Goal: Task Accomplishment & Management: Manage account settings

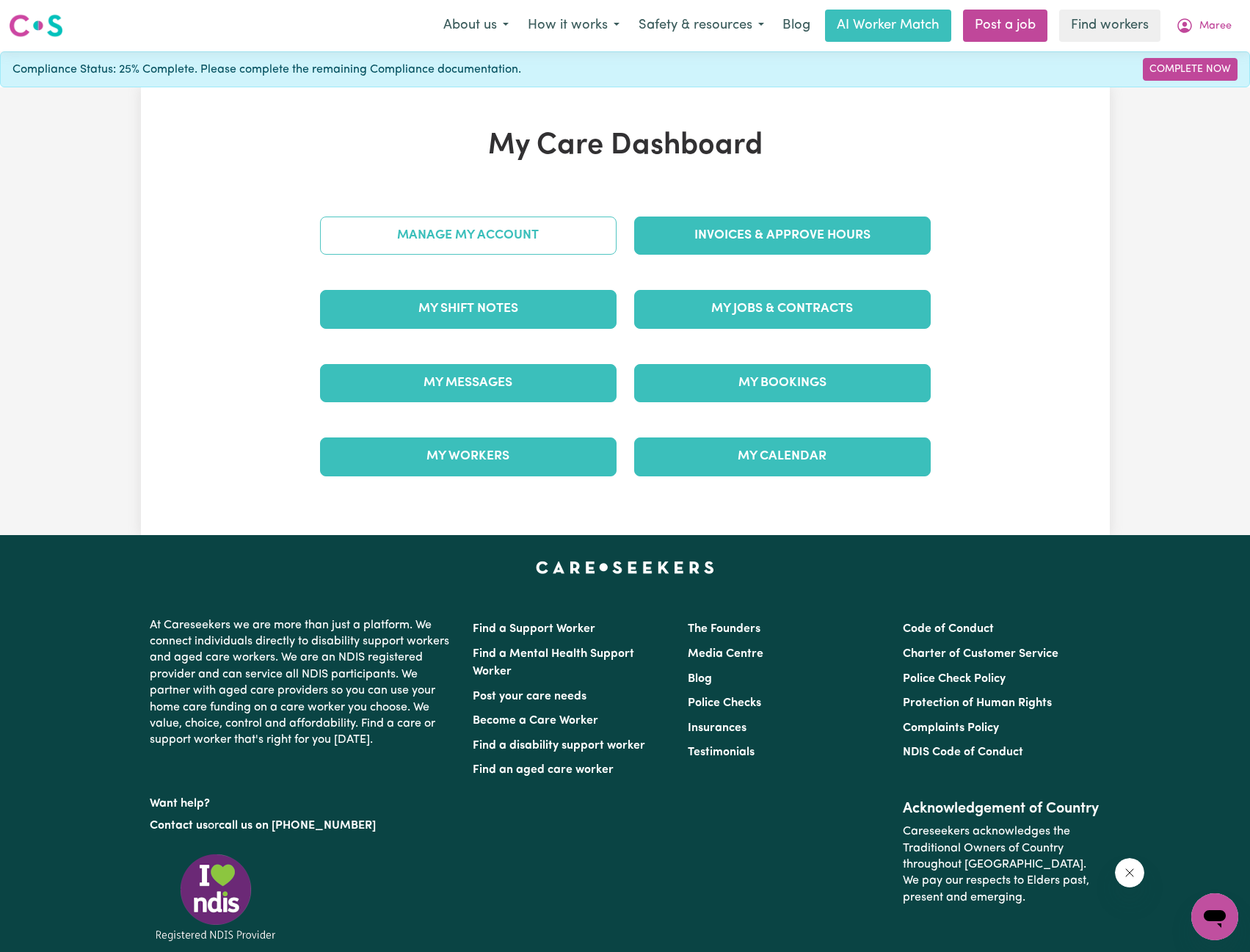
click at [554, 230] on link "Manage My Account" at bounding box center [468, 236] width 297 height 38
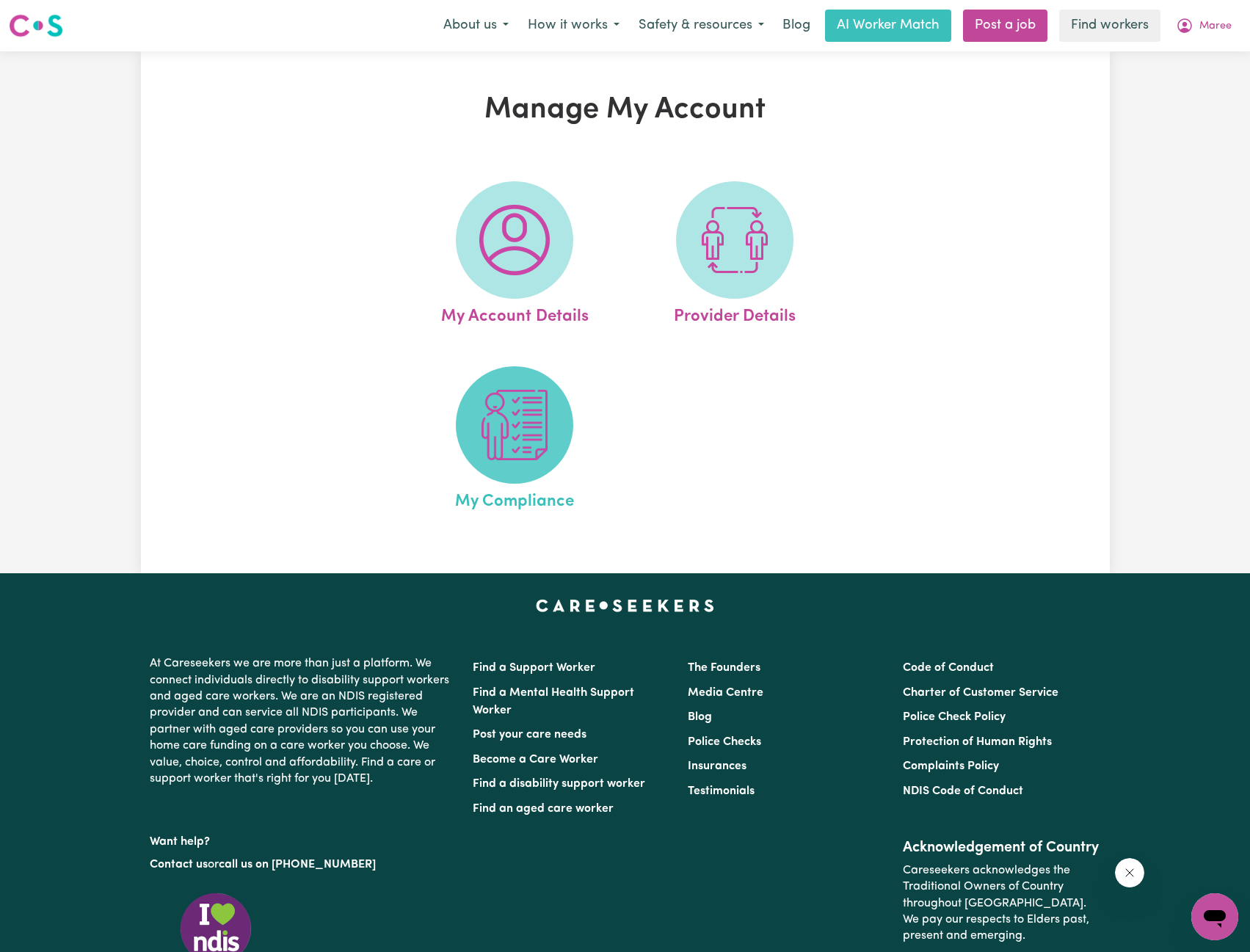
click at [527, 436] on img at bounding box center [515, 425] width 71 height 71
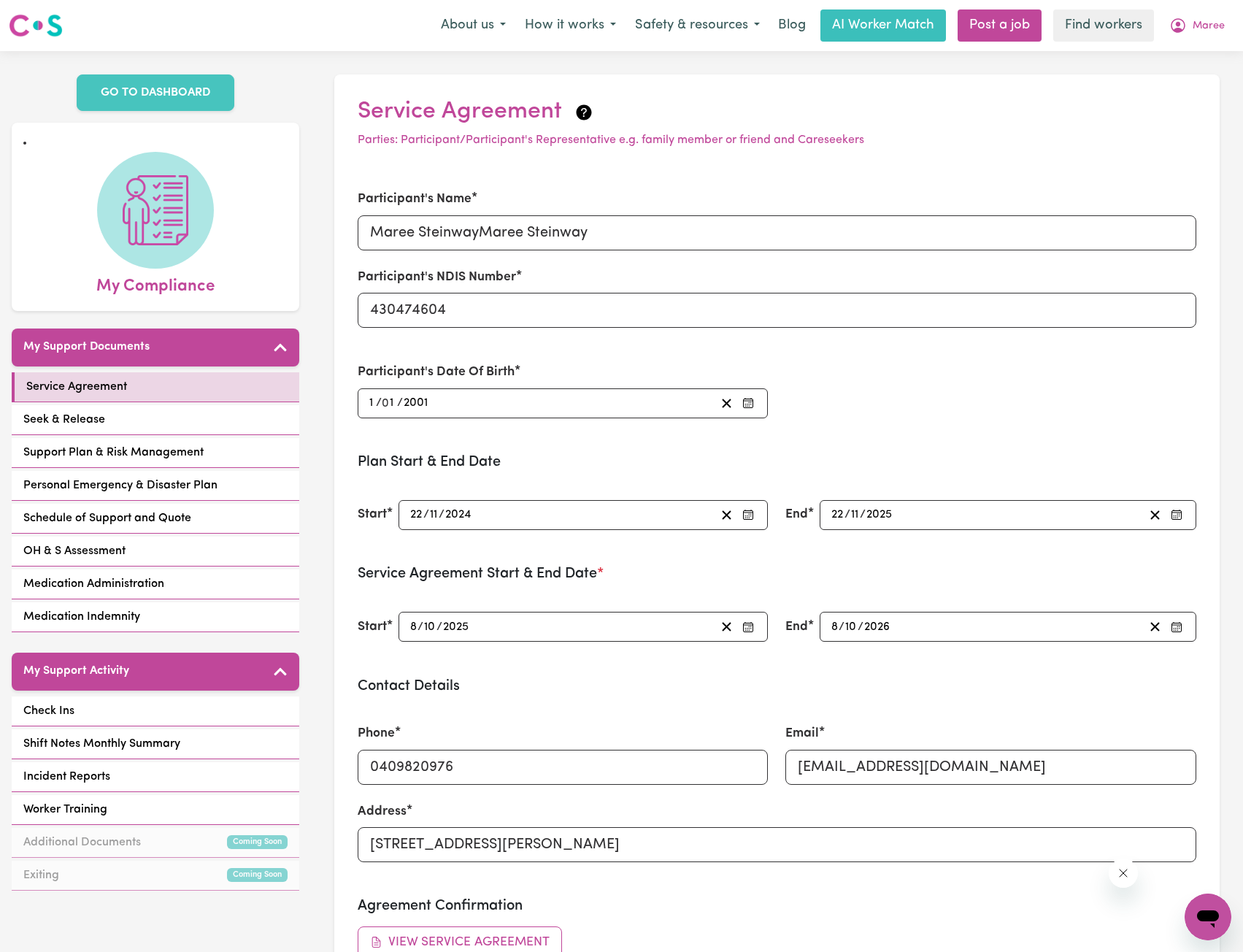
click at [910, 380] on div "Participant's Name Maree SteinwayMaree Steinway Participant's NDIS Number 43047…" at bounding box center [777, 304] width 857 height 263
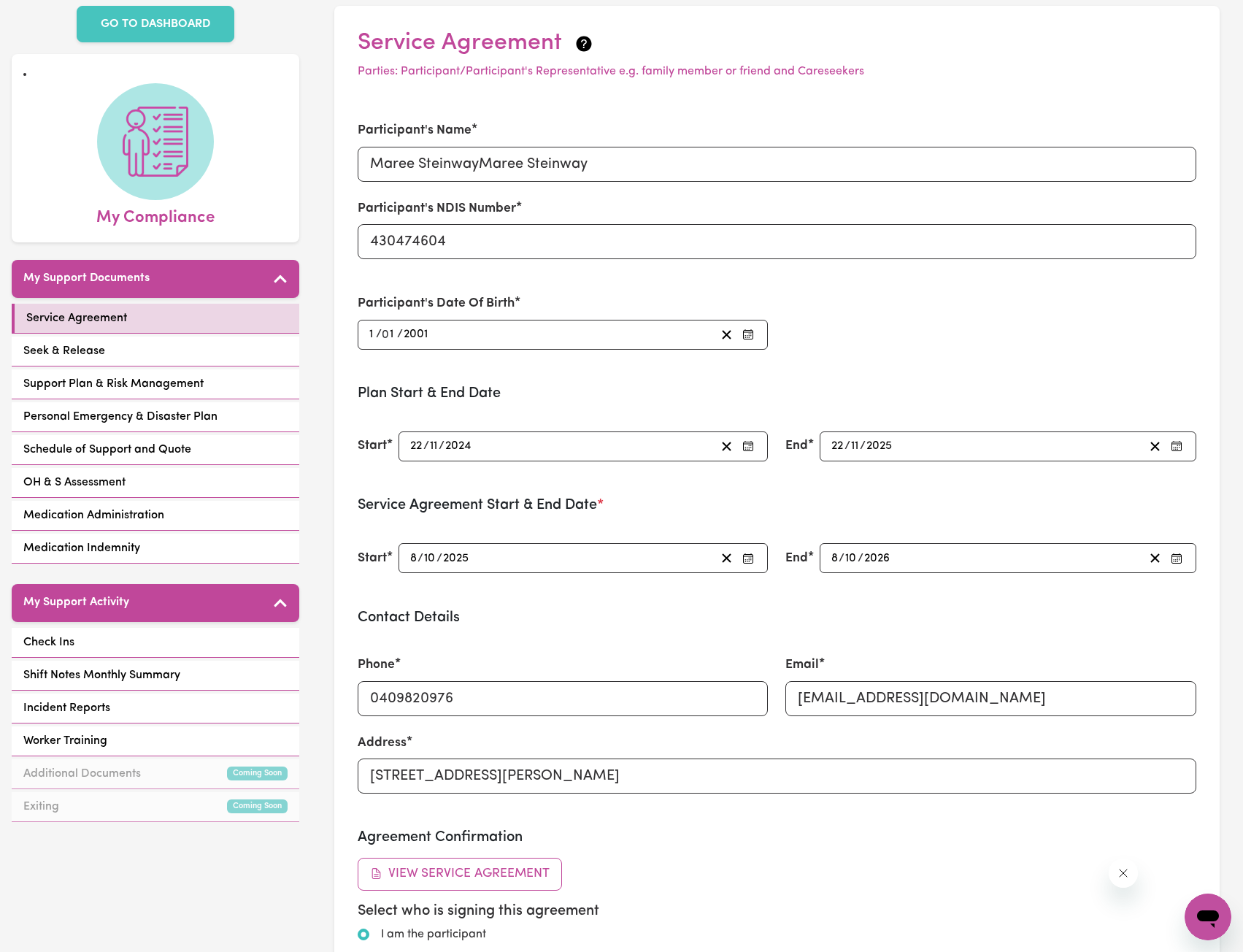
scroll to position [73, 0]
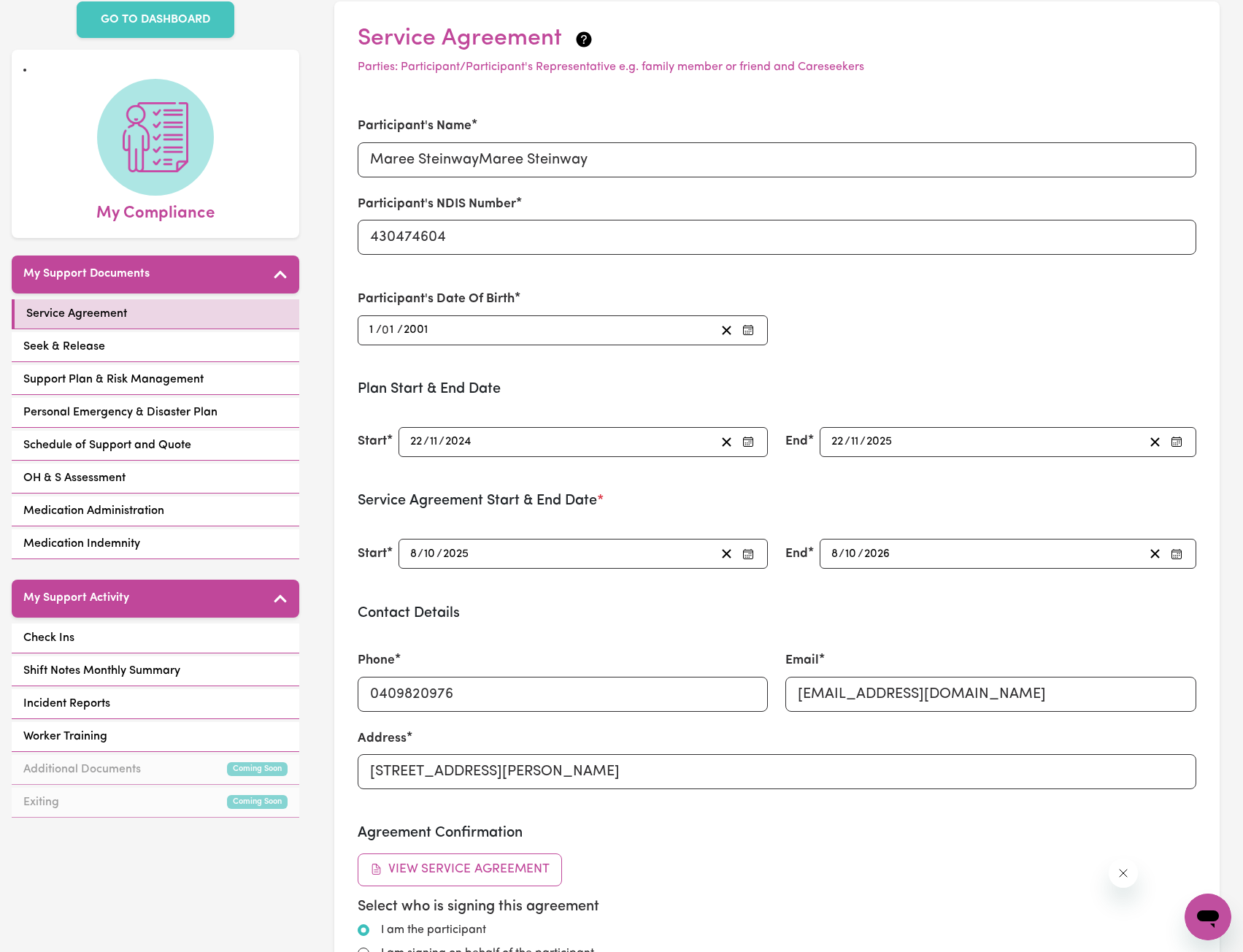
click at [919, 364] on form "Participant's Name Maree SteinwayMaree Steinway Participant's NDIS Number 43047…" at bounding box center [776, 657] width 838 height 1117
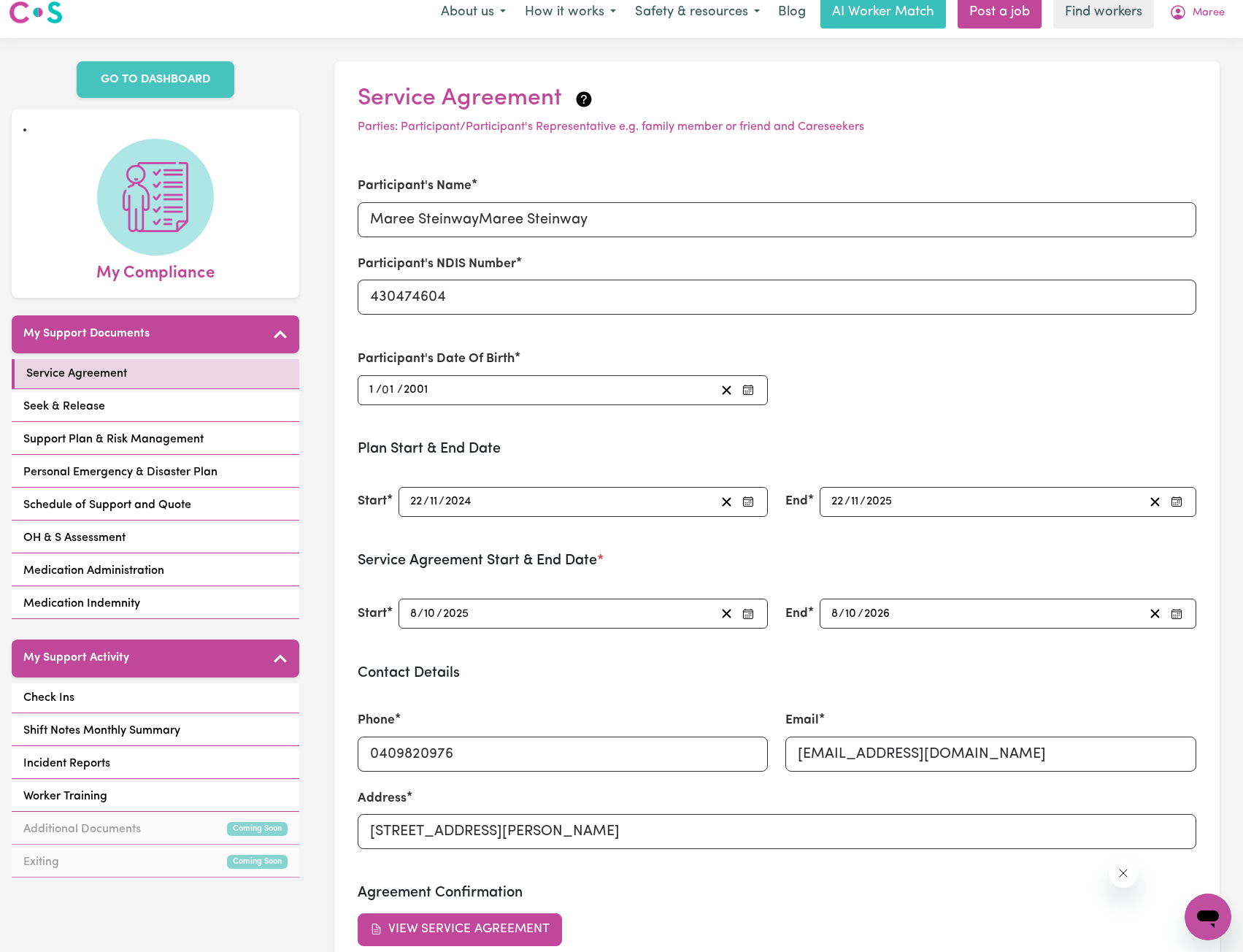
scroll to position [0, 0]
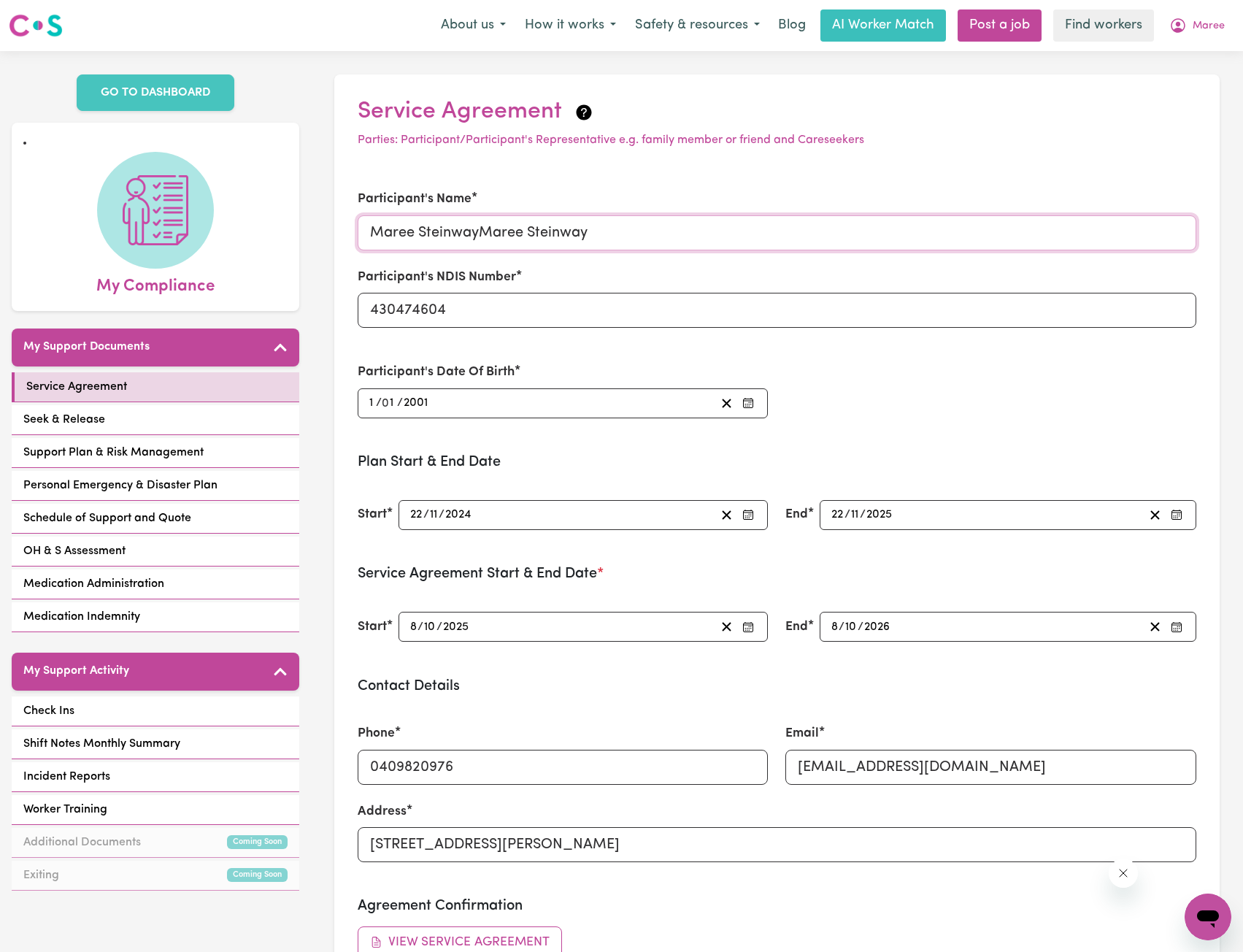
drag, startPoint x: 474, startPoint y: 234, endPoint x: 597, endPoint y: 244, distance: 123.4
click at [597, 244] on input "Maree SteinwayMaree Steinway" at bounding box center [776, 233] width 838 height 35
click at [484, 240] on input "Maree SteinwayMaree Steinway" at bounding box center [776, 233] width 838 height 35
drag, startPoint x: 478, startPoint y: 230, endPoint x: 665, endPoint y: 243, distance: 187.5
click at [665, 243] on input "Maree SteinwayMaree Steinway" at bounding box center [776, 233] width 838 height 35
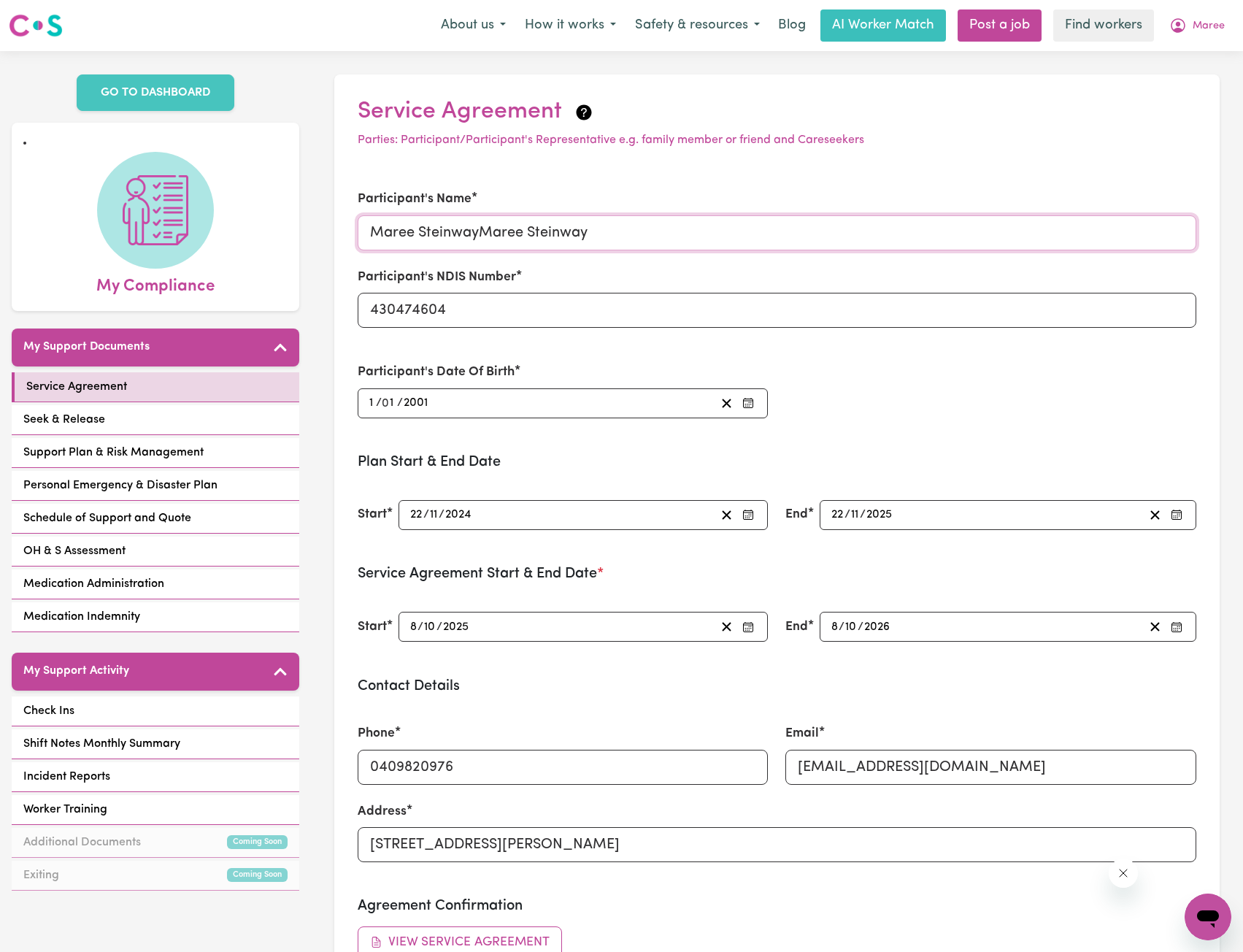
click at [487, 237] on input "Maree SteinwayMaree Steinway" at bounding box center [776, 233] width 838 height 35
click at [482, 234] on input "Maree SteinwayMaree Steinway" at bounding box center [776, 233] width 838 height 35
drag, startPoint x: 479, startPoint y: 230, endPoint x: 673, endPoint y: 236, distance: 194.1
click at [673, 236] on input "Maree SteinwayMaree Steinway" at bounding box center [776, 233] width 838 height 35
click at [514, 236] on input "[PERSON_NAME]" at bounding box center [776, 233] width 838 height 35
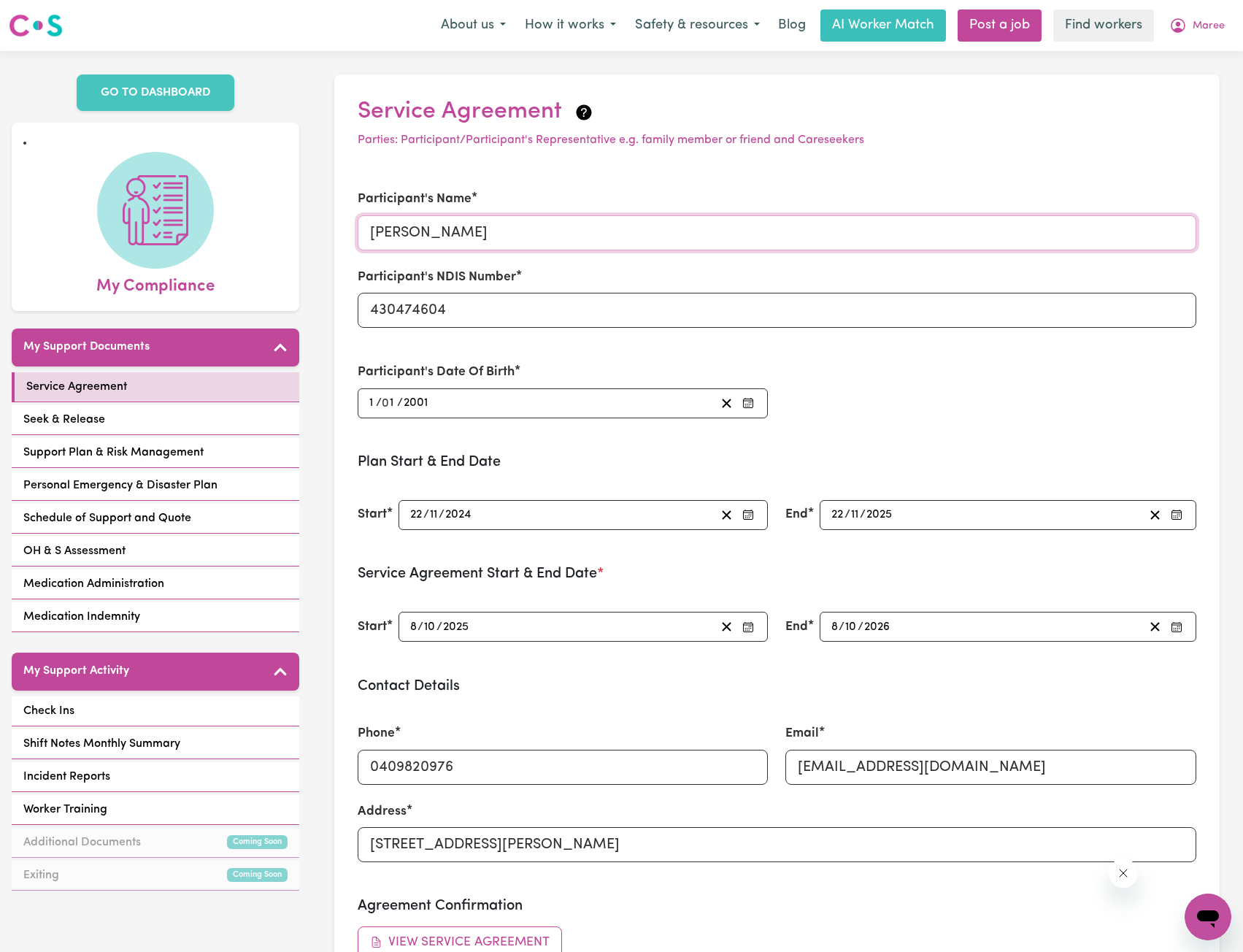
type input "[PERSON_NAME]"
click at [395, 290] on div "Participant's NDIS Number 430474604" at bounding box center [776, 297] width 838 height 60
click at [386, 312] on input "430474604" at bounding box center [776, 310] width 838 height 35
click at [400, 309] on input "430474604" at bounding box center [776, 310] width 838 height 35
click at [414, 308] on input "430474604" at bounding box center [776, 310] width 838 height 35
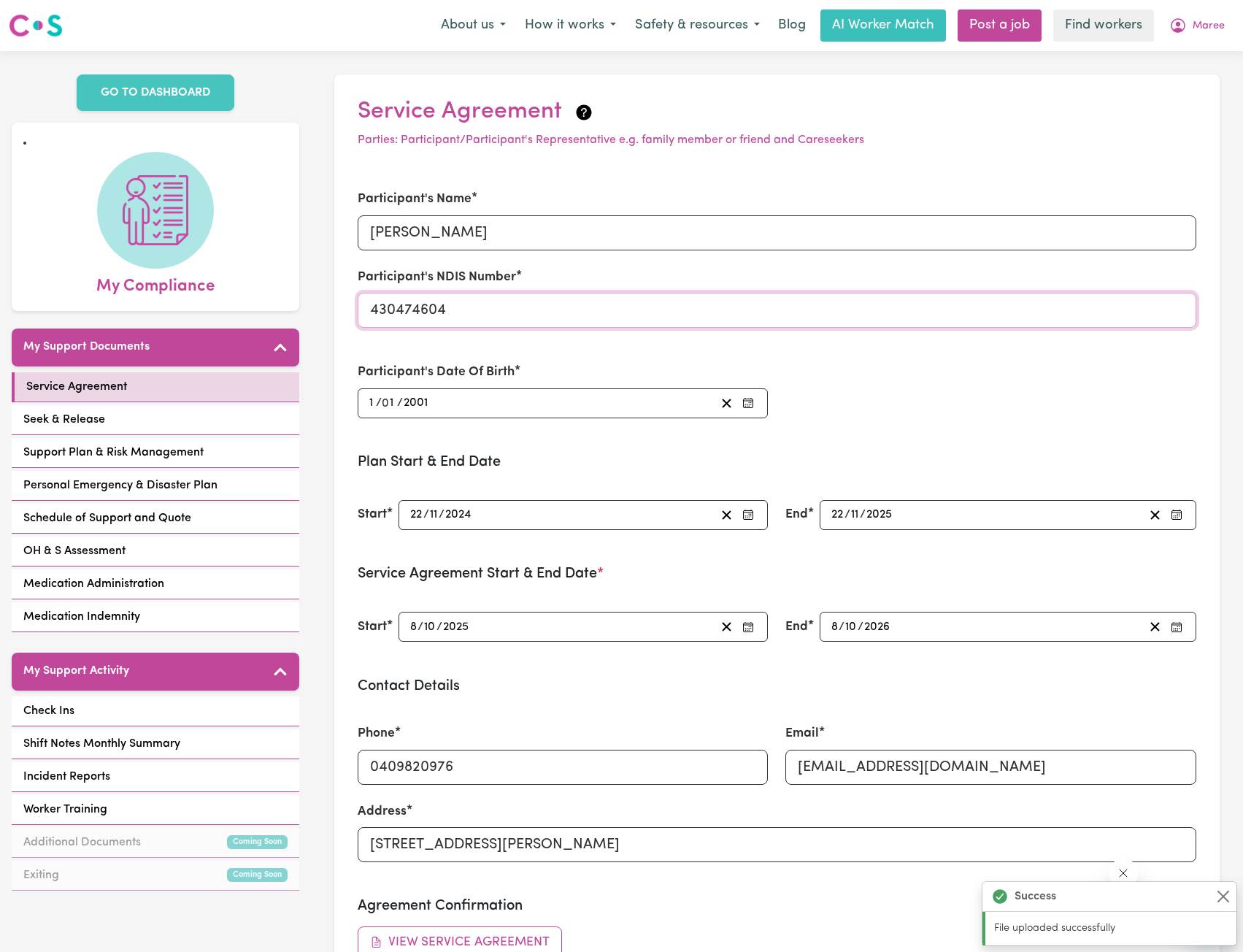
click at [409, 308] on input "430474604" at bounding box center [776, 310] width 838 height 35
click at [406, 309] on input "430474604" at bounding box center [776, 310] width 838 height 35
drag, startPoint x: 457, startPoint y: 311, endPoint x: 327, endPoint y: 309, distance: 130.0
click at [304, 312] on div "GO TO DASHBOARD My Compliance My Support Documents Service Agreement Seek & Rel…" at bounding box center [622, 753] width 1243 height 1404
click at [547, 322] on input "430474604" at bounding box center [776, 310] width 838 height 35
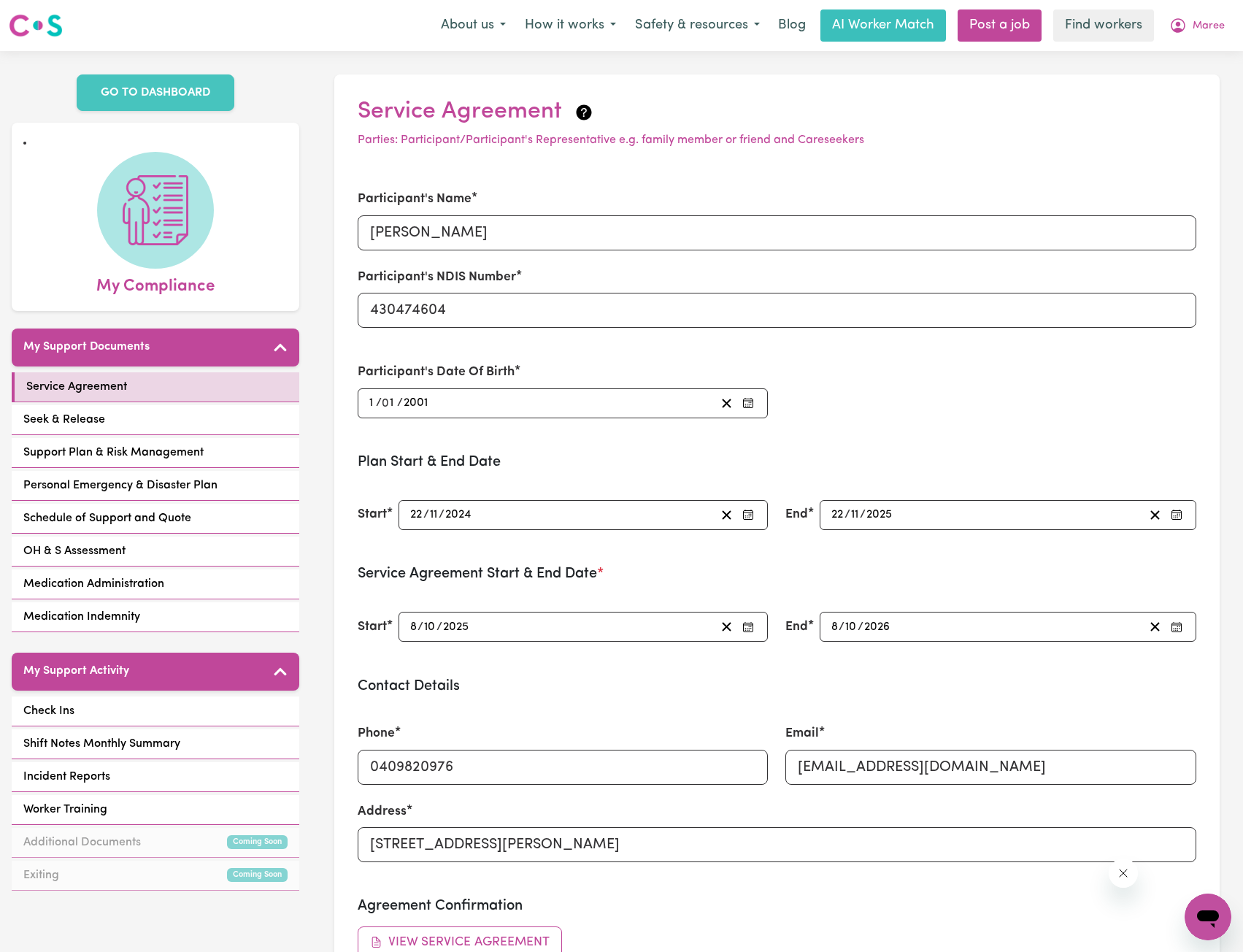
click at [501, 394] on div "2001-01-01 1 / 0 1 / 2001" at bounding box center [542, 403] width 349 height 20
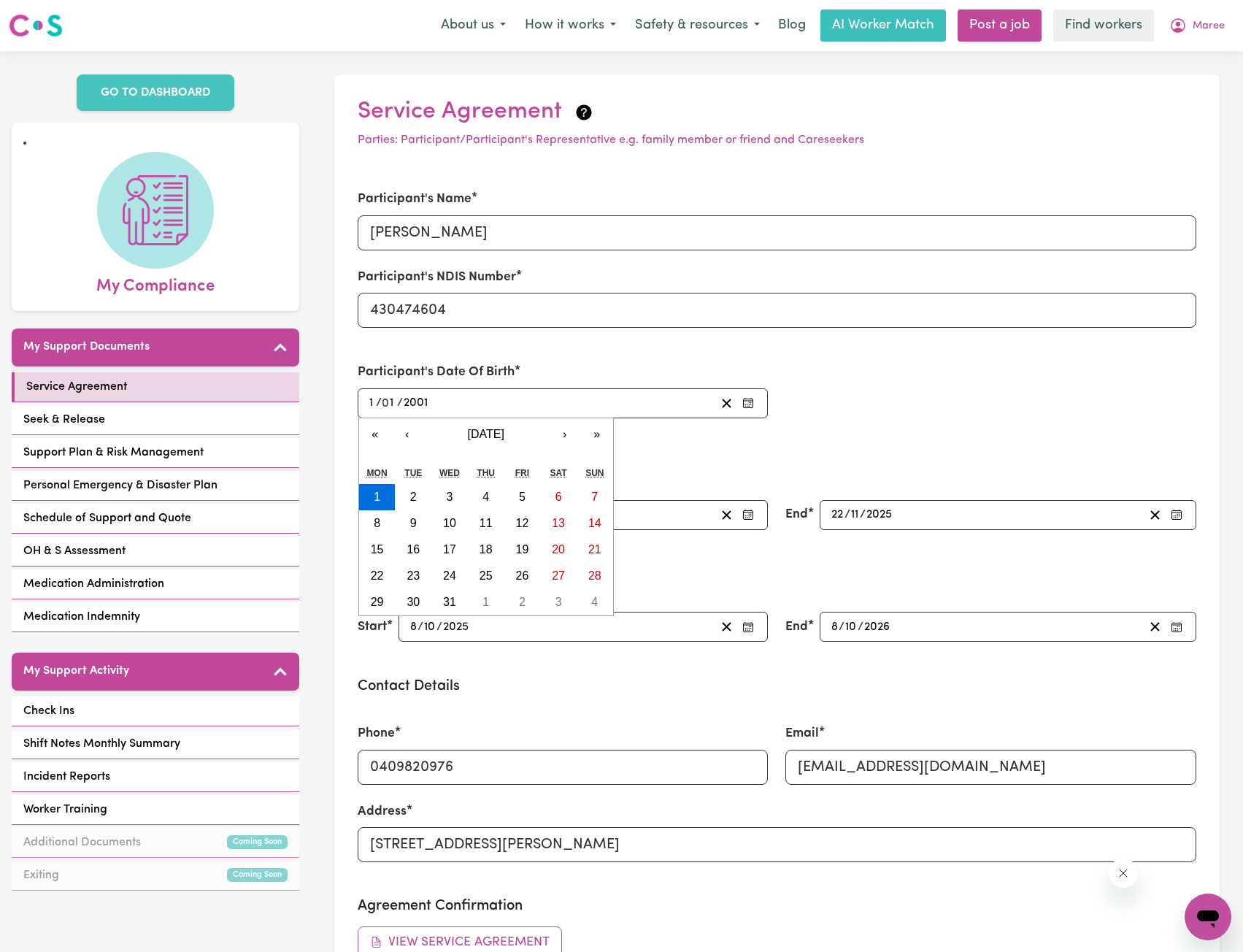
click at [519, 399] on div "2001-01-01 1 / 0 1 / 2001" at bounding box center [542, 403] width 349 height 20
click at [506, 403] on div "2001-01-01 1 / 0 1 / 2001" at bounding box center [542, 403] width 349 height 20
click at [491, 409] on div "2001-01-01 1 / 0 1 / 2001" at bounding box center [542, 403] width 349 height 20
click at [374, 394] on input "1" at bounding box center [373, 403] width 8 height 20
click at [371, 402] on input "1" at bounding box center [373, 403] width 8 height 20
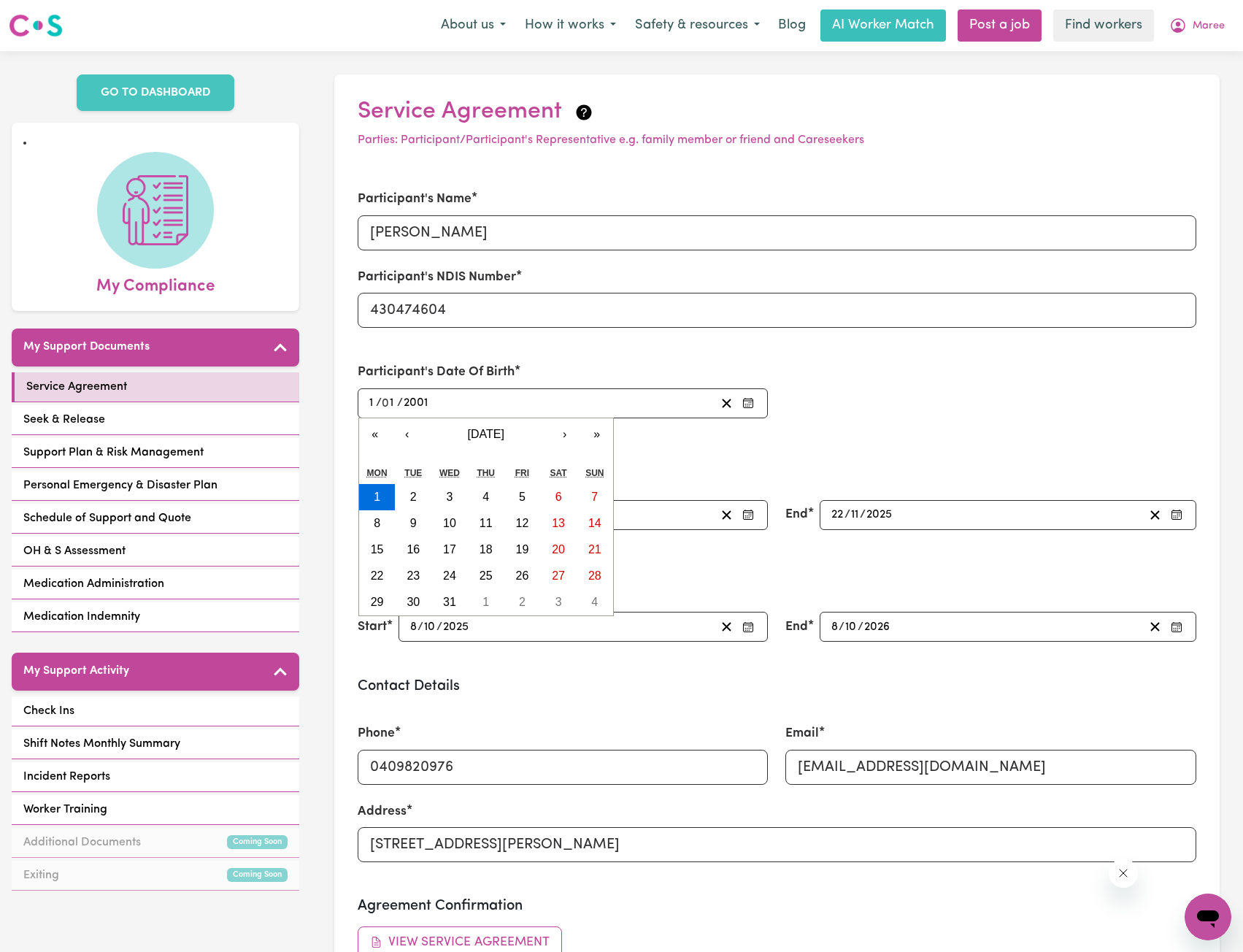
click at [371, 402] on input "1" at bounding box center [373, 403] width 8 height 20
click at [374, 405] on input "1" at bounding box center [373, 403] width 8 height 20
click at [374, 405] on input "1" at bounding box center [373, 403] width 8 height 20
type input "2001-01-02"
type input "2"
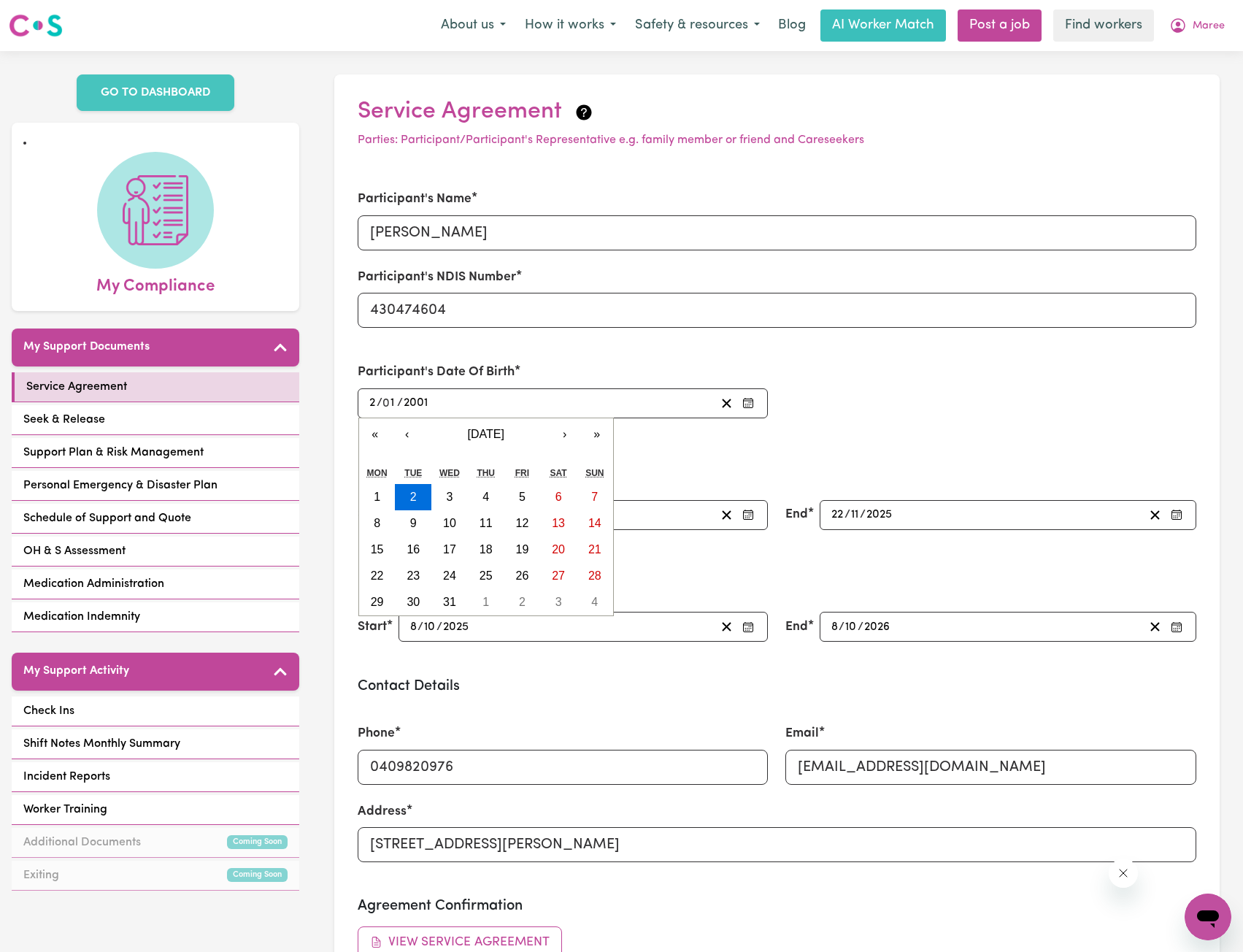
type input "2001-01-22"
type input "22"
type input "2001-10-22"
type input "10"
type input "0001-10-22"
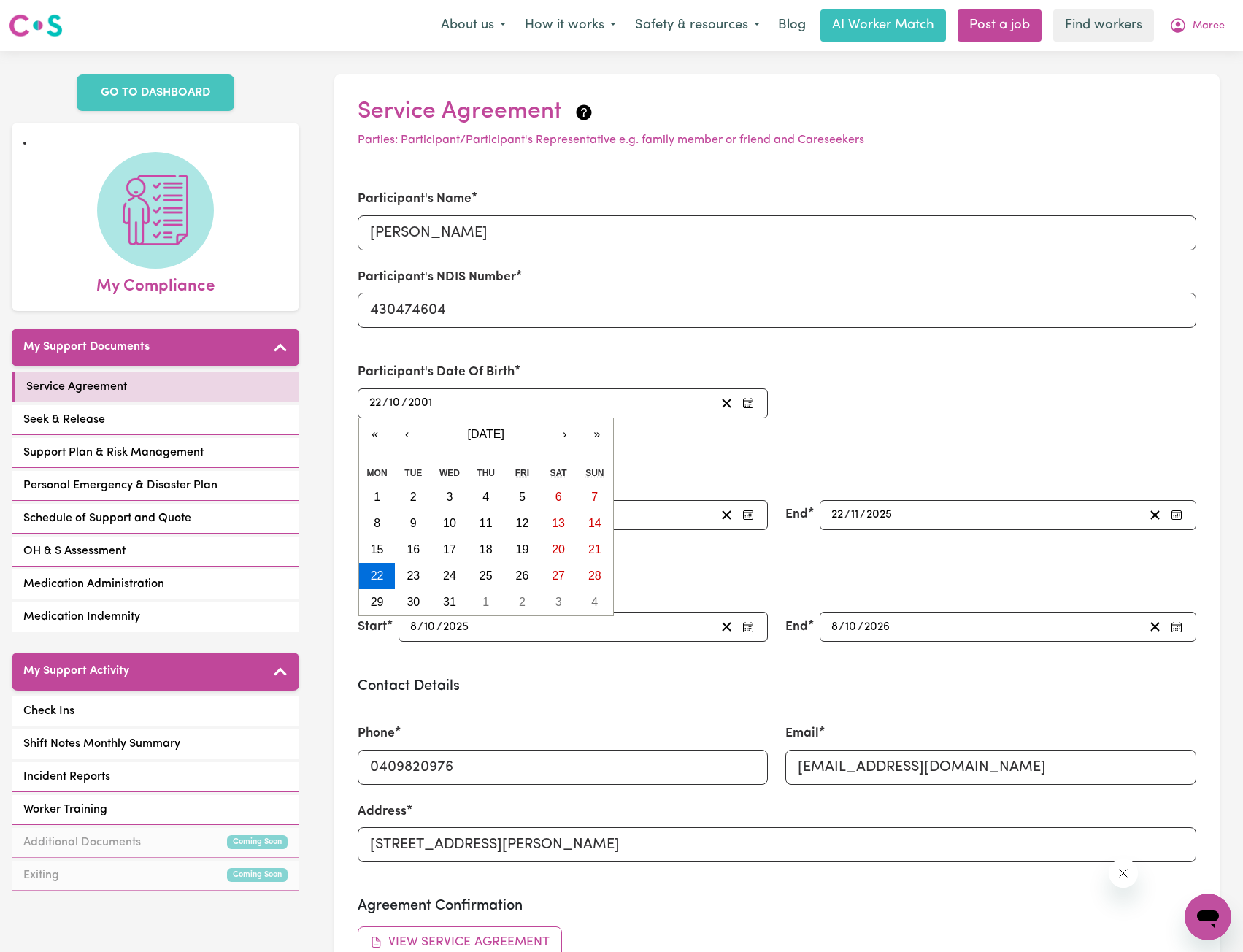
type input "1"
type input "0019-10-22"
type input "19"
type input "0195-10-22"
type input "195"
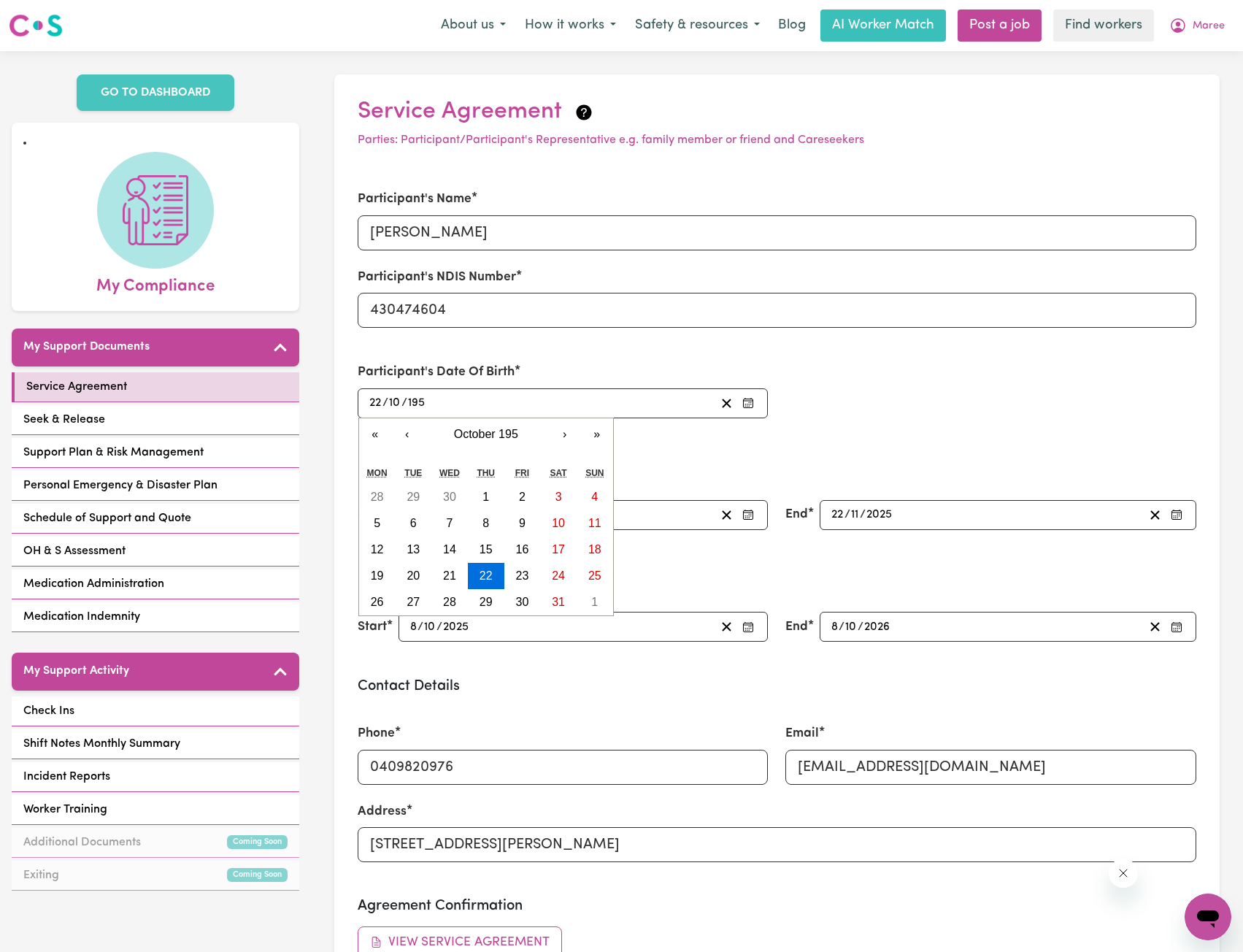
type input "[DATE]"
type input "1957"
click at [414, 580] on abbr "22" at bounding box center [413, 575] width 13 height 12
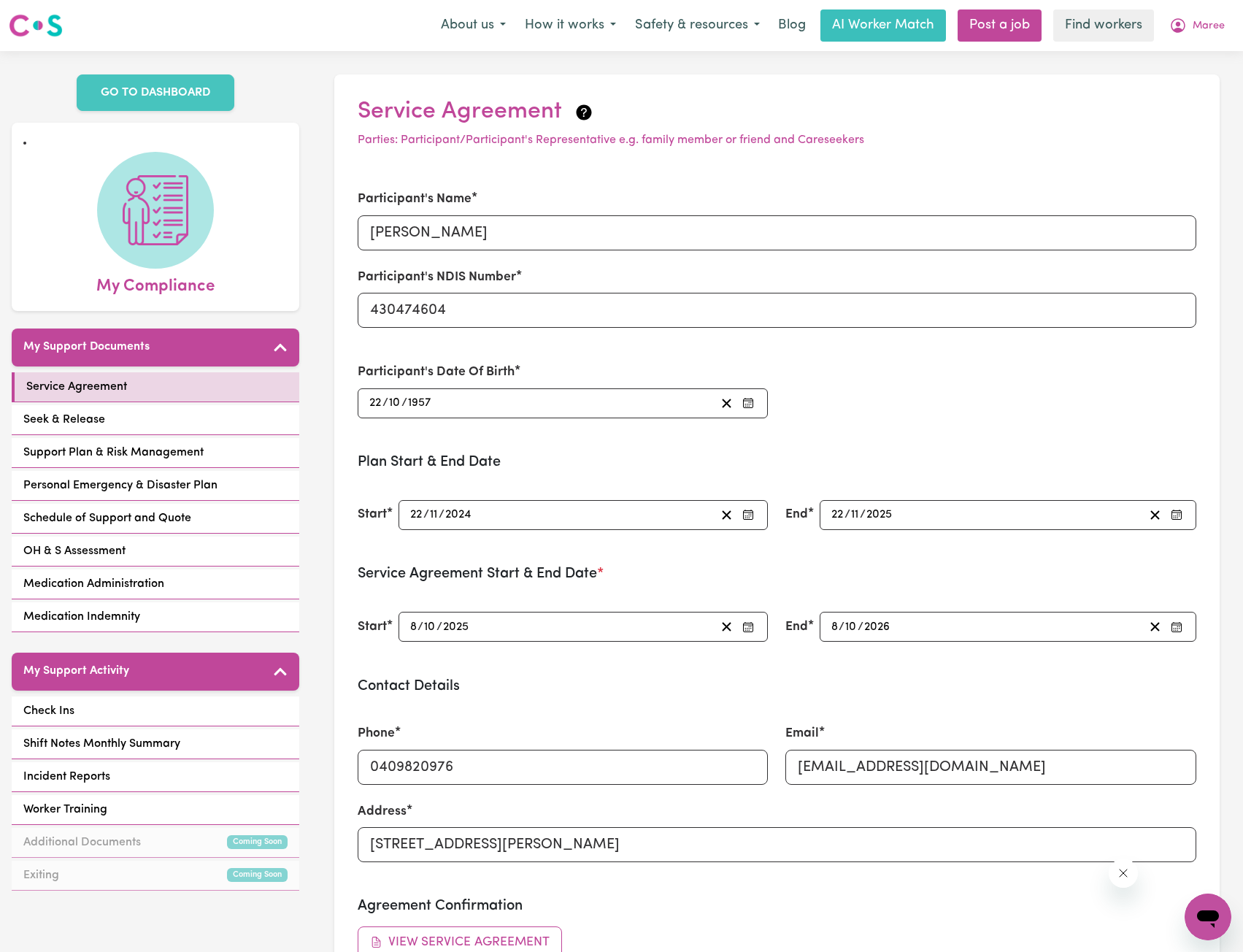
click at [669, 473] on div "Plan Start & End Date Start 2024-11-22 22 / 11 / 2024 End 2025-11-22 22 / 11 / …" at bounding box center [776, 501] width 838 height 95
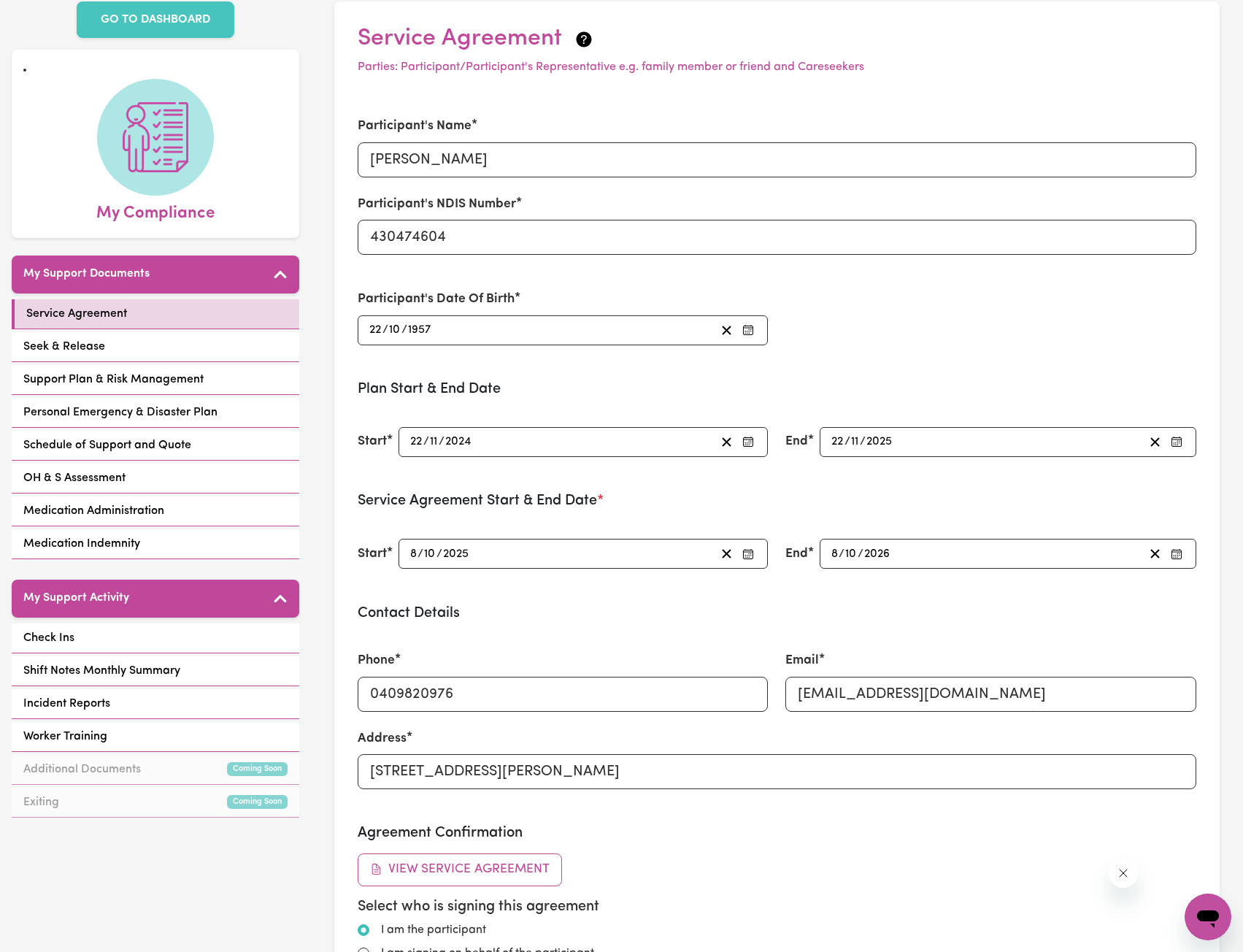
type input "2001-01-01"
type input "1"
type input "2001"
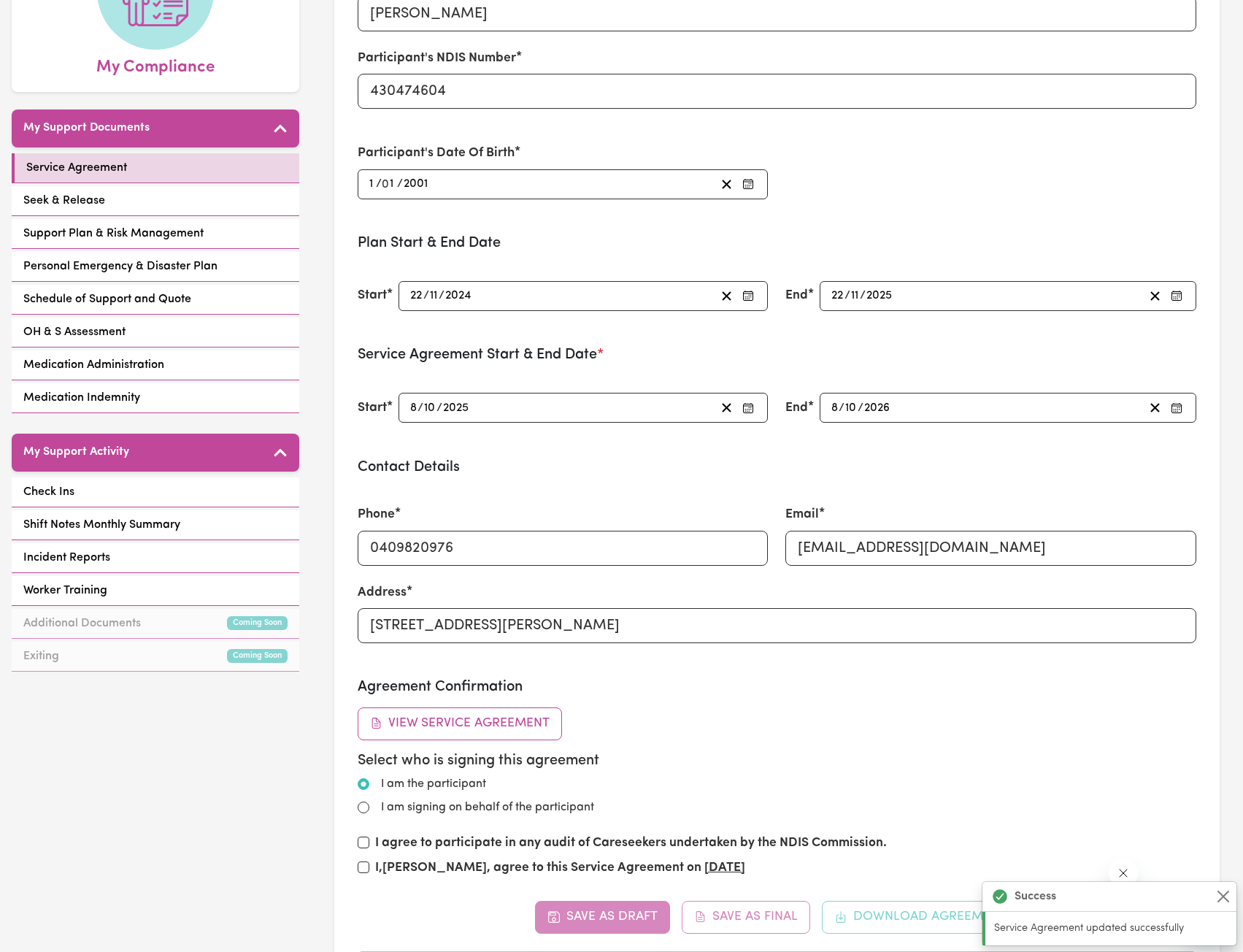
type input "[DATE]"
type input "22"
type input "10"
type input "1957"
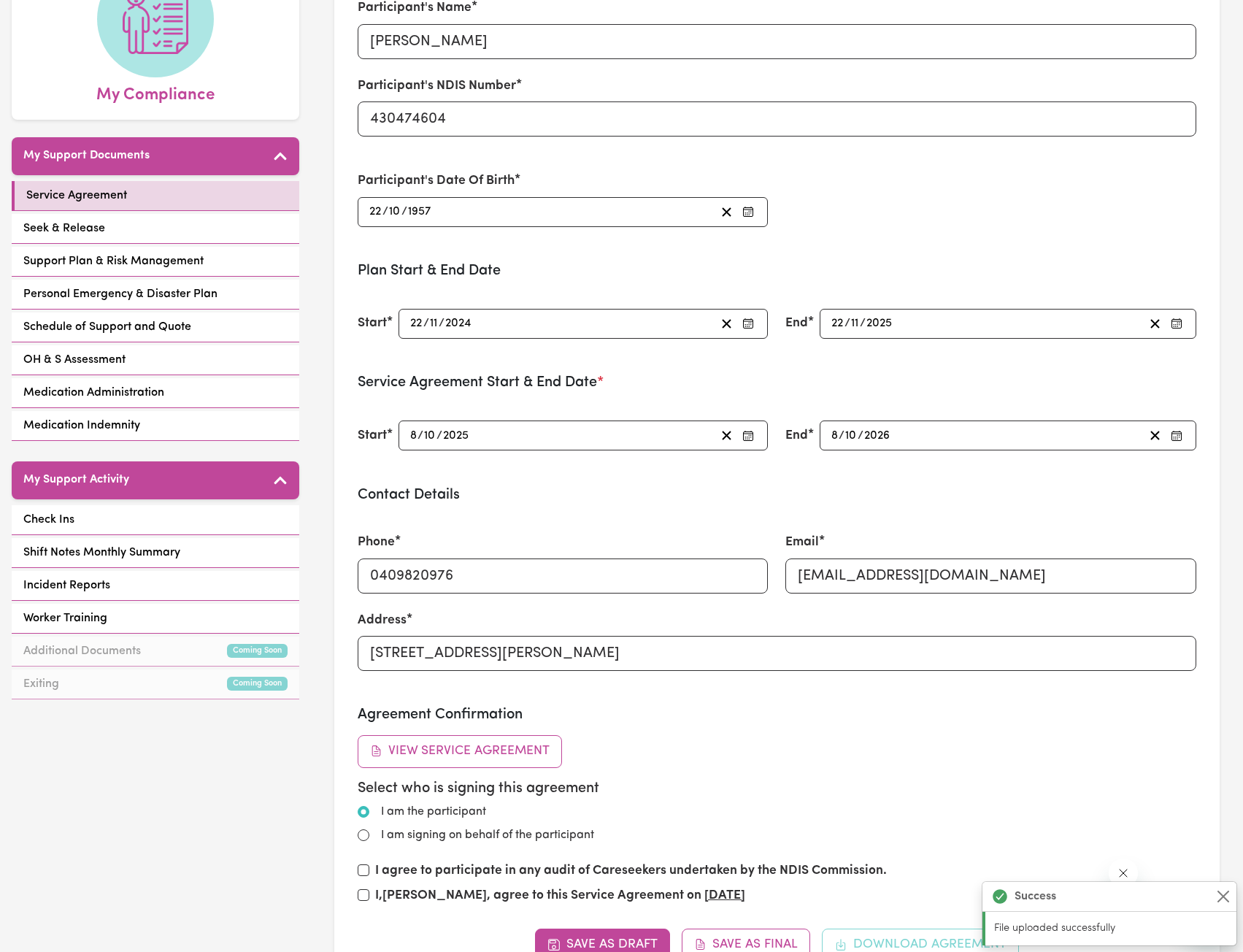
scroll to position [146, 0]
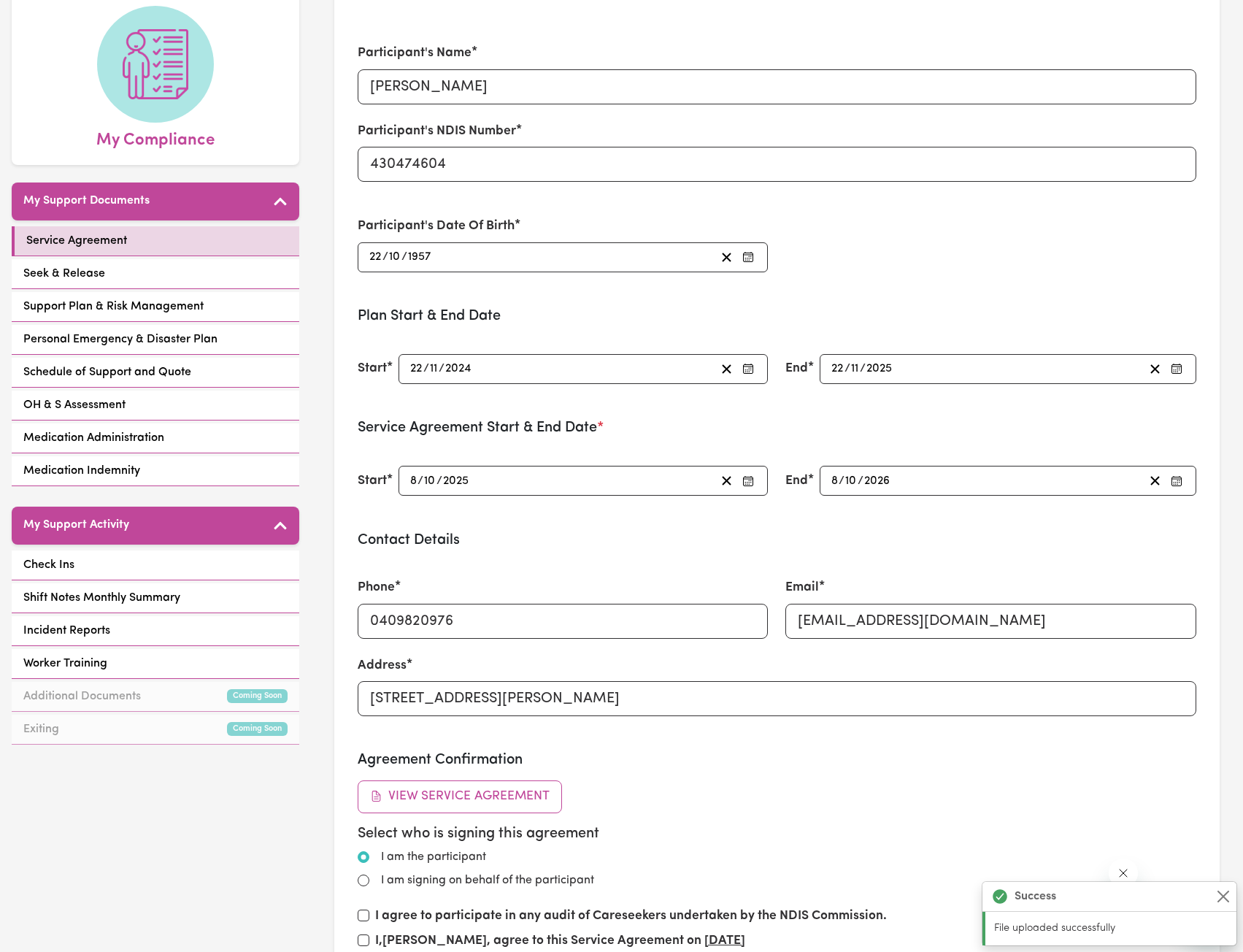
click at [488, 291] on form "Participant's Name Maree Steinway Participant's NDIS Number 430474604 Participa…" at bounding box center [776, 585] width 838 height 1117
click at [510, 312] on h3 "Plan Start & End Date" at bounding box center [776, 316] width 838 height 17
click at [464, 322] on h3 "Plan Start & End Date" at bounding box center [776, 316] width 838 height 17
click at [659, 414] on form "Participant's Name Maree Steinway Participant's NDIS Number 430474604 Participa…" at bounding box center [776, 585] width 838 height 1117
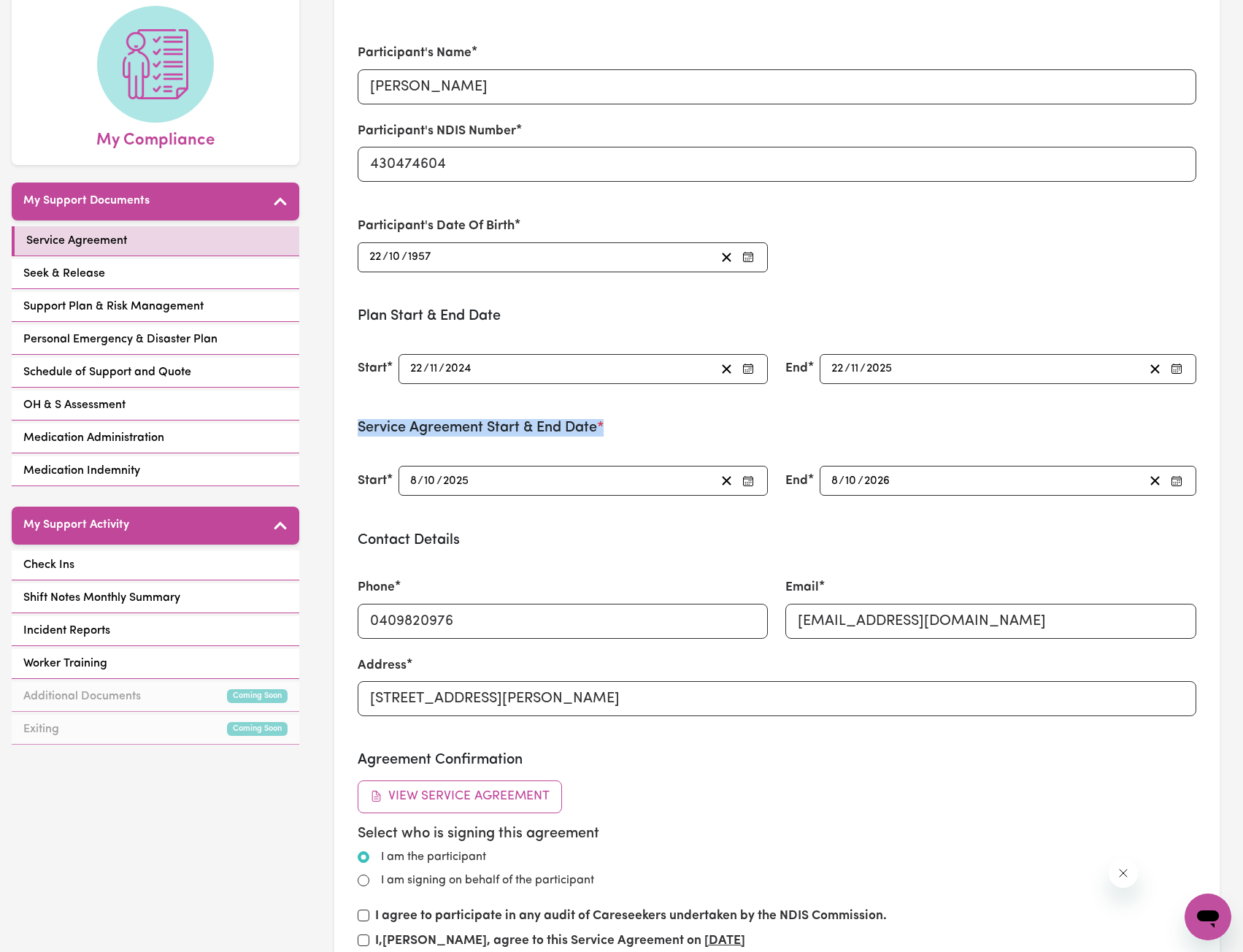
drag, startPoint x: 361, startPoint y: 433, endPoint x: 615, endPoint y: 424, distance: 254.2
click at [615, 424] on h3 "Service Agreement Start & End Date *" at bounding box center [776, 427] width 838 height 17
click at [485, 485] on div "2025-10-08 8 / 10 / 2025" at bounding box center [562, 481] width 308 height 20
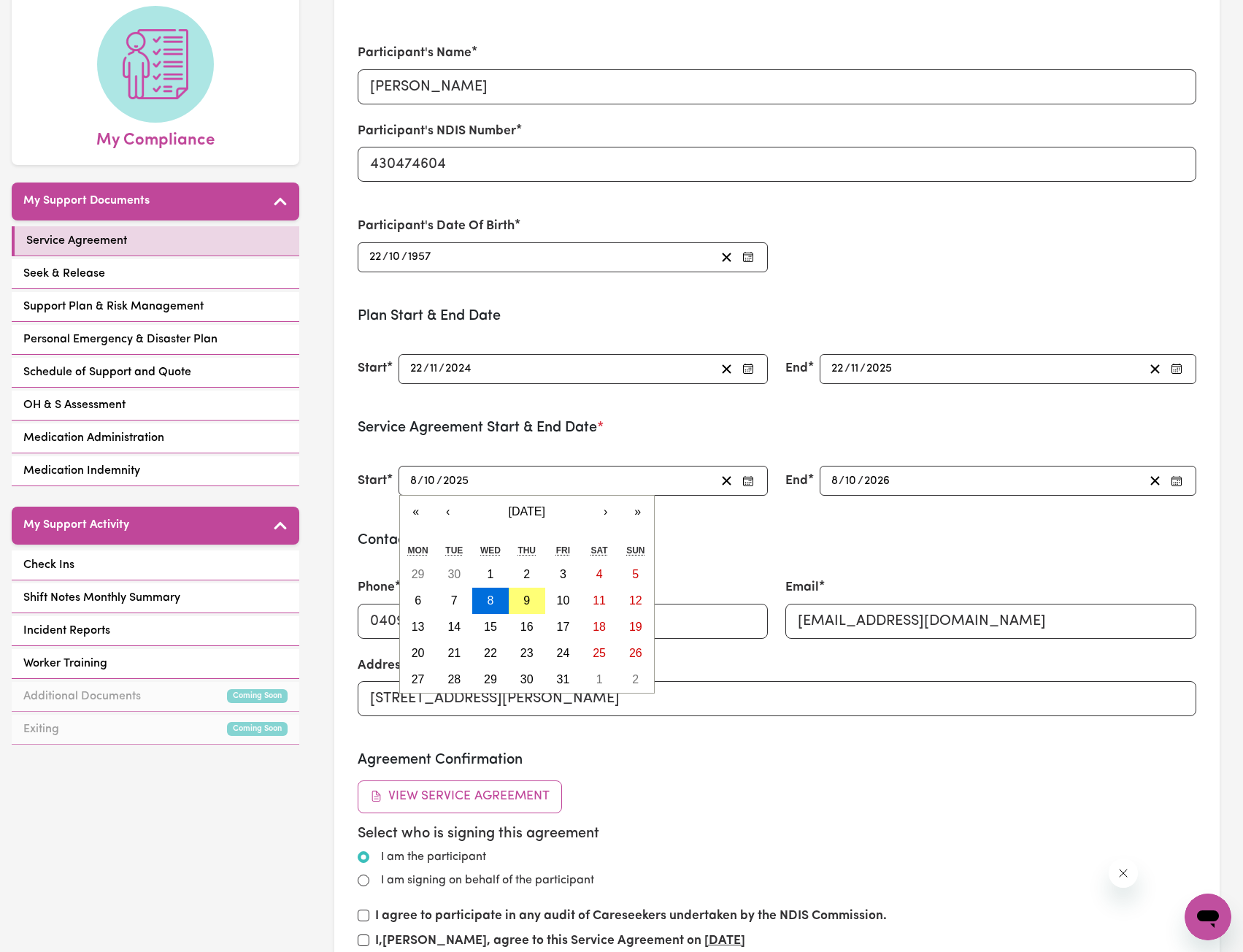
click at [408, 473] on div "2025-10-08 8 / 10 / 2025" at bounding box center [562, 481] width 308 height 20
type input "2025-10-02"
type input "2"
type input "2025-10-22"
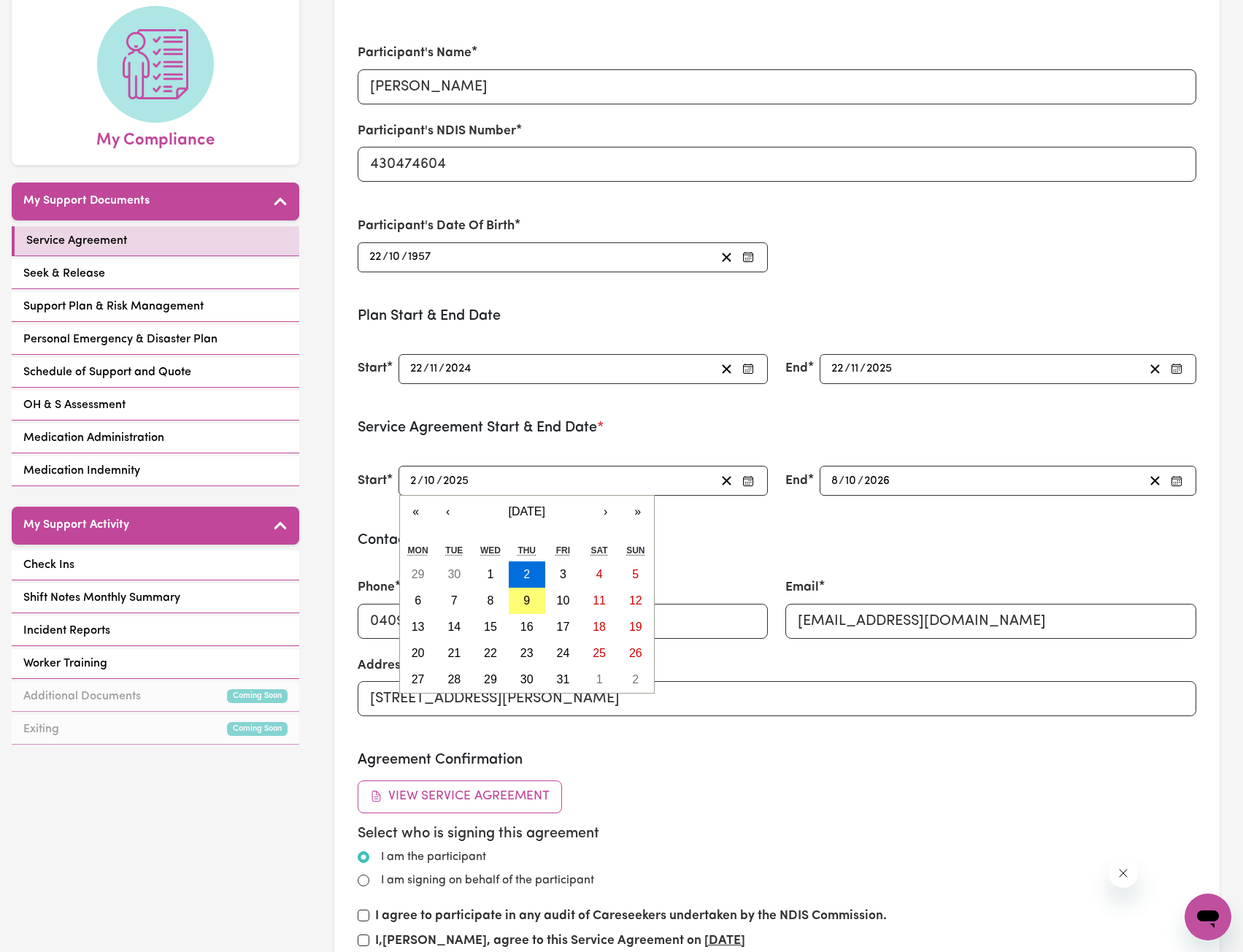
type input "22"
type input "2025-01-22"
type input "1"
type input "[DATE]"
type input "11"
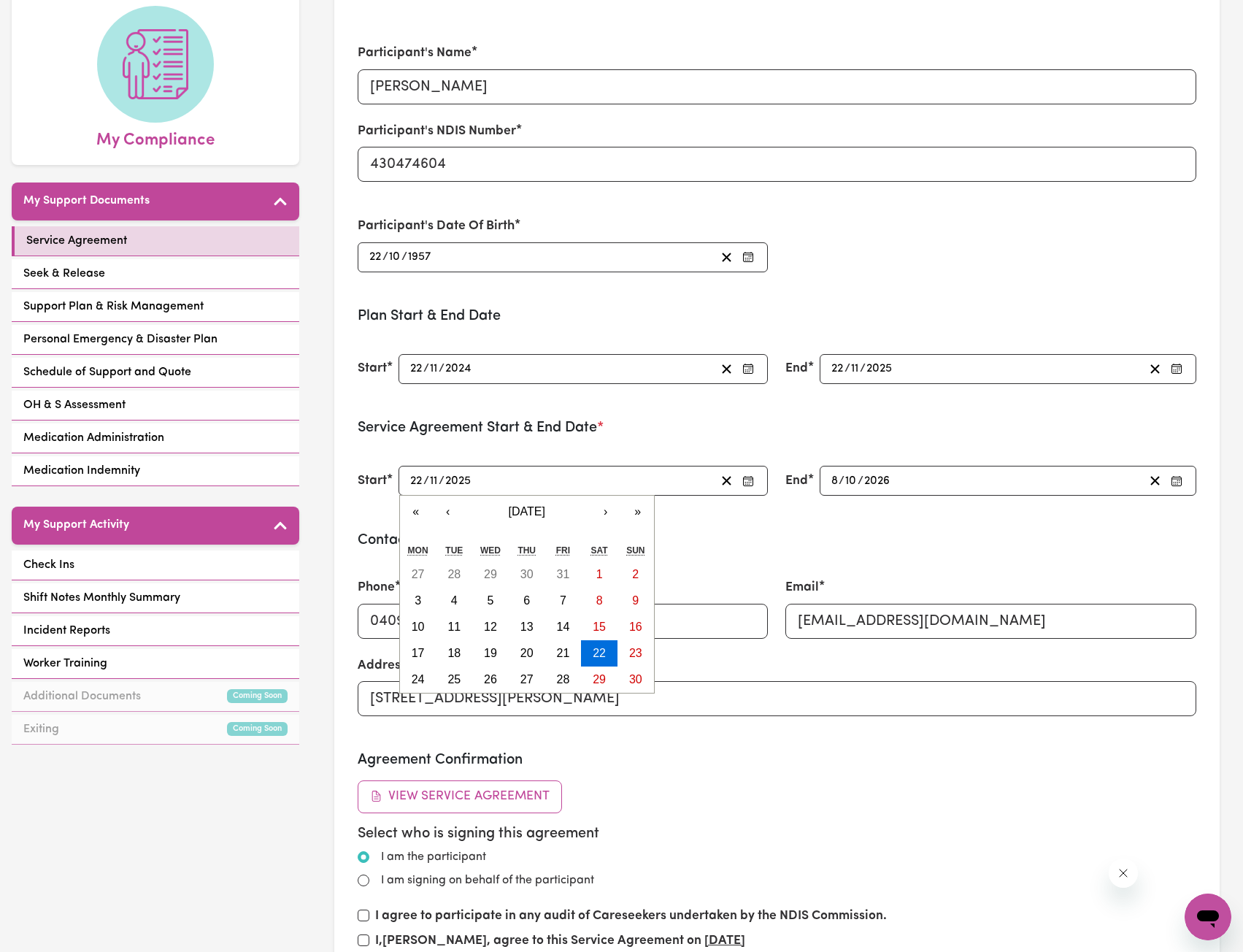
type input "0002-11-22"
type input "2"
type input "0020-11-22"
type input "20"
type input "0202-11-22"
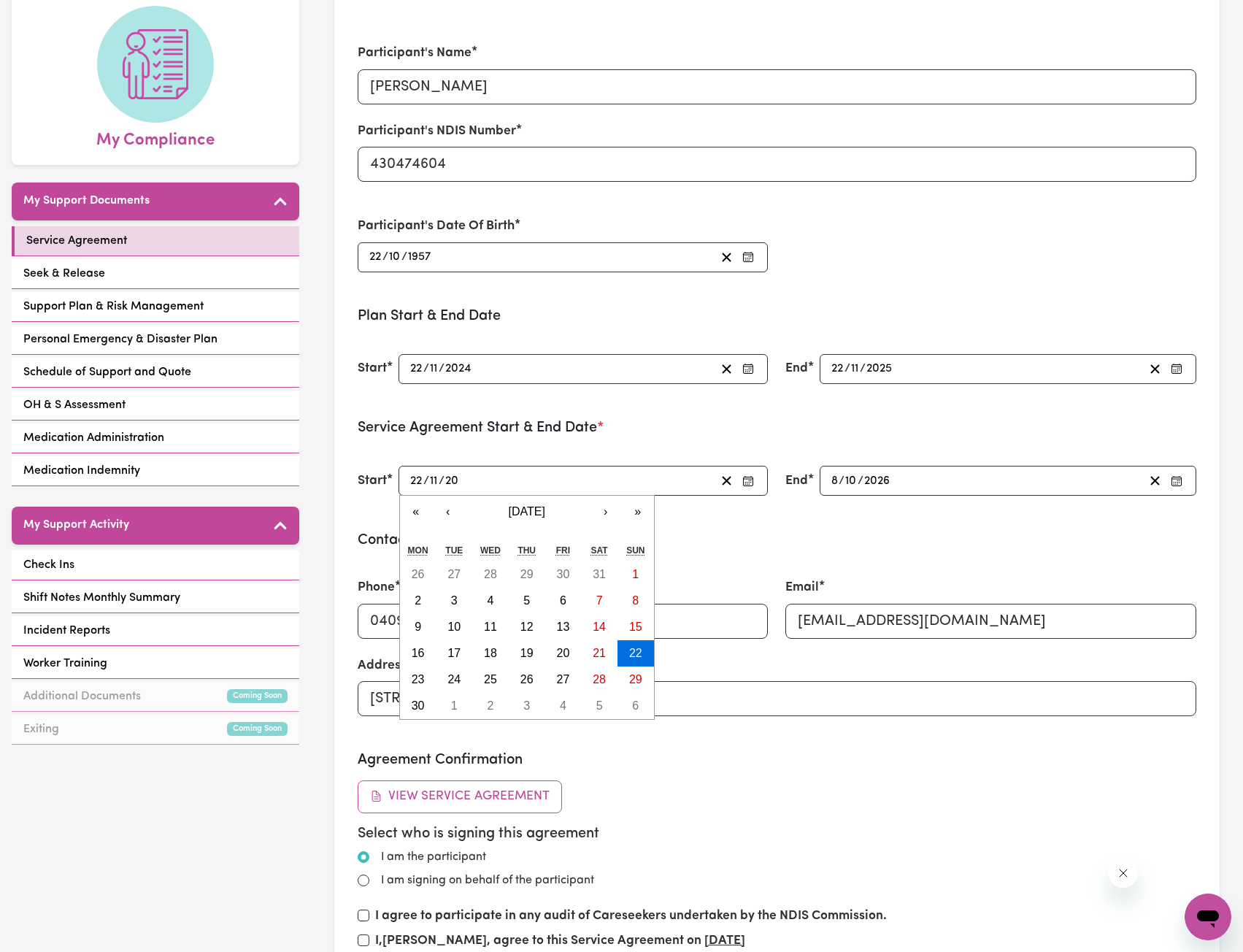
type input "202"
type input "[DATE]"
type input "2024"
click at [575, 644] on button "22" at bounding box center [563, 653] width 36 height 26
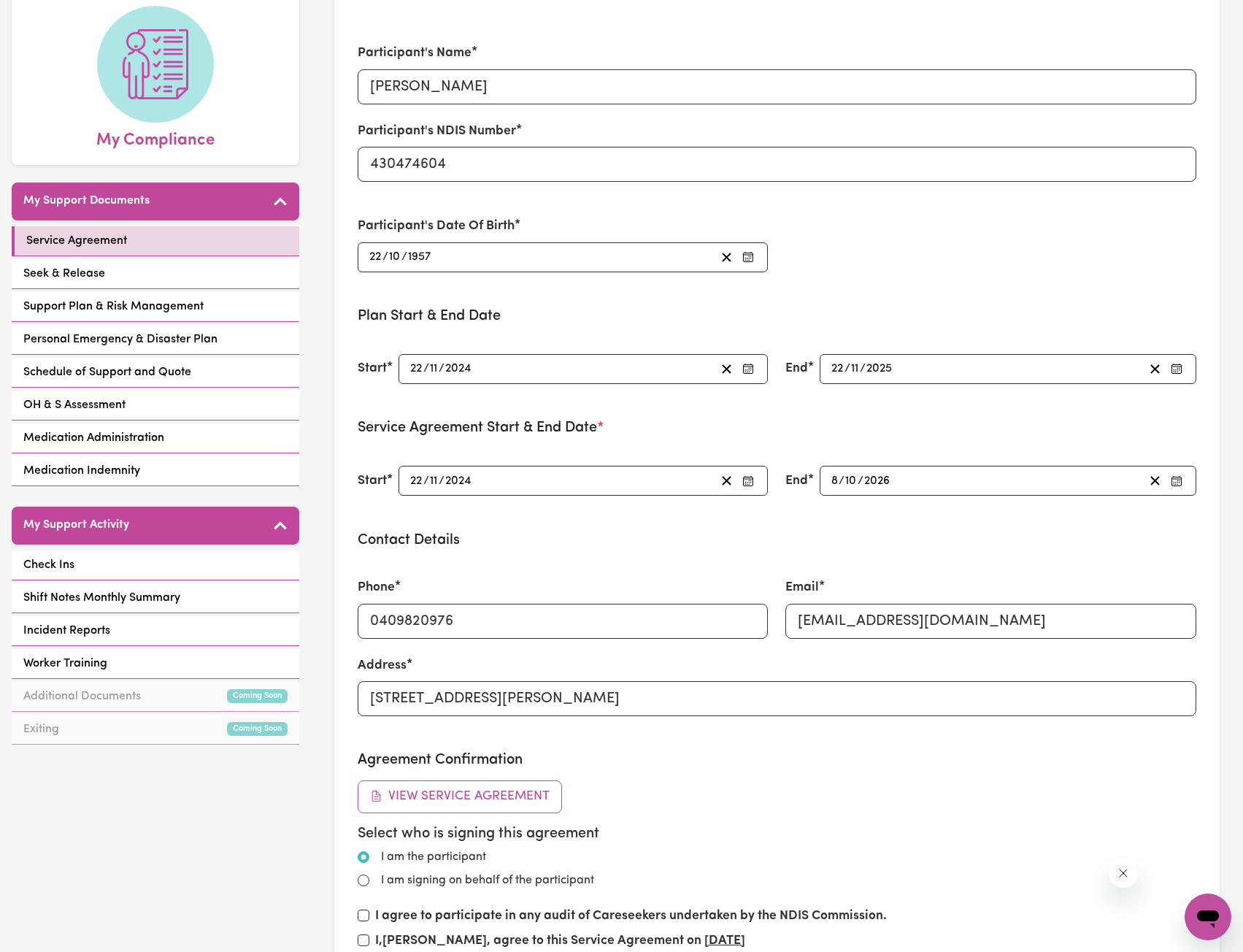
click at [828, 484] on div "2026-10-08 8 / 10 / 2026" at bounding box center [1008, 481] width 377 height 30
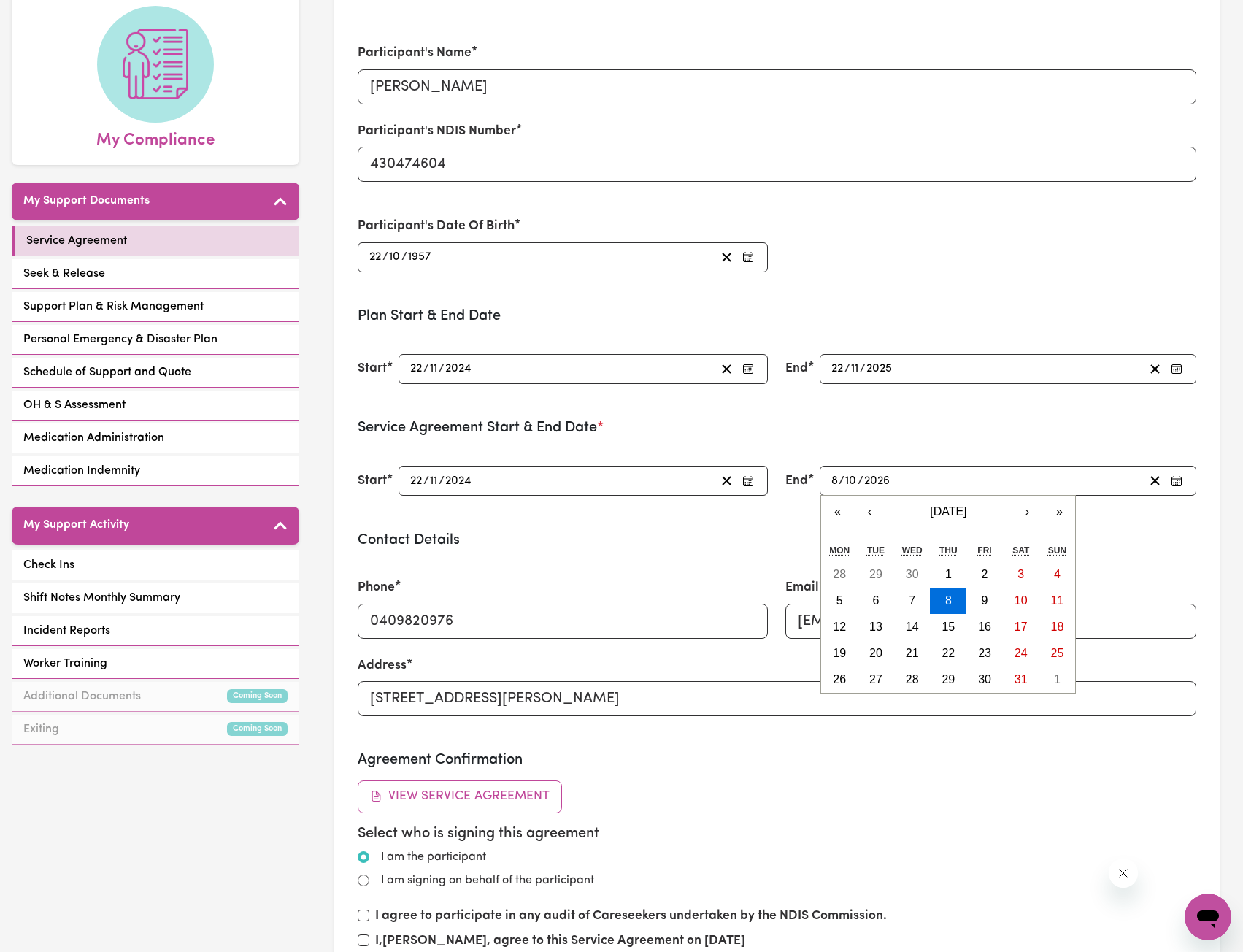
click at [831, 484] on input "8" at bounding box center [835, 481] width 8 height 20
type input "2026-10-02"
type input "2"
type input "2026-10-22"
type input "22"
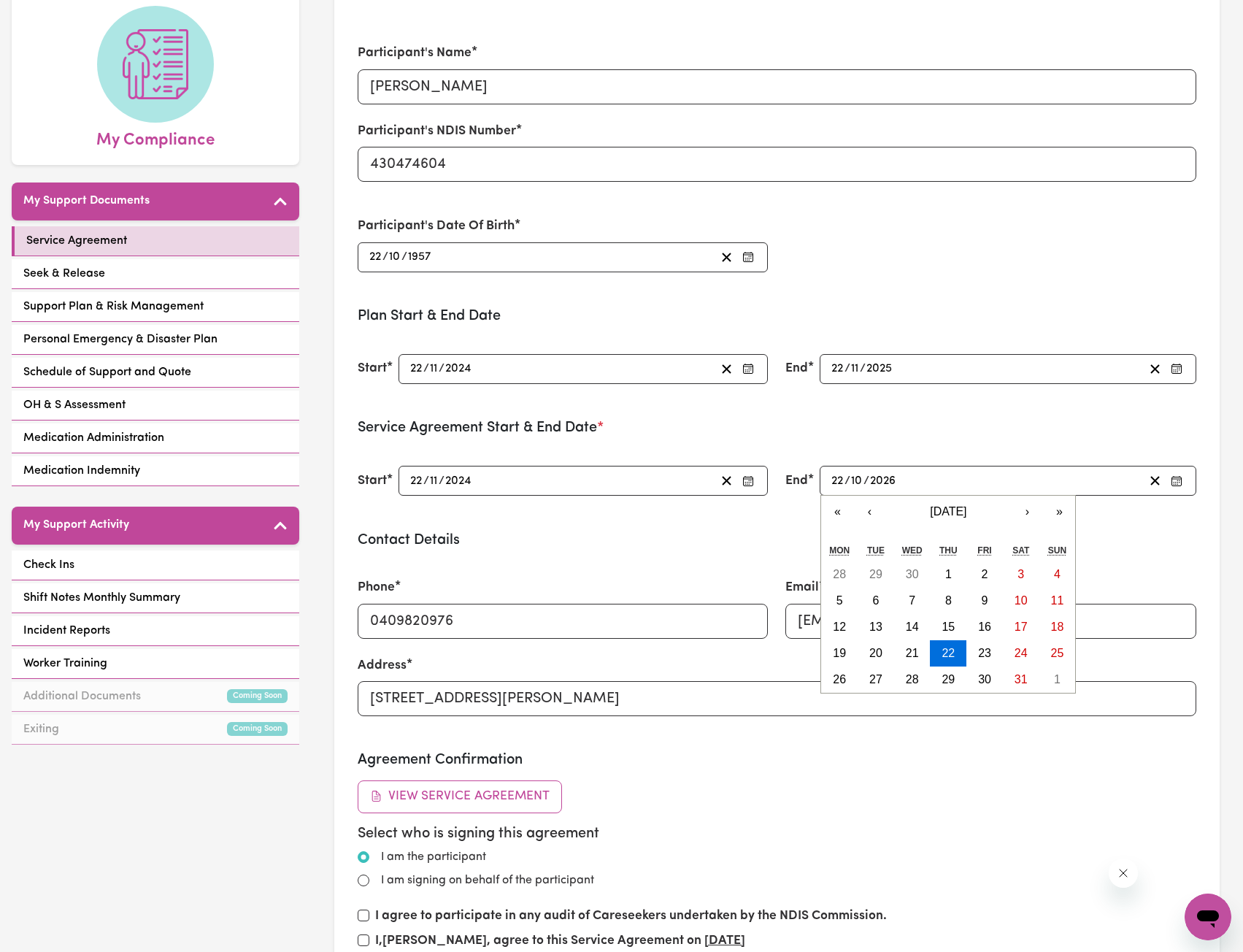
type input "2026-01-22"
type input "1"
type input "2026-11-22"
type input "11"
type input "202"
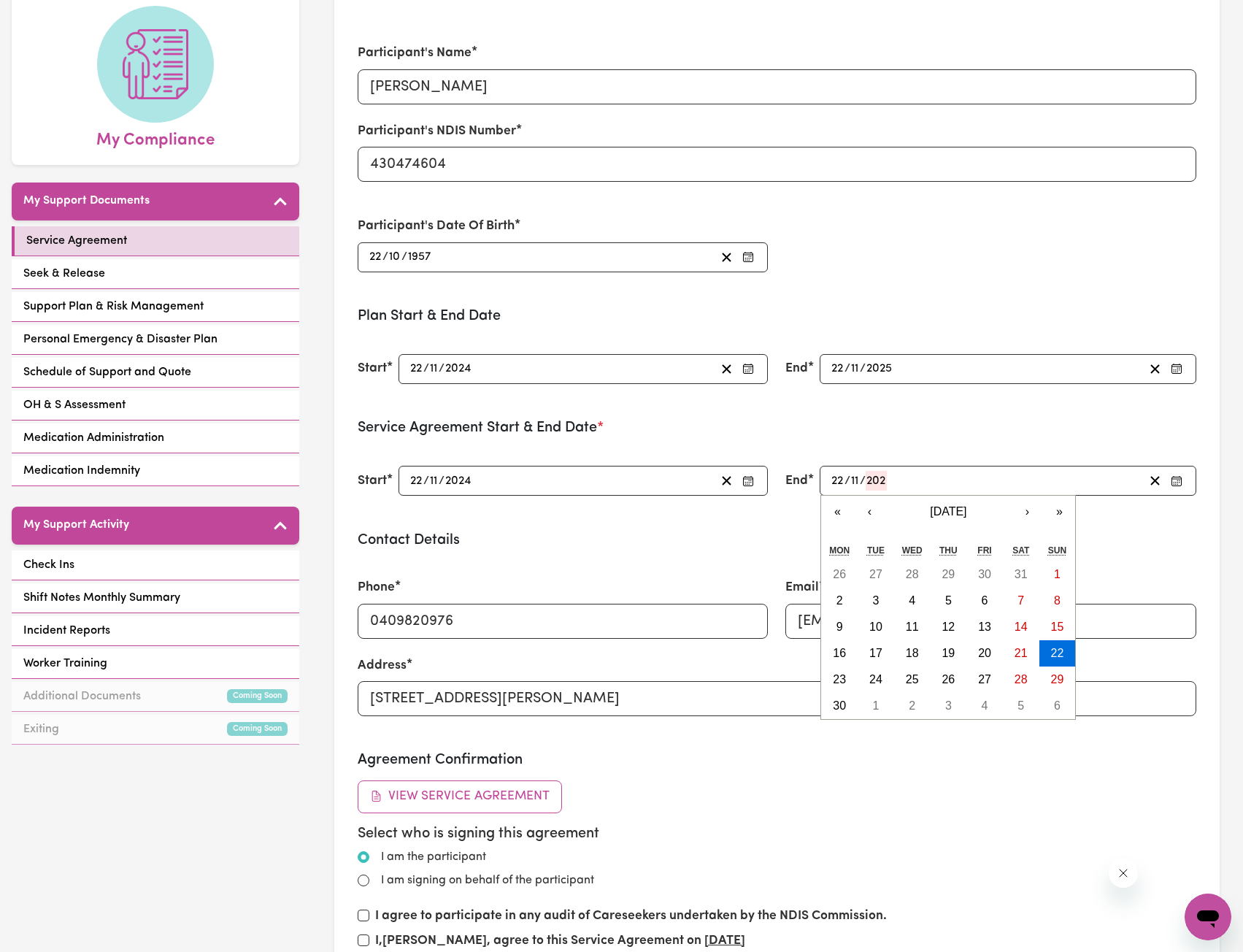
type input "[DATE]"
type input "2025"
click at [763, 542] on h3 "Contact Details" at bounding box center [776, 540] width 838 height 17
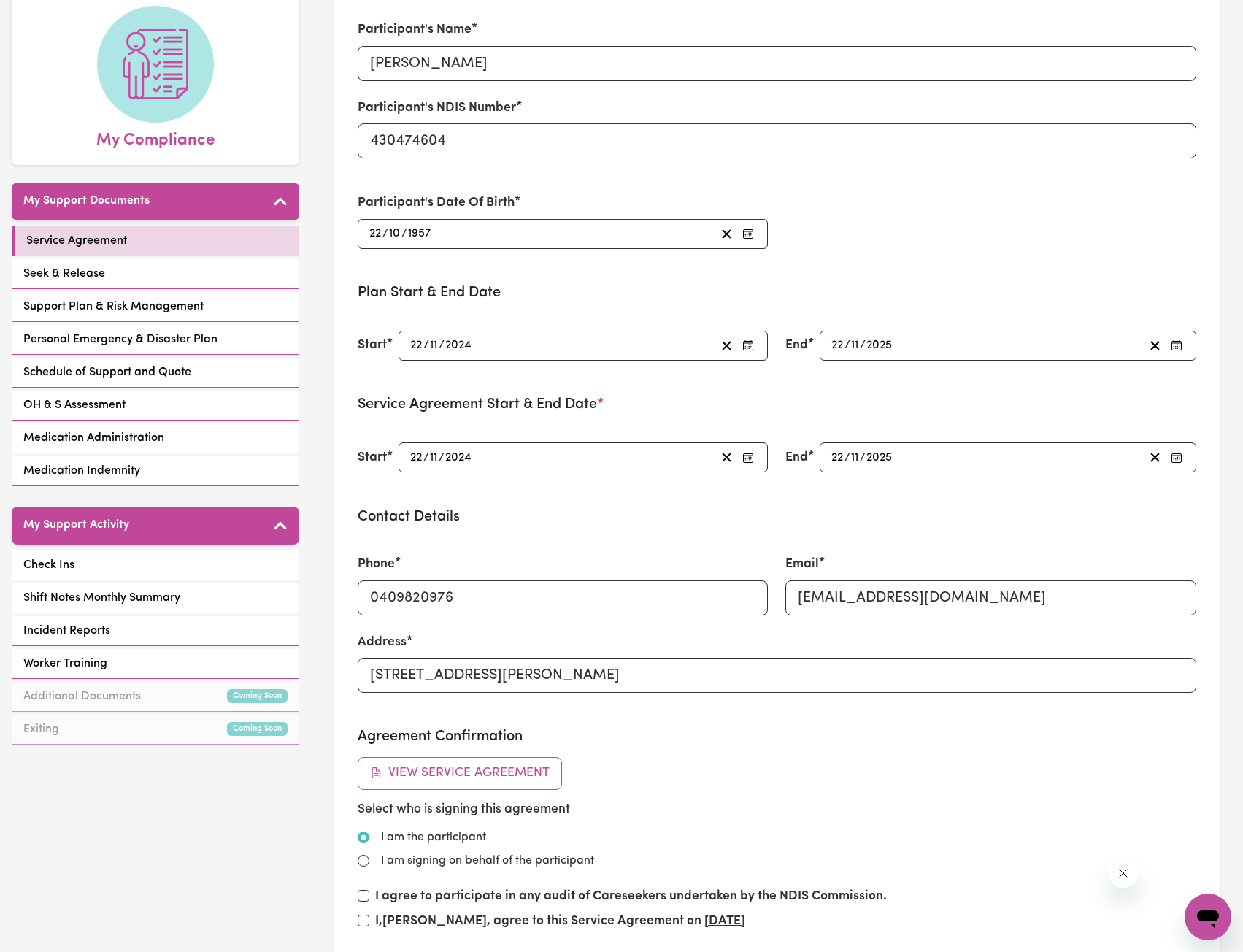
scroll to position [0, 0]
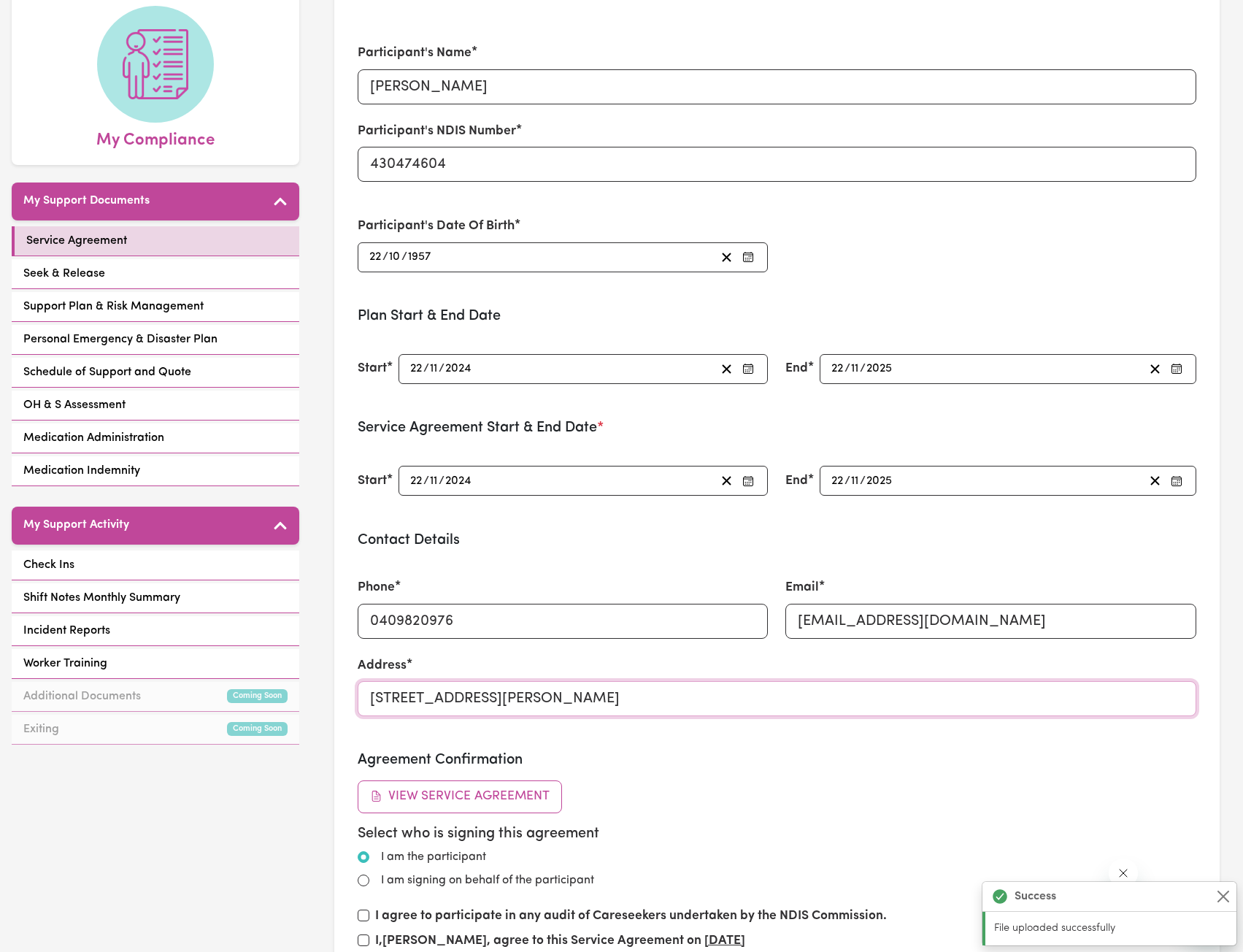
click at [832, 688] on input "[STREET_ADDRESS][PERSON_NAME]" at bounding box center [776, 699] width 838 height 35
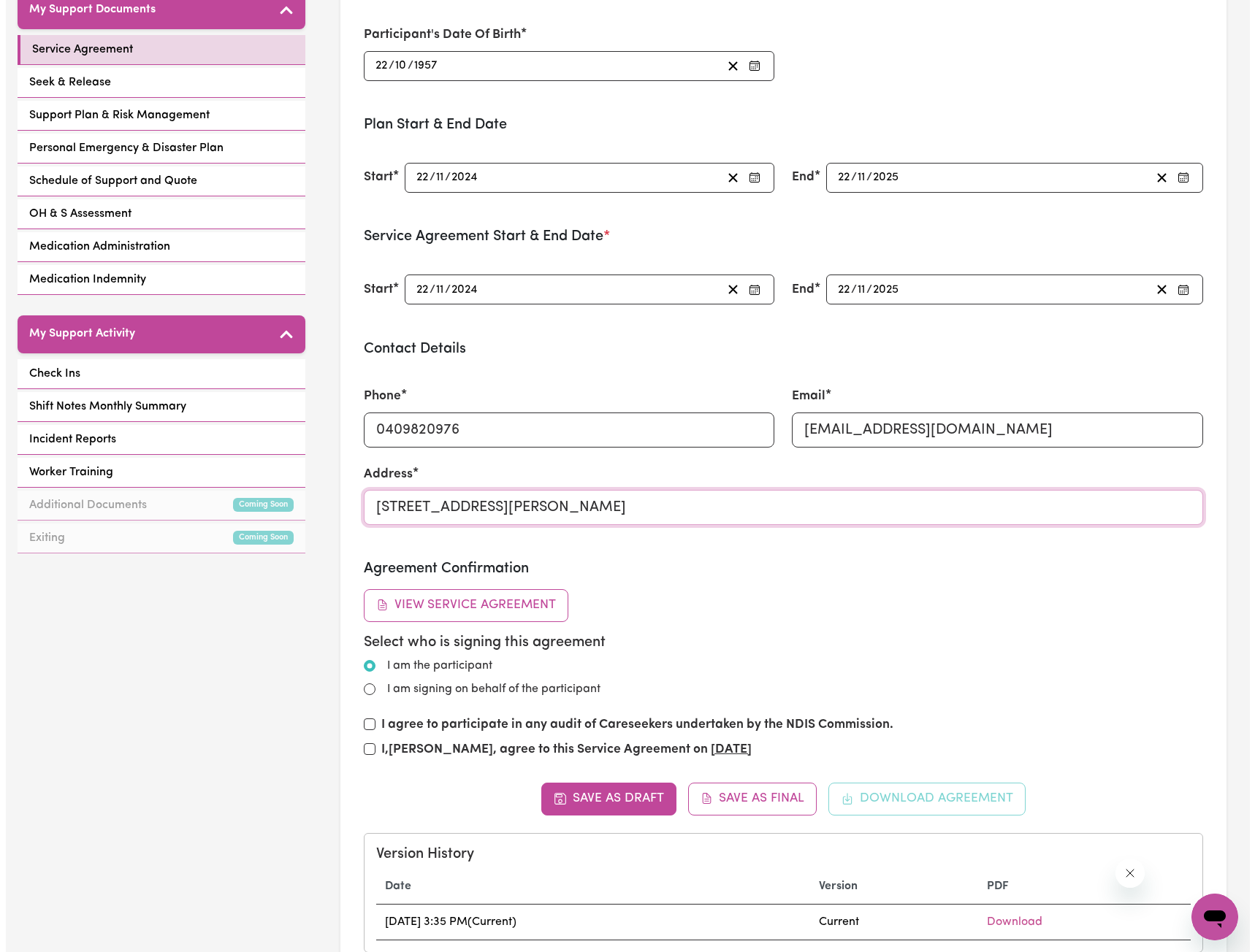
scroll to position [438, 0]
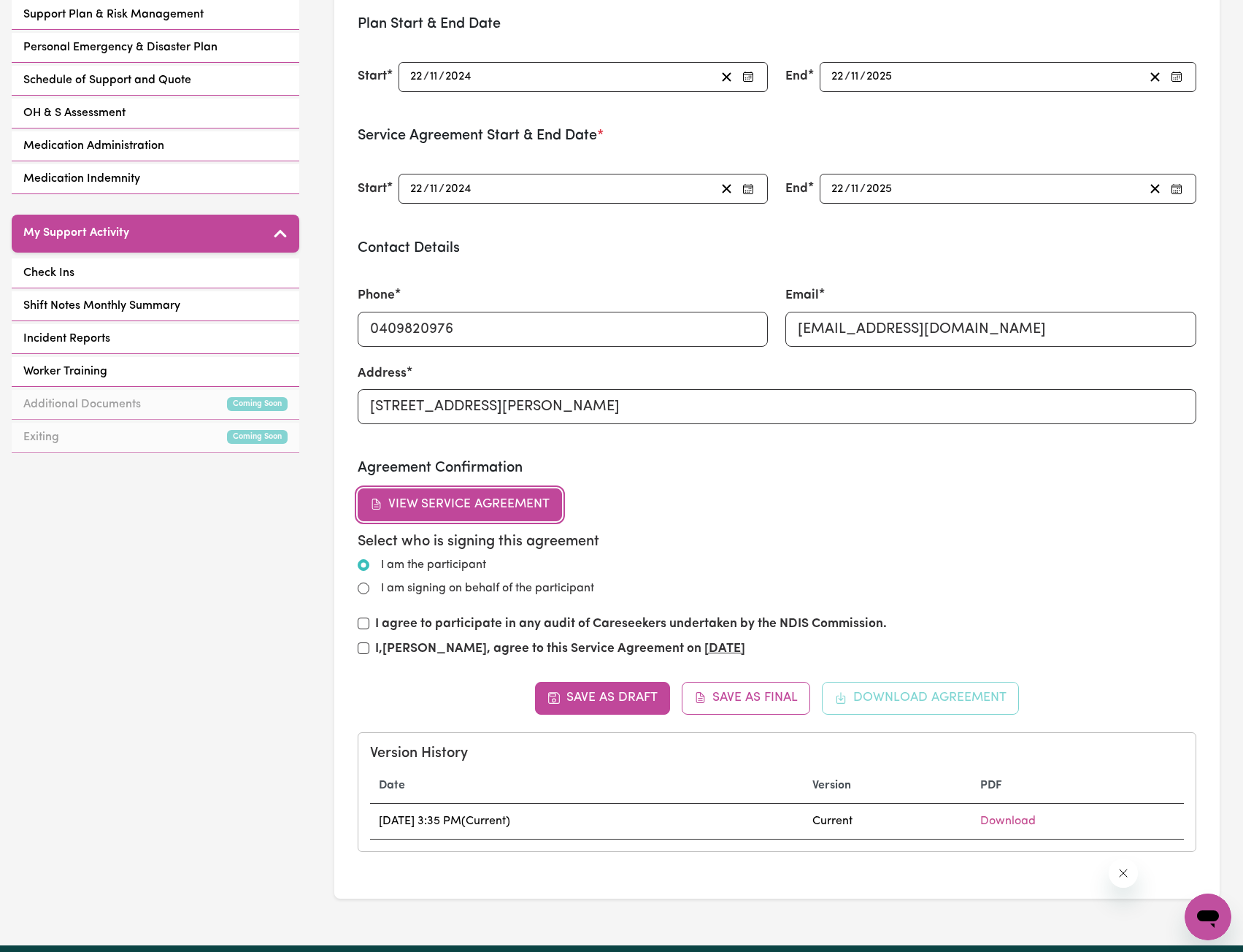
click at [441, 516] on button "View Service Agreement" at bounding box center [460, 504] width 205 height 32
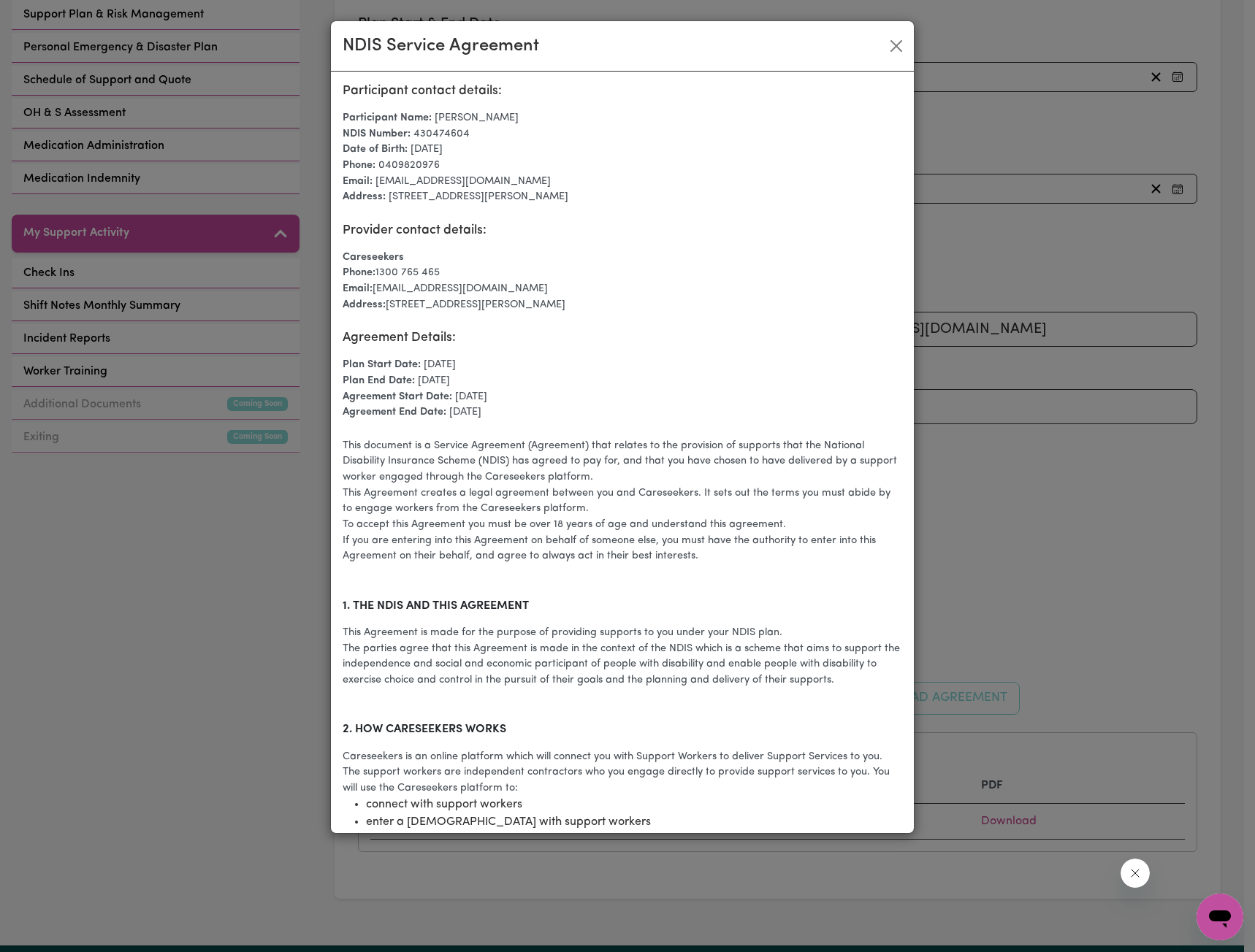
scroll to position [292, 0]
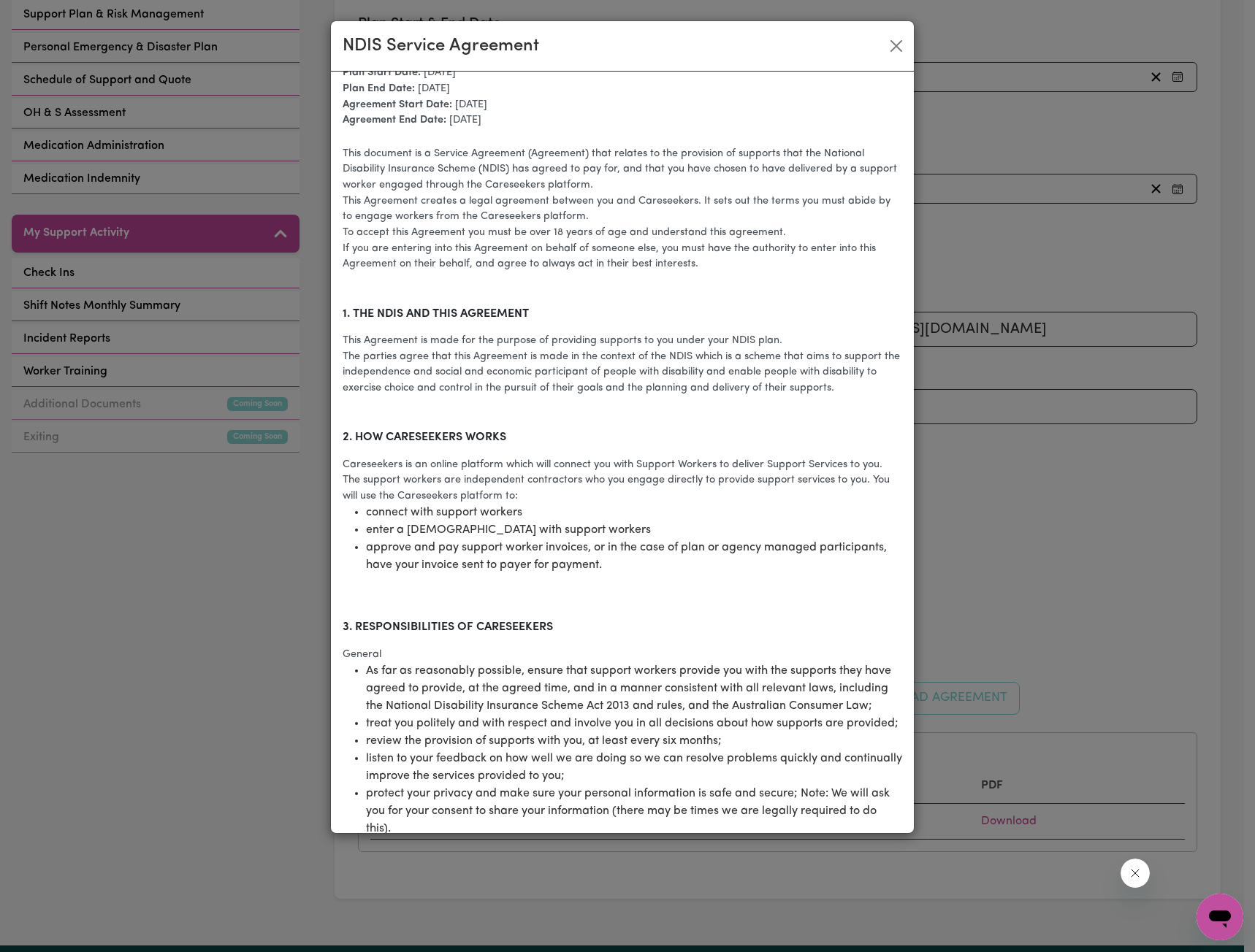
click at [983, 510] on div "NDIS Service Agreement Participant contact details: Participant Name: Maree Ste…" at bounding box center [627, 476] width 1255 height 952
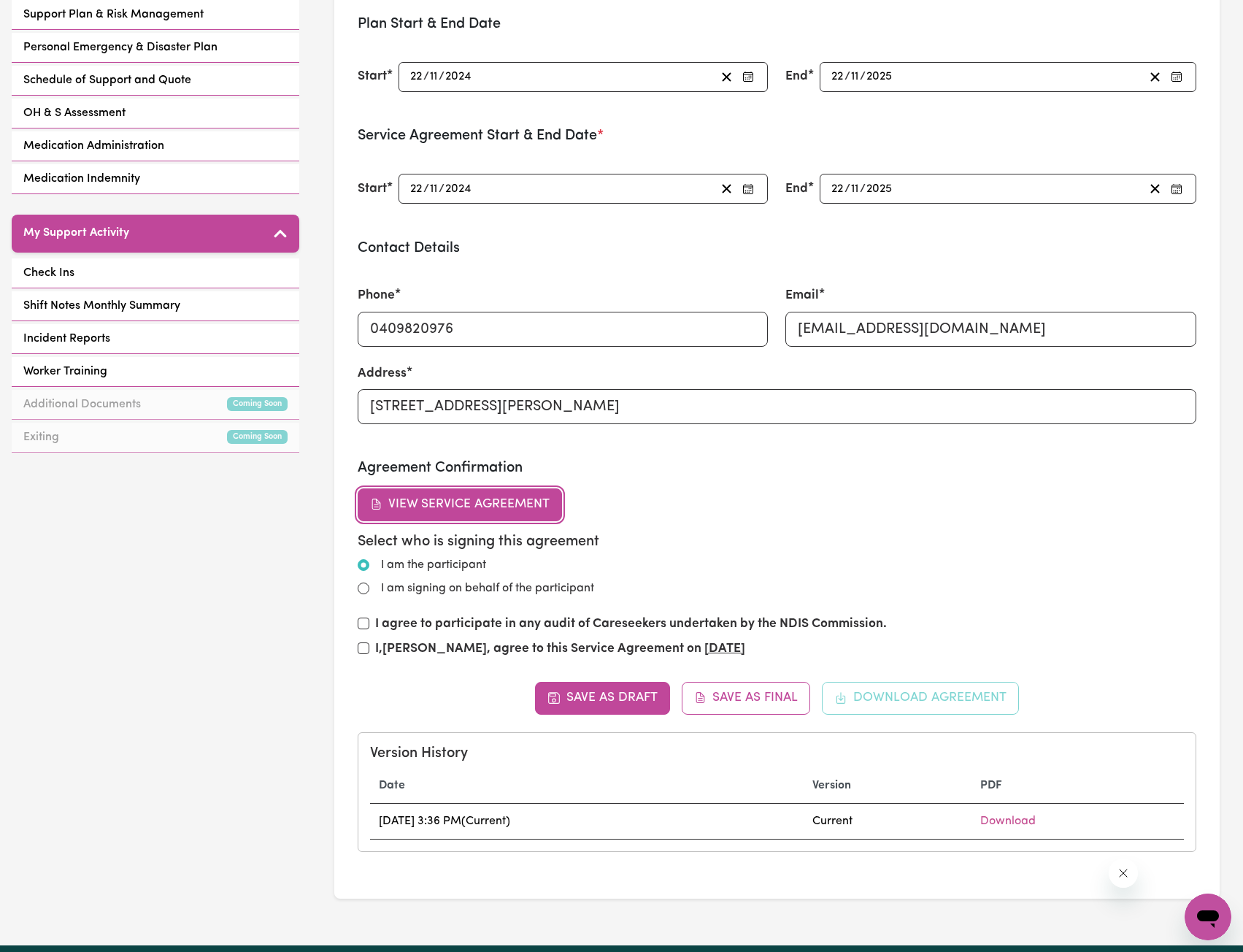
click at [527, 499] on button "View Service Agreement" at bounding box center [460, 504] width 205 height 32
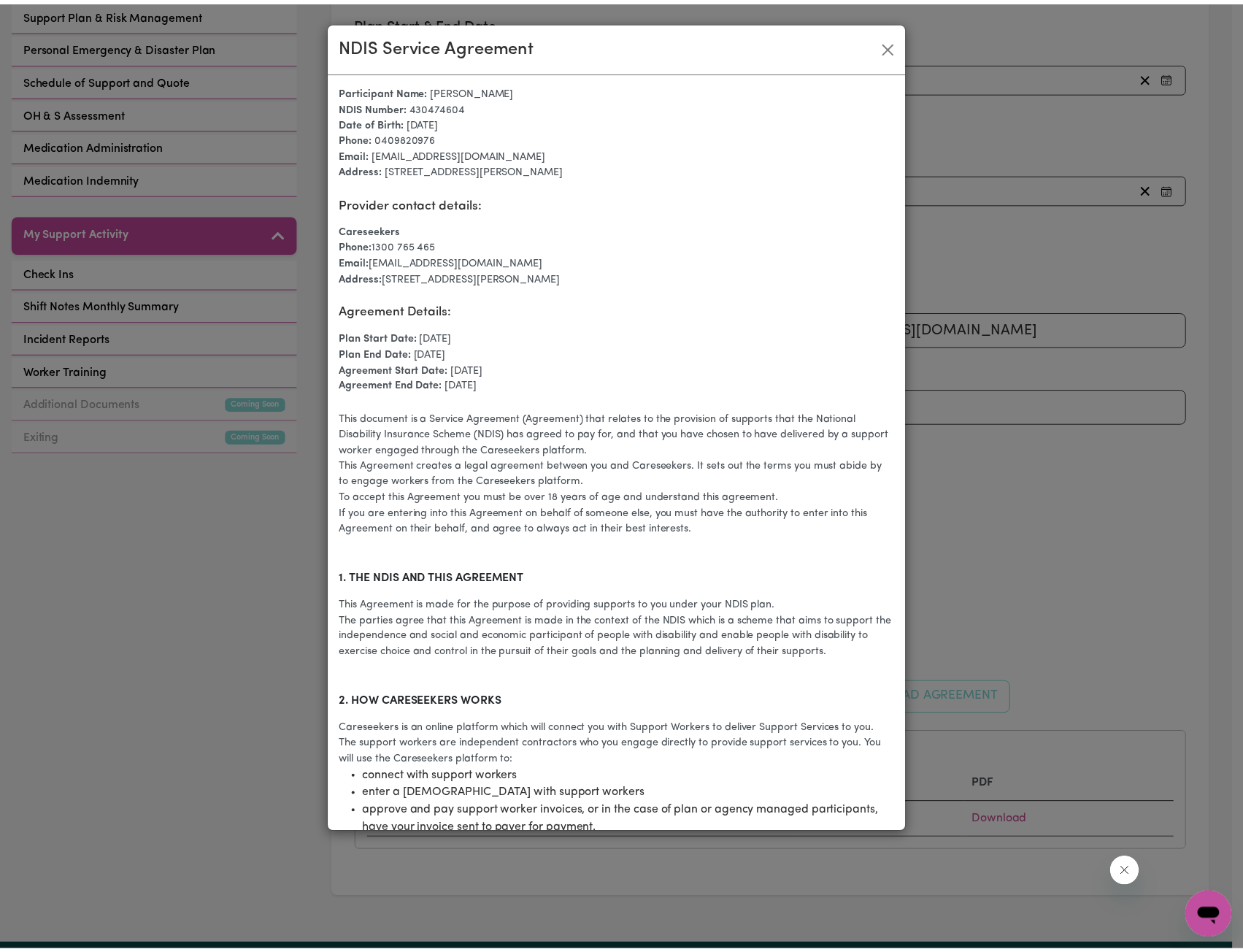
scroll to position [0, 0]
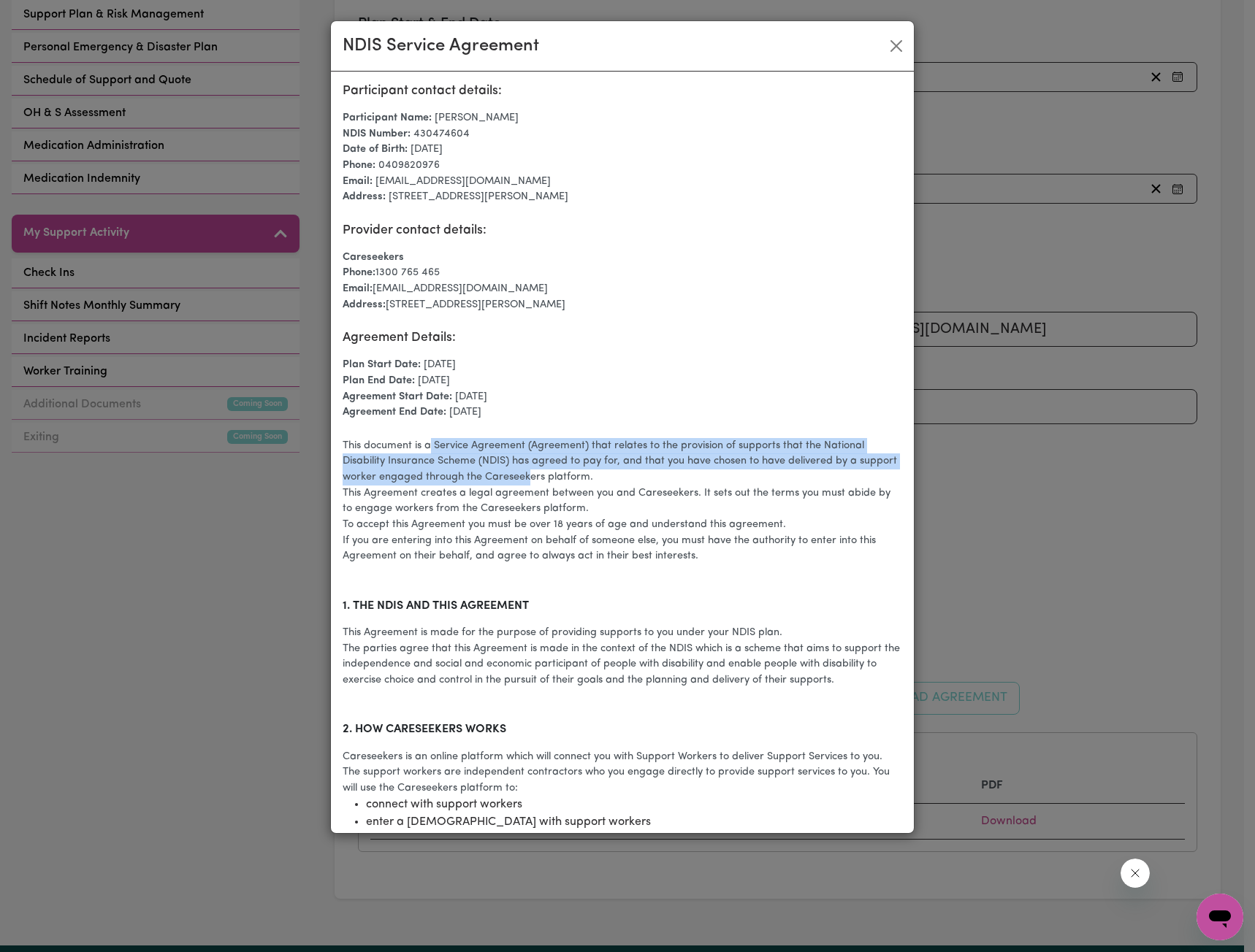
drag, startPoint x: 432, startPoint y: 457, endPoint x: 567, endPoint y: 492, distance: 139.5
click at [567, 485] on p "This document is a Service Agreement (Agreement) that relates to the provision …" at bounding box center [623, 461] width 560 height 48
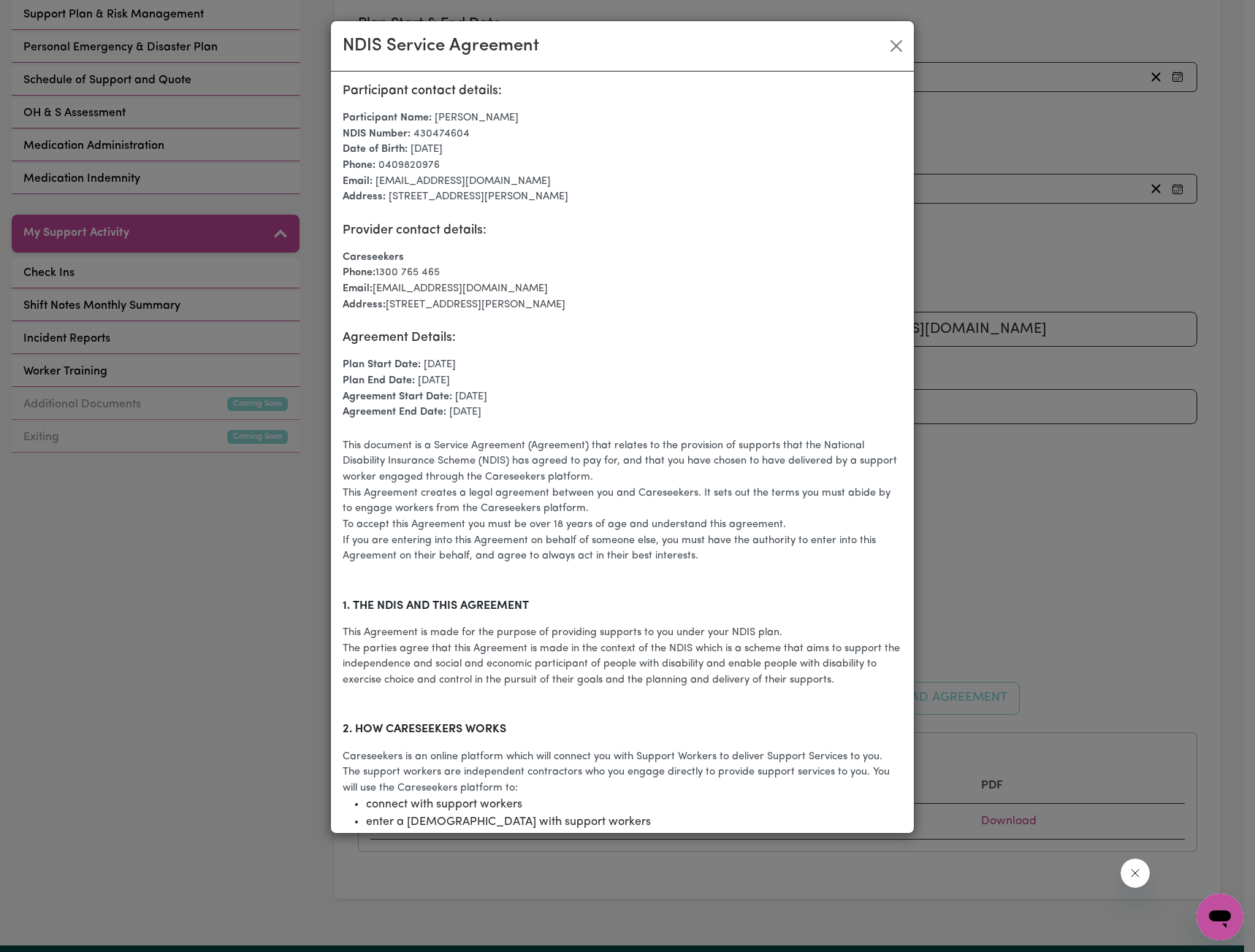
click at [572, 479] on p "This document is a Service Agreement (Agreement) that relates to the provision …" at bounding box center [623, 461] width 560 height 48
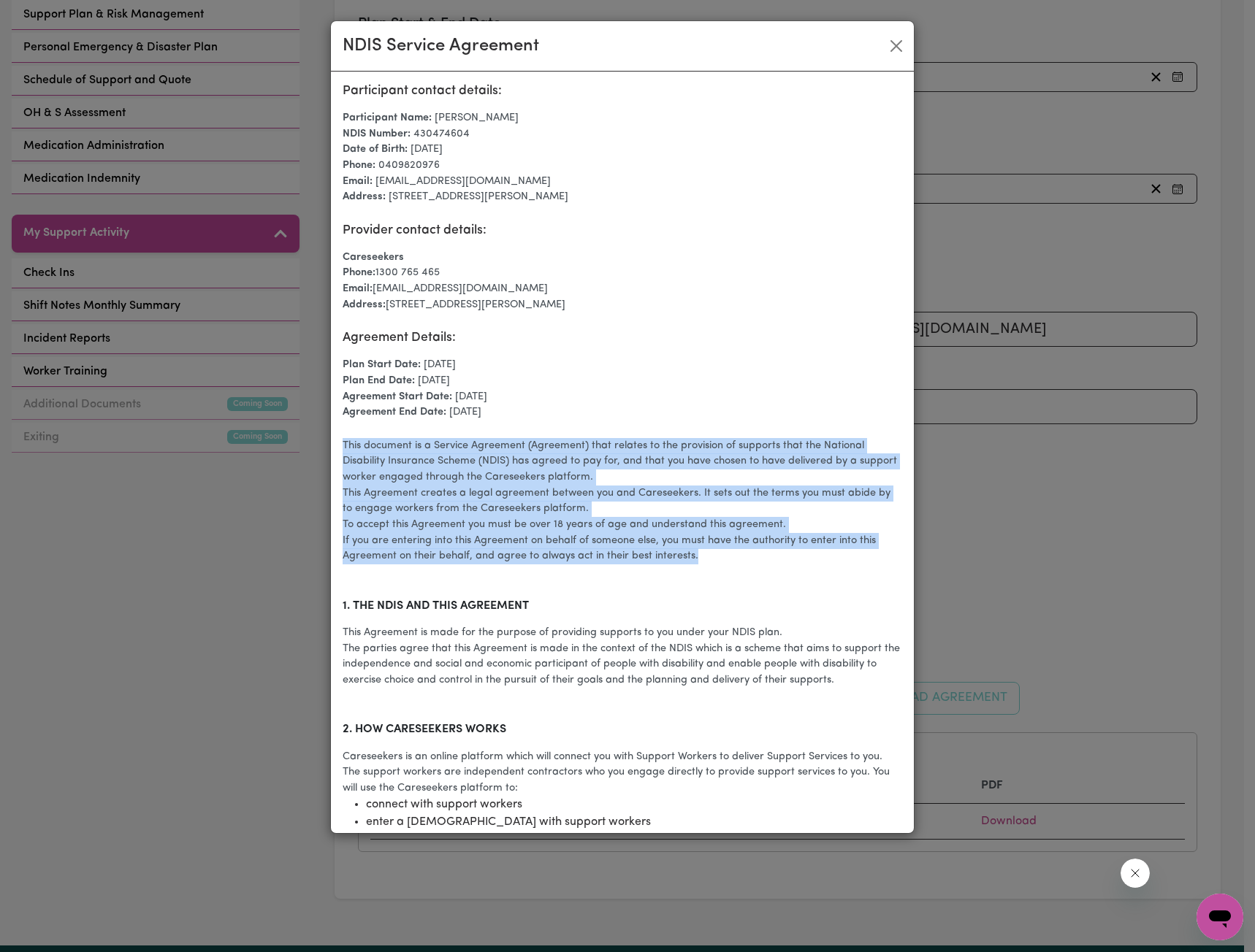
drag, startPoint x: 766, startPoint y: 570, endPoint x: 337, endPoint y: 457, distance: 443.6
click at [337, 457] on div "Participant contact details: Participant Name: Maree Steinway NDIS Number: 4304…" at bounding box center [622, 452] width 583 height 761
click at [894, 42] on button "Close" at bounding box center [896, 45] width 23 height 23
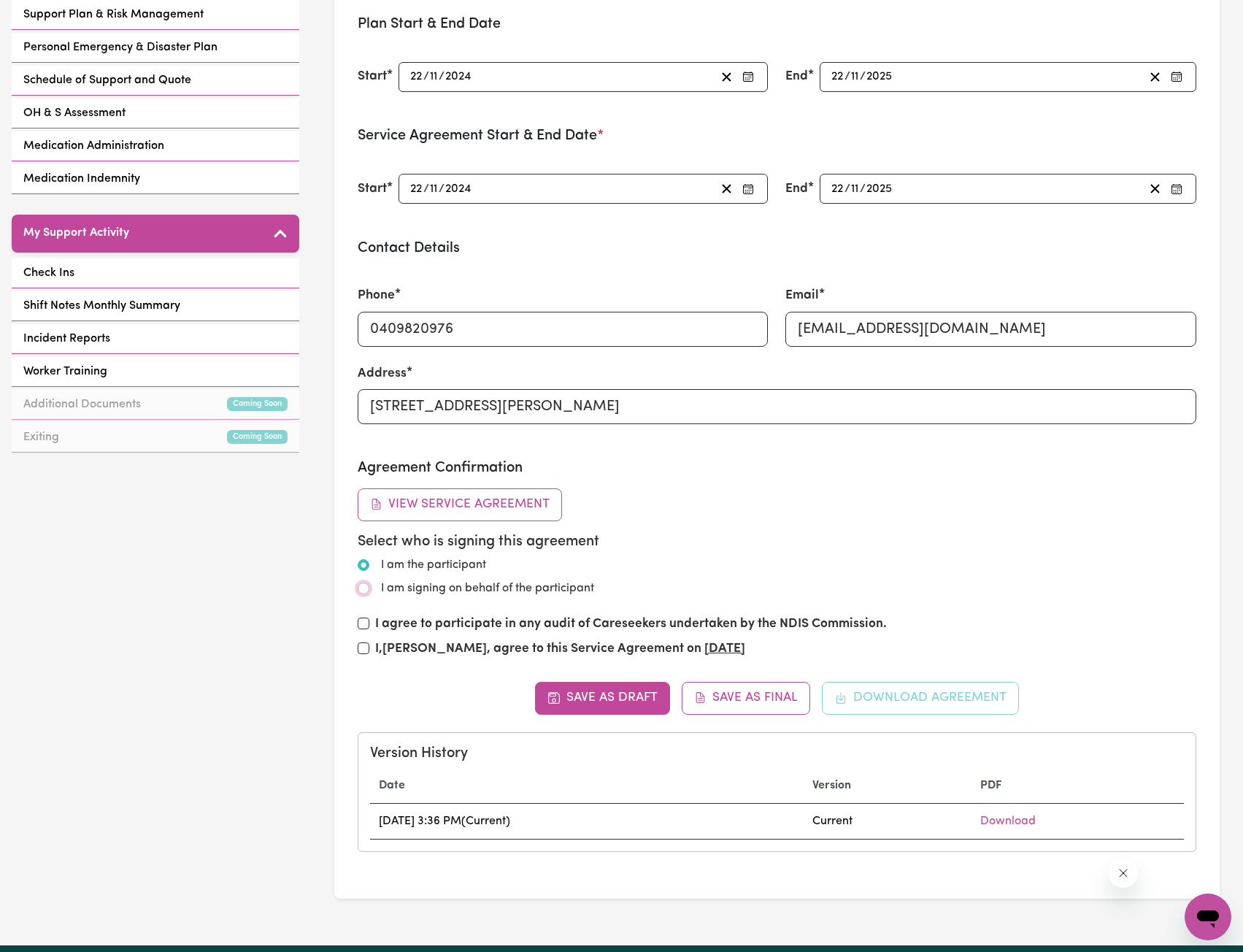
click at [358, 587] on input "I am signing on behalf of the participant" at bounding box center [363, 588] width 11 height 11
radio input "true"
radio input "false"
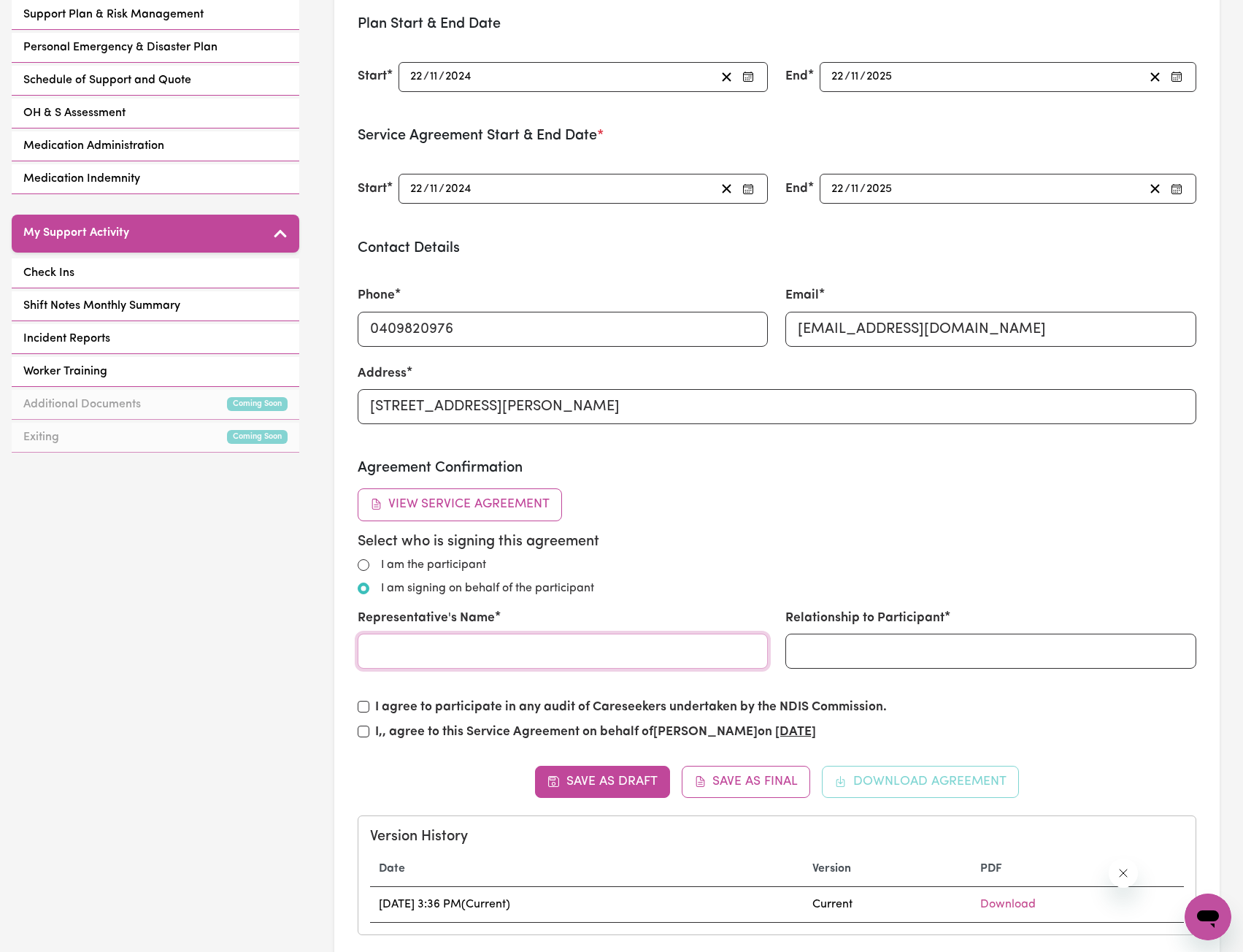
click at [566, 656] on input "Representative's Name" at bounding box center [563, 651] width 411 height 35
type input "M"
type input "[PERSON_NAME]"
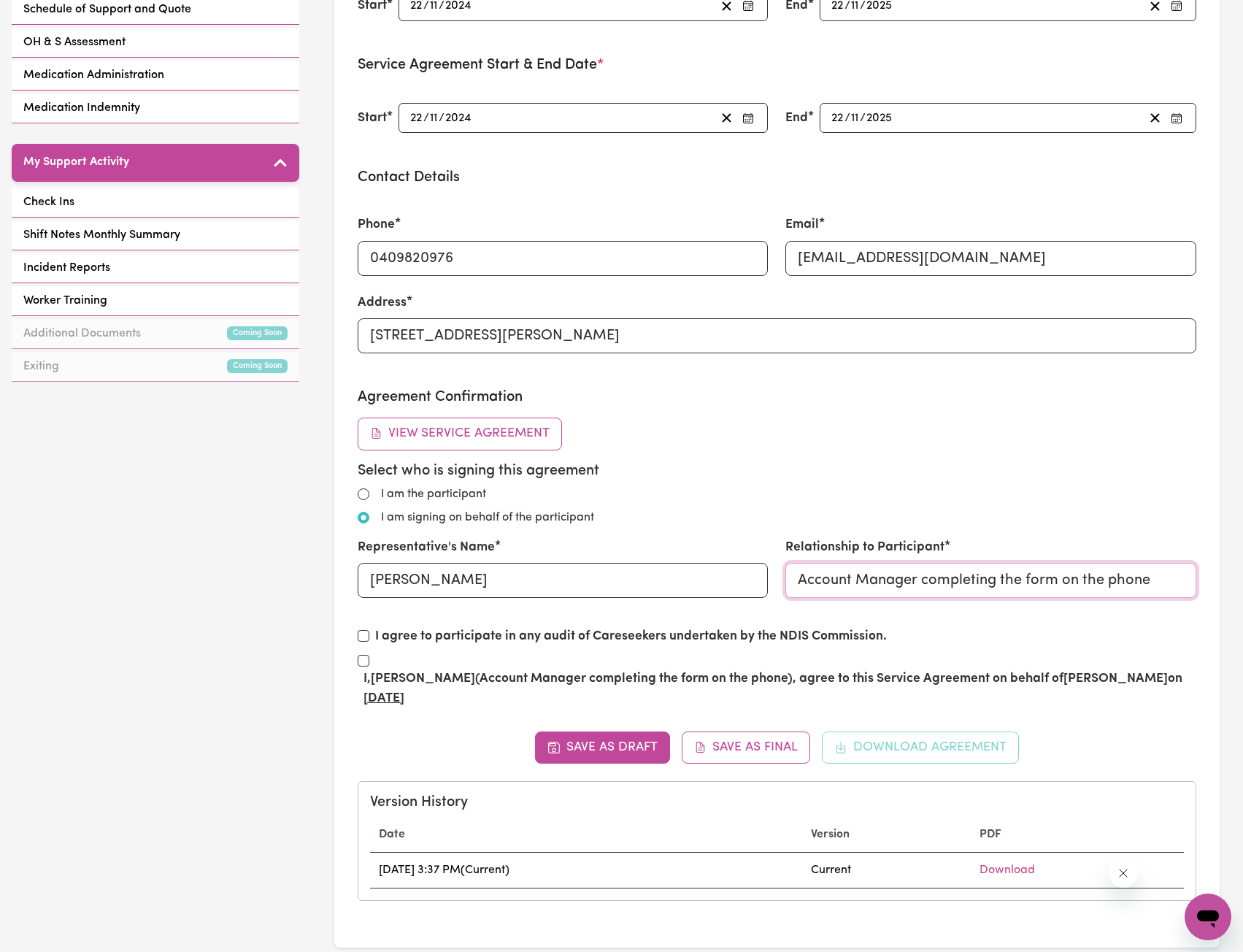
scroll to position [511, 0]
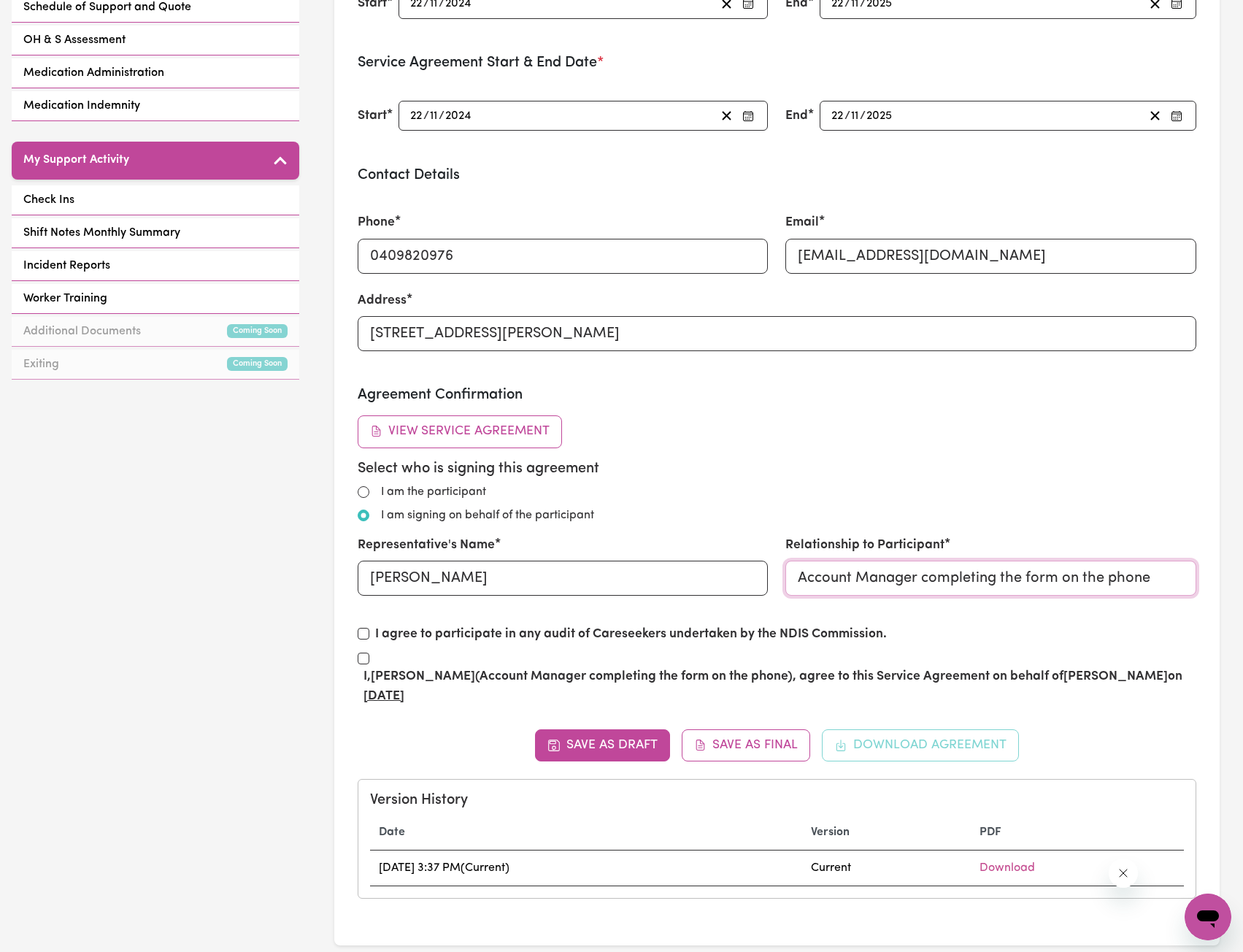
type input "Account Manager completing the form on the phone"
click at [361, 635] on input "I agree to participate in any audit of Careseekers undertaken by the NDIS Commi…" at bounding box center [363, 633] width 11 height 11
checkbox input "true"
click at [448, 686] on label "I, Ethan Kha (Account Manager completing the form on the phone) , agree to this…" at bounding box center [780, 687] width 833 height 39
click at [370, 665] on input "I, Ethan Kha (Account Manager completing the form on the phone) , agree to this…" at bounding box center [363, 658] width 11 height 11
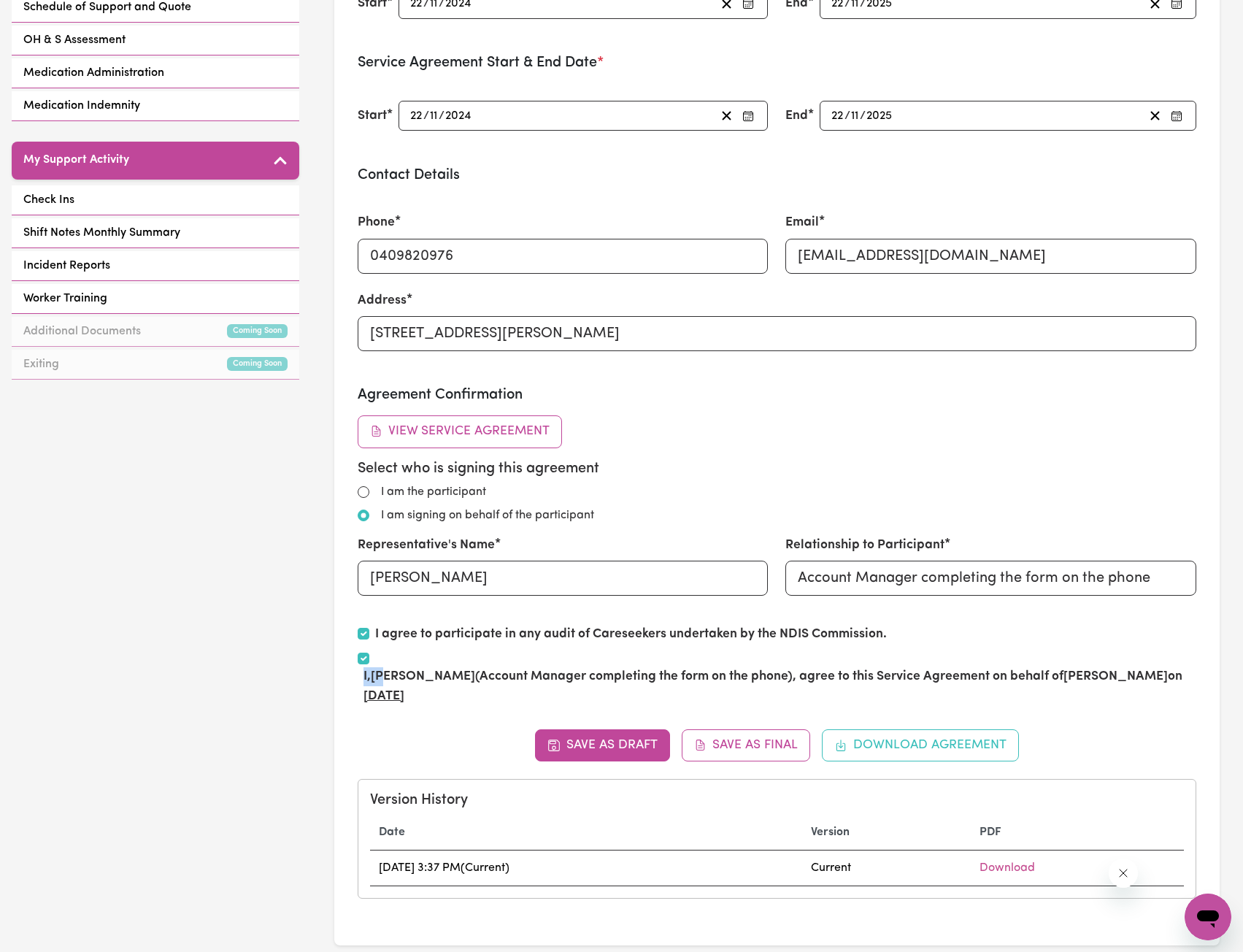
drag, startPoint x: 362, startPoint y: 674, endPoint x: 387, endPoint y: 681, distance: 26.0
click at [387, 681] on div "I, Ethan Kha (Account Manager completing the form on the phone) , agree to this…" at bounding box center [776, 681] width 838 height 62
click at [450, 678] on label "I, Ethan Kha (Account Manager completing the form on the phone) , agree to this…" at bounding box center [780, 687] width 833 height 39
click at [370, 665] on input "I, Ethan Kha (Account Manager completing the form on the phone) , agree to this…" at bounding box center [363, 658] width 11 height 11
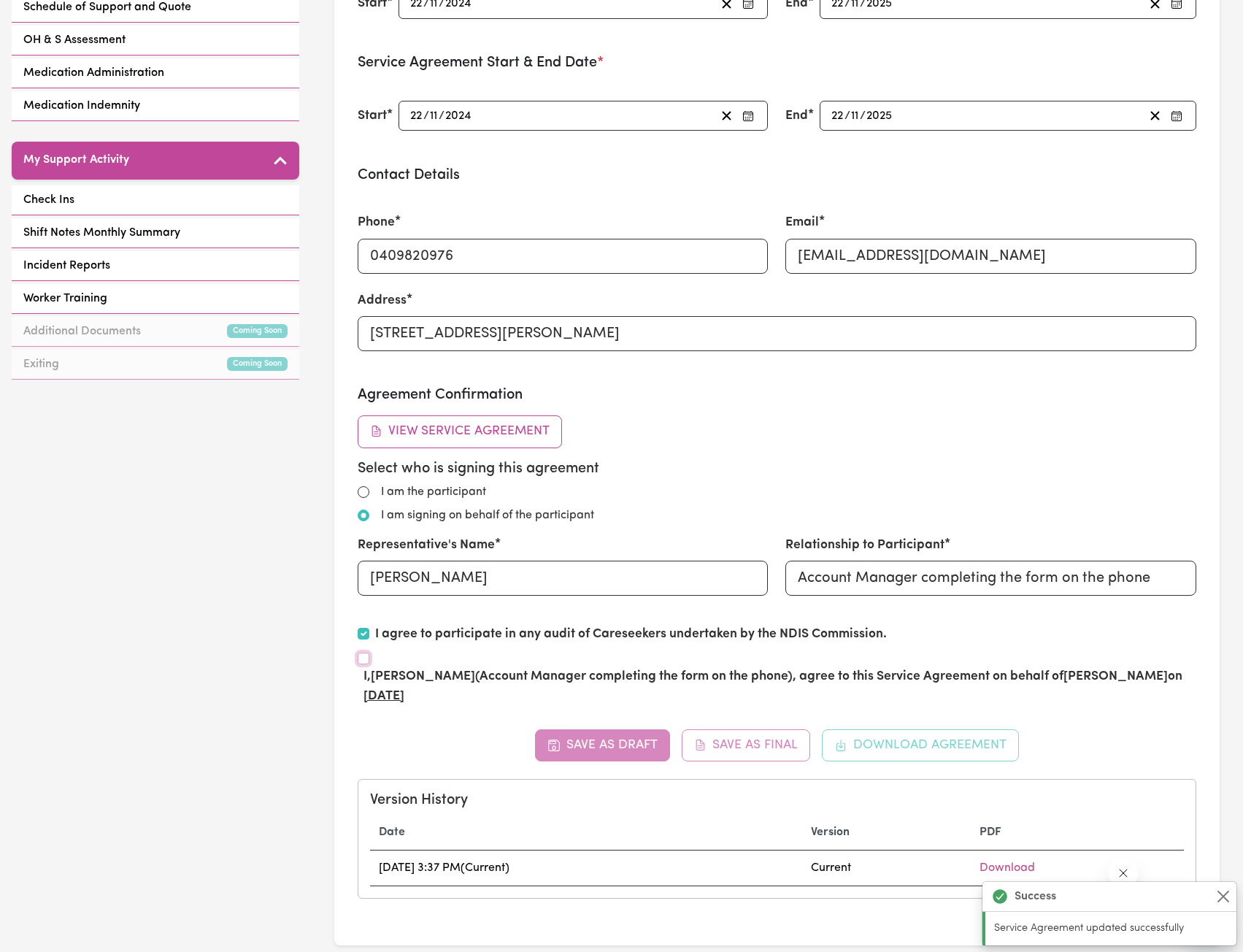
click at [363, 659] on input "I, Ethan Kha (Account Manager completing the form on the phone) , agree to this…" at bounding box center [363, 658] width 11 height 11
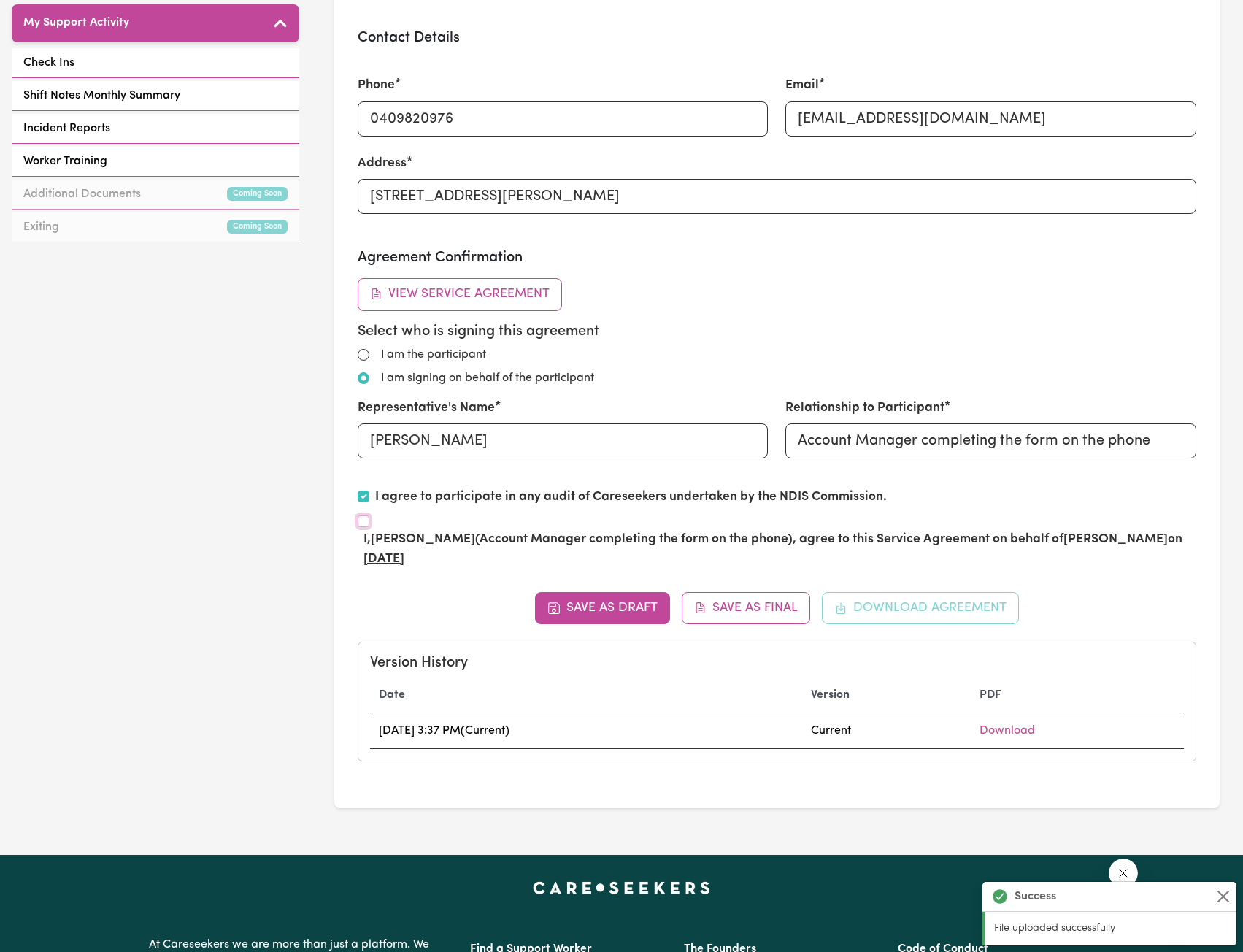
scroll to position [657, 0]
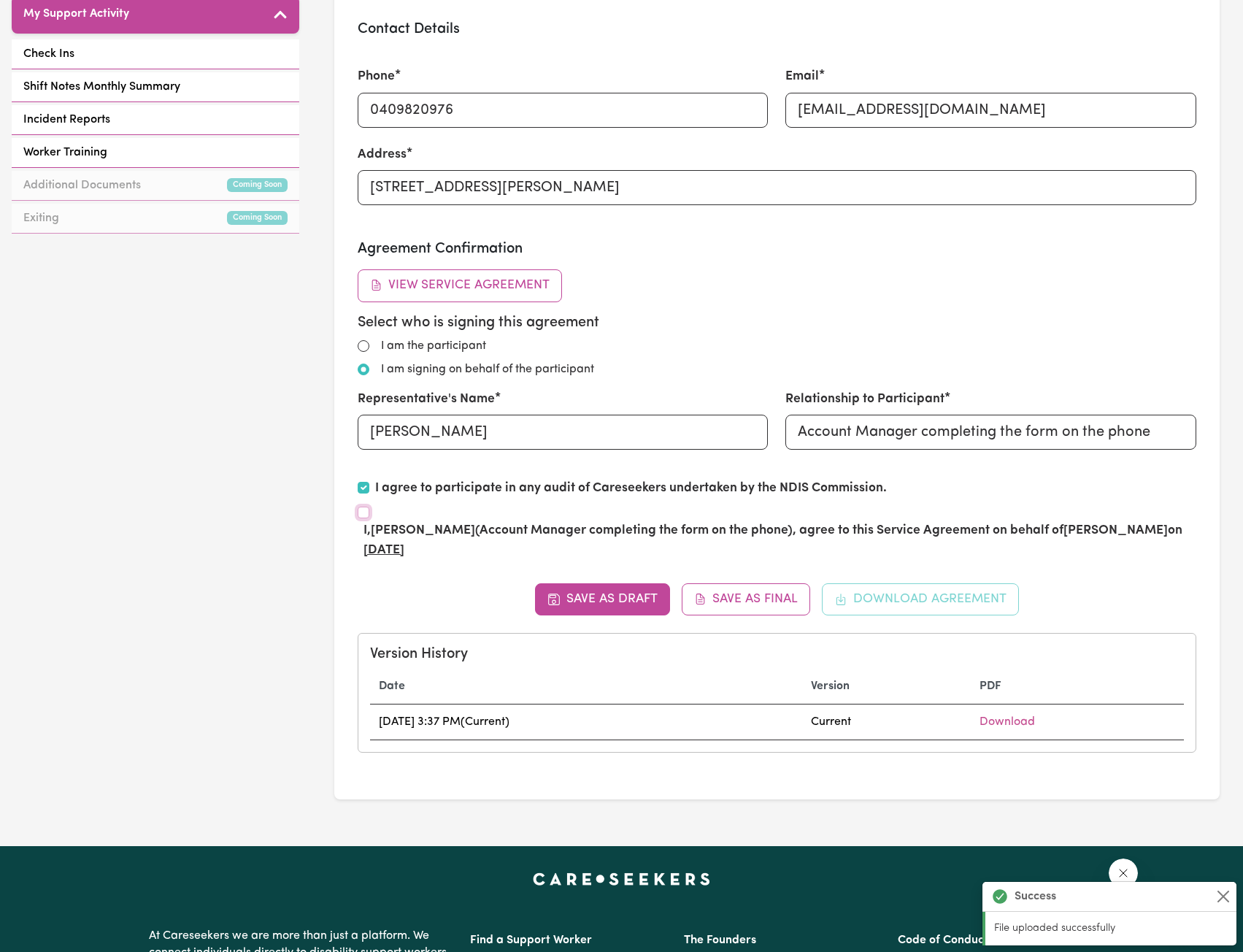
click at [359, 510] on input "I, Ethan Kha (Account Manager completing the form on the phone) , agree to this…" at bounding box center [363, 512] width 11 height 11
checkbox input "true"
click at [592, 607] on button "Save as Draft" at bounding box center [603, 600] width 135 height 32
click at [609, 592] on div "Save as Draft Save as Final Download Agreement Version History Date Version PDF…" at bounding box center [776, 668] width 838 height 169
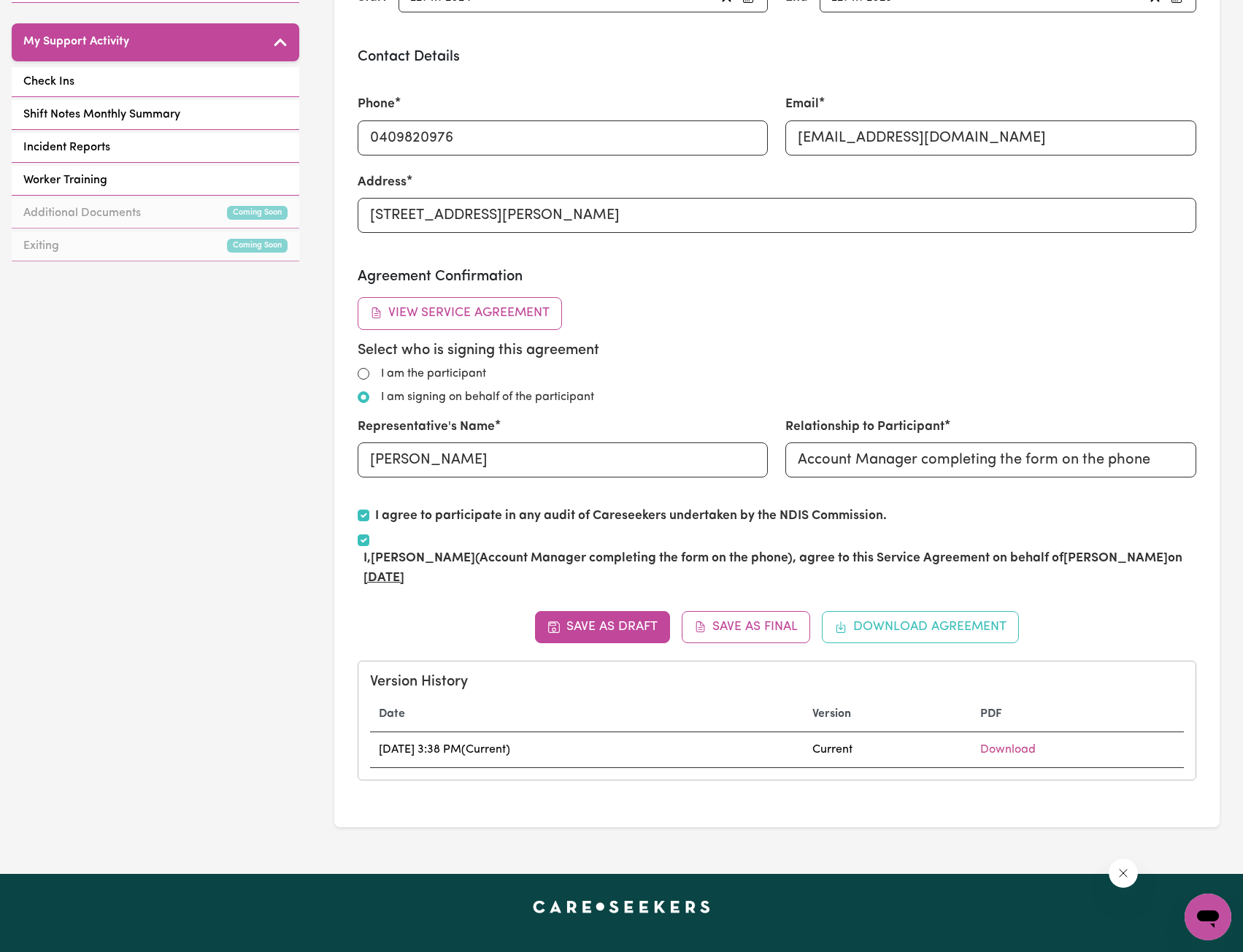
scroll to position [584, 0]
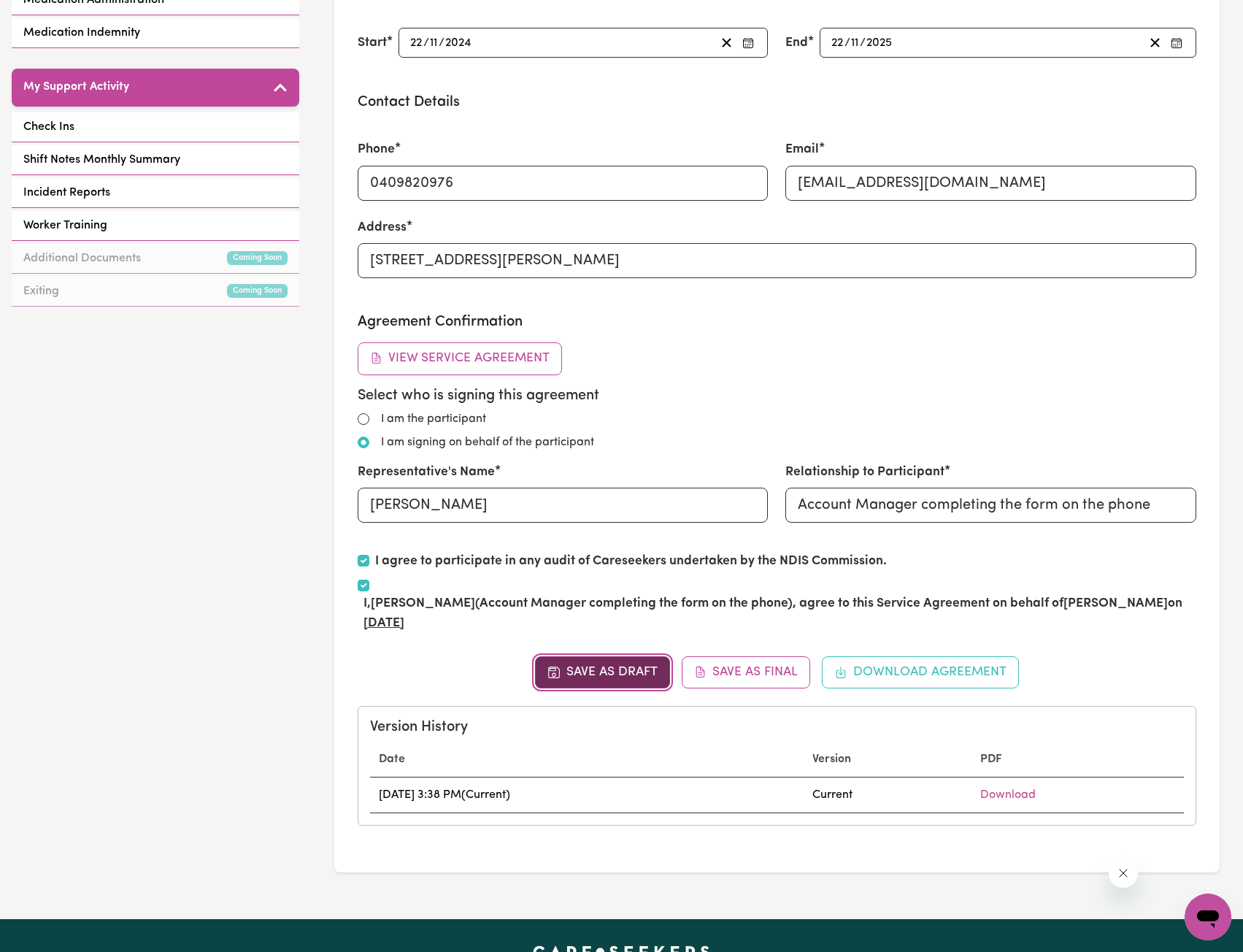
click at [625, 677] on button "Save as Draft" at bounding box center [603, 672] width 135 height 32
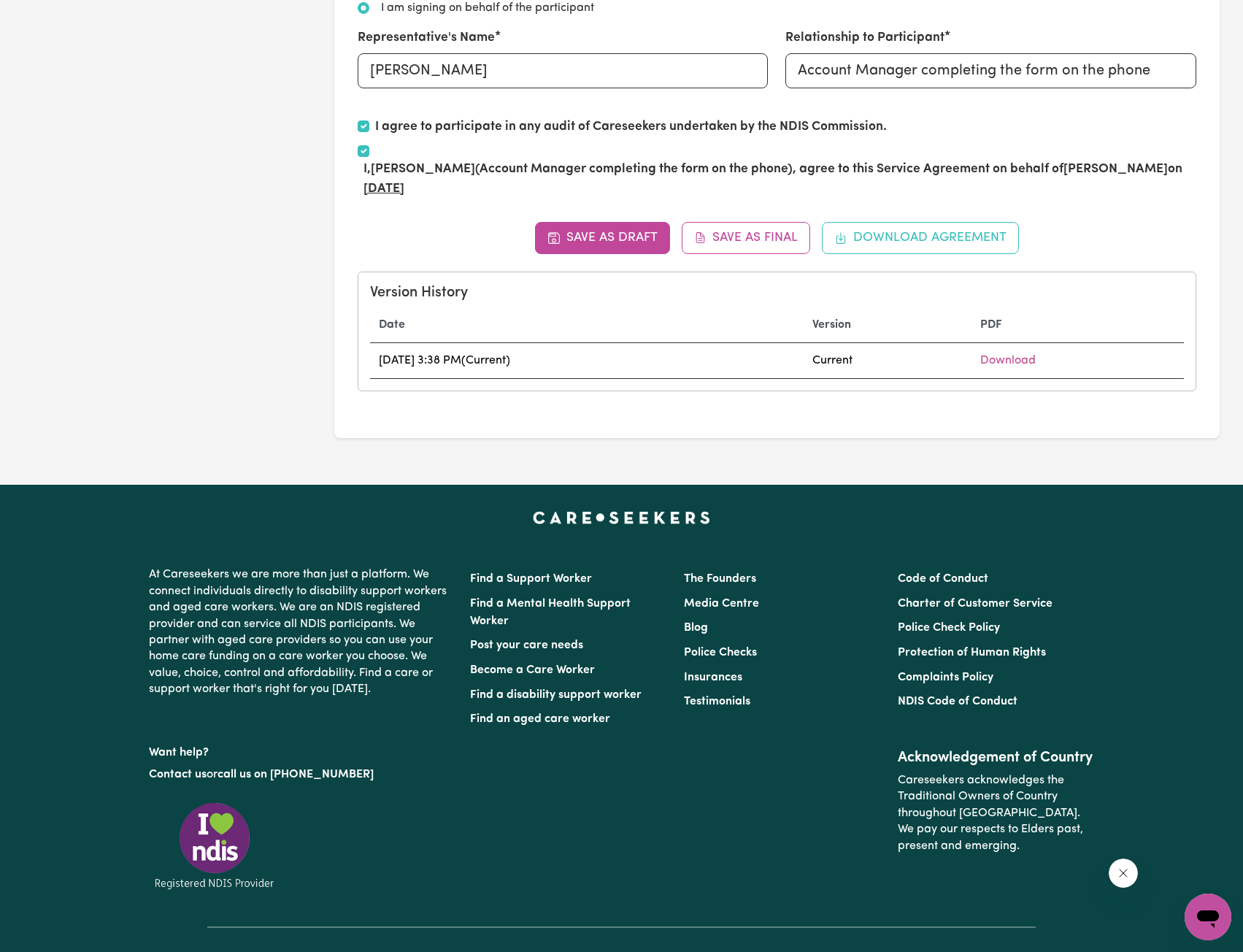
scroll to position [1022, 0]
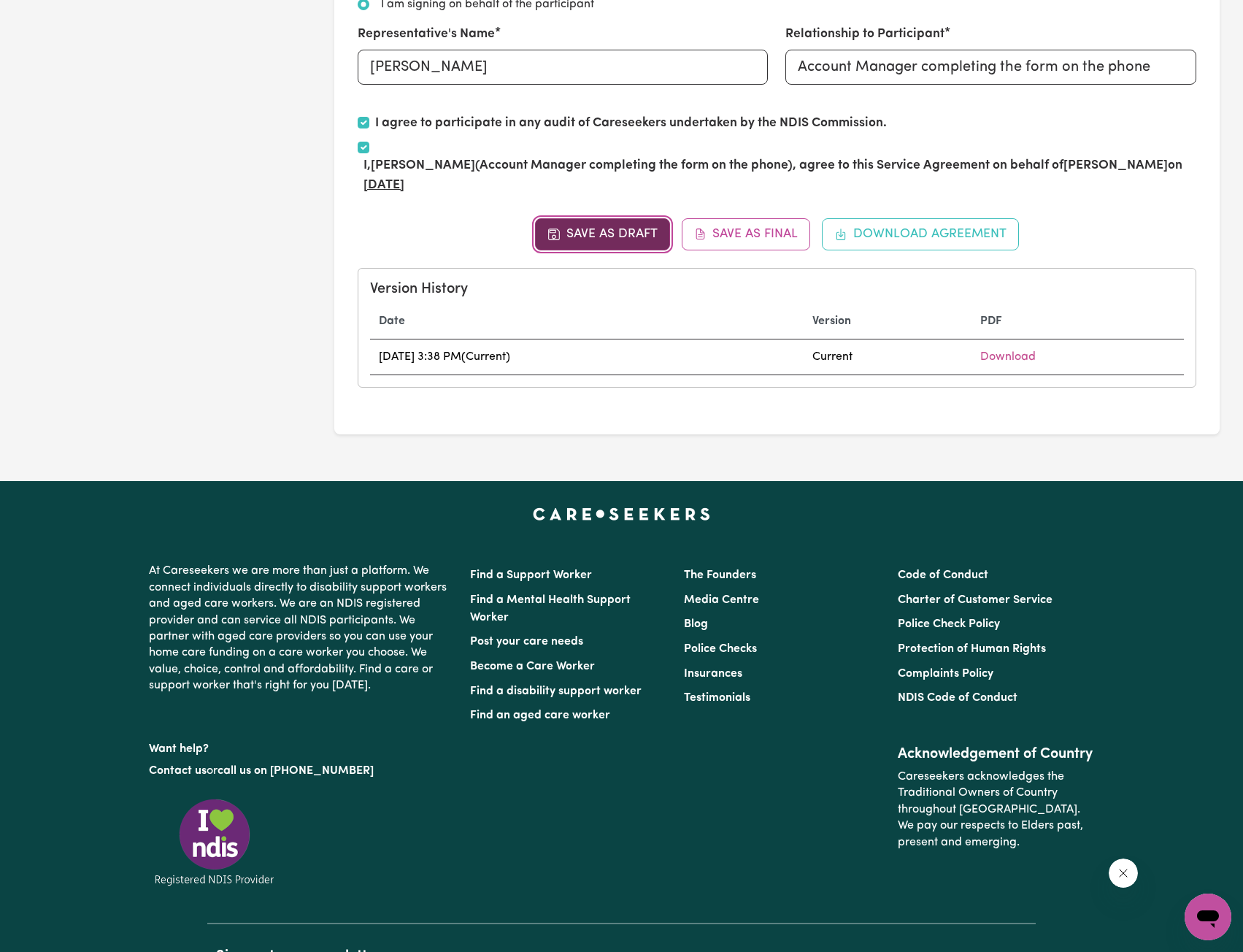
click at [626, 239] on button "Save as Draft" at bounding box center [603, 234] width 135 height 32
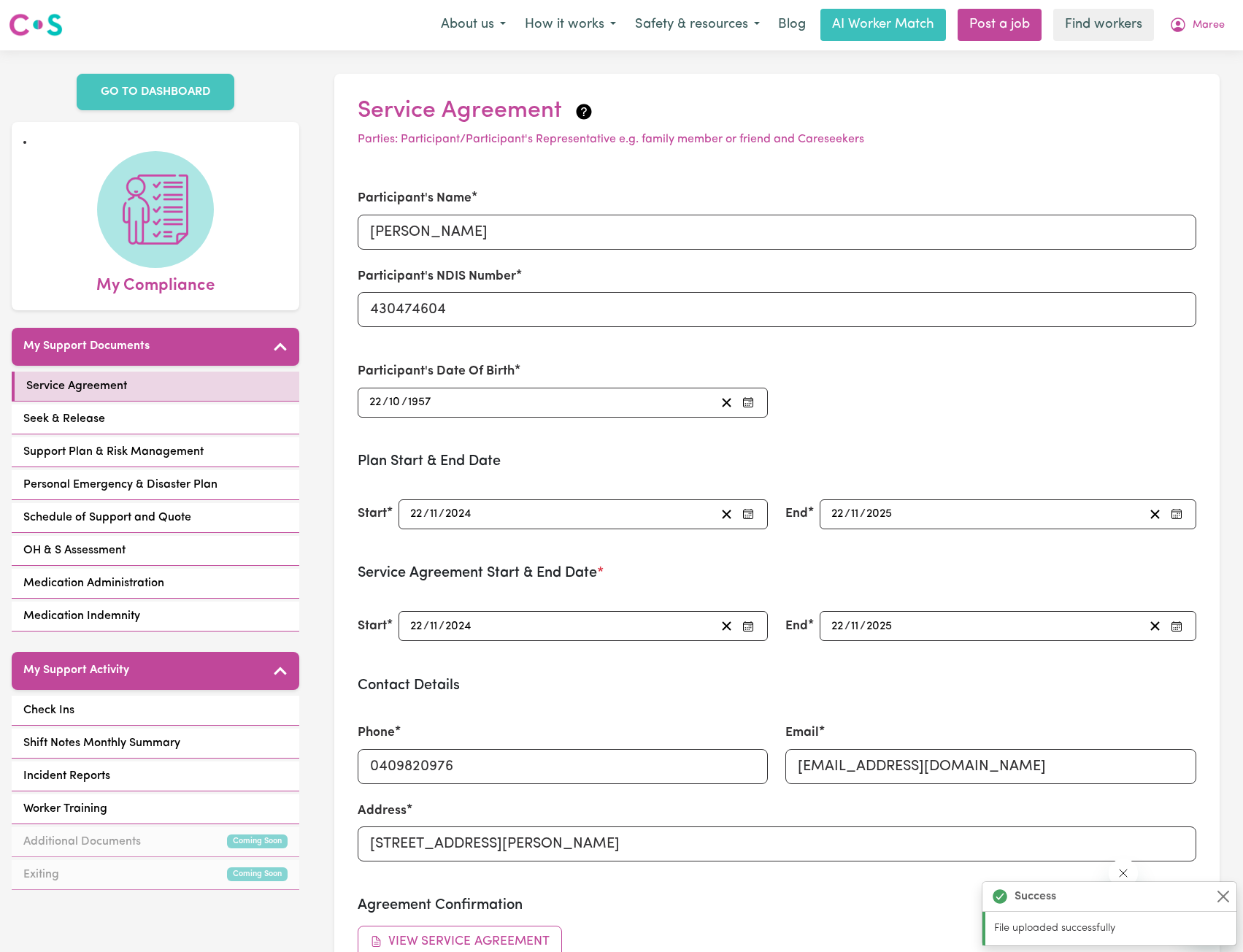
scroll to position [0, 0]
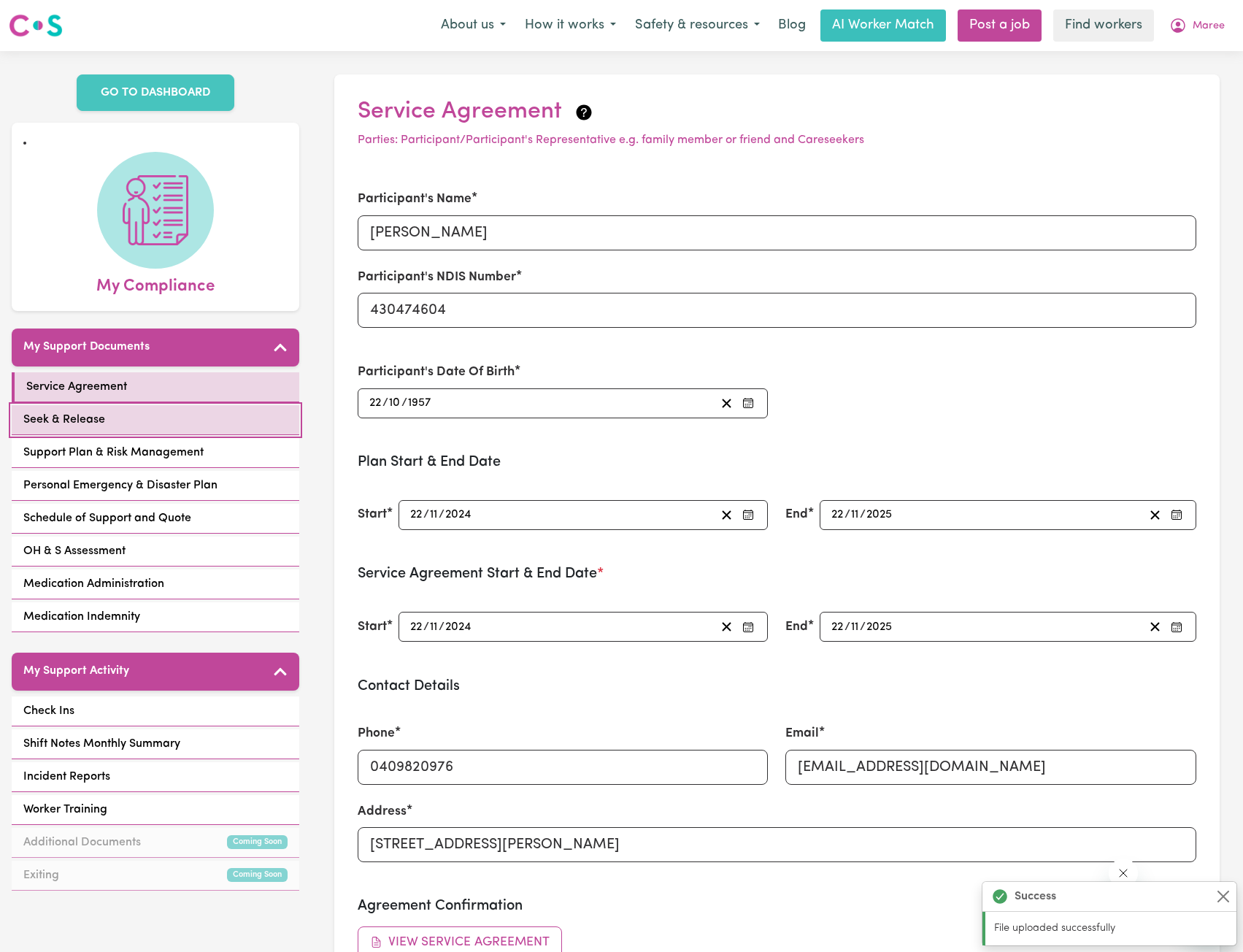
click at [184, 408] on link "Seek & Release" at bounding box center [155, 420] width 287 height 30
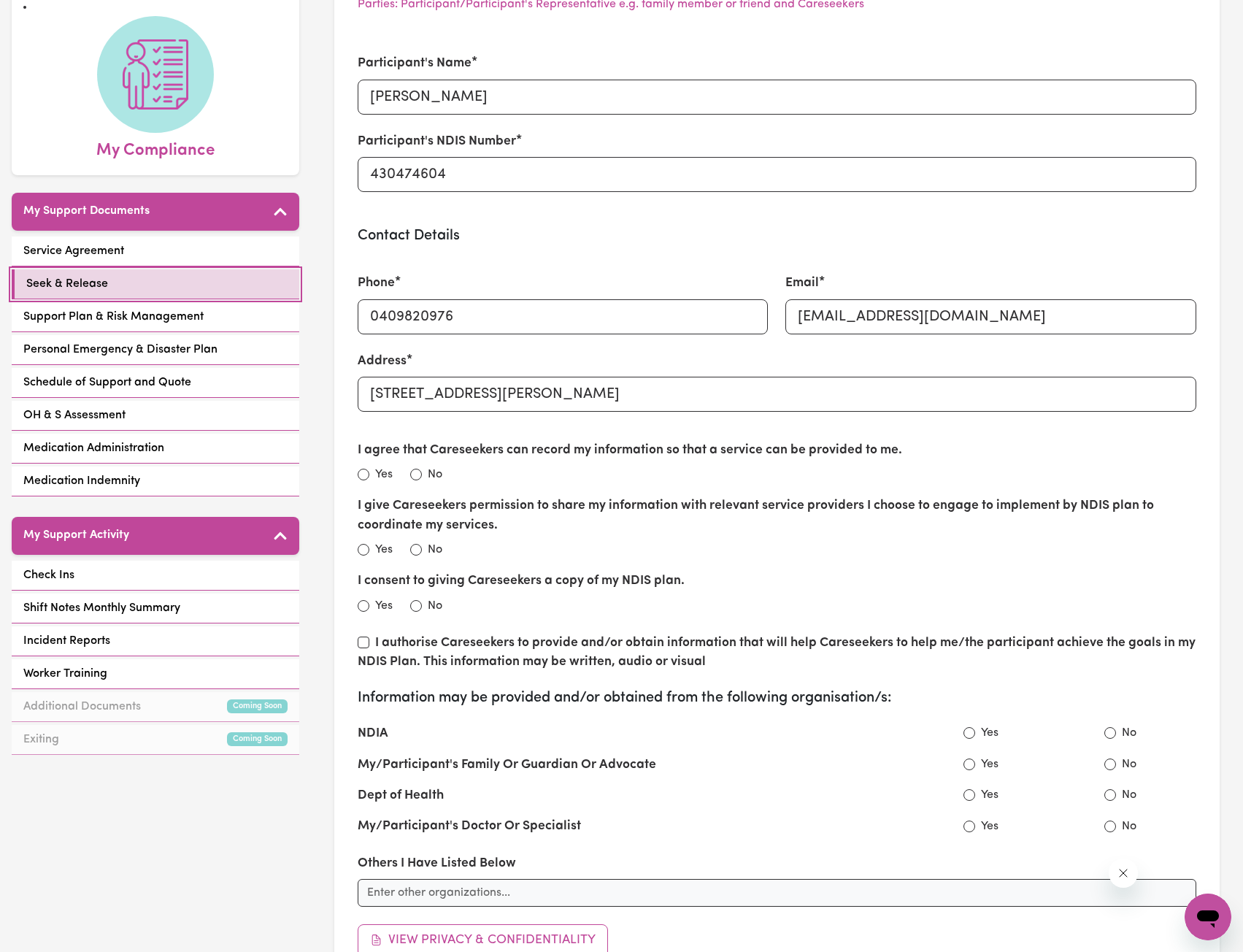
scroll to position [146, 0]
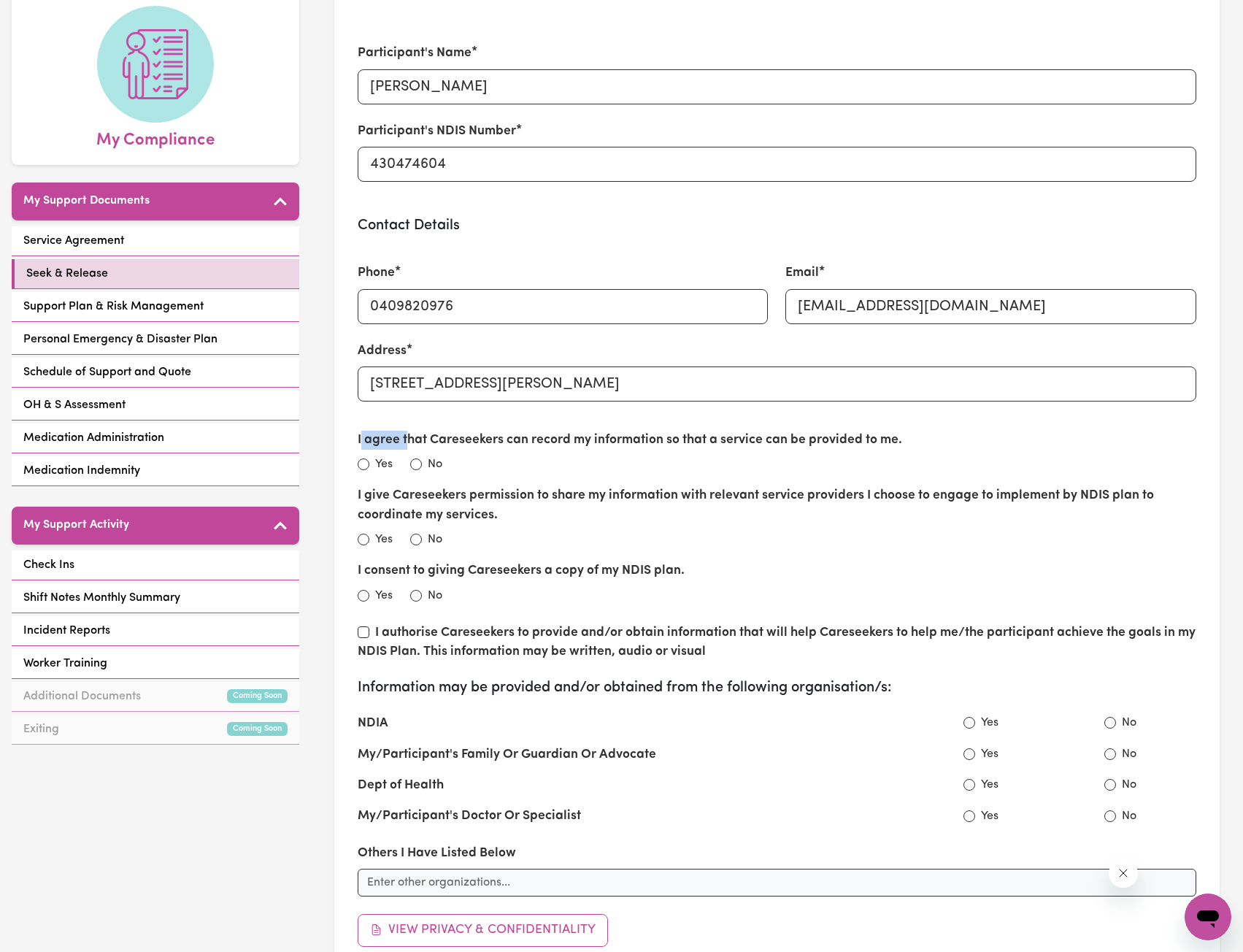
drag, startPoint x: 361, startPoint y: 436, endPoint x: 409, endPoint y: 435, distance: 48.0
click at [409, 435] on label "I agree that Careseekers can record my information so that a service can be pro…" at bounding box center [630, 440] width 544 height 19
click at [405, 436] on label "I agree that Careseekers can record my information so that a service can be pro…" at bounding box center [630, 440] width 544 height 19
click at [367, 464] on input "Yes" at bounding box center [363, 464] width 11 height 11
radio input "true"
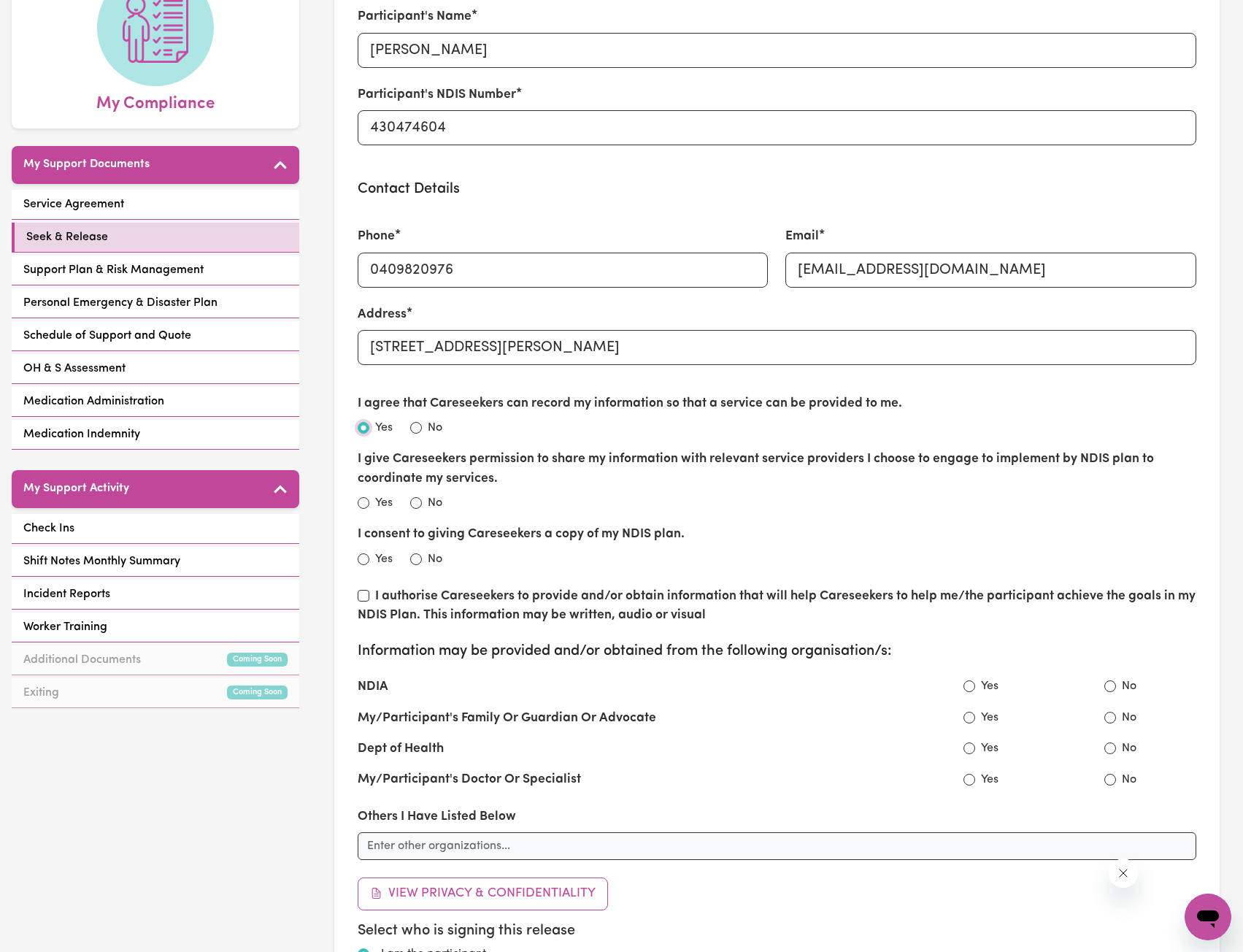
scroll to position [292, 0]
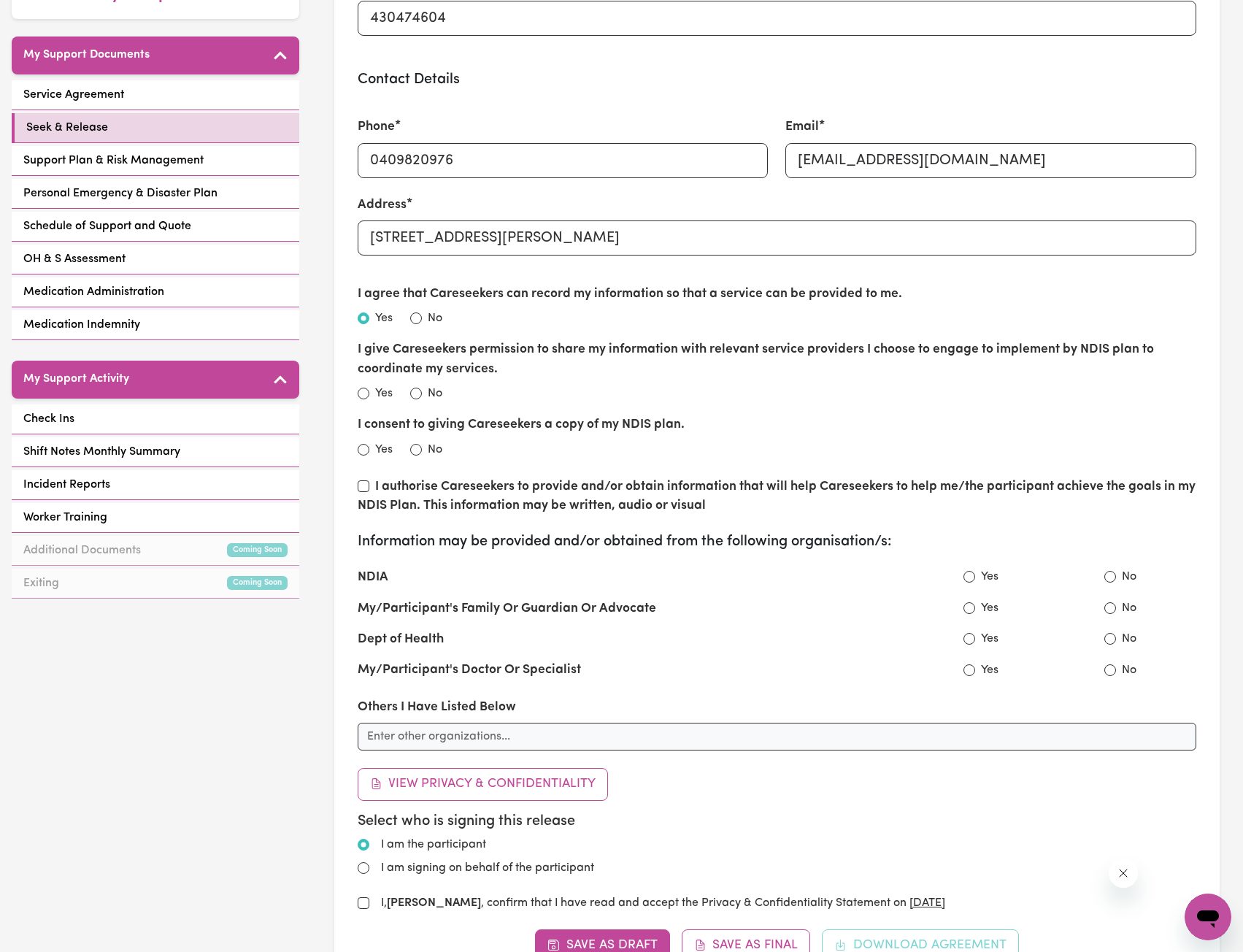
click at [361, 350] on label "I give Careseekers permission to share my information with relevant service pro…" at bounding box center [776, 359] width 838 height 39
click at [501, 352] on label "I give Careseekers permission to share my information with relevant service pro…" at bounding box center [776, 359] width 838 height 39
click at [569, 366] on label "I give Careseekers permission to share my information with relevant service pro…" at bounding box center [776, 359] width 838 height 39
click at [564, 367] on label "I give Careseekers permission to share my information with relevant service pro…" at bounding box center [776, 359] width 838 height 39
click at [532, 373] on label "I give Careseekers permission to share my information with relevant service pro…" at bounding box center [776, 359] width 838 height 39
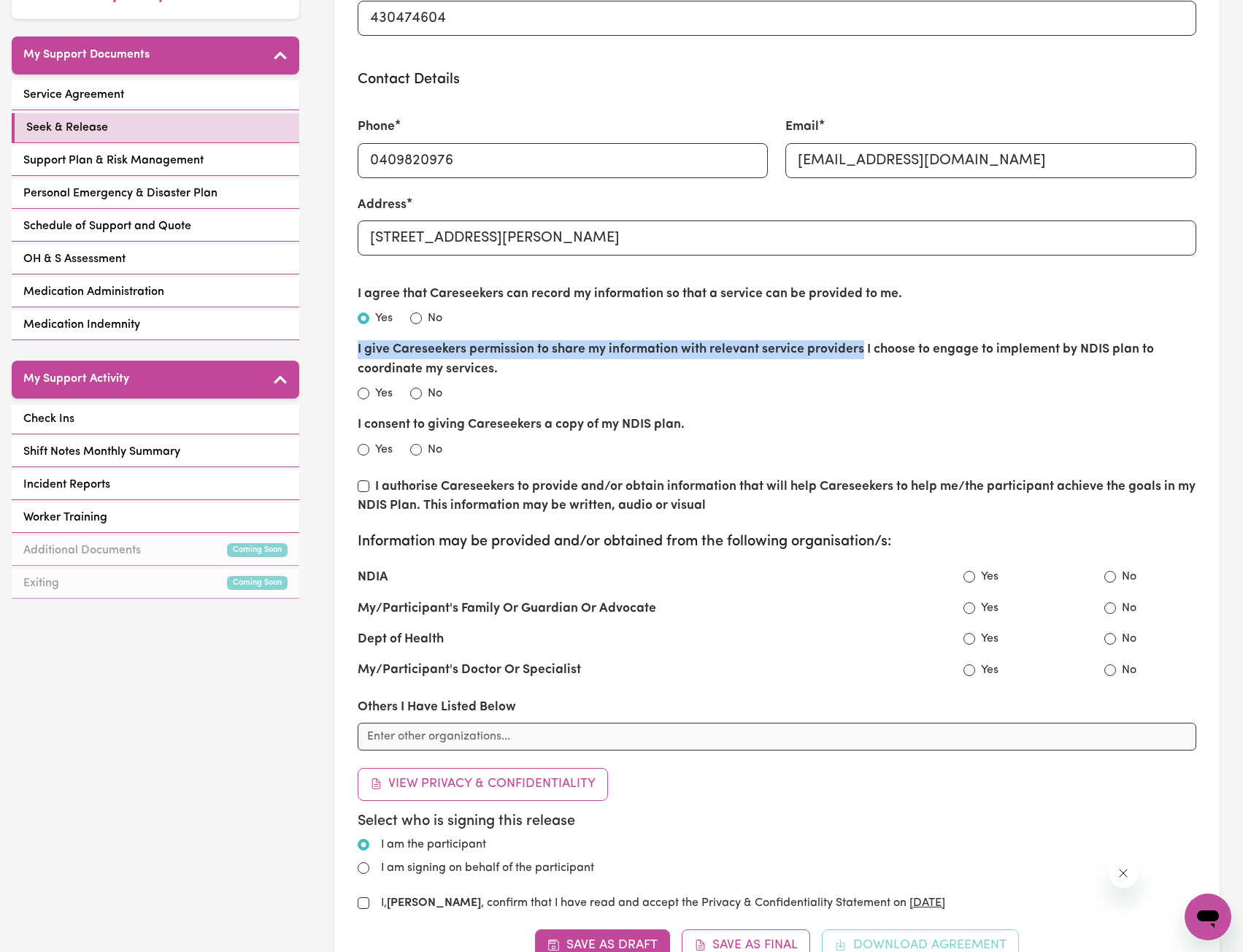
drag, startPoint x: 358, startPoint y: 347, endPoint x: 862, endPoint y: 350, distance: 504.0
click at [862, 350] on label "I give Careseekers permission to share my information with relevant service pro…" at bounding box center [776, 359] width 838 height 39
click at [866, 355] on label "I give Careseekers permission to share my information with relevant service pro…" at bounding box center [776, 359] width 838 height 39
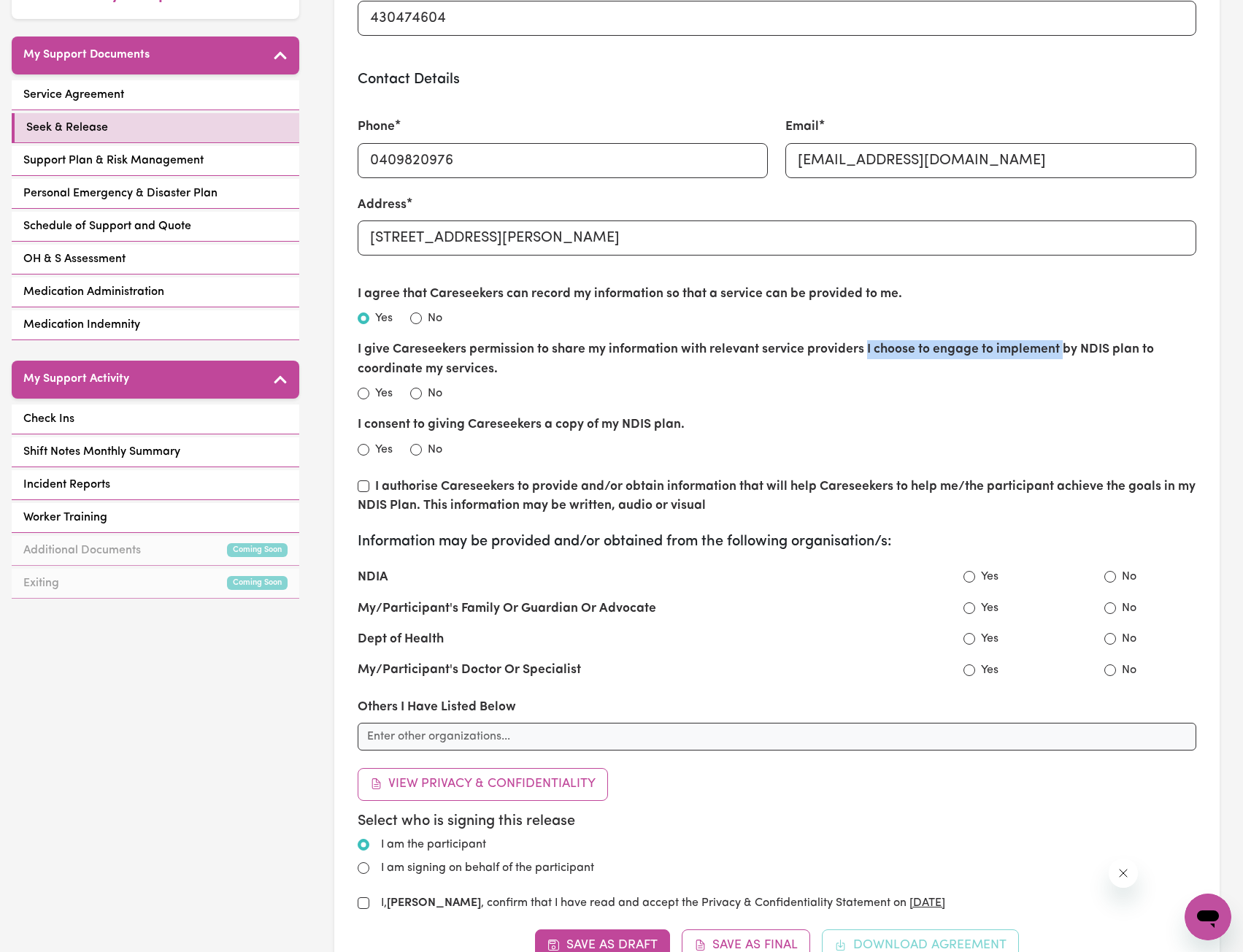
drag, startPoint x: 864, startPoint y: 352, endPoint x: 1065, endPoint y: 352, distance: 201.0
click at [1065, 352] on label "I give Careseekers permission to share my information with relevant service pro…" at bounding box center [776, 359] width 838 height 39
click at [368, 392] on input "Yes" at bounding box center [363, 393] width 11 height 11
radio input "true"
drag, startPoint x: 398, startPoint y: 415, endPoint x: 572, endPoint y: 417, distance: 174.0
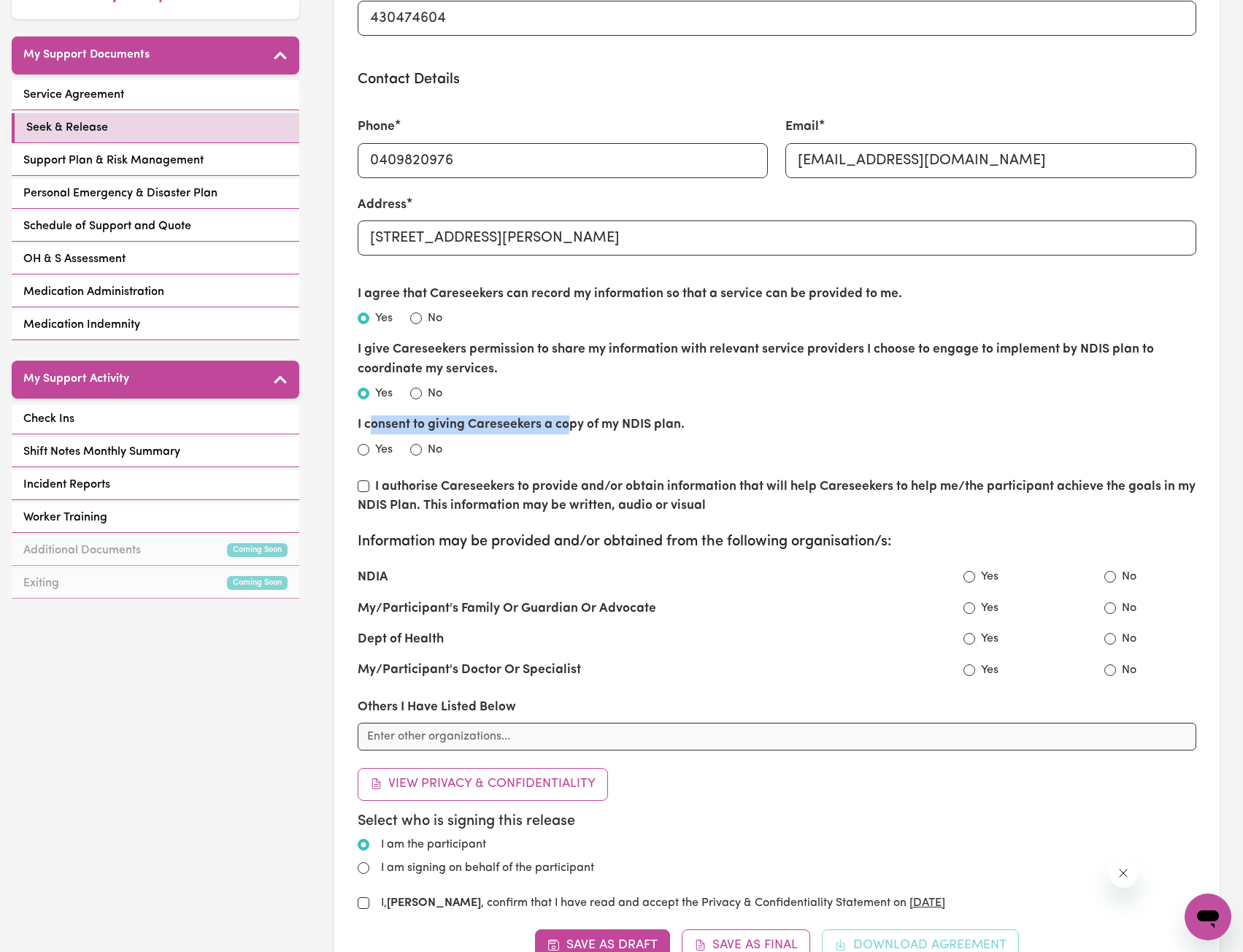
click at [572, 417] on label "I consent to giving Careseekers a copy of my NDIS plan." at bounding box center [521, 424] width 327 height 19
click at [572, 417] on label "I consent to giving Careseekers a copy of my NDIS plan." at bounding box center [521, 424] width 327 height 19
click at [355, 448] on section "Seek & Release Parties: Participant/Participant's Representative e.g. family me…" at bounding box center [776, 392] width 885 height 1220
click at [371, 448] on div "Yes" at bounding box center [375, 449] width 35 height 17
click at [370, 449] on div "Yes" at bounding box center [375, 449] width 35 height 17
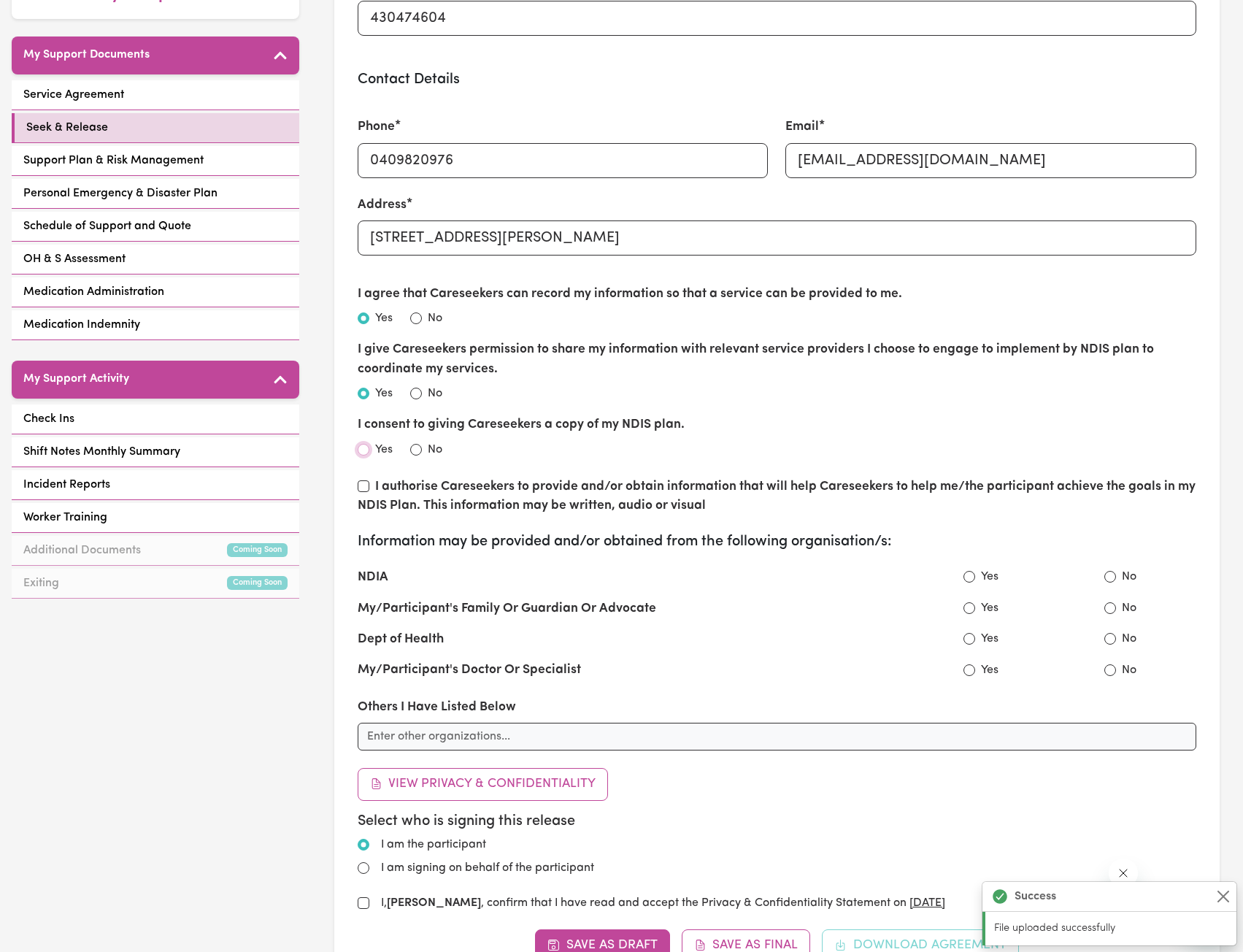
click at [367, 448] on input "Yes" at bounding box center [363, 449] width 11 height 11
radio input "true"
click at [364, 488] on input "I authorise Careseekers to provide and/or obtain information that will help Car…" at bounding box center [363, 485] width 11 height 11
checkbox input "true"
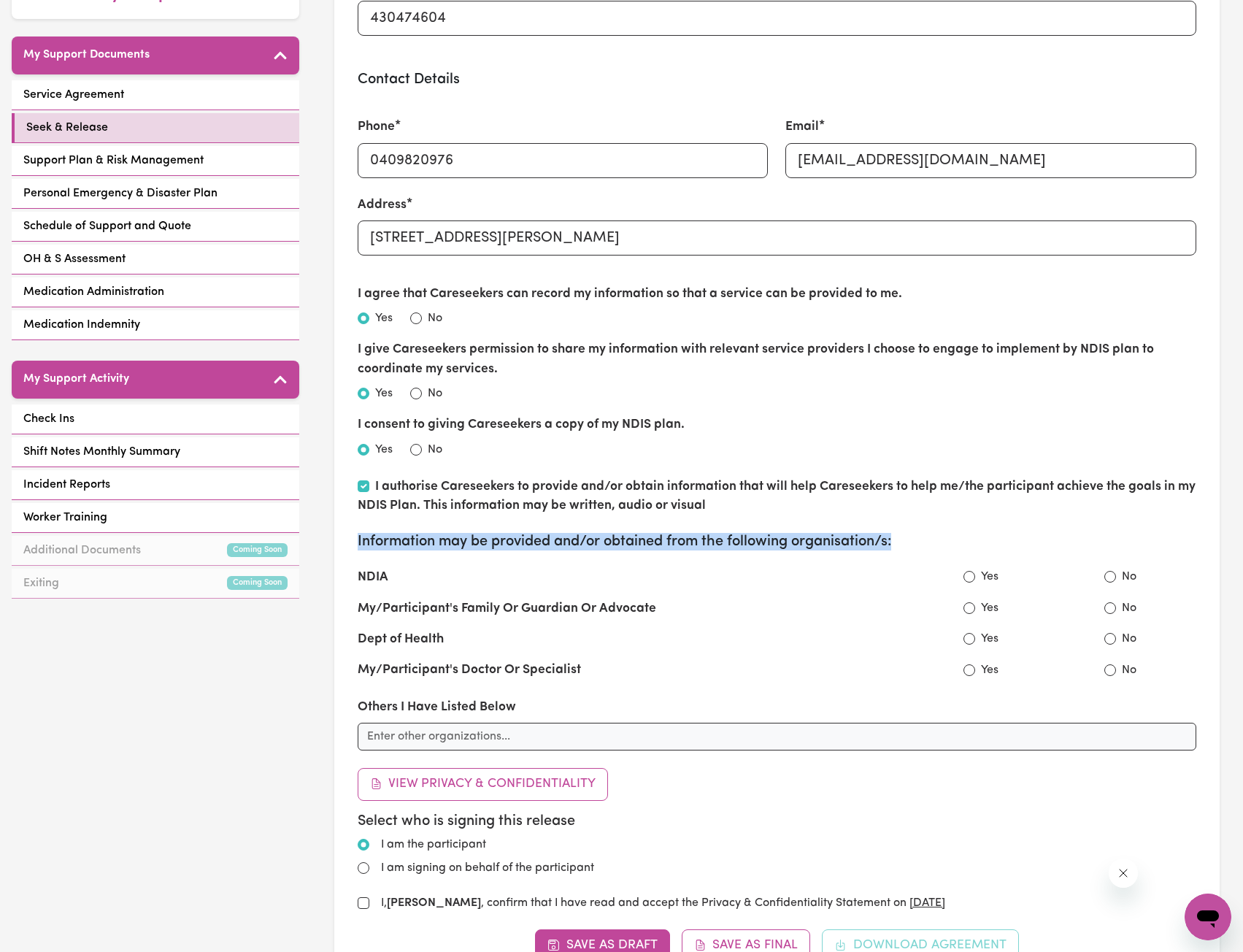
drag, startPoint x: 358, startPoint y: 540, endPoint x: 918, endPoint y: 545, distance: 560.0
click at [918, 545] on h3 "Information may be provided and/or obtained from the following organisation/s:" at bounding box center [776, 541] width 838 height 17
click at [973, 578] on input "Yes" at bounding box center [969, 576] width 11 height 11
radio input "true"
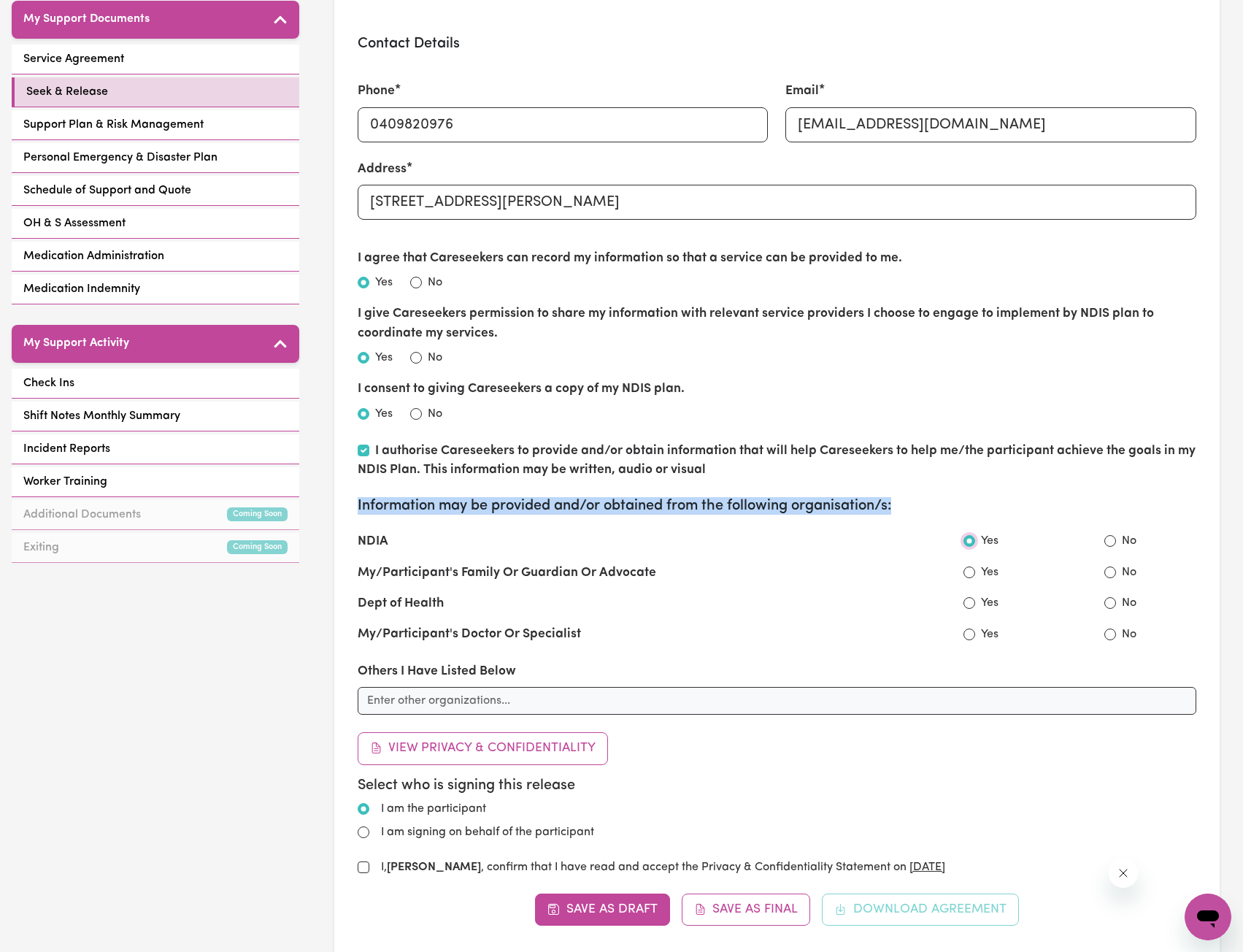
scroll to position [438, 0]
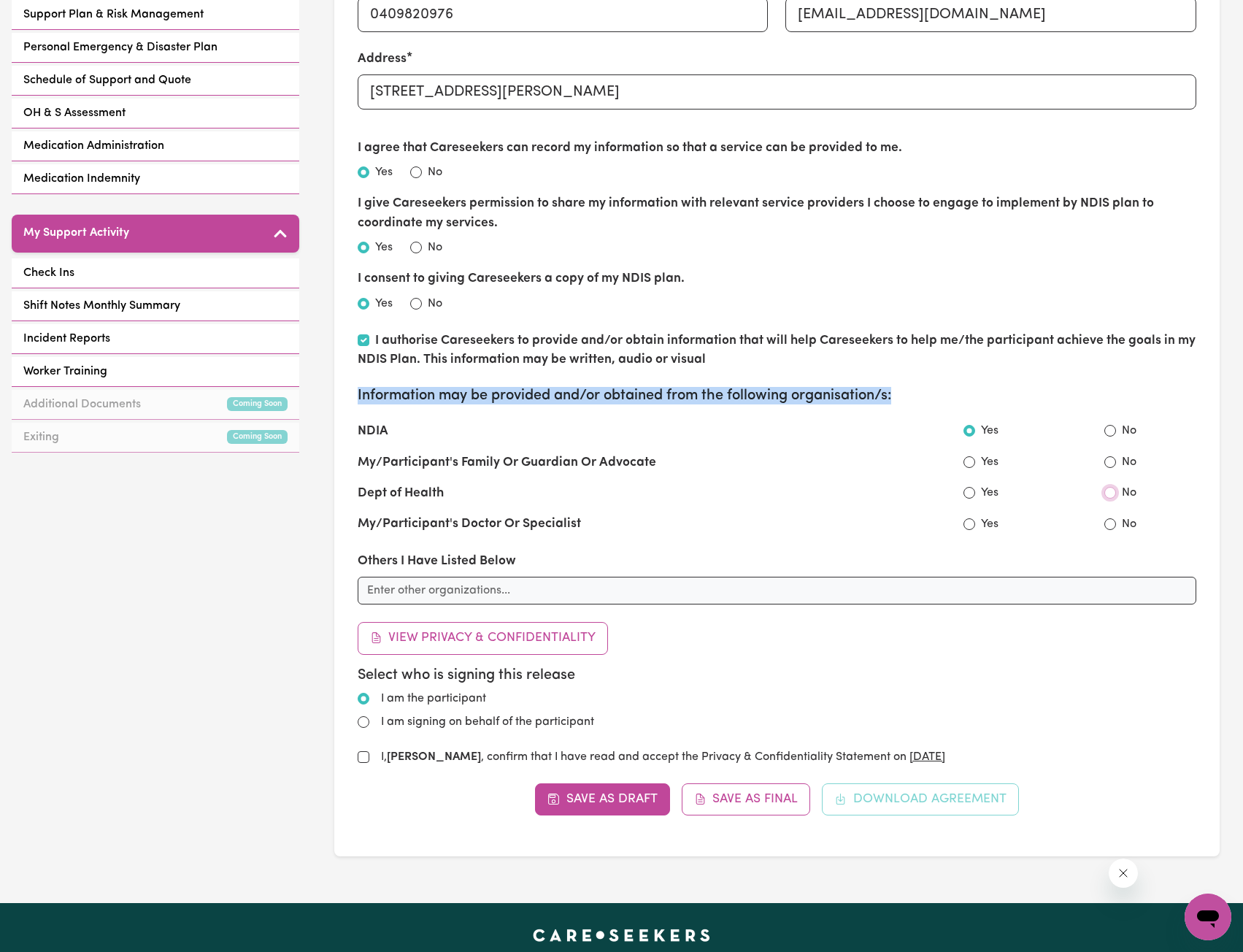
click at [1109, 490] on input "No" at bounding box center [1110, 492] width 11 height 11
radio input "true"
click at [972, 525] on input "Yes" at bounding box center [969, 524] width 11 height 11
radio input "true"
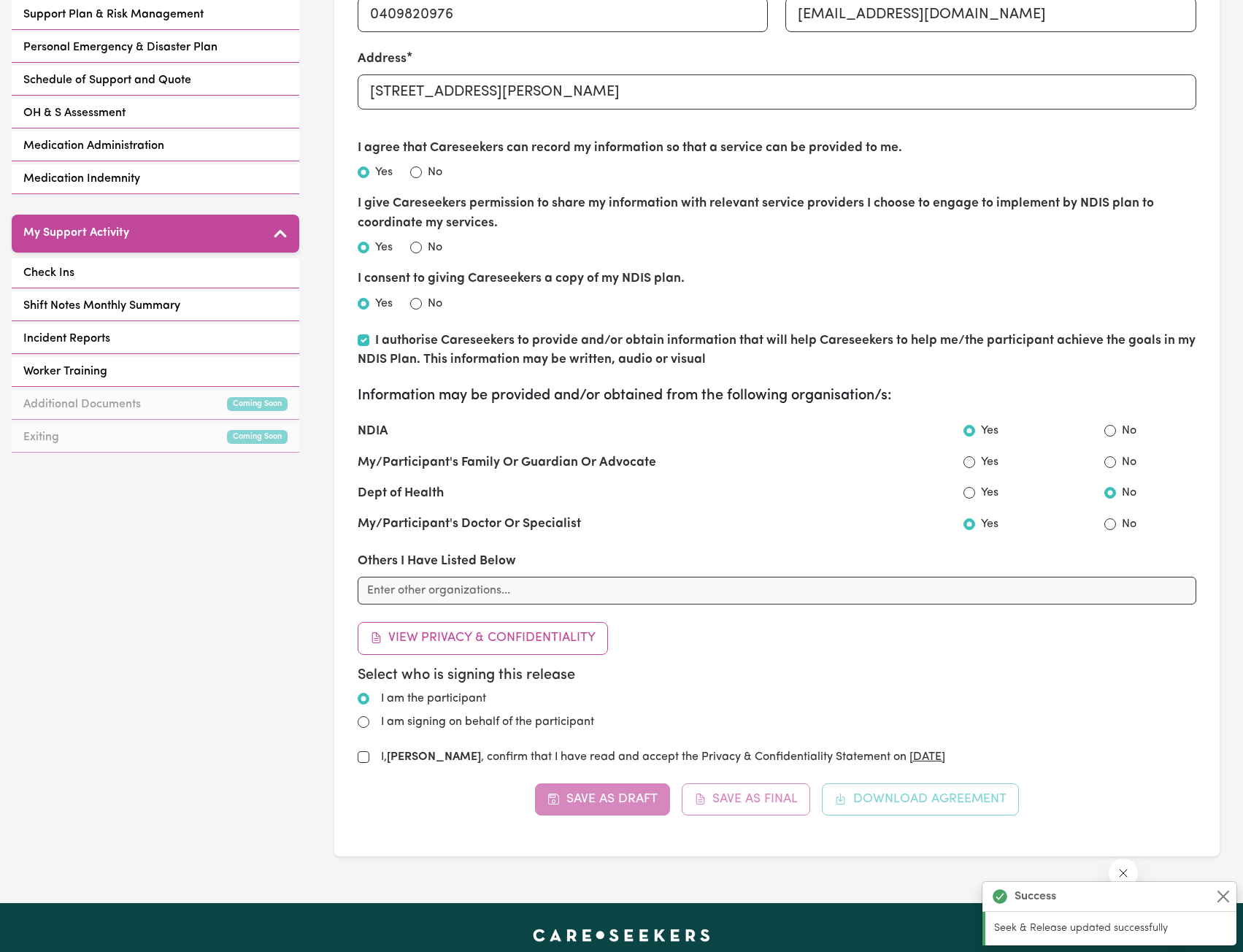
click at [386, 722] on label "I am signing on behalf of the participant" at bounding box center [488, 721] width 213 height 17
click at [370, 722] on input "I am signing on behalf of the participant" at bounding box center [363, 721] width 11 height 11
radio input "true"
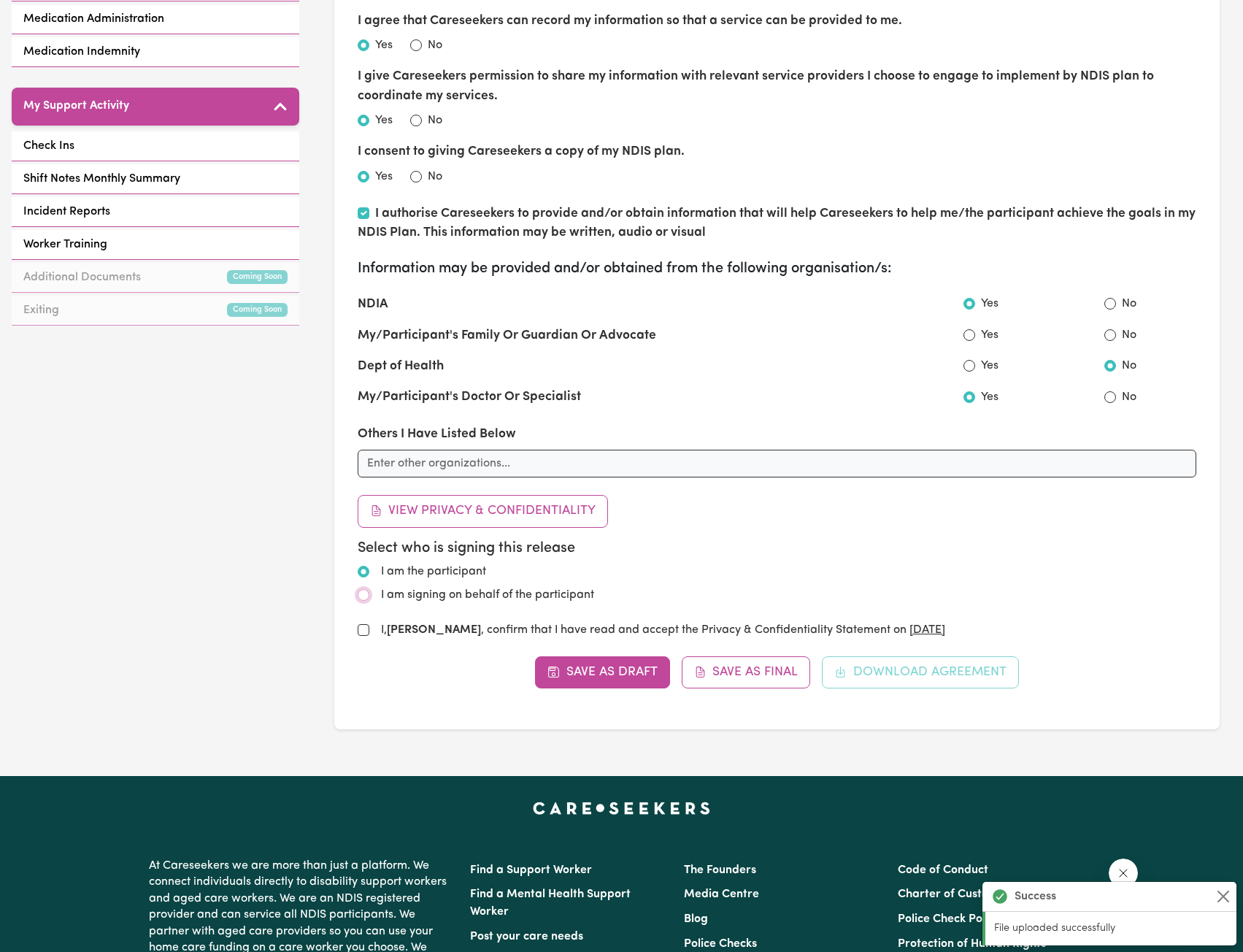
scroll to position [584, 0]
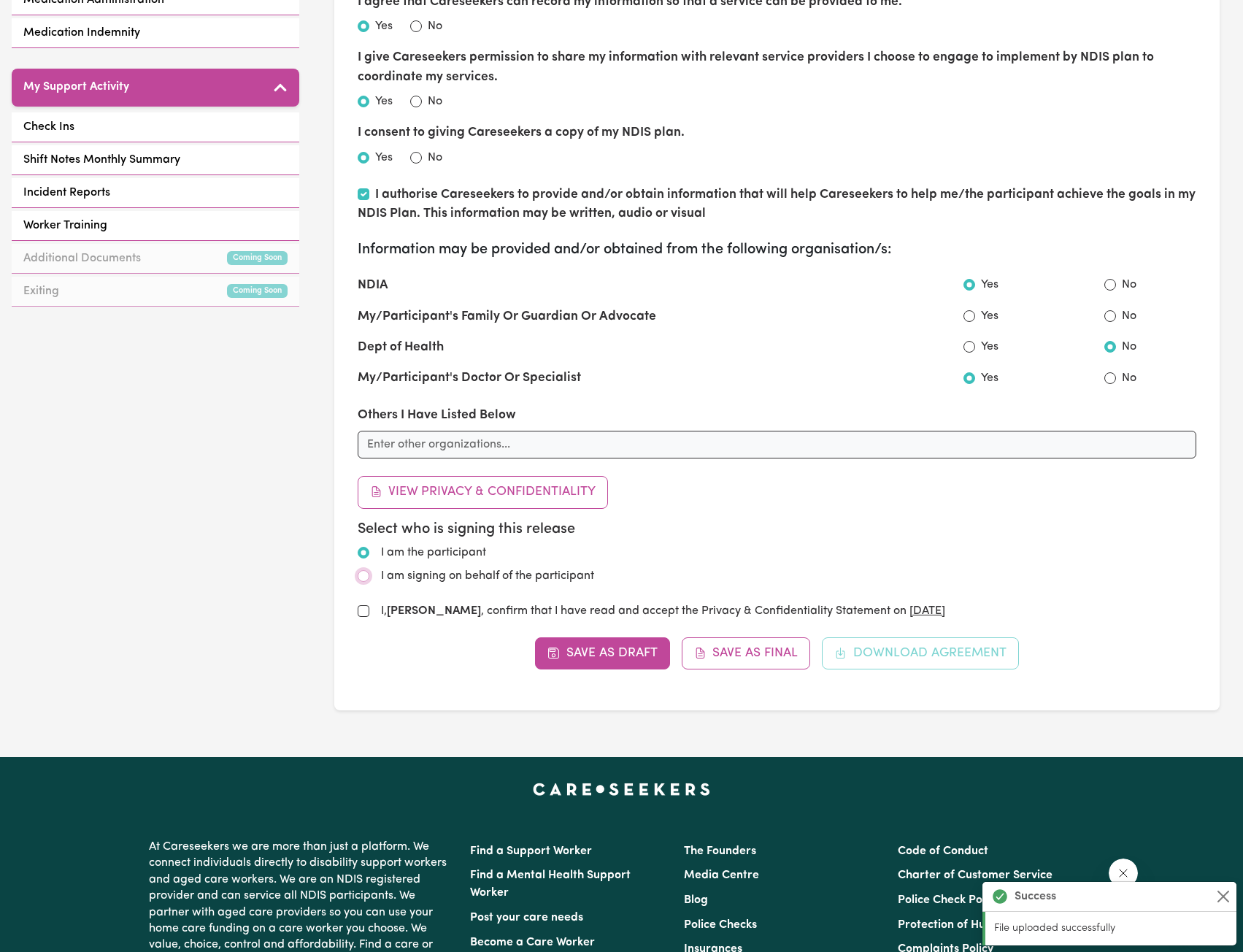
click at [364, 574] on input "I am signing on behalf of the participant" at bounding box center [363, 575] width 11 height 11
radio input "true"
radio input "false"
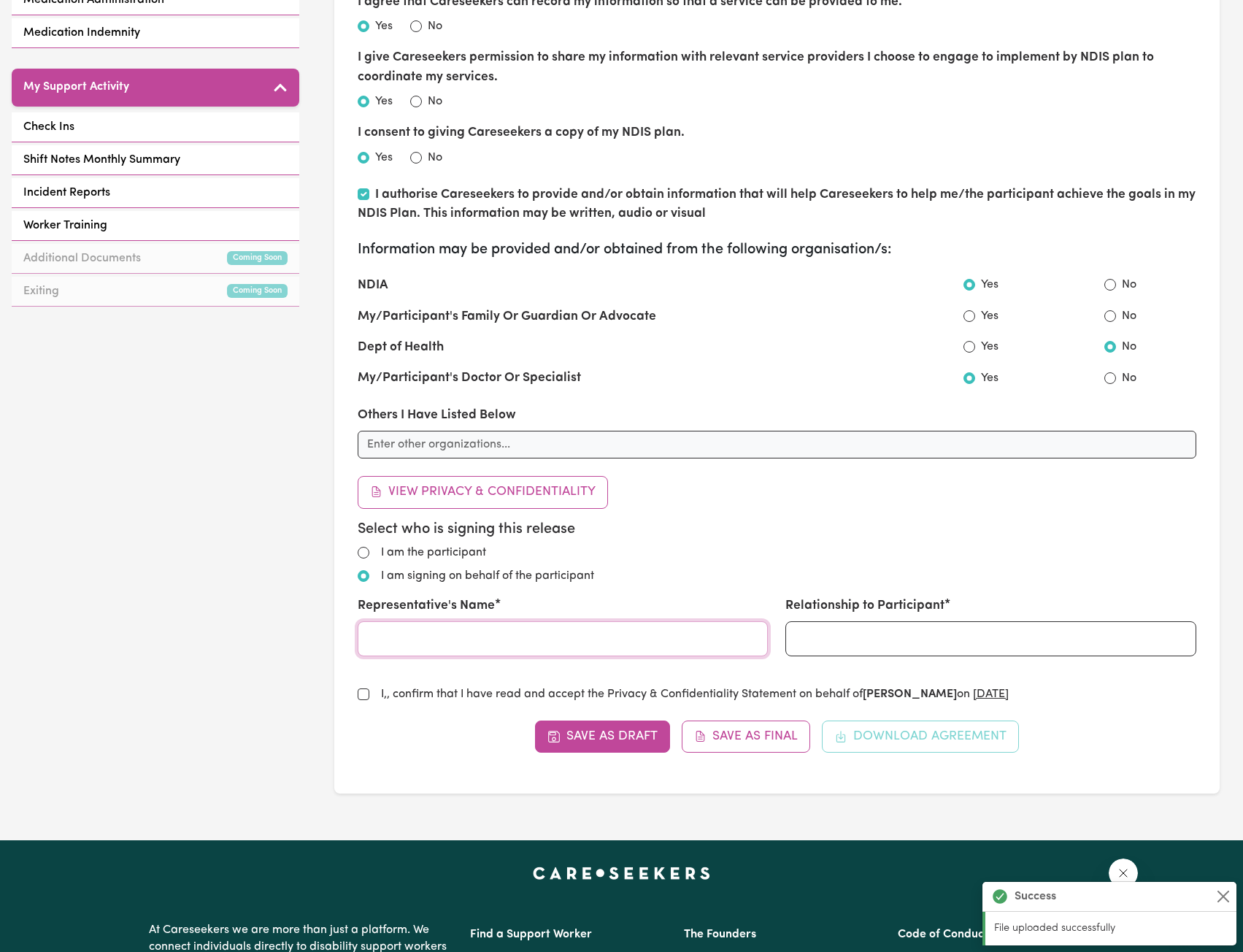
click at [465, 631] on input "Representative's Name" at bounding box center [563, 639] width 411 height 35
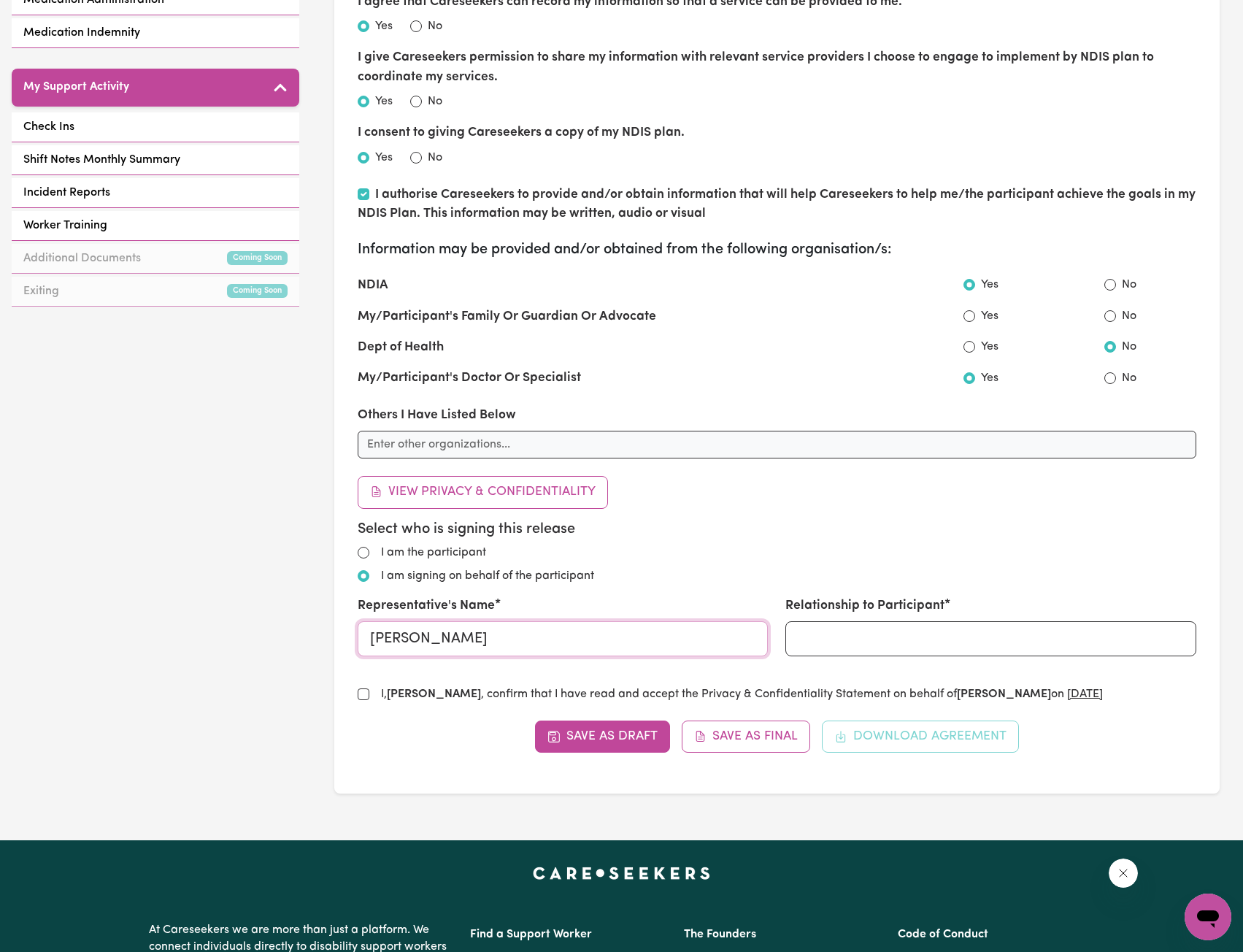
type input "[PERSON_NAME]"
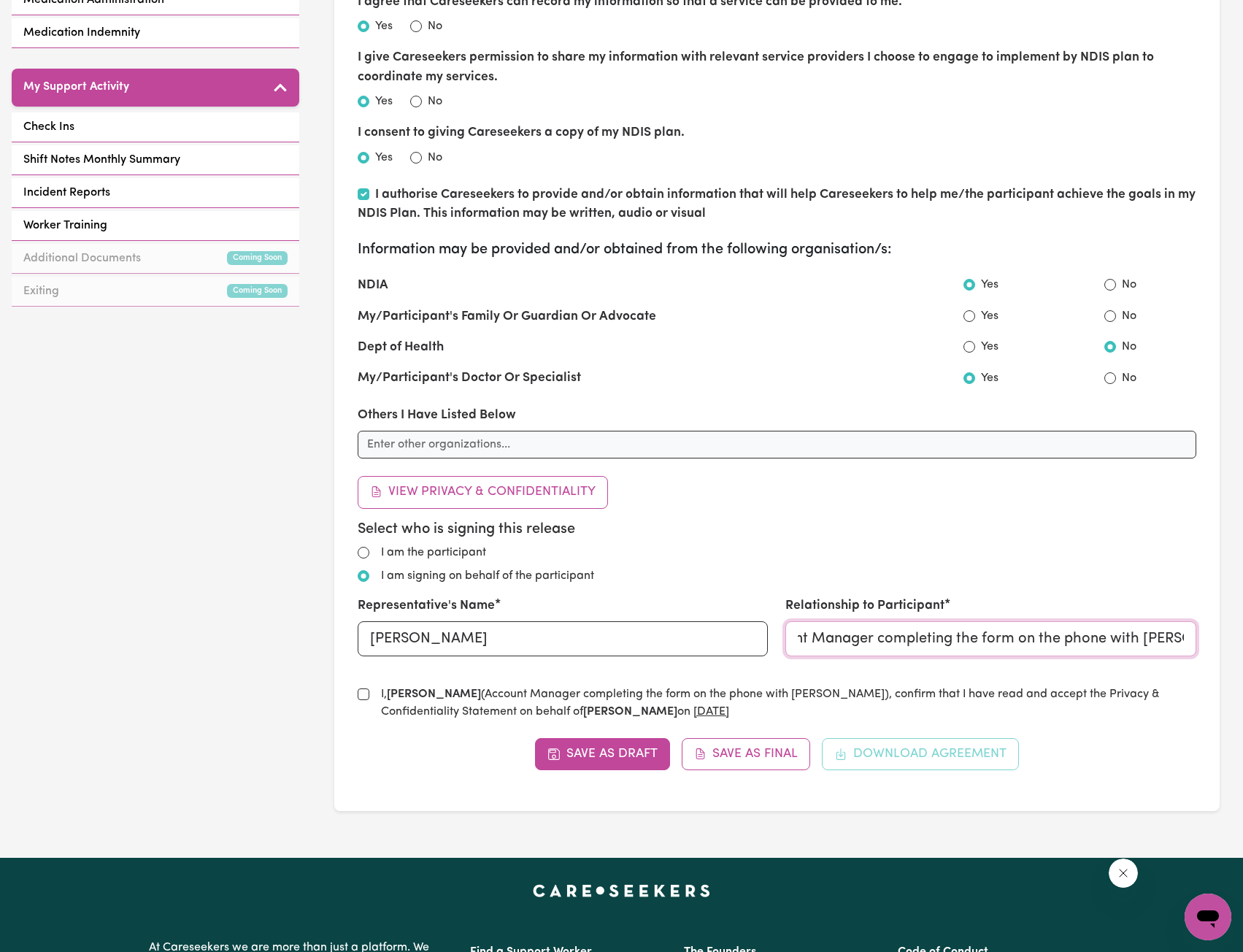
scroll to position [0, 48]
type input "Account Manager completing the form on the phone with [PERSON_NAME]."
click at [618, 761] on button "Save as Draft" at bounding box center [603, 754] width 135 height 32
click at [365, 696] on input "I, Ethan Kha (Account Manager completing the form on the phone with Maree.) , c…" at bounding box center [363, 694] width 11 height 11
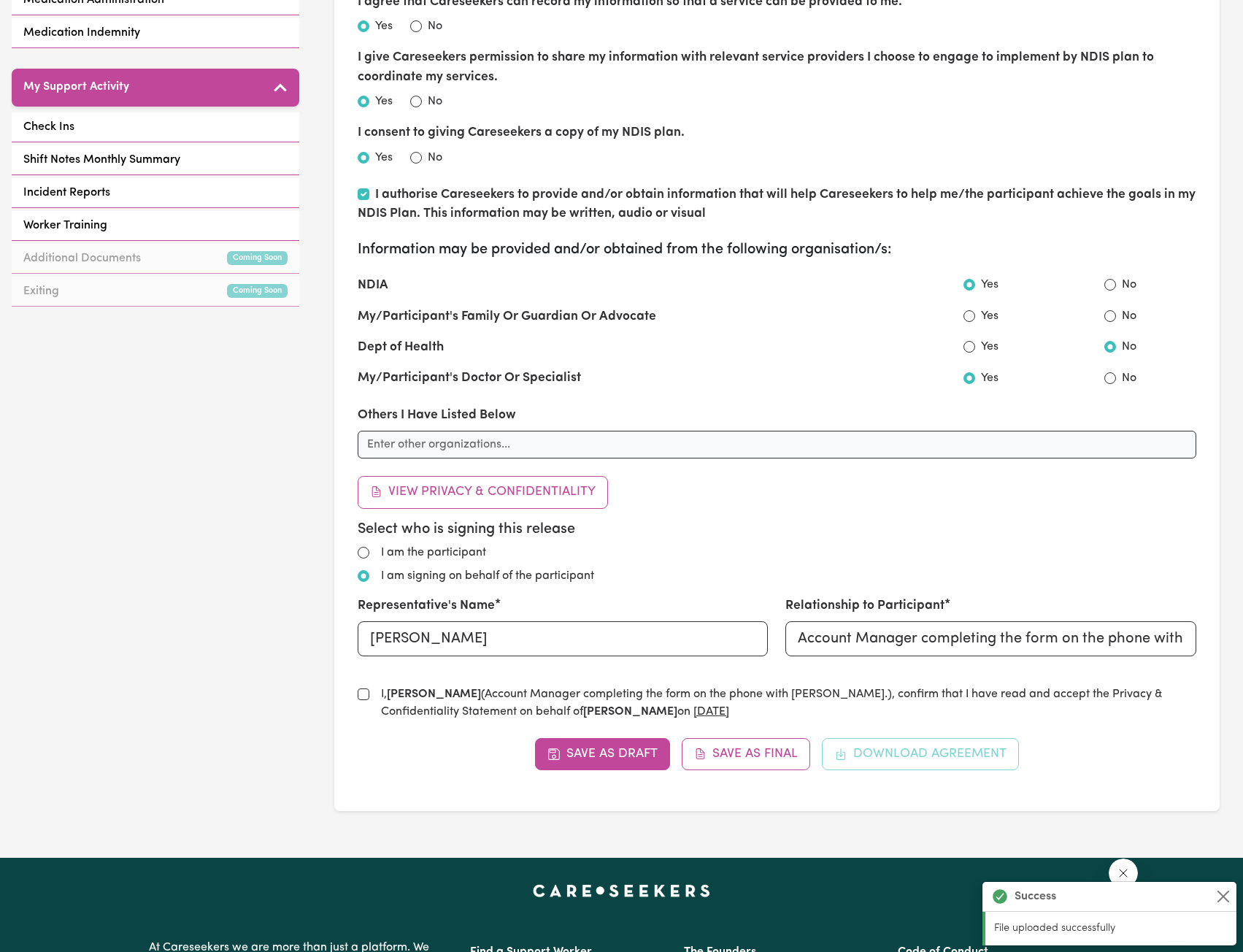
click at [460, 741] on div "Save as Draft Save as Final Download Agreement" at bounding box center [776, 754] width 838 height 32
click at [370, 696] on div "I, Ethan Kha (Account Manager completing the form on the phone with Maree.) , c…" at bounding box center [776, 703] width 838 height 35
click at [367, 694] on input "I, Ethan Kha (Account Manager completing the form on the phone with Maree.) , c…" at bounding box center [363, 694] width 11 height 11
checkbox input "true"
click at [557, 751] on icon "button" at bounding box center [554, 755] width 11 height 11
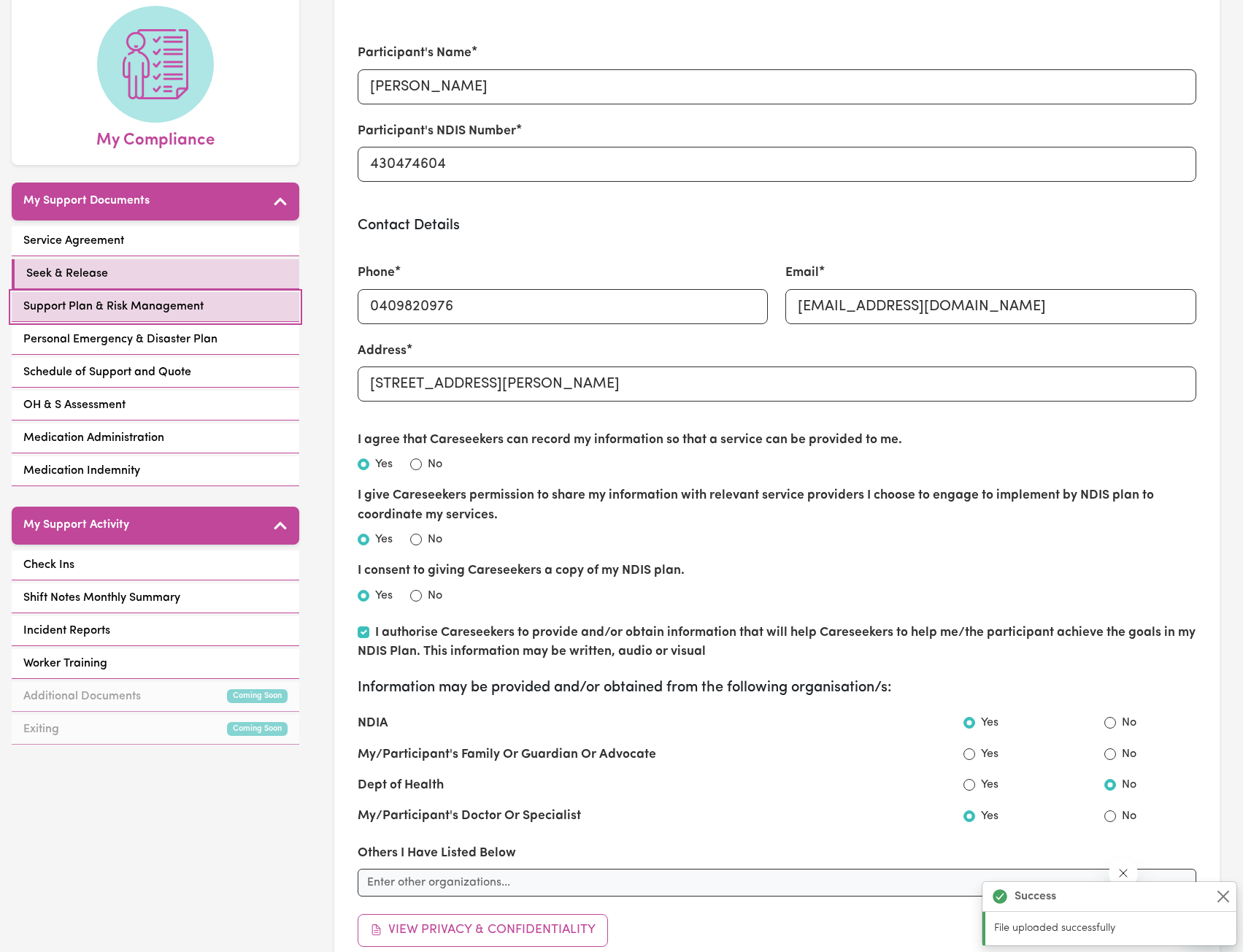
click at [157, 298] on span "Support Plan & Risk Management" at bounding box center [113, 306] width 181 height 17
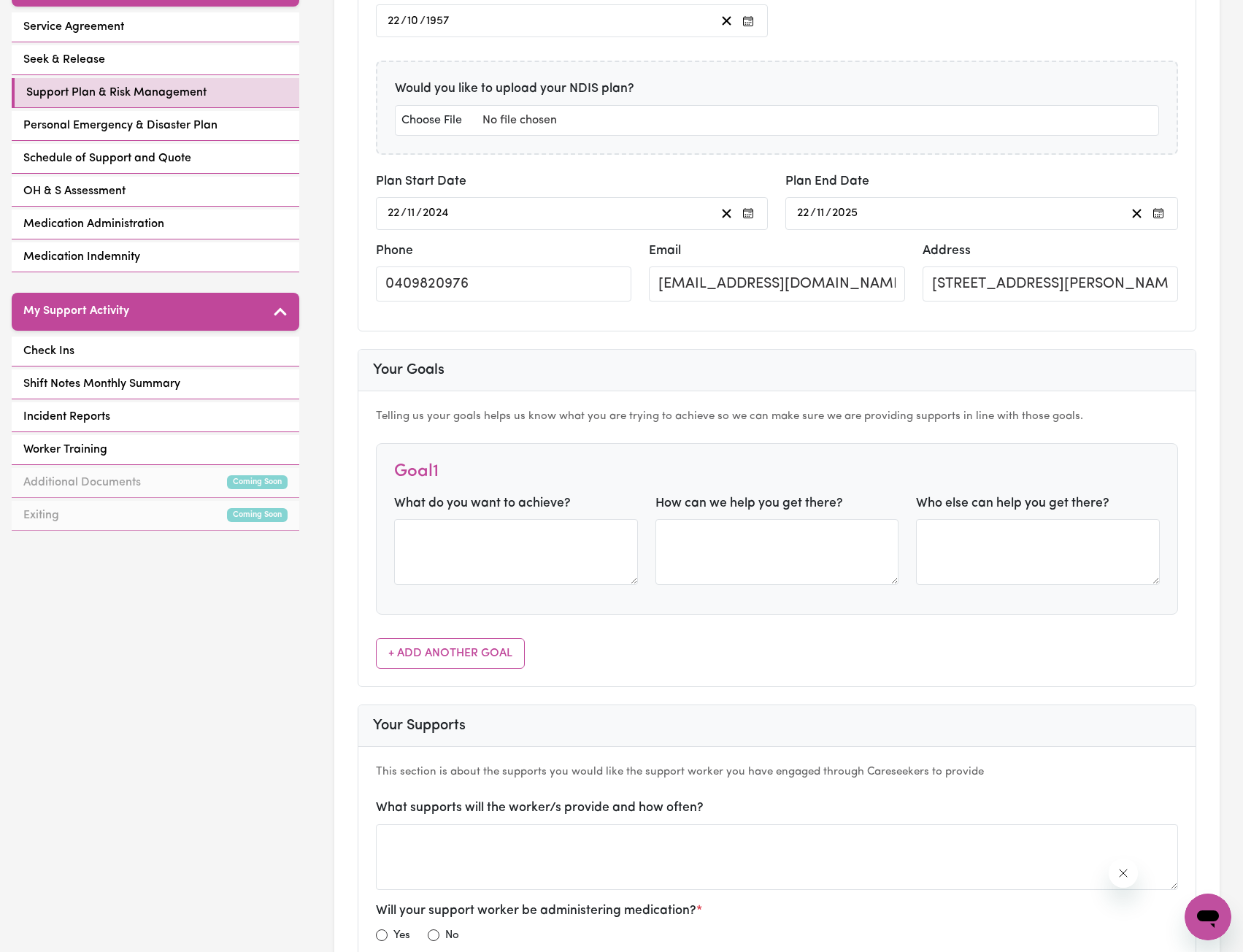
scroll to position [365, 0]
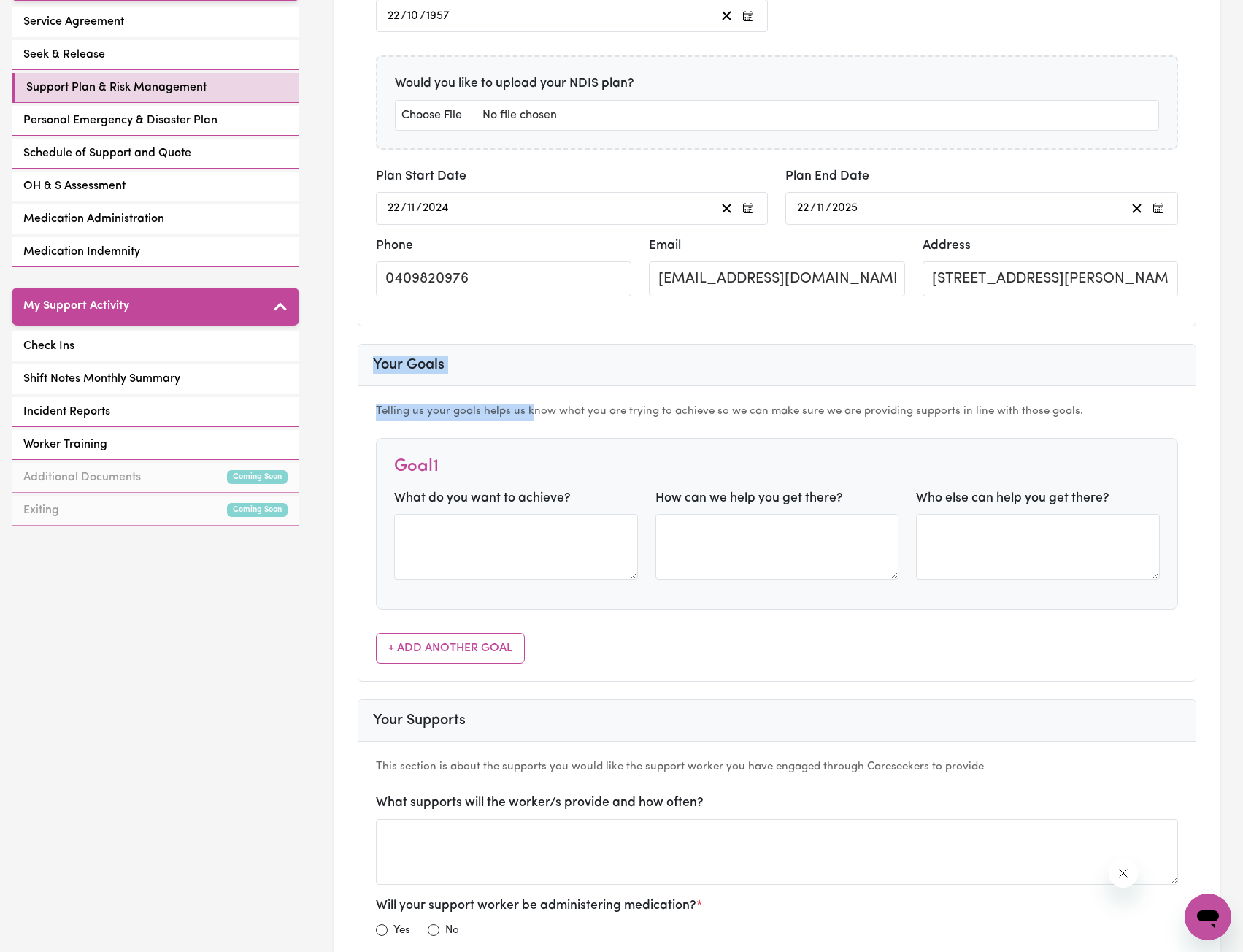
drag, startPoint x: 377, startPoint y: 364, endPoint x: 528, endPoint y: 400, distance: 155.2
click at [528, 400] on div "Your Goals Telling us your goals helps us know what you are trying to achieve s…" at bounding box center [776, 513] width 838 height 338
click at [529, 420] on p "Telling us your goals helps us know what you are trying to achieve so we can ma…" at bounding box center [776, 412] width 802 height 17
click at [414, 414] on p "Telling us your goals helps us know what you are trying to achieve so we can ma…" at bounding box center [776, 412] width 802 height 17
drag, startPoint x: 379, startPoint y: 412, endPoint x: 888, endPoint y: 418, distance: 509.0
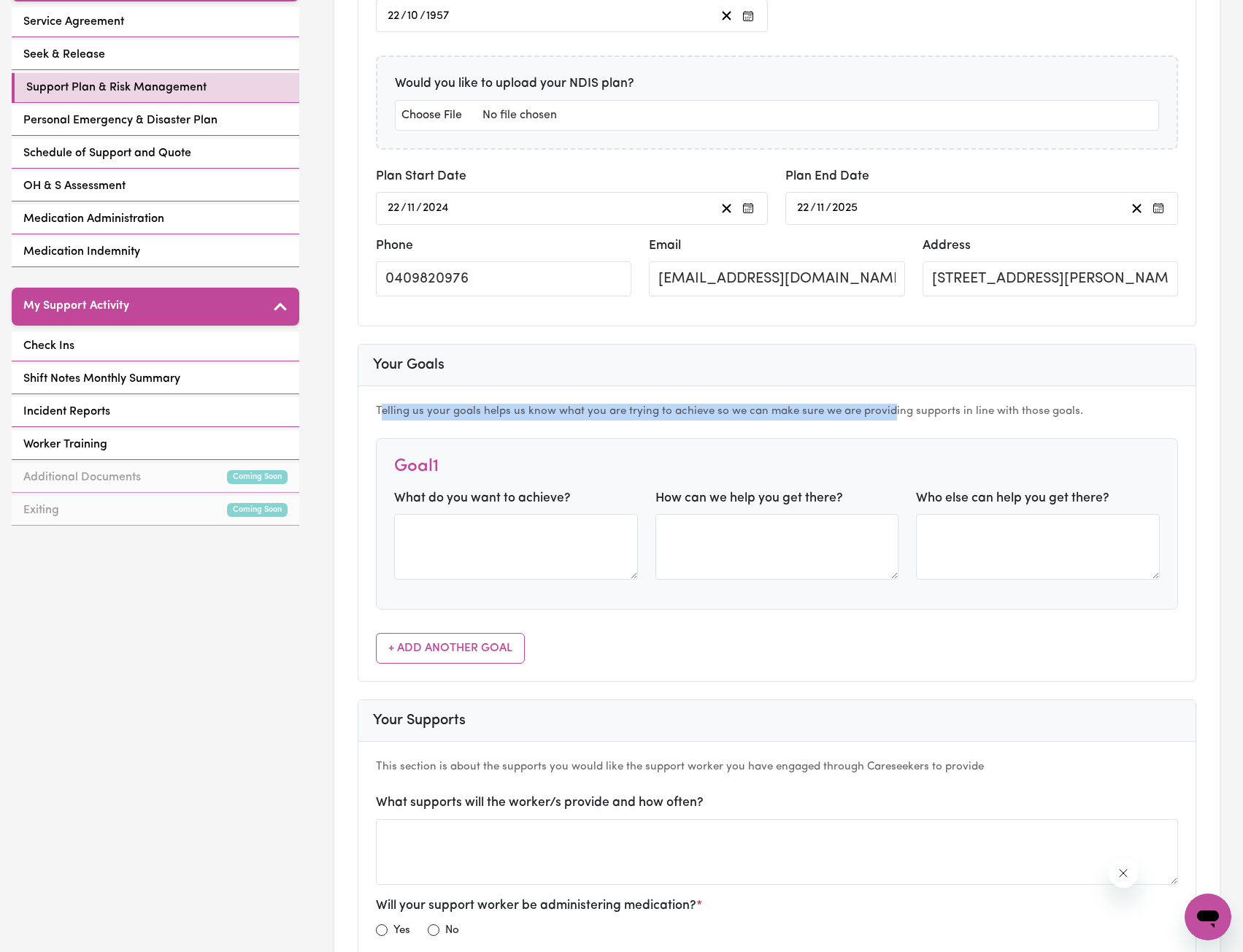
click at [888, 418] on p "Telling us your goals helps us know what you are trying to achieve so we can ma…" at bounding box center [776, 412] width 802 height 17
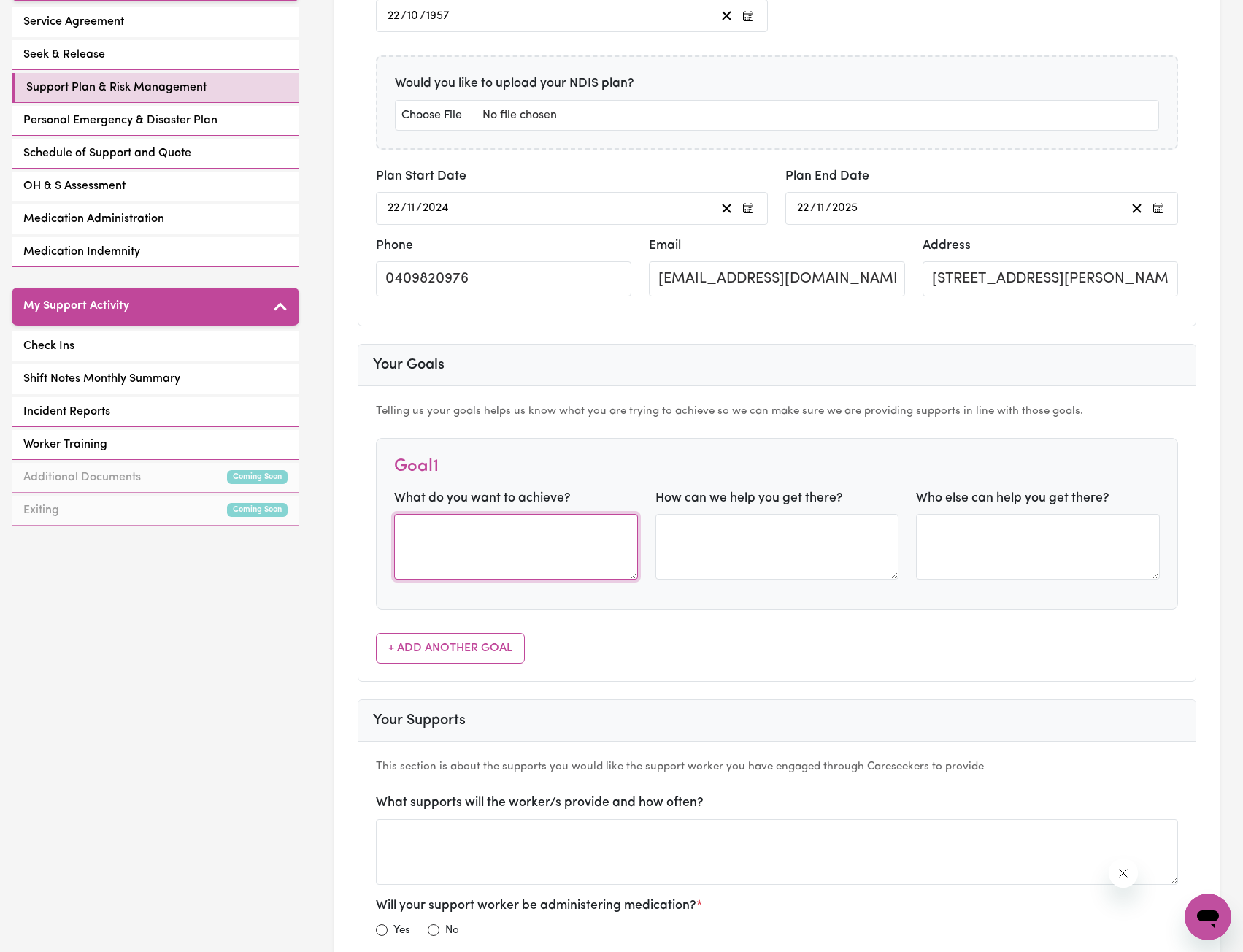
click at [488, 546] on textarea at bounding box center [516, 547] width 244 height 66
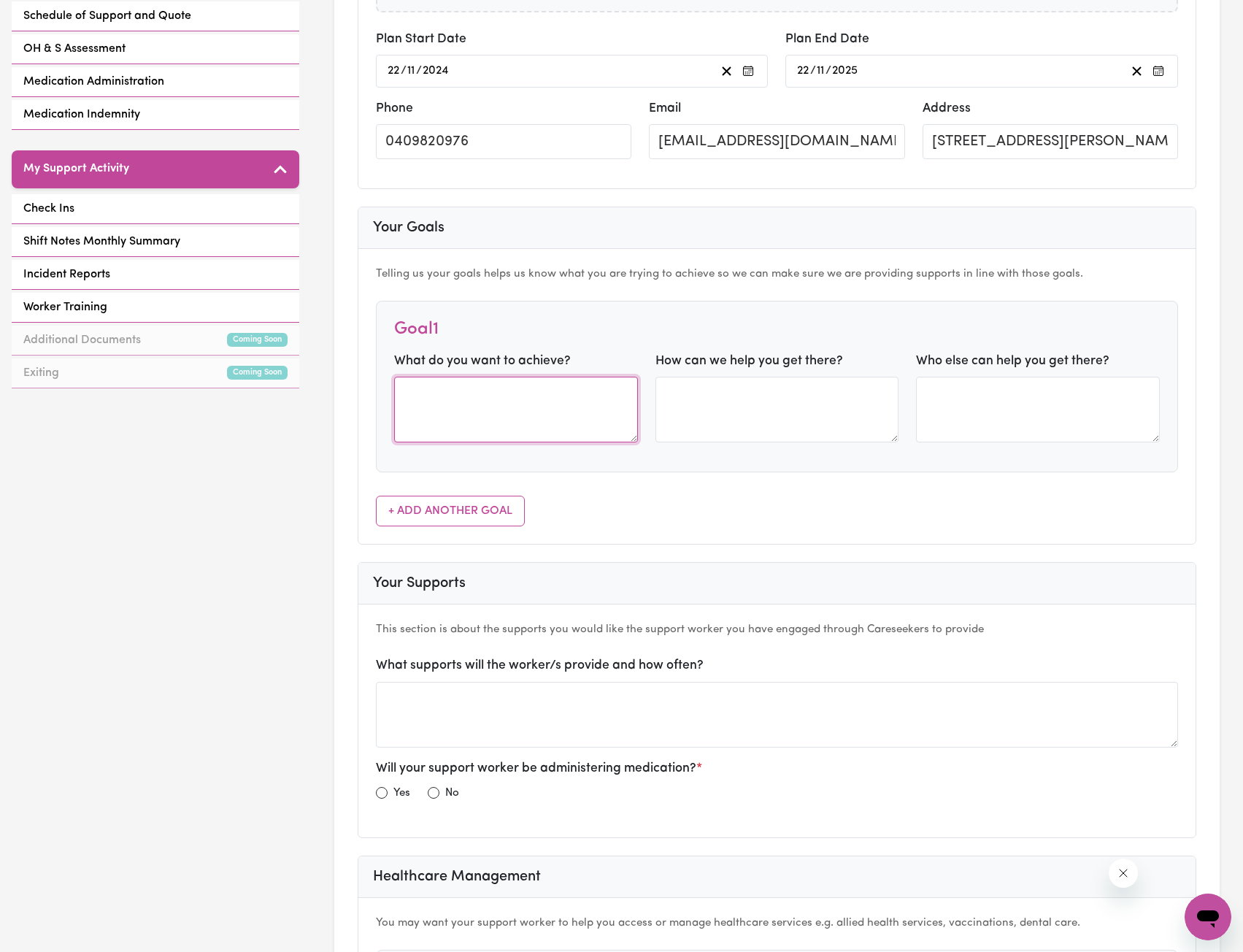
scroll to position [511, 0]
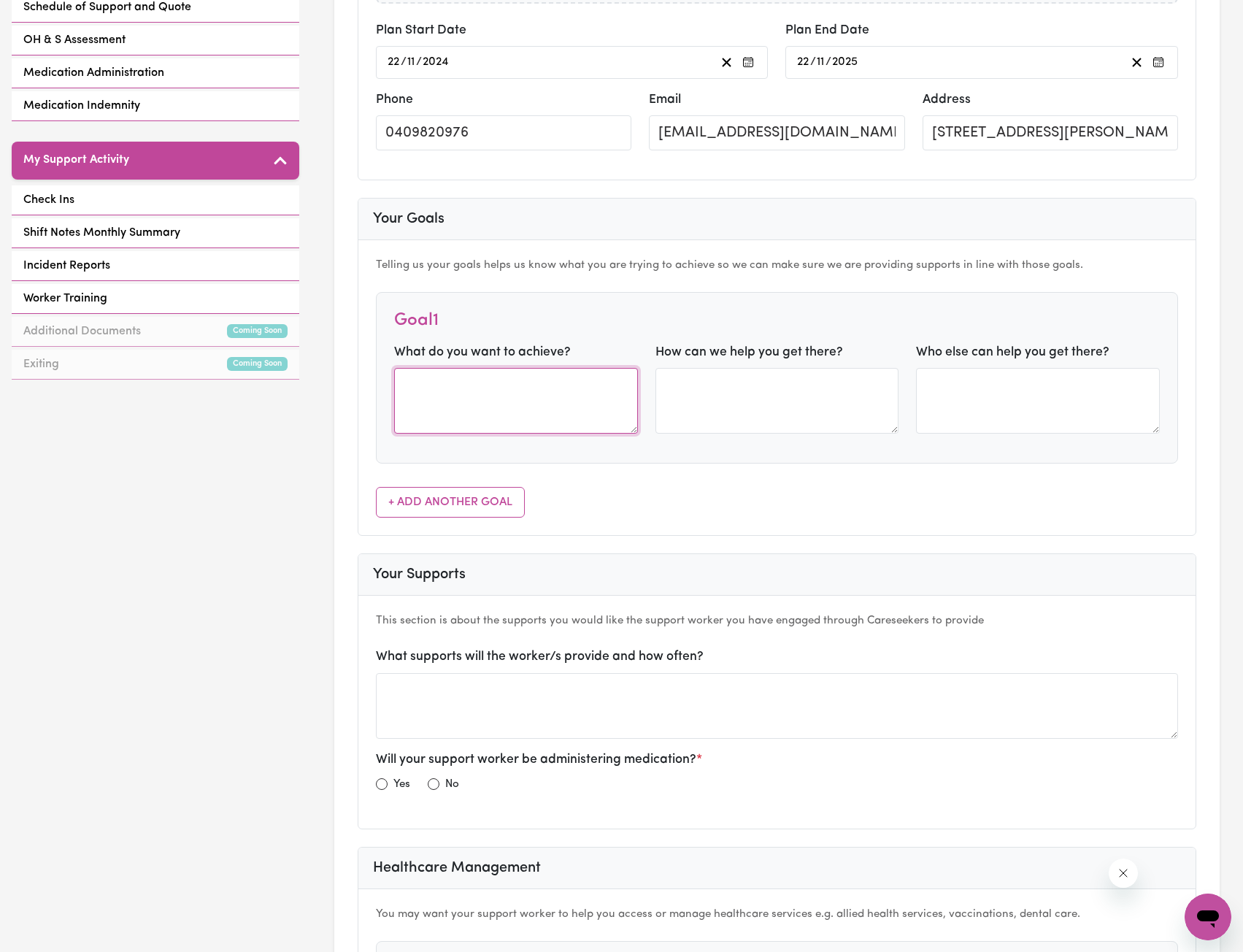
click at [474, 411] on textarea at bounding box center [516, 401] width 244 height 66
click at [760, 392] on textarea at bounding box center [777, 401] width 244 height 66
click at [962, 385] on textarea at bounding box center [1038, 401] width 244 height 66
click at [541, 407] on textarea at bounding box center [516, 401] width 244 height 66
drag, startPoint x: 399, startPoint y: 353, endPoint x: 584, endPoint y: 357, distance: 185.0
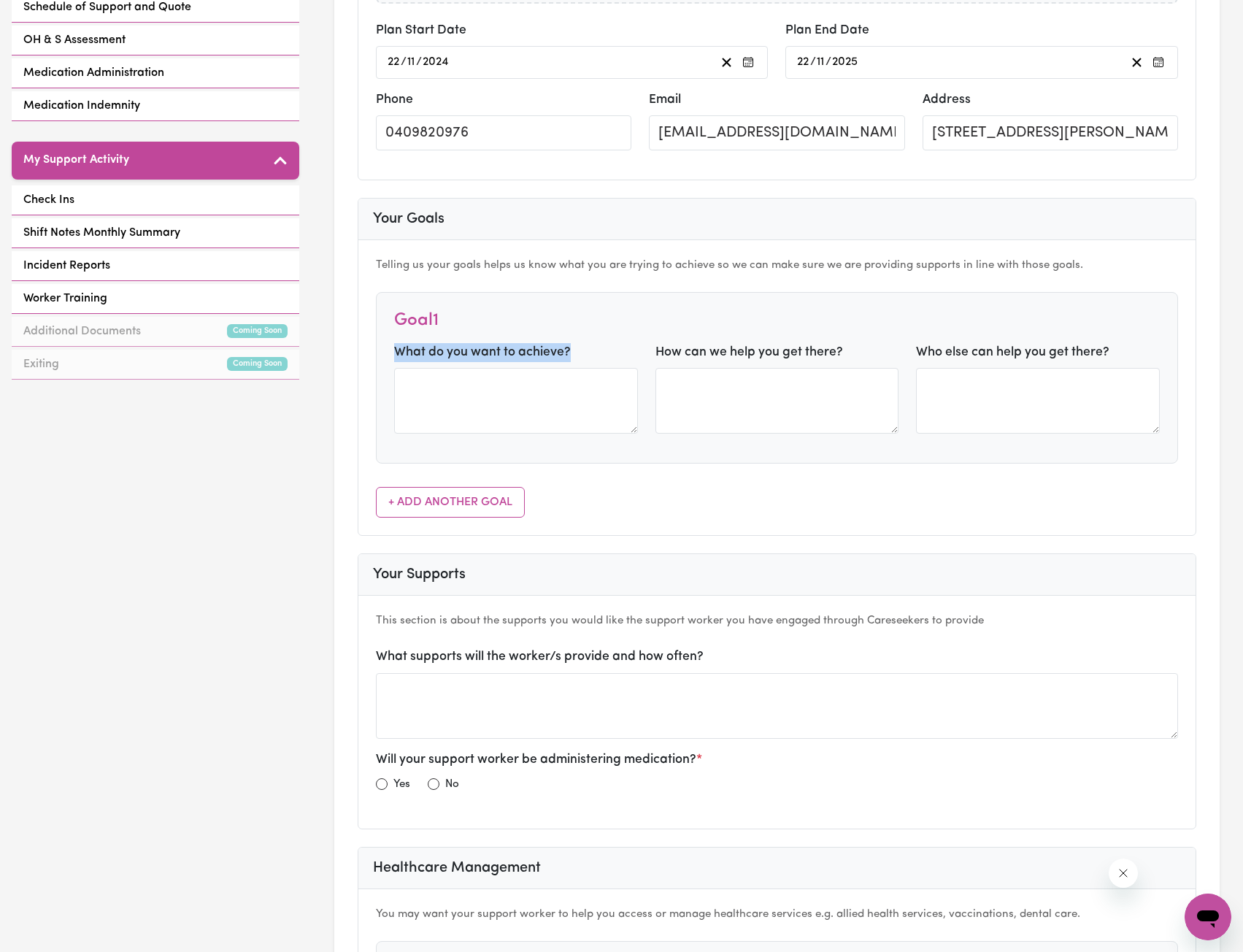
click at [584, 357] on div "What do you want to achieve?" at bounding box center [516, 389] width 244 height 91
click at [555, 392] on textarea at bounding box center [516, 401] width 244 height 66
click at [511, 378] on textarea at bounding box center [516, 401] width 244 height 66
click at [582, 394] on textarea at bounding box center [516, 401] width 244 height 66
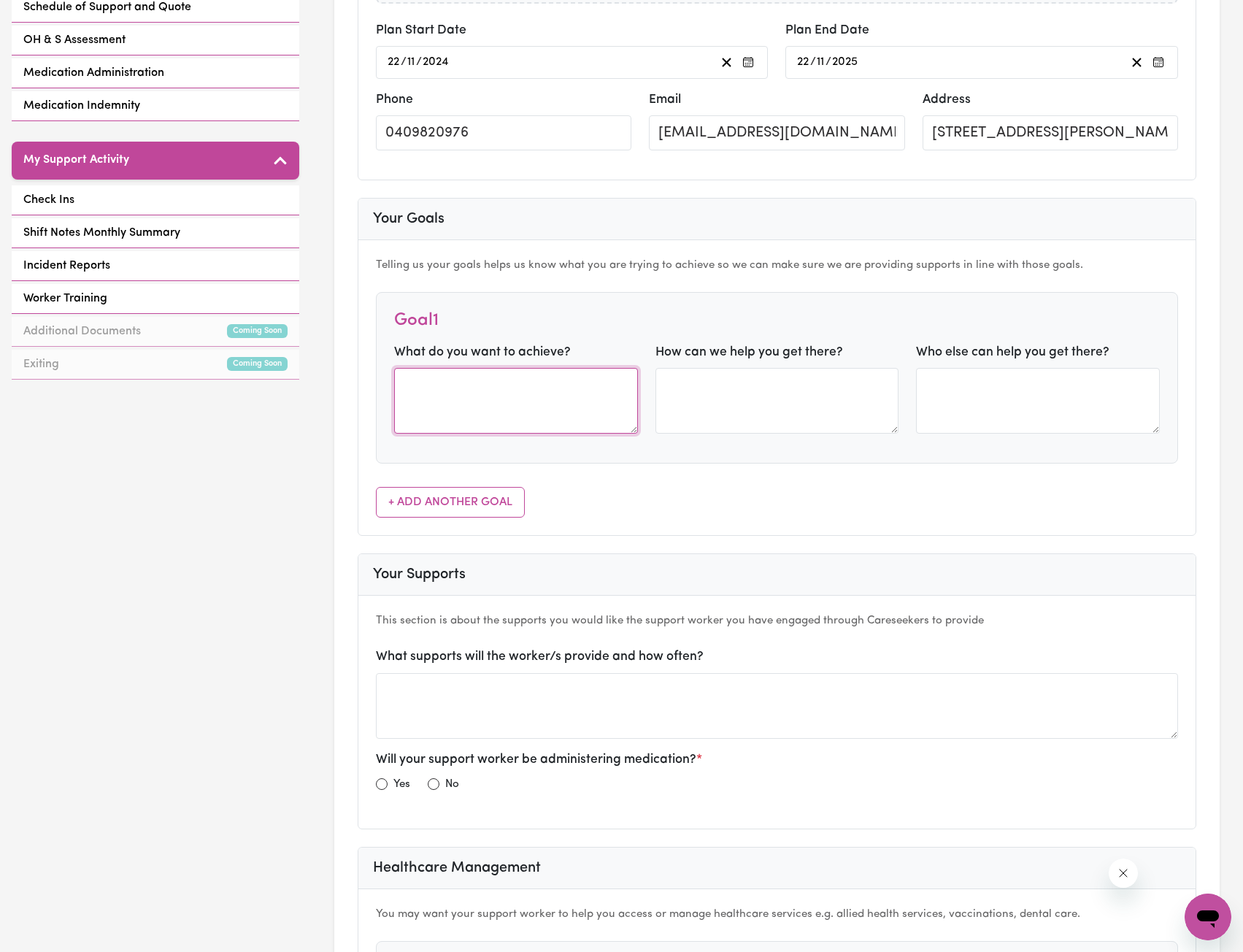
click at [582, 393] on textarea at bounding box center [516, 401] width 244 height 66
type textarea "C"
click at [408, 392] on textarea "Maitain independence health and help with technology" at bounding box center [516, 401] width 244 height 66
drag, startPoint x: 537, startPoint y: 403, endPoint x: 399, endPoint y: 380, distance: 139.9
click at [399, 380] on textarea "Maintain independence health and help with technology" at bounding box center [516, 401] width 244 height 66
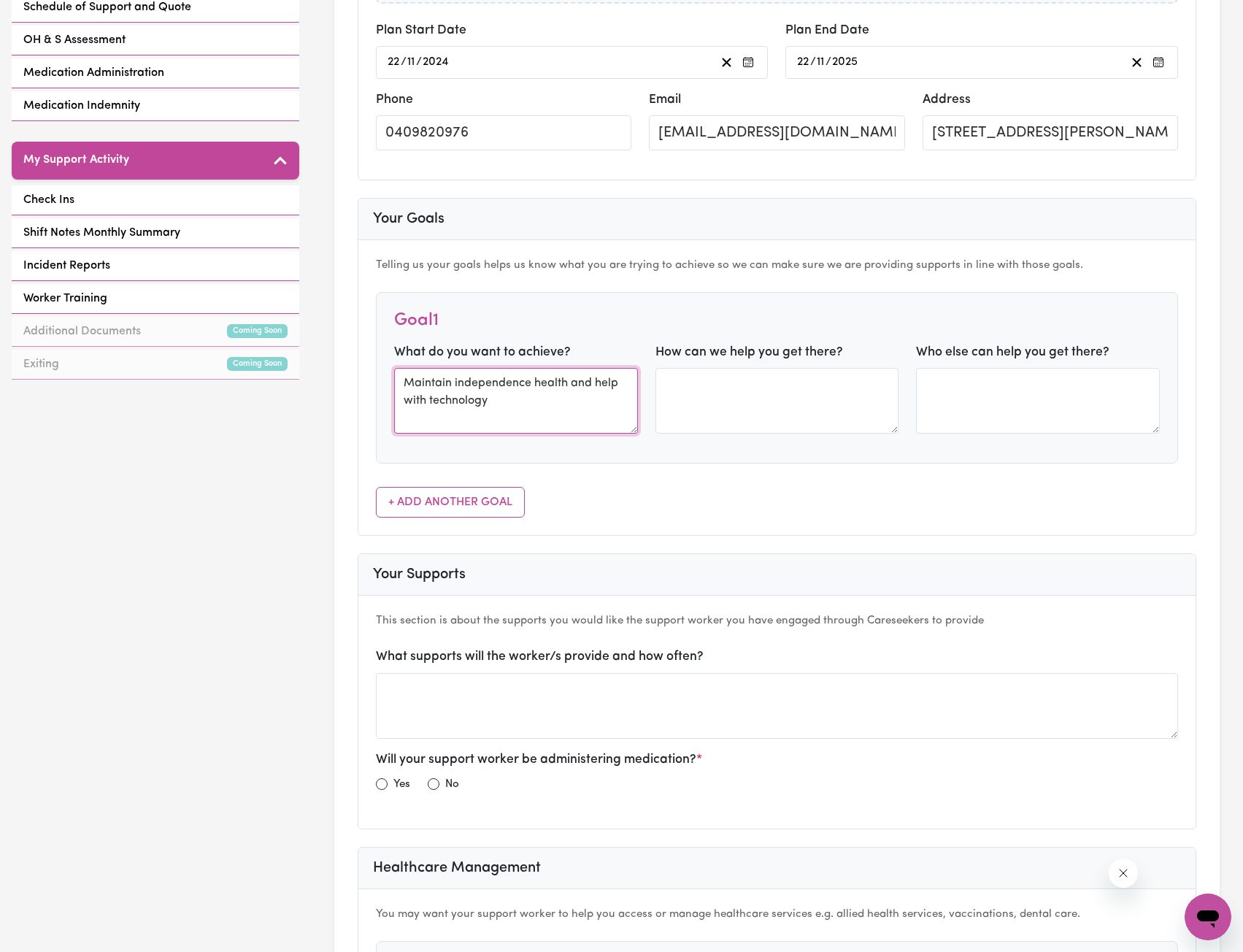
click at [490, 392] on textarea "Maintain independence health and help with technology" at bounding box center [516, 401] width 244 height 66
click at [533, 383] on textarea "Maintain independence health and help with technology" at bounding box center [516, 401] width 244 height 66
click at [542, 383] on textarea "Maintain independence with health and help with technology" at bounding box center [516, 401] width 244 height 66
drag, startPoint x: 542, startPoint y: 383, endPoint x: 554, endPoint y: 398, distance: 19.2
click at [542, 383] on textarea "Maintain independence with health and help with technology" at bounding box center [516, 401] width 244 height 66
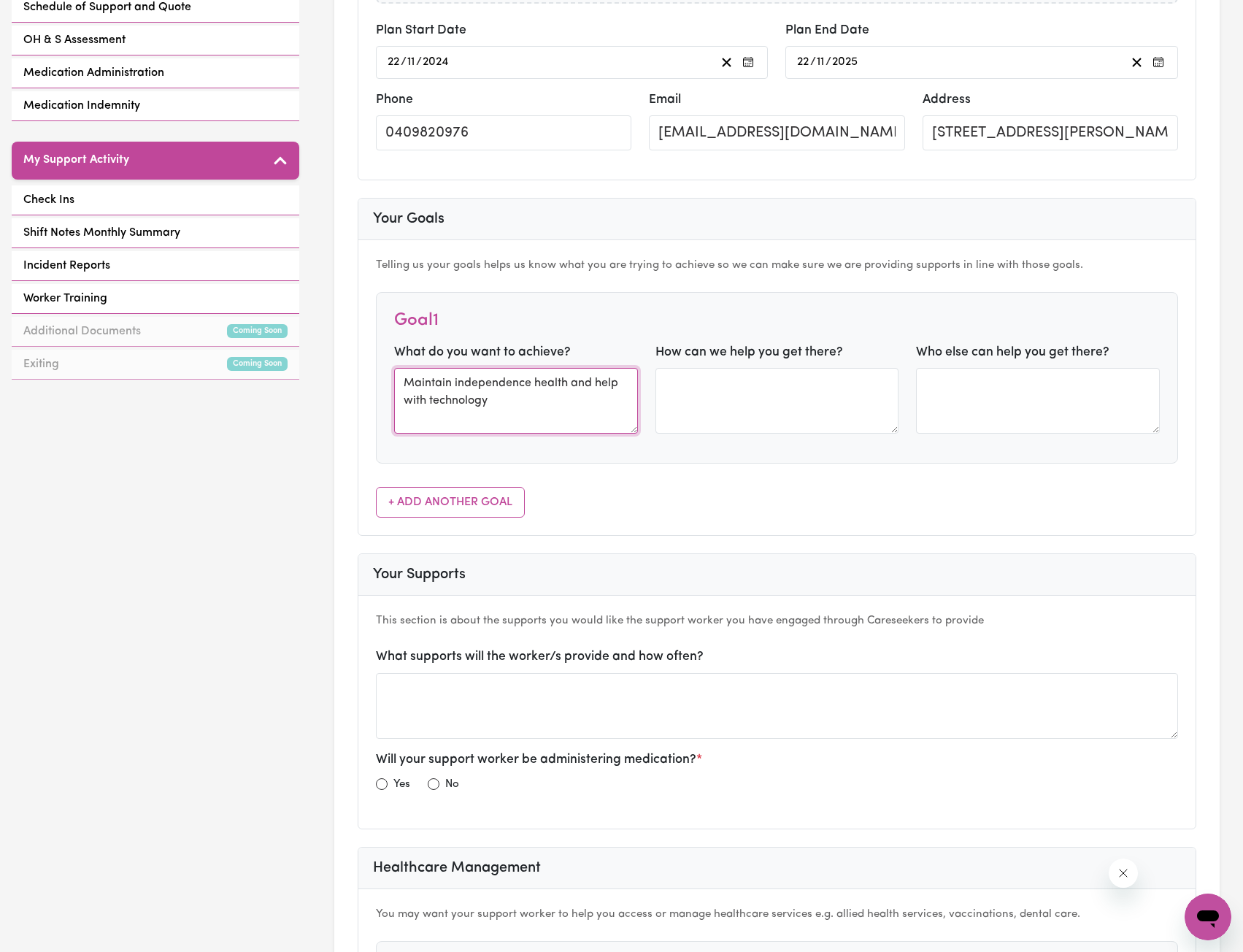
click at [555, 403] on textarea "Maintain independence health and help with technology" at bounding box center [516, 401] width 244 height 66
click at [568, 383] on textarea "Maintain independence health and help with technology" at bounding box center [516, 401] width 244 height 66
click at [564, 411] on textarea "Maintain independence, healthy, safe and help with technology" at bounding box center [516, 401] width 244 height 66
click at [517, 422] on textarea "Maintain independence, healthy, safe and help with technology that keeps me onl…" at bounding box center [516, 401] width 244 height 66
click at [603, 384] on textarea "Maintain independence, healthy, safe and help with technology that keeps me onl…" at bounding box center [516, 401] width 244 height 66
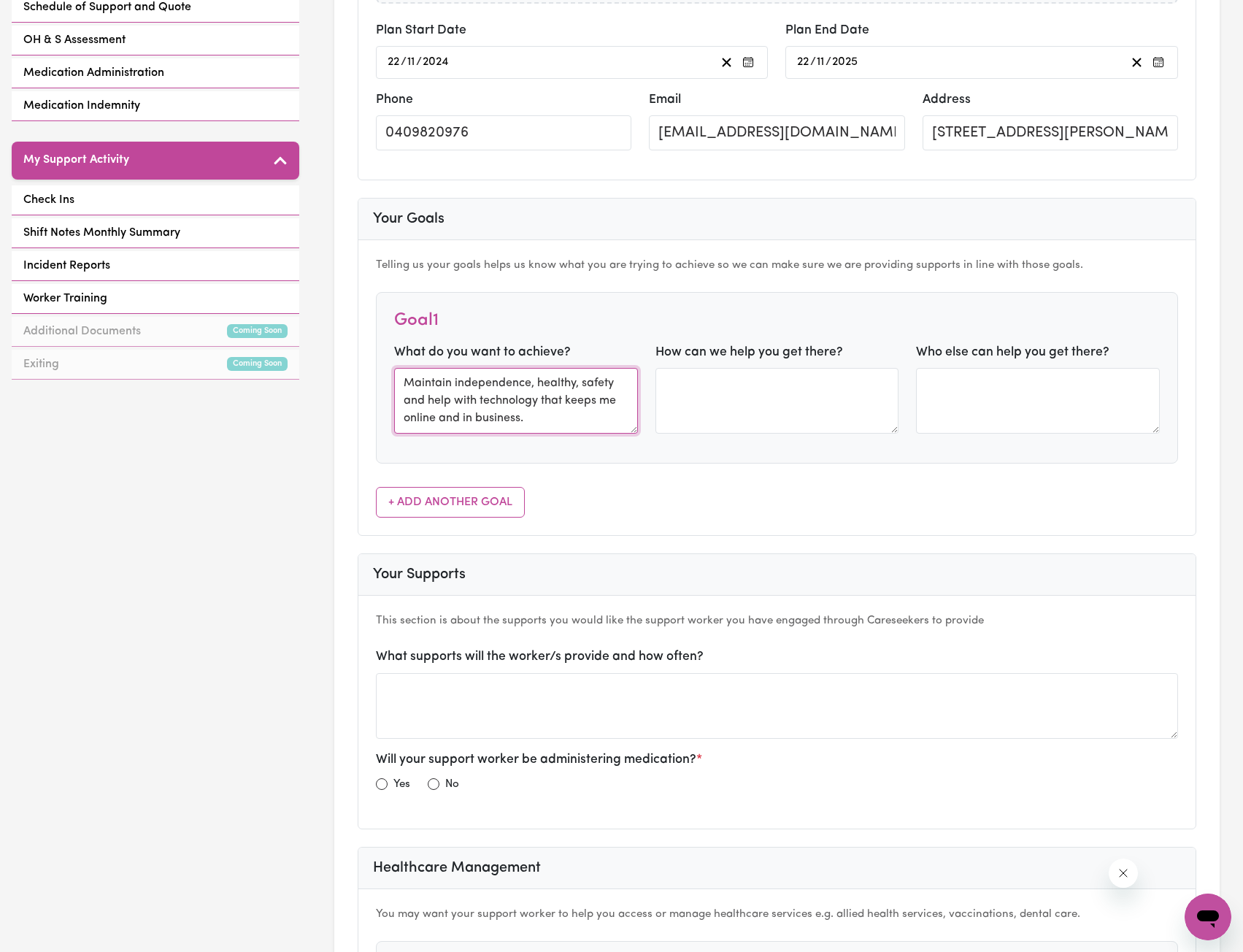
type textarea "Maintain independence, healthy, safety and help with technology that keeps me o…"
click at [686, 411] on textarea at bounding box center [777, 401] width 244 height 66
click at [705, 403] on textarea at bounding box center [777, 401] width 244 height 66
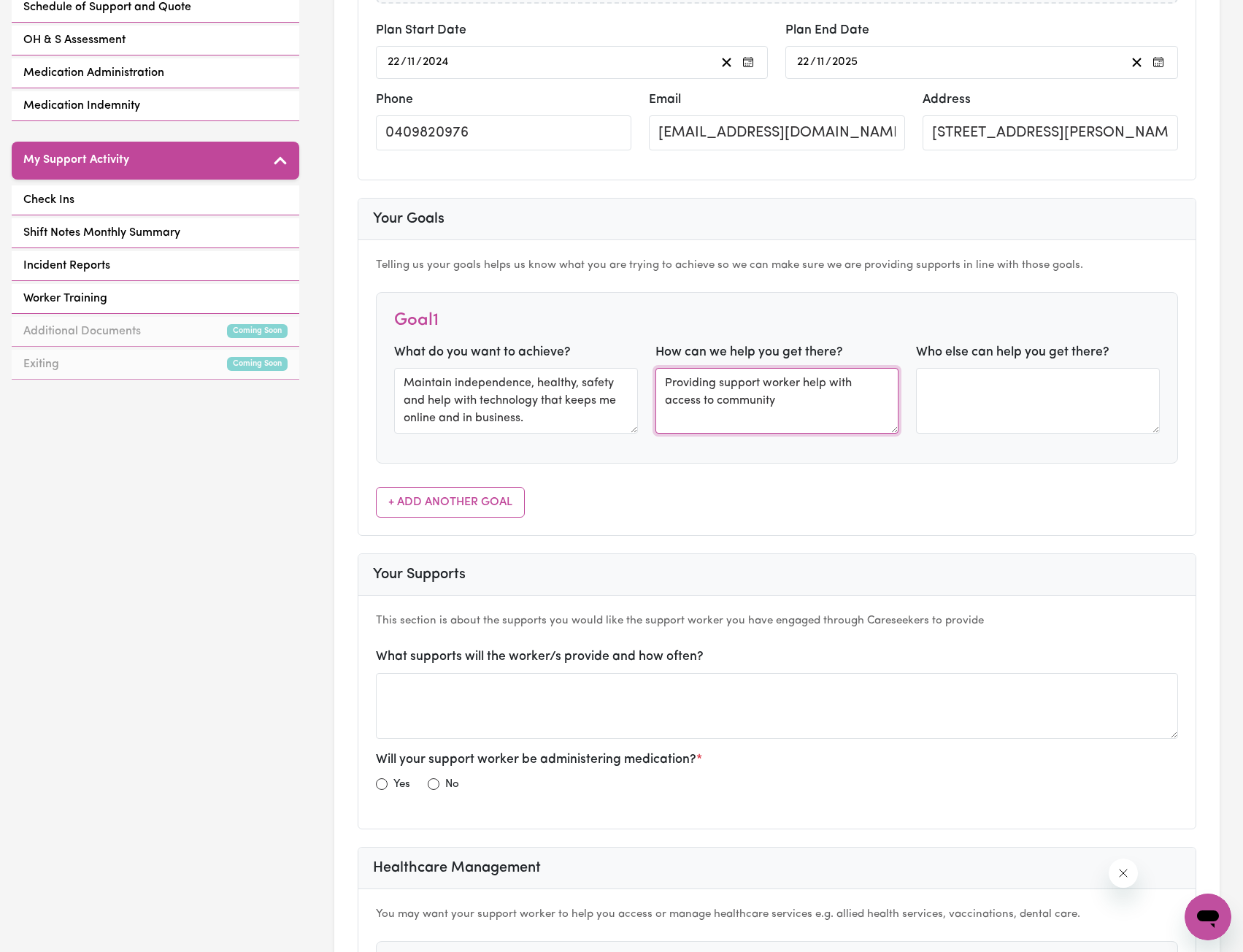
click at [801, 381] on textarea "Providing support worker help with access to community" at bounding box center [777, 401] width 244 height 66
click at [840, 405] on textarea "Providing support worker to help with access to community" at bounding box center [777, 401] width 244 height 66
click at [804, 403] on textarea "Providing support worker to help with access to community" at bounding box center [777, 401] width 244 height 66
type textarea "Providing support worker to help with access to community and in the home."
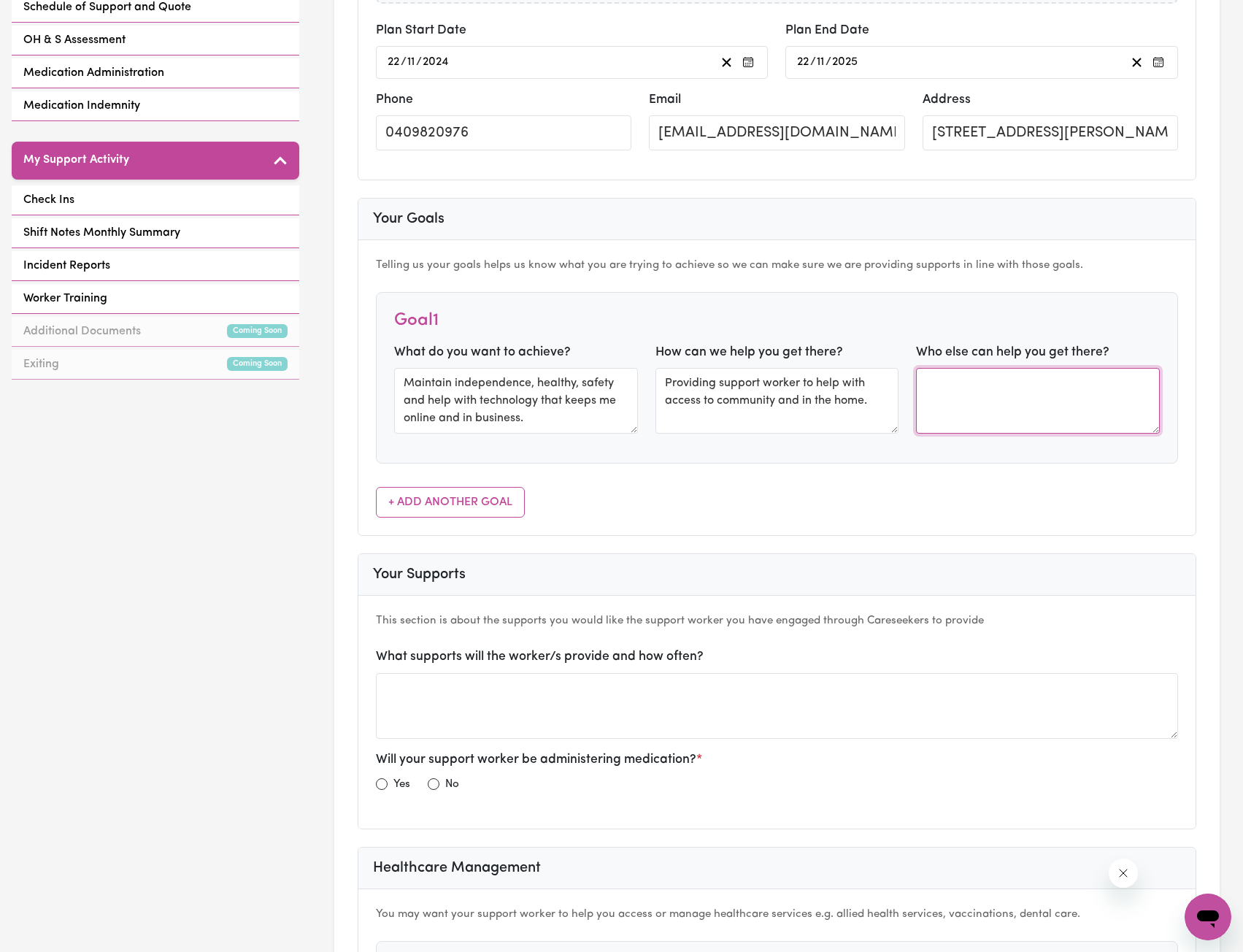
click at [926, 398] on textarea at bounding box center [1038, 401] width 244 height 66
type textarea "n"
type textarea "No need for other providers at the moment."
click at [891, 476] on div "Telling us your goals helps us know what you are trying to achieve so we can ma…" at bounding box center [777, 388] width 838 height 295
click at [569, 489] on div "Telling us your goals helps us know what you are trying to achieve so we can ma…" at bounding box center [777, 388] width 838 height 295
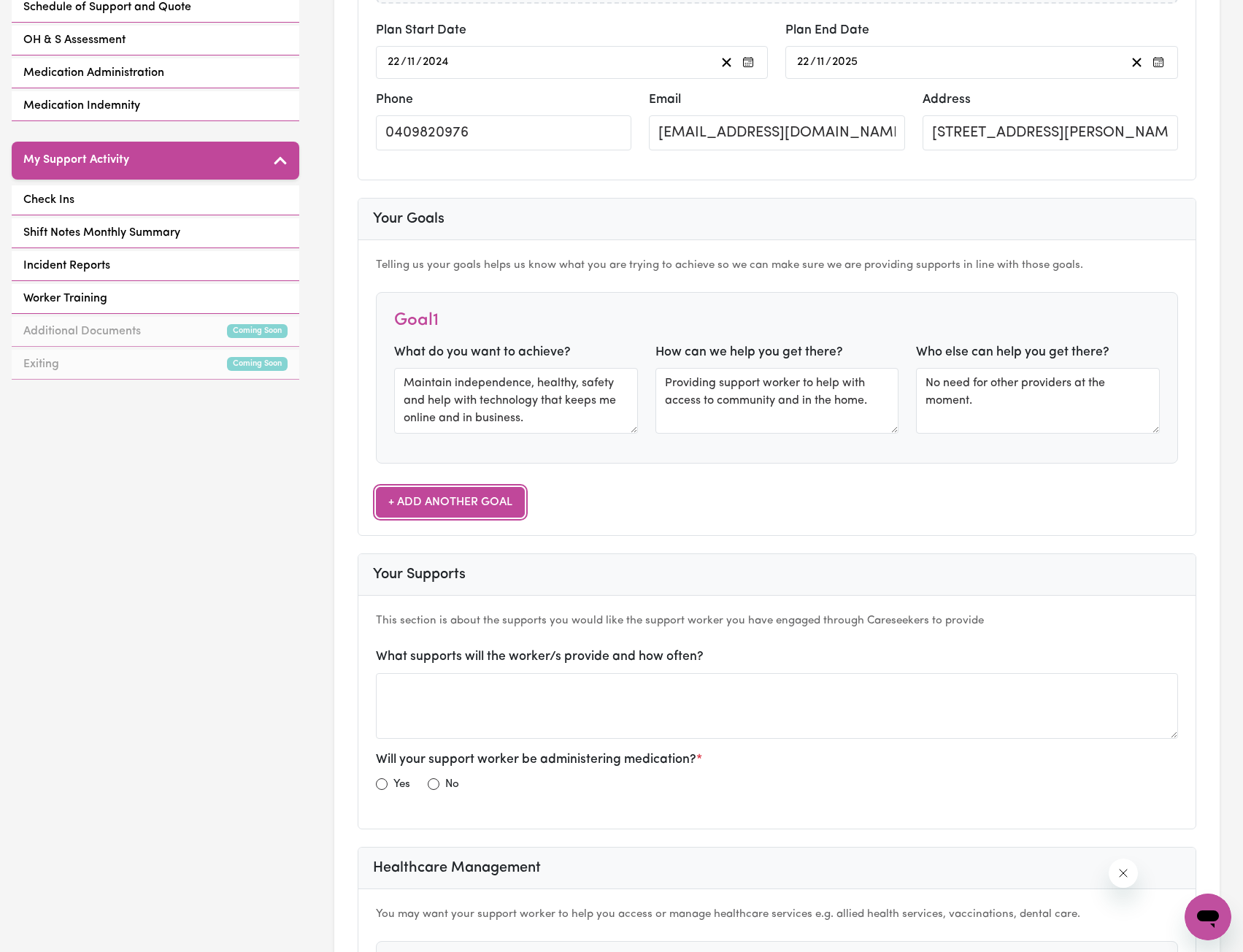
click at [485, 495] on button "+ Add Another Goal" at bounding box center [450, 502] width 149 height 31
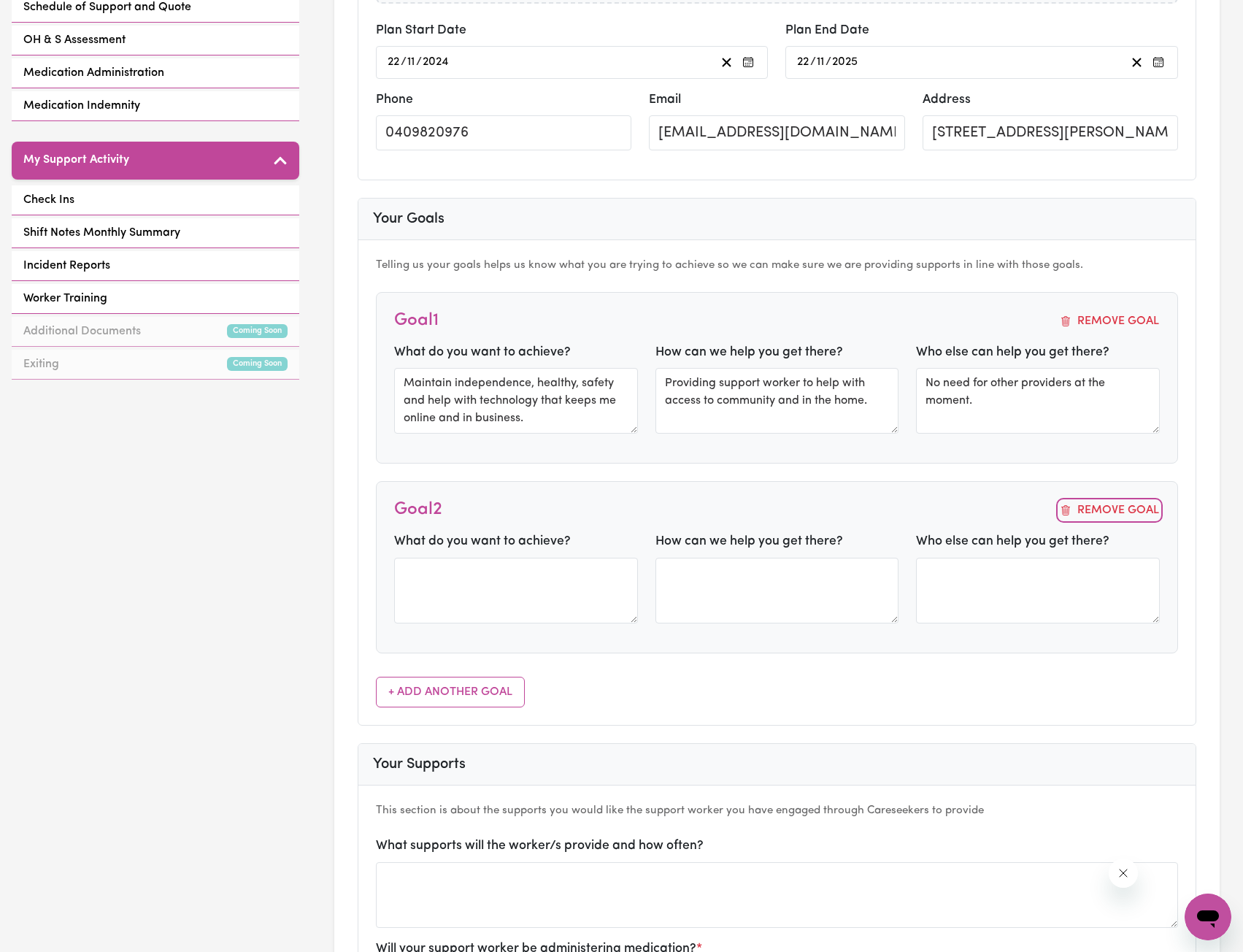
click at [1099, 505] on button "Remove Goal" at bounding box center [1109, 510] width 101 height 19
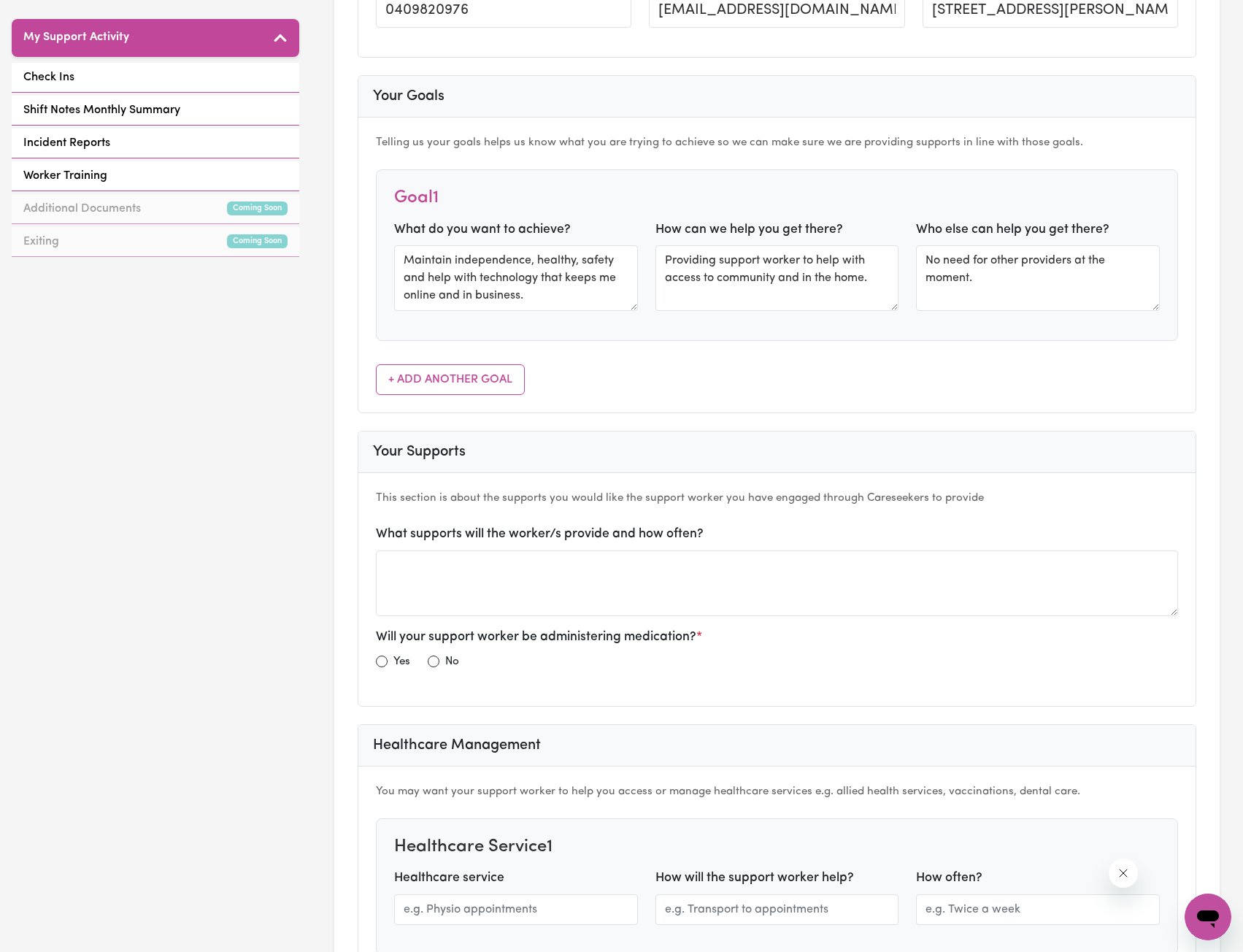
scroll to position [657, 0]
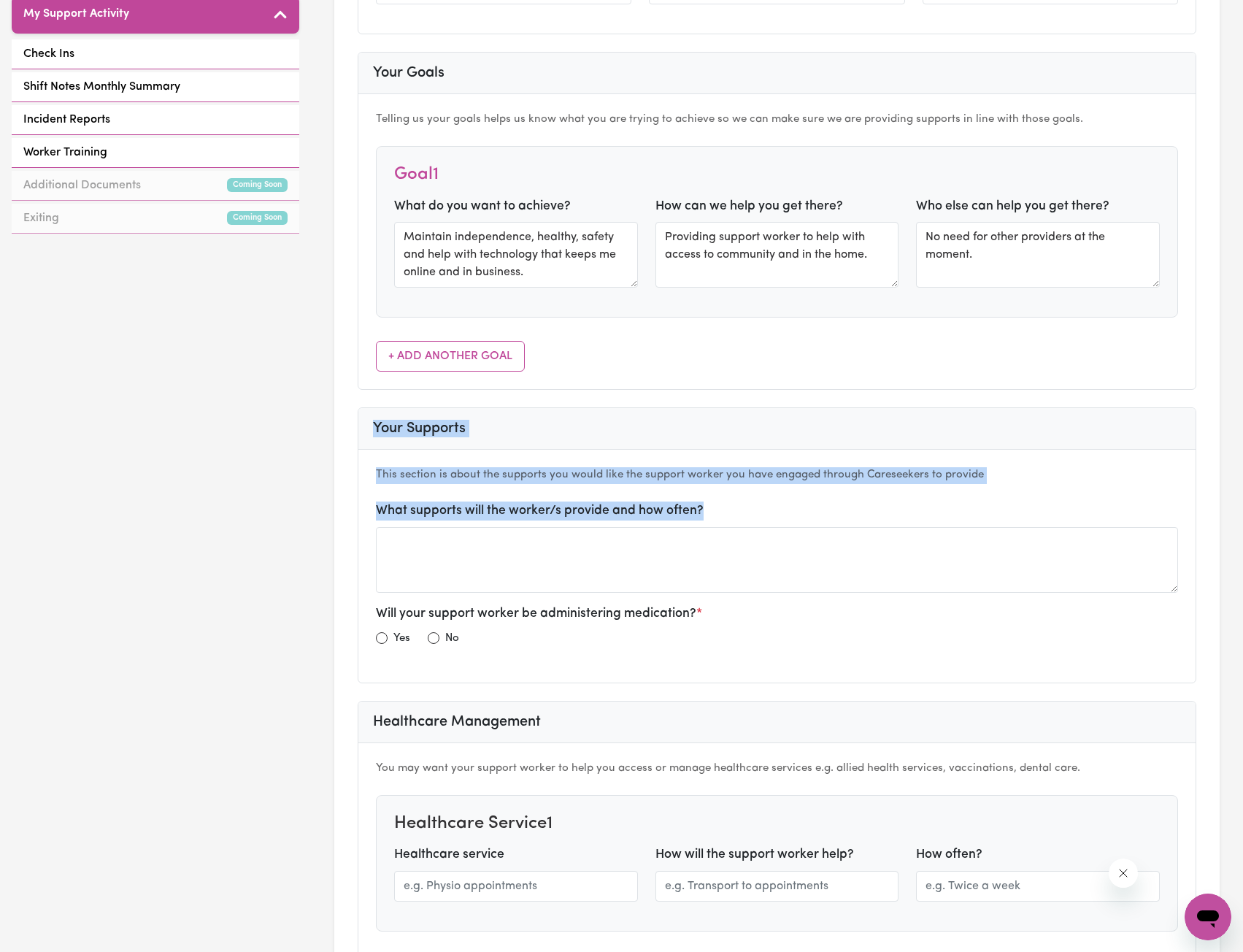
drag, startPoint x: 730, startPoint y: 498, endPoint x: 377, endPoint y: 443, distance: 357.3
click at [377, 443] on div "Your Supports This section is about the supports you would like the support wor…" at bounding box center [776, 545] width 838 height 275
click at [442, 490] on div "This section is about the supports you would like the support worker you have e…" at bounding box center [777, 566] width 838 height 232
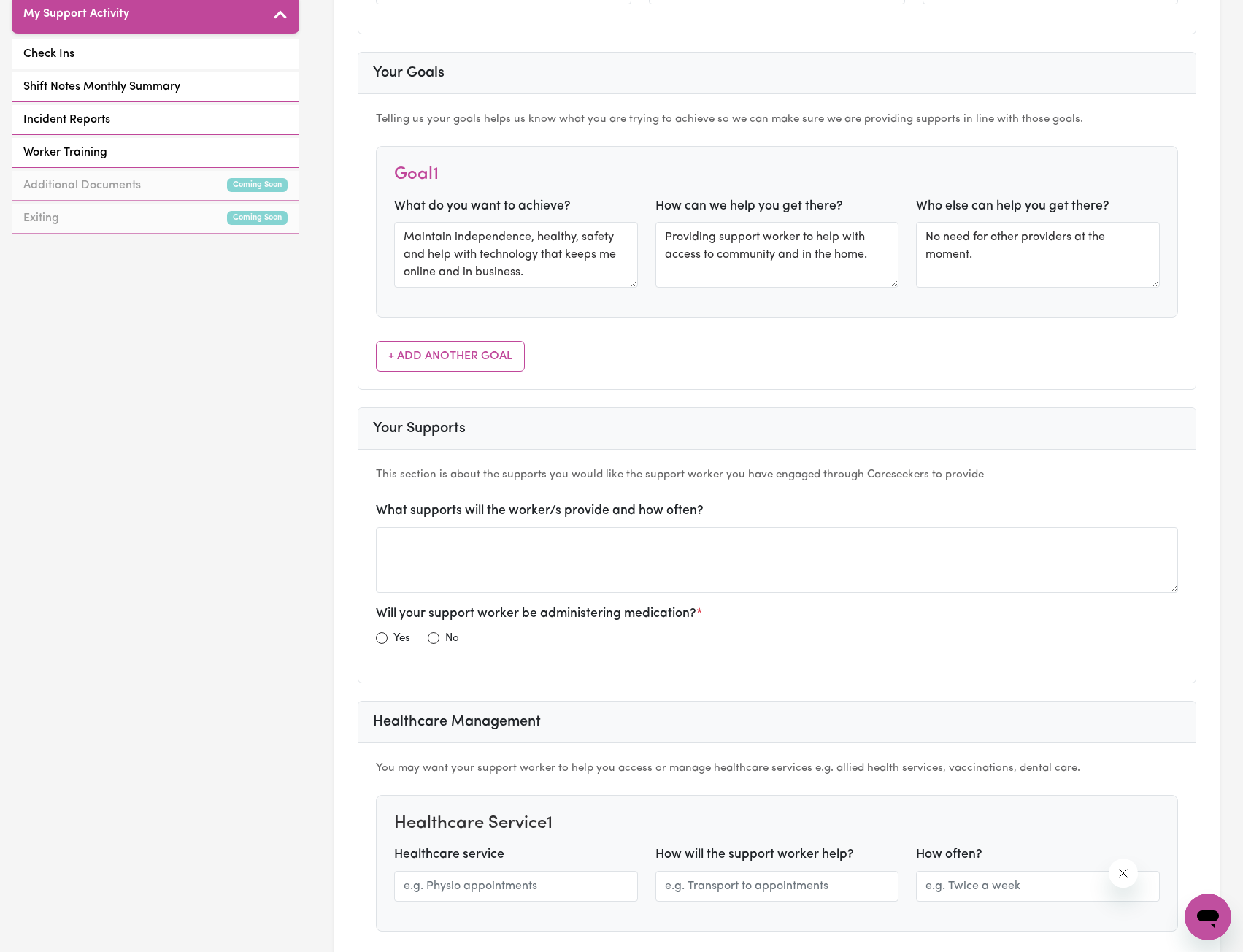
click at [476, 519] on label "What supports will the worker/s provide and how often?" at bounding box center [540, 510] width 328 height 19
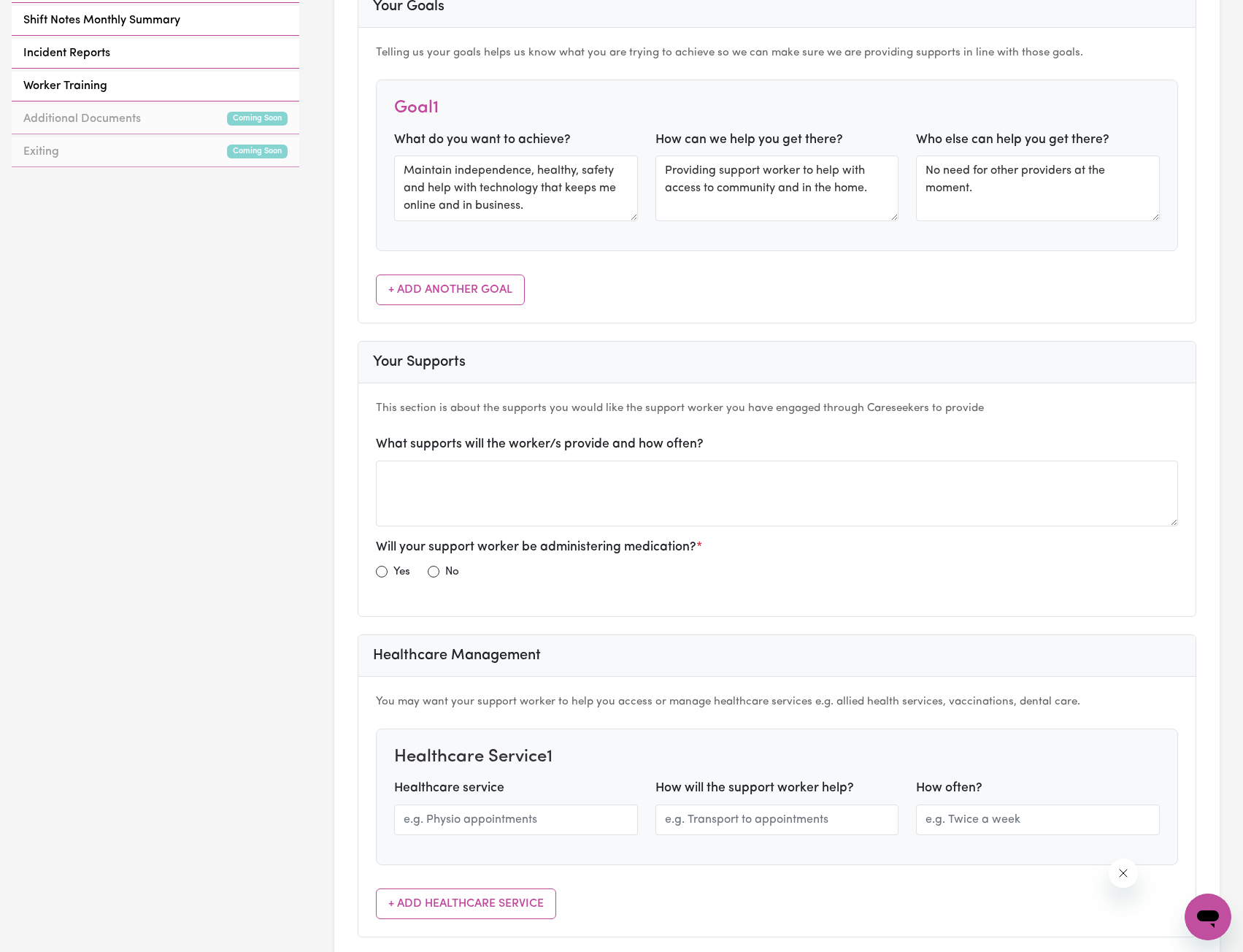
scroll to position [730, 0]
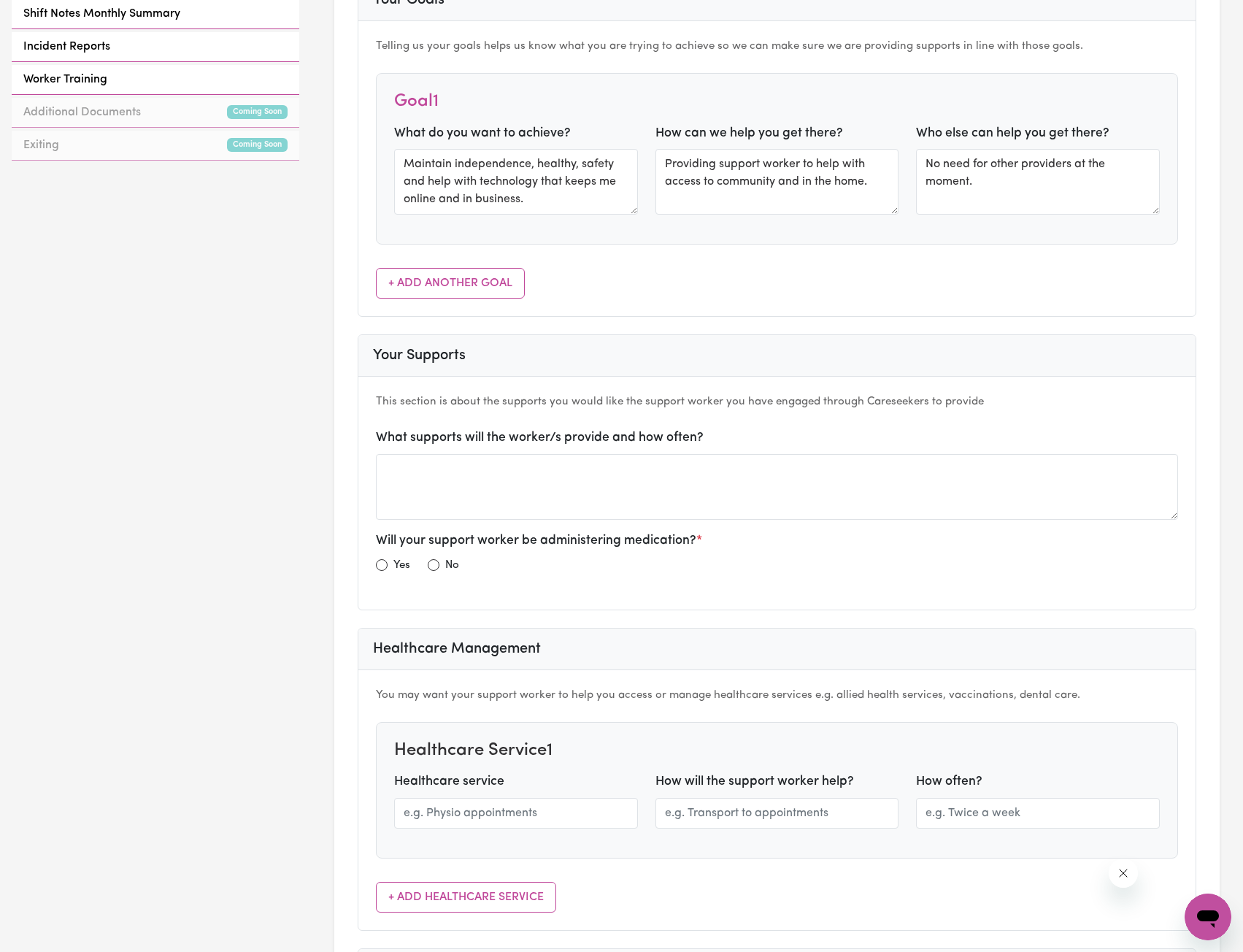
click at [384, 433] on label "What supports will the worker/s provide and how often?" at bounding box center [540, 438] width 328 height 19
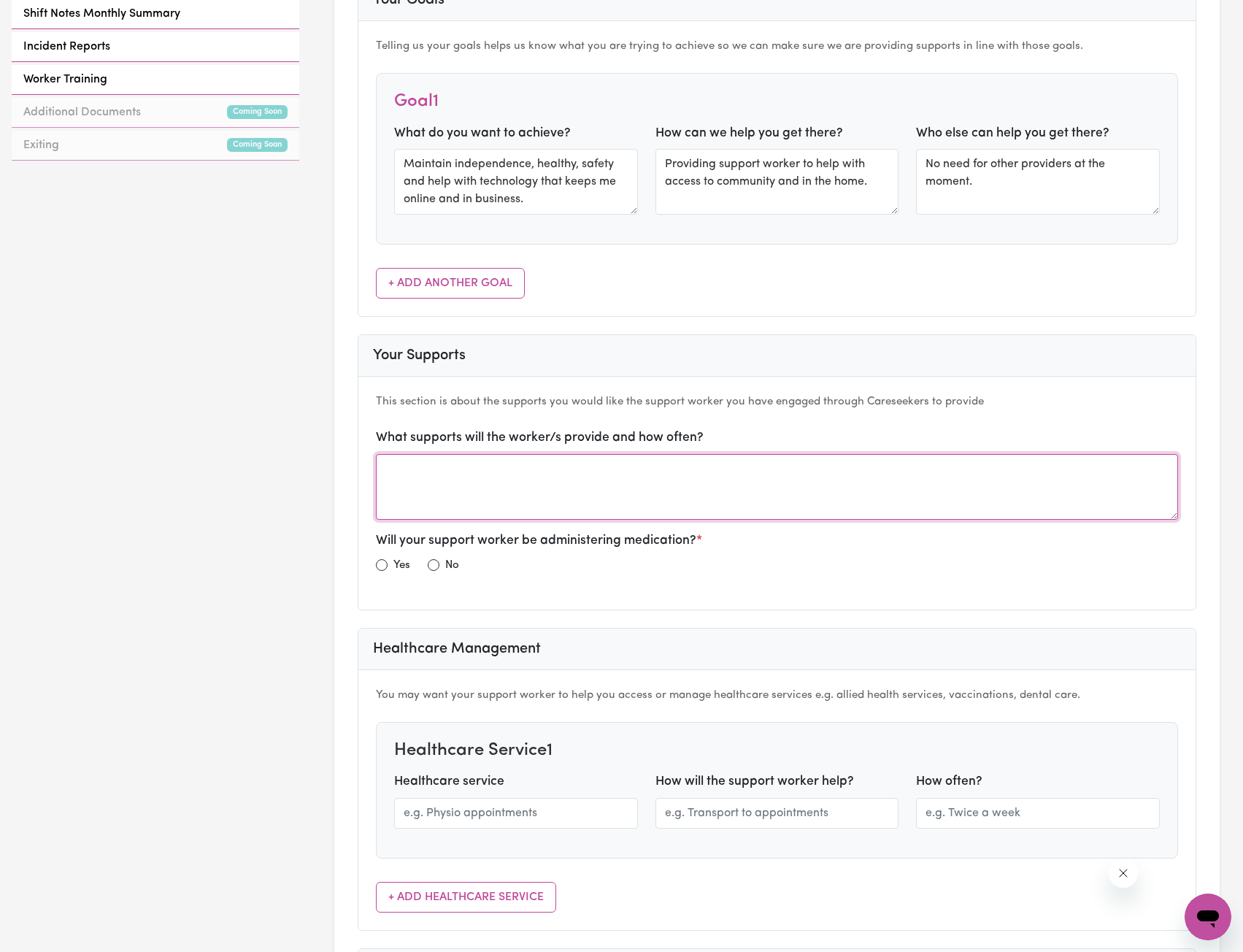
click at [550, 491] on textarea at bounding box center [776, 487] width 802 height 66
click at [720, 477] on textarea "Community access - weekly and occasional ad hoc shifts." at bounding box center [776, 487] width 802 height 66
drag, startPoint x: 720, startPoint y: 477, endPoint x: 702, endPoint y: 497, distance: 26.9
drag, startPoint x: 706, startPoint y: 506, endPoint x: 723, endPoint y: 474, distance: 36.2
click at [723, 474] on textarea "Community access - weekly and occasional ad hoc shifts. Usually 2hrs on Monday …" at bounding box center [776, 487] width 802 height 66
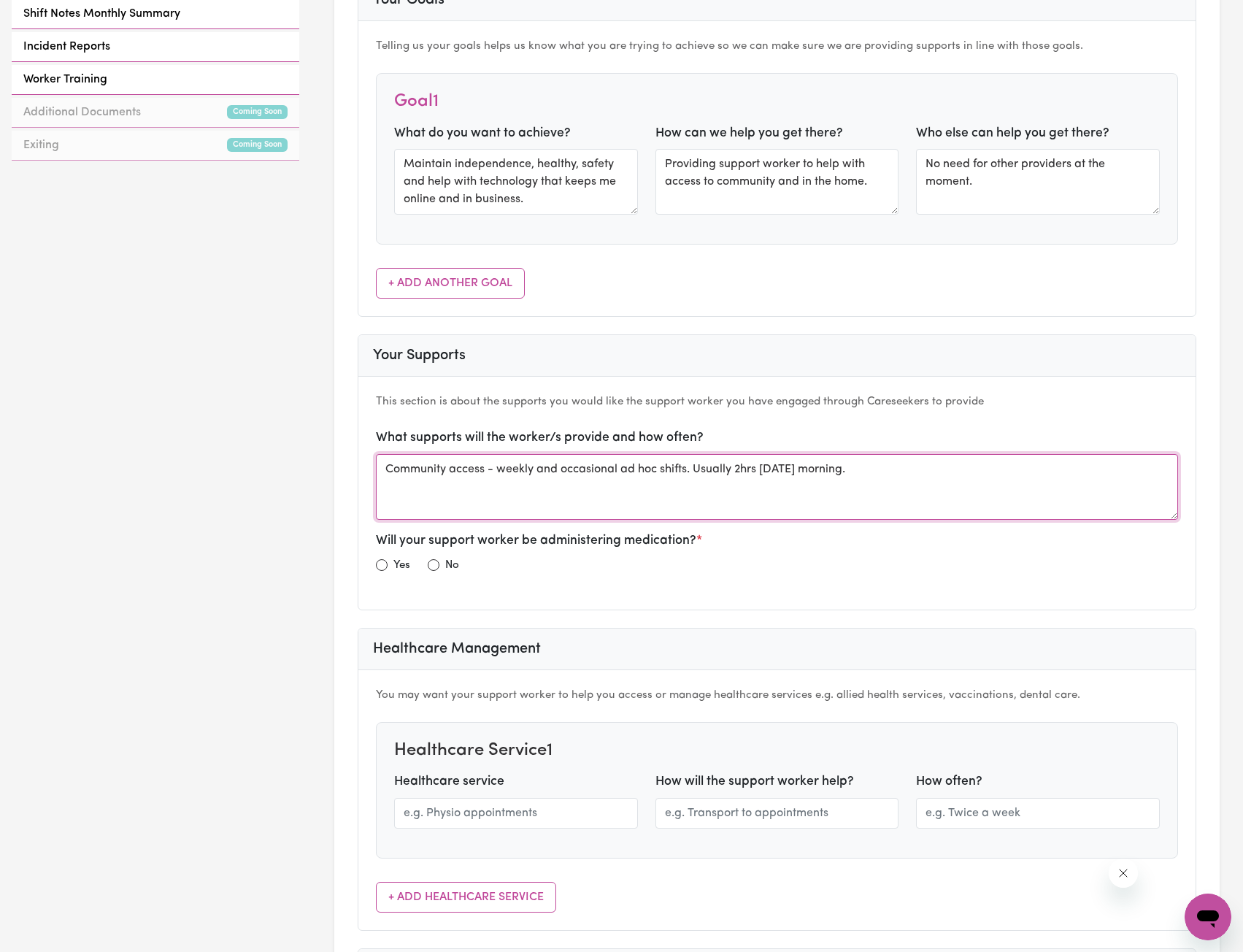
click at [894, 482] on textarea "Community access - weekly and occasional ad hoc shifts. Usually 2hrs on Monday …" at bounding box center [776, 487] width 802 height 66
type textarea "Community access - weekly and occasional ad hoc shifts. Usually 2hrs on Monday …"
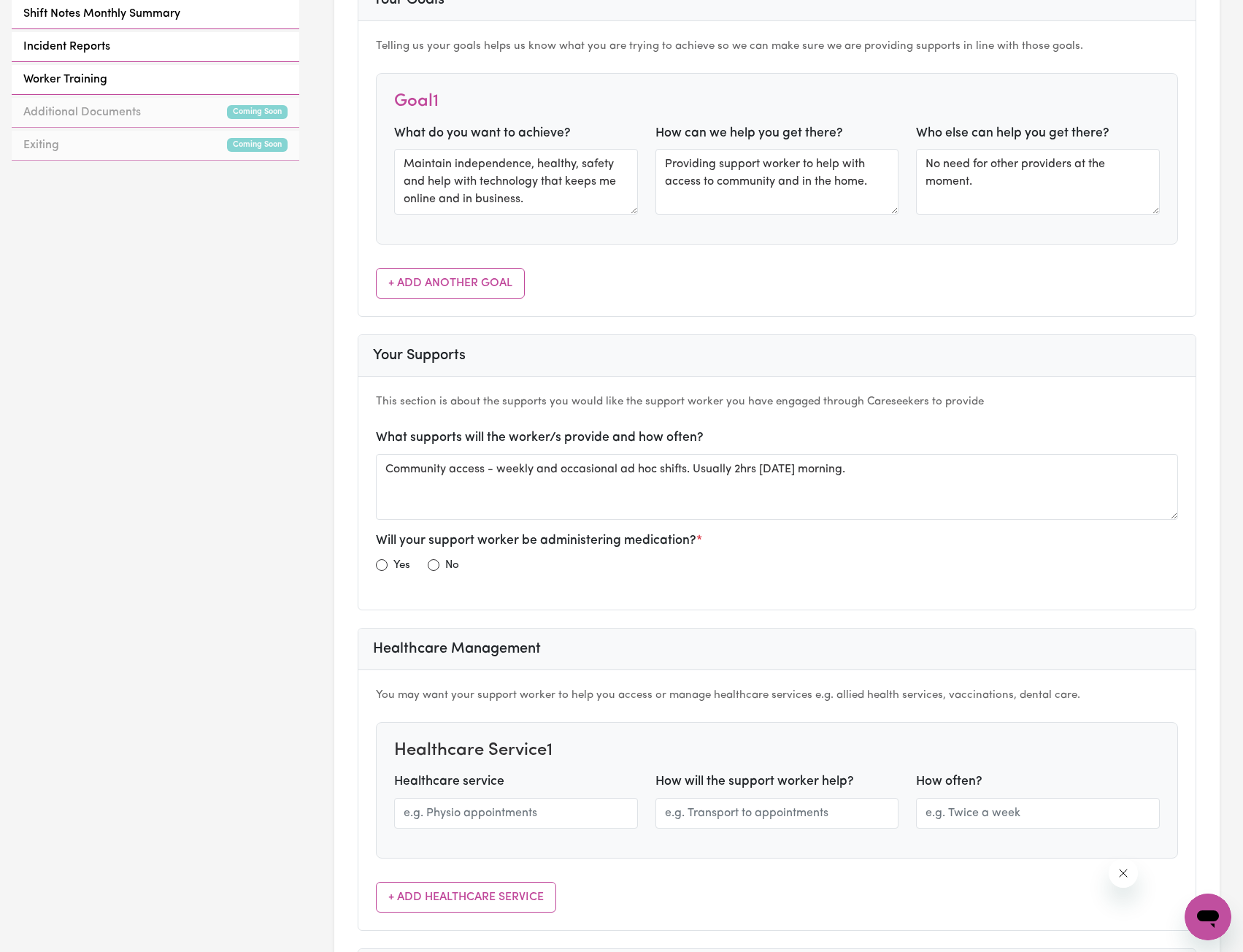
click at [451, 563] on label "No" at bounding box center [452, 566] width 14 height 17
click at [439, 563] on input "radio" at bounding box center [433, 565] width 11 height 11
radio input "true"
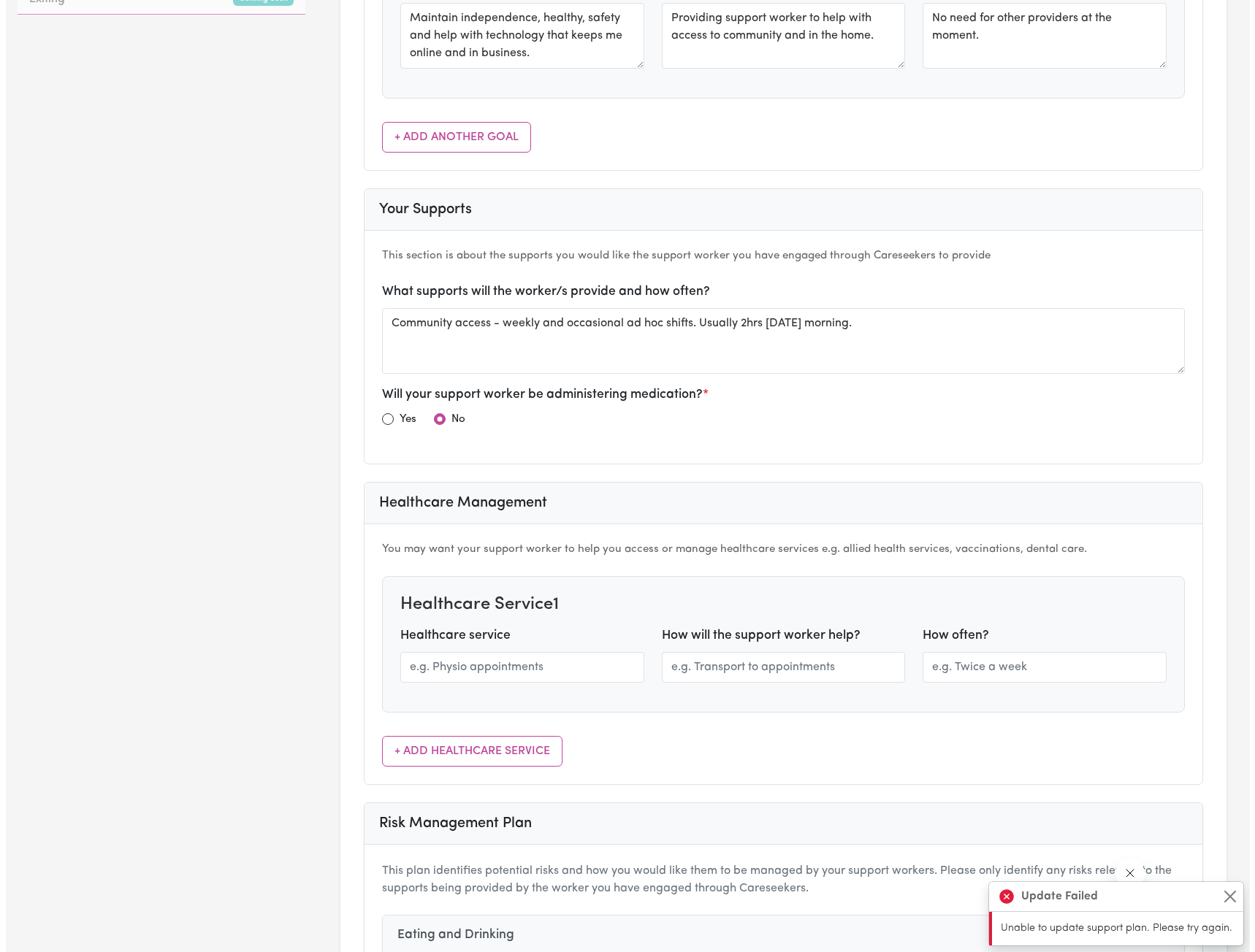
scroll to position [0, 0]
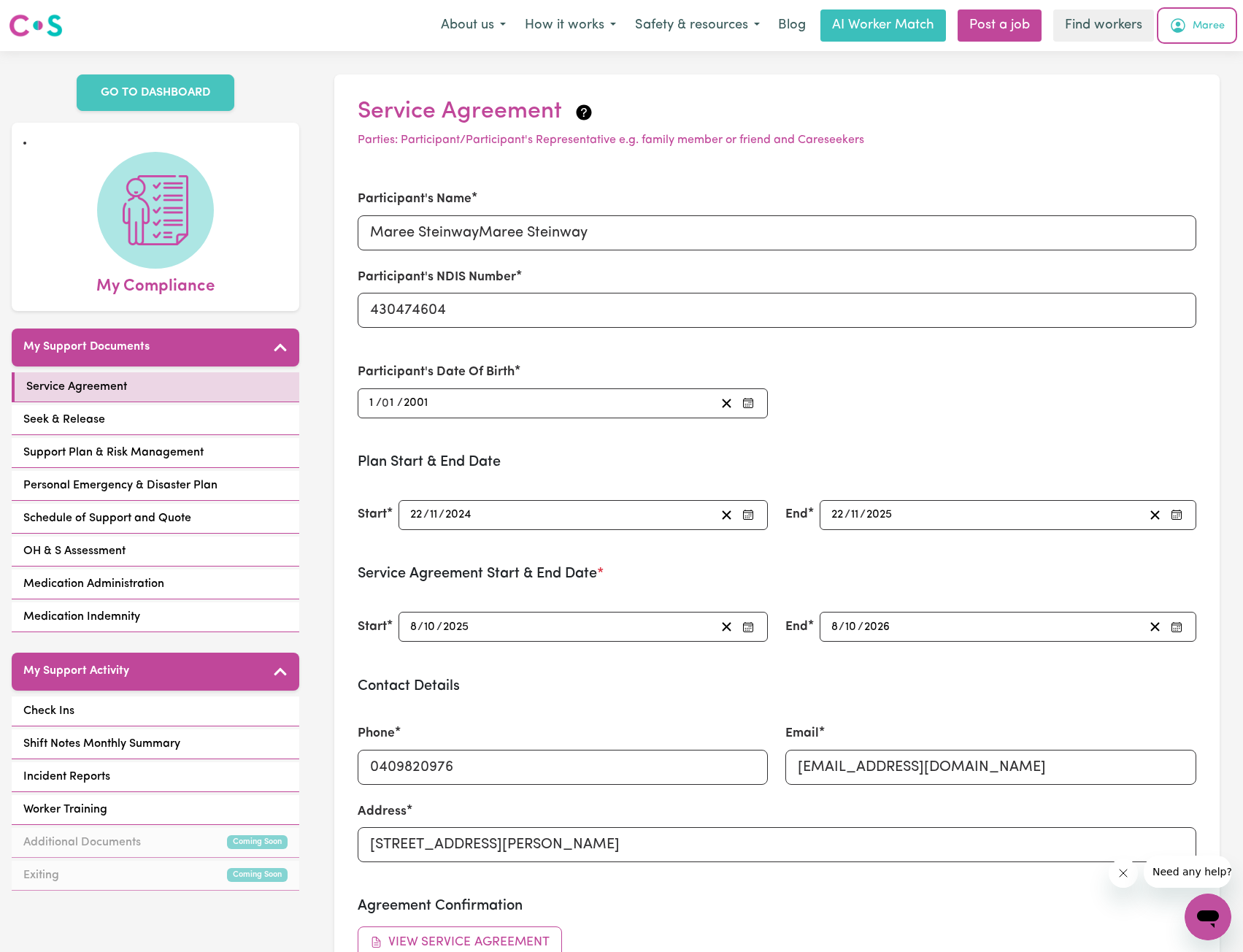
click at [1199, 21] on span "Maree" at bounding box center [1209, 26] width 32 height 16
click at [1173, 50] on link "My Dashboard" at bounding box center [1176, 57] width 116 height 28
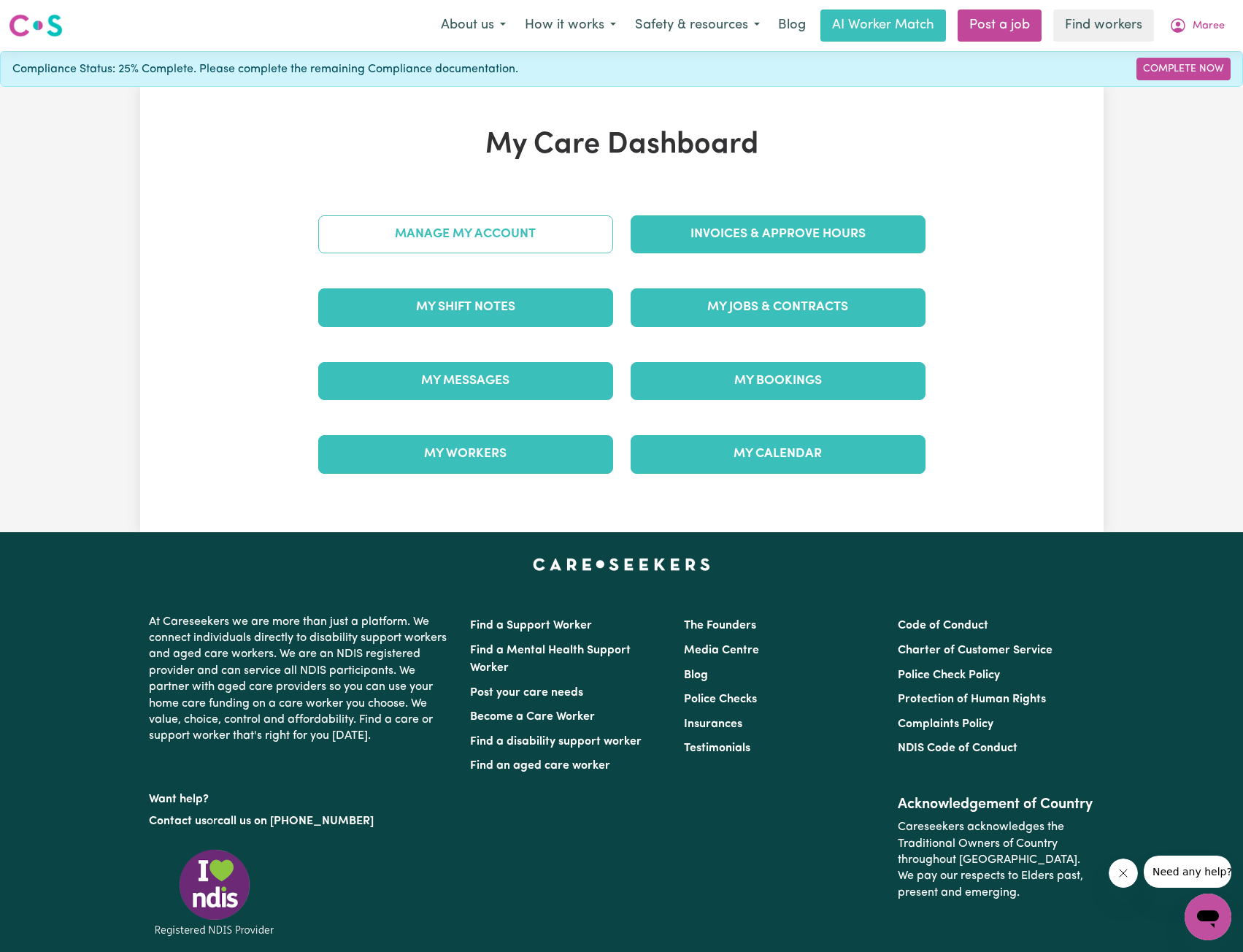
click at [529, 228] on link "Manage My Account" at bounding box center [466, 234] width 295 height 38
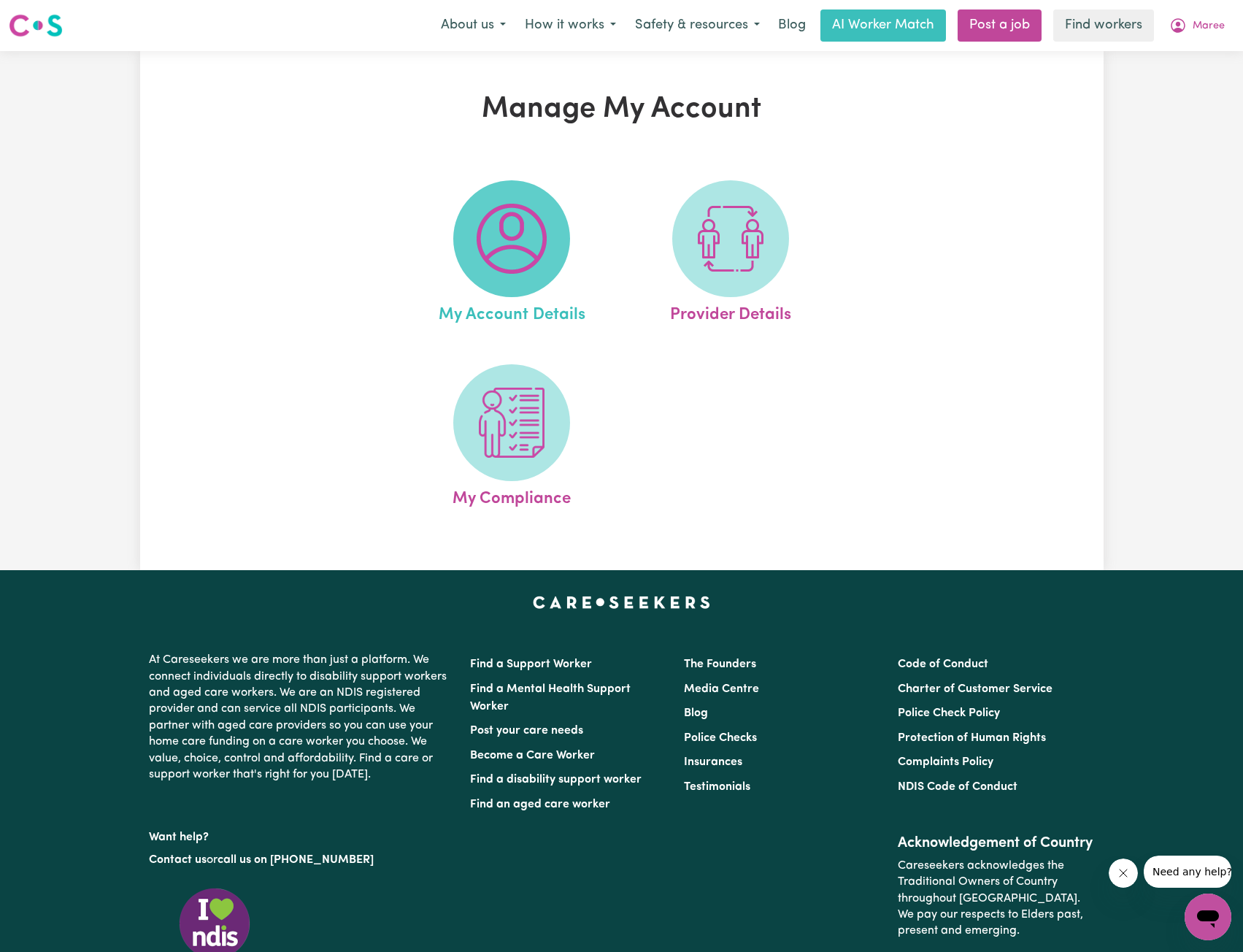
click at [506, 249] on img at bounding box center [512, 238] width 70 height 70
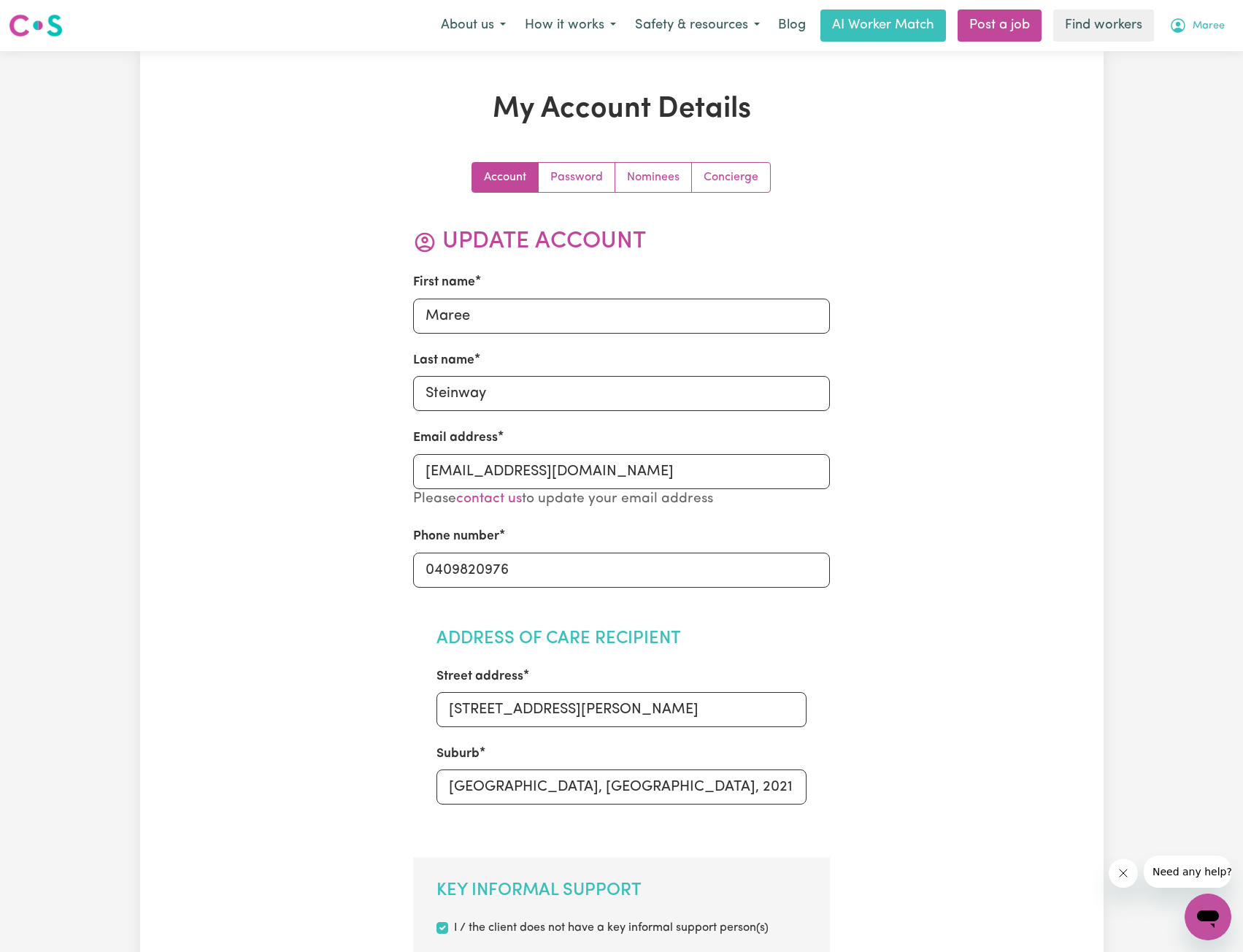
click at [1195, 27] on span "Maree" at bounding box center [1209, 26] width 32 height 16
click at [1152, 53] on link "My Dashboard" at bounding box center [1176, 57] width 116 height 28
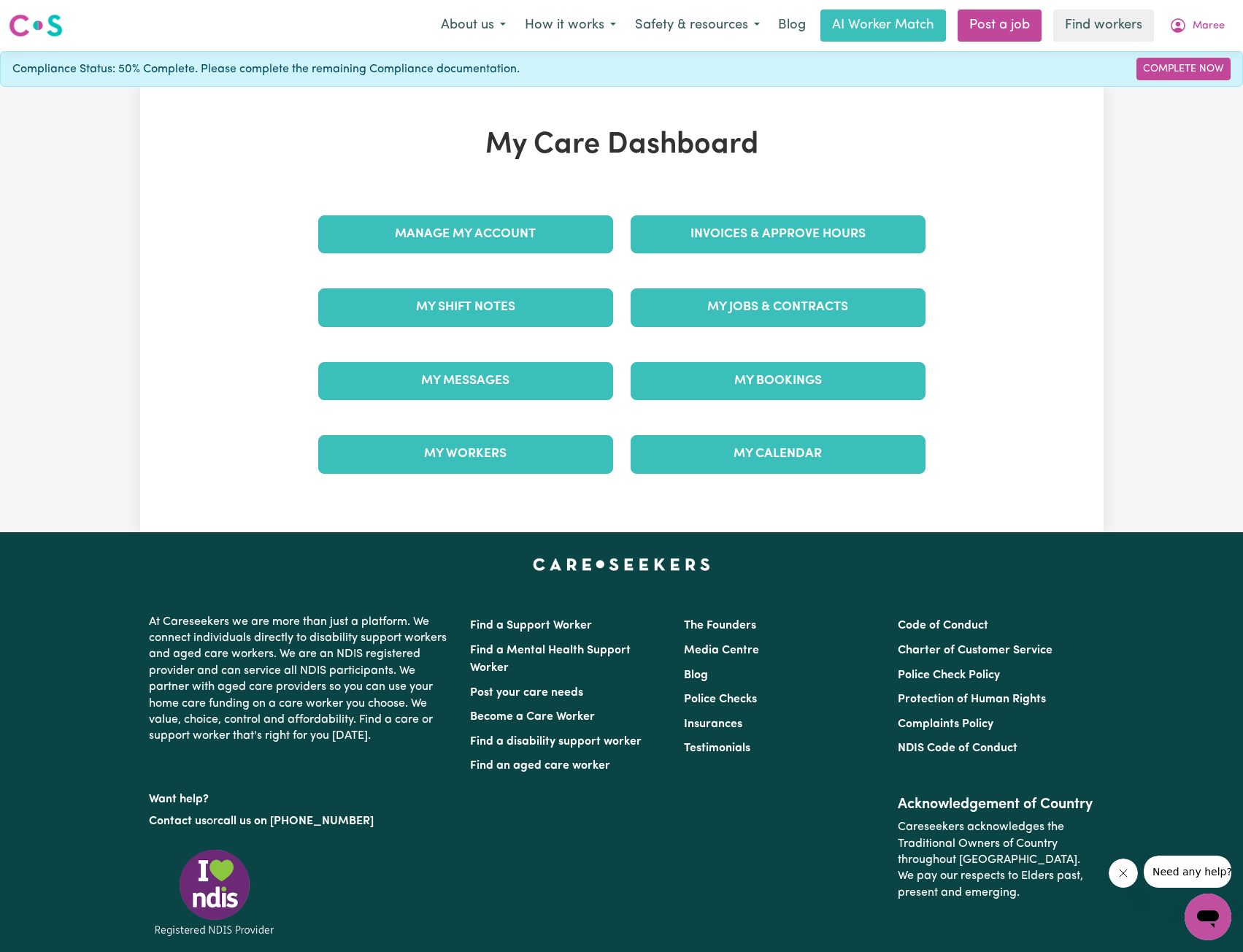
click at [774, 214] on div "Invoices & Approve Hours" at bounding box center [778, 234] width 312 height 73
click at [764, 227] on link "Invoices & Approve Hours" at bounding box center [778, 234] width 295 height 38
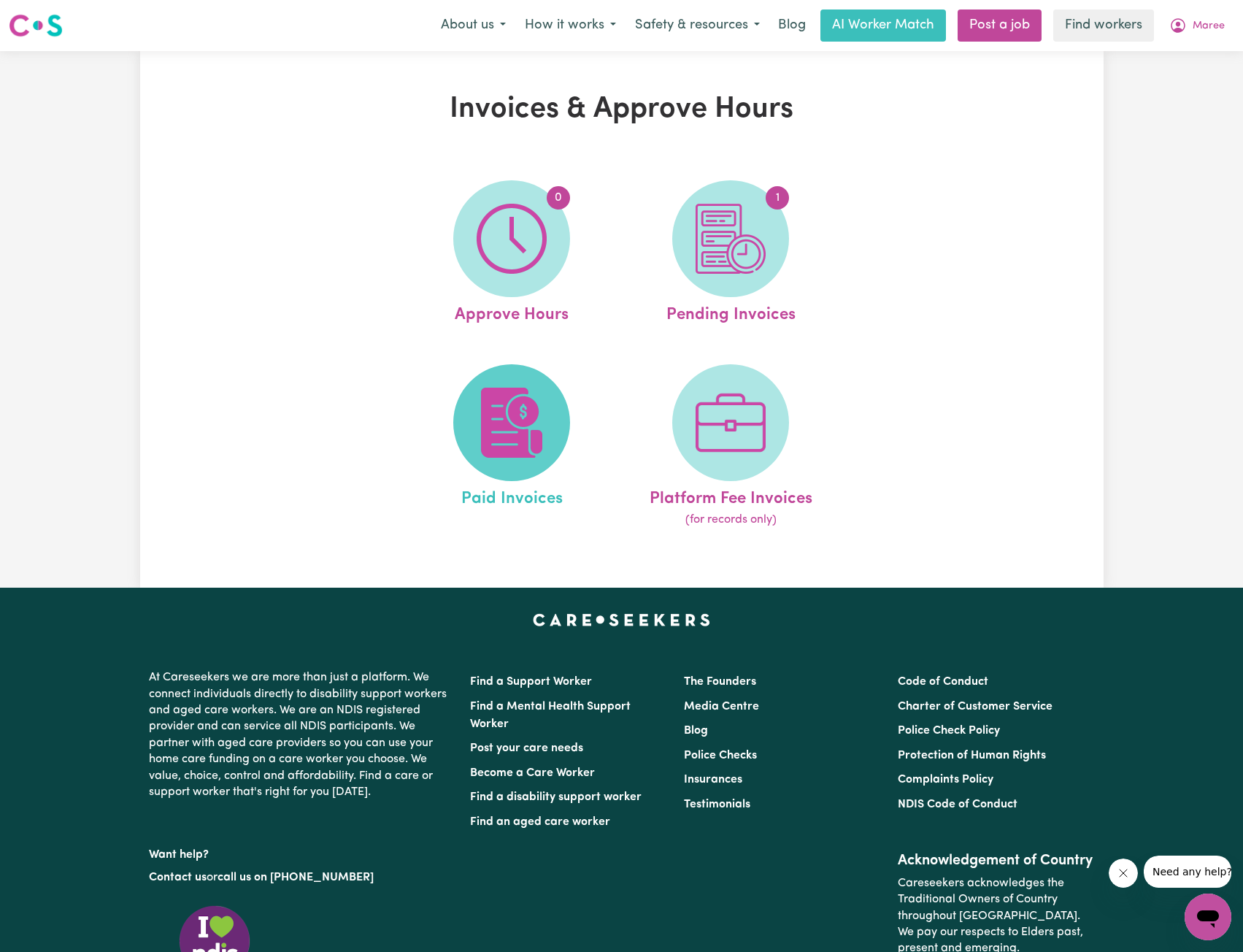
click at [496, 400] on img at bounding box center [512, 423] width 70 height 70
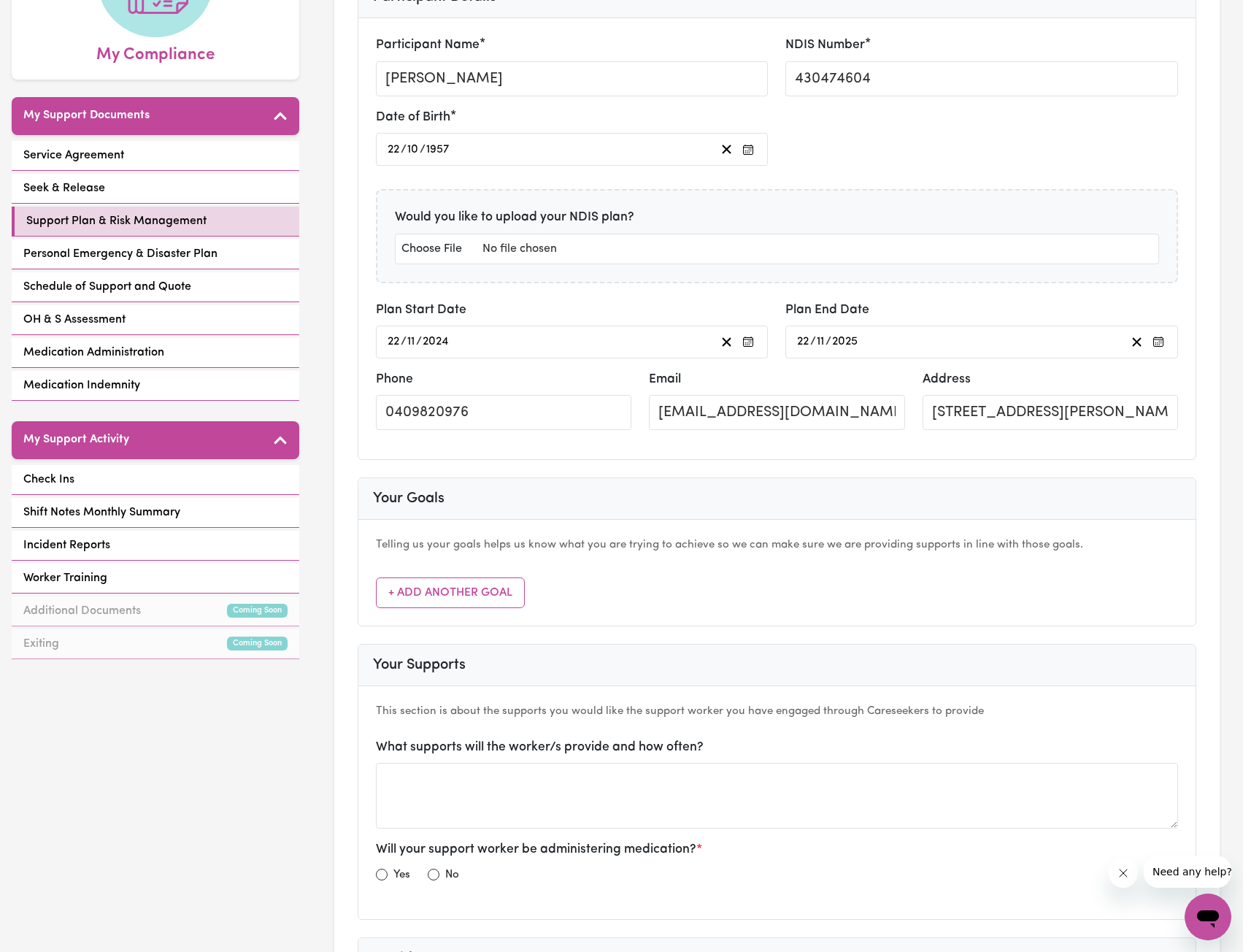
scroll to position [219, 0]
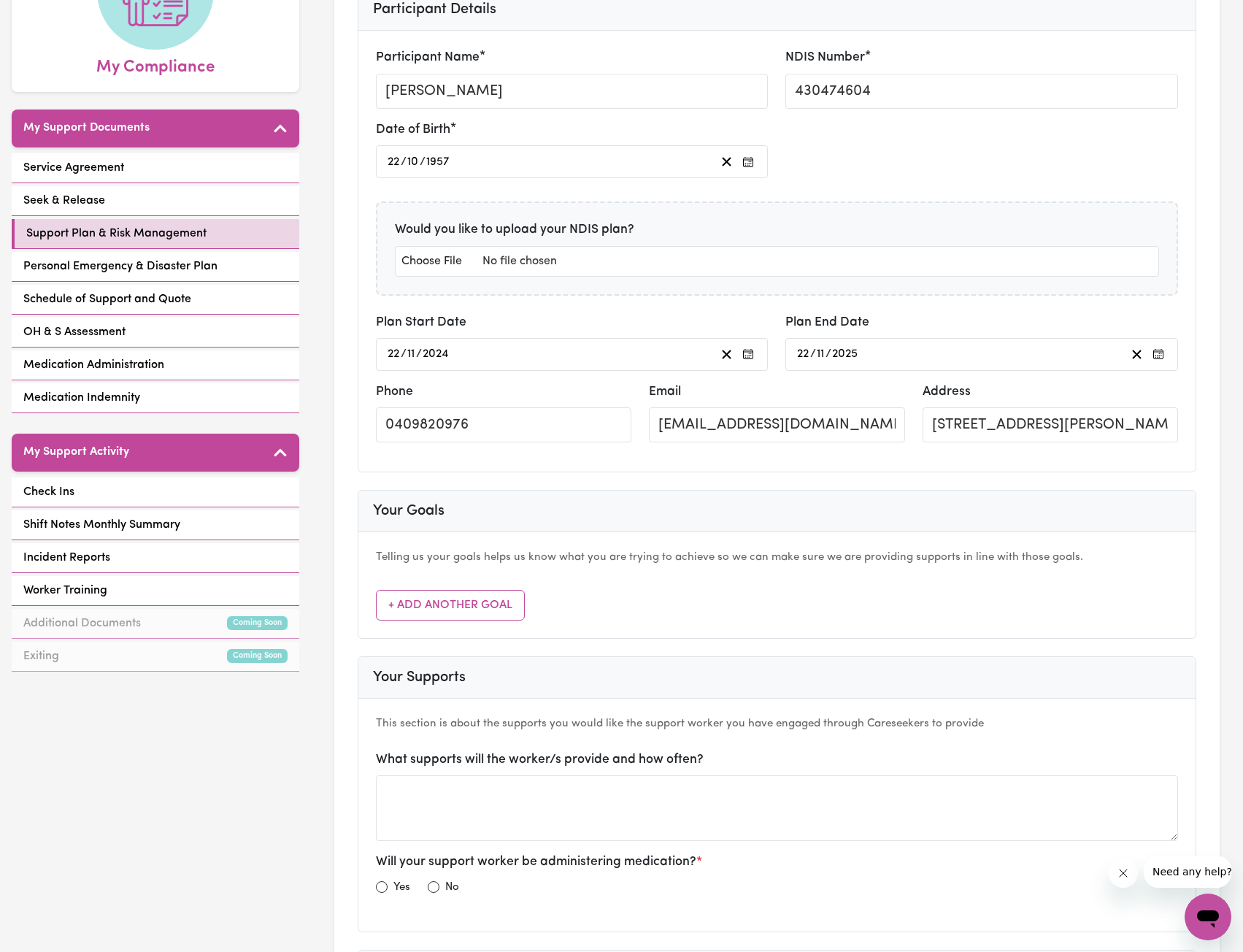
click at [679, 622] on div "Telling us your goals helps us know what you are trying to achieve so we can ma…" at bounding box center [777, 585] width 838 height 106
click at [477, 581] on div "Telling us your goals helps us know what you are trying to achieve so we can ma…" at bounding box center [777, 585] width 838 height 106
click at [476, 603] on button "+ Add Another Goal" at bounding box center [450, 605] width 149 height 31
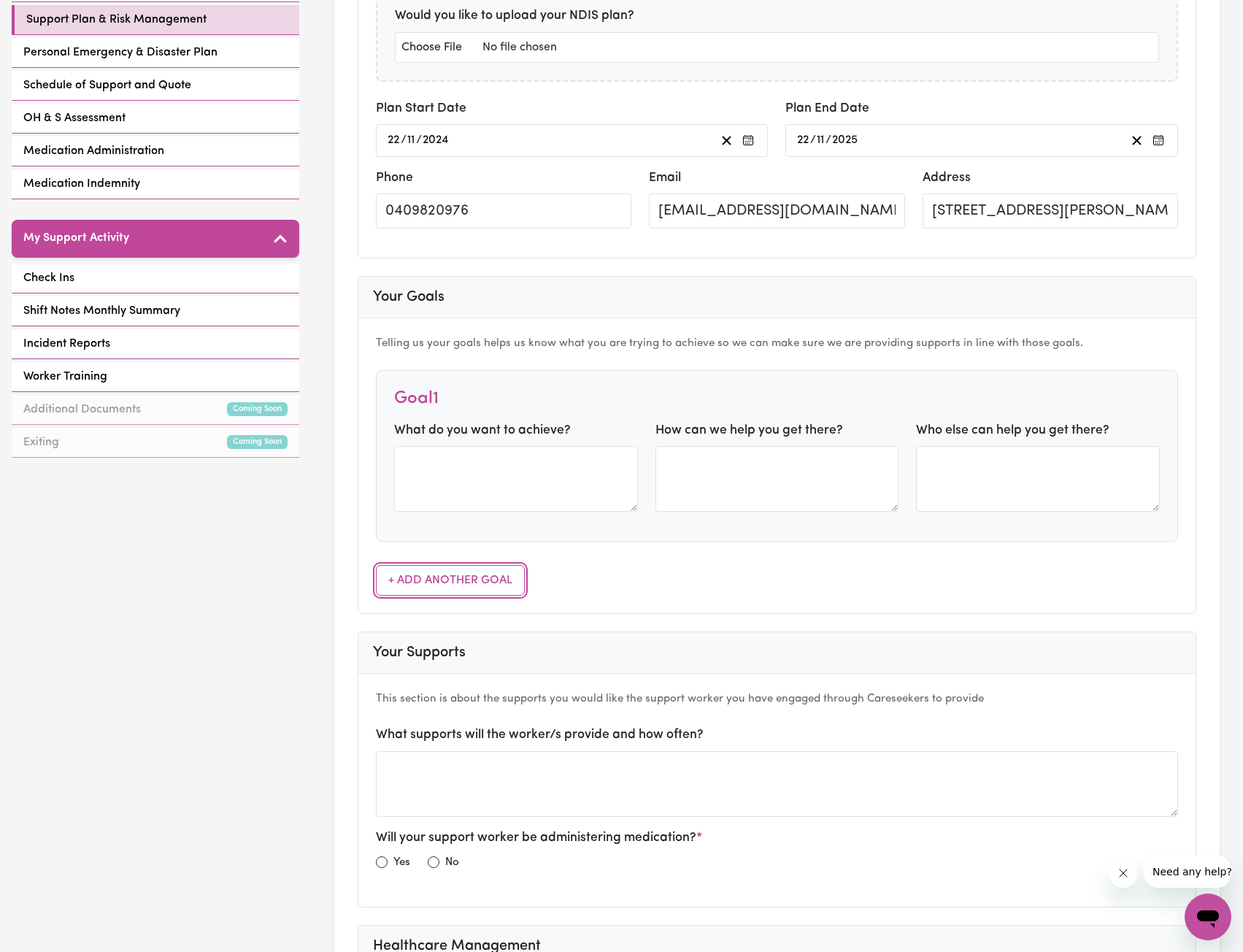
scroll to position [438, 0]
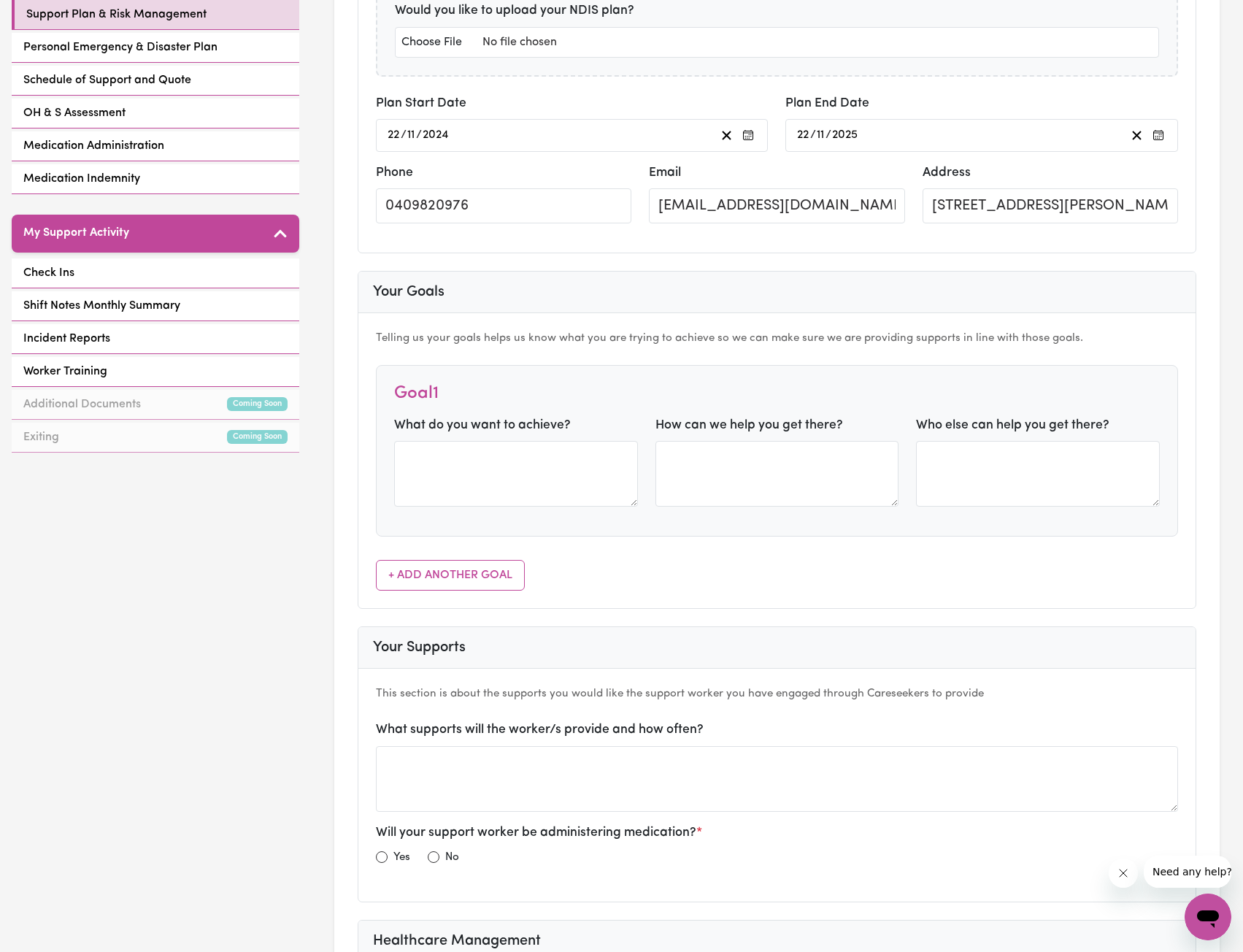
click at [517, 514] on div "What do you want to achieve?" at bounding box center [516, 467] width 262 height 102
click at [518, 495] on textarea at bounding box center [516, 473] width 244 height 66
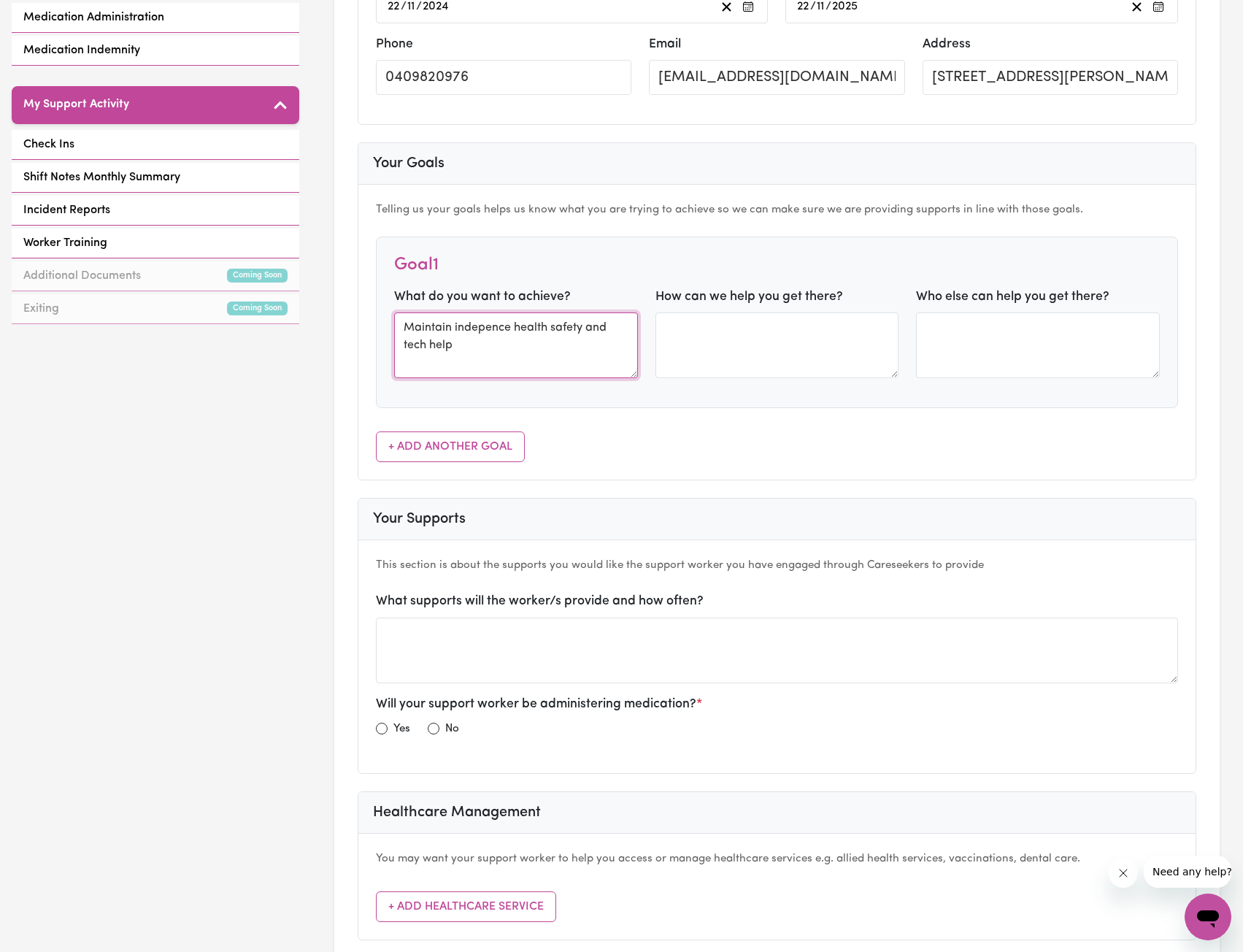
scroll to position [584, 0]
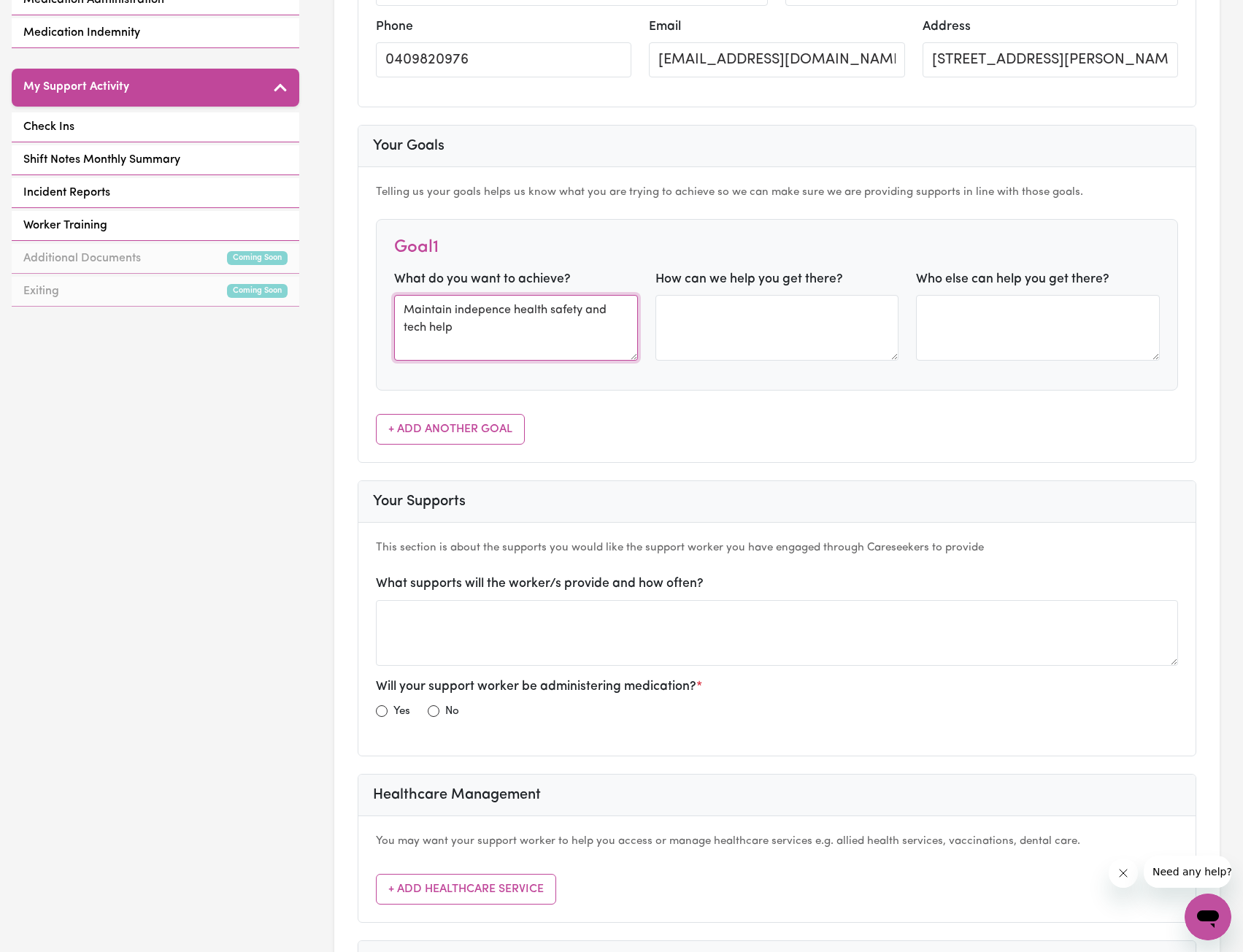
type textarea "Maintain indepence health safety and tech help"
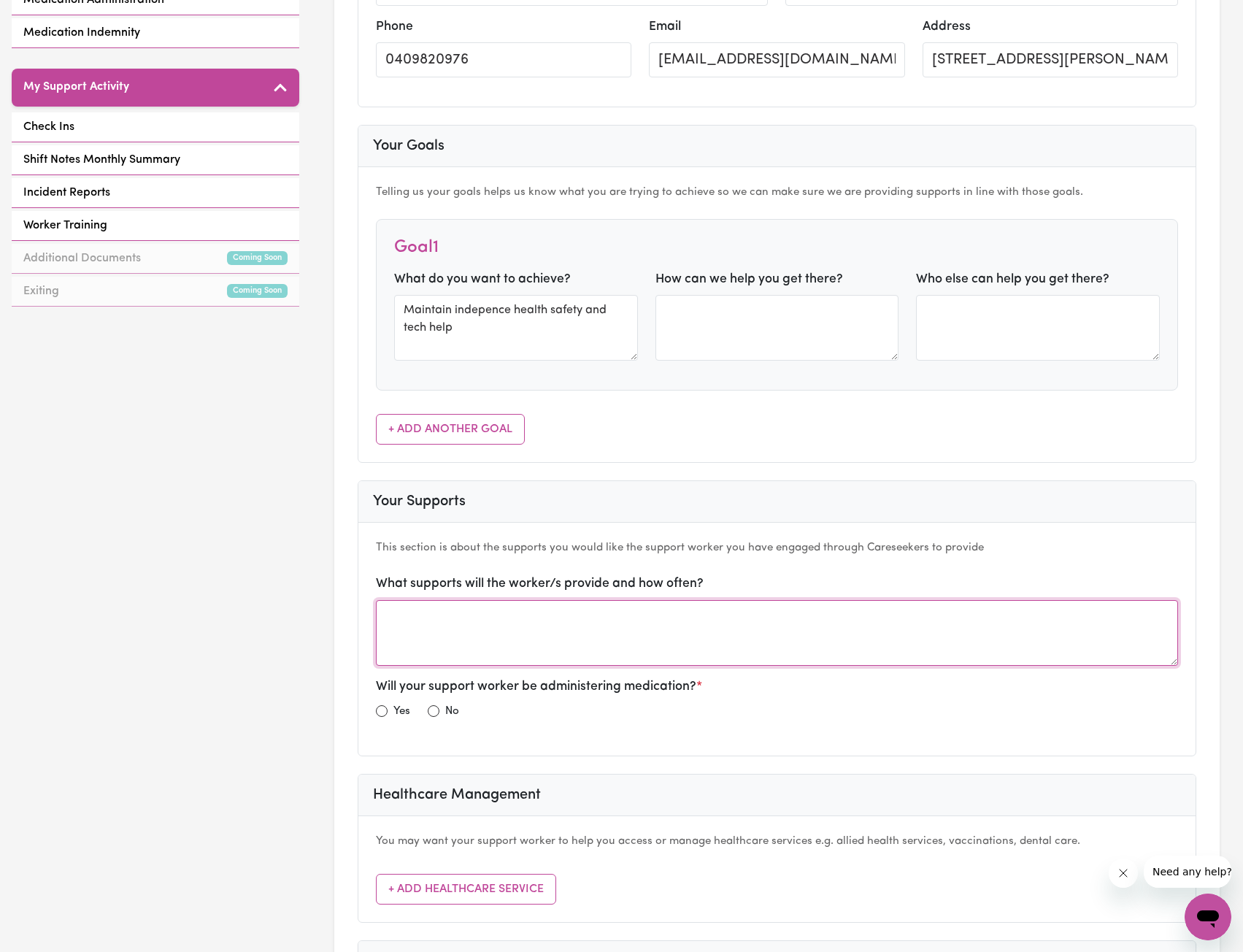
click at [560, 625] on textarea at bounding box center [776, 633] width 802 height 66
type textarea "Once a week [DATE] morning and occasional ad hoc shifts."
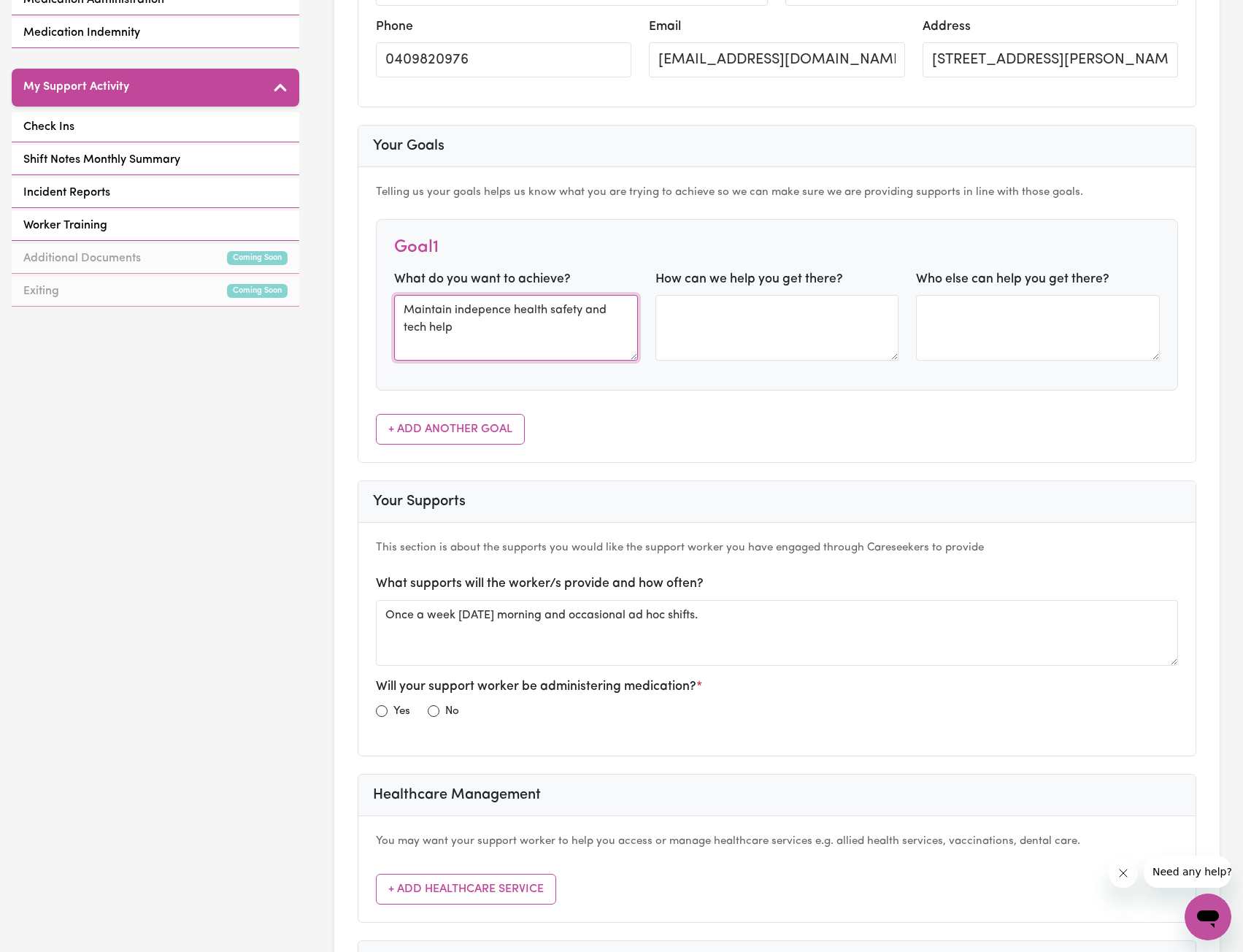
click at [471, 309] on textarea "Maintain indepence health safety and tech help" at bounding box center [516, 327] width 244 height 66
drag, startPoint x: 468, startPoint y: 306, endPoint x: 460, endPoint y: 313, distance: 10.6
click at [460, 313] on textarea "Maintain indepence health safety and tech help" at bounding box center [516, 327] width 244 height 66
click at [476, 307] on textarea "Maintain indepence health safety and tech help" at bounding box center [516, 327] width 244 height 66
click at [479, 309] on textarea "Maintain indepence health safety and tech help" at bounding box center [516, 327] width 244 height 66
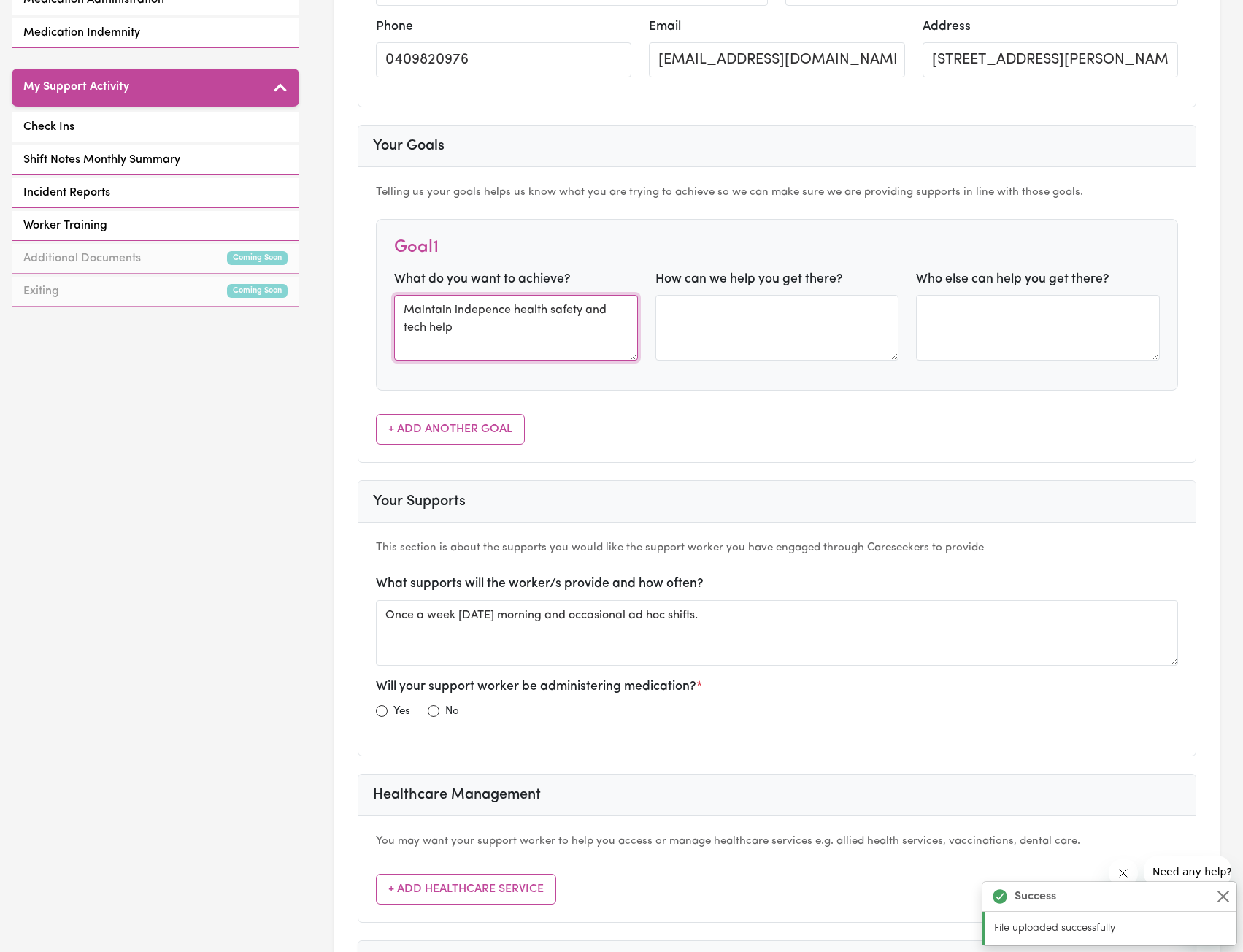
click at [493, 314] on textarea "Maintain indepence health safety and tech help" at bounding box center [516, 327] width 244 height 66
click at [515, 315] on textarea "Maintain indepence health safety and tech help" at bounding box center [516, 327] width 244 height 66
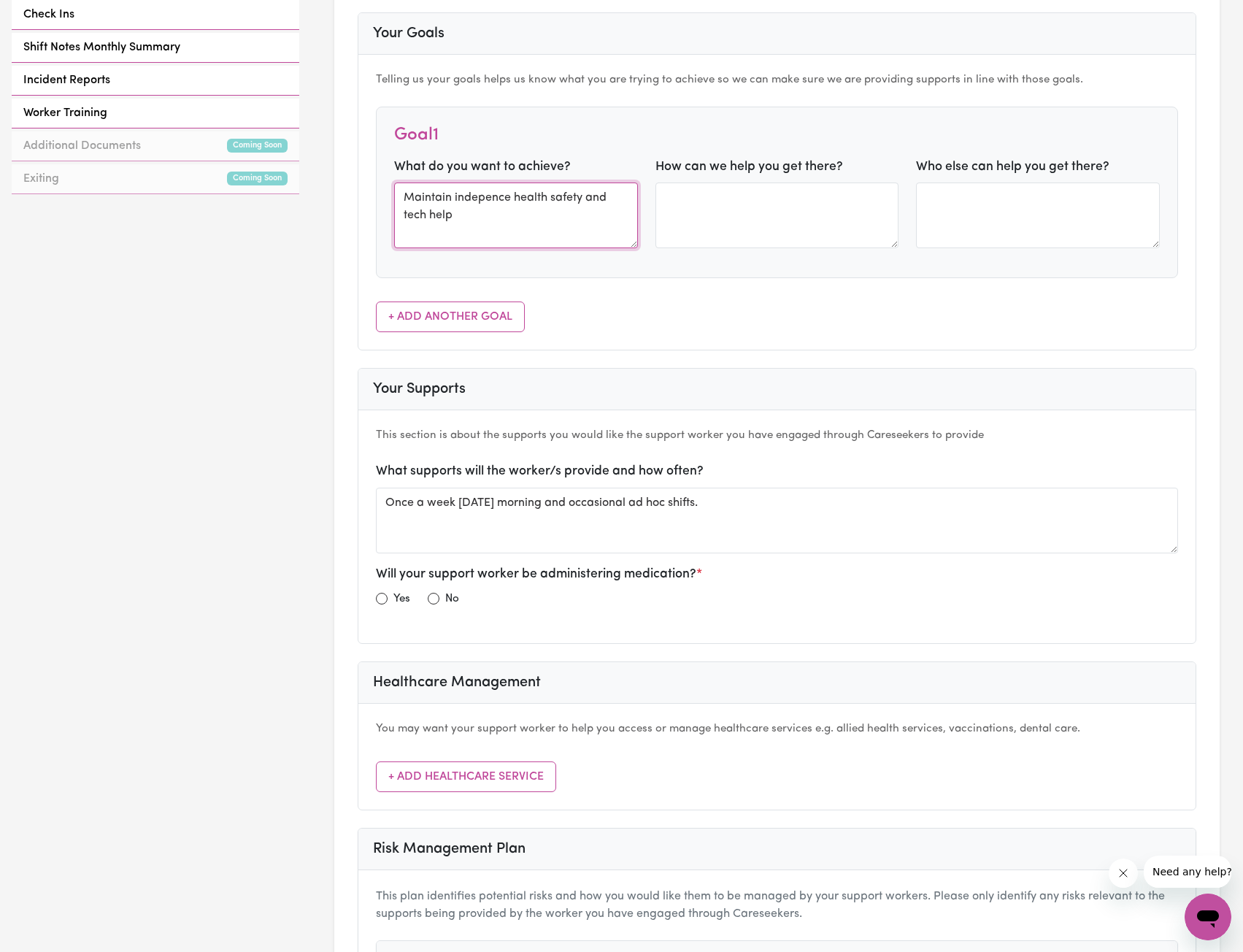
scroll to position [584, 0]
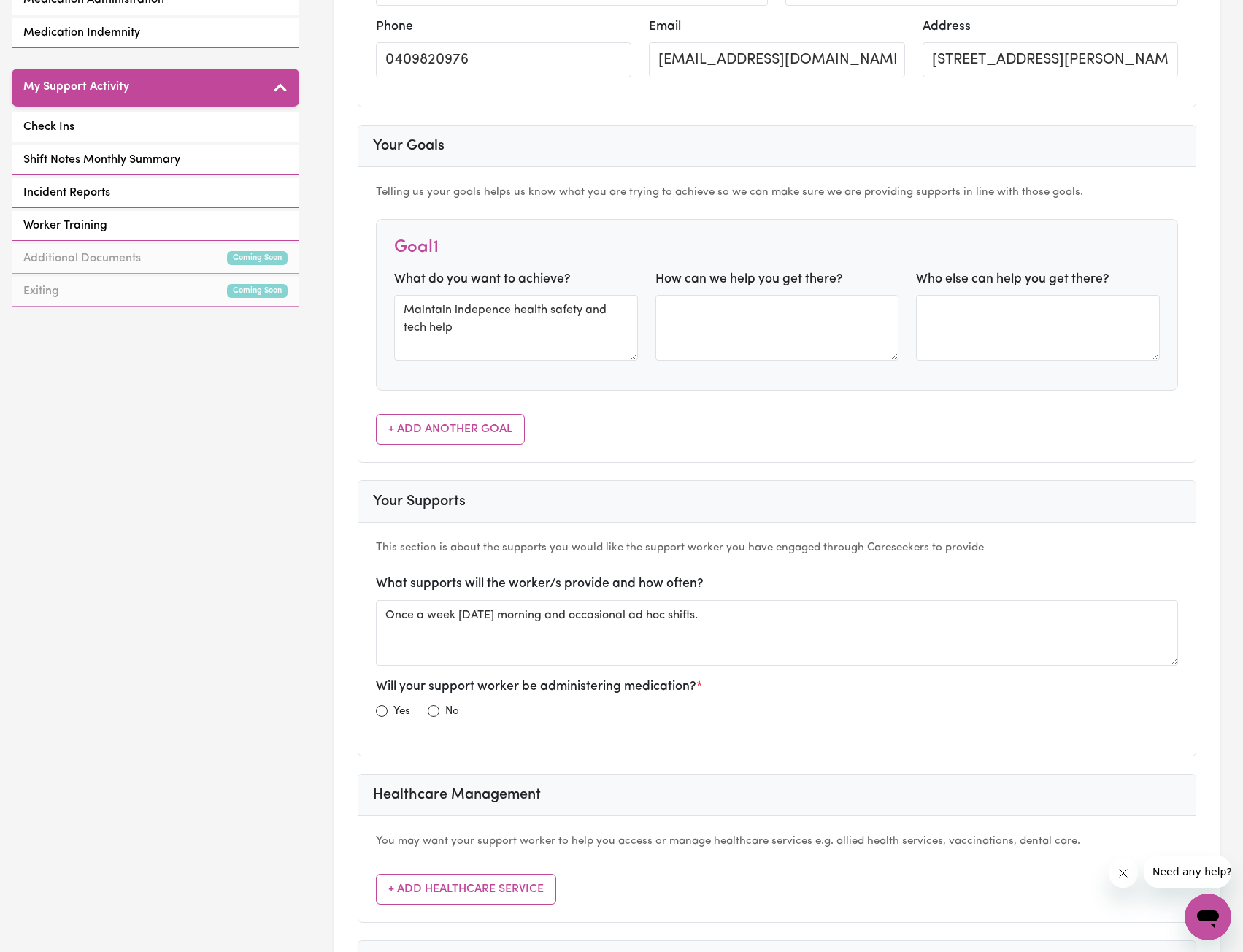
drag, startPoint x: 484, startPoint y: 309, endPoint x: 352, endPoint y: 679, distance: 392.8
click at [428, 711] on input "radio" at bounding box center [433, 711] width 11 height 11
radio input "true"
click at [471, 324] on textarea "Maintain indepence health safety and tech help" at bounding box center [516, 327] width 244 height 66
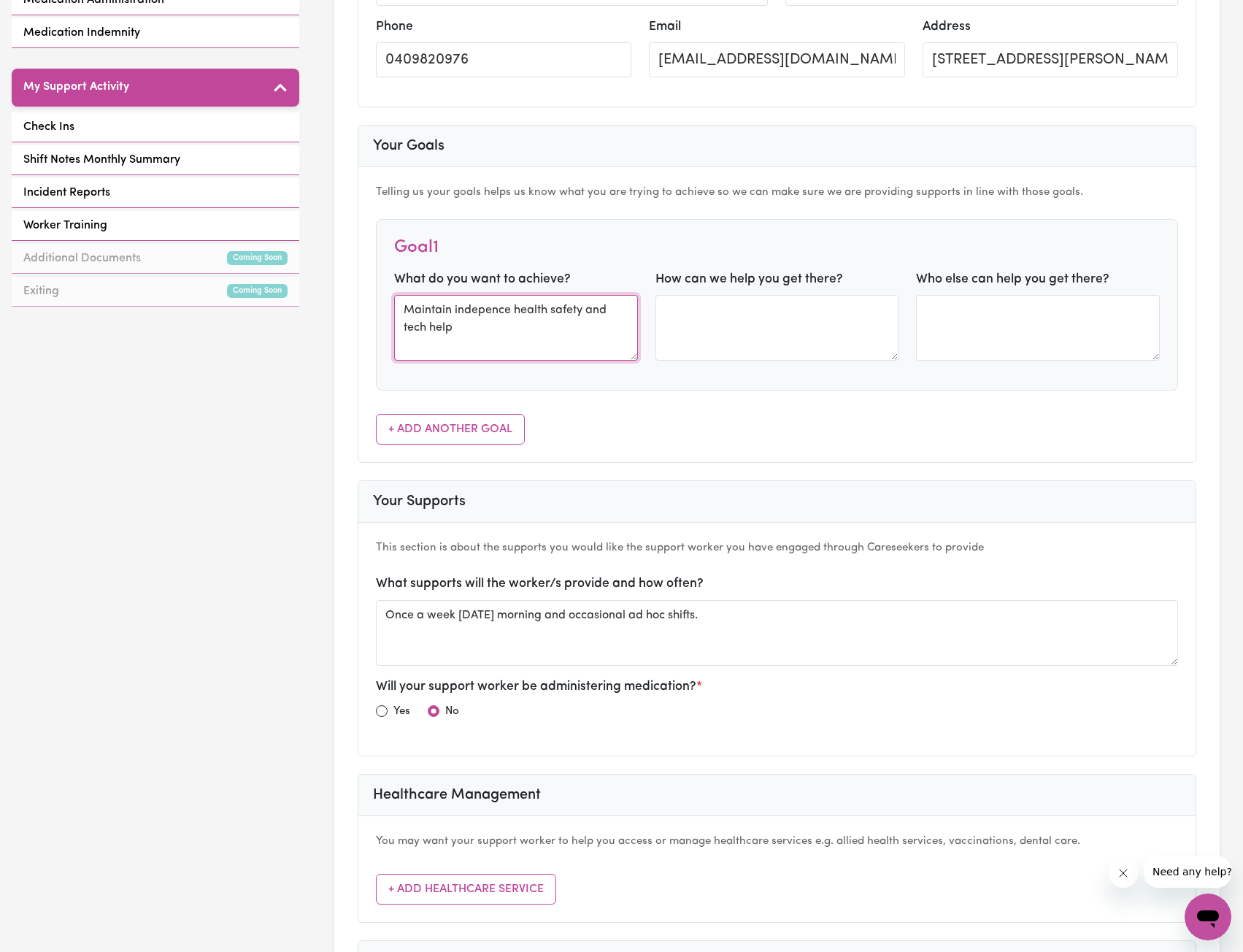
click at [529, 320] on textarea "Maintain indepence health safety and tech help" at bounding box center [516, 327] width 244 height 66
click at [563, 327] on textarea "Maintain indepence health safety and tech help" at bounding box center [516, 327] width 244 height 66
click at [742, 311] on textarea at bounding box center [777, 327] width 244 height 66
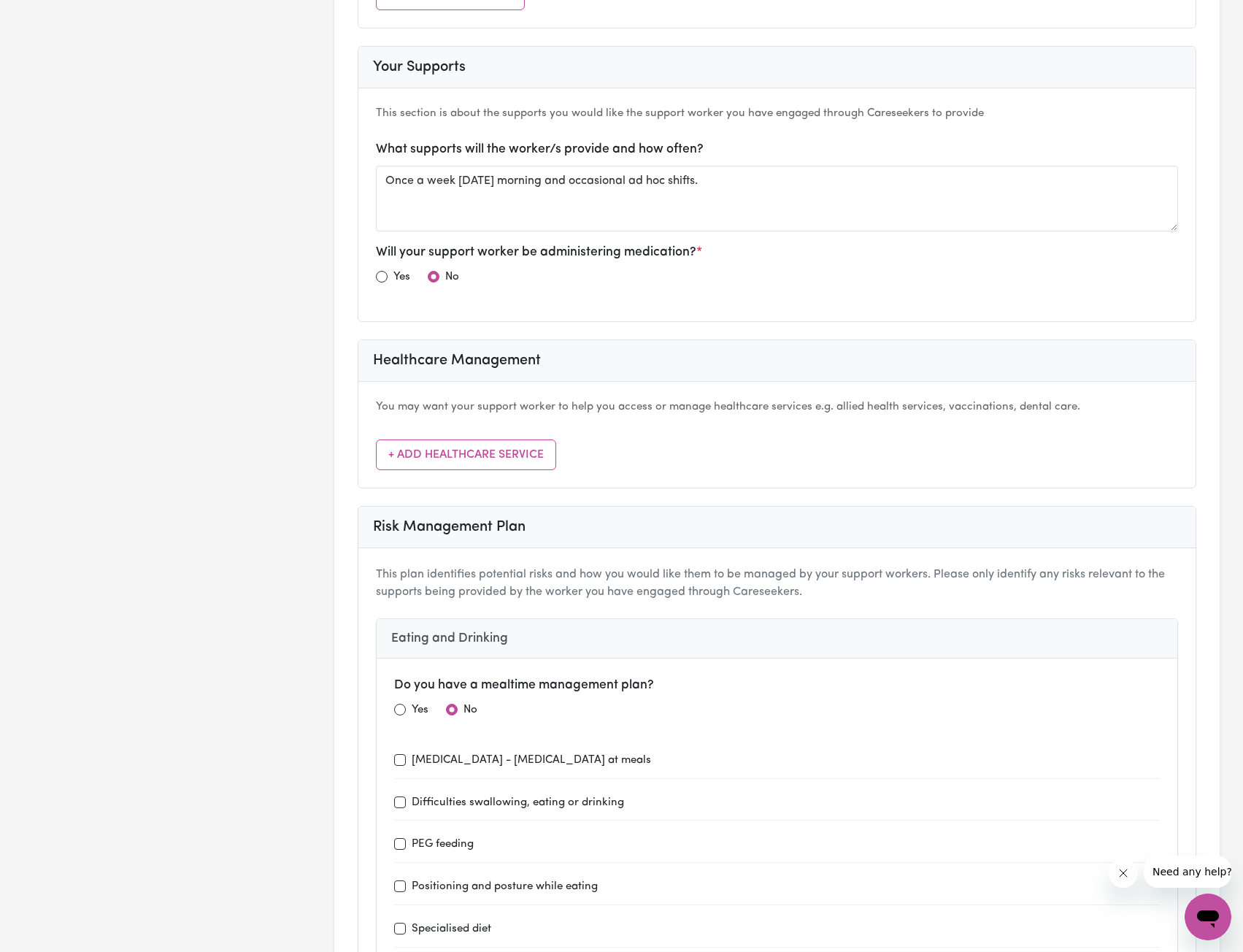
scroll to position [1022, 0]
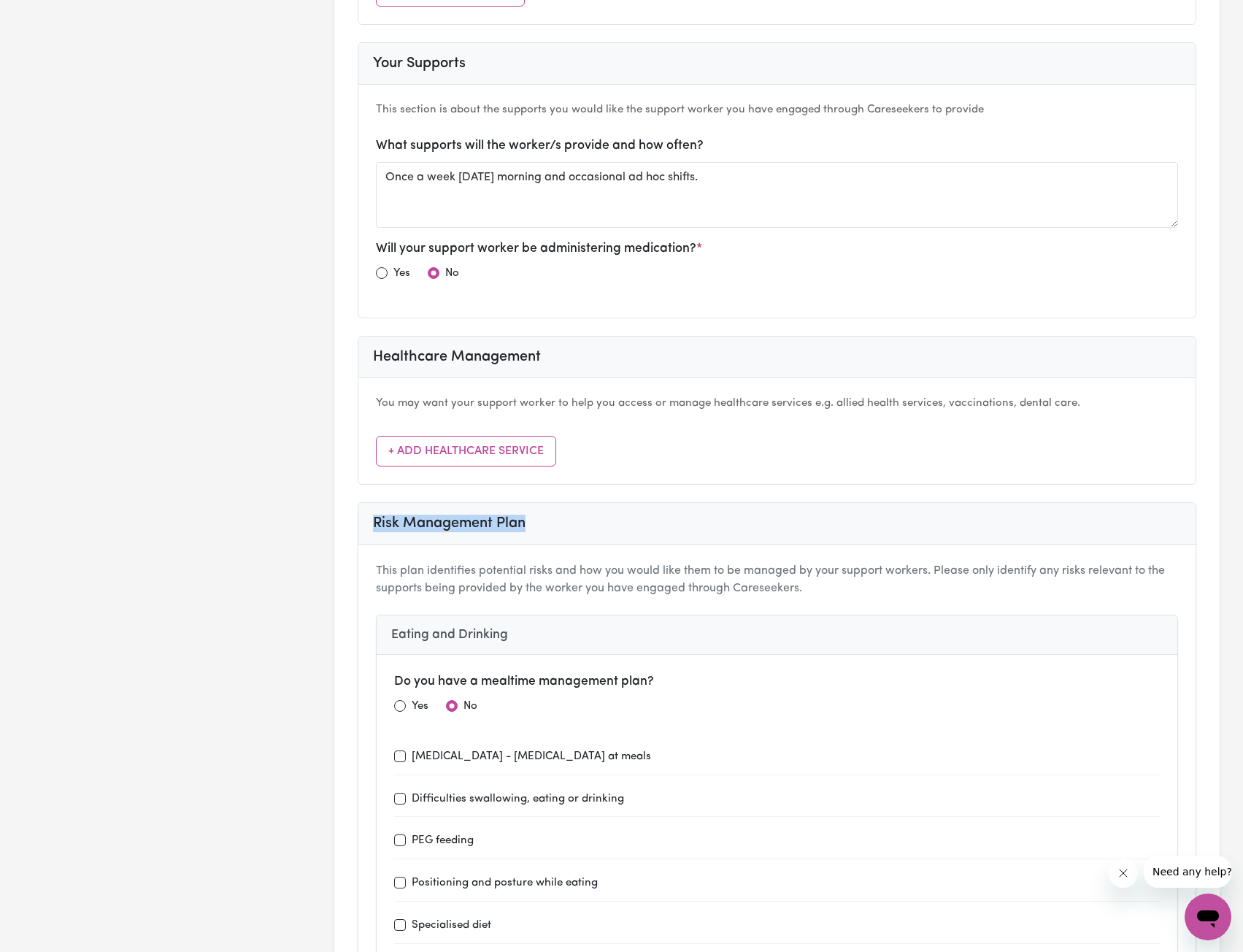
drag, startPoint x: 375, startPoint y: 517, endPoint x: 576, endPoint y: 537, distance: 202.0
click at [576, 537] on div "Risk Management Plan" at bounding box center [777, 523] width 838 height 42
click at [408, 581] on p "This plan identifies potential risks and how you would like them to be managed …" at bounding box center [776, 580] width 802 height 35
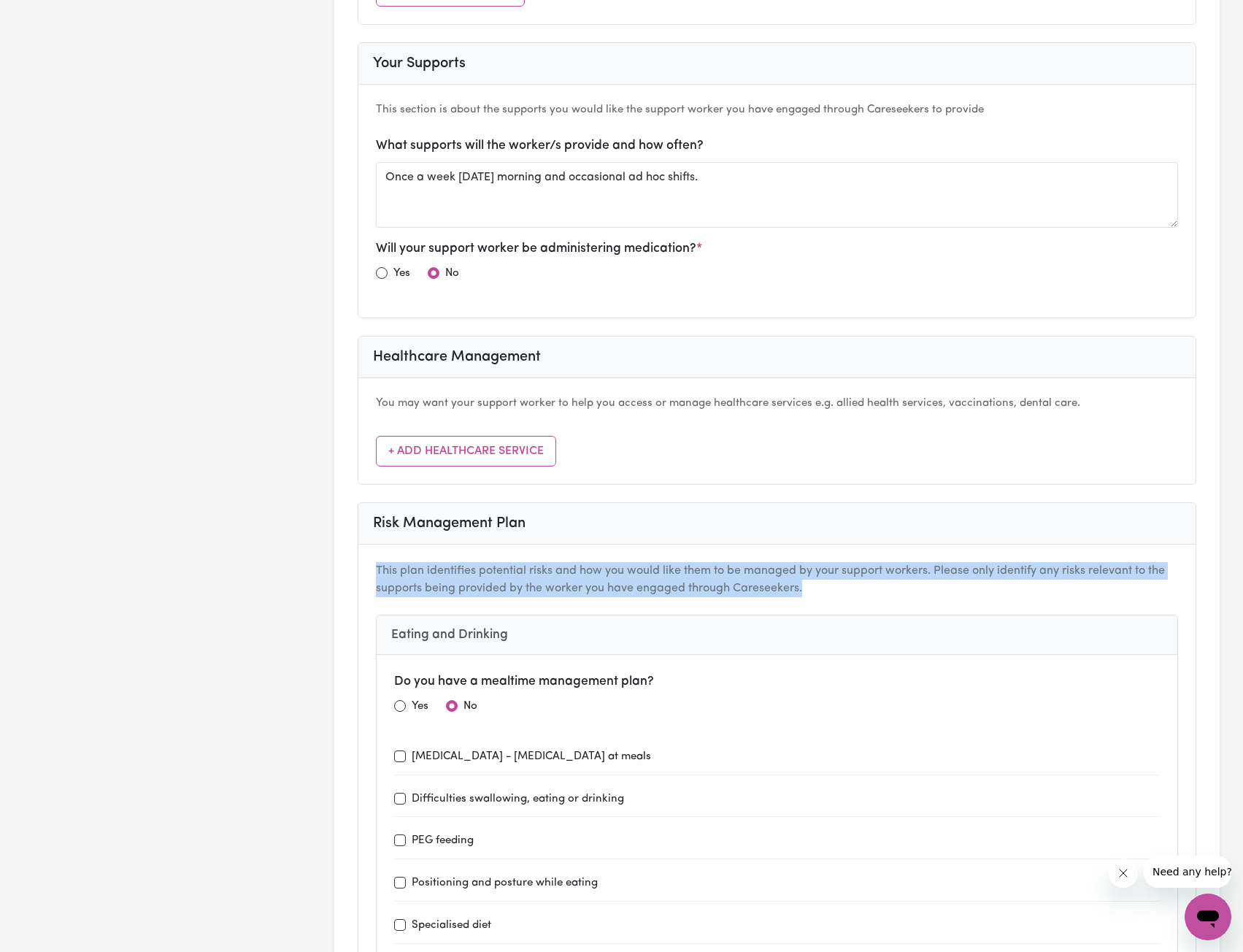
drag, startPoint x: 372, startPoint y: 566, endPoint x: 861, endPoint y: 582, distance: 489.3
click at [861, 583] on p "This plan identifies potential risks and how you would like them to be managed …" at bounding box center [776, 580] width 802 height 35
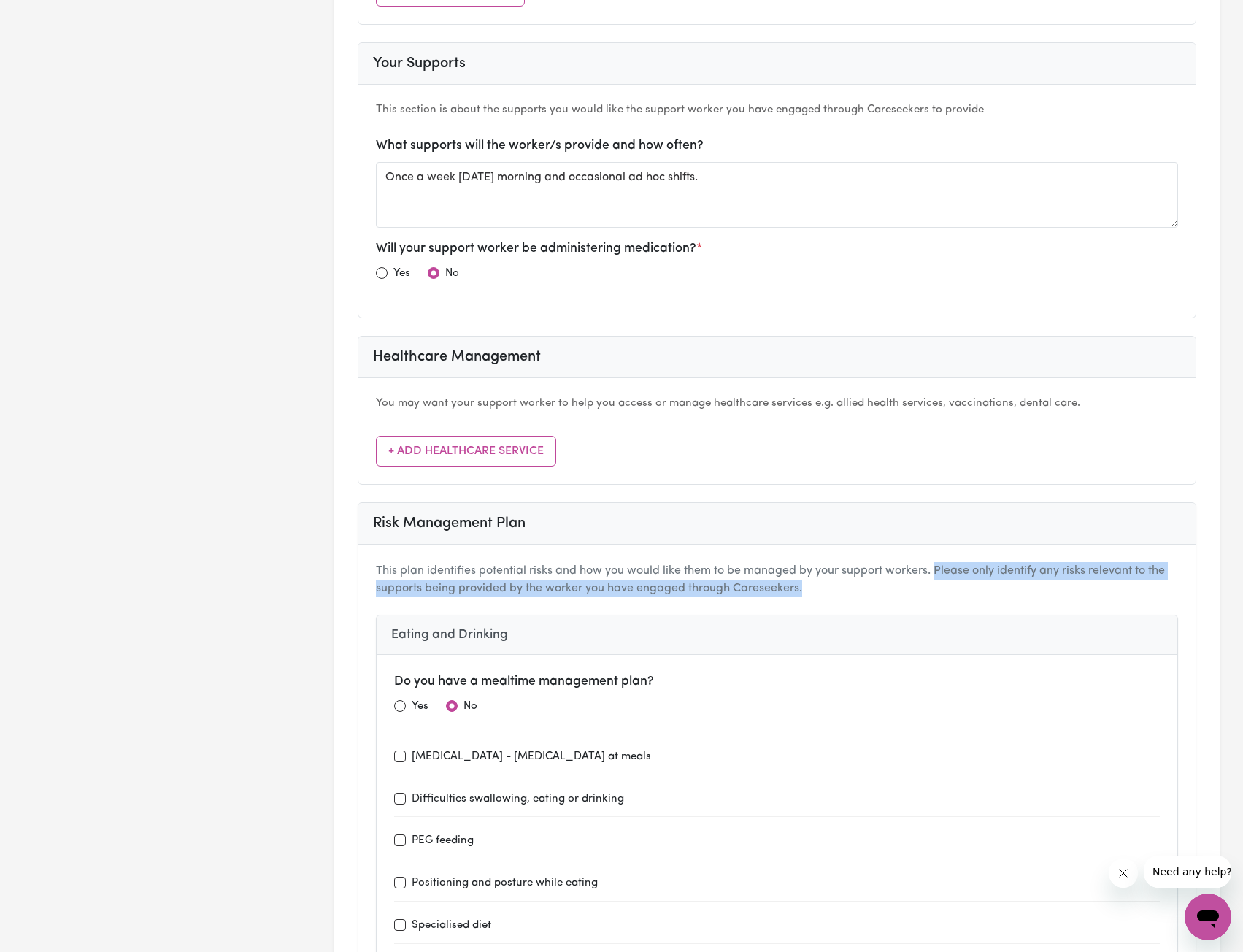
drag, startPoint x: 937, startPoint y: 571, endPoint x: 961, endPoint y: 585, distance: 27.8
click at [961, 585] on p "This plan identifies potential risks and how you would like them to be managed …" at bounding box center [776, 580] width 802 height 35
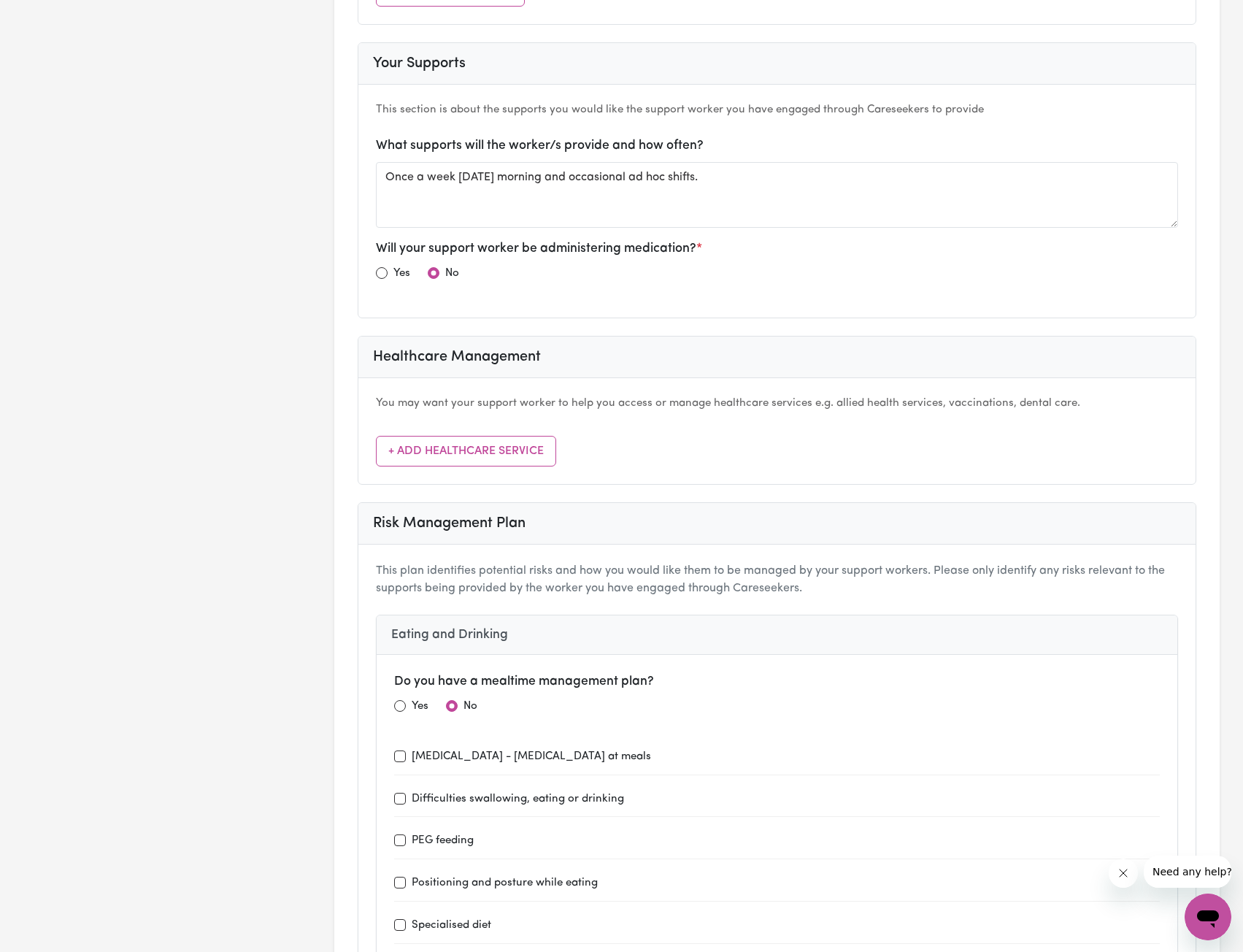
click at [961, 585] on p "This plan identifies potential risks and how you would like them to be managed …" at bounding box center [776, 580] width 802 height 35
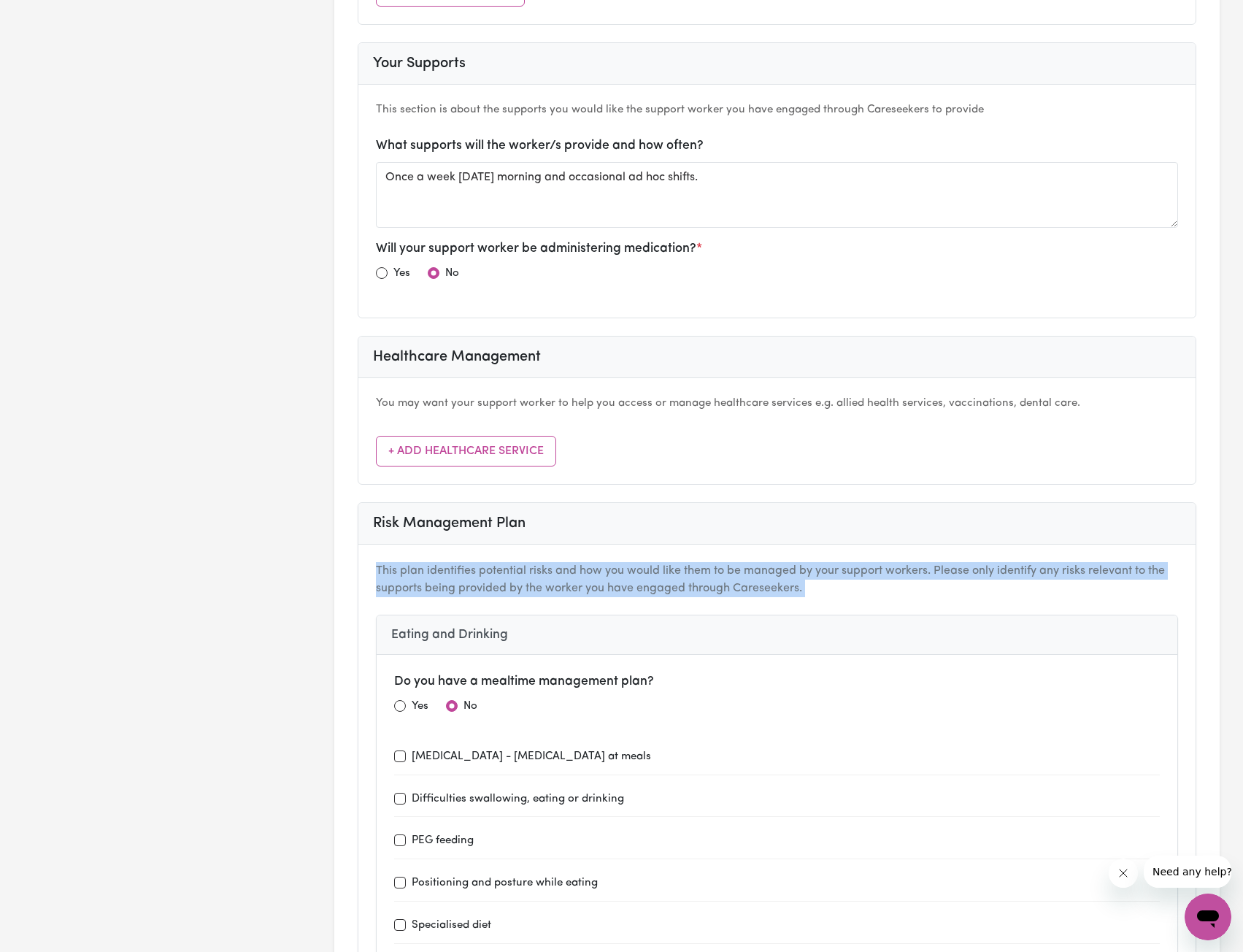
click at [959, 588] on p "This plan identifies potential risks and how you would like them to be managed …" at bounding box center [776, 580] width 802 height 35
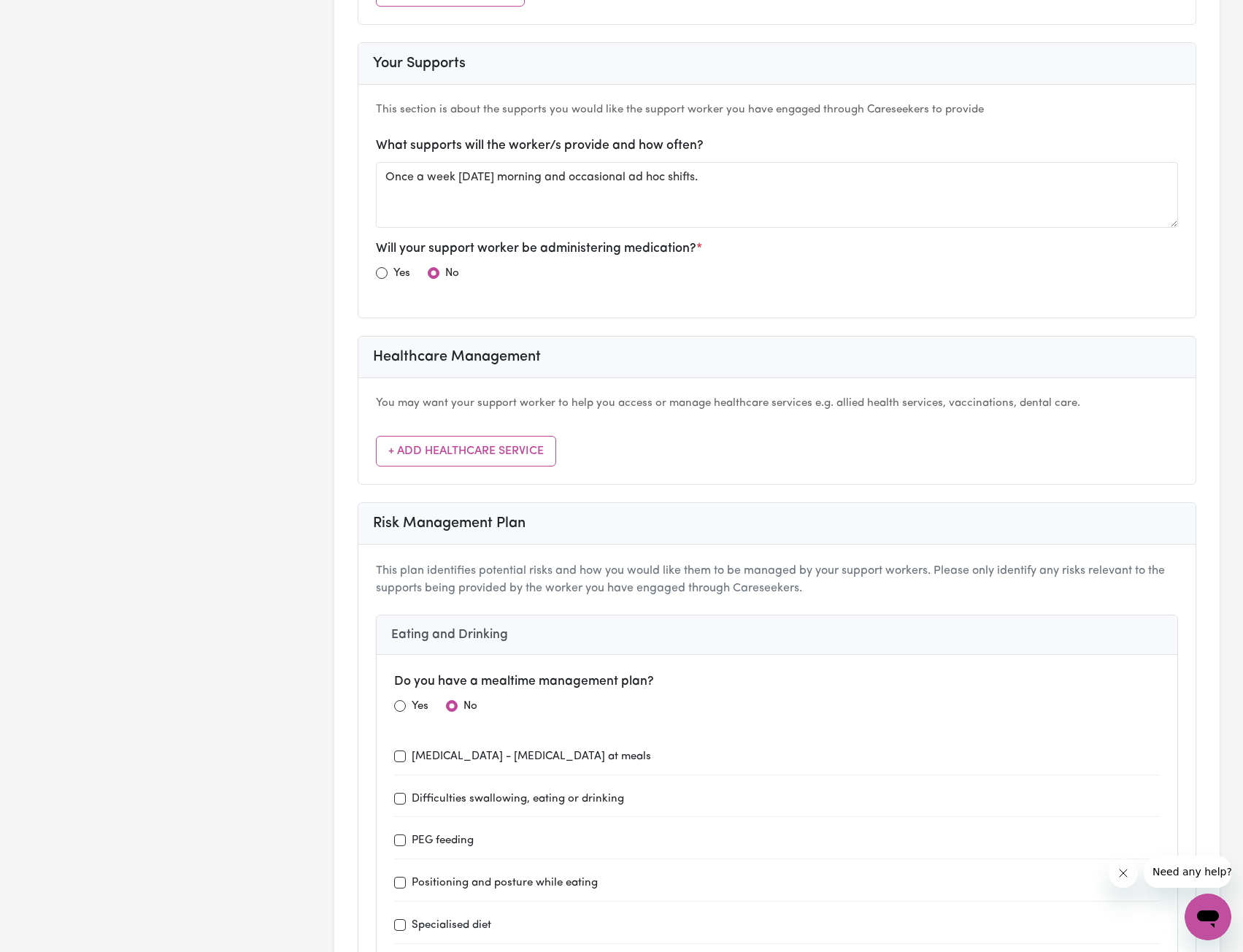
click at [941, 595] on p "This plan identifies potential risks and how you would like them to be managed …" at bounding box center [776, 580] width 802 height 35
drag, startPoint x: 956, startPoint y: 590, endPoint x: 902, endPoint y: 588, distance: 54.0
click at [902, 588] on p "This plan identifies potential risks and how you would like them to be managed …" at bounding box center [776, 580] width 802 height 35
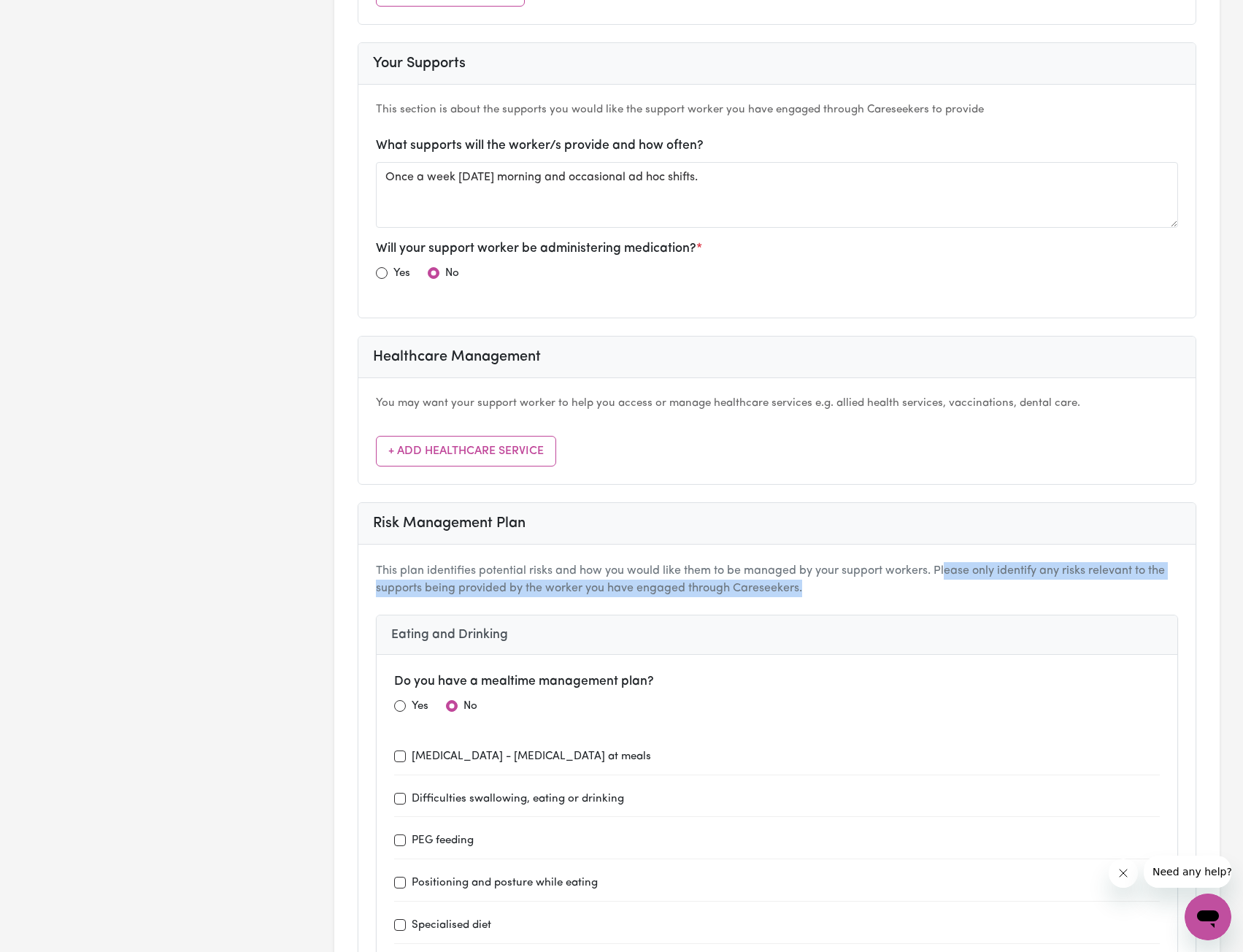
drag, startPoint x: 944, startPoint y: 572, endPoint x: 981, endPoint y: 595, distance: 43.6
click at [1019, 593] on p "This plan identifies potential risks and how you would like them to be managed …" at bounding box center [776, 580] width 802 height 35
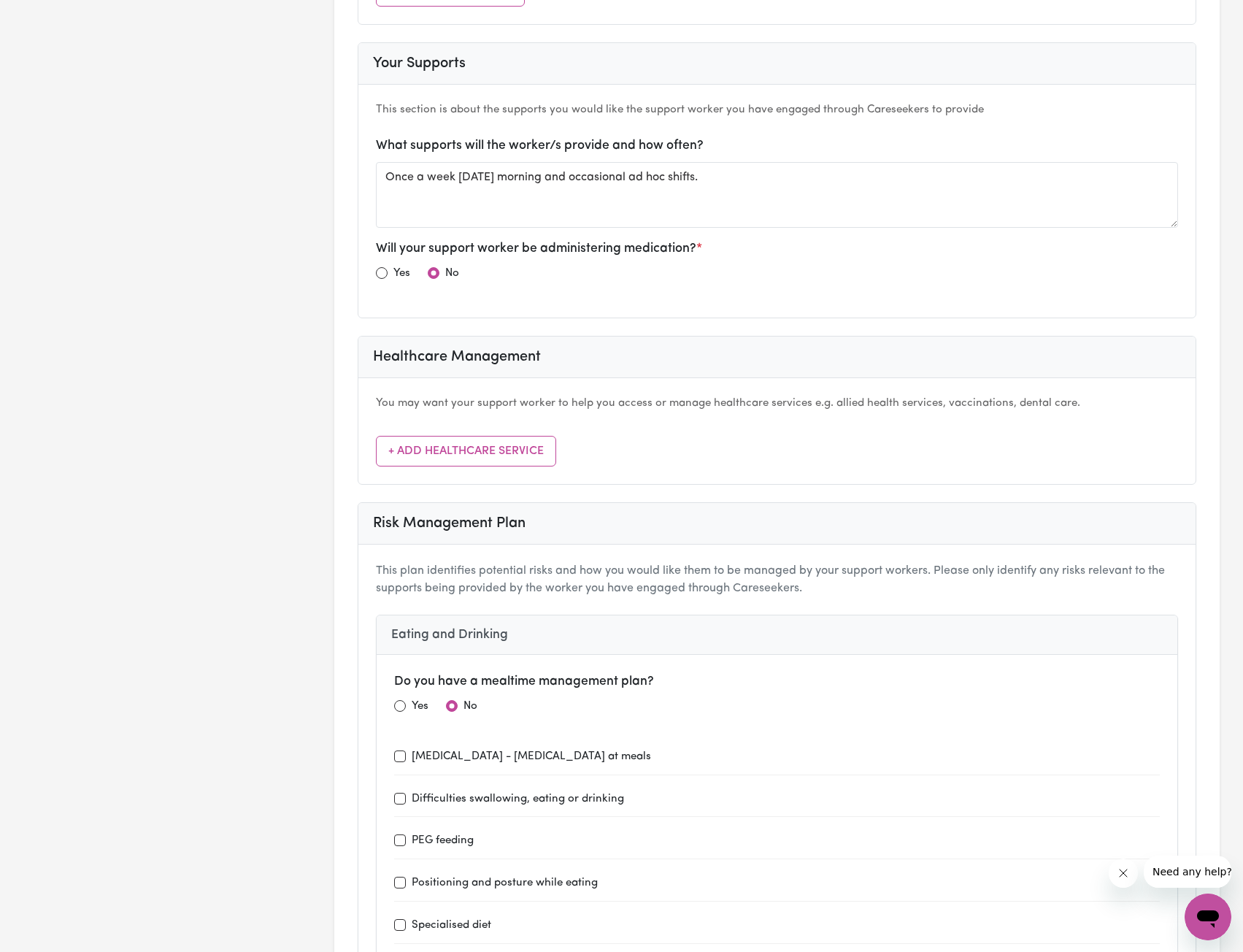
click at [668, 648] on div "Eating and Drinking" at bounding box center [776, 635] width 801 height 39
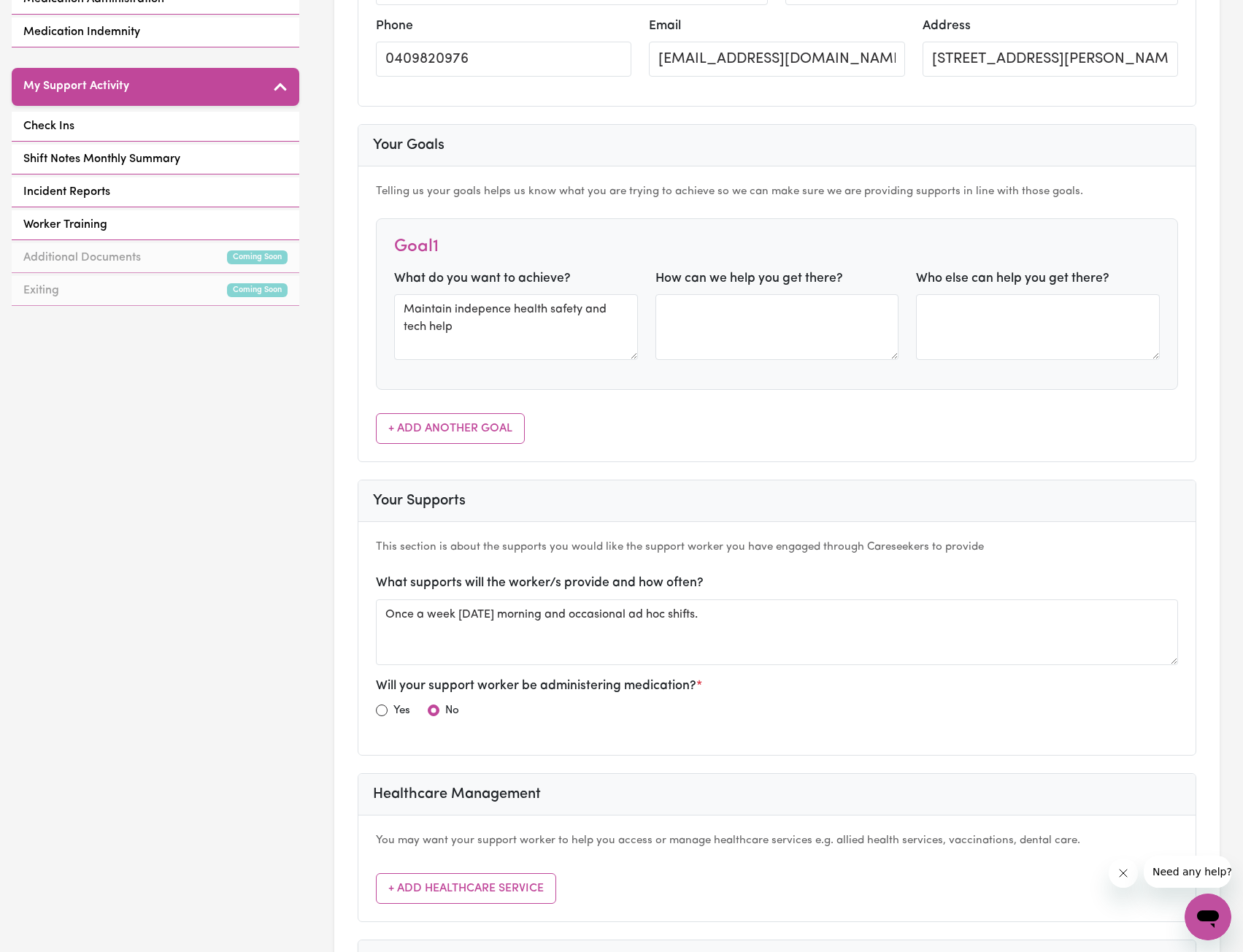
scroll to position [584, 0]
click at [484, 308] on textarea "Maintain indepence health safety and tech help" at bounding box center [516, 327] width 244 height 66
click at [490, 311] on textarea "Maintain indepence health safety and tech help" at bounding box center [516, 327] width 244 height 66
click at [494, 309] on textarea "Maintain indepence health safety and tech help" at bounding box center [516, 327] width 244 height 66
type textarea "Maintain independence health safety and tech help"
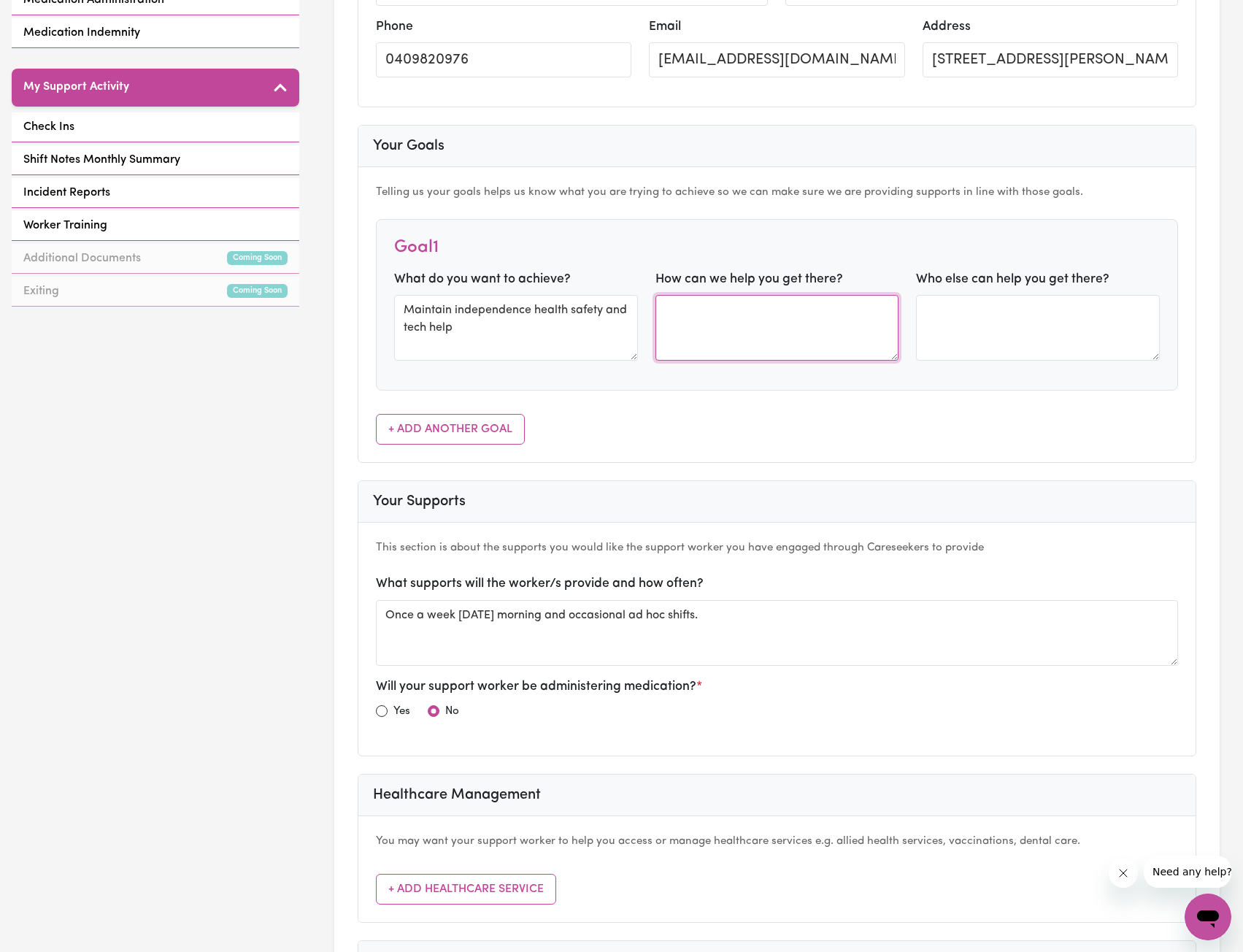
click at [710, 313] on textarea at bounding box center [777, 327] width 244 height 66
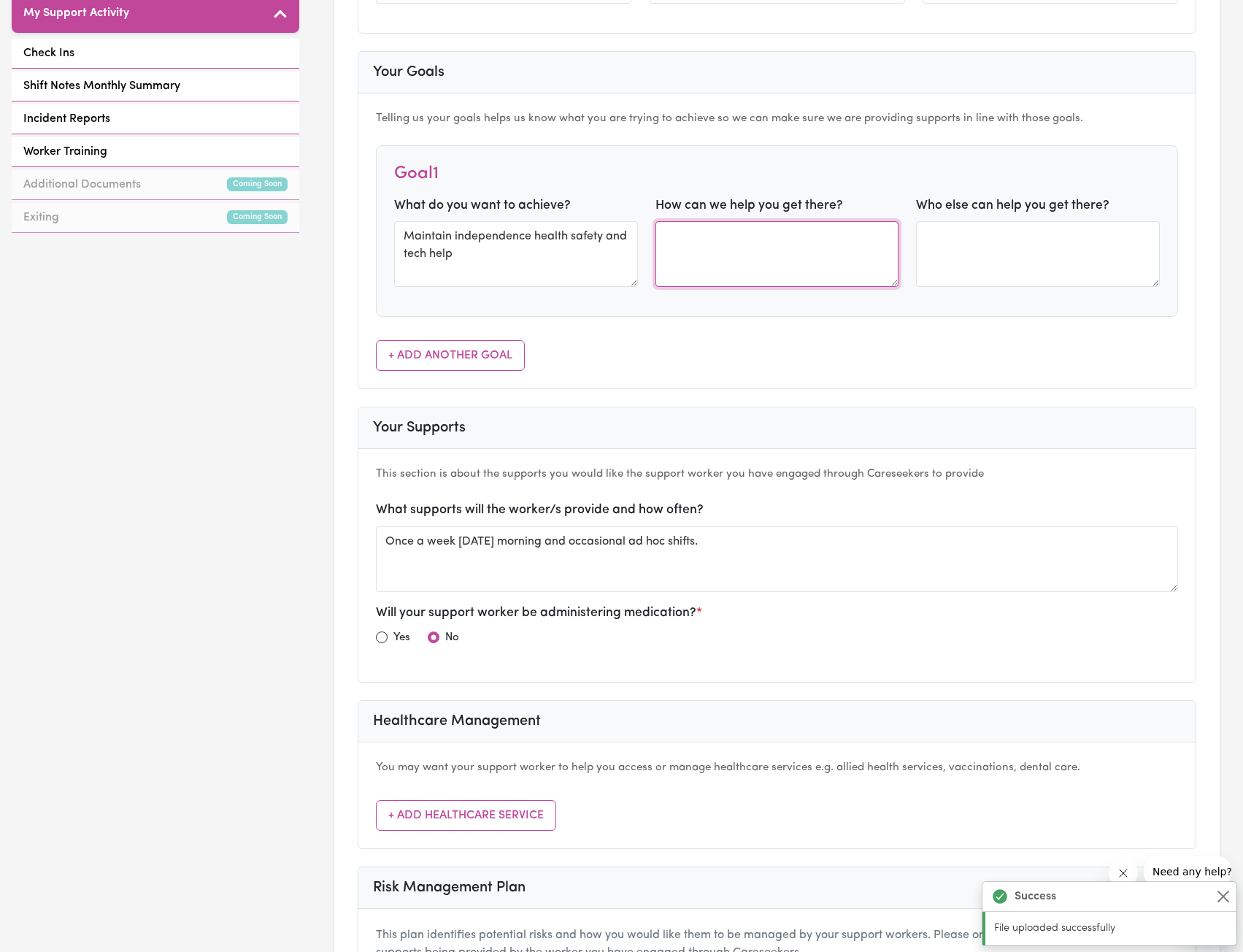
scroll to position [657, 0]
click at [702, 274] on textarea at bounding box center [777, 255] width 244 height 66
click at [723, 263] on textarea at bounding box center [777, 255] width 244 height 66
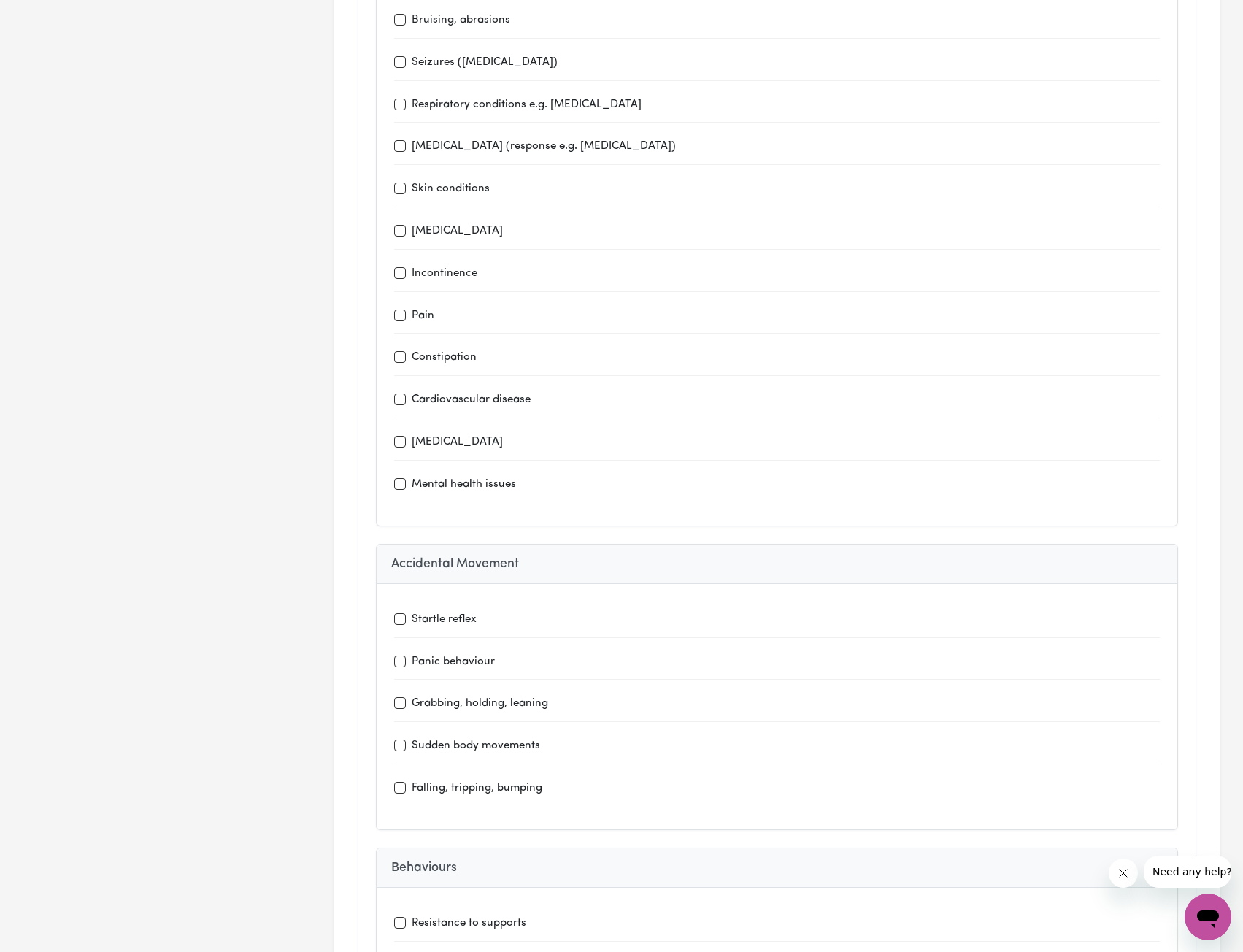
scroll to position [2337, 0]
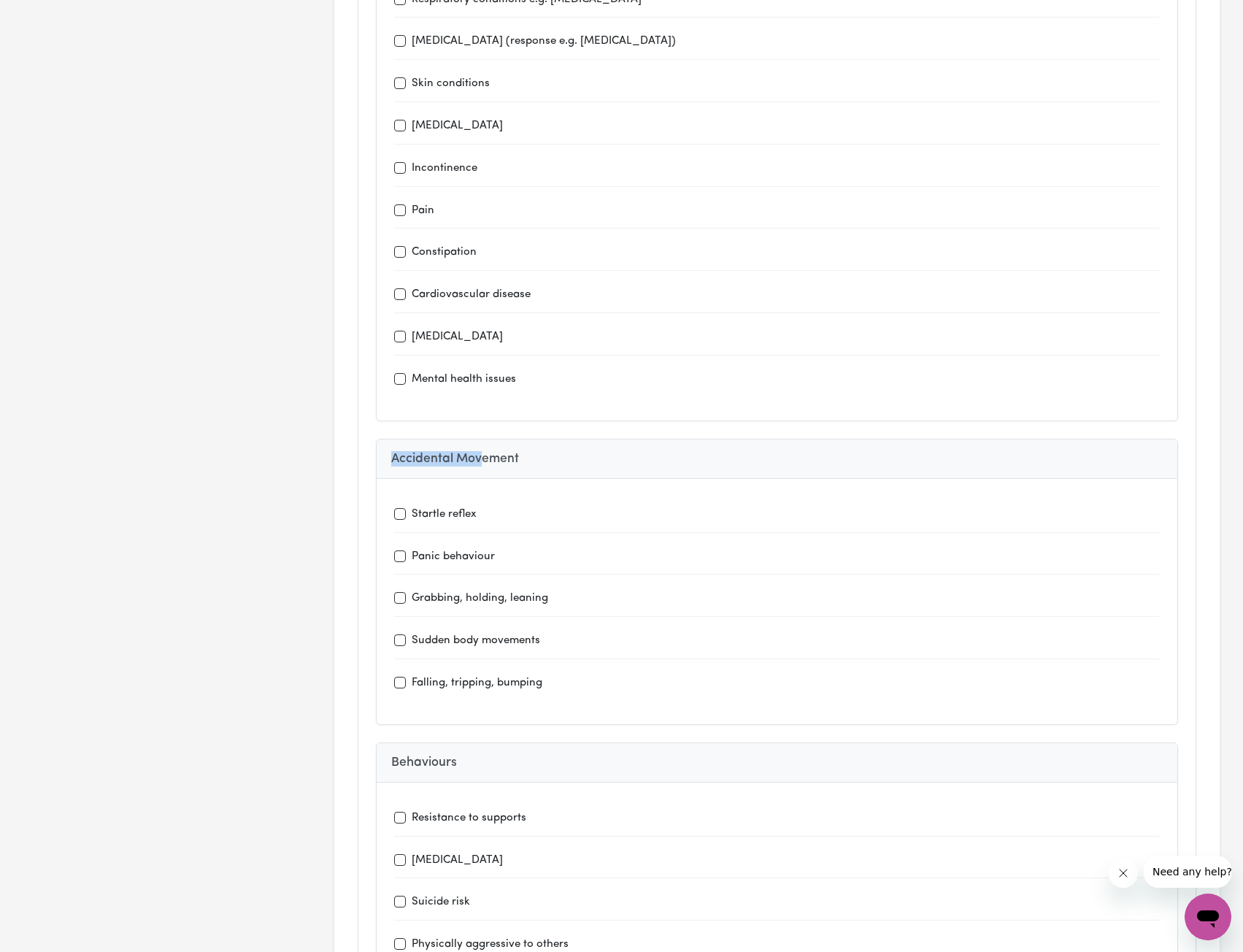
drag, startPoint x: 395, startPoint y: 461, endPoint x: 483, endPoint y: 467, distance: 88.2
click at [483, 467] on div "Accidental Movement" at bounding box center [776, 459] width 801 height 39
click at [539, 467] on div "Accidental Movement" at bounding box center [776, 459] width 801 height 39
drag, startPoint x: 387, startPoint y: 462, endPoint x: 563, endPoint y: 465, distance: 176.0
click at [563, 465] on div "Accidental Movement" at bounding box center [776, 459] width 801 height 39
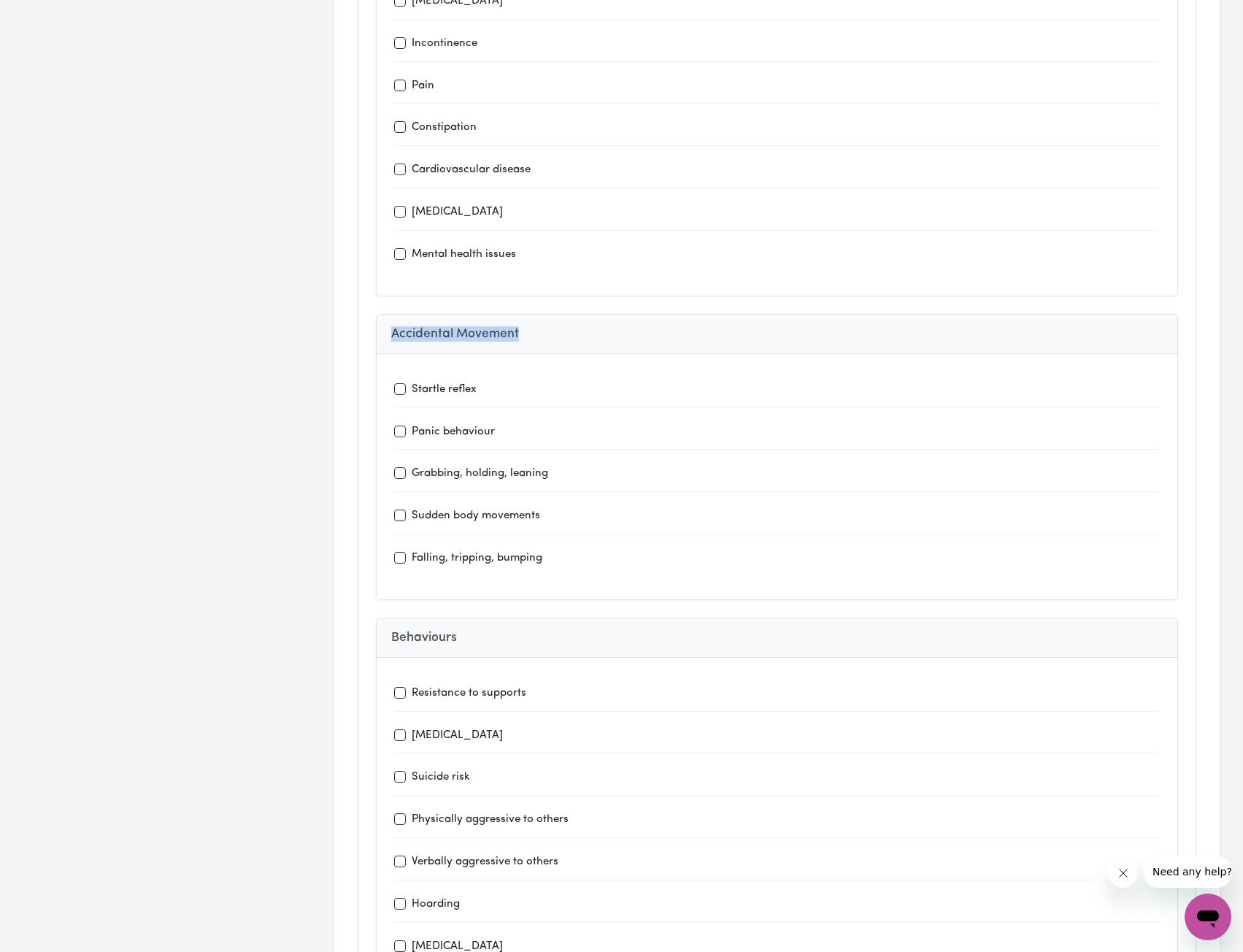
scroll to position [2482, 0]
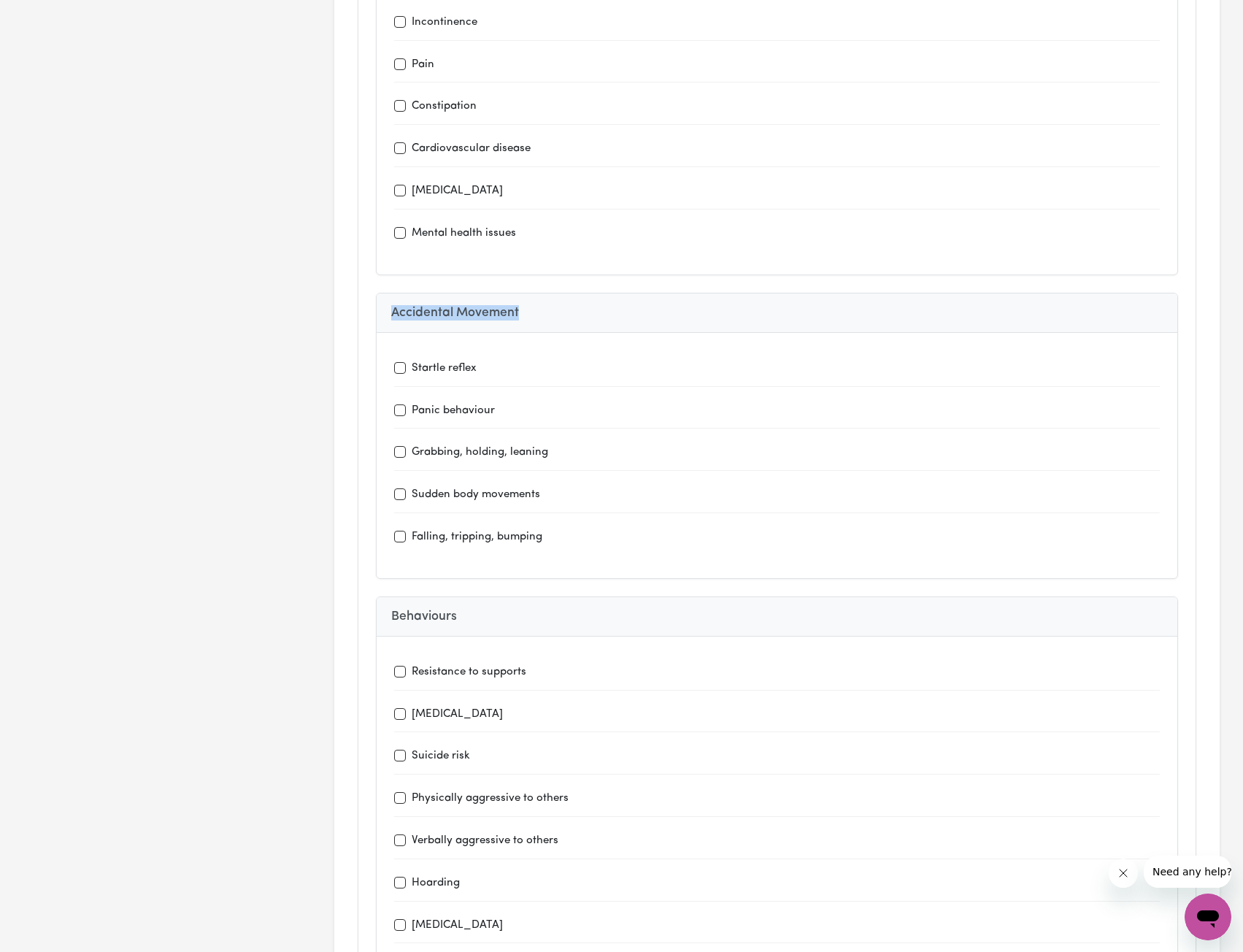
click at [395, 315] on h4 "Accidental Movement" at bounding box center [777, 313] width 772 height 15
drag, startPoint x: 499, startPoint y: 306, endPoint x: 550, endPoint y: 305, distance: 51.0
click at [550, 305] on h4 "Accidental Movement" at bounding box center [777, 313] width 772 height 15
drag, startPoint x: 392, startPoint y: 318, endPoint x: 591, endPoint y: 528, distance: 289.3
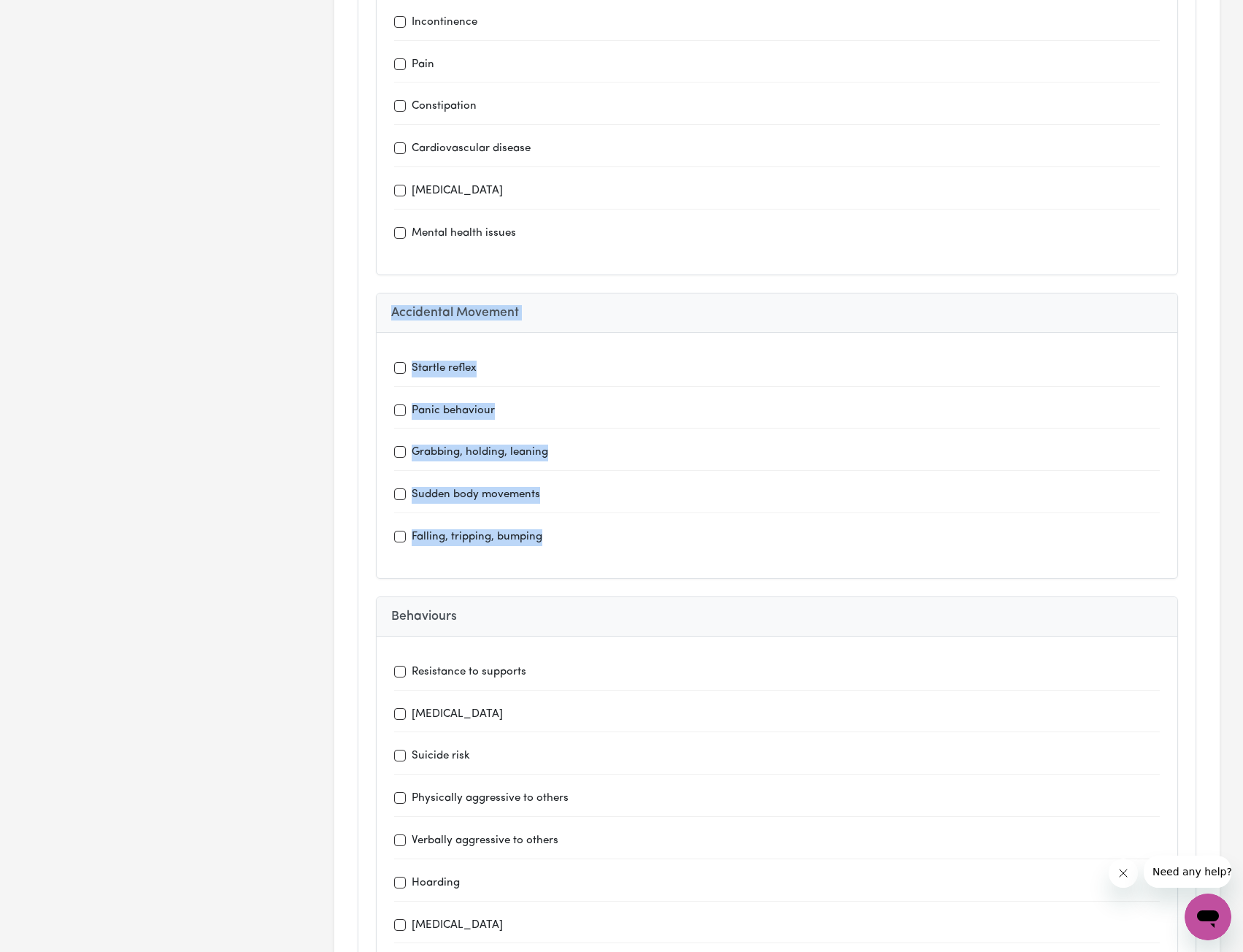
click at [591, 528] on div "Accidental Movement Startle reflex Panic behaviour Grabbing, holding, leaning S…" at bounding box center [776, 436] width 802 height 287
click at [577, 326] on div "Accidental Movement" at bounding box center [776, 313] width 801 height 39
drag, startPoint x: 385, startPoint y: 310, endPoint x: 560, endPoint y: 312, distance: 175.0
click at [560, 312] on div "Accidental Movement" at bounding box center [776, 313] width 801 height 39
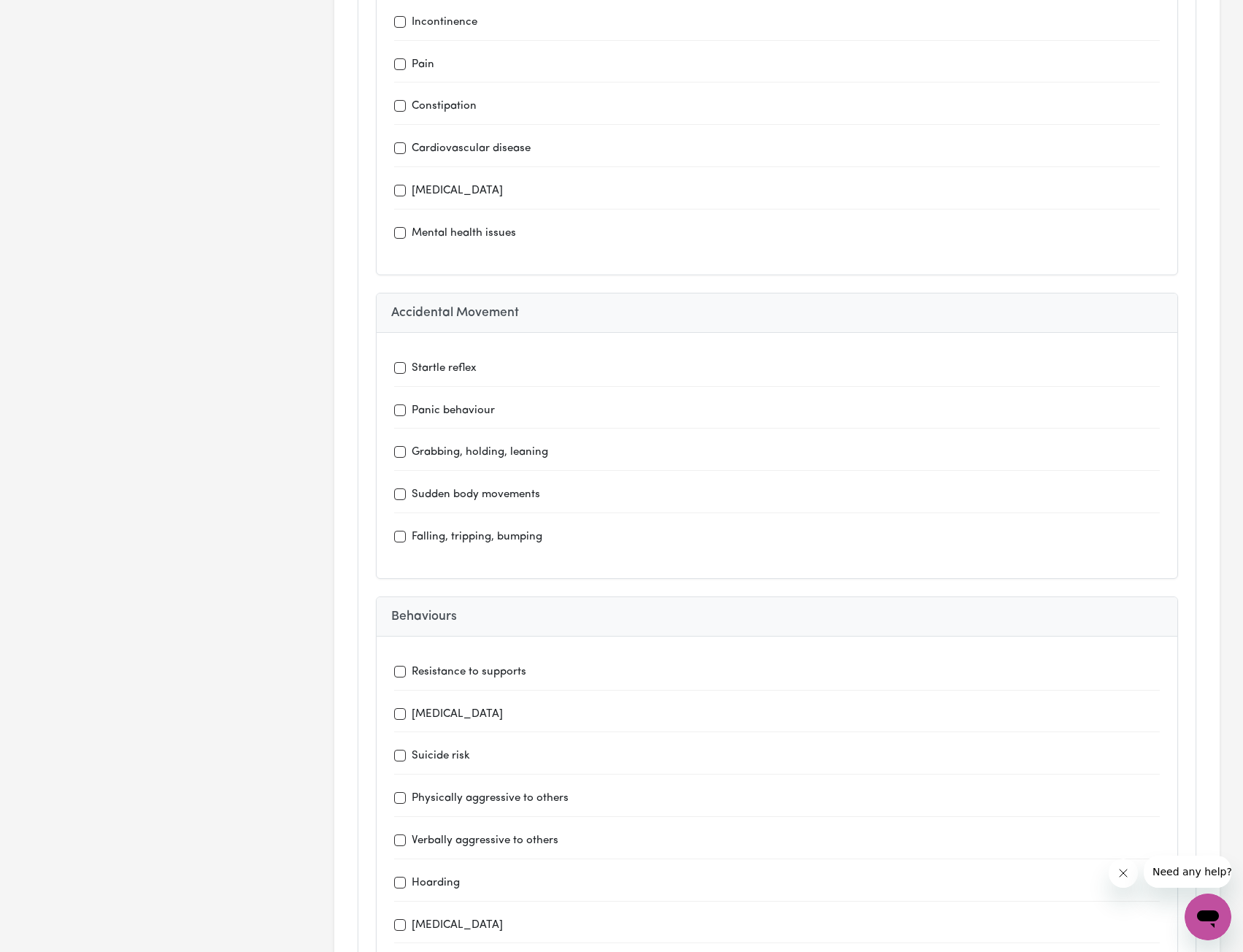
click at [591, 371] on div "Startle reflex" at bounding box center [776, 368] width 766 height 18
click at [405, 408] on input "Panic behaviour" at bounding box center [399, 410] width 11 height 11
checkbox input "true"
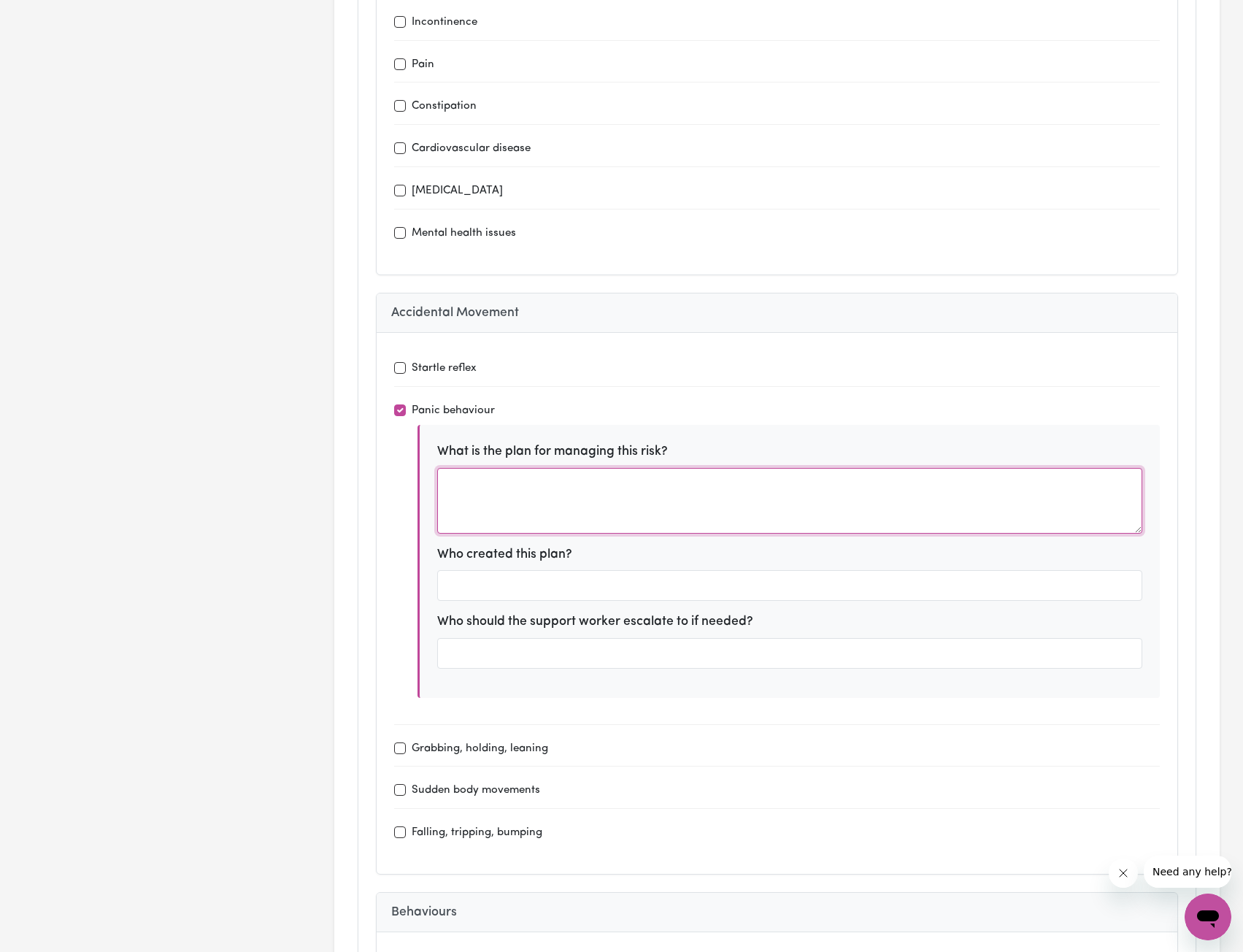
click at [565, 484] on textarea at bounding box center [789, 501] width 705 height 66
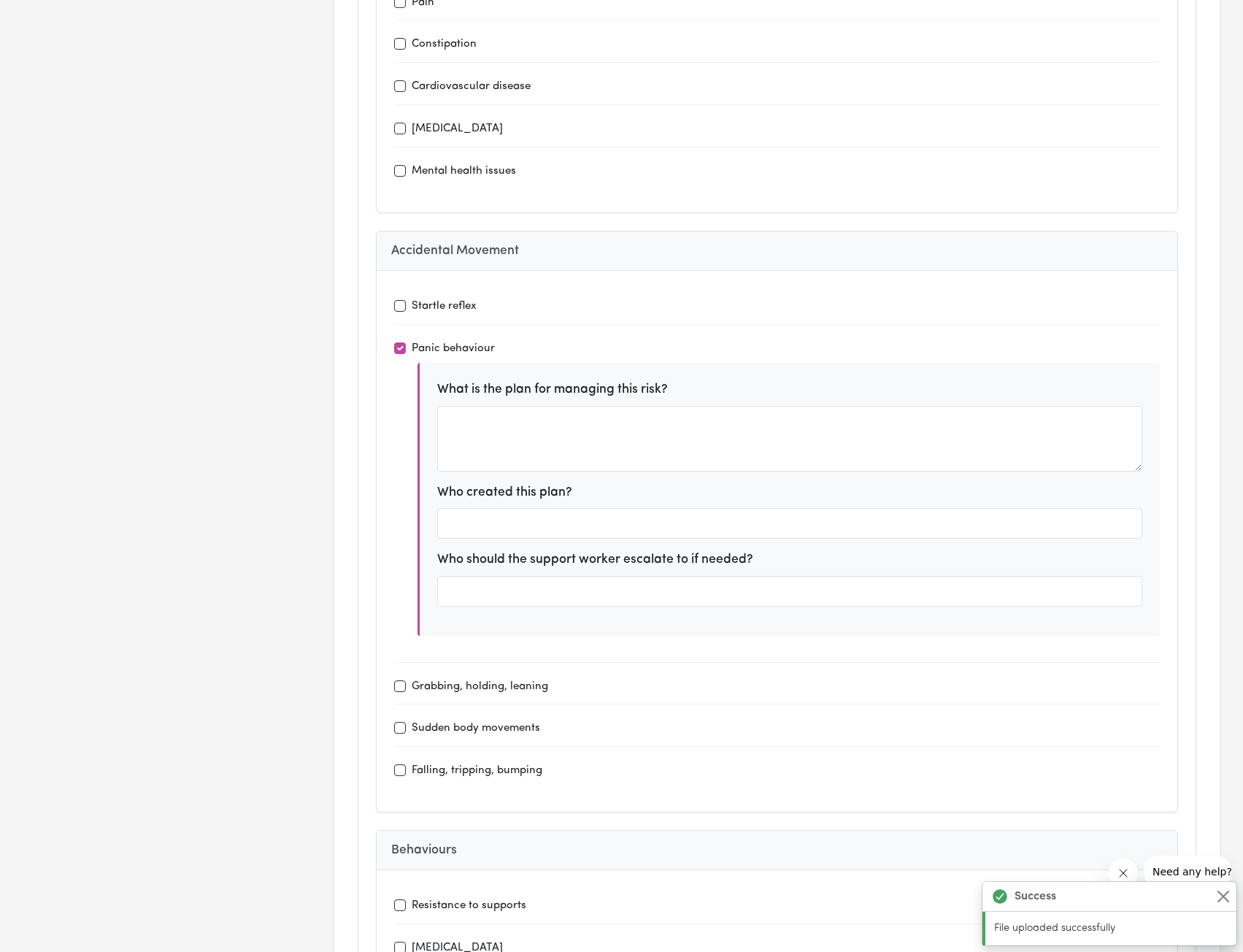
scroll to position [2556, 0]
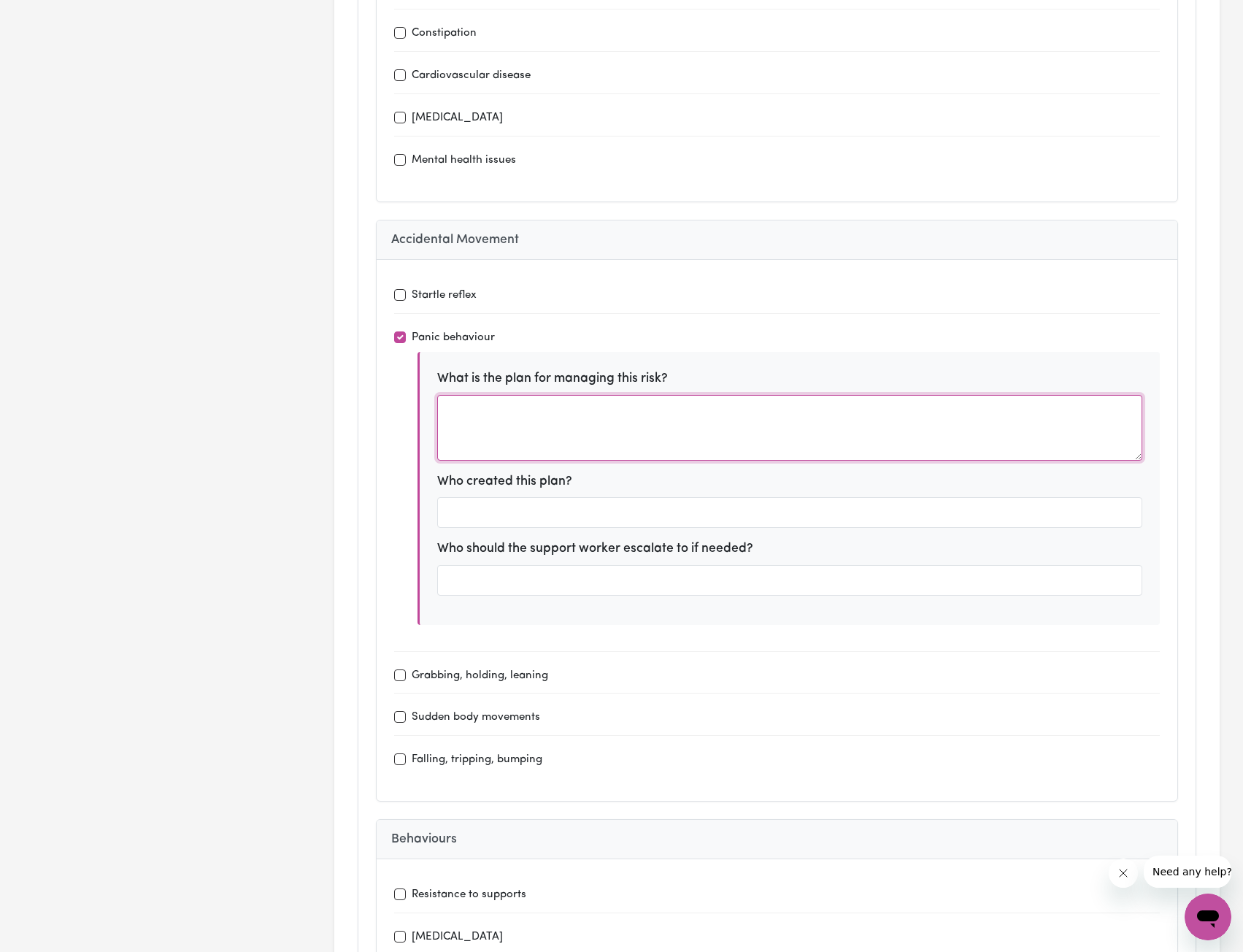
click at [604, 431] on textarea at bounding box center [789, 427] width 705 height 66
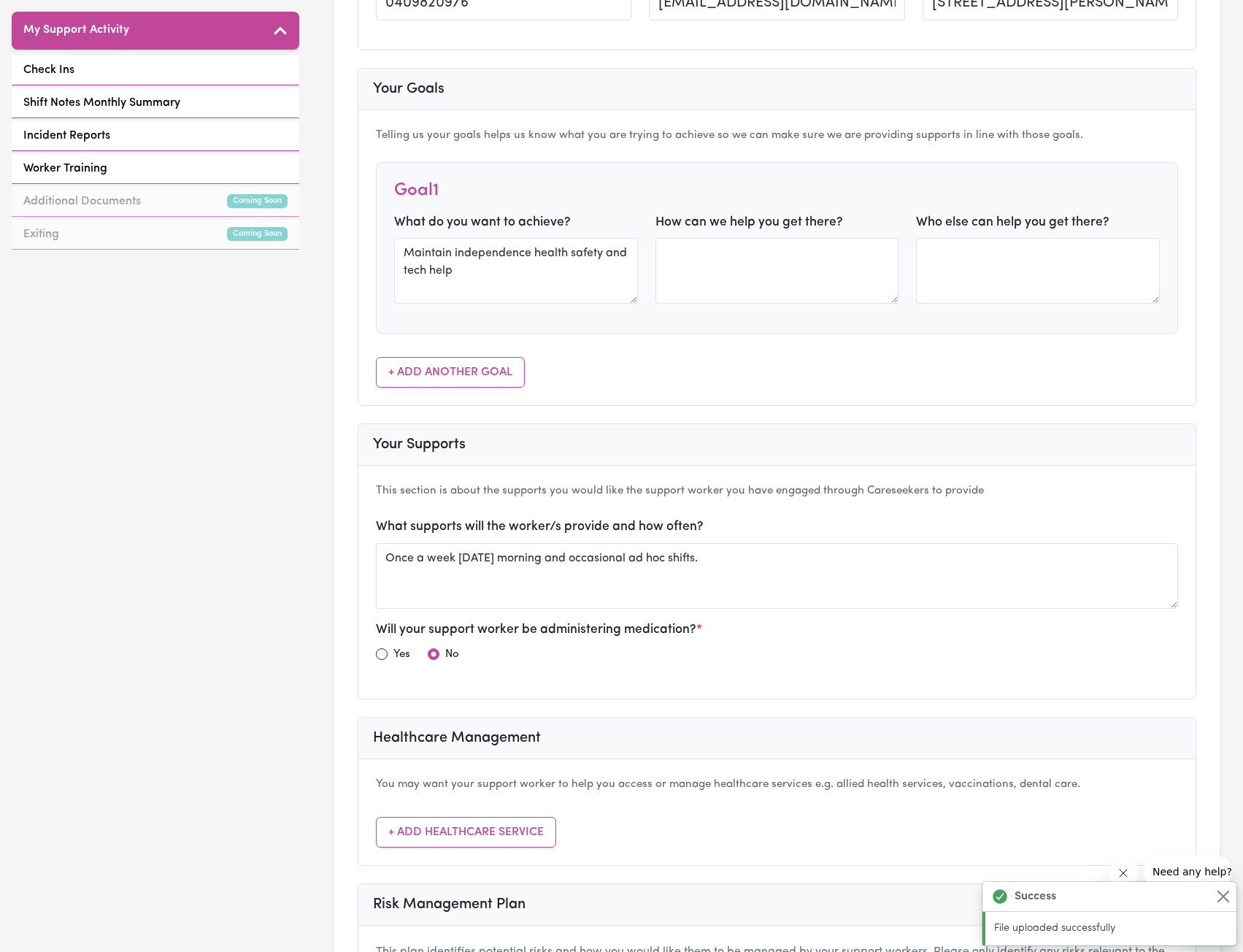
scroll to position [292, 0]
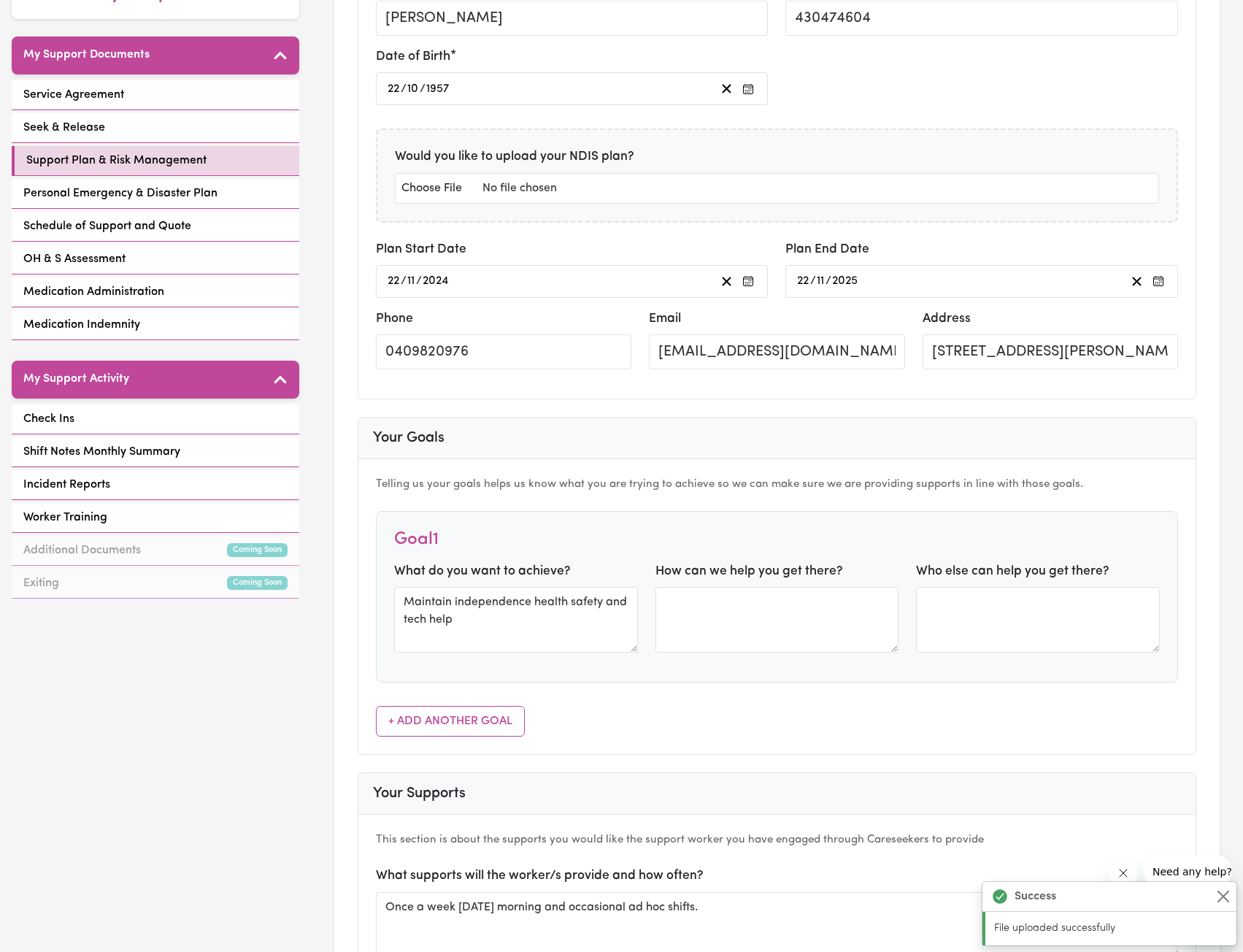
type textarea "With extreme noise."
click at [711, 617] on textarea at bounding box center [777, 619] width 244 height 66
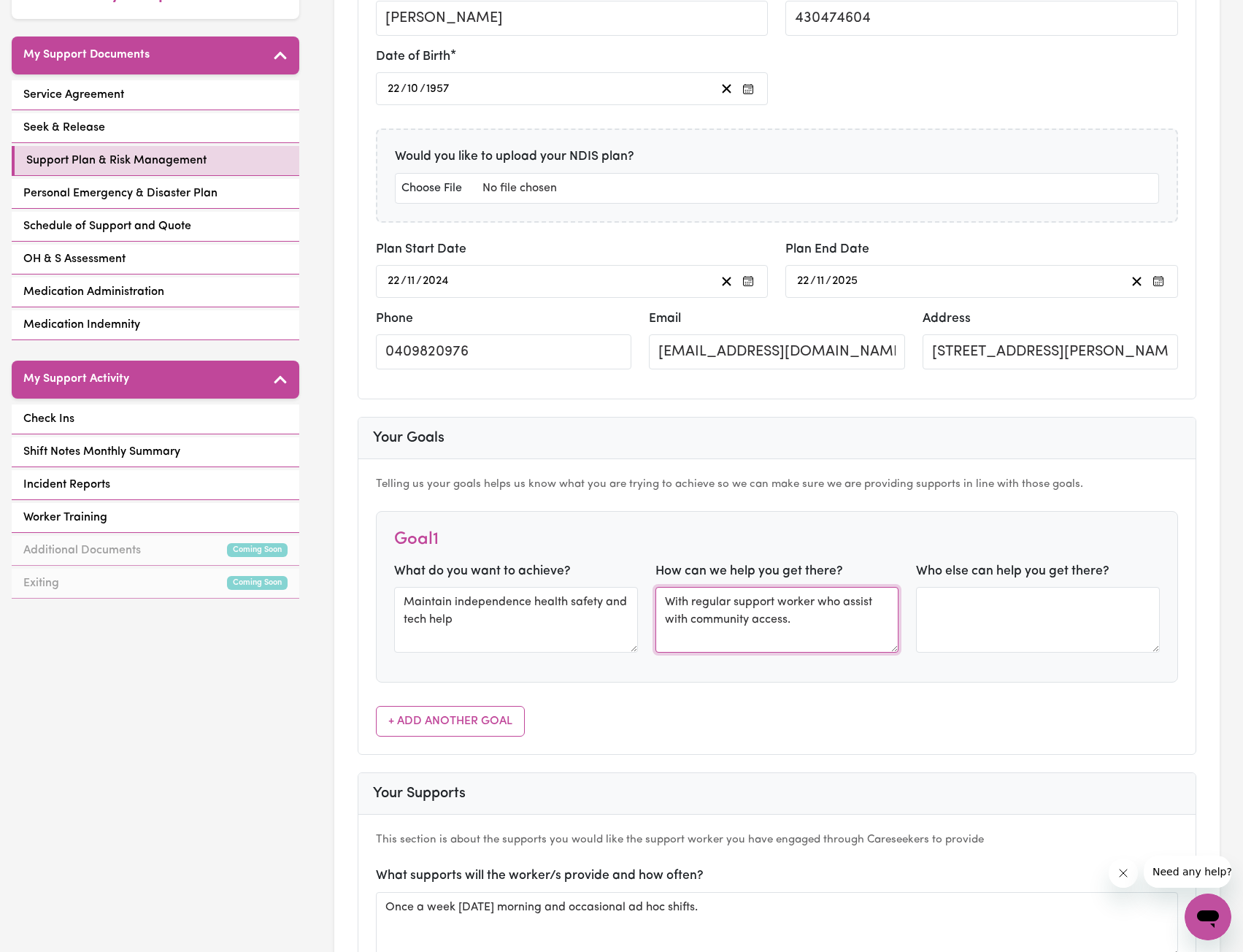
type textarea "With regular support worker who assist with community access."
click at [944, 641] on textarea at bounding box center [1038, 619] width 244 height 66
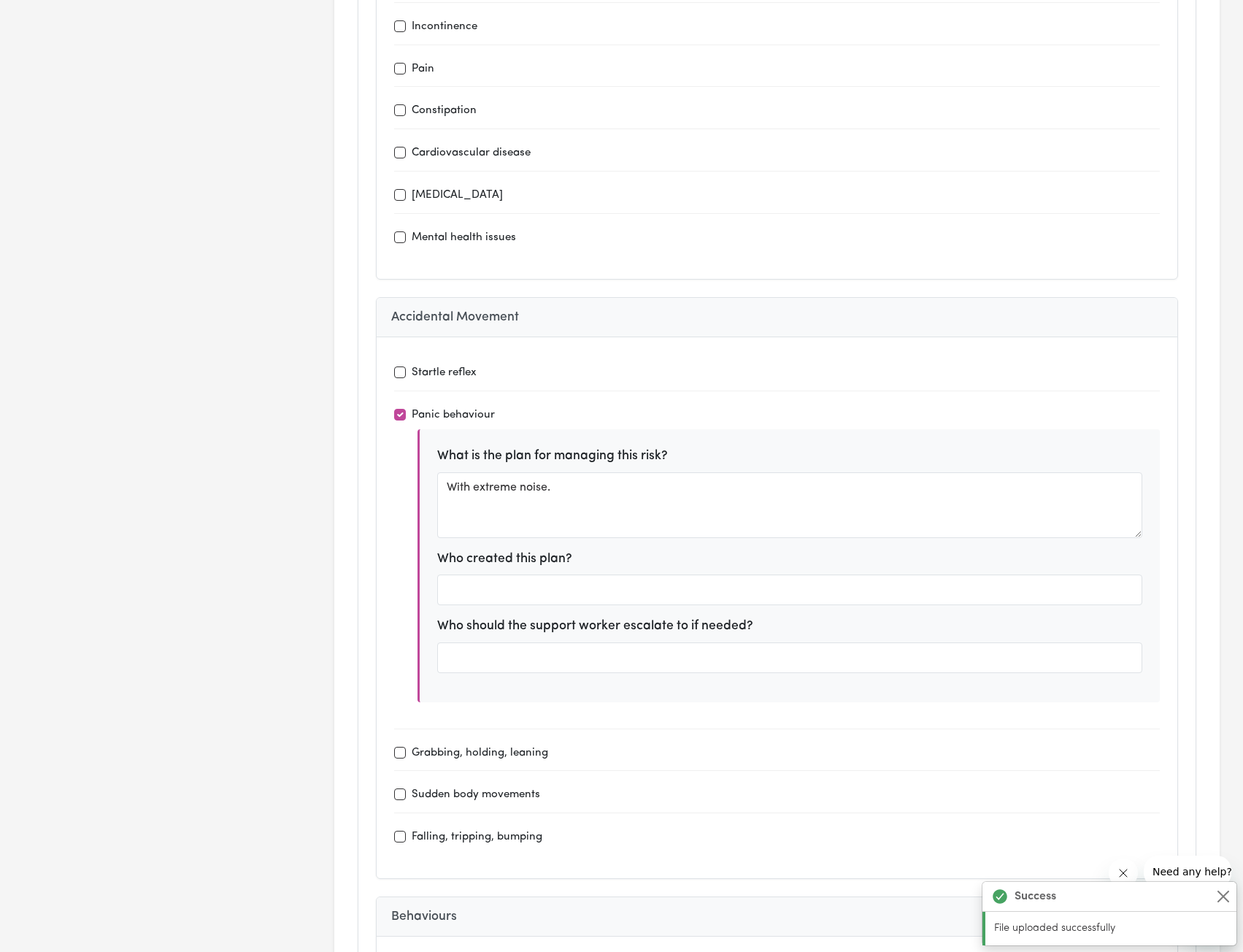
scroll to position [2482, 0]
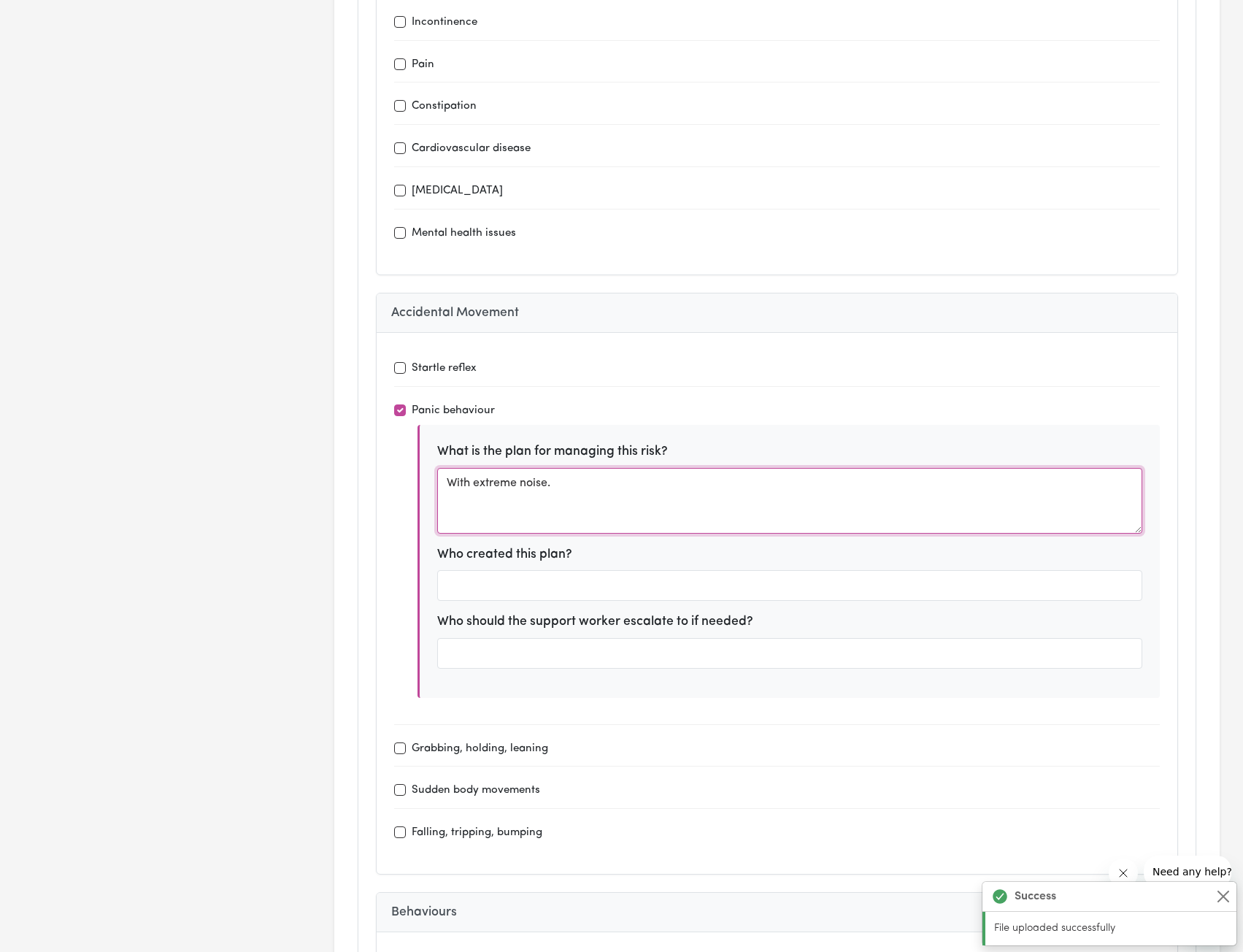
drag, startPoint x: 600, startPoint y: 491, endPoint x: 427, endPoint y: 488, distance: 173.0
click at [427, 488] on div "What is the plan for managing this risk? With extreme noise. Who created this p…" at bounding box center [789, 561] width 742 height 272
click at [594, 492] on textarea "With extreme noise." at bounding box center [789, 501] width 705 height 66
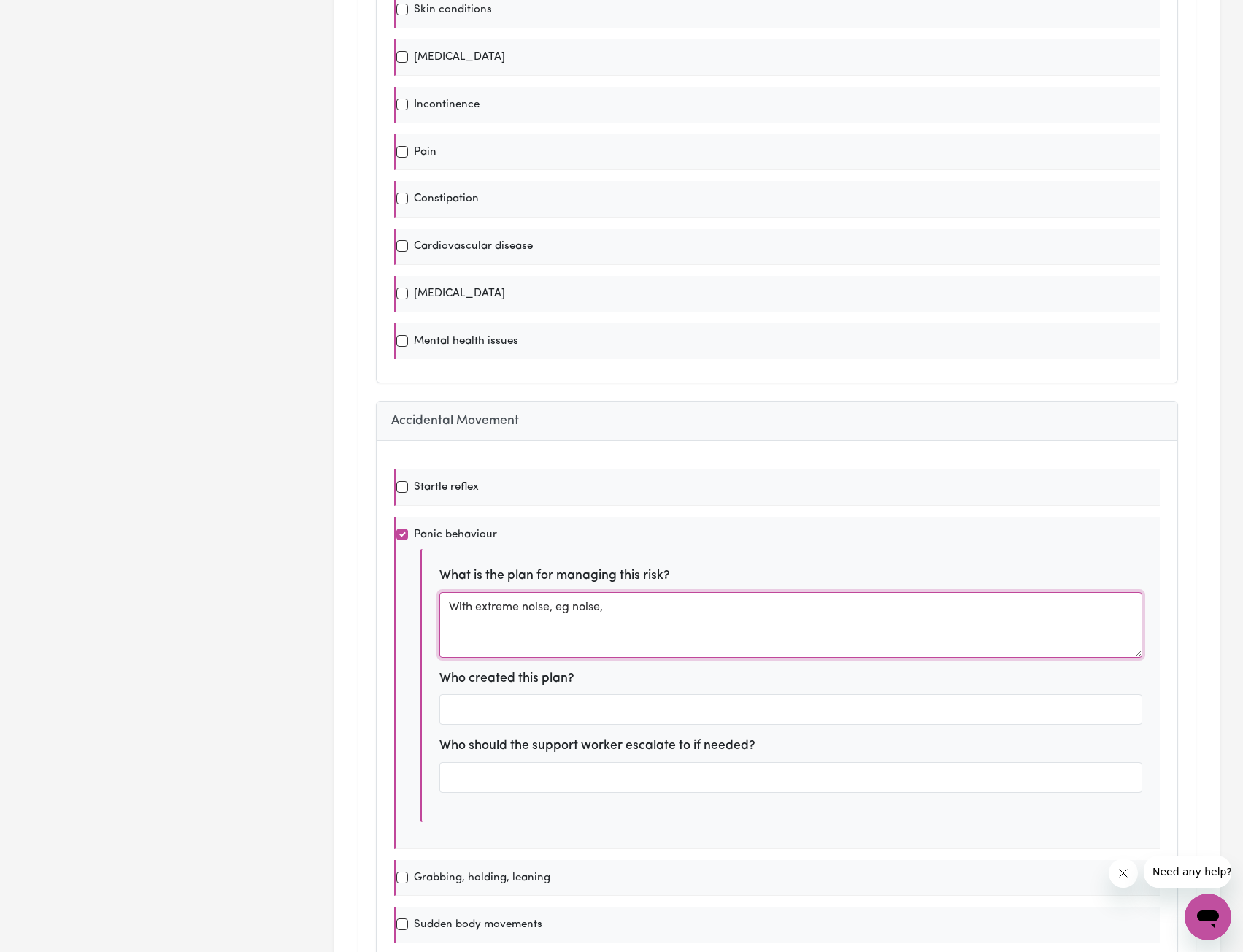
scroll to position [0, 0]
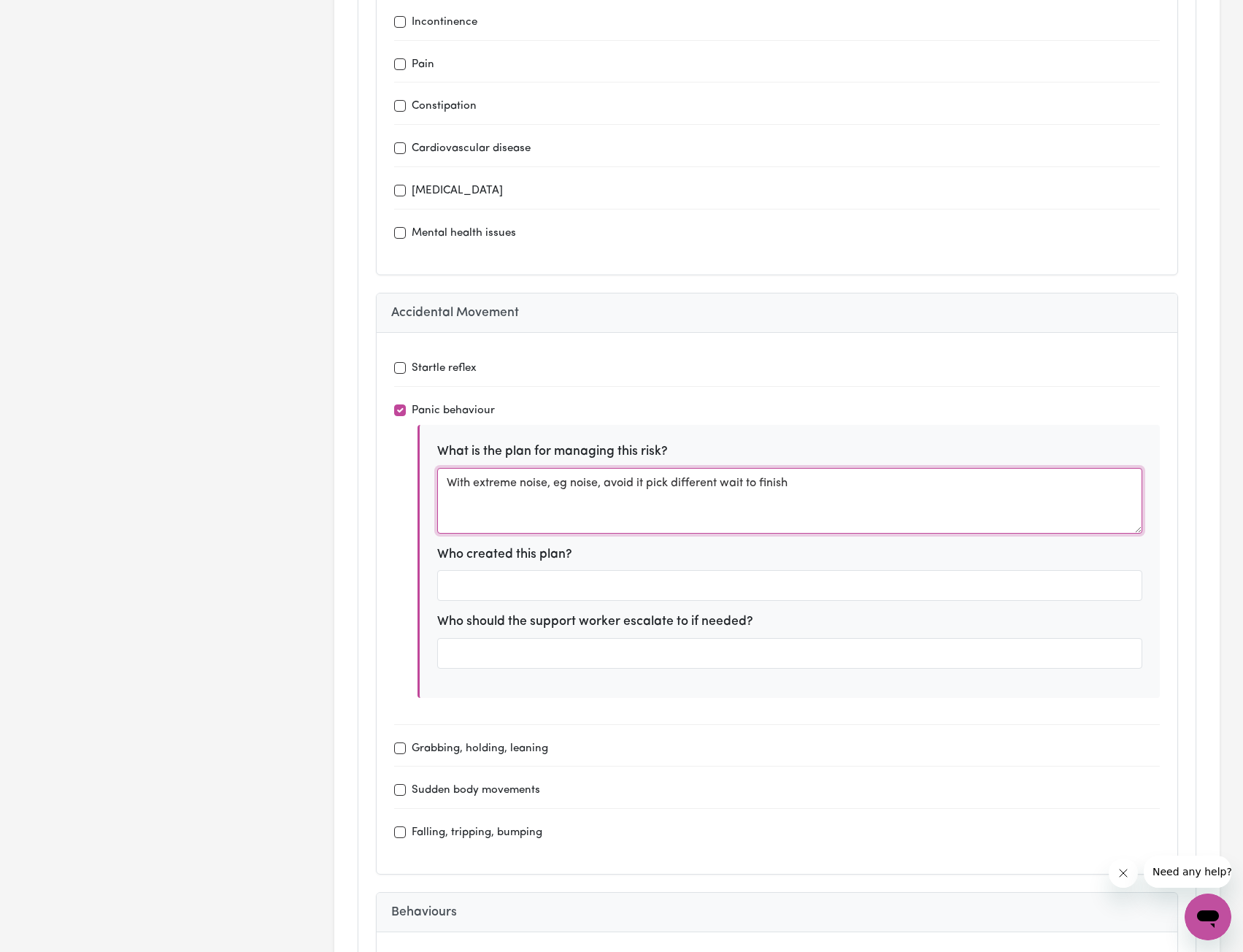
type textarea "With extreme noise, eg noise, avoid it pick different wait to finish"
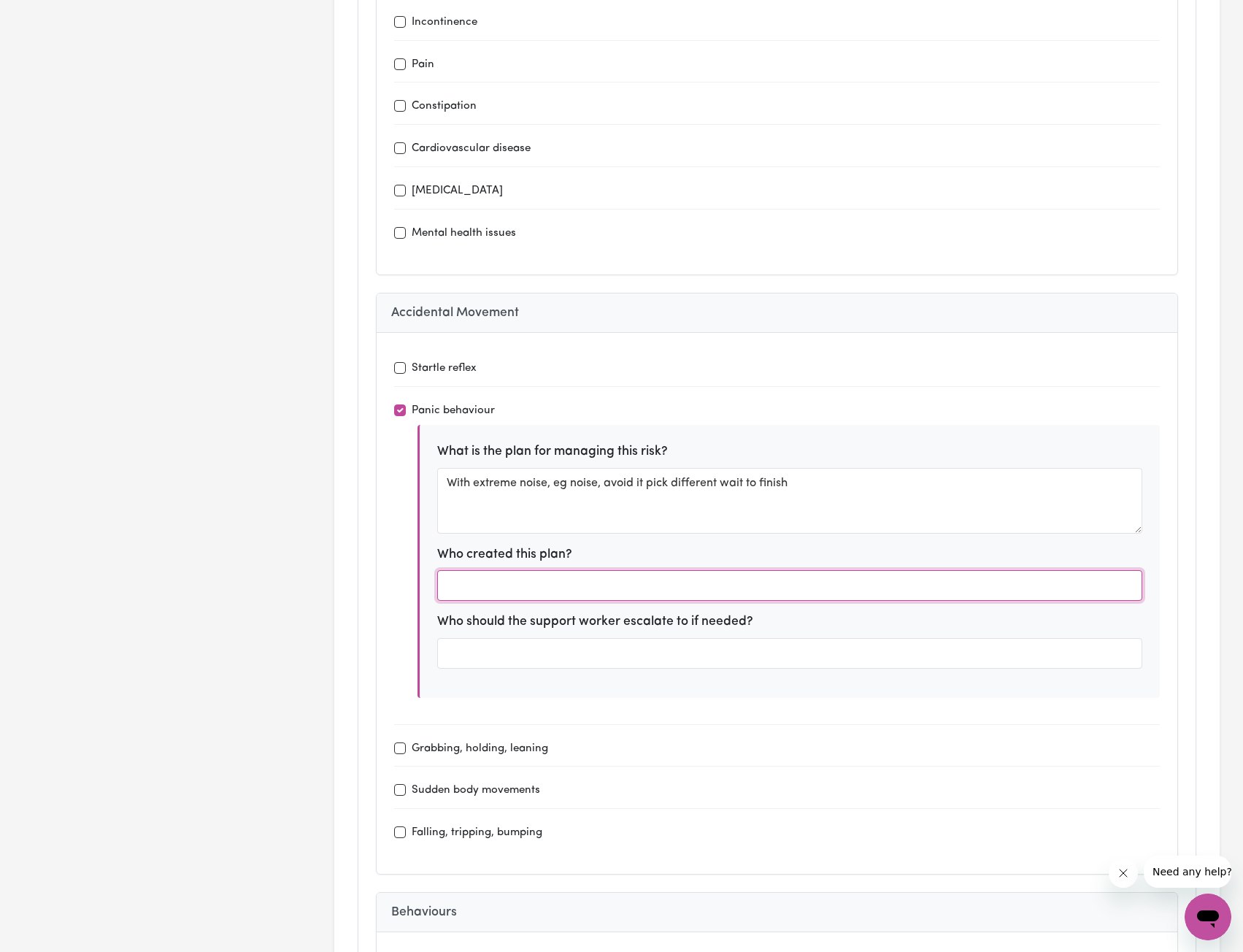
click at [621, 599] on input "text" at bounding box center [789, 585] width 705 height 31
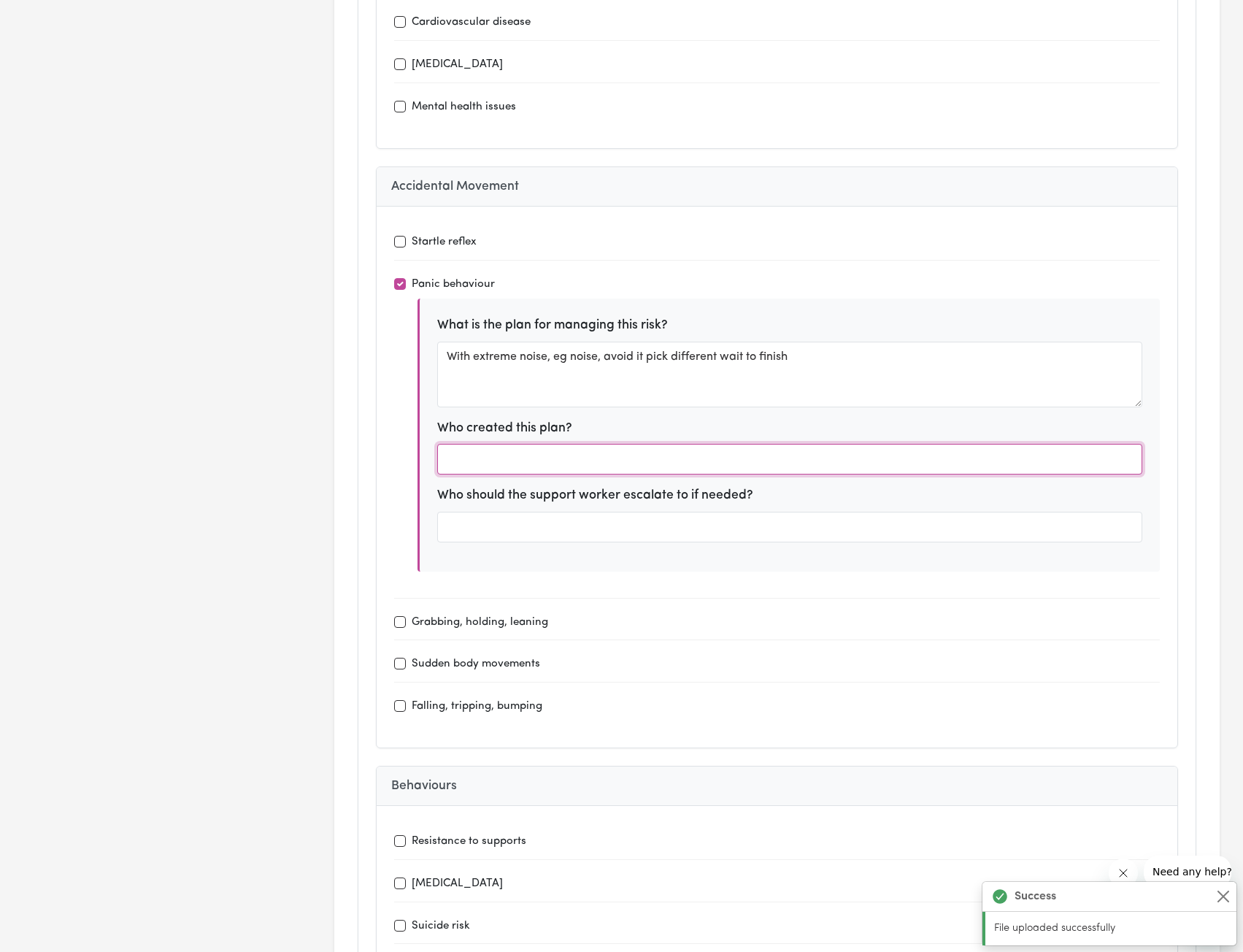
scroll to position [2628, 0]
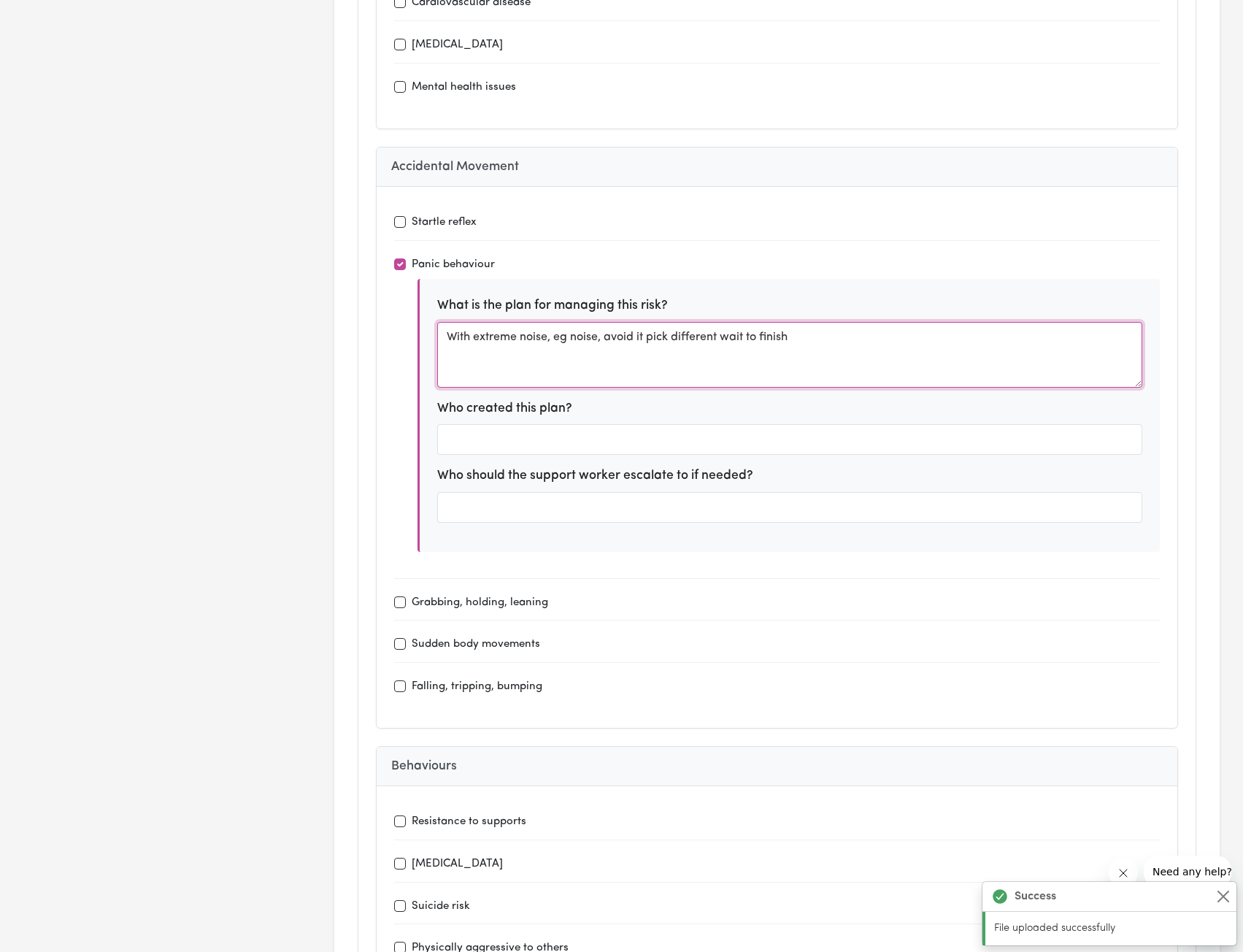
click at [810, 336] on textarea "With extreme noise, eg noise, avoid it pick different wait to finish" at bounding box center [789, 355] width 705 height 66
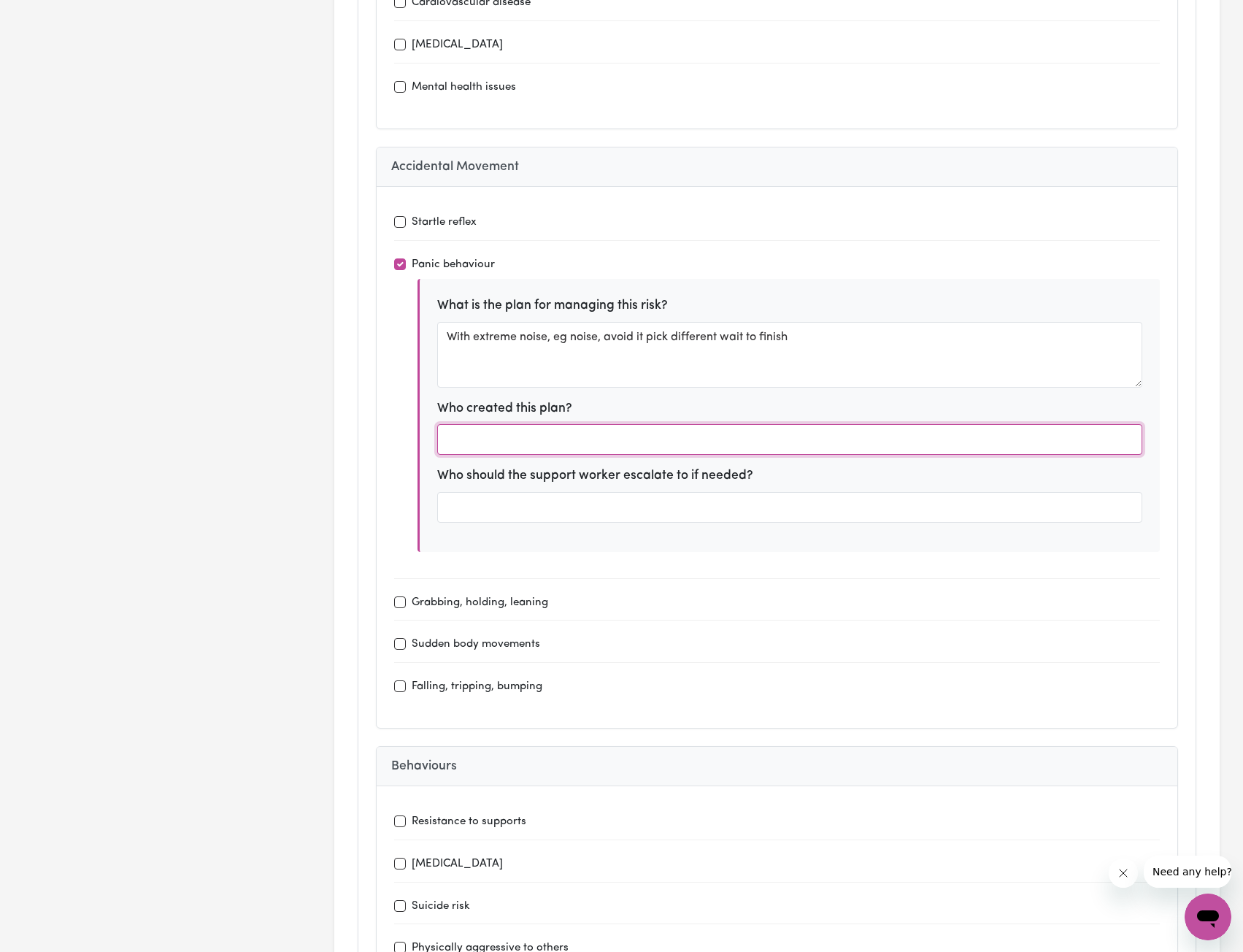
click at [702, 439] on input "text" at bounding box center [789, 439] width 705 height 31
type input "Maree"
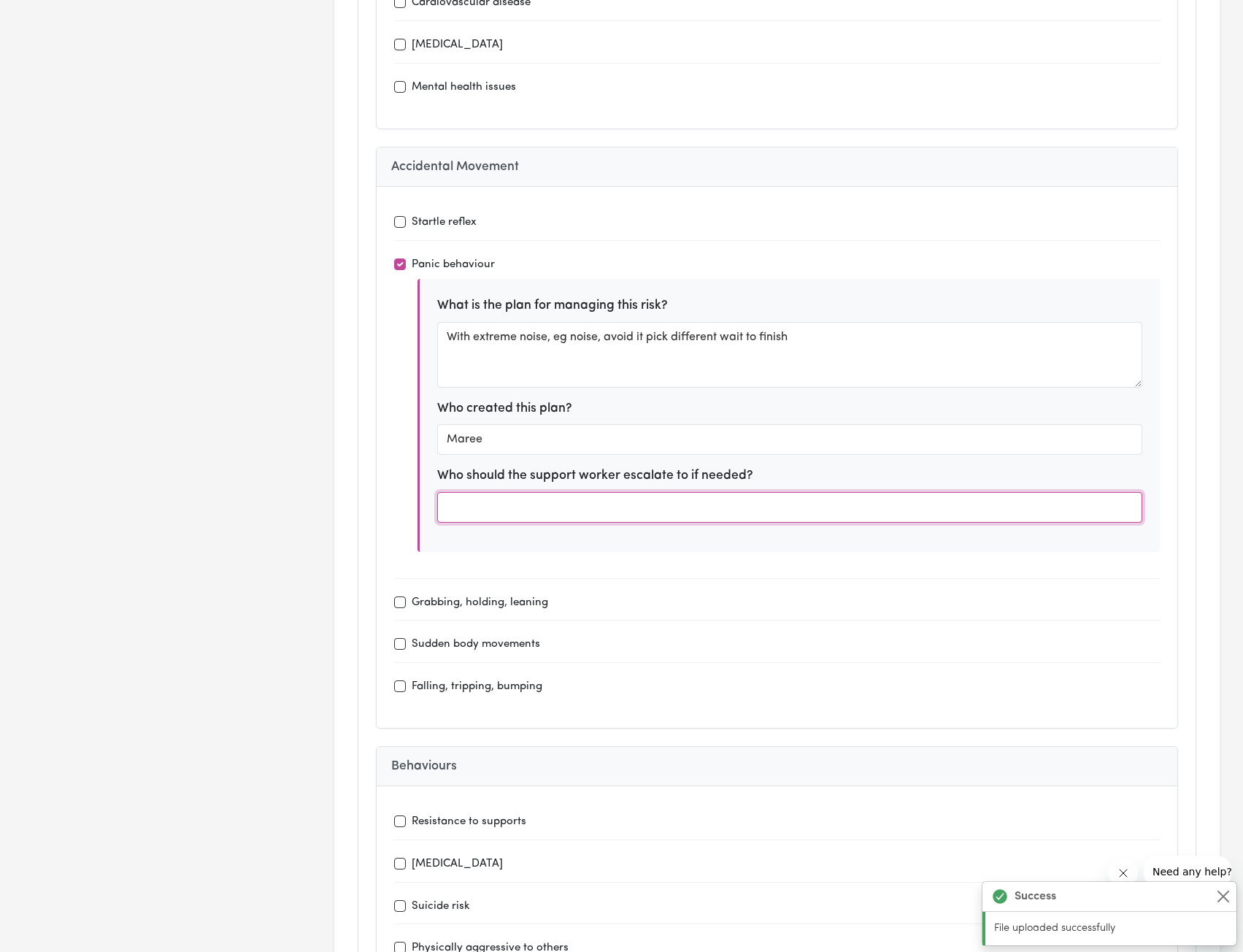
click at [480, 505] on input "text" at bounding box center [789, 507] width 705 height 31
type input "N/a"
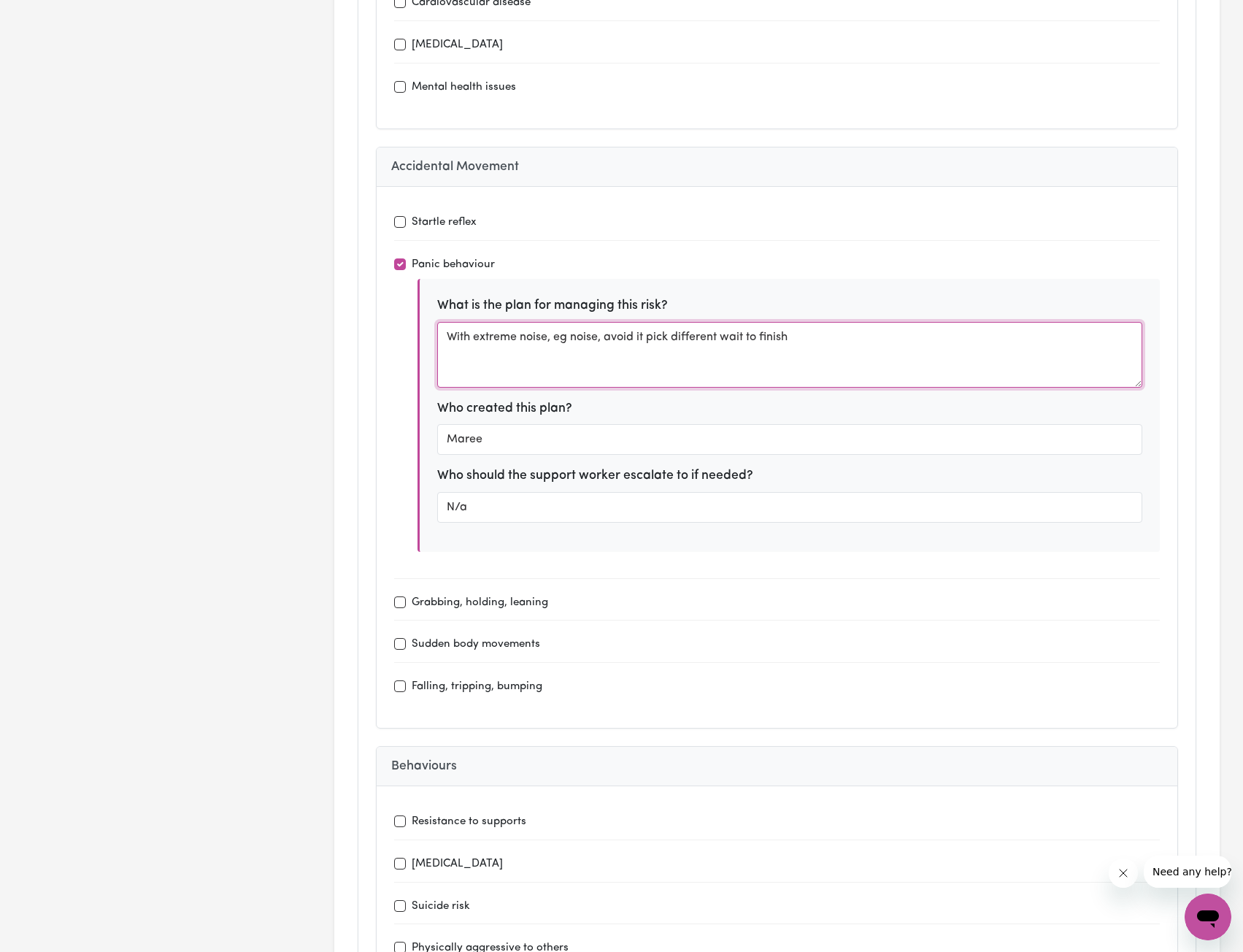
click at [579, 338] on textarea "With extreme noise, eg noise, avoid it pick different wait to finish" at bounding box center [789, 355] width 705 height 66
type textarea "With extreme noise, eg construction sites, avoid it pick different wait to fini…"
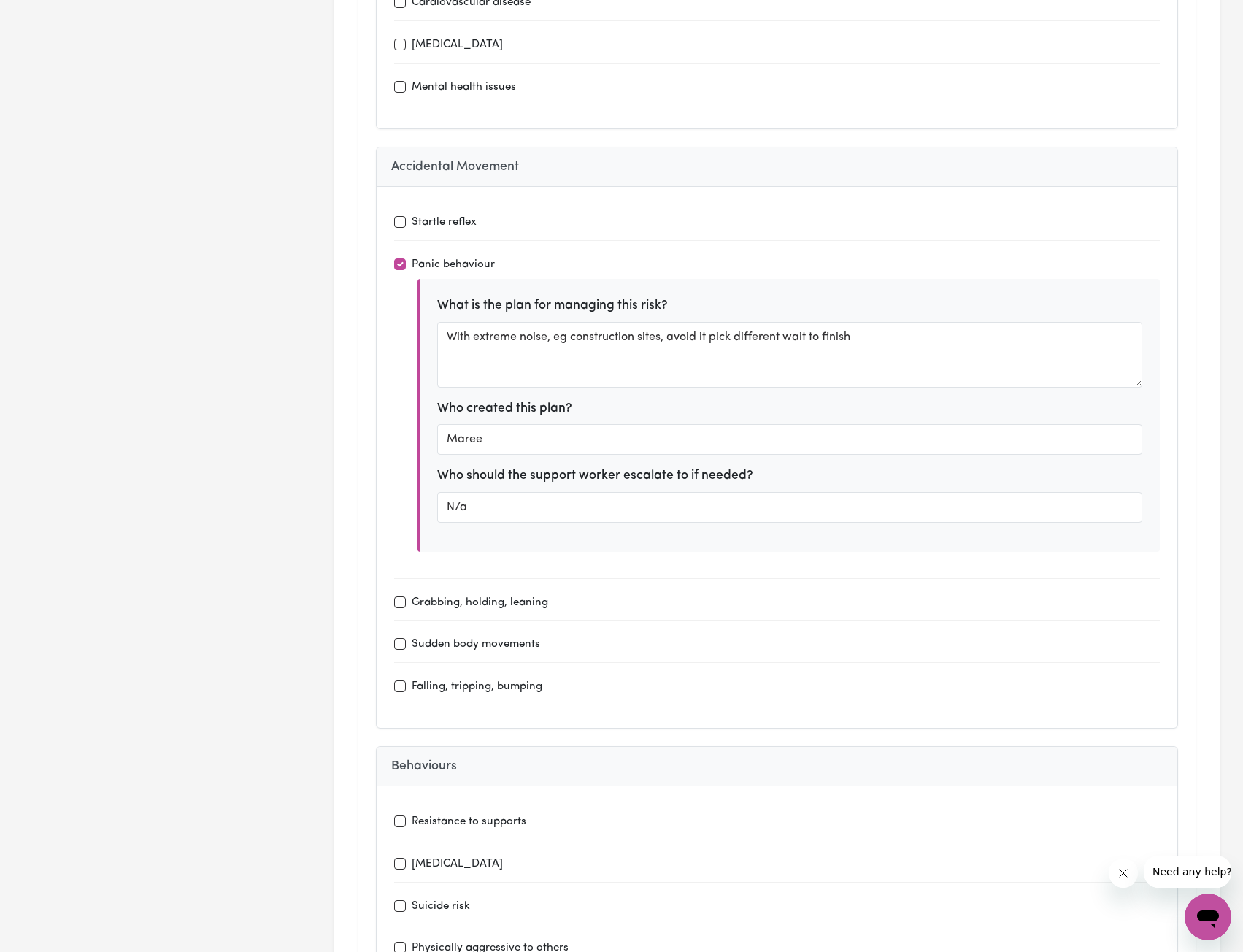
click at [708, 554] on div "Panic behaviour What is the plan for managing this risk? With extreme noise, eg…" at bounding box center [776, 412] width 766 height 332
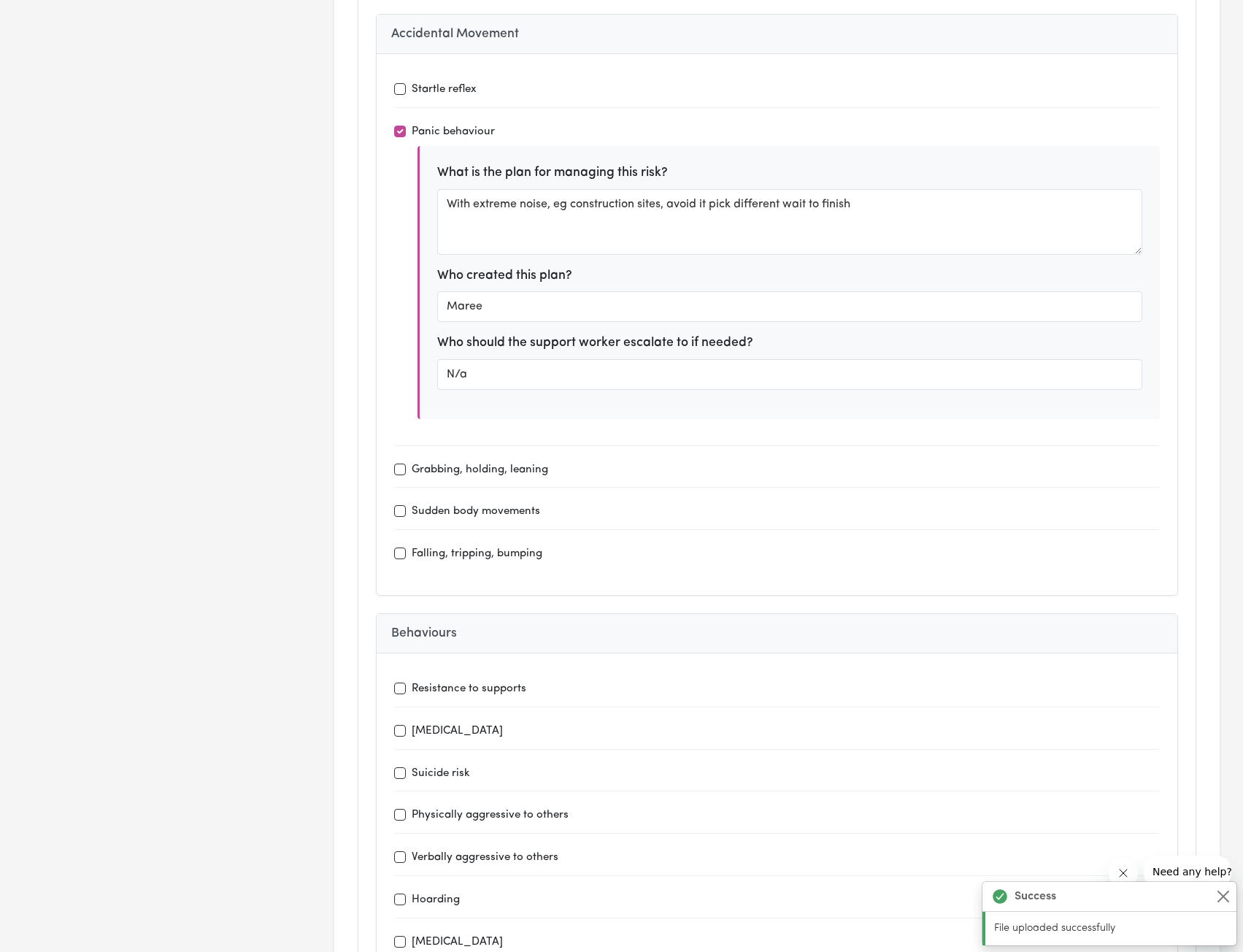
scroll to position [2774, 0]
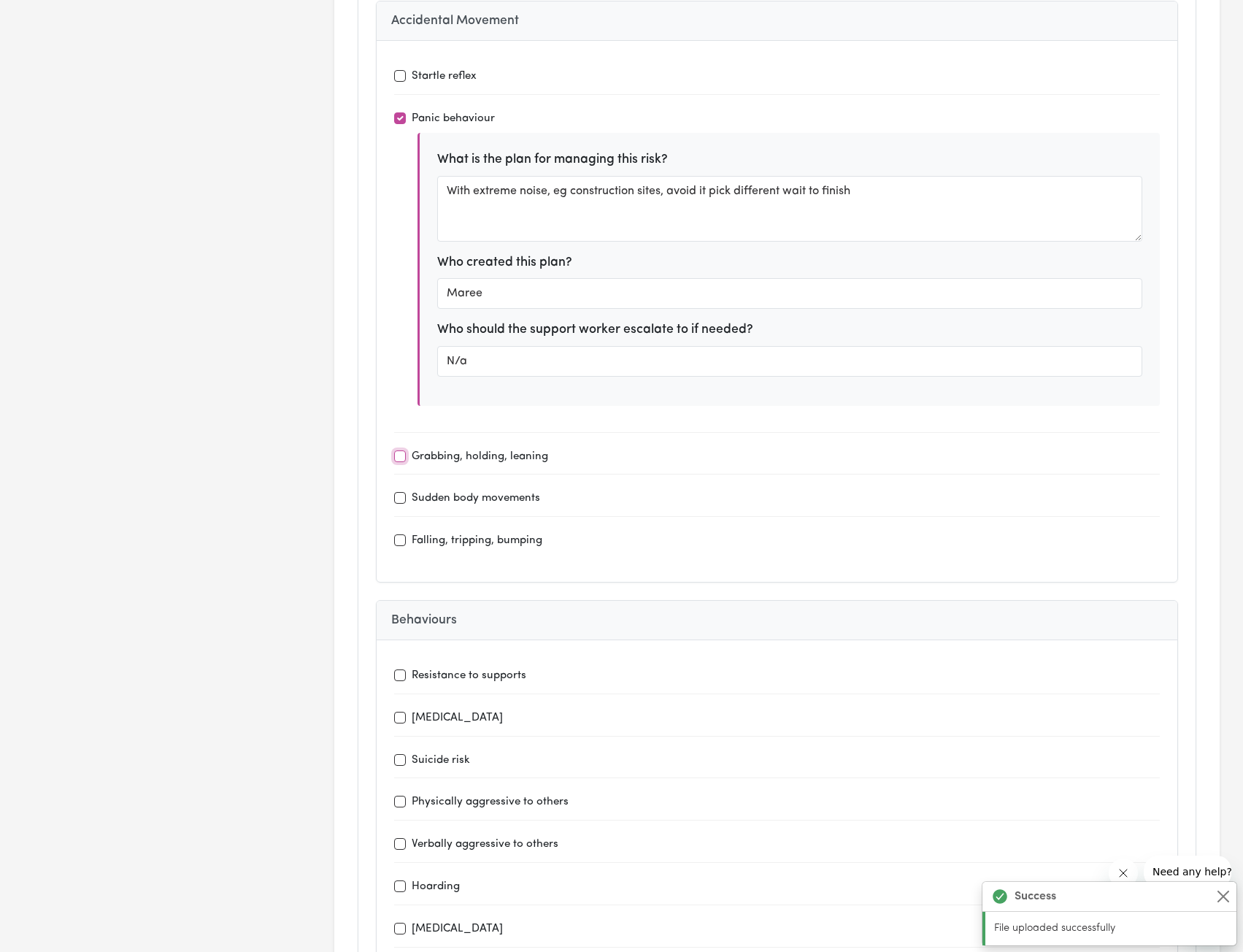
click at [399, 455] on input "Grabbing, holding, leaning" at bounding box center [399, 456] width 11 height 11
checkbox input "true"
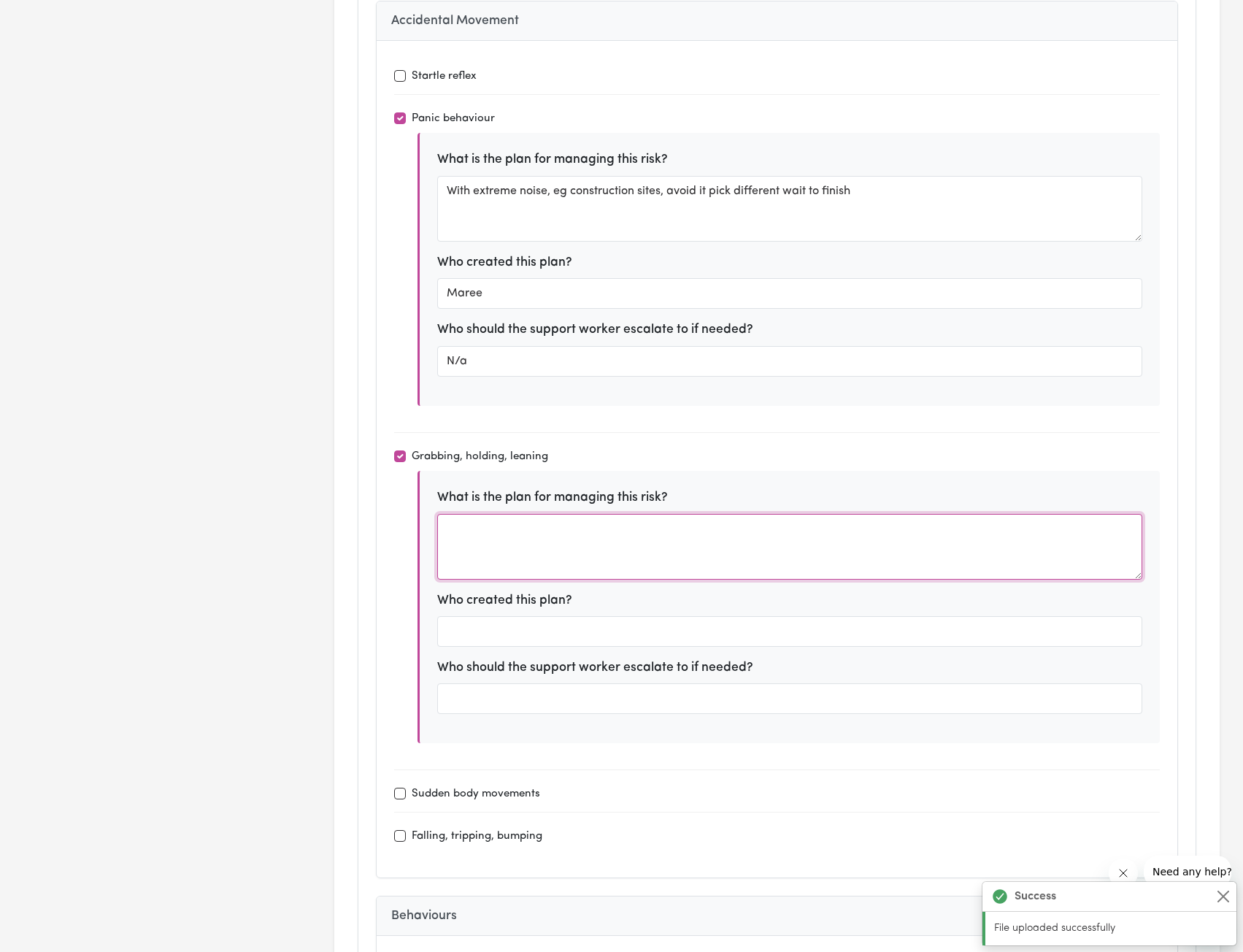
click at [522, 541] on textarea at bounding box center [789, 547] width 705 height 66
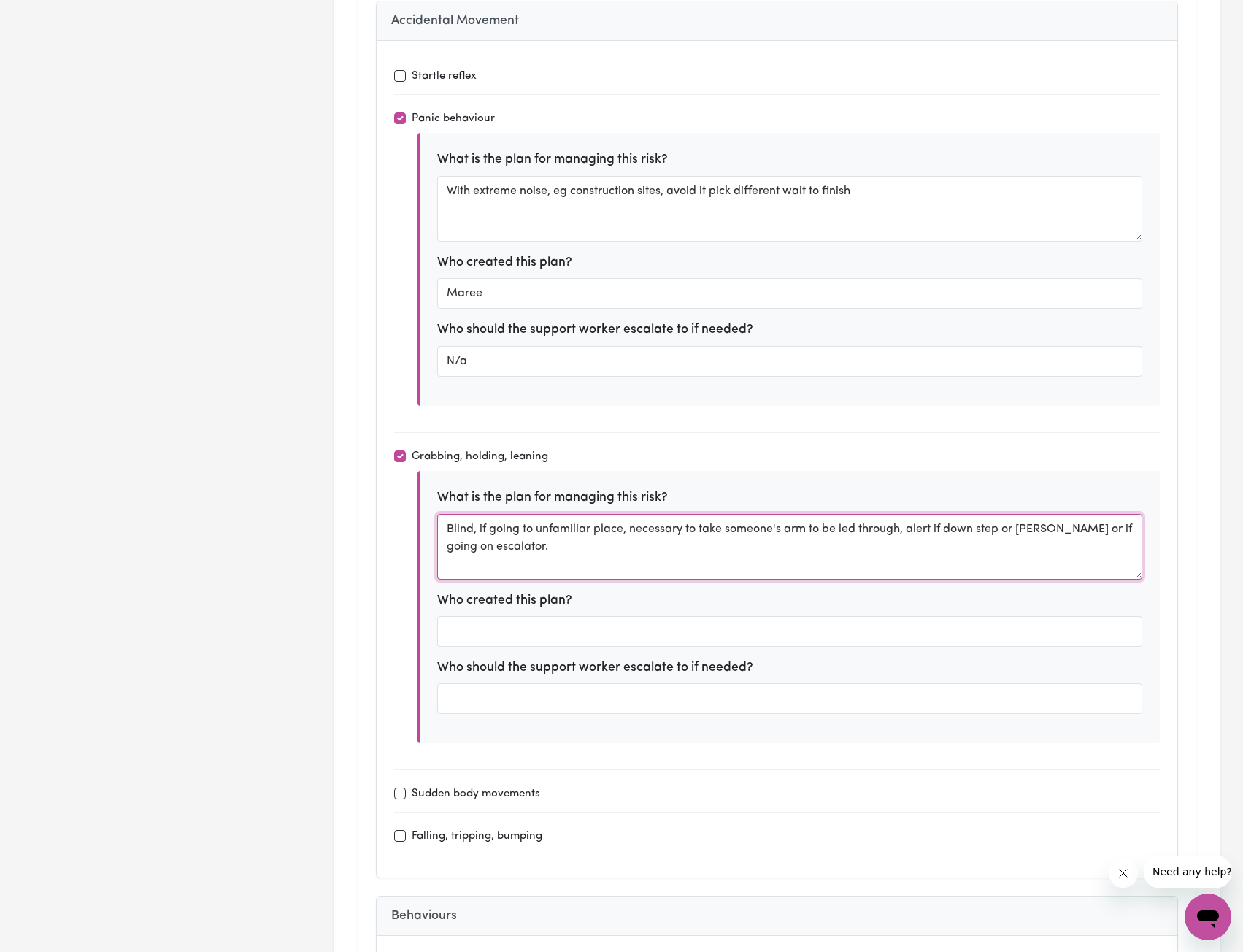
type textarea "Blind, if going to unfamiliar place, necessary to take someone's arm to be led …"
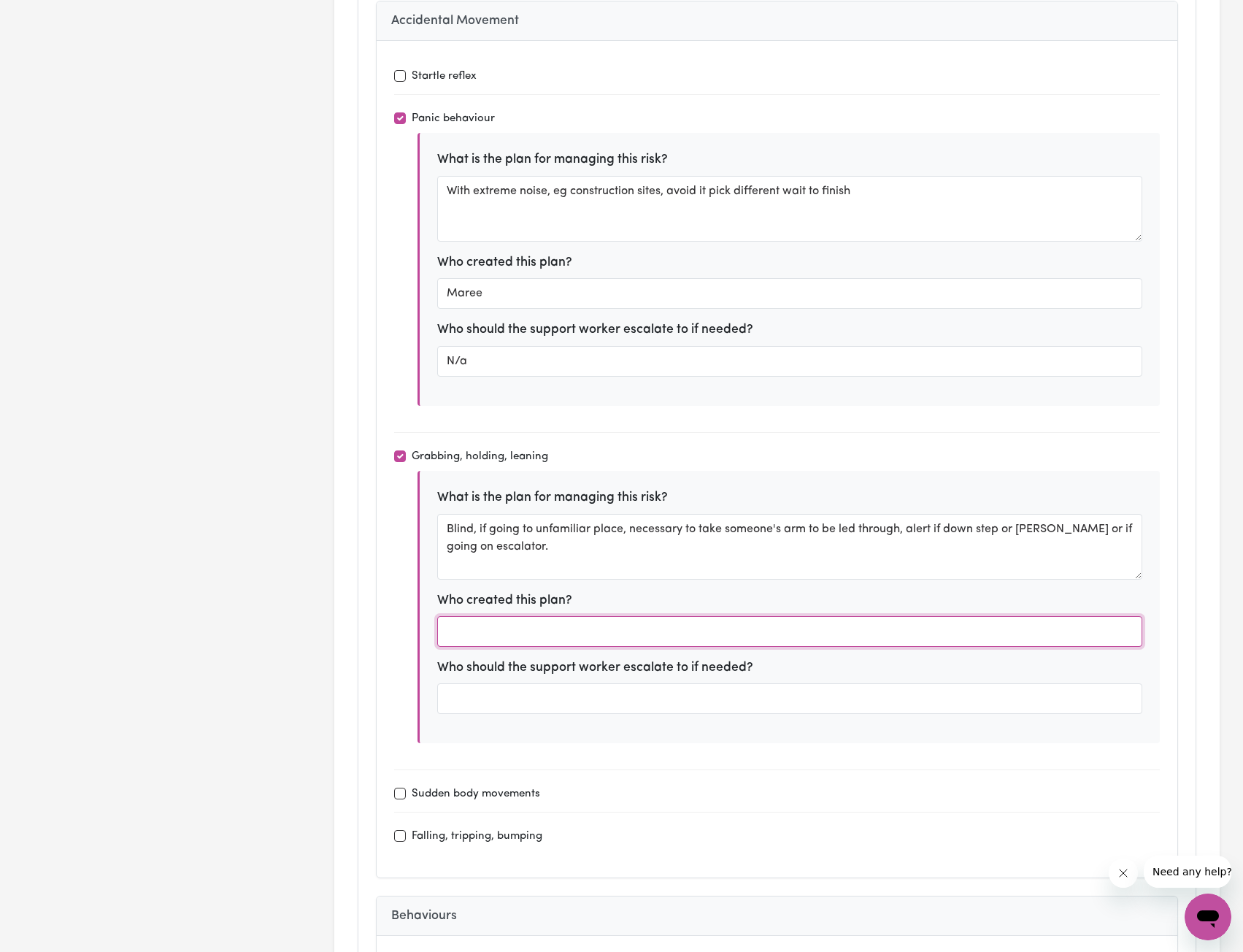
click at [573, 623] on input "text" at bounding box center [789, 631] width 705 height 31
type input "Maree"
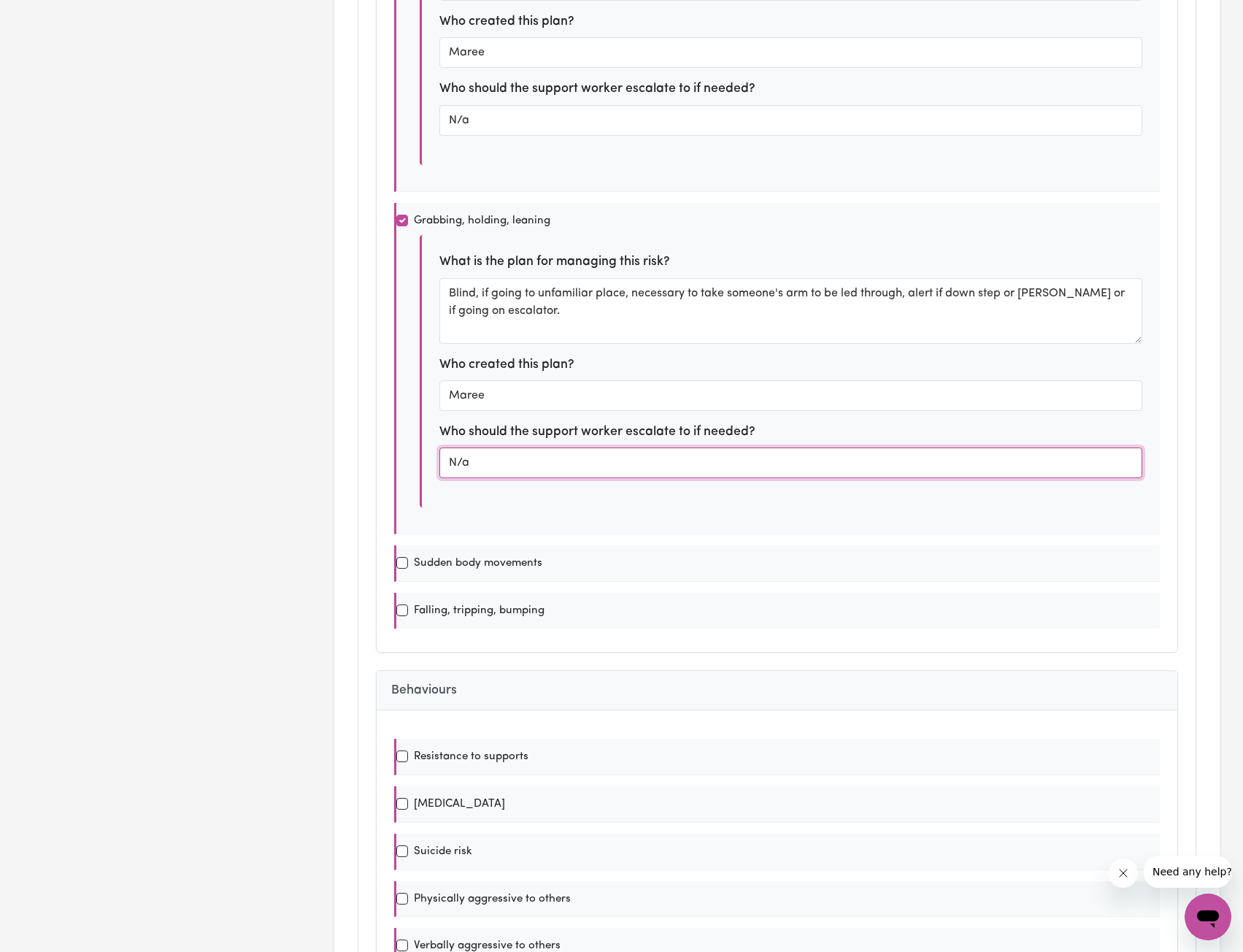
scroll to position [0, 0]
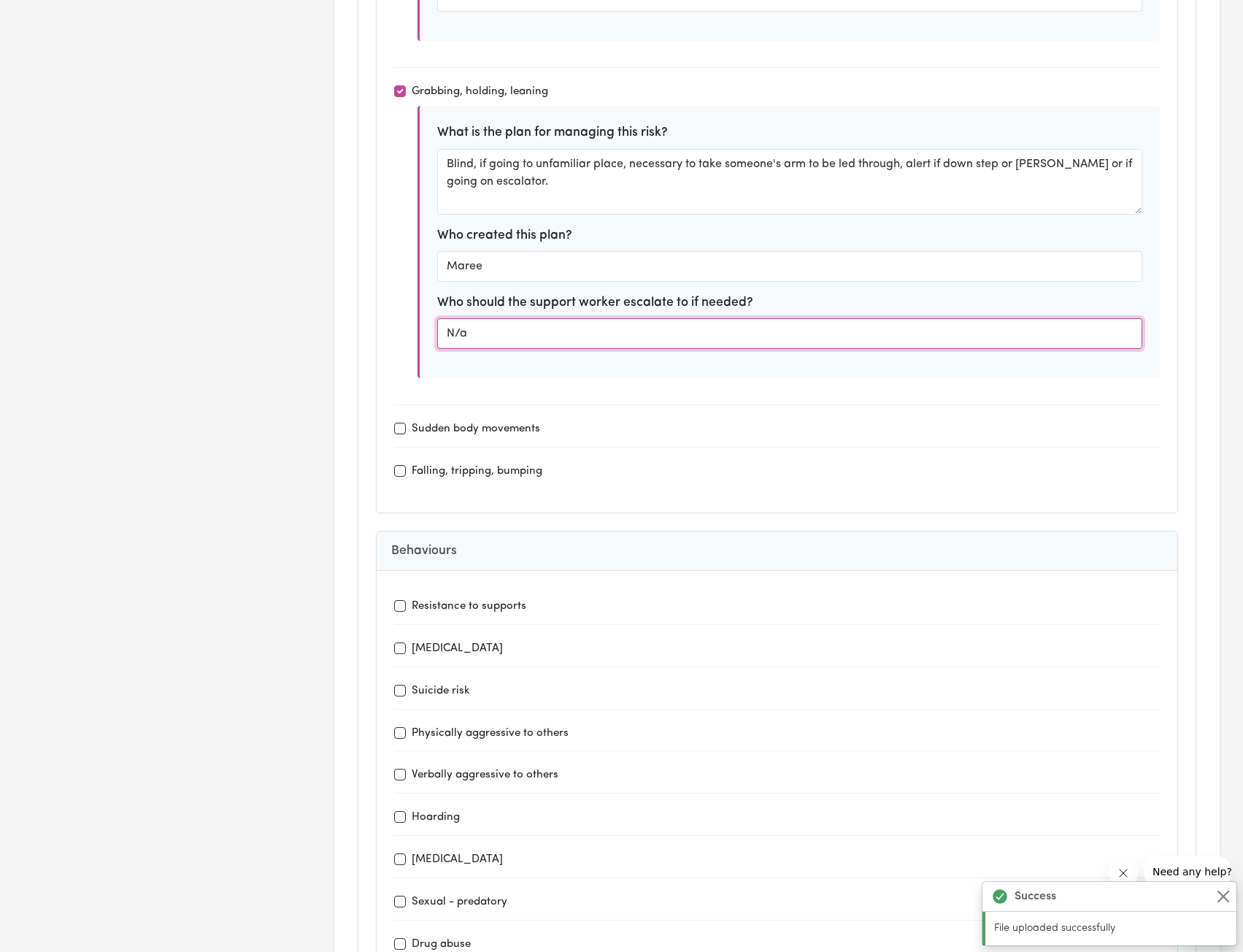
type input "N/a"
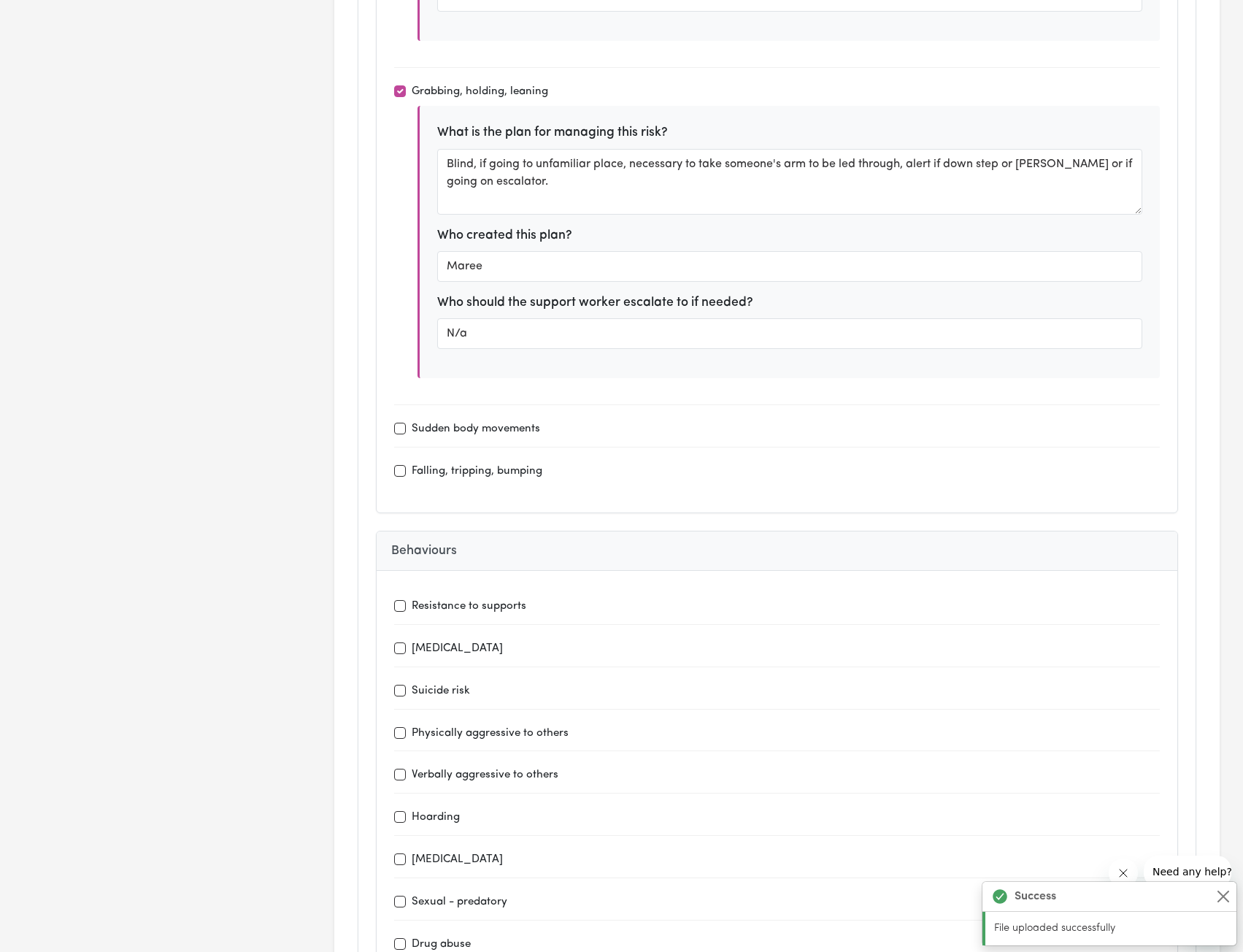
click at [575, 478] on div "Falling, tripping, bumping" at bounding box center [776, 471] width 766 height 18
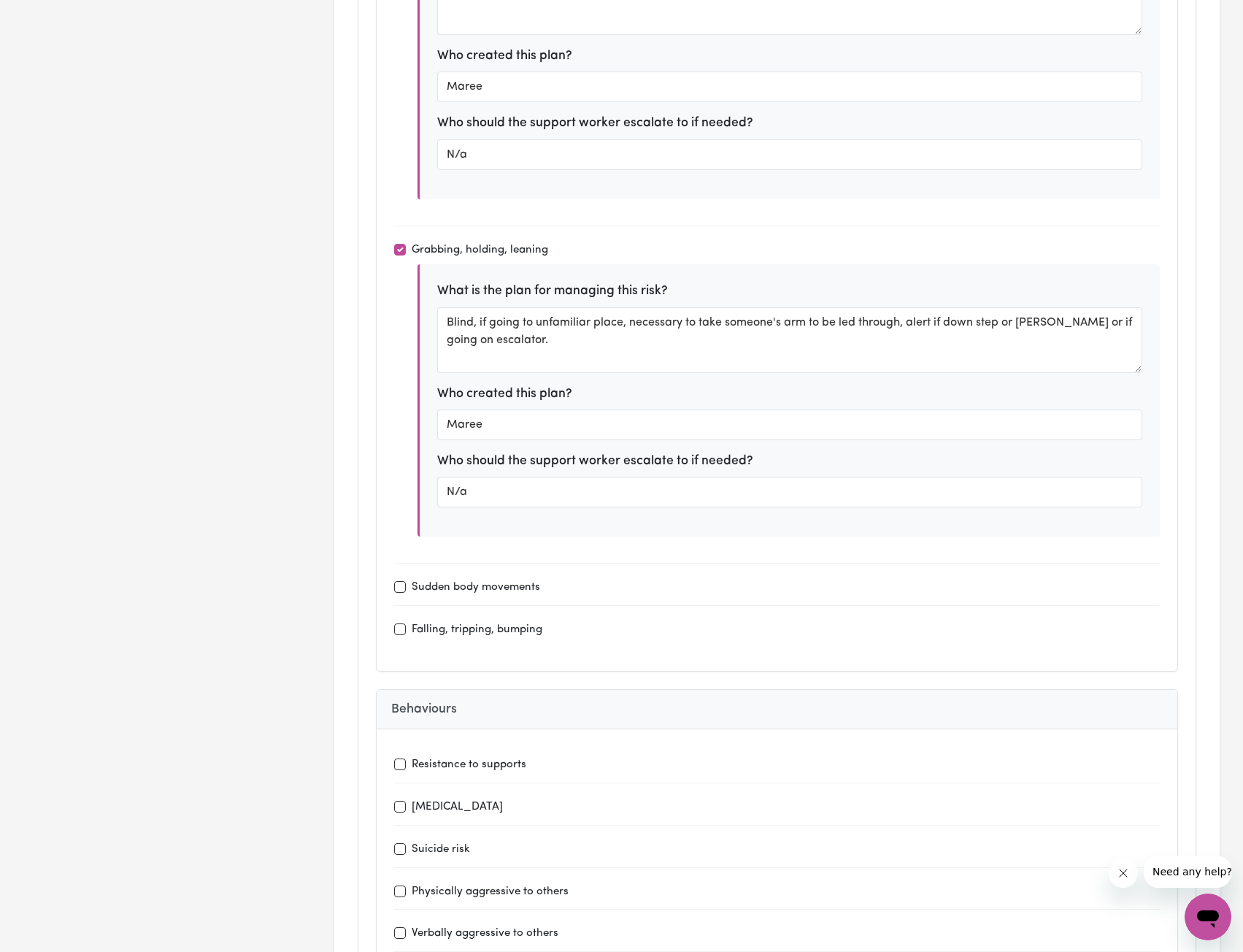
scroll to position [2994, 0]
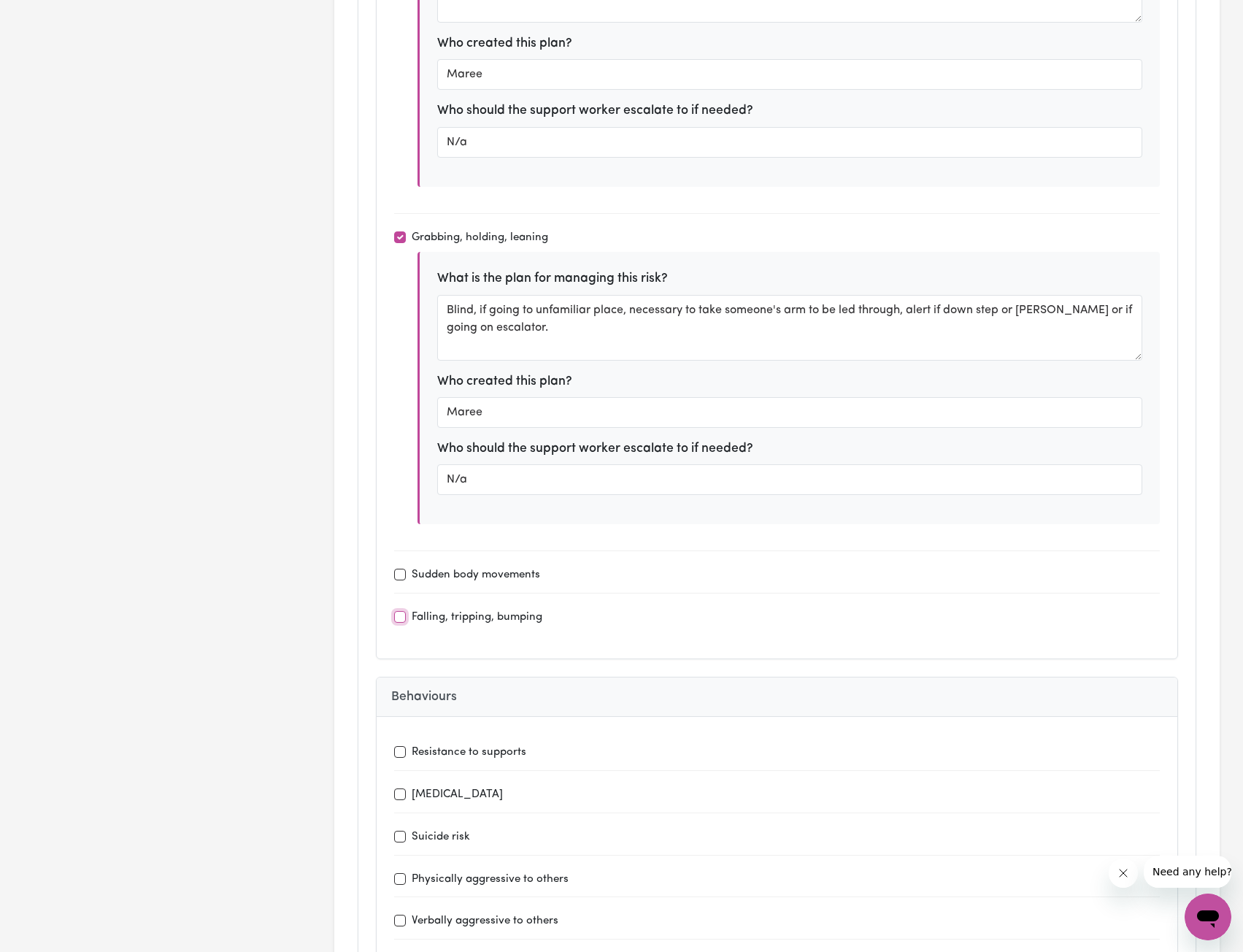
click at [400, 616] on input "Falling, tripping, bumping" at bounding box center [399, 616] width 11 height 11
checkbox input "true"
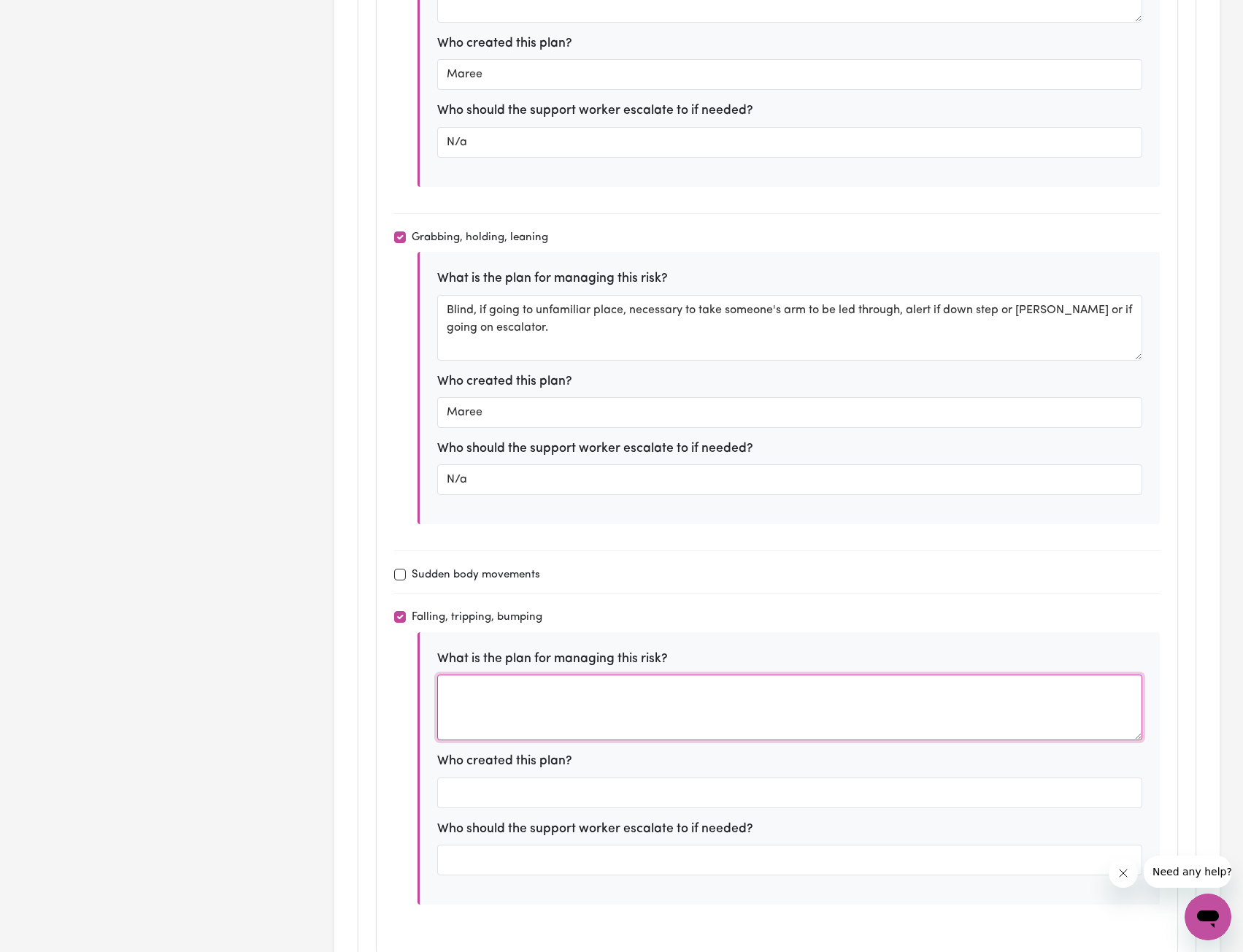
click at [513, 699] on textarea at bounding box center [789, 707] width 705 height 66
type textarea "Prompting on steps and potential hazards"
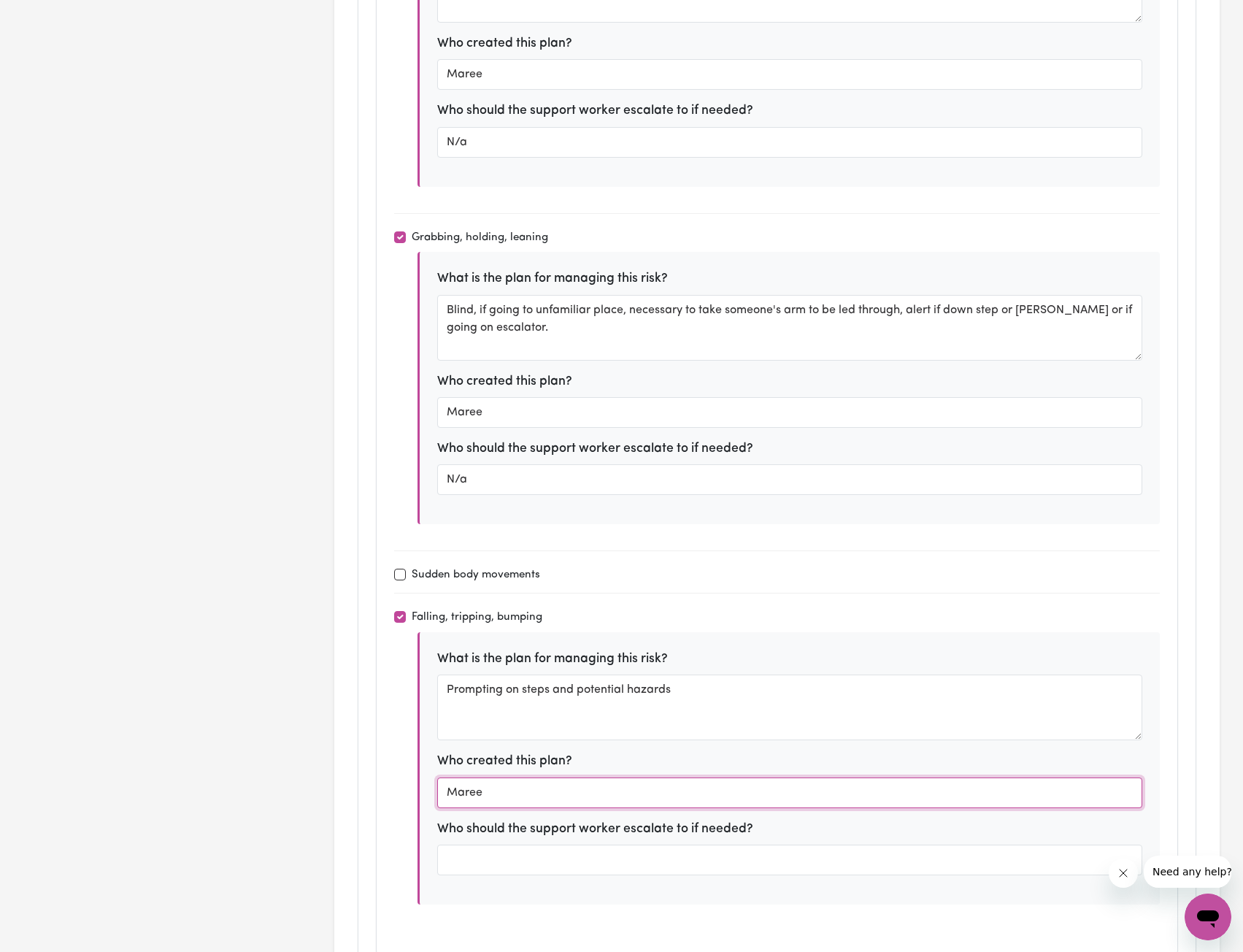
type input "Maree"
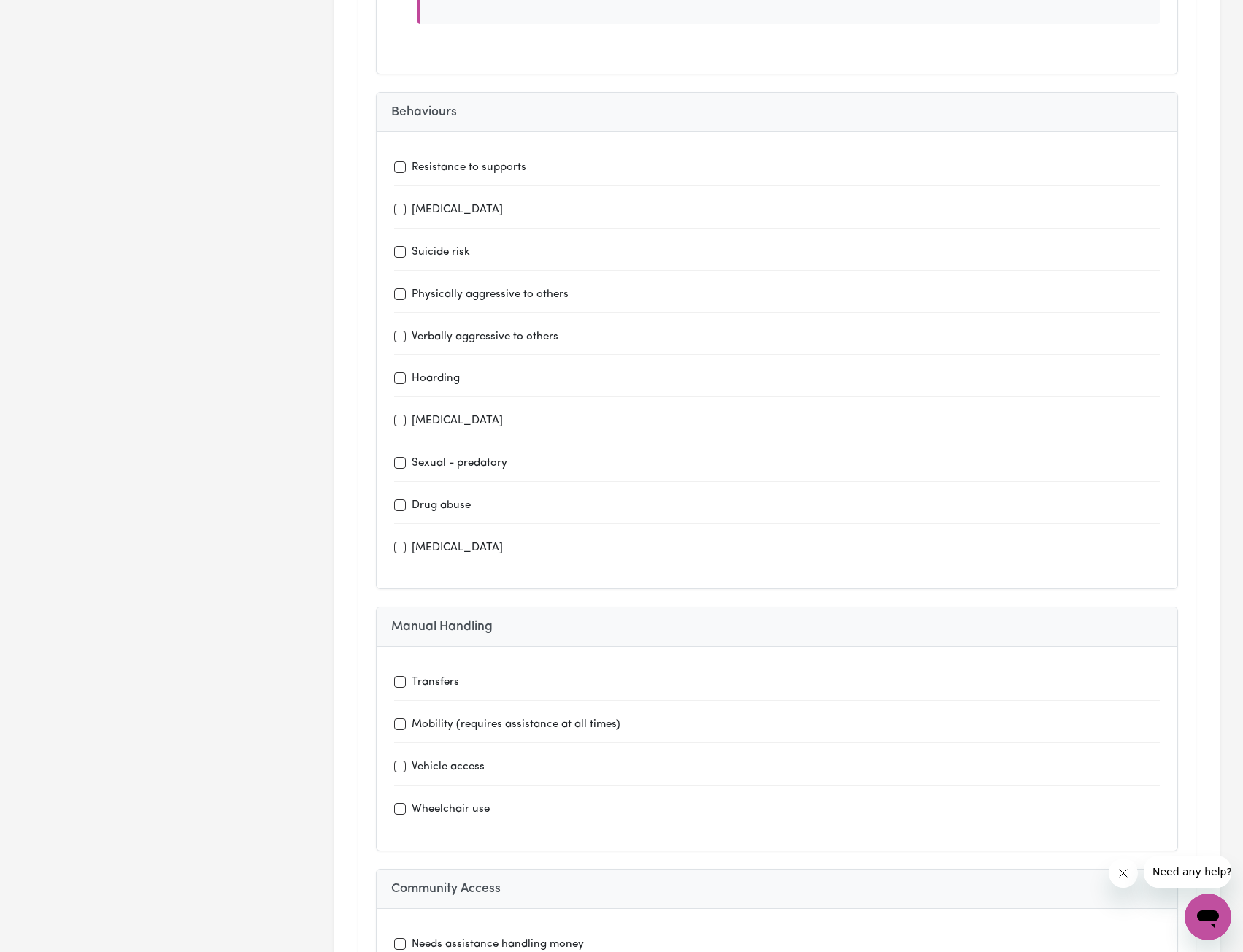
scroll to position [3797, 0]
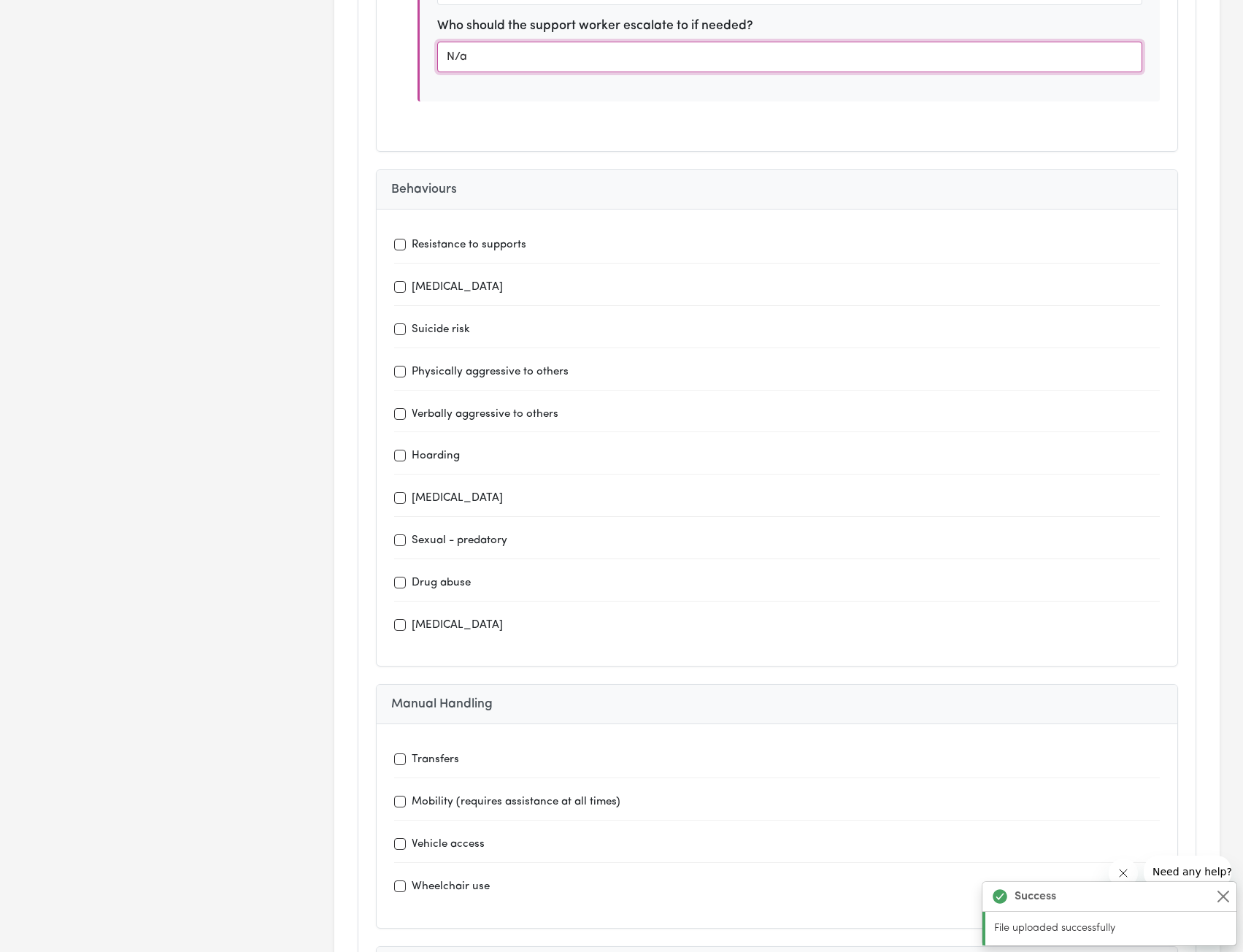
type input "N/a"
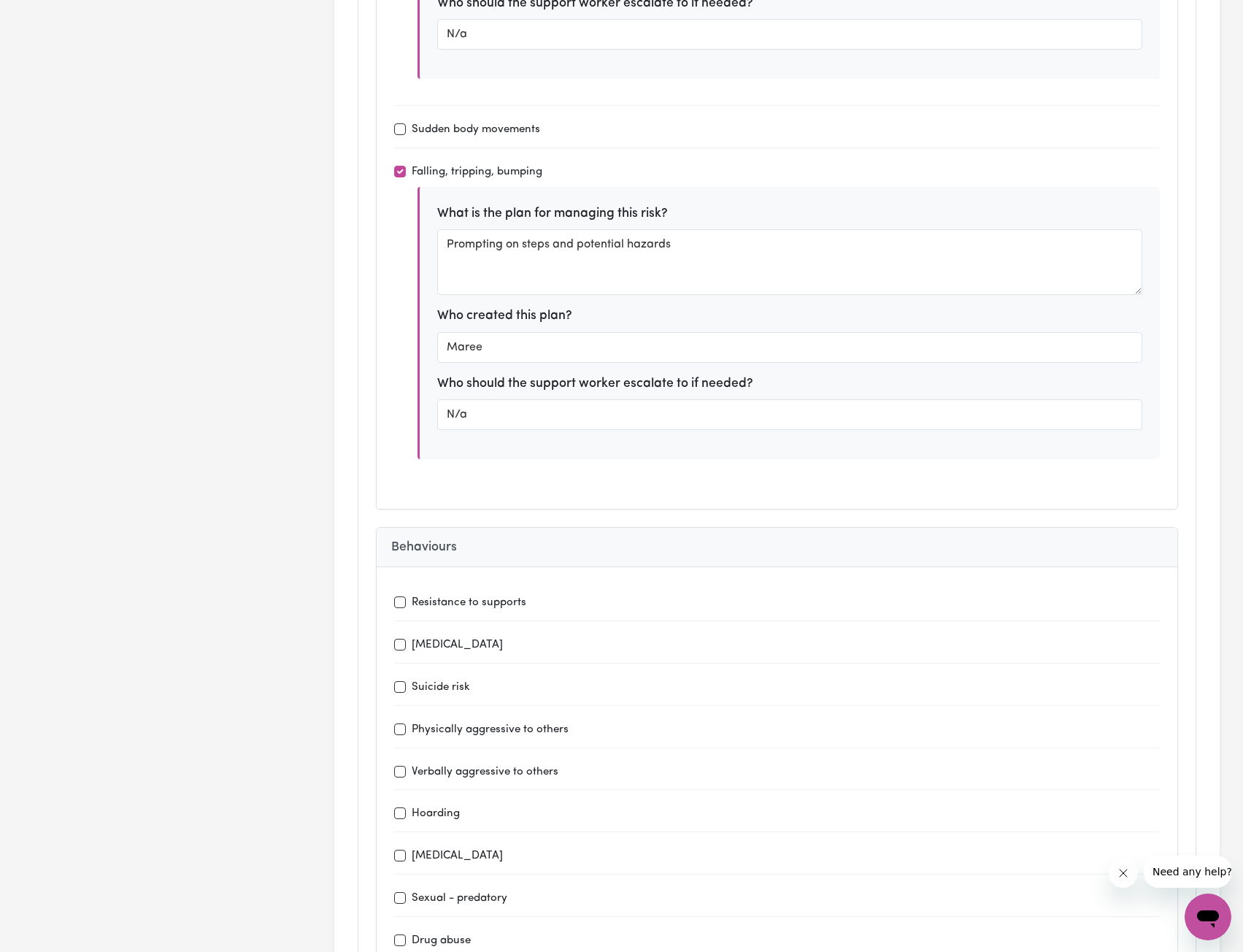
scroll to position [3651, 0]
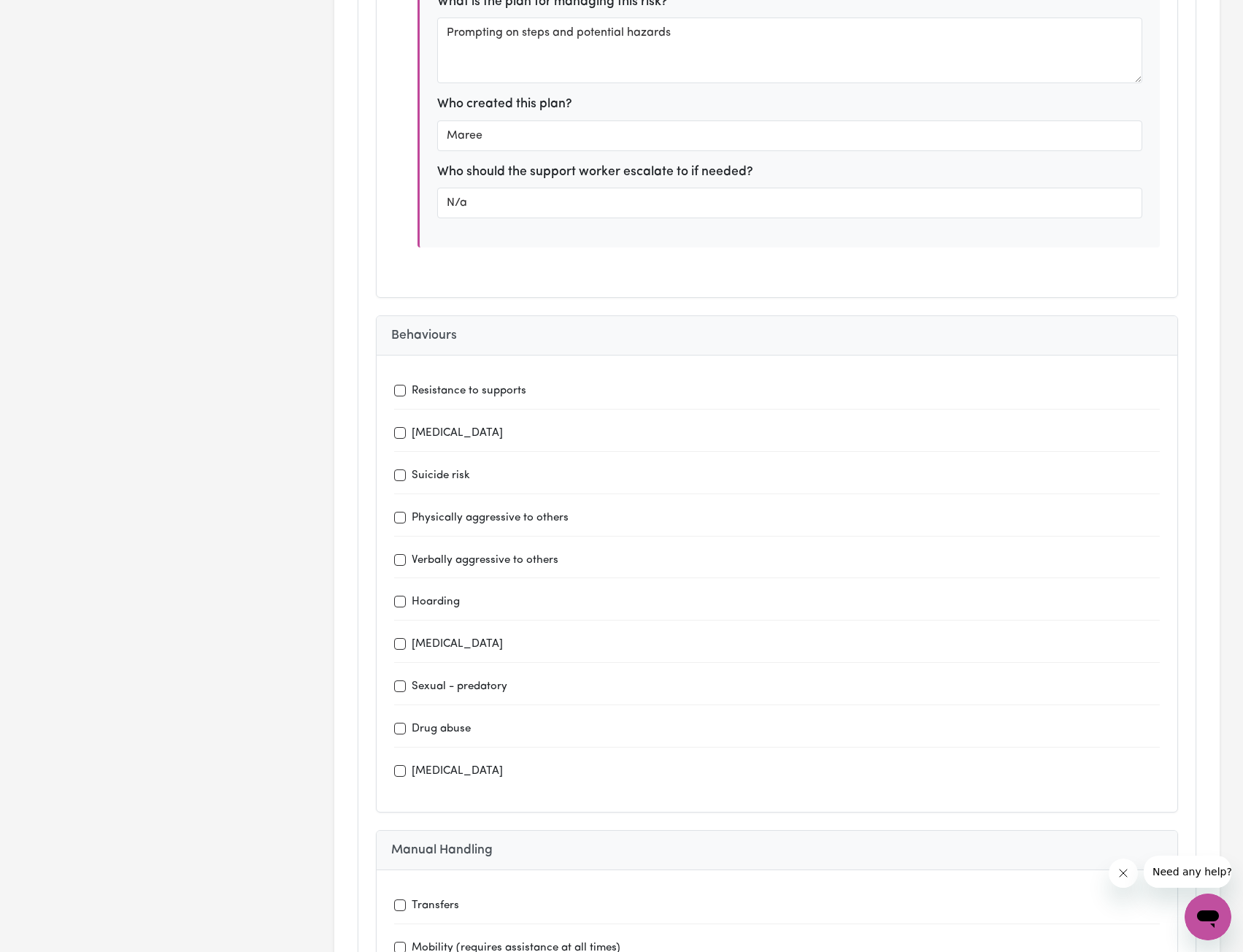
click at [494, 392] on label "Resistance to supports" at bounding box center [470, 392] width 115 height 17
click at [406, 392] on input "Resistance to supports" at bounding box center [399, 390] width 11 height 11
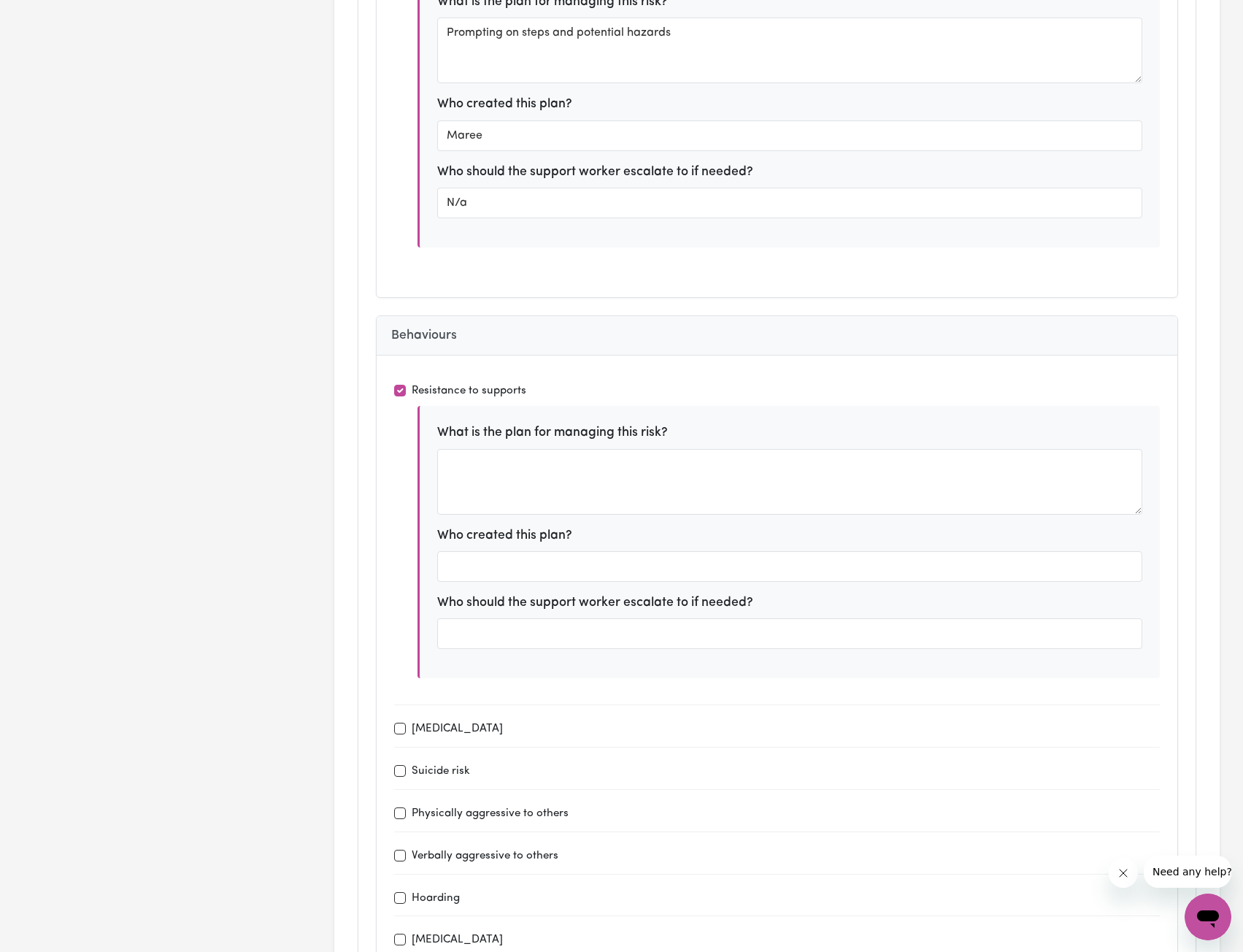
click at [435, 398] on label "Resistance to supports" at bounding box center [470, 392] width 115 height 17
click at [406, 396] on input "Resistance to supports" at bounding box center [399, 390] width 11 height 11
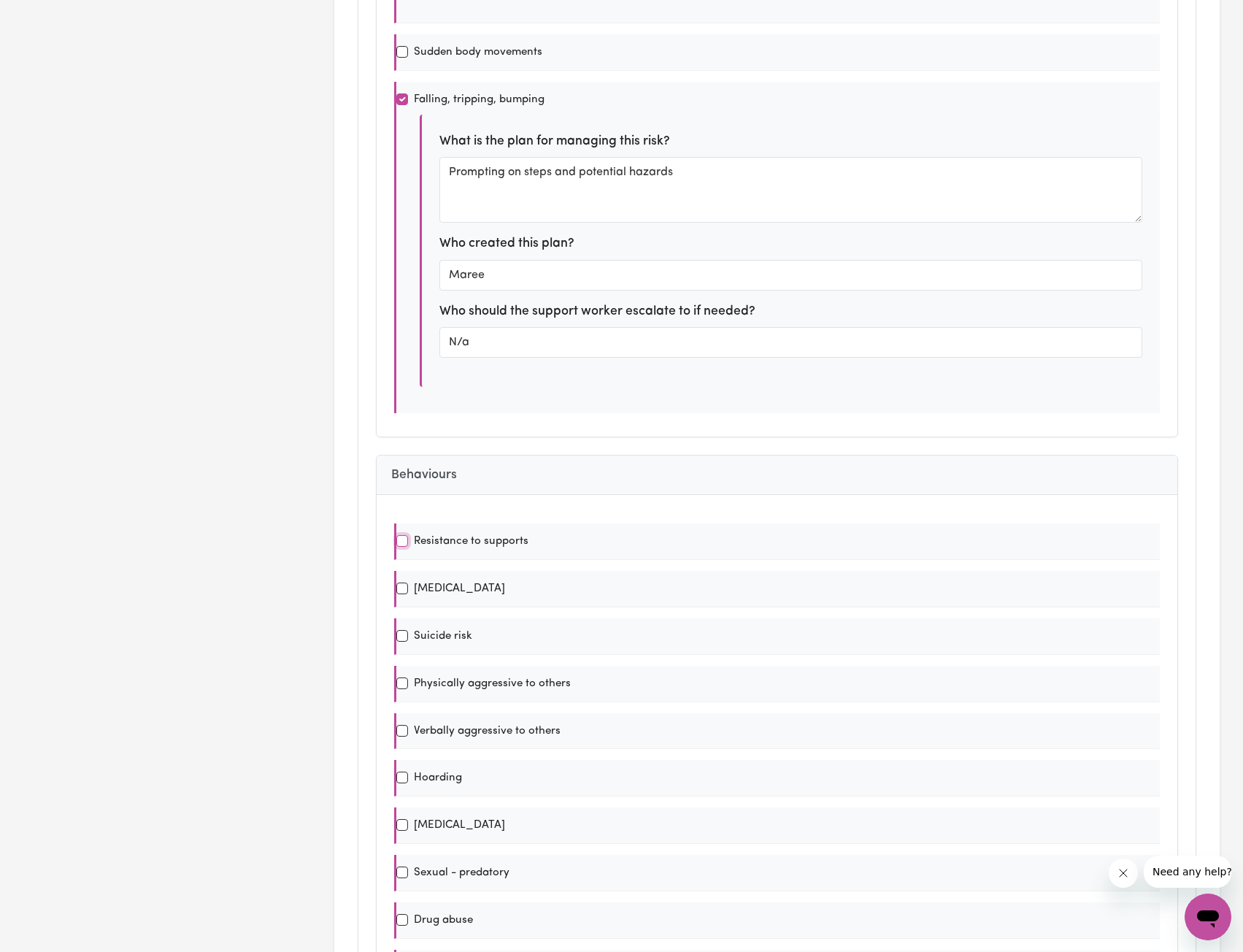
scroll to position [0, 0]
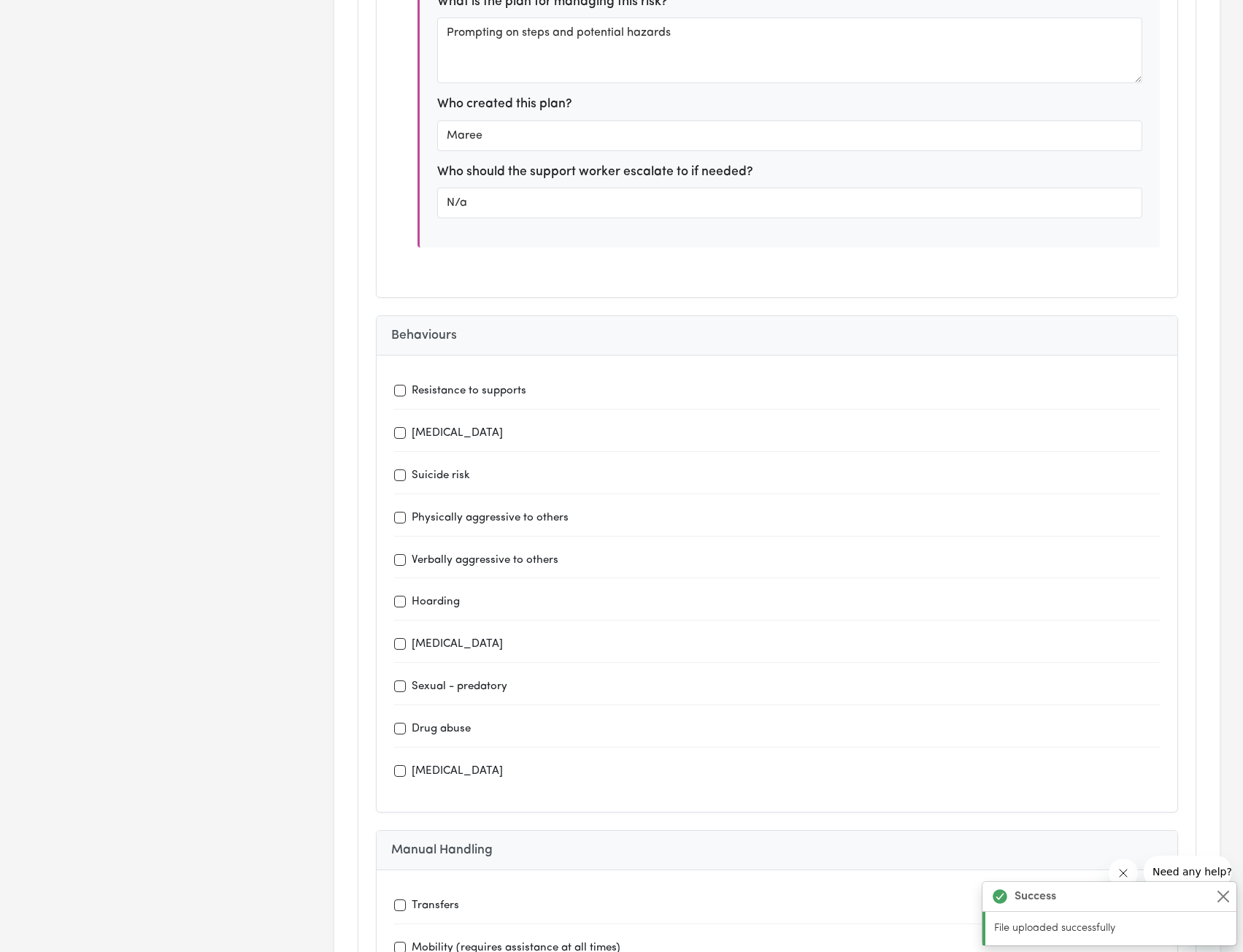
click at [431, 394] on label "Resistance to supports" at bounding box center [470, 392] width 115 height 17
click at [406, 394] on input "Resistance to supports" at bounding box center [399, 390] width 11 height 11
checkbox input "true"
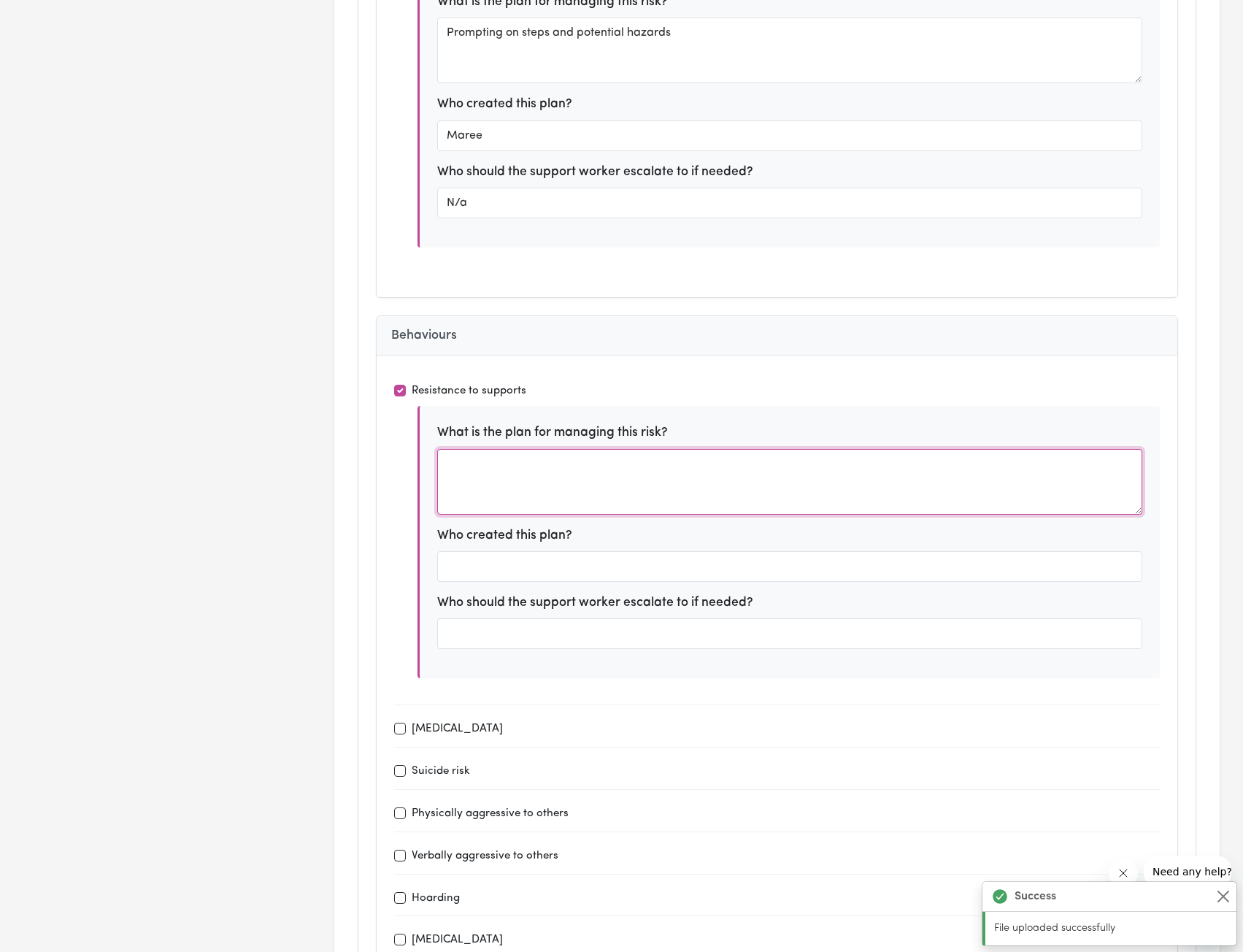
click at [563, 460] on textarea at bounding box center [789, 482] width 705 height 66
type textarea "Don"
type textarea "'t"
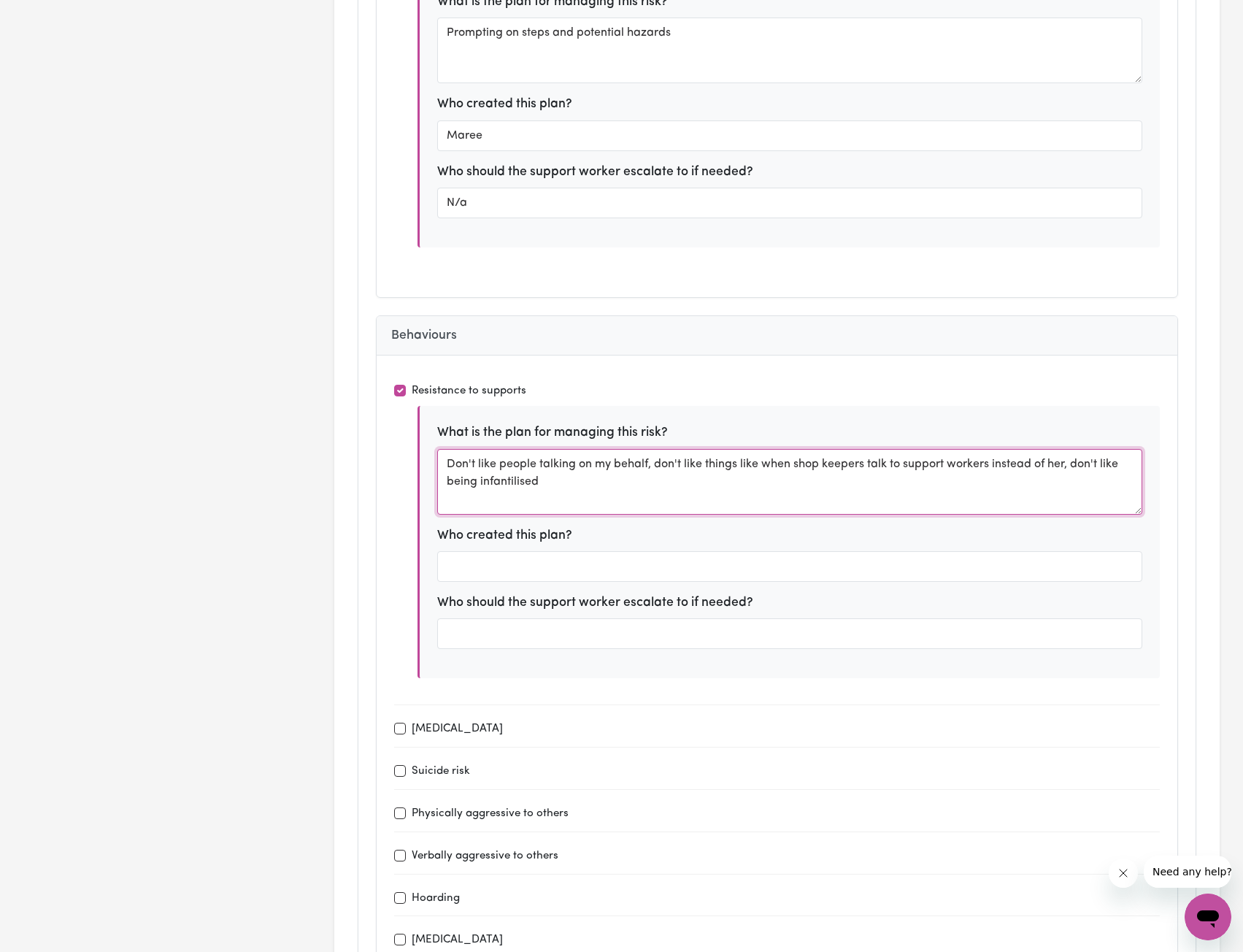
type textarea "Don't like people talking on my behalf, don't like things like when shop keeper…"
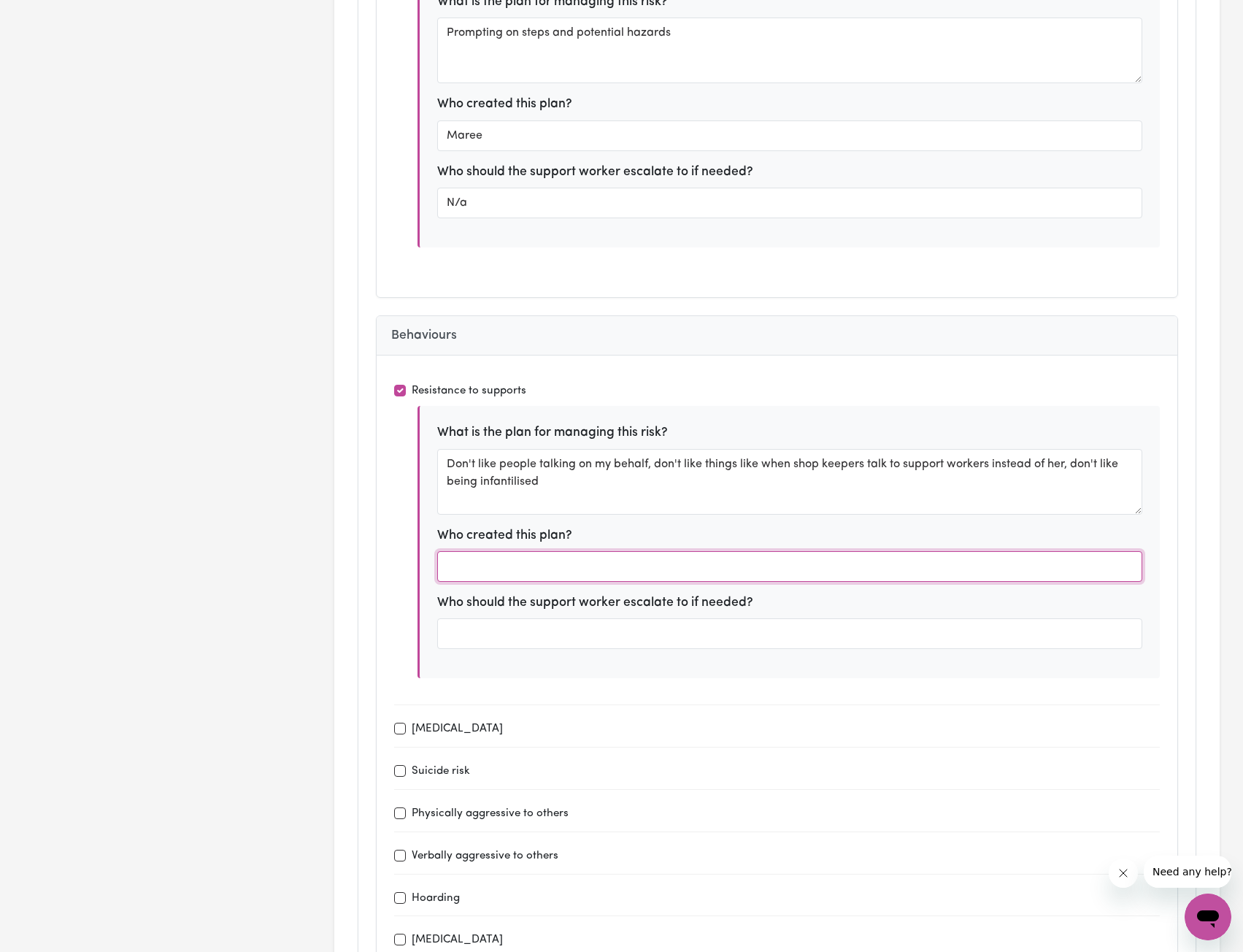
click at [584, 563] on input "text" at bounding box center [789, 566] width 705 height 31
type input "Maree"
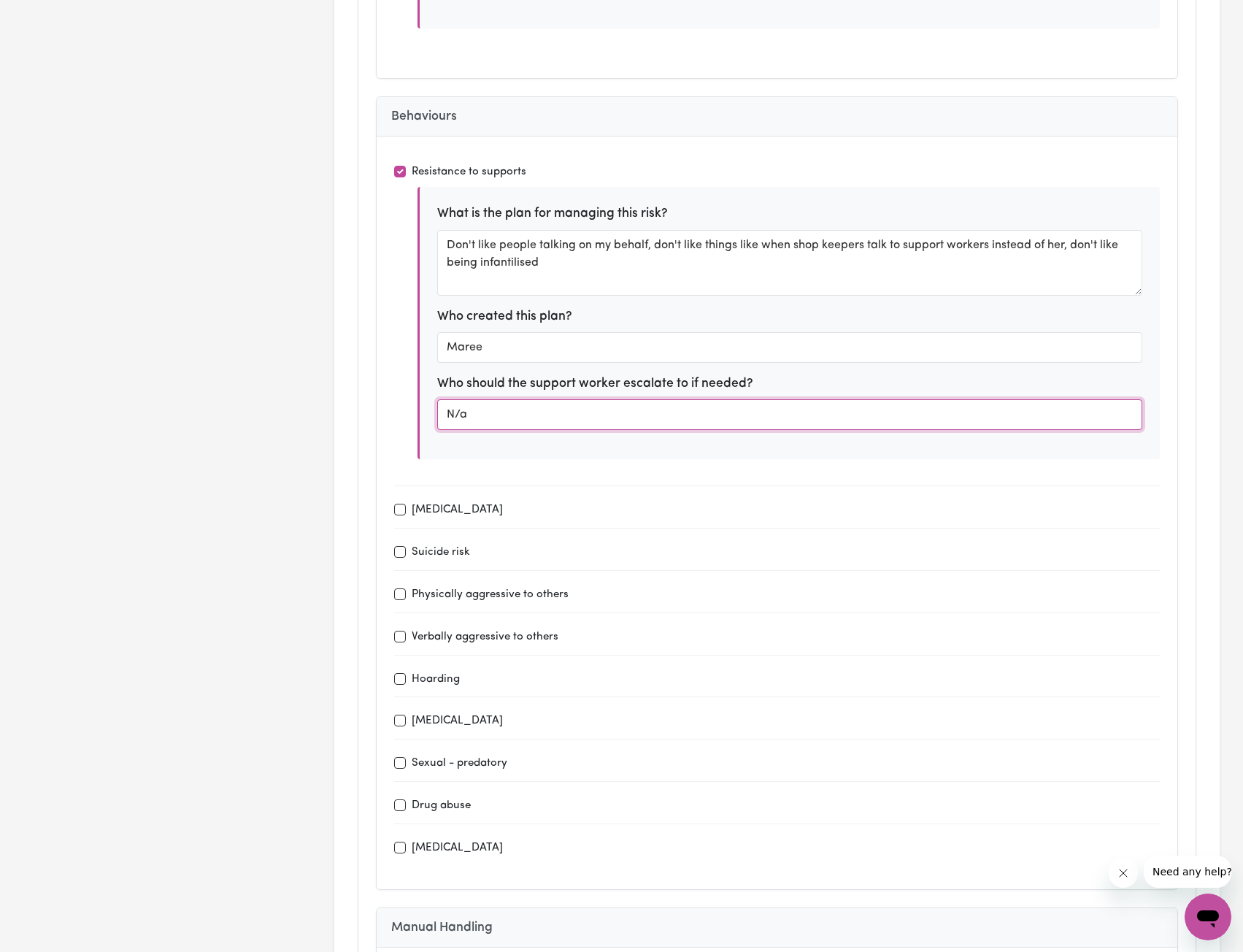
type input "N/a"
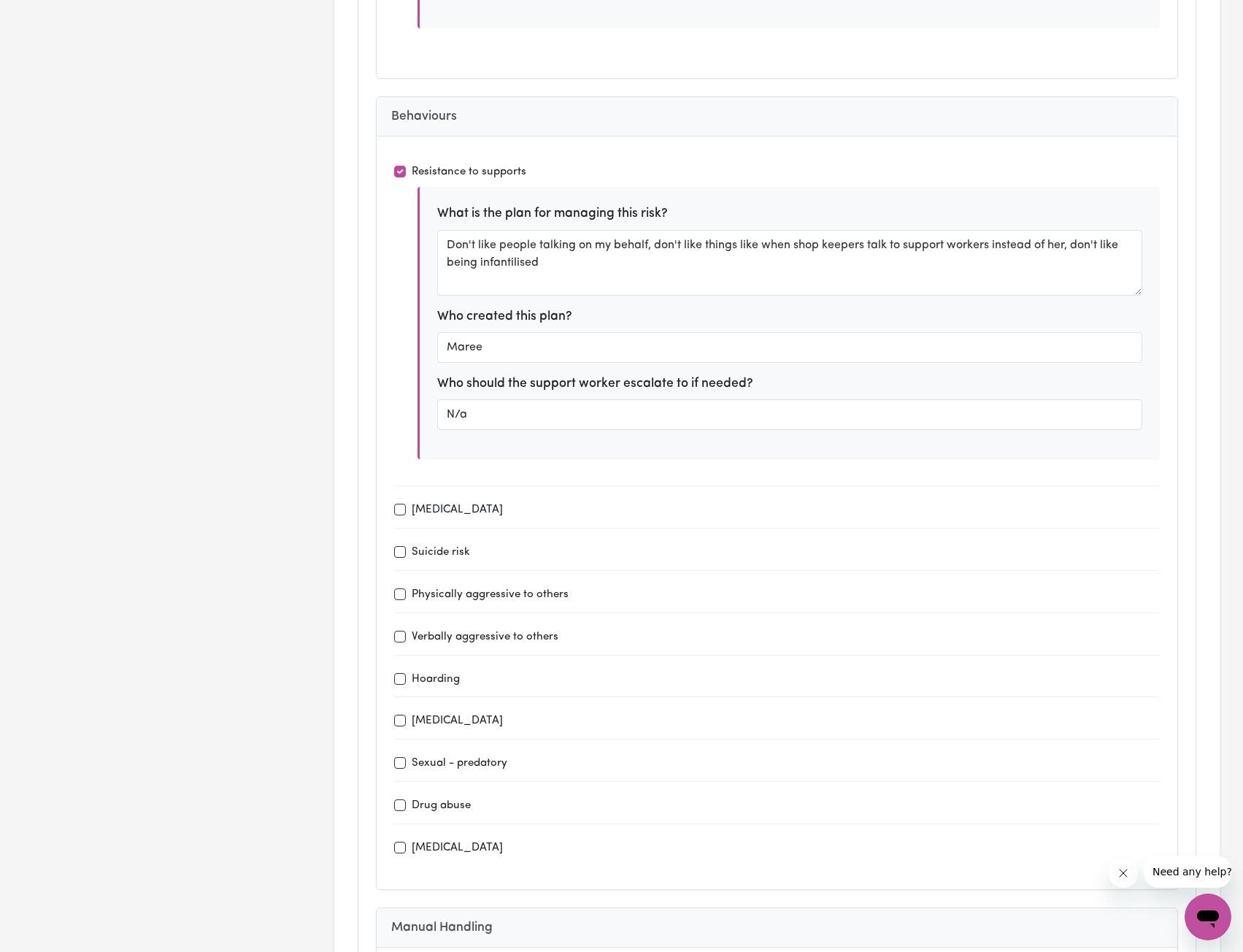
click at [664, 459] on div "What is the plan for managing this risk? Don't like people talking on my behalf…" at bounding box center [789, 323] width 742 height 272
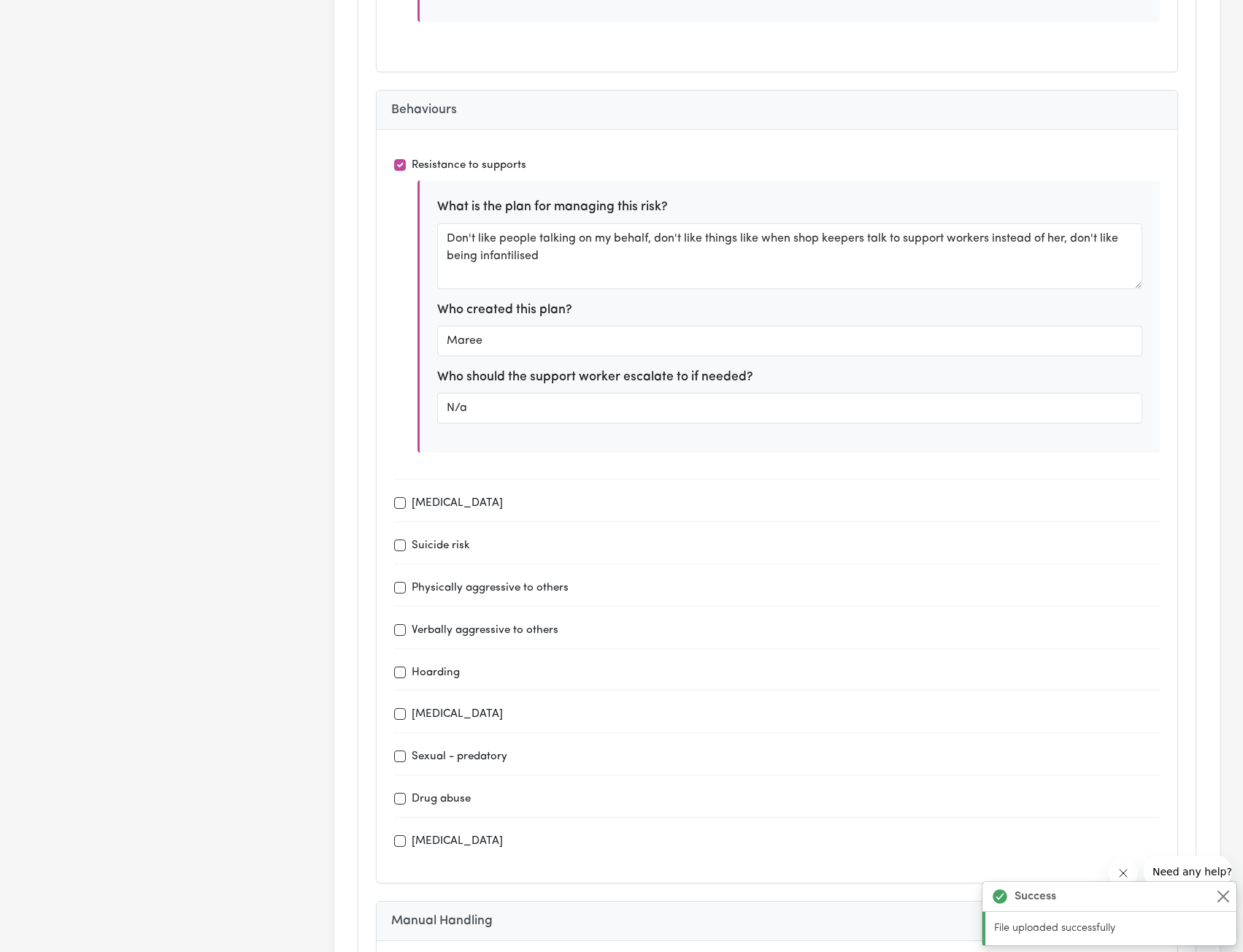
scroll to position [3870, 0]
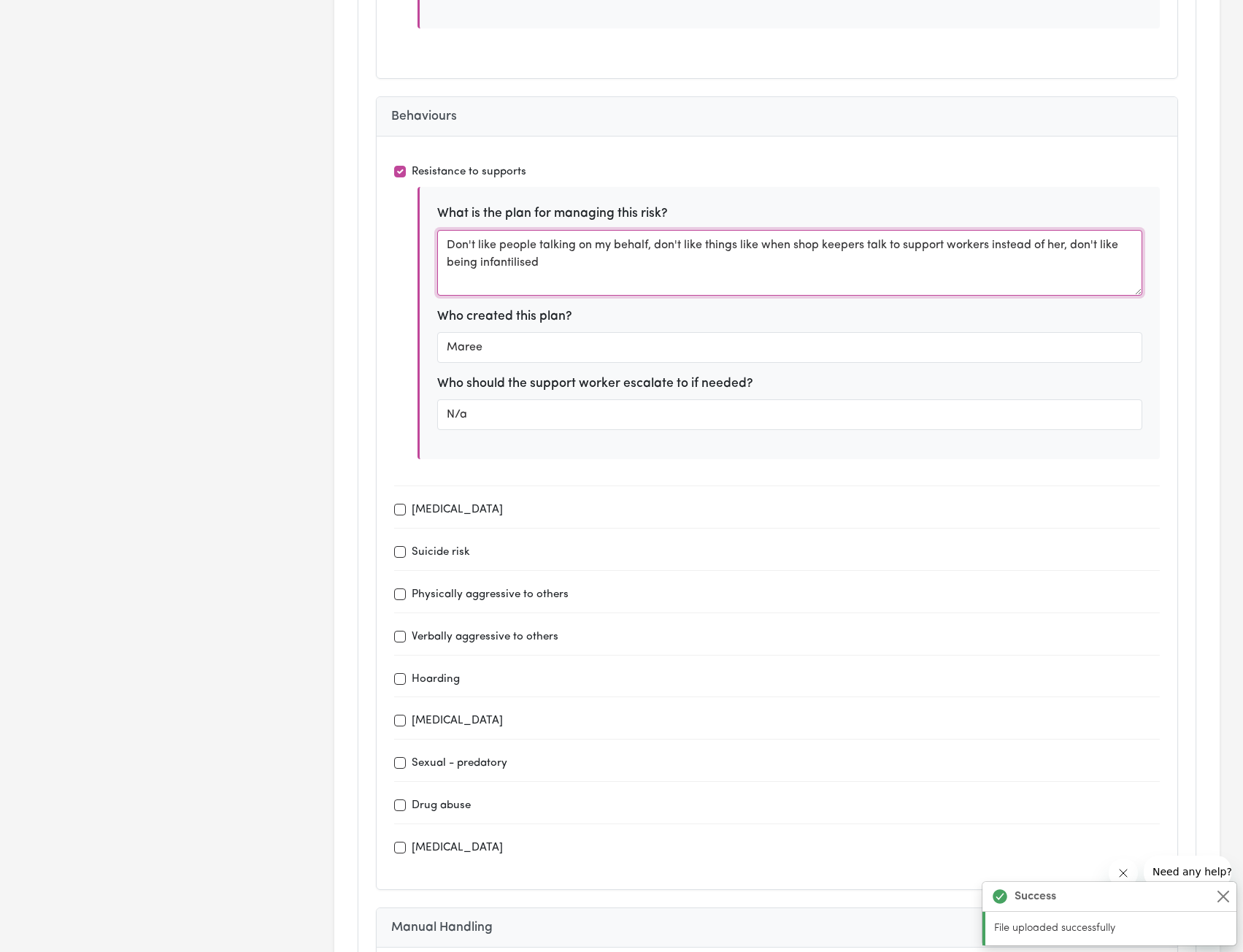
click at [577, 269] on textarea "Don't like people talking on my behalf, don't like things like when shop keeper…" at bounding box center [789, 262] width 705 height 66
type textarea "Don't like people talking on my behalf, don't like things like when shop keeper…"
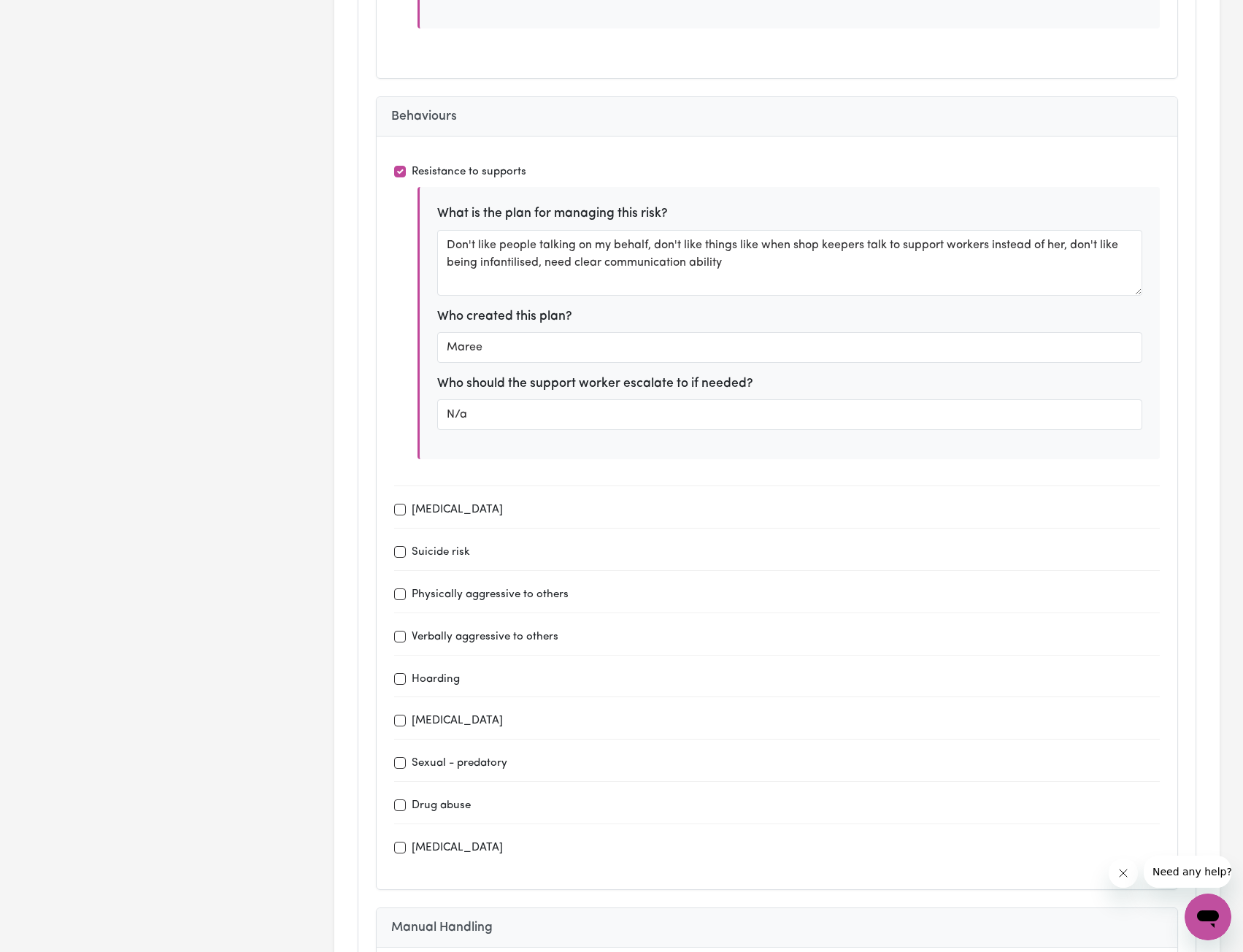
click at [632, 327] on div "Who created this plan? Maree" at bounding box center [789, 335] width 705 height 55
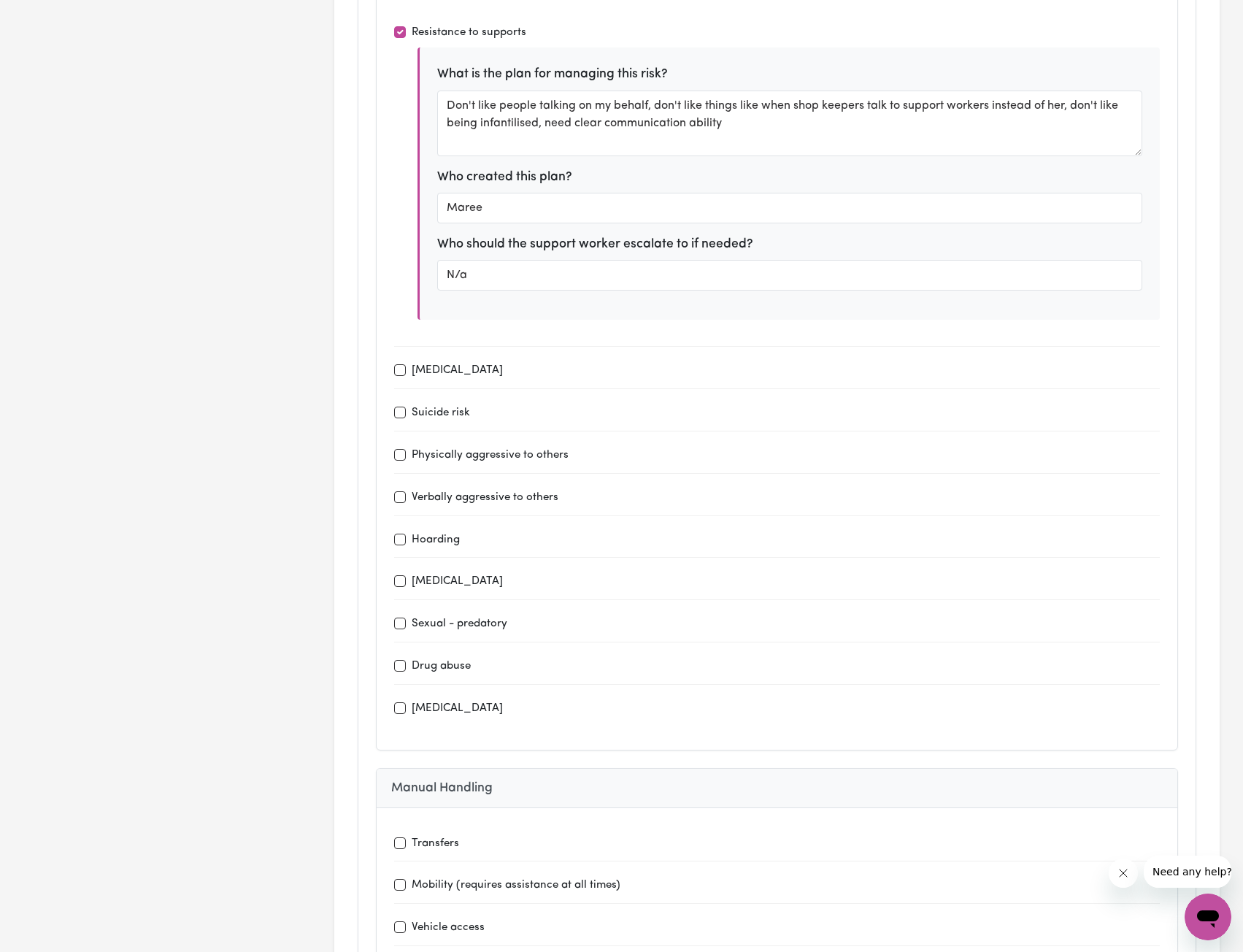
scroll to position [4016, 0]
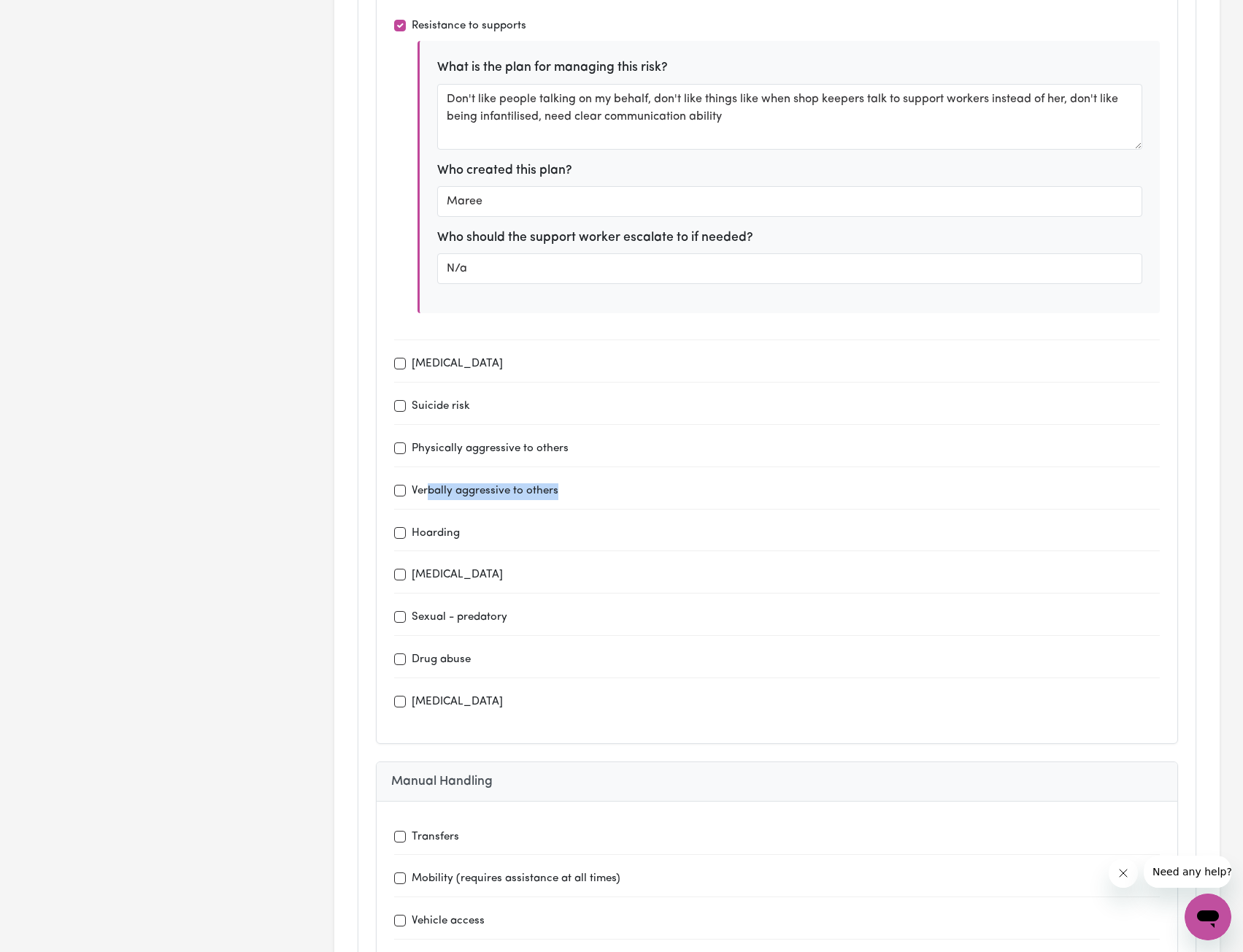
drag, startPoint x: 568, startPoint y: 492, endPoint x: 431, endPoint y: 483, distance: 137.3
click at [431, 483] on div "Verbally aggressive to others" at bounding box center [776, 491] width 766 height 18
click at [444, 492] on label "Verbally aggressive to others" at bounding box center [485, 492] width 147 height 17
click at [406, 492] on input "Verbally aggressive to others" at bounding box center [399, 490] width 11 height 11
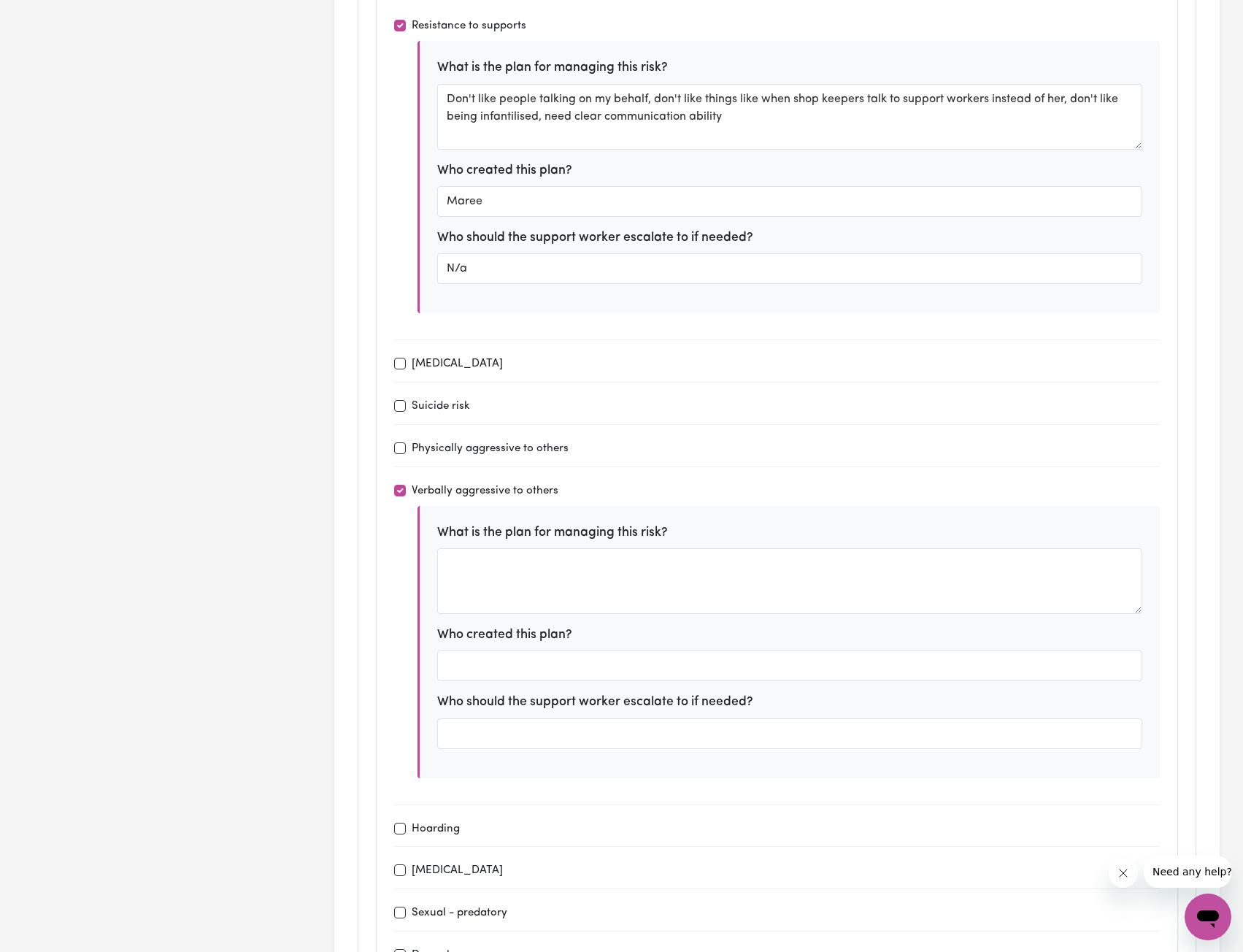
click at [444, 492] on label "Verbally aggressive to others" at bounding box center [485, 492] width 147 height 17
click at [406, 492] on input "Verbally aggressive to others" at bounding box center [399, 490] width 11 height 11
checkbox input "false"
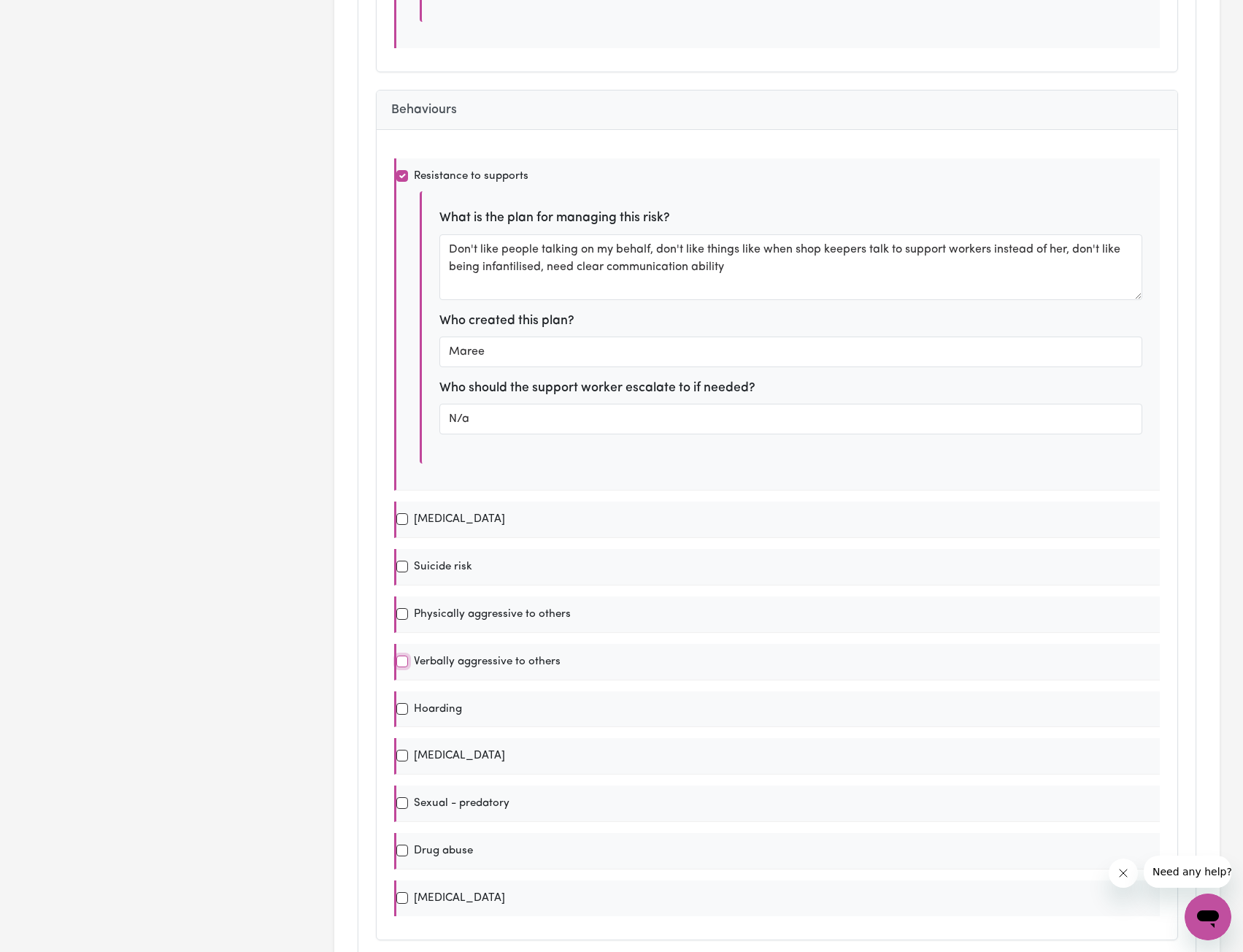
scroll to position [0, 0]
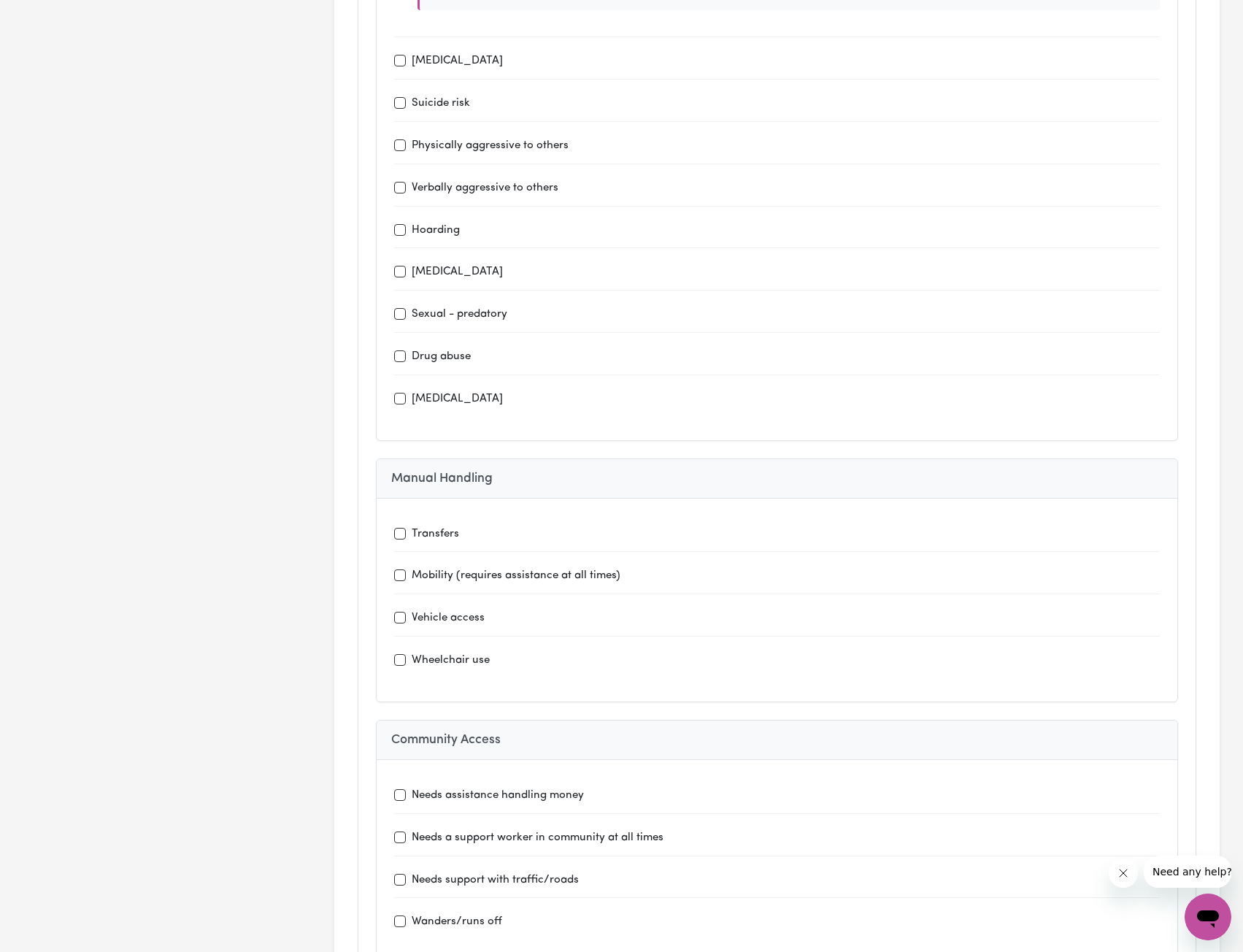
scroll to position [4454, 0]
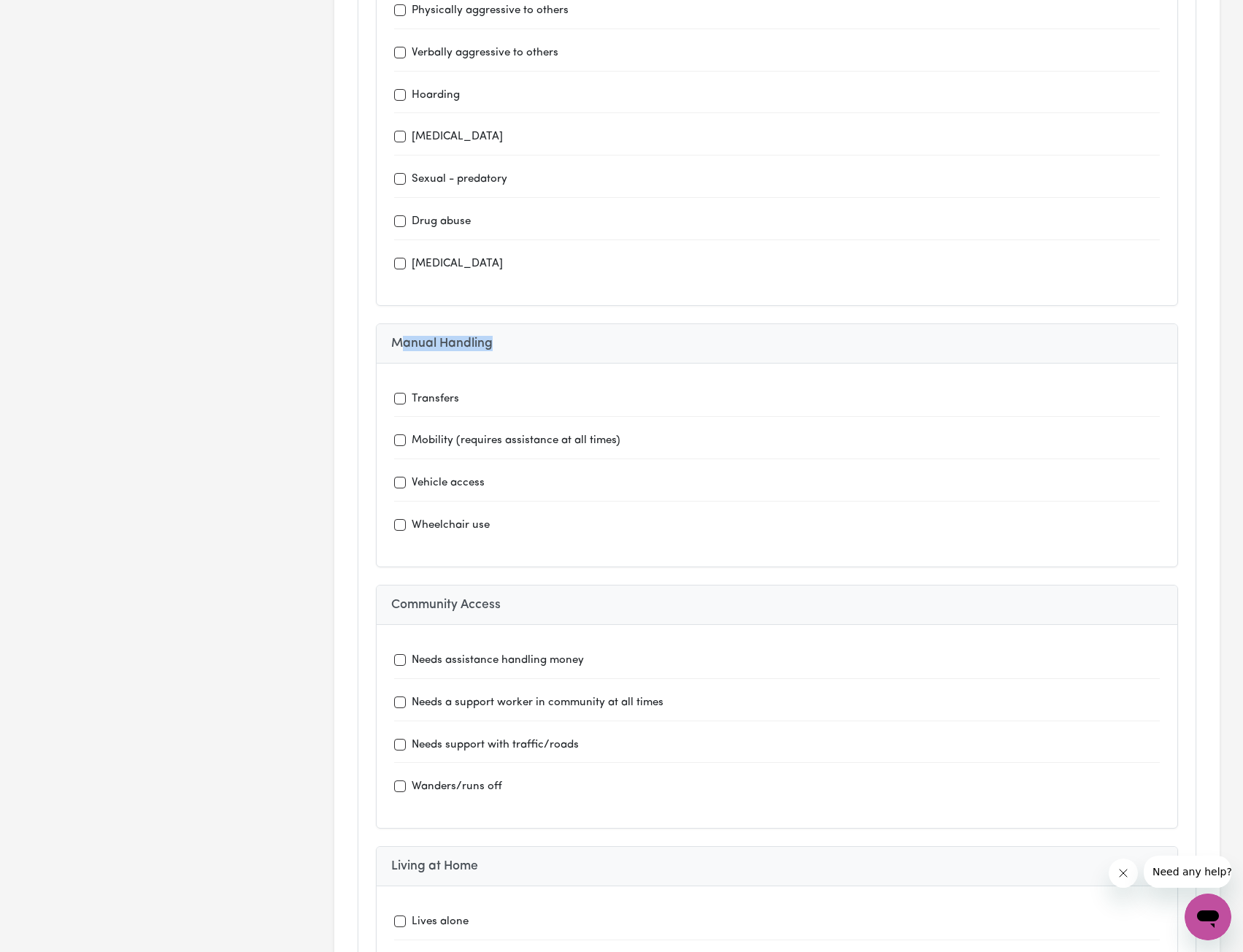
drag, startPoint x: 398, startPoint y: 344, endPoint x: 520, endPoint y: 352, distance: 122.3
click at [520, 352] on div "Manual Handling" at bounding box center [776, 344] width 801 height 39
click at [411, 345] on h4 "Manual Handling" at bounding box center [777, 343] width 772 height 15
click at [400, 439] on input "Mobility (requires assistance at all times)" at bounding box center [399, 440] width 11 height 11
checkbox input "true"
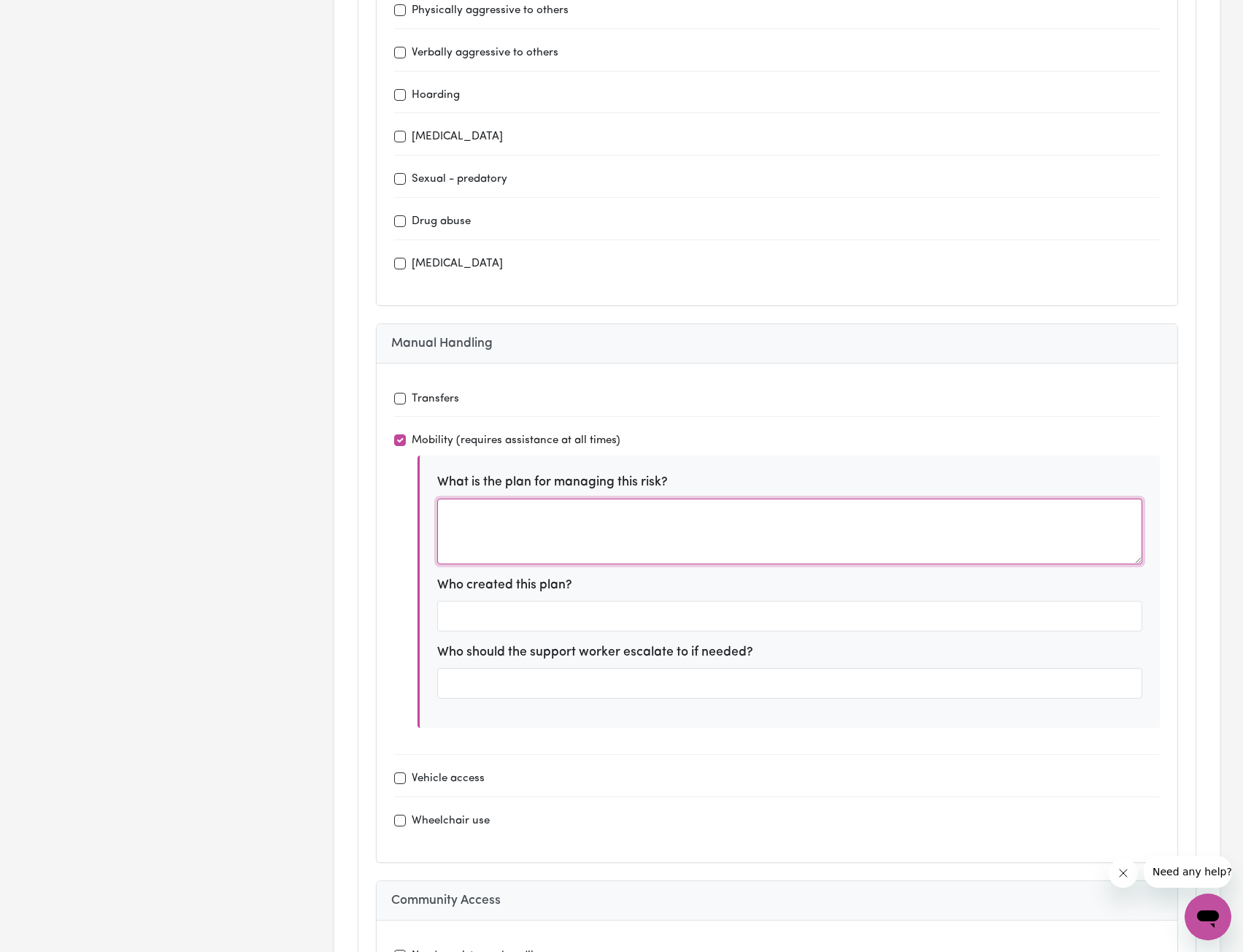
click at [584, 526] on textarea at bounding box center [789, 532] width 705 height 66
type textarea "T"
type textarea "Take worker's elbow while out walking"
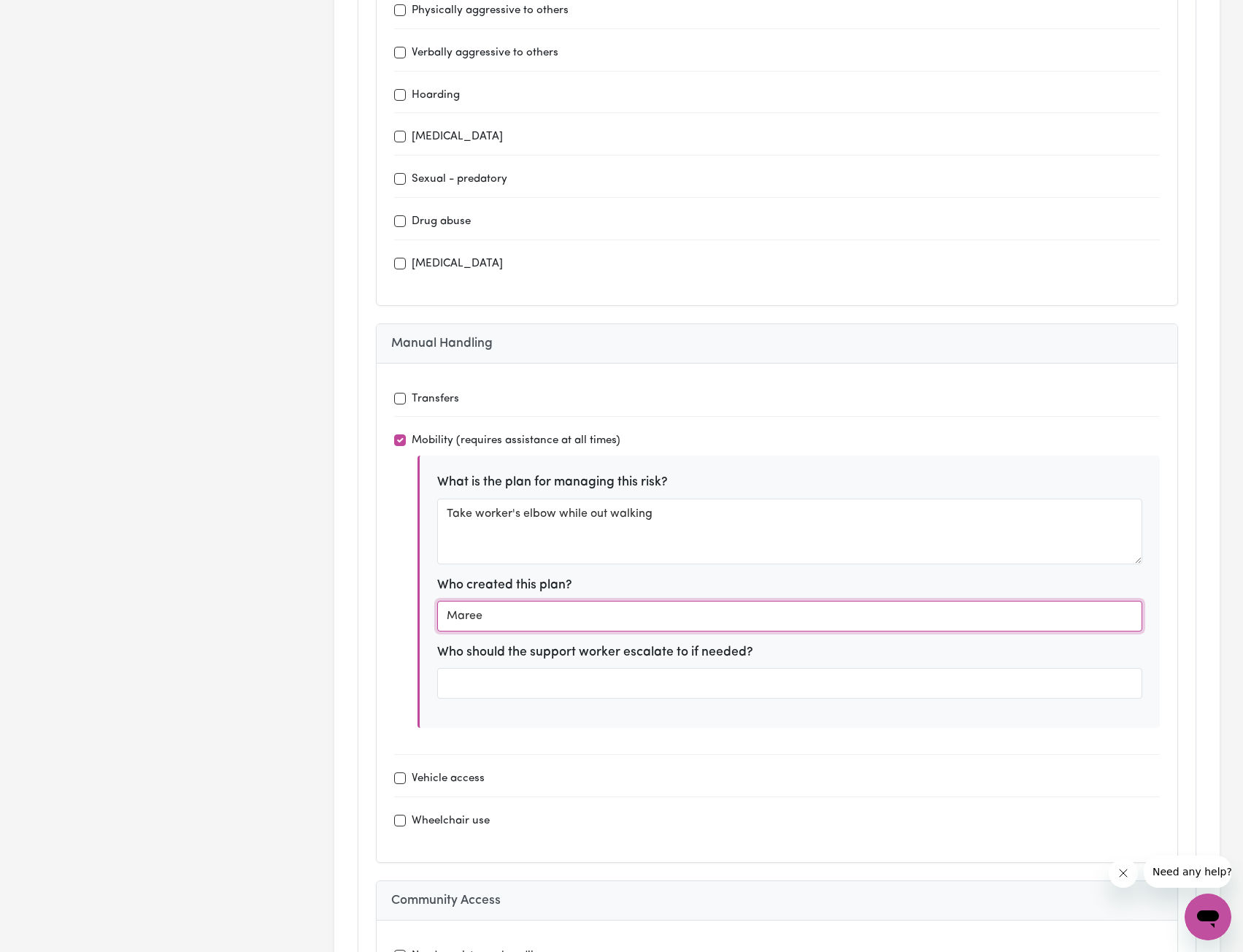
type input "Maree"
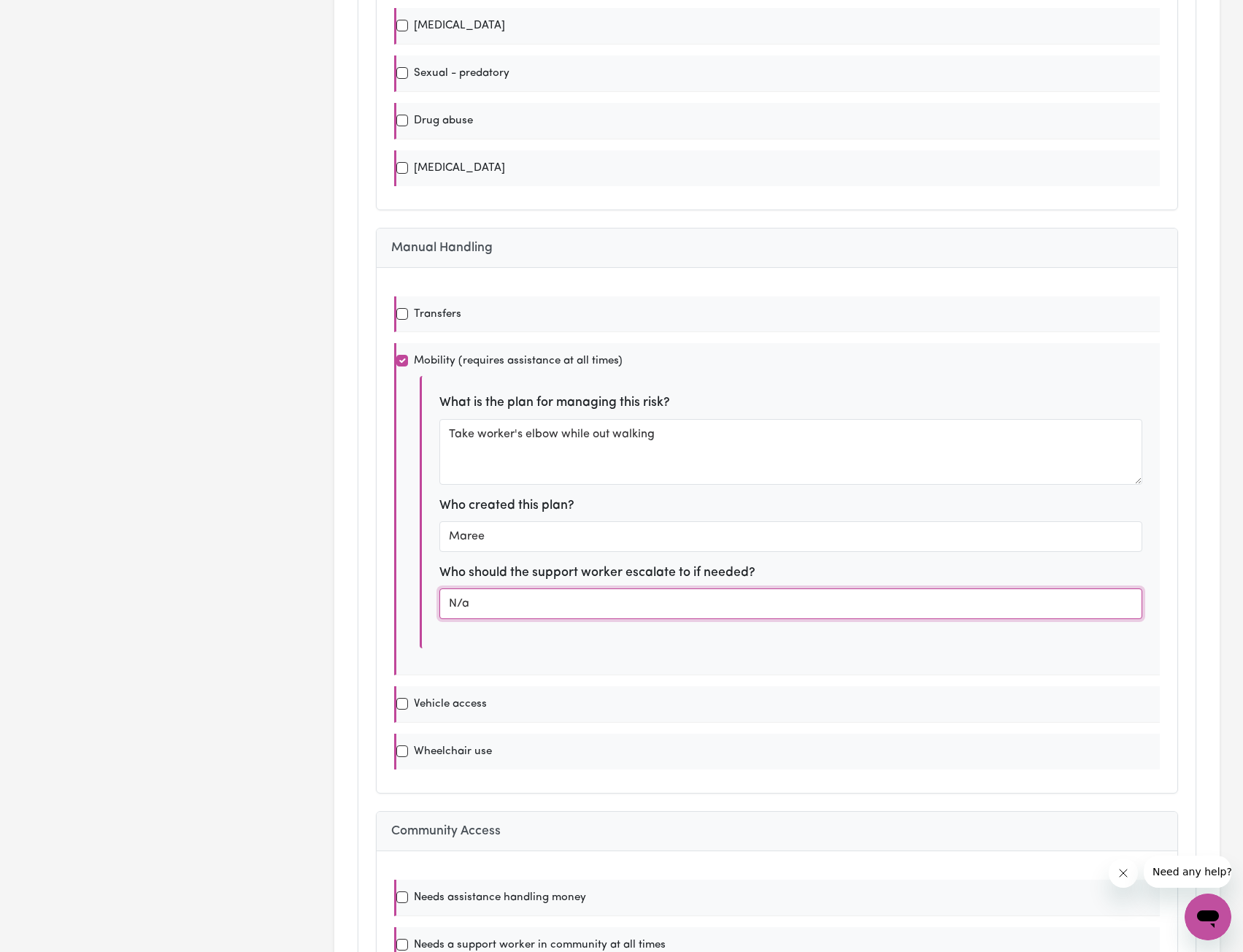
scroll to position [0, 0]
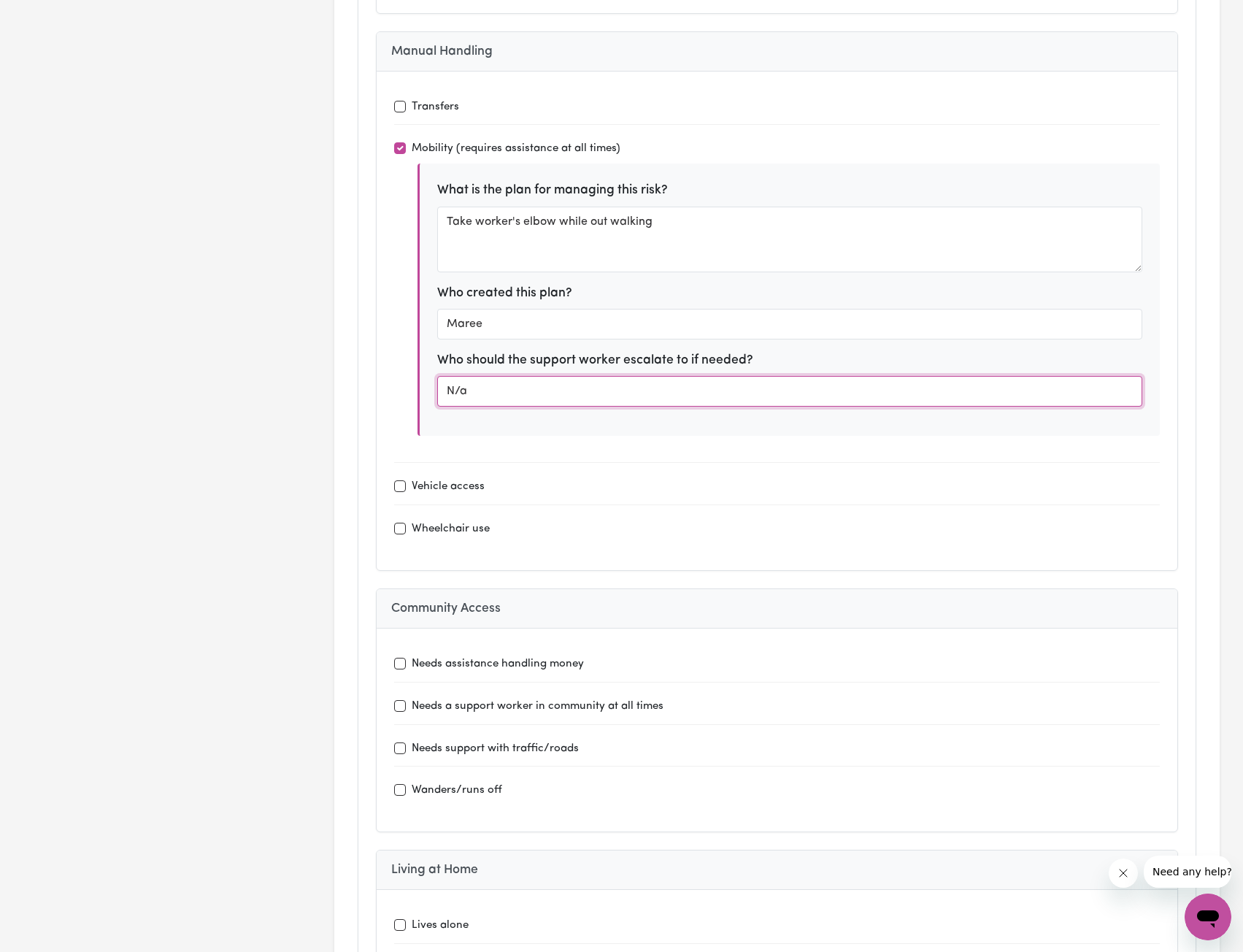
type input "N/a"
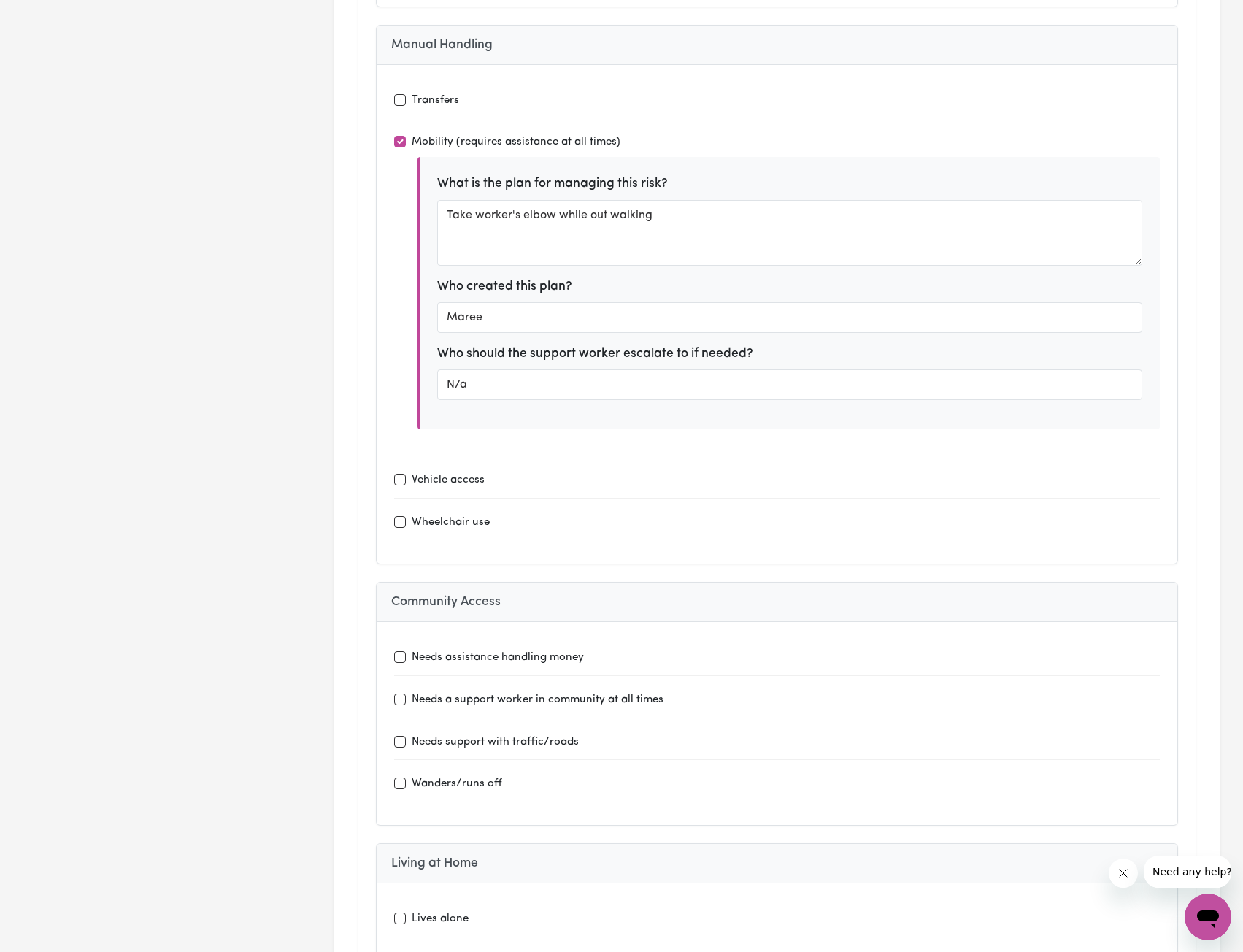
scroll to position [4746, 0]
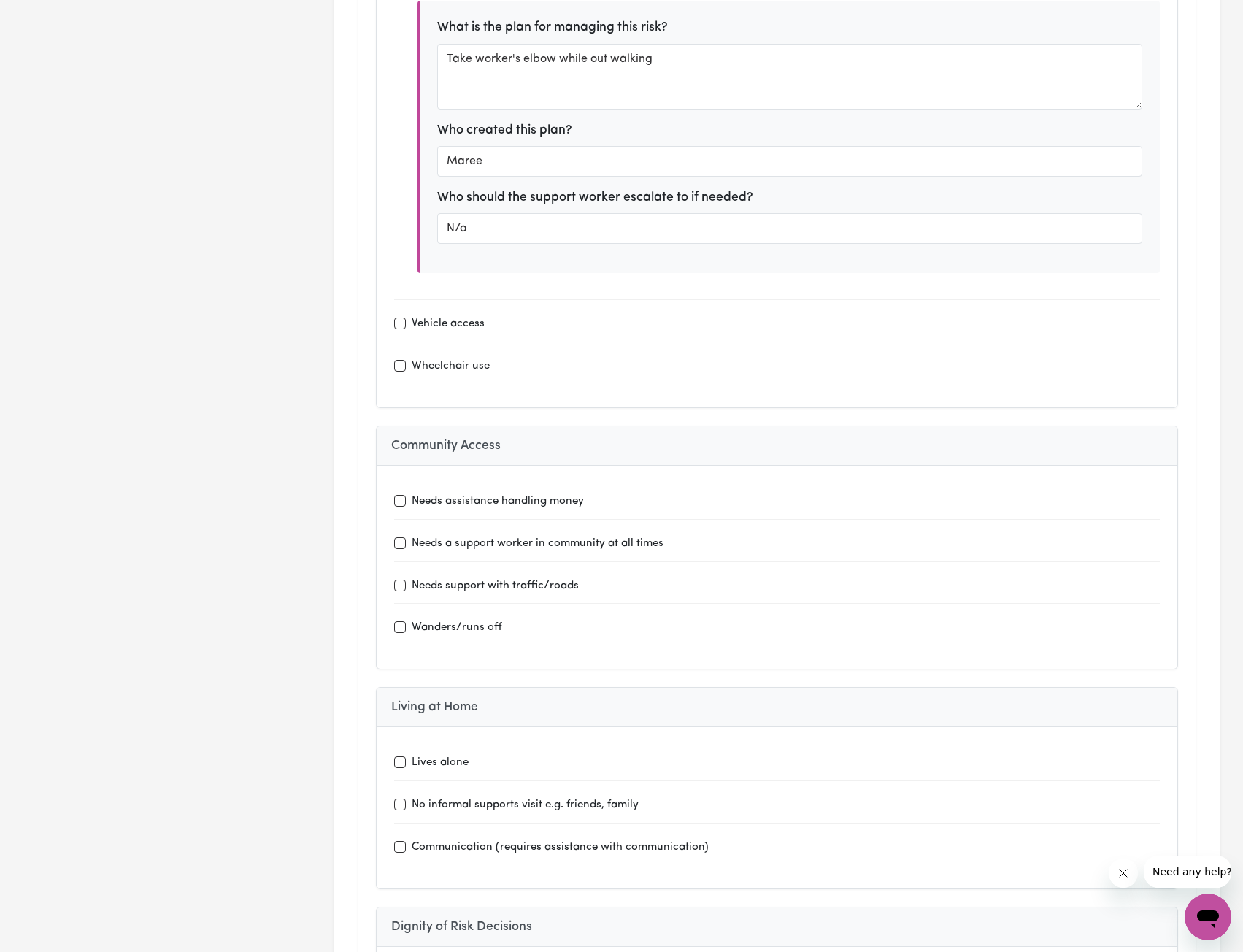
scroll to position [4965, 0]
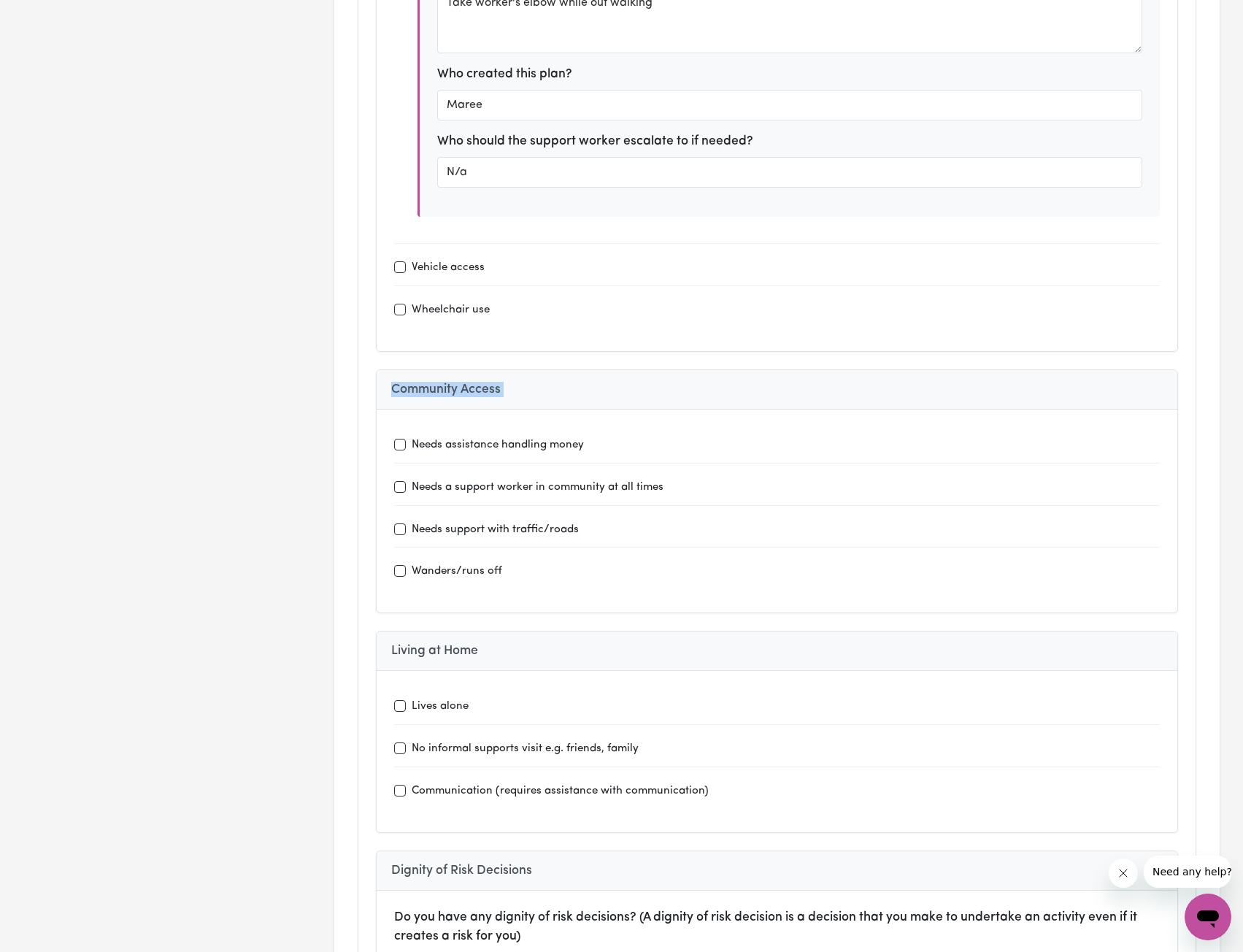
drag, startPoint x: 439, startPoint y: 397, endPoint x: 568, endPoint y: 418, distance: 130.7
click at [568, 418] on div "Community Access Needs assistance handling money Needs a support worker in comm…" at bounding box center [776, 492] width 802 height 244
click at [624, 437] on div "Needs assistance handling money" at bounding box center [776, 445] width 766 height 18
drag, startPoint x: 417, startPoint y: 482, endPoint x: 457, endPoint y: 488, distance: 40.4
click at [457, 488] on label "Needs a support worker in community at all times" at bounding box center [538, 488] width 252 height 17
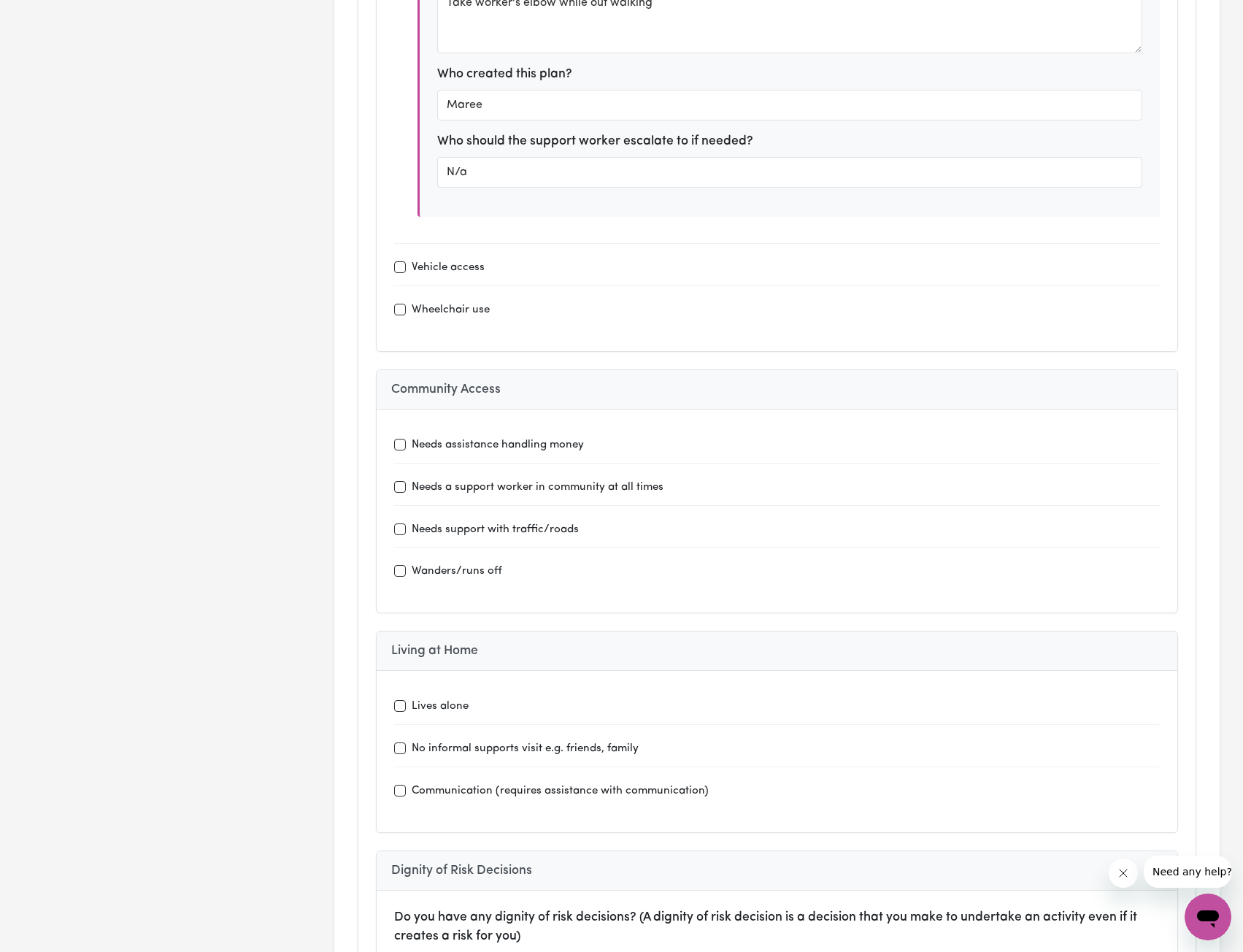
click at [585, 529] on div "Needs support with traffic/roads" at bounding box center [776, 529] width 766 height 18
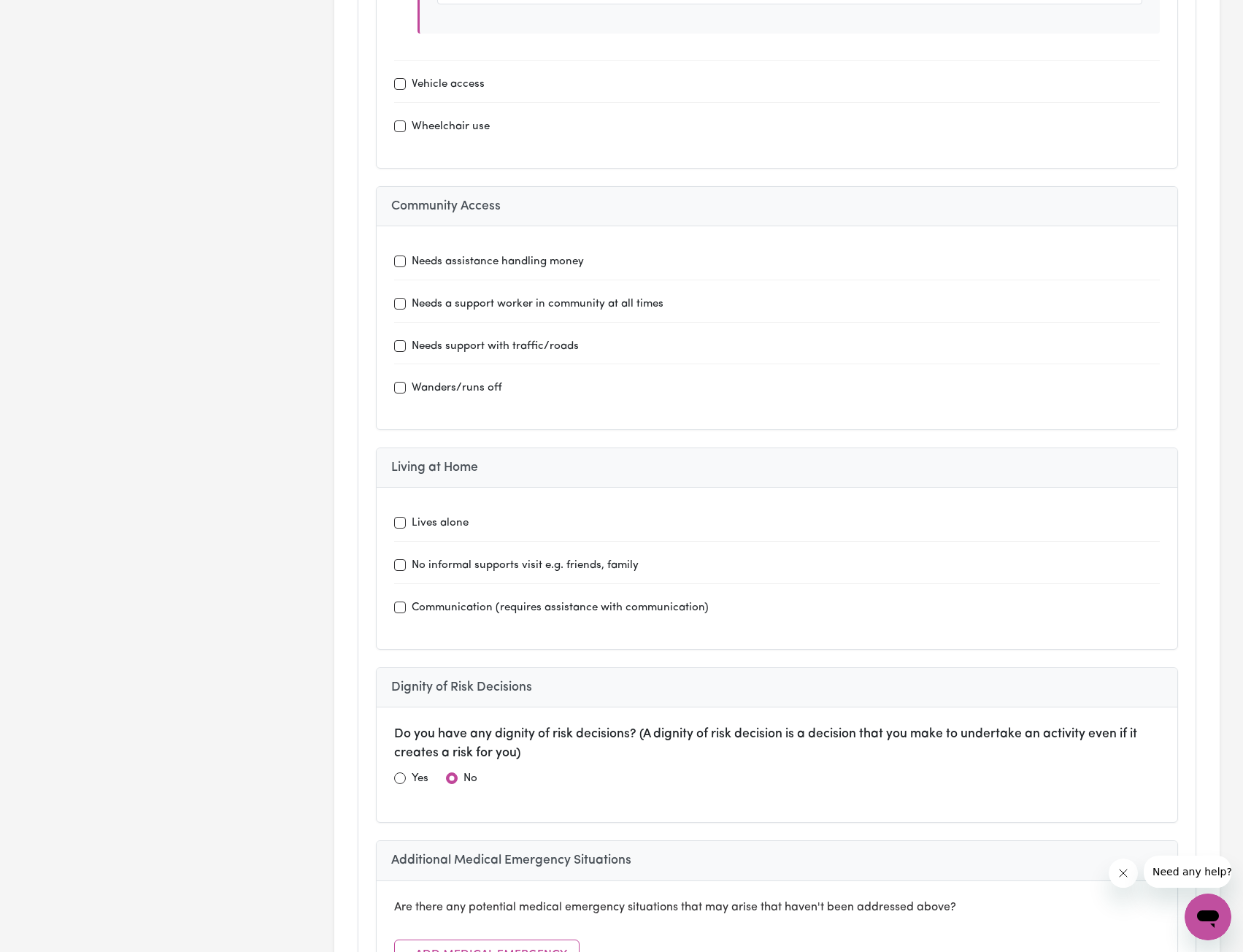
scroll to position [5184, 0]
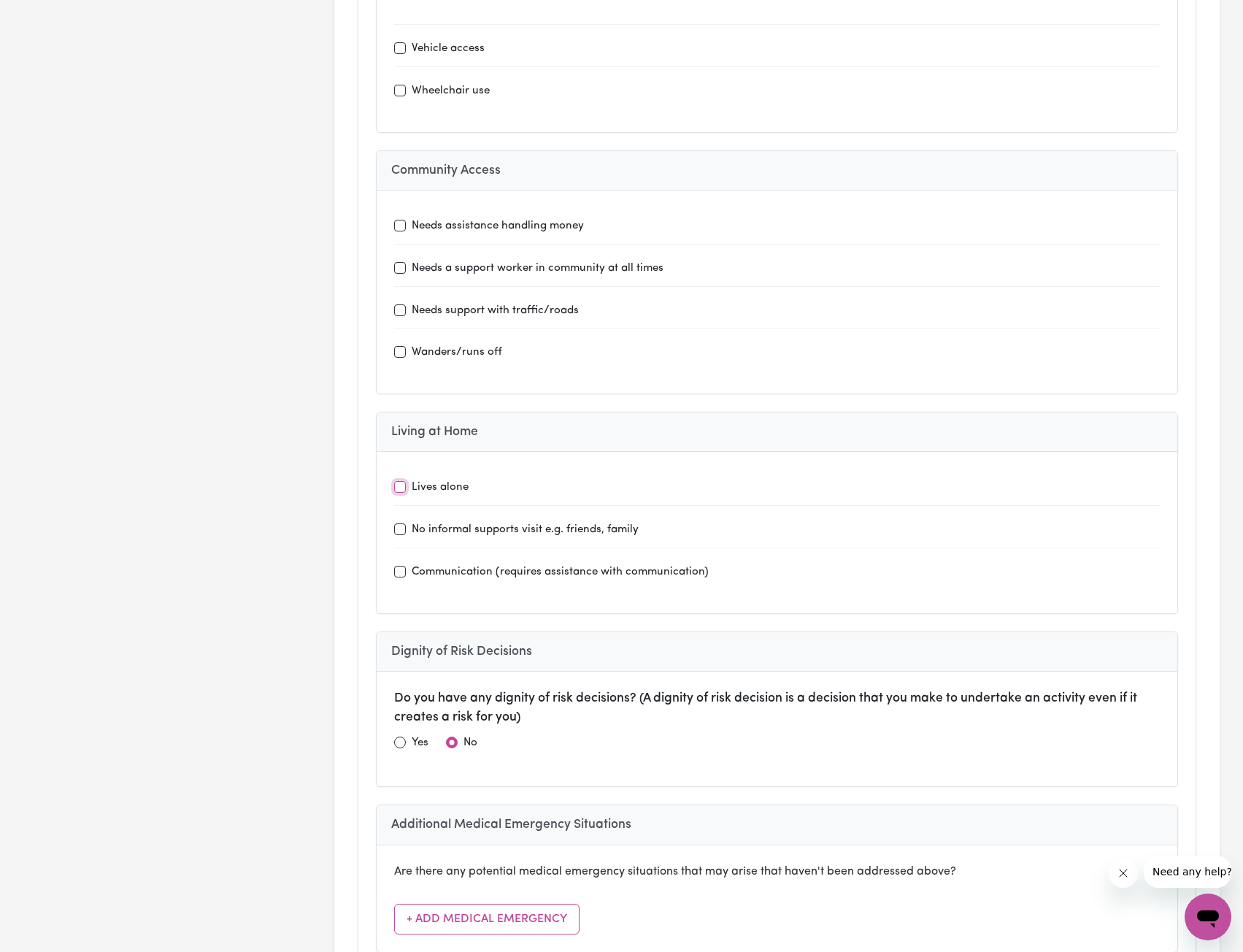
click at [401, 487] on input "Lives alone" at bounding box center [399, 486] width 11 height 11
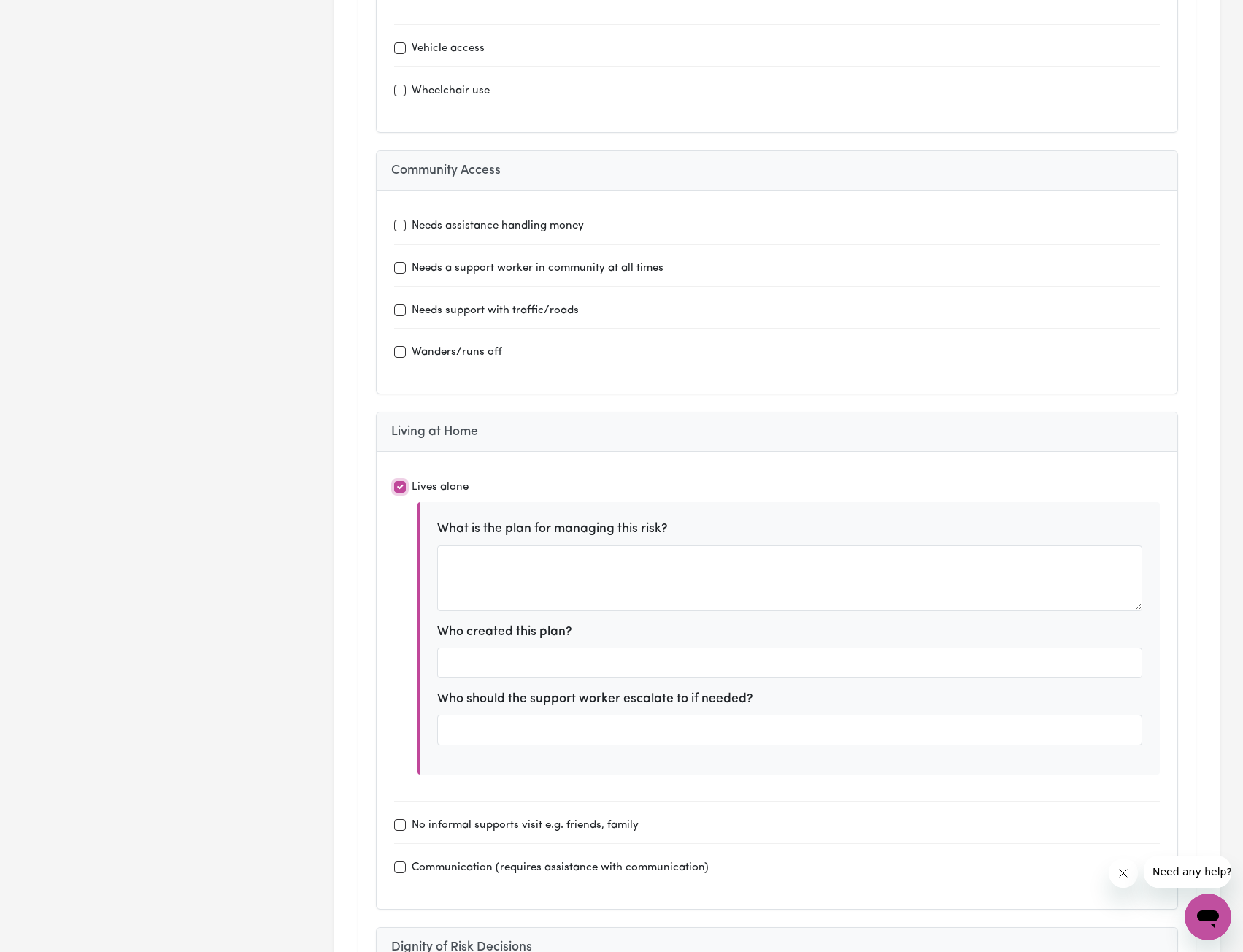
click at [403, 487] on input "Lives alone" at bounding box center [399, 486] width 11 height 11
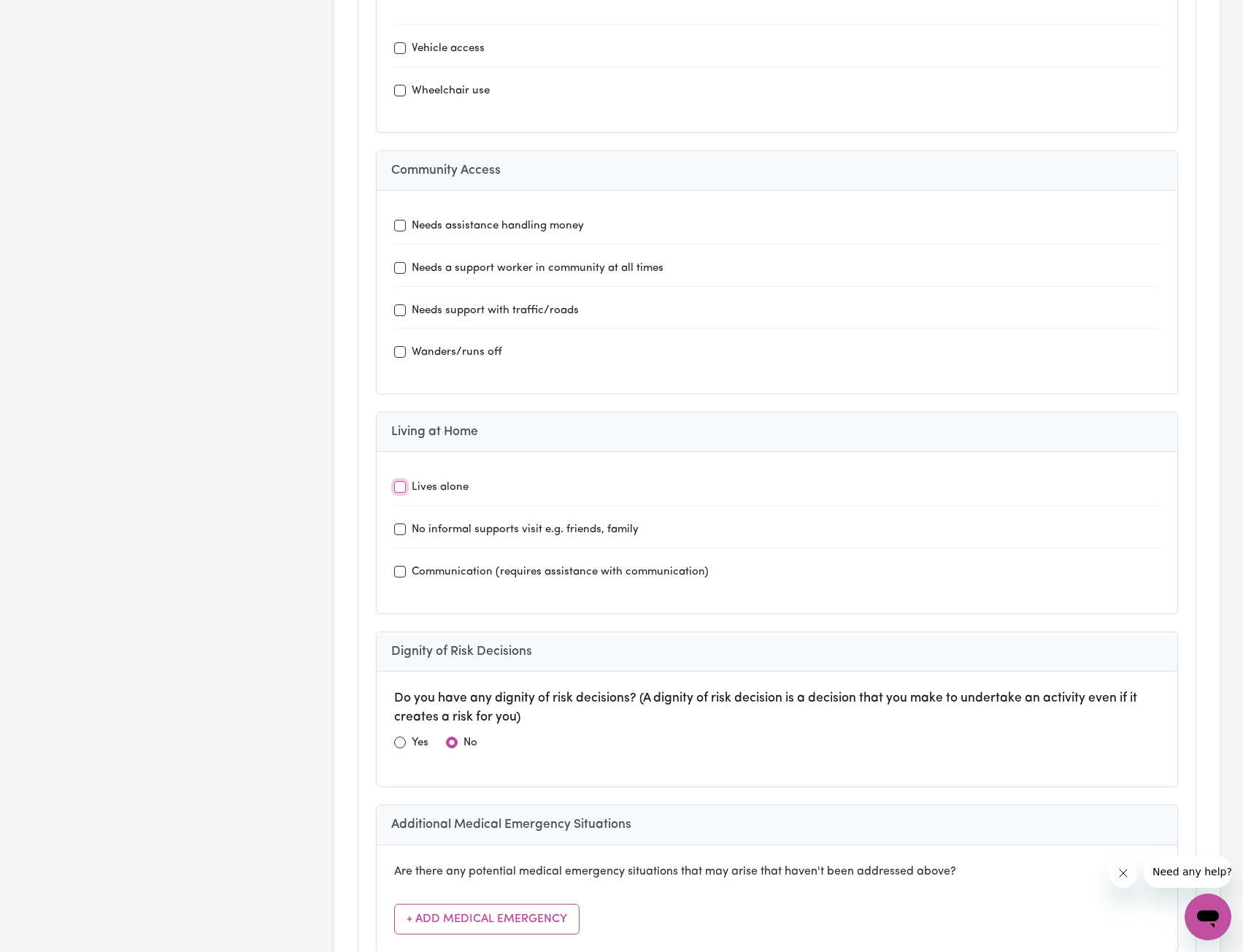
click at [402, 492] on input "Lives alone" at bounding box center [399, 486] width 11 height 11
checkbox input "true"
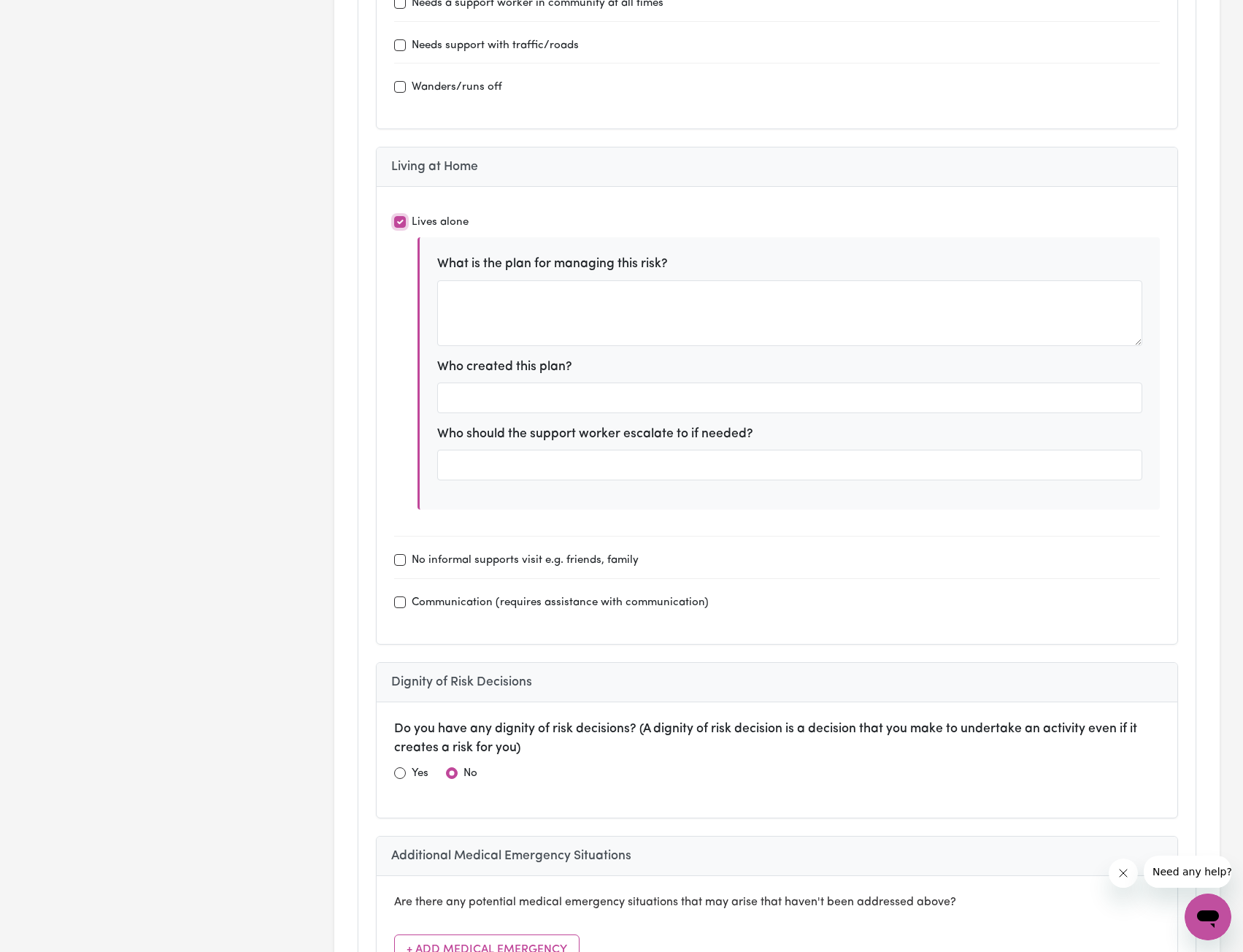
scroll to position [5403, 0]
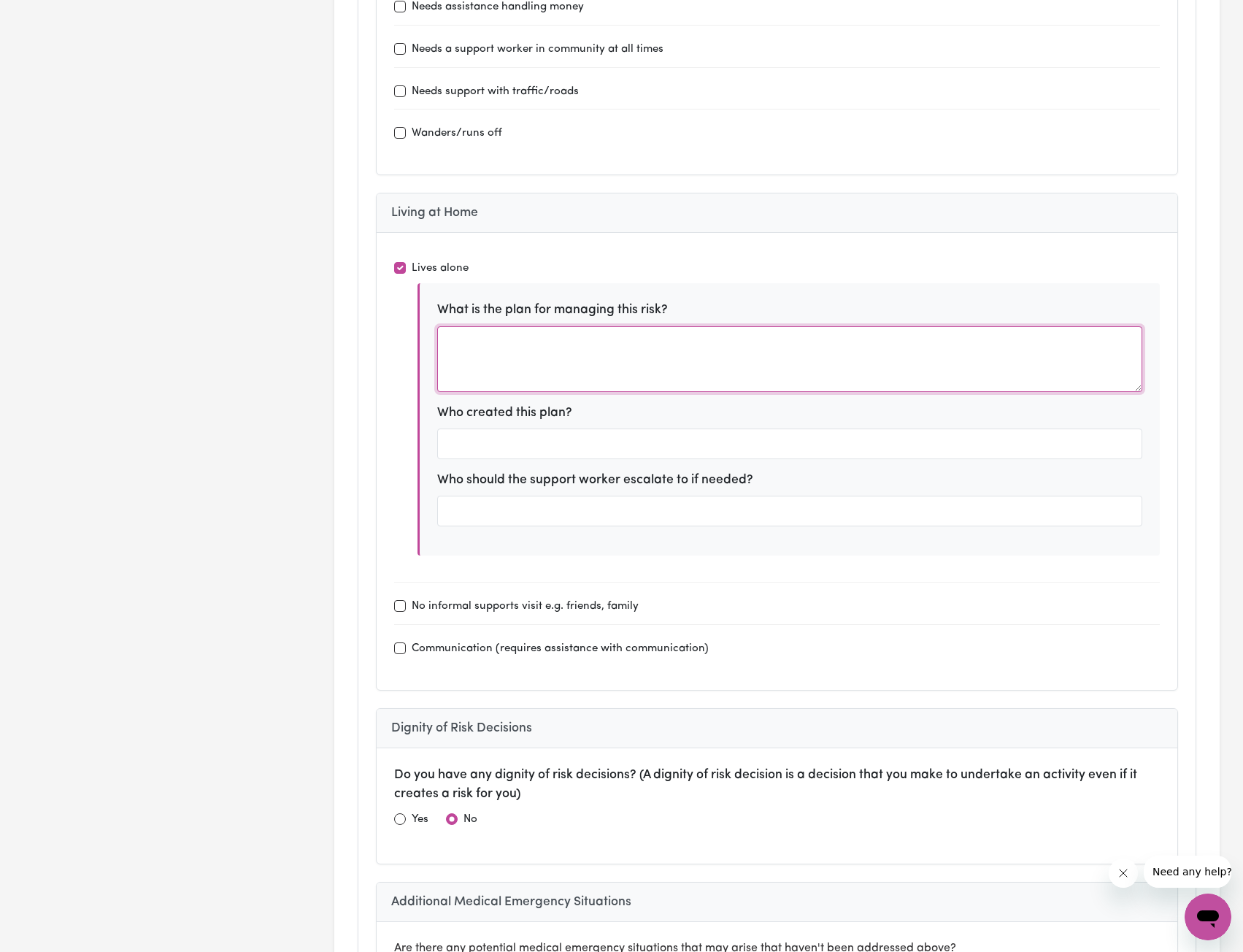
click at [470, 353] on textarea at bounding box center [789, 359] width 705 height 66
type textarea "W"
type textarea "Workers check in once a week."
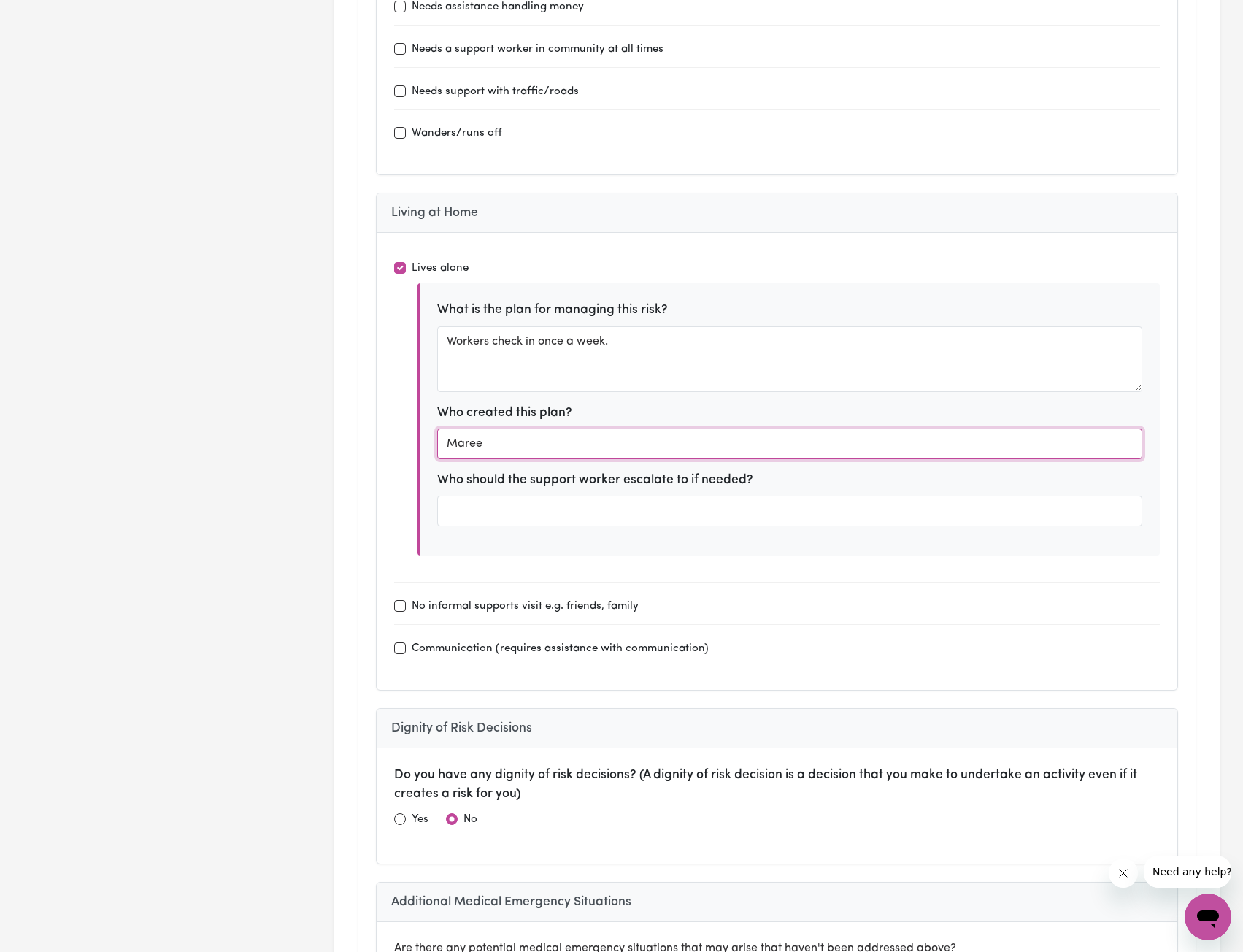
type input "Maree"
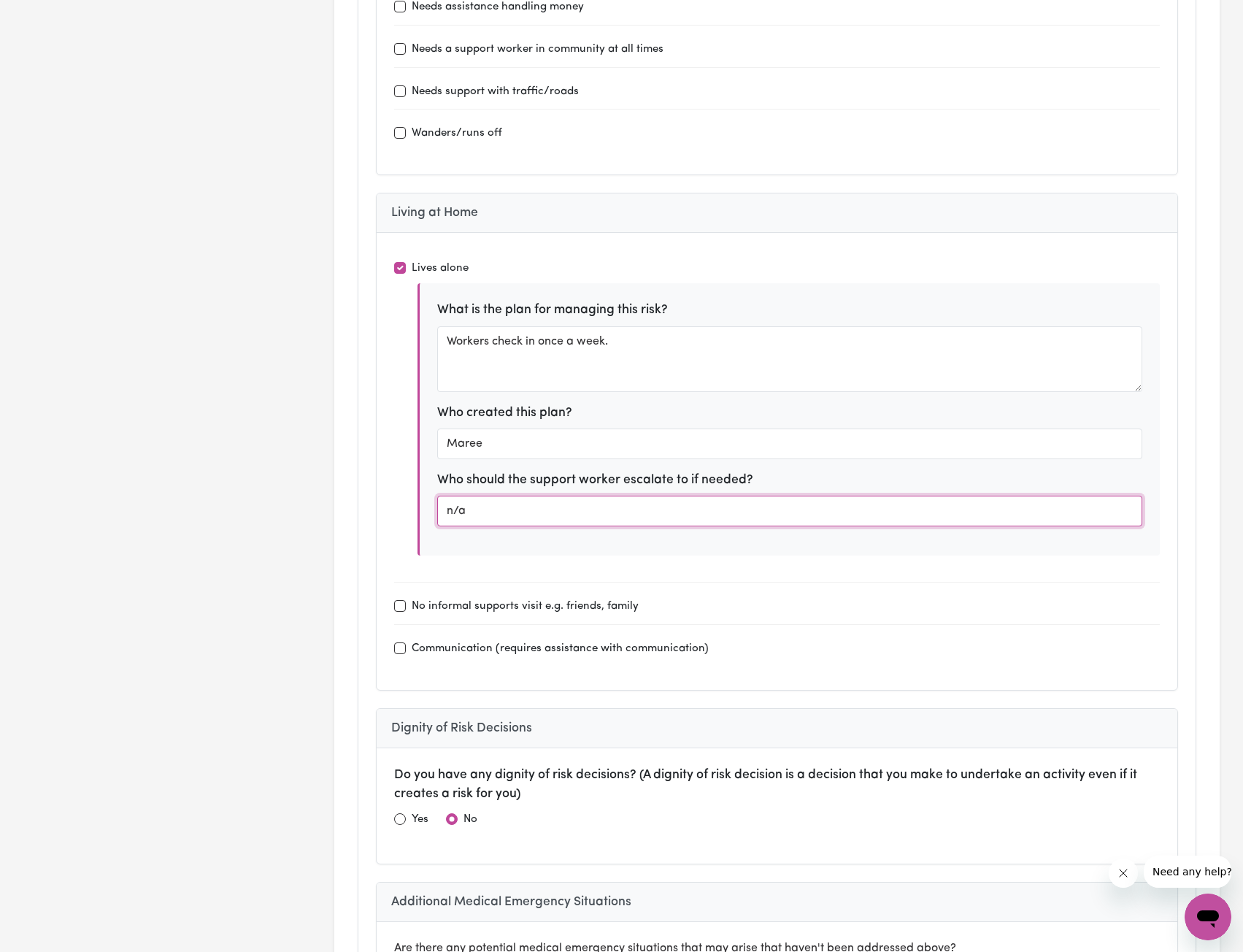
type input "n/a"
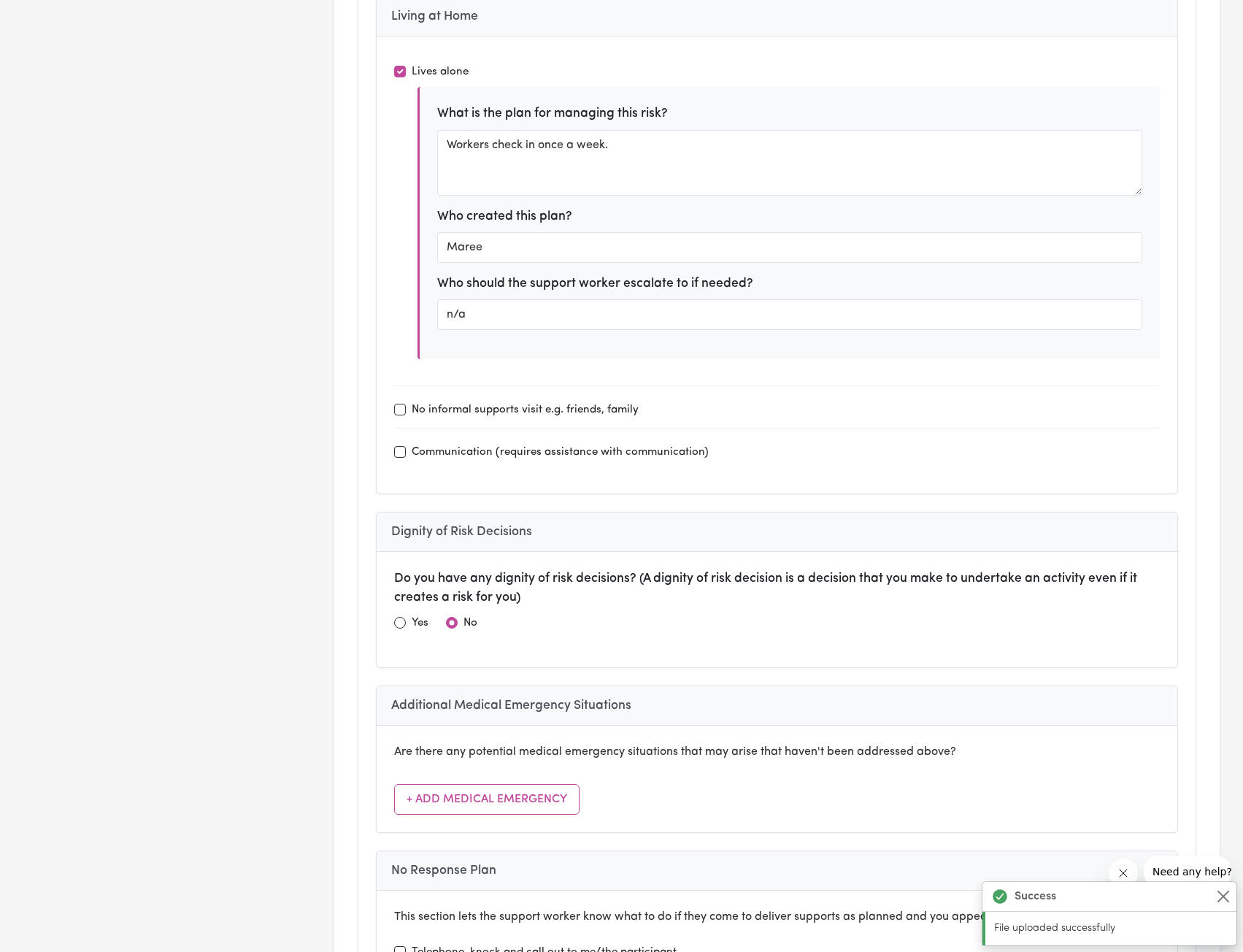
scroll to position [5622, 0]
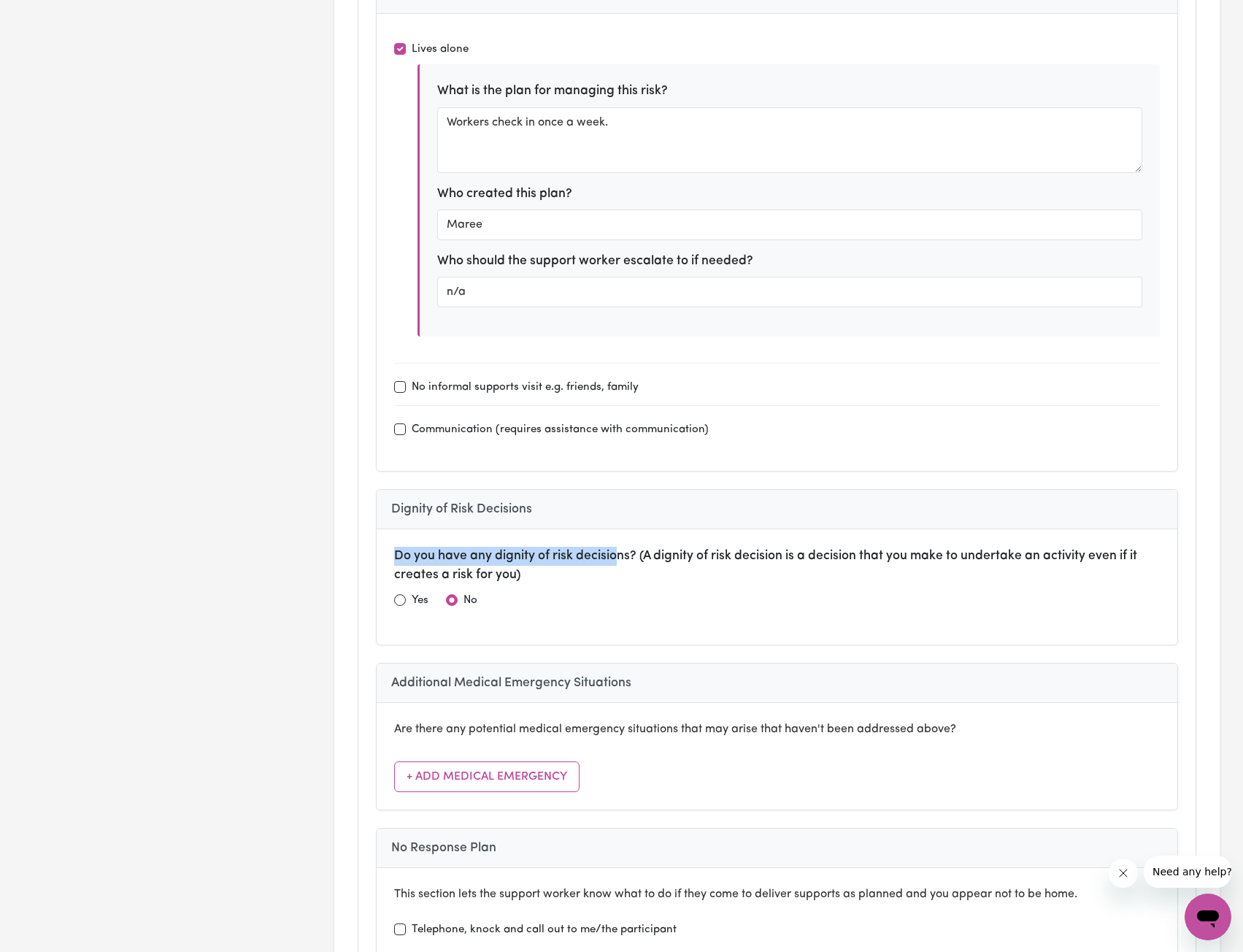
drag, startPoint x: 398, startPoint y: 550, endPoint x: 618, endPoint y: 563, distance: 220.4
click at [618, 563] on label "Do you have any dignity of risk decisions? (A dignity of risk decision is a dec…" at bounding box center [776, 566] width 766 height 39
click at [639, 558] on label "Do you have any dignity of risk decisions? (A dignity of risk decision is a dec…" at bounding box center [776, 566] width 766 height 39
drag, startPoint x: 665, startPoint y: 562, endPoint x: 877, endPoint y: 560, distance: 212.0
click at [877, 560] on label "Do you have any dignity of risk decisions? (A dignity of risk decision is a dec…" at bounding box center [776, 566] width 766 height 39
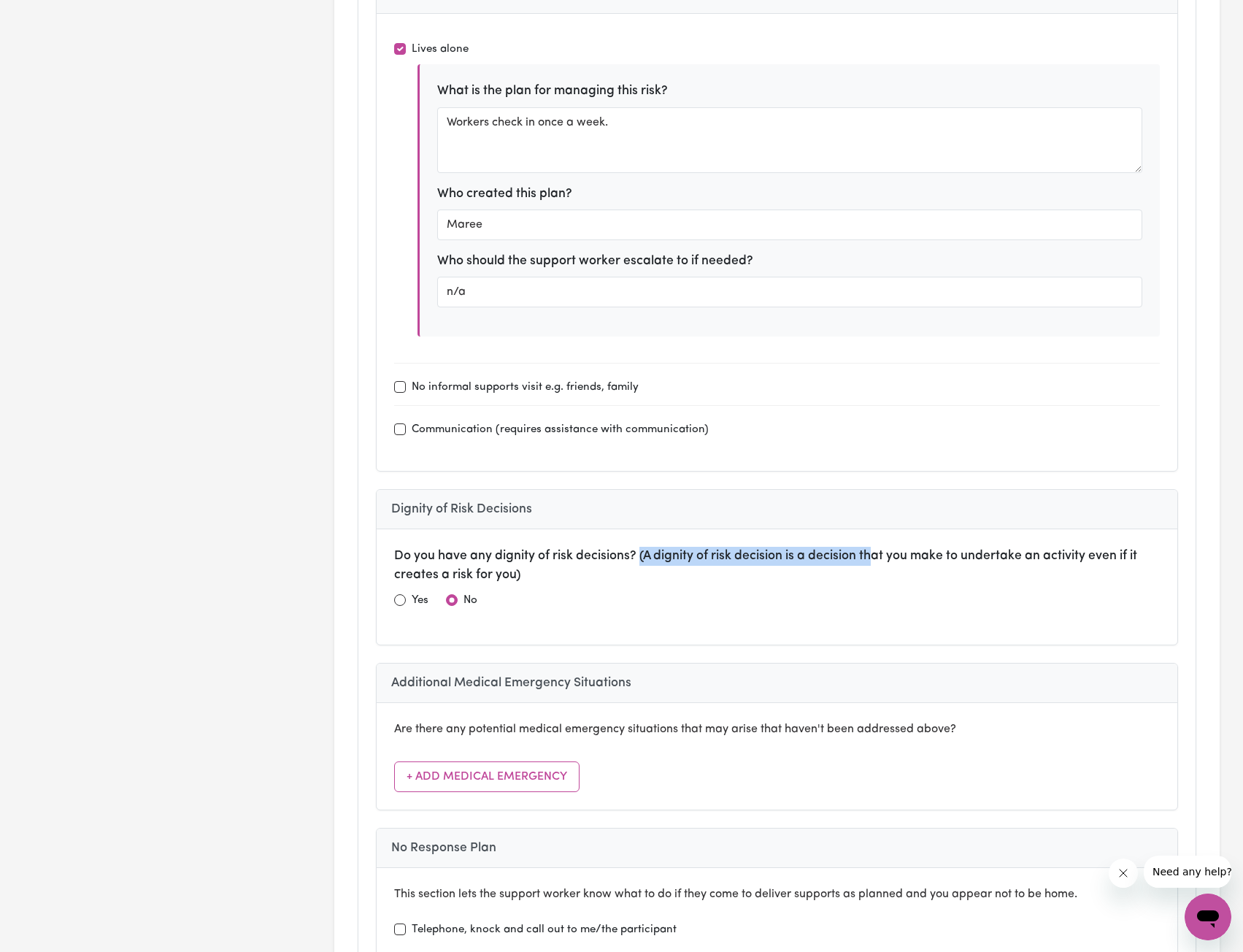
click at [877, 560] on label "Do you have any dignity of risk decisions? (A dignity of risk decision is a dec…" at bounding box center [776, 566] width 766 height 39
click at [612, 574] on label "Do you have any dignity of risk decisions? (A dignity of risk decision is a dec…" at bounding box center [776, 566] width 766 height 39
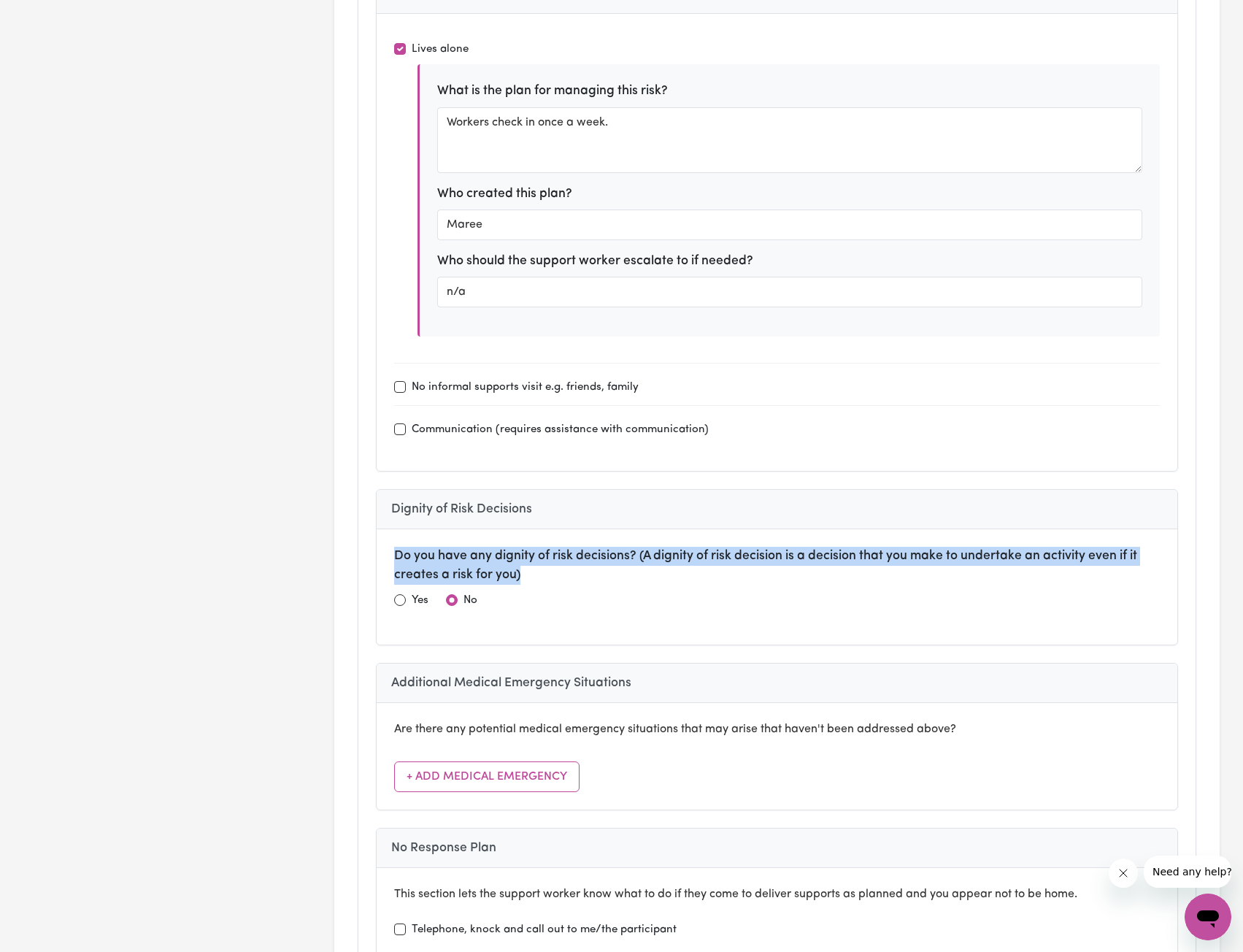
drag, startPoint x: 570, startPoint y: 575, endPoint x: 389, endPoint y: 569, distance: 181.1
click at [389, 569] on div "Do you have any dignity of risk decisions? (A dignity of risk decision is a dec…" at bounding box center [776, 587] width 801 height 116
click at [435, 563] on label "Do you have any dignity of risk decisions? (A dignity of risk decision is a dec…" at bounding box center [776, 566] width 766 height 39
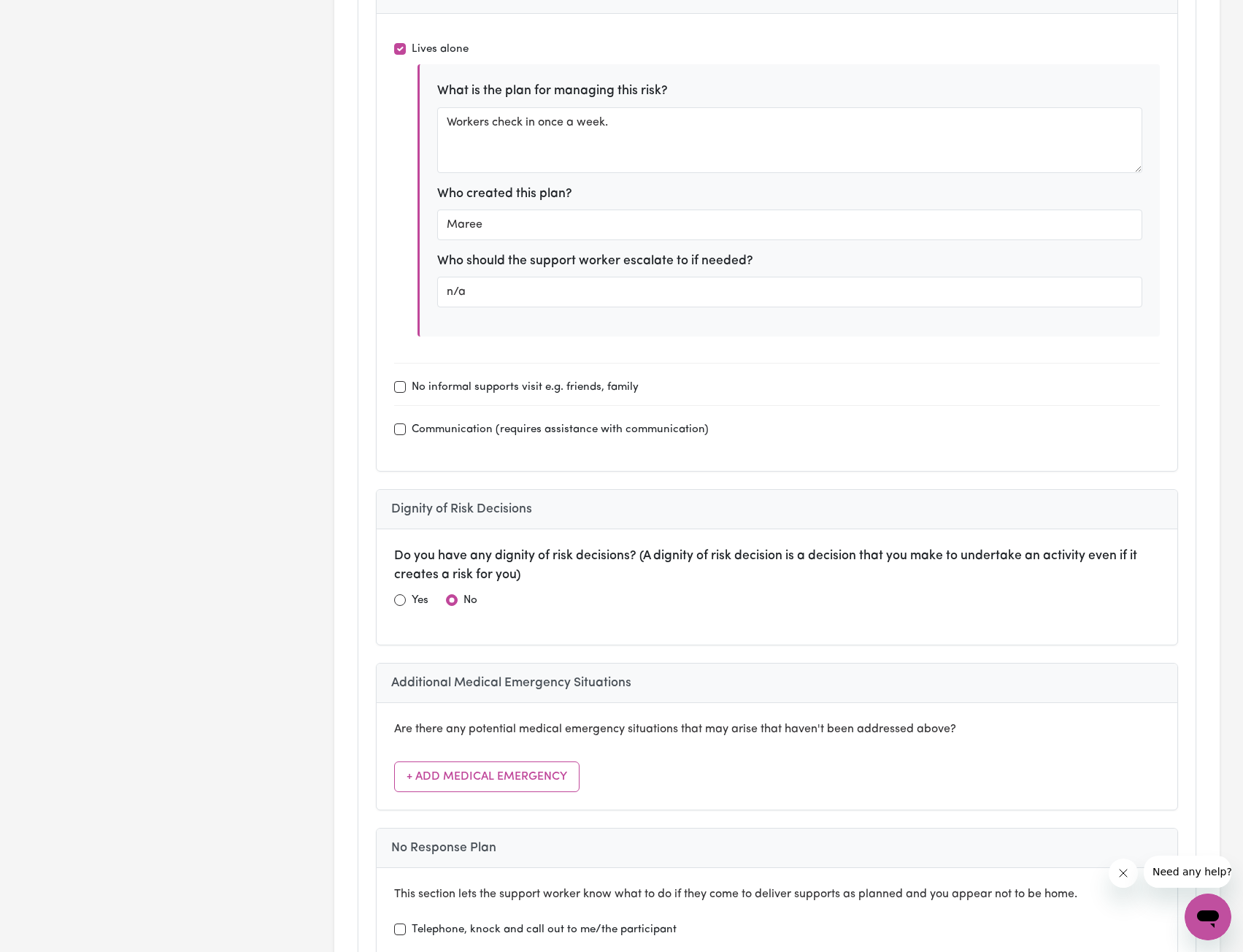
click at [385, 591] on div "Do you have any dignity of risk decisions? (A dignity of risk decision is a dec…" at bounding box center [776, 587] width 801 height 116
click at [405, 593] on div "Yes" at bounding box center [411, 600] width 34 height 18
click at [401, 599] on input "radio" at bounding box center [399, 600] width 11 height 11
radio input "true"
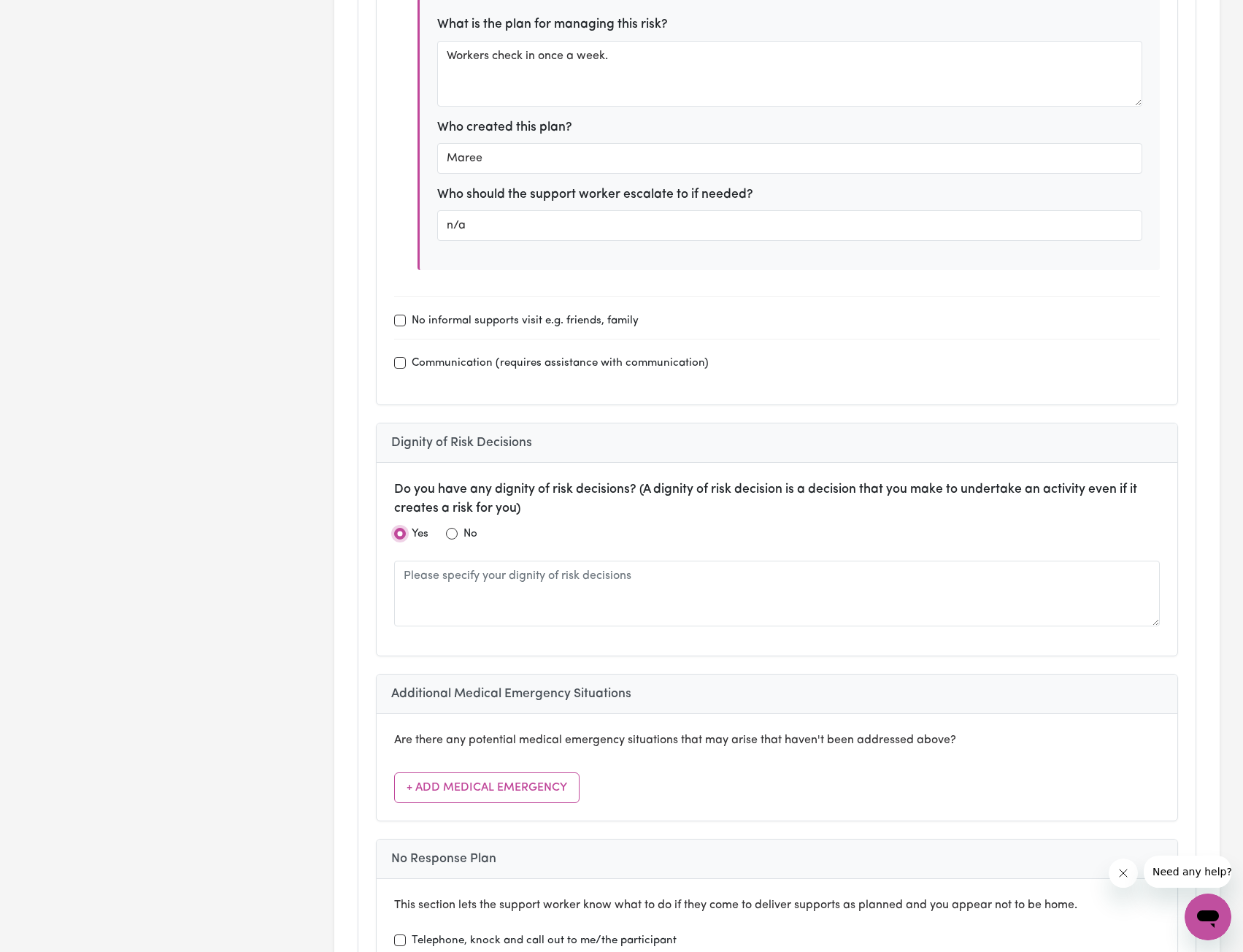
scroll to position [5695, 0]
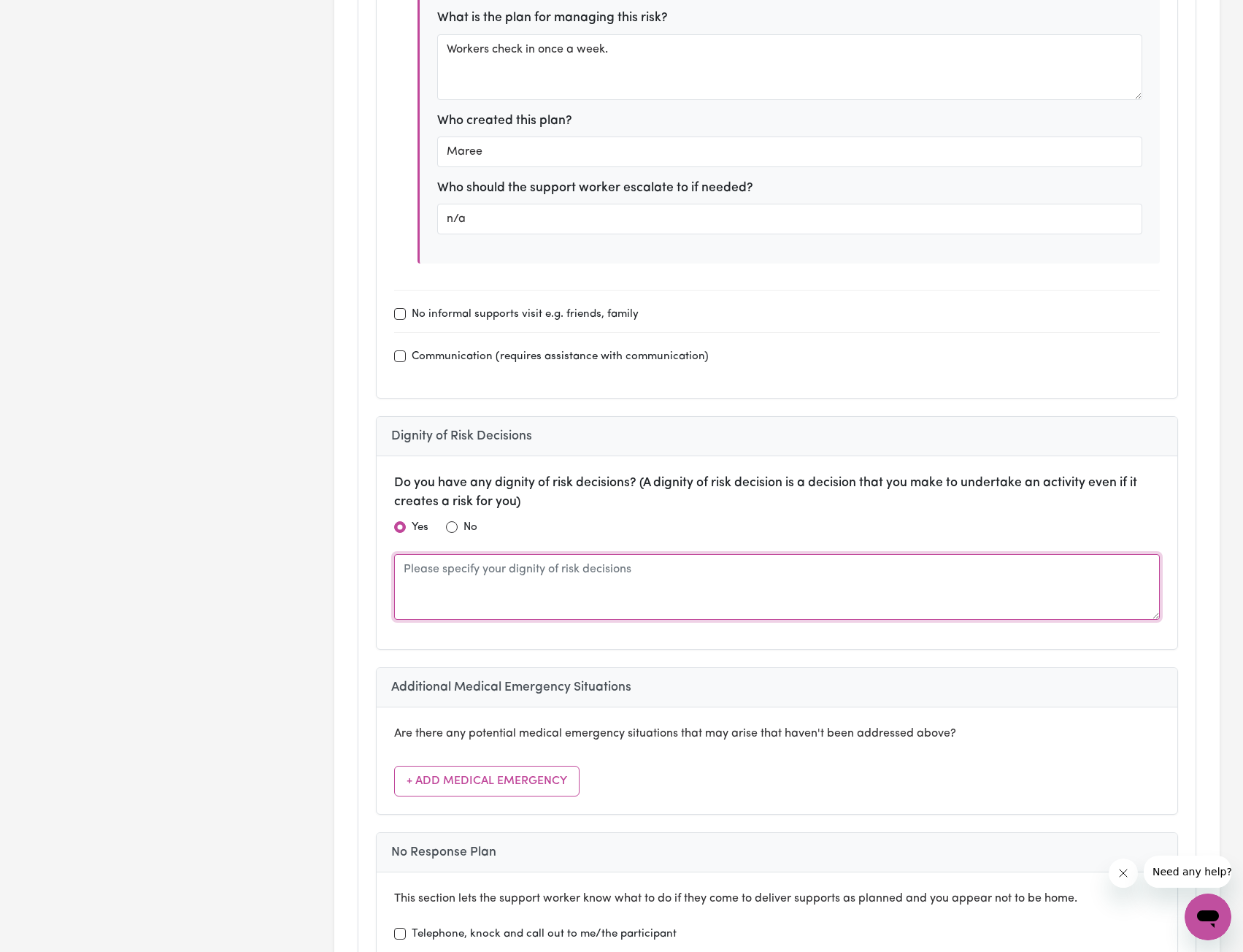
click at [535, 578] on textarea at bounding box center [776, 587] width 766 height 66
type textarea "i"
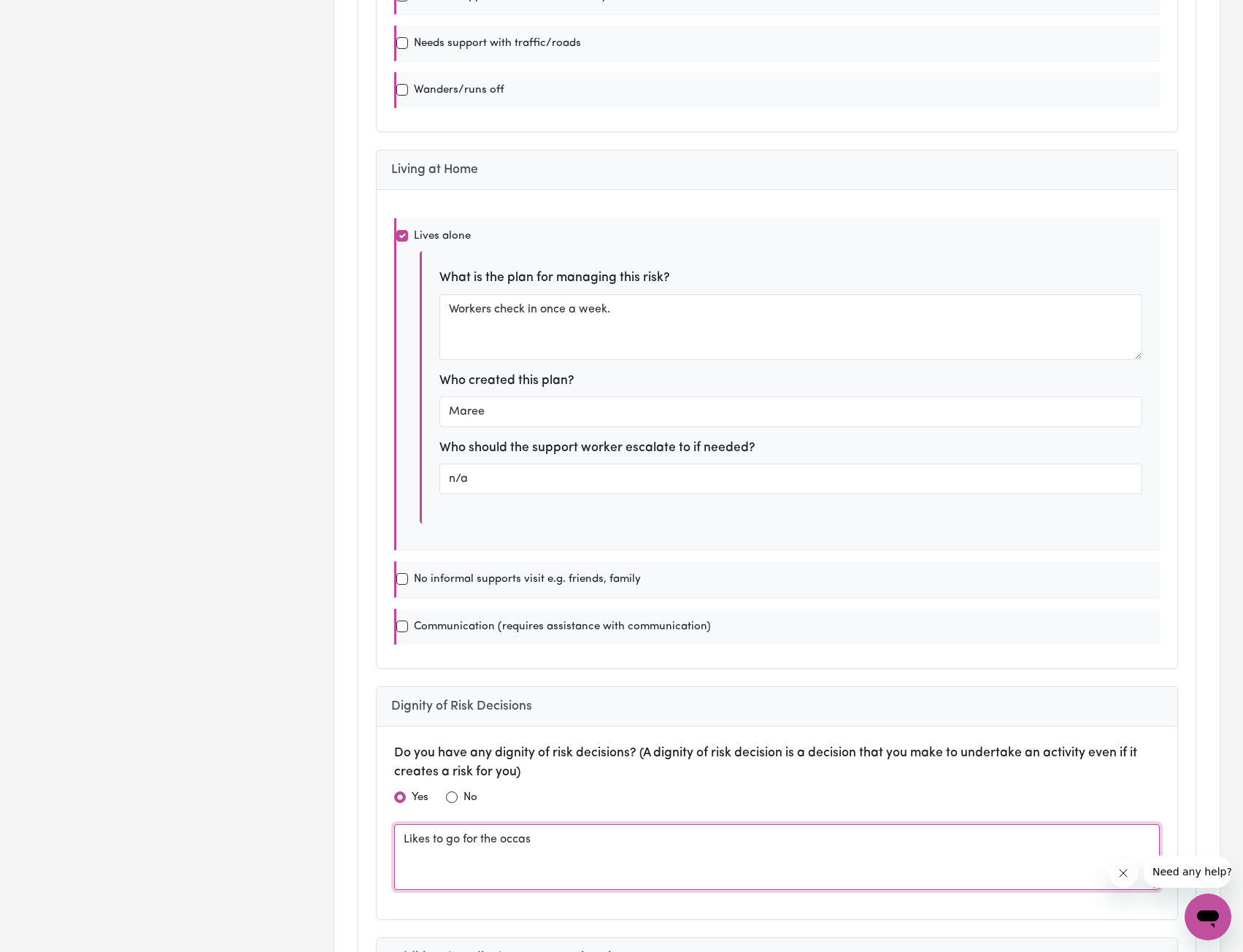
scroll to position [0, 0]
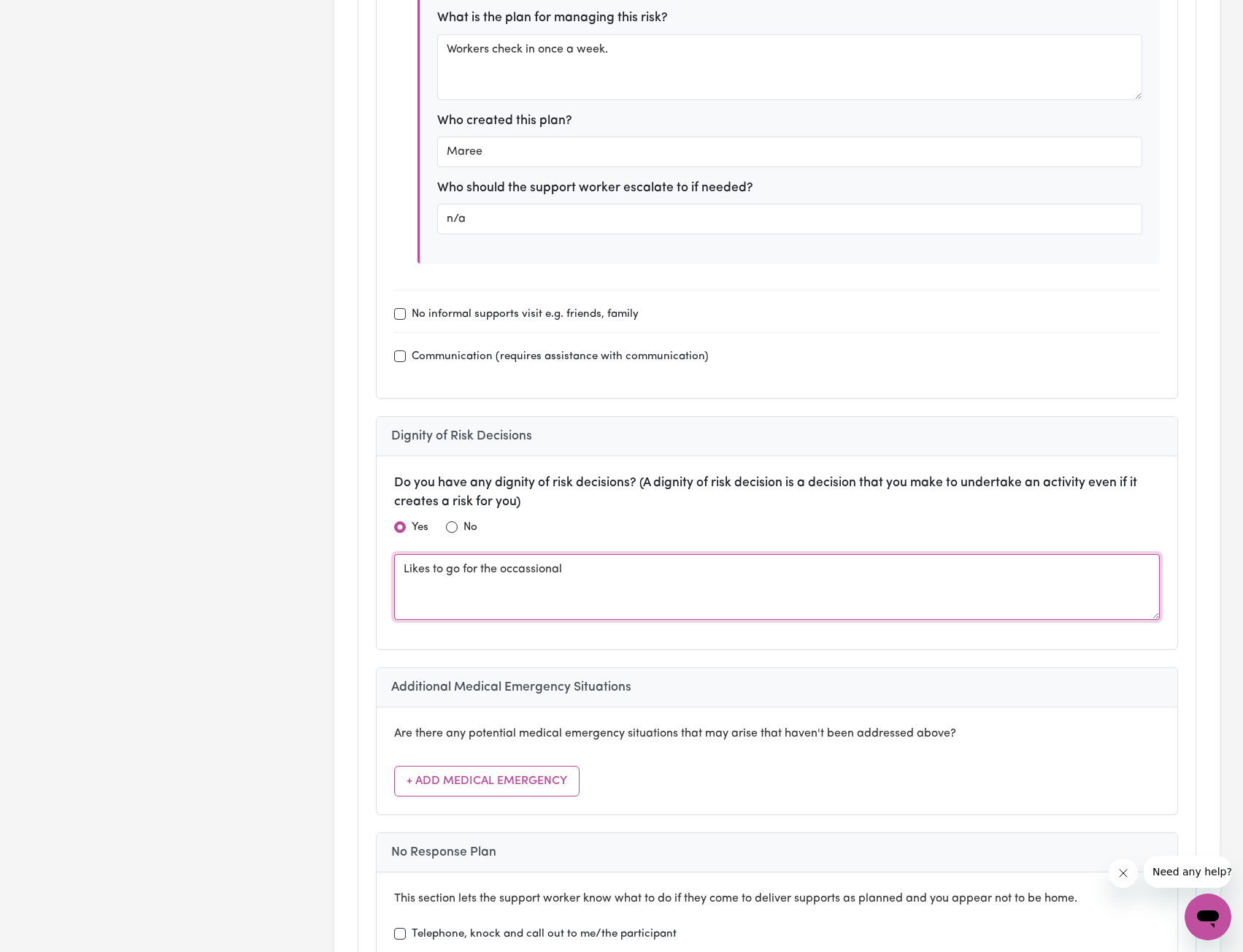
click at [538, 572] on textarea "Likes to go for the occassional" at bounding box center [776, 587] width 766 height 66
click at [588, 568] on textarea "Likes to go for the occasional" at bounding box center [776, 587] width 766 height 66
click at [844, 566] on textarea "Likes to go for the occasional swim at the beach as long as she can find someon…" at bounding box center [776, 587] width 766 height 66
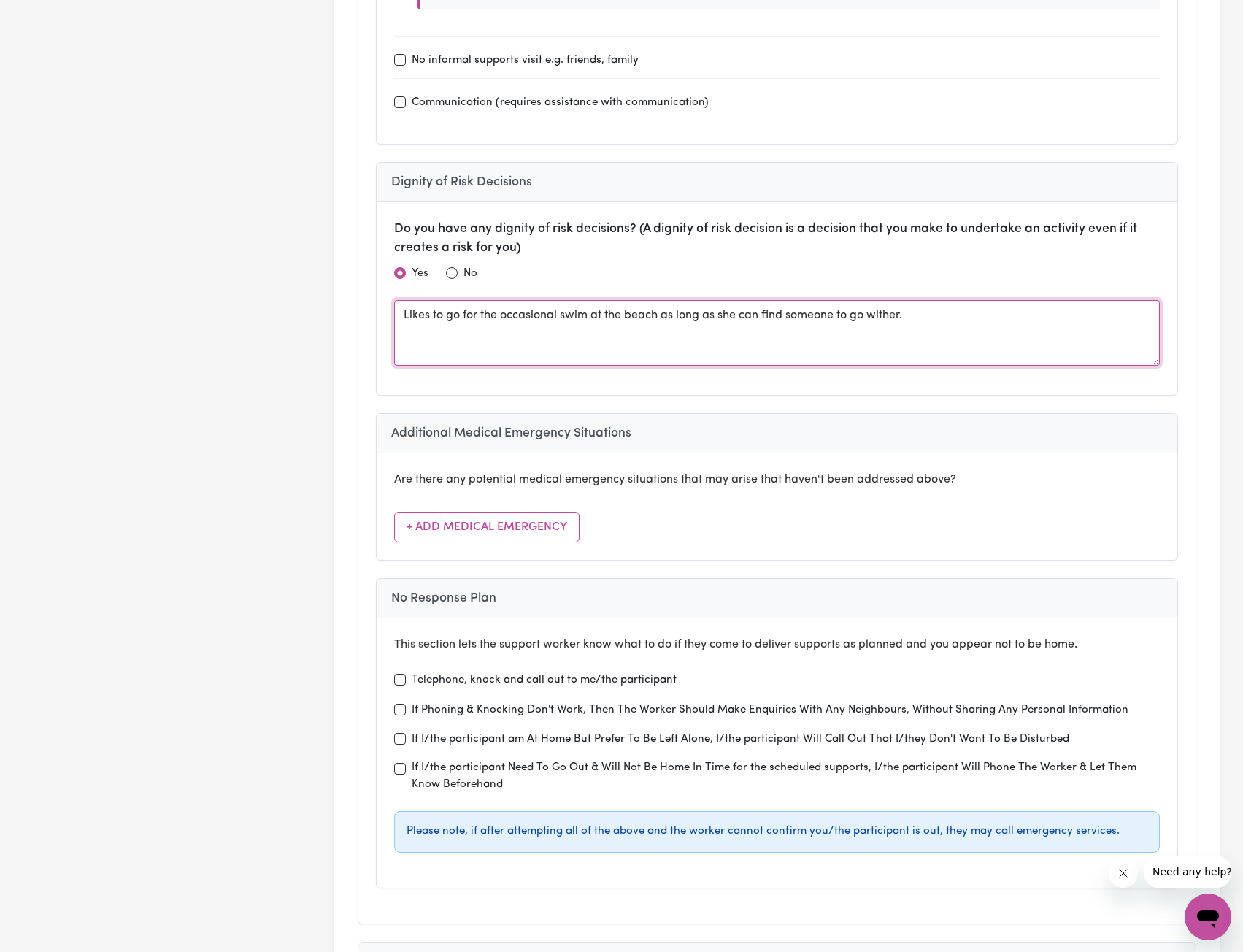
scroll to position [6060, 0]
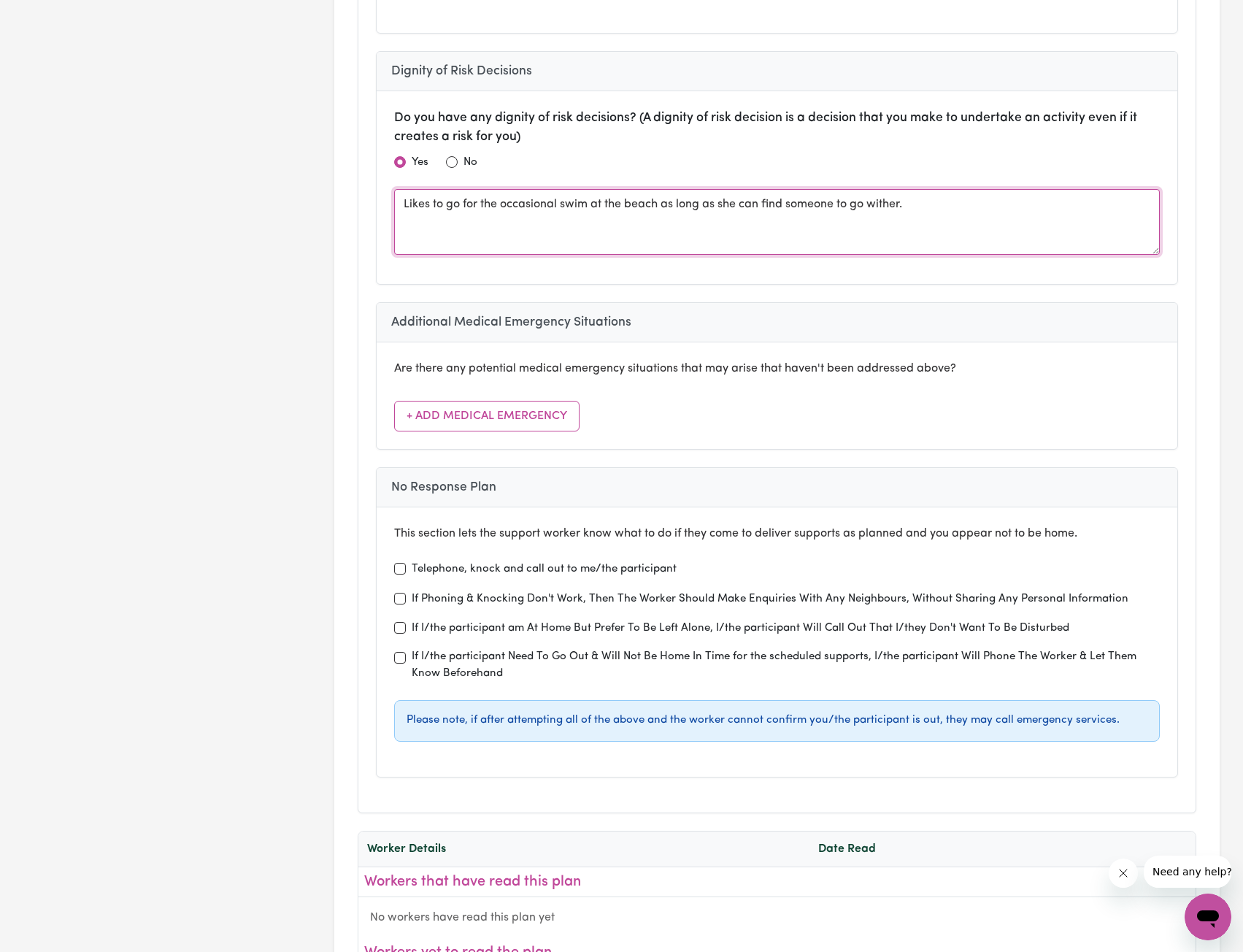
type textarea "Likes to go for the occasional swim at the beach as long as she can find someon…"
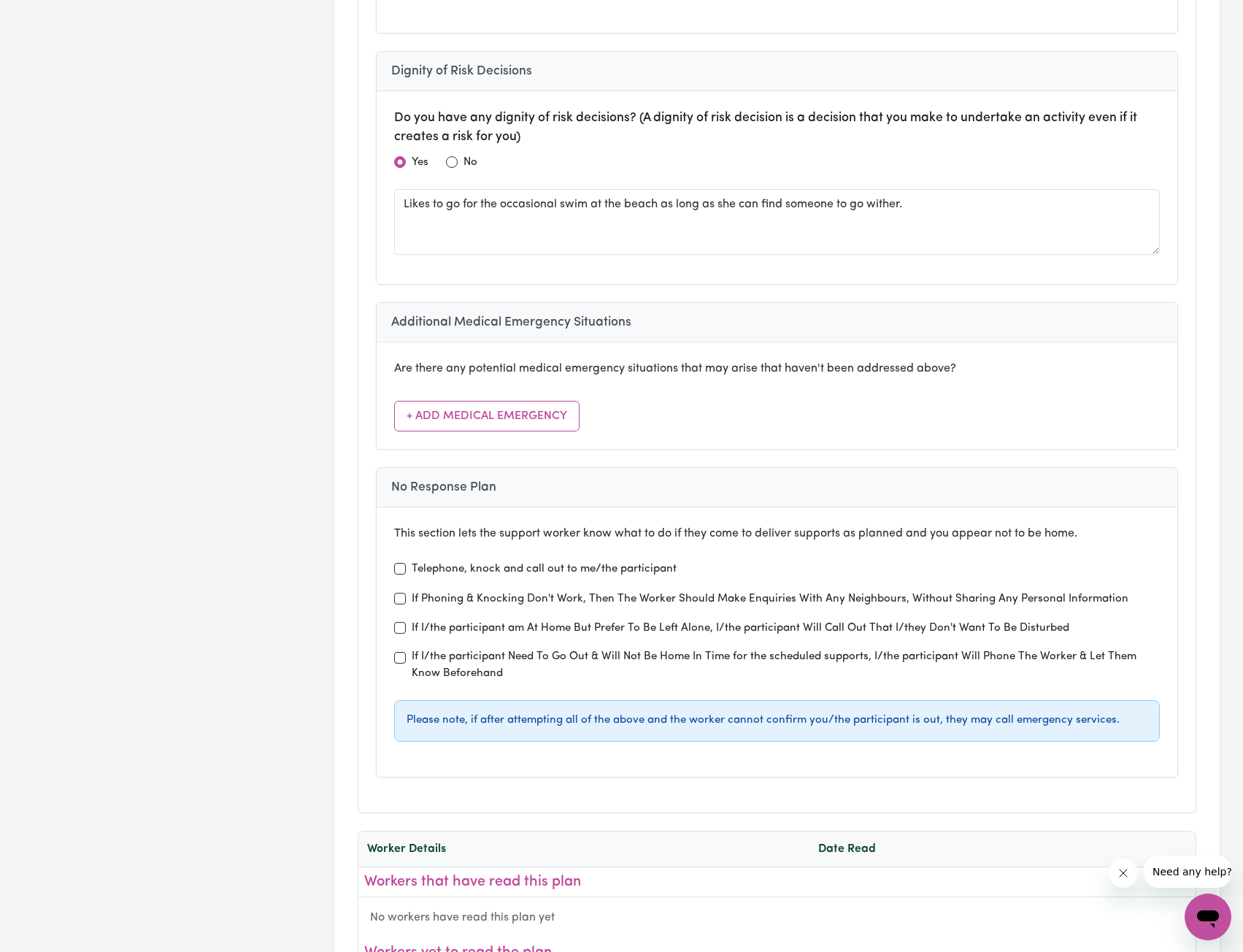
drag, startPoint x: 352, startPoint y: 508, endPoint x: 383, endPoint y: 512, distance: 31.3
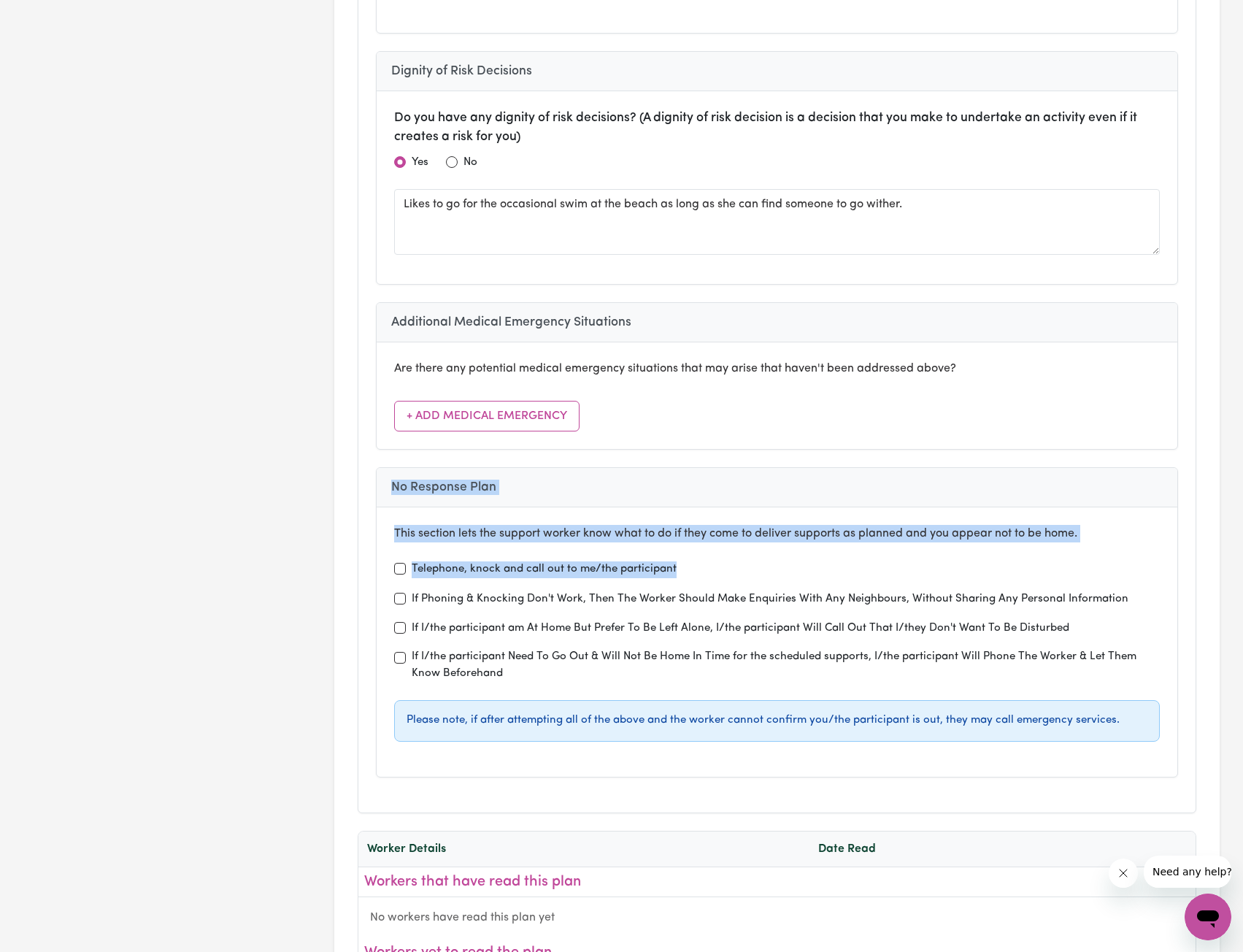
drag, startPoint x: 391, startPoint y: 490, endPoint x: 904, endPoint y: 544, distance: 515.8
click at [834, 544] on div "No Response Plan This section lets the support worker know what to do if they c…" at bounding box center [776, 622] width 802 height 310
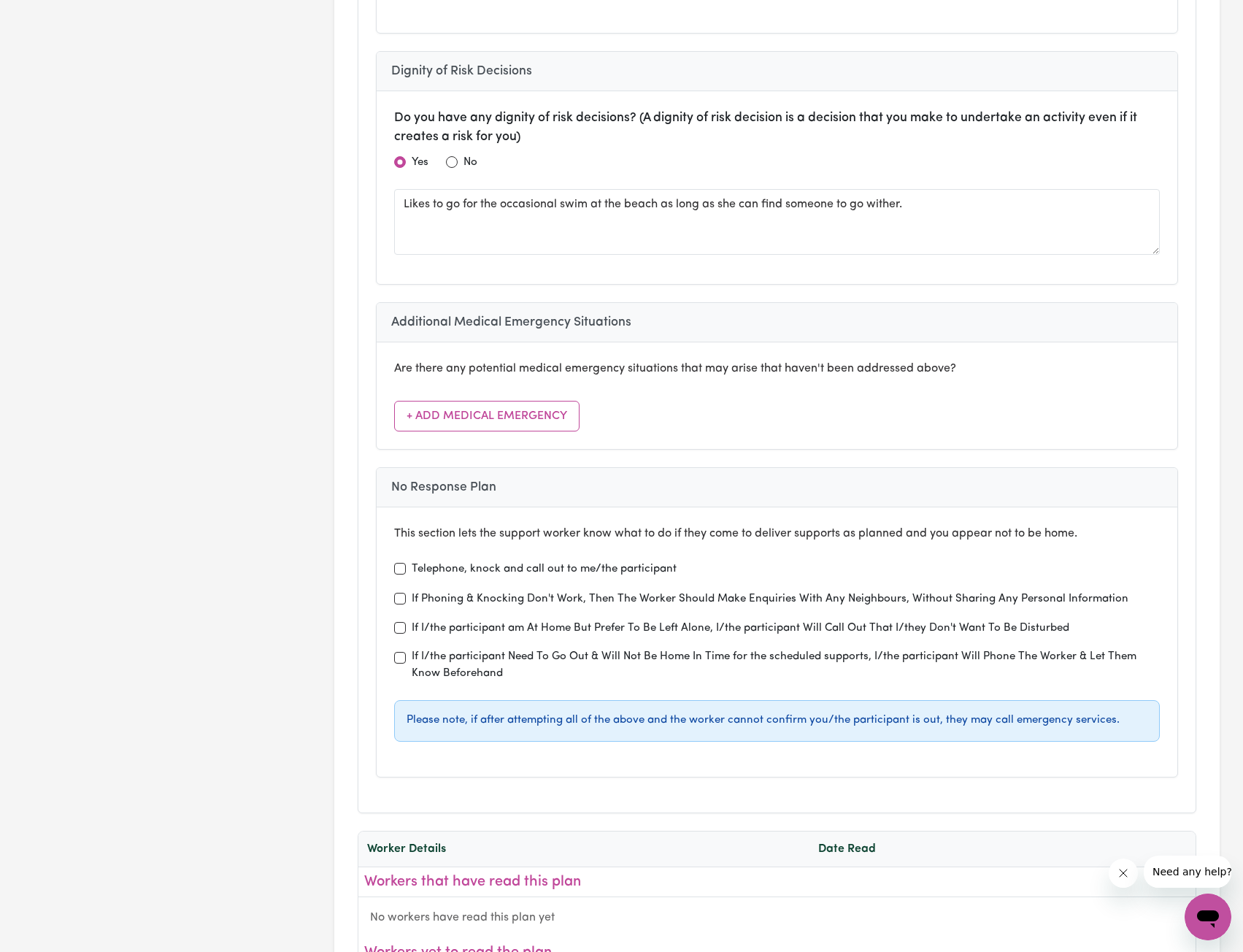
click at [913, 543] on div "This section lets the support worker know what to do if they come to deliver su…" at bounding box center [776, 642] width 801 height 269
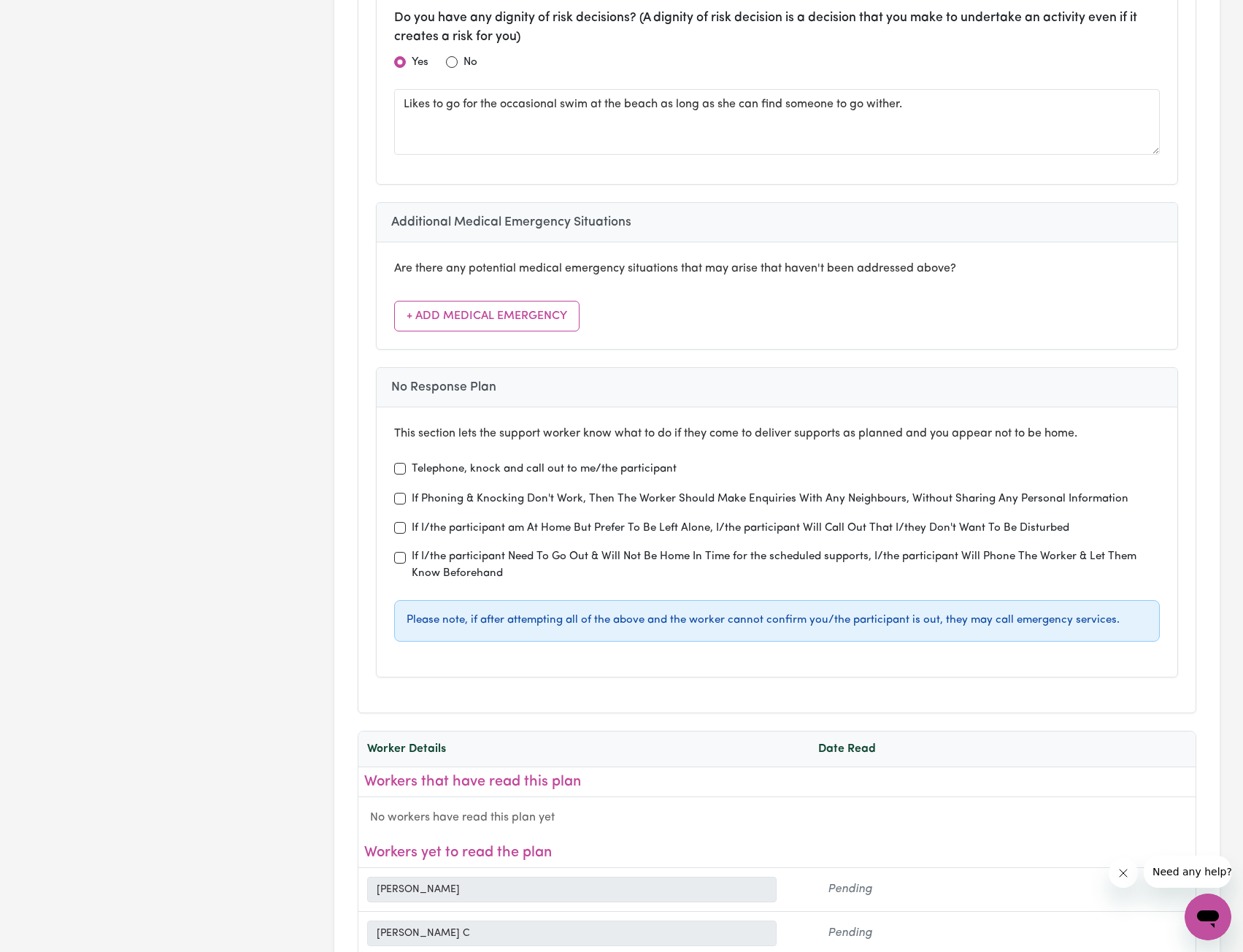
scroll to position [6133, 0]
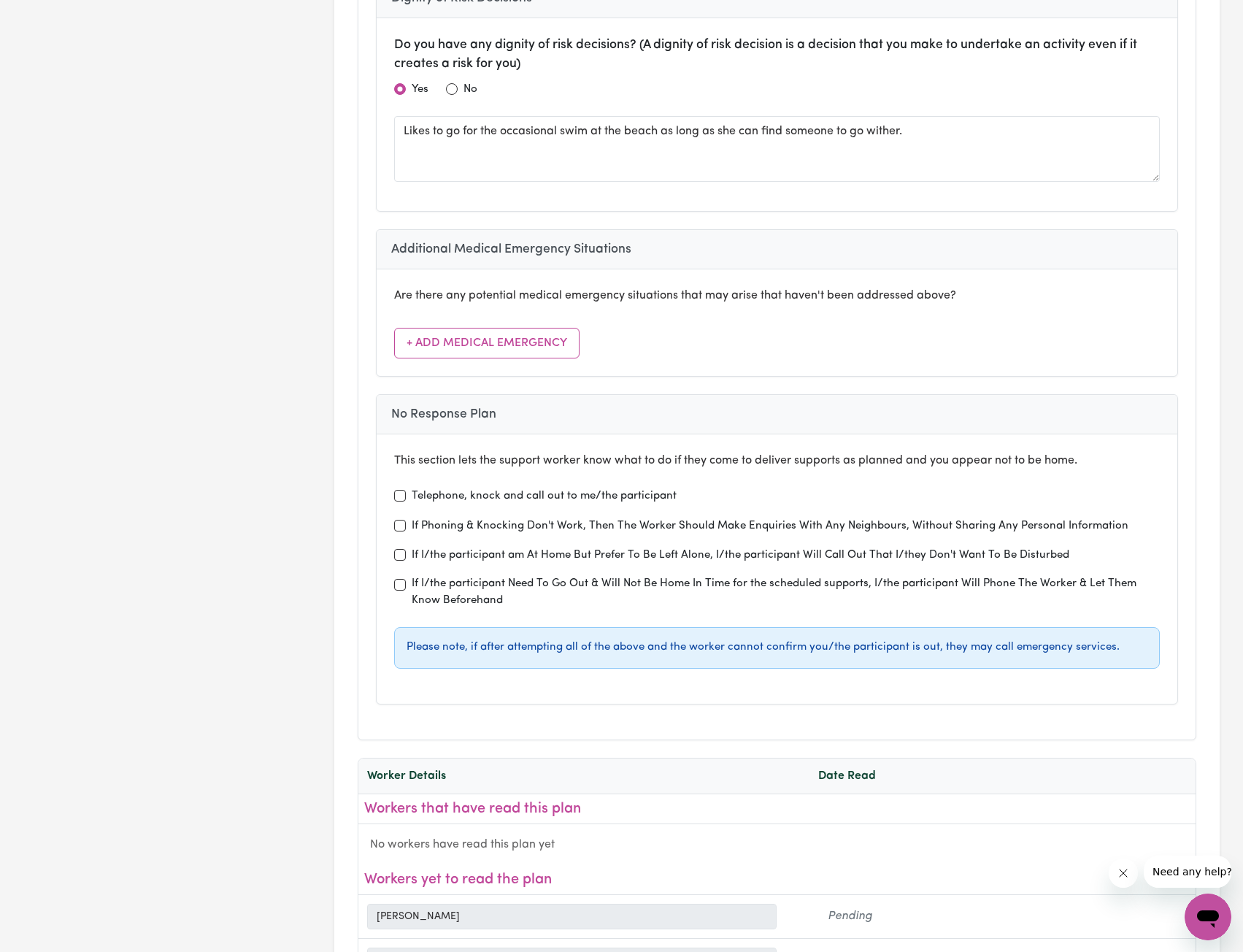
click at [420, 437] on div "This section lets the support worker know what to do if they come to deliver su…" at bounding box center [776, 569] width 801 height 269
drag, startPoint x: 398, startPoint y: 414, endPoint x: 504, endPoint y: 439, distance: 108.9
click at [504, 439] on div "No Response Plan This section lets the support worker know what to do if they c…" at bounding box center [776, 549] width 802 height 310
click at [461, 409] on h4 "No Response Plan" at bounding box center [777, 414] width 772 height 15
drag, startPoint x: 412, startPoint y: 415, endPoint x: 477, endPoint y: 433, distance: 67.4
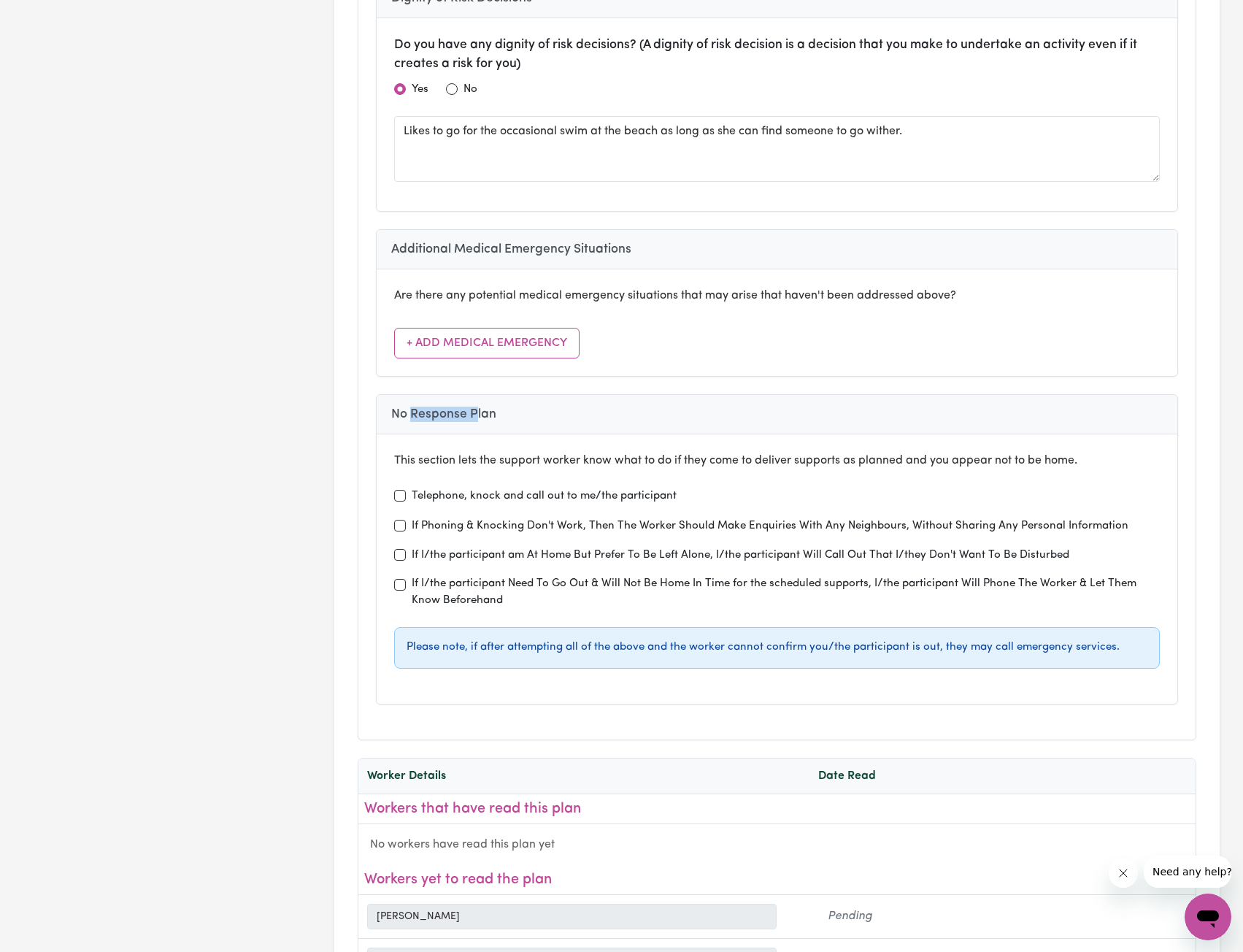
click at [477, 433] on div "No Response Plan" at bounding box center [776, 414] width 801 height 39
click at [399, 493] on input "Telephone, knock and call out to me/the participant" at bounding box center [399, 495] width 11 height 11
checkbox input "true"
click at [570, 540] on div "This section lets the support worker know what to do if they come to deliver su…" at bounding box center [776, 569] width 801 height 269
click at [571, 532] on label "If Phoning & Knocking Don't Work, Then The Worker Should Make Enquiries With An…" at bounding box center [770, 527] width 717 height 17
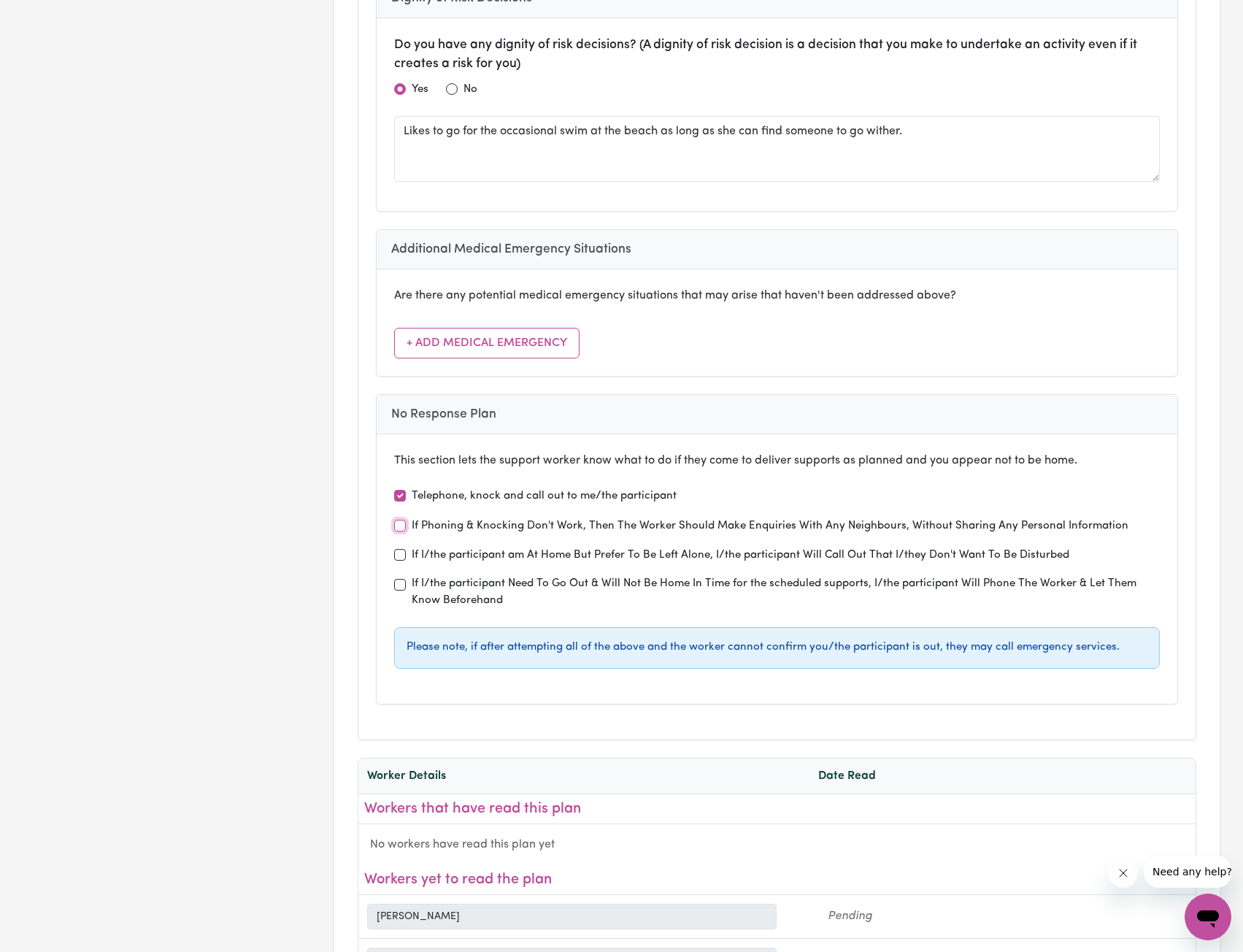
click at [406, 532] on input "If Phoning & Knocking Don't Work, Then The Worker Should Make Enquiries With An…" at bounding box center [399, 526] width 11 height 11
drag, startPoint x: 421, startPoint y: 523, endPoint x: 573, endPoint y: 533, distance: 152.3
click at [573, 533] on label "If Phoning & Knocking Don't Work, Then The Worker Should Make Enquiries With An…" at bounding box center [770, 527] width 717 height 17
click at [572, 532] on label "If Phoning & Knocking Don't Work, Then The Worker Should Make Enquiries With An…" at bounding box center [770, 527] width 717 height 17
click at [406, 532] on input "If Phoning & Knocking Don't Work, Then The Worker Should Make Enquiries With An…" at bounding box center [399, 526] width 11 height 11
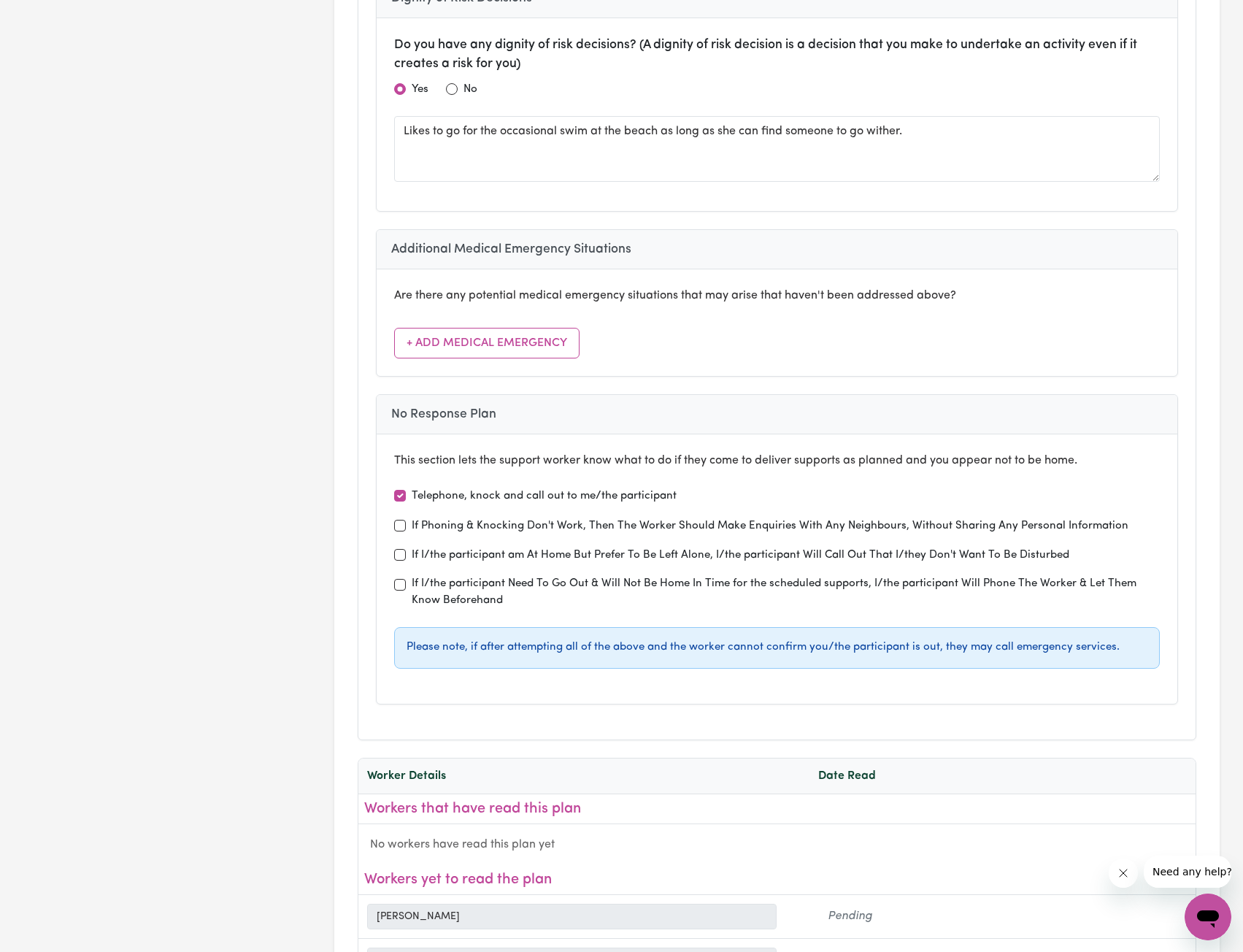
click at [494, 527] on label "If Phoning & Knocking Don't Work, Then The Worker Should Make Enquiries With An…" at bounding box center [770, 527] width 717 height 17
click at [406, 527] on input "If Phoning & Knocking Don't Work, Then The Worker Should Make Enquiries With An…" at bounding box center [399, 526] width 11 height 11
checkbox input "true"
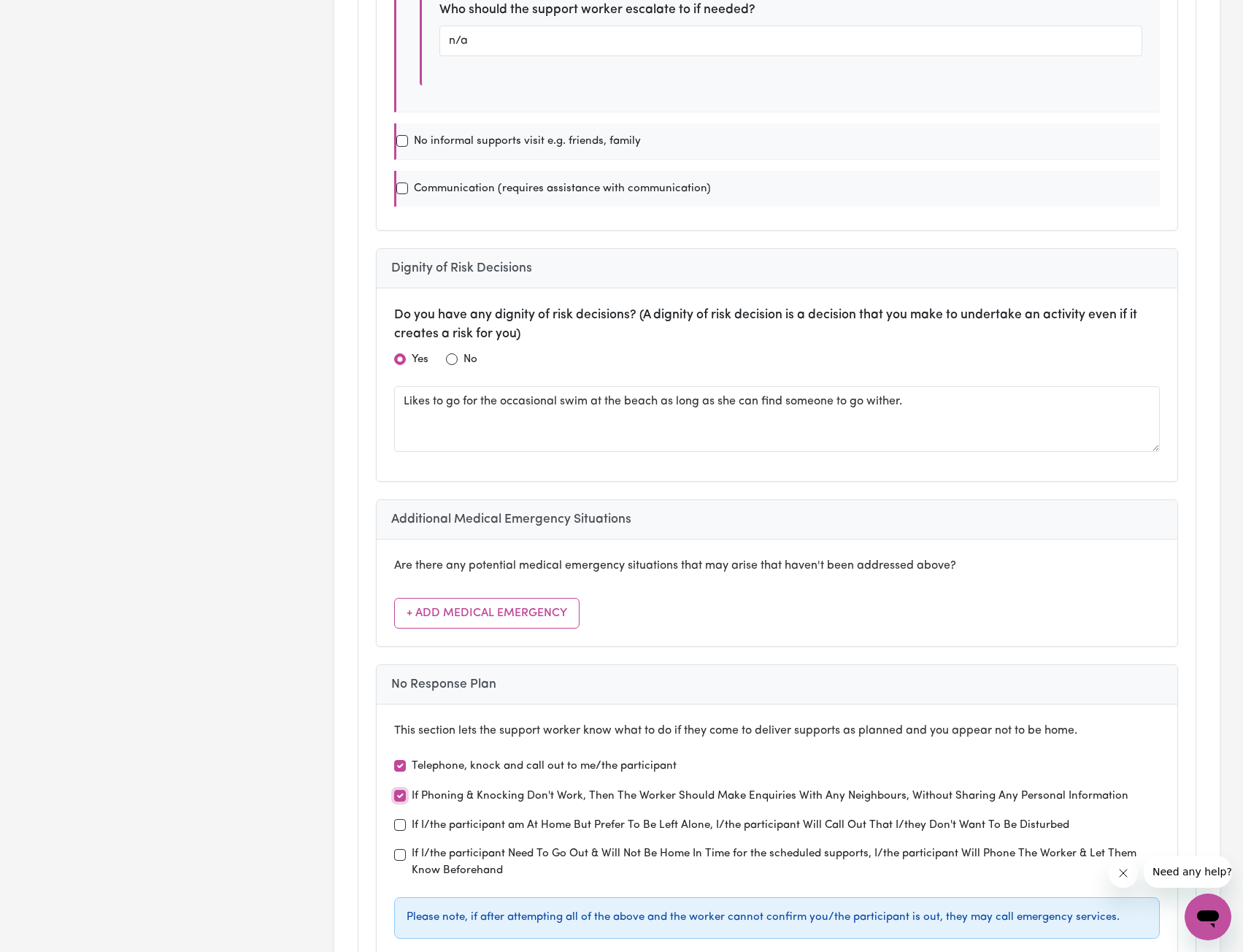
scroll to position [0, 0]
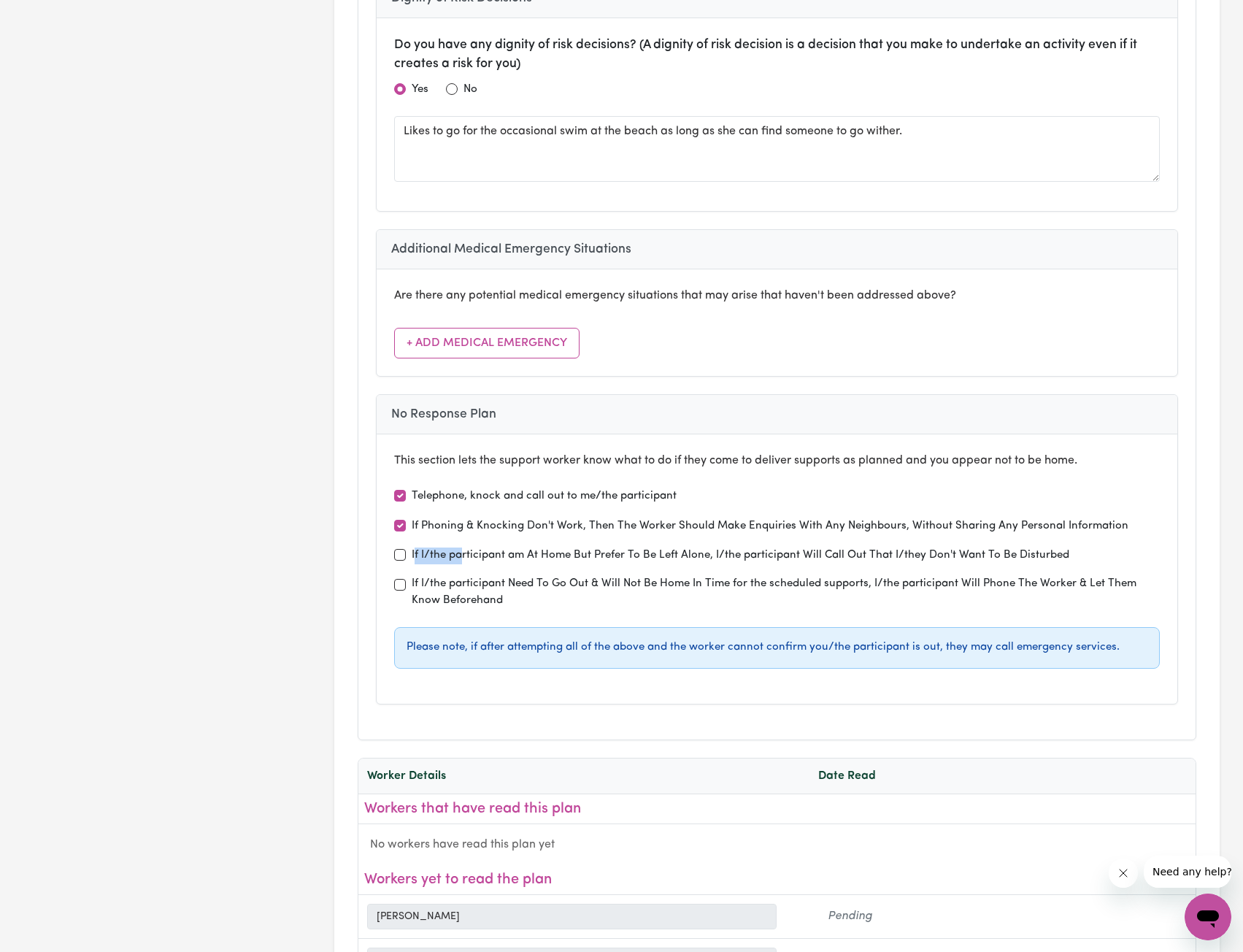
drag, startPoint x: 414, startPoint y: 557, endPoint x: 461, endPoint y: 564, distance: 47.5
click at [461, 564] on label "If I/the participant am At Home But Prefer To Be Left Alone, I/the participant …" at bounding box center [741, 556] width 658 height 17
click at [860, 555] on label "If I/the participant am At Home But Prefer To Be Left Alone, I/the participant …" at bounding box center [741, 556] width 658 height 17
click at [406, 555] on input "If I/the participant am At Home But Prefer To Be Left Alone, I/the participant …" at bounding box center [399, 554] width 11 height 11
click at [849, 557] on label "If I/the participant am At Home But Prefer To Be Left Alone, I/the participant …" at bounding box center [741, 556] width 658 height 17
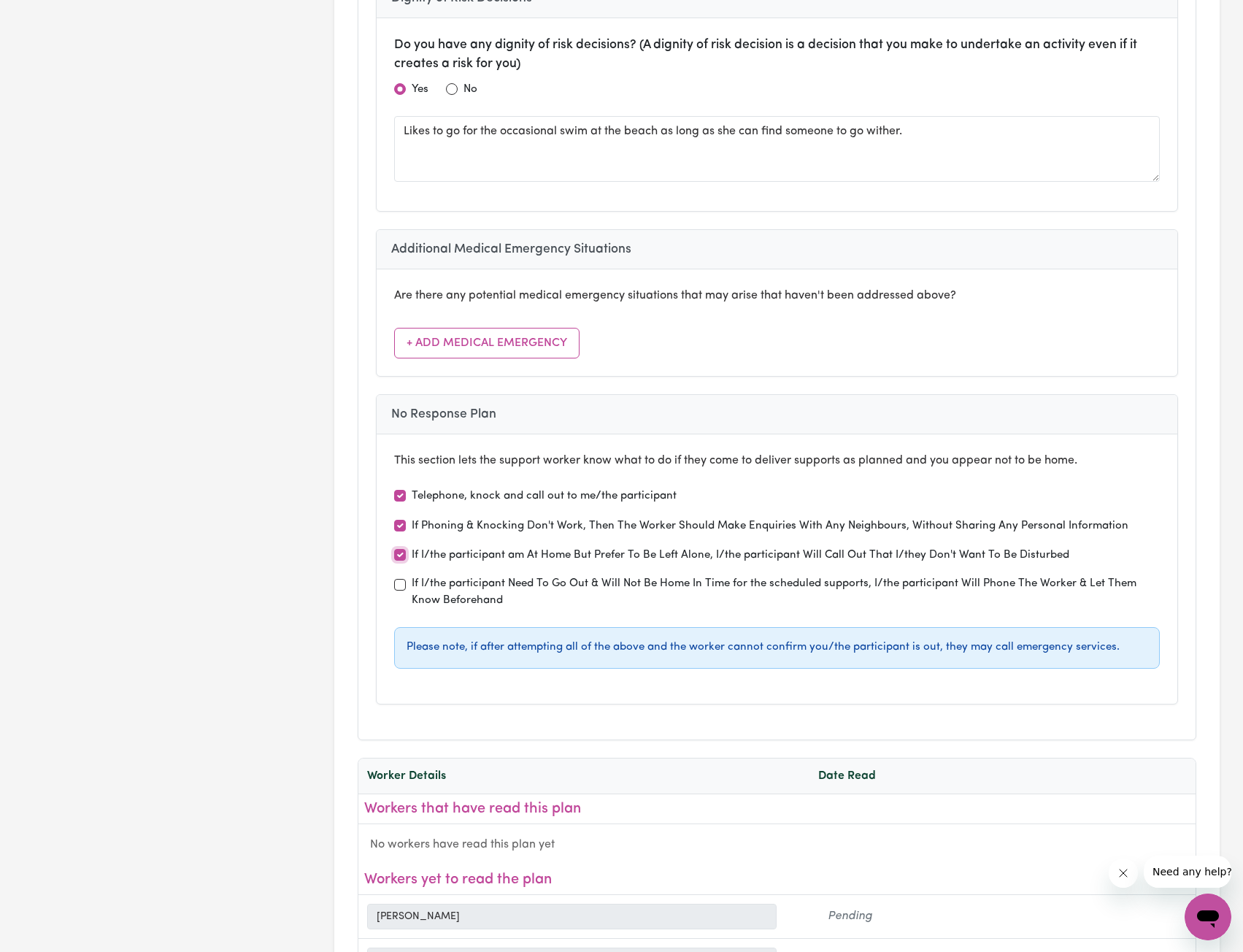
click at [406, 557] on input "If I/the participant am At Home But Prefer To Be Left Alone, I/the participant …" at bounding box center [399, 554] width 11 height 11
checkbox input "false"
click at [404, 578] on div "If I/the participant Need To Go Out & Will Not Be Home In Time for the schedule…" at bounding box center [776, 593] width 766 height 33
click at [406, 584] on div "If I/the participant Need To Go Out & Will Not Be Home In Time for the schedule…" at bounding box center [776, 593] width 766 height 33
click at [398, 589] on input "If I/the participant Need To Go Out & Will Not Be Home In Time for the schedule…" at bounding box center [399, 585] width 11 height 11
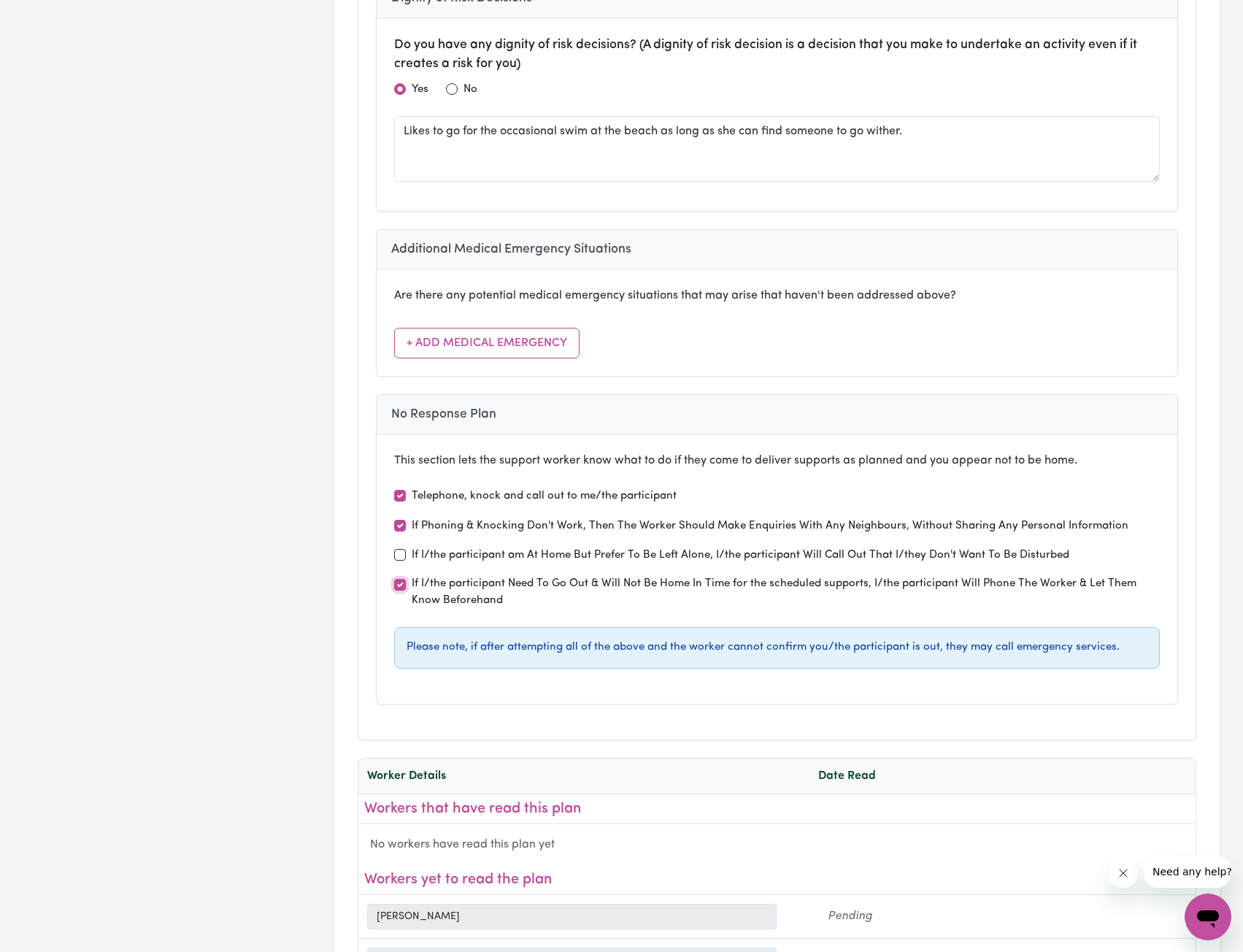
checkbox input "true"
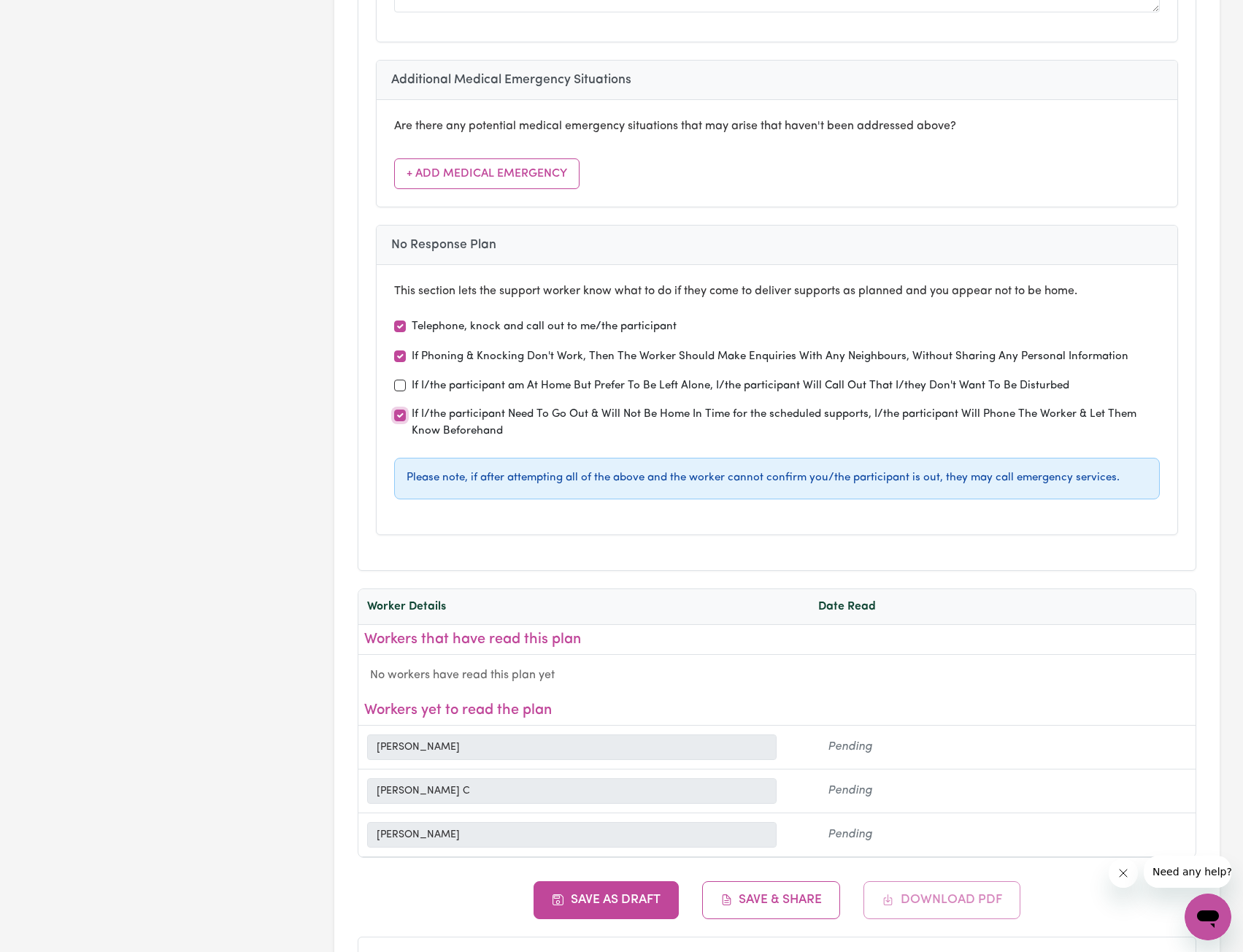
scroll to position [6352, 0]
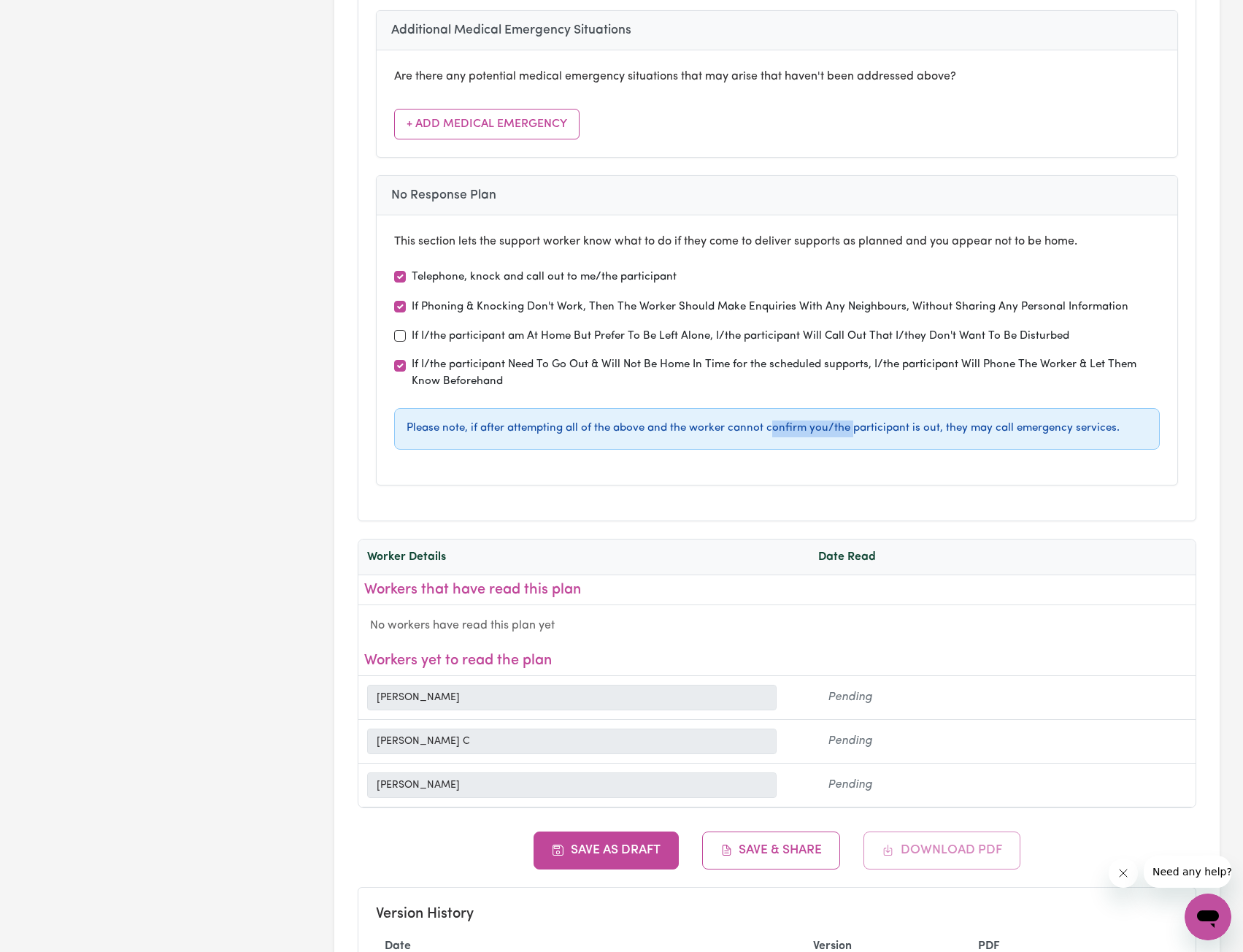
drag, startPoint x: 774, startPoint y: 436, endPoint x: 850, endPoint y: 426, distance: 76.7
click at [850, 426] on div "Please note, if after attempting all of the above and the worker cannot confirm…" at bounding box center [776, 429] width 766 height 42
click at [842, 432] on div "Please note, if after attempting all of the above and the worker cannot confirm…" at bounding box center [776, 429] width 766 height 42
drag, startPoint x: 838, startPoint y: 429, endPoint x: 959, endPoint y: 433, distance: 121.1
click at [958, 432] on div "Please note, if after attempting all of the above and the worker cannot confirm…" at bounding box center [776, 429] width 766 height 42
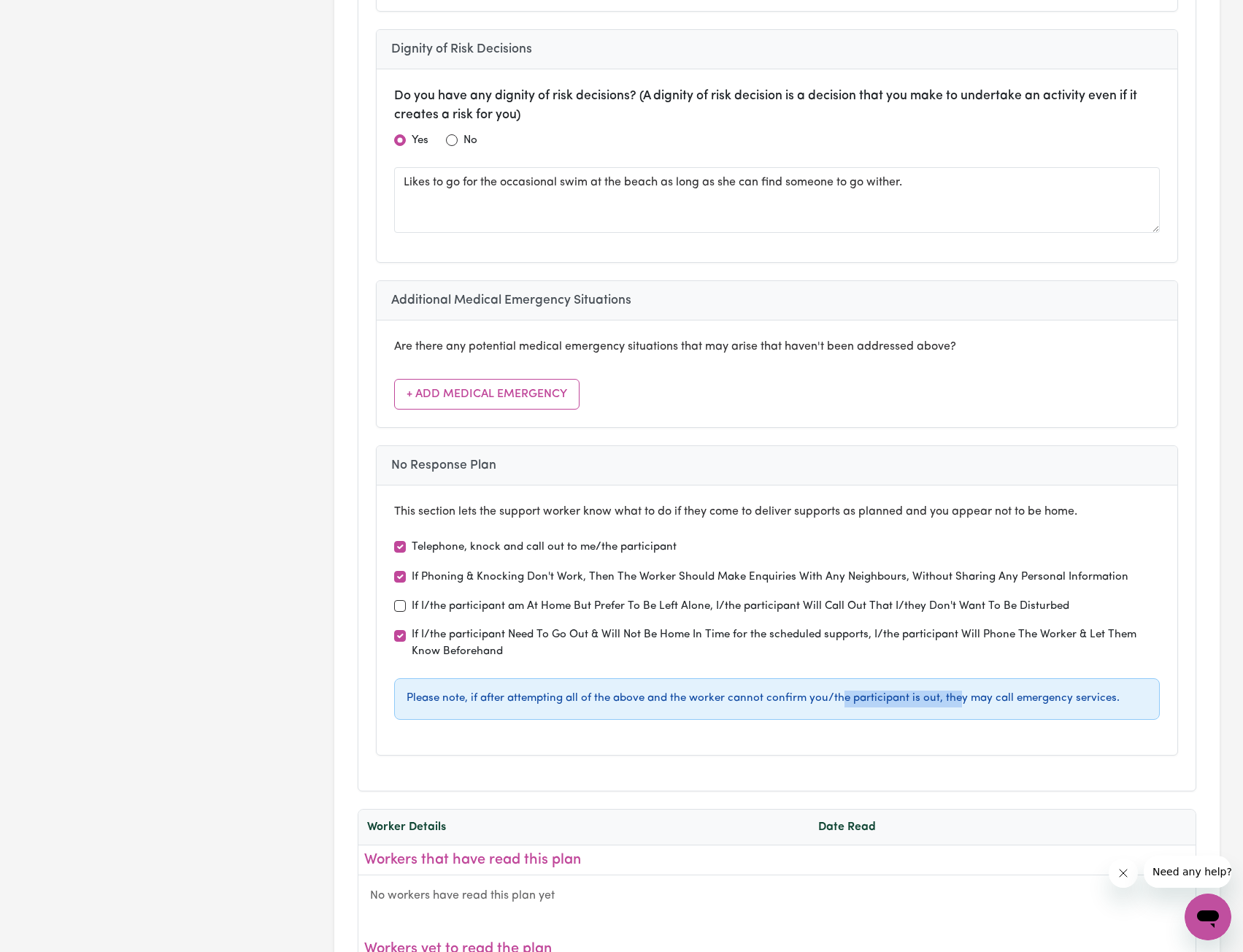
scroll to position [0, 0]
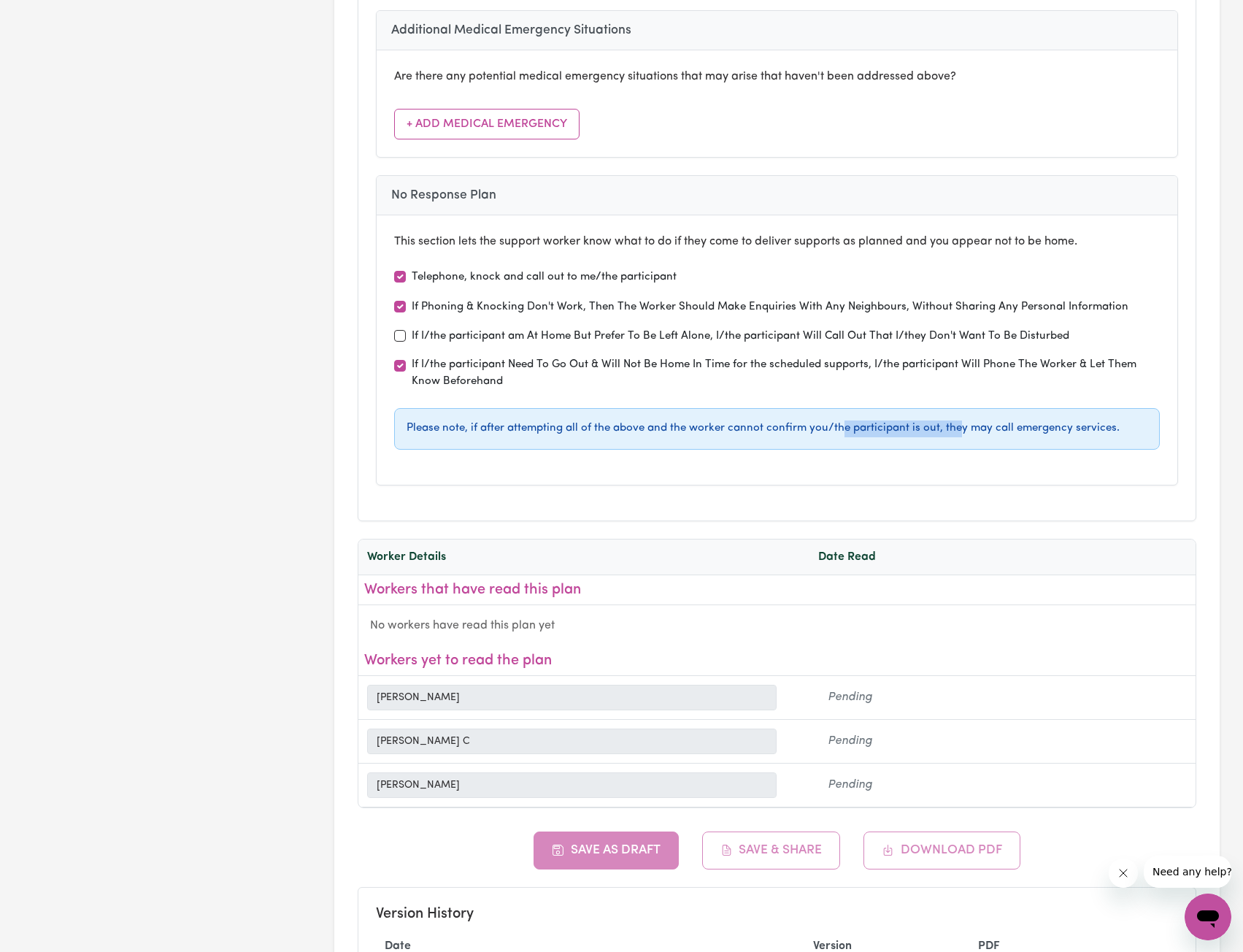
click at [960, 451] on div "This section lets the support worker know what to do if they come to deliver su…" at bounding box center [776, 350] width 801 height 269
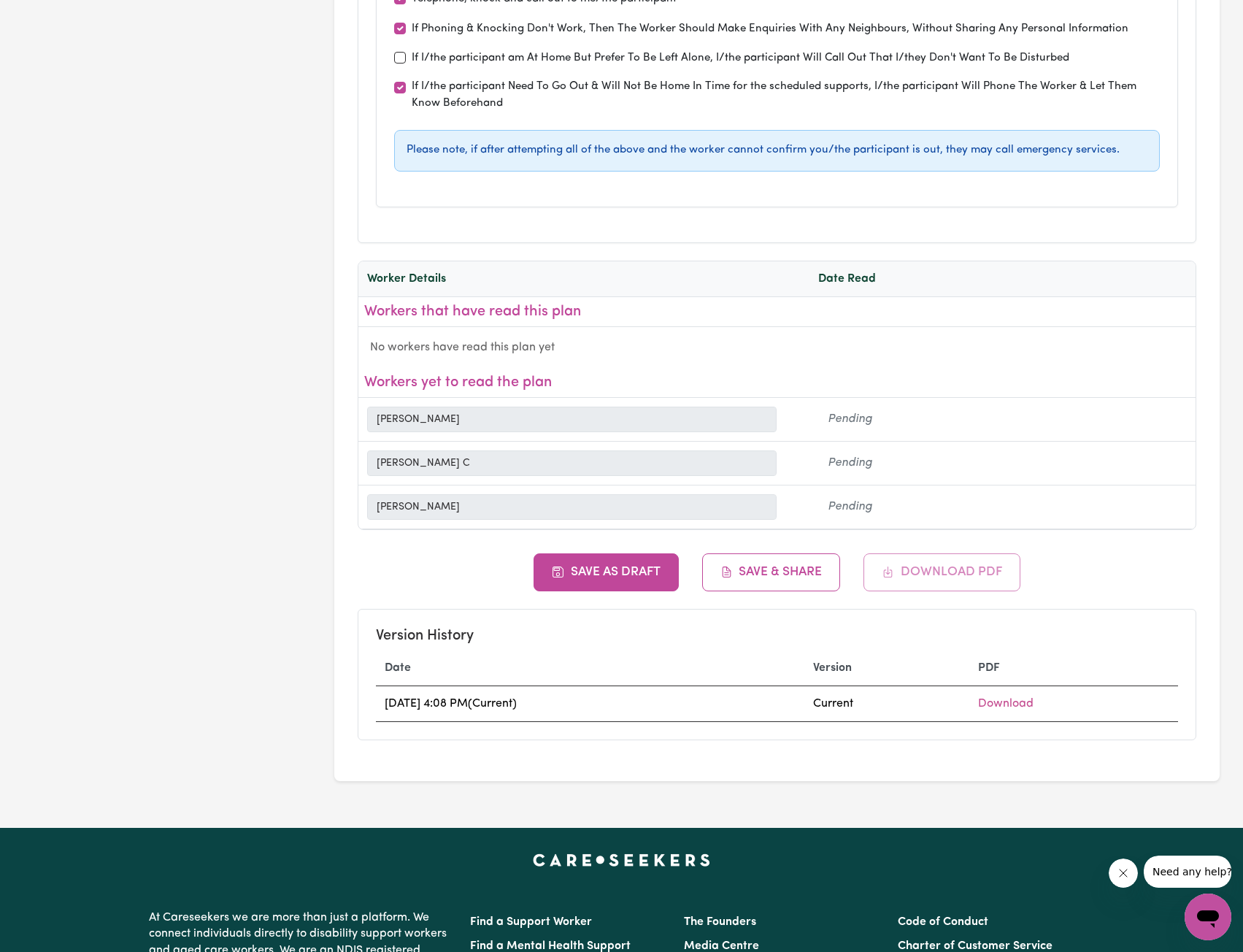
scroll to position [6644, 0]
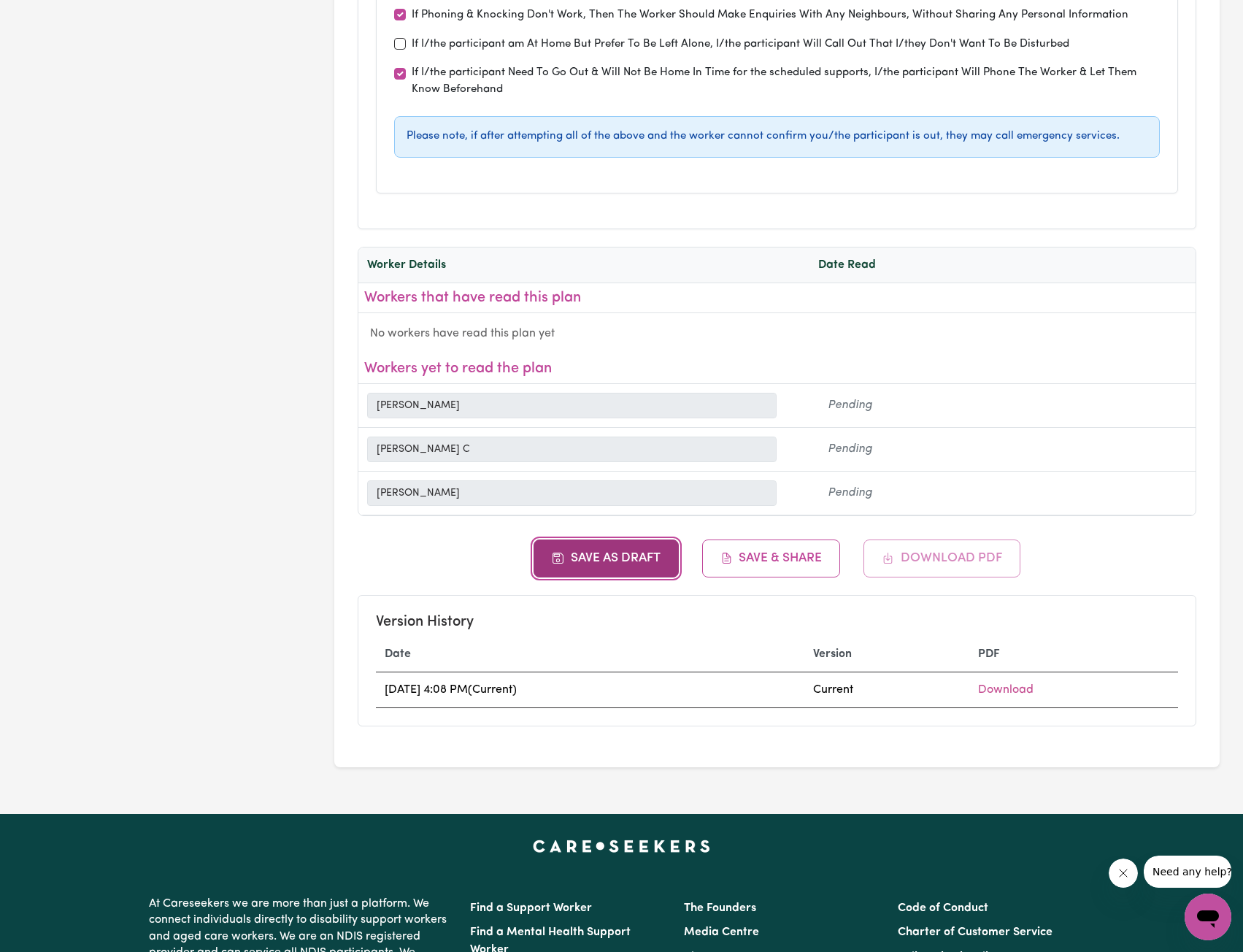
click at [615, 563] on button "Save as Draft" at bounding box center [606, 559] width 145 height 38
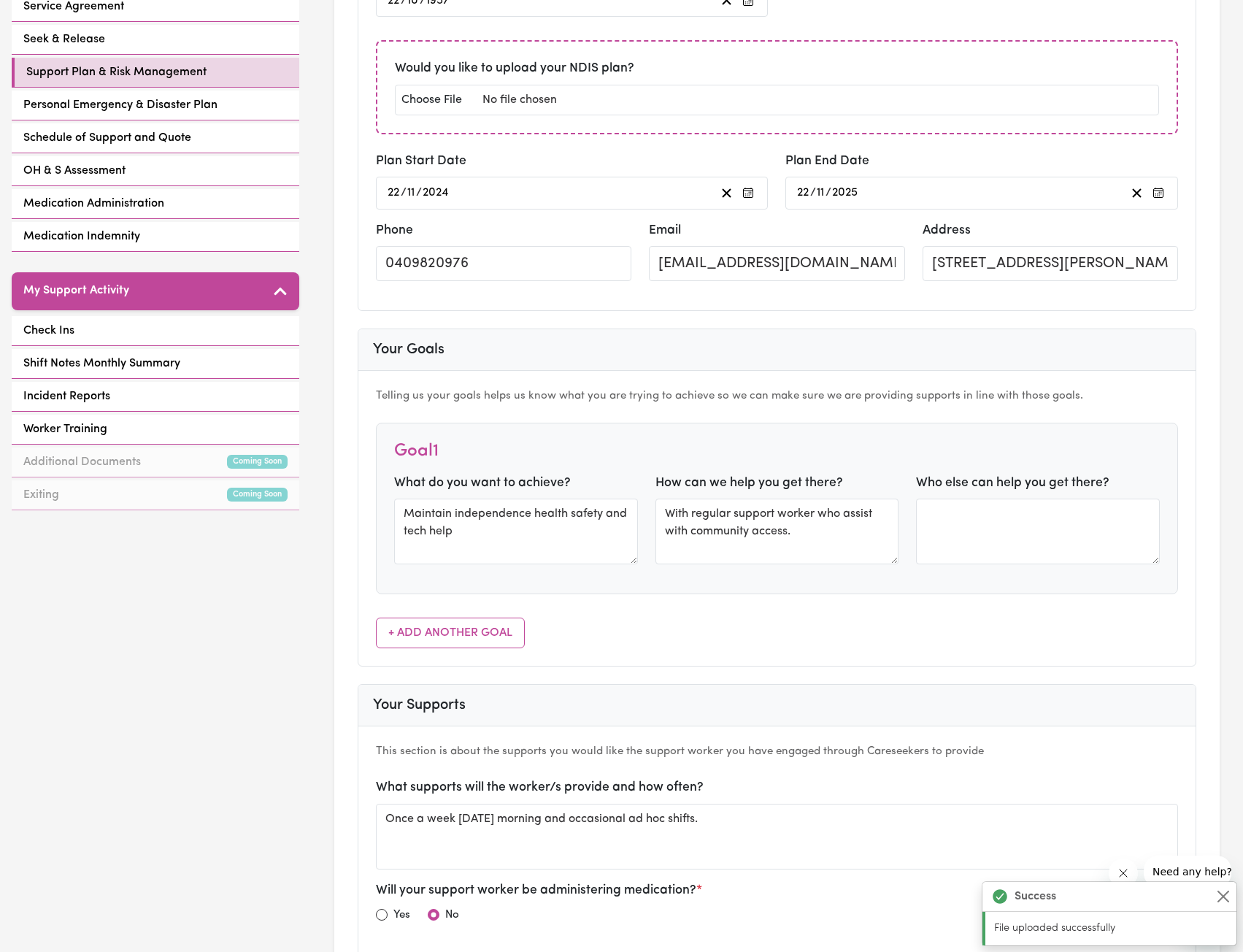
scroll to position [0, 0]
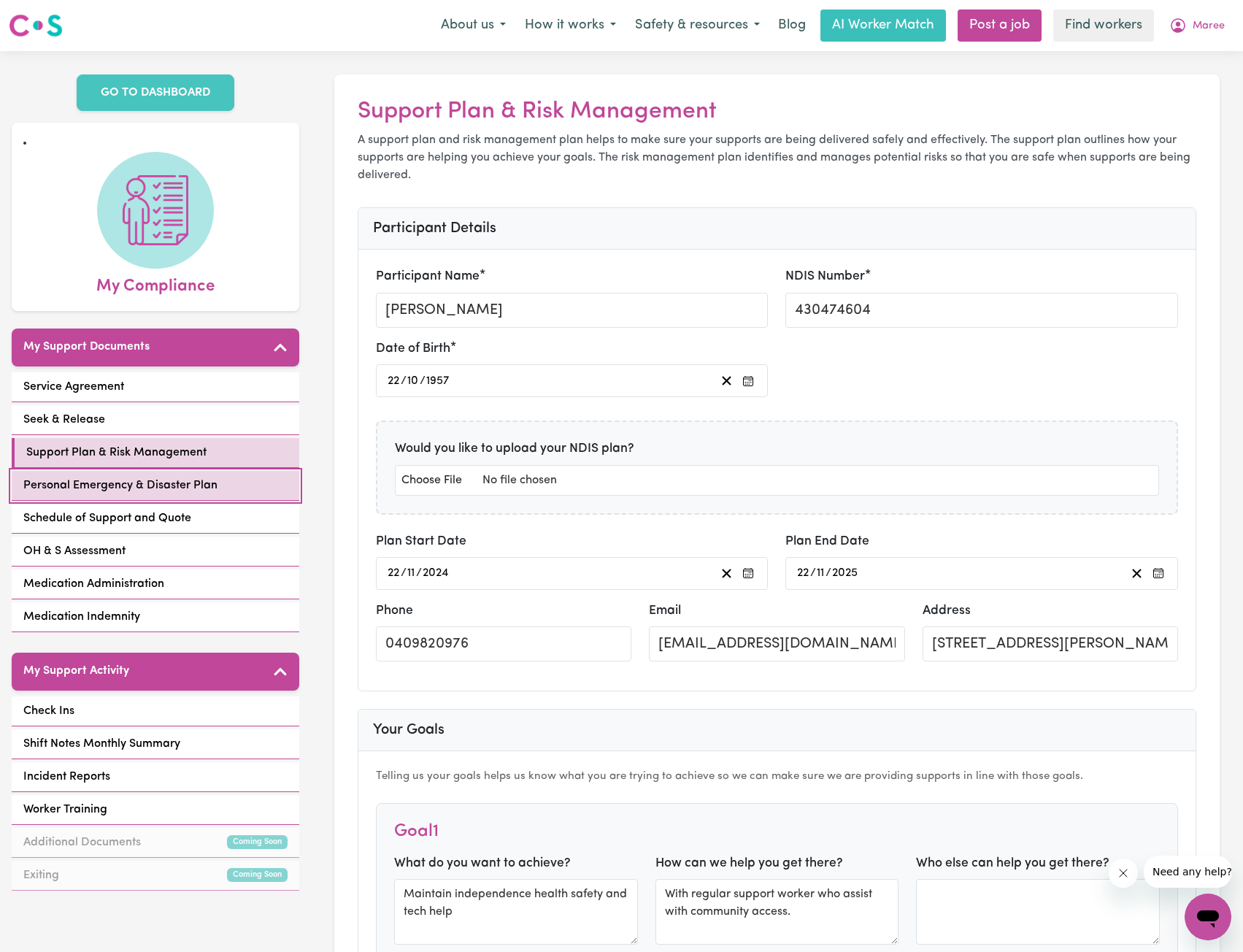
click at [222, 471] on link "Personal Emergency & Disaster Plan" at bounding box center [155, 486] width 287 height 30
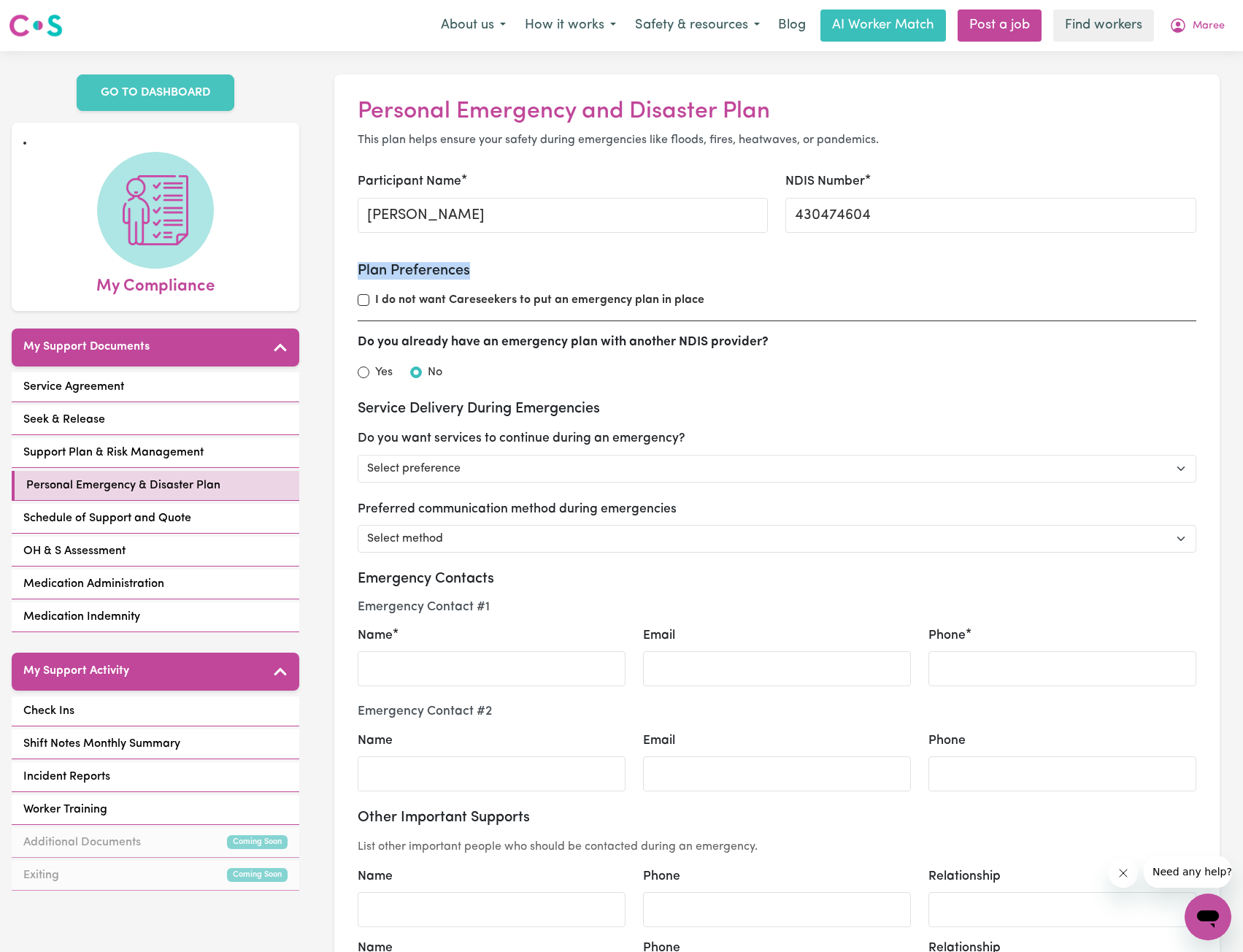
drag, startPoint x: 358, startPoint y: 267, endPoint x: 481, endPoint y: 276, distance: 123.3
click at [481, 276] on h3 "Plan Preferences" at bounding box center [776, 271] width 838 height 17
drag, startPoint x: 381, startPoint y: 302, endPoint x: 708, endPoint y: 308, distance: 327.1
click at [708, 308] on div "I do not want Careseekers to put an emergency plan in place" at bounding box center [776, 299] width 838 height 17
click at [696, 301] on strong "I do not want Careseekers to put an emergency plan in place" at bounding box center [539, 299] width 329 height 11
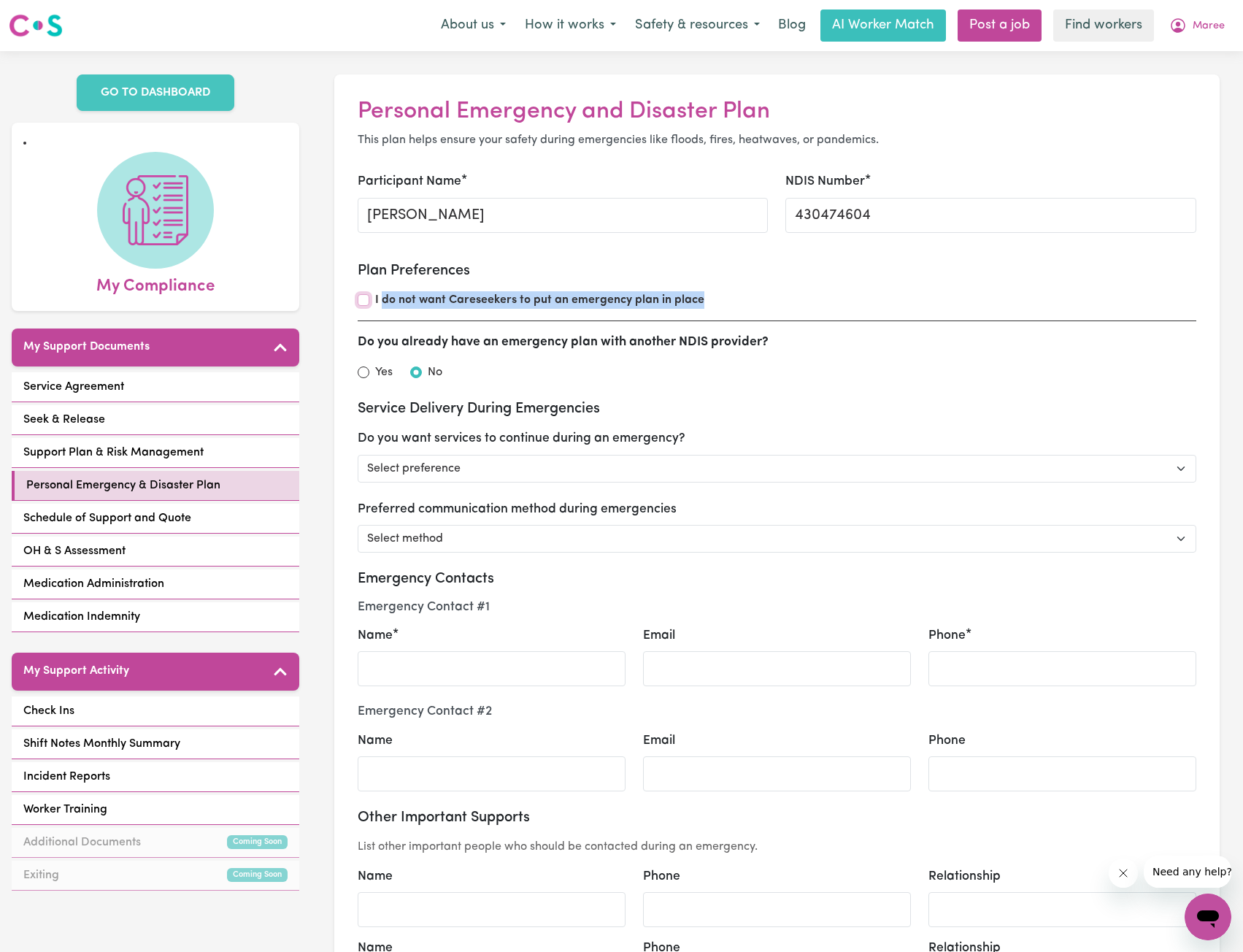
click at [370, 301] on input "I do not want Careseekers to put an emergency plan in place" at bounding box center [363, 299] width 11 height 11
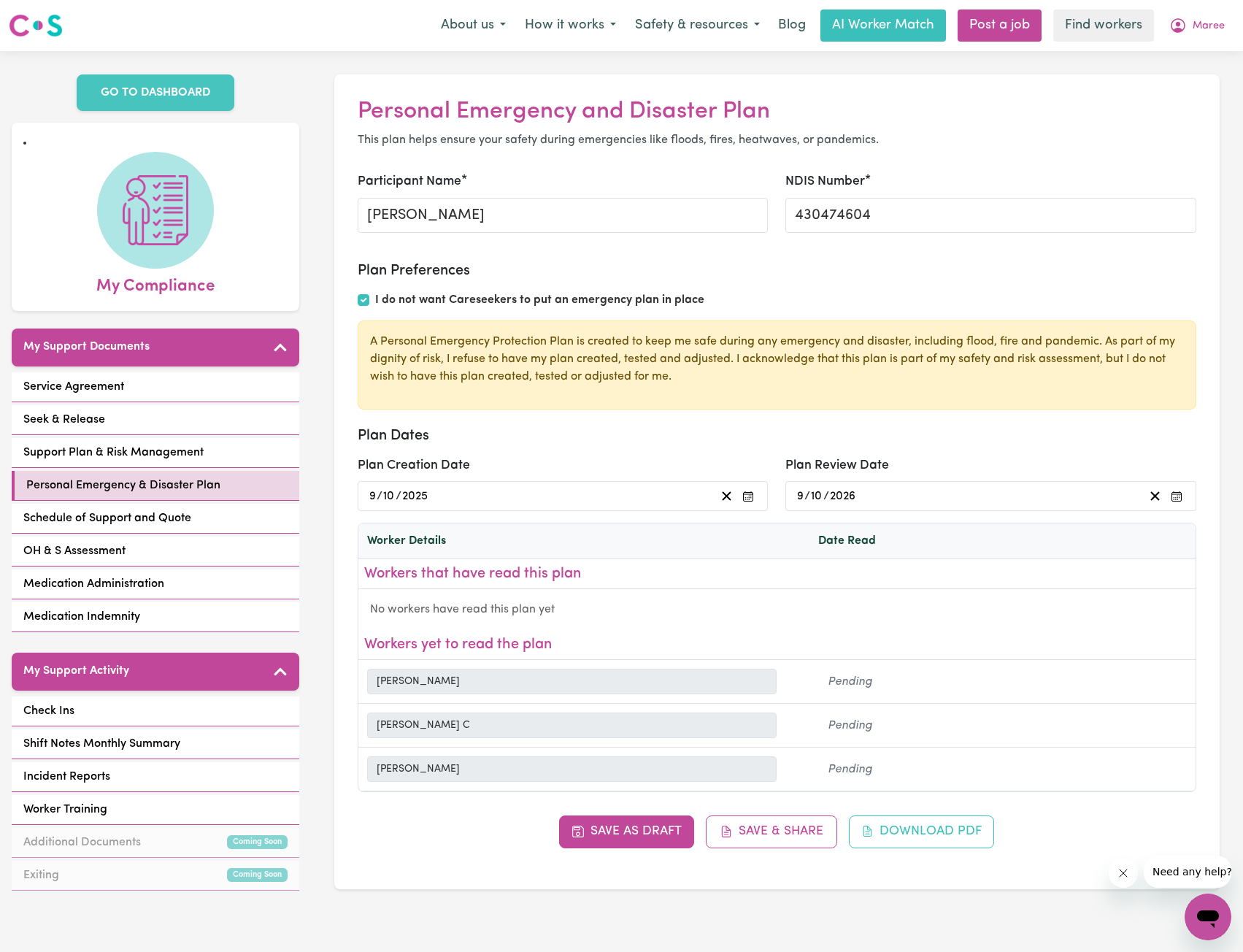
click at [578, 299] on strong "I do not want Careseekers to put an emergency plan in place" at bounding box center [539, 299] width 329 height 11
click at [370, 299] on input "I do not want Careseekers to put an emergency plan in place" at bounding box center [363, 299] width 11 height 11
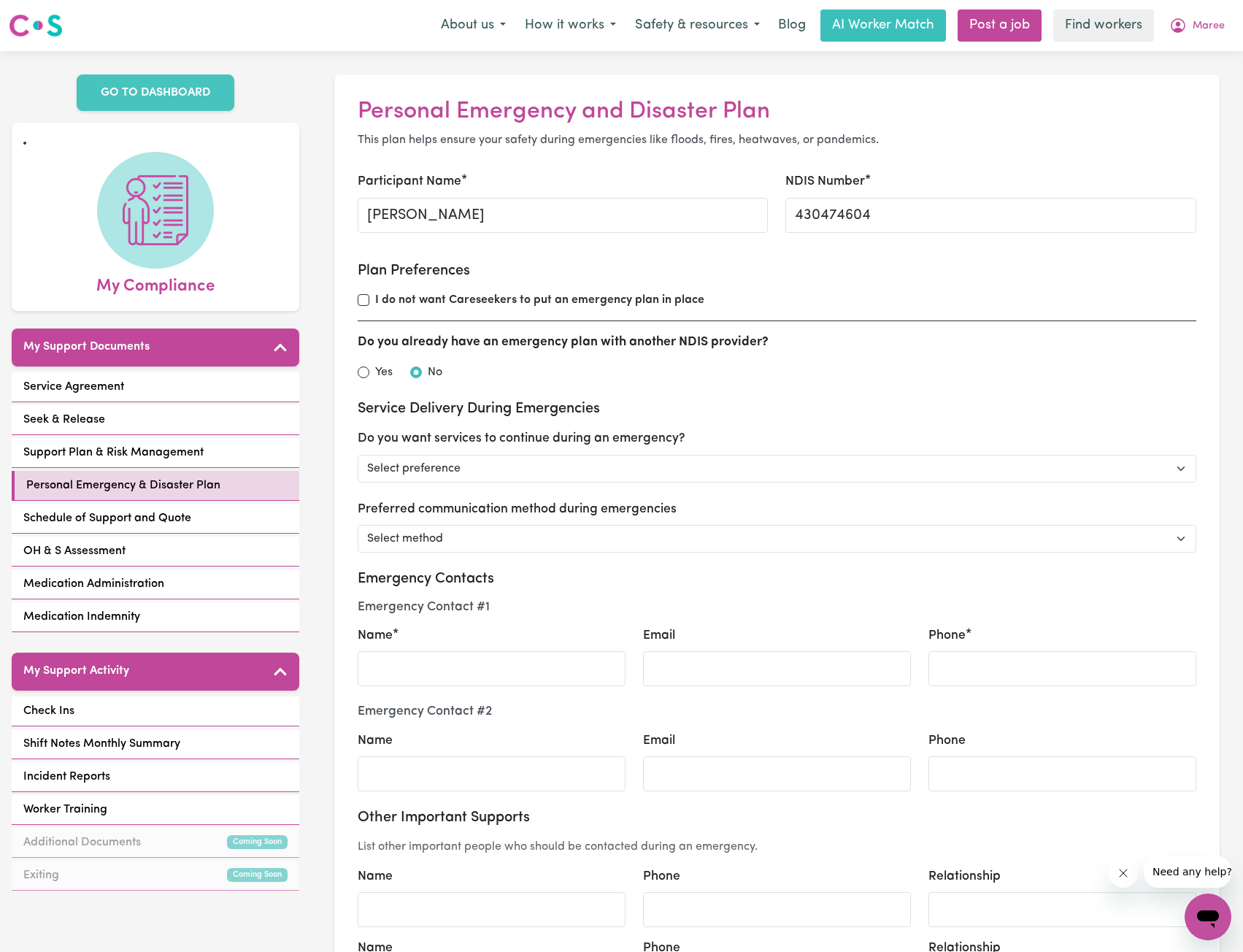
click at [493, 306] on strong "I do not want Careseekers to put an emergency plan in place" at bounding box center [539, 299] width 329 height 11
click at [370, 306] on input "I do not want Careseekers to put an emergency plan in place" at bounding box center [363, 299] width 11 height 11
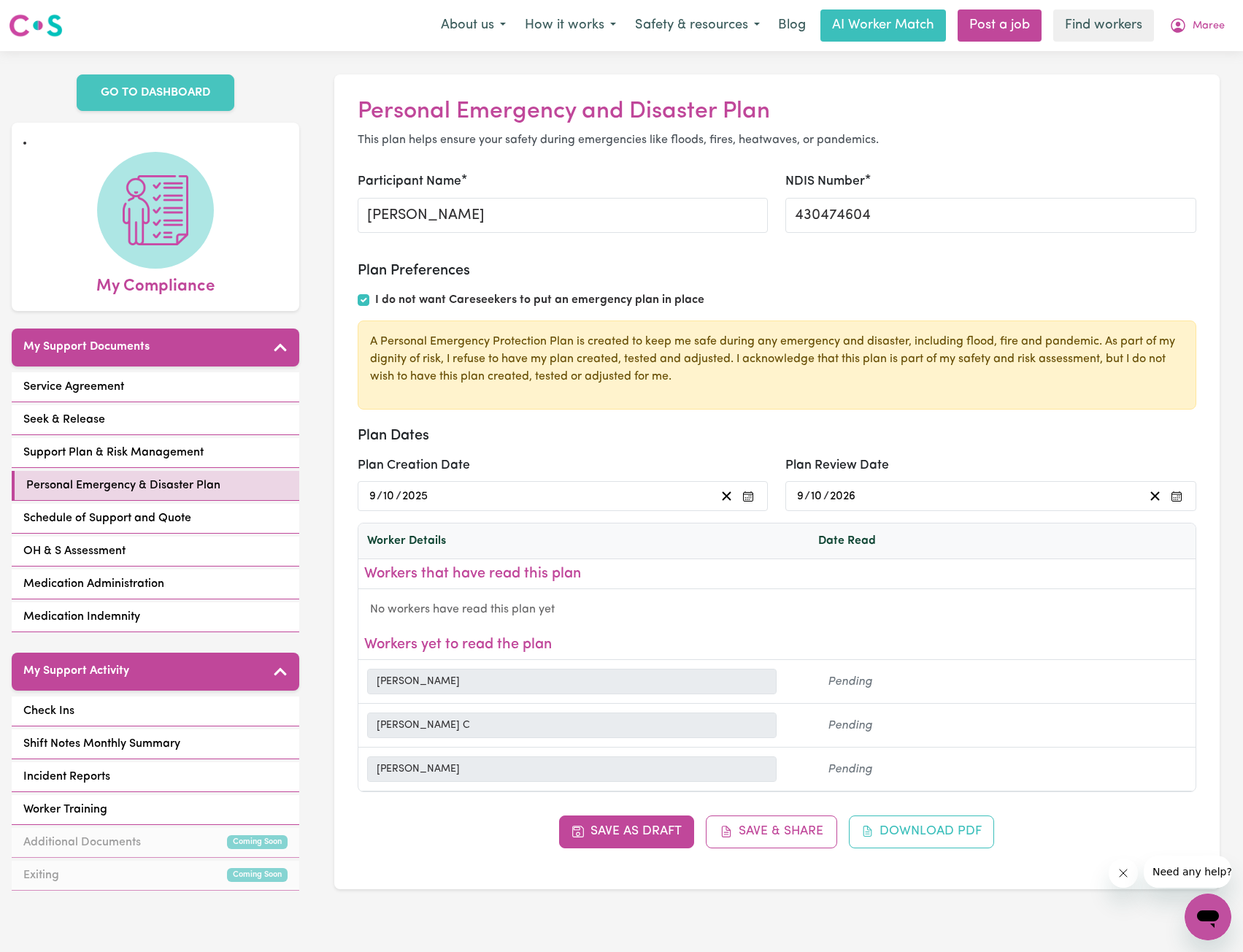
click at [499, 301] on strong "I do not want Careseekers to put an emergency plan in place" at bounding box center [539, 299] width 329 height 11
click at [370, 301] on input "I do not want Careseekers to put an emergency plan in place" at bounding box center [363, 299] width 11 height 11
checkbox input "false"
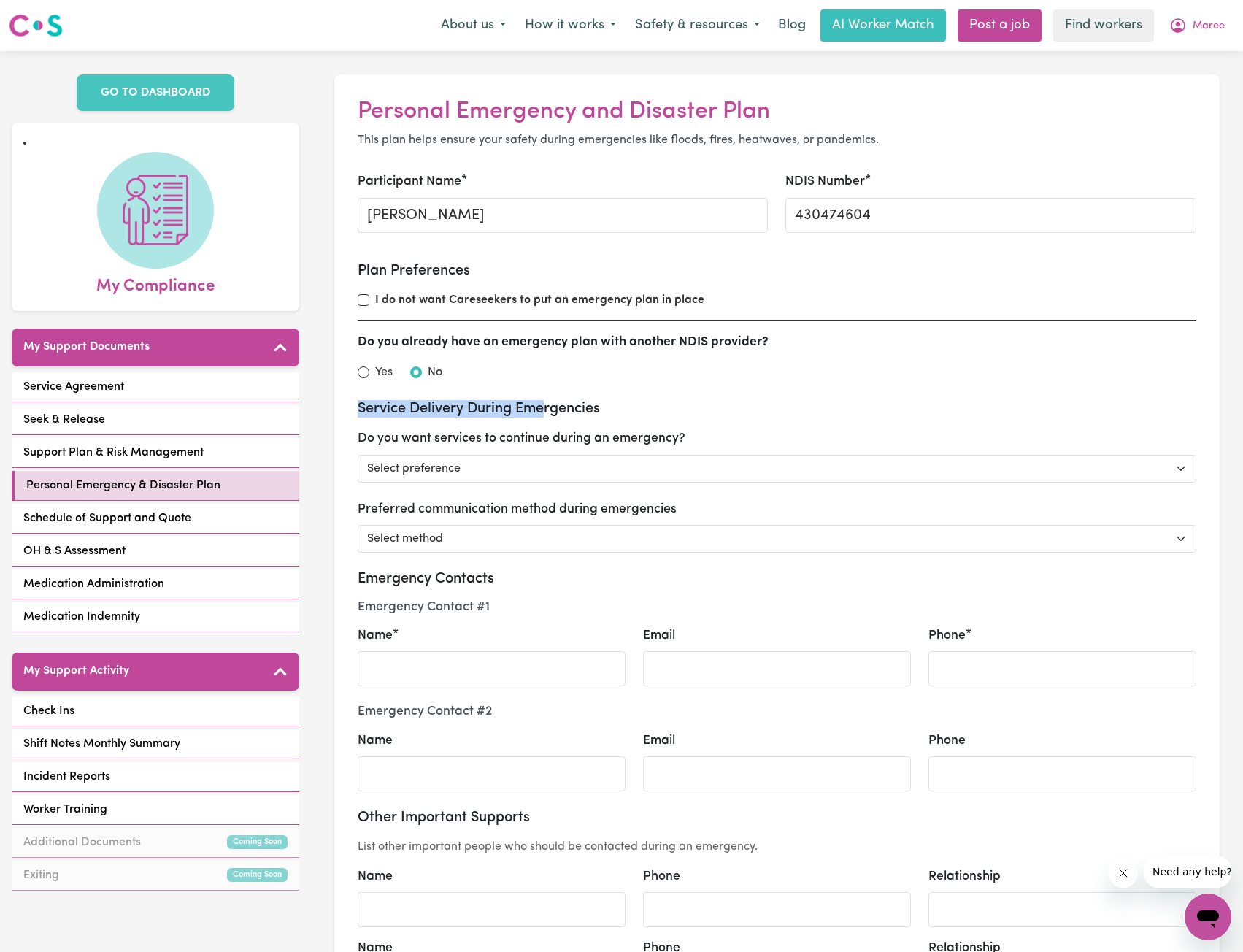
drag, startPoint x: 355, startPoint y: 407, endPoint x: 546, endPoint y: 413, distance: 191.1
drag, startPoint x: 365, startPoint y: 447, endPoint x: 397, endPoint y: 438, distance: 33.2
click at [374, 442] on label "Do you want services to continue during an emergency?" at bounding box center [522, 439] width 328 height 19
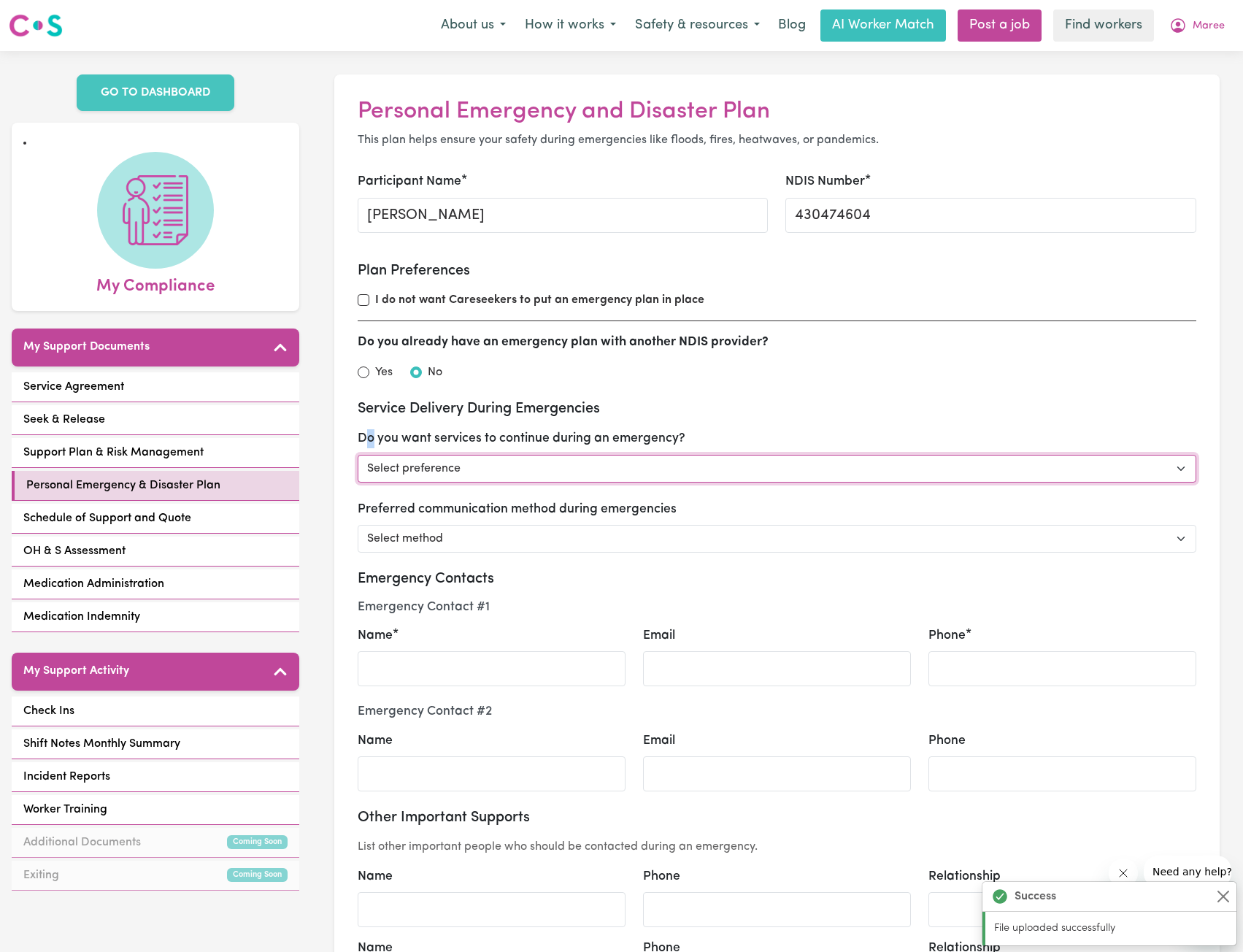
click at [611, 468] on select "Select preference Yes - continue as critical to daily living No - postpone/canc…" at bounding box center [776, 469] width 838 height 28
select select "other"
click at [358, 455] on select "Select preference Yes - continue as critical to daily living No - postpone/canc…" at bounding box center [776, 469] width 838 height 28
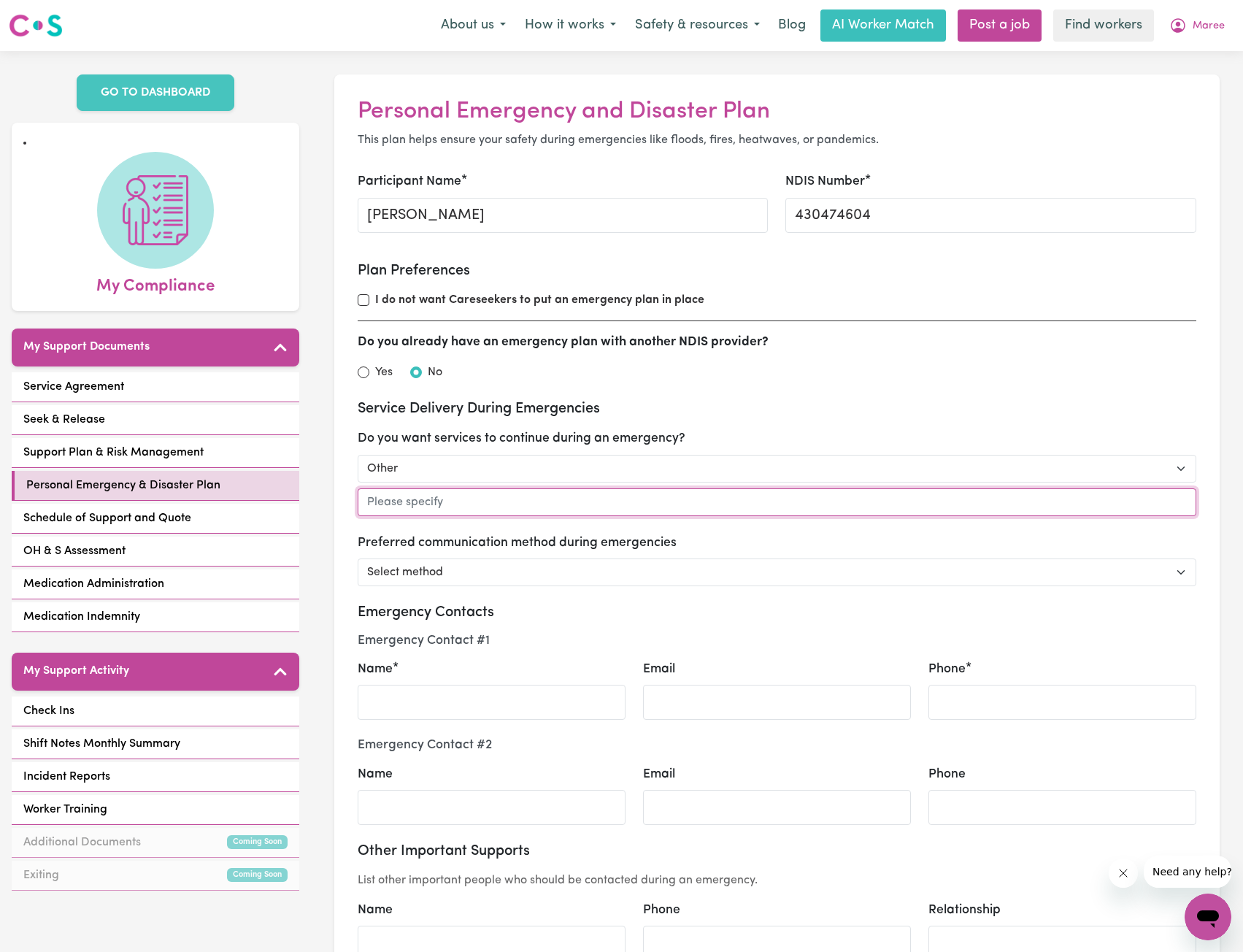
click at [514, 496] on input "text" at bounding box center [776, 502] width 838 height 28
select select "other"
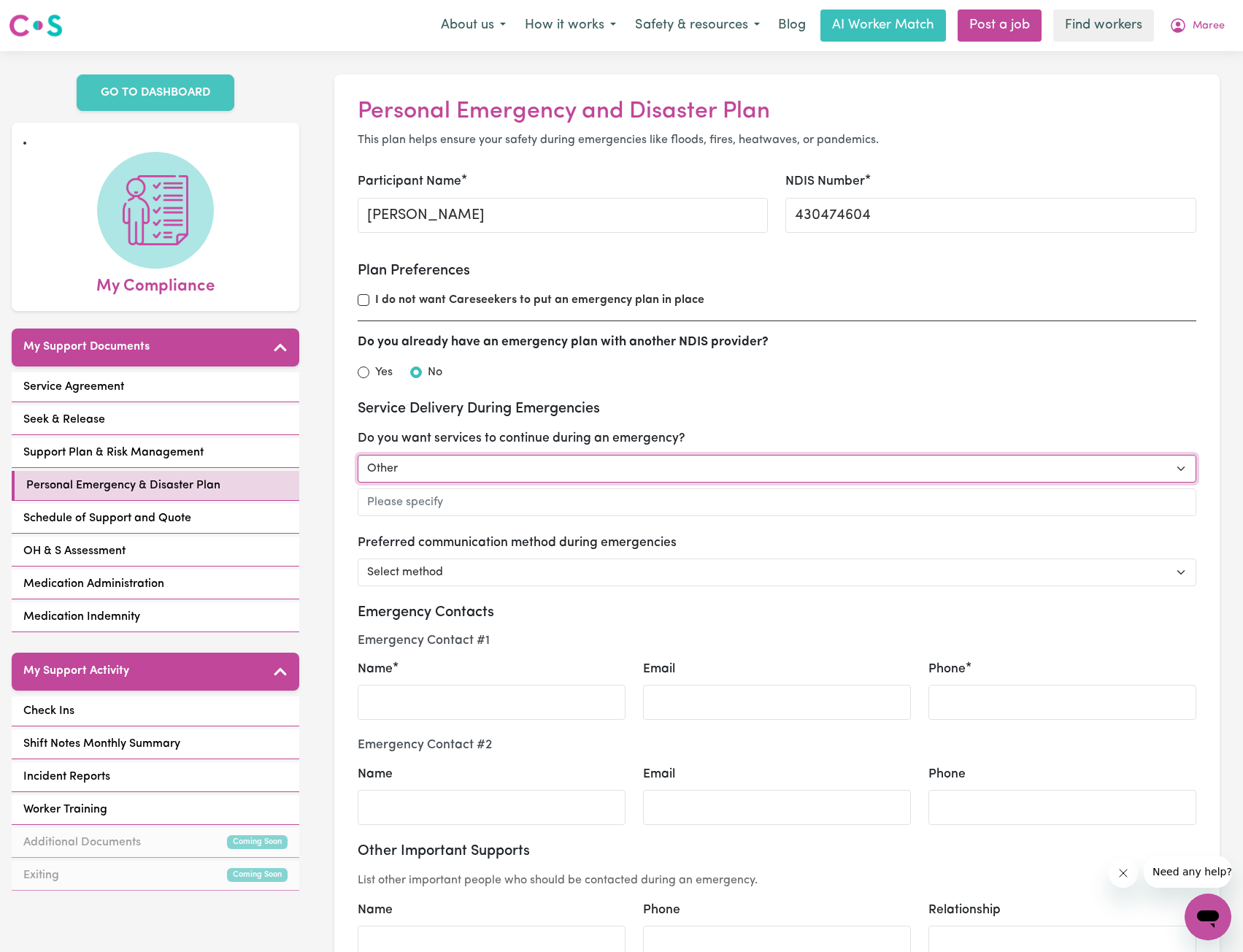
click at [591, 465] on select "Select preference Yes - continue as critical to daily living No - postpone/canc…" at bounding box center [776, 469] width 838 height 28
select select "postpone"
click at [358, 455] on select "Select preference Yes - continue as critical to daily living No - postpone/canc…" at bounding box center [776, 469] width 838 height 28
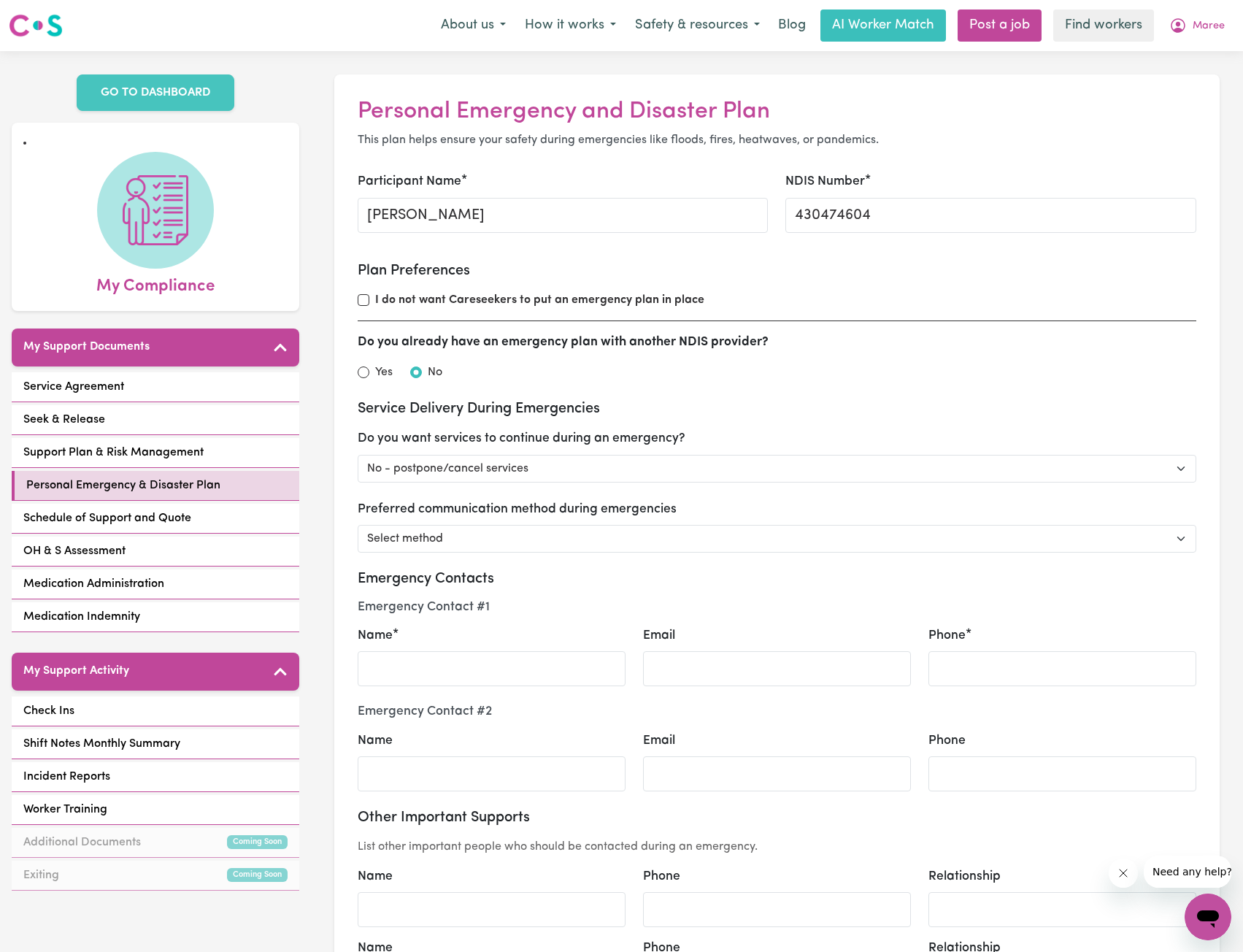
click at [566, 506] on label "Preferred communication method during emergencies" at bounding box center [517, 509] width 319 height 19
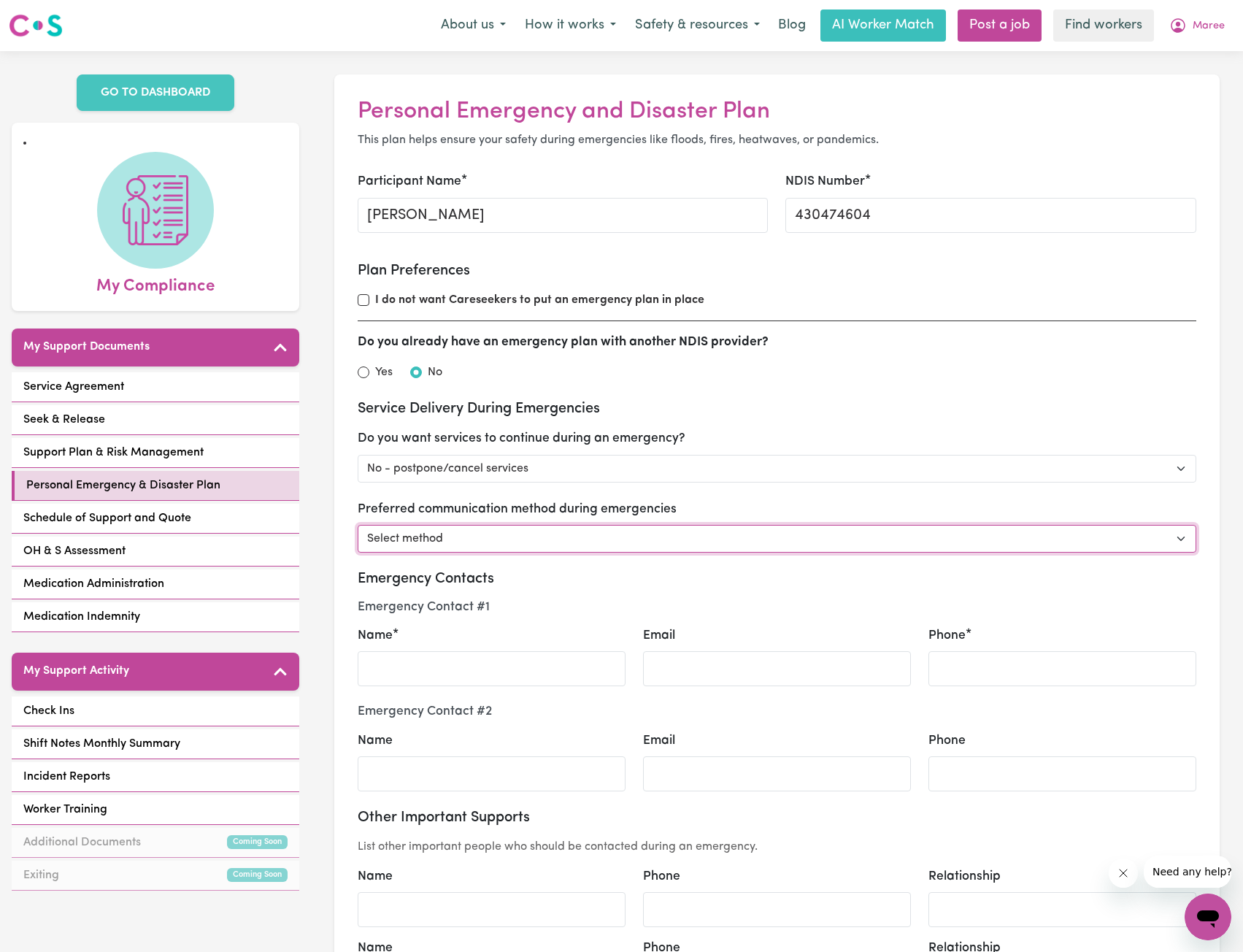
click at [520, 541] on select "Select method Phone Email Other" at bounding box center [776, 538] width 838 height 28
select select "phone"
click at [358, 525] on select "Select method Phone Email Other" at bounding box center [776, 538] width 838 height 28
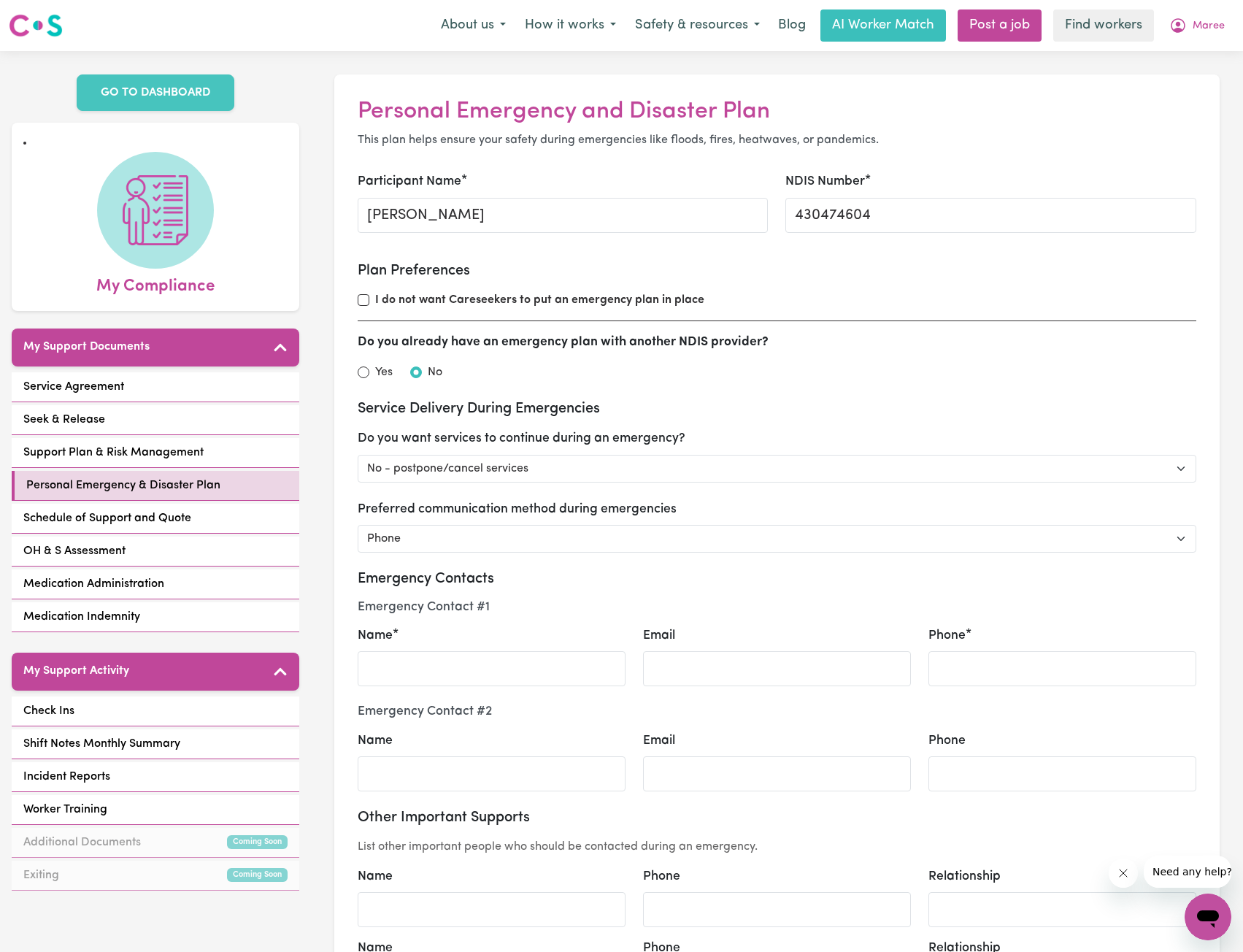
click at [536, 500] on label "Preferred communication method during emergencies" at bounding box center [517, 509] width 319 height 19
click at [628, 508] on label "Preferred communication method during emergencies" at bounding box center [517, 509] width 319 height 19
click at [630, 509] on label "Preferred communication method during emergencies" at bounding box center [517, 509] width 319 height 19
drag, startPoint x: 377, startPoint y: 575, endPoint x: 495, endPoint y: 615, distance: 124.6
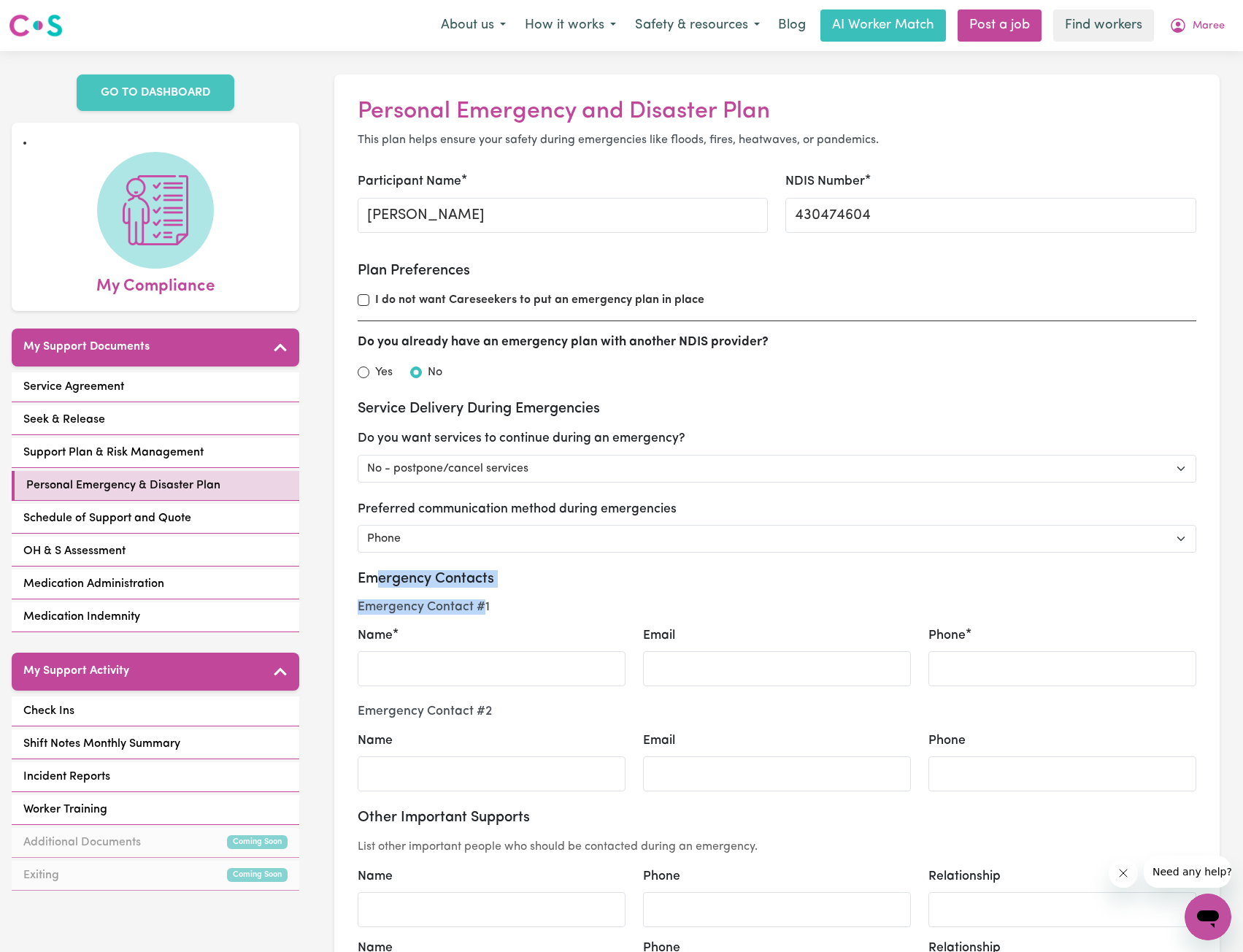
click at [488, 612] on div "Emergency Contacts Emergency Contact # 1 Name Email Phone Emergency Contact # 2…" at bounding box center [776, 681] width 838 height 222
click at [497, 615] on h4 "Emergency Contact # 1" at bounding box center [776, 607] width 838 height 15
drag, startPoint x: 355, startPoint y: 577, endPoint x: 481, endPoint y: 606, distance: 129.3
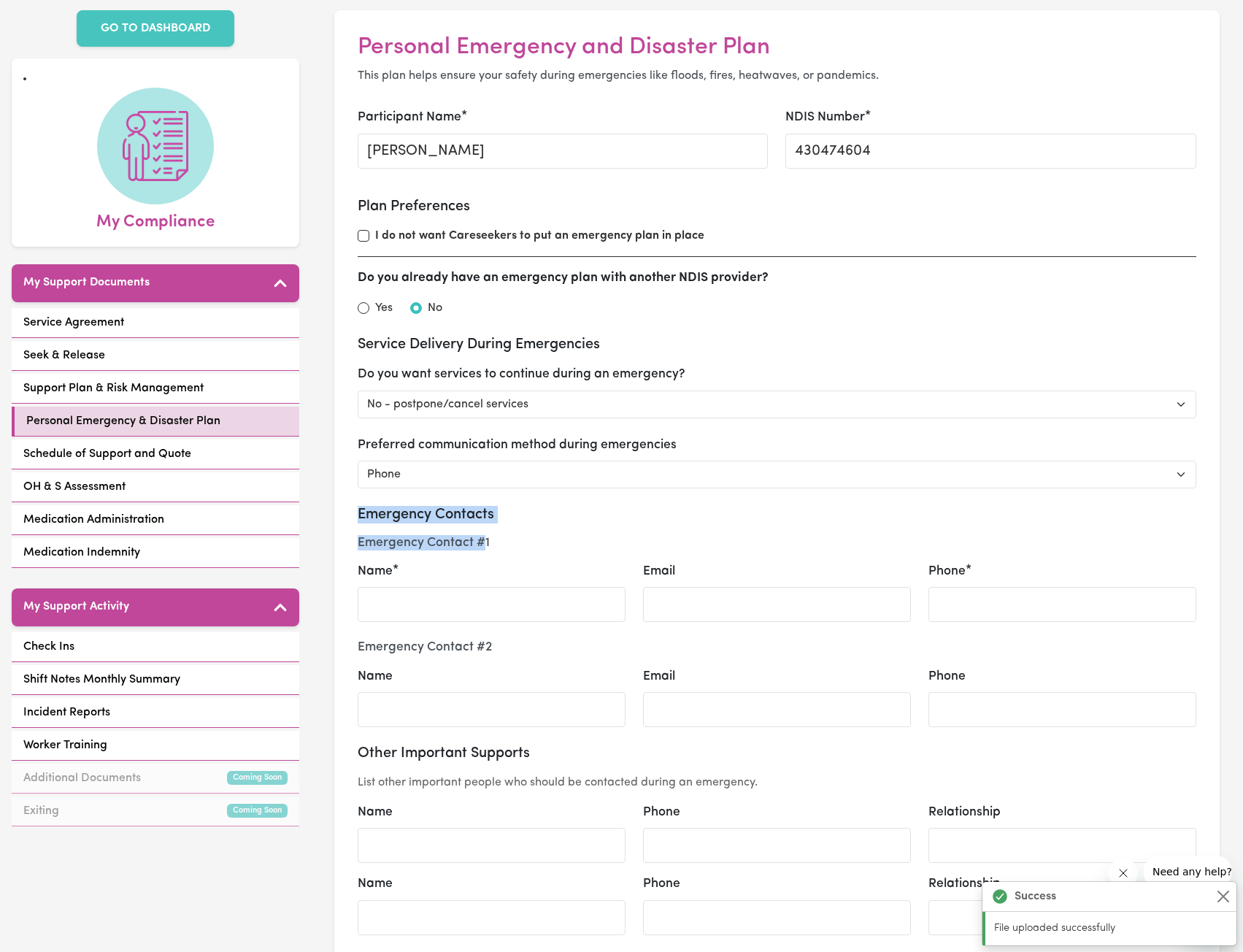
scroll to position [73, 0]
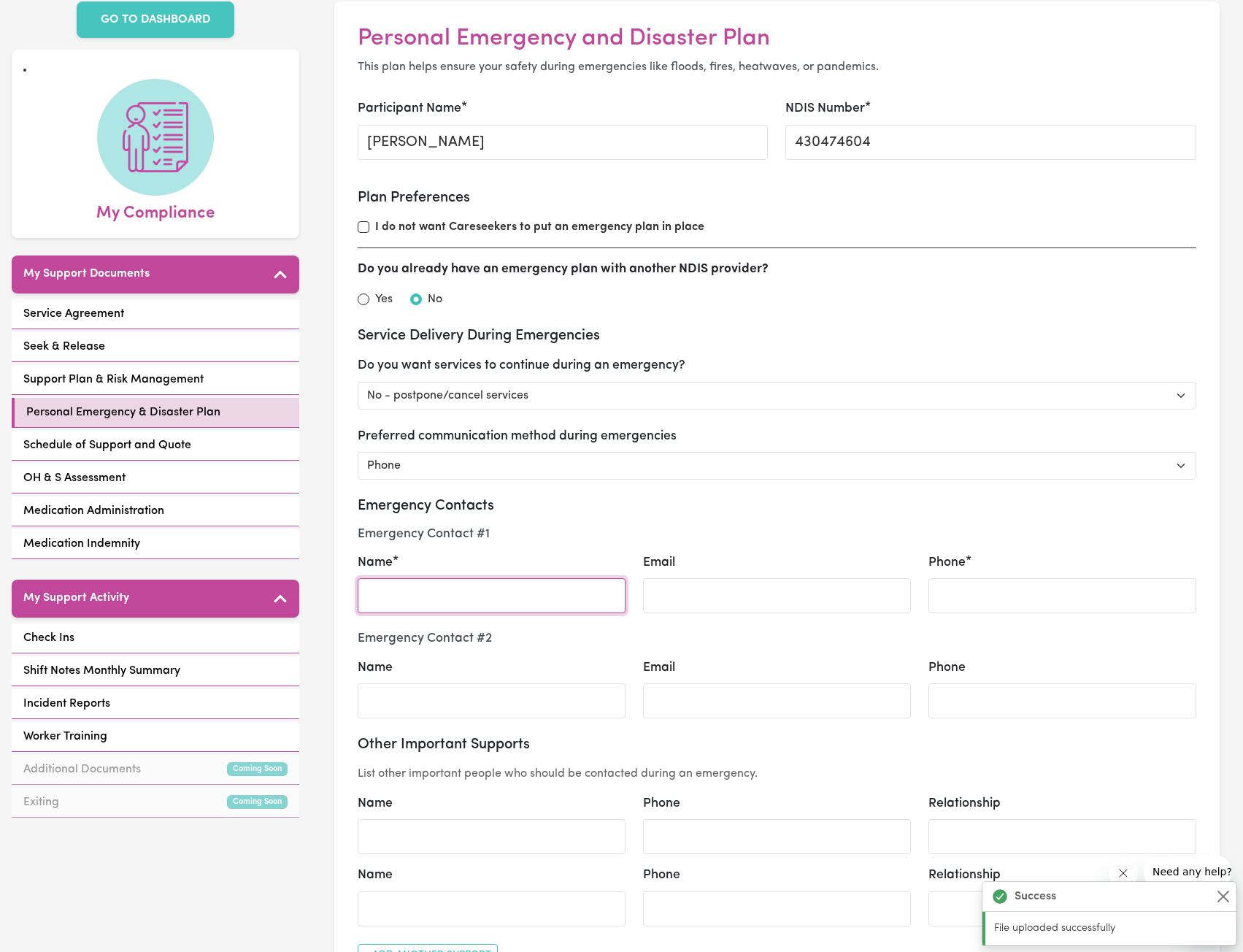
click at [544, 592] on input "Name" at bounding box center [491, 596] width 268 height 35
click at [496, 588] on input "Name" at bounding box center [491, 596] width 268 height 35
click at [496, 594] on input "Name" at bounding box center [491, 596] width 268 height 35
click at [498, 603] on input "Woolahra general practice" at bounding box center [491, 596] width 268 height 35
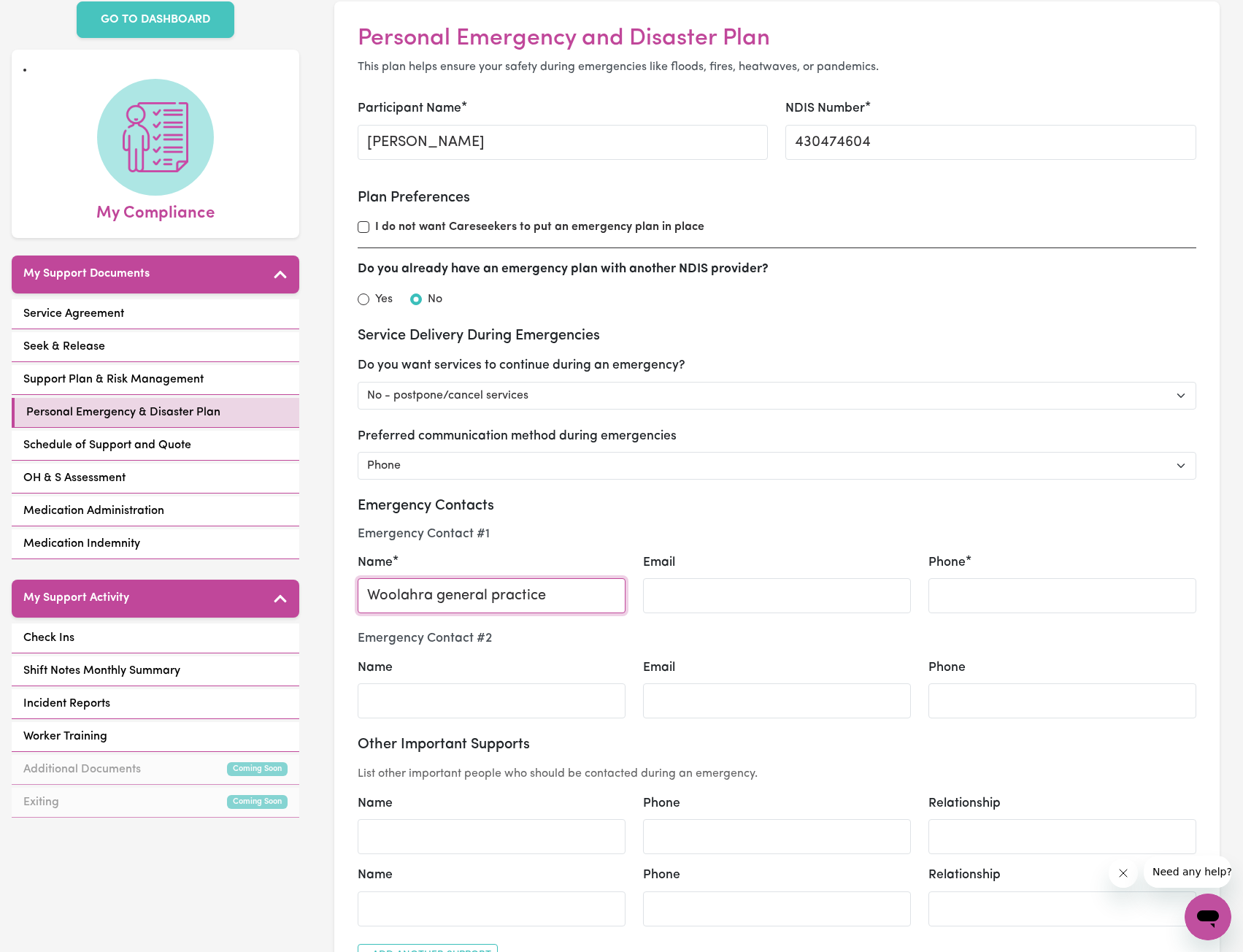
click at [498, 603] on input "Woolahra general practice" at bounding box center [491, 596] width 268 height 35
type input "Woolahra general practice"
click at [959, 603] on input "Phone" at bounding box center [1062, 596] width 268 height 35
paste input "(02) 9360 4712"
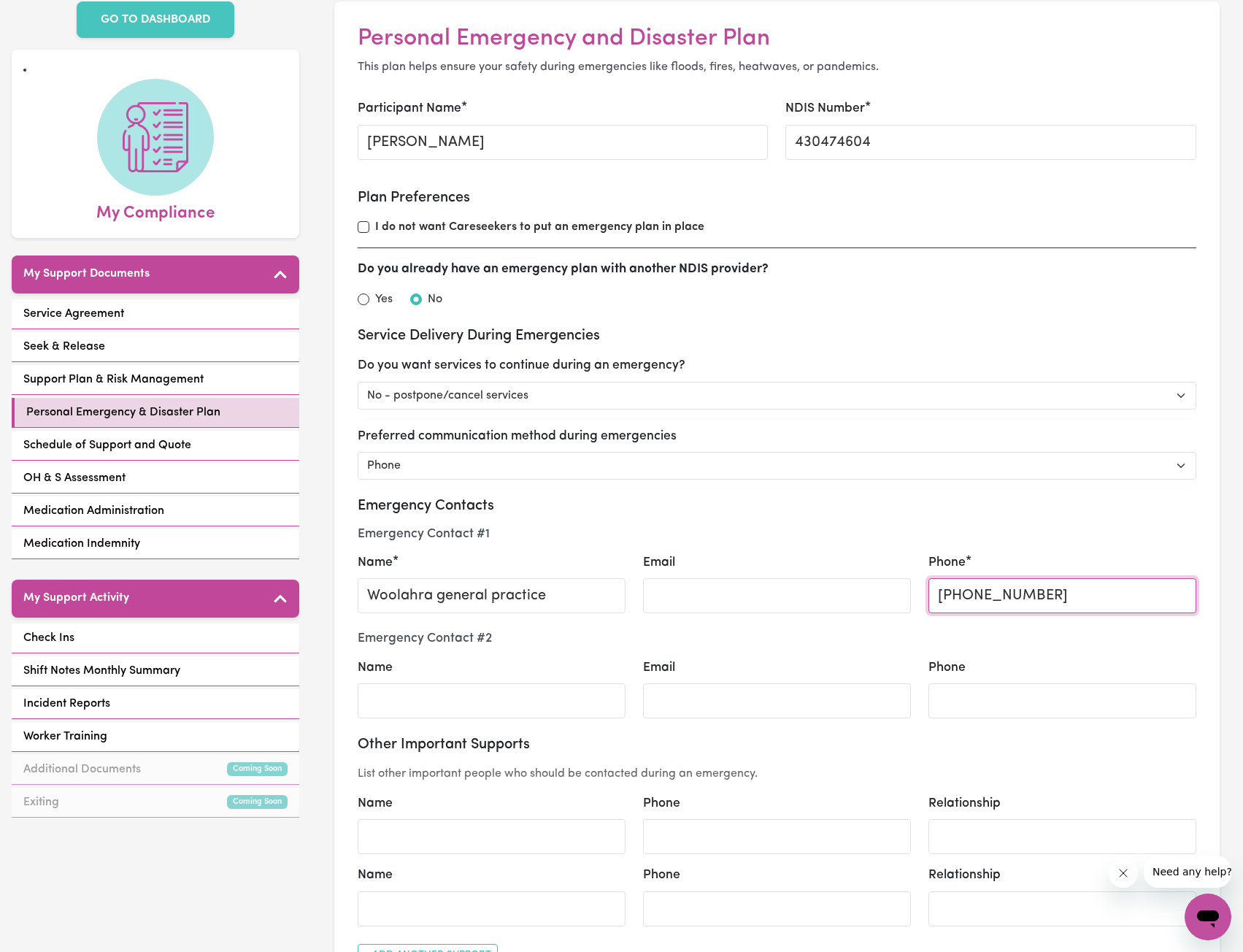
type input "(02) 9360 4712"
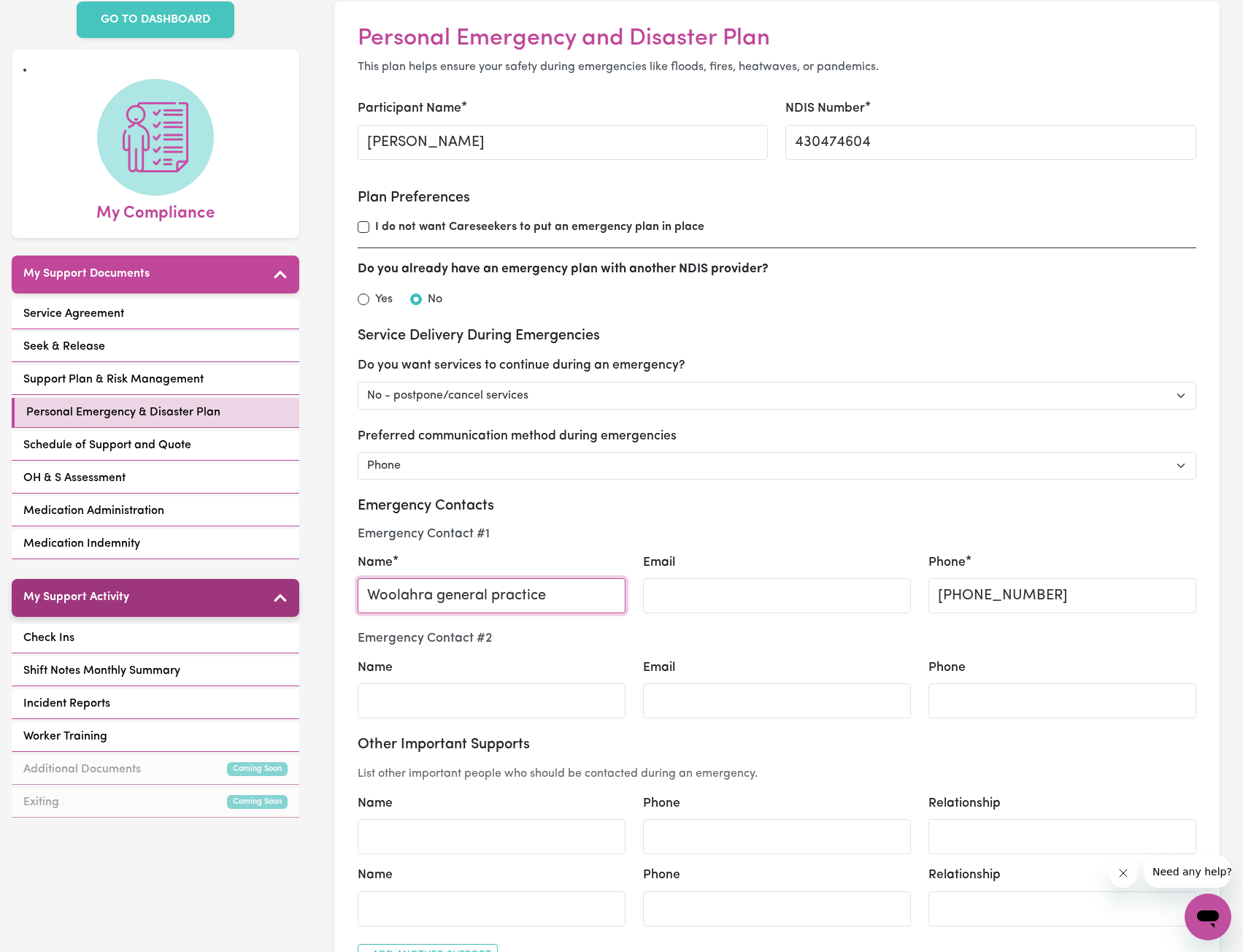
drag, startPoint x: 541, startPoint y: 597, endPoint x: 273, endPoint y: 569, distance: 269.5
paste input "lahra General P"
click at [414, 603] on input "Woollahra General Practice" at bounding box center [491, 596] width 268 height 35
click at [561, 597] on input "Woollahra General Practice" at bounding box center [491, 596] width 268 height 35
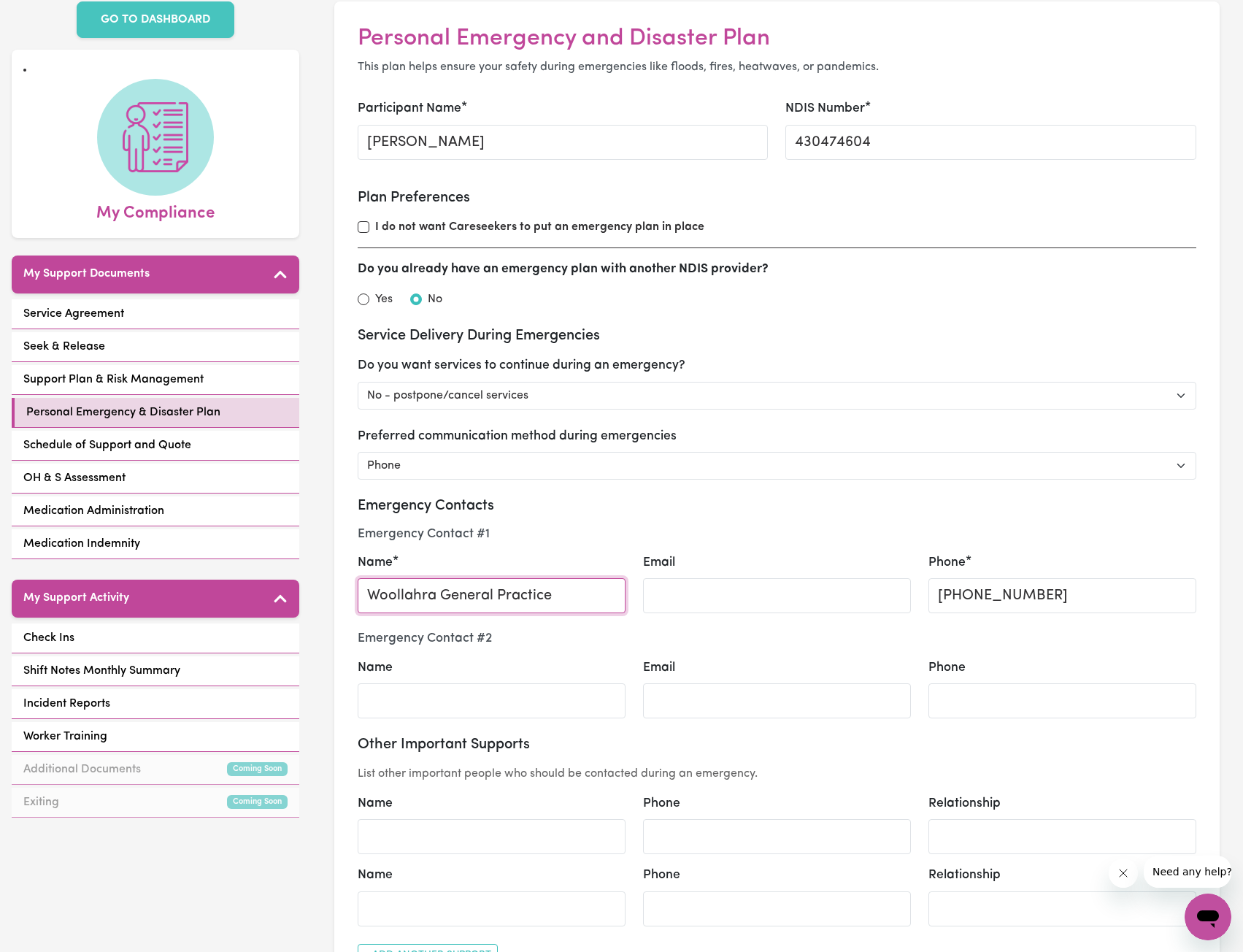
click at [367, 593] on input "Woollahra General Practice" at bounding box center [491, 596] width 268 height 35
click at [570, 609] on input "Woollahra General Practice" at bounding box center [491, 596] width 268 height 35
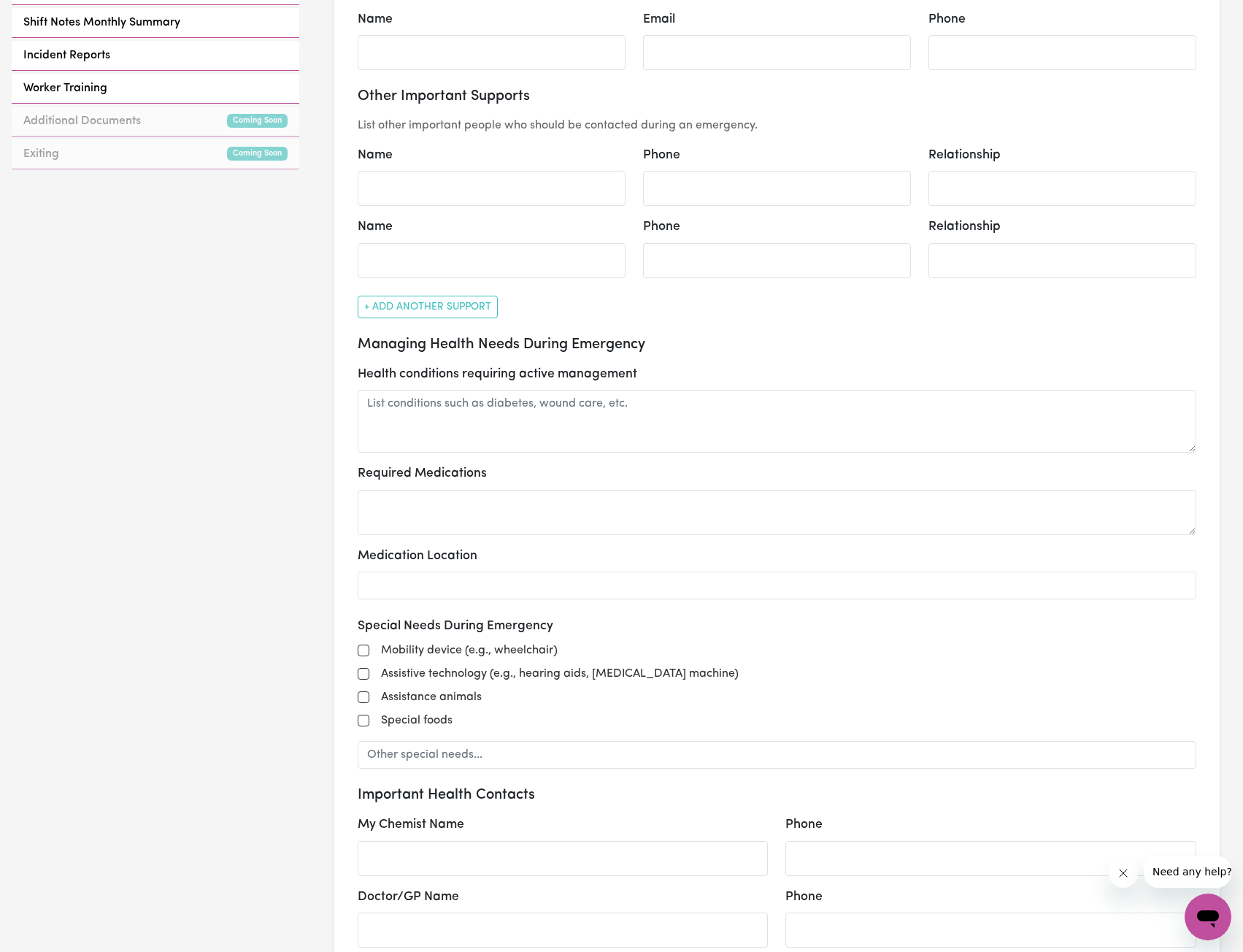
scroll to position [730, 0]
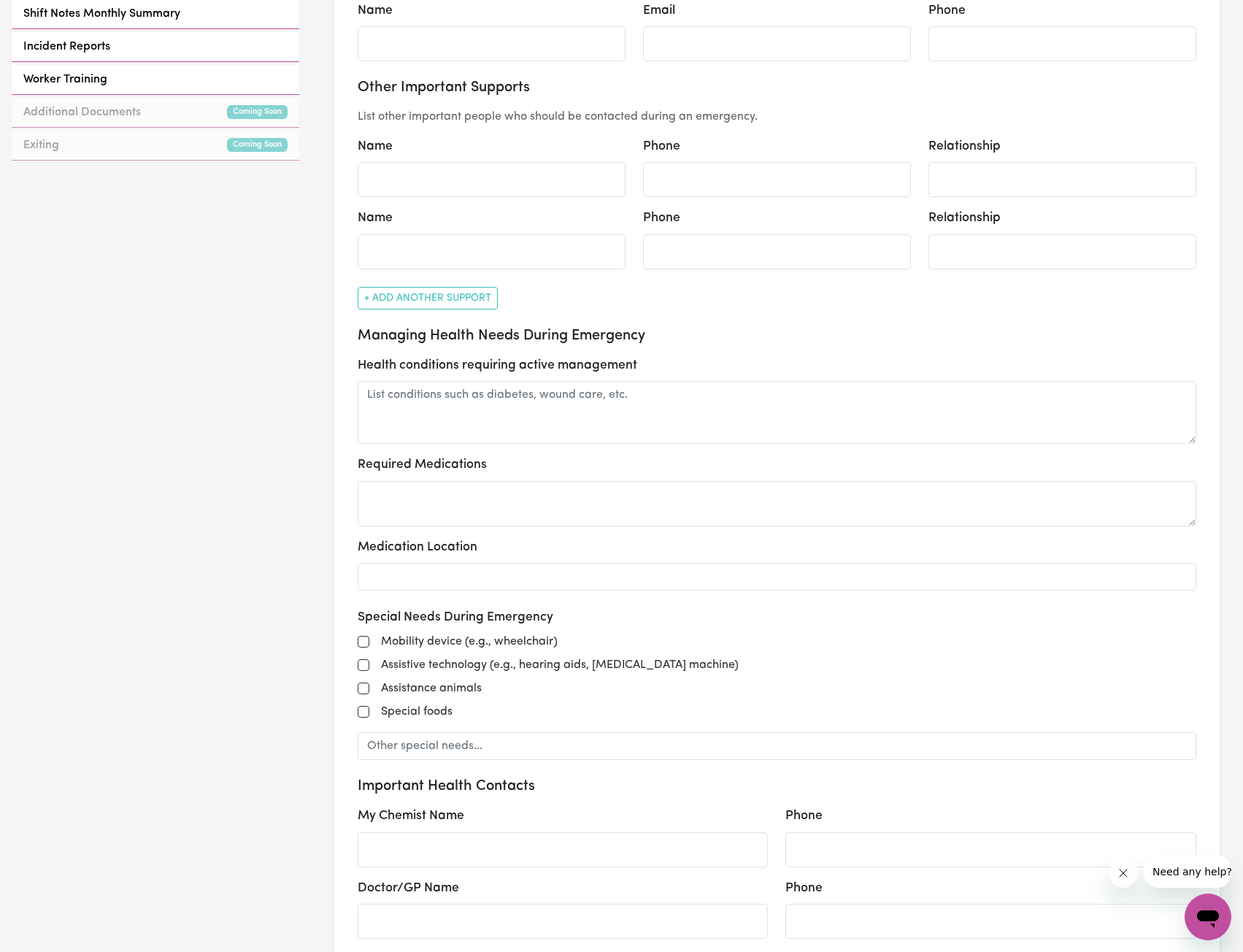
type input "Woollahra General Practice - Dr"
click at [371, 336] on h3 "Managing Health Needs During Emergency" at bounding box center [776, 336] width 838 height 17
drag, startPoint x: 377, startPoint y: 340, endPoint x: 622, endPoint y: 341, distance: 245.0
click at [622, 341] on h3 "Managing Health Needs During Emergency" at bounding box center [776, 336] width 838 height 17
click at [348, 369] on section "Personal Emergency and Disaster Plan This plan helps ensure your safety during …" at bounding box center [776, 659] width 885 height 2631
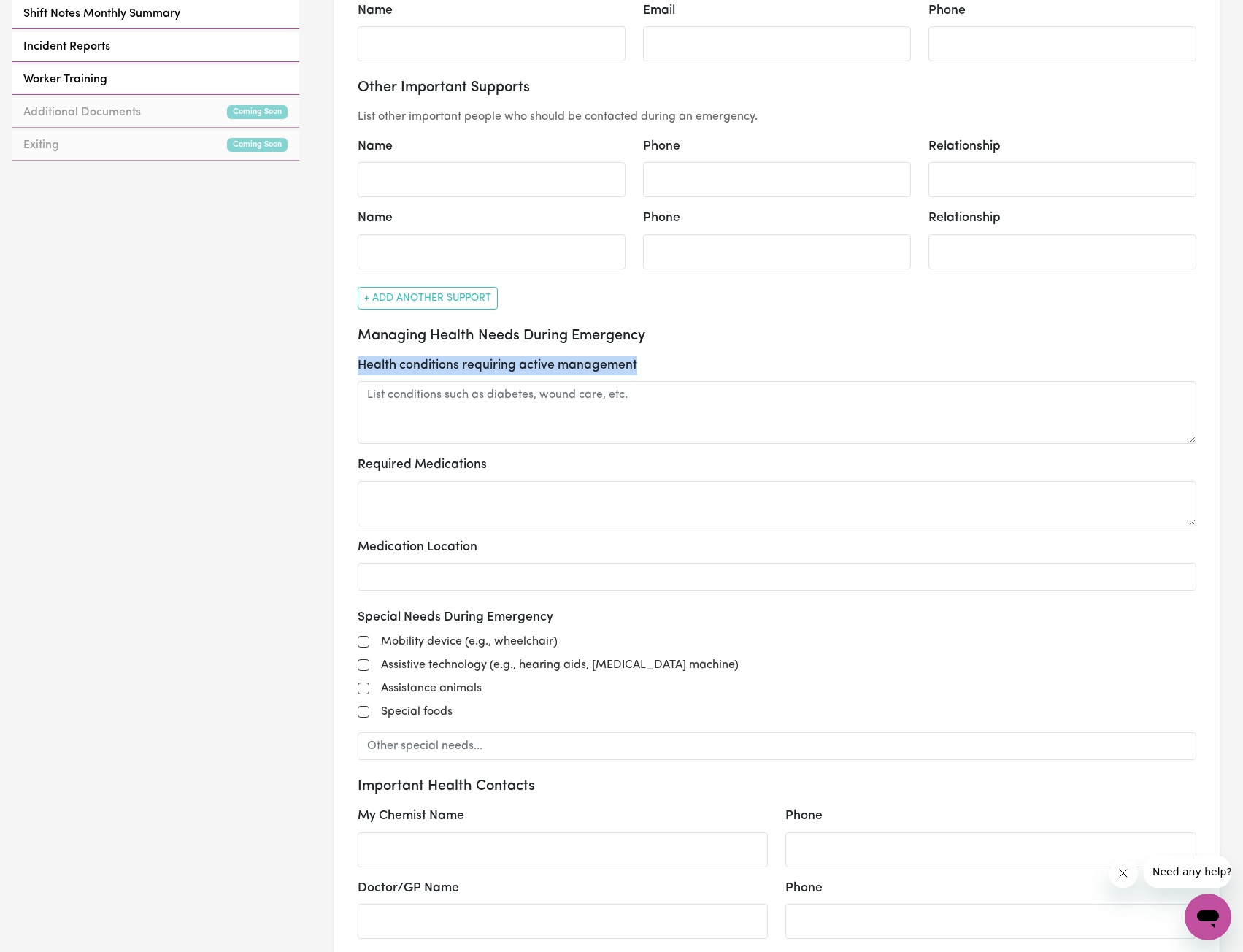
drag, startPoint x: 371, startPoint y: 365, endPoint x: 643, endPoint y: 367, distance: 272.0
click at [643, 367] on section "Personal Emergency and Disaster Plan This plan helps ensure your safety during …" at bounding box center [776, 659] width 885 height 2631
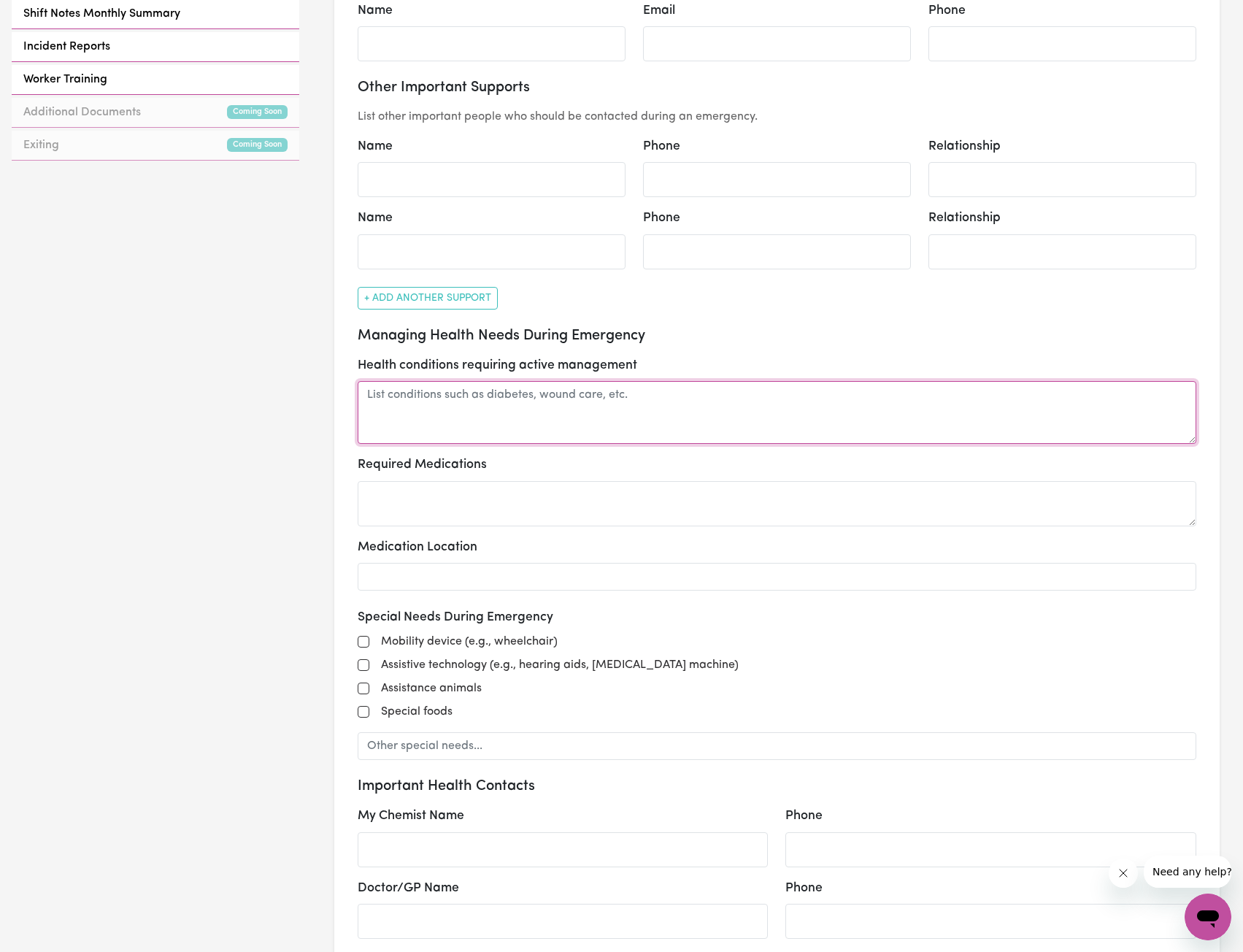
click at [677, 420] on textarea at bounding box center [776, 412] width 838 height 63
click at [612, 410] on textarea at bounding box center [776, 412] width 838 height 63
type textarea "Assistance with blindness"
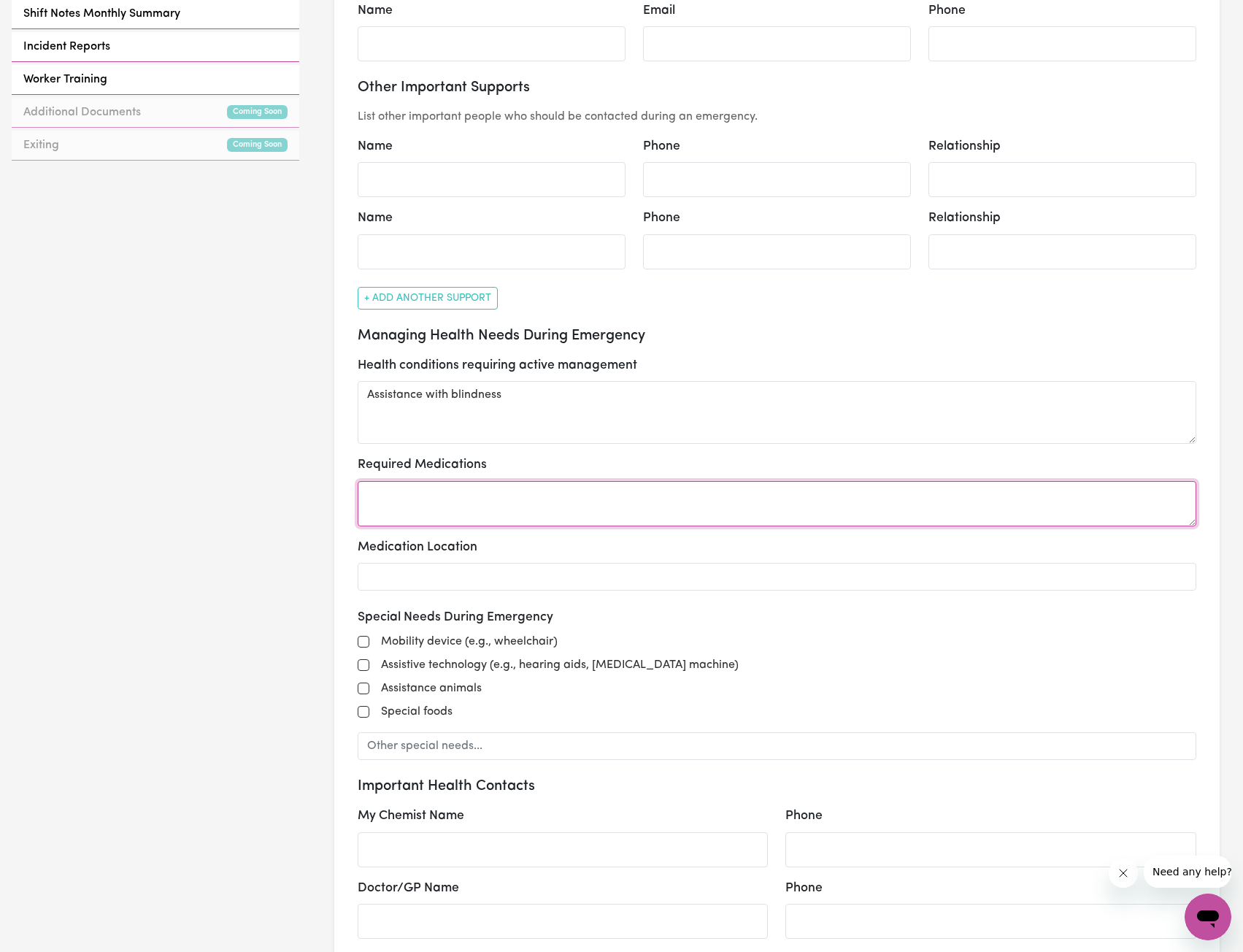
click at [593, 493] on textarea at bounding box center [776, 504] width 838 height 45
select select "postpone"
select select "phone"
click at [482, 518] on textarea at bounding box center [776, 504] width 838 height 45
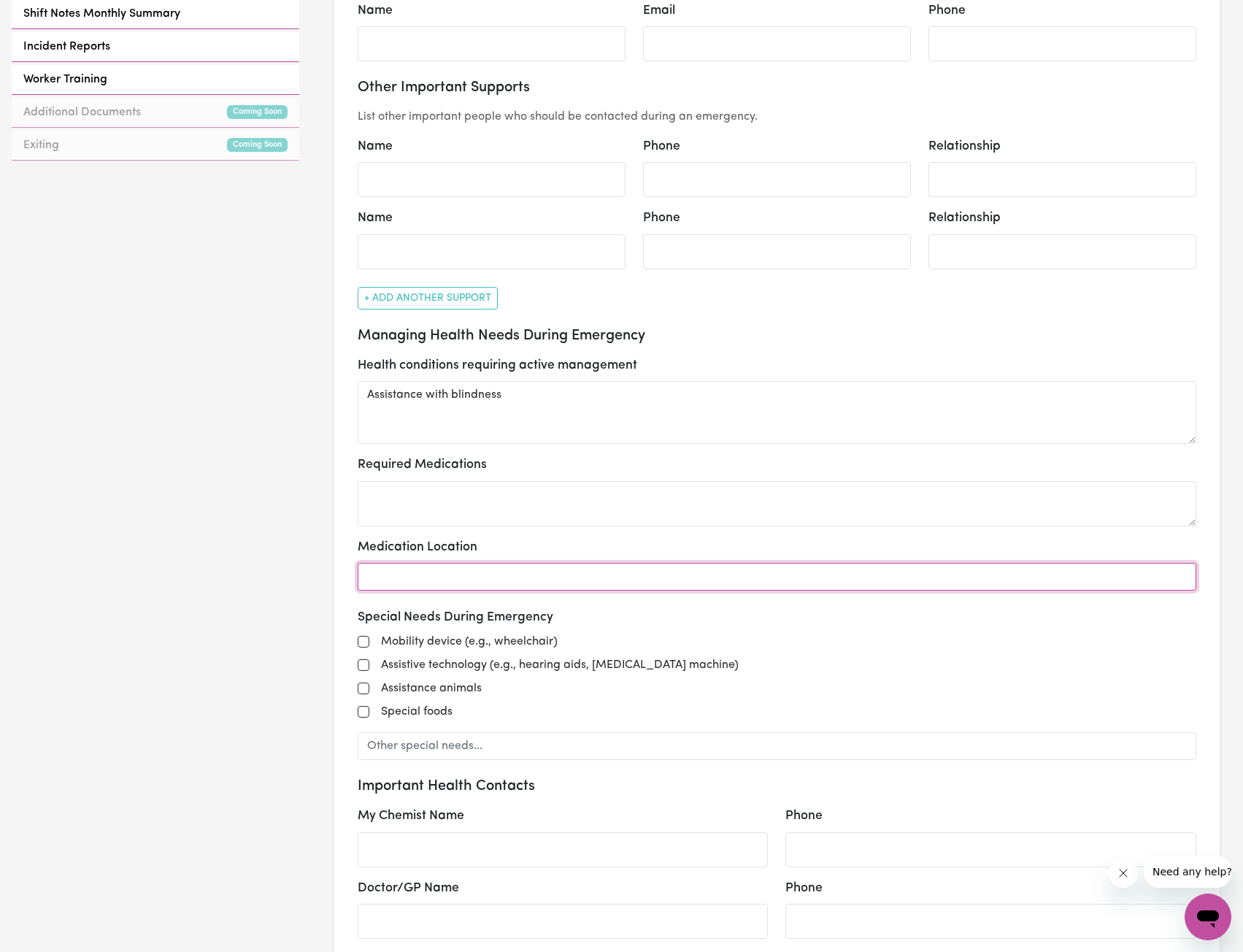
click at [482, 574] on input "text" at bounding box center [776, 576] width 838 height 28
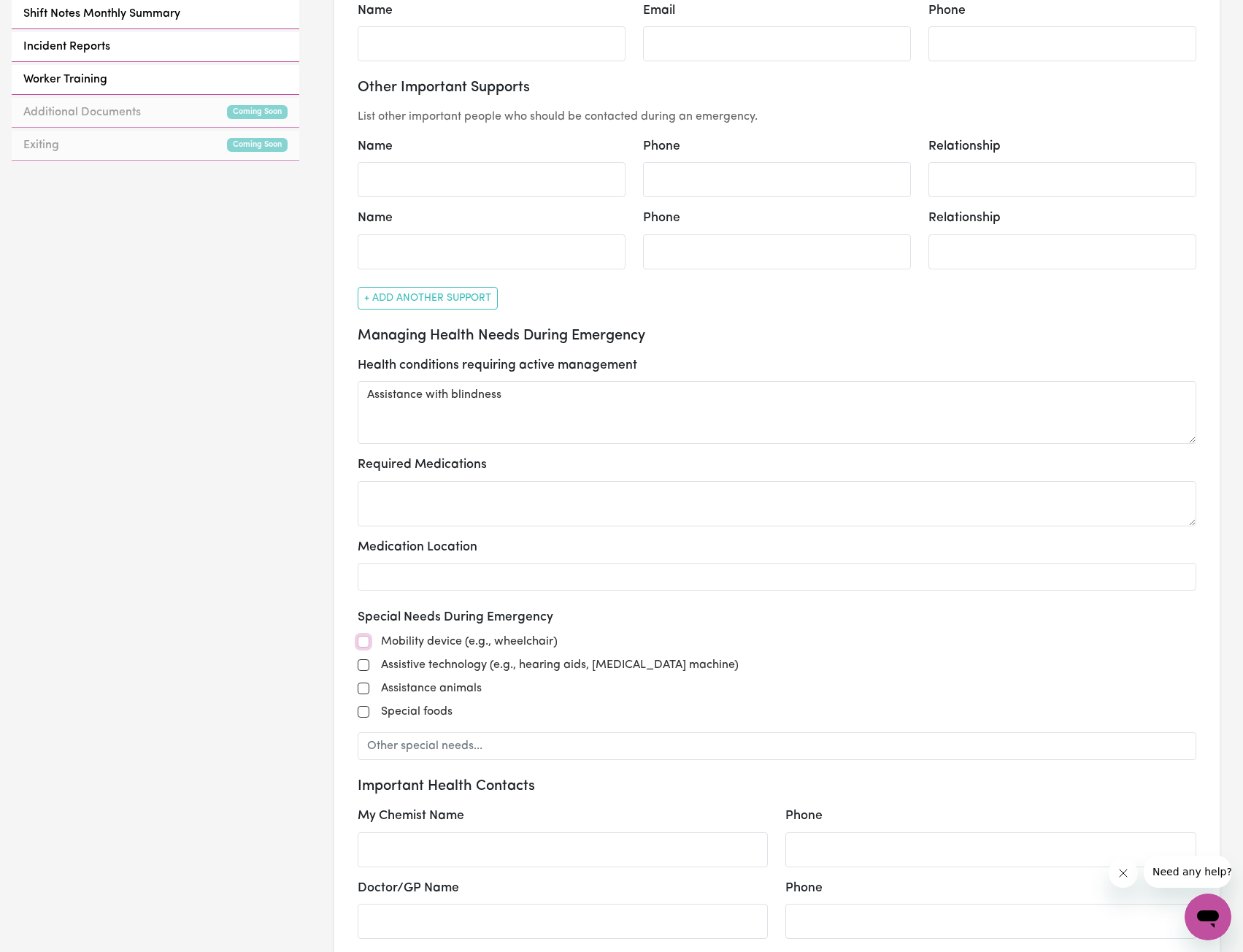
click at [360, 636] on input "Mobility device (e.g., wheelchair)" at bounding box center [363, 641] width 11 height 11
checkbox input "true"
select select "postpone"
select select "phone"
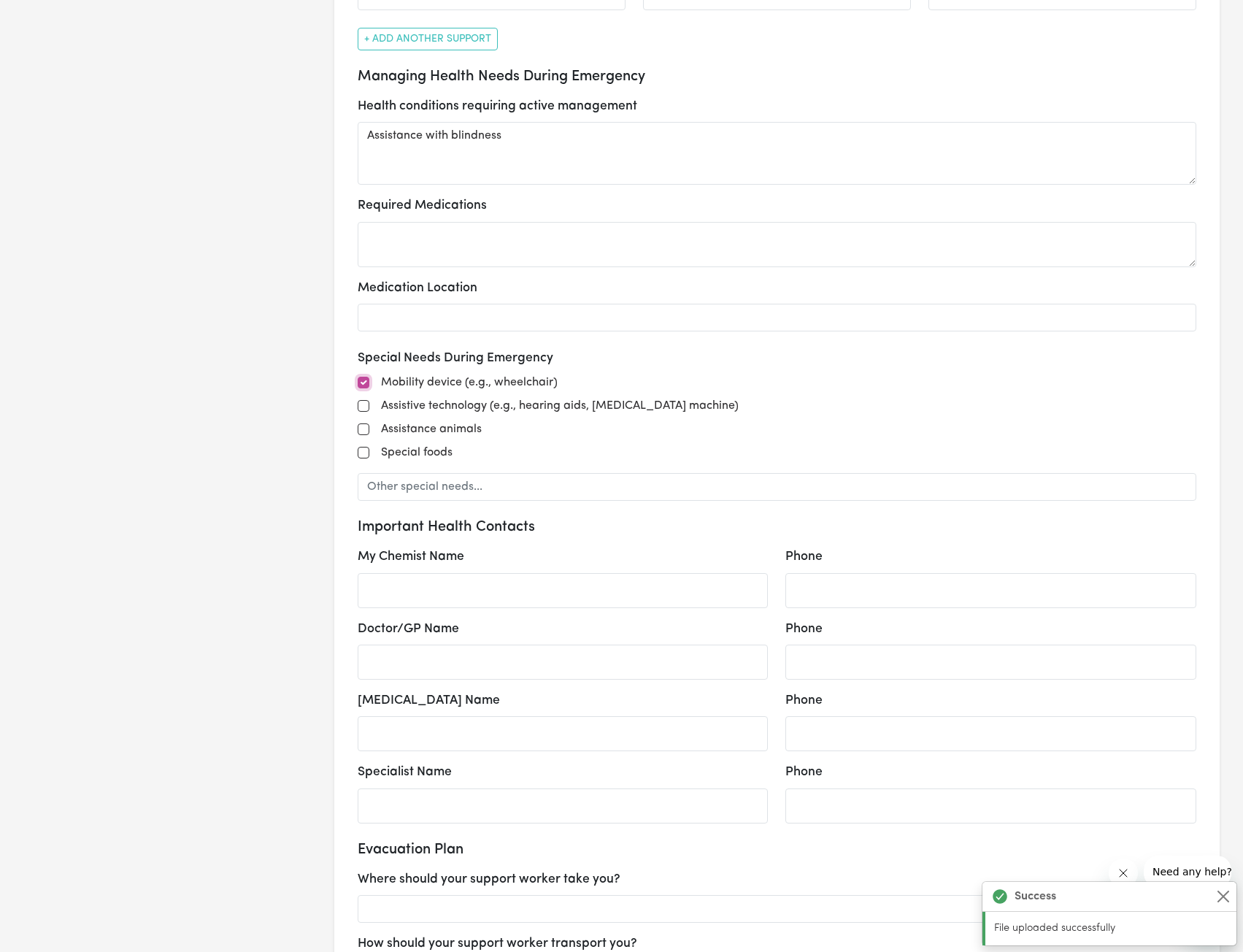
scroll to position [1022, 0]
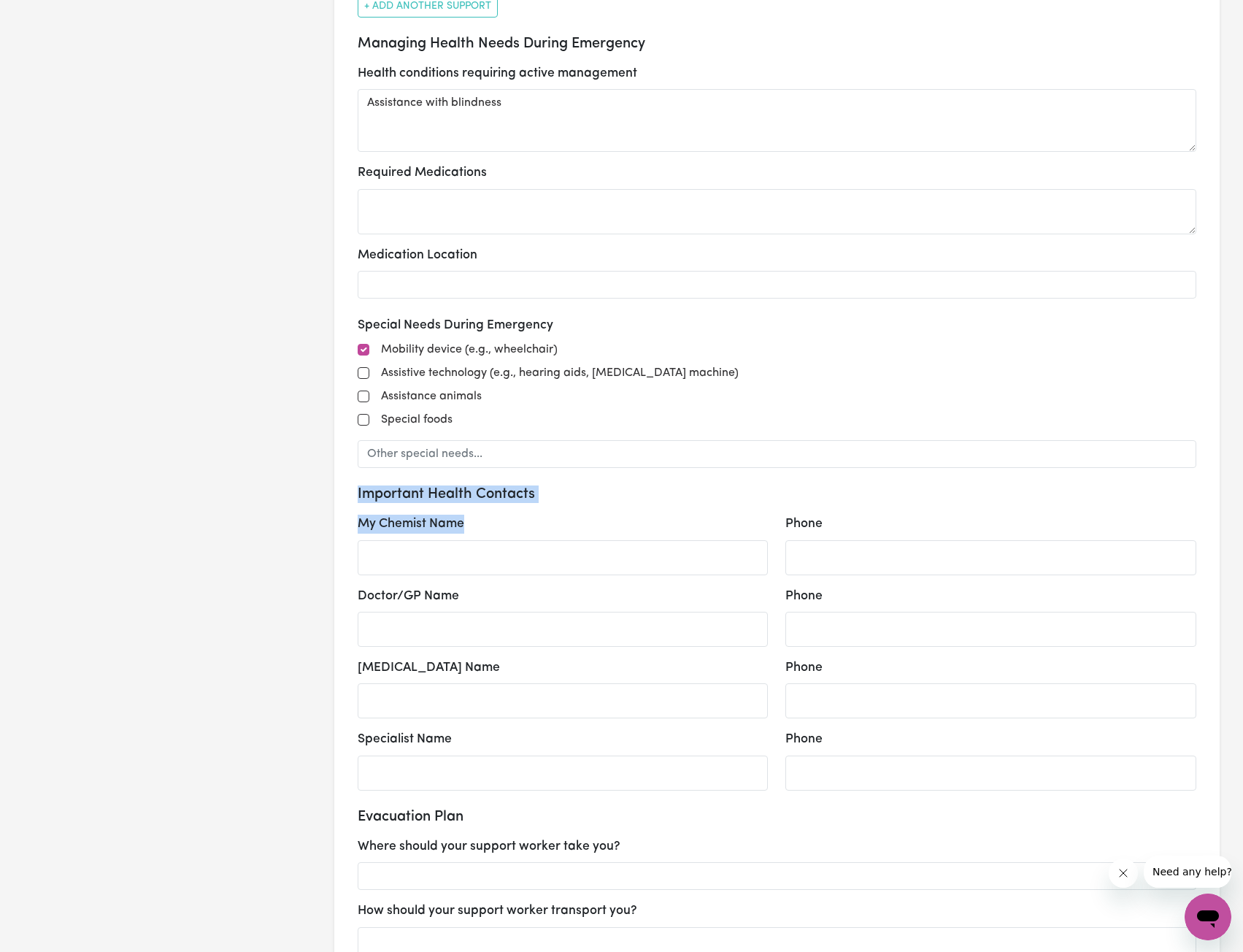
drag, startPoint x: 355, startPoint y: 496, endPoint x: 527, endPoint y: 510, distance: 172.6
click at [527, 510] on section "Personal Emergency and Disaster Plan This plan helps ensure your safety during …" at bounding box center [776, 367] width 885 height 2631
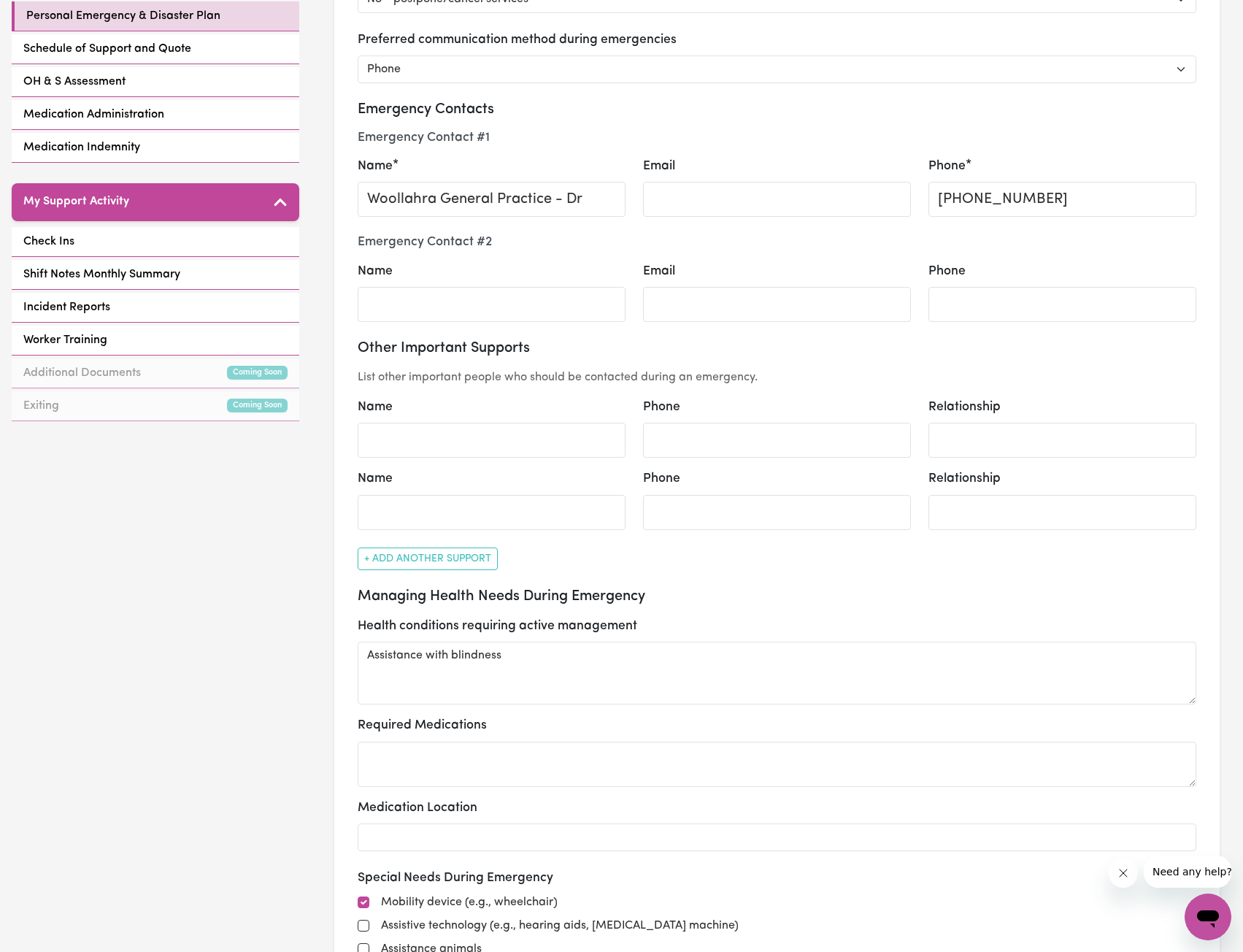
scroll to position [438, 0]
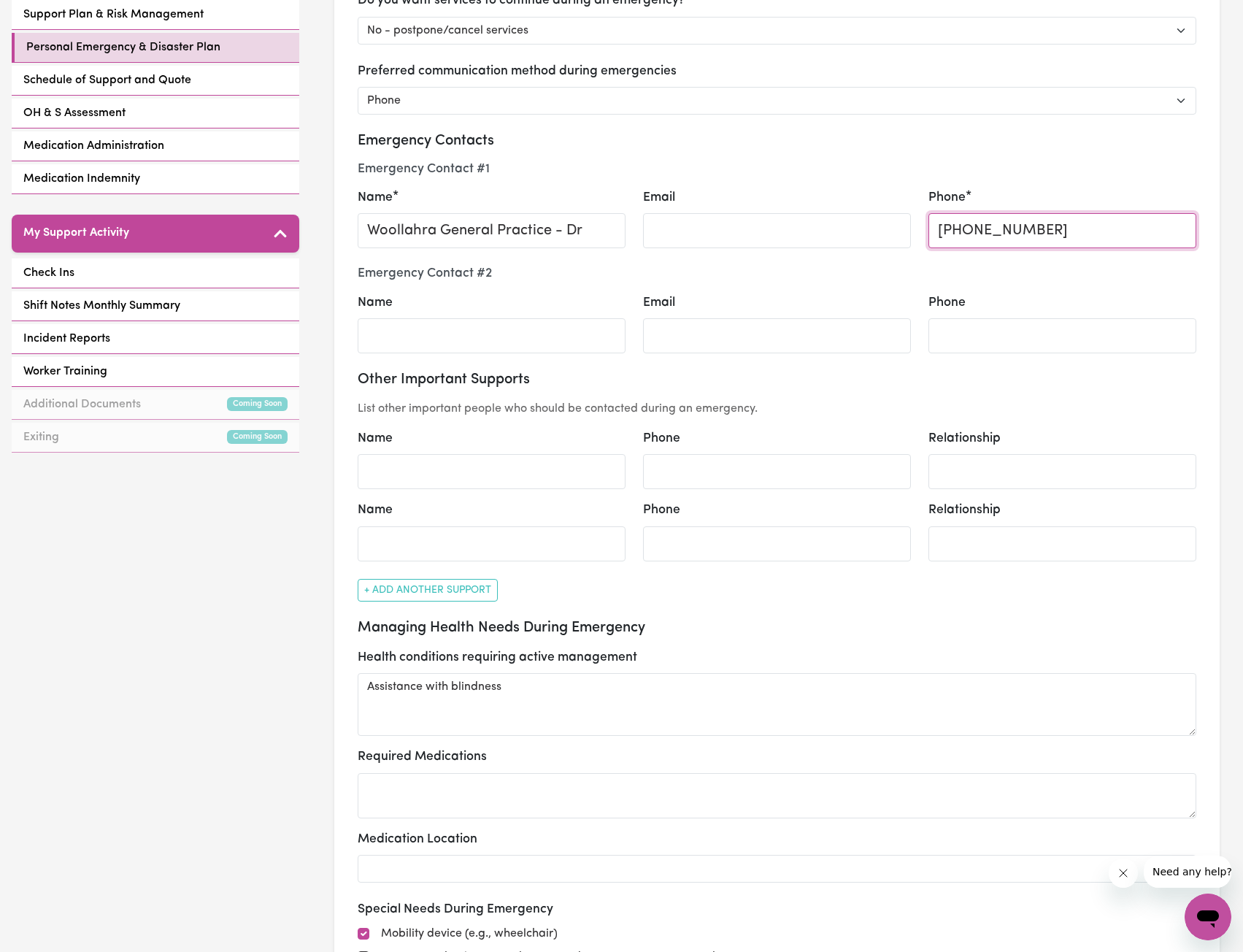
click at [984, 234] on input "(02) 9360 4712" at bounding box center [1062, 231] width 268 height 35
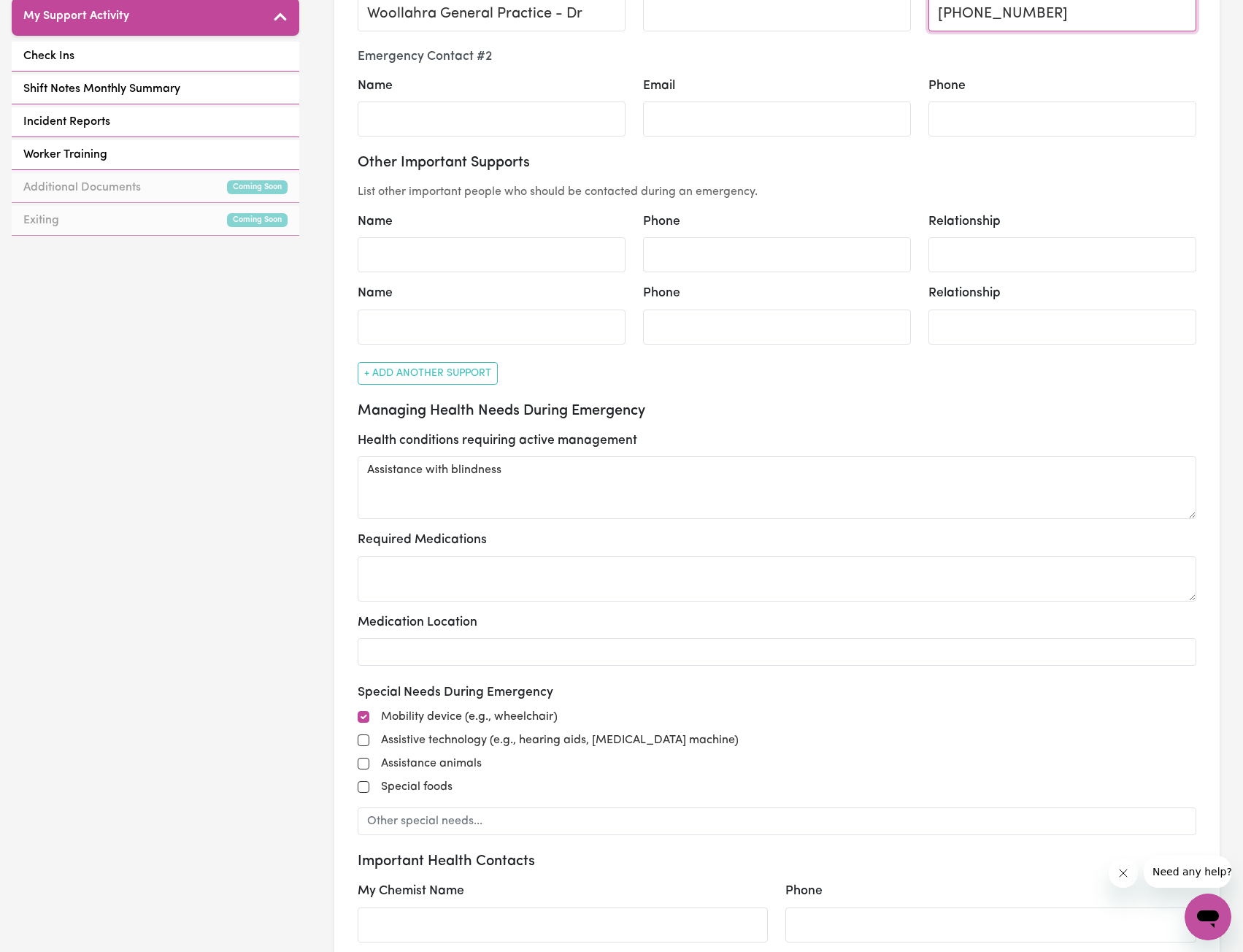
scroll to position [876, 0]
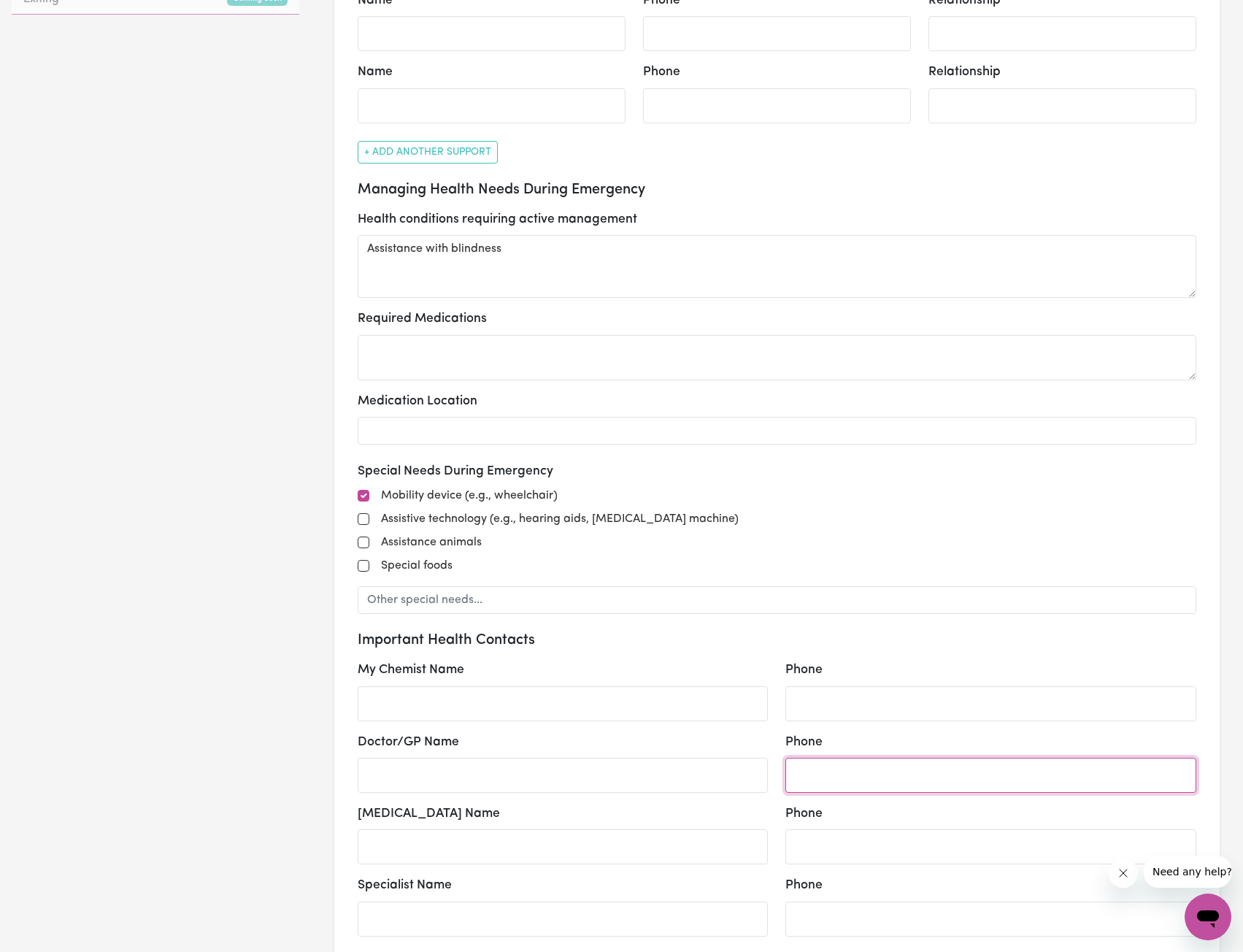
click at [859, 772] on input "Phone" at bounding box center [991, 775] width 411 height 35
paste input "(02) 9360 4712"
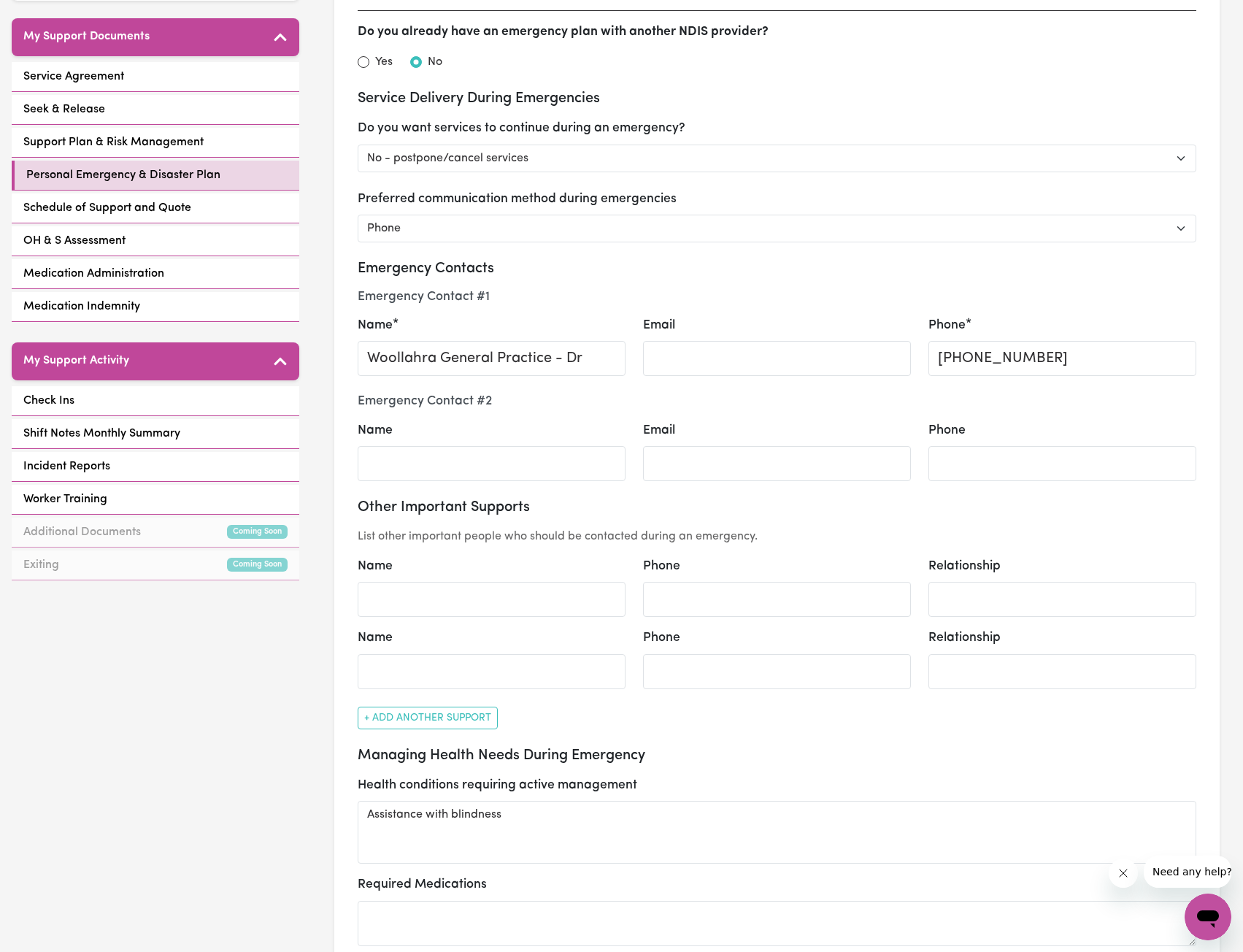
scroll to position [292, 0]
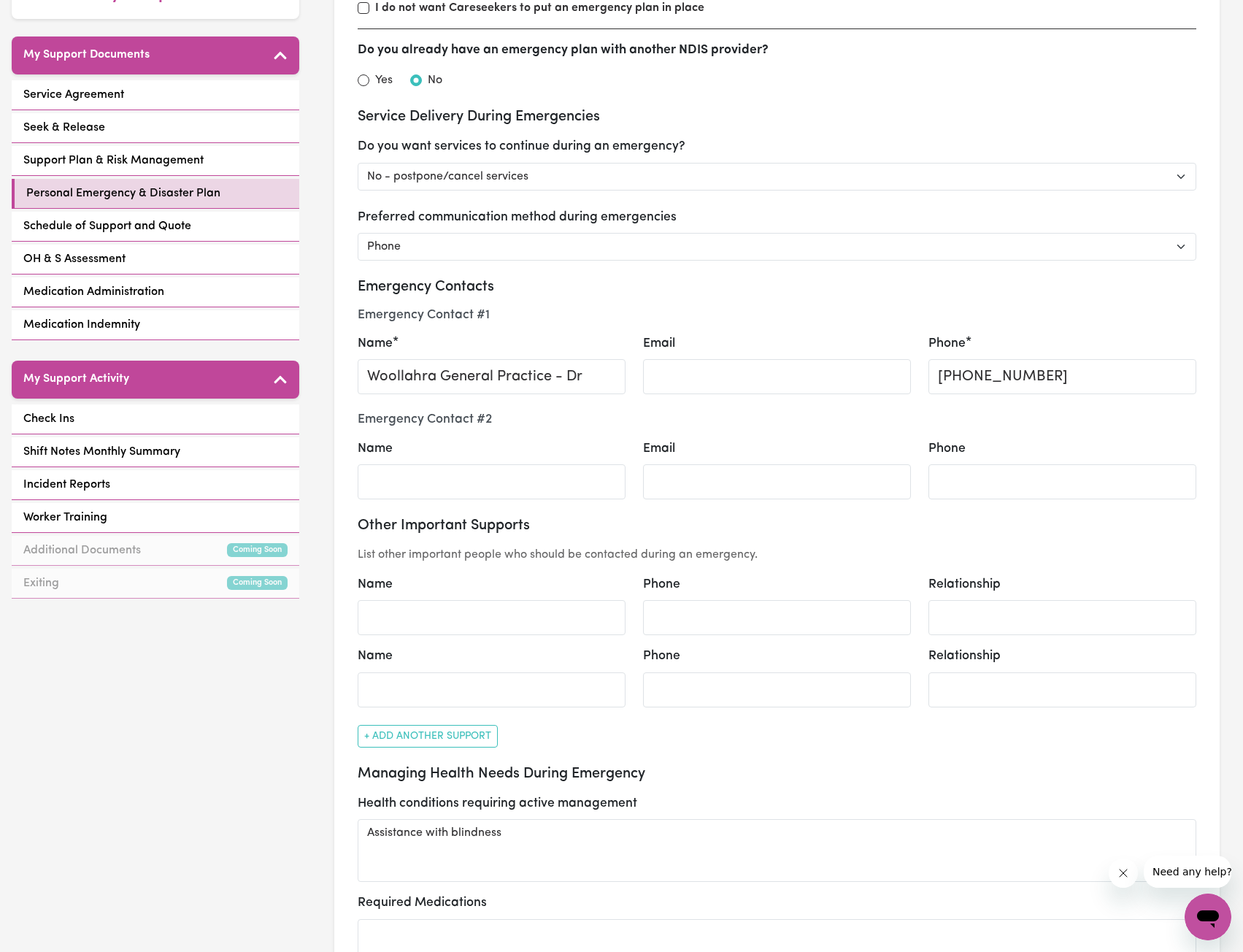
type input "(02) 9360 4712"
drag, startPoint x: 598, startPoint y: 378, endPoint x: 253, endPoint y: 381, distance: 345.0
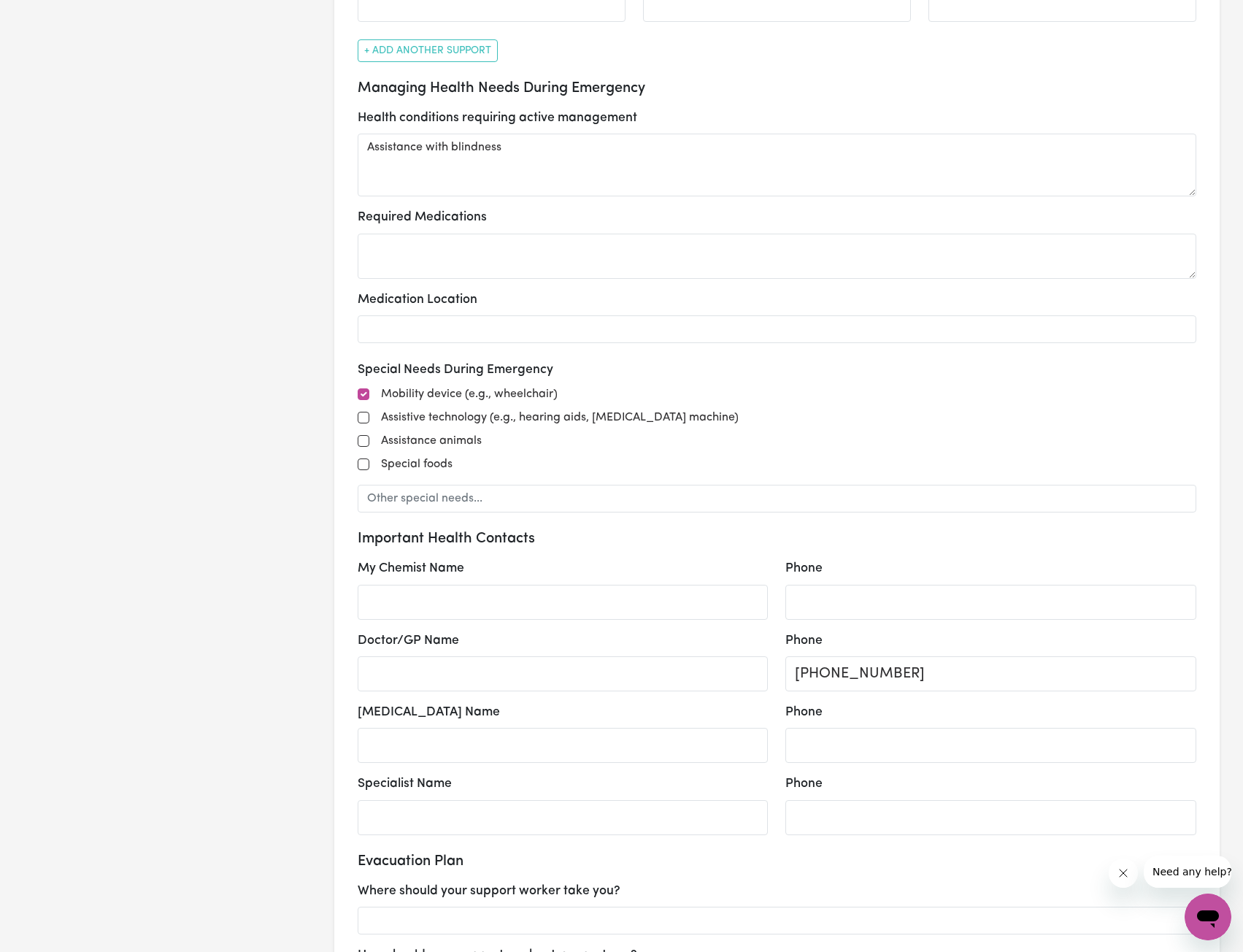
scroll to position [1022, 0]
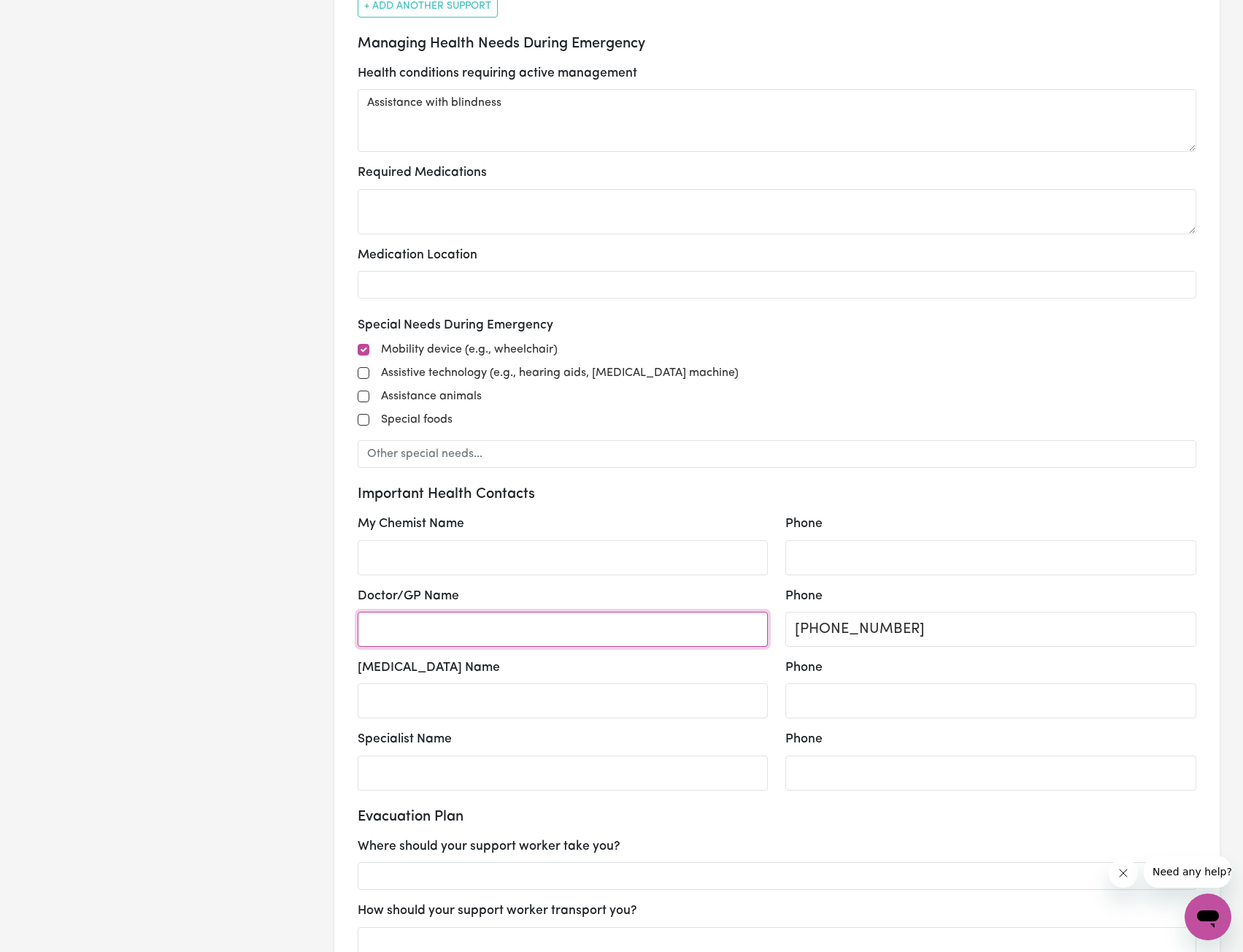
click at [504, 637] on input "Doctor/GP Name" at bounding box center [563, 629] width 411 height 35
paste input "Woollahra General Practice - Dr"
click at [622, 642] on input "Woollahra General Practice - Dr" at bounding box center [563, 629] width 411 height 35
type input "Woollahra General Practice"
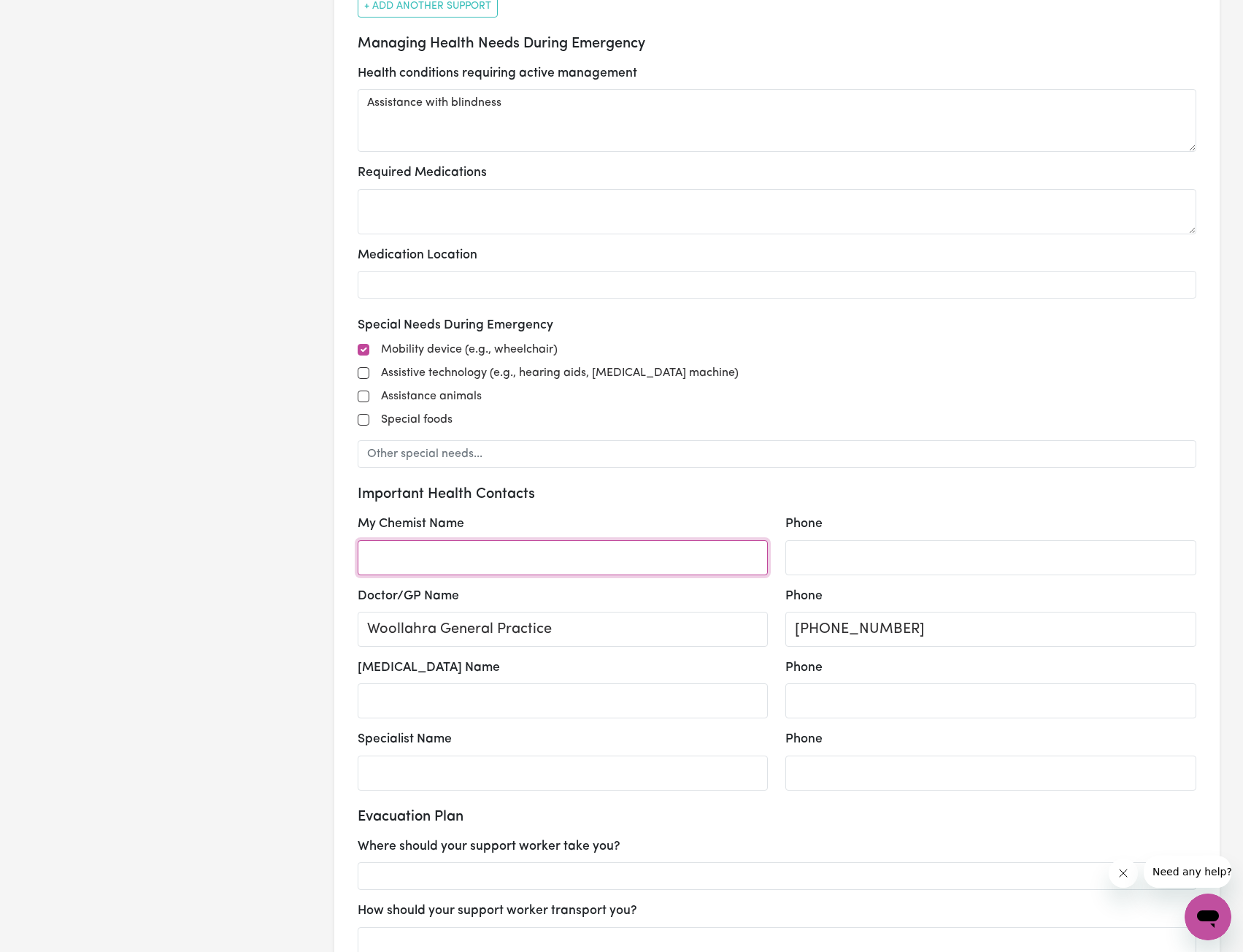
click at [461, 563] on input "My Chemist Name" at bounding box center [563, 558] width 411 height 35
paste input "Paddington Compounding Pharmacy"
type input "Paddington Compounding Pharmacy"
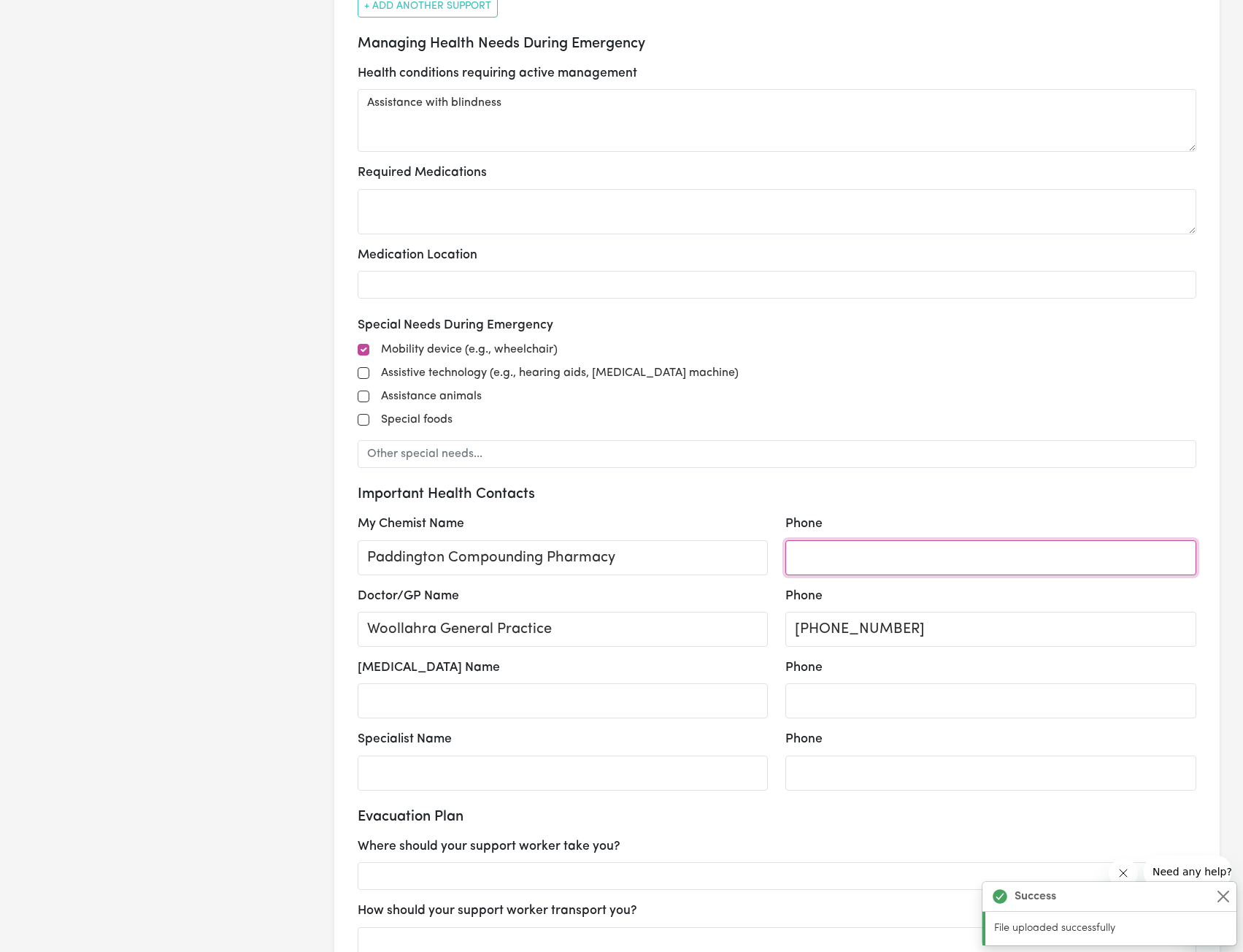
click at [853, 573] on input "Phone" at bounding box center [991, 558] width 411 height 35
click at [852, 560] on input "Phone" at bounding box center [991, 558] width 411 height 35
paste input "(02) 9360 4566"
type input "(02) 9360 4566"
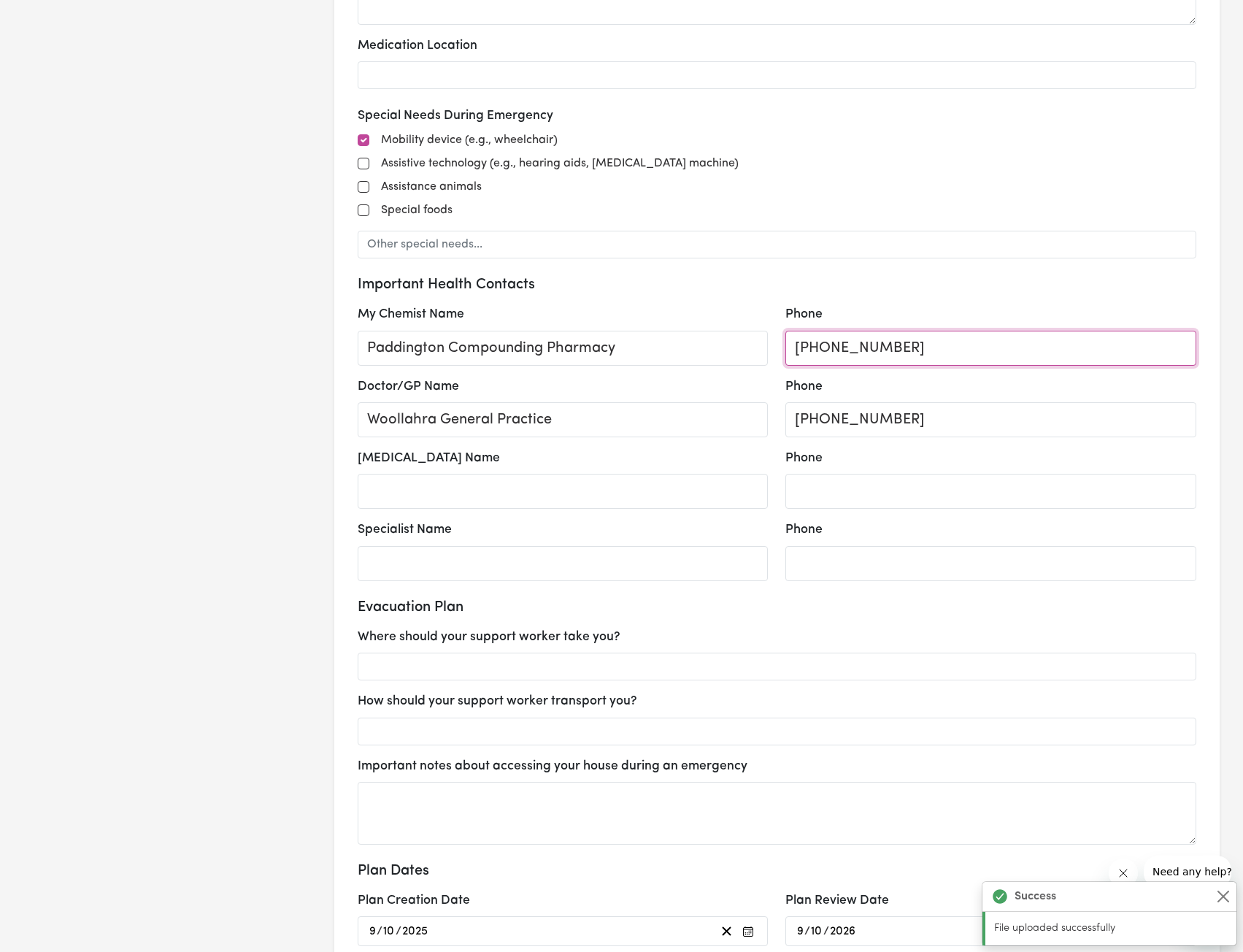
scroll to position [1242, 0]
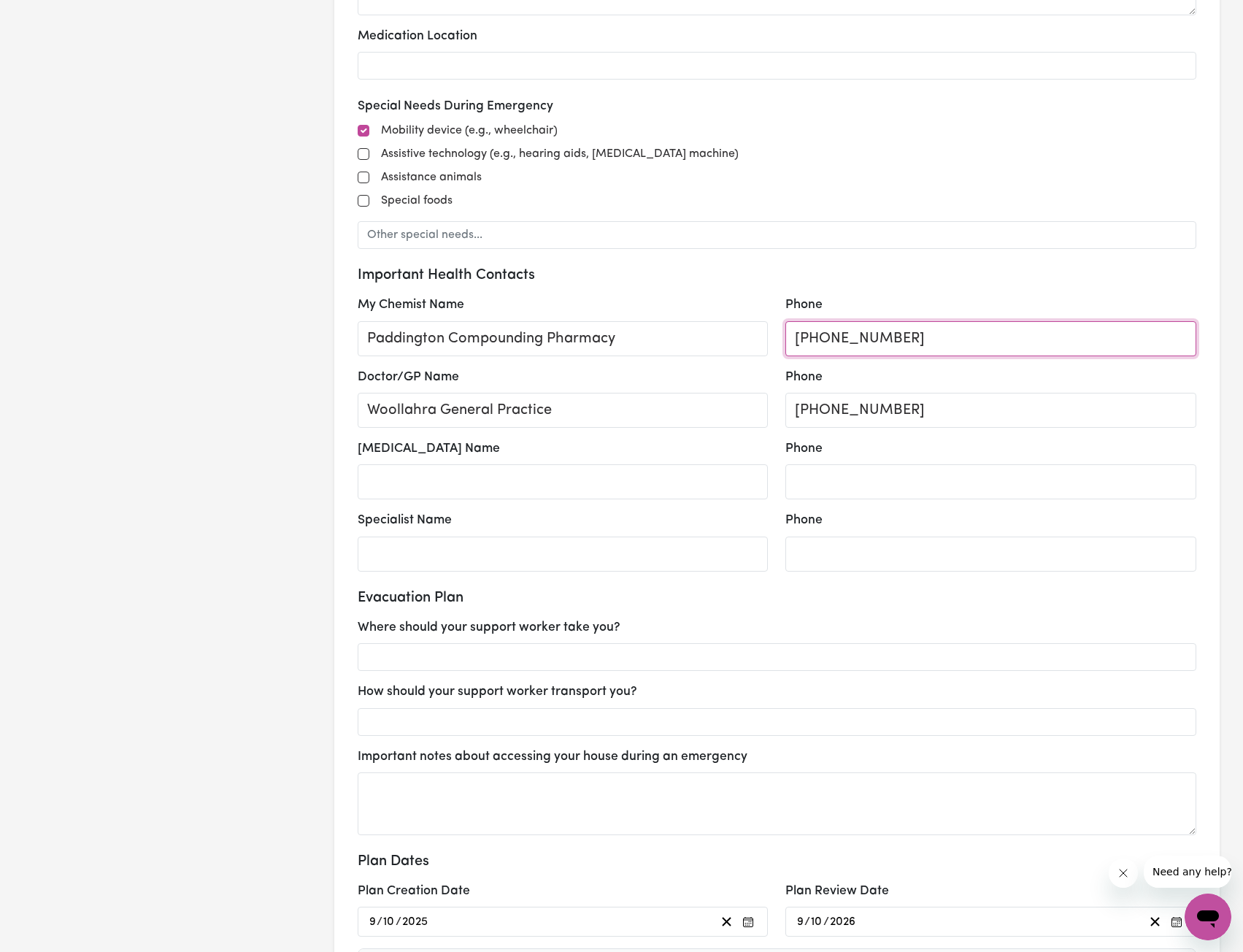
select select "postpone"
select select "phone"
type input "(02) 9360 4566"
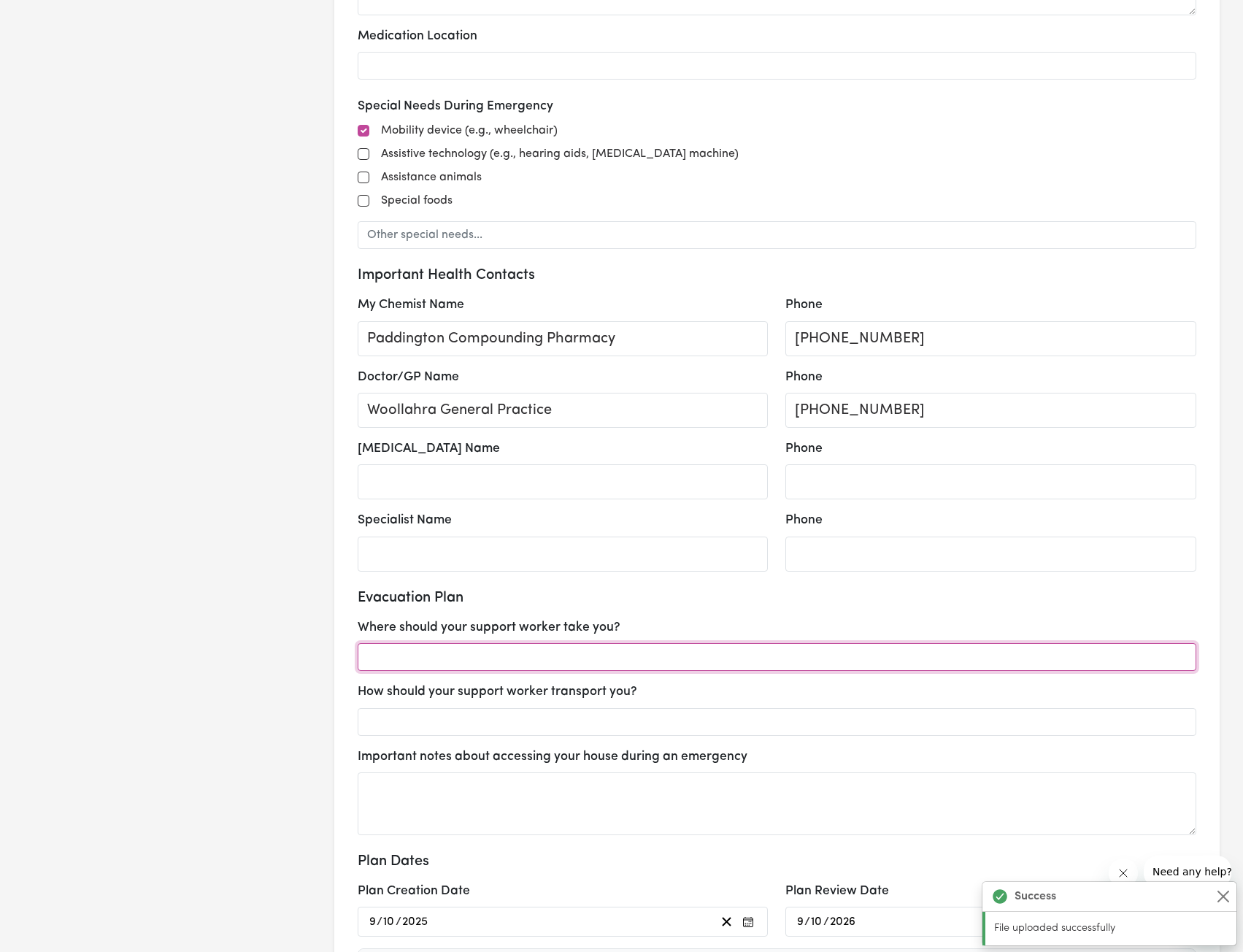
click at [455, 660] on input "text" at bounding box center [776, 657] width 838 height 28
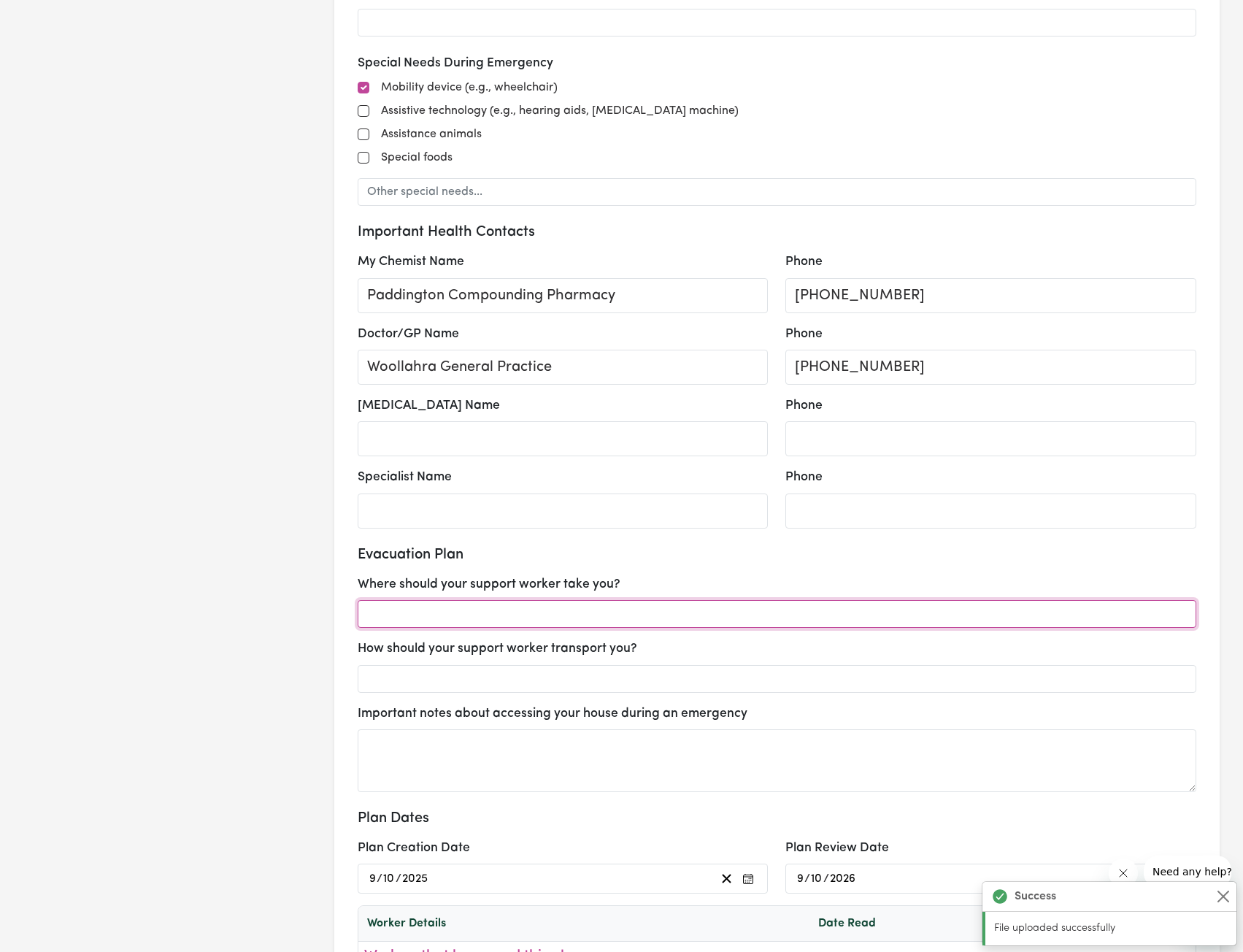
scroll to position [1388, 0]
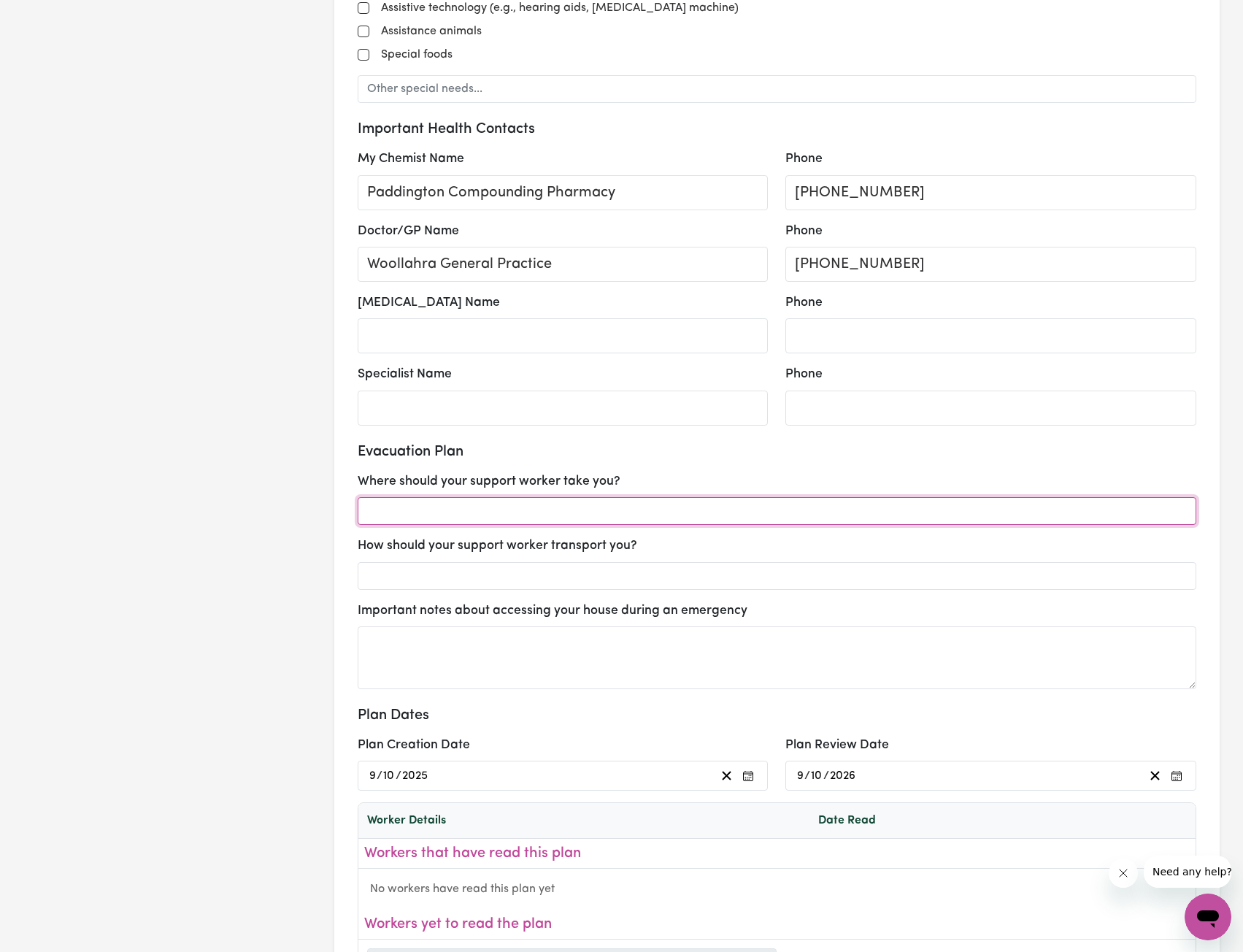
click at [494, 504] on input "text" at bounding box center [776, 511] width 838 height 28
type input "S"
select select "postpone"
select select "phone"
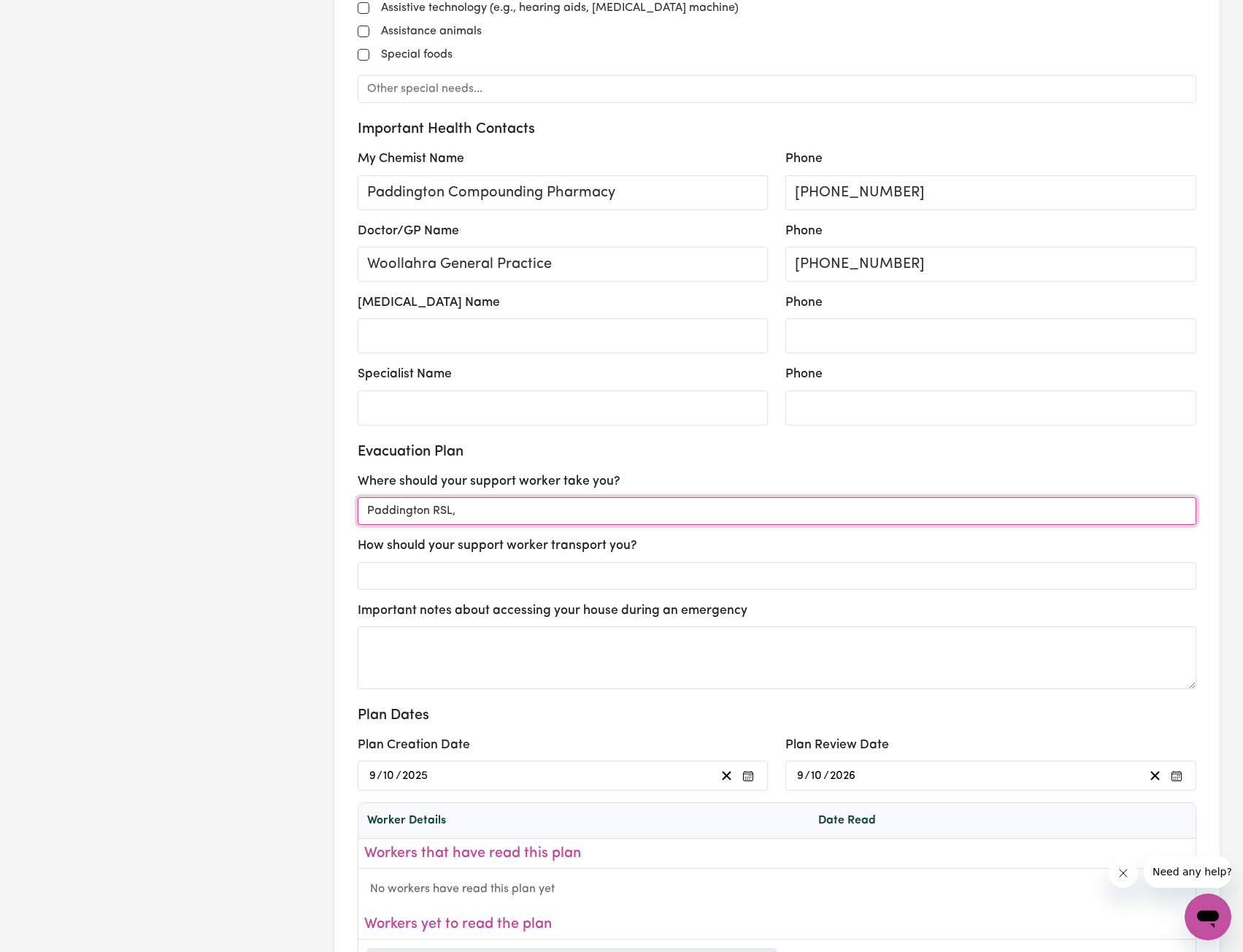
type input "Paddington RSL,"
select select "postpone"
select select "phone"
type input "Paddington RSL, Paddington Inn or London Hotel where she knows staff"
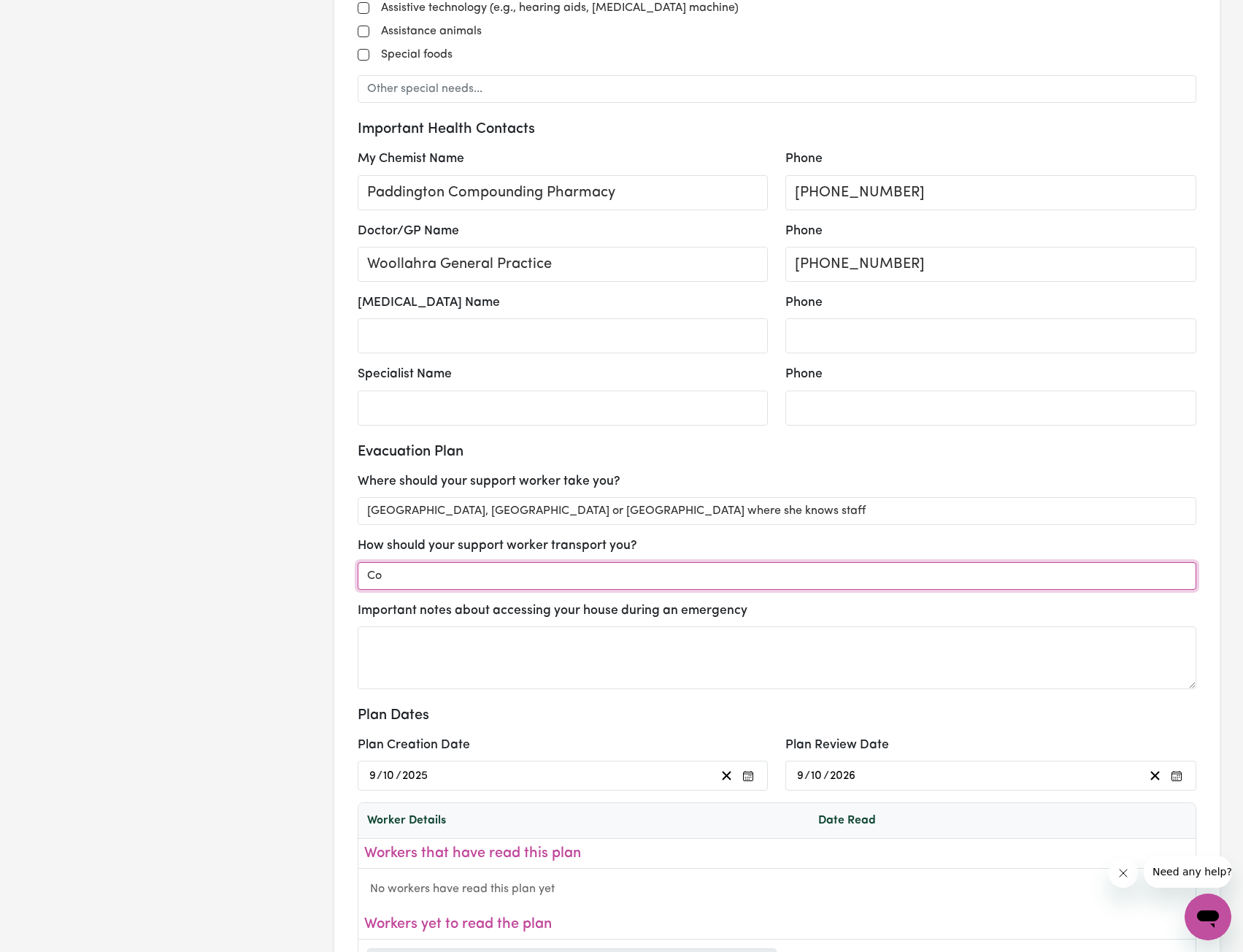
type input "C"
select select "postpone"
select select "phone"
type input "W"
type input "Drive or walk"
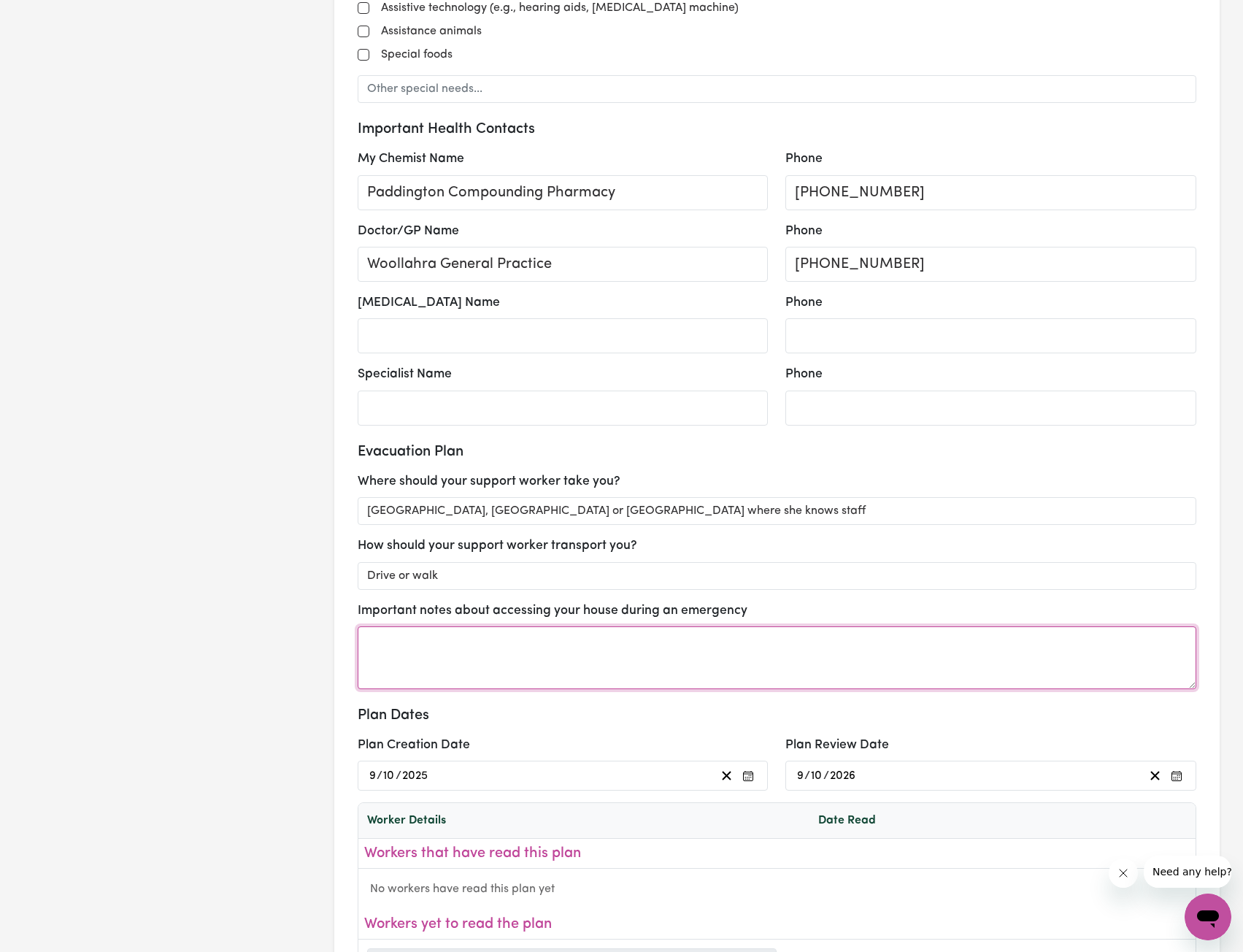
click at [709, 653] on textarea at bounding box center [776, 657] width 838 height 63
select select "postpone"
select select "phone"
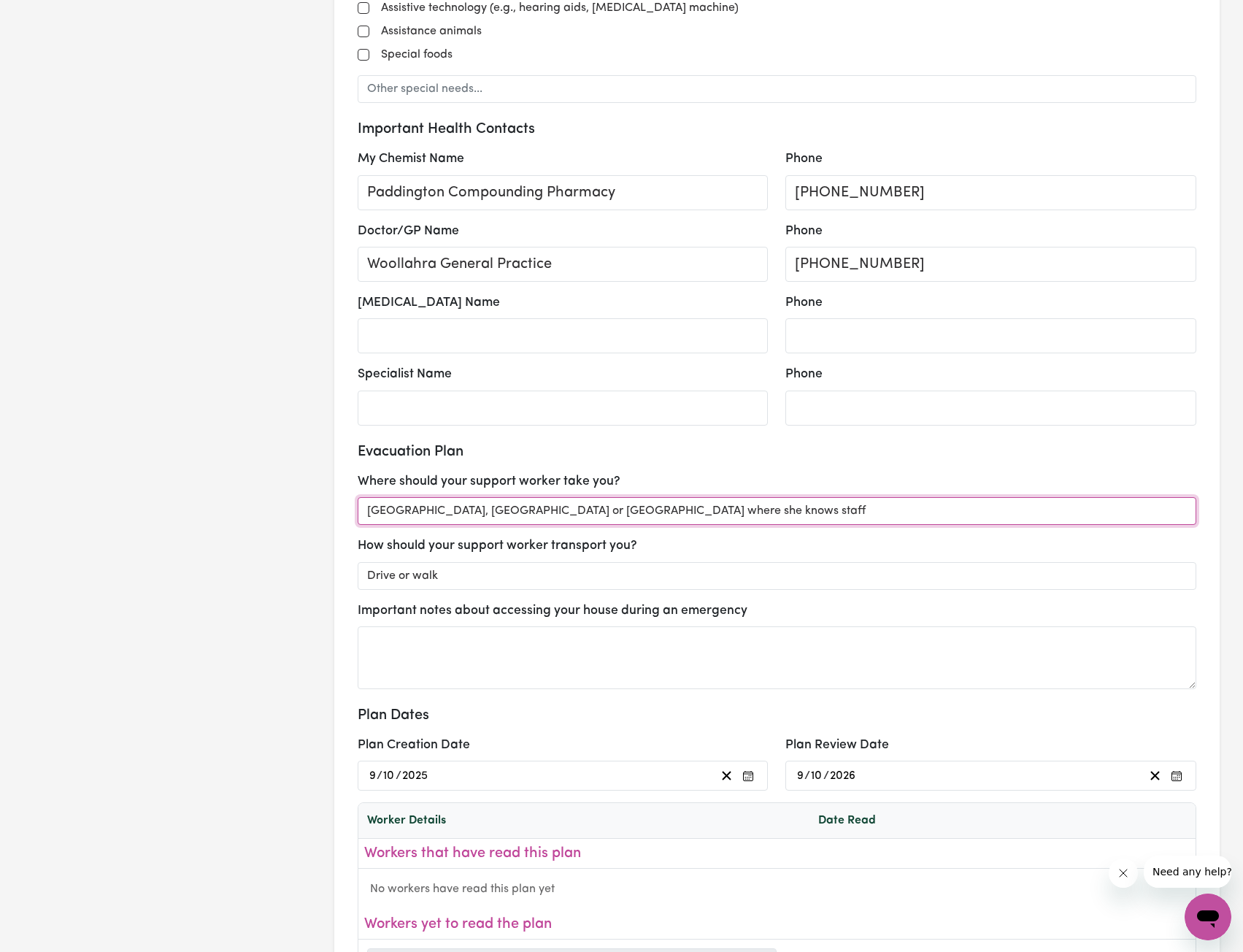
click at [622, 510] on input "Paddington RSL, Paddington Inn or London Hotel where she knows staff" at bounding box center [776, 511] width 838 height 28
click at [627, 515] on input "Paddington RSL, Paddington Inn or London Hotel where she knows staff" at bounding box center [776, 511] width 838 height 28
type input "Paddington RSL, Paddington Inn or London Hotel, nearby church where she knows s…"
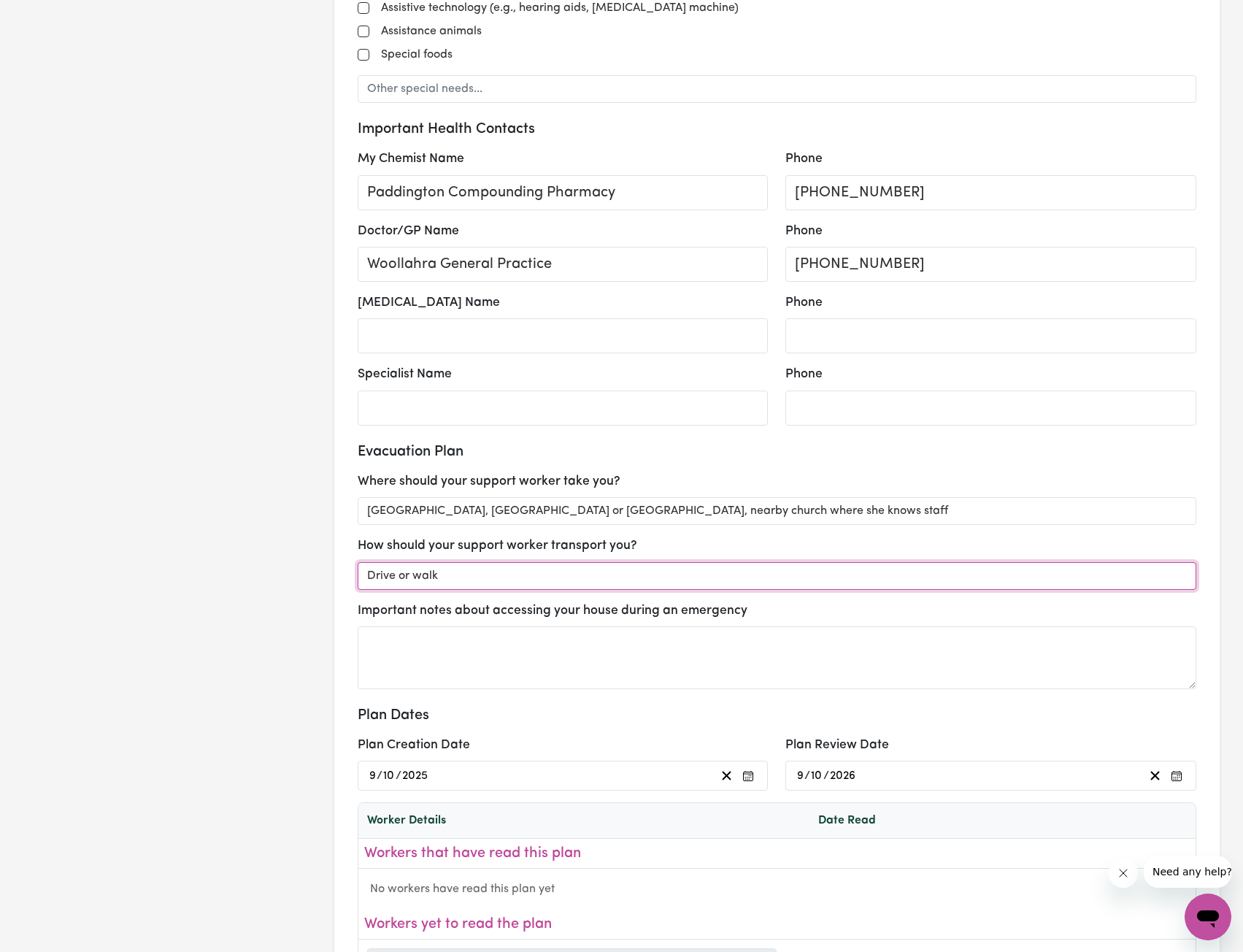
click at [600, 585] on input "Drive or walk" at bounding box center [776, 576] width 838 height 28
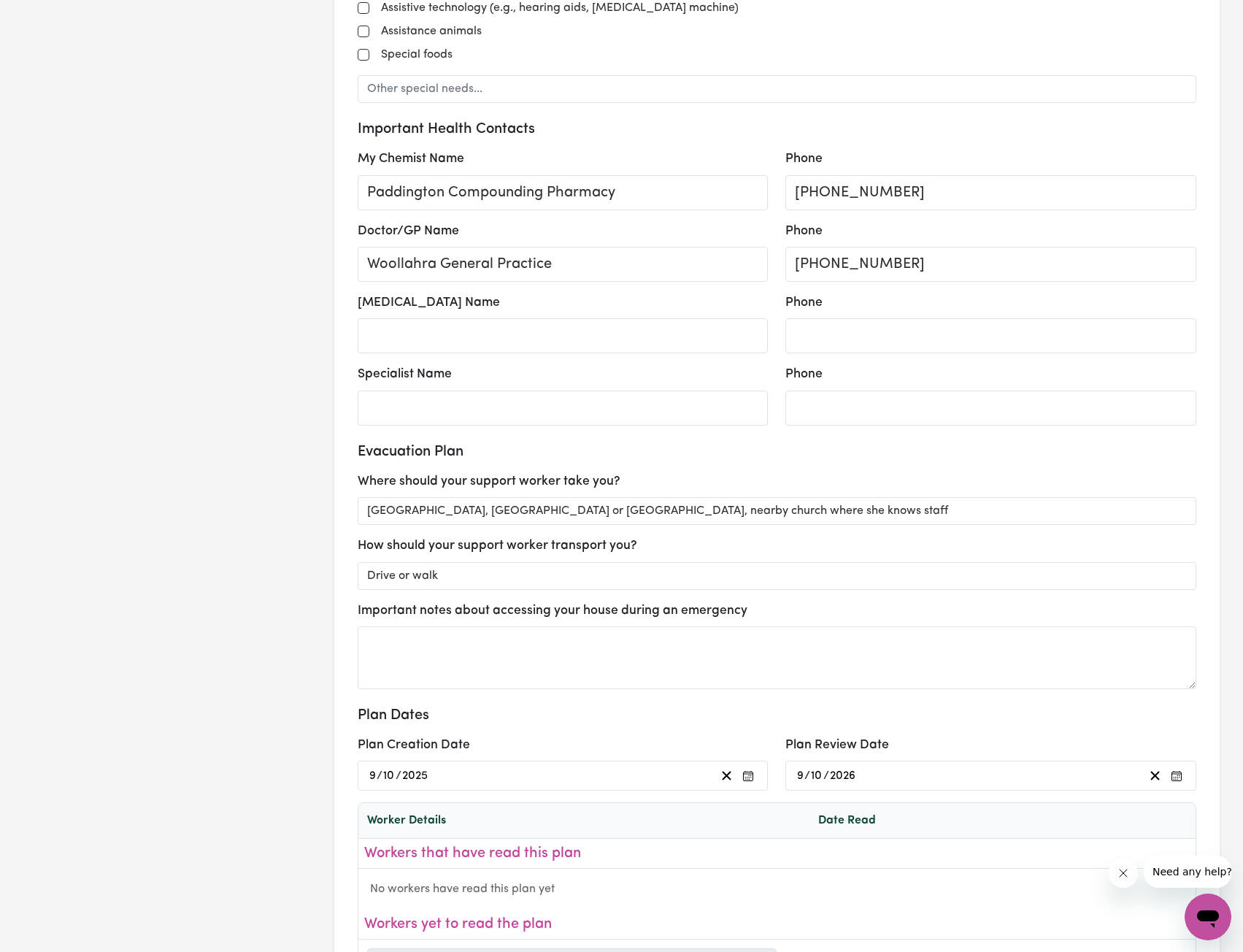
click at [633, 622] on div "Important notes about accessing your house during an emergency" at bounding box center [776, 646] width 838 height 88
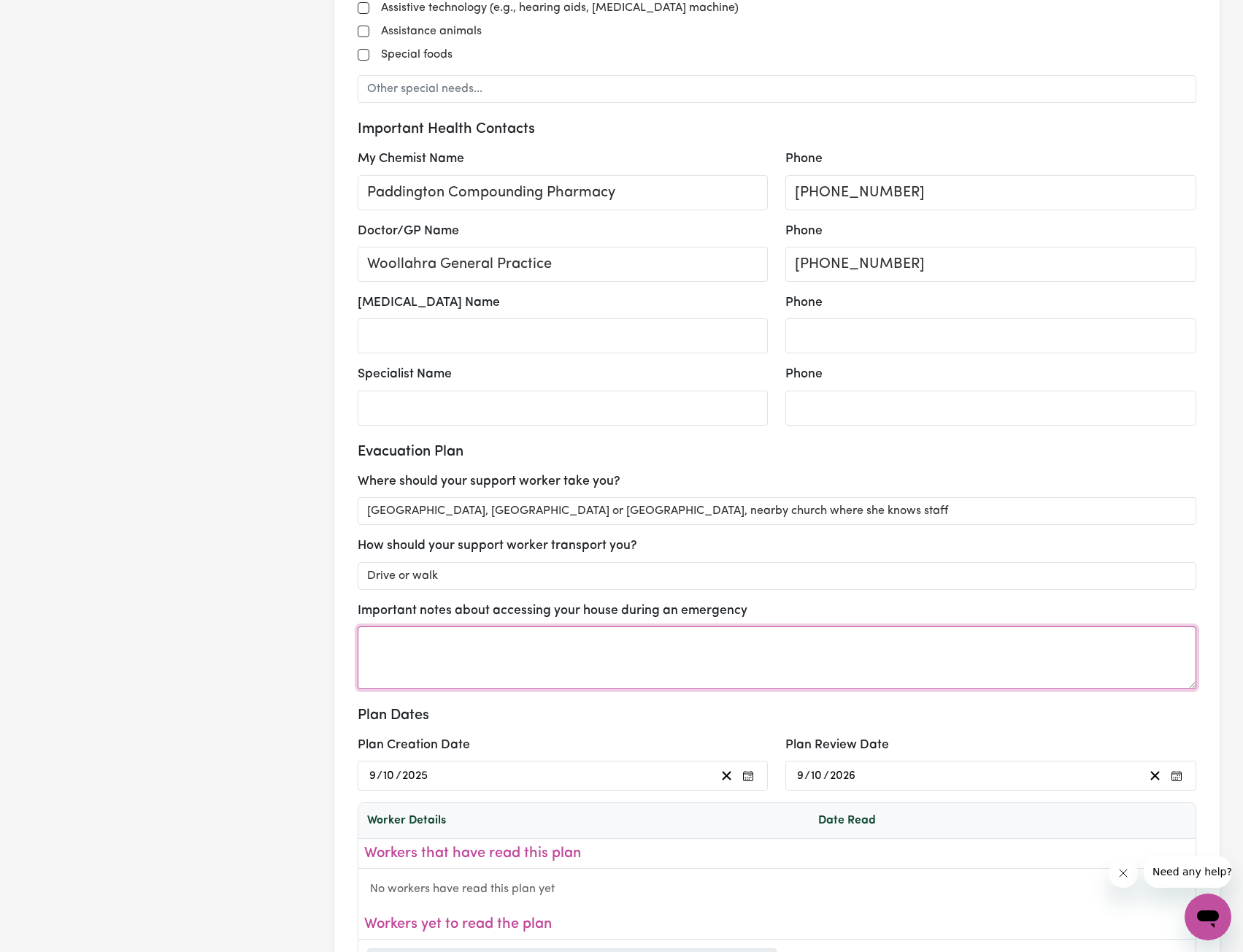
click at [538, 643] on textarea at bounding box center [776, 657] width 838 height 63
click at [479, 669] on textarea at bounding box center [776, 657] width 838 height 63
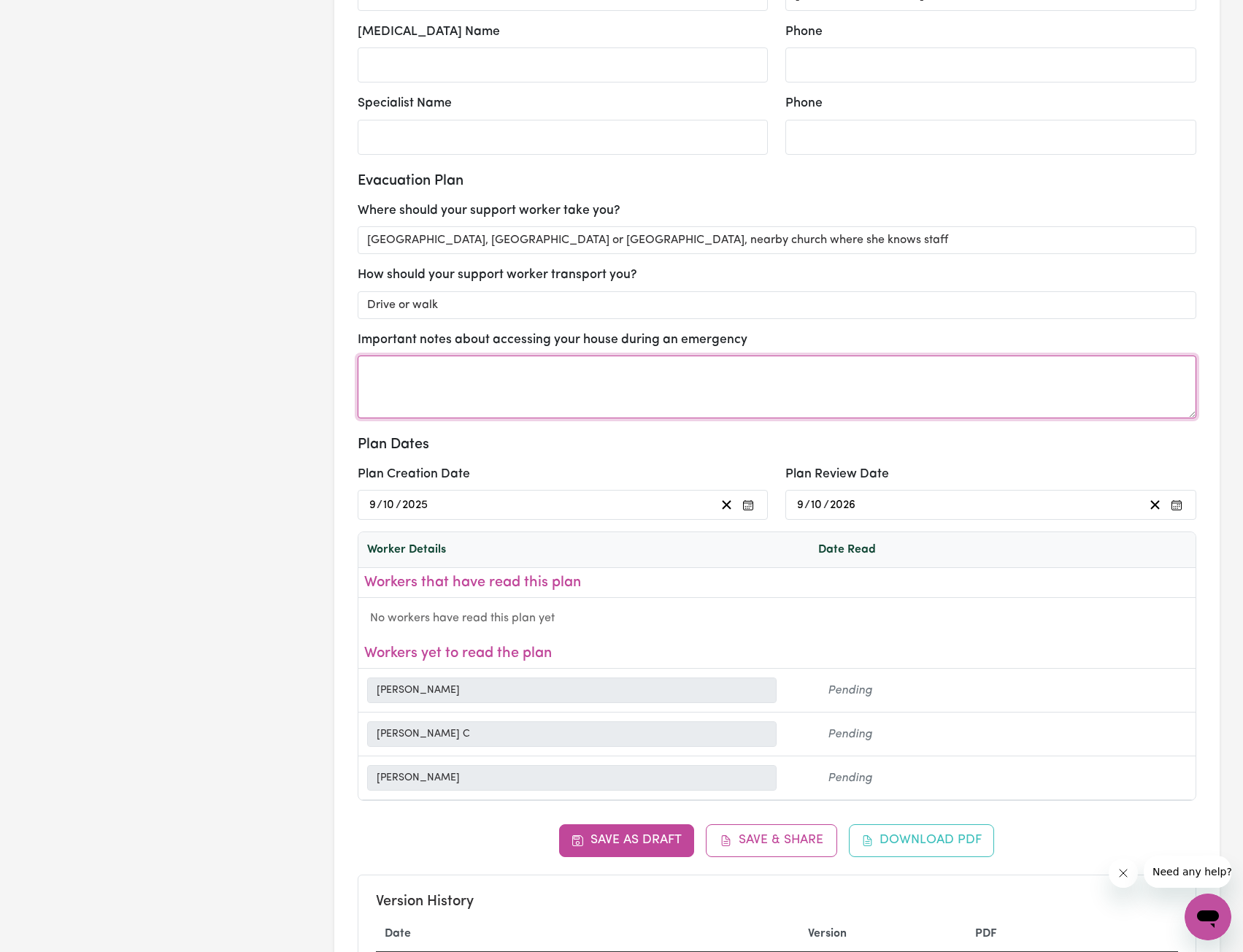
scroll to position [1679, 0]
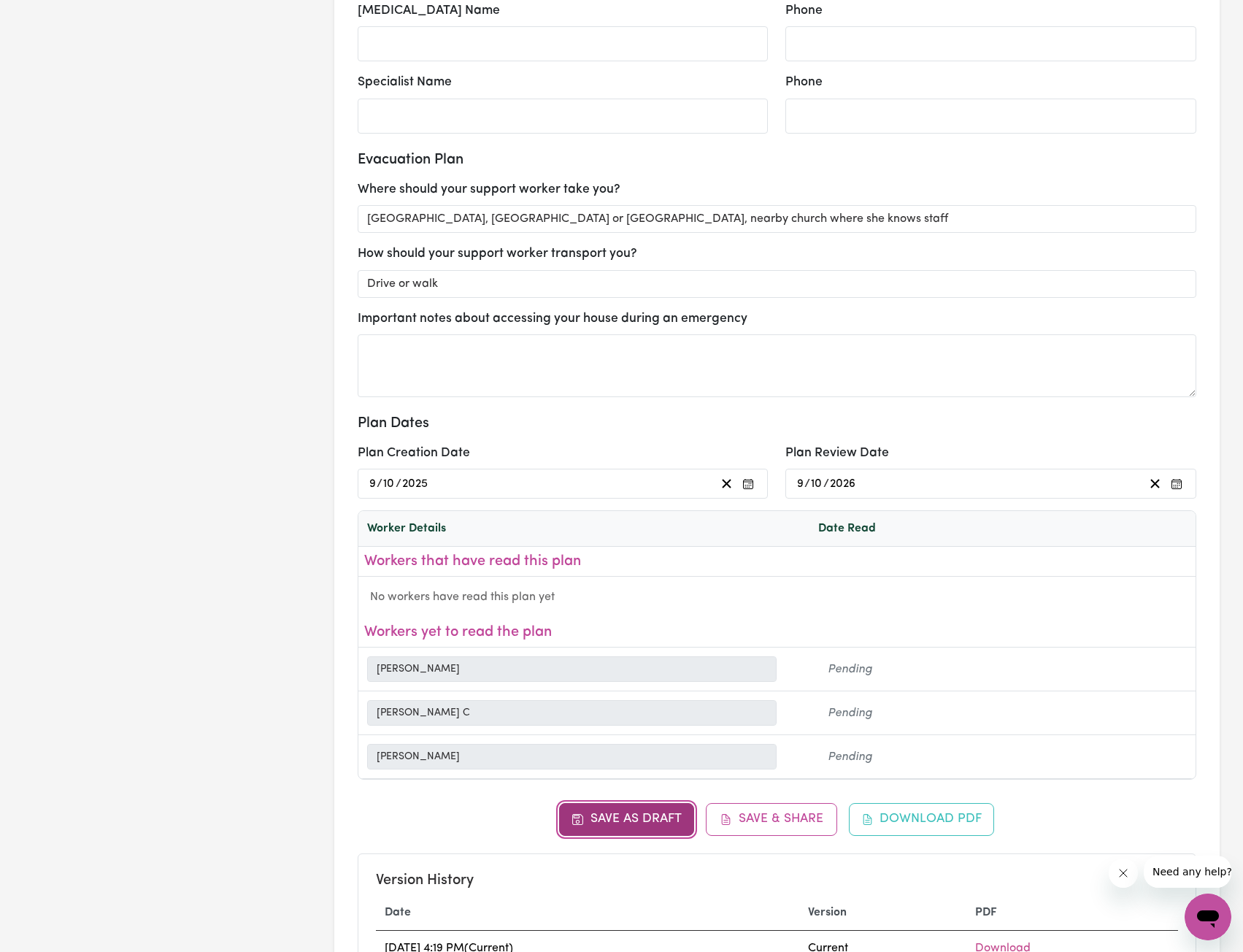
click at [611, 820] on button "Save as Draft" at bounding box center [627, 819] width 135 height 32
select select "postpone"
select select "phone"
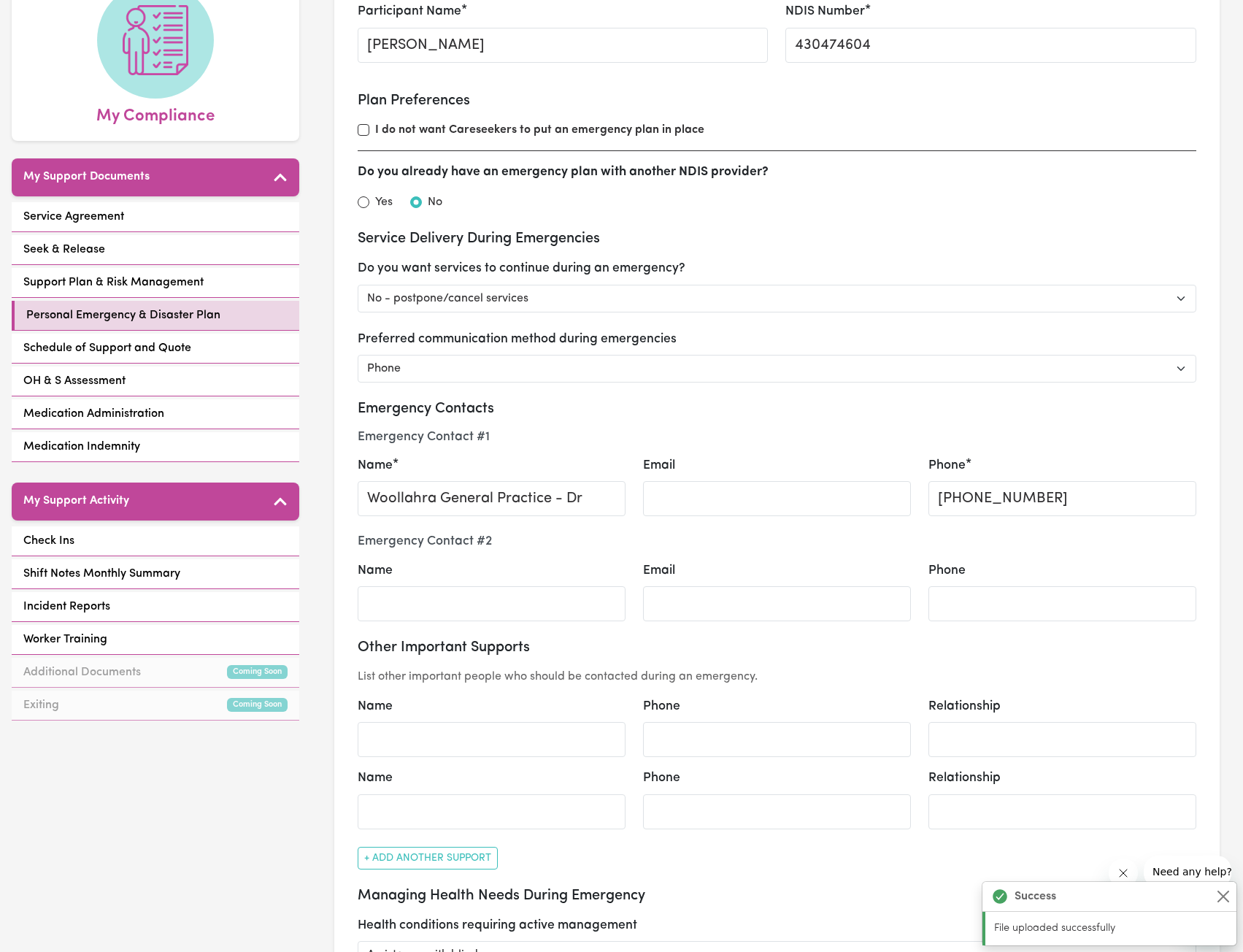
scroll to position [0, 0]
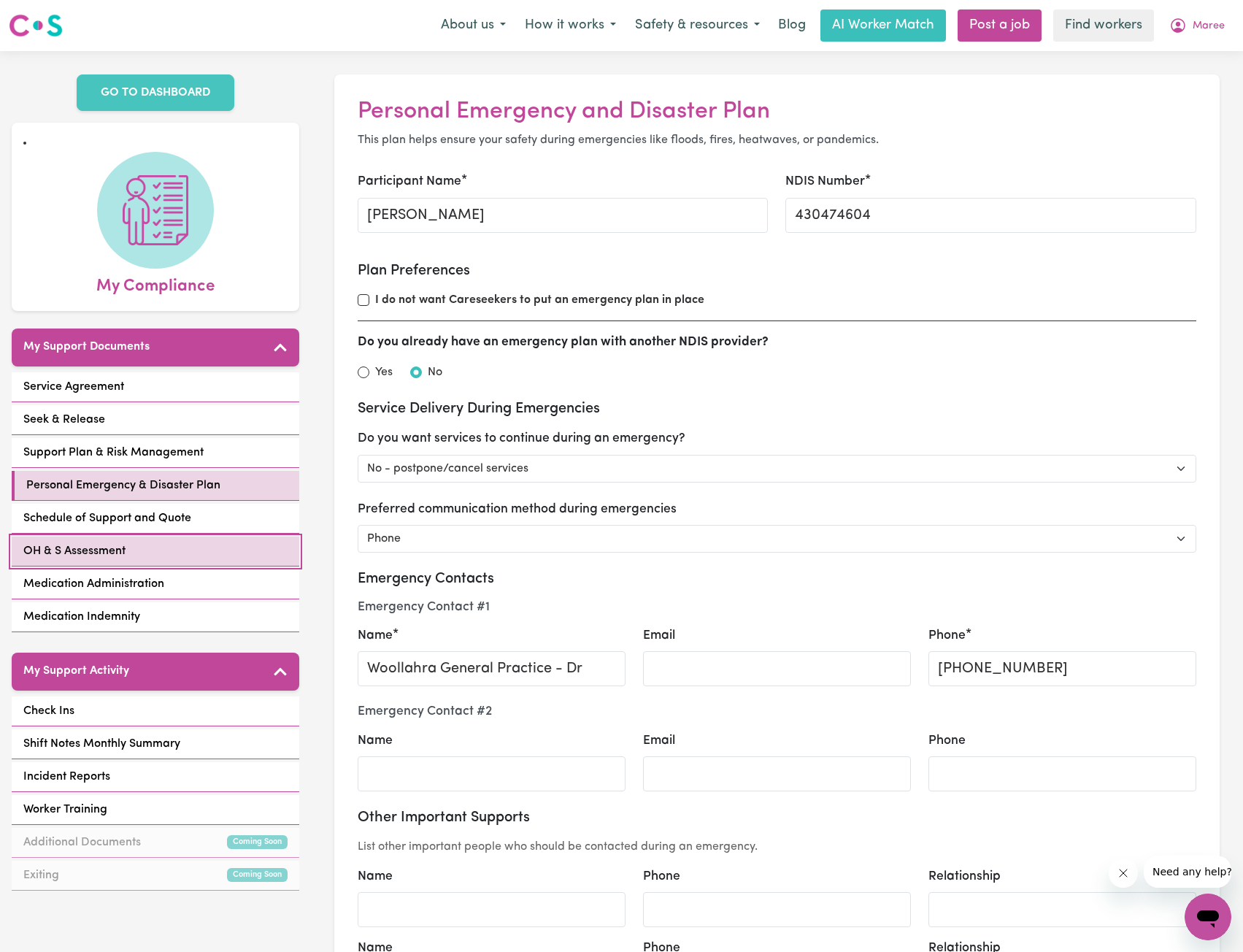
click at [136, 547] on link "OH & S Assessment" at bounding box center [155, 552] width 287 height 30
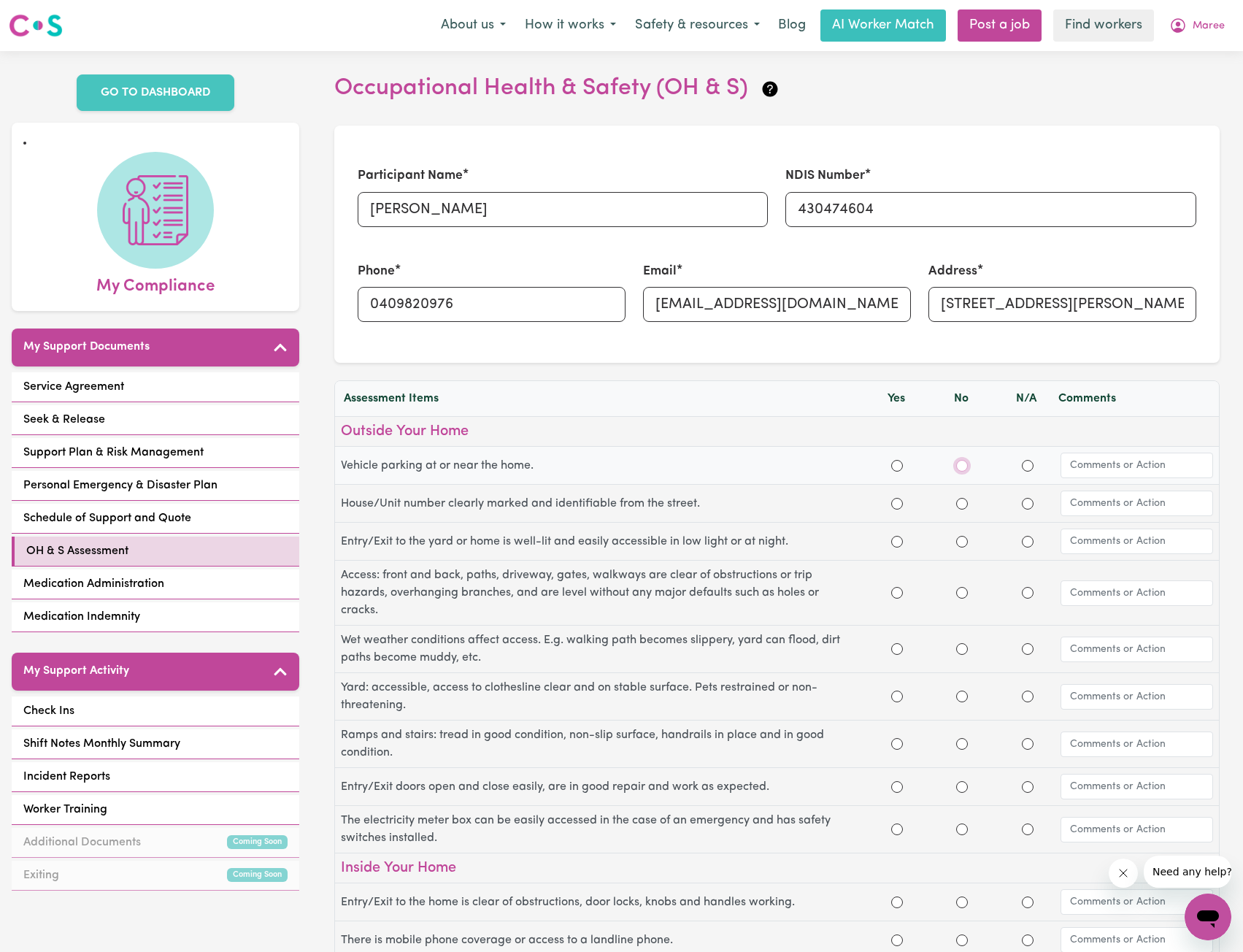
click at [957, 464] on input "No" at bounding box center [962, 465] width 11 height 11
radio input "true"
click at [1119, 461] on input "text" at bounding box center [1137, 466] width 153 height 26
type input "Street parking"
click at [900, 504] on input "Yes" at bounding box center [897, 504] width 11 height 11
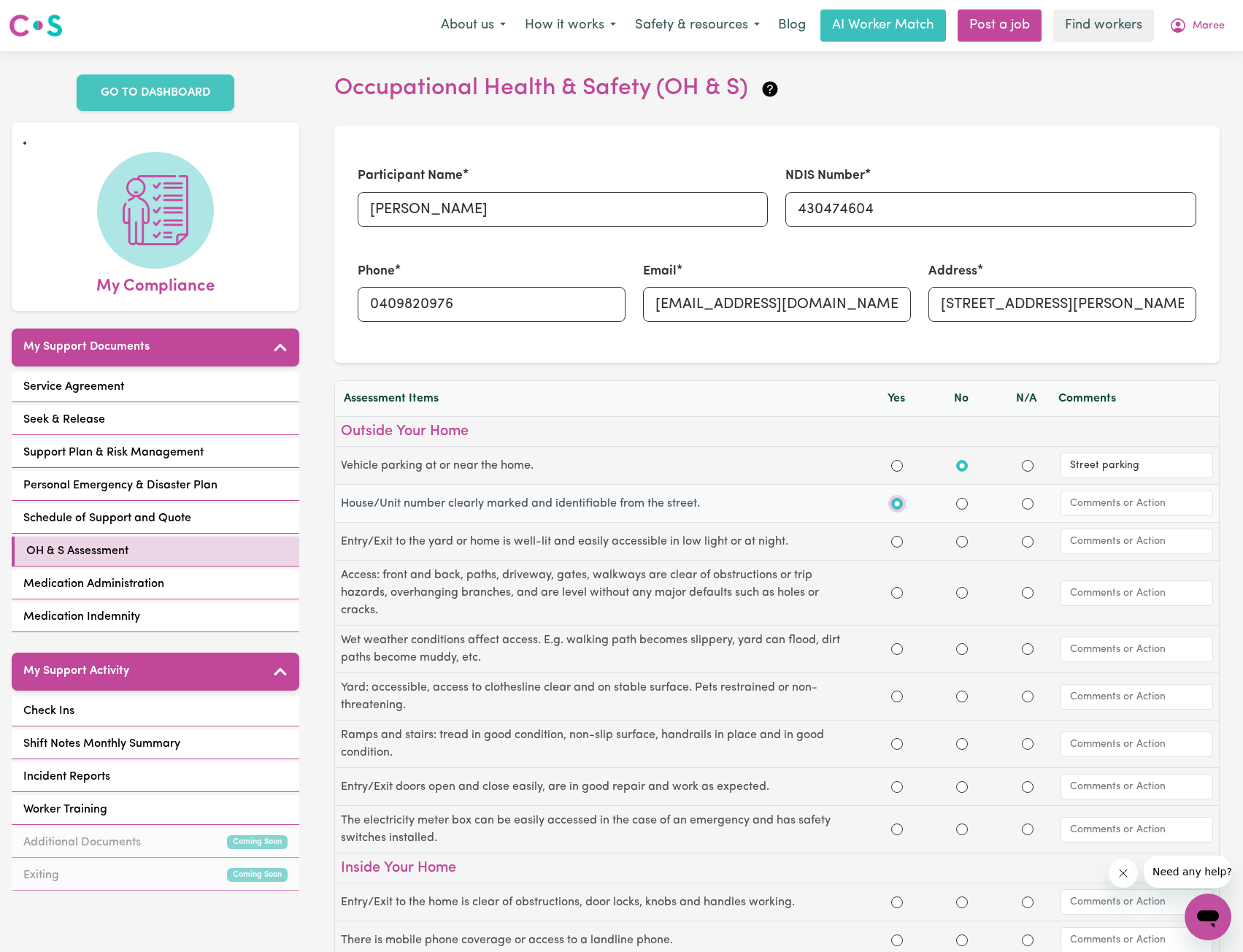
radio input "true"
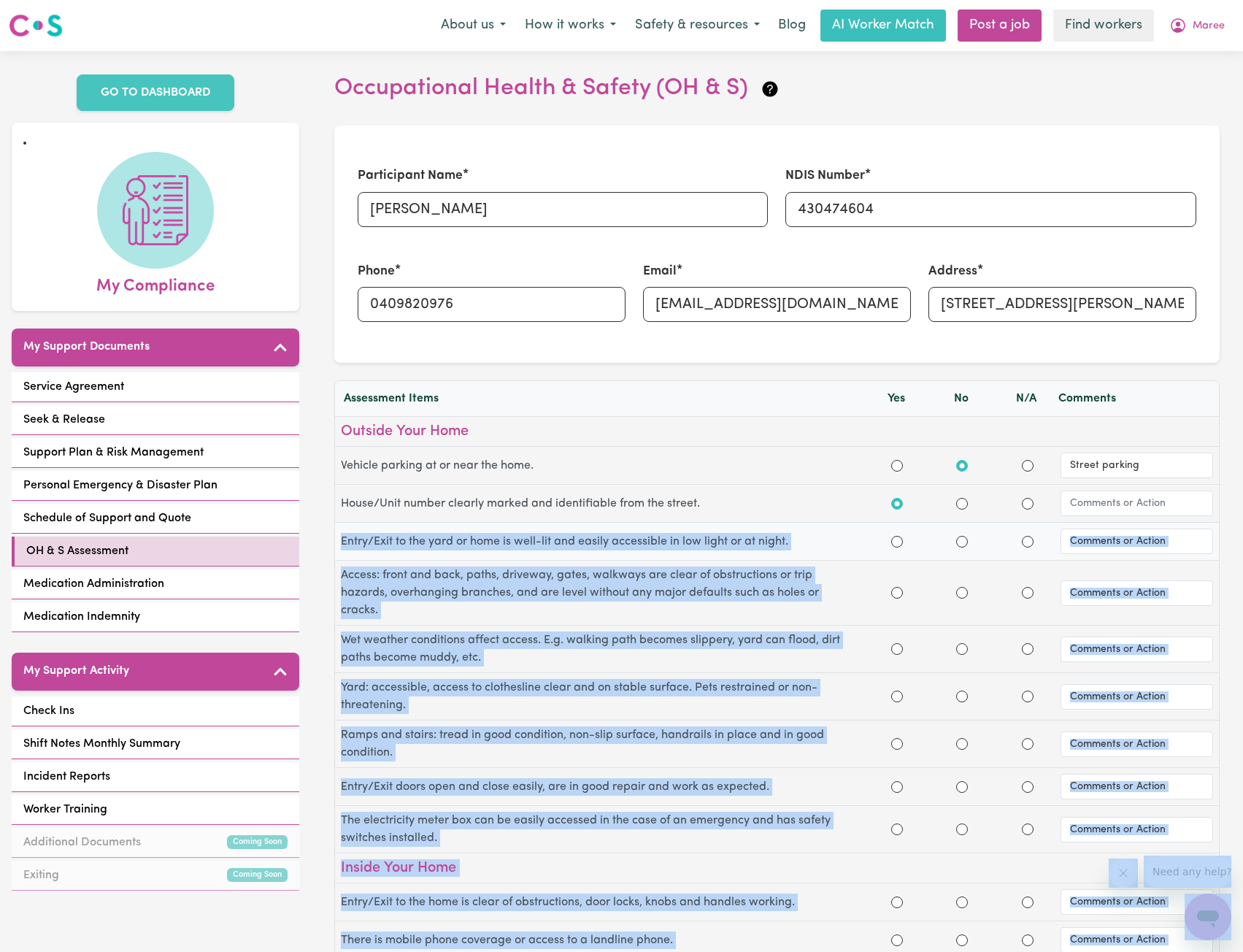
drag, startPoint x: 346, startPoint y: 538, endPoint x: 788, endPoint y: 545, distance: 442.1
click at [789, 545] on label "Entry/Exit to the yard or home is well-lit and easily accessible in low light o…" at bounding box center [603, 541] width 523 height 17
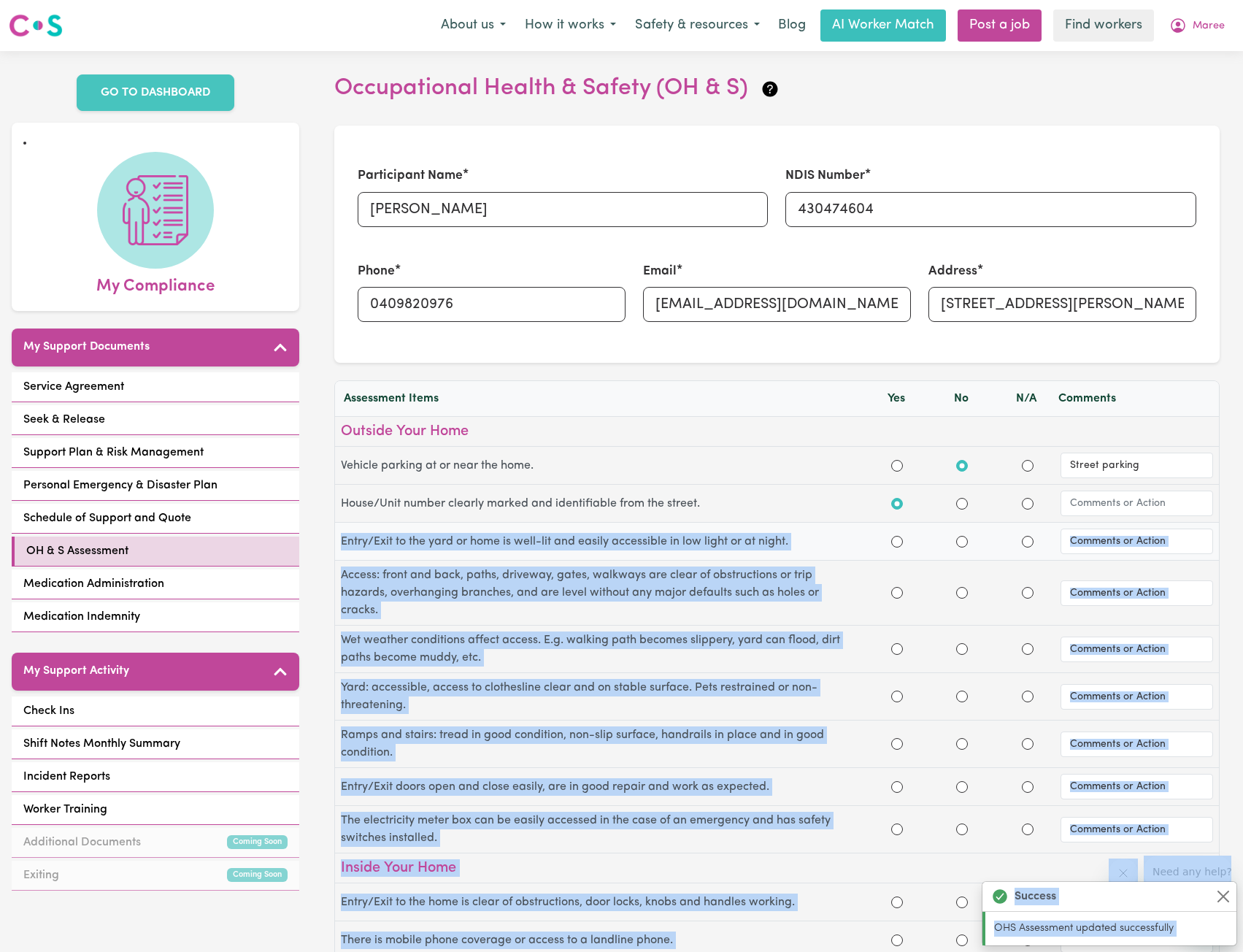
click at [805, 535] on label "Entry/Exit to the yard or home is well-lit and easily accessible in low light o…" at bounding box center [603, 541] width 523 height 17
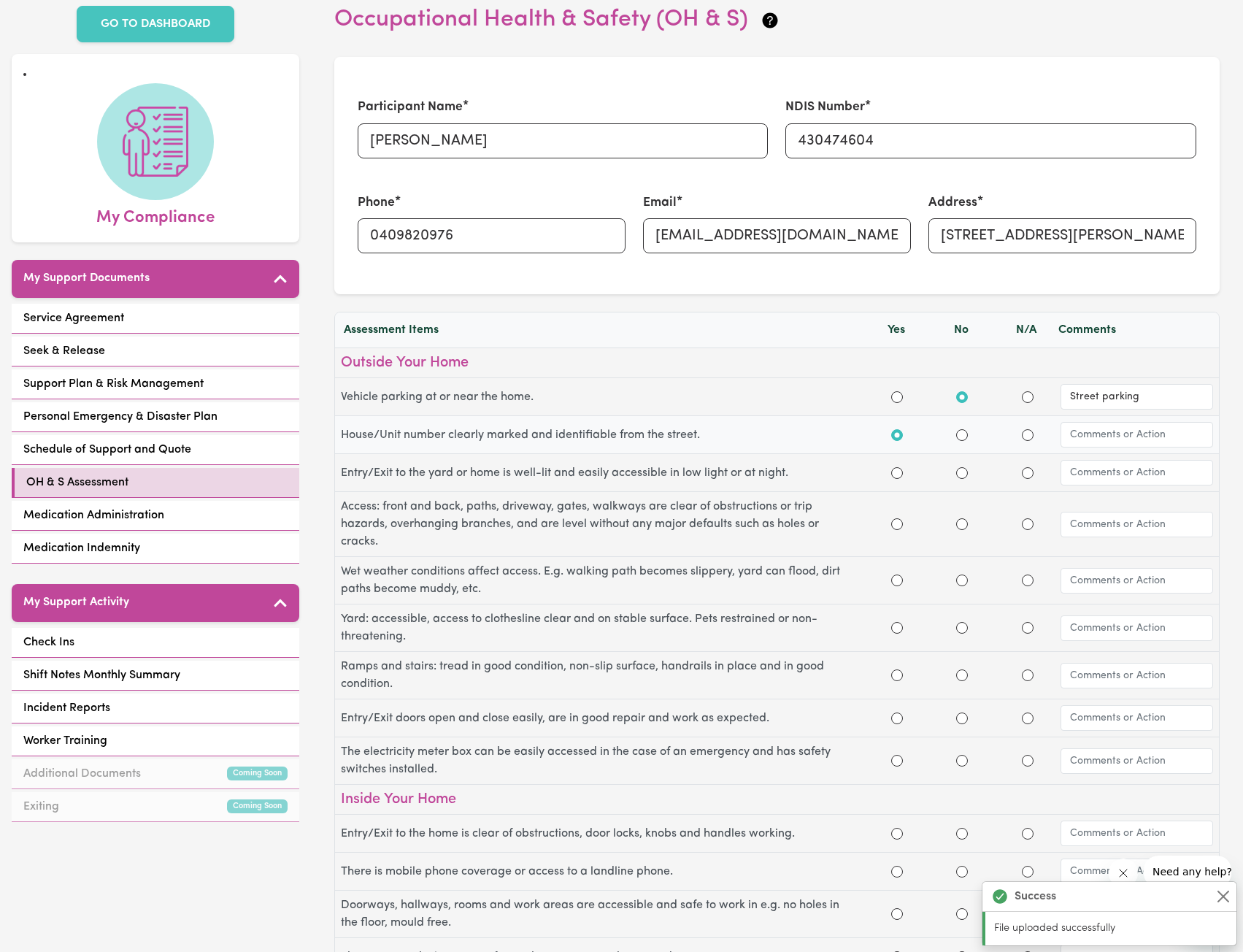
scroll to position [73, 0]
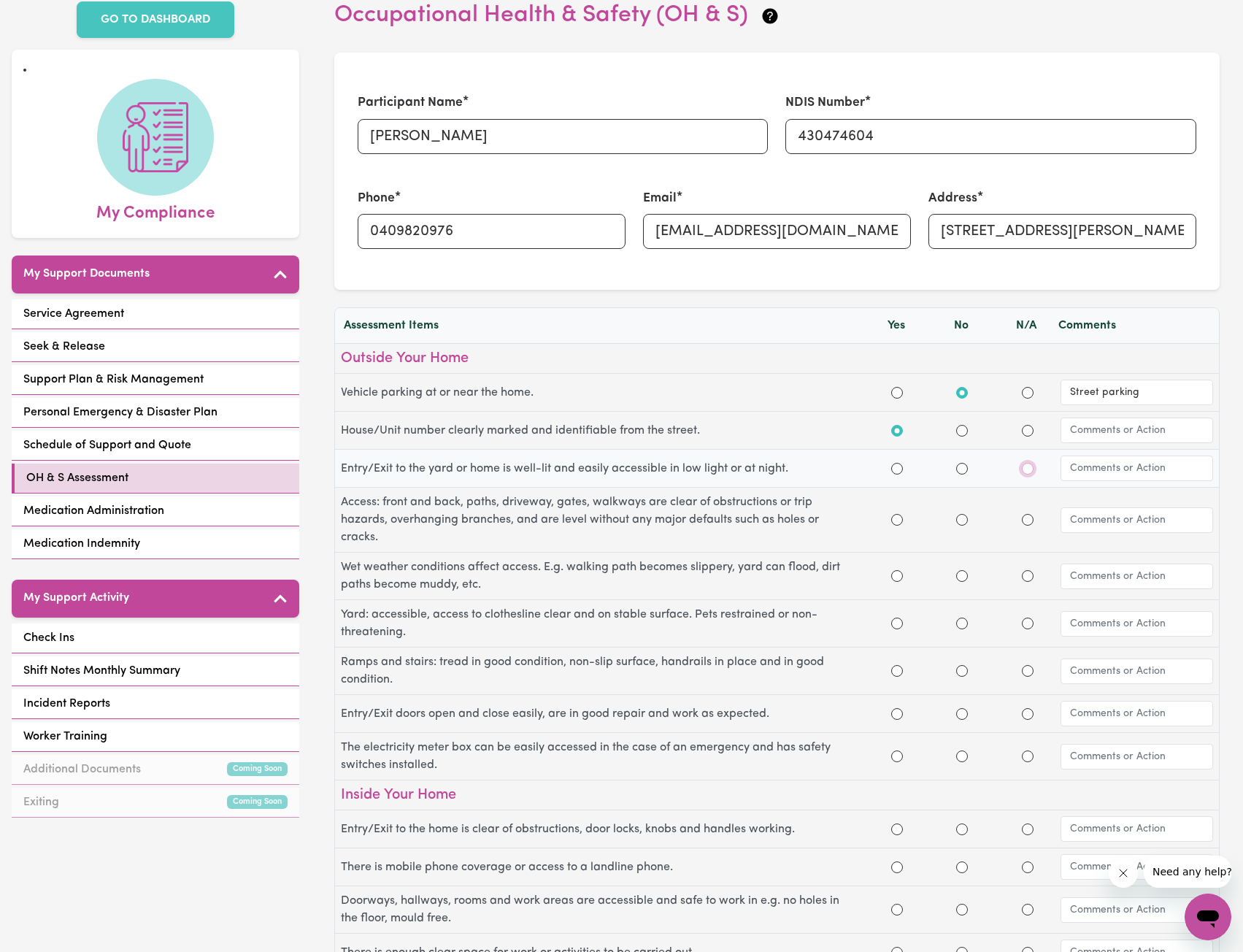
click at [1029, 470] on input "N/A" at bounding box center [1028, 468] width 11 height 11
radio input "true"
click at [956, 464] on div "No" at bounding box center [962, 468] width 66 height 17
click at [914, 476] on div "Yes" at bounding box center [897, 468] width 66 height 17
click at [899, 473] on input "Yes" at bounding box center [897, 468] width 11 height 11
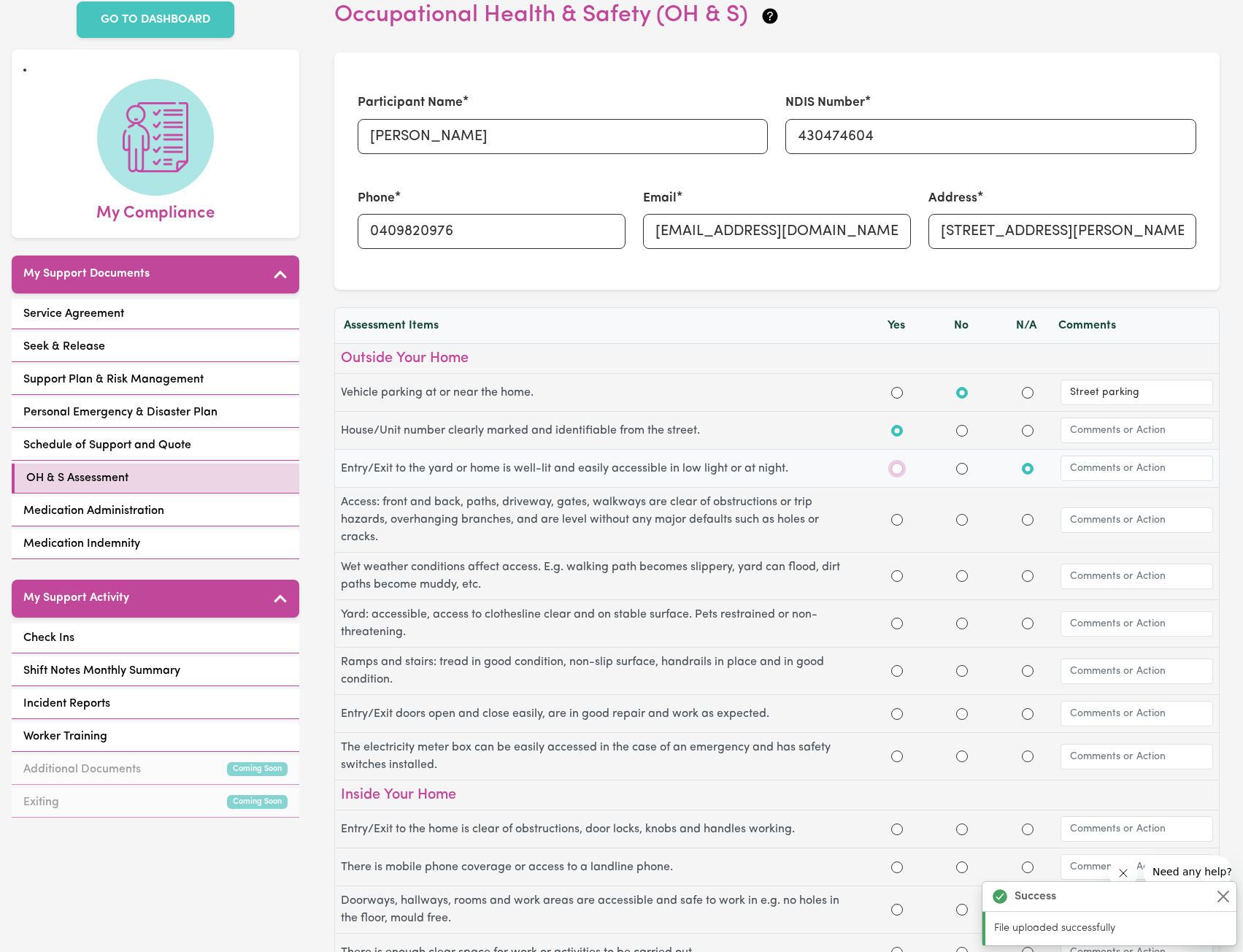
radio input "true"
drag, startPoint x: 390, startPoint y: 501, endPoint x: 399, endPoint y: 516, distance: 17.5
click at [399, 516] on label "Access: front and back, paths, driveway, gates, walkways are clear of obstructi…" at bounding box center [603, 520] width 523 height 53
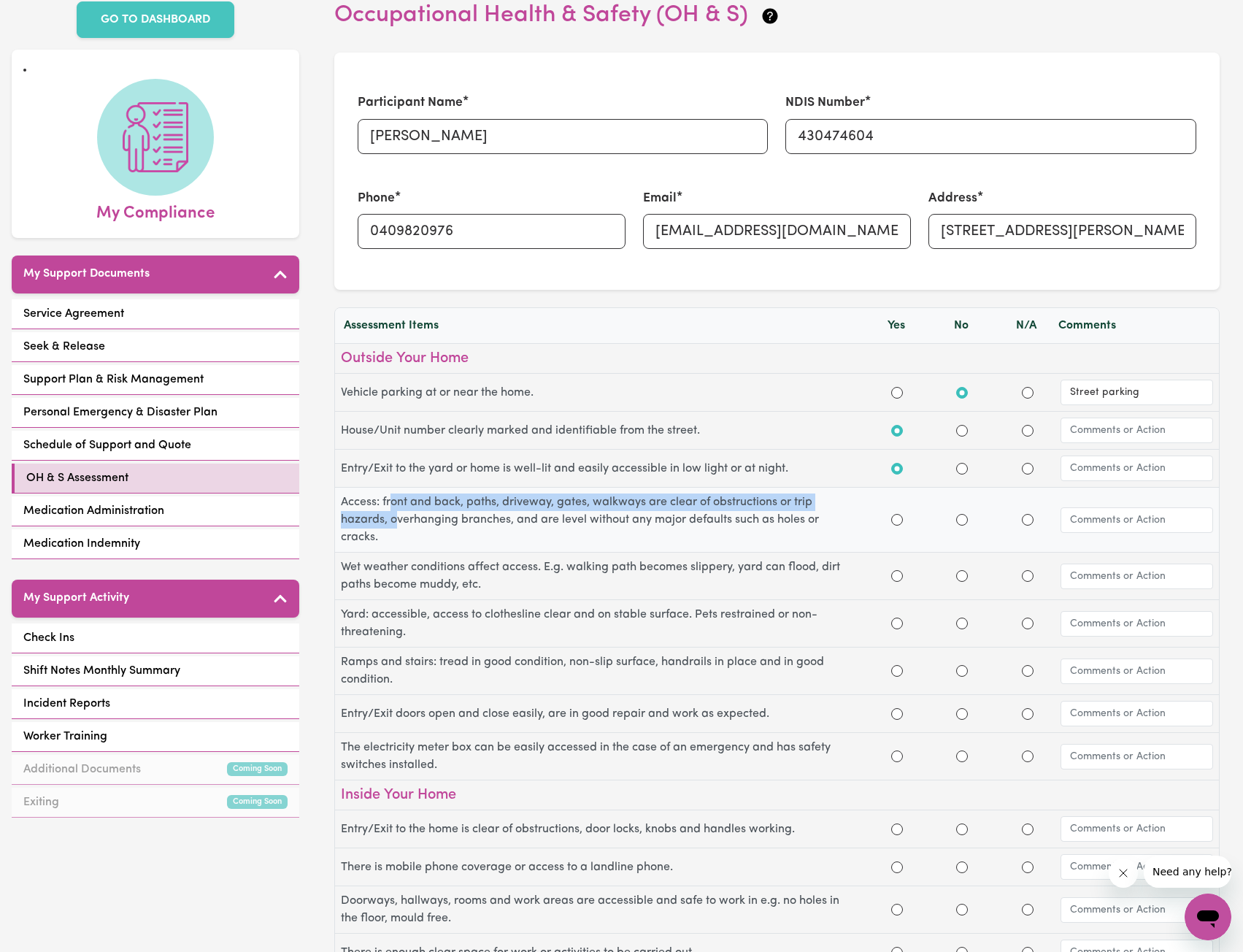
click at [395, 515] on label "Access: front and back, paths, driveway, gates, walkways are clear of obstructi…" at bounding box center [603, 520] width 523 height 53
drag, startPoint x: 380, startPoint y: 500, endPoint x: 458, endPoint y: 508, distance: 78.4
click at [458, 508] on label "Access: front and back, paths, driveway, gates, walkways are clear of obstructi…" at bounding box center [603, 520] width 523 height 53
click at [896, 522] on input "Yes" at bounding box center [897, 519] width 11 height 11
radio input "true"
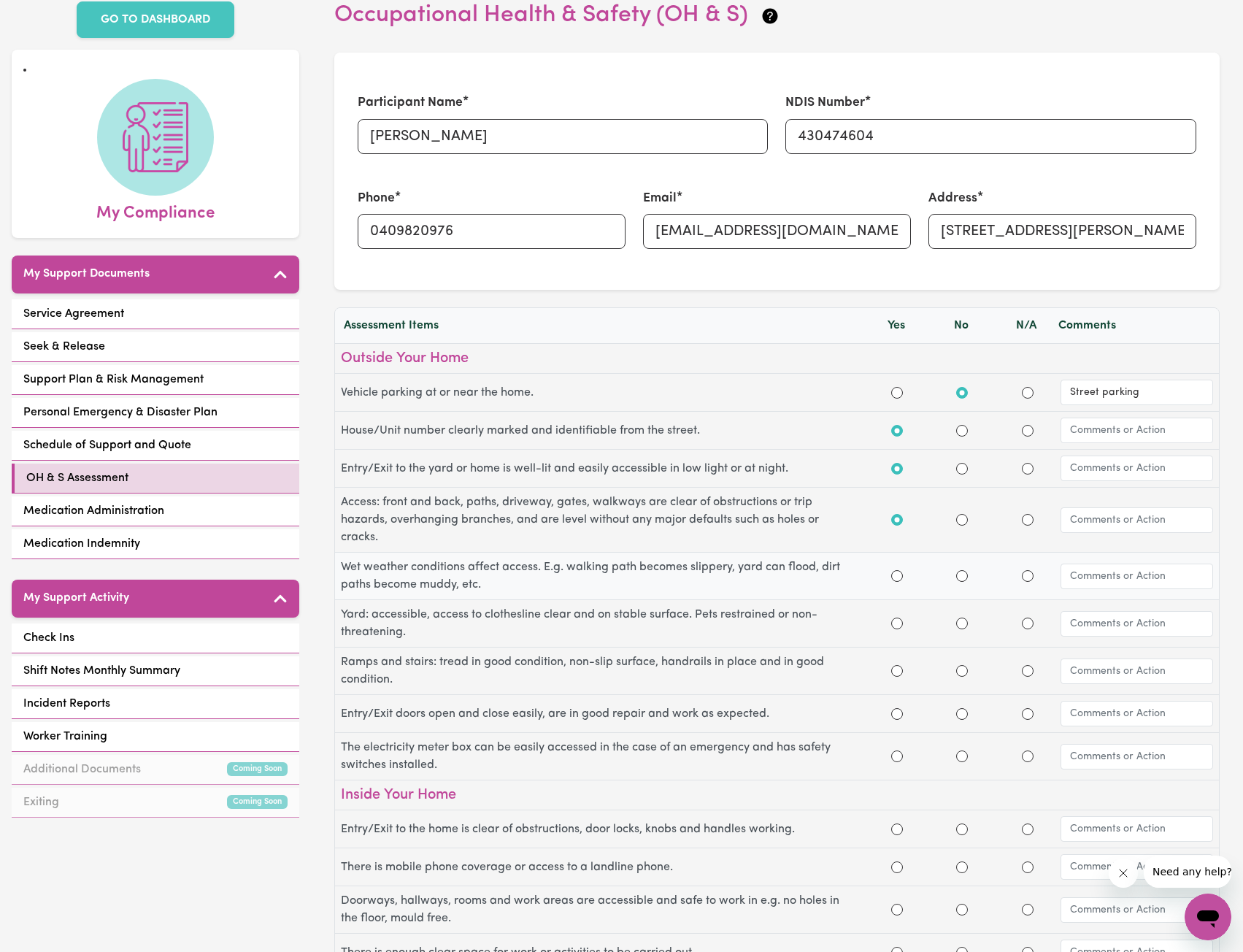
click at [489, 582] on label "Wet weather conditions affect access. E.g. walking path becomes slippery, yard …" at bounding box center [603, 576] width 523 height 35
click at [970, 573] on div "No" at bounding box center [962, 575] width 66 height 17
click at [964, 578] on input "No" at bounding box center [962, 575] width 11 height 11
radio input "true"
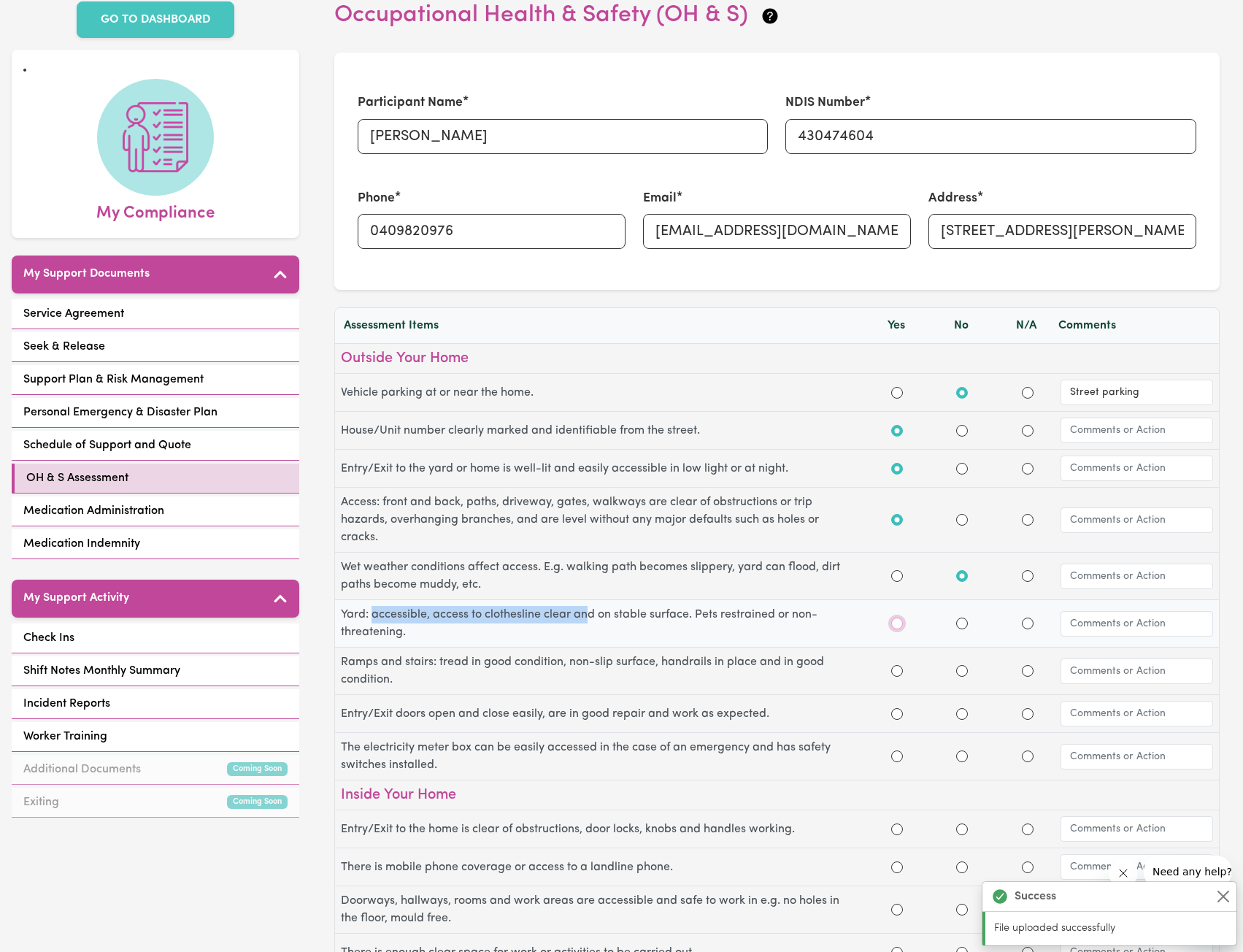
click at [894, 628] on input "Yes" at bounding box center [897, 623] width 11 height 11
radio input "true"
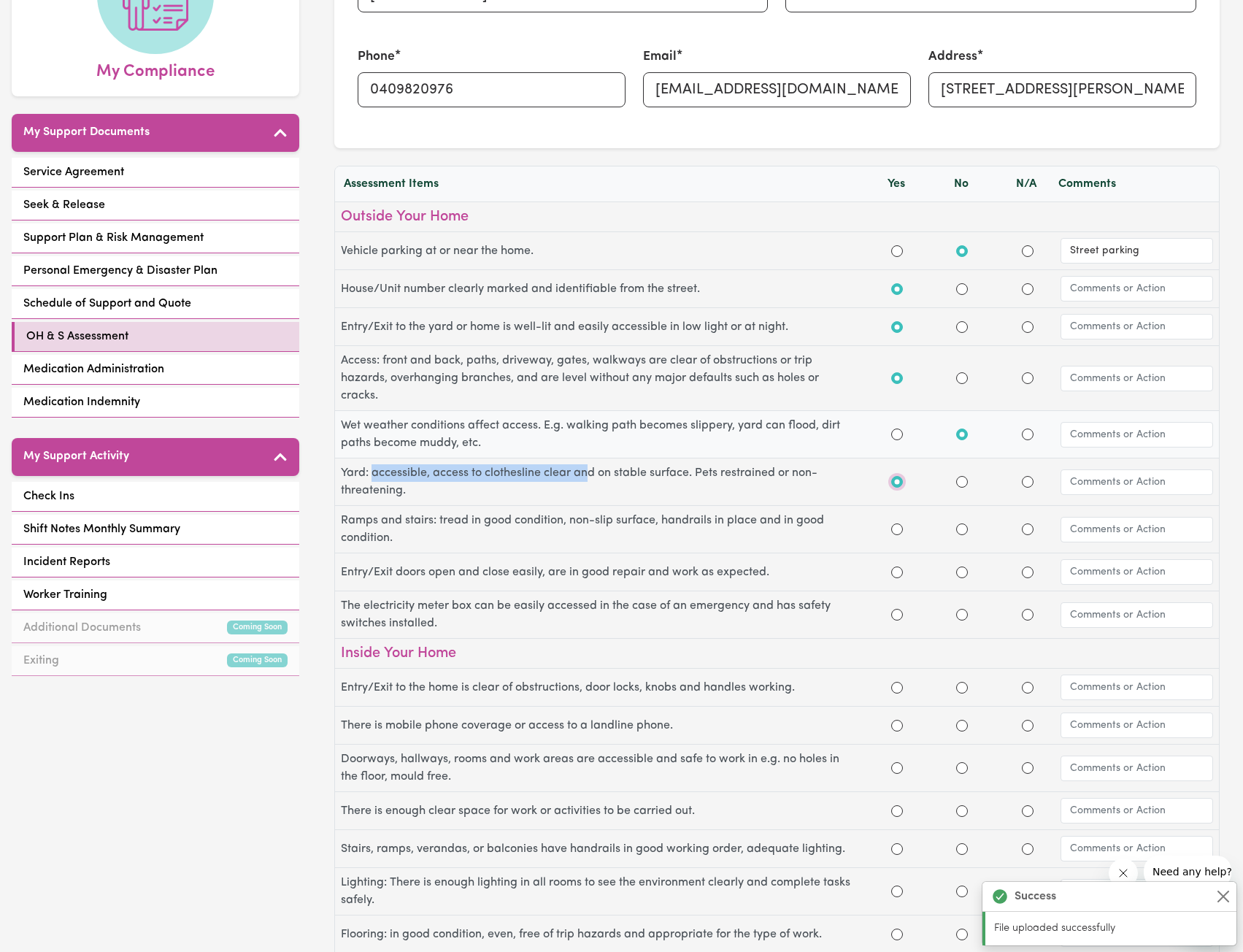
scroll to position [219, 0]
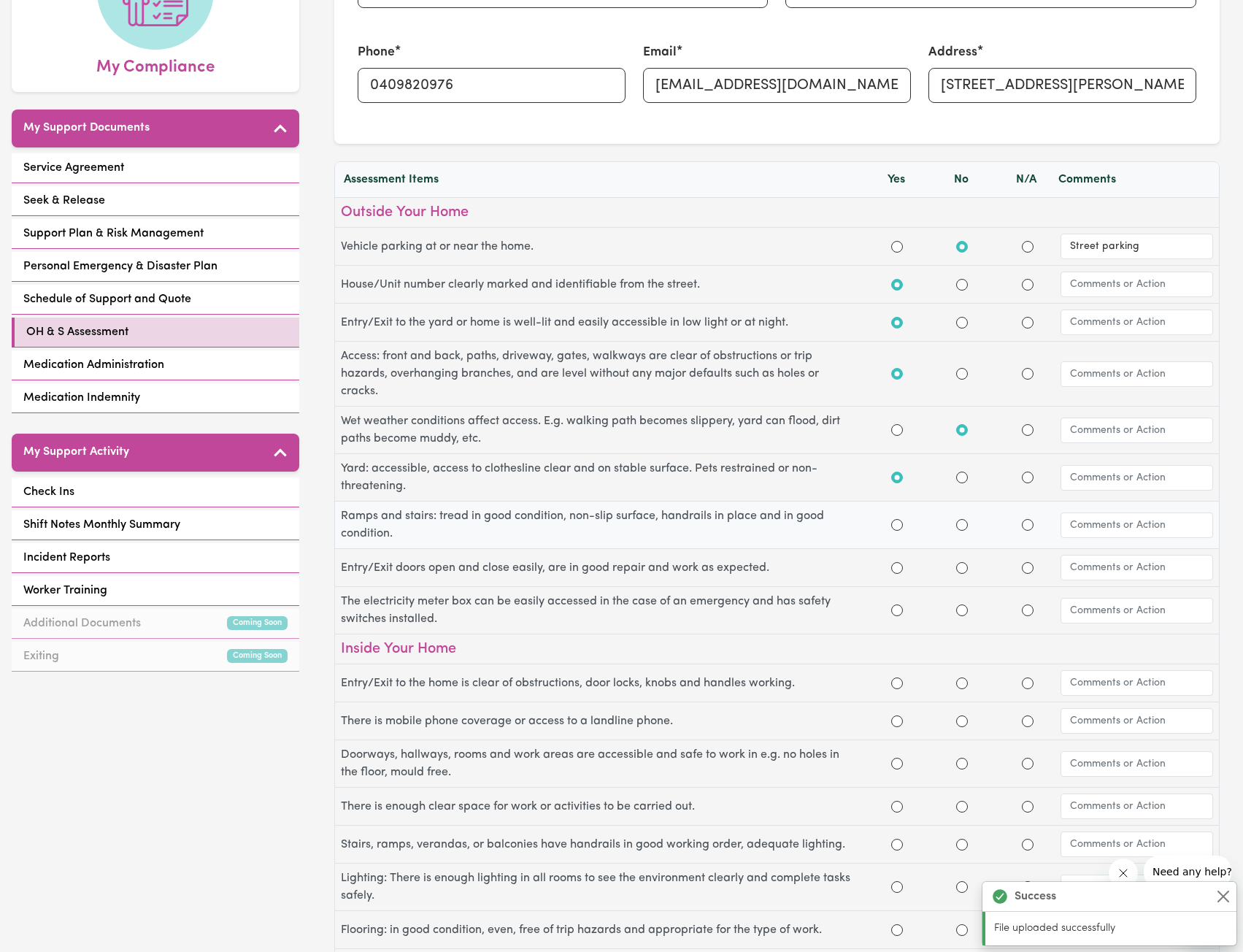
click at [371, 527] on label "Ramps and stairs: tread in good condition, non-slip surface, handrails in place…" at bounding box center [603, 525] width 523 height 35
drag, startPoint x: 343, startPoint y: 513, endPoint x: 414, endPoint y: 531, distance: 73.2
click at [414, 531] on label "Ramps and stairs: tread in good condition, non-slip surface, handrails in place…" at bounding box center [603, 525] width 523 height 35
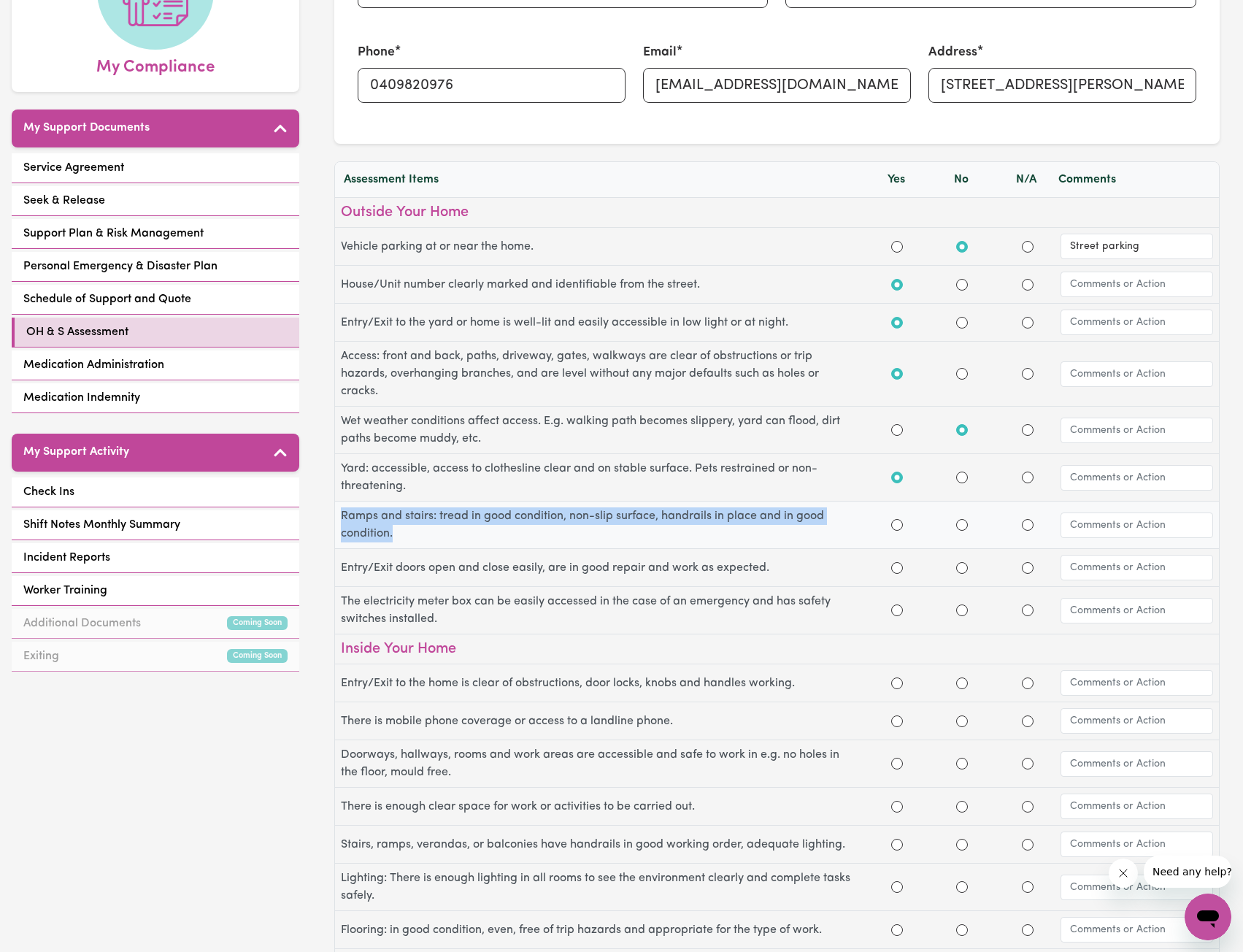
click at [406, 523] on label "Ramps and stairs: tread in good condition, non-slip surface, handrails in place…" at bounding box center [603, 525] width 523 height 35
drag, startPoint x: 398, startPoint y: 533, endPoint x: 342, endPoint y: 522, distance: 57.1
click at [342, 522] on label "Ramps and stairs: tread in good condition, non-slip surface, handrails in place…" at bounding box center [603, 525] width 523 height 35
click at [342, 521] on label "Ramps and stairs: tread in good condition, non-slip surface, handrails in place…" at bounding box center [603, 525] width 523 height 35
click at [896, 530] on input "Yes" at bounding box center [897, 525] width 11 height 11
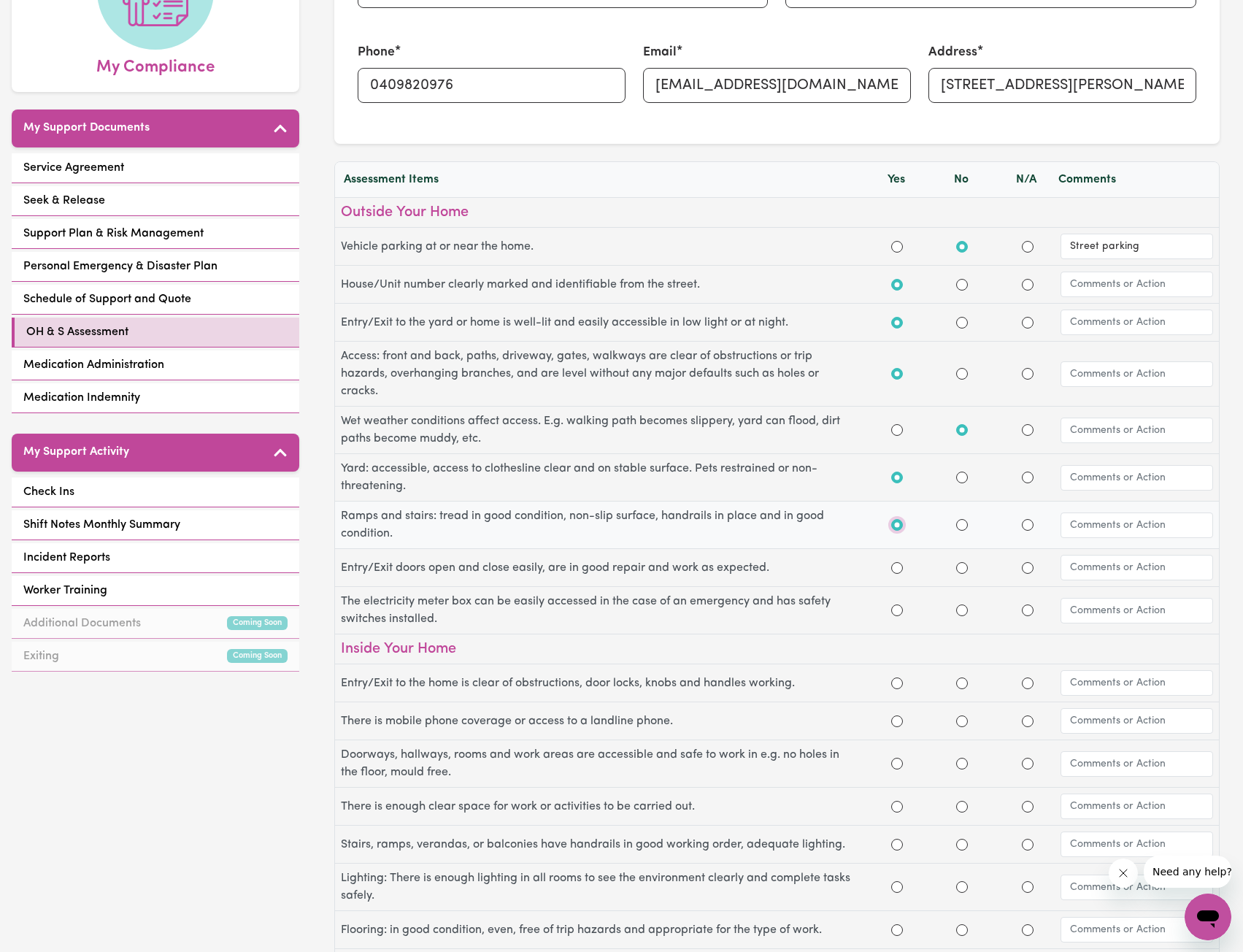
radio input "true"
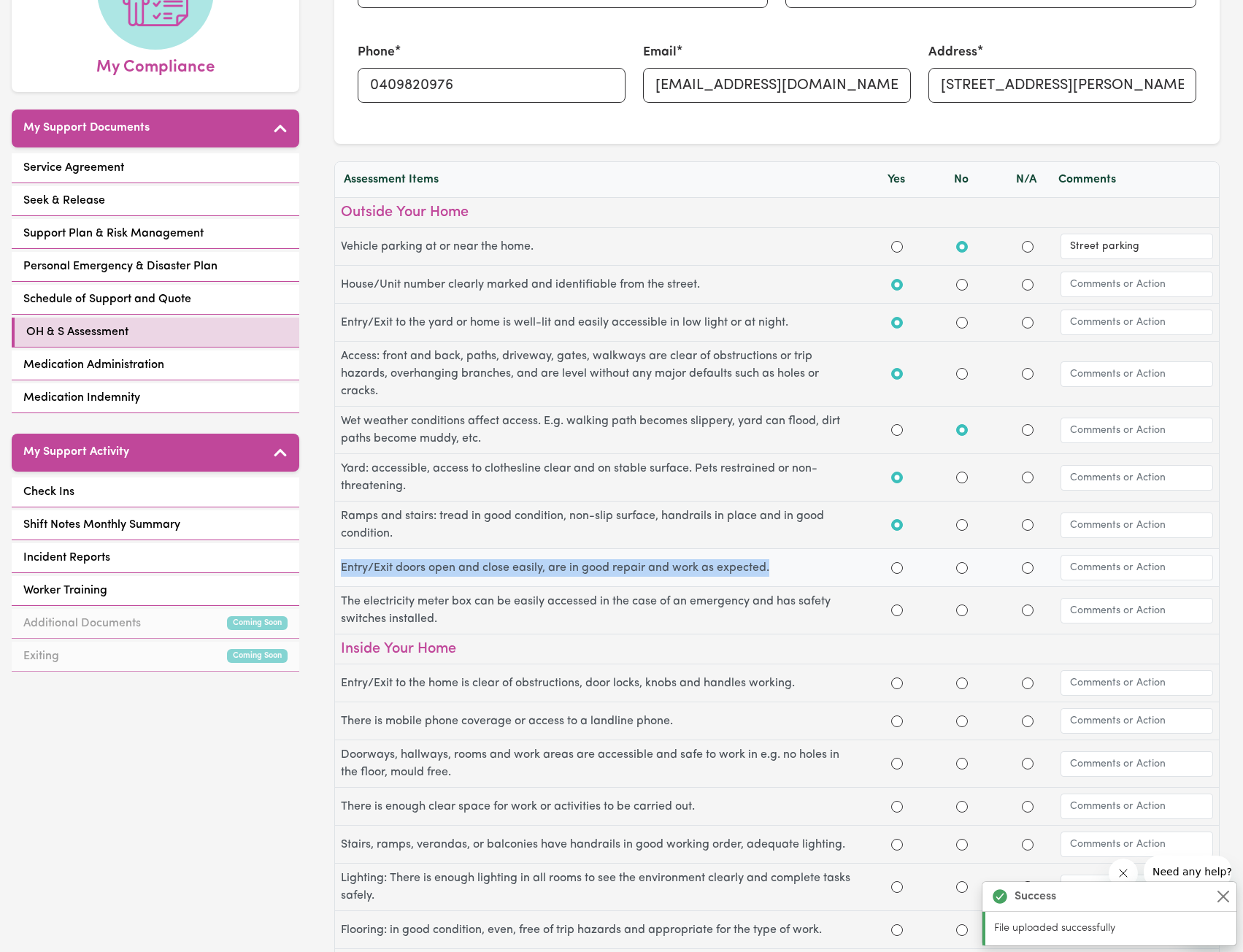
drag, startPoint x: 343, startPoint y: 565, endPoint x: 797, endPoint y: 570, distance: 454.0
click at [797, 570] on label "Entry/Exit doors open and close easily, are in good repair and work as expected." at bounding box center [603, 568] width 523 height 17
click at [801, 574] on label "Entry/Exit doors open and close easily, are in good repair and work as expected." at bounding box center [603, 568] width 523 height 17
click at [903, 574] on div "Yes" at bounding box center [897, 568] width 66 height 17
click at [901, 573] on div at bounding box center [897, 568] width 11 height 17
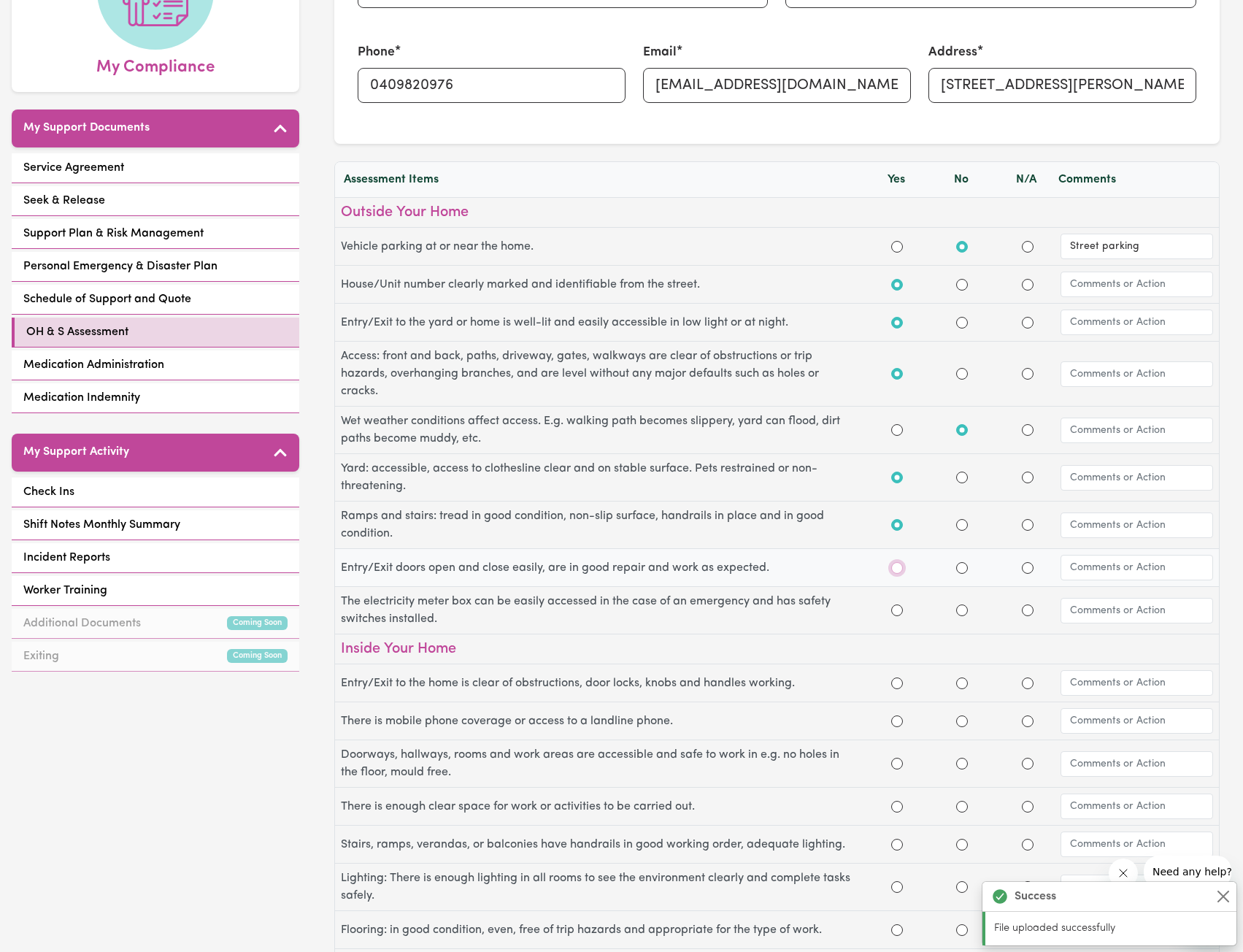
click at [897, 568] on input "Yes" at bounding box center [897, 568] width 11 height 11
radio input "true"
drag, startPoint x: 547, startPoint y: 616, endPoint x: 506, endPoint y: 609, distance: 41.6
click at [506, 609] on label "The electricity meter box can be easily accessed in the case of an emergency an…" at bounding box center [603, 610] width 523 height 35
click at [798, 616] on label "The electricity meter box can be easily accessed in the case of an emergency an…" at bounding box center [603, 610] width 523 height 35
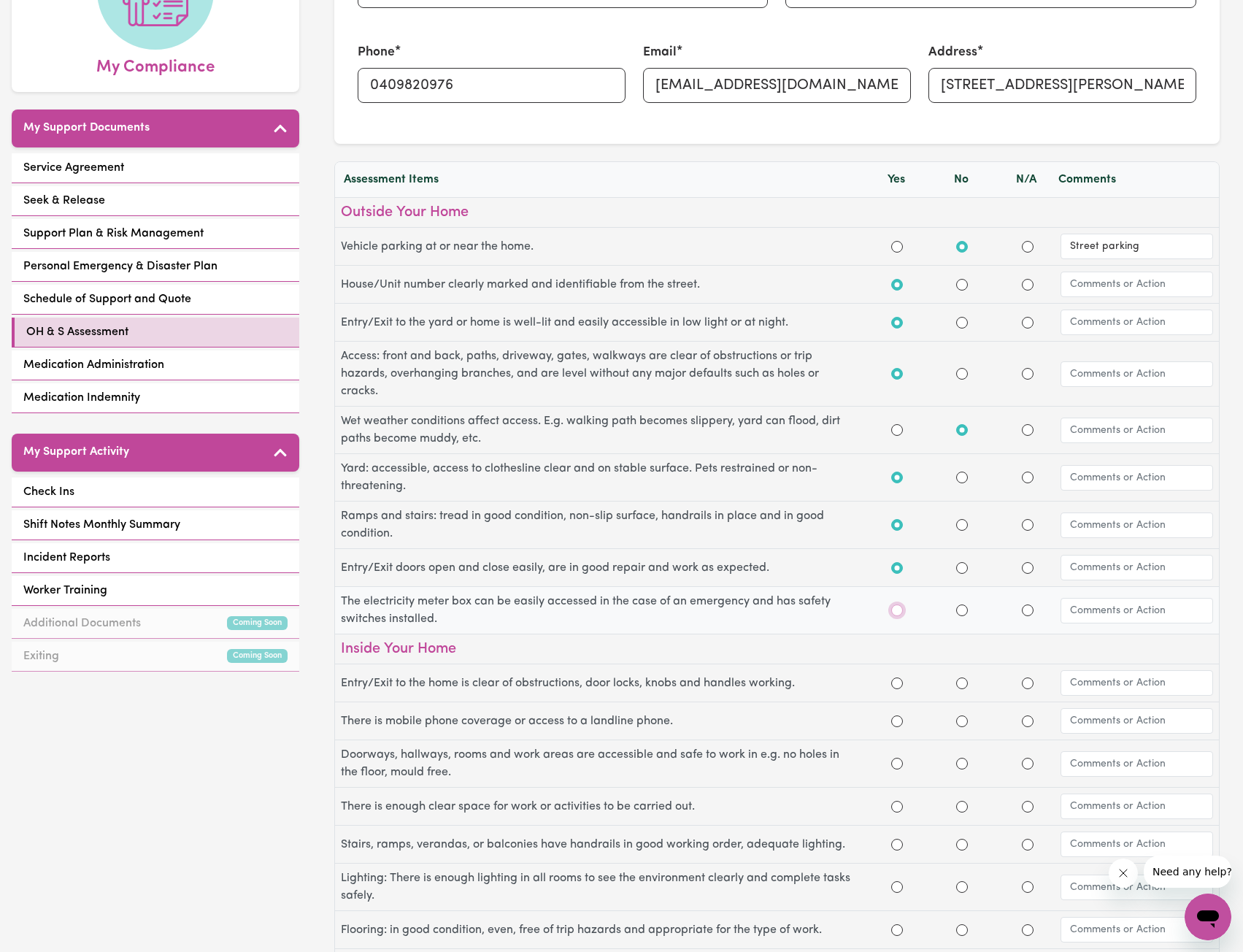
click at [897, 615] on input "Yes" at bounding box center [897, 610] width 11 height 11
radio input "true"
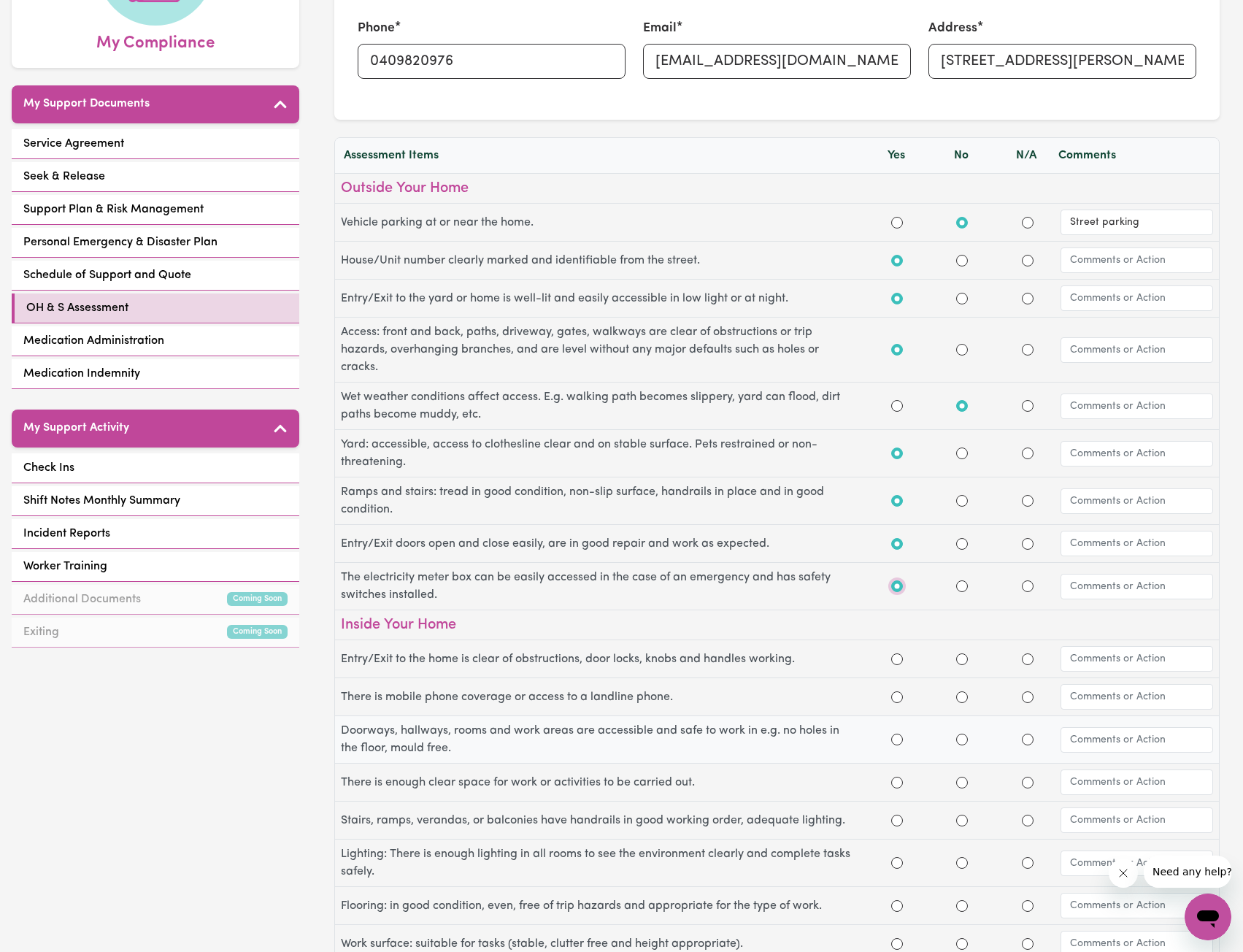
scroll to position [365, 0]
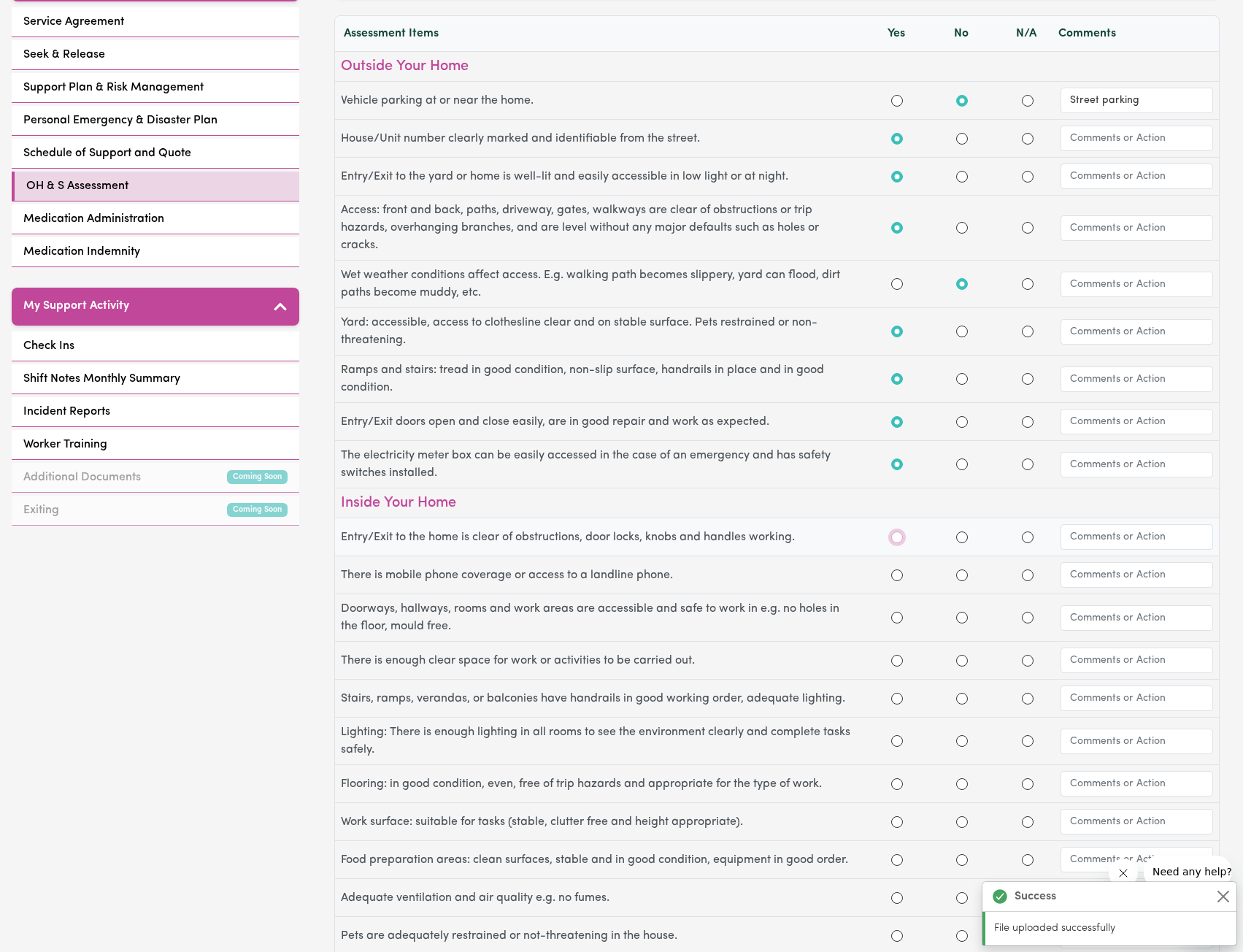
click at [900, 538] on input "Yes" at bounding box center [897, 537] width 11 height 11
radio input "true"
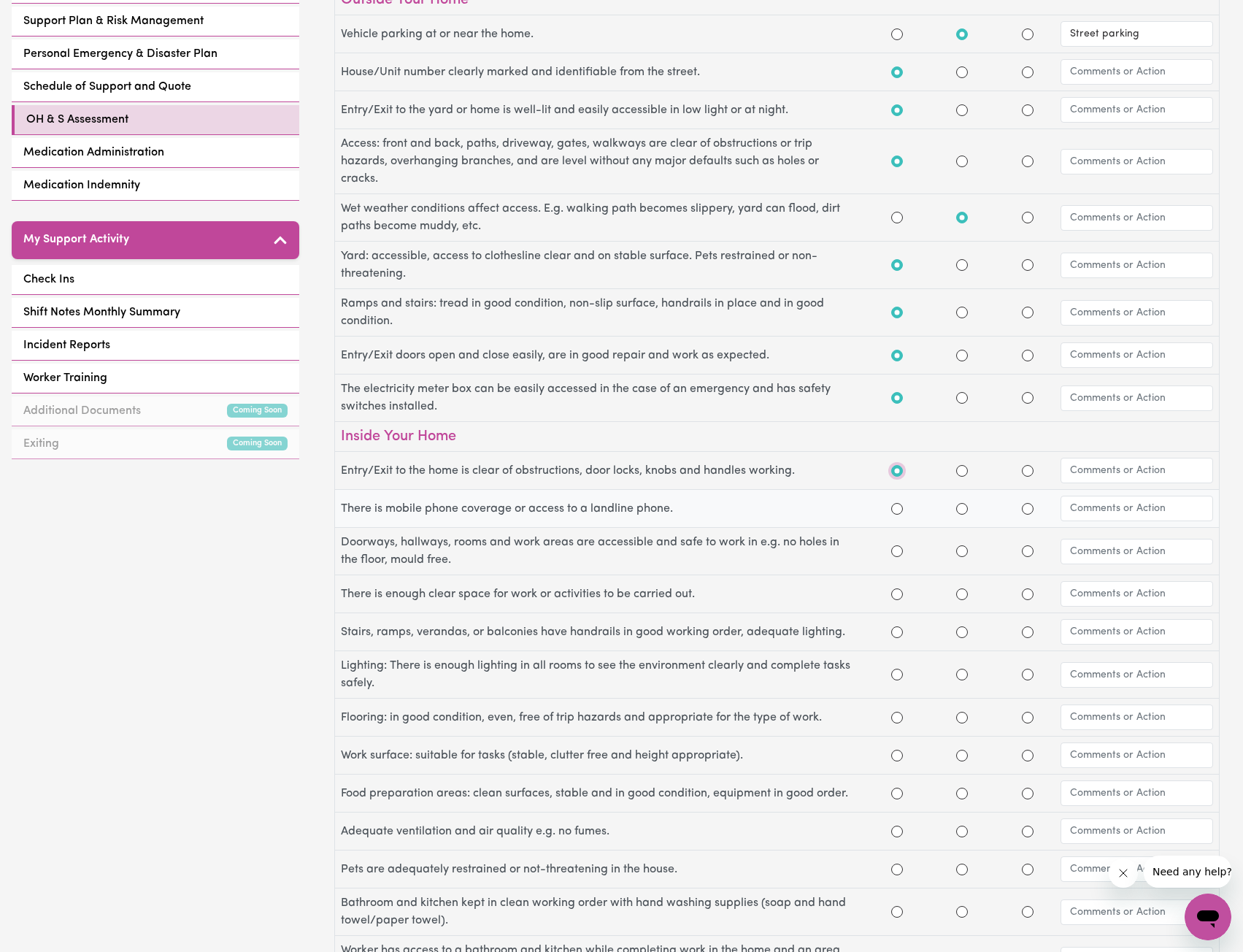
scroll to position [438, 0]
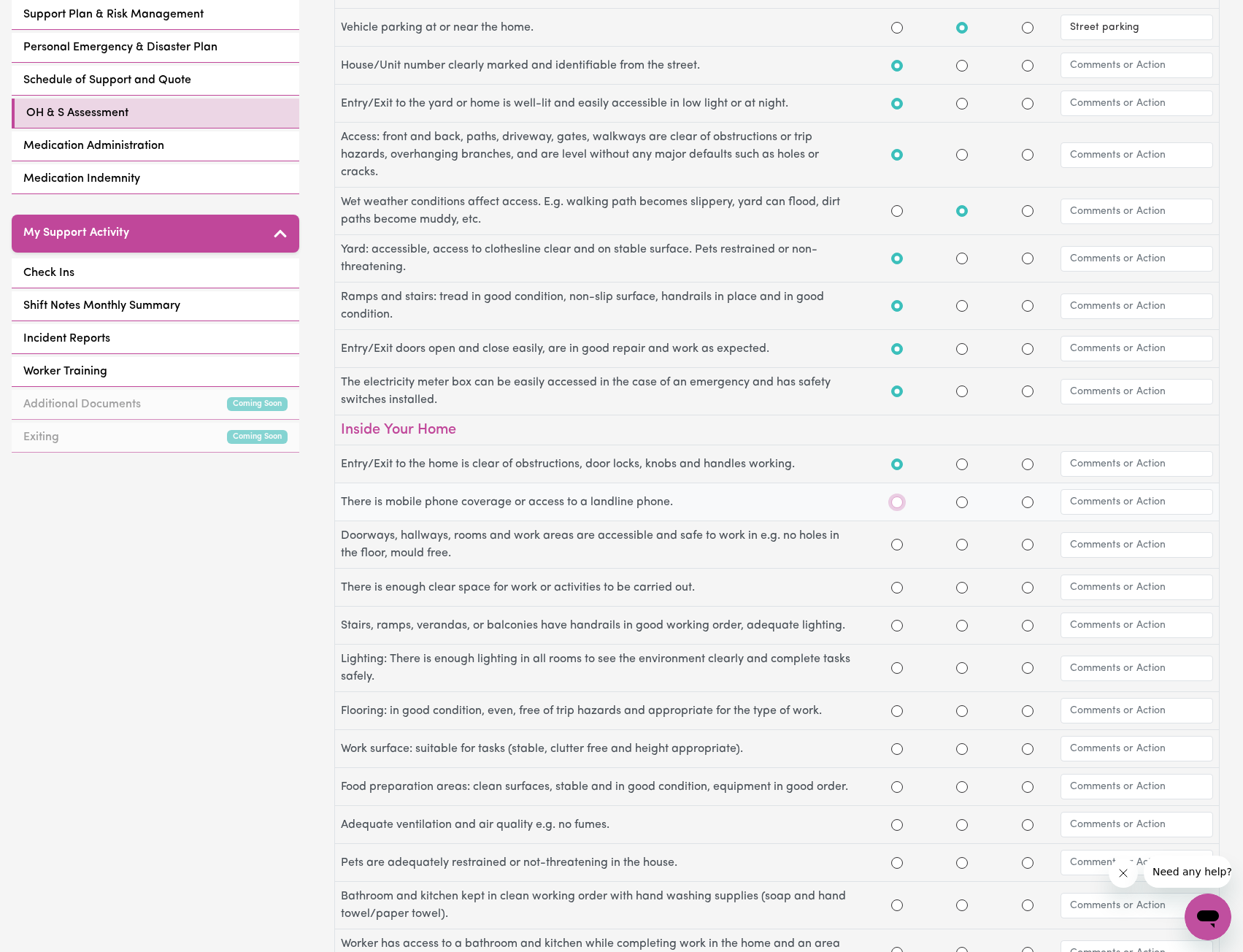
click at [901, 499] on input "Yes" at bounding box center [897, 502] width 11 height 11
radio input "true"
click at [905, 544] on div "Yes" at bounding box center [897, 544] width 66 height 17
click at [900, 546] on input "Yes" at bounding box center [897, 544] width 11 height 11
radio input "true"
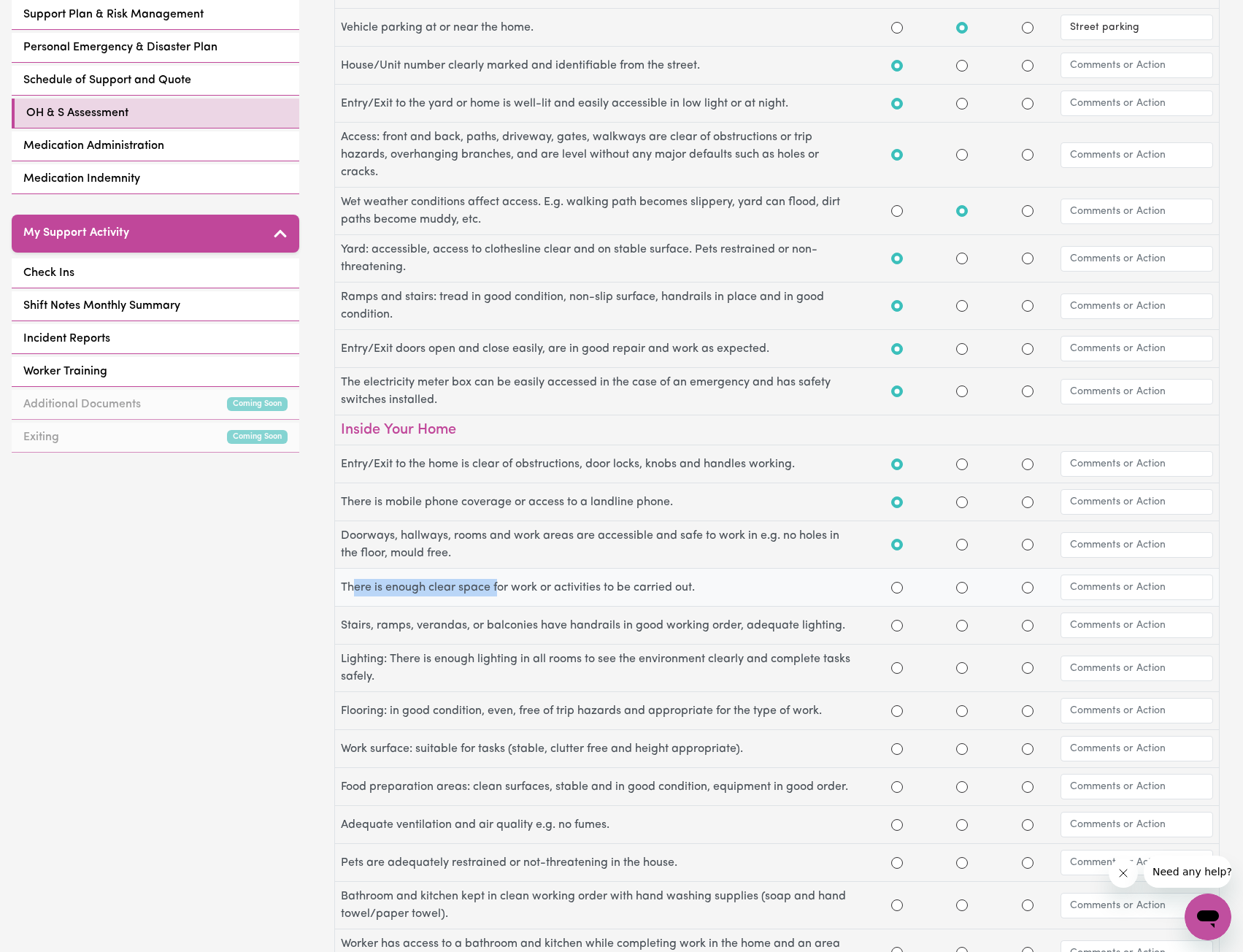
drag, startPoint x: 356, startPoint y: 592, endPoint x: 506, endPoint y: 595, distance: 150.0
click at [499, 595] on label "There is enough clear space for work or activities to be carried out." at bounding box center [603, 588] width 523 height 17
click at [512, 597] on div "There is enough clear space for work or activities to be carried out. Yes No N/A" at bounding box center [776, 587] width 884 height 37
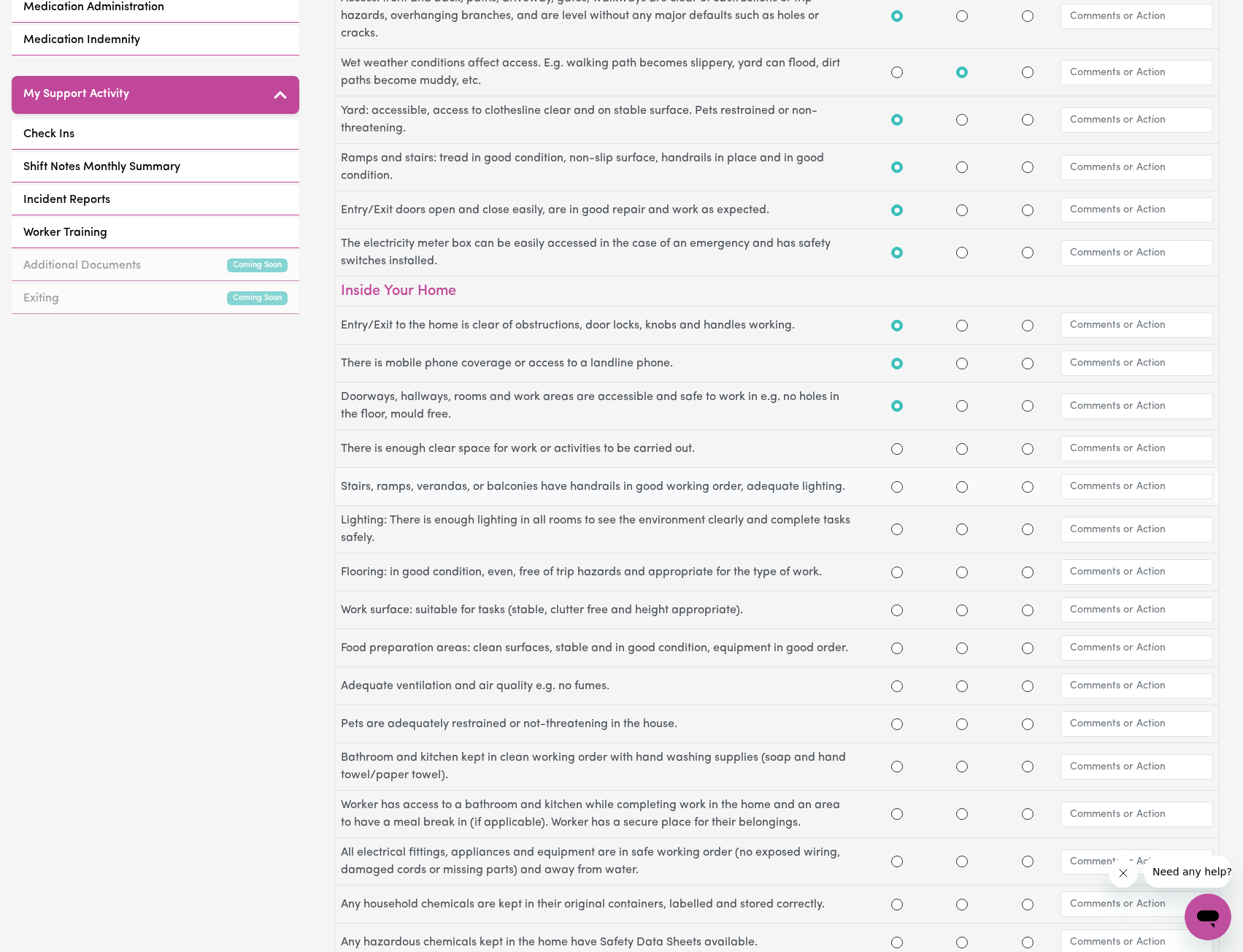
scroll to position [584, 0]
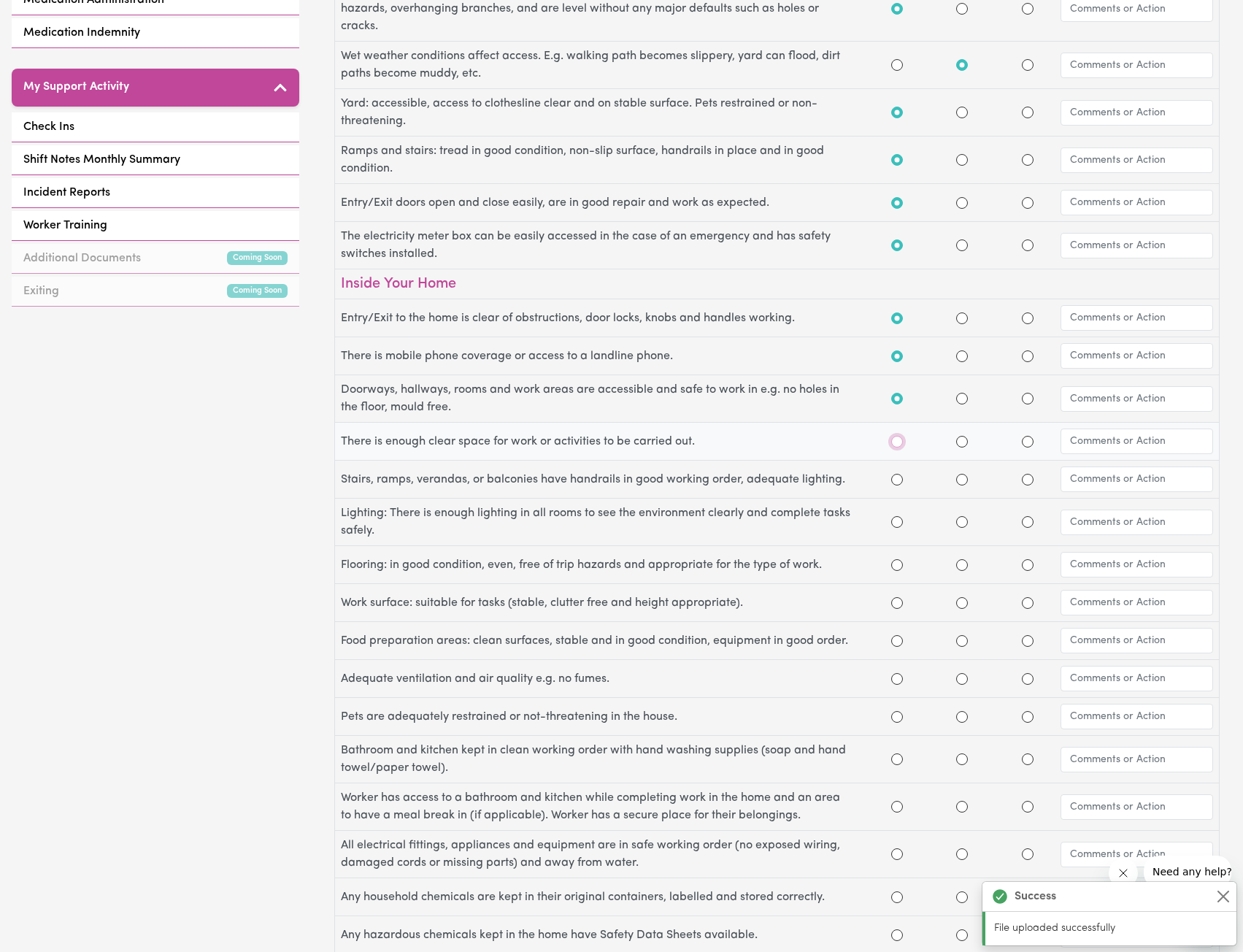
click at [901, 445] on input "Yes" at bounding box center [897, 441] width 11 height 11
radio input "true"
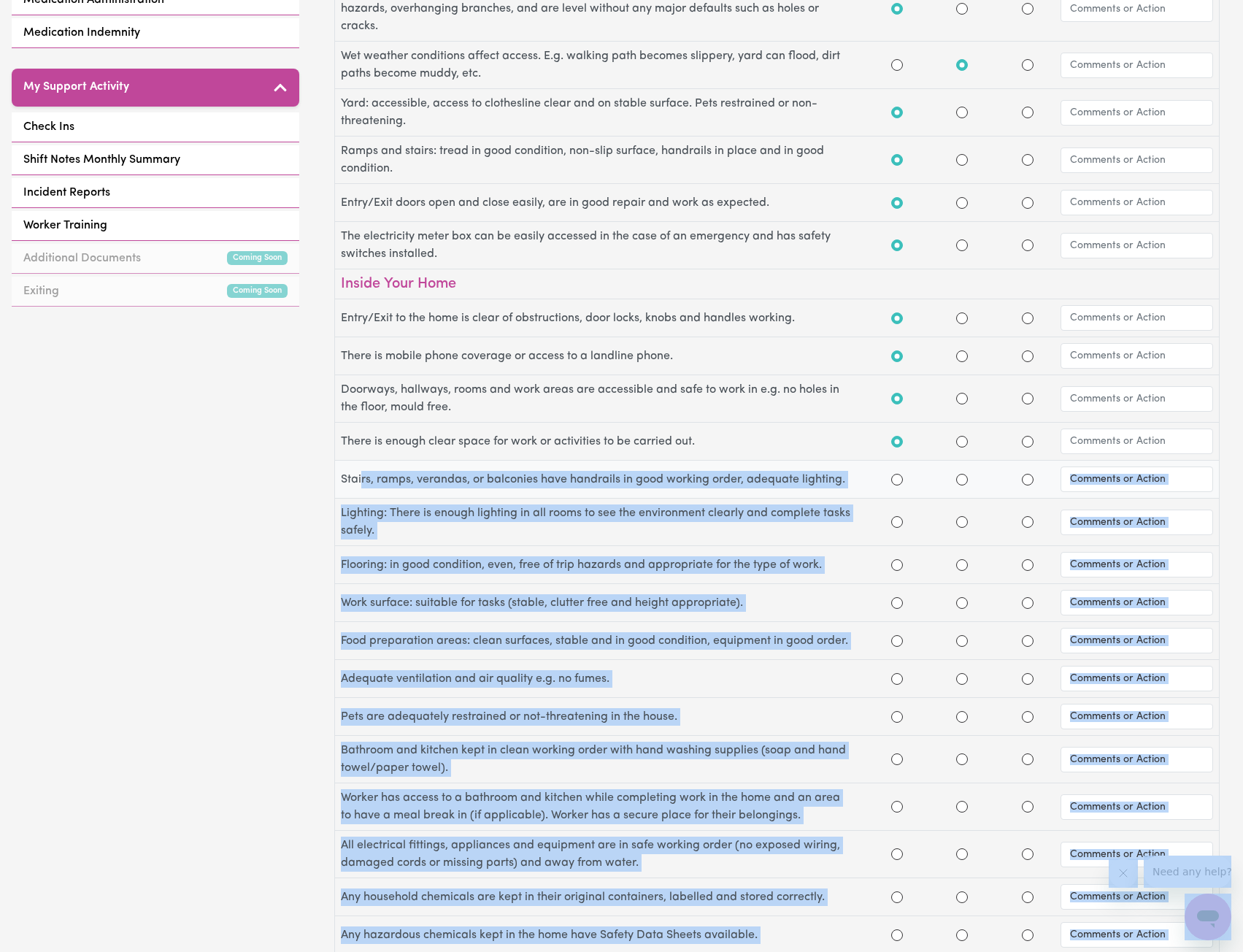
drag, startPoint x: 370, startPoint y: 479, endPoint x: 617, endPoint y: 483, distance: 247.0
click at [617, 483] on label "Stairs, ramps, verandas, or balconies have handrails in good working order, ade…" at bounding box center [603, 479] width 523 height 17
click at [647, 482] on label "Stairs, ramps, verandas, or balconies have handrails in good working order, ade…" at bounding box center [603, 479] width 523 height 17
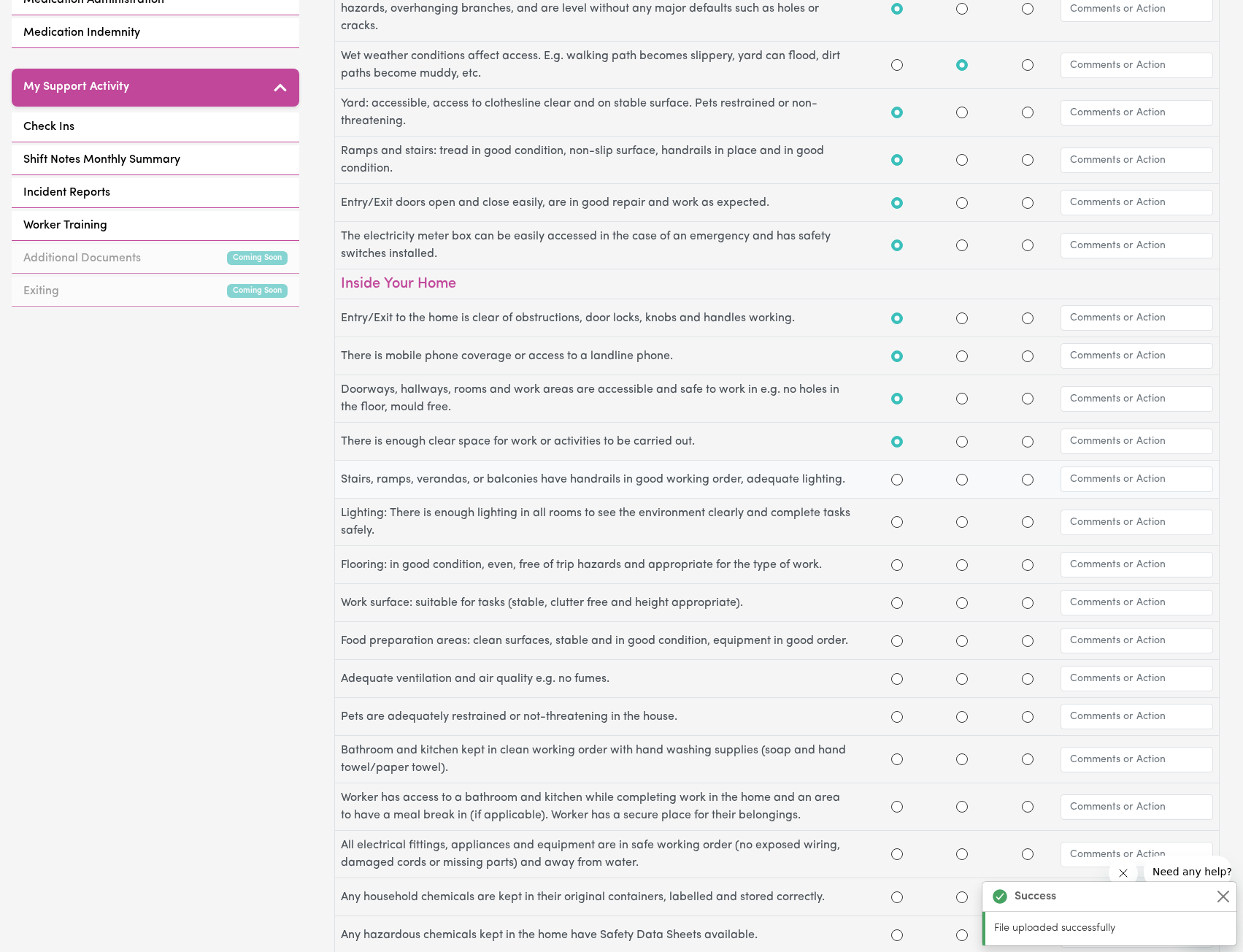
click at [733, 479] on label "Stairs, ramps, verandas, or balconies have handrails in good working order, ade…" at bounding box center [603, 479] width 523 height 17
click at [903, 475] on div "Yes" at bounding box center [897, 479] width 66 height 17
click at [898, 478] on input "Yes" at bounding box center [897, 479] width 11 height 11
radio input "true"
drag, startPoint x: 354, startPoint y: 513, endPoint x: 555, endPoint y: 517, distance: 201.0
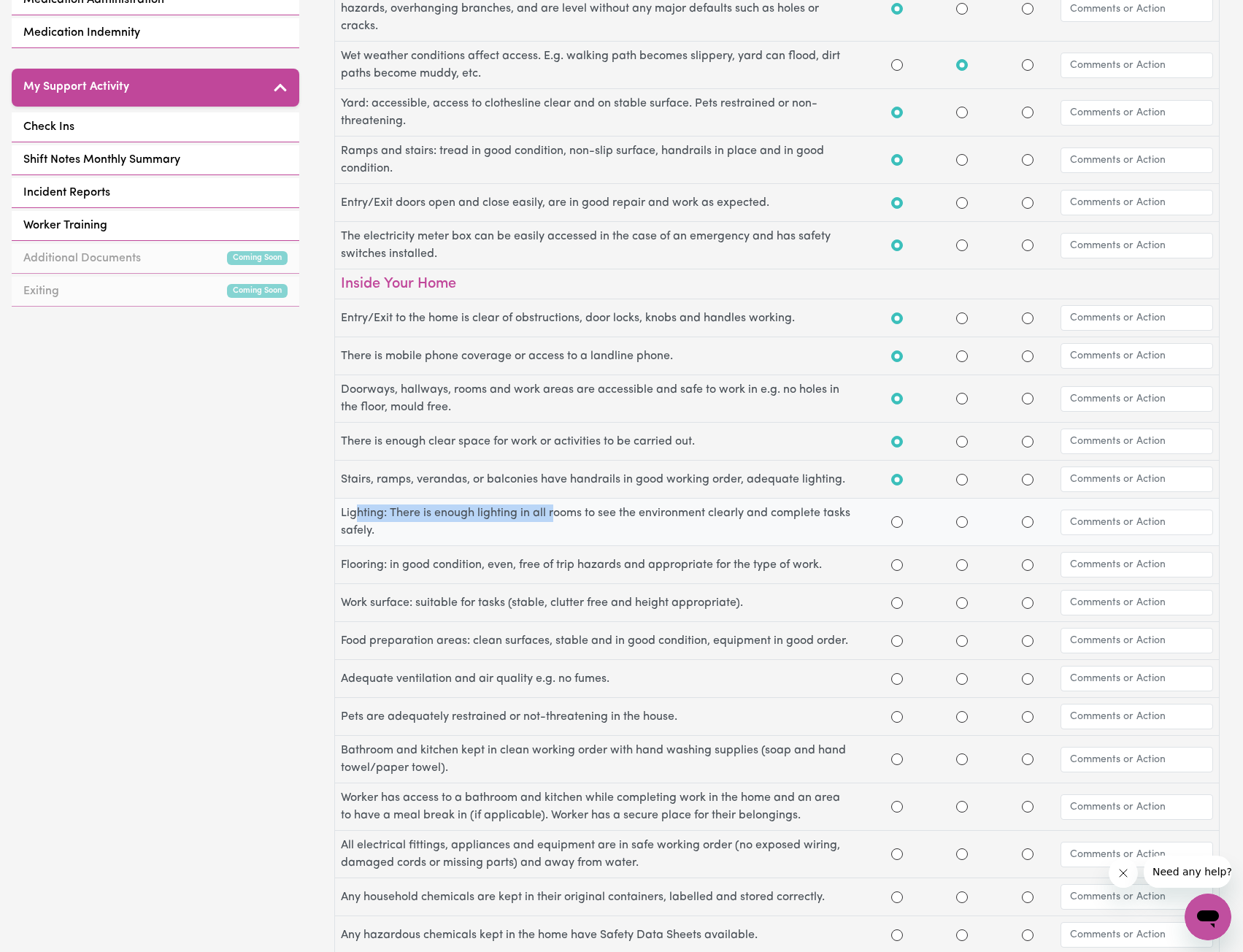
click at [555, 517] on label "Lighting: There is enough lighting in all rooms to see the environment clearly …" at bounding box center [603, 522] width 523 height 35
click at [893, 521] on input "Yes" at bounding box center [897, 522] width 11 height 11
radio input "true"
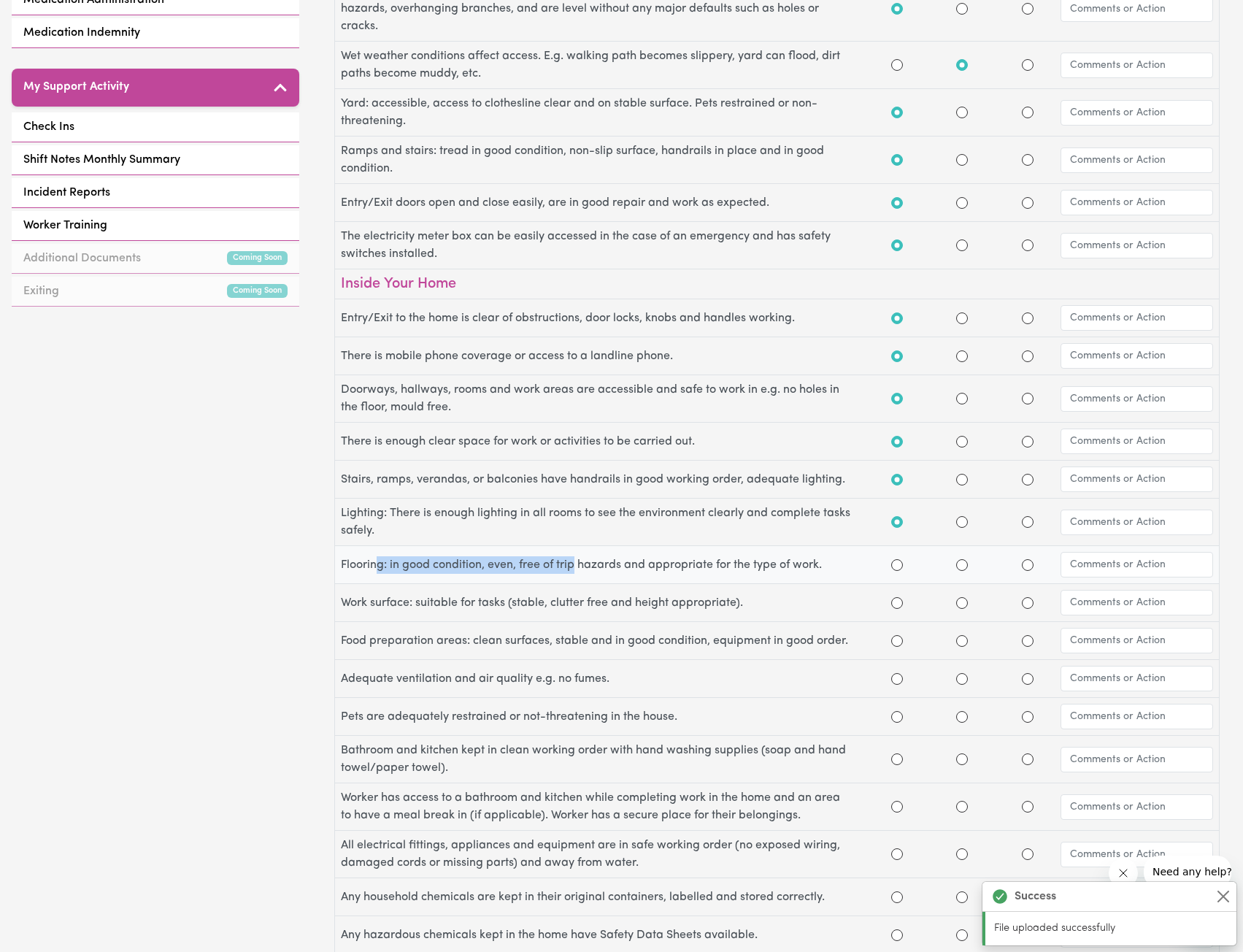
drag, startPoint x: 375, startPoint y: 561, endPoint x: 581, endPoint y: 569, distance: 206.2
click at [581, 569] on label "Flooring: in good condition, even, free of trip hazards and appropriate for the…" at bounding box center [603, 565] width 523 height 17
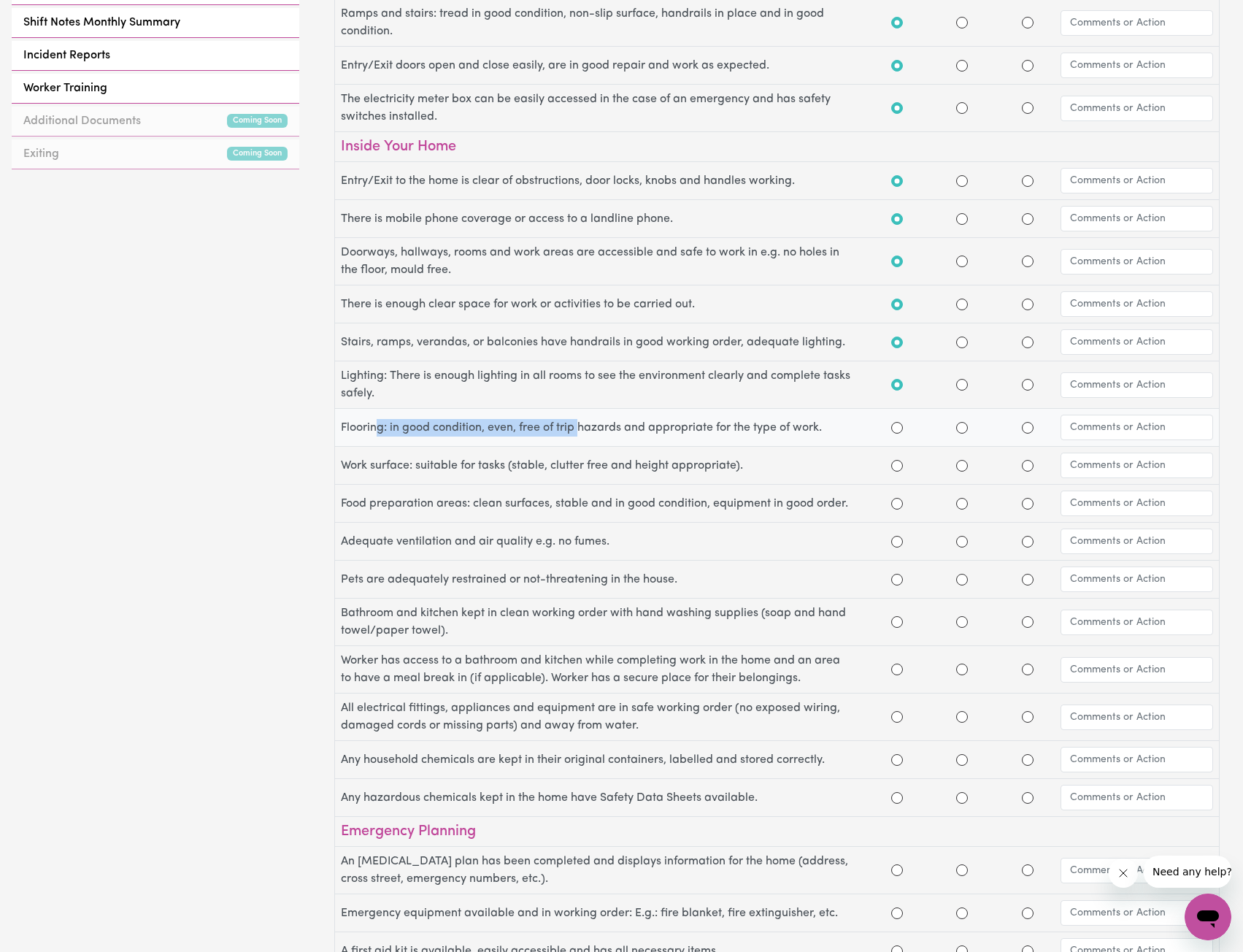
scroll to position [730, 0]
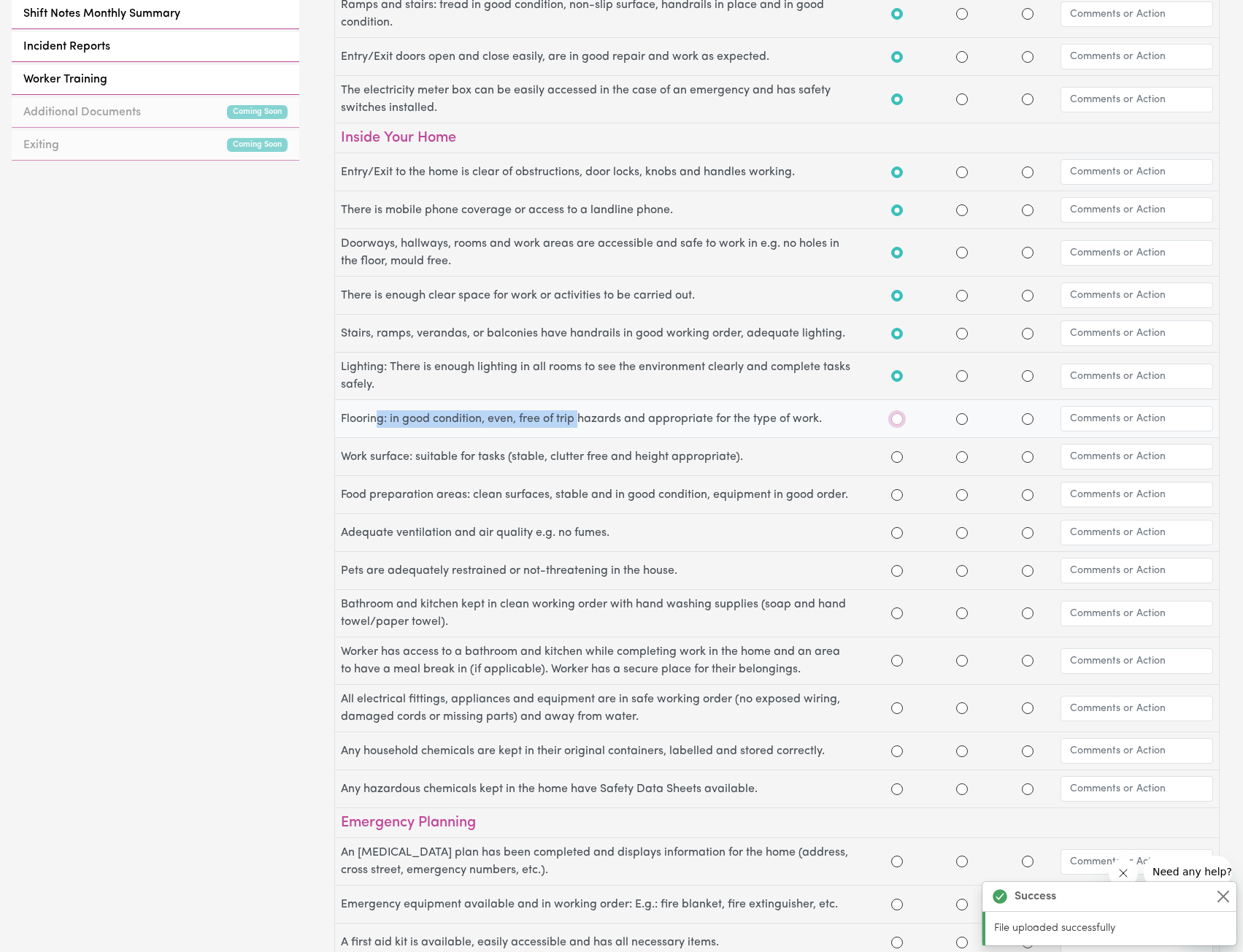
click at [901, 417] on input "Yes" at bounding box center [897, 419] width 11 height 11
radio input "true"
drag, startPoint x: 390, startPoint y: 451, endPoint x: 491, endPoint y: 460, distance: 101.4
click at [491, 460] on label "Work surface: suitable for tasks (stable, clutter free and height appropriate)." at bounding box center [603, 457] width 523 height 17
click at [899, 457] on input "Yes" at bounding box center [897, 457] width 11 height 11
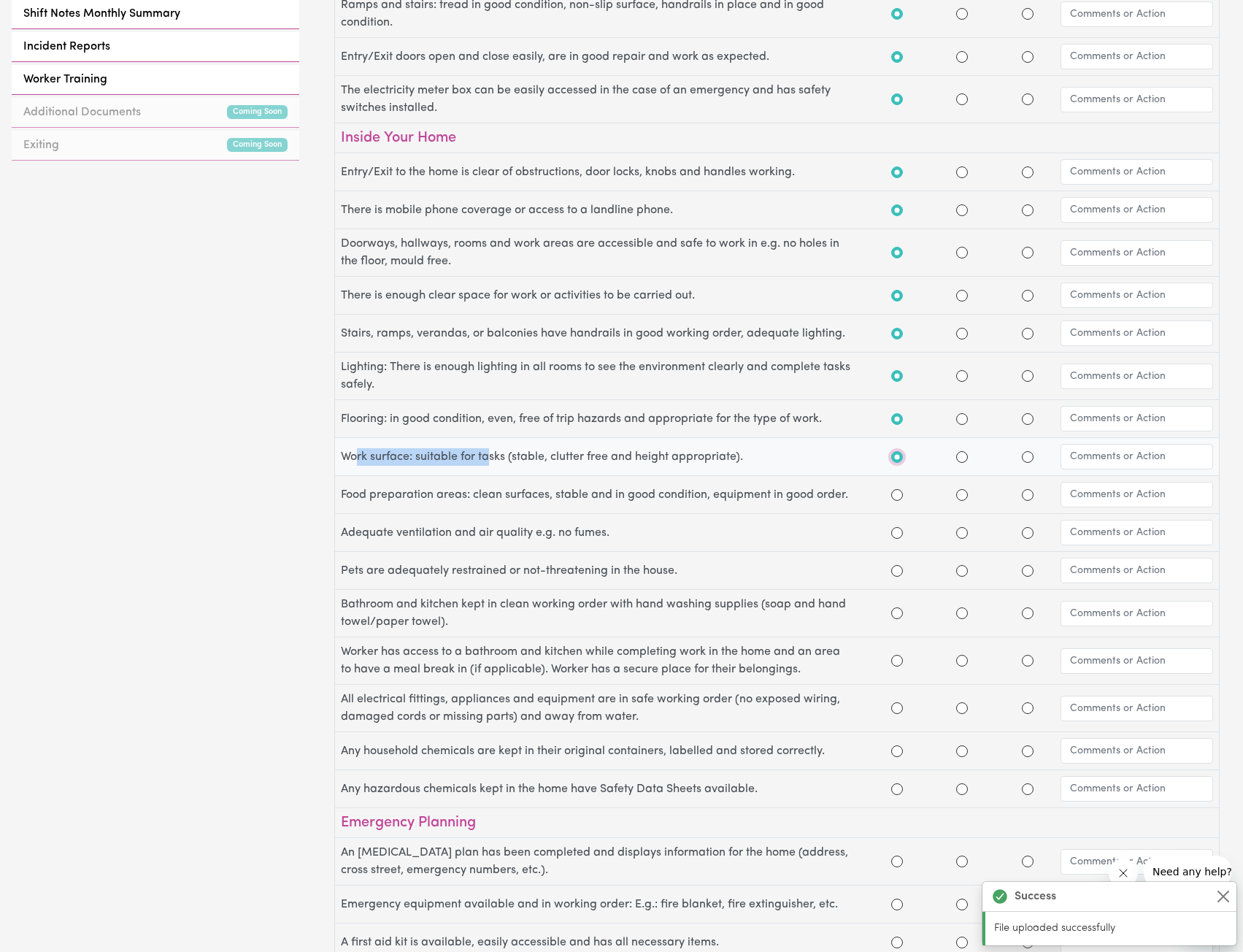
radio input "true"
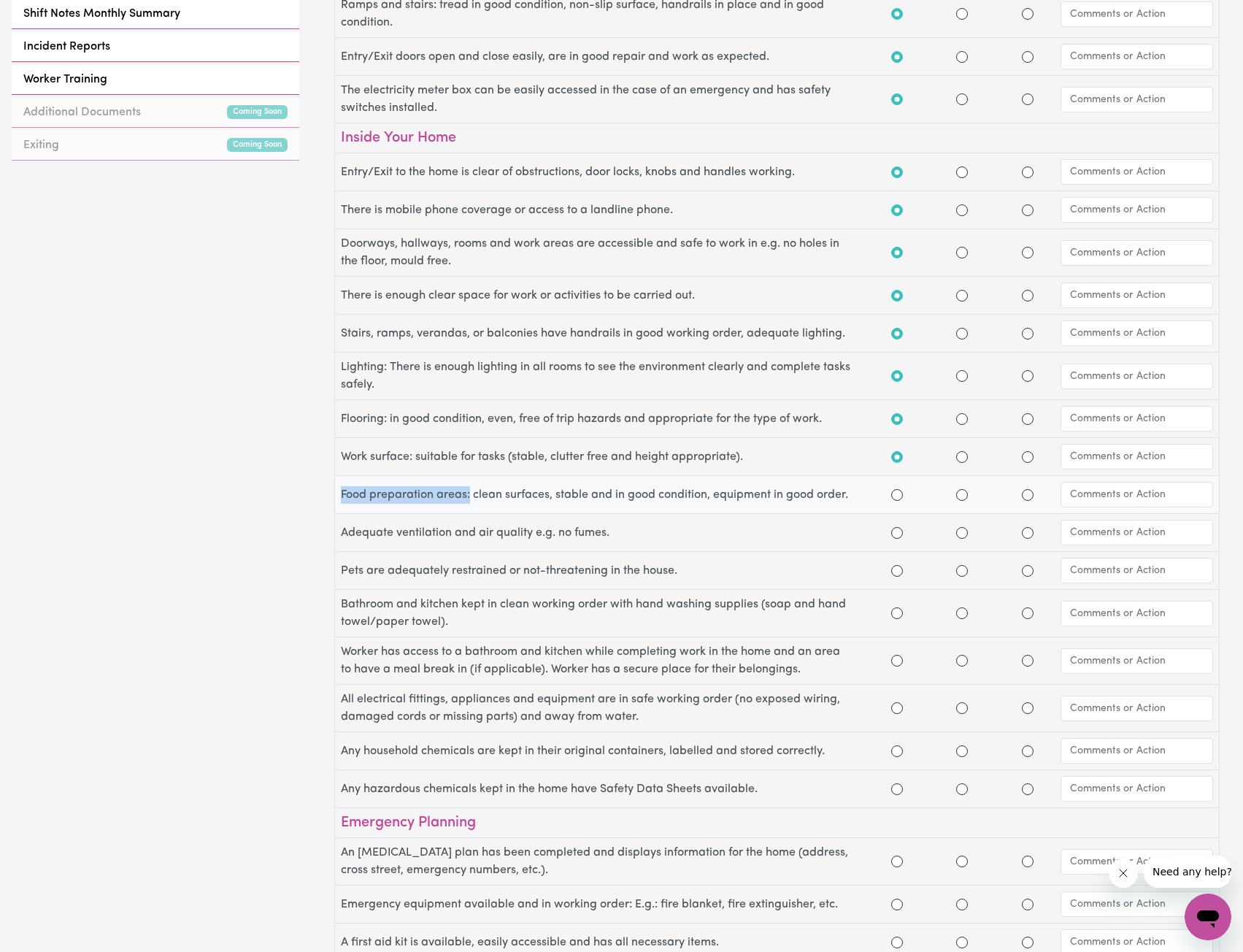
drag, startPoint x: 341, startPoint y: 496, endPoint x: 477, endPoint y: 495, distance: 136.0
click at [470, 495] on label "Food preparation areas: clean surfaces, stable and in good condition, equipment…" at bounding box center [603, 495] width 523 height 17
click at [898, 497] on input "Yes" at bounding box center [897, 495] width 11 height 11
radio input "true"
drag, startPoint x: 350, startPoint y: 531, endPoint x: 562, endPoint y: 534, distance: 212.0
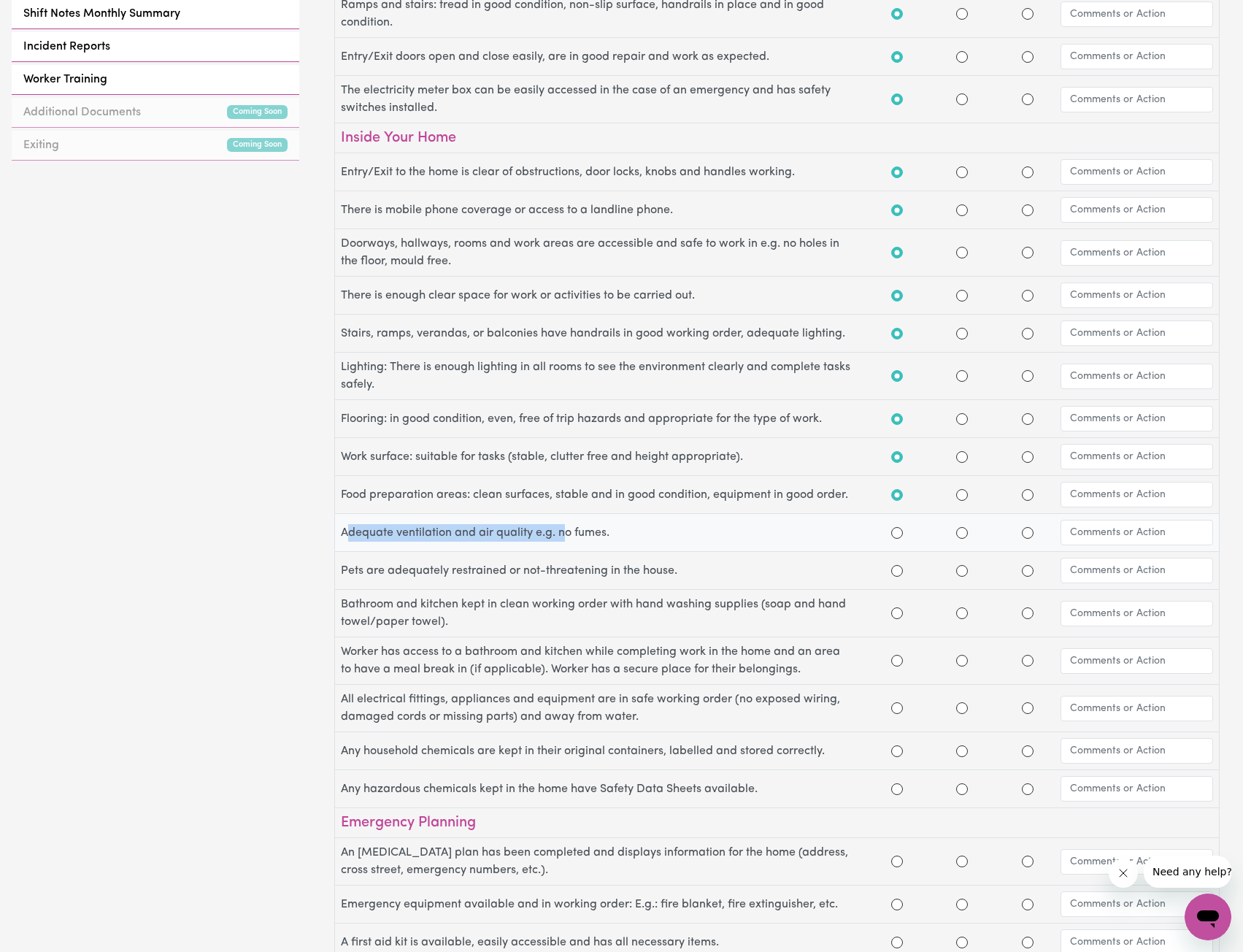
click at [562, 534] on label "Adequate ventilation and air quality e.g. no fumes." at bounding box center [603, 532] width 523 height 17
click at [896, 535] on input "Yes" at bounding box center [897, 532] width 11 height 11
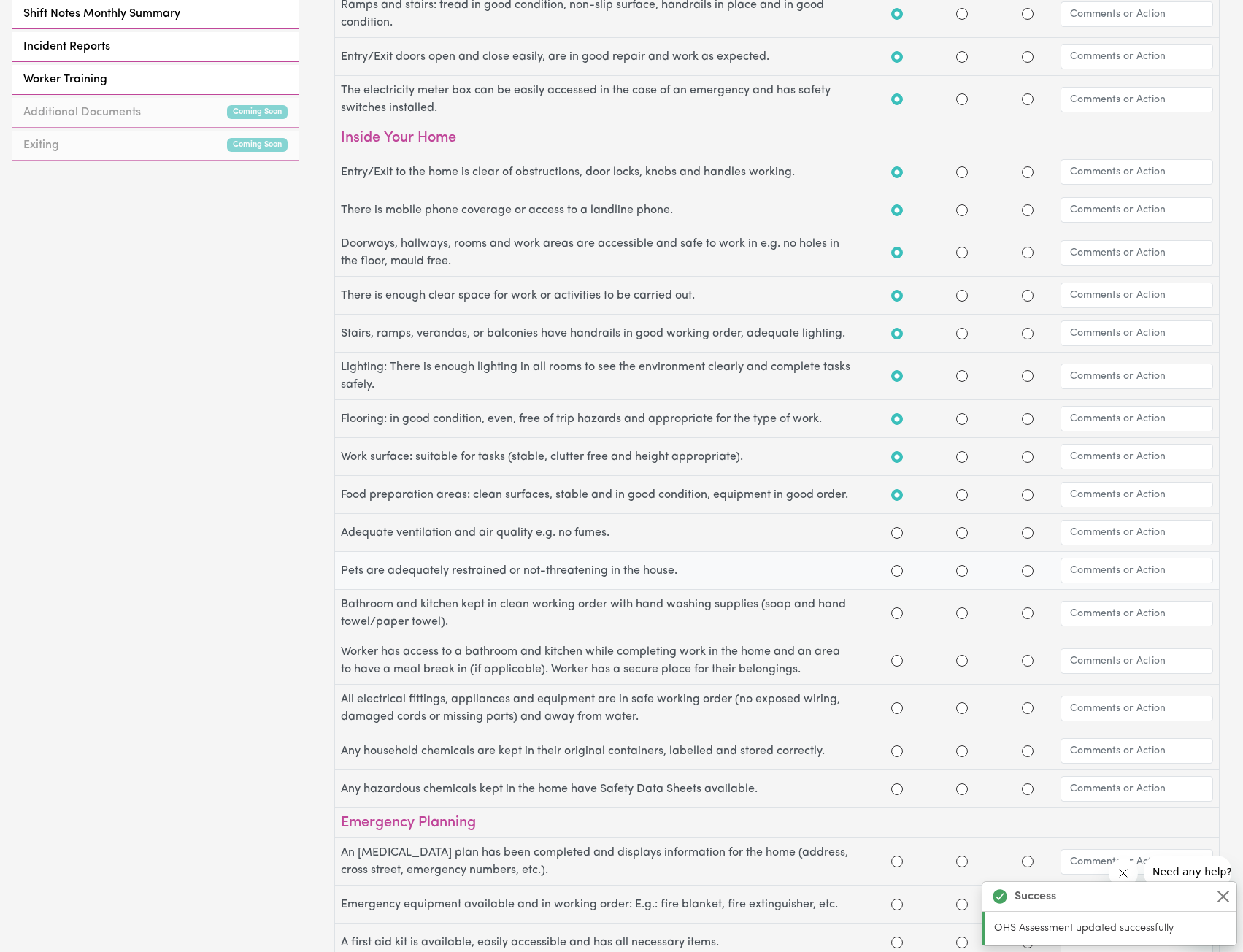
click at [367, 575] on label "Pets are adequately restrained or not-threatening in the house." at bounding box center [603, 571] width 523 height 17
drag, startPoint x: 341, startPoint y: 572, endPoint x: 454, endPoint y: 567, distance: 113.1
click at [448, 568] on label "Pets are adequately restrained or not-threatening in the house." at bounding box center [603, 571] width 523 height 17
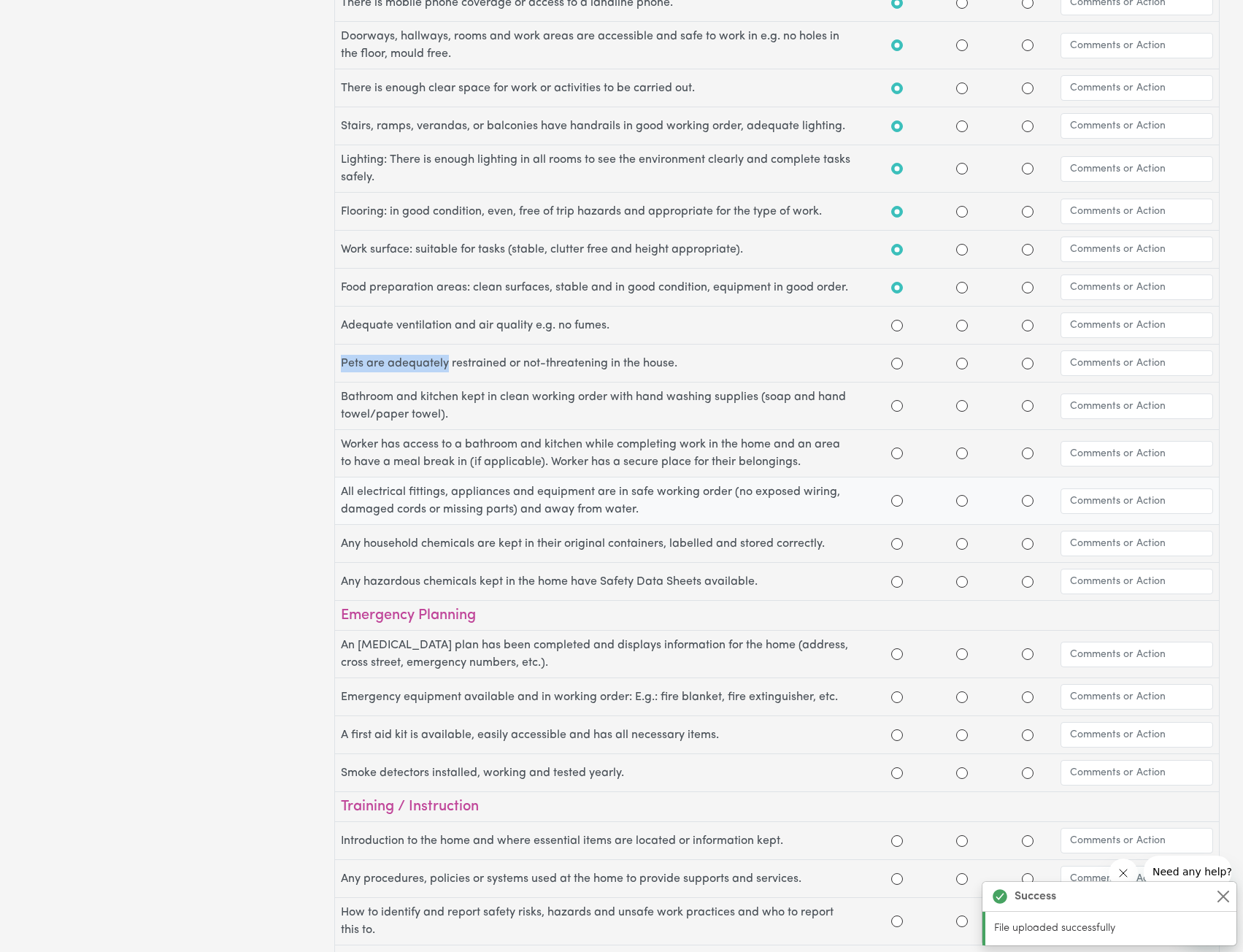
scroll to position [949, 0]
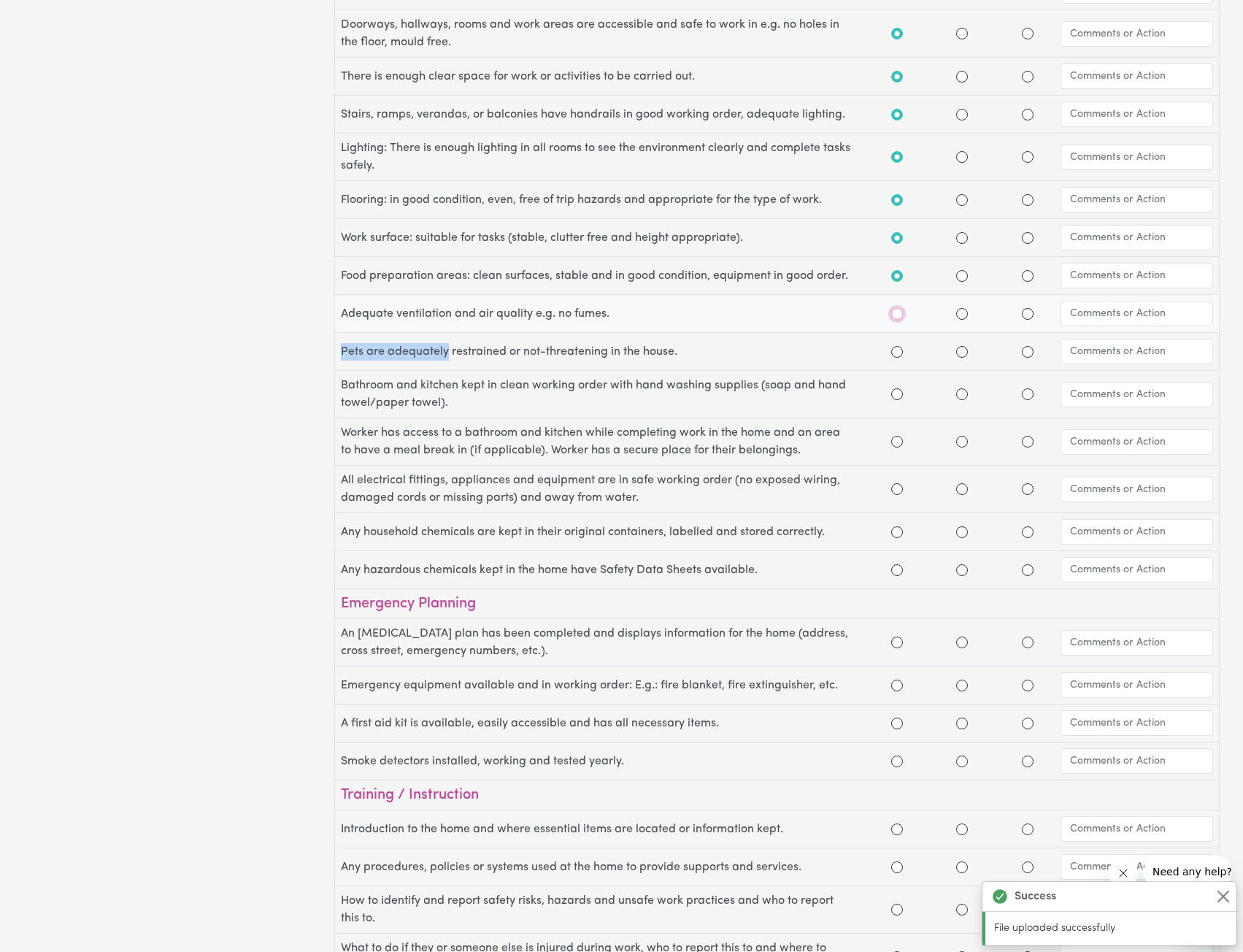
click at [894, 313] on input "Yes" at bounding box center [897, 313] width 11 height 11
radio input "true"
click at [1010, 352] on div "N/A" at bounding box center [1028, 352] width 66 height 17
click at [1025, 352] on input "N/A" at bounding box center [1028, 352] width 11 height 11
radio input "true"
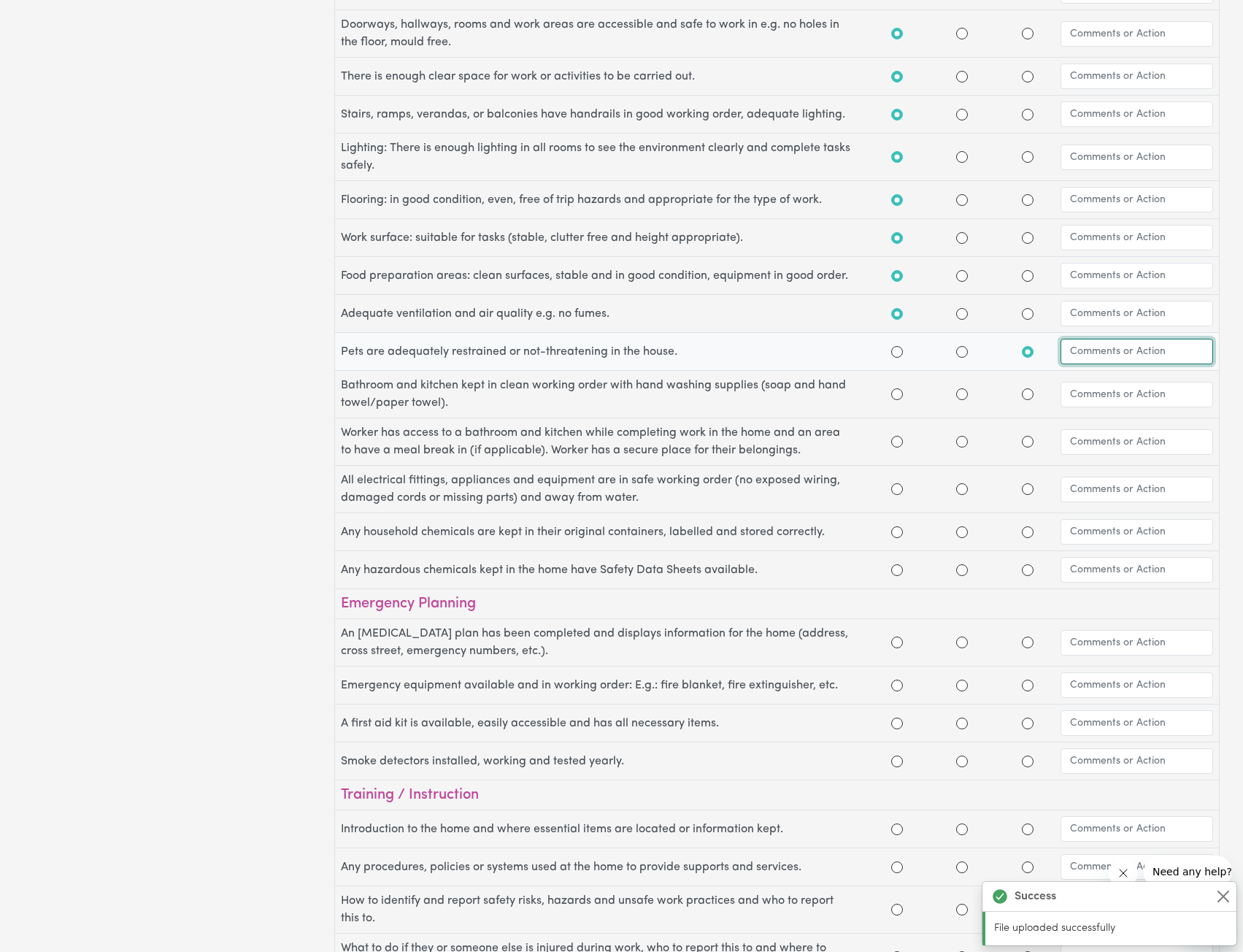
click at [1118, 352] on input "text" at bounding box center [1137, 352] width 153 height 26
click at [521, 400] on label "Bathroom and kitchen kept in clean working order with hand washing supplies (so…" at bounding box center [603, 394] width 523 height 35
radio input "false"
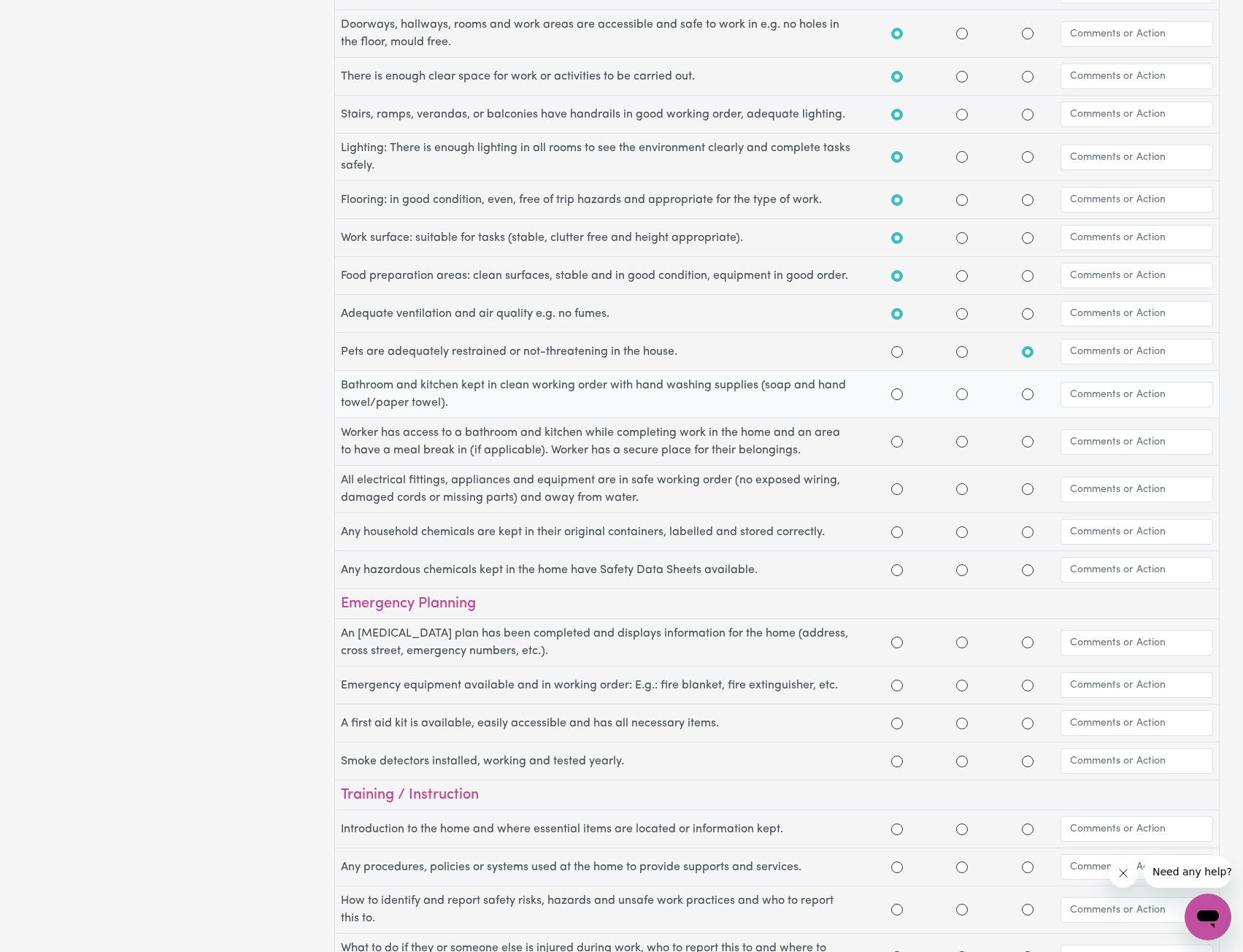
radio input "false"
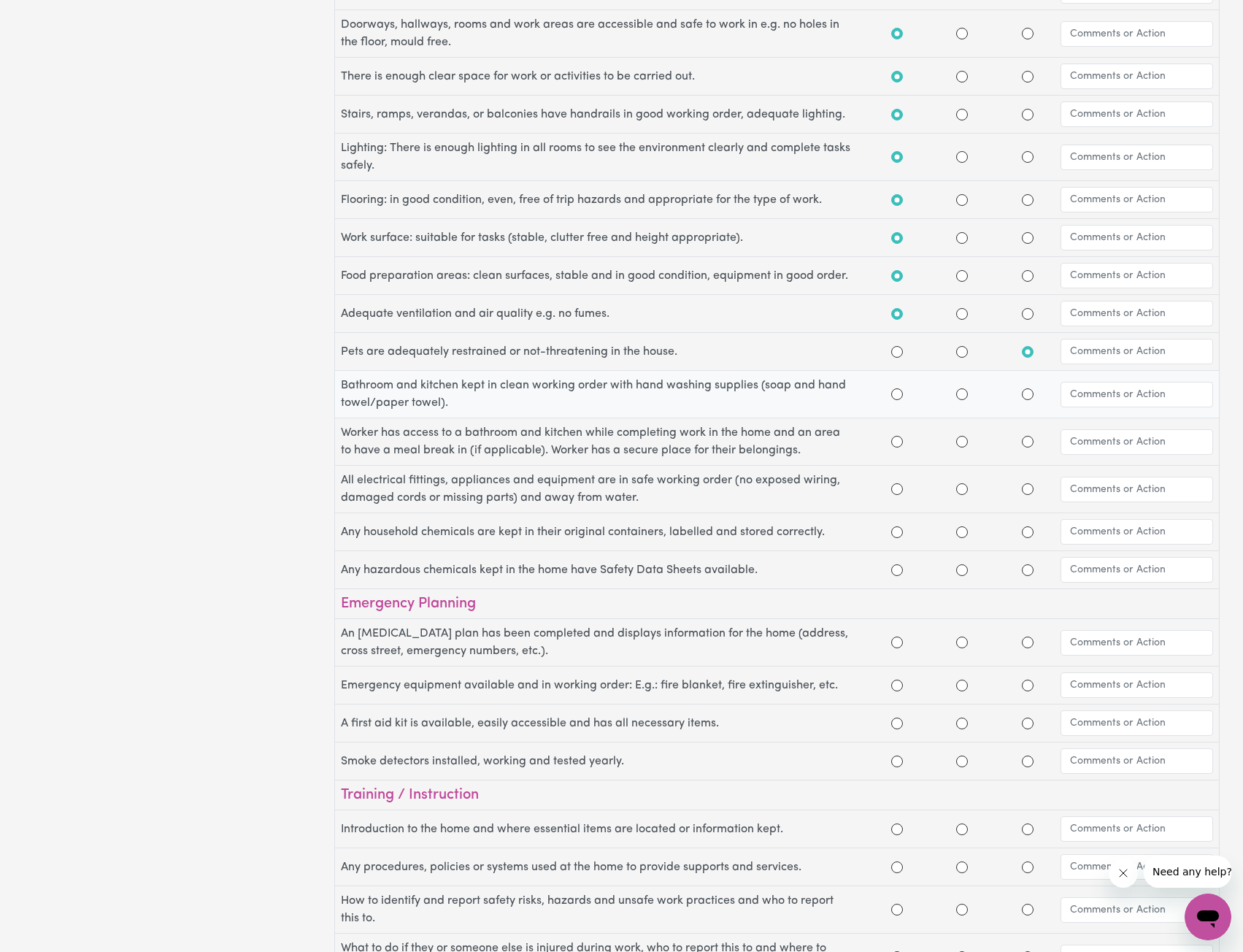
radio input "false"
radio input "true"
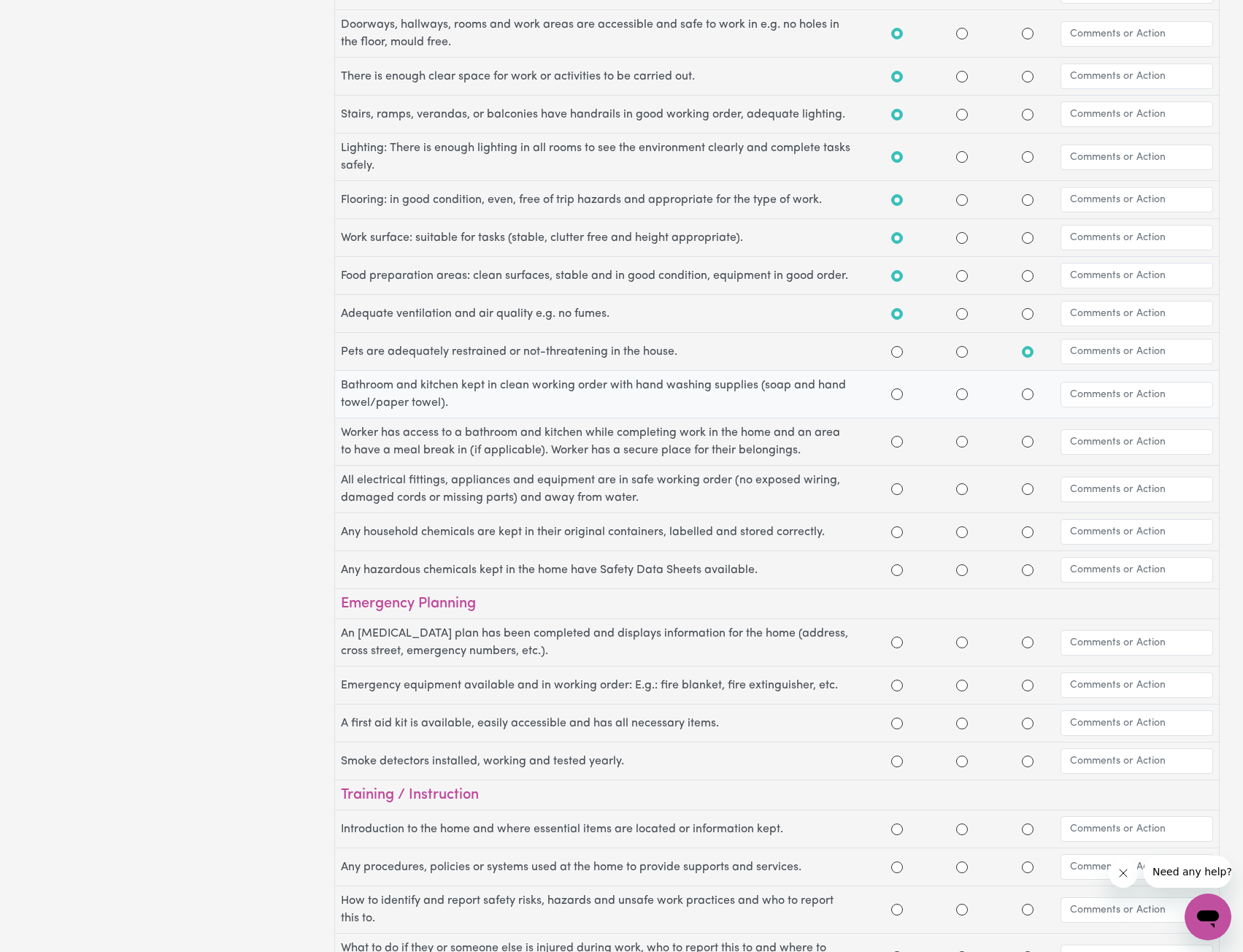
radio input "true"
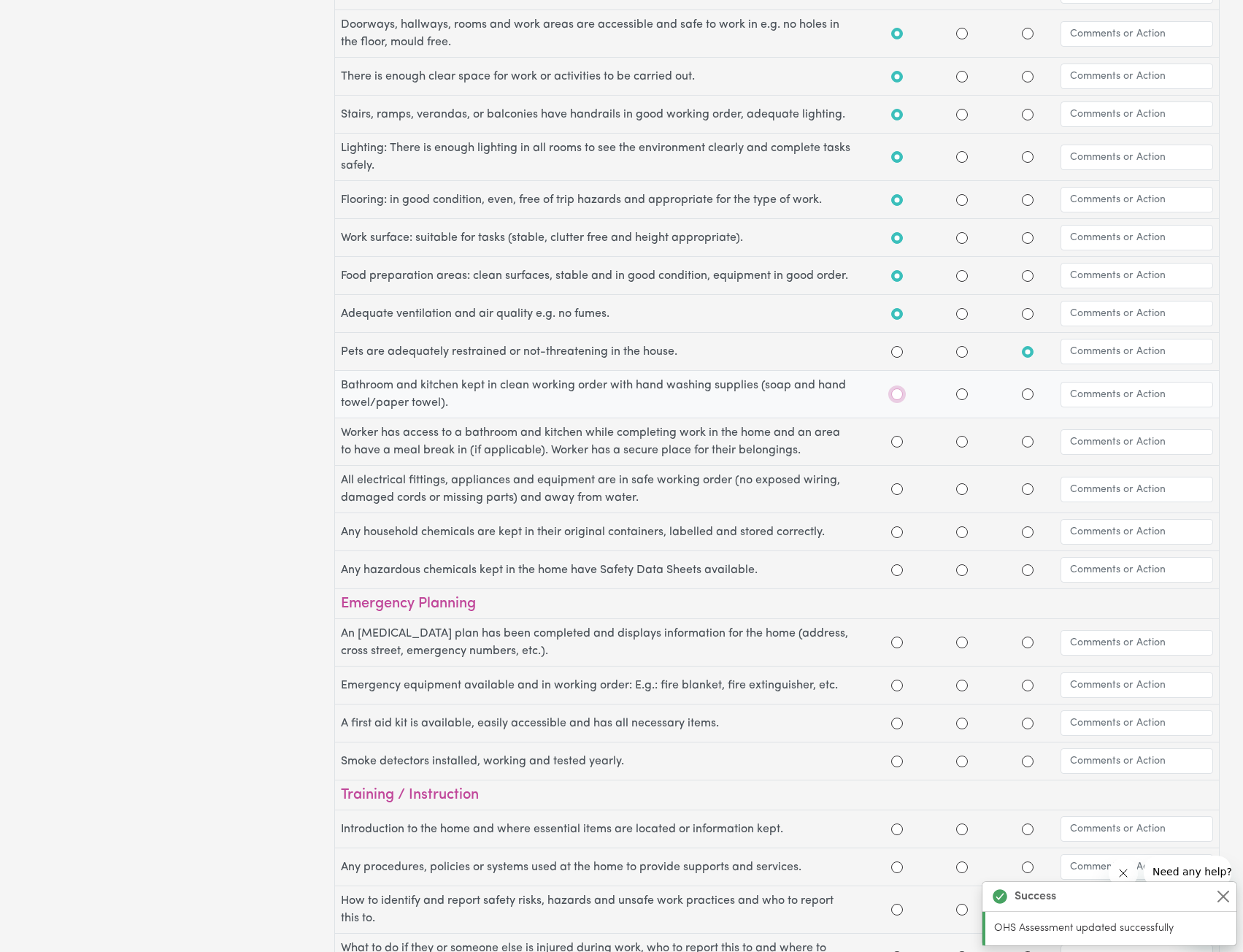
click at [898, 392] on input "Yes" at bounding box center [897, 394] width 11 height 11
radio input "true"
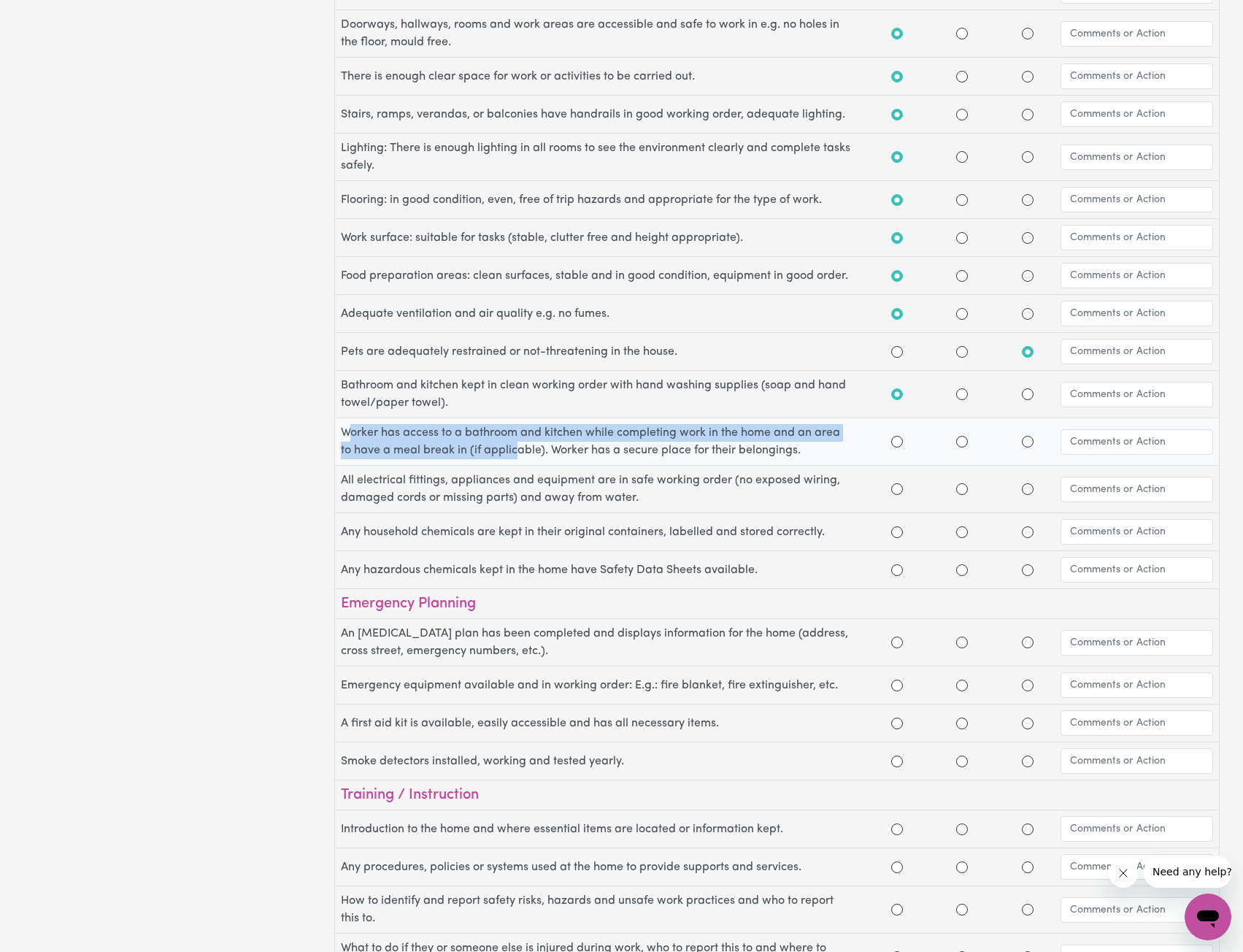
drag, startPoint x: 347, startPoint y: 432, endPoint x: 516, endPoint y: 453, distance: 170.3
click at [516, 453] on label "Worker has access to a bathroom and kitchen while completing work in the home a…" at bounding box center [603, 442] width 523 height 35
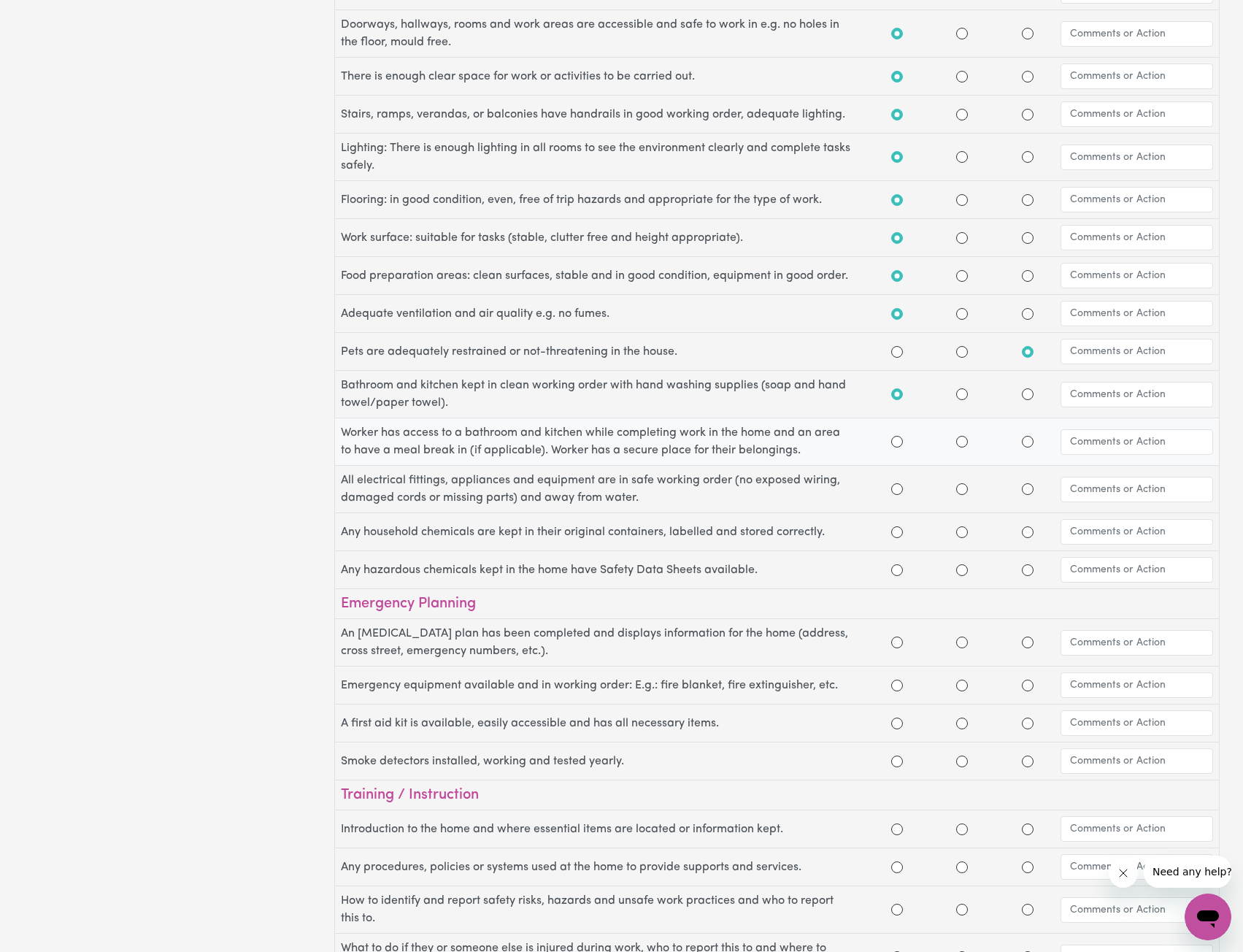
click at [880, 442] on div "Yes" at bounding box center [897, 442] width 66 height 17
click at [895, 439] on input "Yes" at bounding box center [897, 441] width 11 height 11
radio input "true"
drag, startPoint x: 344, startPoint y: 476, endPoint x: 734, endPoint y: 485, distance: 390.1
click at [734, 485] on label "All electrical fittings, appliances and equipment are in safe working order (no…" at bounding box center [603, 489] width 523 height 35
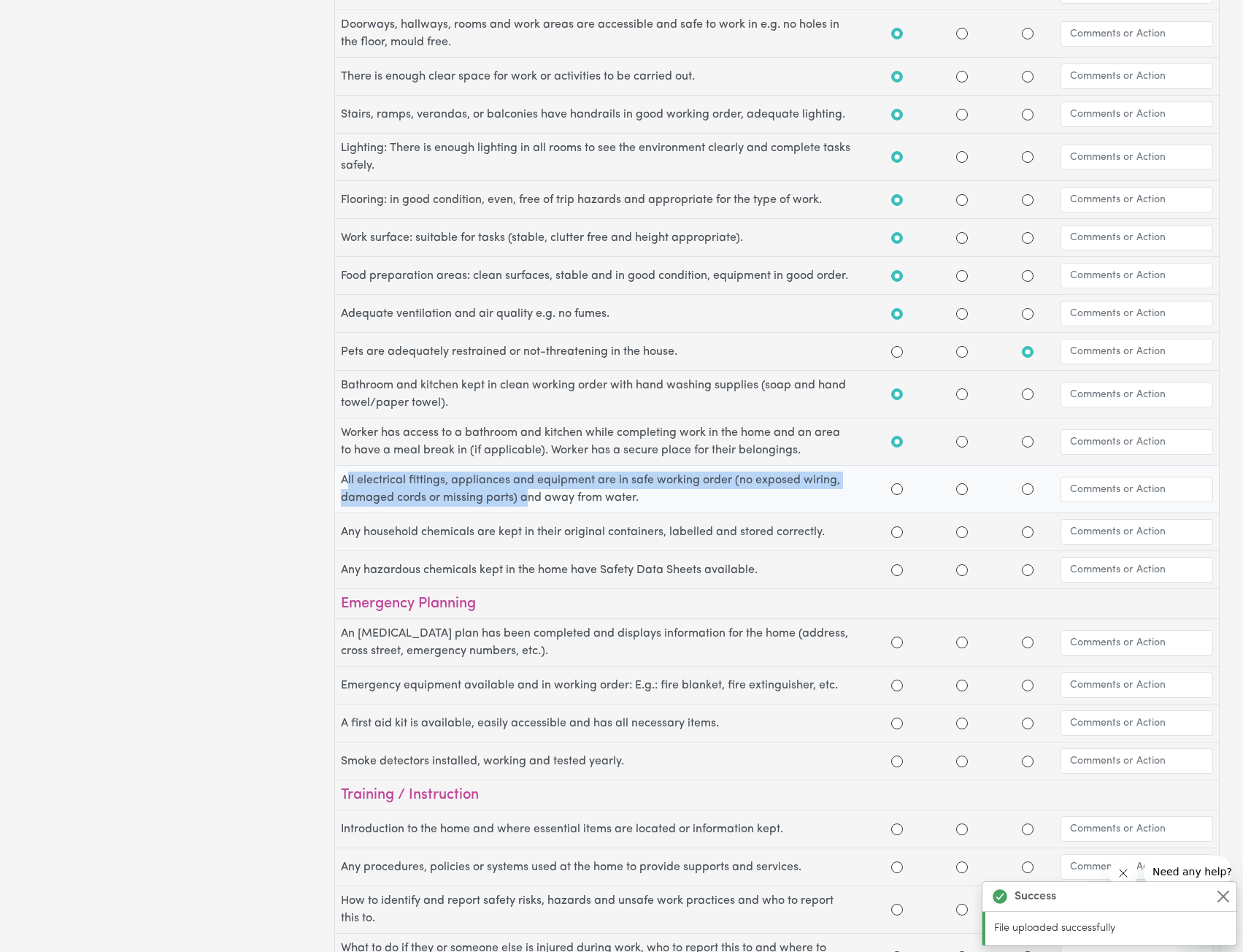
drag, startPoint x: 374, startPoint y: 486, endPoint x: 592, endPoint y: 495, distance: 218.2
click at [538, 496] on label "All electrical fittings, appliances and equipment are in safe working order (no…" at bounding box center [603, 489] width 523 height 35
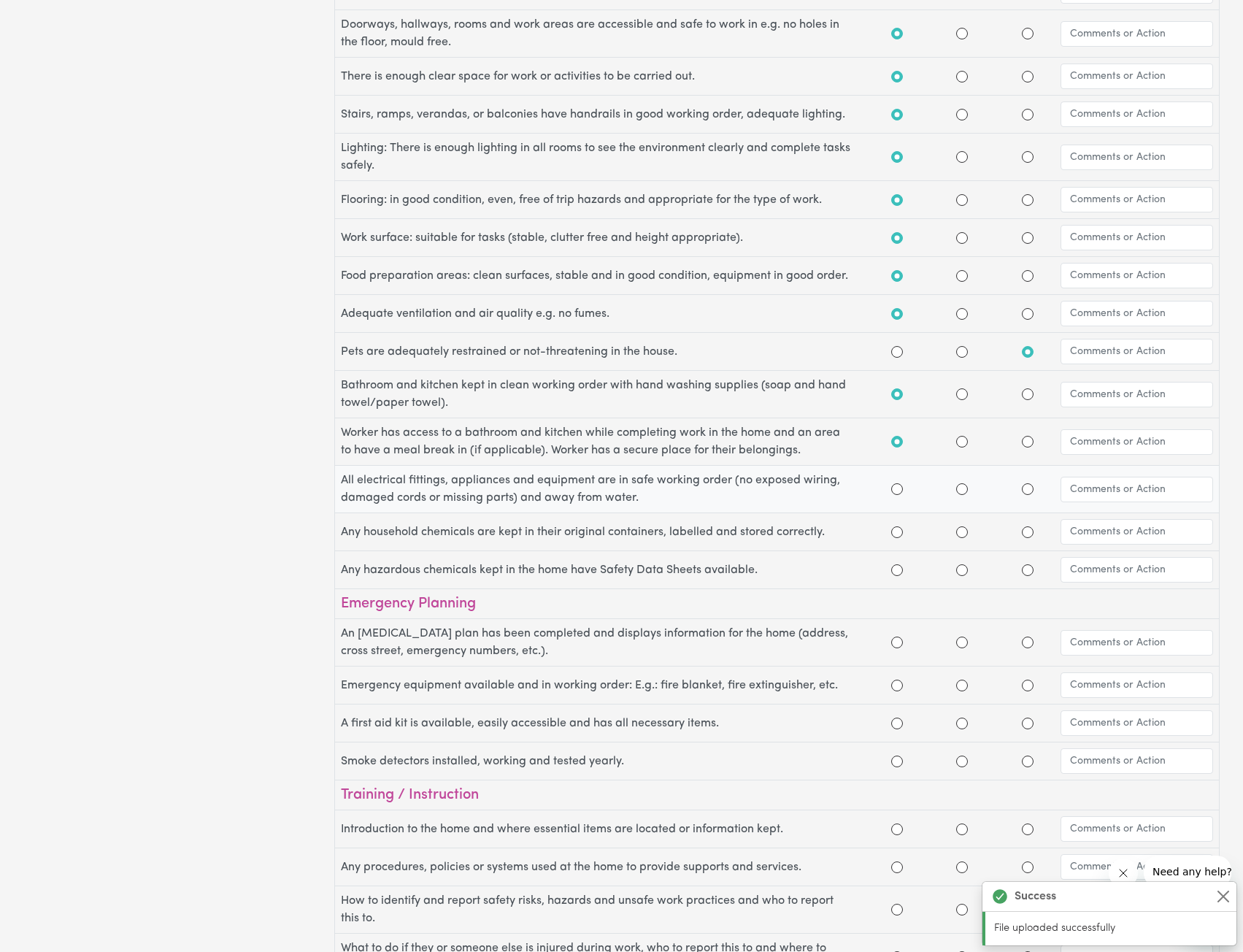
click at [605, 493] on label "All electrical fittings, appliances and equipment are in safe working order (no…" at bounding box center [603, 489] width 523 height 35
click at [899, 491] on input "Yes" at bounding box center [897, 488] width 11 height 11
radio input "true"
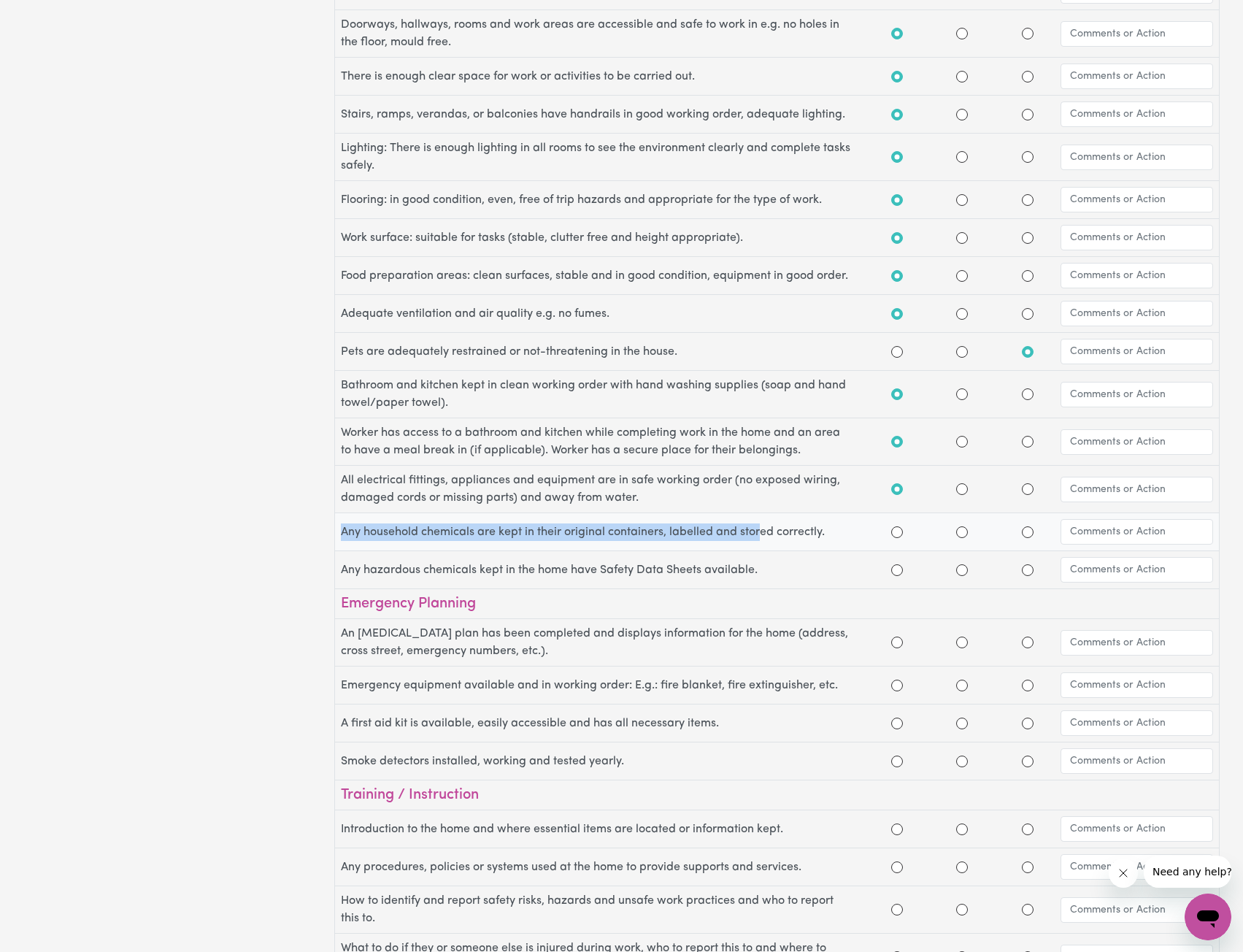
drag, startPoint x: 345, startPoint y: 525, endPoint x: 761, endPoint y: 542, distance: 416.3
click at [761, 542] on div "Any household chemicals are kept in their original containers, labelled and sto…" at bounding box center [776, 532] width 884 height 37
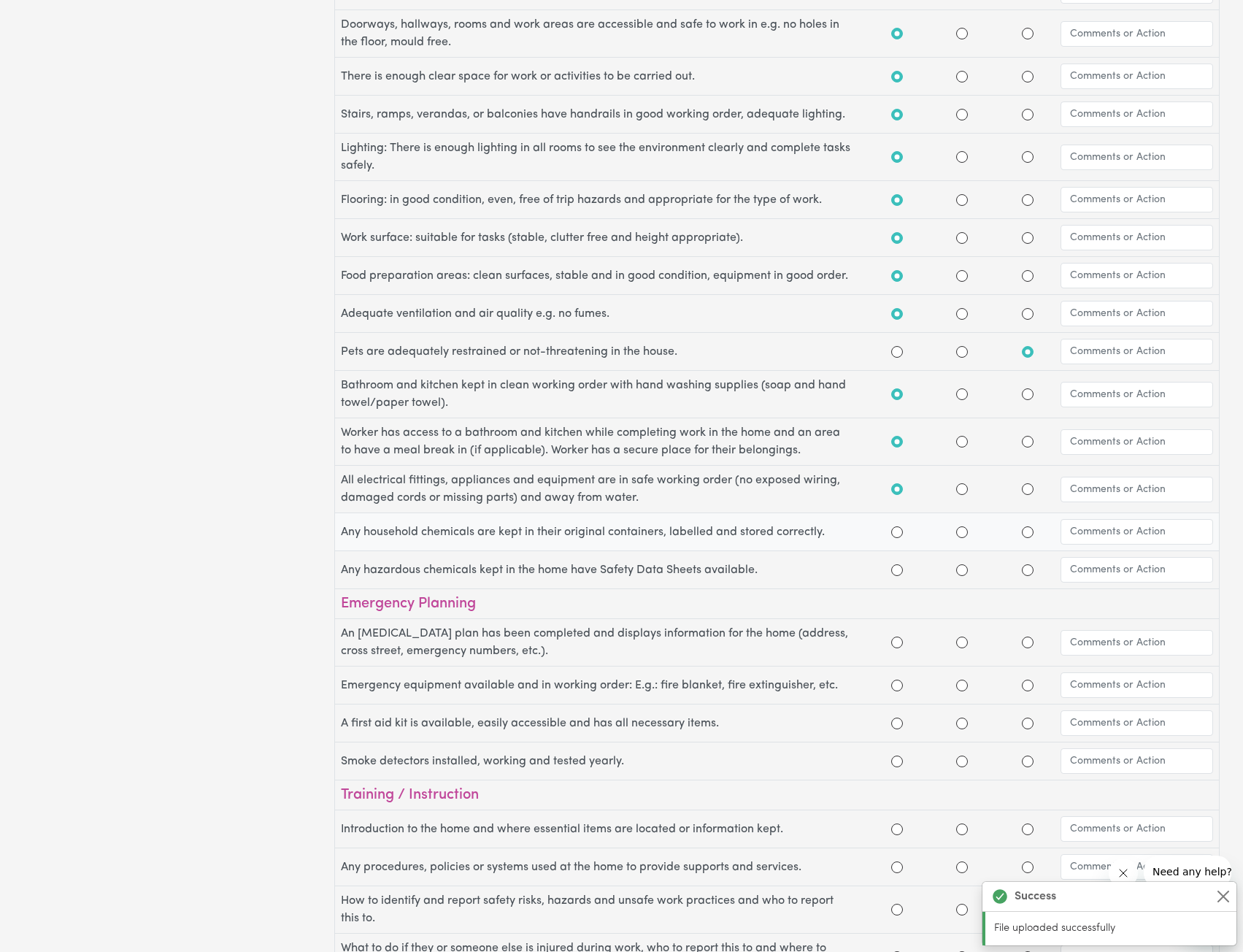
click at [902, 527] on div at bounding box center [897, 532] width 11 height 17
click at [894, 532] on input "Yes" at bounding box center [897, 532] width 11 height 11
radio input "true"
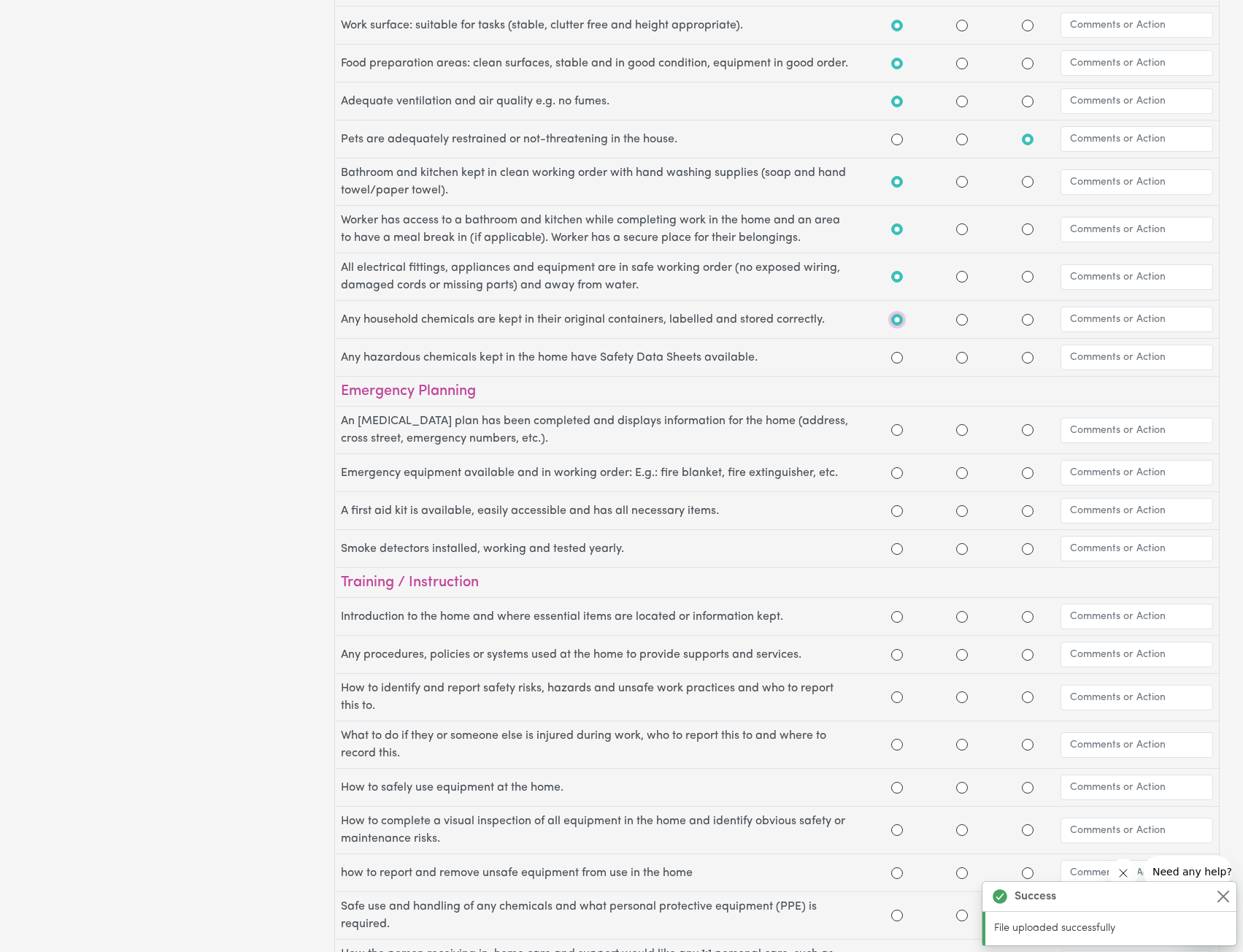
scroll to position [1168, 0]
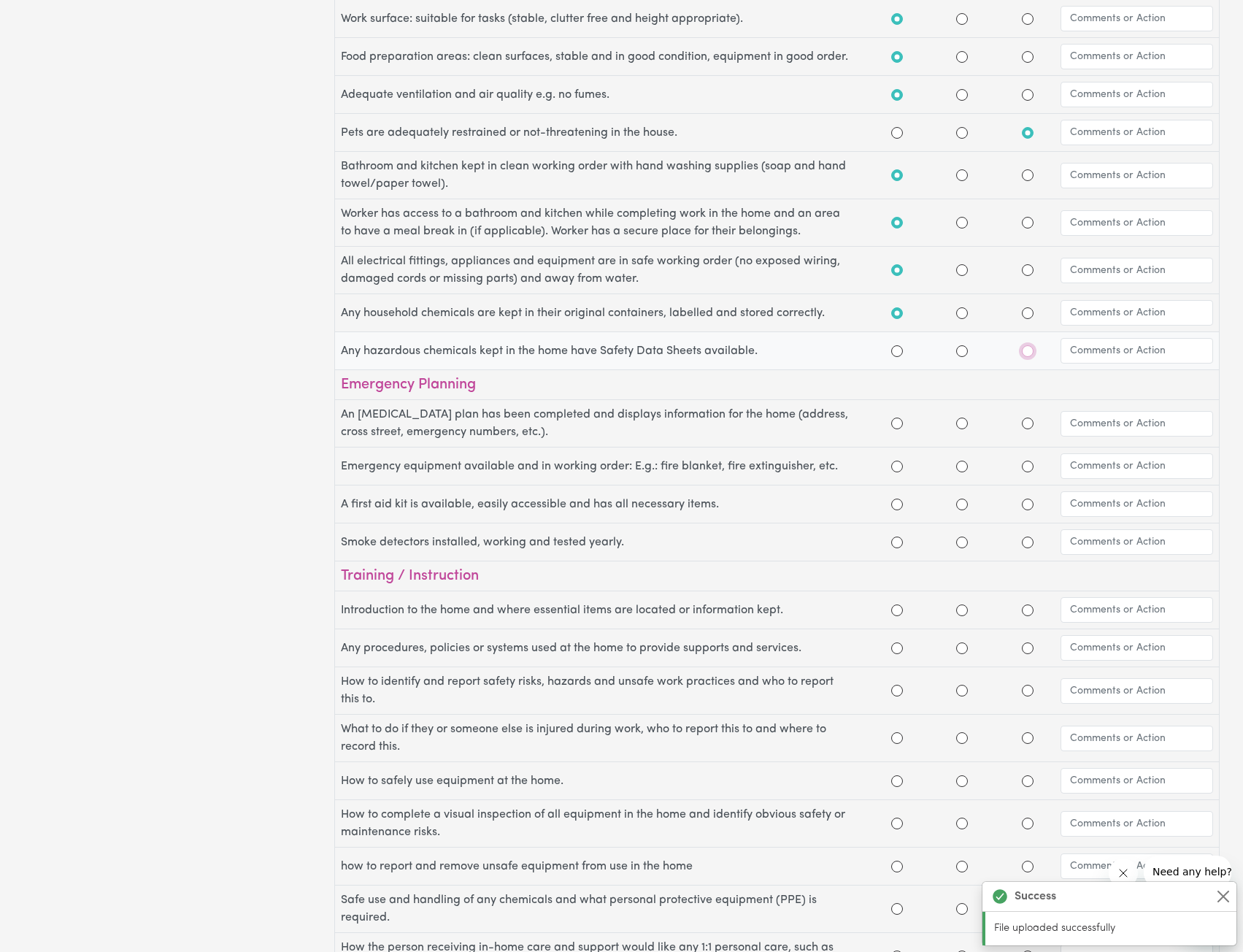
click at [1024, 352] on input "N/A" at bounding box center [1028, 351] width 11 height 11
radio input "true"
click at [889, 347] on div "Yes" at bounding box center [897, 351] width 66 height 17
click at [892, 349] on input "Yes" at bounding box center [897, 351] width 11 height 11
radio input "true"
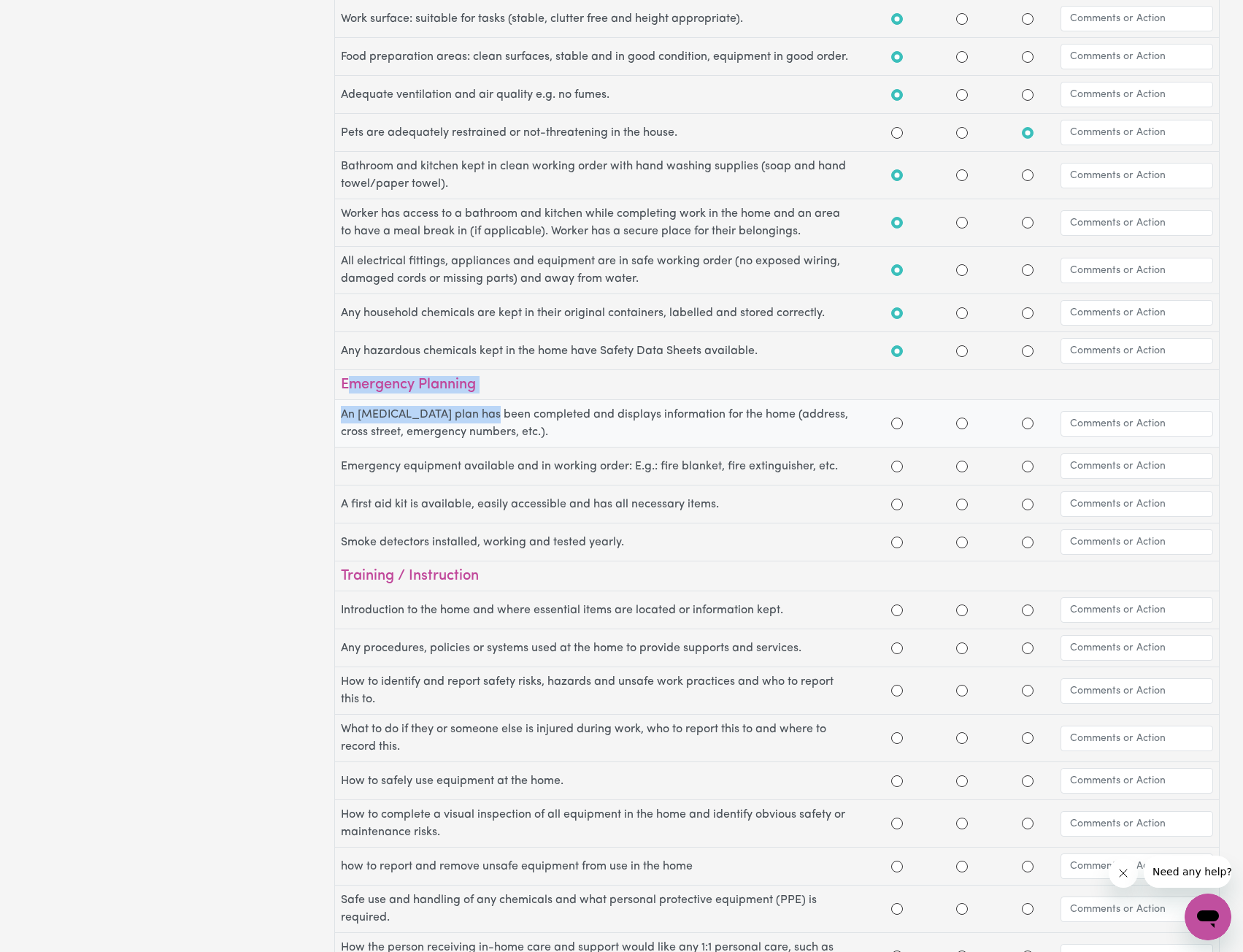
drag, startPoint x: 353, startPoint y: 383, endPoint x: 494, endPoint y: 411, distance: 143.8
click at [494, 411] on div "Emergency Planning An [MEDICAL_DATA] plan has been completed and displays infor…" at bounding box center [776, 466] width 884 height 191
click at [494, 411] on label "An [MEDICAL_DATA] plan has been completed and displays information for the home…" at bounding box center [603, 423] width 523 height 35
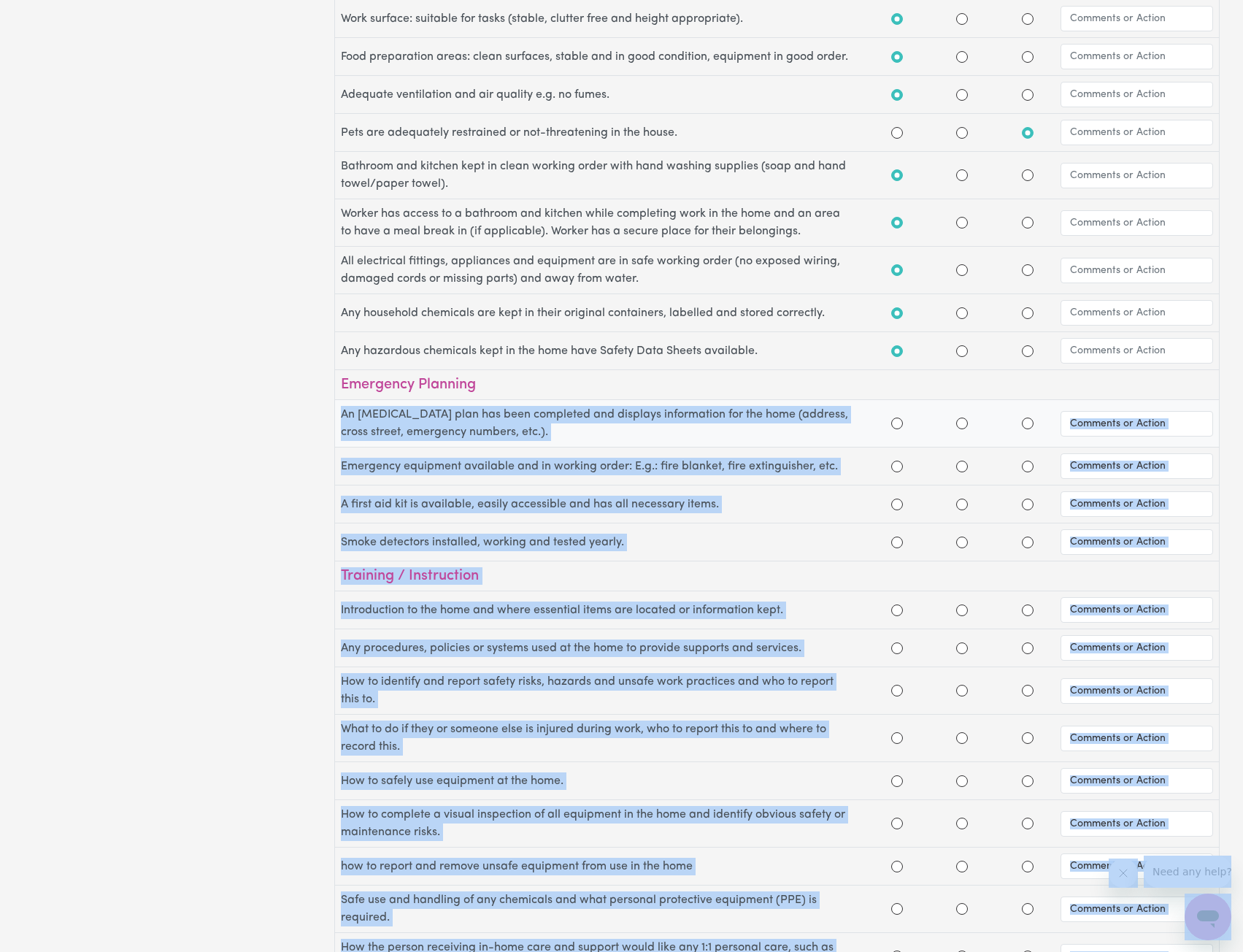
scroll to position [0, 0]
drag, startPoint x: 333, startPoint y: 414, endPoint x: 762, endPoint y: 420, distance: 429.0
click at [763, 420] on div "Assessment Items Yes No N/A Comments Outside Your Home Vehicle parking at or ne…" at bounding box center [776, 248] width 885 height 2073
click at [763, 420] on label "An [MEDICAL_DATA] plan has been completed and displays information for the home…" at bounding box center [603, 423] width 523 height 35
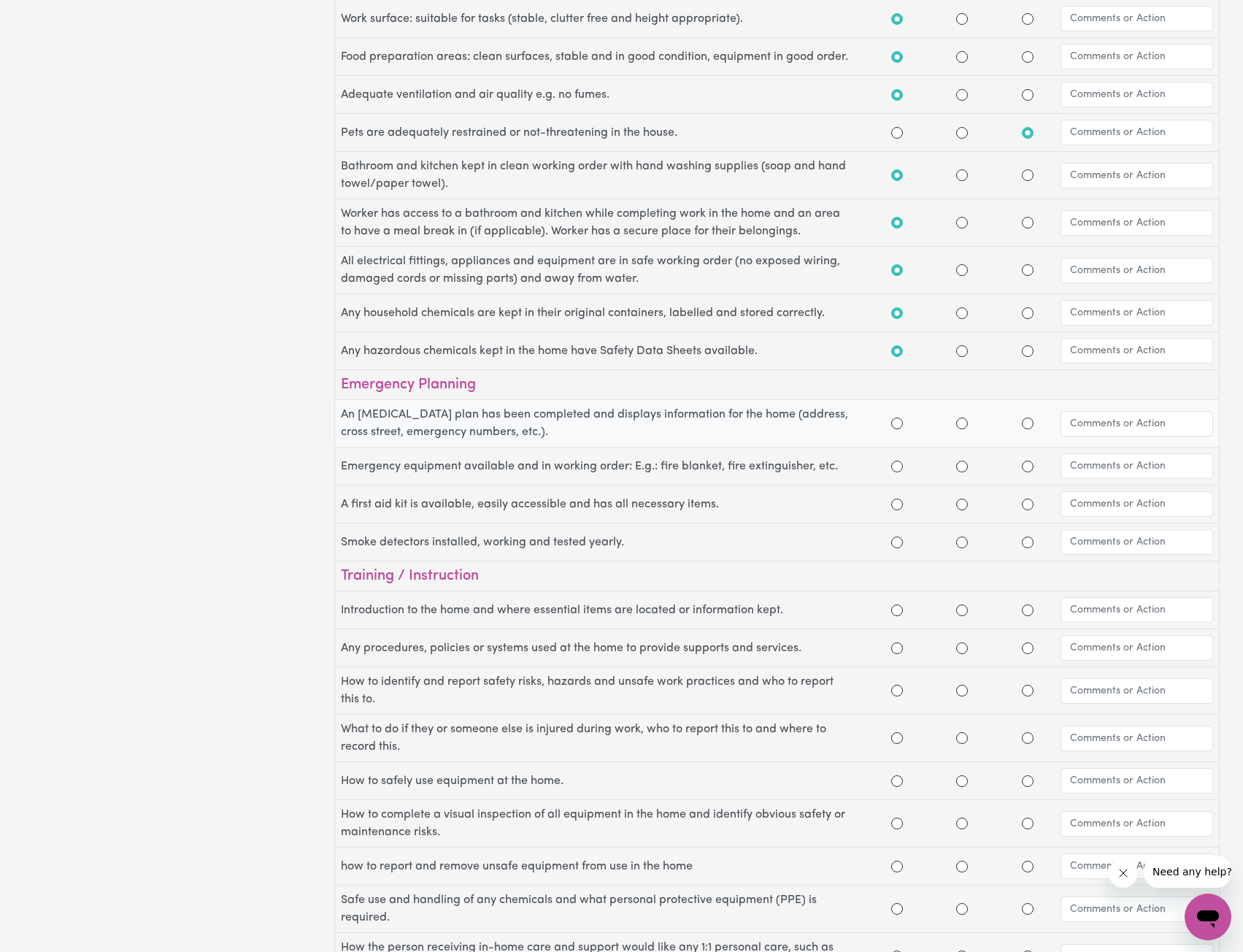
radio input "false"
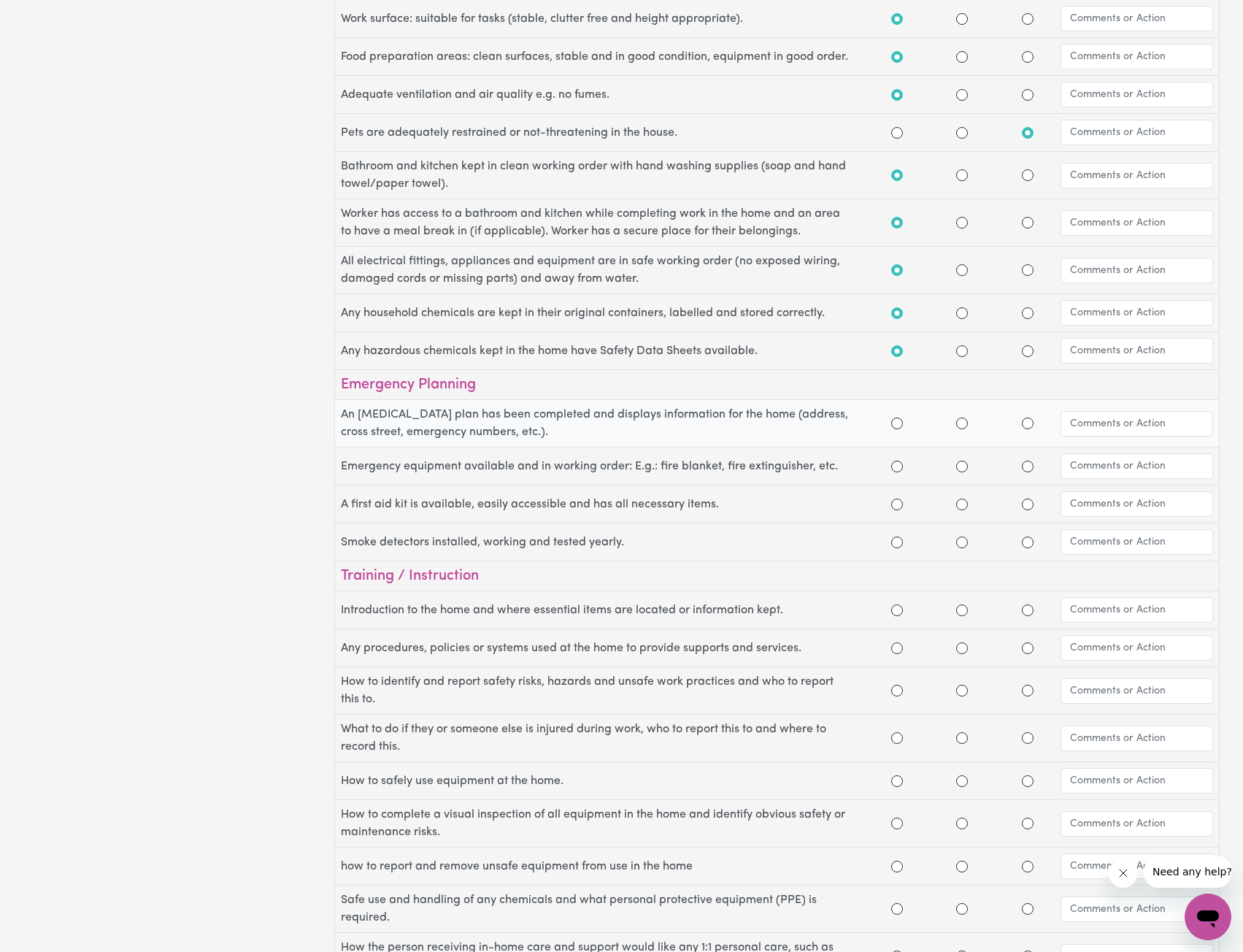
radio input "true"
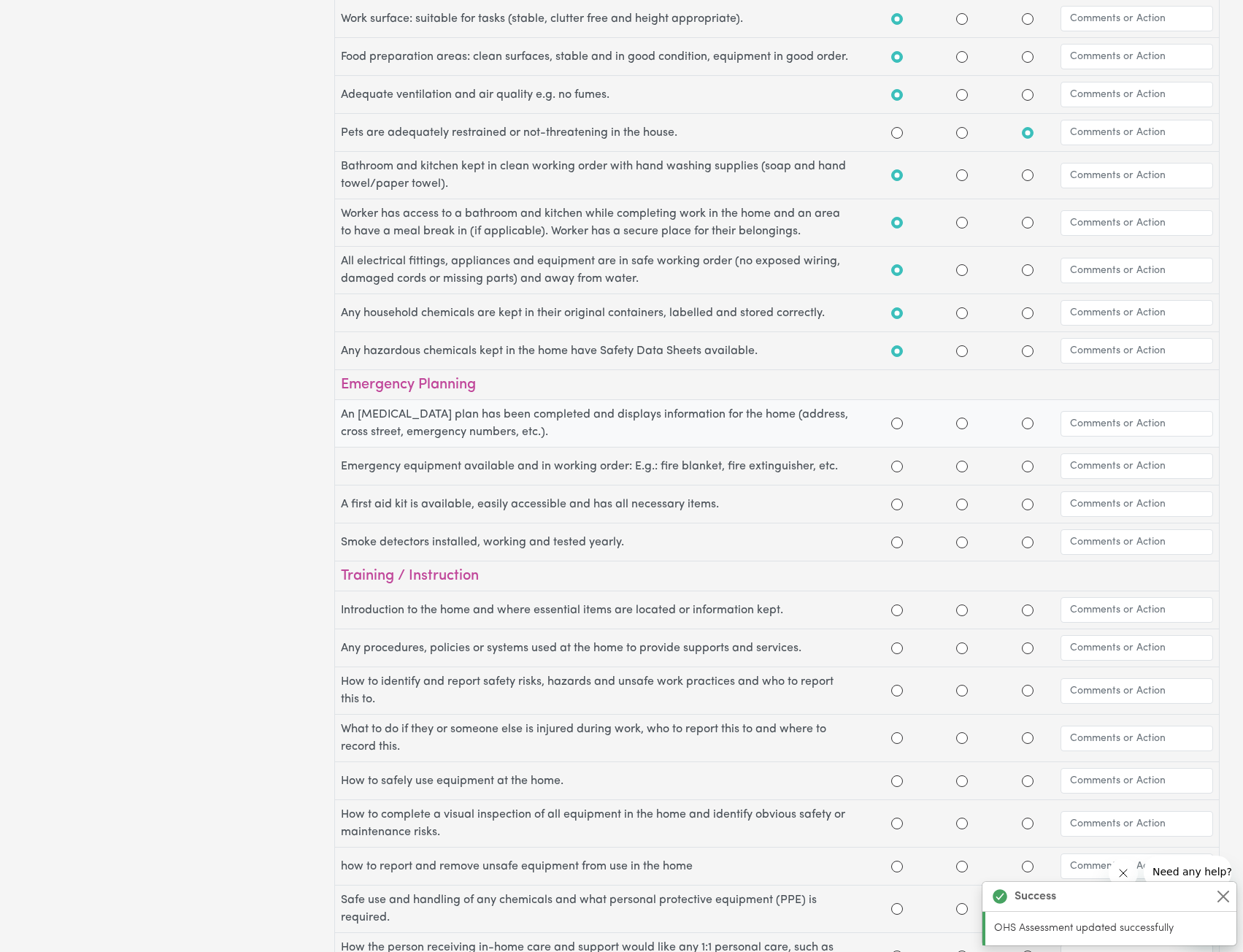
drag, startPoint x: 650, startPoint y: 432, endPoint x: 635, endPoint y: 423, distance: 17.5
click at [599, 423] on label "An [MEDICAL_DATA] plan has been completed and displays information for the home…" at bounding box center [603, 423] width 523 height 35
click at [635, 423] on label "An [MEDICAL_DATA] plan has been completed and displays information for the home…" at bounding box center [603, 423] width 523 height 35
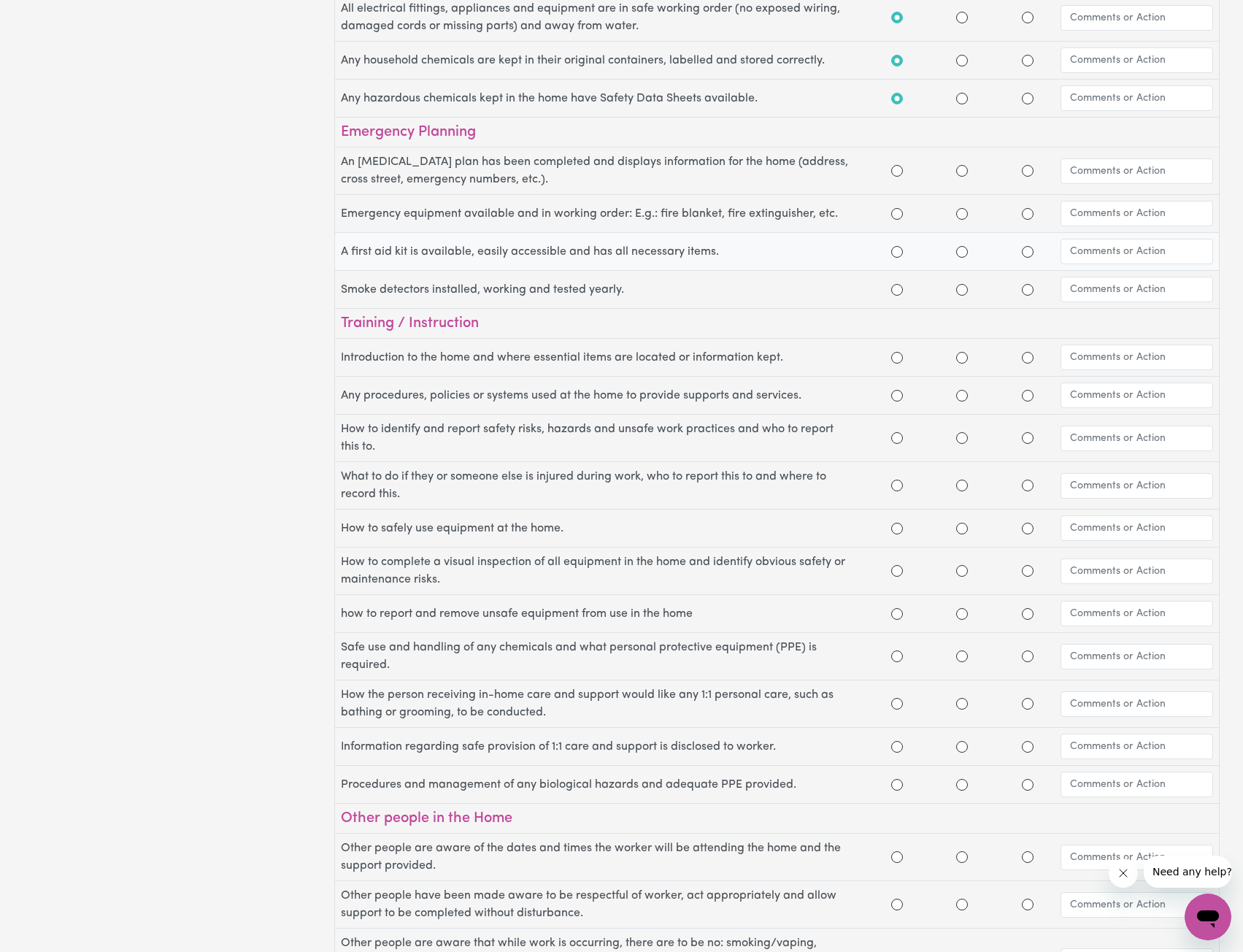
scroll to position [1314, 0]
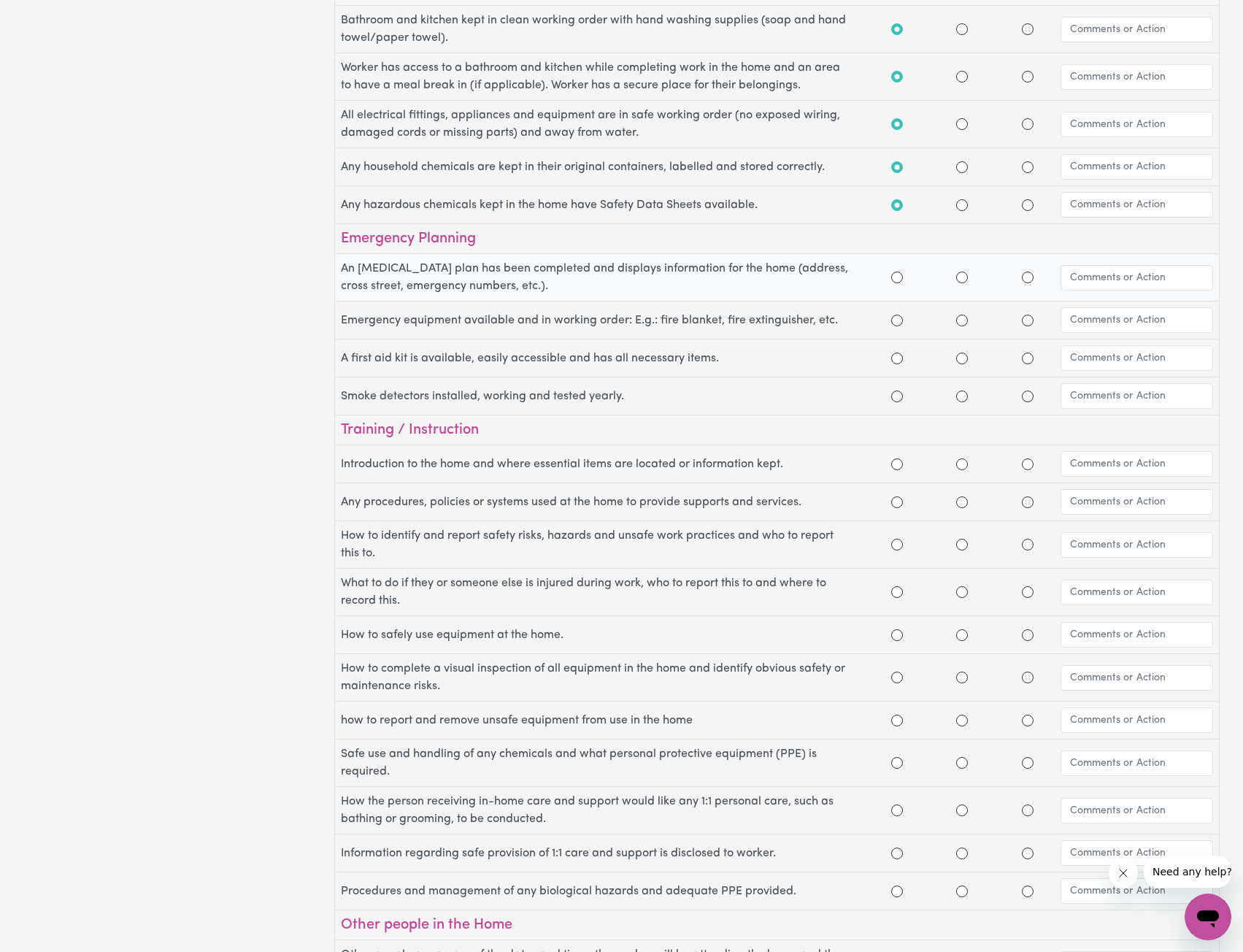
click at [1029, 284] on div at bounding box center [1028, 277] width 11 height 17
click at [1029, 280] on input "N/A" at bounding box center [1028, 277] width 11 height 11
radio input "true"
drag, startPoint x: 370, startPoint y: 320, endPoint x: 470, endPoint y: 336, distance: 101.3
click at [467, 336] on div "Emergency equipment available and in working order: E.g.: fire blanket, fire ex…" at bounding box center [776, 320] width 884 height 37
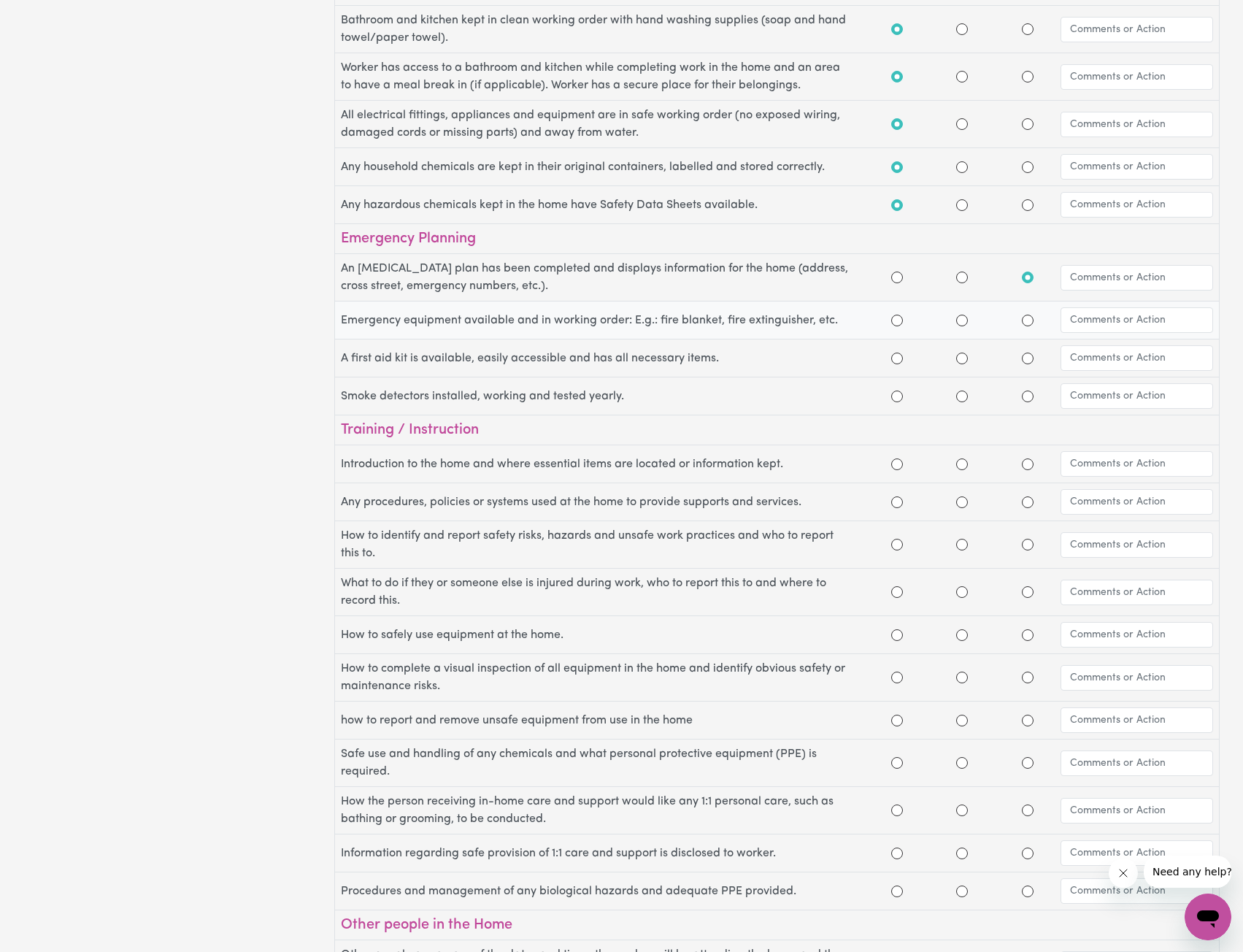
click at [500, 333] on div "Emergency equipment available and in working order: E.g.: fire blanket, fire ex…" at bounding box center [776, 320] width 884 height 37
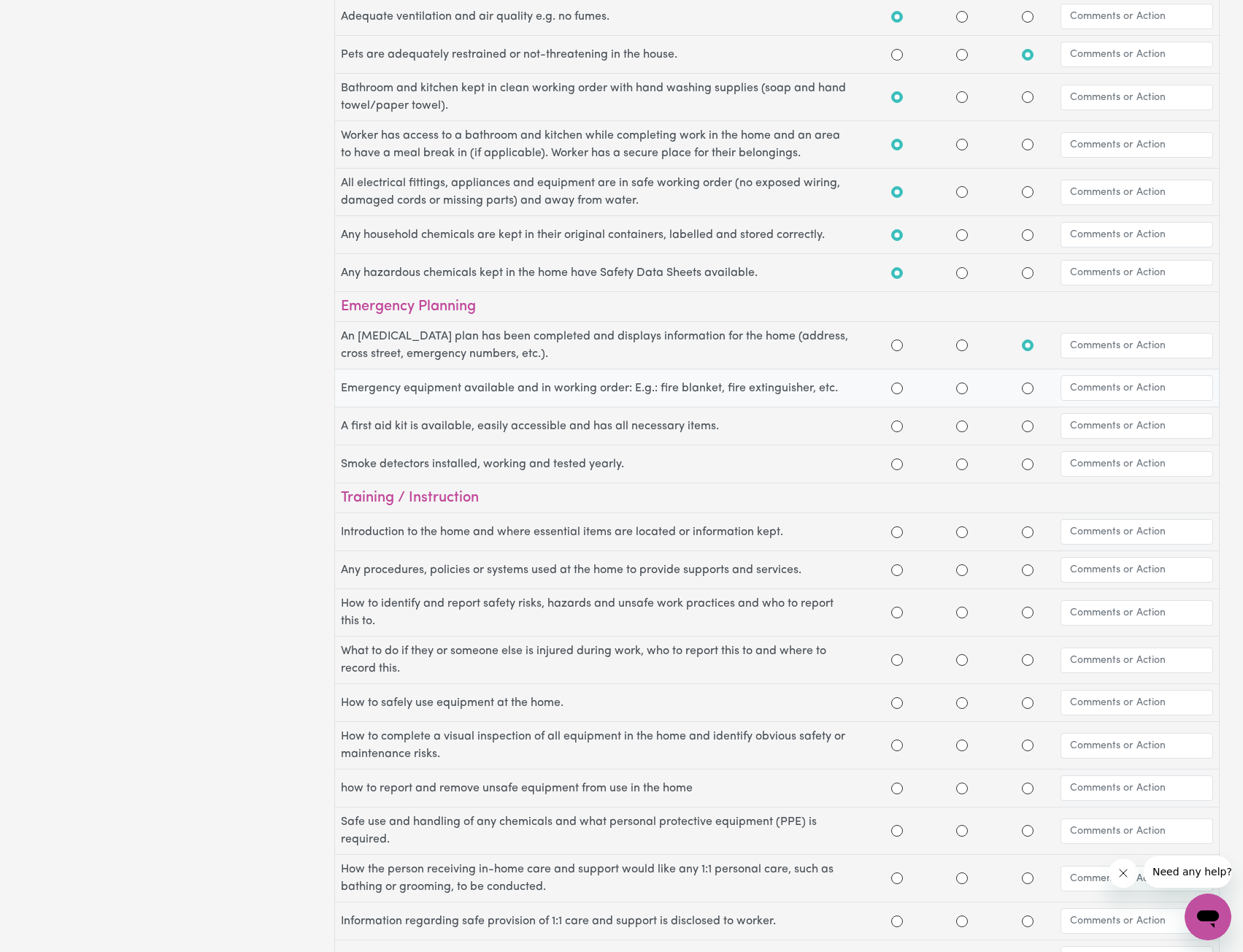
scroll to position [1242, 0]
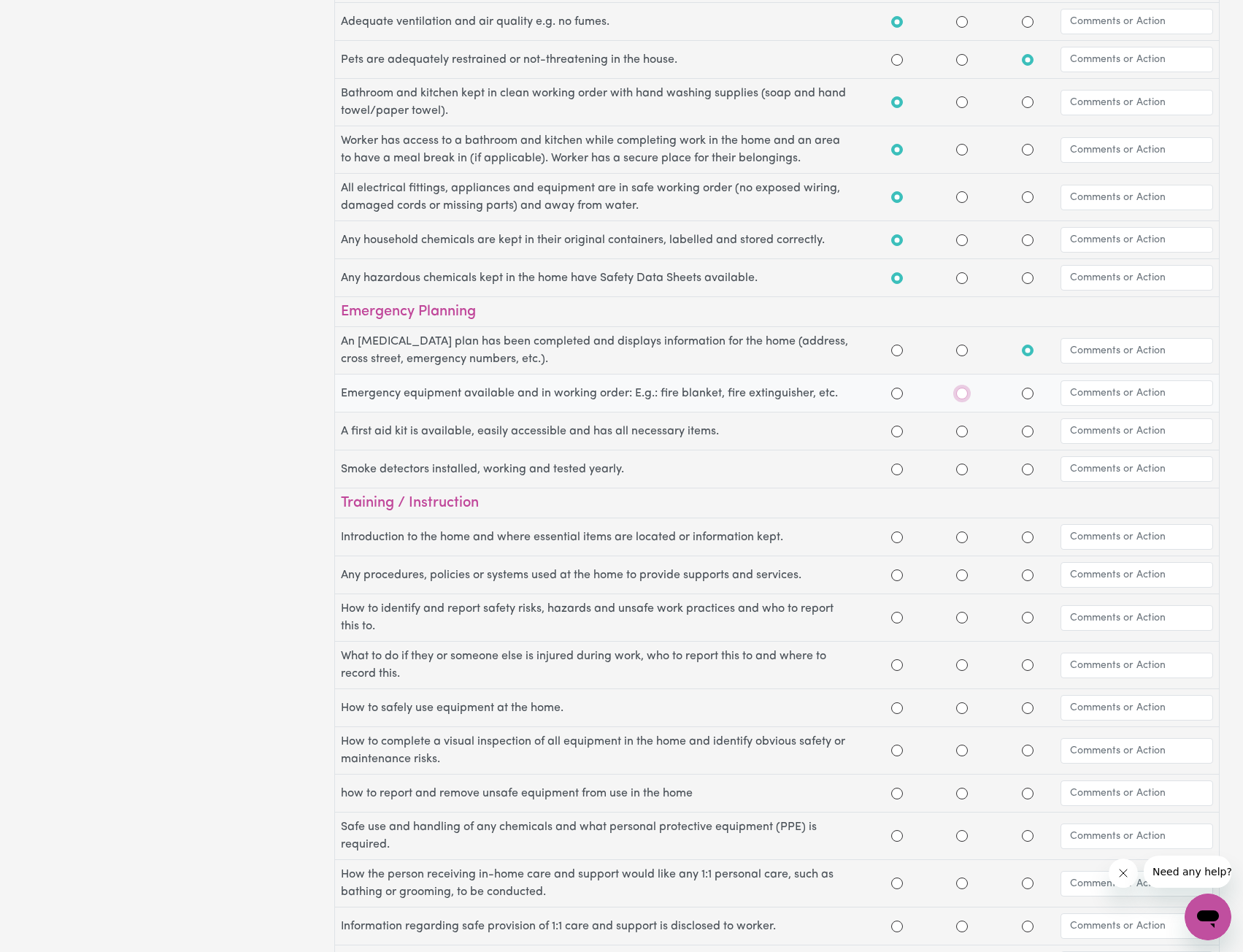
click at [966, 392] on input "No" at bounding box center [962, 393] width 11 height 11
radio input "true"
drag, startPoint x: 339, startPoint y: 431, endPoint x: 737, endPoint y: 433, distance: 398.0
click at [737, 433] on div "A first aid kit is available, easily accessible and has all necessary items. Ye…" at bounding box center [776, 431] width 884 height 37
click at [737, 433] on label "A first aid kit is available, easily accessible and has all necessary items." at bounding box center [603, 431] width 523 height 17
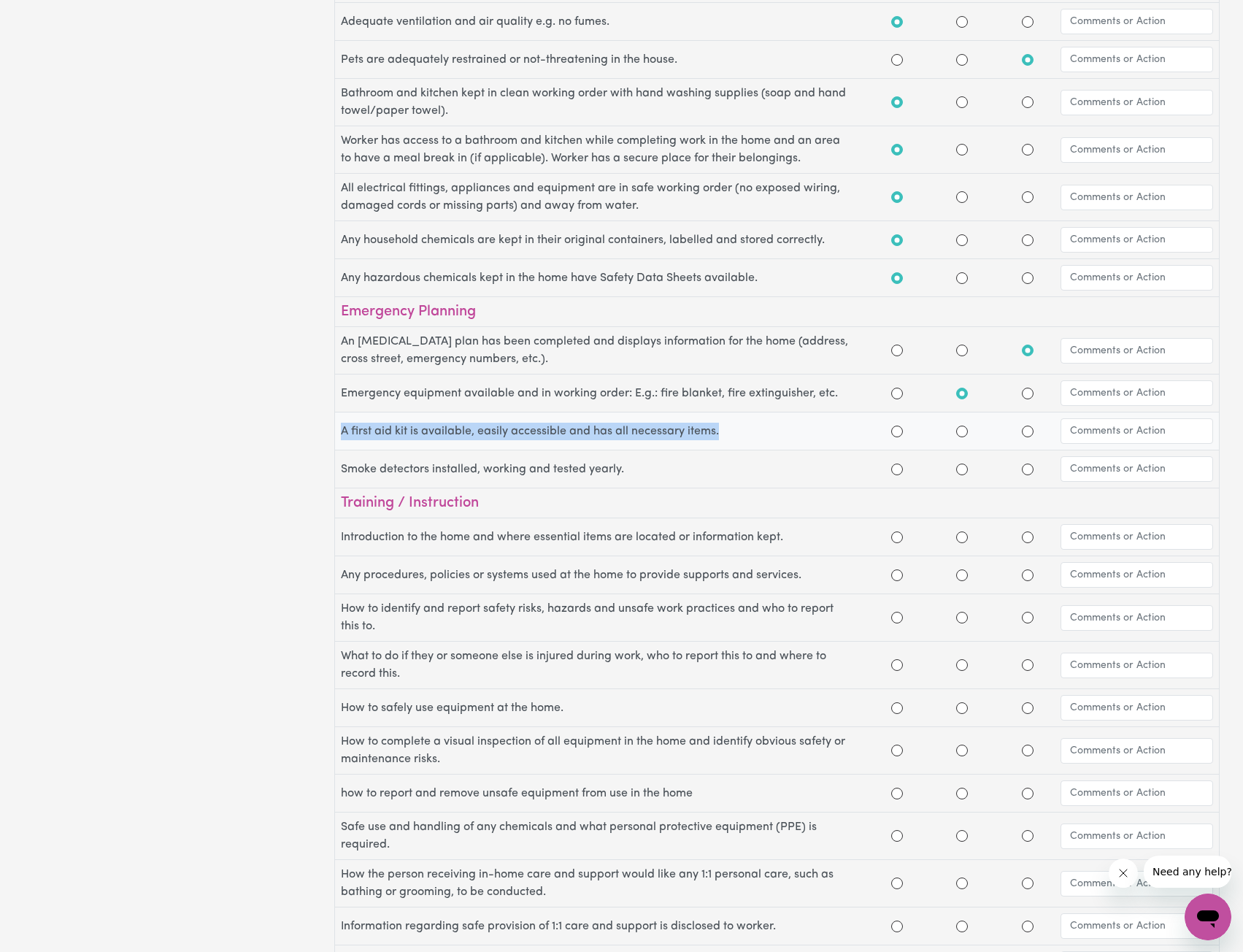
drag, startPoint x: 737, startPoint y: 433, endPoint x: 341, endPoint y: 429, distance: 396.0
click at [341, 429] on label "A first aid kit is available, easily accessible and has all necessary items." at bounding box center [603, 431] width 523 height 17
click at [959, 429] on input "No" at bounding box center [962, 431] width 11 height 11
click at [958, 429] on input "No" at bounding box center [962, 431] width 11 height 11
radio input "true"
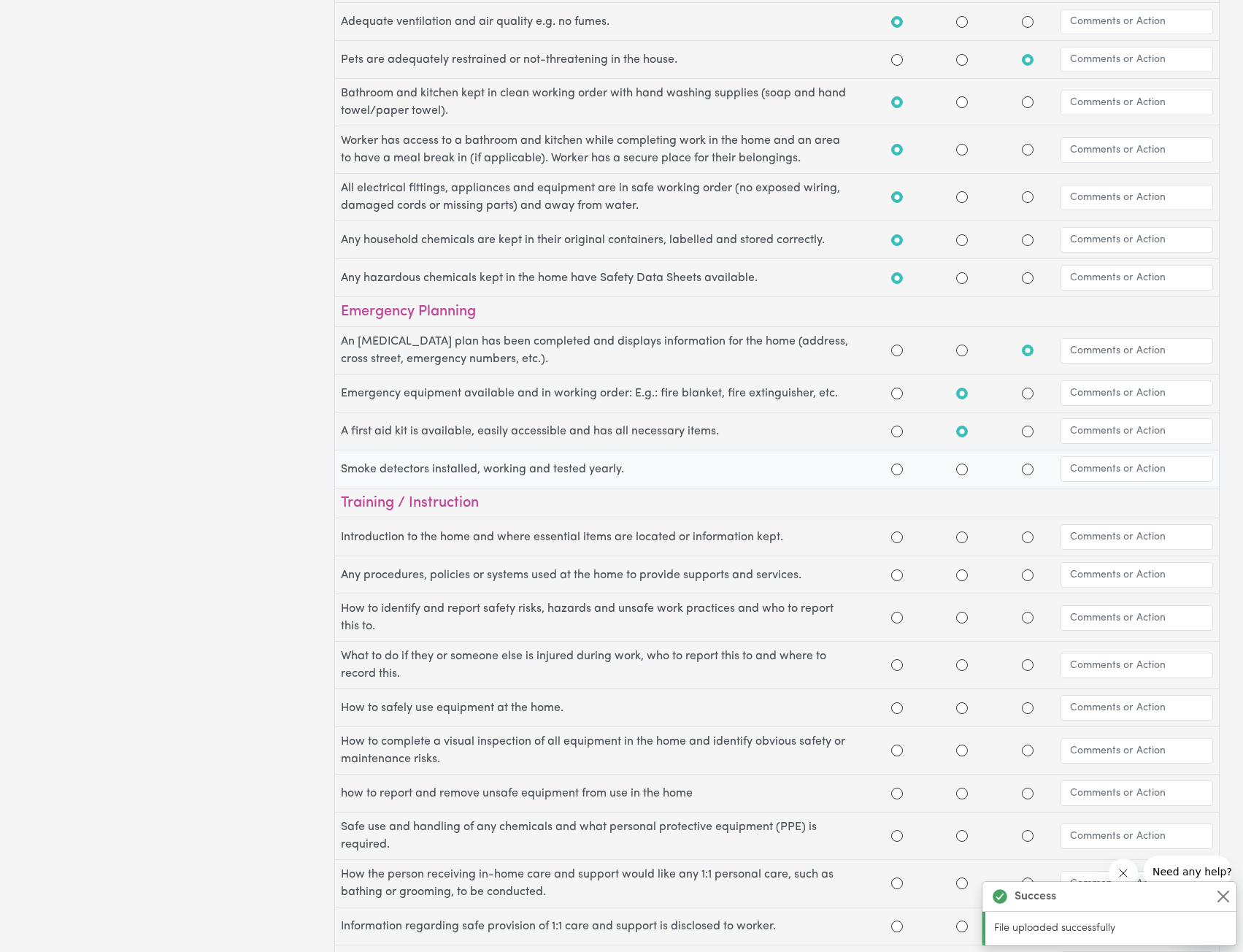
click at [498, 471] on label "Smoke detectors installed, working and tested yearly." at bounding box center [603, 469] width 523 height 17
click at [572, 464] on label "Smoke detectors installed, working and tested yearly." at bounding box center [603, 469] width 523 height 17
drag, startPoint x: 640, startPoint y: 466, endPoint x: 339, endPoint y: 473, distance: 301.1
click at [339, 473] on div "Smoke detectors installed, working and tested yearly. Yes No N/A" at bounding box center [776, 469] width 884 height 37
click at [1087, 425] on input "text" at bounding box center [1137, 431] width 153 height 26
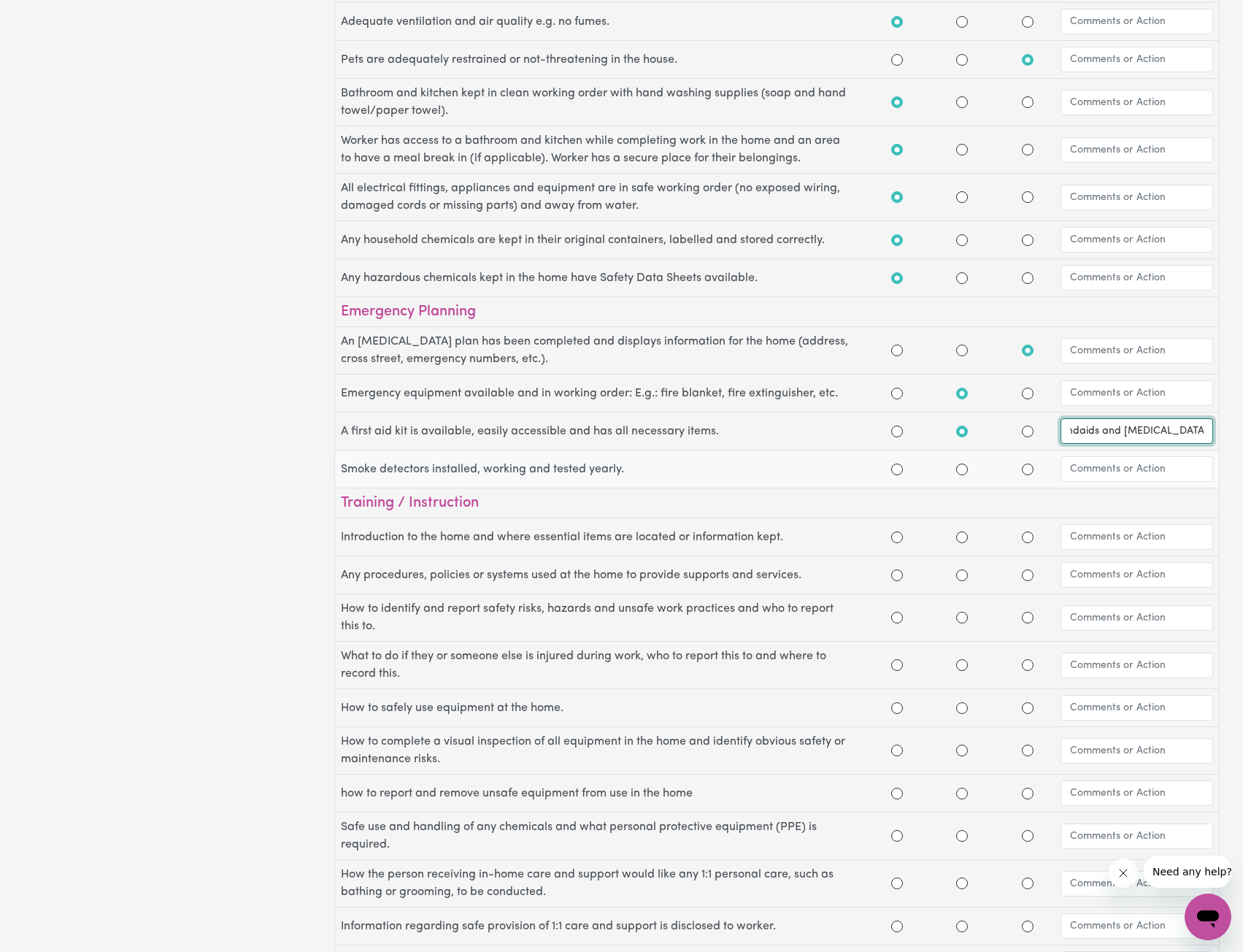
scroll to position [0, 41]
type input "Just bandaids and [MEDICAL_DATA]"
click at [902, 470] on div "Yes" at bounding box center [897, 469] width 66 height 17
click at [894, 470] on input "Yes" at bounding box center [897, 469] width 11 height 11
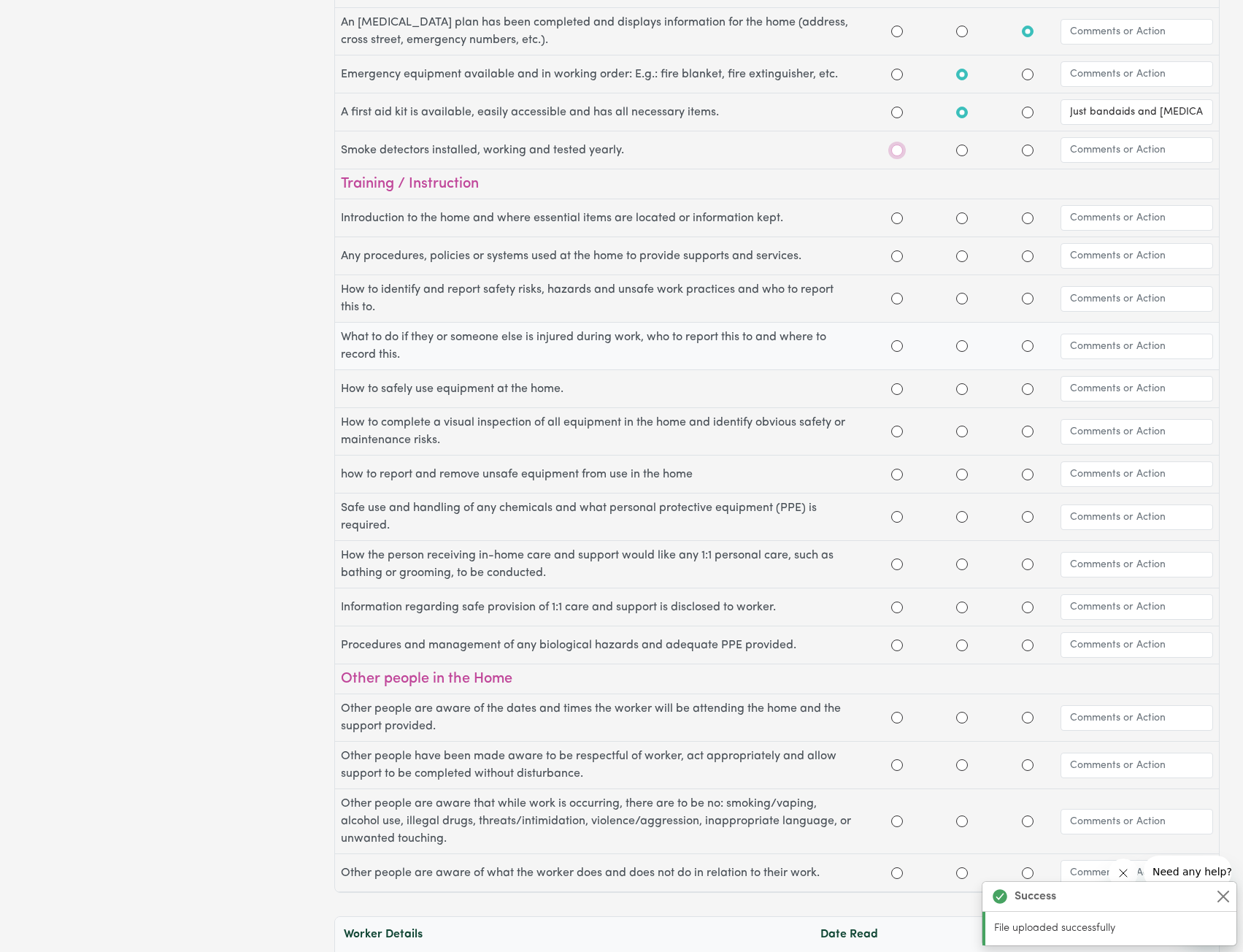
scroll to position [1388, 0]
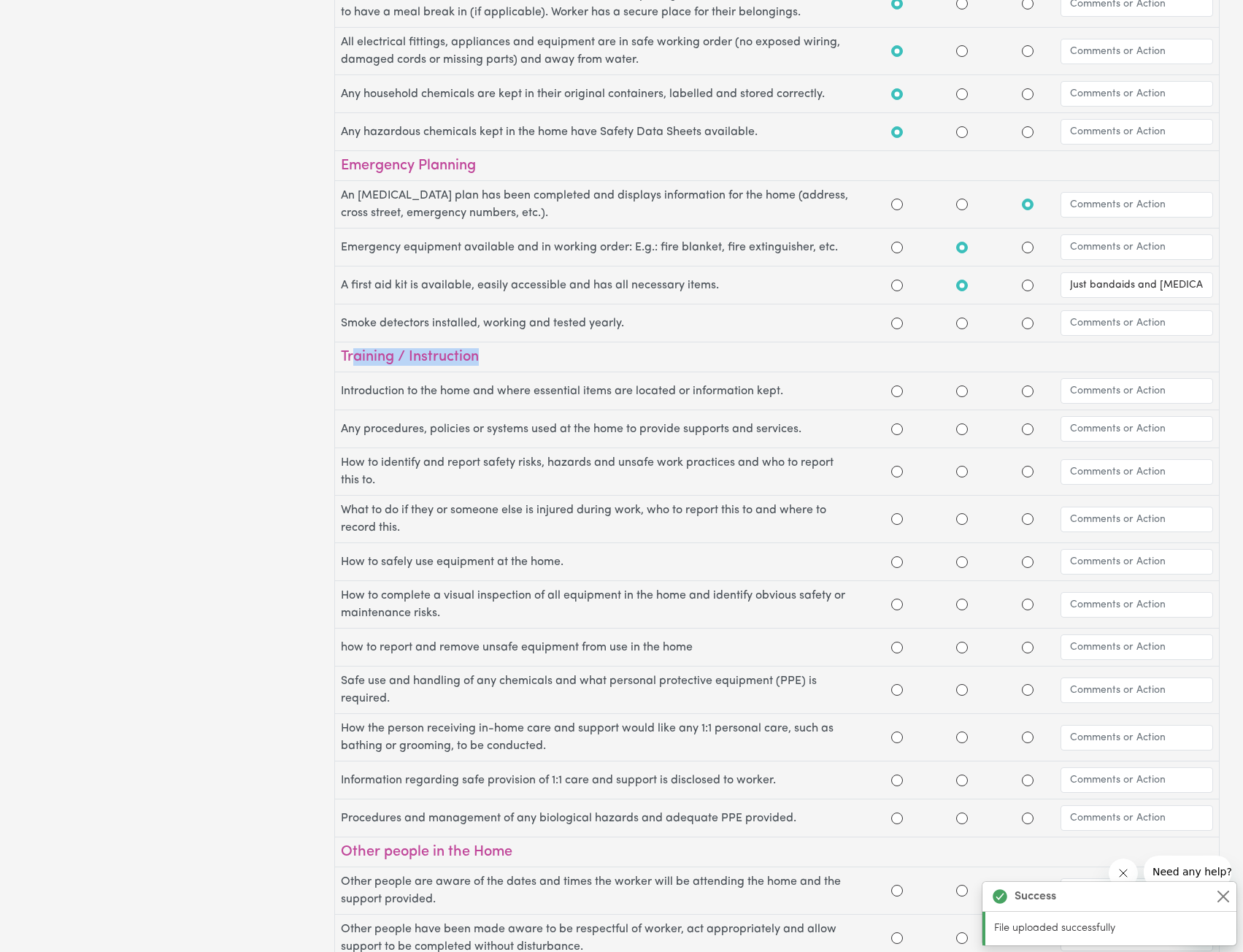
drag, startPoint x: 356, startPoint y: 355, endPoint x: 529, endPoint y: 360, distance: 173.1
click at [529, 360] on h3 "Training / Instruction" at bounding box center [777, 357] width 873 height 17
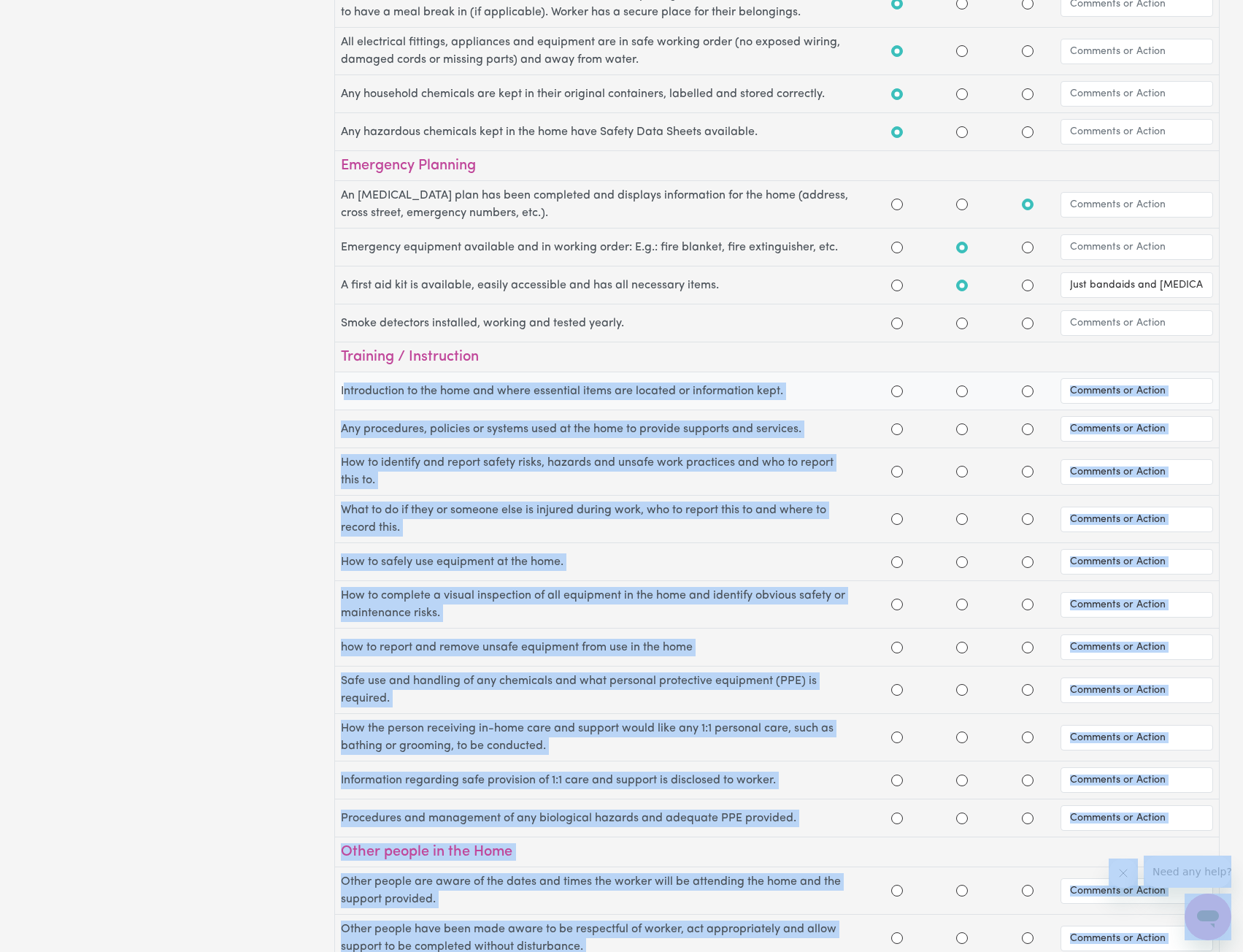
scroll to position [0, 0]
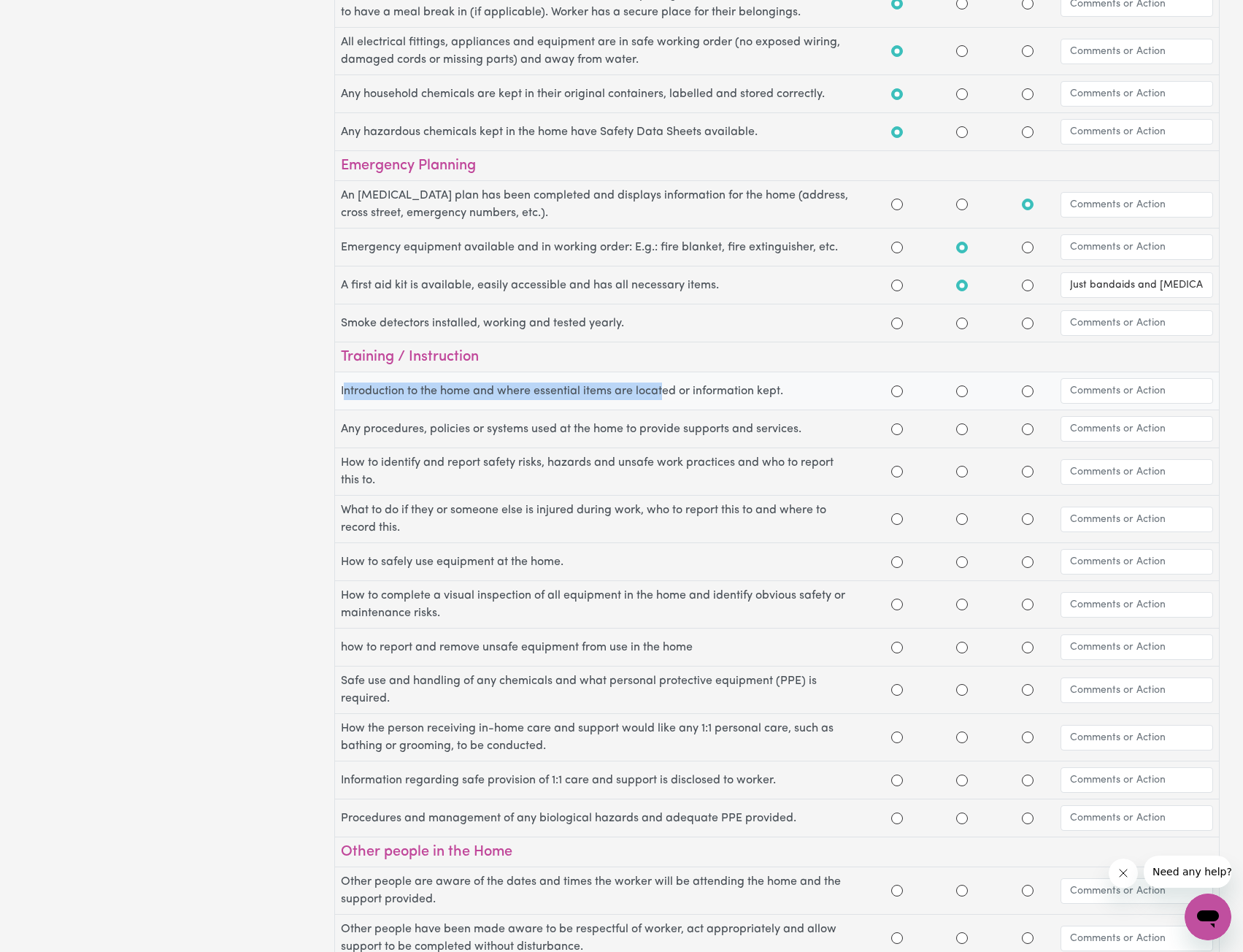
drag, startPoint x: 357, startPoint y: 395, endPoint x: 668, endPoint y: 386, distance: 311.1
click at [668, 386] on label "Introduction to the home and where essential items are located or information k…" at bounding box center [603, 391] width 523 height 17
click at [896, 324] on input "Yes" at bounding box center [897, 323] width 11 height 11
radio input "true"
click at [956, 387] on div "No" at bounding box center [962, 391] width 66 height 17
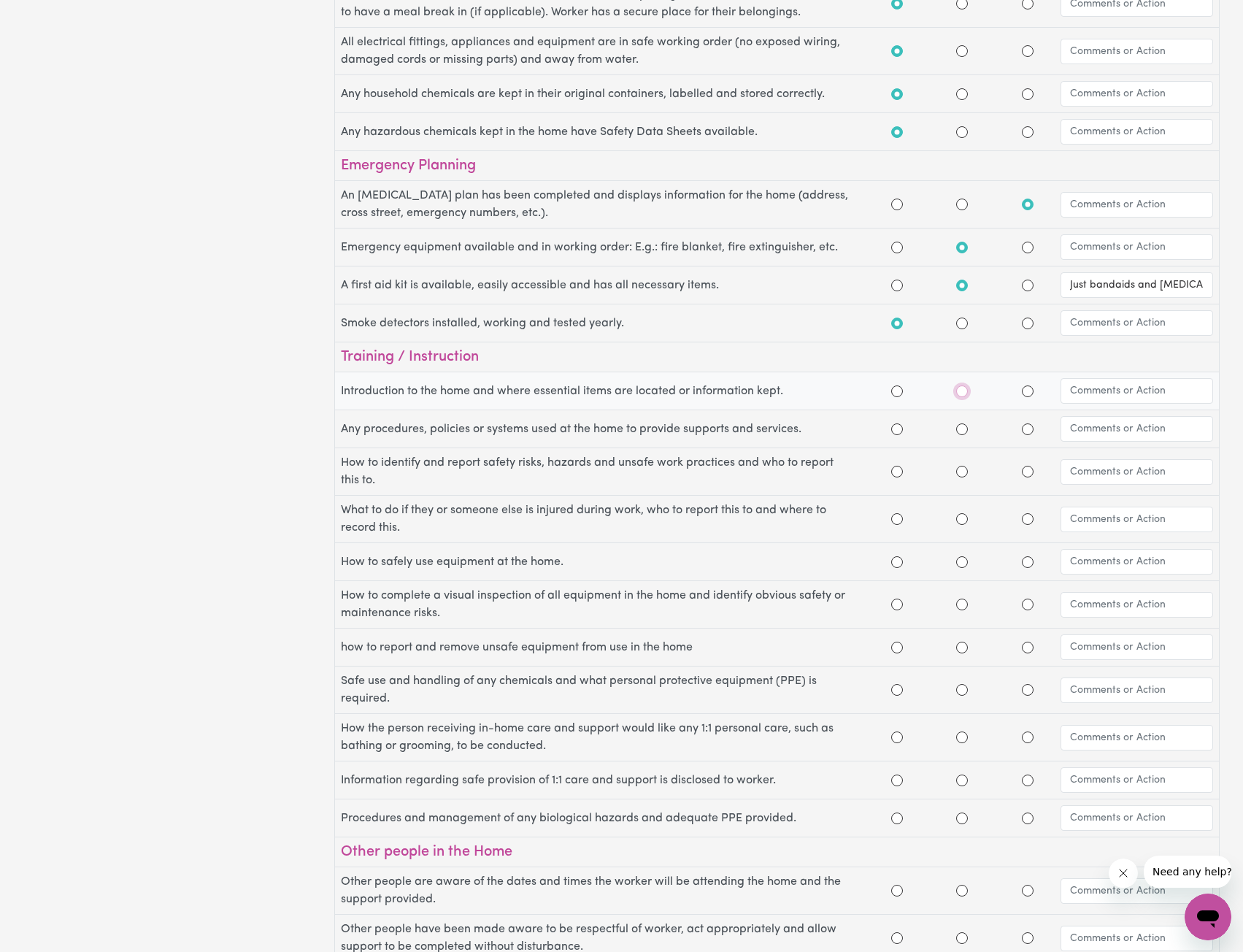
click at [958, 389] on input "No" at bounding box center [962, 391] width 11 height 11
radio input "true"
click at [722, 427] on body "Menu About us How it works Safety & resources Blog AI Worker Match Post a job F…" at bounding box center [622, 324] width 1243 height 3425
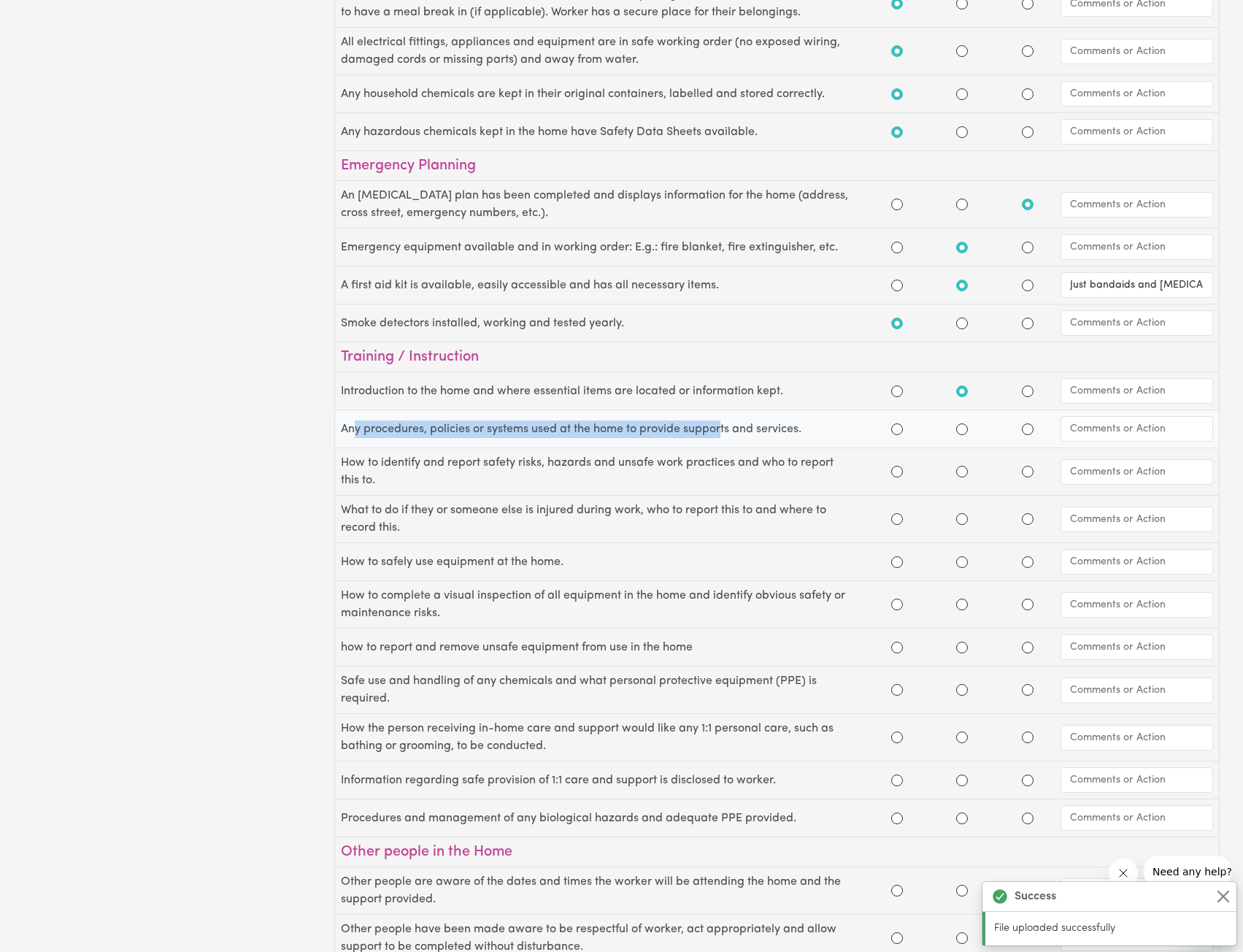
click at [411, 440] on div "Any procedures, policies or systems used at the home to provide supports and se…" at bounding box center [776, 429] width 884 height 37
click at [443, 428] on label "Any procedures, policies or systems used at the home to provide supports and se…" at bounding box center [603, 429] width 523 height 17
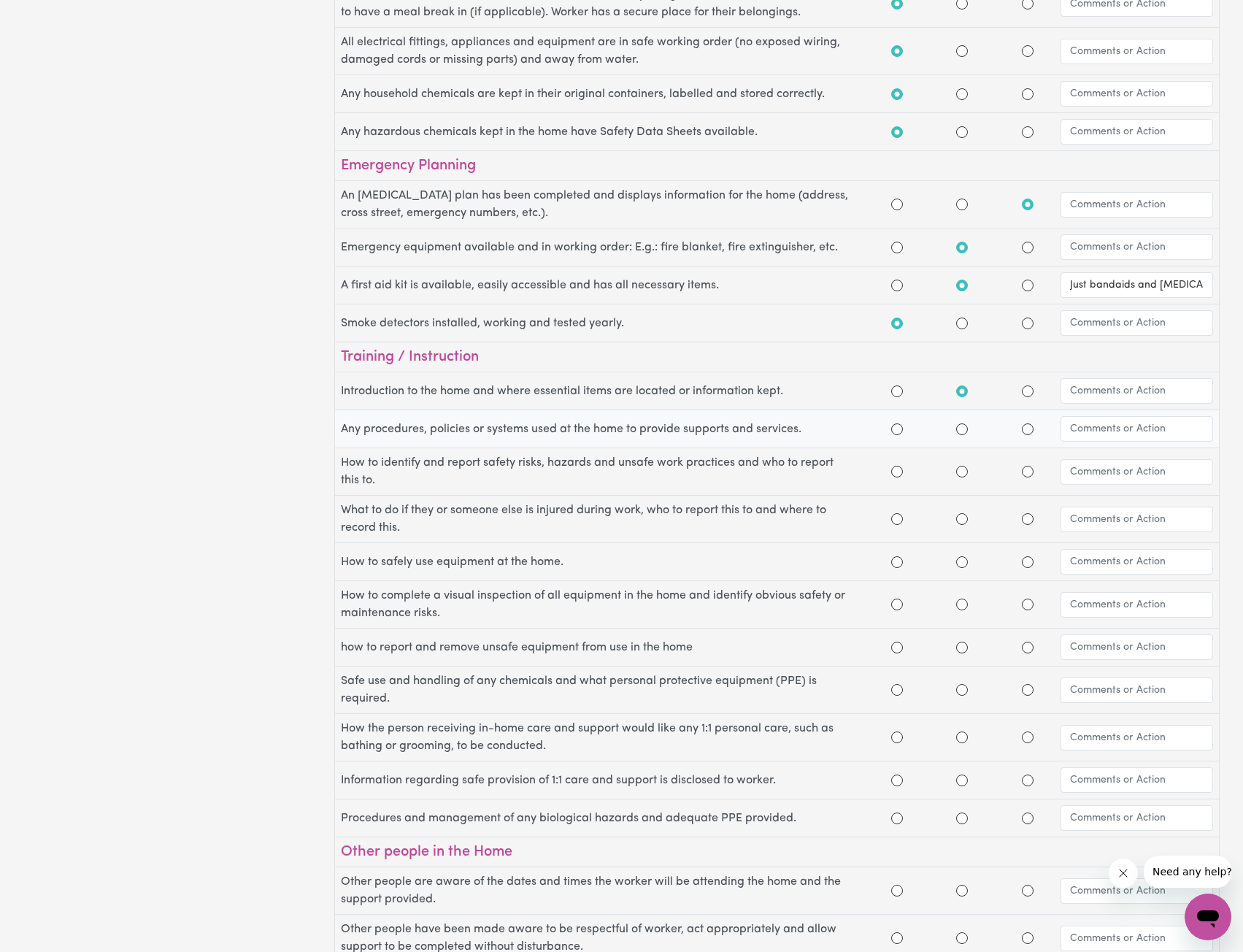
click at [1035, 425] on div "N/A" at bounding box center [1028, 429] width 66 height 17
click at [1029, 427] on input "N/A" at bounding box center [1028, 429] width 11 height 11
radio input "true"
click at [1029, 392] on input "N/A" at bounding box center [1028, 391] width 11 height 11
radio input "true"
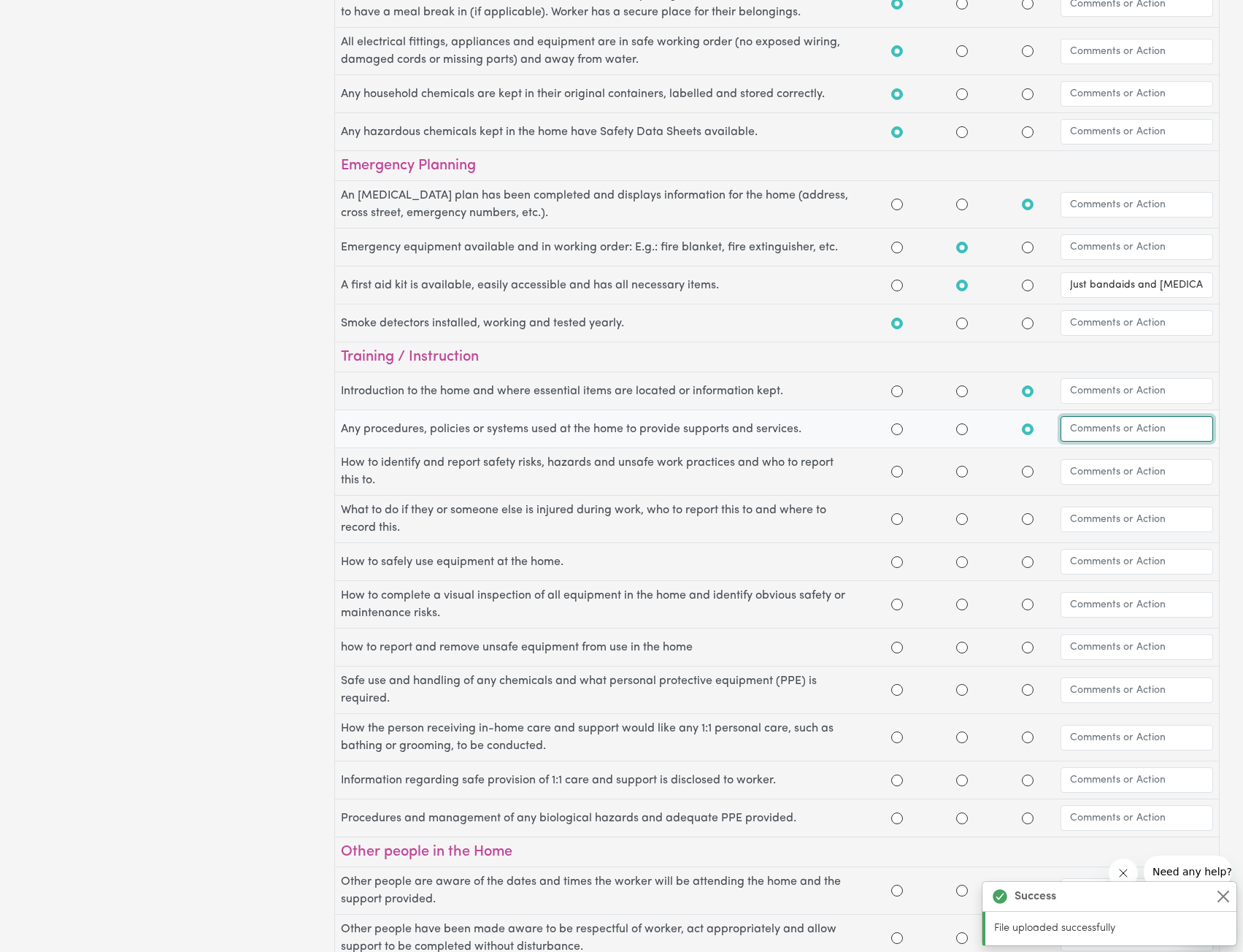
click at [1088, 432] on input "text" at bounding box center [1137, 429] width 153 height 26
click at [1198, 428] on input "Don't like things being changed around the home without being otld." at bounding box center [1137, 429] width 153 height 26
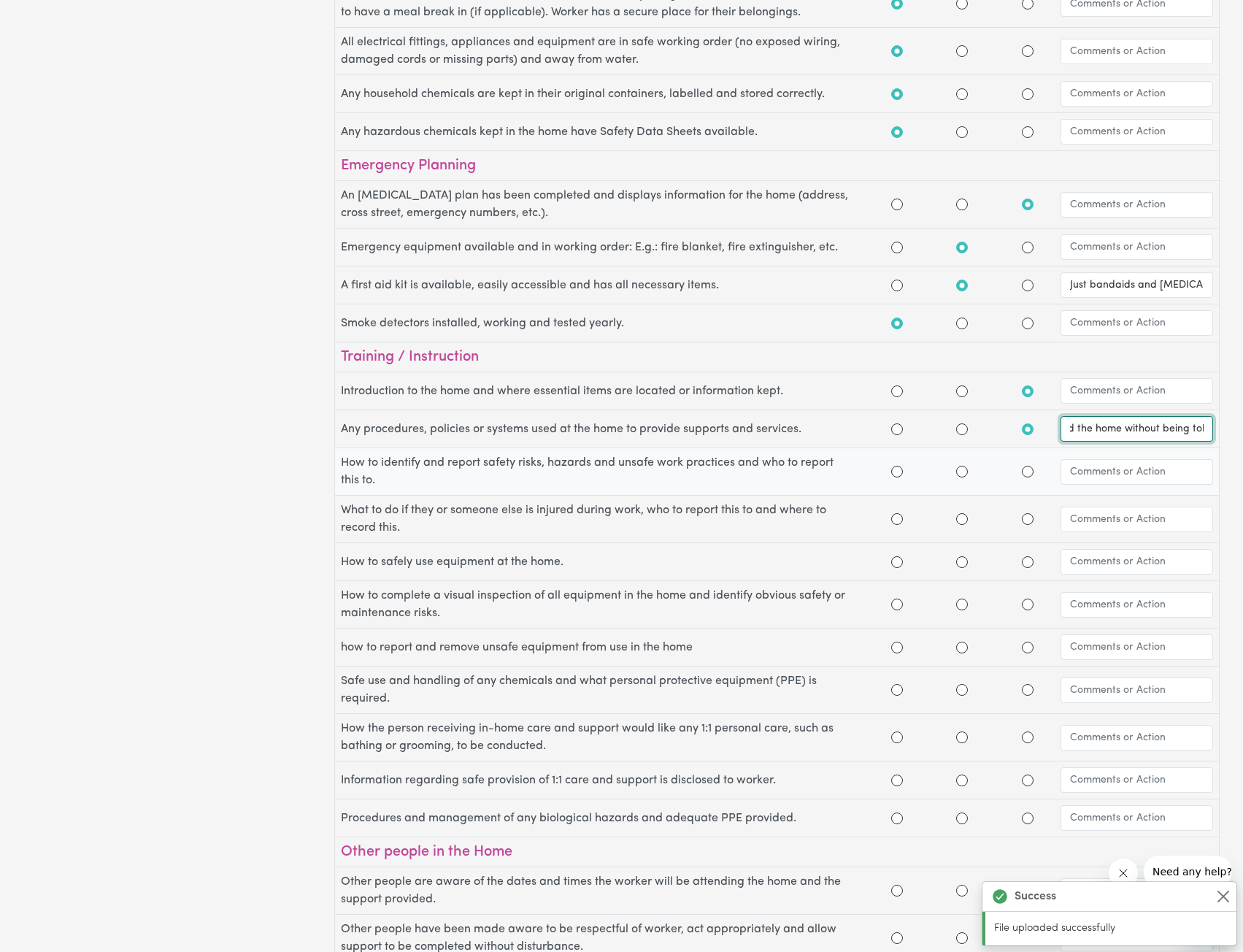
type input "Don't like things being changed around the home without being told."
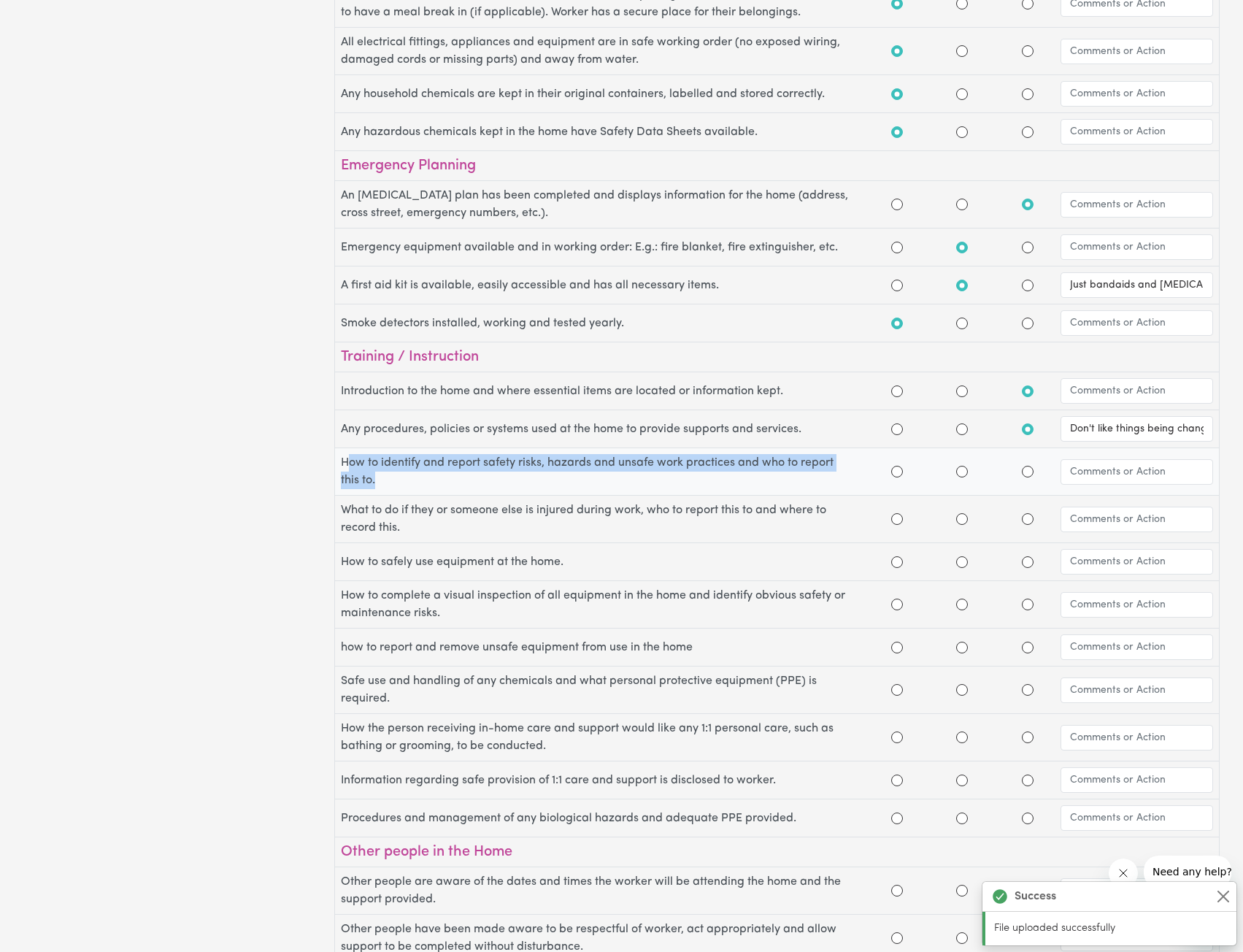
drag, startPoint x: 349, startPoint y: 464, endPoint x: 392, endPoint y: 480, distance: 45.9
click at [392, 480] on label "How to identify and report safety risks, hazards and unsafe work practices and …" at bounding box center [603, 472] width 523 height 35
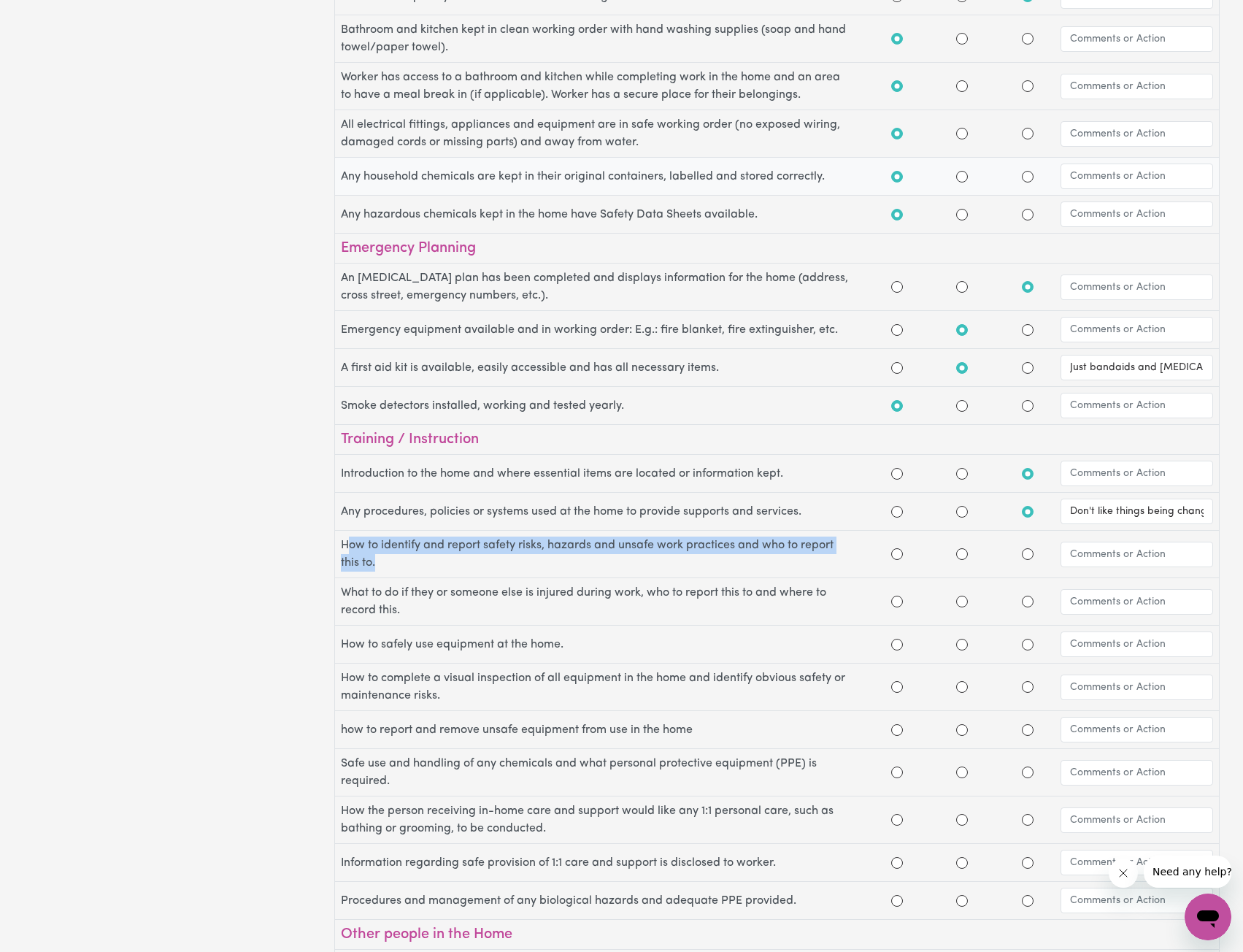
scroll to position [1314, 0]
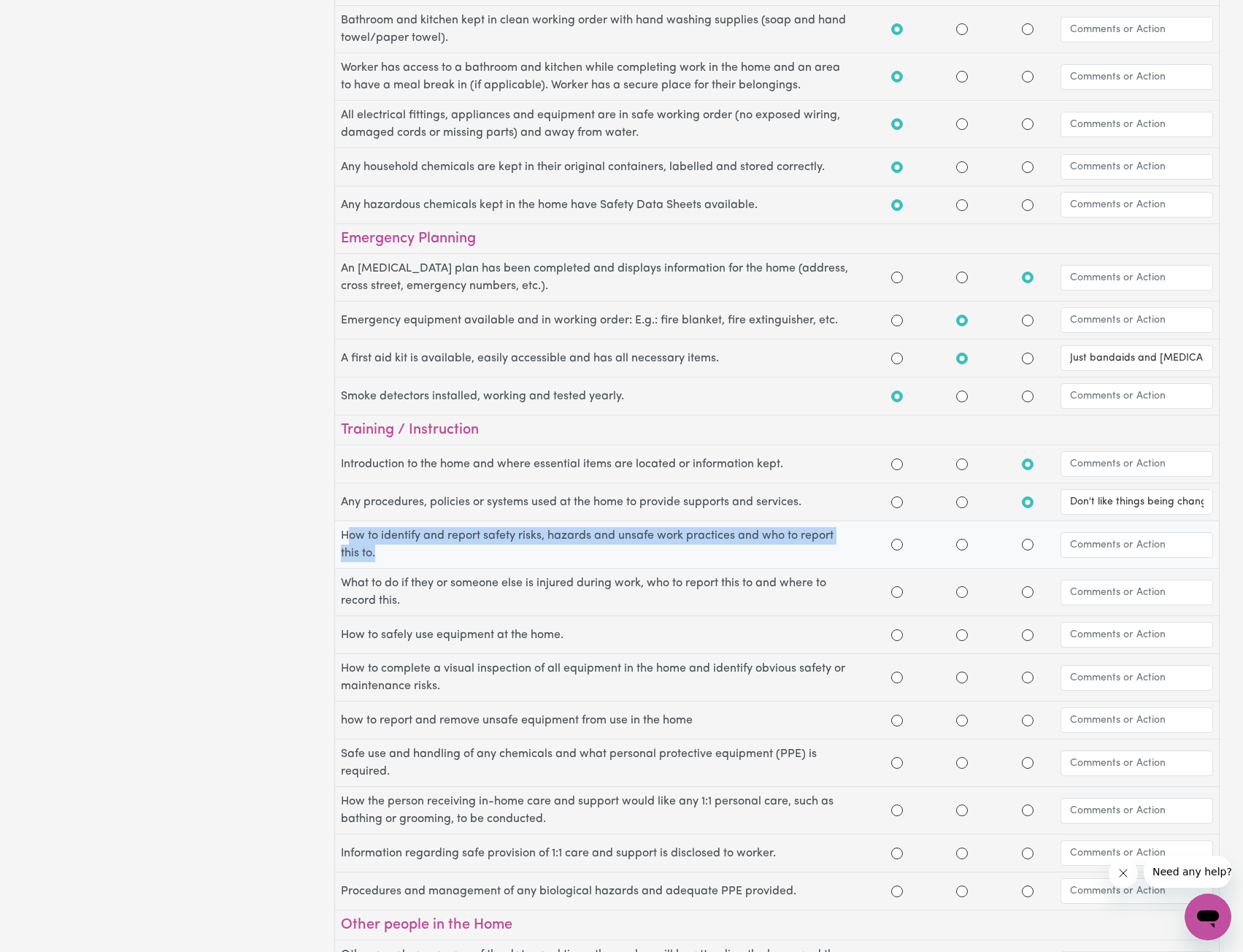
click at [490, 547] on label "How to identify and report safety risks, hazards and unsafe work practices and …" at bounding box center [603, 544] width 523 height 35
drag, startPoint x: 340, startPoint y: 537, endPoint x: 432, endPoint y: 550, distance: 92.9
click at [432, 550] on label "How to identify and report safety risks, hazards and unsafe work practices and …" at bounding box center [603, 544] width 523 height 35
click at [432, 550] on label "How to identify and report safety risks, hazards and unsafe work practices and …" at bounding box center [603, 544] width 523 height 35
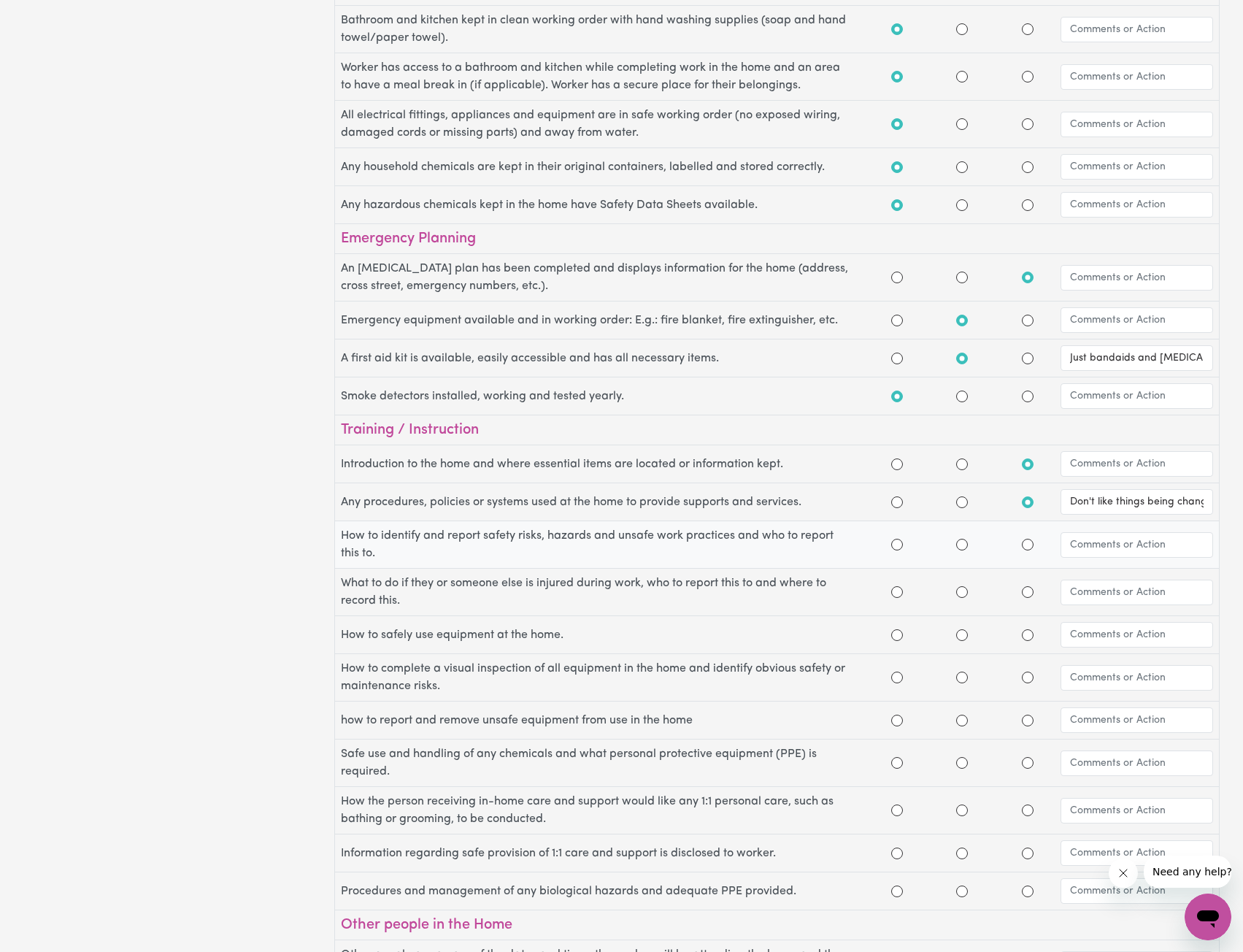
drag, startPoint x: 409, startPoint y: 551, endPoint x: 393, endPoint y: 550, distance: 16.0
click at [393, 550] on label "How to identify and report safety risks, hazards and unsafe work practices and …" at bounding box center [603, 544] width 523 height 35
click at [945, 551] on div "No" at bounding box center [962, 544] width 66 height 17
click at [963, 551] on div at bounding box center [962, 544] width 11 height 17
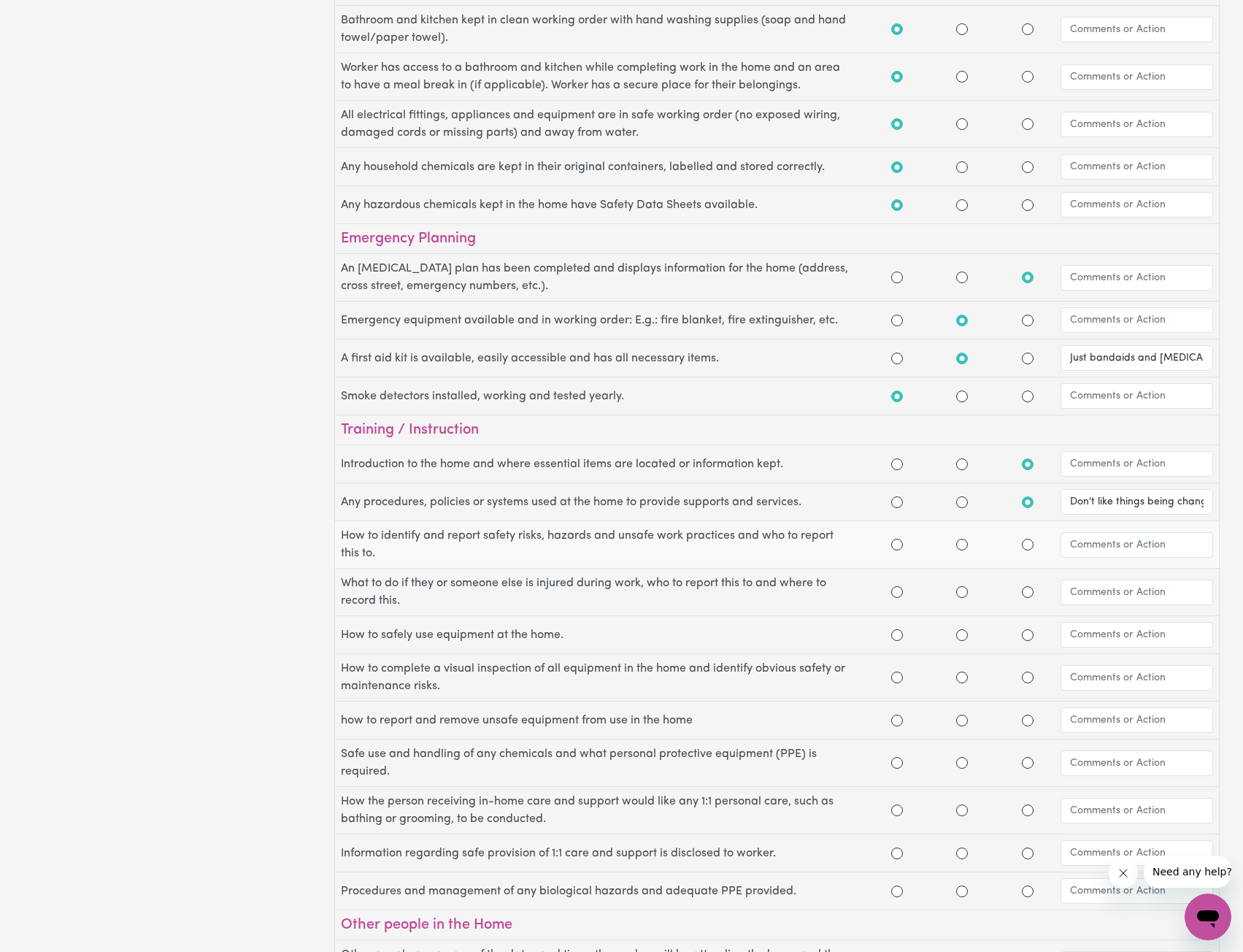
click at [953, 533] on div "How to identify and report safety risks, hazards and unsafe work practices and …" at bounding box center [776, 544] width 884 height 47
click at [960, 542] on input "No" at bounding box center [962, 544] width 11 height 11
radio input "true"
click at [960, 504] on input "No" at bounding box center [962, 502] width 11 height 11
radio input "true"
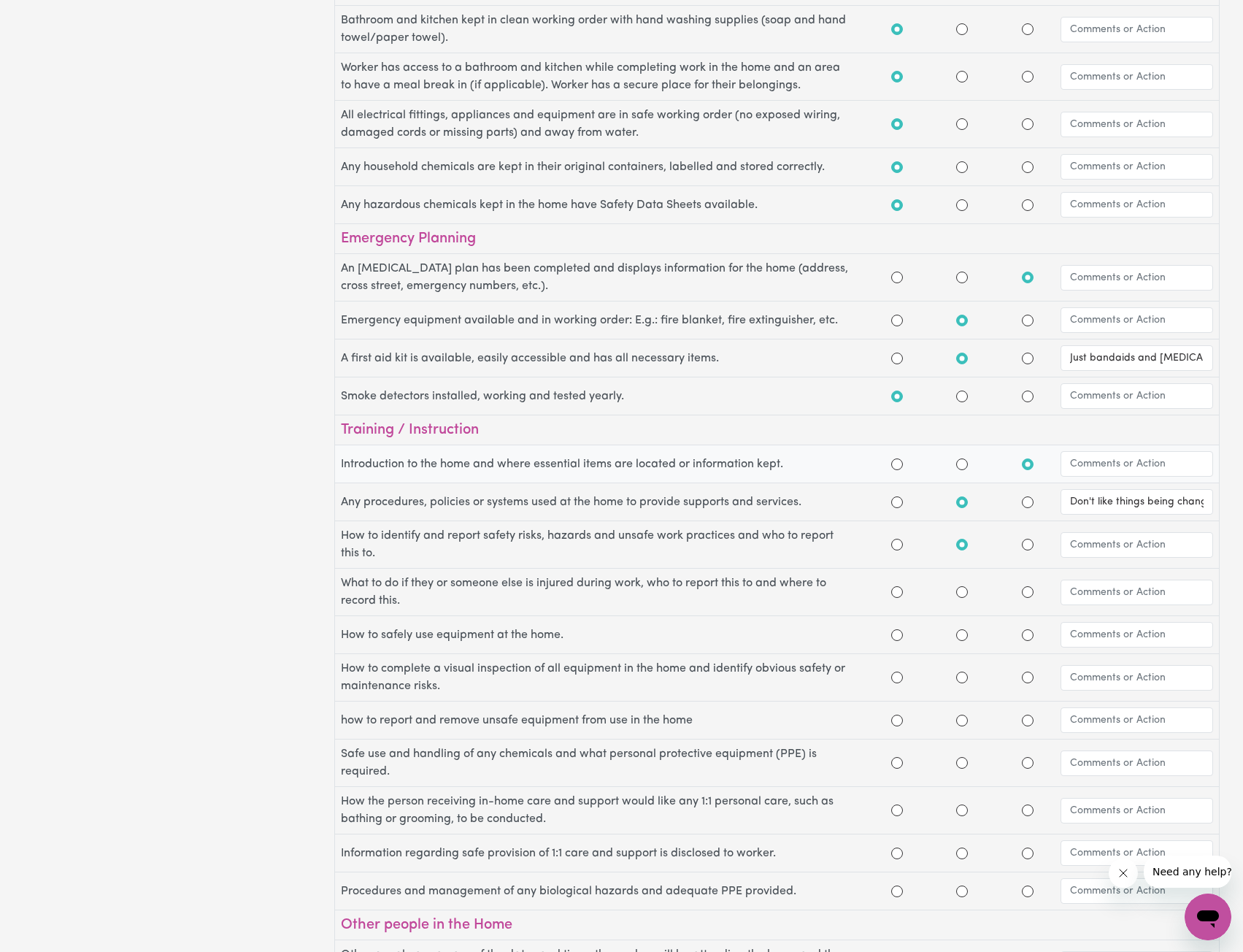
click at [963, 470] on div at bounding box center [962, 464] width 11 height 17
click at [957, 467] on input "No" at bounding box center [962, 464] width 11 height 11
radio input "true"
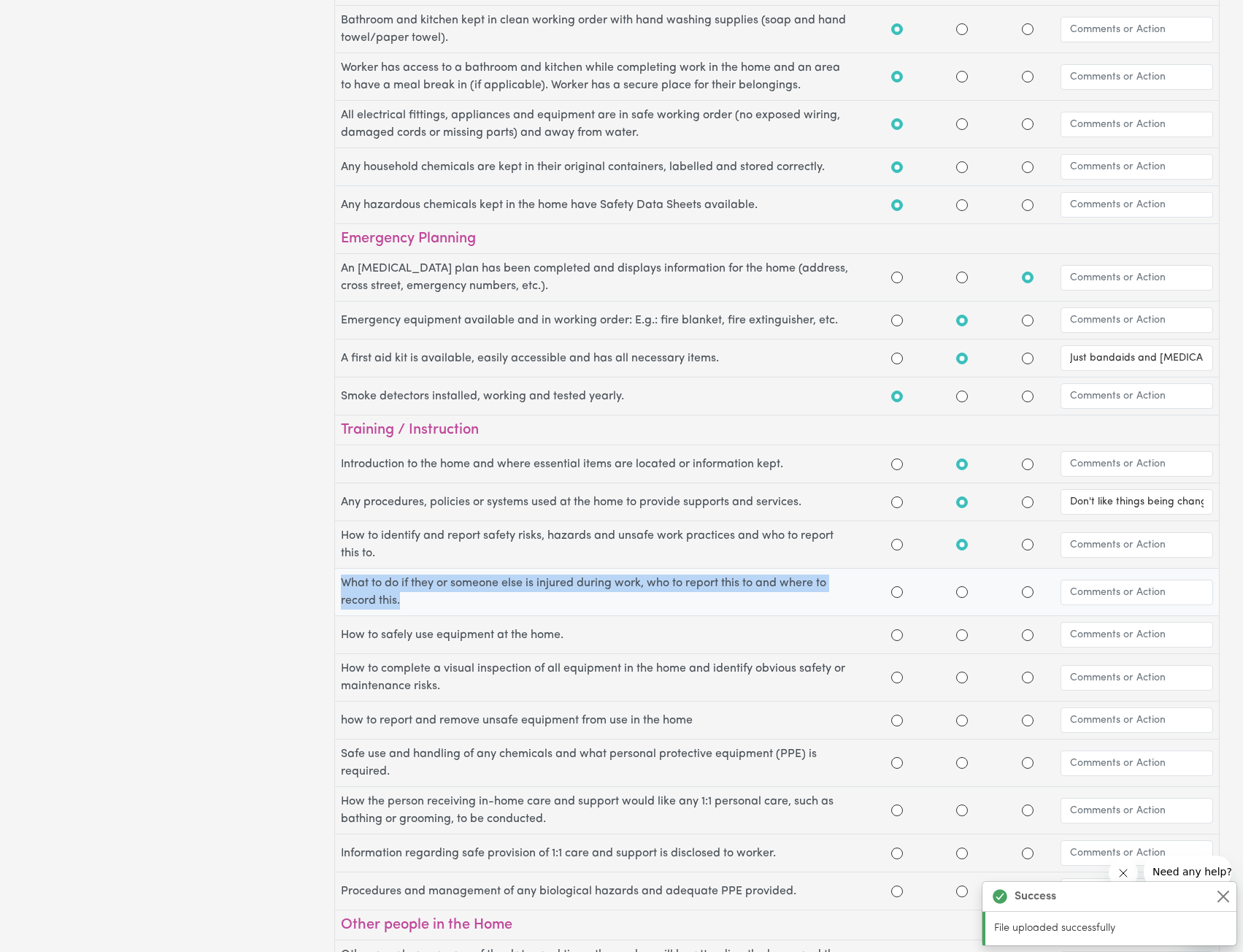
drag, startPoint x: 339, startPoint y: 575, endPoint x: 423, endPoint y: 605, distance: 89.2
click at [423, 605] on label "What to do if they or someone else is injured during work, who to report this t…" at bounding box center [603, 592] width 523 height 35
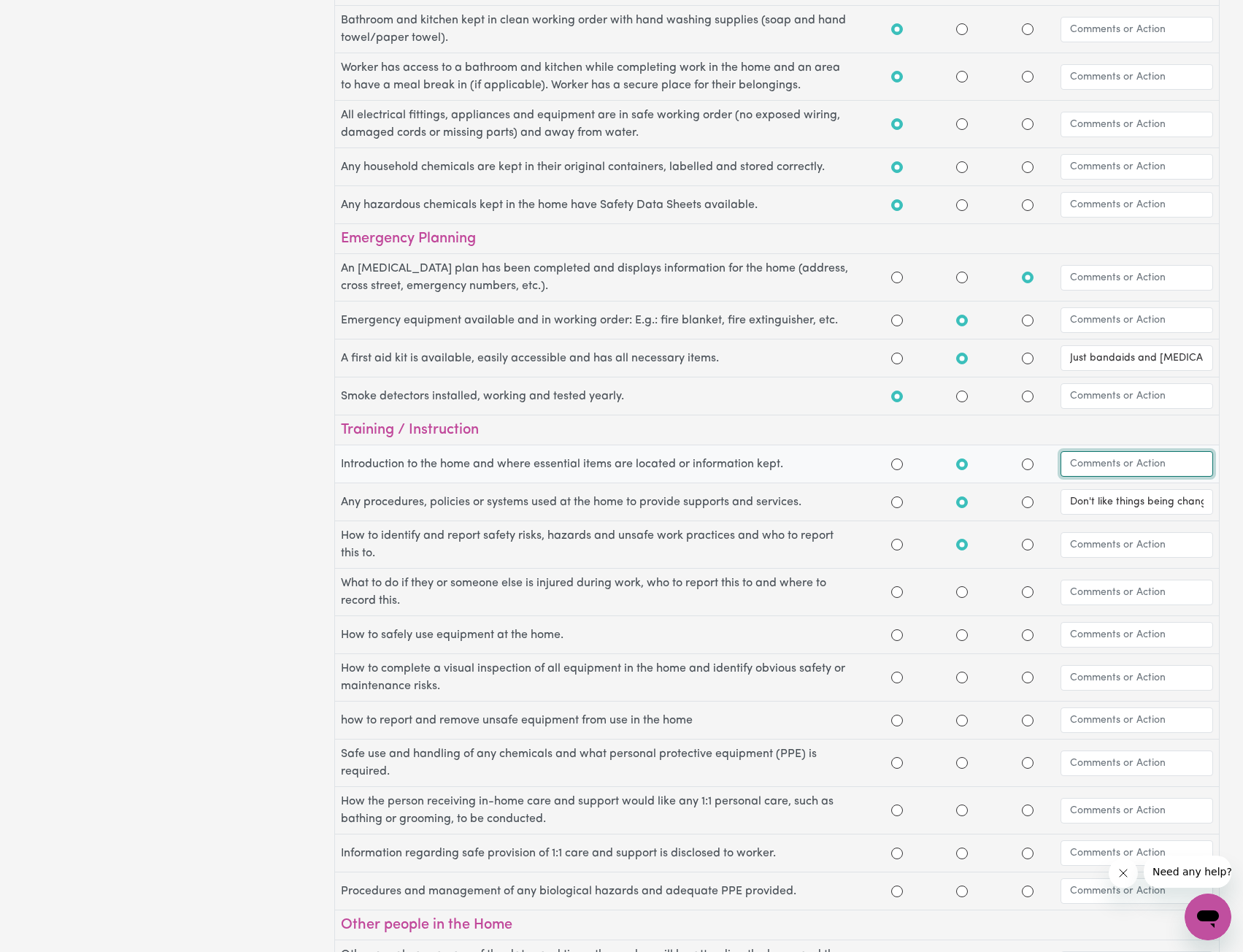
click at [1124, 465] on input "text" at bounding box center [1137, 464] width 153 height 26
type input "W"
type input "[PERSON_NAME] will speak to workers and guide them through home."
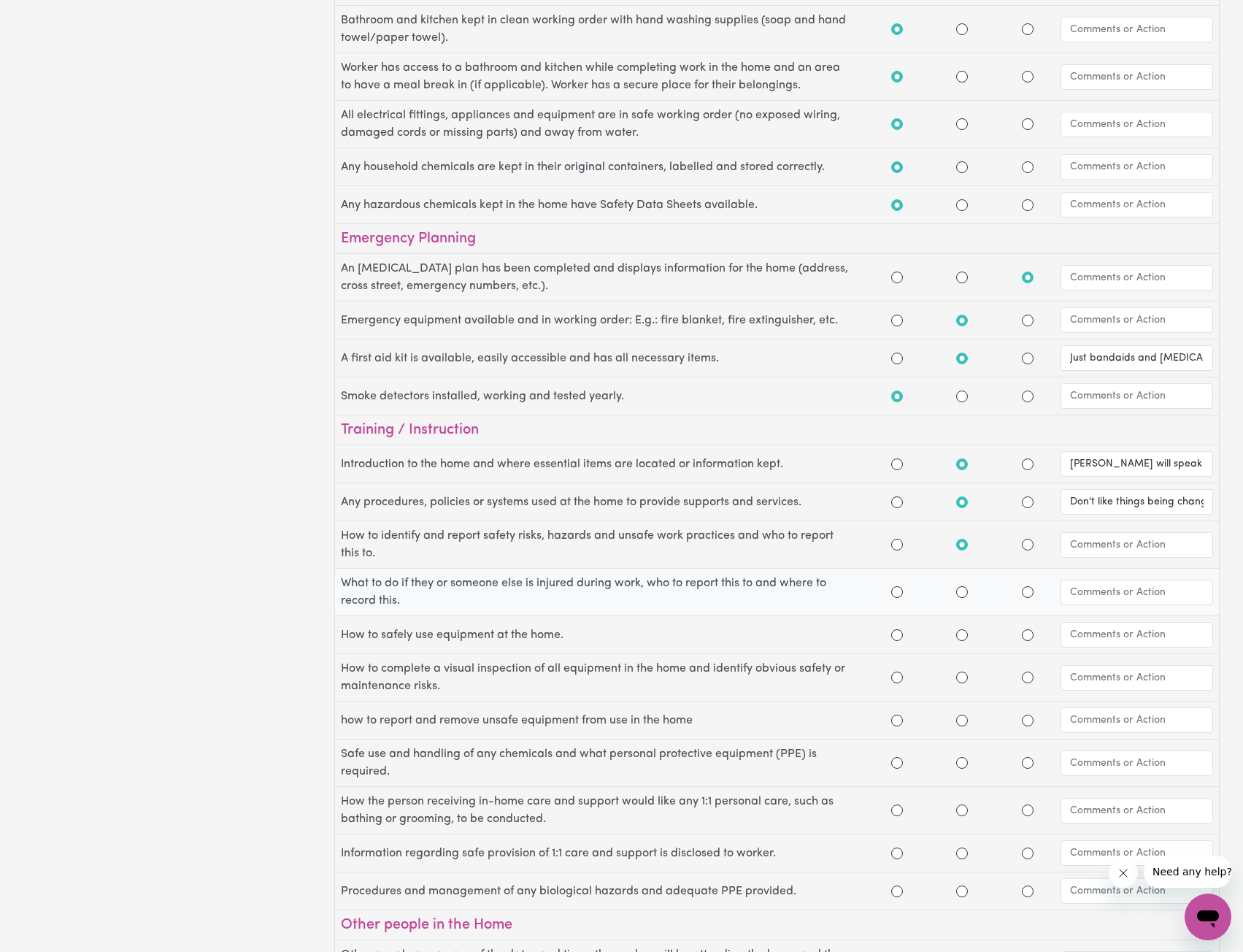
click at [956, 588] on div "No" at bounding box center [962, 592] width 66 height 17
click at [957, 590] on input "No" at bounding box center [962, 591] width 11 height 11
radio input "true"
click at [1105, 471] on input "[PERSON_NAME] will speak to workers and guide them through home." at bounding box center [1137, 464] width 153 height 26
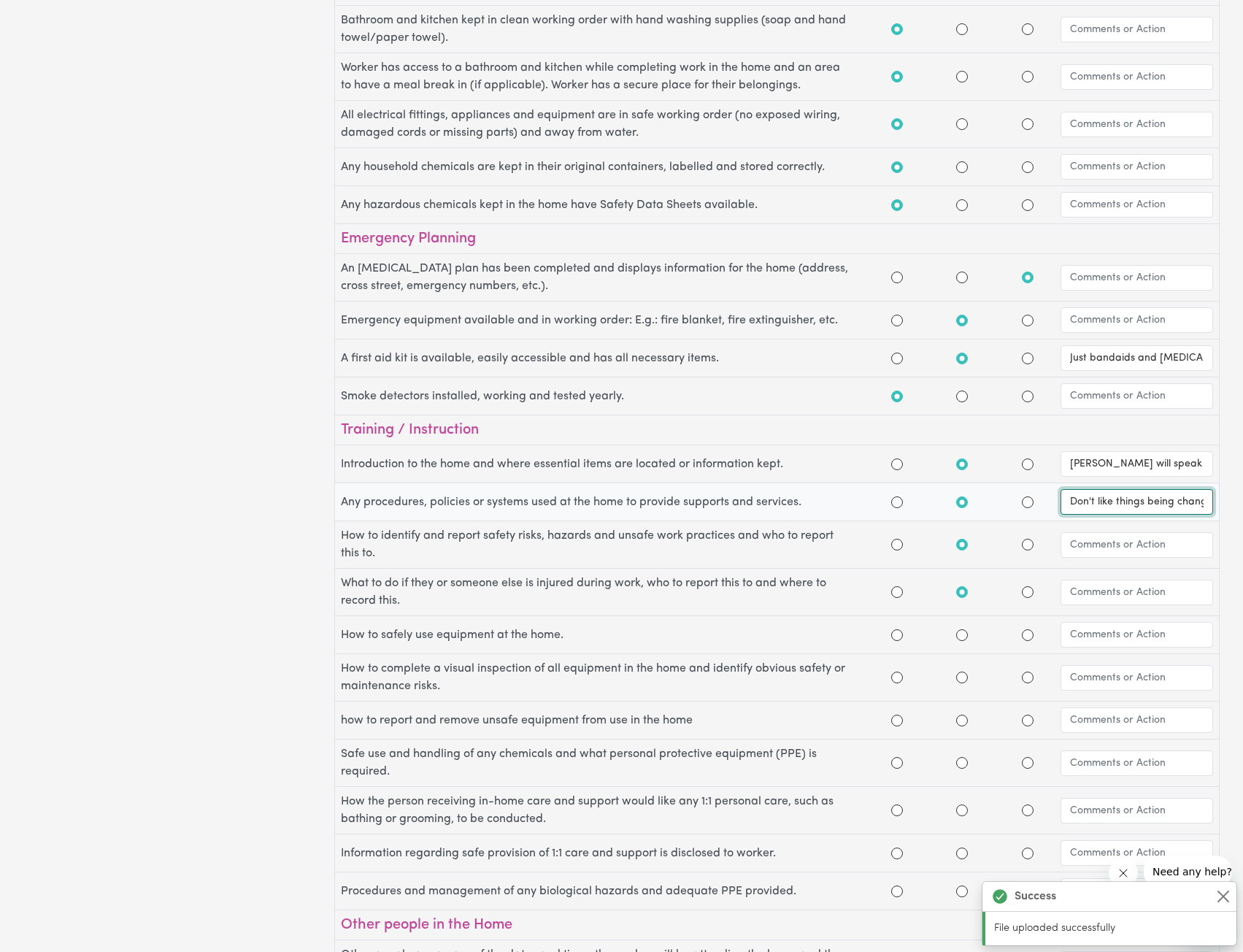
click at [1090, 498] on input "Don't like things being changed around the home without being told." at bounding box center [1137, 502] width 153 height 26
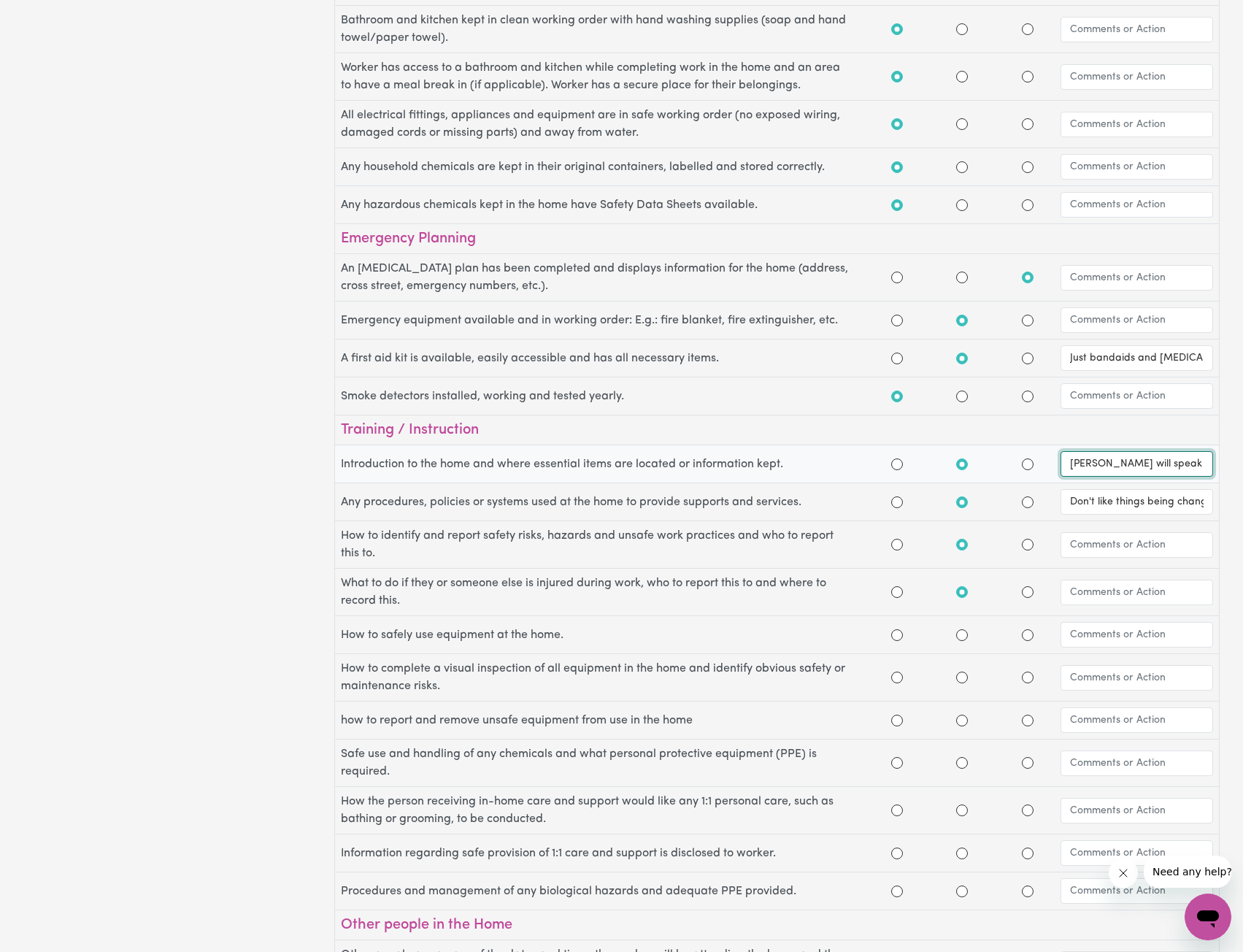
click at [1115, 463] on input "[PERSON_NAME] will speak to workers and guide them through home." at bounding box center [1137, 464] width 153 height 26
click at [1105, 498] on input "Don't like things being changed around the home without being told." at bounding box center [1137, 502] width 153 height 26
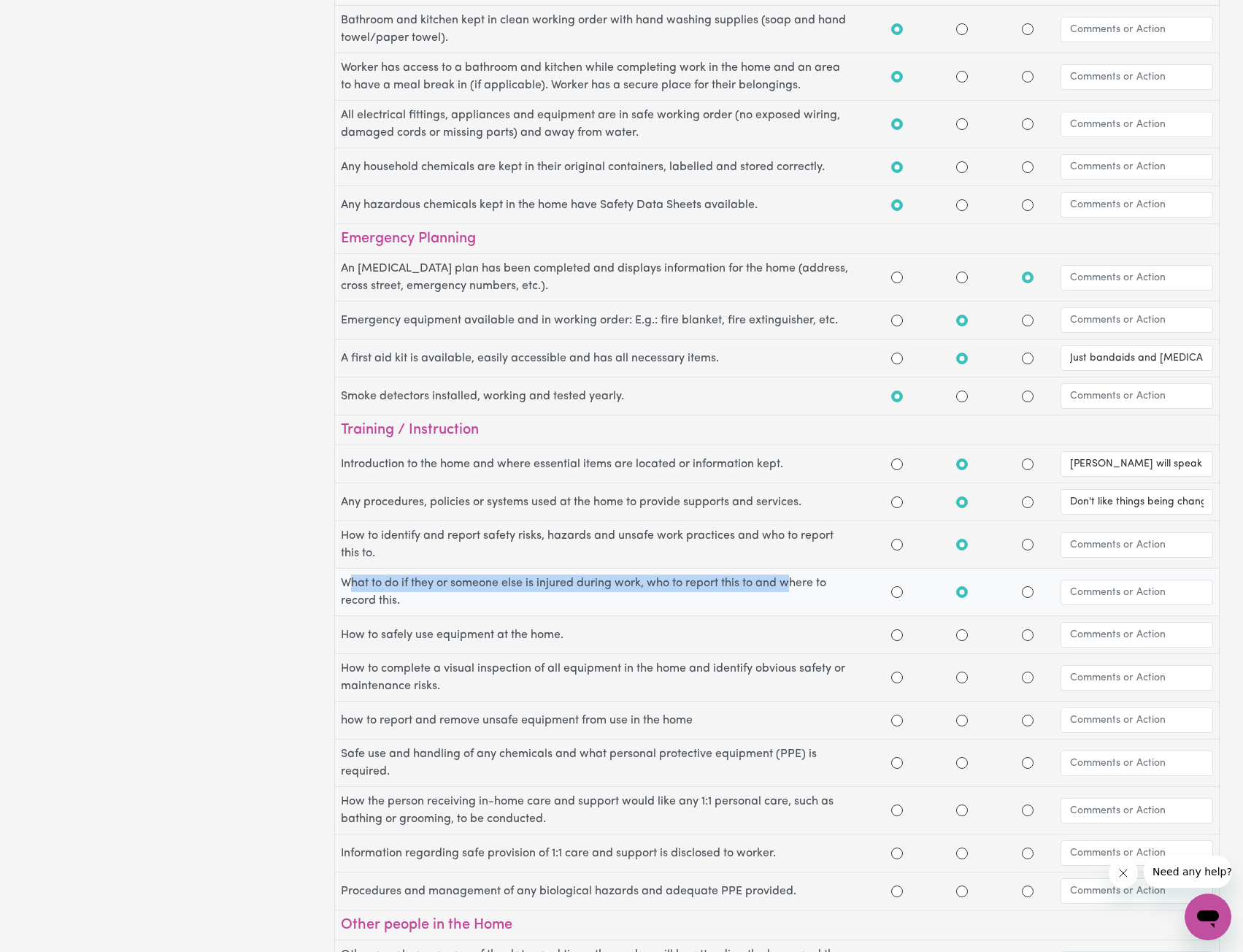
drag, startPoint x: 350, startPoint y: 583, endPoint x: 795, endPoint y: 591, distance: 445.1
click at [795, 591] on label "What to do if they or someone else is injured during work, who to report this t…" at bounding box center [603, 592] width 523 height 35
click at [759, 591] on label "What to do if they or someone else is injured during work, who to report this t…" at bounding box center [603, 592] width 523 height 35
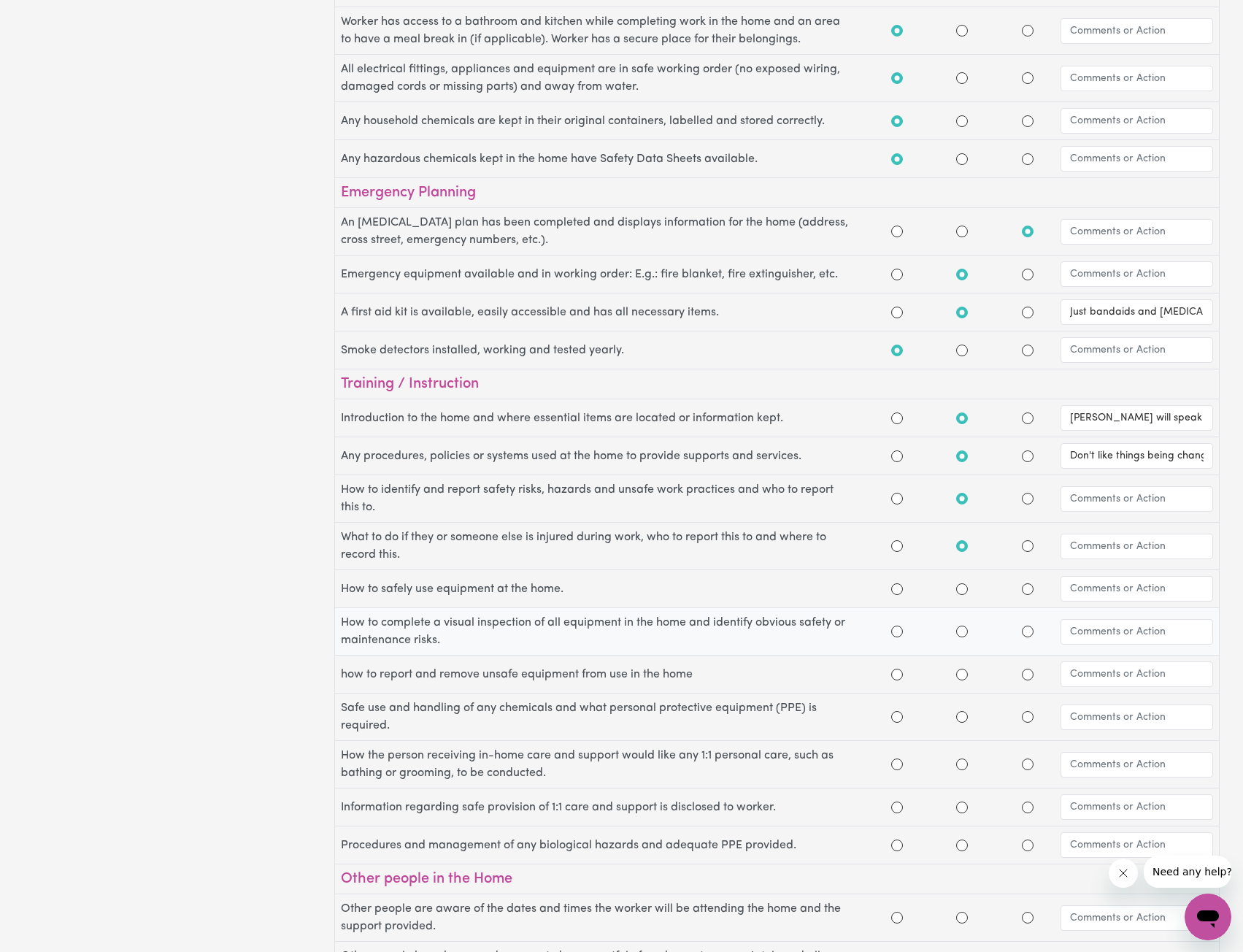
scroll to position [1388, 0]
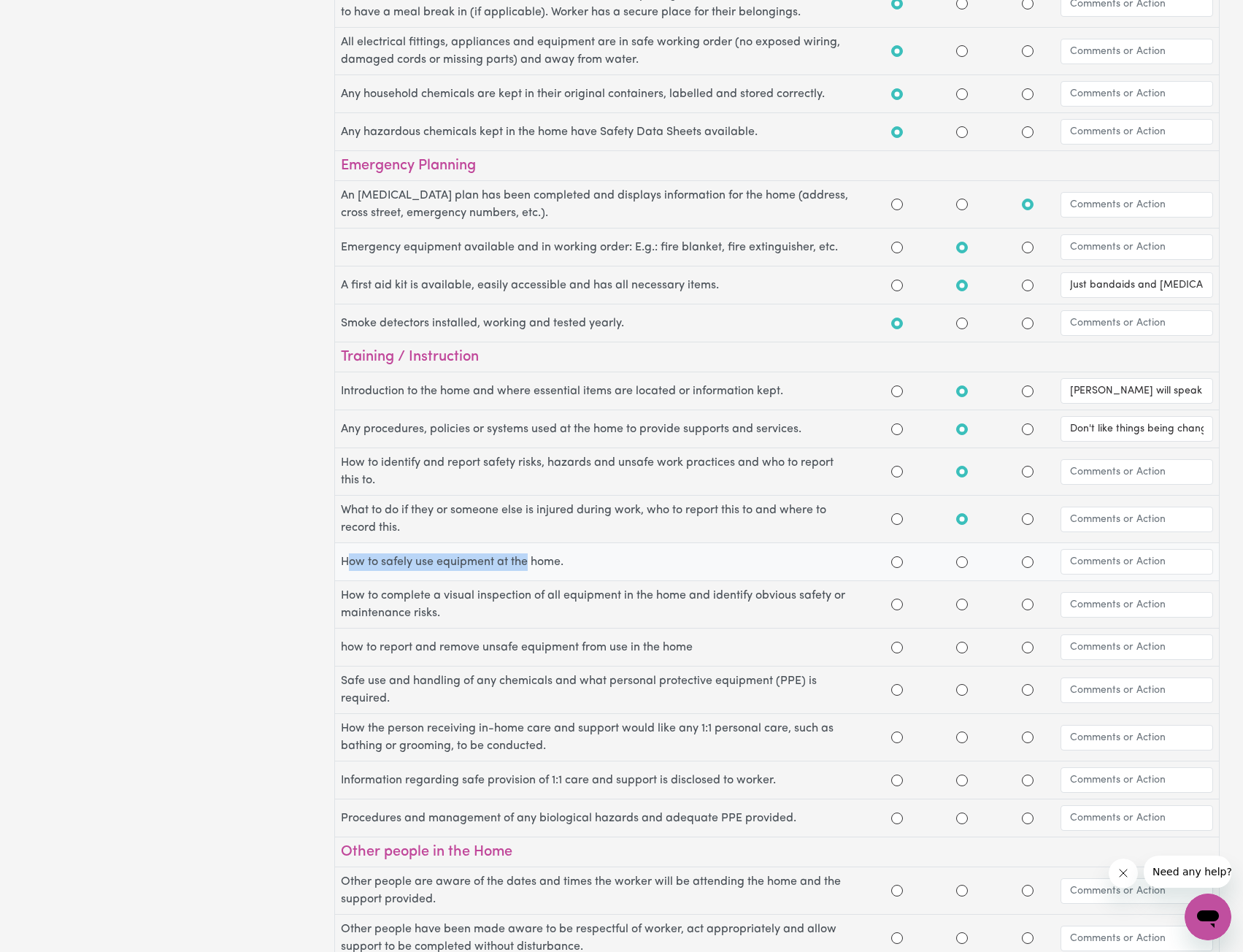
drag, startPoint x: 350, startPoint y: 560, endPoint x: 529, endPoint y: 569, distance: 179.2
click at [529, 569] on label "How to safely use equipment at the home." at bounding box center [603, 562] width 523 height 17
drag, startPoint x: 347, startPoint y: 563, endPoint x: 562, endPoint y: 562, distance: 215.0
click at [562, 562] on label "How to safely use equipment at the home." at bounding box center [603, 562] width 523 height 17
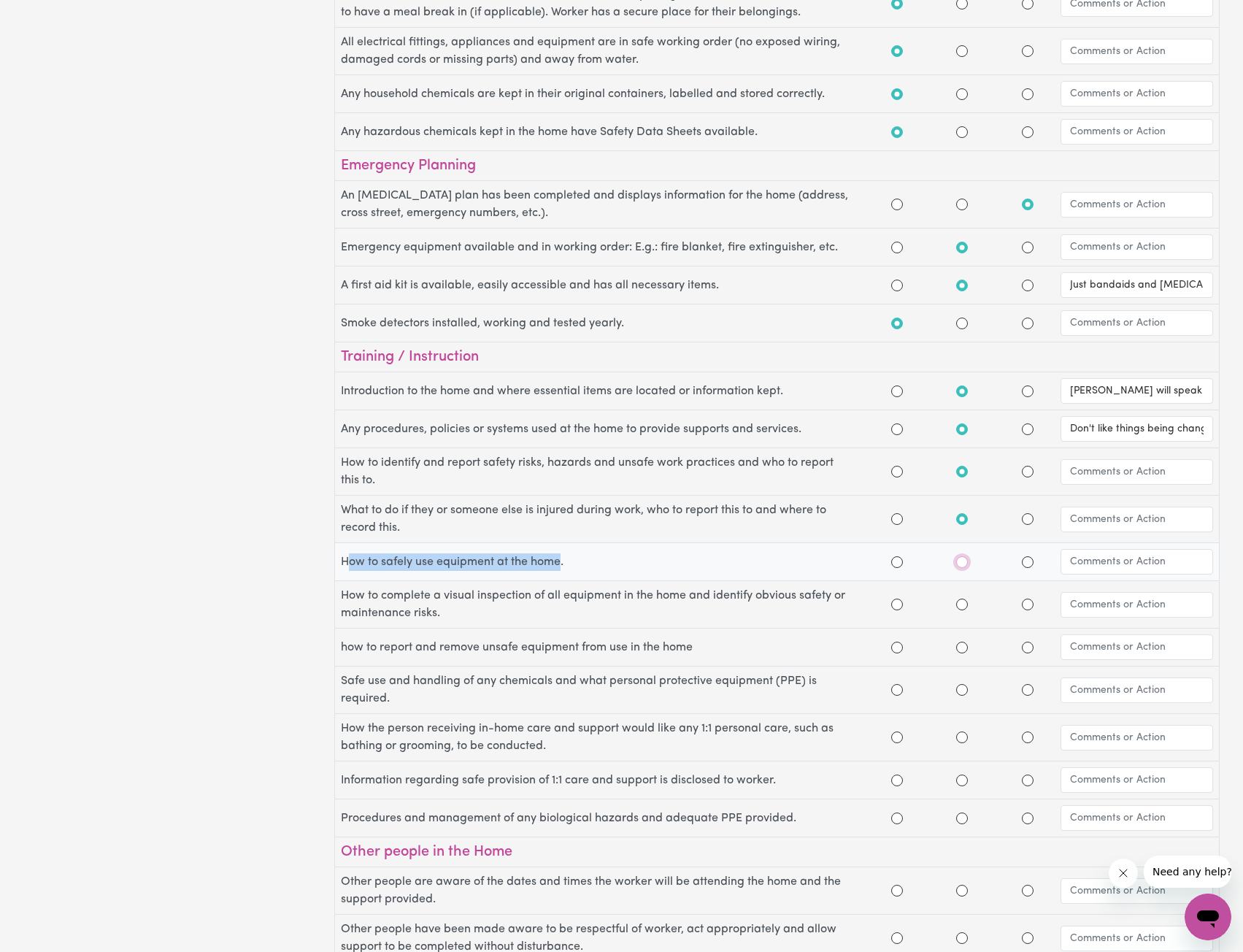
click at [962, 566] on input "No" at bounding box center [962, 562] width 11 height 11
radio input "true"
drag, startPoint x: 581, startPoint y: 602, endPoint x: 590, endPoint y: 598, distance: 9.8
click at [580, 600] on label "How to complete a visual inspection of all equipment in the home and identify o…" at bounding box center [603, 604] width 523 height 35
click at [959, 609] on input "No" at bounding box center [962, 604] width 11 height 11
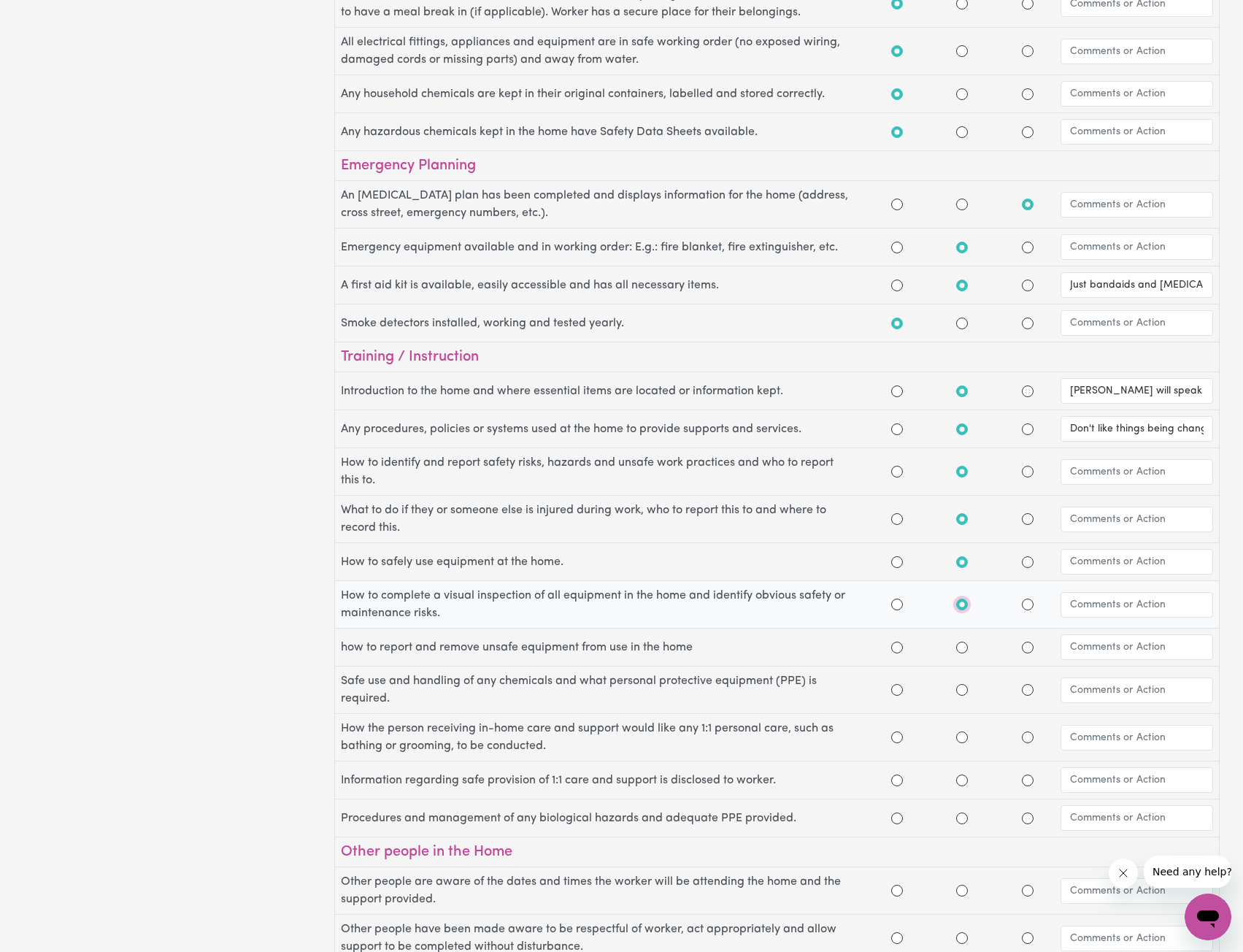
radio input "true"
click at [970, 650] on div "No" at bounding box center [962, 647] width 66 height 17
click at [959, 653] on div at bounding box center [962, 647] width 11 height 17
click at [963, 656] on div "how to report and remove unsafe equipment from use in the home Yes No N/A" at bounding box center [776, 647] width 884 height 37
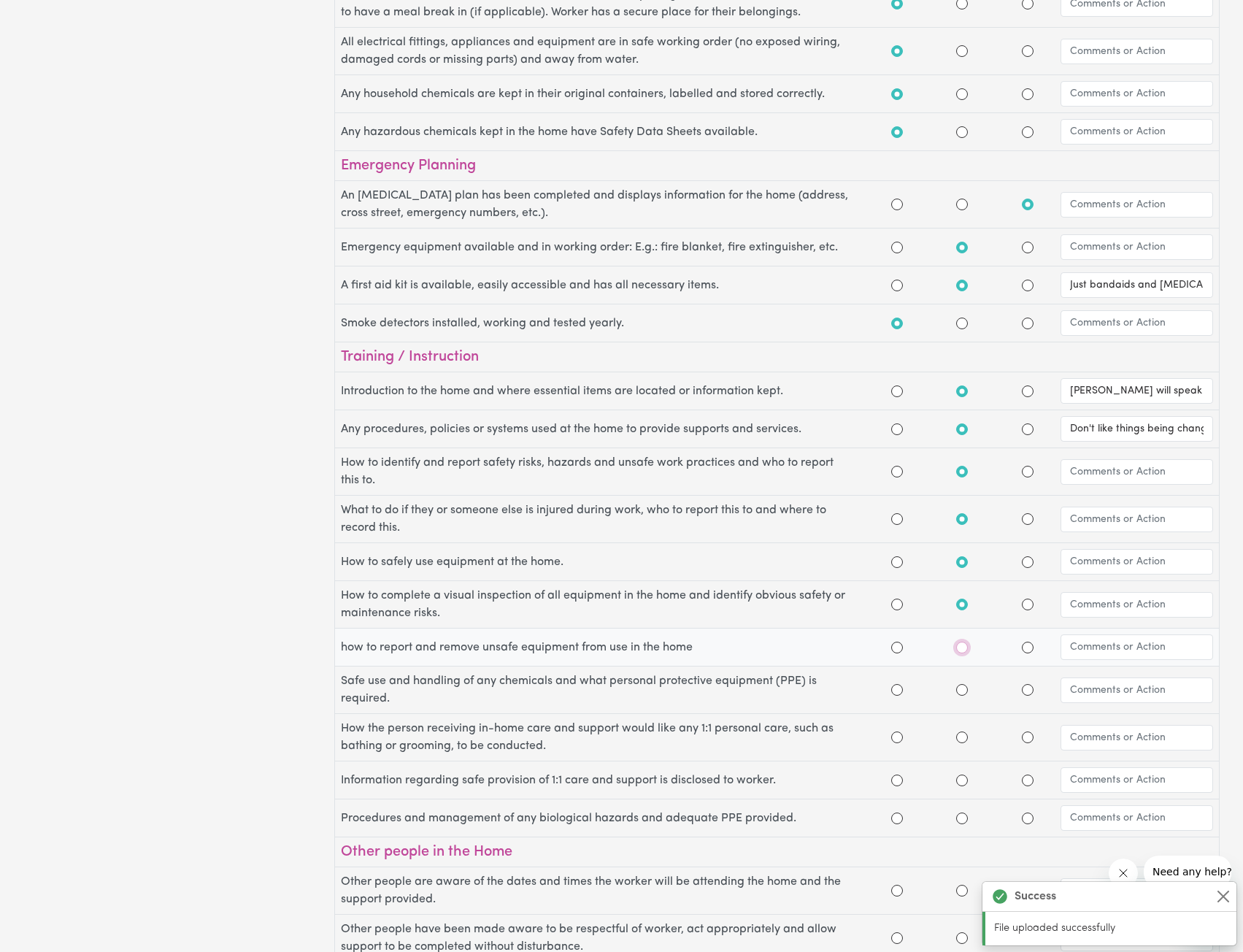
click at [957, 649] on input "No" at bounding box center [962, 647] width 11 height 11
radio input "true"
click at [966, 683] on div at bounding box center [962, 690] width 11 height 17
click at [966, 691] on input "No" at bounding box center [962, 690] width 11 height 11
radio input "true"
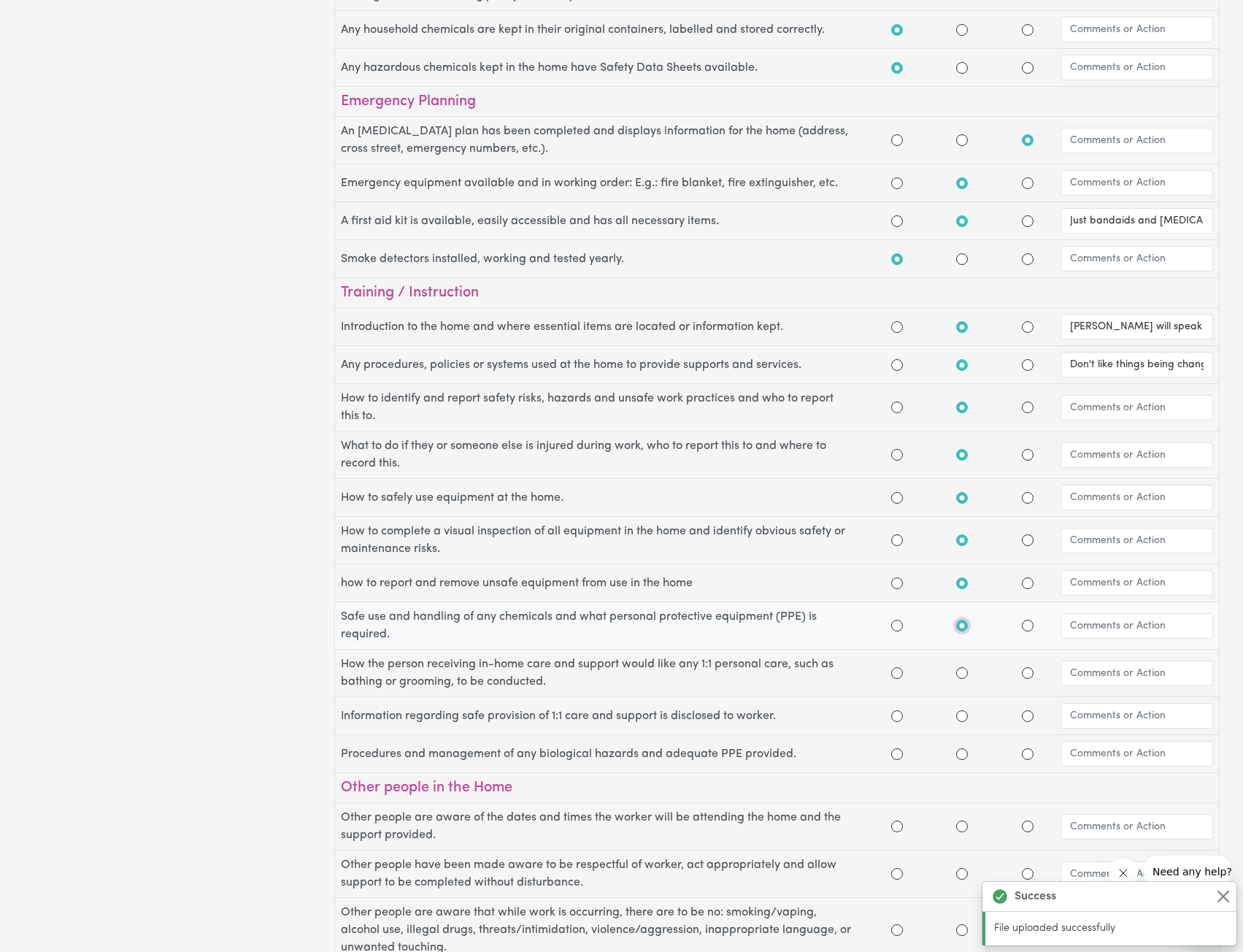
scroll to position [1460, 0]
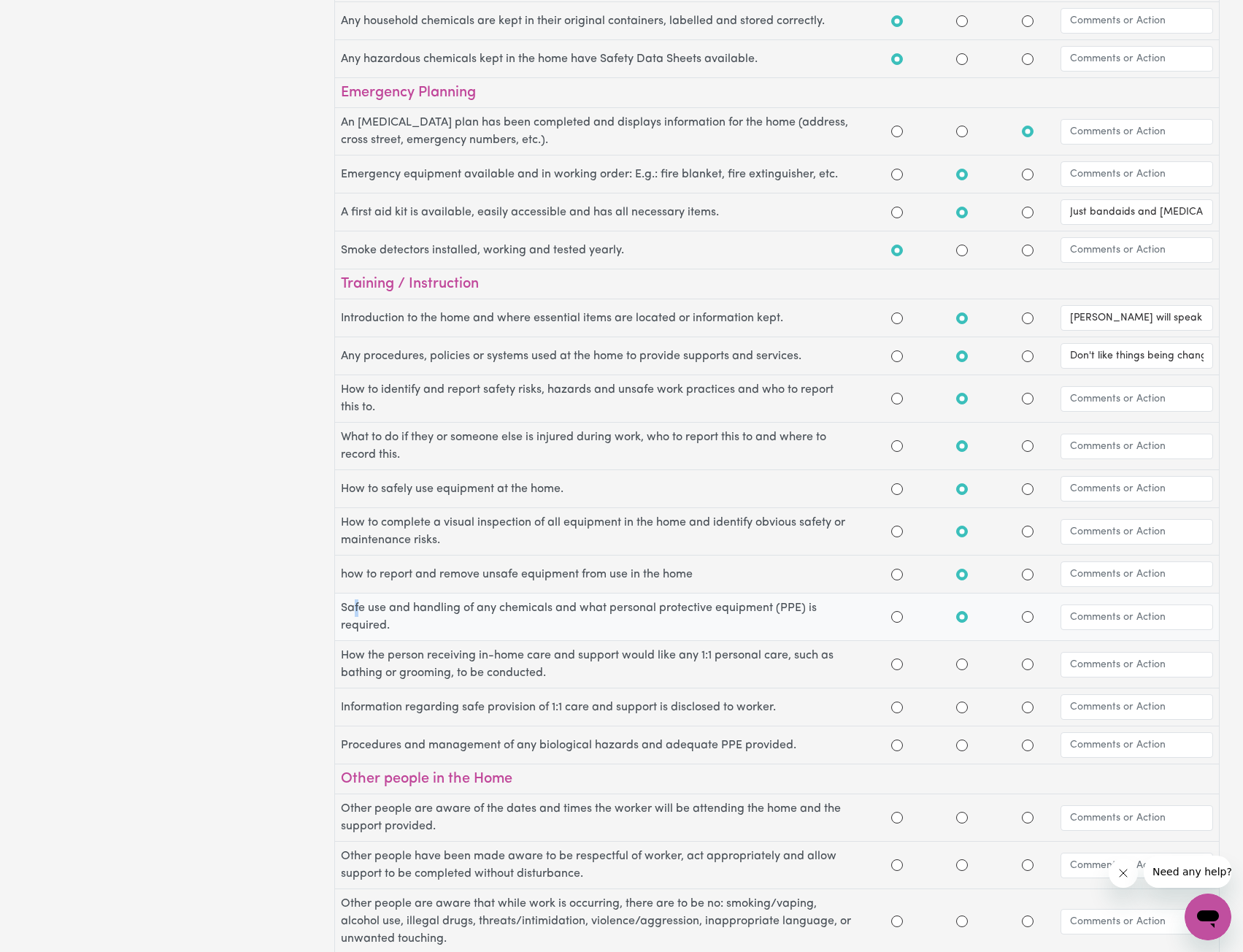
drag, startPoint x: 357, startPoint y: 605, endPoint x: 348, endPoint y: 605, distance: 9.0
click at [351, 605] on label "Safe use and handling of any chemicals and what personal protective equipment (…" at bounding box center [603, 617] width 523 height 35
drag, startPoint x: 348, startPoint y: 605, endPoint x: 441, endPoint y: 625, distance: 95.1
click at [437, 626] on label "Safe use and handling of any chemicals and what personal protective equipment (…" at bounding box center [603, 617] width 523 height 35
click at [467, 644] on div "How the person receiving in-home care and support would like any 1:1 personal c…" at bounding box center [776, 665] width 884 height 47
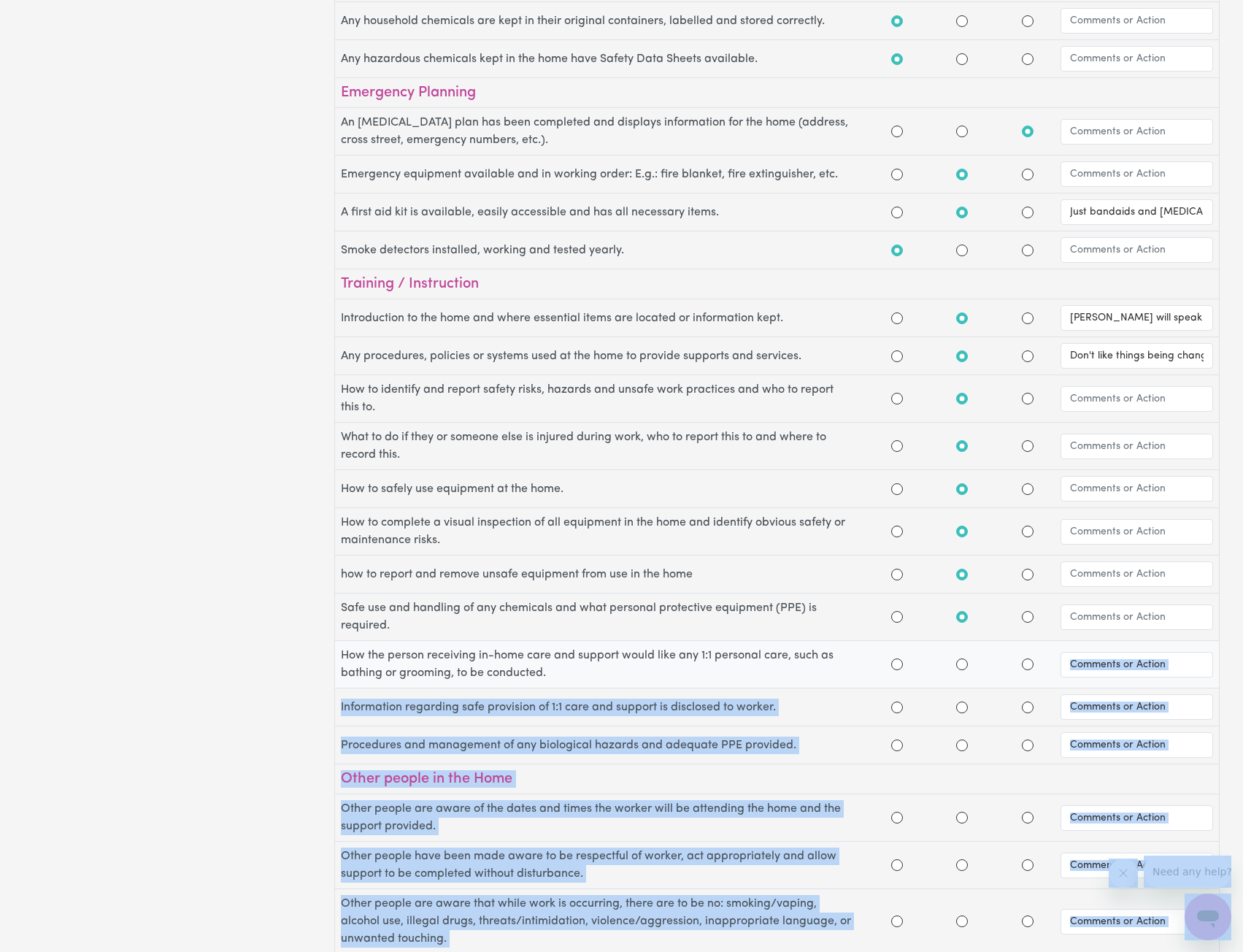
scroll to position [0, 0]
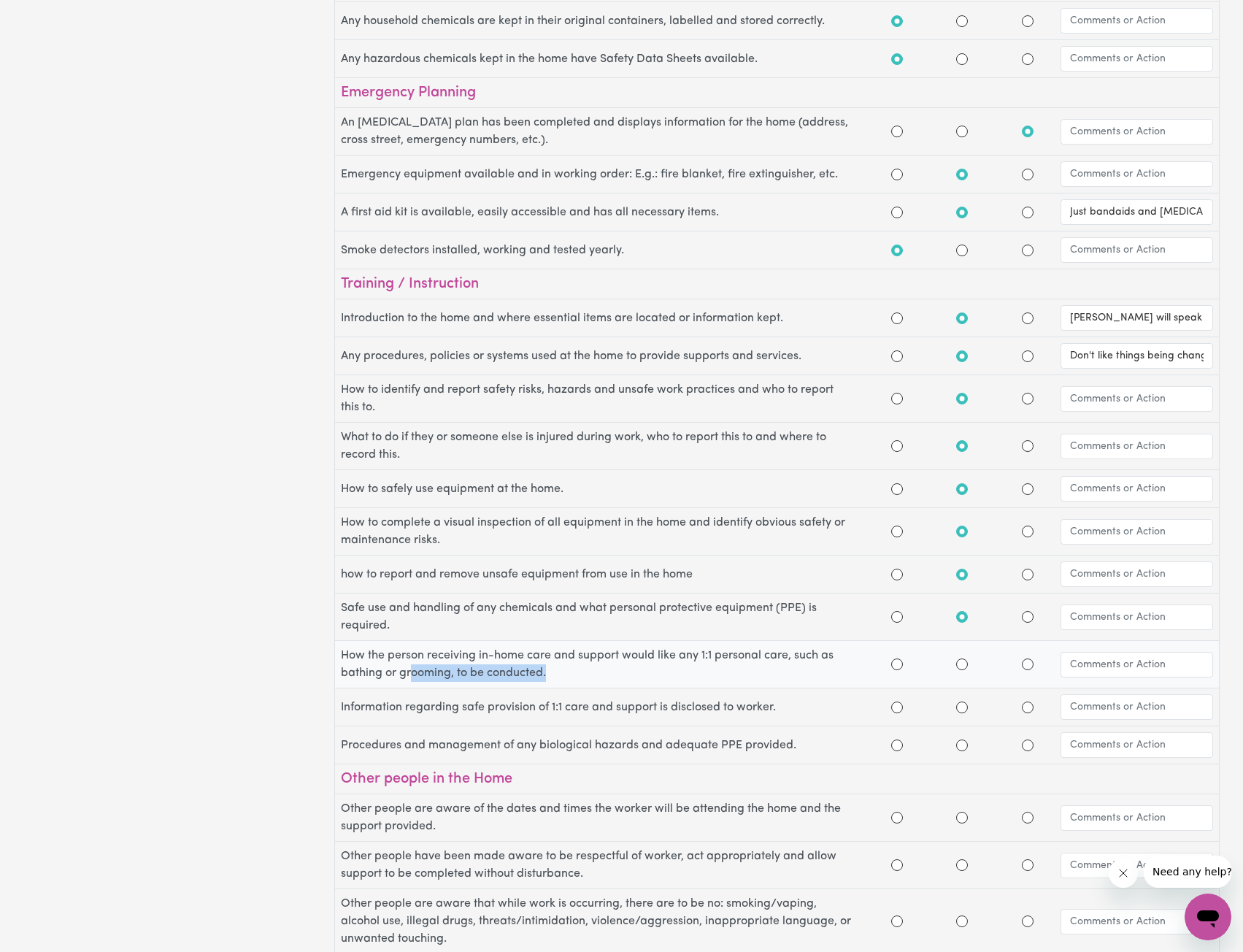
drag, startPoint x: 570, startPoint y: 670, endPoint x: 414, endPoint y: 665, distance: 156.1
click at [414, 665] on label "How the person receiving in-home care and support would like any 1:1 personal c…" at bounding box center [603, 665] width 523 height 35
click at [406, 662] on label "How the person receiving in-home care and support would like any 1:1 personal c…" at bounding box center [603, 665] width 523 height 35
drag, startPoint x: 337, startPoint y: 652, endPoint x: 566, endPoint y: 682, distance: 231.0
click at [566, 682] on div "How the person receiving in-home care and support would like any 1:1 personal c…" at bounding box center [776, 665] width 884 height 47
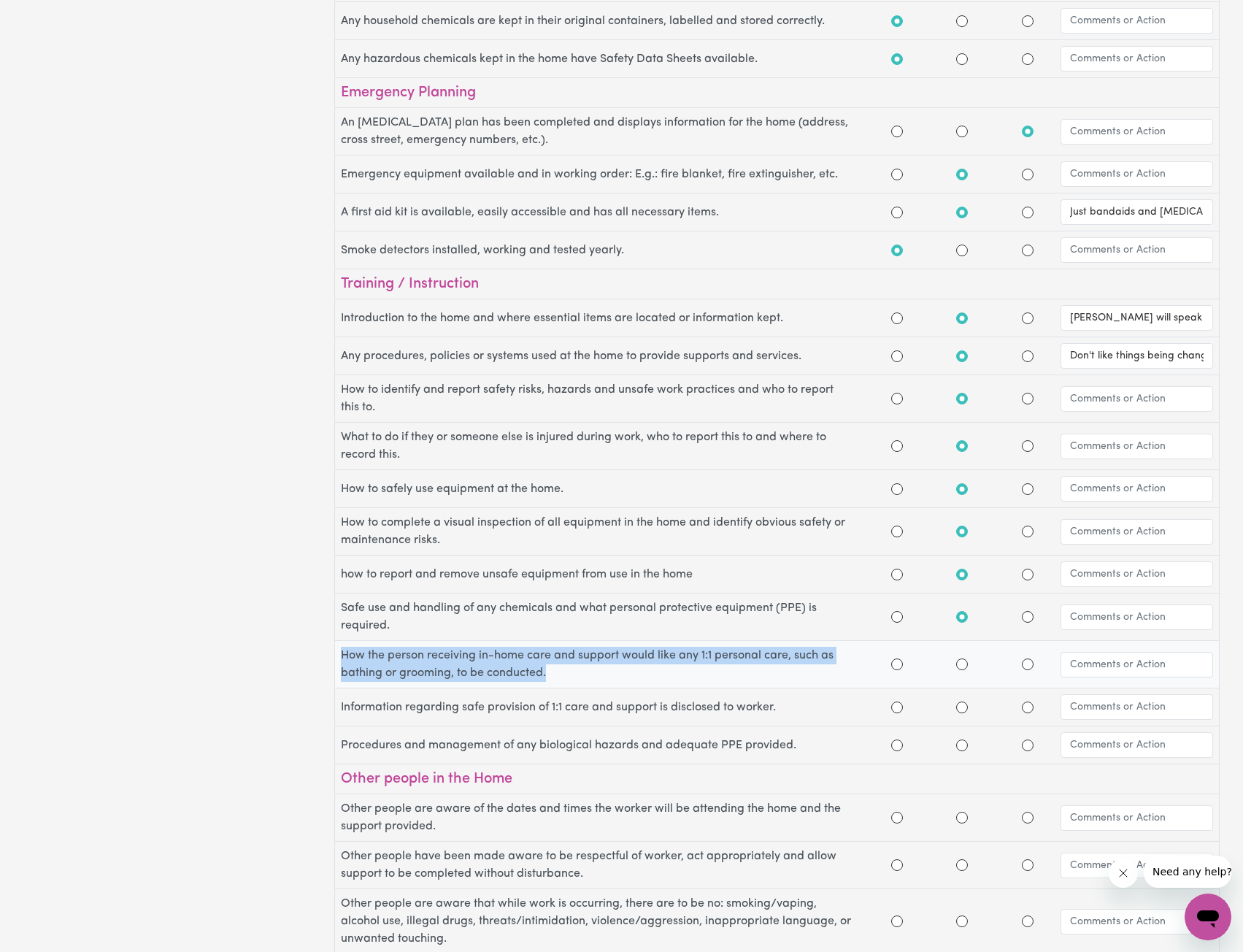
click at [643, 665] on label "How the person receiving in-home care and support would like any 1:1 personal c…" at bounding box center [603, 665] width 523 height 35
click at [1032, 668] on input "N/A" at bounding box center [1028, 664] width 11 height 11
radio input "true"
click at [906, 655] on div "How the person receiving in-home care and support would like any 1:1 personal c…" at bounding box center [776, 665] width 884 height 47
click at [898, 660] on input "Yes" at bounding box center [897, 664] width 11 height 11
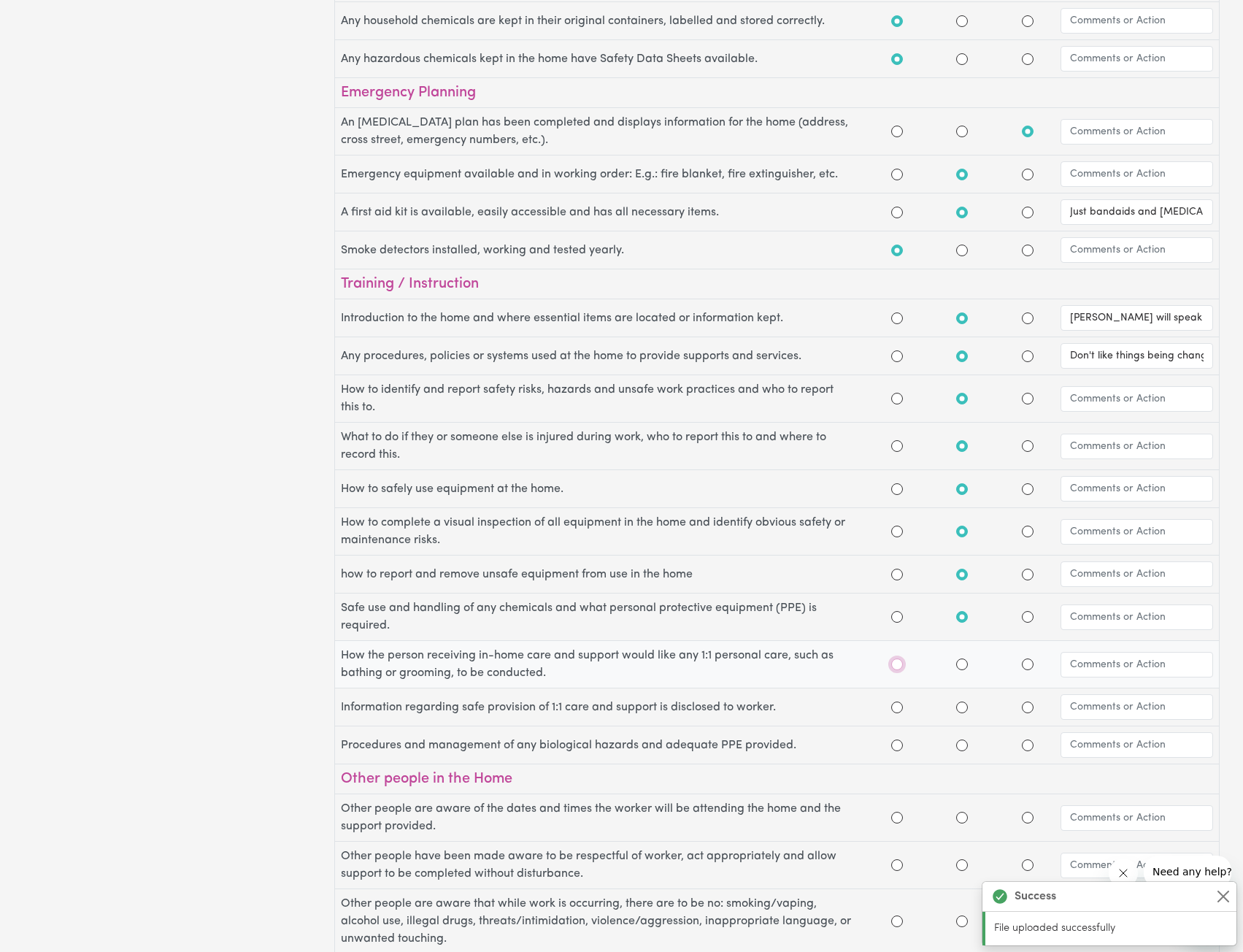
click at [897, 660] on input "Yes" at bounding box center [897, 664] width 11 height 11
radio input "true"
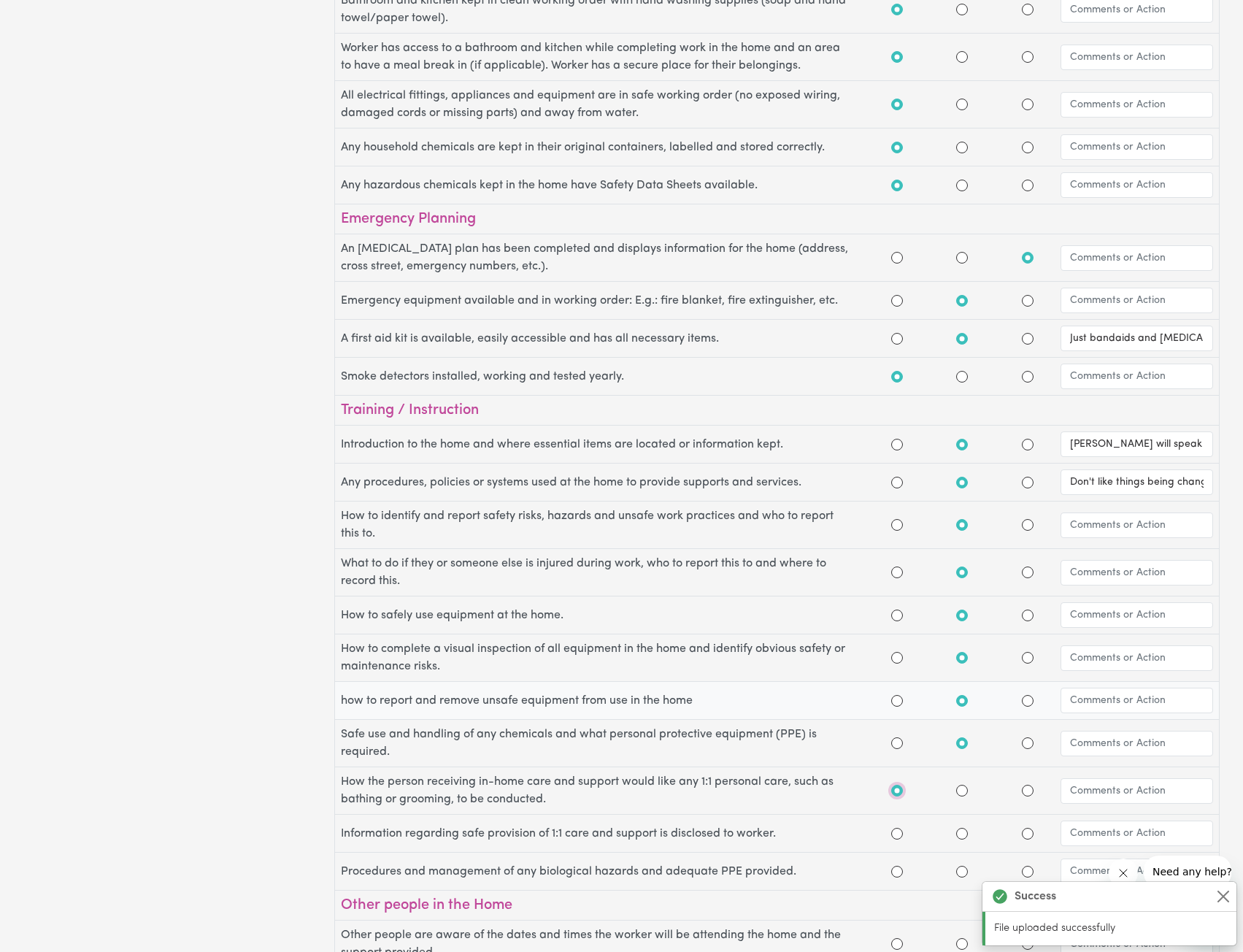
scroll to position [1314, 0]
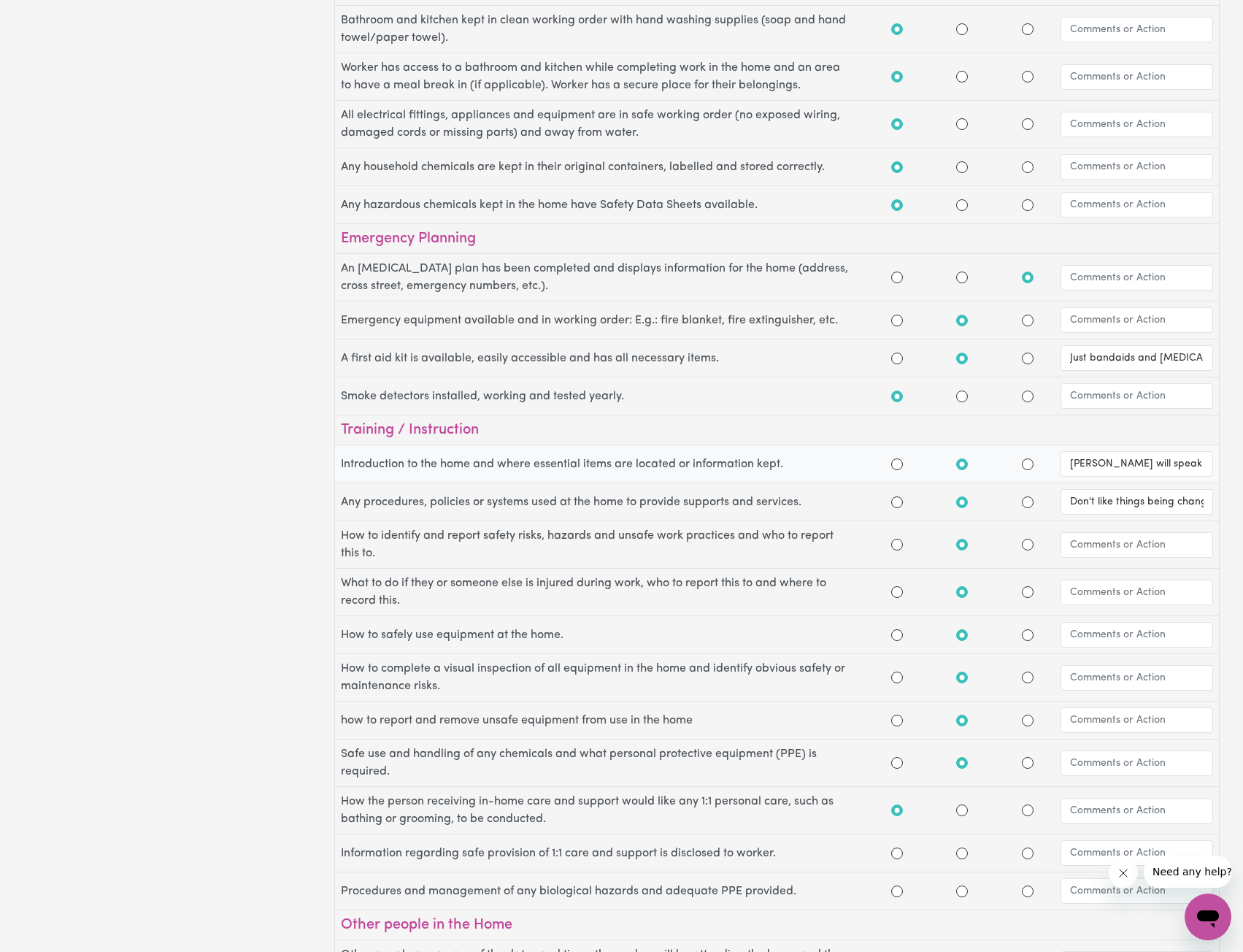
click at [1023, 474] on body "Menu About us How it works Safety & resources Blog AI Worker Match Post a job F…" at bounding box center [622, 398] width 1243 height 3425
click at [1028, 466] on input "N/A" at bounding box center [1028, 464] width 11 height 11
radio input "true"
radio input "false"
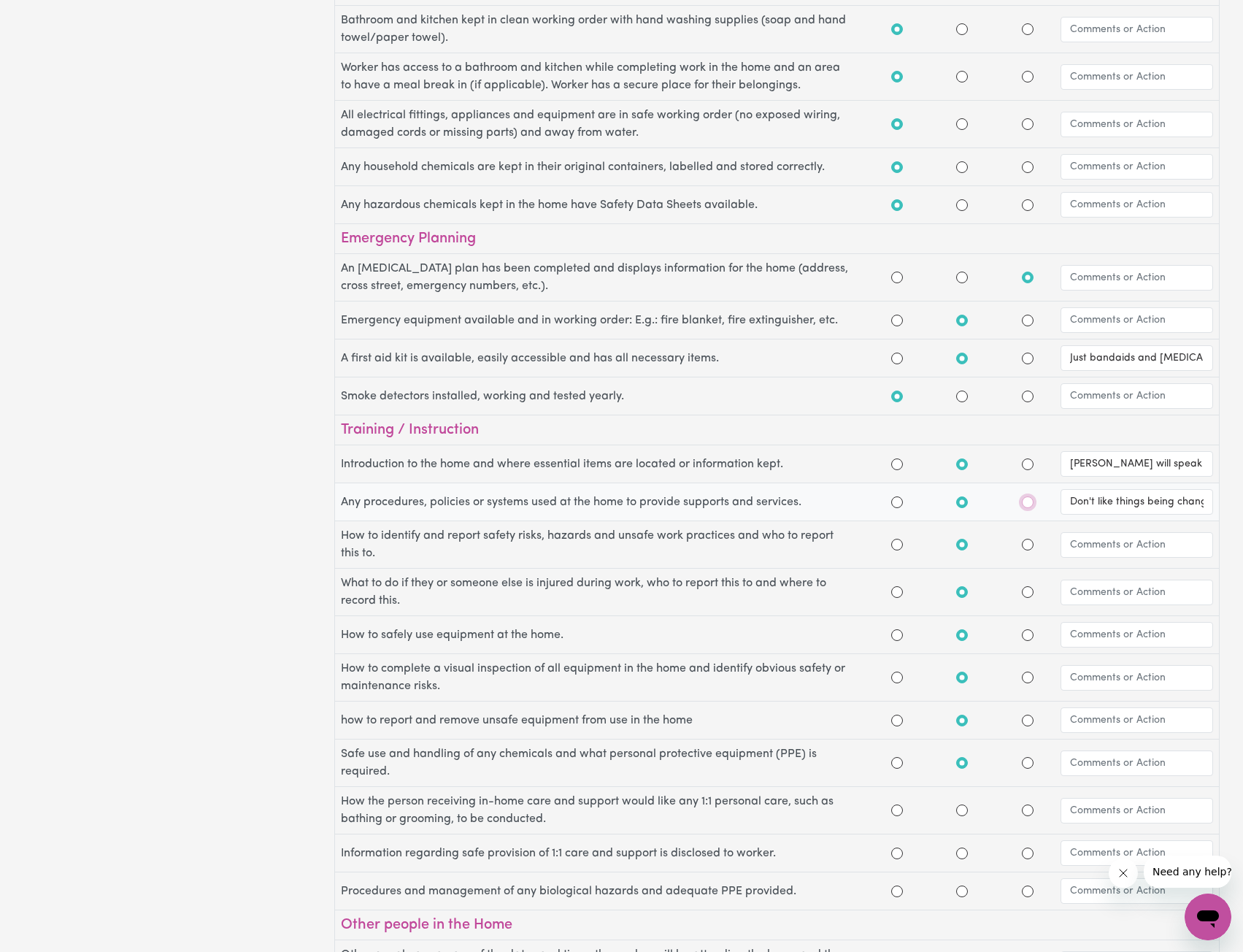
click at [1025, 501] on input "N/A" at bounding box center [1028, 502] width 11 height 11
radio input "true"
click at [1028, 469] on input "N/A" at bounding box center [1028, 464] width 11 height 11
radio input "true"
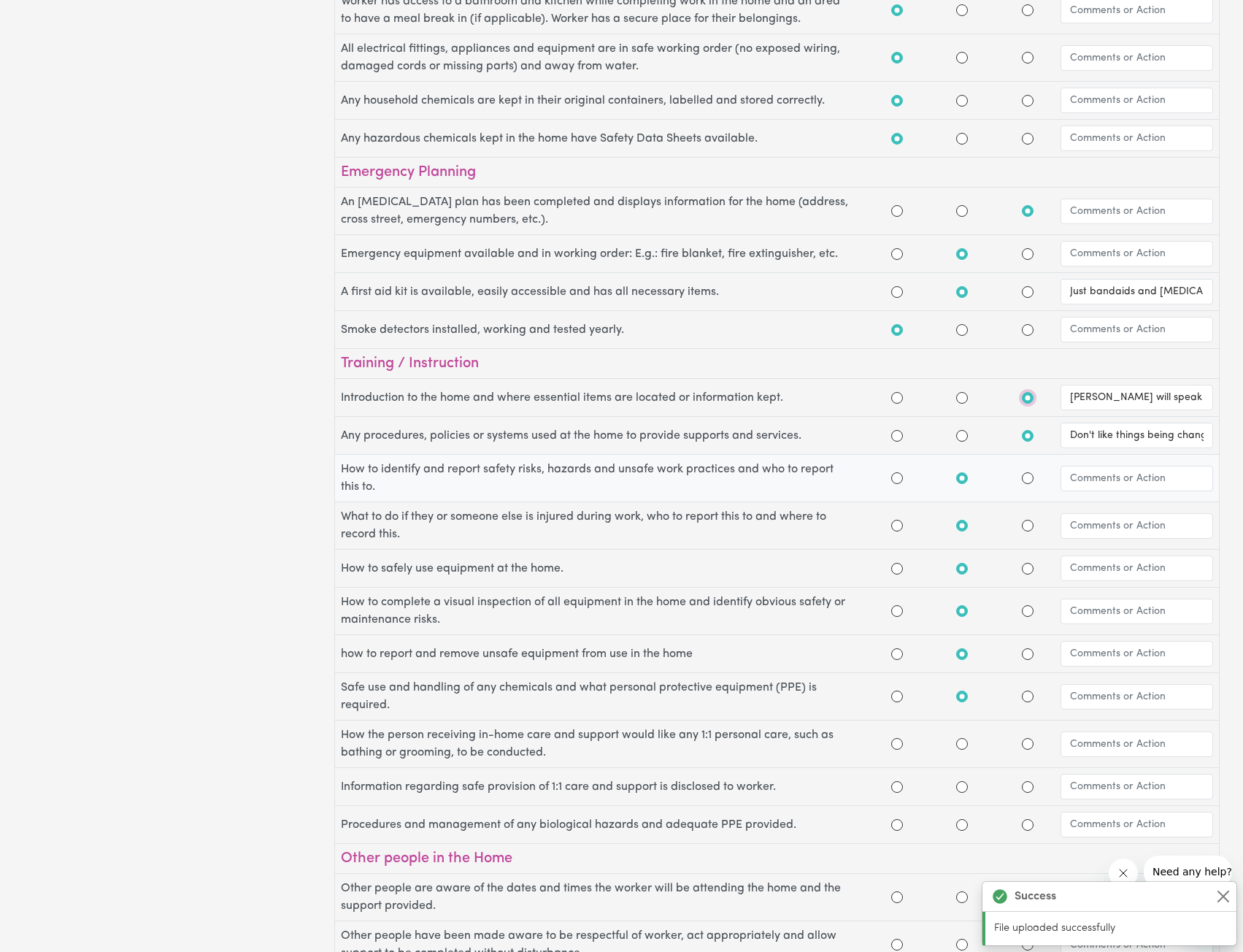
scroll to position [1388, 0]
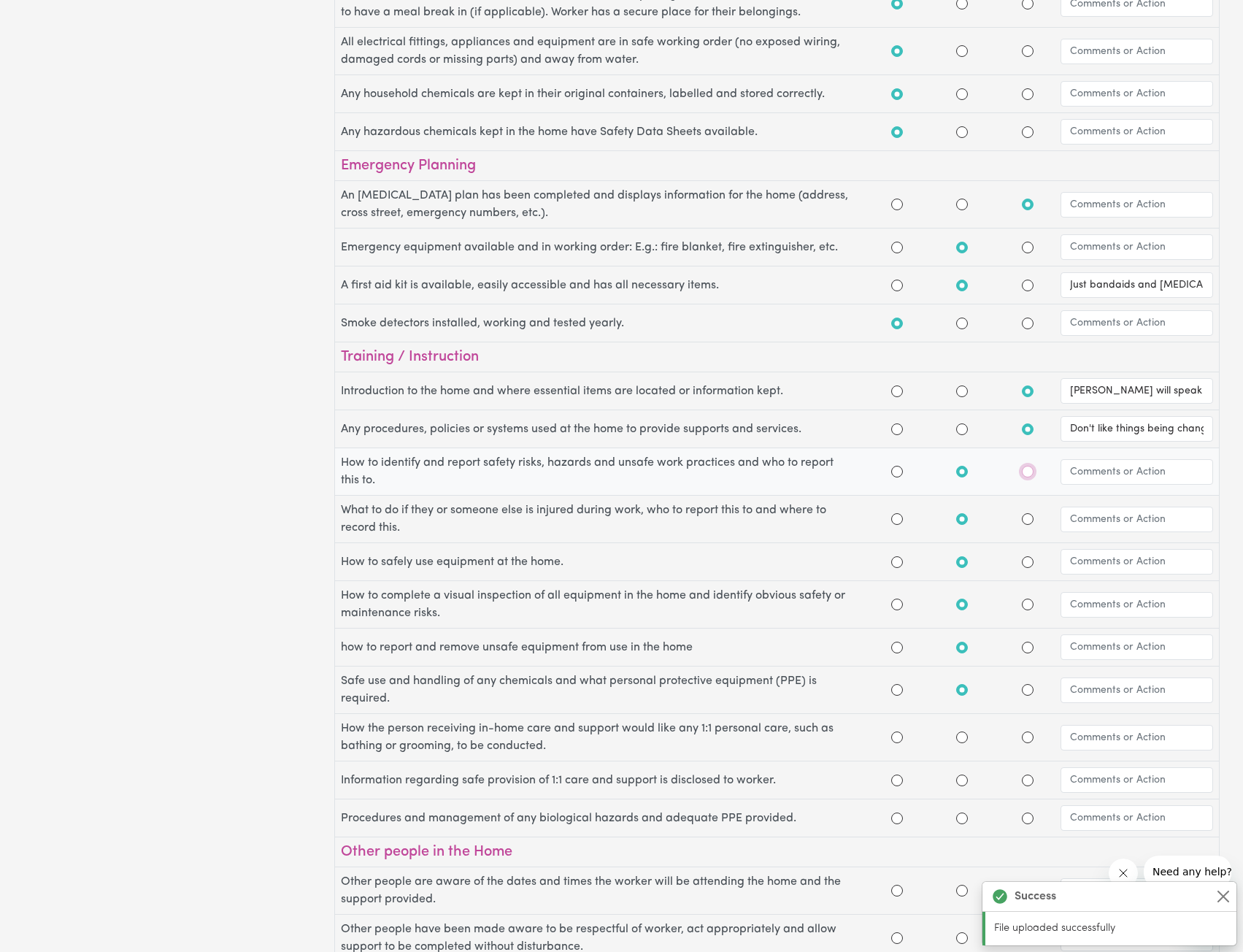
click at [1029, 475] on input "N/A" at bounding box center [1028, 471] width 11 height 11
radio input "true"
click at [1026, 519] on input "N/A" at bounding box center [1028, 519] width 11 height 11
radio input "true"
click at [1039, 554] on div "N/A" at bounding box center [1028, 562] width 66 height 17
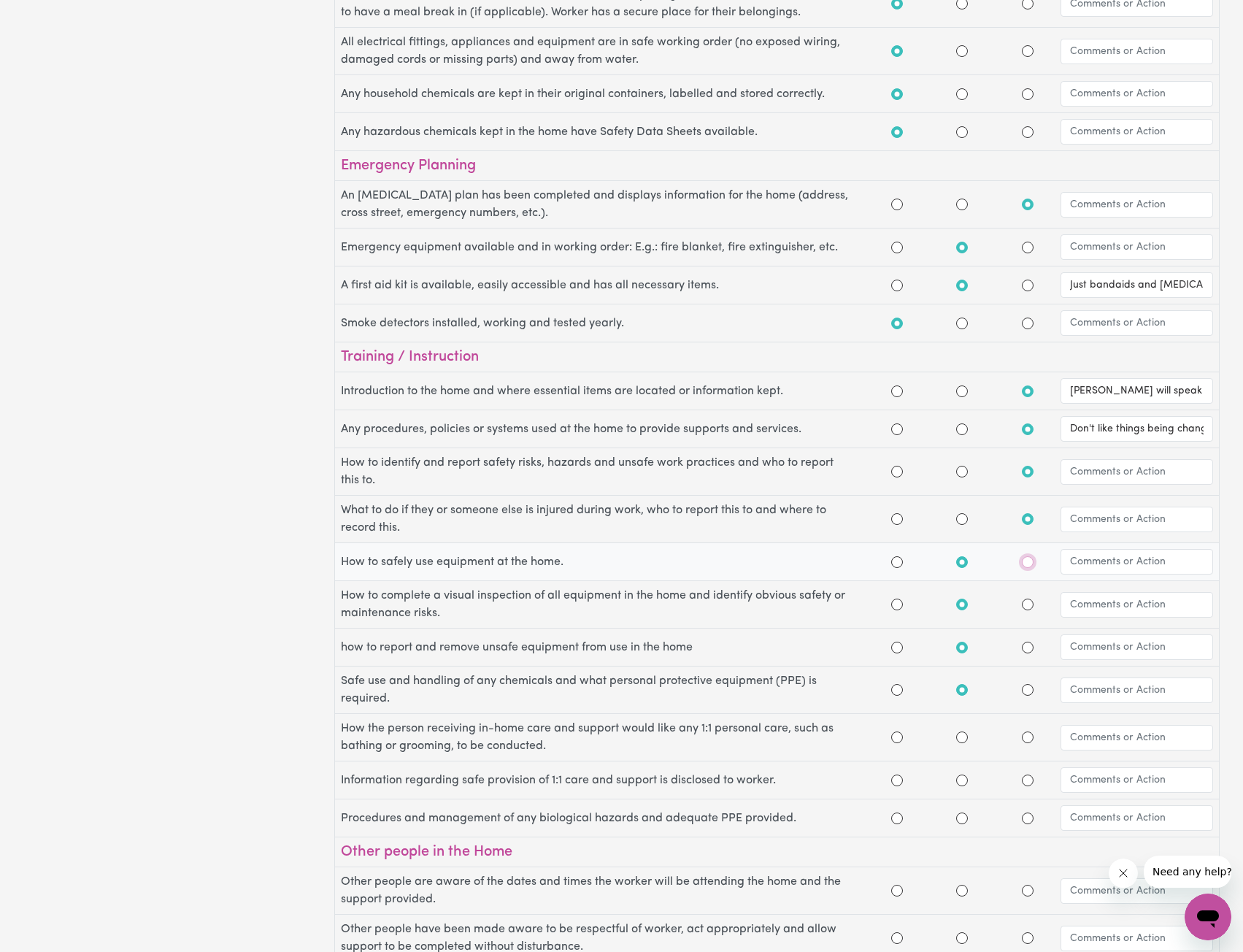
click at [1031, 560] on input "N/A" at bounding box center [1028, 562] width 11 height 11
radio input "true"
click at [1033, 596] on div at bounding box center [1028, 604] width 11 height 17
click at [1029, 605] on input "N/A" at bounding box center [1028, 604] width 11 height 11
radio input "true"
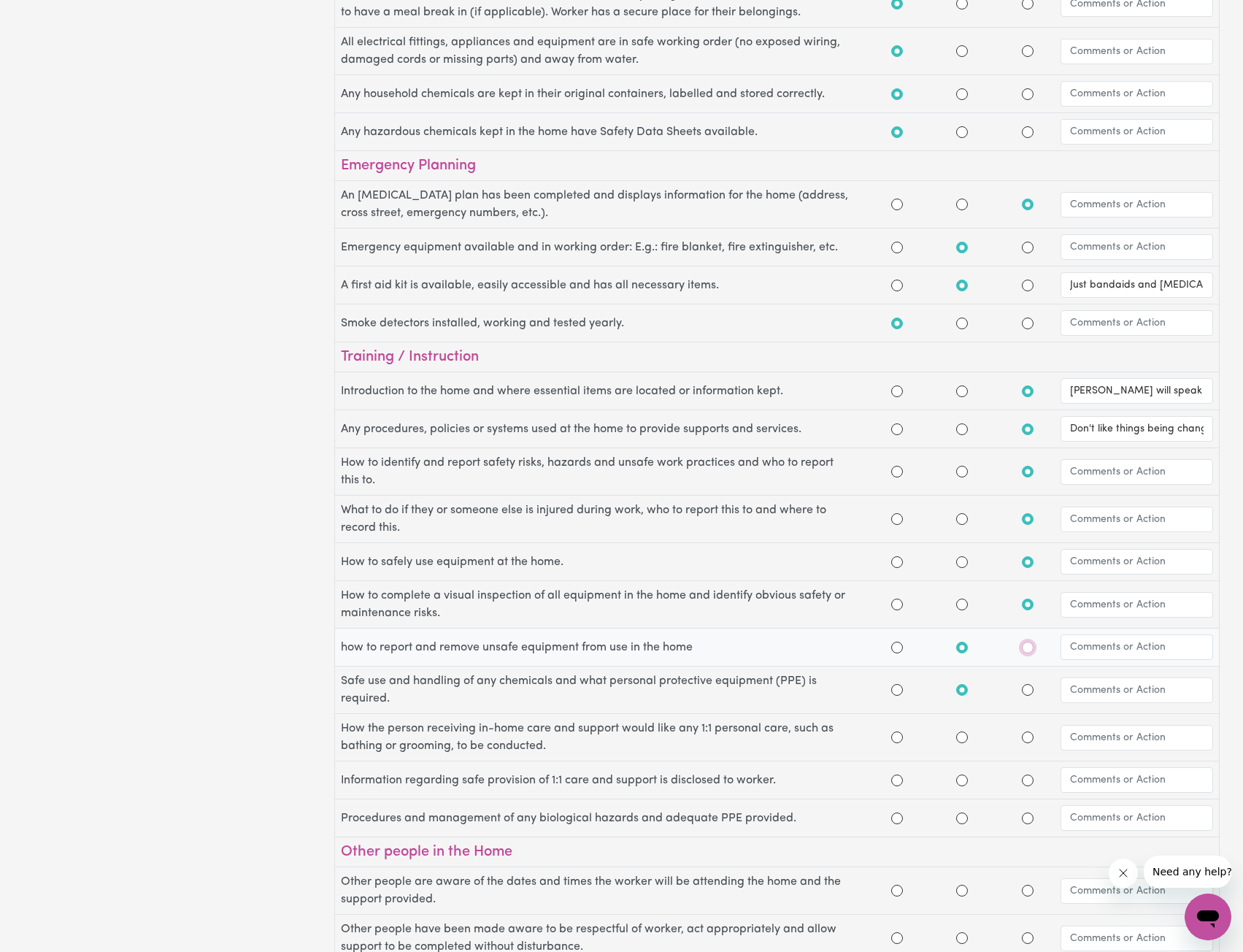
click at [1023, 647] on input "N/A" at bounding box center [1028, 647] width 11 height 11
radio input "true"
click at [1029, 690] on input "N/A" at bounding box center [1028, 690] width 11 height 11
radio input "true"
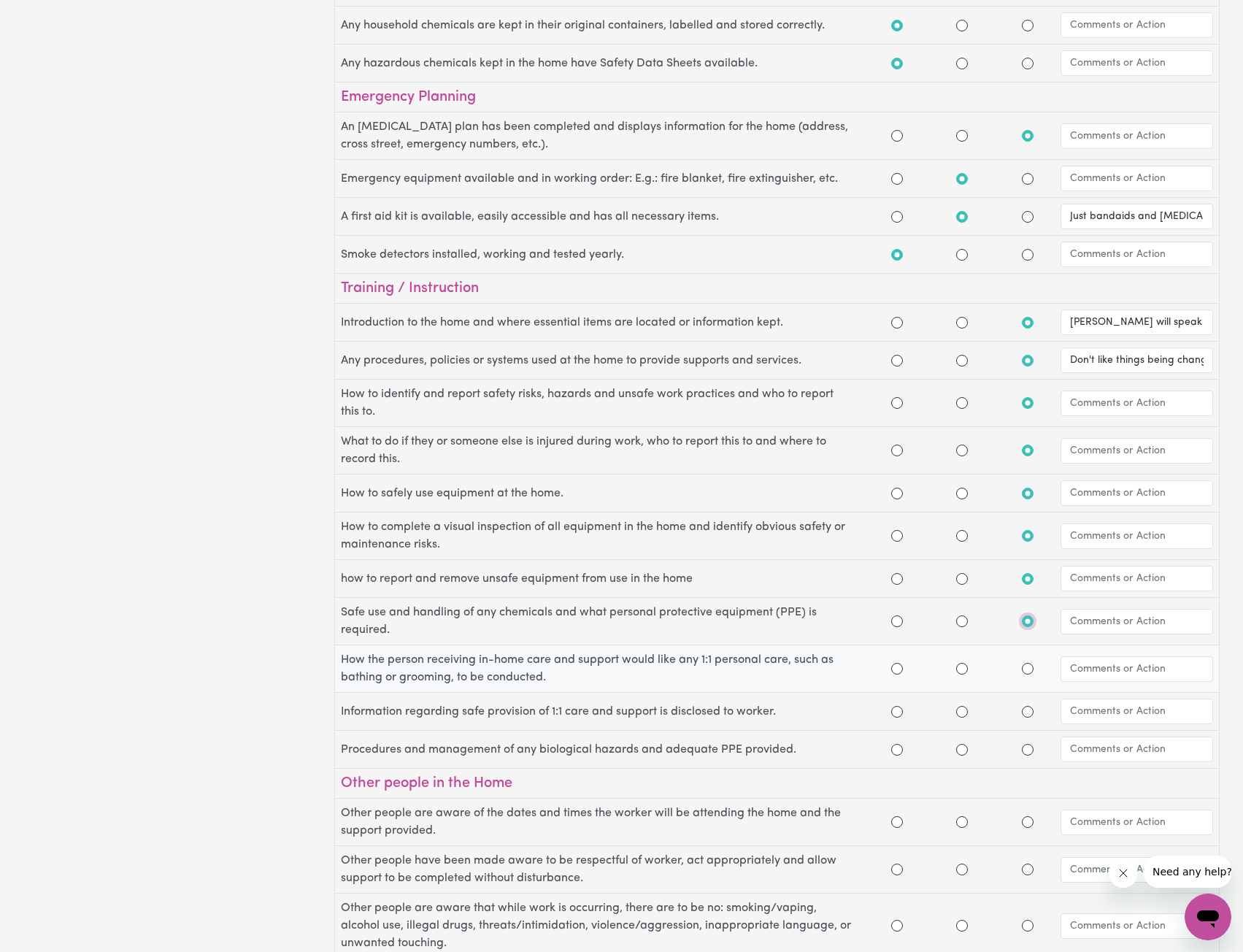
scroll to position [1460, 0]
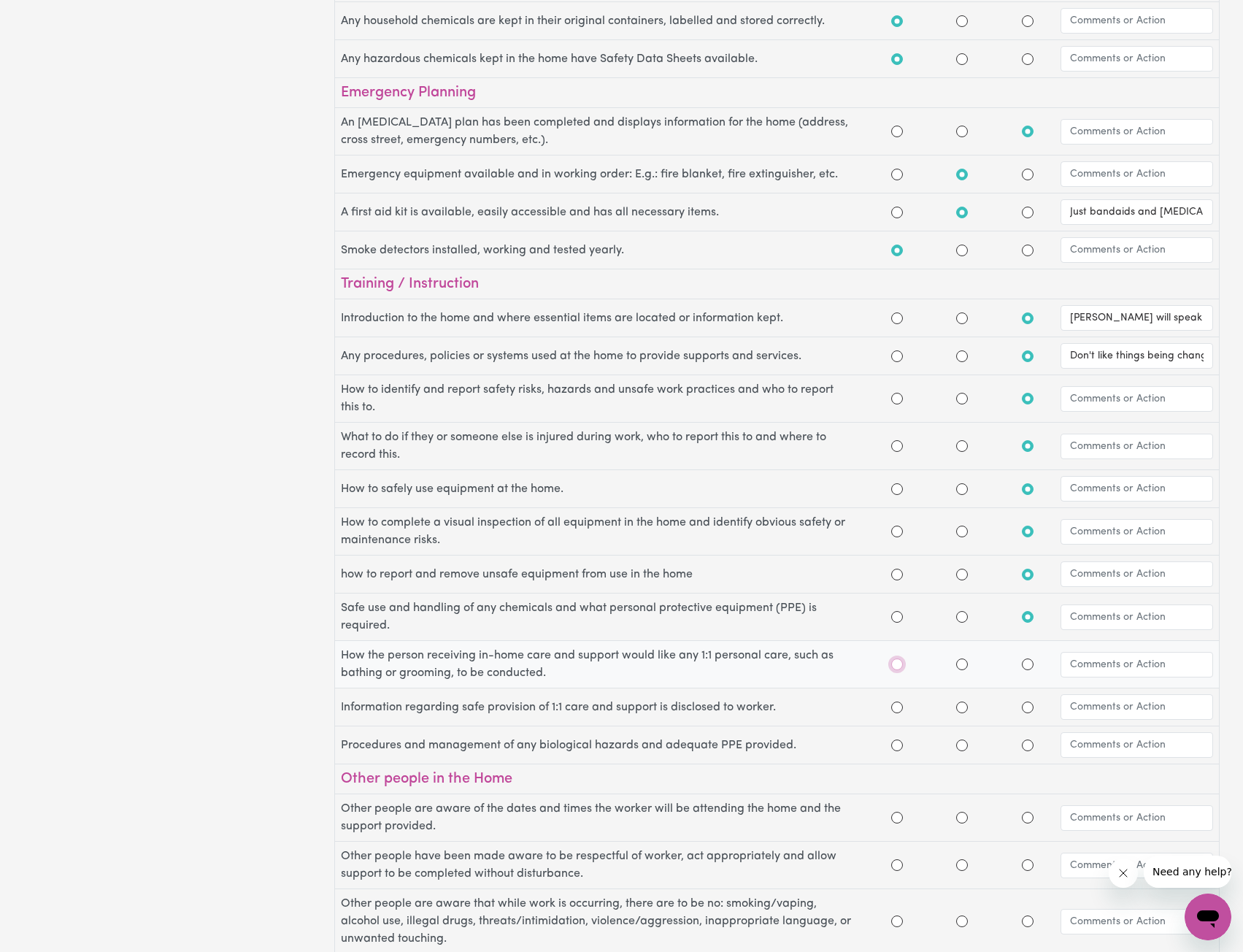
click at [898, 662] on input "Yes" at bounding box center [897, 664] width 11 height 11
radio input "true"
click at [1078, 668] on input "text" at bounding box center [1137, 665] width 153 height 26
type input "[PERSON_NAME] speaks to workers"
click at [900, 705] on input "Yes" at bounding box center [897, 707] width 11 height 11
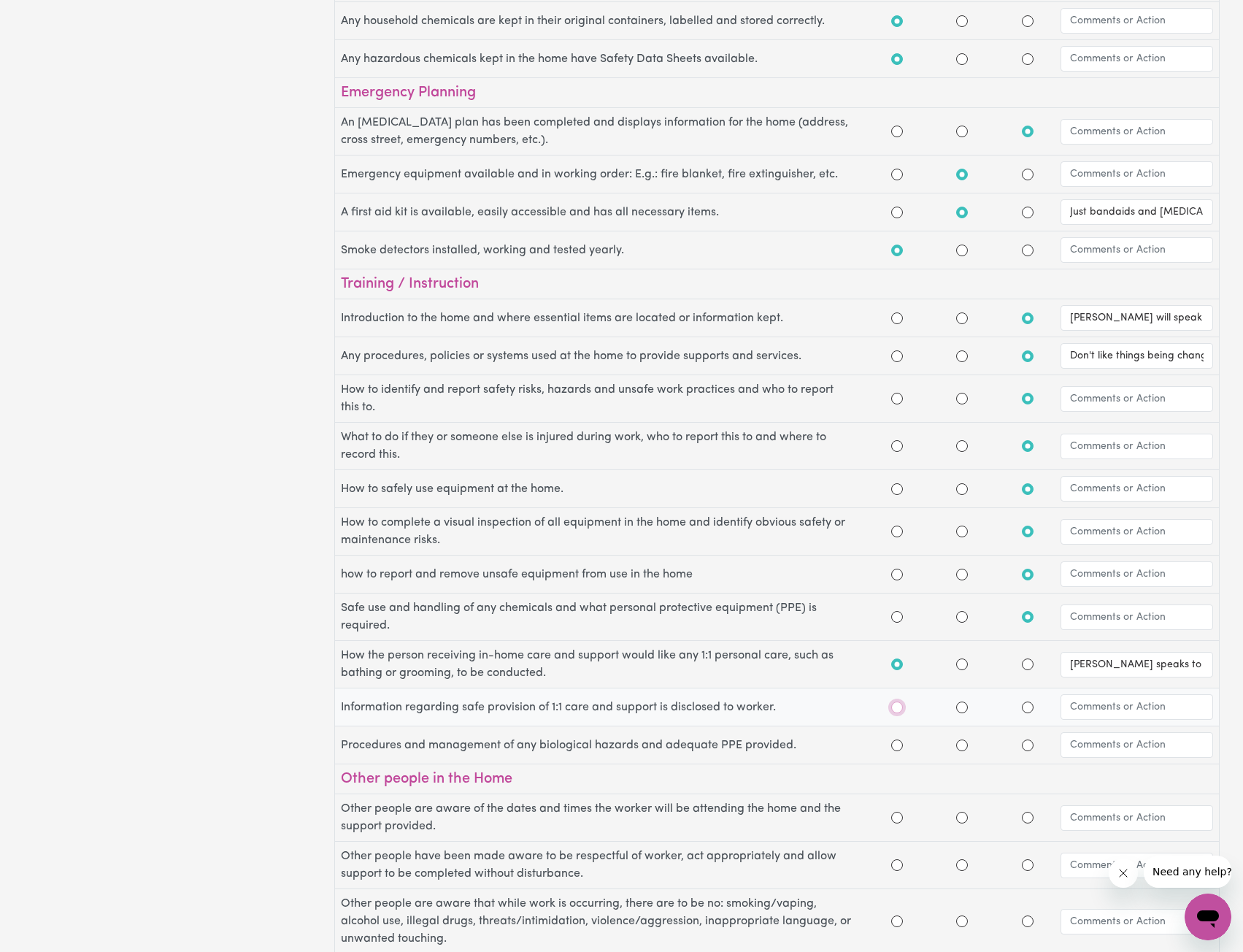
radio input "true"
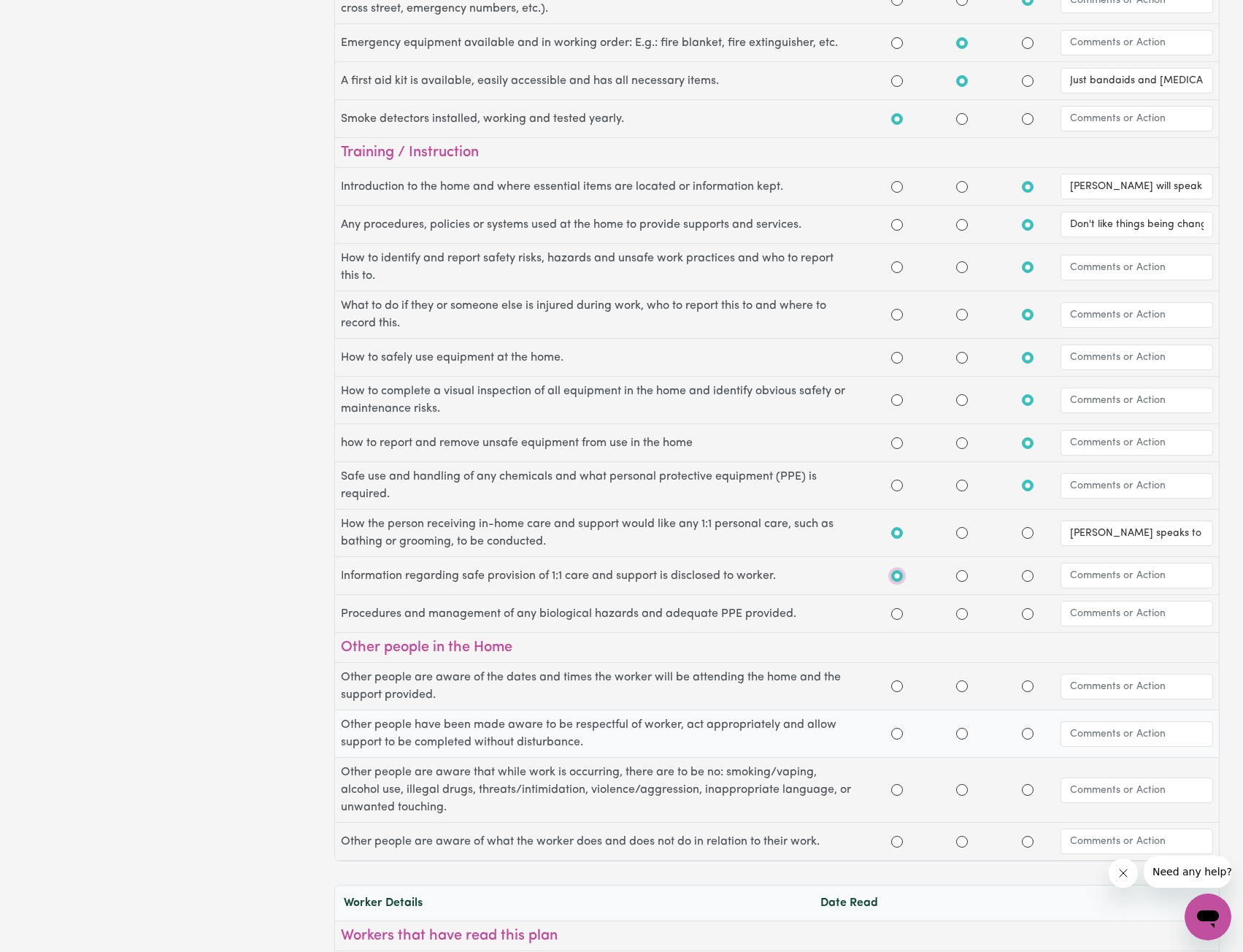
scroll to position [1606, 0]
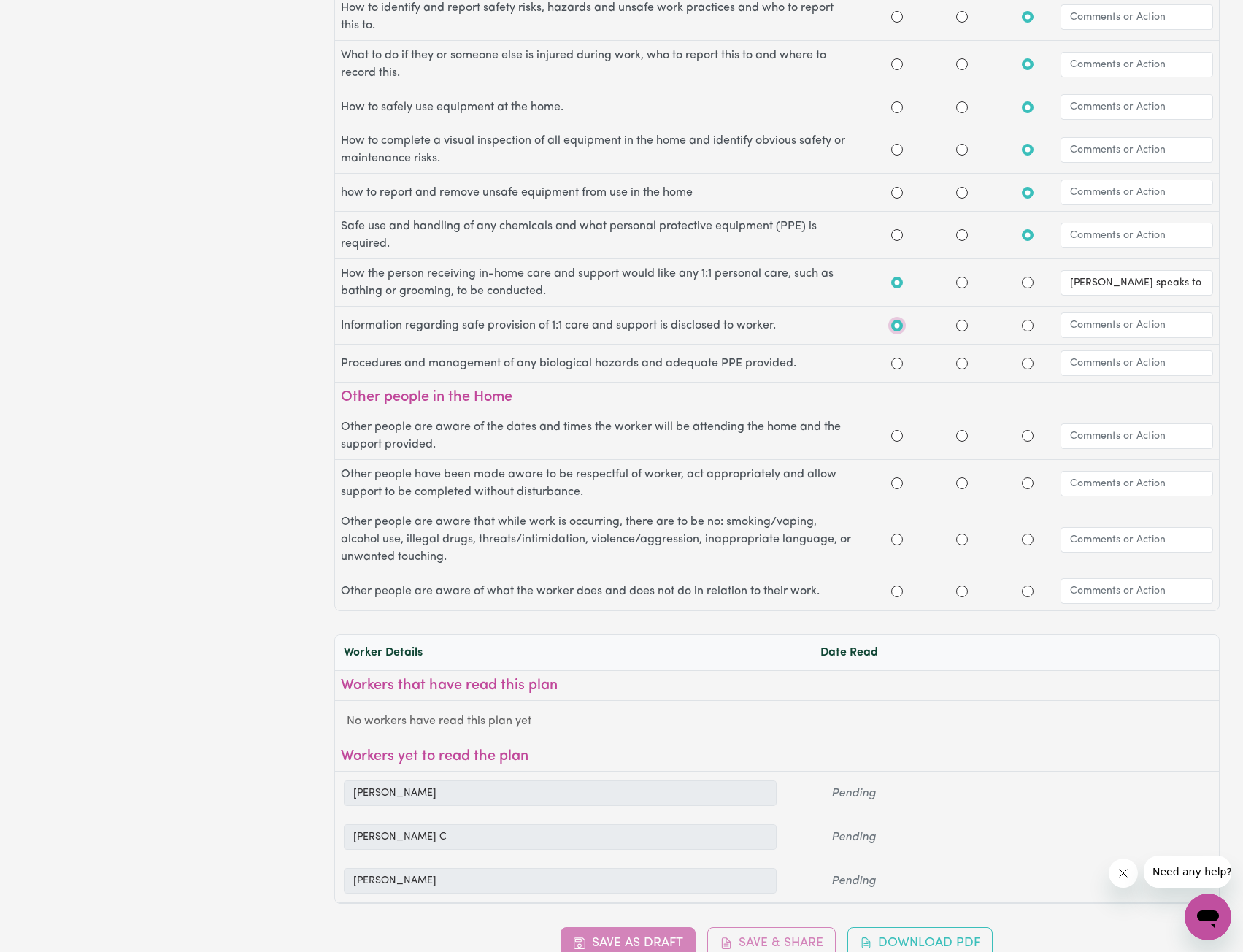
radio input "false"
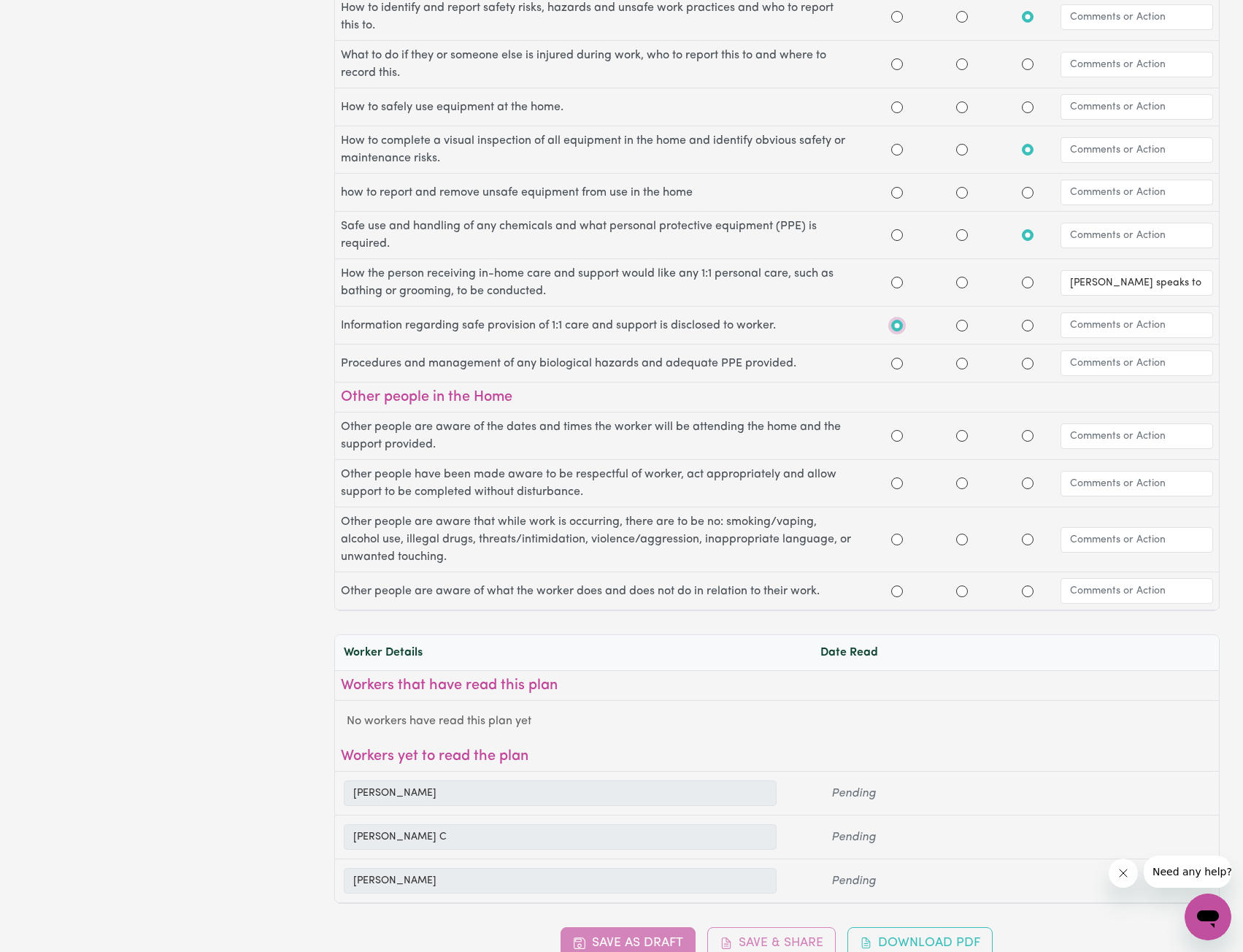
radio input "true"
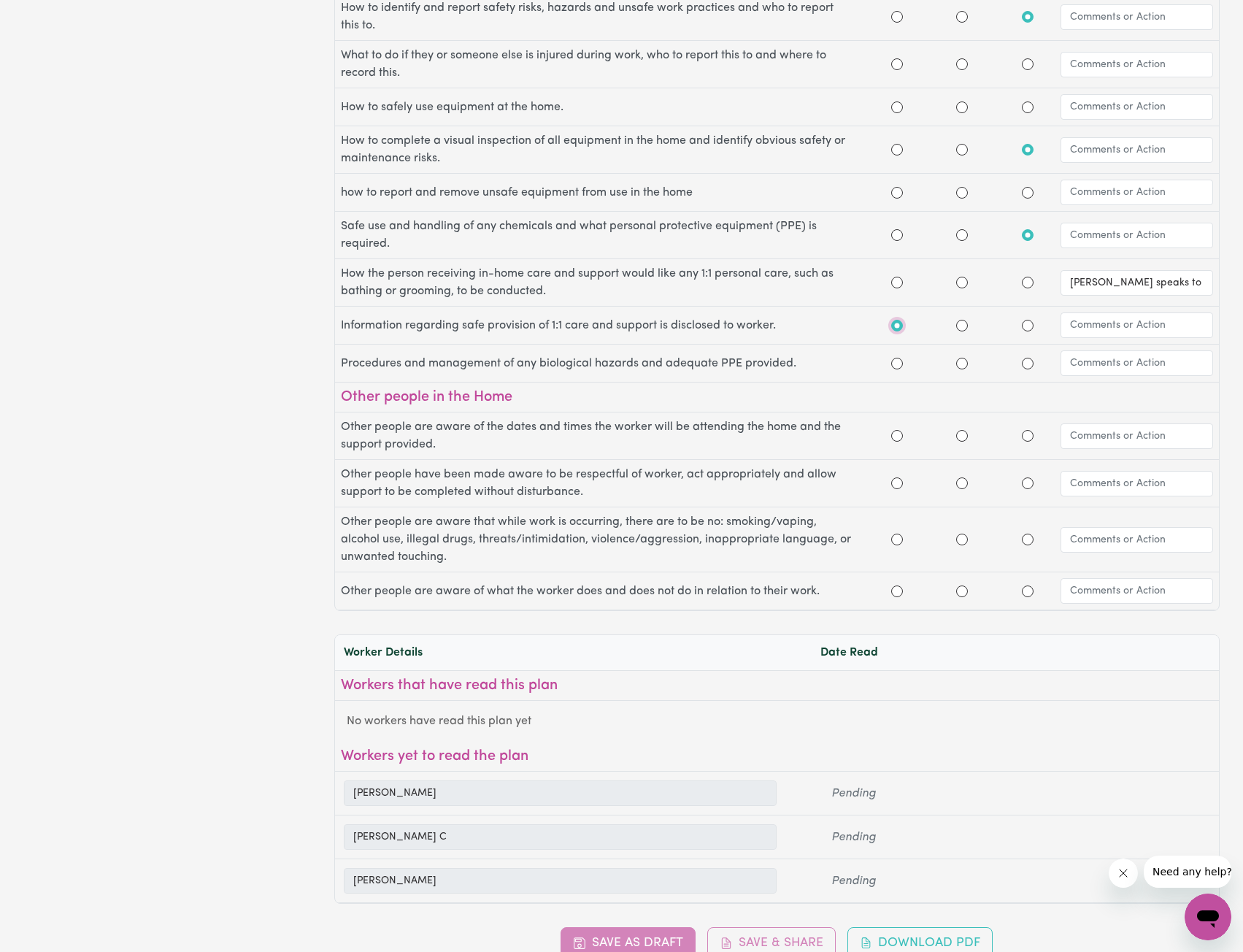
scroll to position [1825, 0]
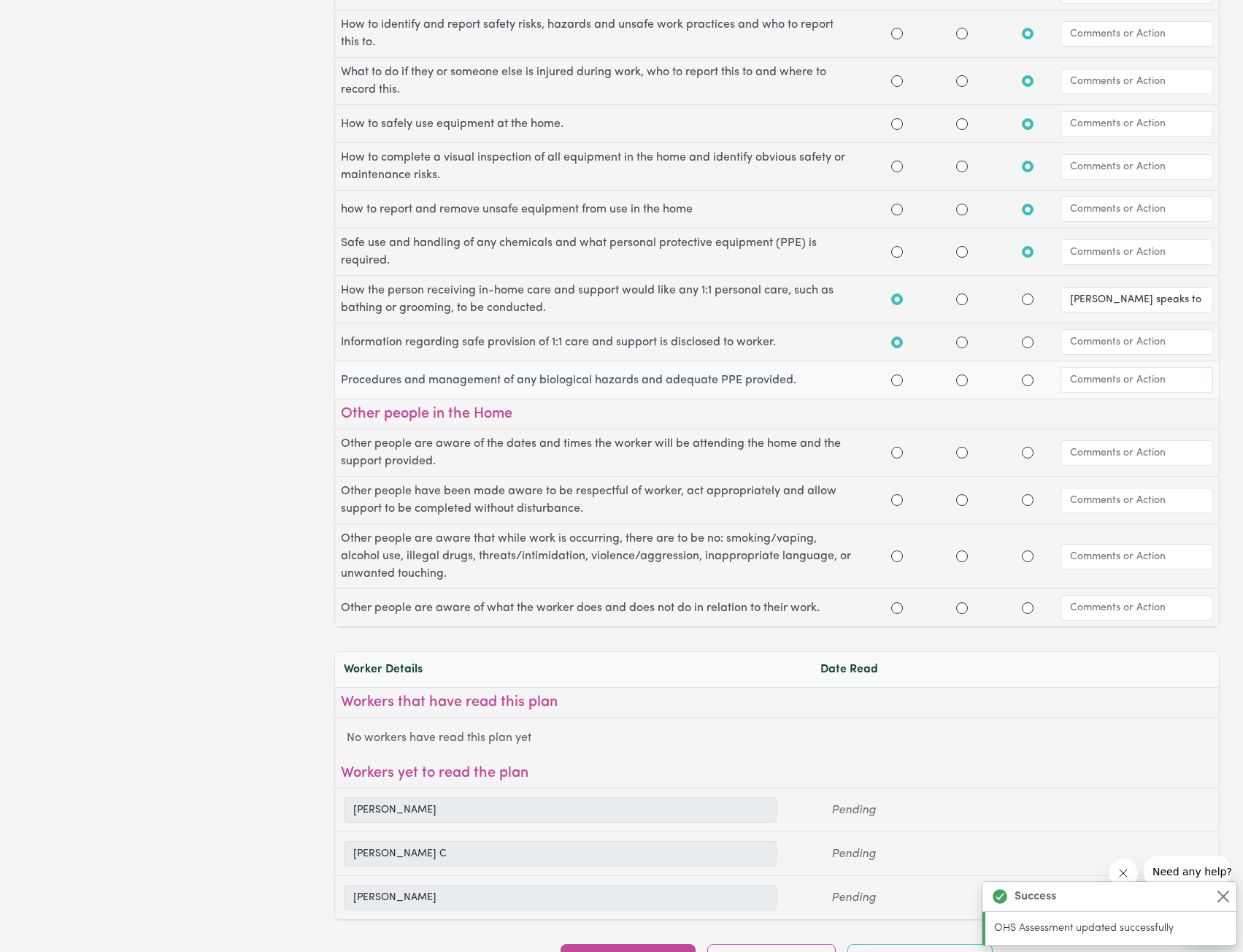
click at [352, 374] on label "Procedures and management of any biological hazards and adequate PPE provided." at bounding box center [603, 380] width 523 height 17
drag, startPoint x: 351, startPoint y: 344, endPoint x: 554, endPoint y: 336, distance: 203.2
click at [554, 336] on label "Information regarding safe provision of 1:1 care and support is disclosed to wo…" at bounding box center [603, 342] width 523 height 17
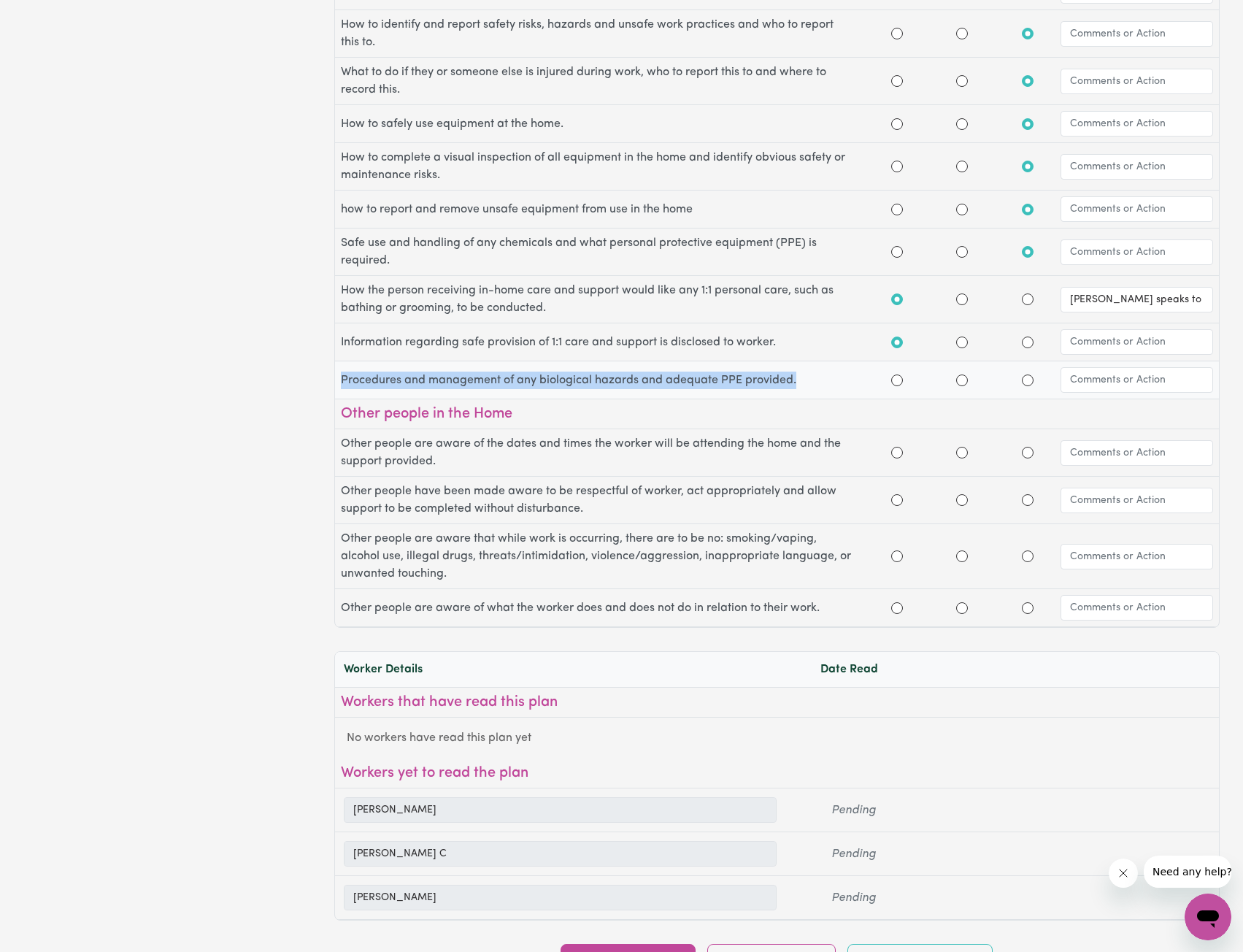
drag, startPoint x: 416, startPoint y: 382, endPoint x: 801, endPoint y: 384, distance: 385.0
click at [801, 384] on div "Procedures and management of any biological hazards and adequate PPE provided. …" at bounding box center [776, 380] width 884 height 37
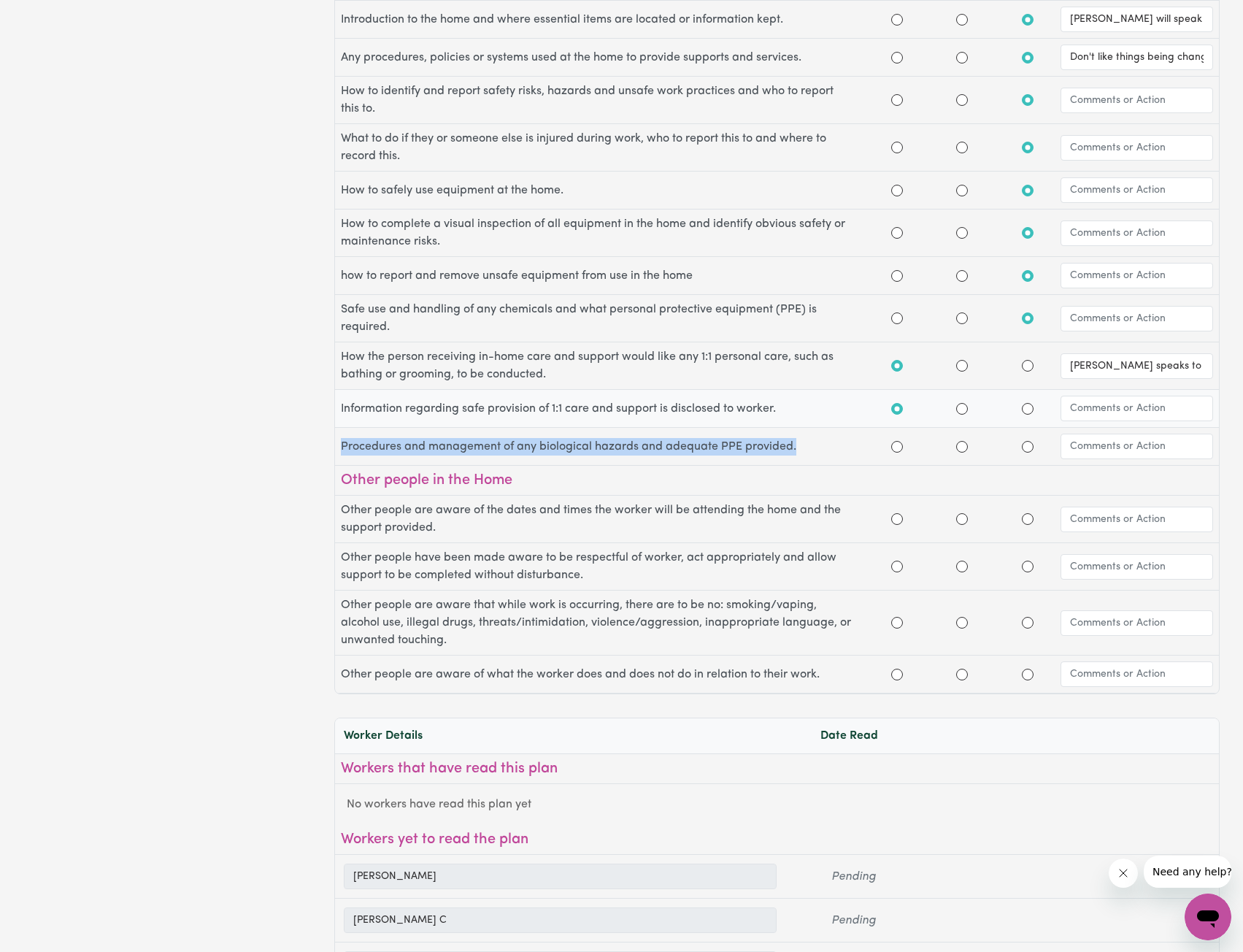
scroll to position [1752, 0]
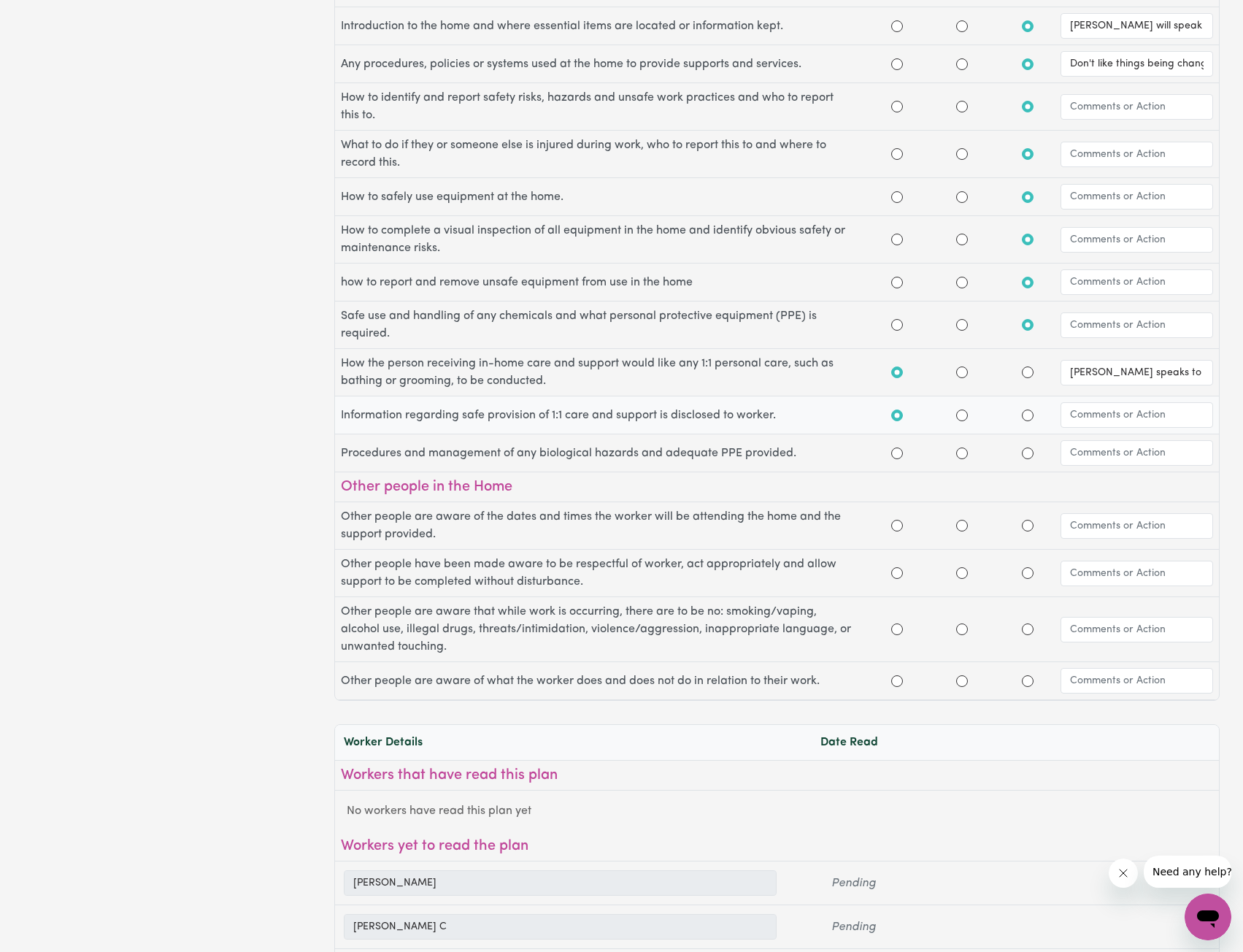
click at [787, 420] on label "Information regarding safe provision of 1:1 care and support is disclosed to wo…" at bounding box center [603, 415] width 523 height 17
drag, startPoint x: 780, startPoint y: 423, endPoint x: 598, endPoint y: 434, distance: 182.3
click at [771, 422] on label "Information regarding safe provision of 1:1 care and support is disclosed to wo…" at bounding box center [603, 415] width 523 height 17
click at [427, 454] on label "Procedures and management of any biological hazards and adequate PPE provided." at bounding box center [603, 453] width 523 height 17
drag, startPoint x: 344, startPoint y: 454, endPoint x: 826, endPoint y: 464, distance: 482.1
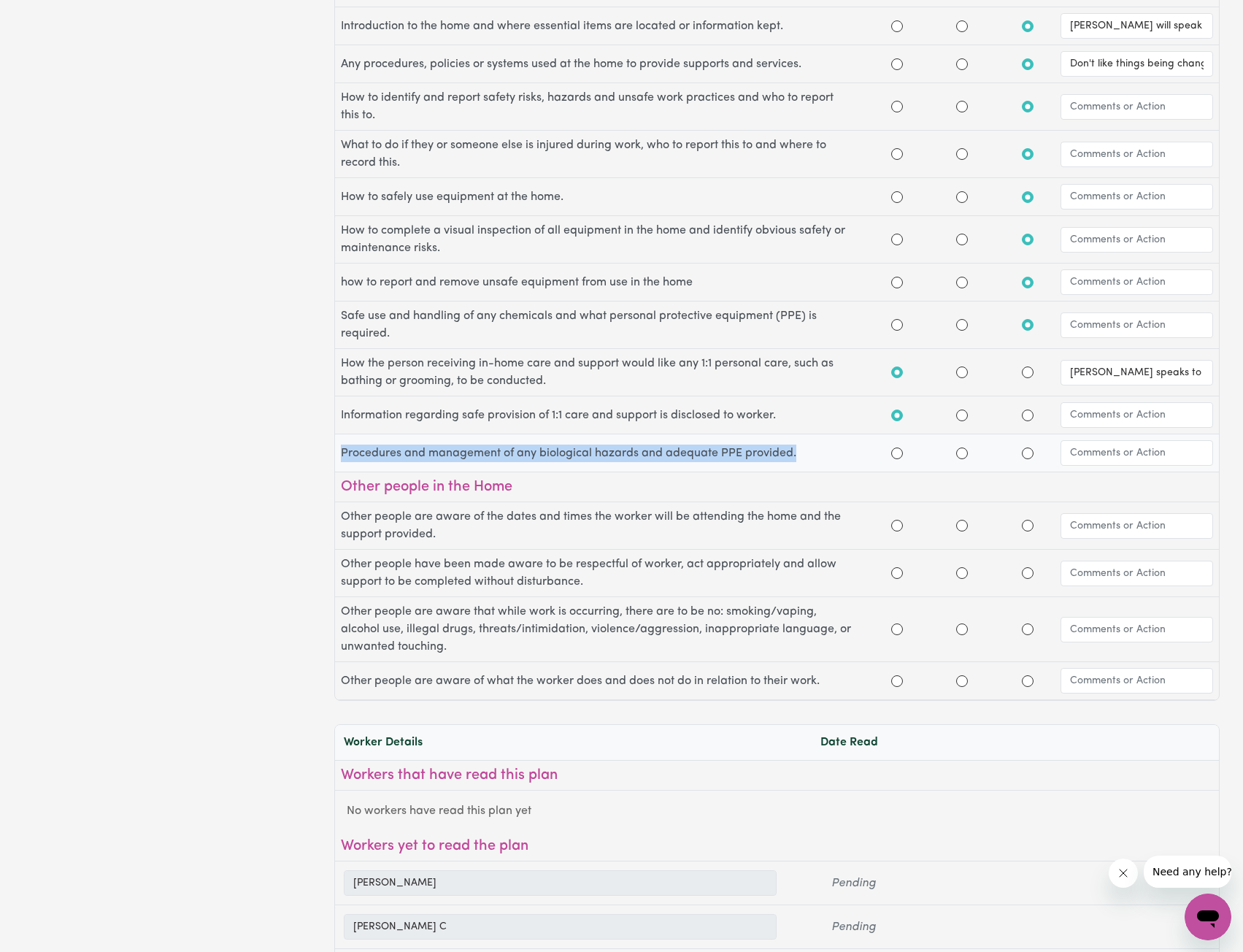
click at [826, 464] on div "Procedures and management of any biological hazards and adequate PPE provided. …" at bounding box center [776, 453] width 884 height 37
click at [904, 456] on div "Yes" at bounding box center [897, 453] width 66 height 17
click at [897, 451] on input "Yes" at bounding box center [897, 453] width 11 height 11
radio input "true"
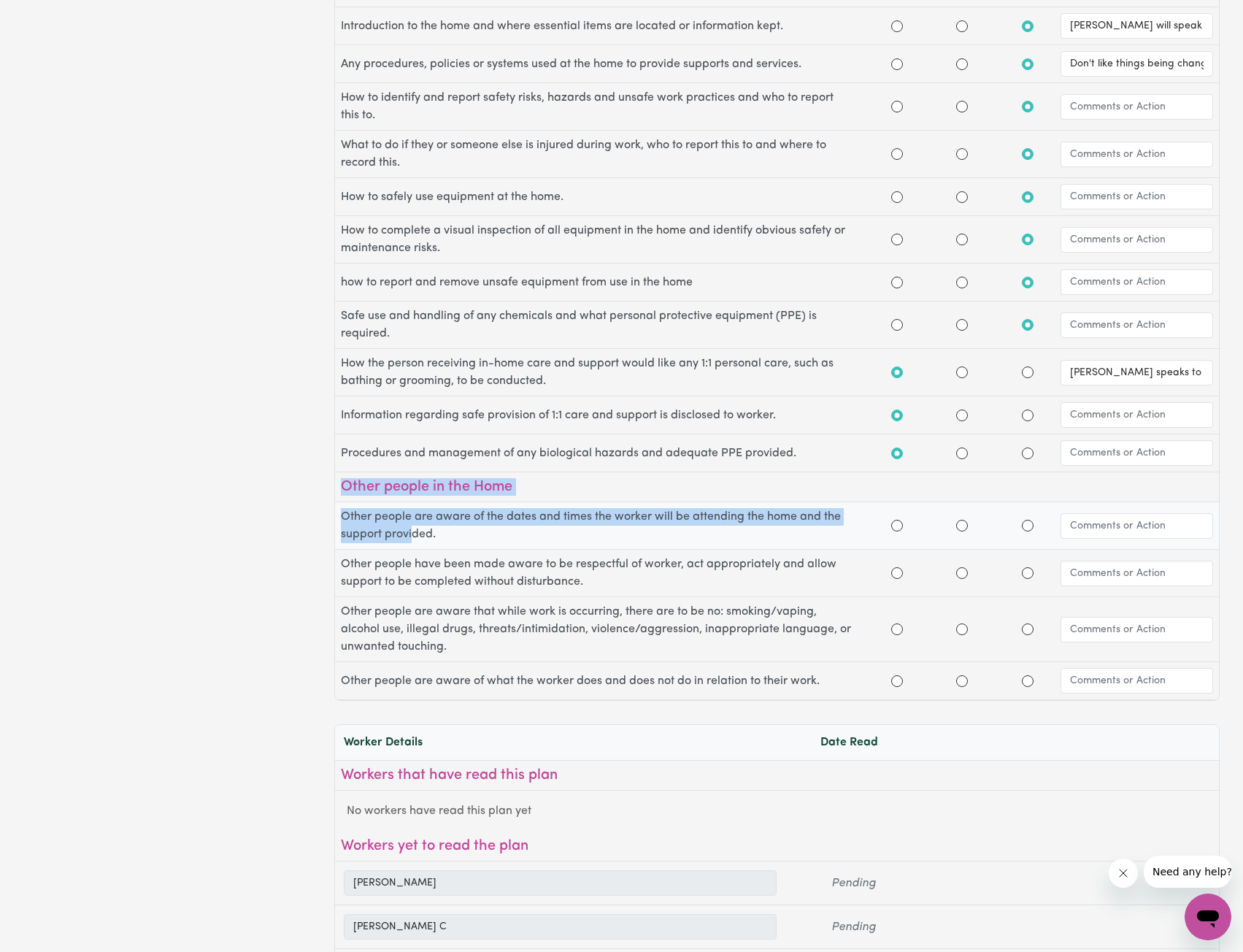
drag, startPoint x: 338, startPoint y: 485, endPoint x: 412, endPoint y: 540, distance: 92.2
click at [412, 540] on div "Other people in the Home Other people are aware of the dates and times the work…" at bounding box center [776, 586] width 884 height 228
click at [412, 540] on label "Other people are aware of the dates and times the worker will be attending the …" at bounding box center [603, 526] width 523 height 35
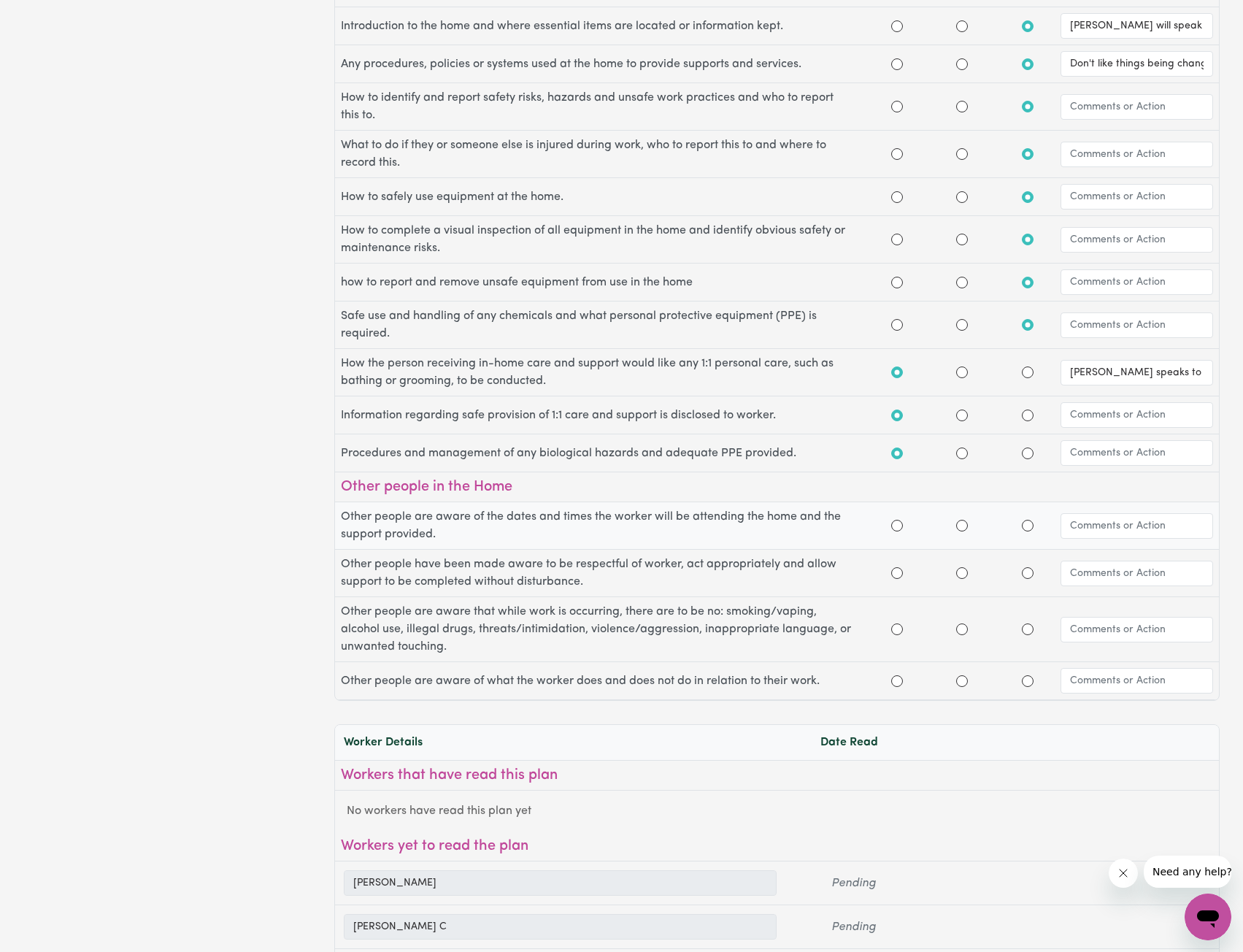
click at [439, 539] on label "Other people are aware of the dates and times the worker will be attending the …" at bounding box center [603, 526] width 523 height 35
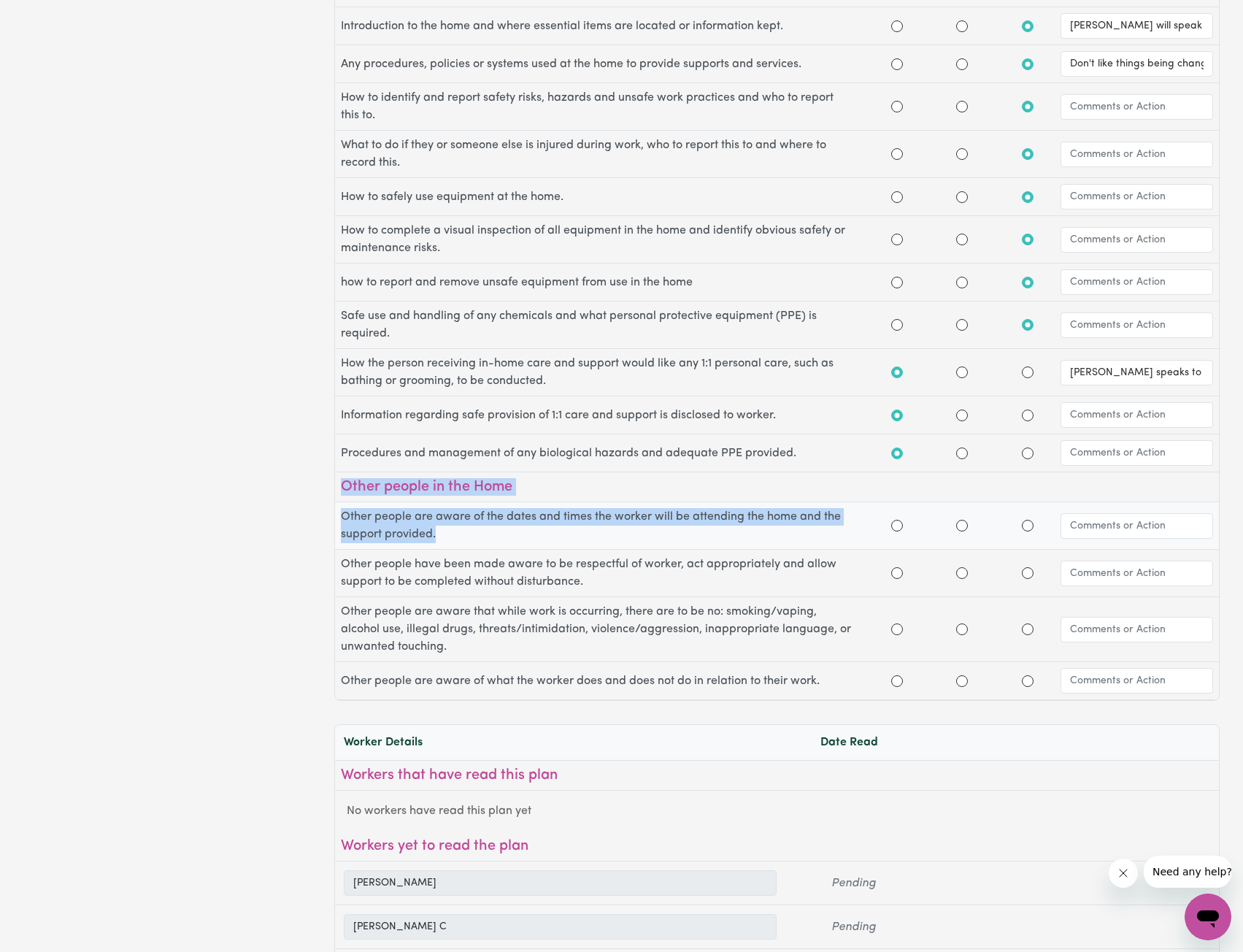
drag, startPoint x: 350, startPoint y: 494, endPoint x: 451, endPoint y: 533, distance: 108.3
click at [451, 533] on div "Other people in the Home Other people are aware of the dates and times the work…" at bounding box center [776, 586] width 884 height 228
click at [451, 533] on label "Other people are aware of the dates and times the worker will be attending the …" at bounding box center [603, 526] width 523 height 35
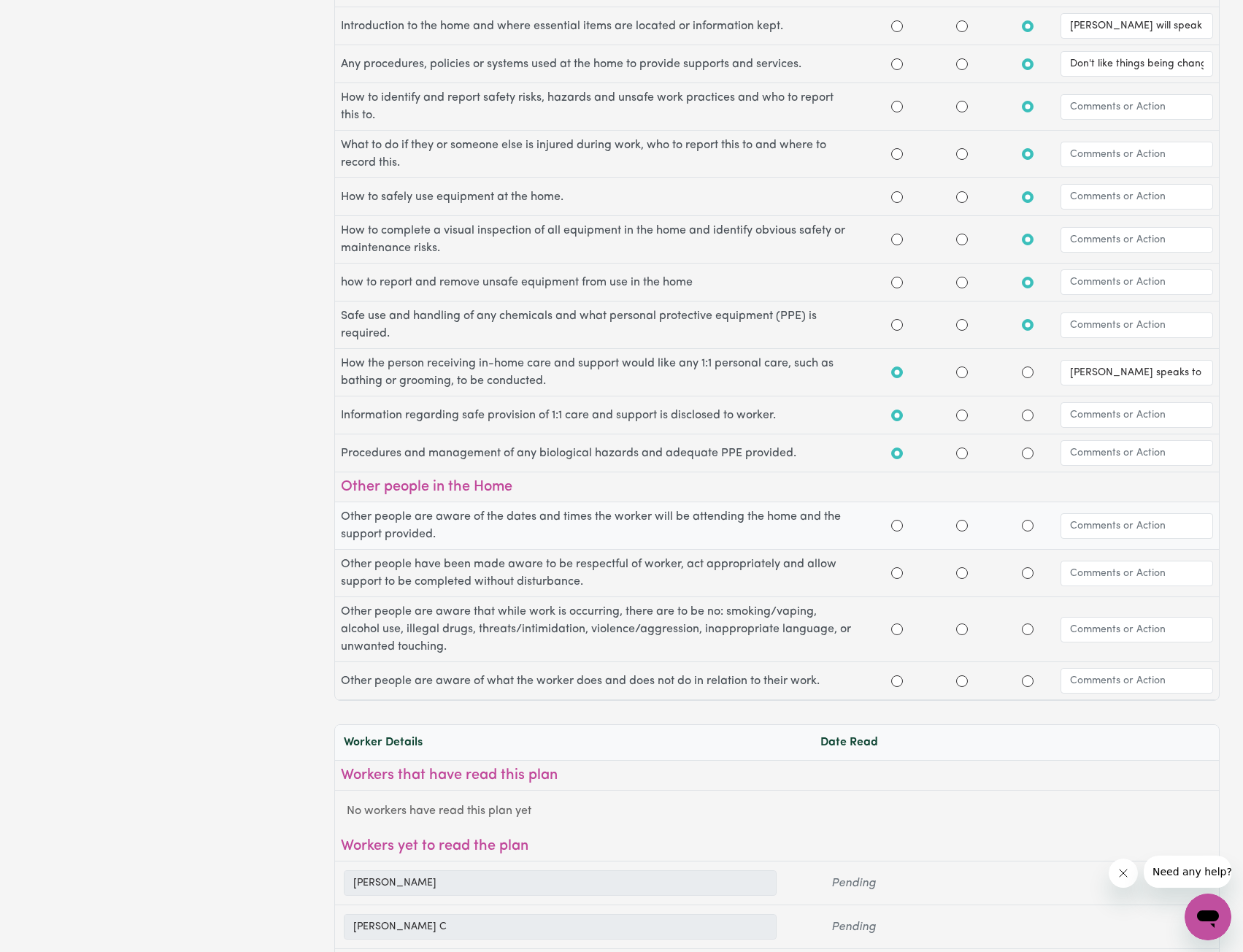
radio input "false"
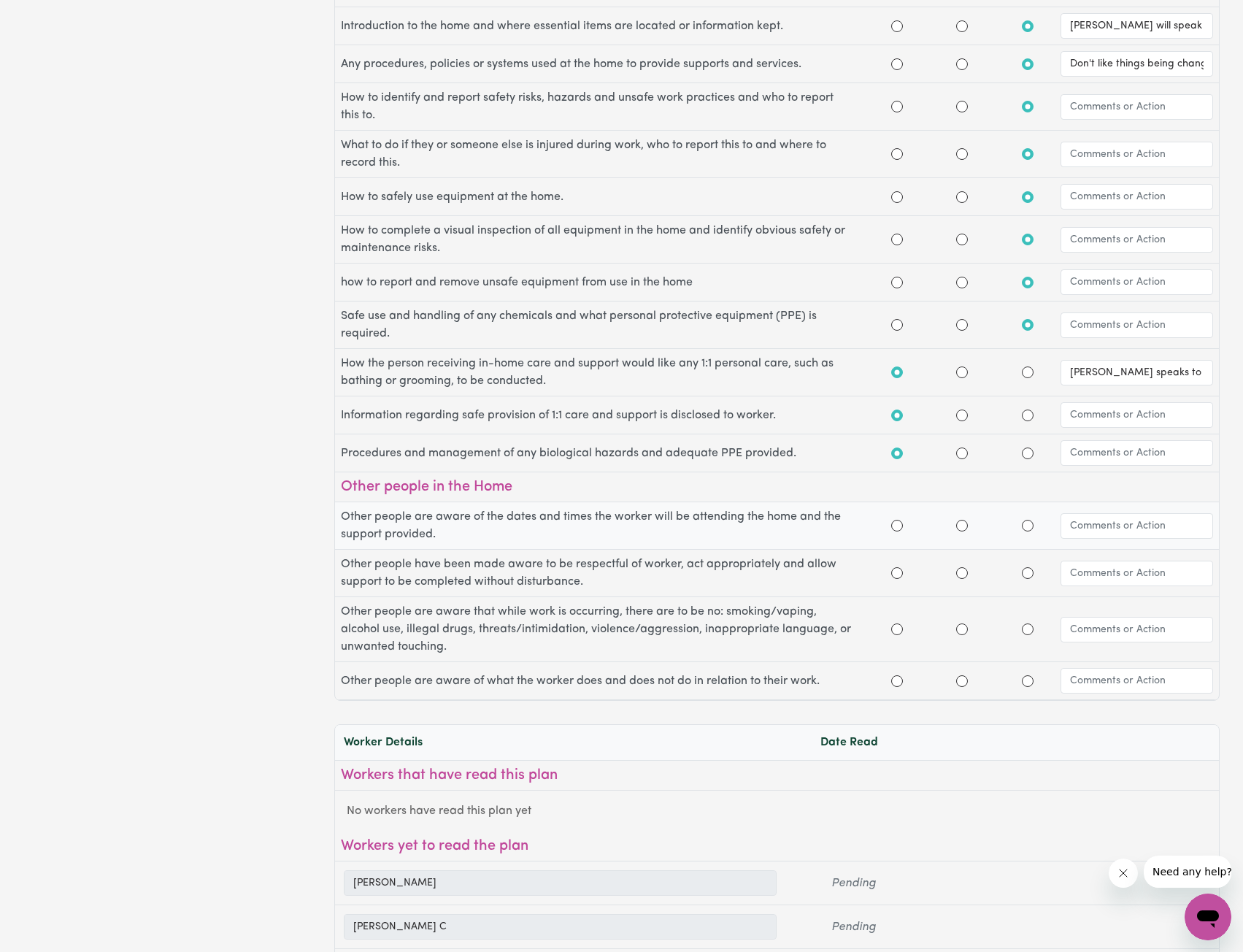
radio input "false"
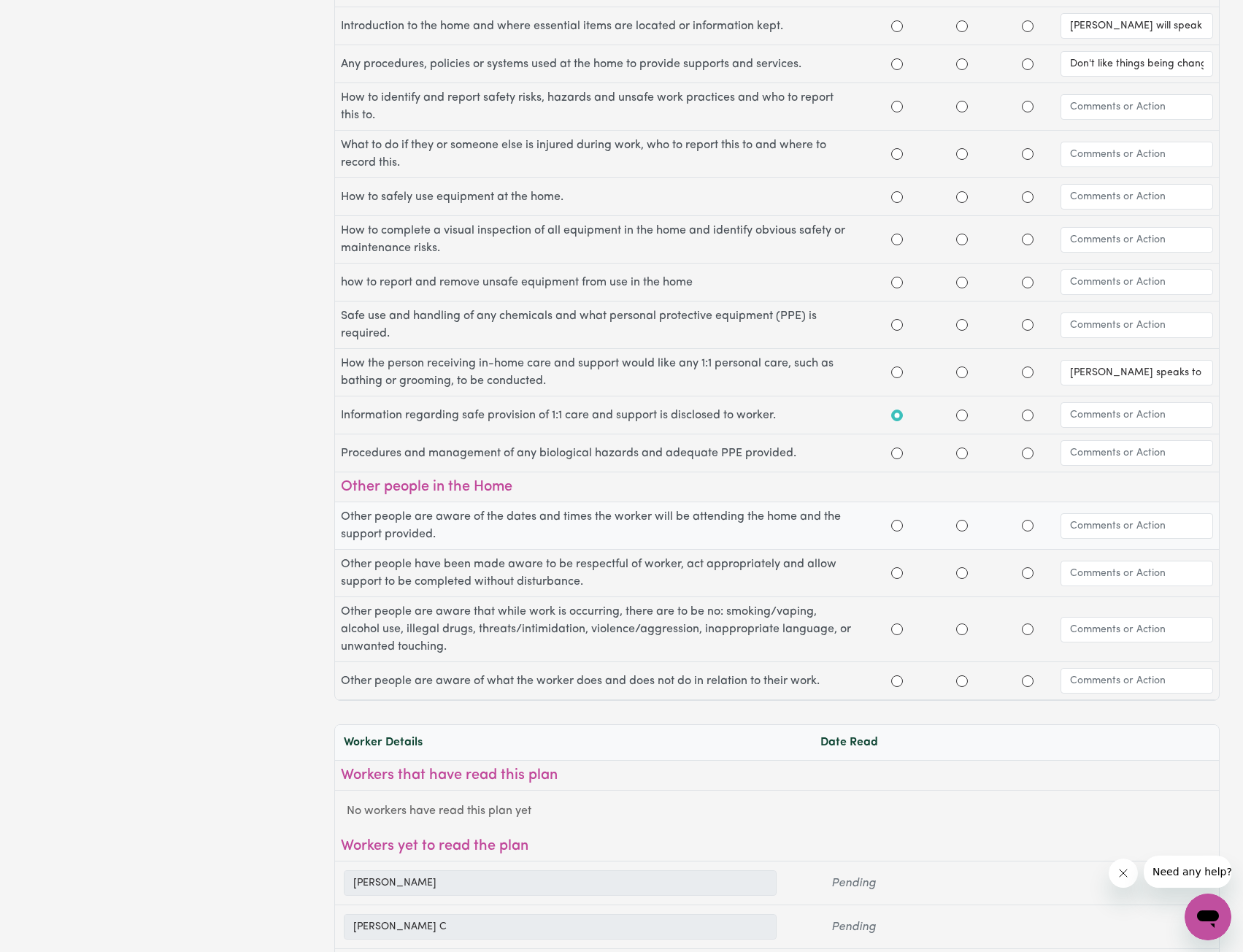
radio input "true"
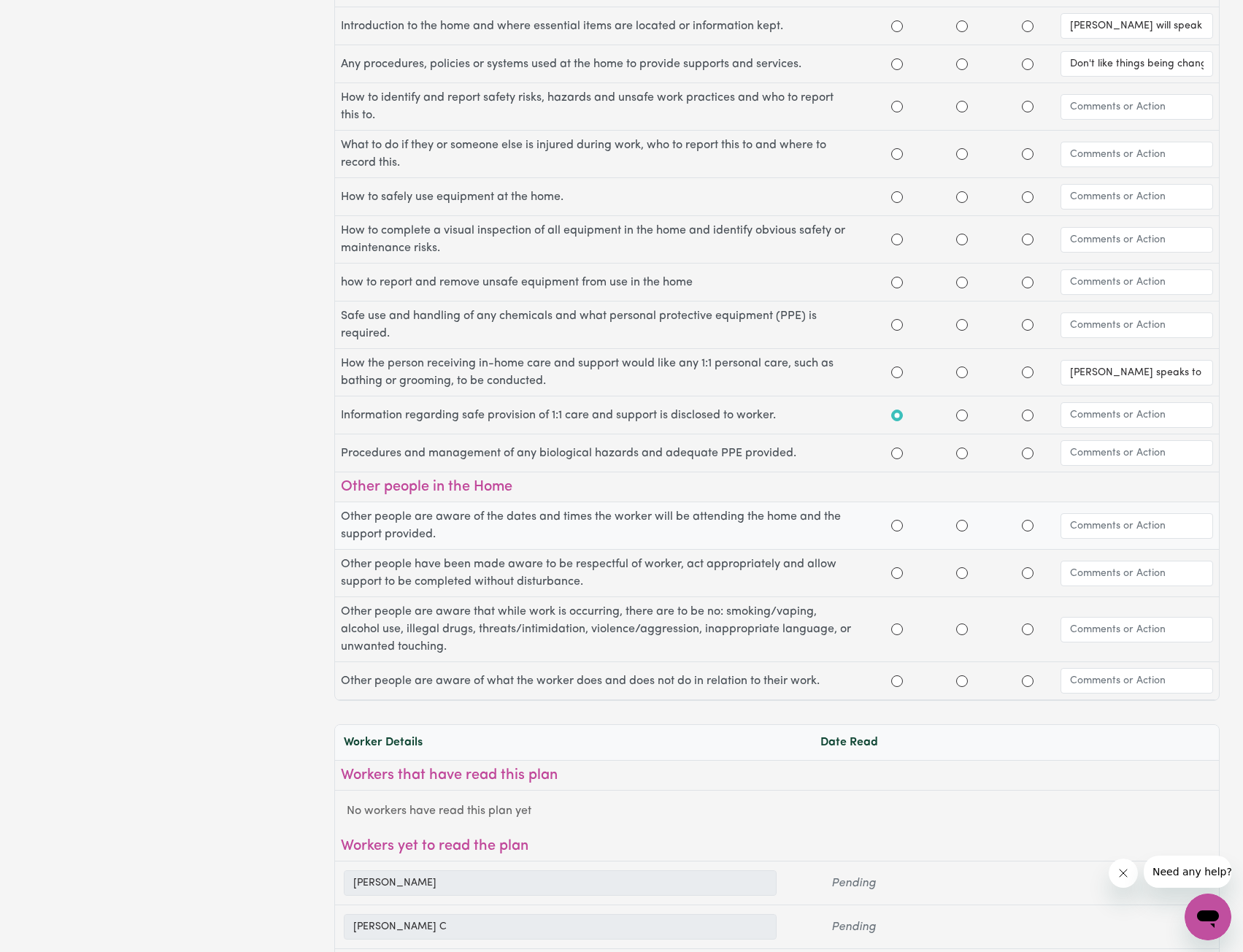
radio input "true"
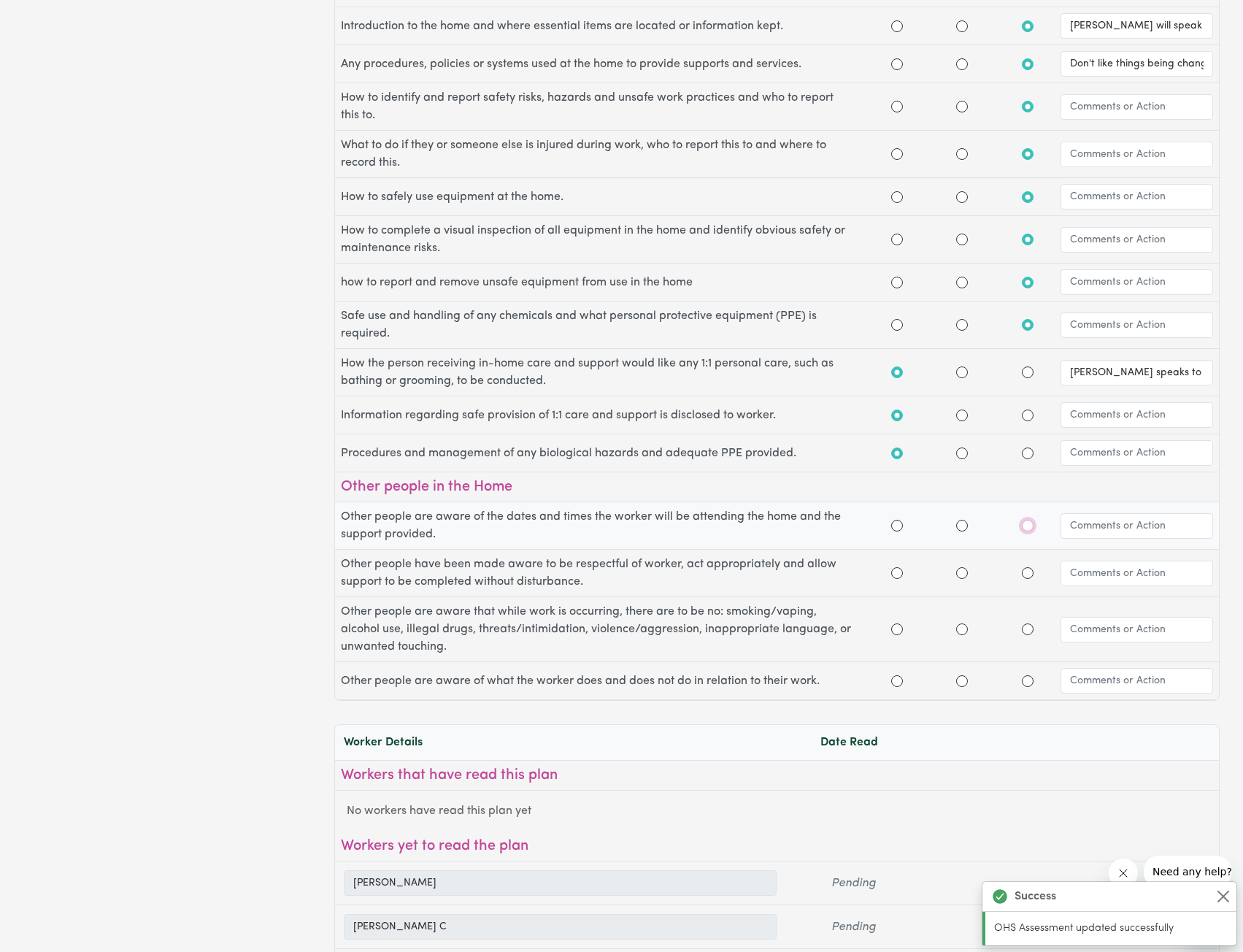
click at [1024, 529] on input "N/A" at bounding box center [1028, 526] width 11 height 11
radio input "true"
click at [1028, 573] on input "N/A" at bounding box center [1028, 572] width 11 height 11
radio input "true"
click at [1027, 625] on input "N/A" at bounding box center [1028, 629] width 11 height 11
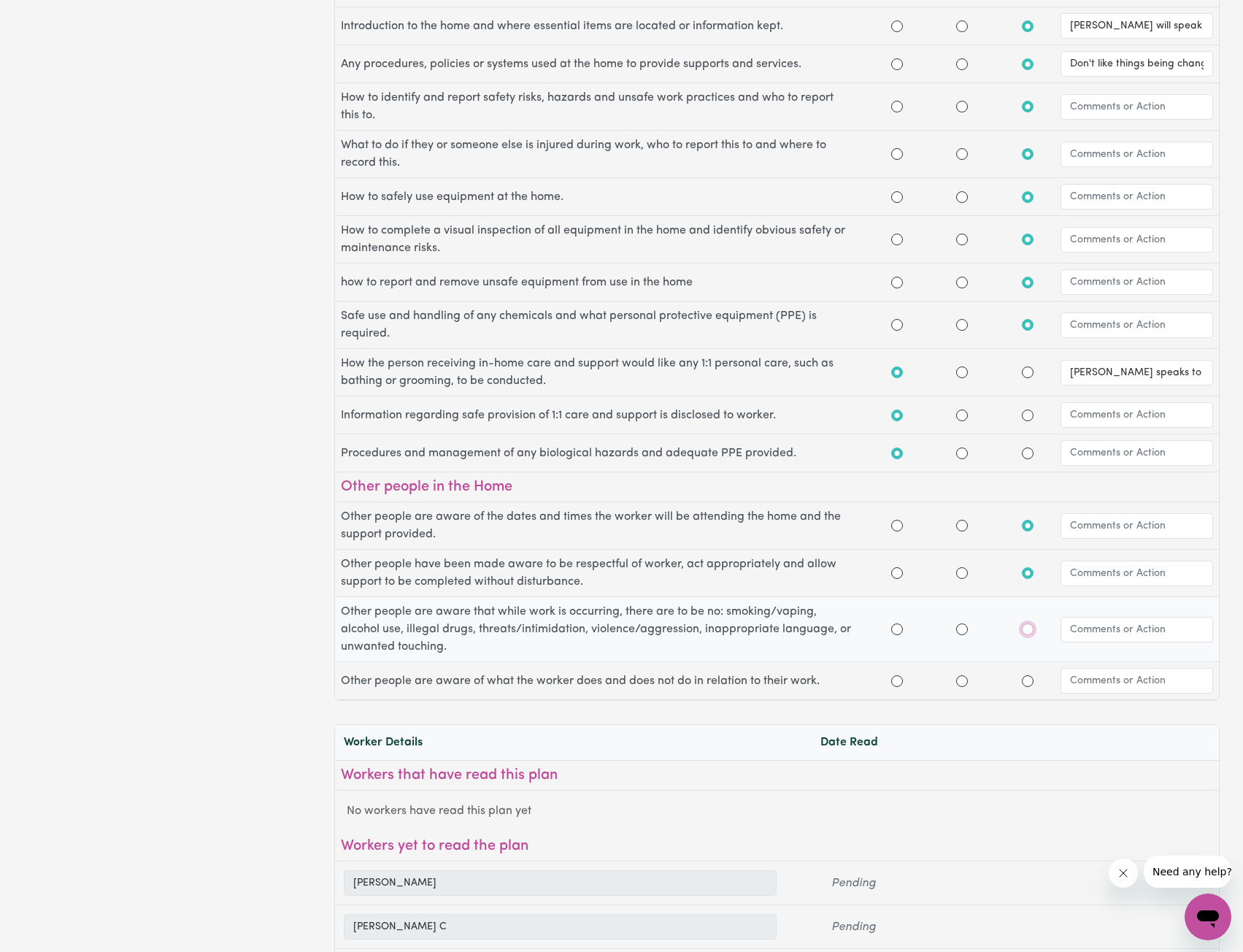
radio input "true"
click at [1031, 675] on div at bounding box center [1028, 681] width 11 height 17
click at [1032, 684] on input "N/A" at bounding box center [1028, 681] width 11 height 11
radio input "true"
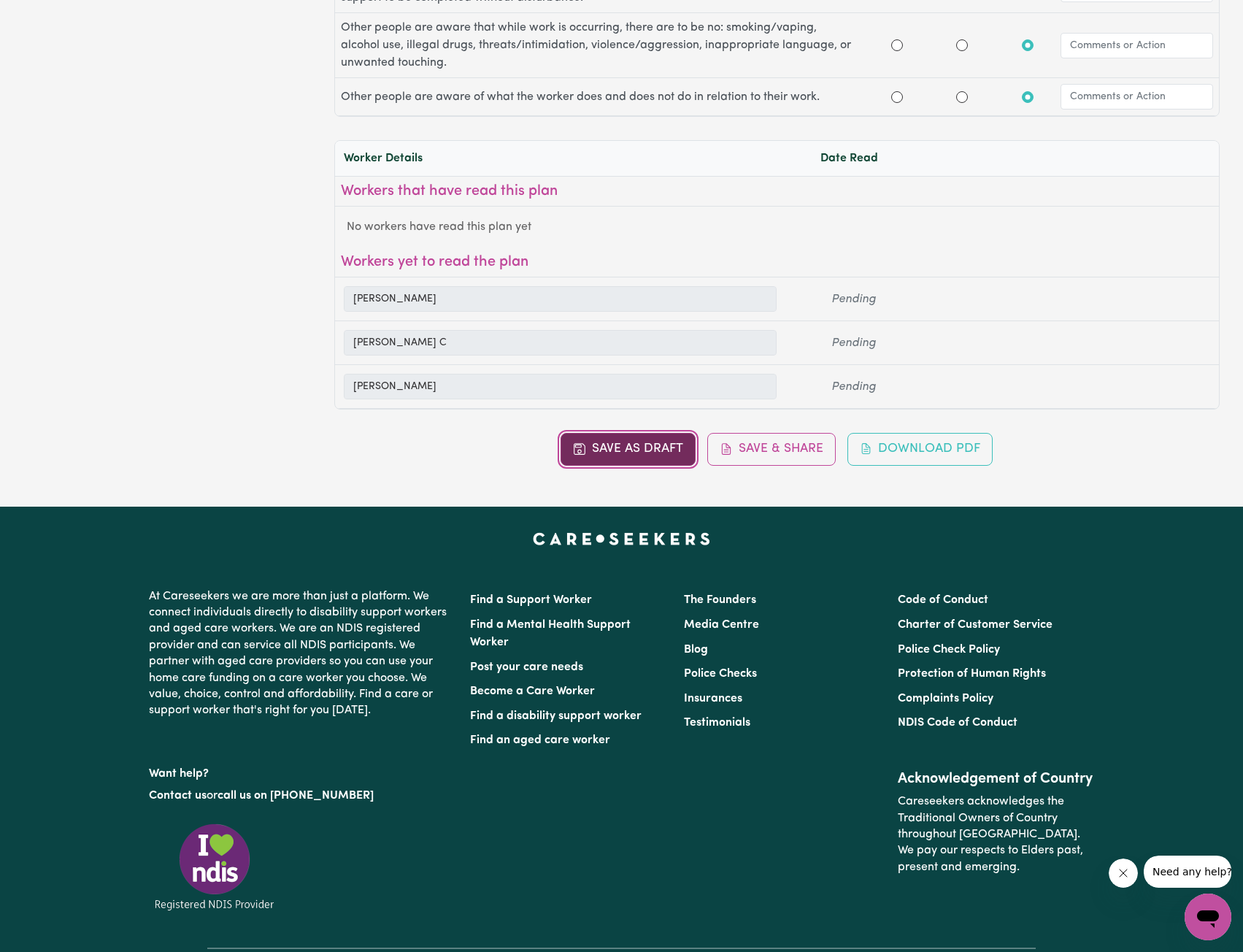
click at [635, 454] on button "Save as Draft" at bounding box center [628, 449] width 135 height 32
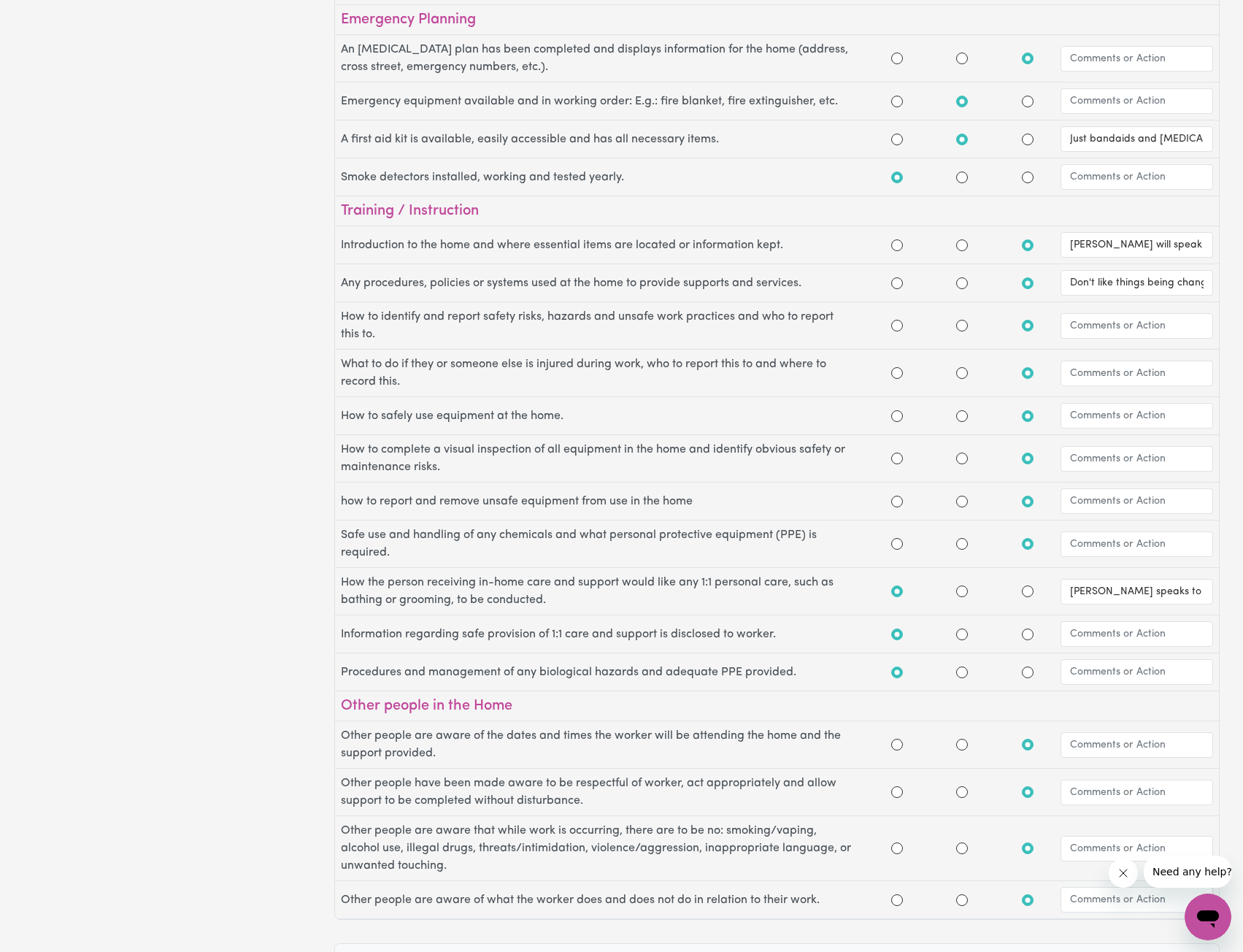
radio input "false"
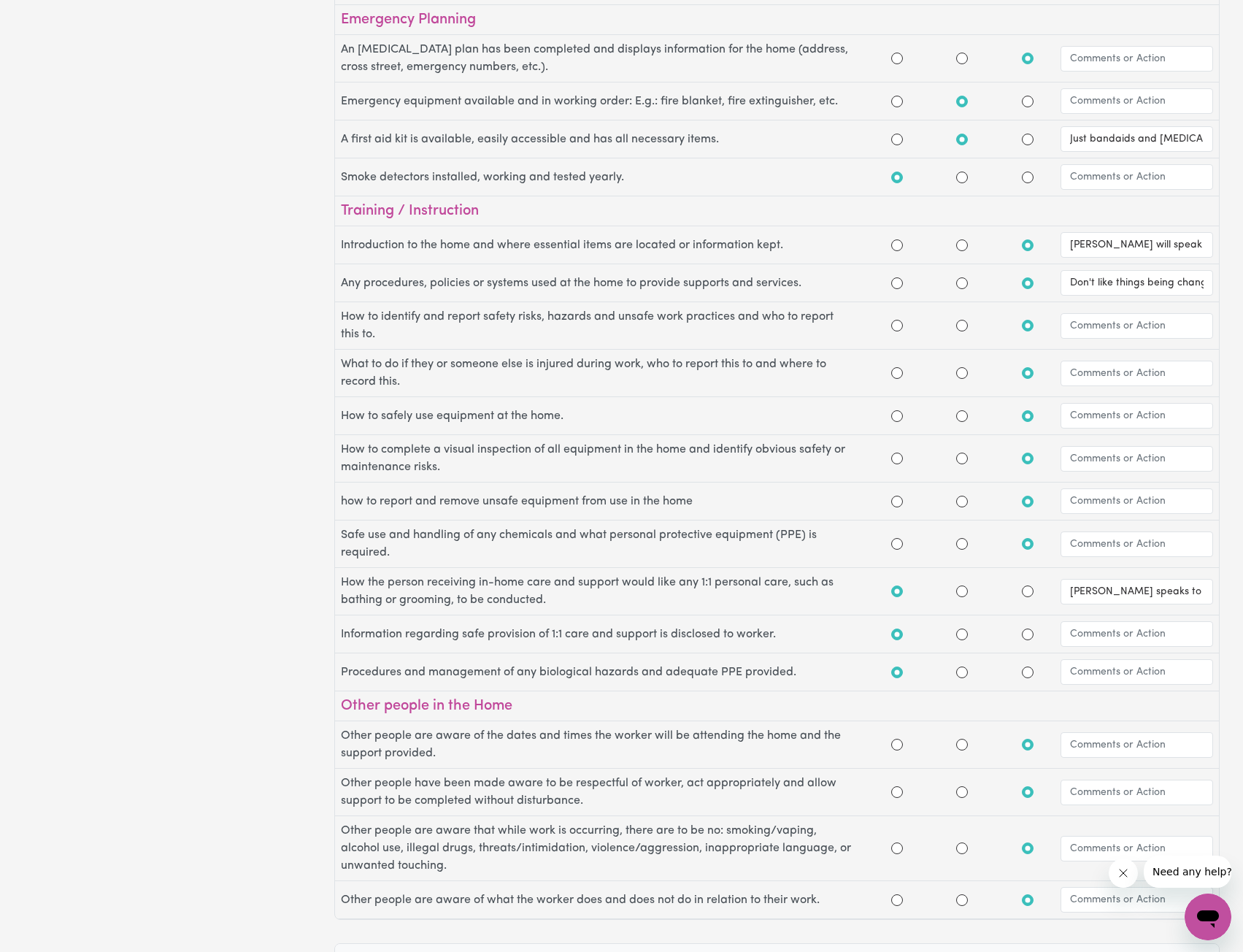
radio input "false"
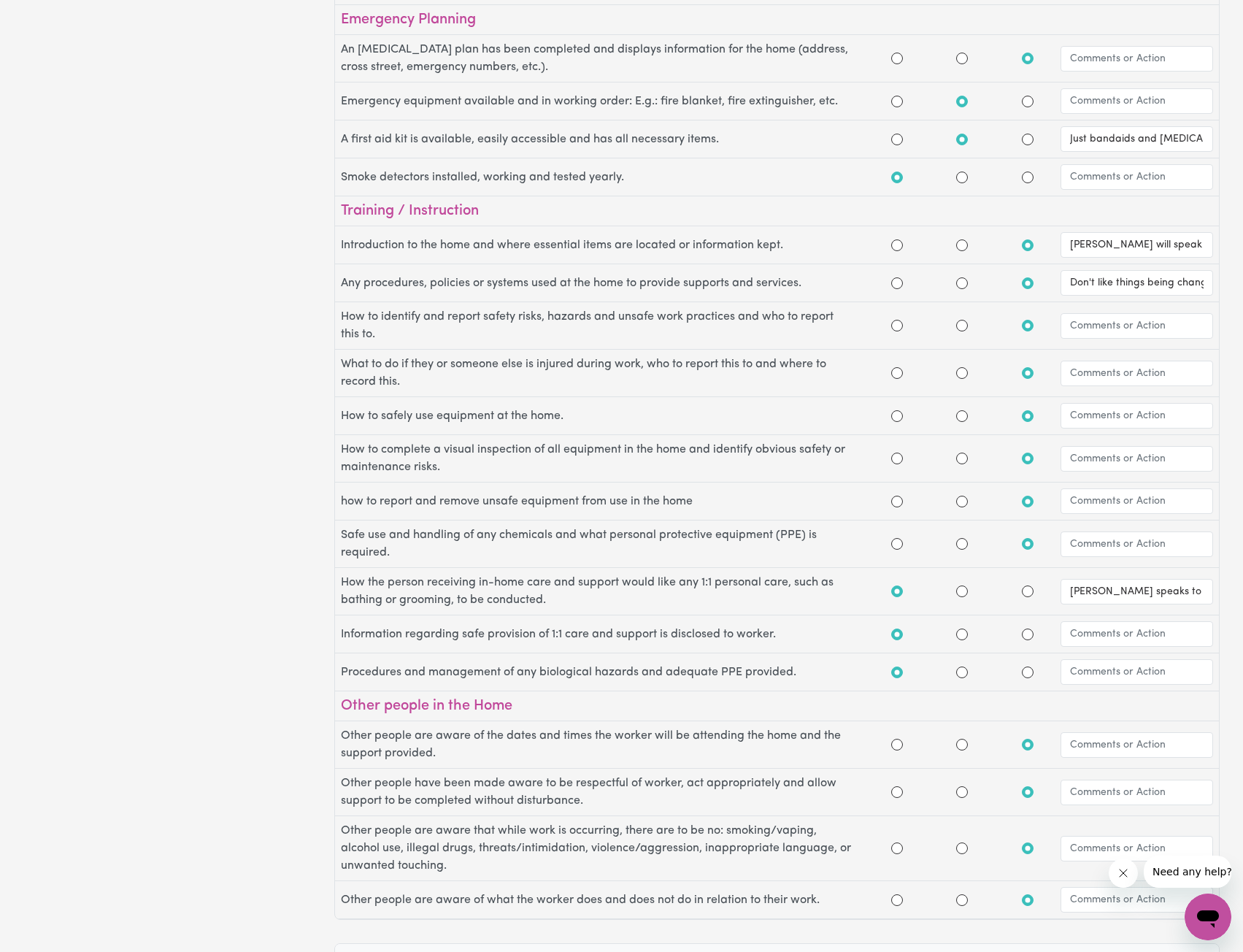
radio input "false"
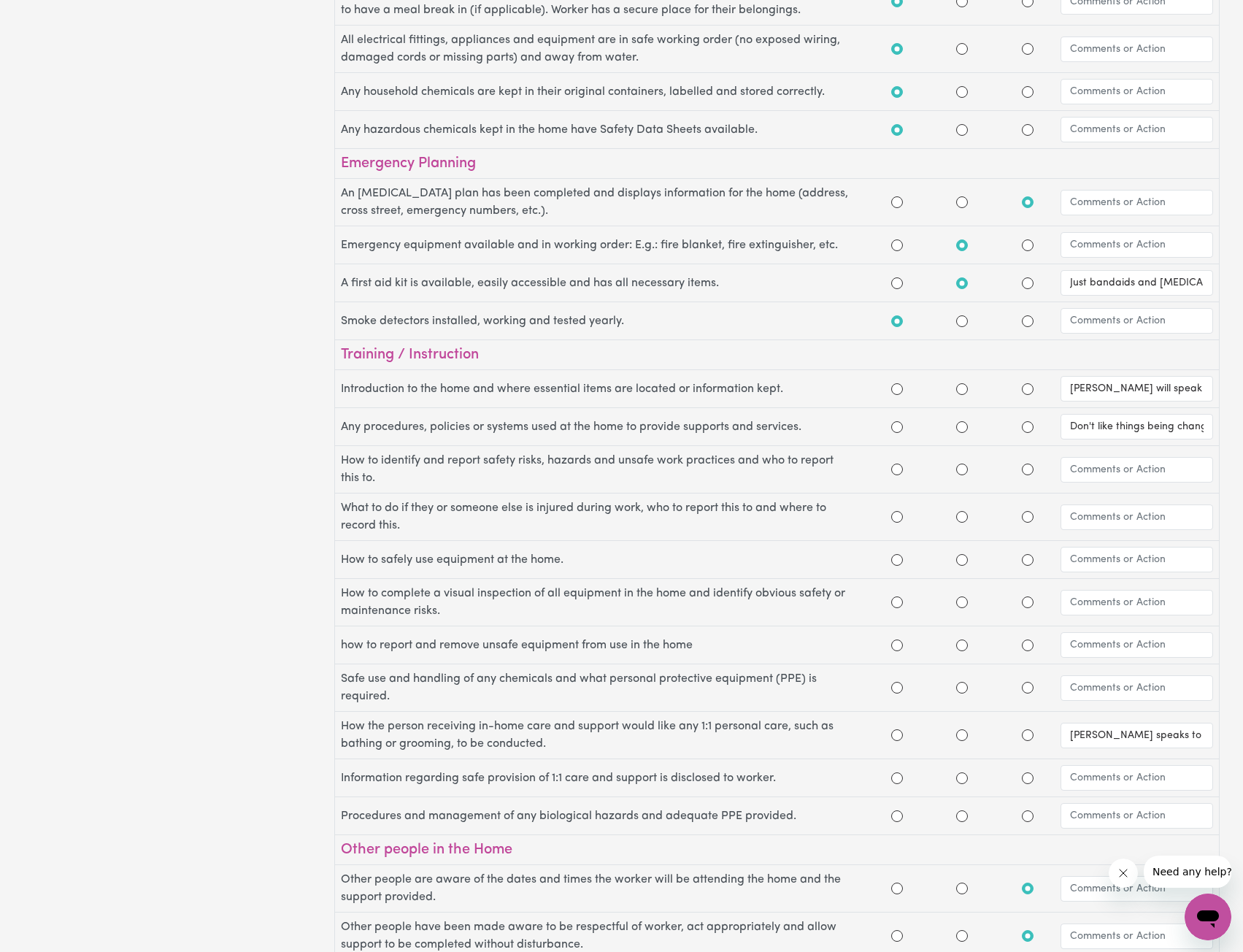
radio input "true"
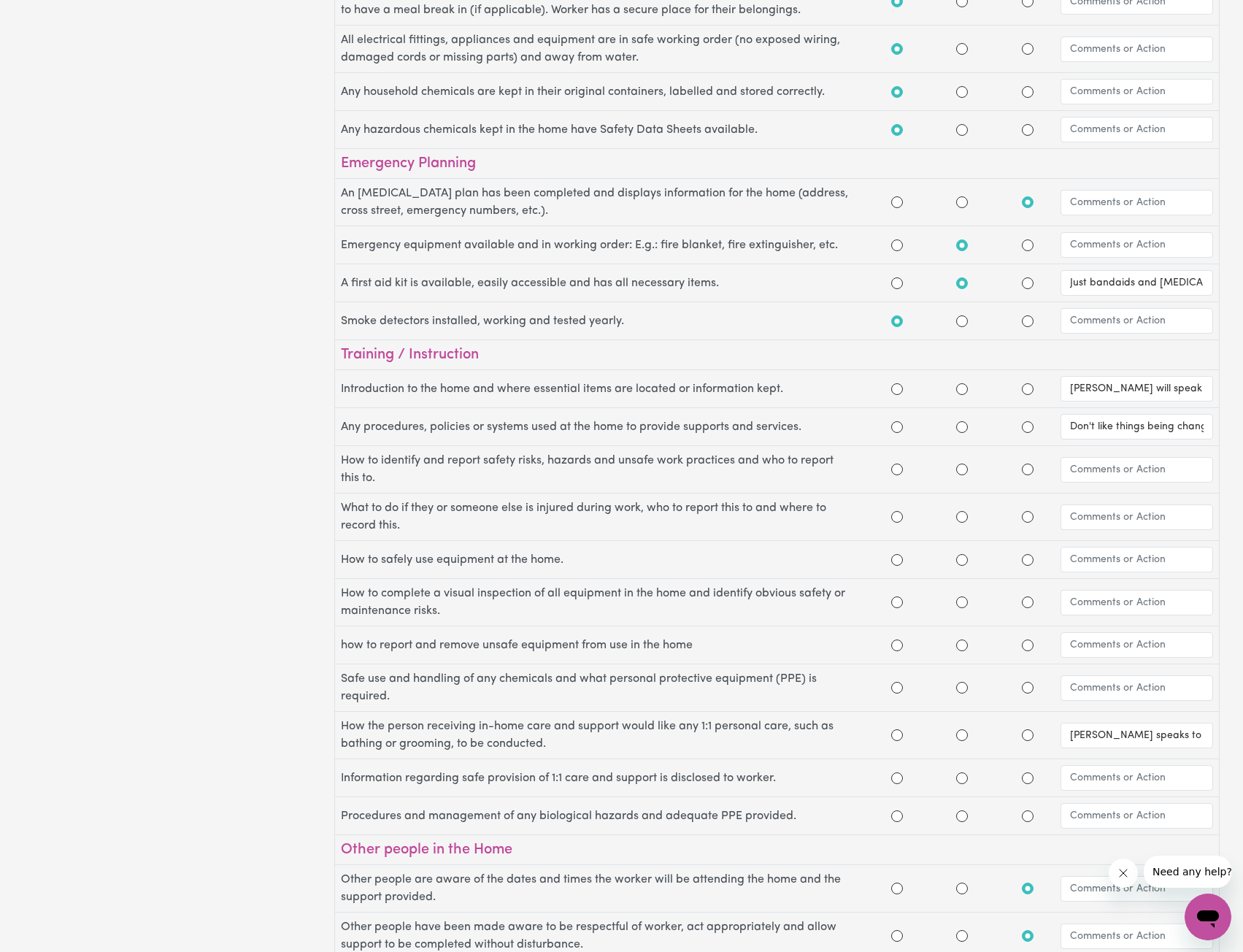
radio input "true"
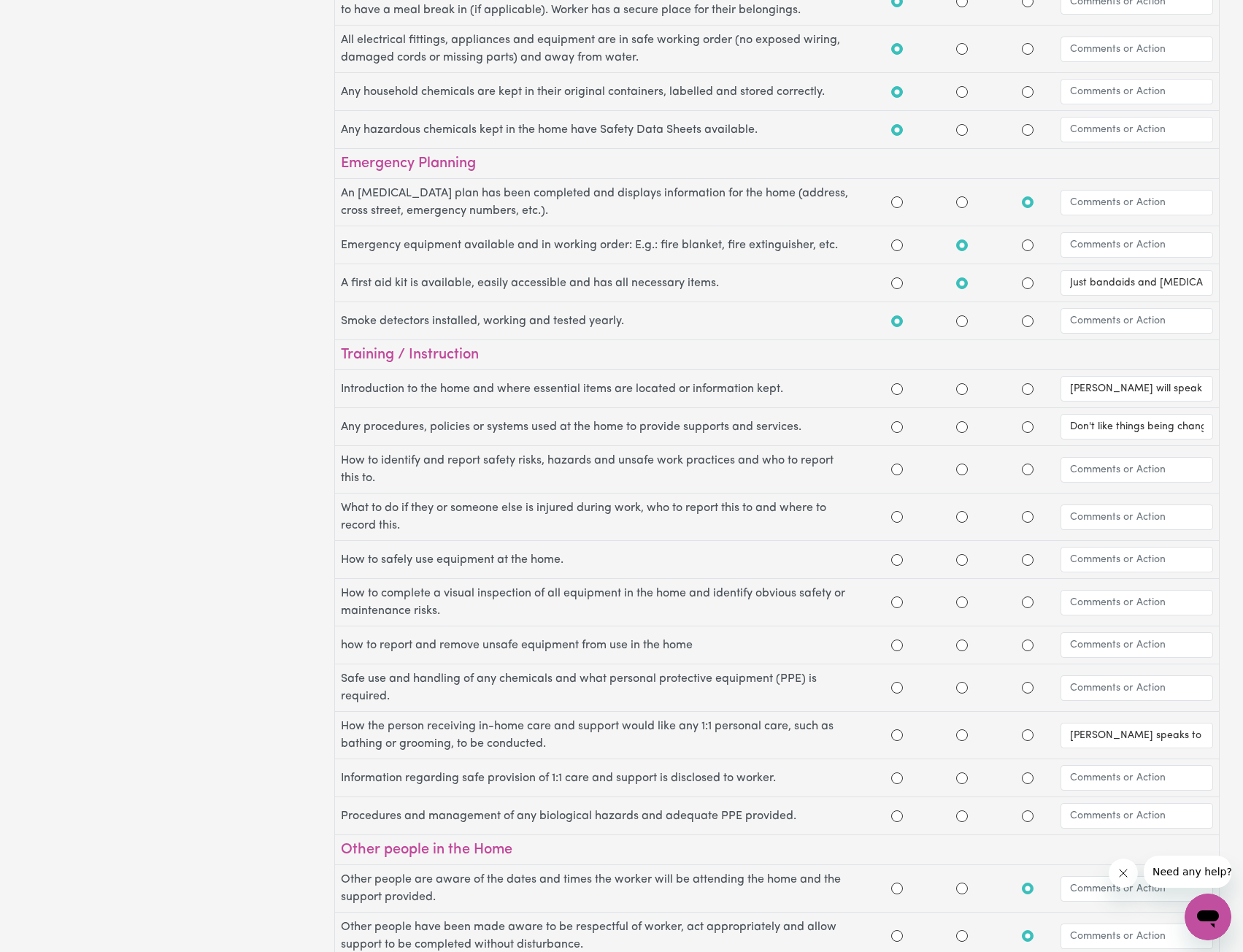
radio input "true"
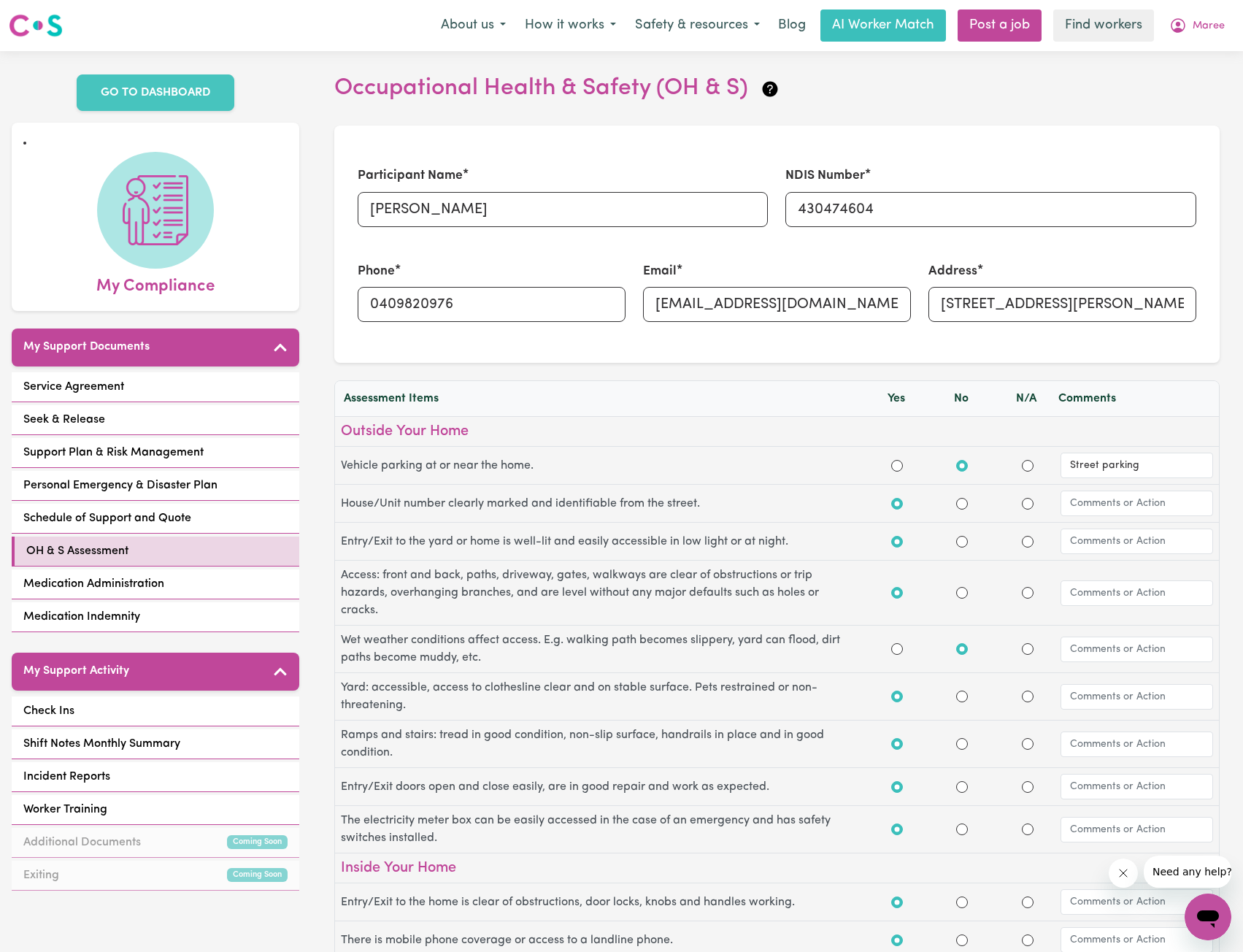
scroll to position [0, 0]
radio input "false"
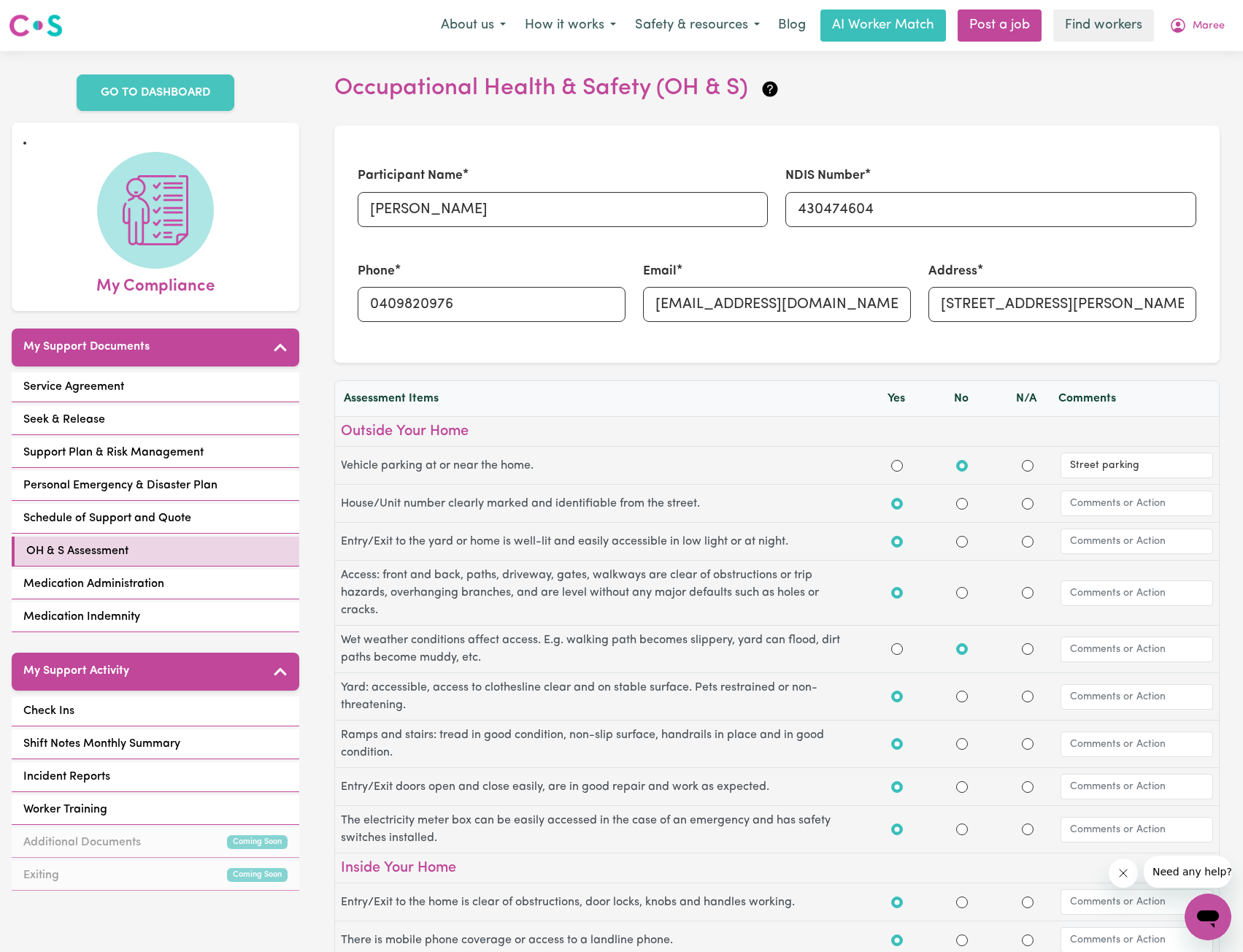
radio input "false"
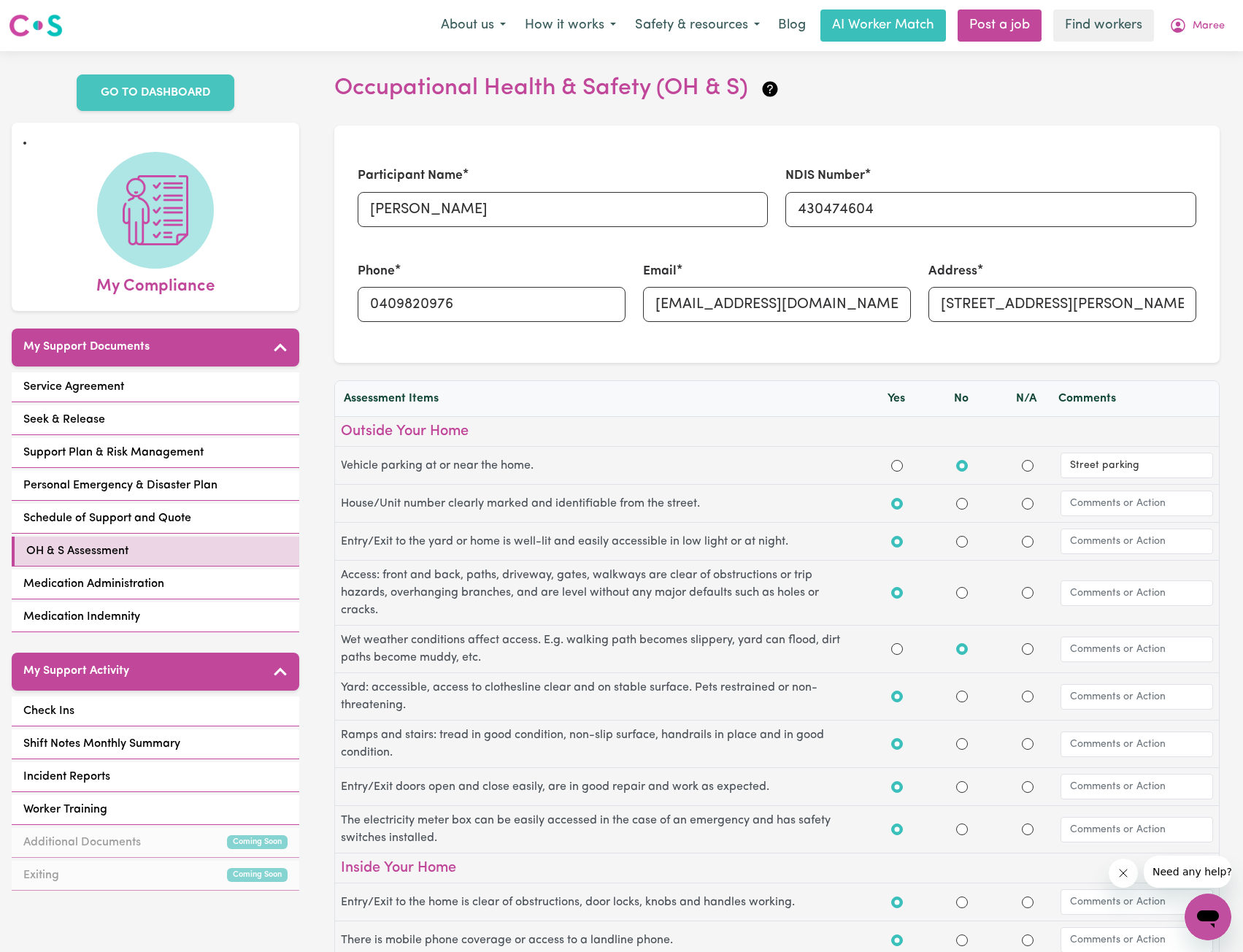
radio input "false"
radio input "true"
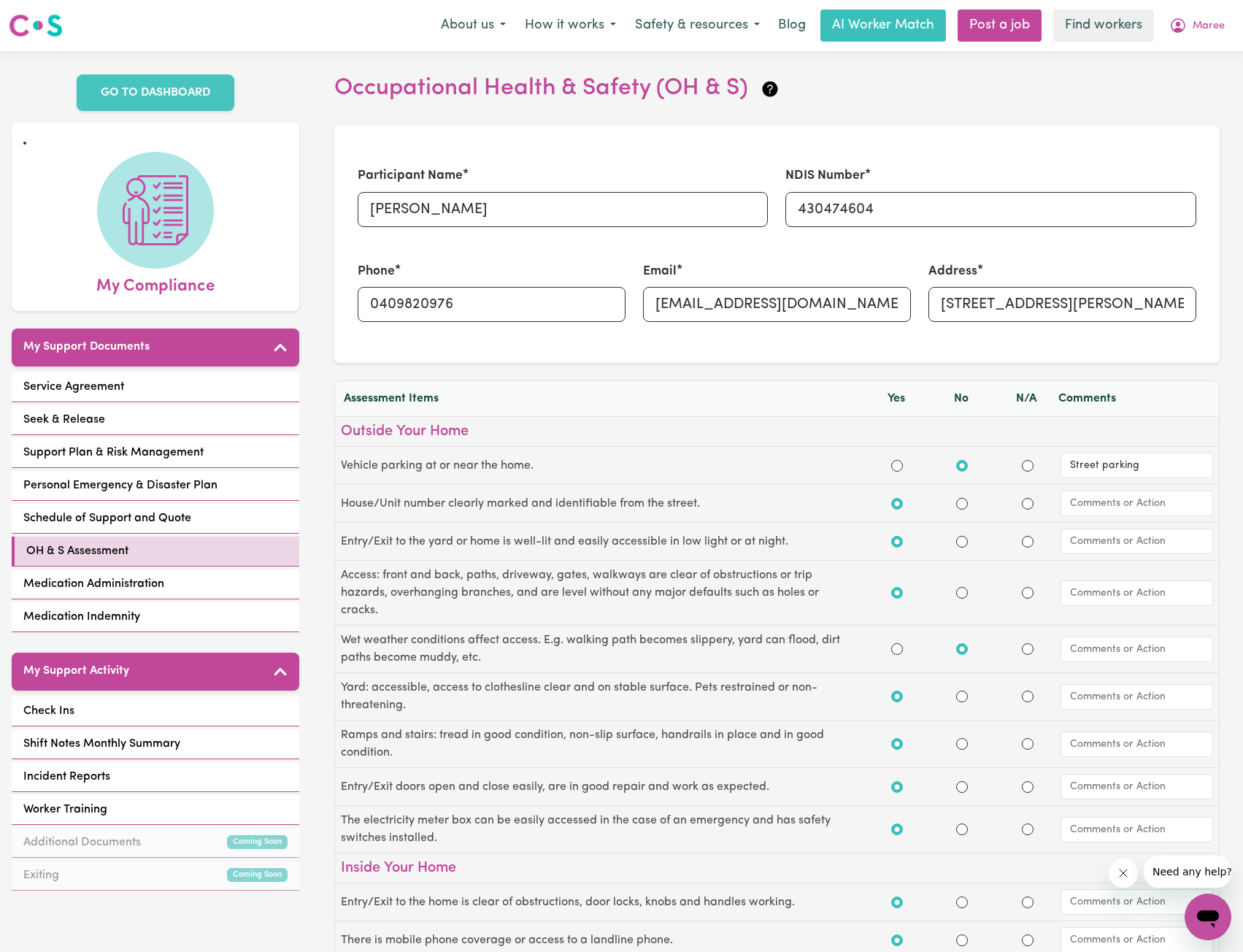
radio input "true"
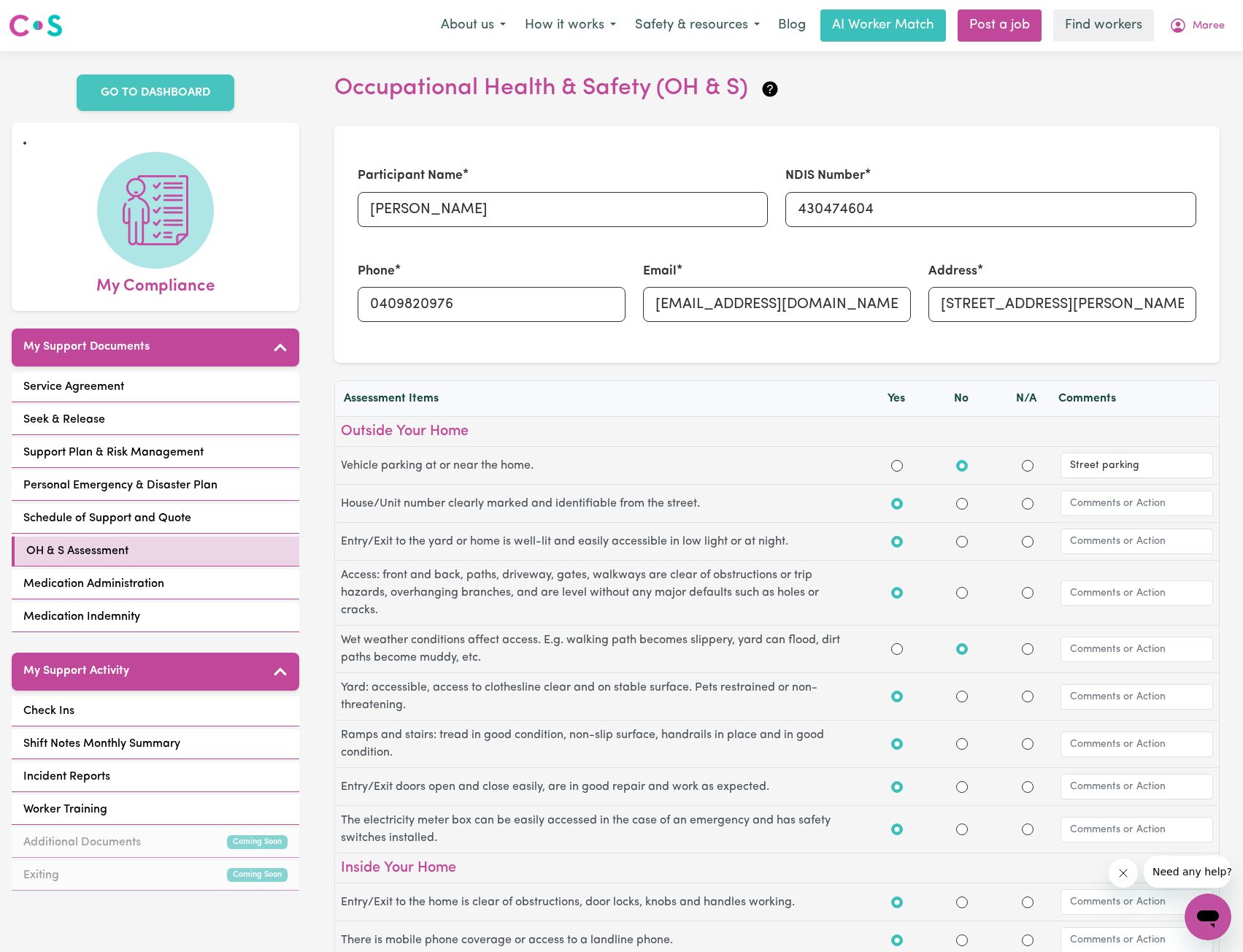
radio input "true"
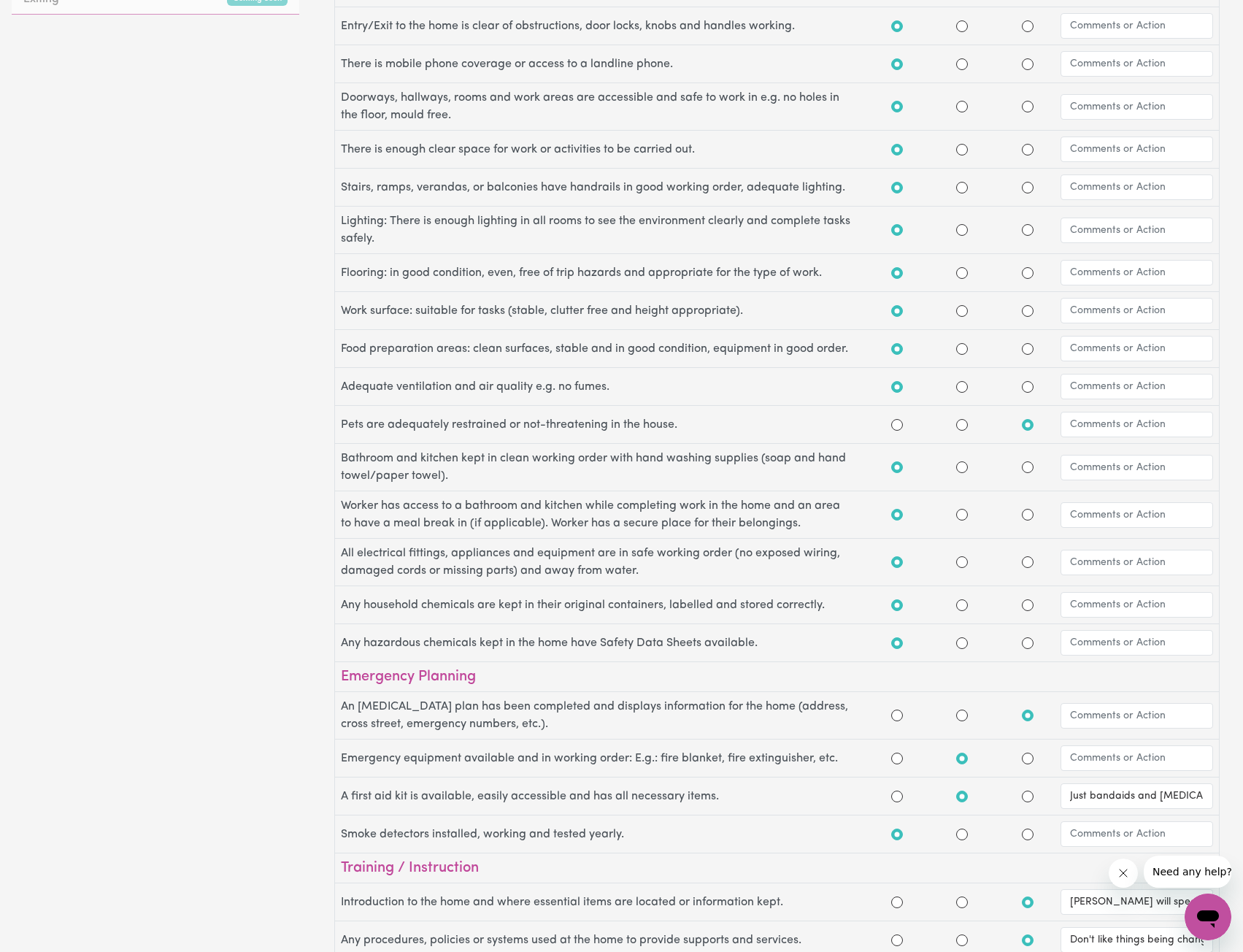
scroll to position [1242, 0]
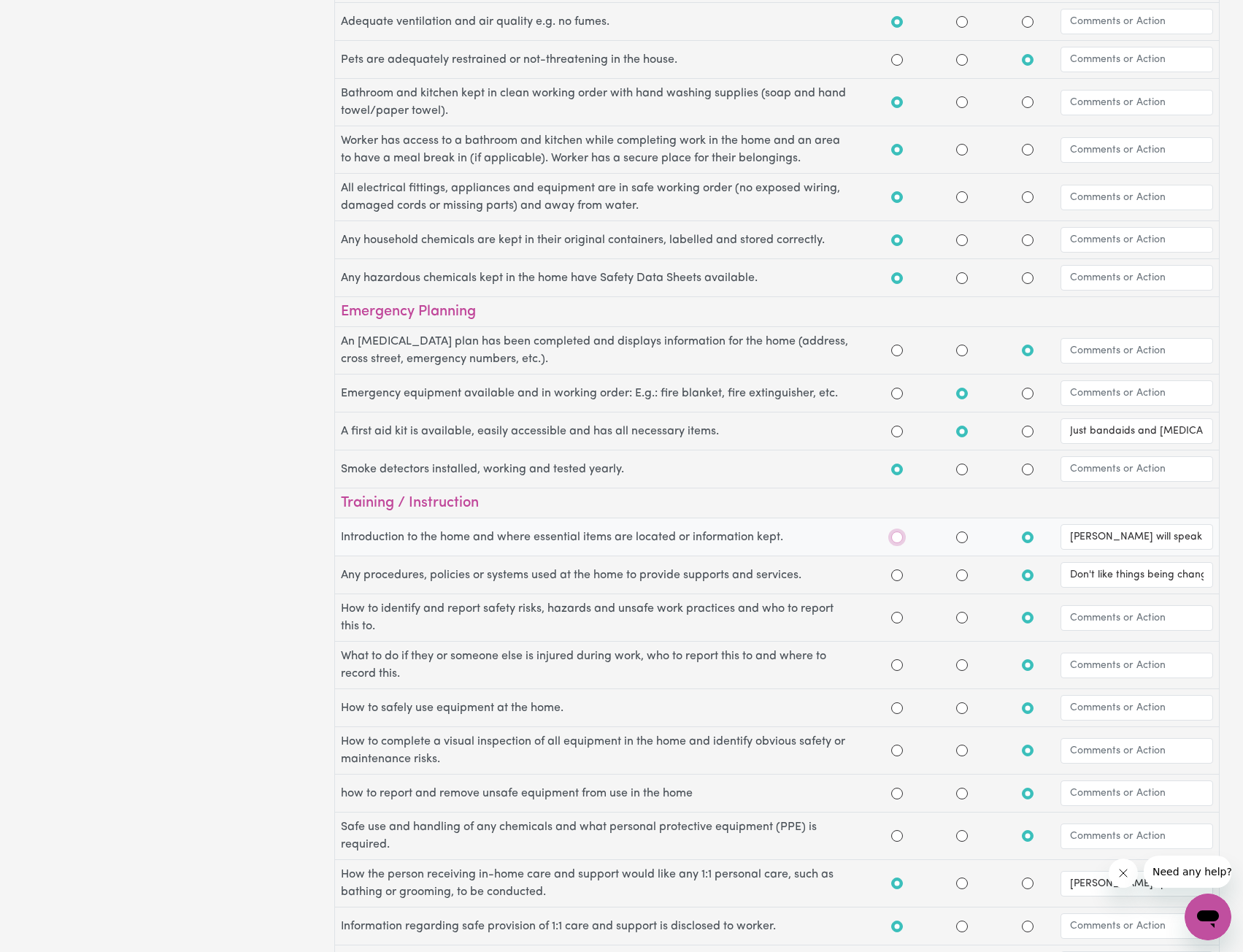
click at [896, 536] on input "Yes" at bounding box center [897, 537] width 11 height 11
radio input "true"
click at [894, 580] on input "Yes" at bounding box center [897, 575] width 11 height 11
radio input "true"
click at [894, 622] on input "Yes" at bounding box center [897, 617] width 11 height 11
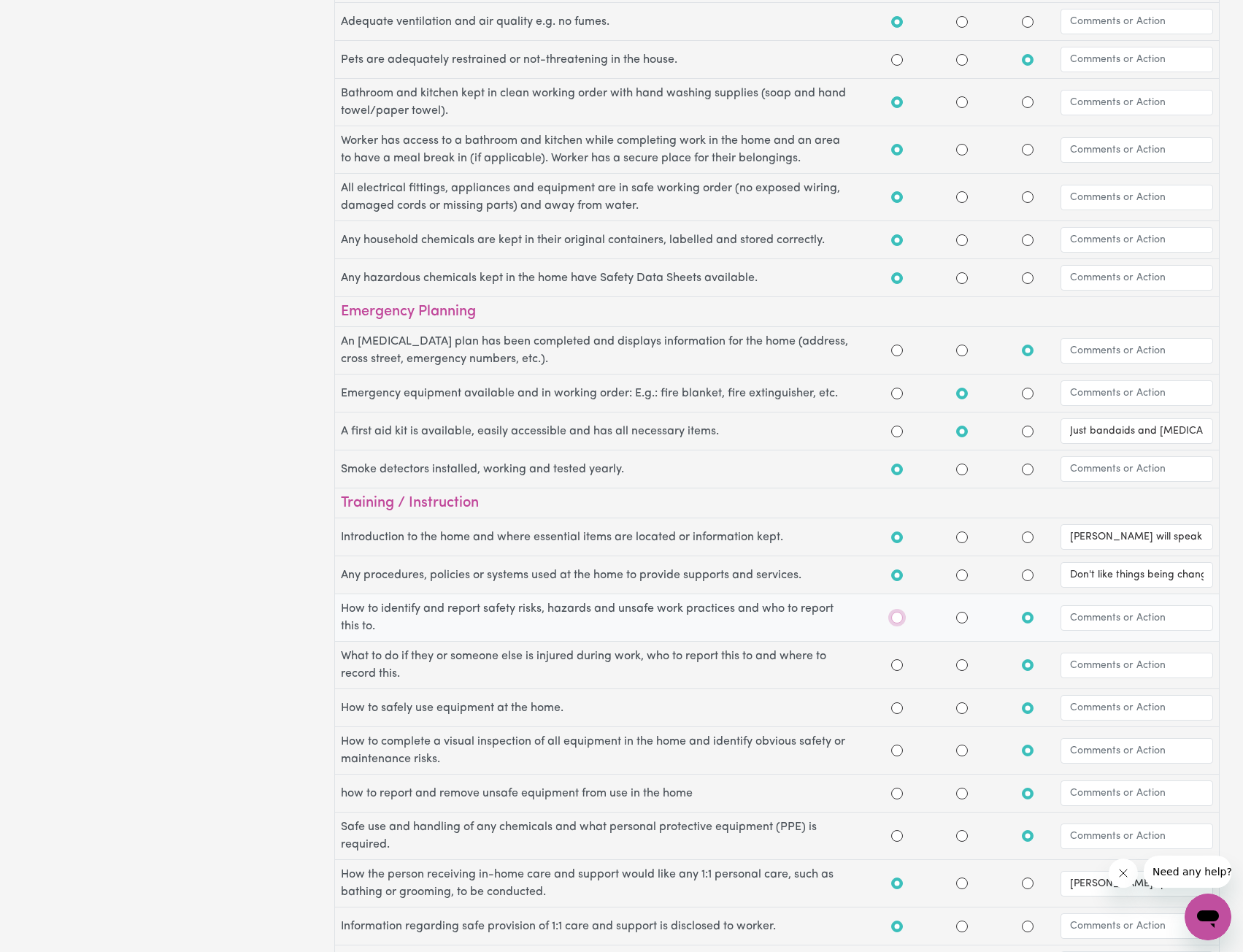
radio input "true"
click at [894, 653] on div "What to do if they or someone else is injured during work, who to report this t…" at bounding box center [776, 665] width 884 height 47
radio input "false"
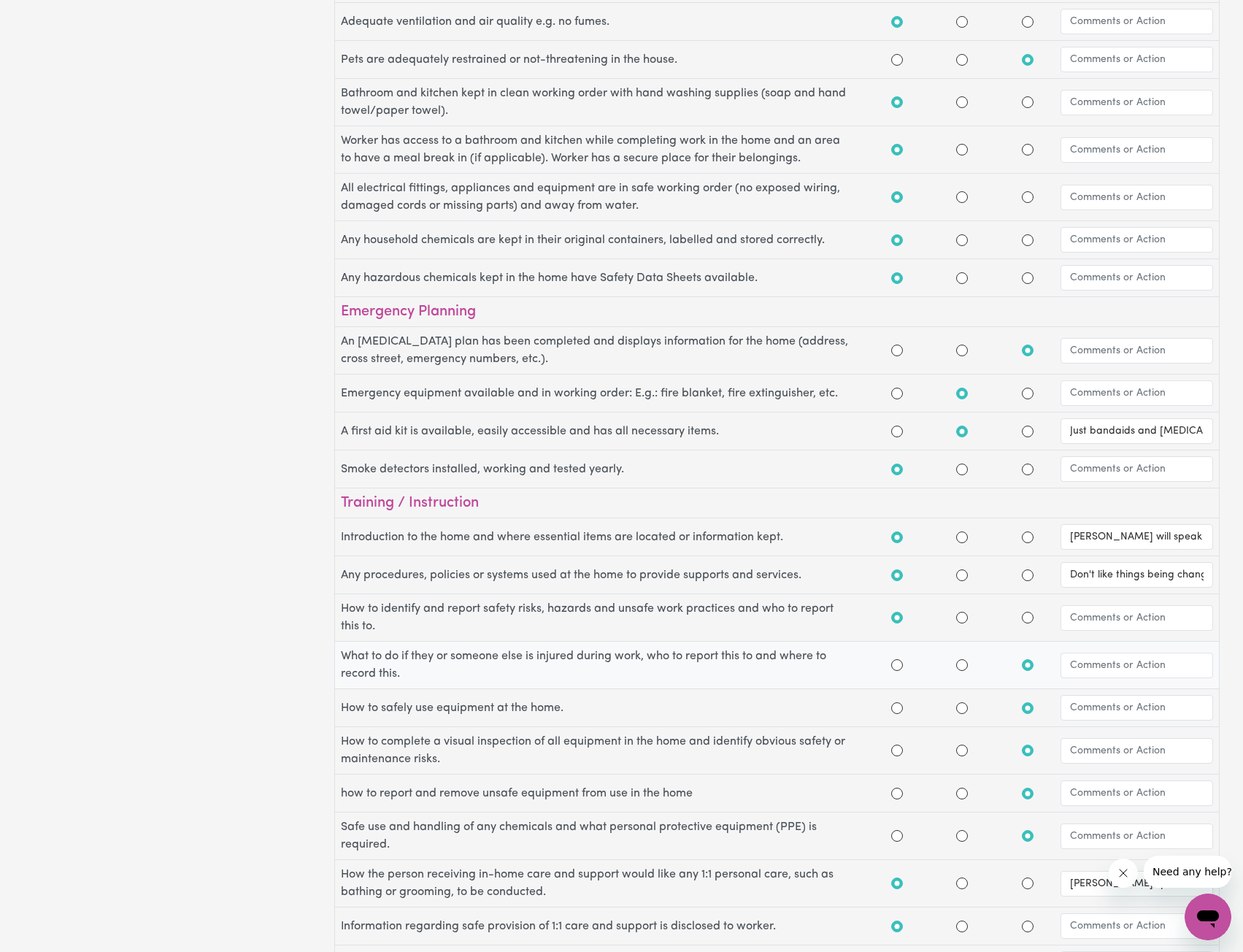
radio input "true"
radio input "false"
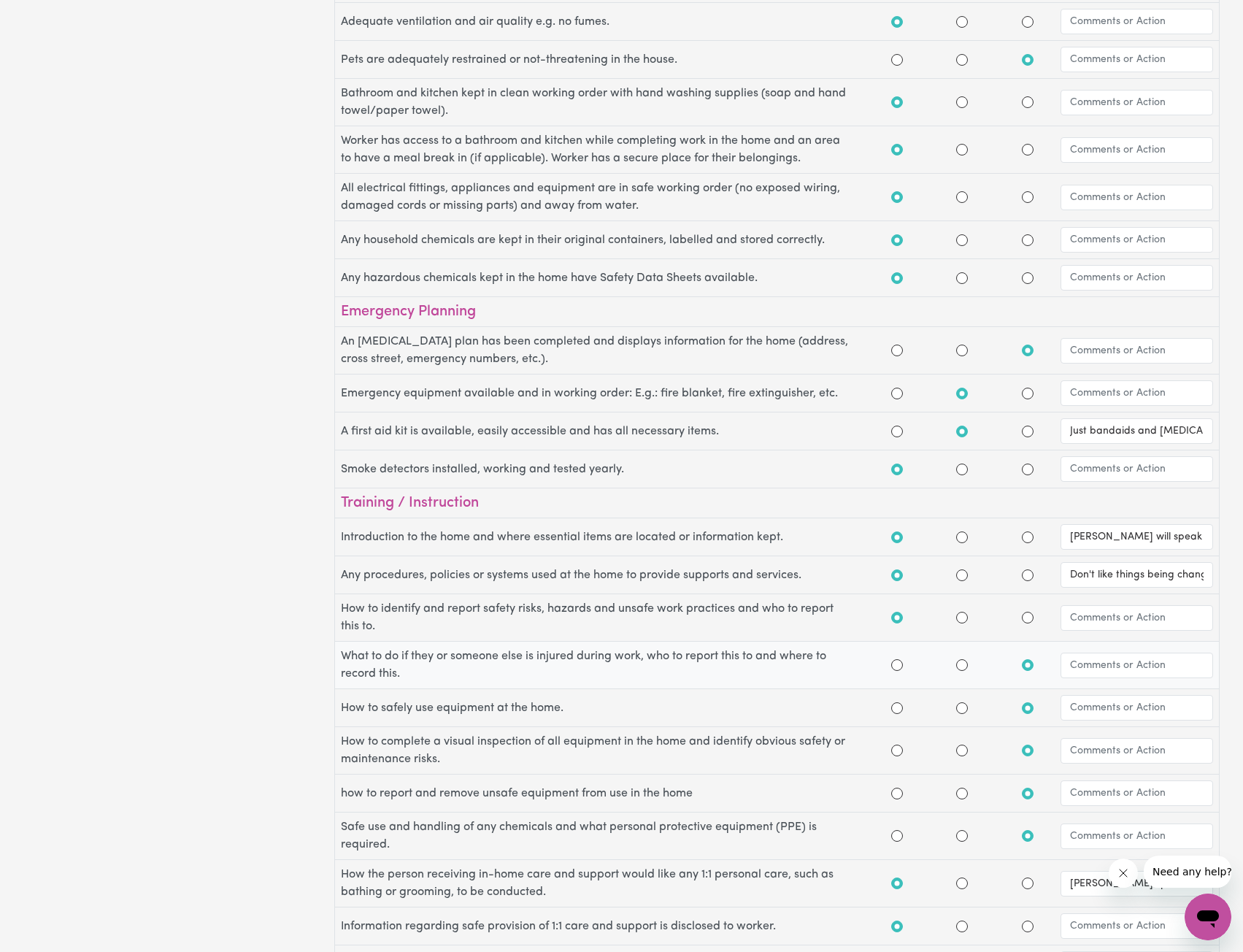
radio input "false"
radio input "true"
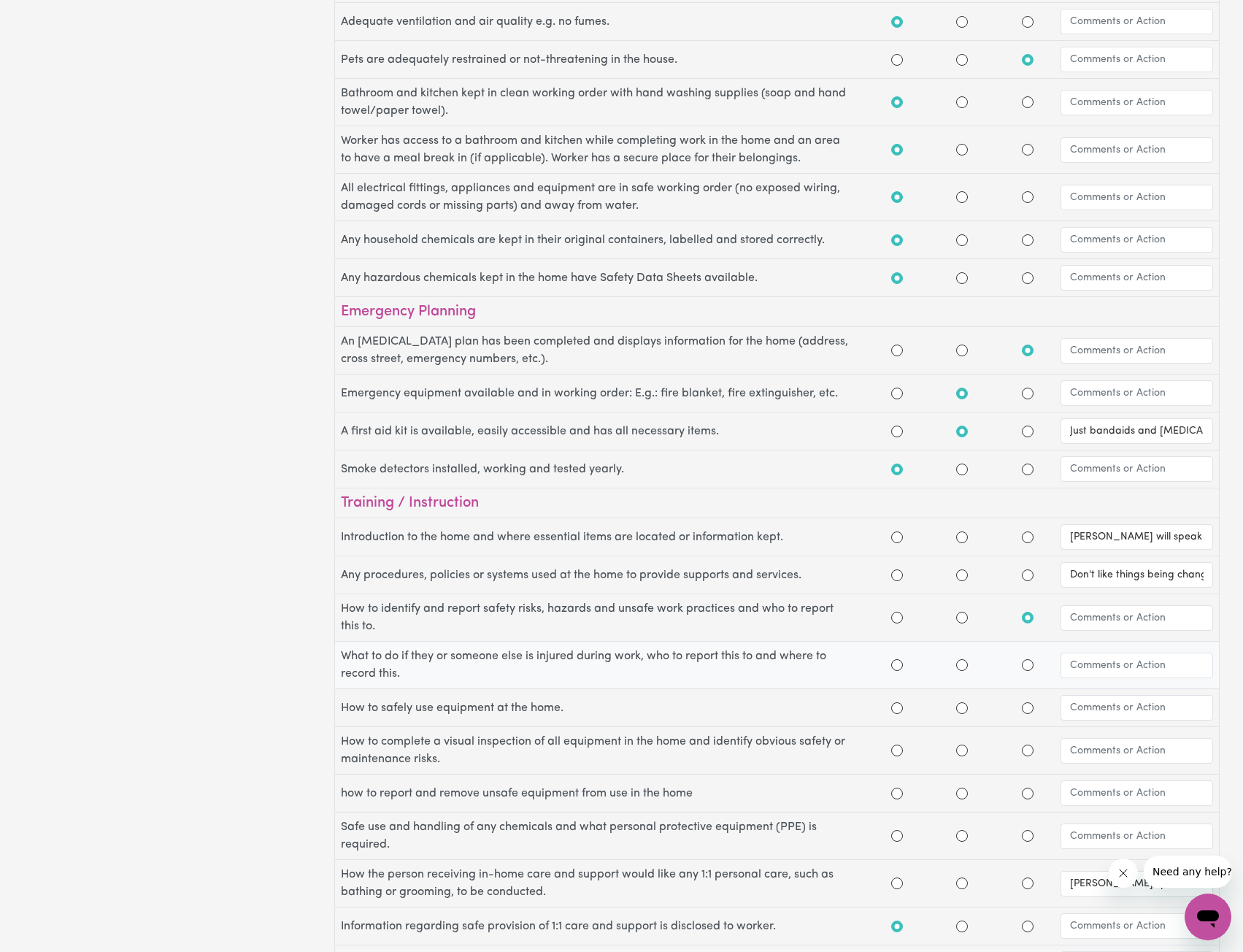
radio input "true"
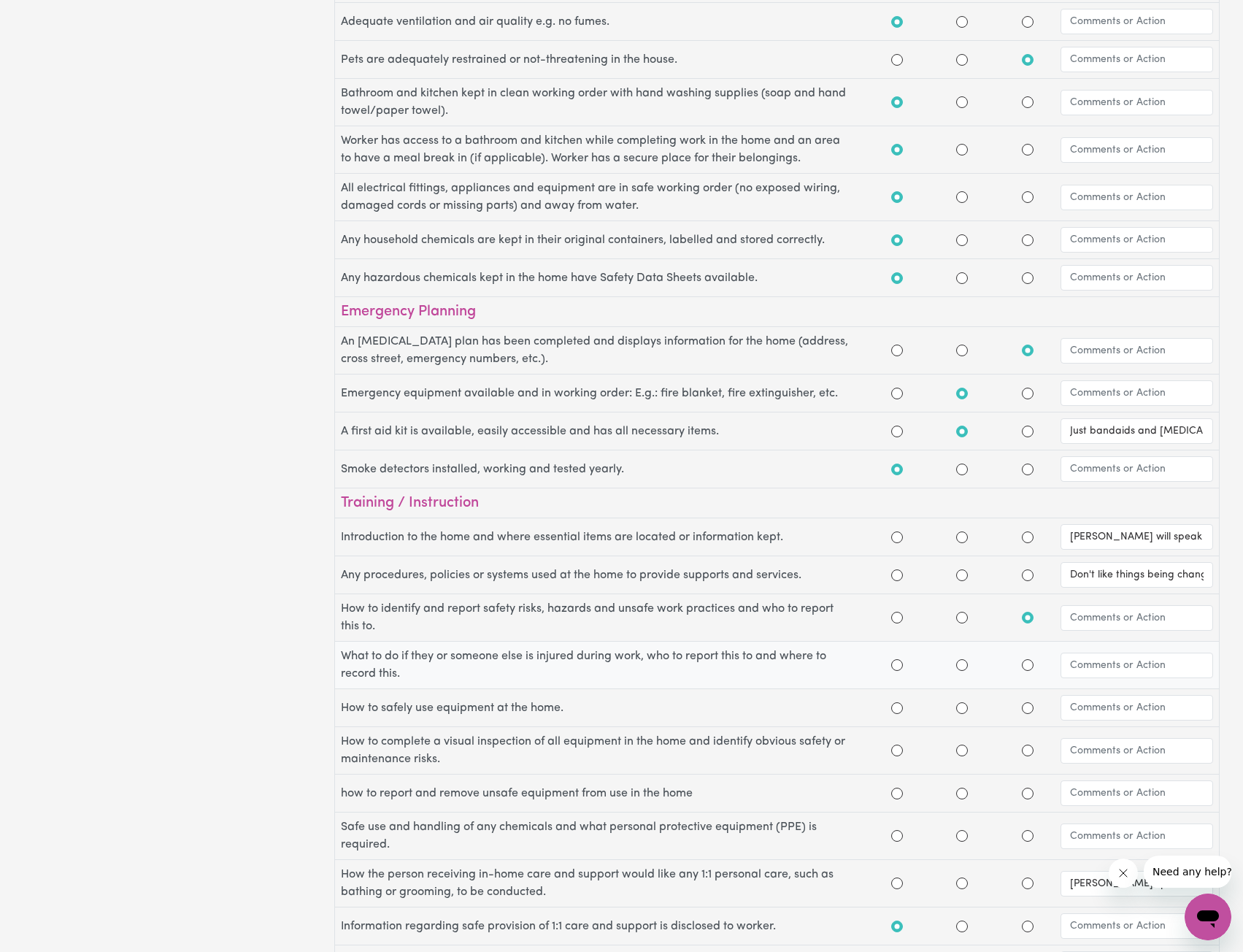
radio input "true"
click at [892, 669] on div at bounding box center [897, 665] width 11 height 17
click at [894, 612] on input "Yes" at bounding box center [897, 617] width 11 height 11
radio input "true"
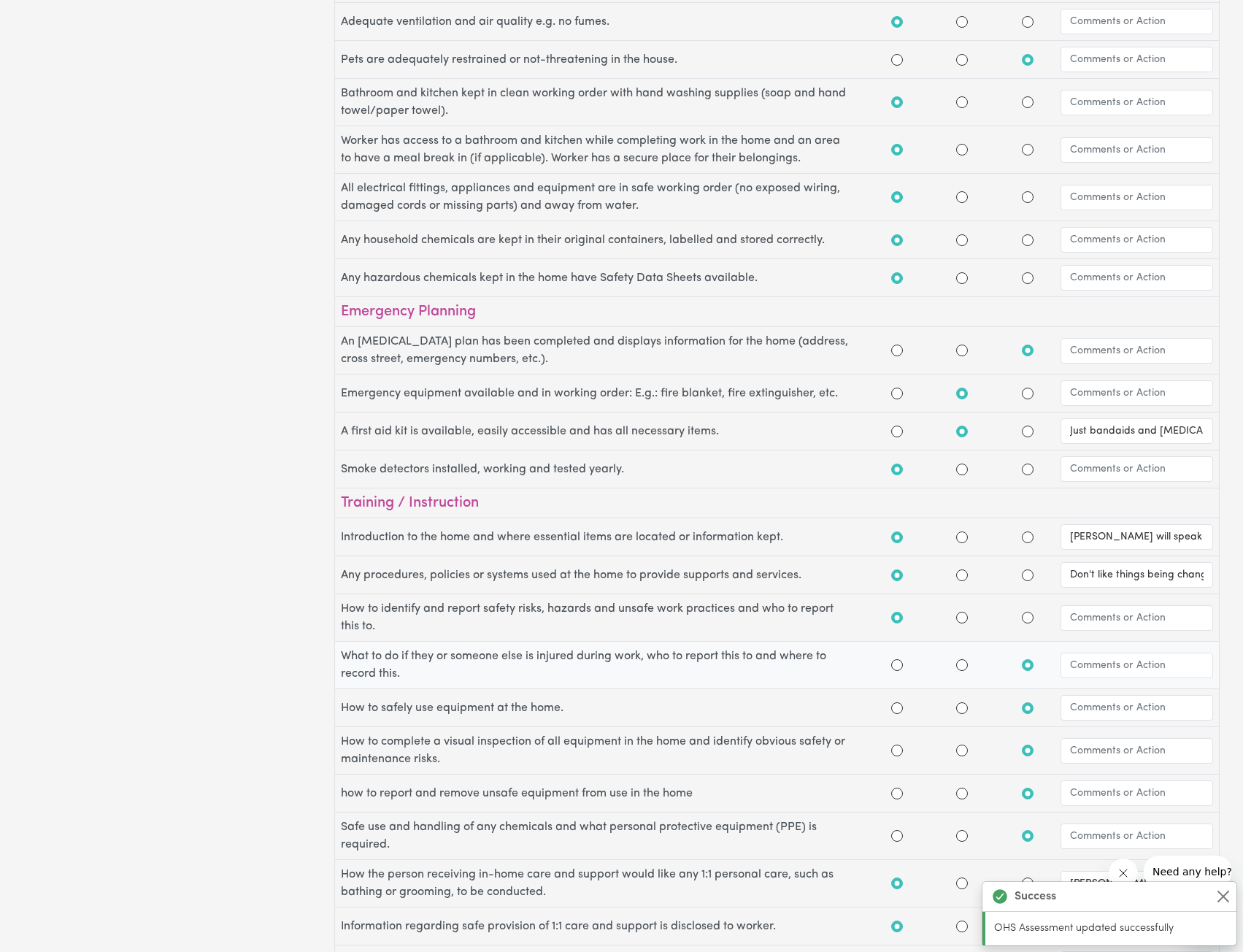
click at [894, 653] on div "What to do if they or someone else is injured during work, who to report this t…" at bounding box center [776, 665] width 884 height 47
click at [1022, 576] on div at bounding box center [1028, 575] width 11 height 17
click at [1029, 579] on input "N/A" at bounding box center [1028, 575] width 11 height 11
radio input "true"
click at [1029, 606] on div "How to identify and report safety risks, hazards and unsafe work practices and …" at bounding box center [776, 618] width 884 height 47
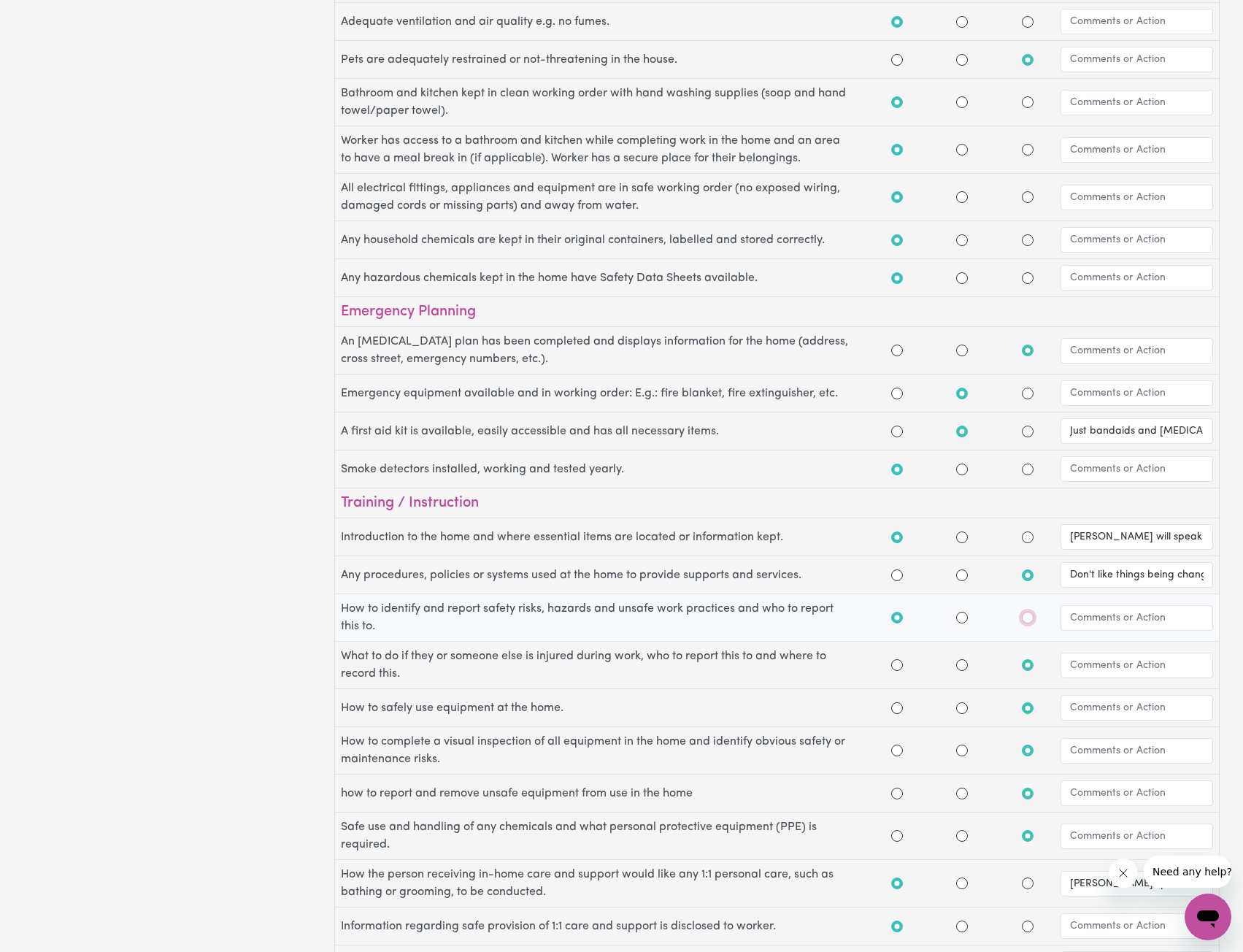
click at [1026, 615] on input "N/A" at bounding box center [1028, 617] width 11 height 11
radio input "true"
radio input "false"
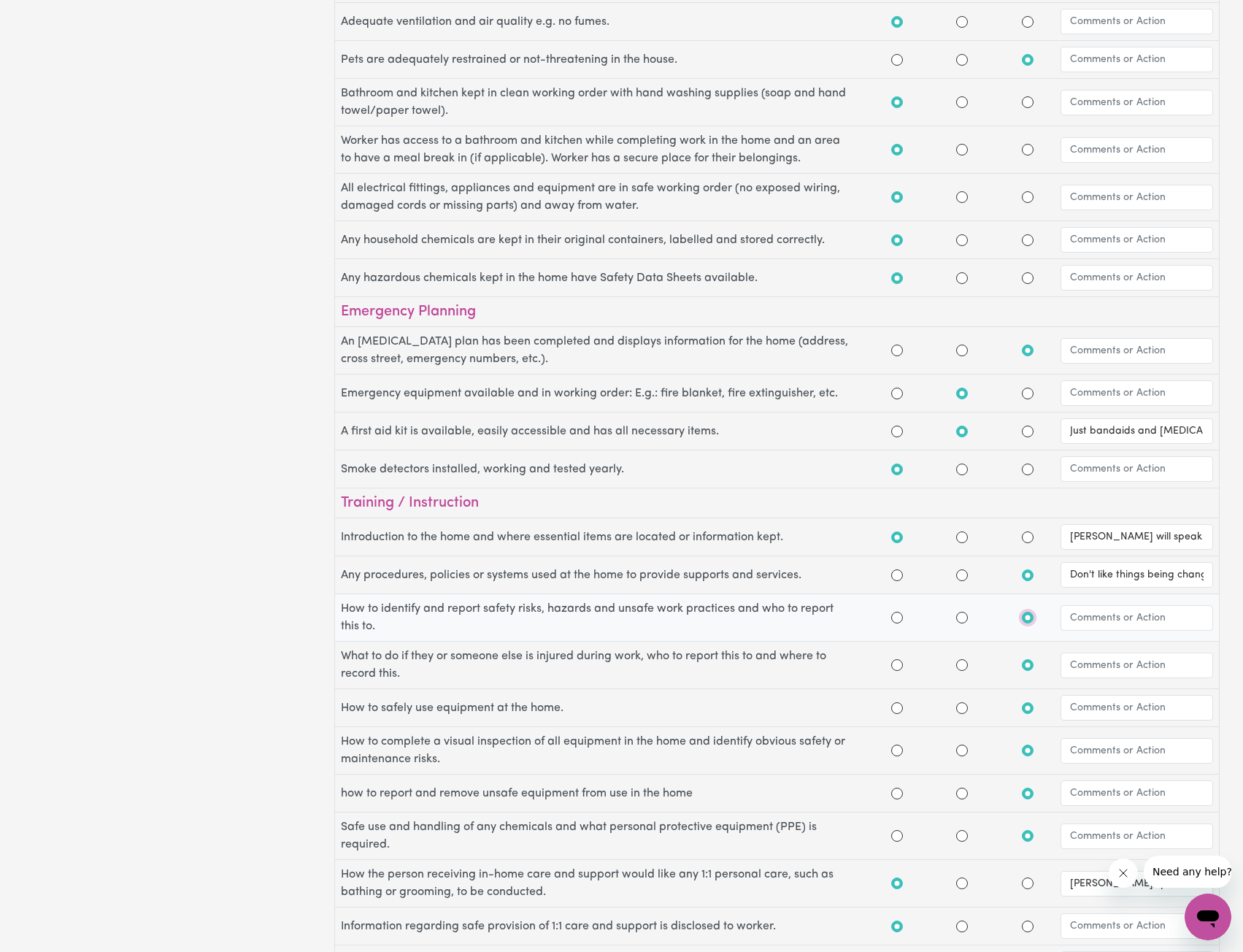
radio input "false"
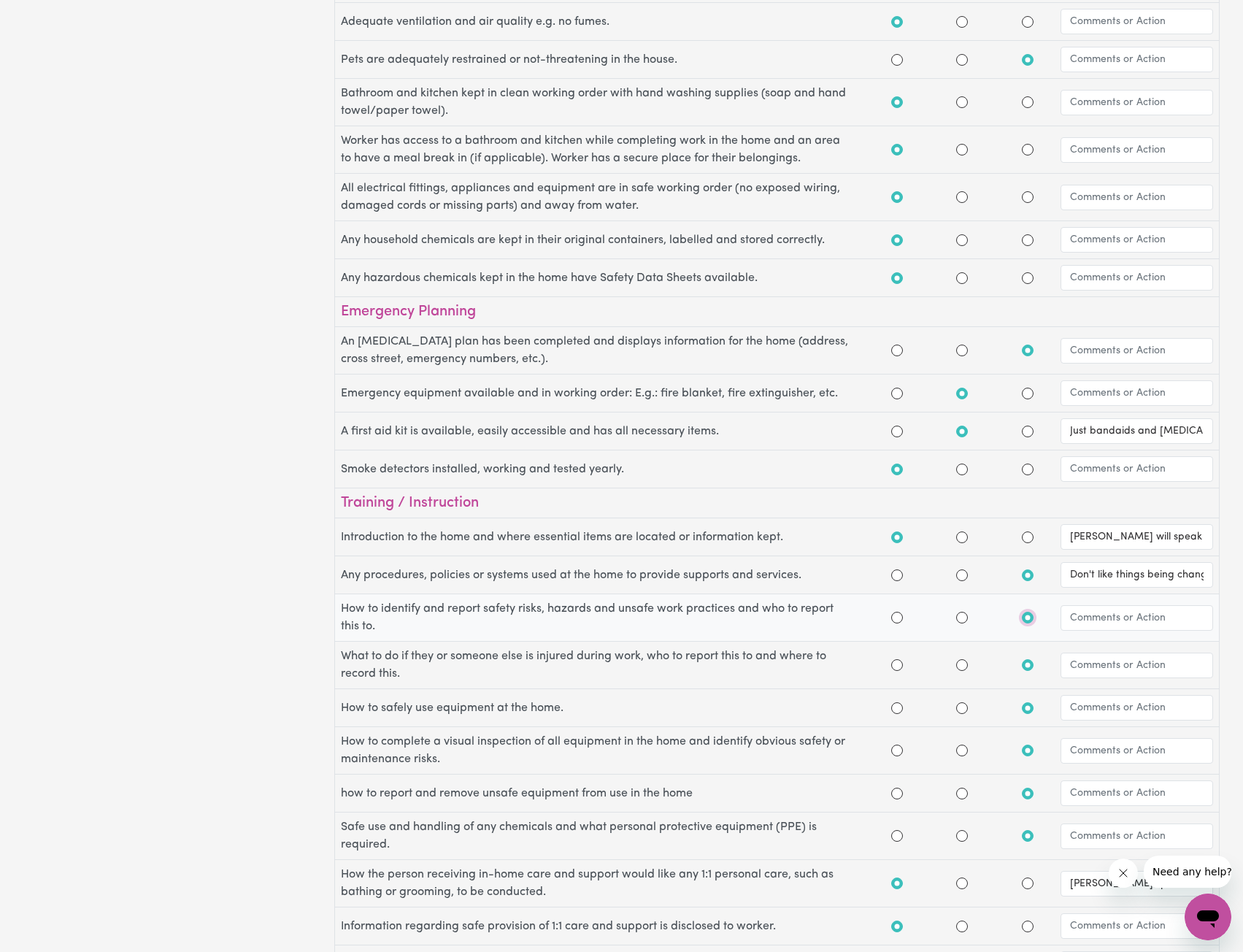
radio input "false"
radio input "true"
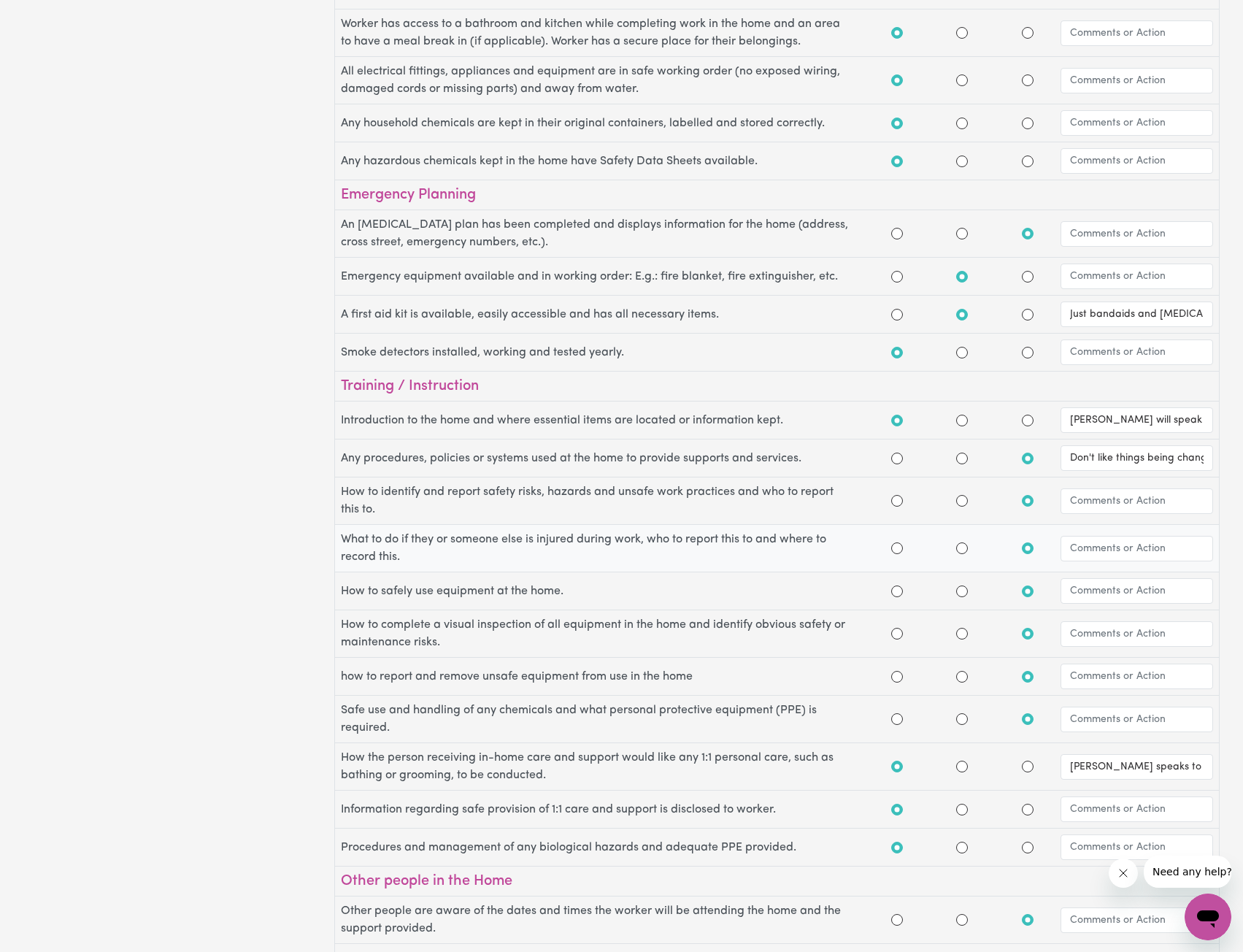
scroll to position [1388, 0]
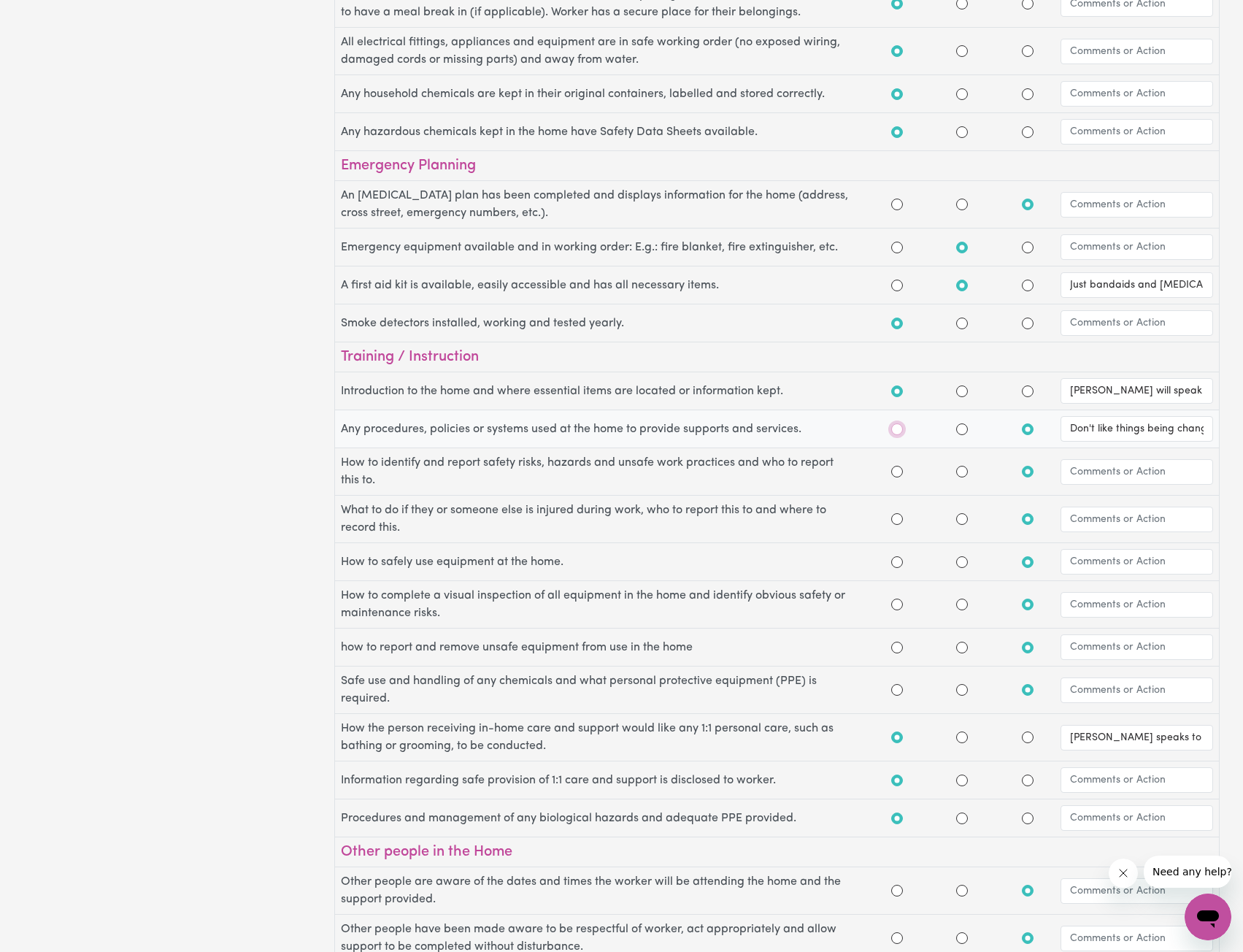
click at [896, 426] on input "Yes" at bounding box center [897, 429] width 11 height 11
click at [898, 467] on input "Yes" at bounding box center [897, 471] width 11 height 11
click at [897, 509] on div "What to do if they or someone else is injured during work, who to report this t…" at bounding box center [776, 519] width 884 height 47
click at [903, 529] on div "What to do if they or someone else is injured during work, who to report this t…" at bounding box center [776, 519] width 884 height 47
click at [898, 522] on input "Yes" at bounding box center [897, 519] width 11 height 11
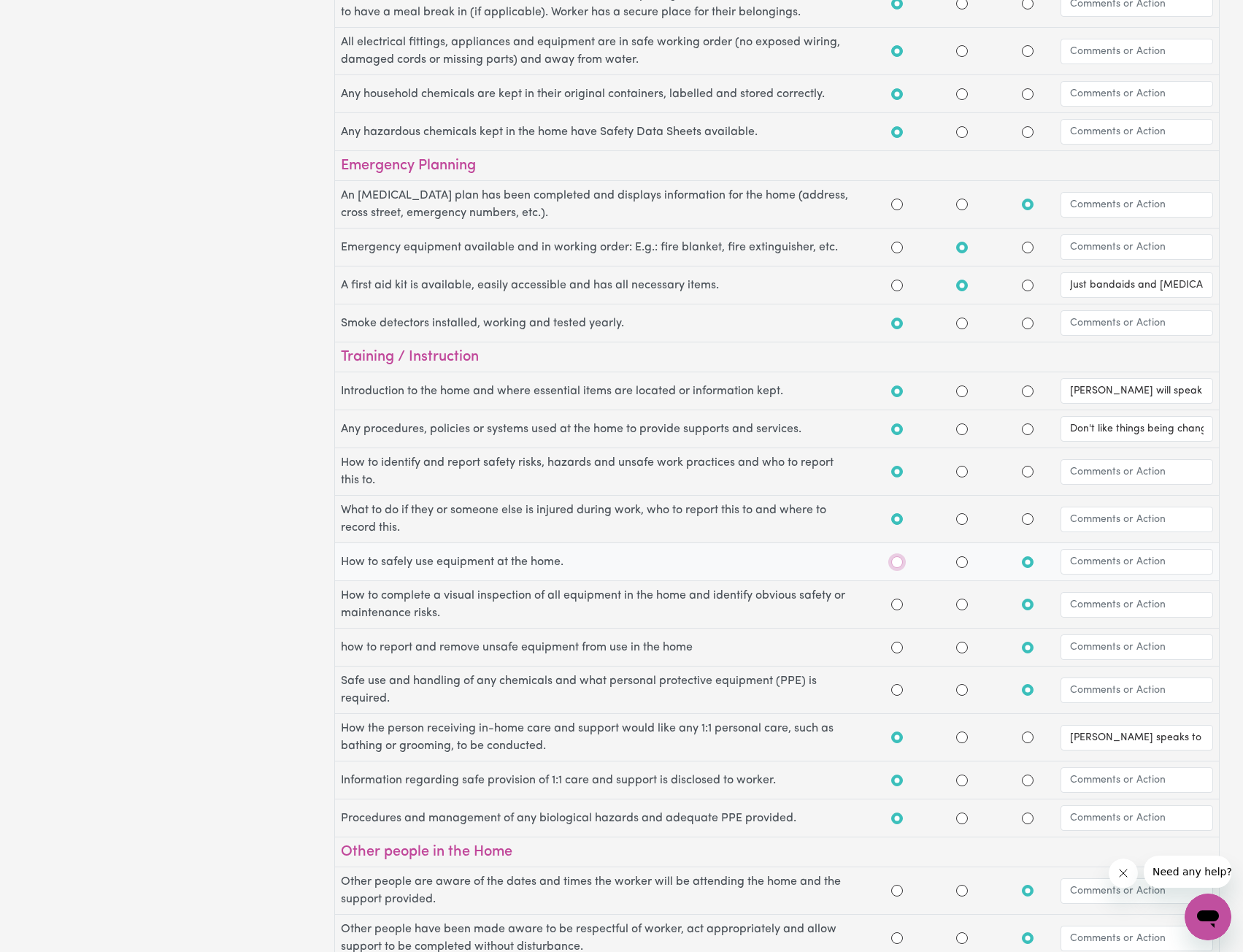
click at [895, 560] on input "Yes" at bounding box center [897, 562] width 11 height 11
click at [893, 603] on input "Yes" at bounding box center [897, 604] width 11 height 11
click at [894, 650] on input "Yes" at bounding box center [897, 647] width 11 height 11
click at [898, 686] on input "Yes" at bounding box center [897, 690] width 11 height 11
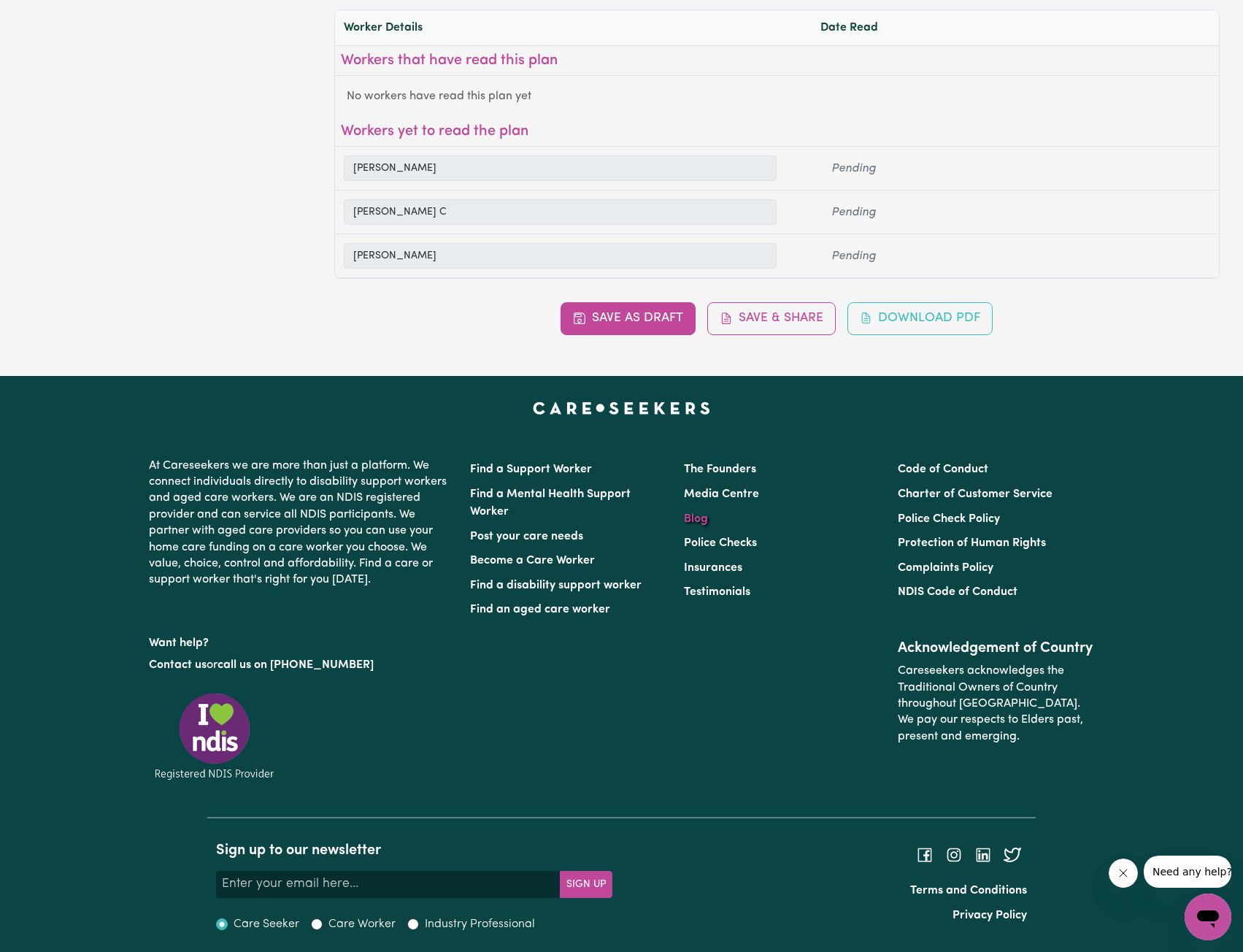
scroll to position [2473, 0]
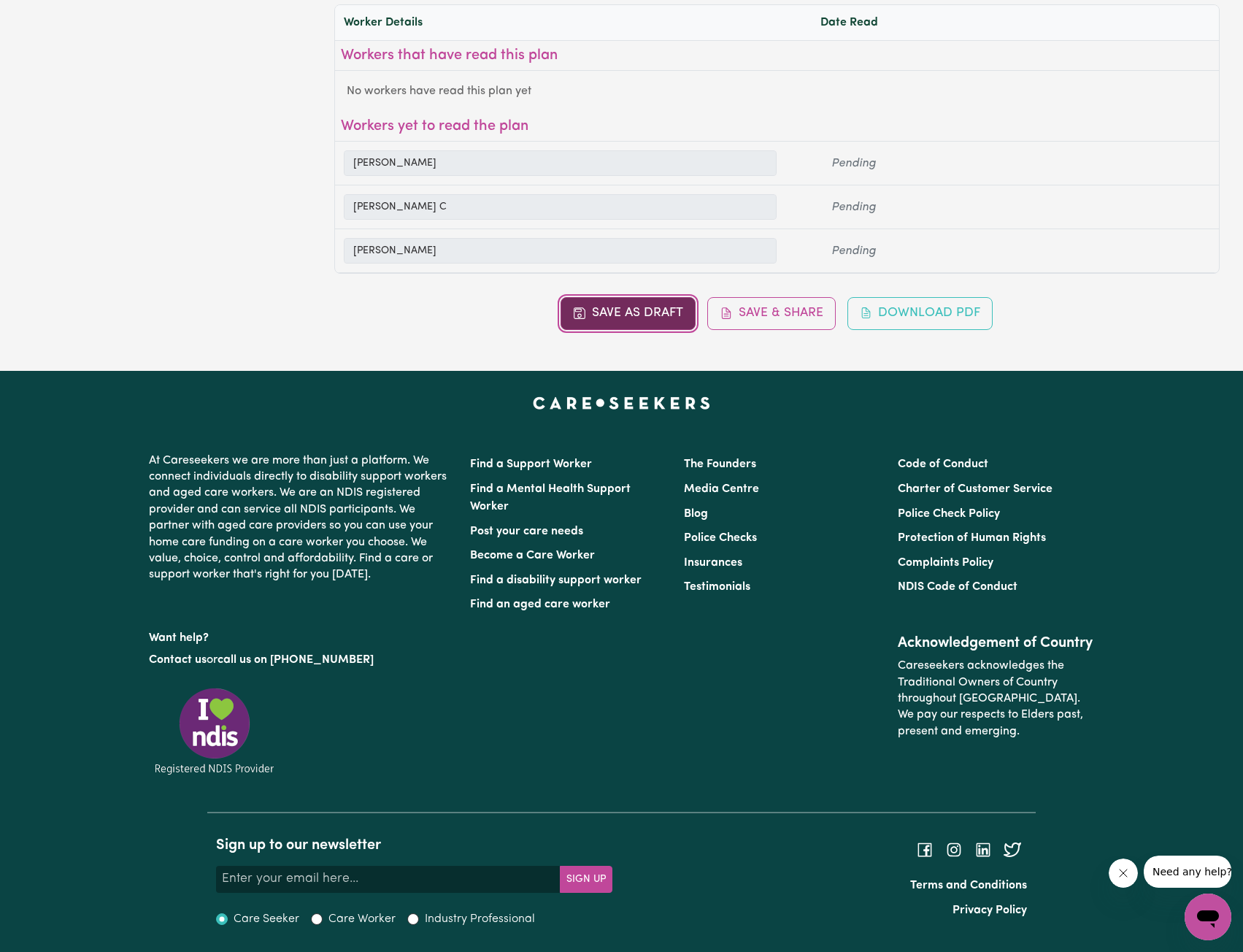
click at [634, 319] on button "Save as Draft" at bounding box center [628, 313] width 135 height 32
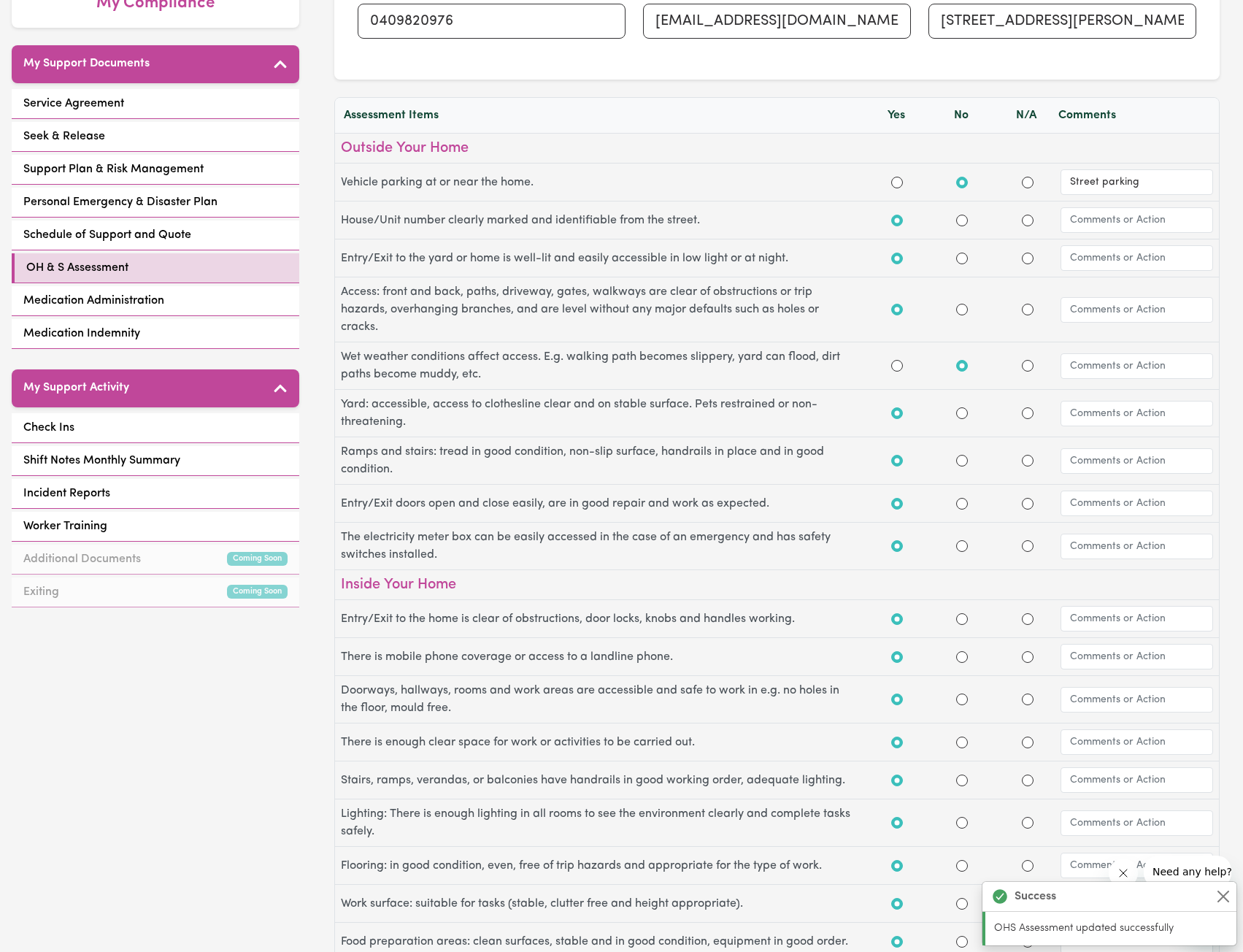
scroll to position [0, 0]
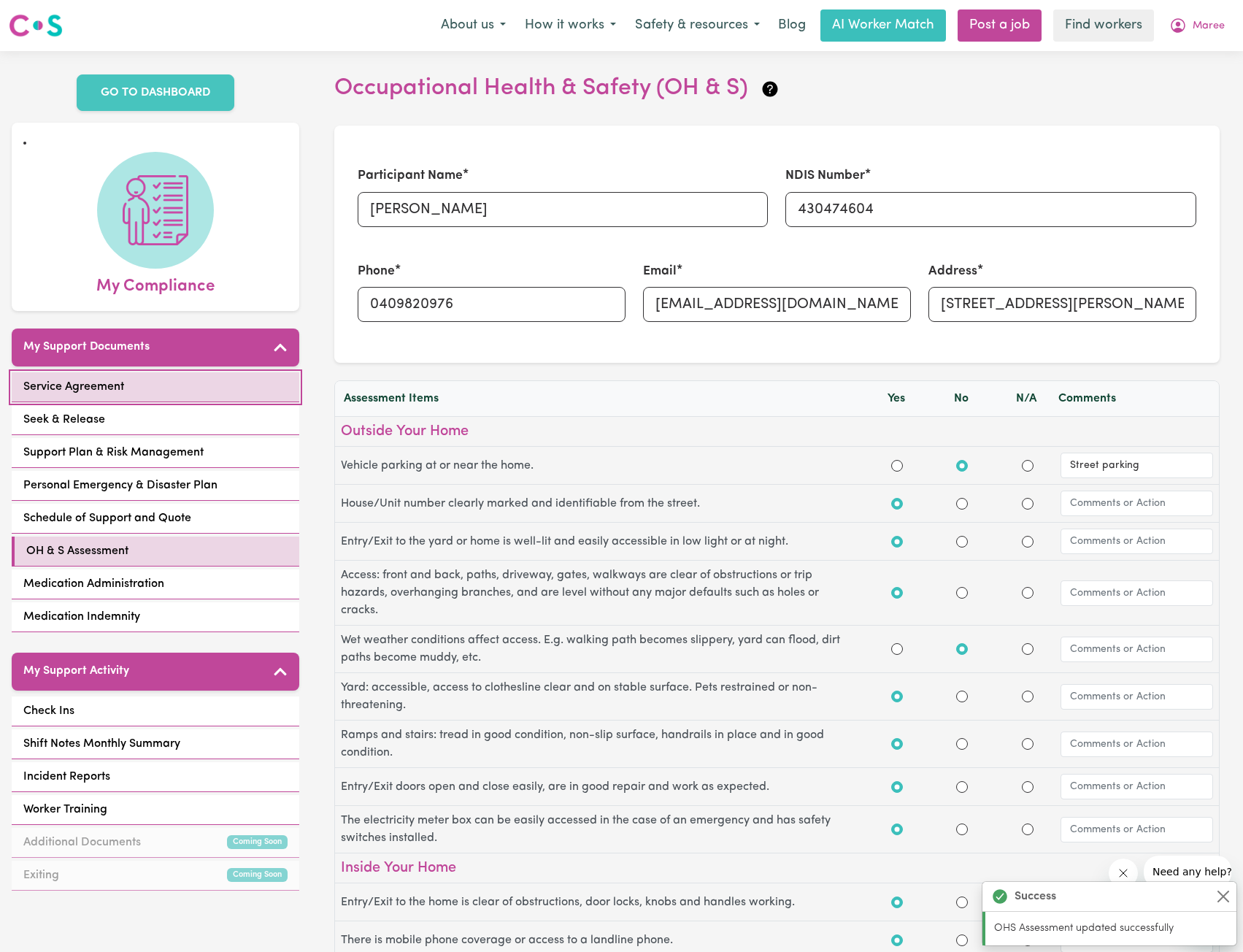
click at [183, 372] on link "Service Agreement" at bounding box center [155, 387] width 287 height 30
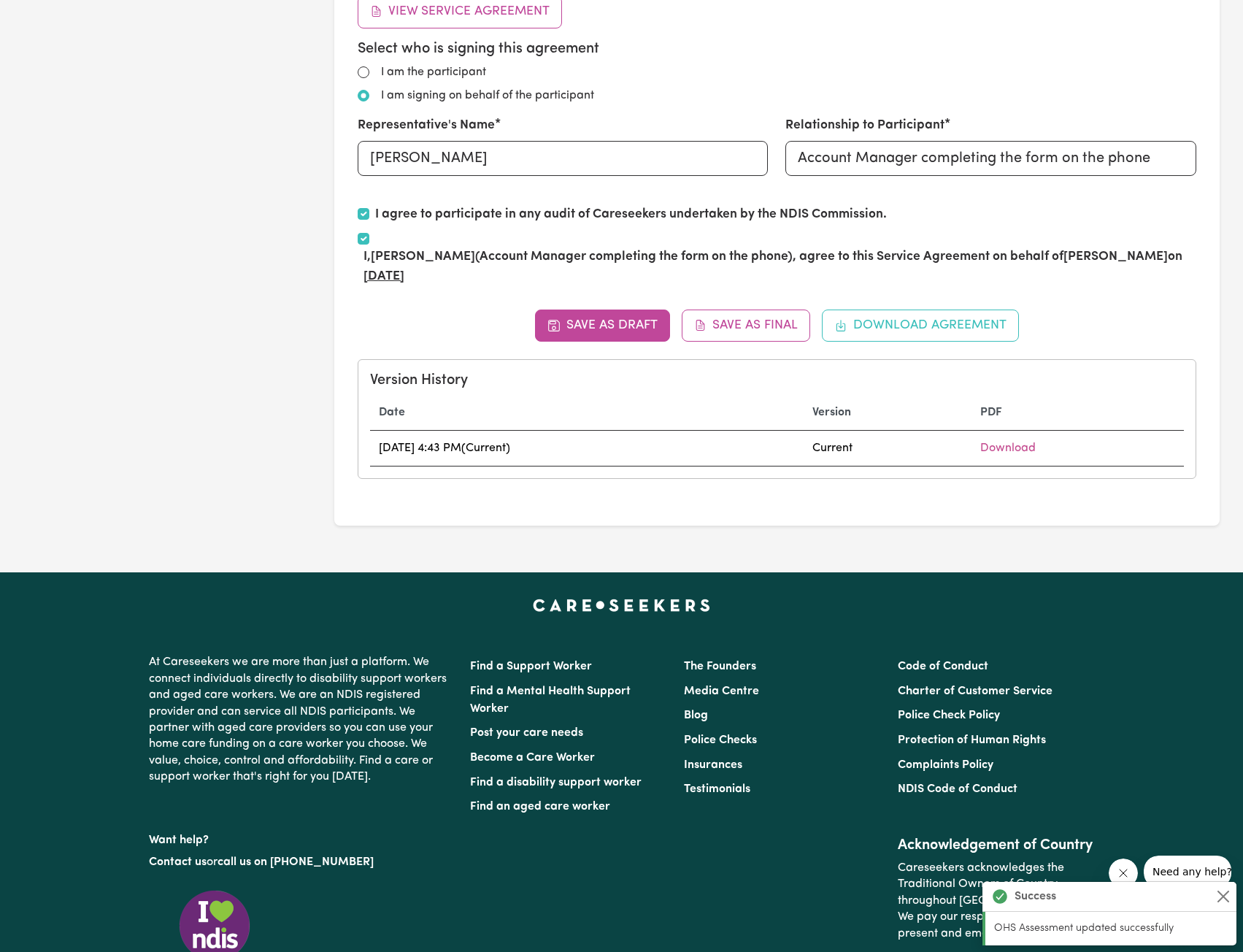
scroll to position [915, 0]
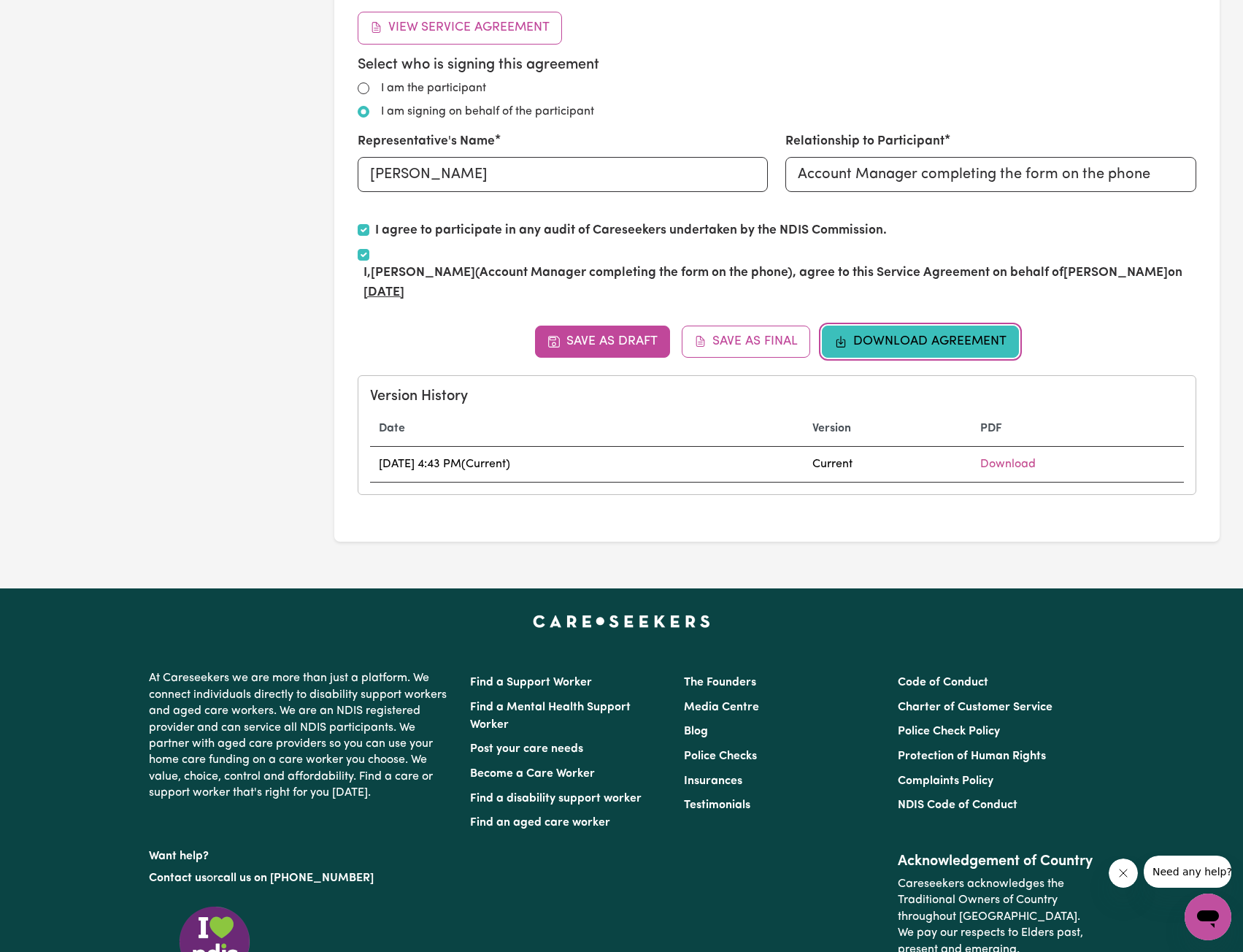
click at [889, 349] on button "Download Agreement" at bounding box center [920, 342] width 197 height 32
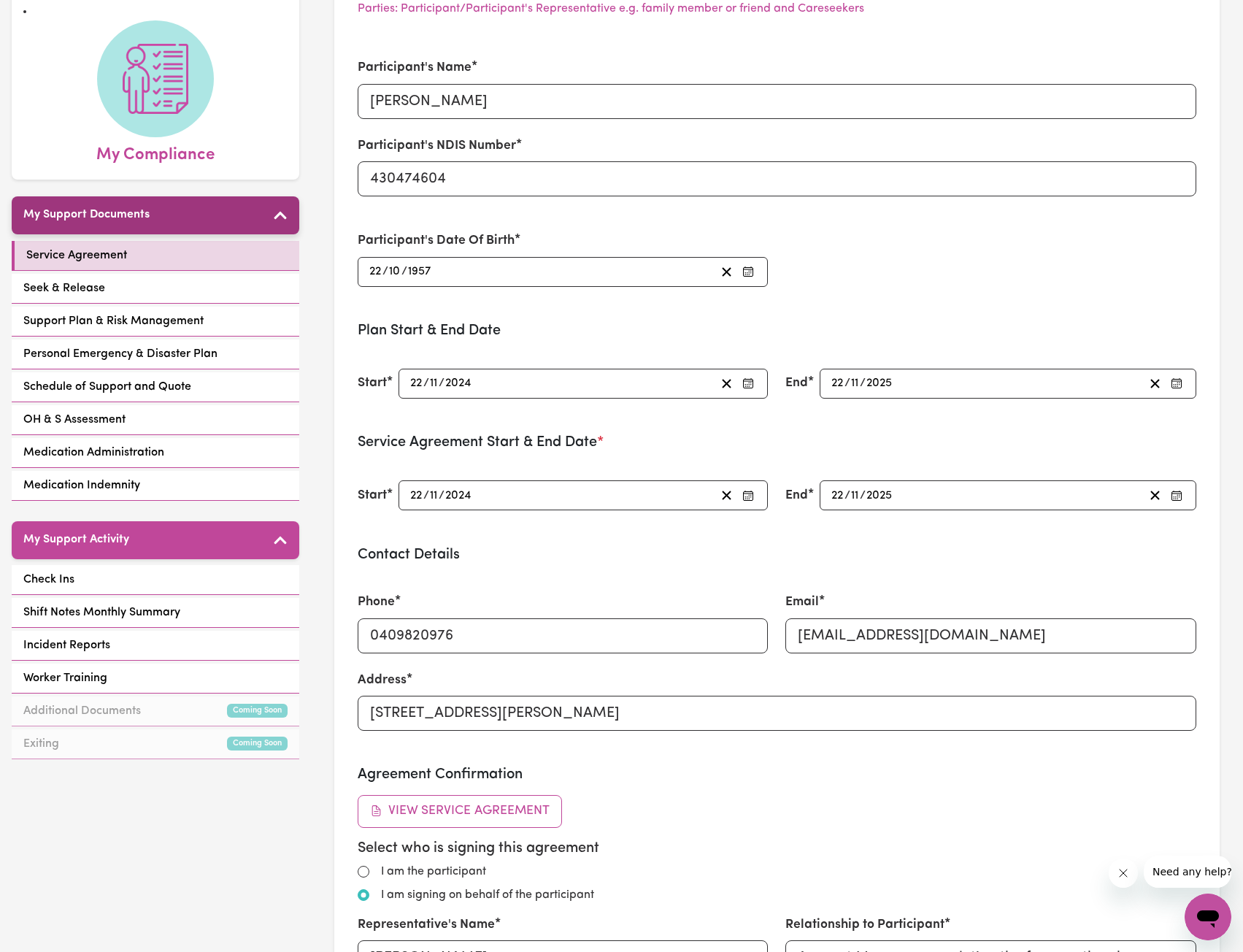
scroll to position [0, 0]
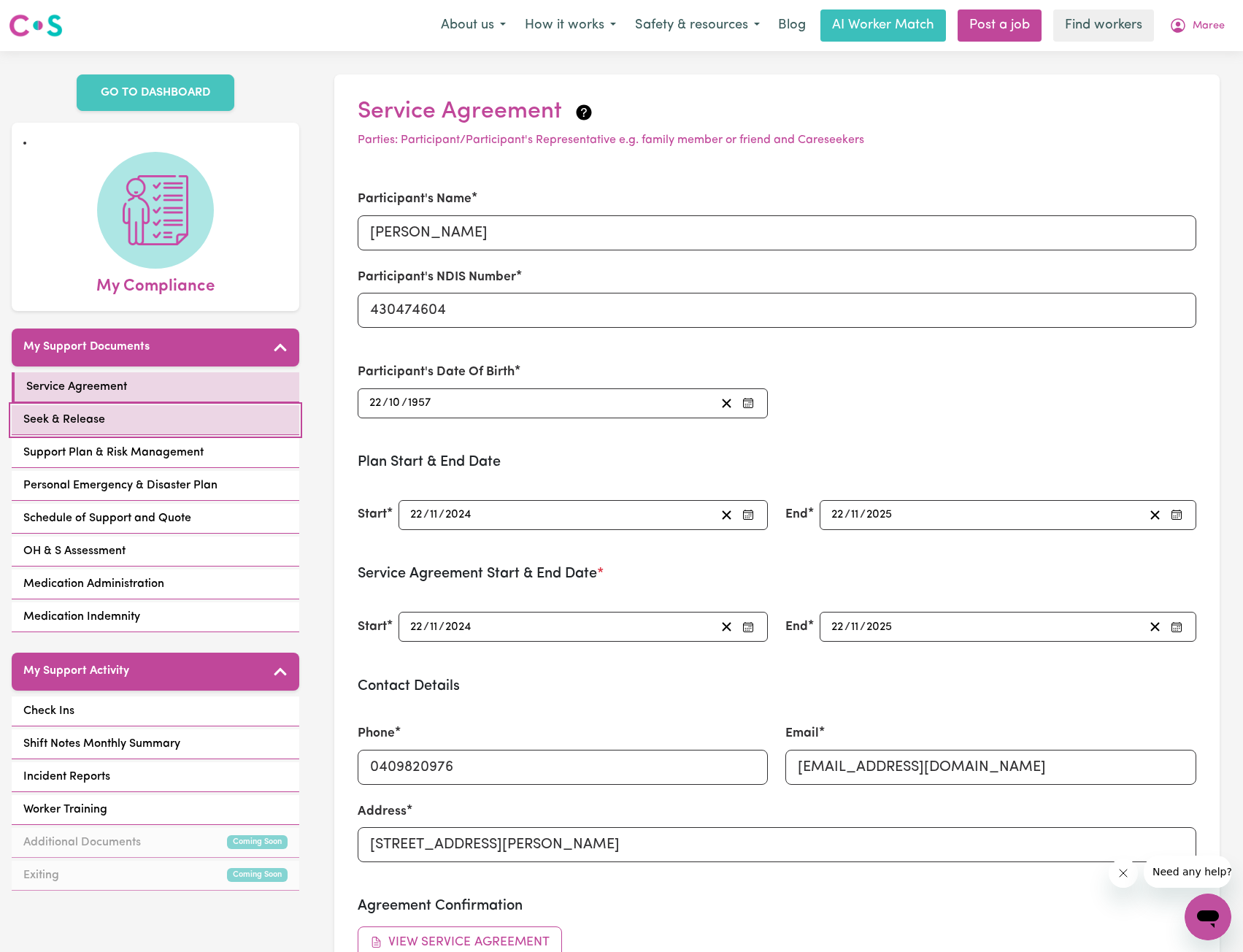
click at [181, 405] on link "Seek & Release" at bounding box center [155, 420] width 287 height 30
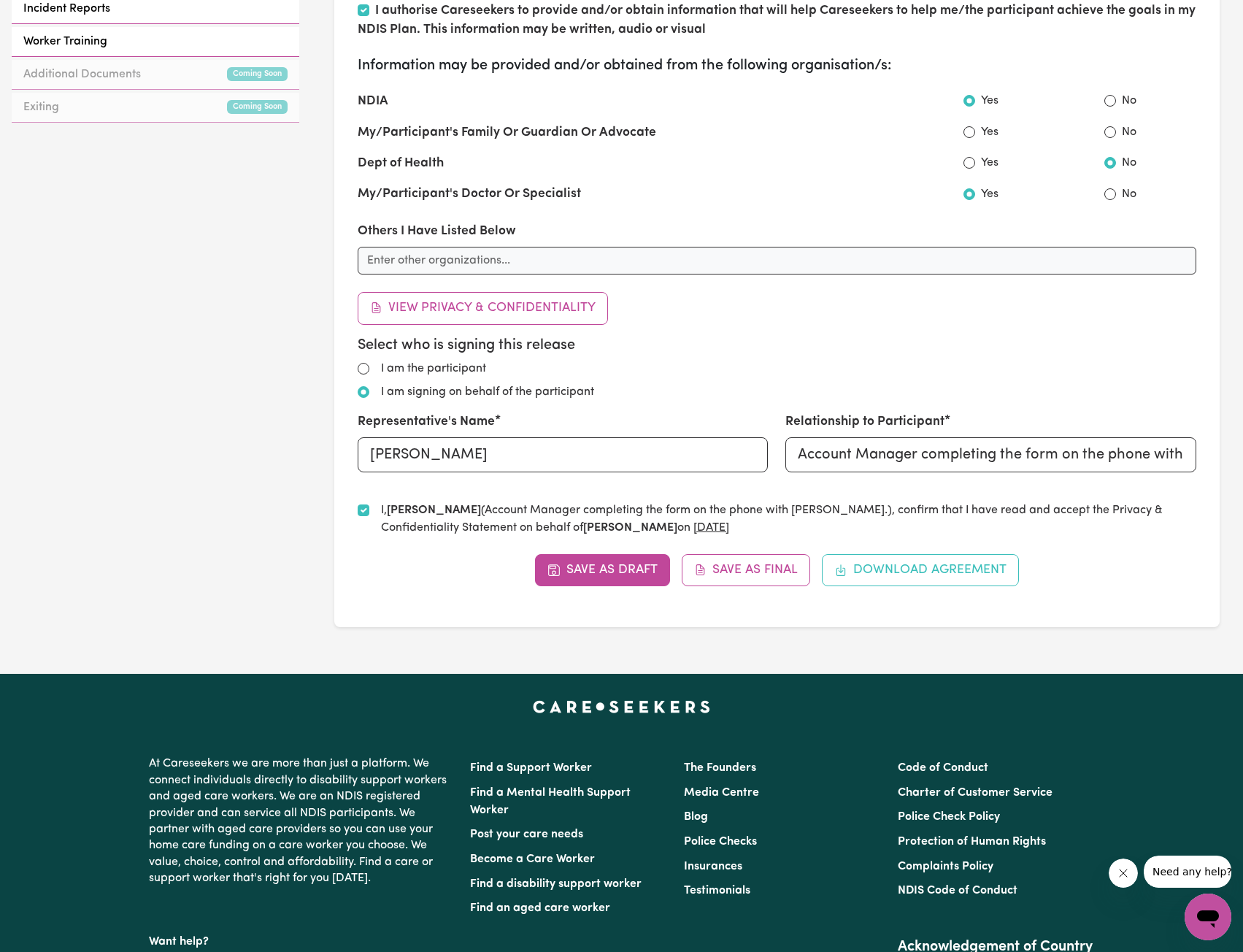
scroll to position [949, 0]
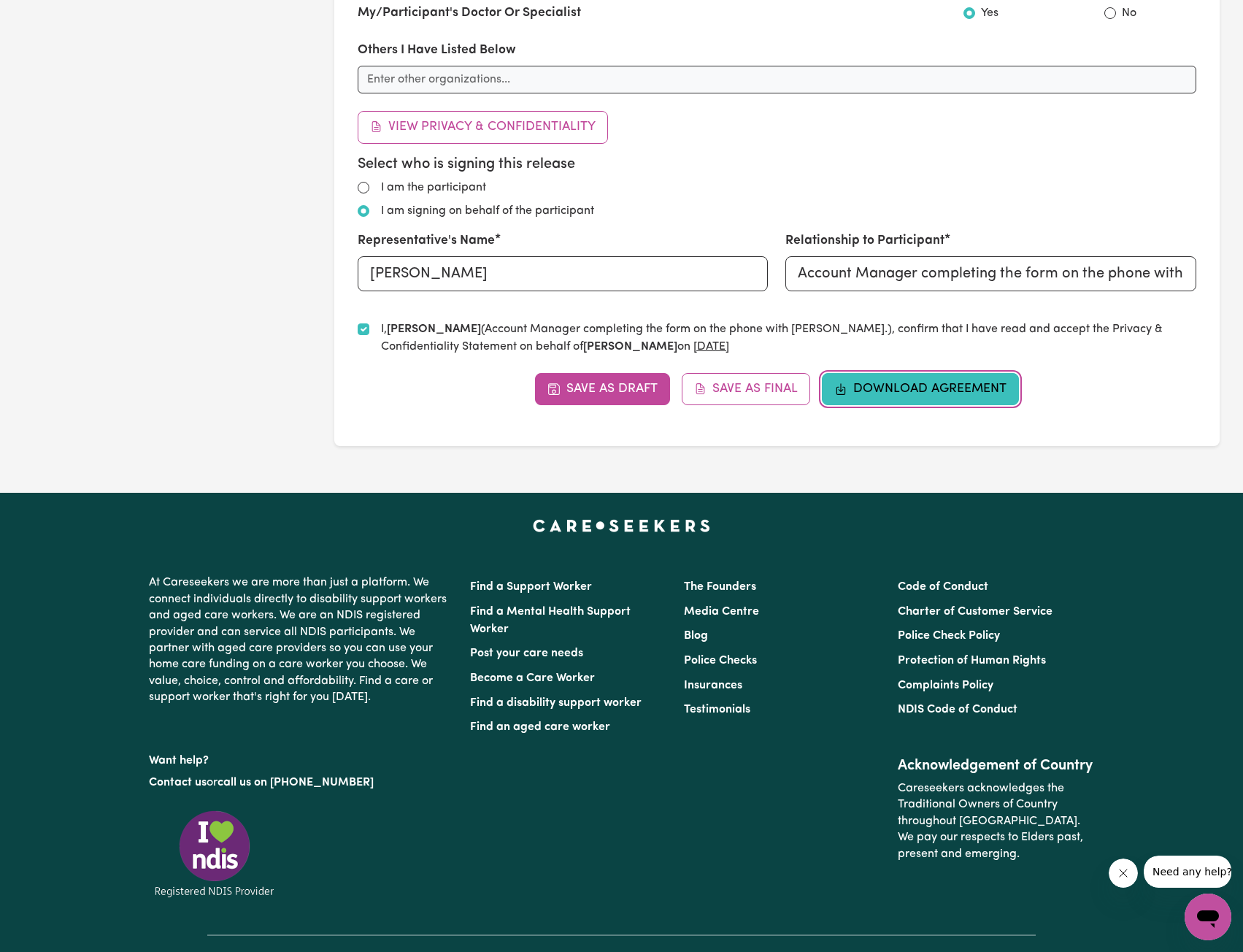
click at [892, 398] on button "Download Agreement" at bounding box center [920, 389] width 197 height 32
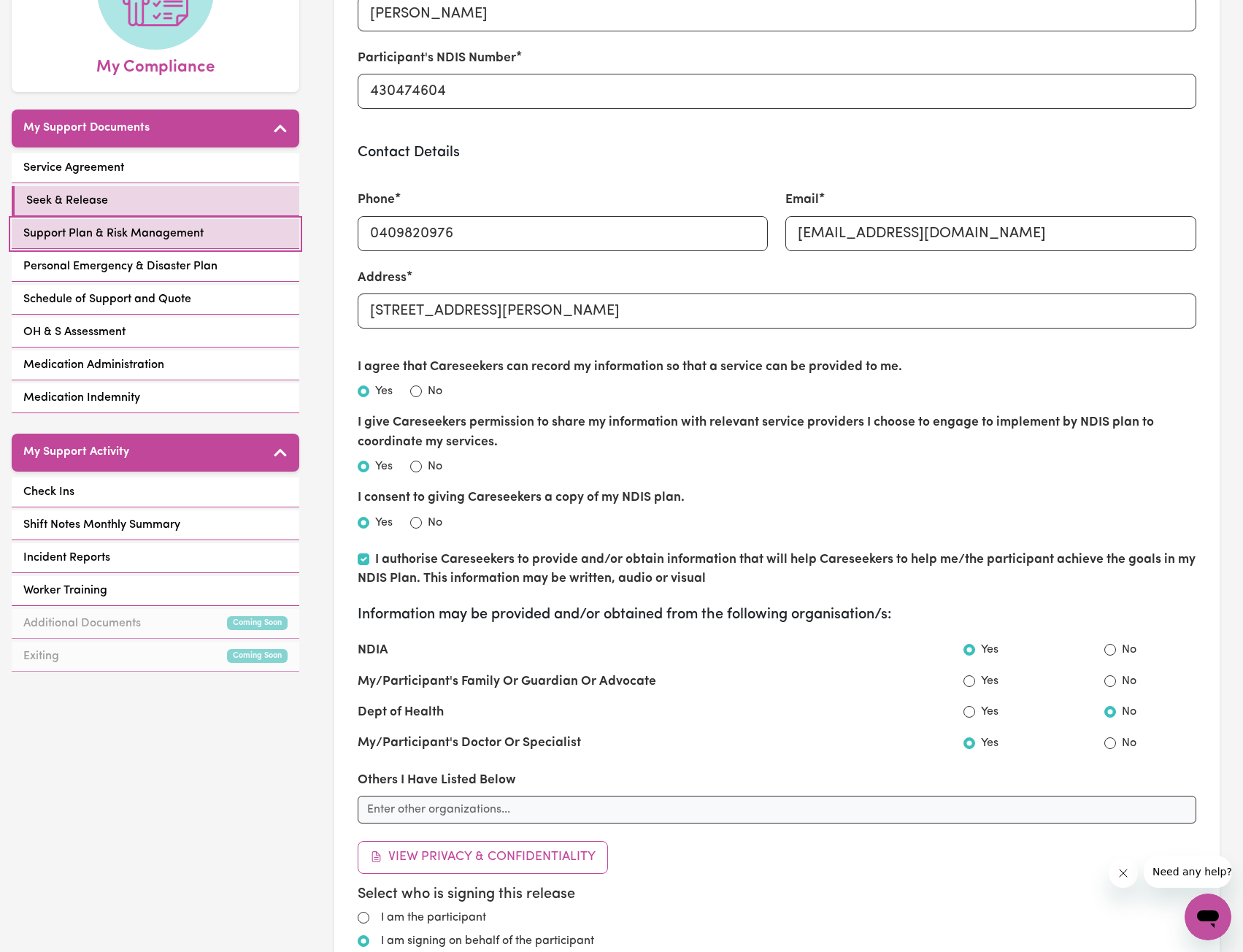
click at [178, 225] on span "Support Plan & Risk Management" at bounding box center [113, 233] width 181 height 17
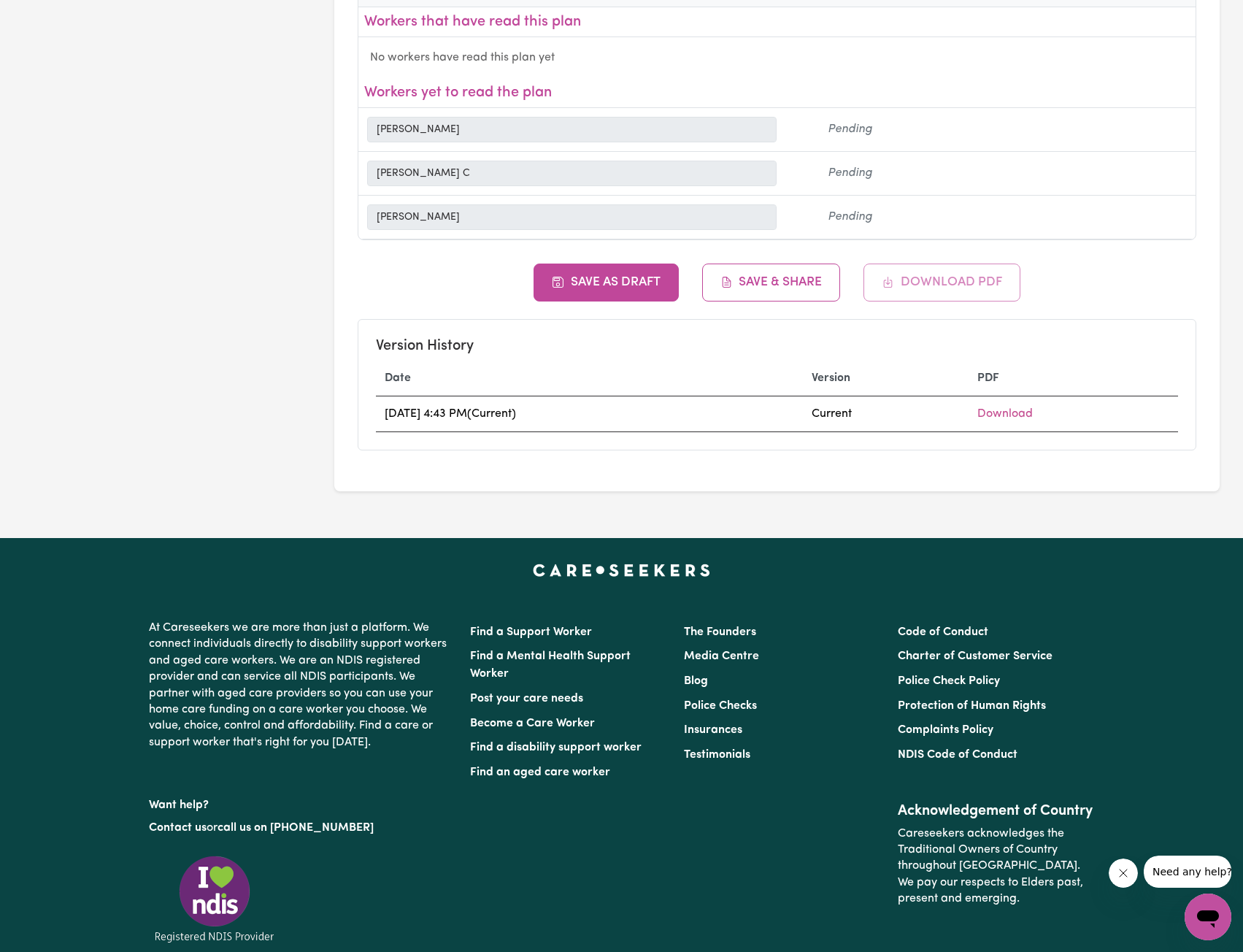
scroll to position [6936, 0]
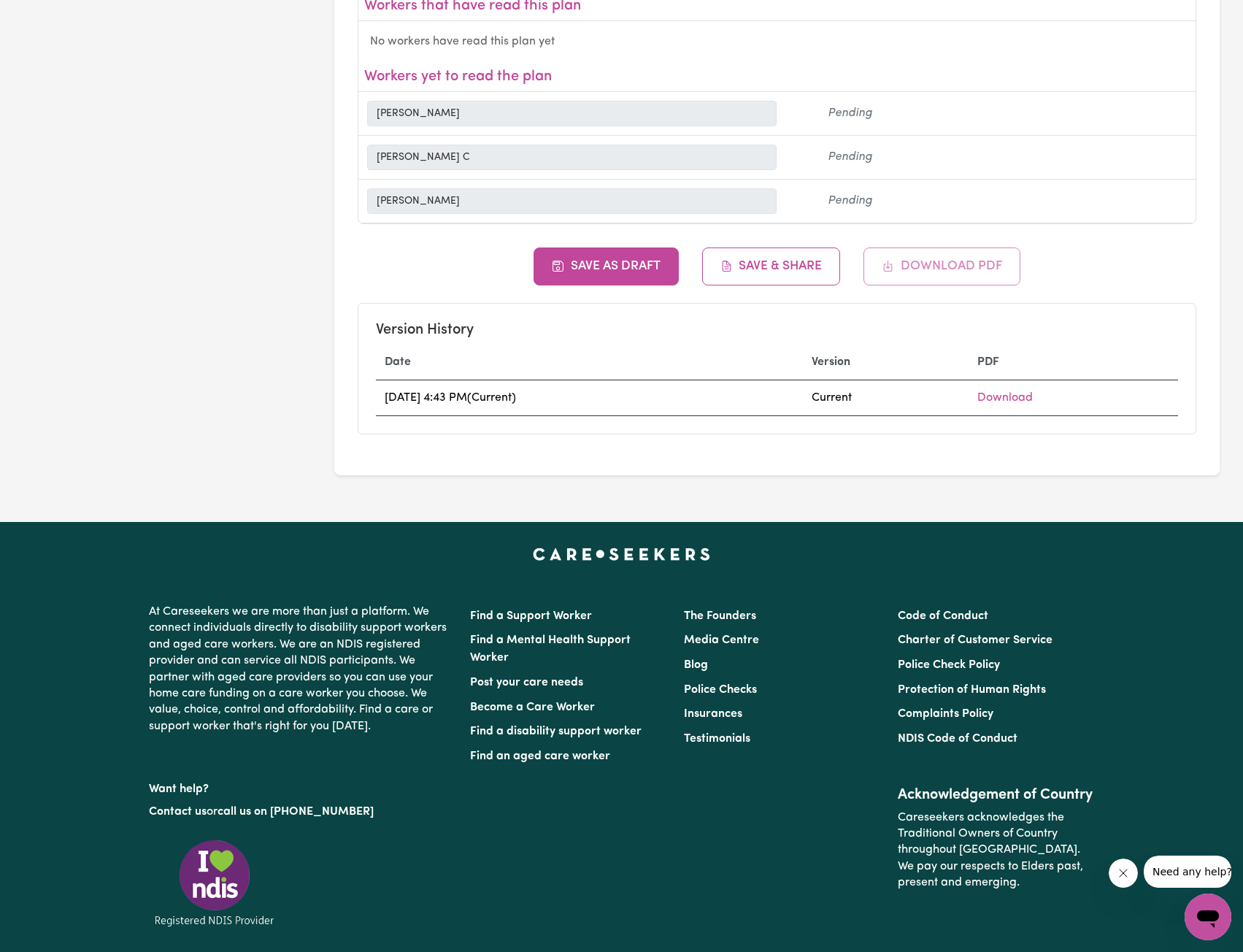
click at [950, 279] on div "Save as Draft Save & Share Download PDF Version History Date Version PDF [DATE]…" at bounding box center [776, 340] width 838 height 187
click at [953, 271] on div "Save as Draft Save & Share Download PDF Version History Date Version PDF [DATE]…" at bounding box center [776, 340] width 838 height 187
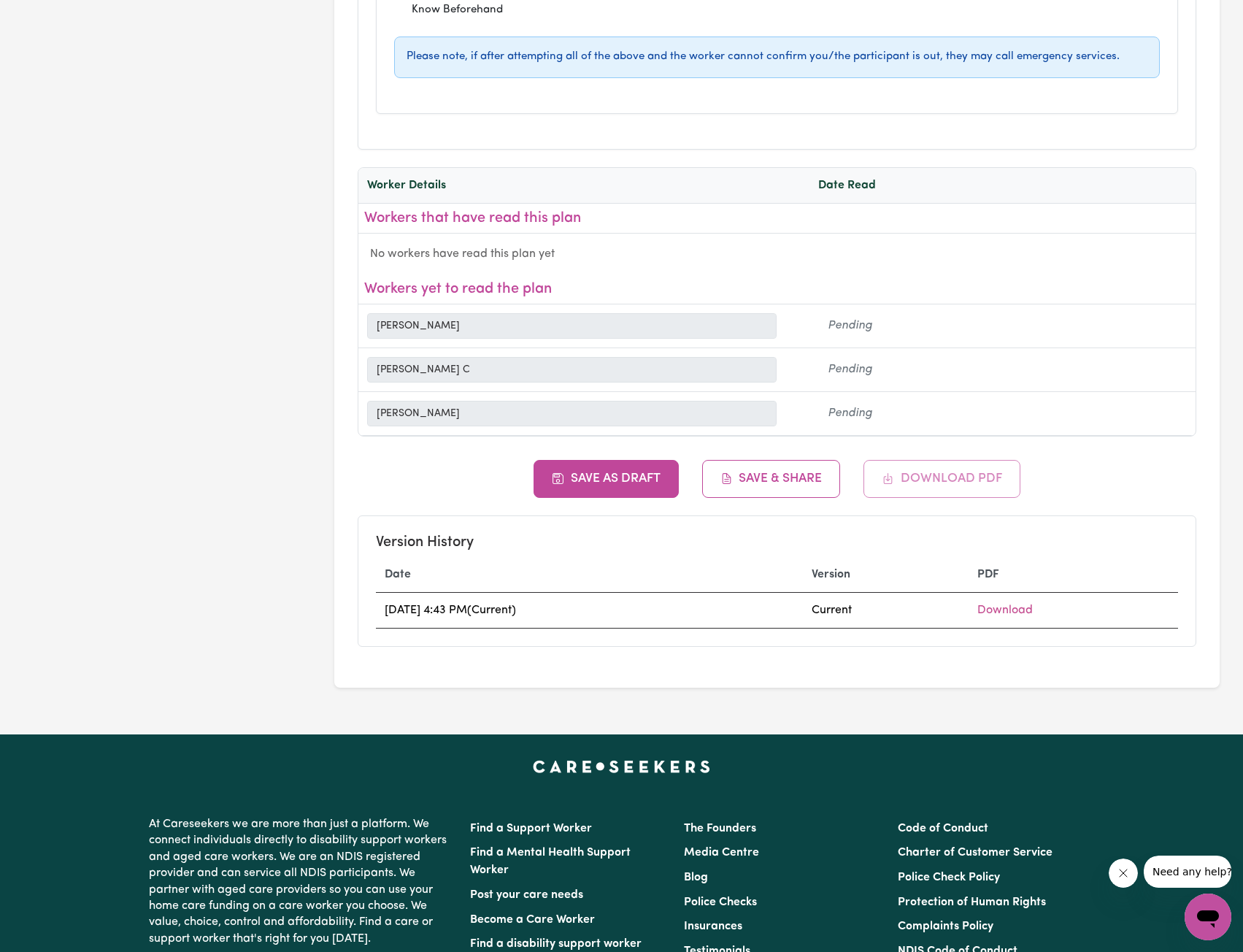
scroll to position [6718, 0]
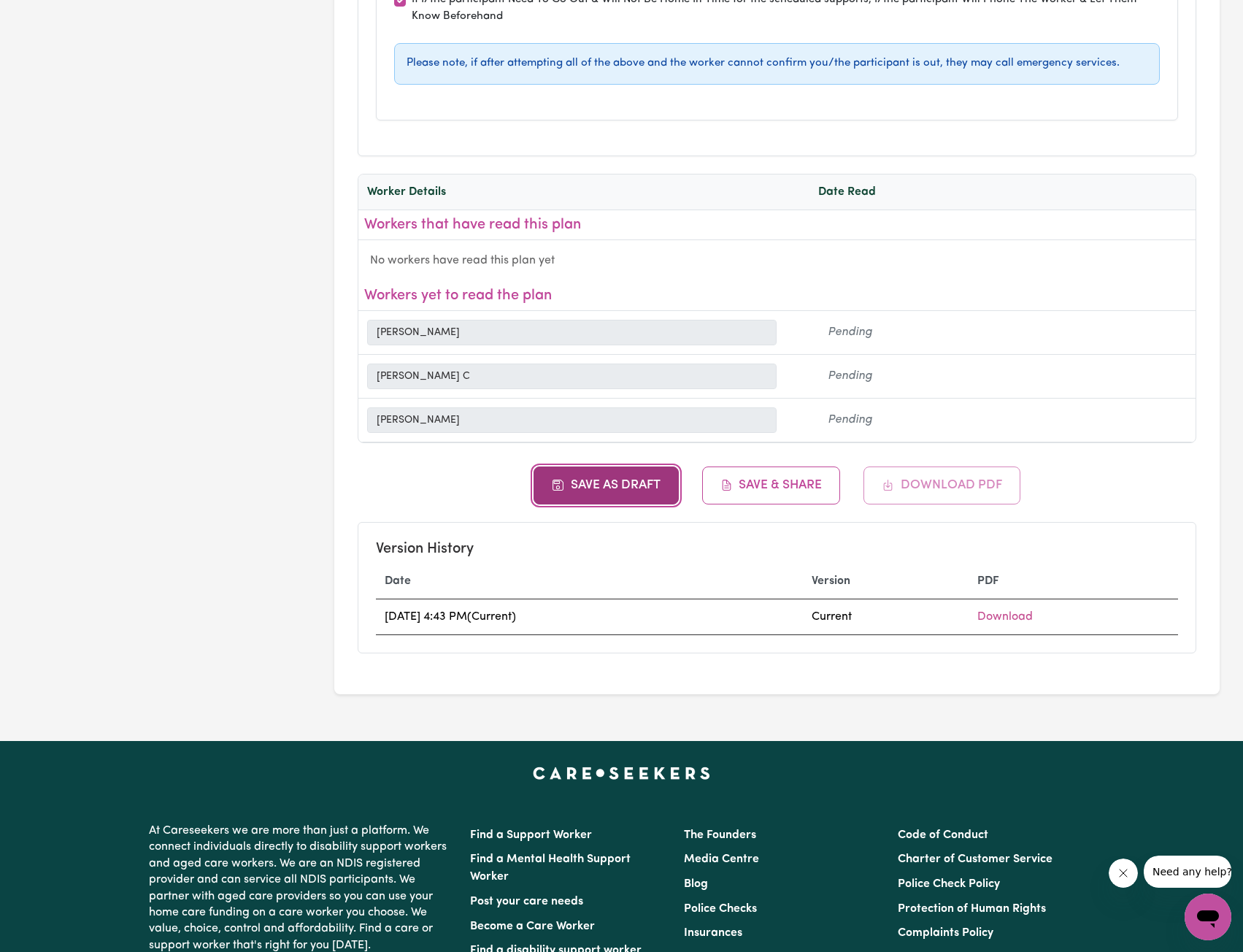
click at [603, 492] on button "Save as Draft" at bounding box center [606, 485] width 145 height 38
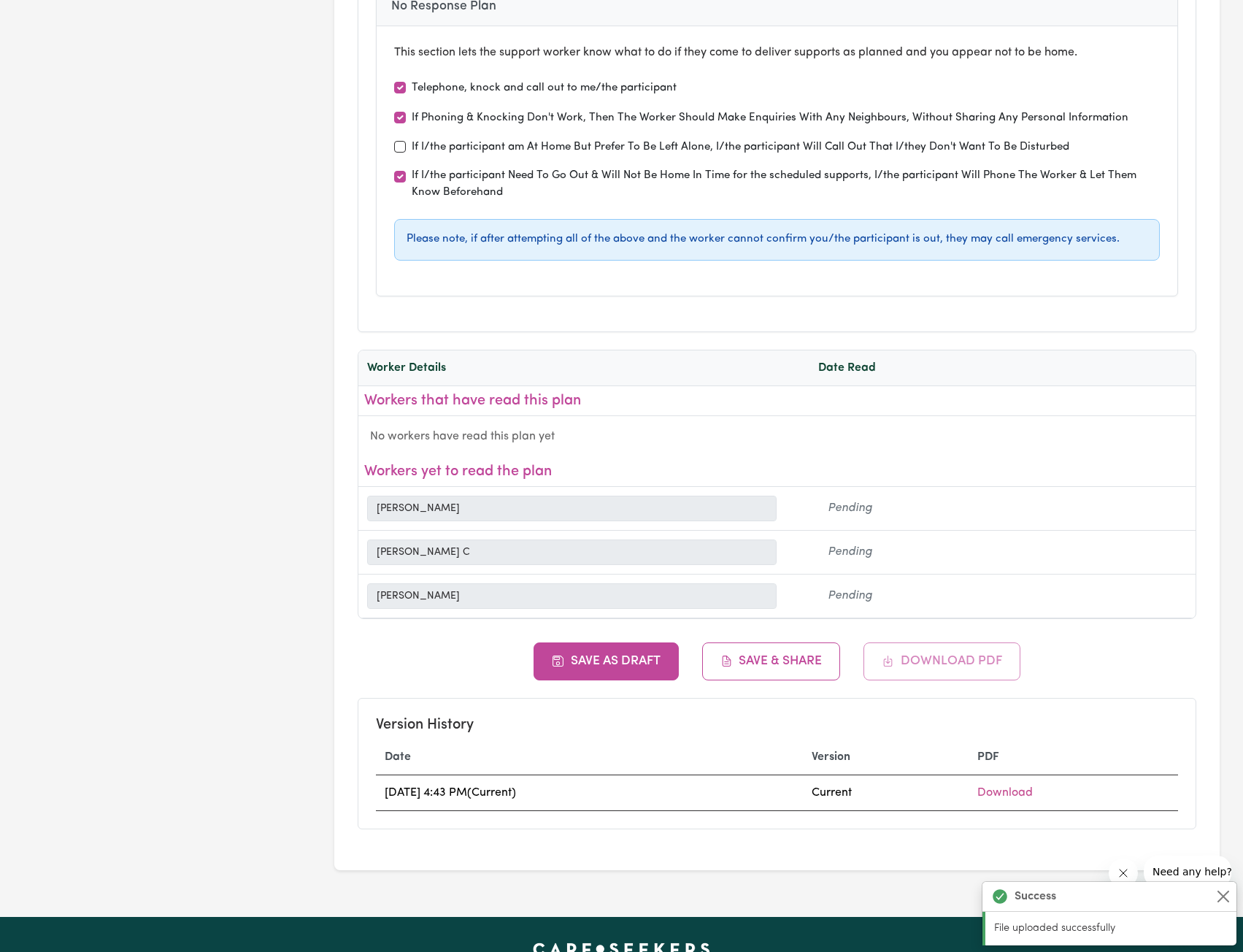
scroll to position [6498, 0]
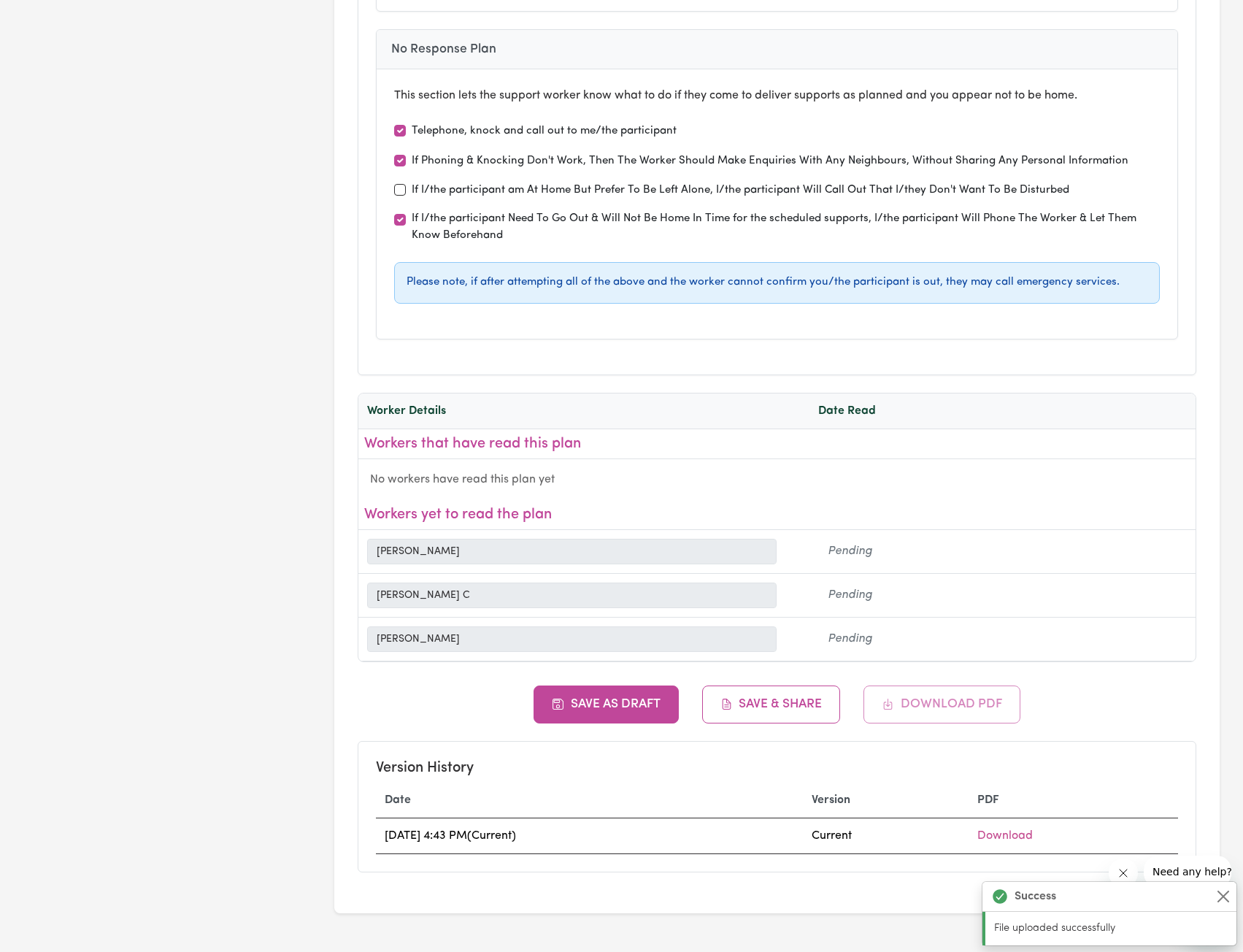
click at [516, 187] on label "If I/the participant am At Home But Prefer To Be Left Alone, I/the participant …" at bounding box center [741, 191] width 658 height 17
click at [406, 187] on input "If I/the participant am At Home But Prefer To Be Left Alone, I/the participant …" at bounding box center [399, 189] width 11 height 11
click at [516, 187] on label "If I/the participant am At Home But Prefer To Be Left Alone, I/the participant …" at bounding box center [741, 191] width 658 height 17
click at [406, 187] on input "If I/the participant am At Home But Prefer To Be Left Alone, I/the participant …" at bounding box center [399, 189] width 11 height 11
click at [944, 700] on div "Save as Draft Save & Share Download PDF Version History Date Version PDF [DATE]…" at bounding box center [776, 779] width 838 height 187
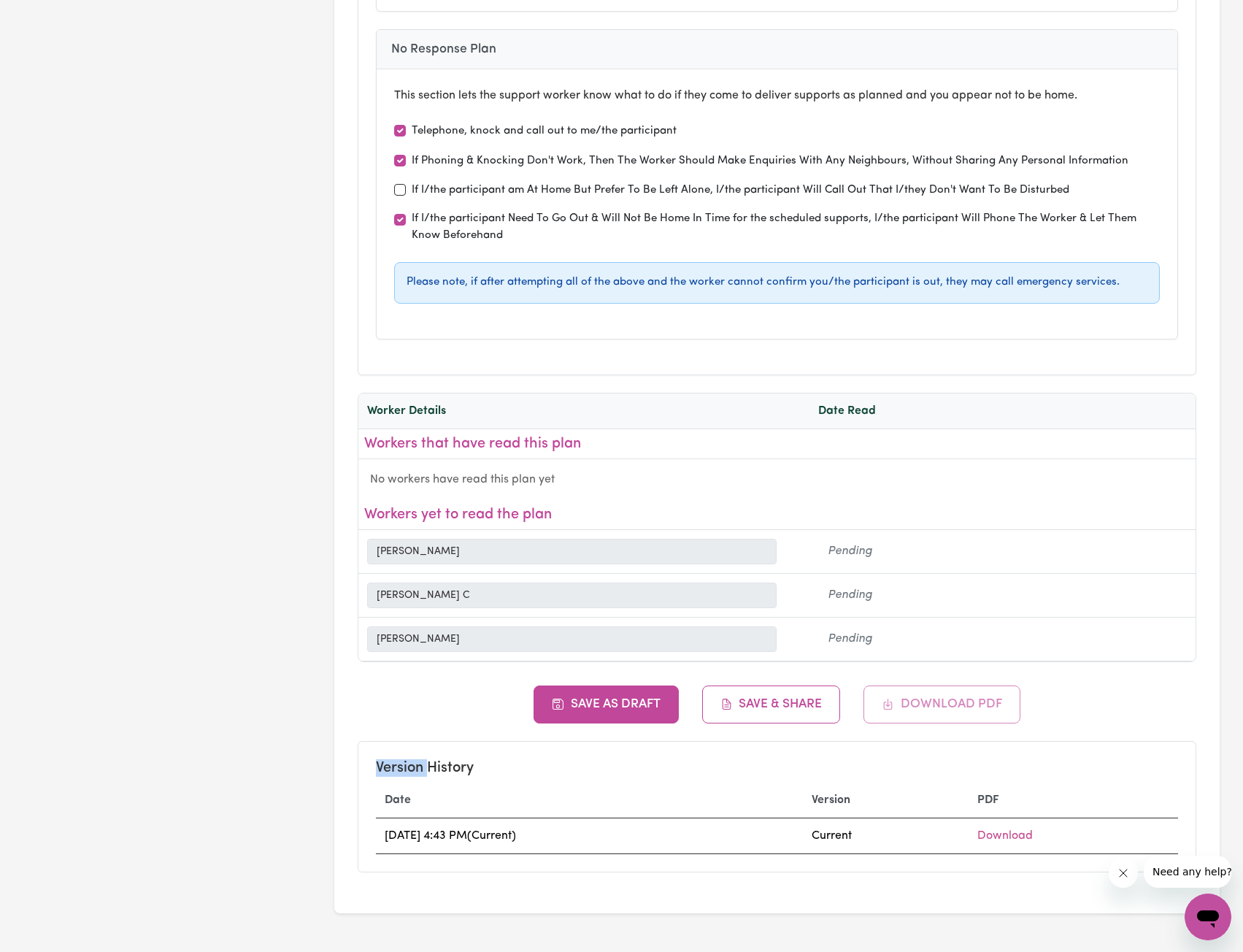
click at [944, 700] on div "Save as Draft Save & Share Download PDF Version History Date Version PDF [DATE]…" at bounding box center [776, 779] width 838 height 187
click at [975, 769] on h5 "Version History" at bounding box center [776, 767] width 802 height 17
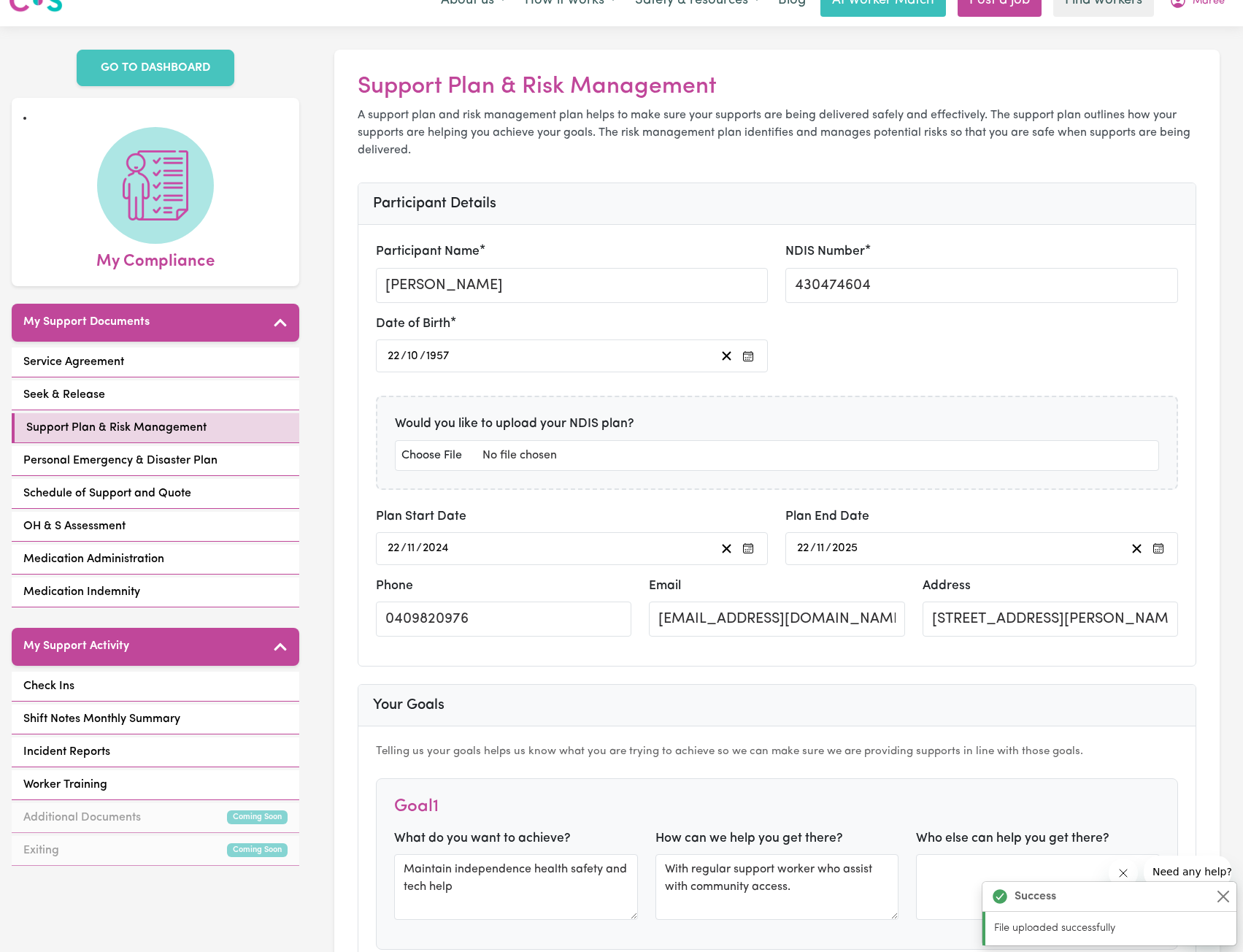
scroll to position [0, 0]
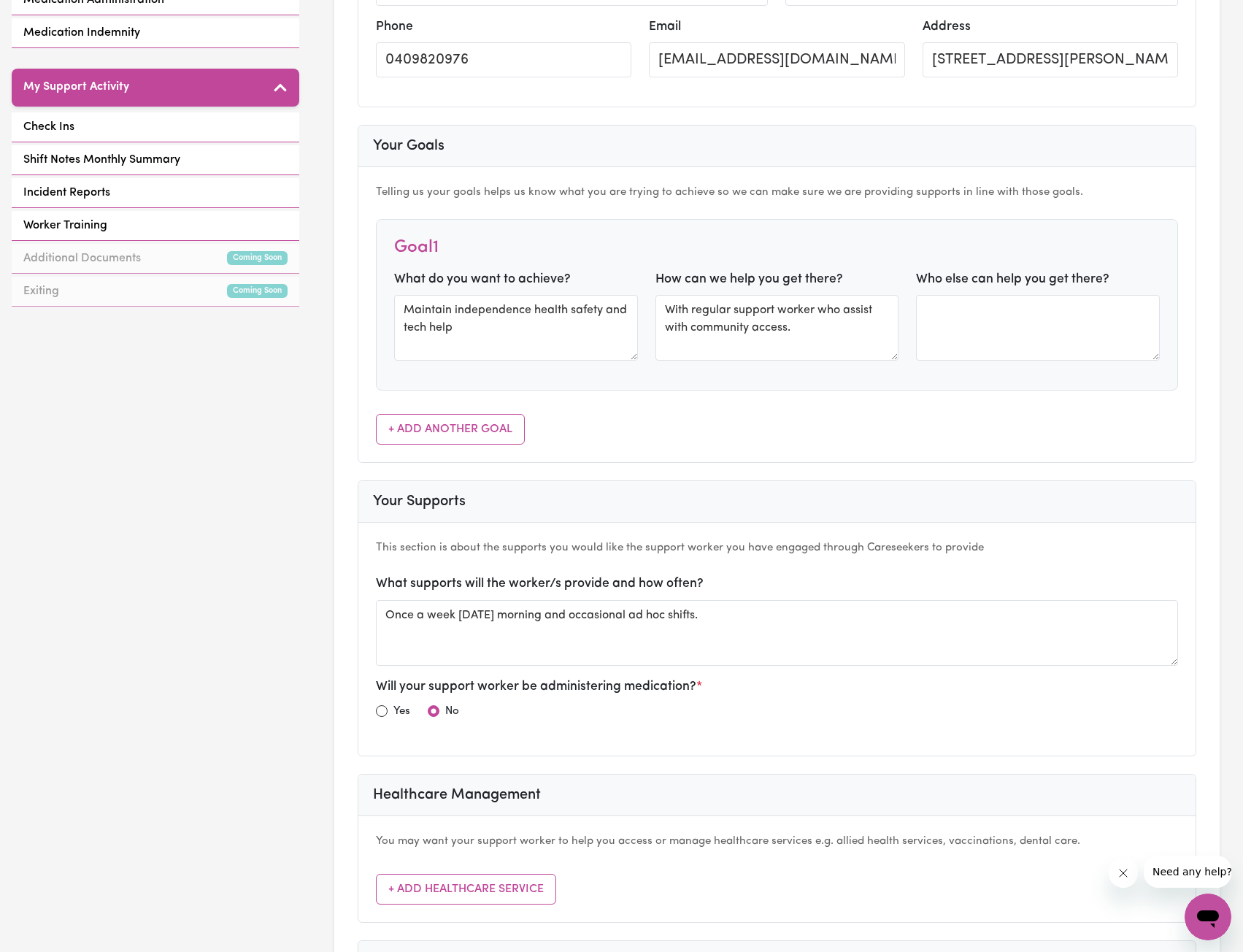
click at [1132, 880] on button "Close message from company" at bounding box center [1124, 873] width 29 height 29
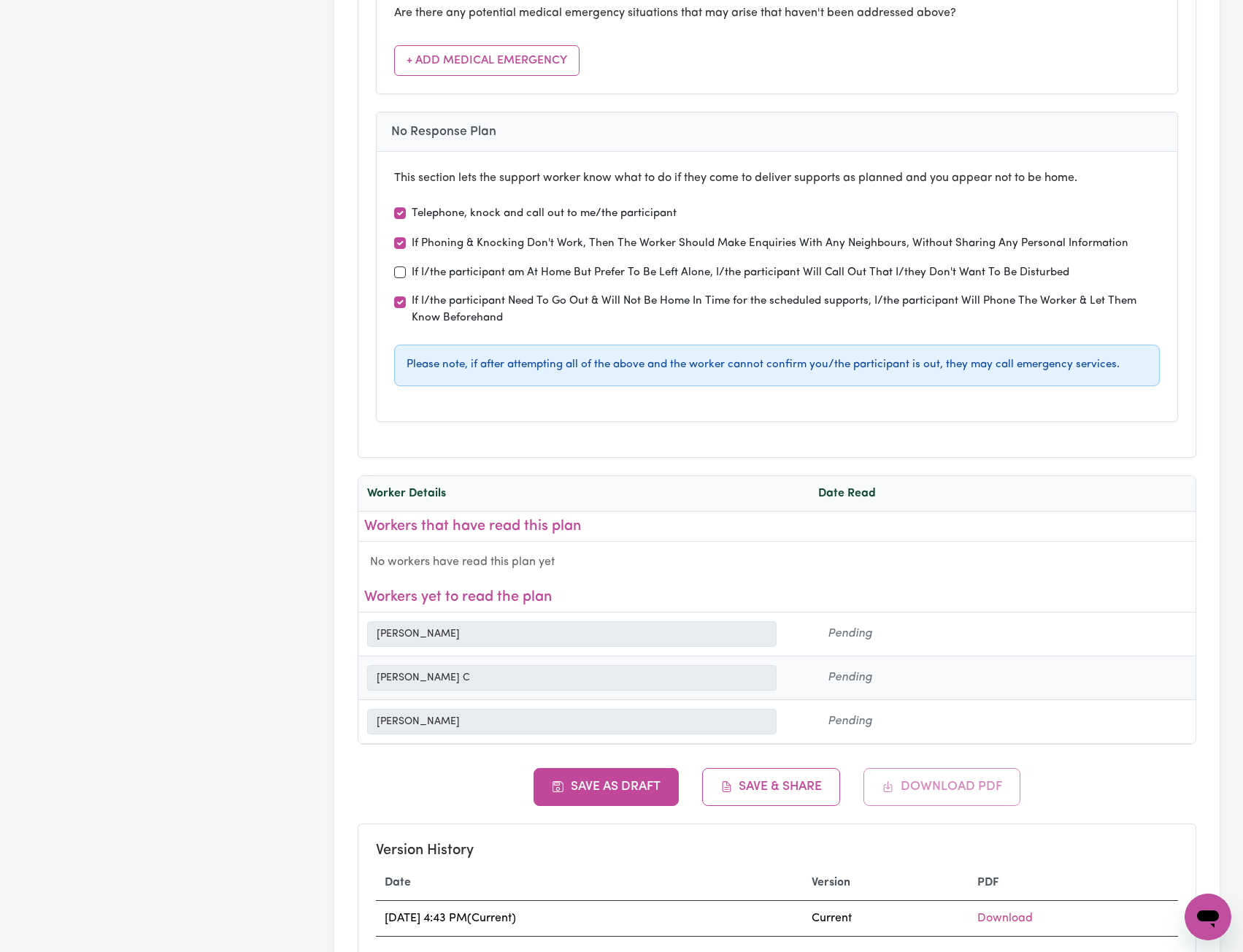
scroll to position [6425, 0]
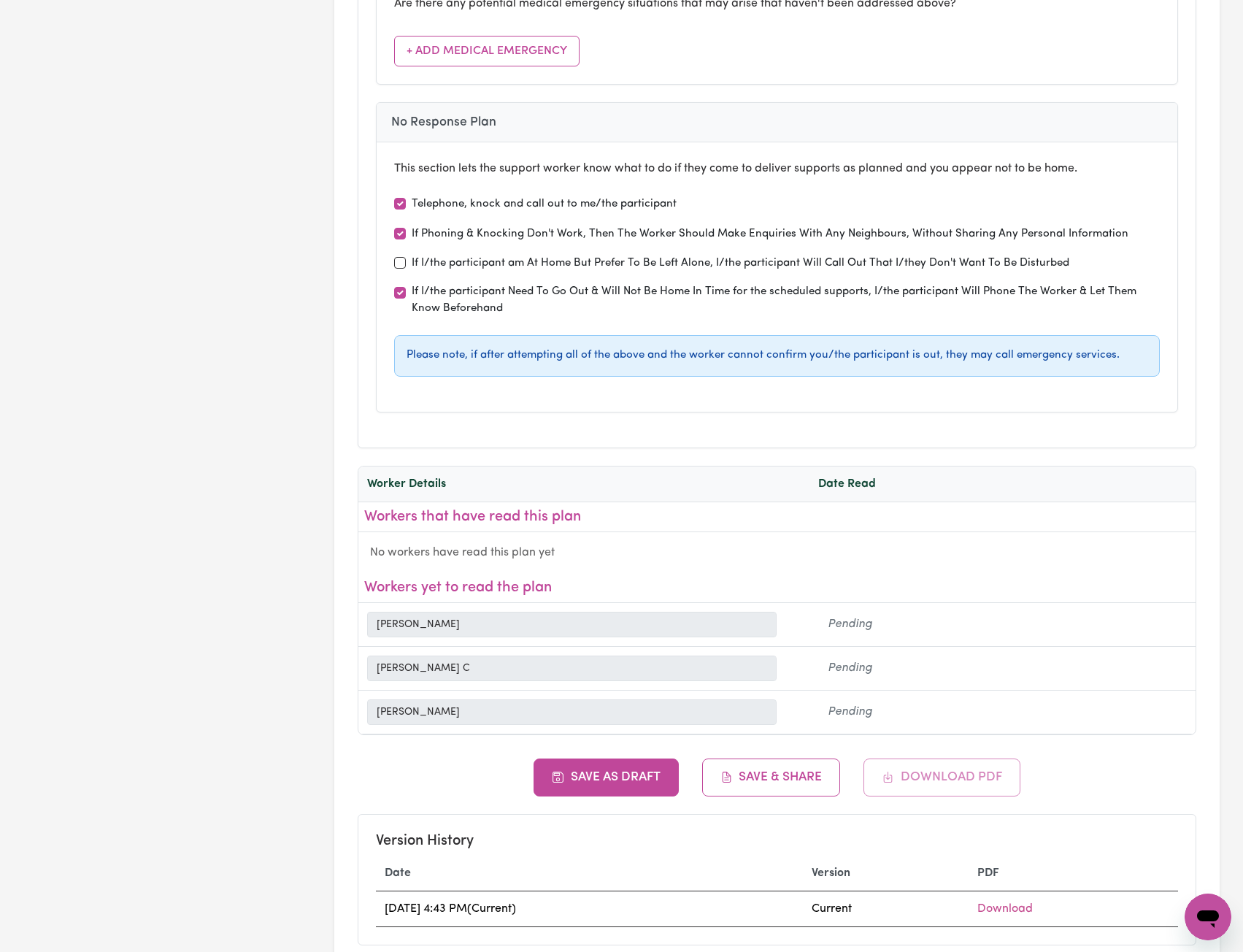
click at [935, 775] on div "Save as Draft Save & Share Download PDF Version History Date Version PDF [DATE]…" at bounding box center [776, 851] width 838 height 187
click at [933, 774] on div "Save as Draft Save & Share Download PDF Version History Date Version PDF [DATE]…" at bounding box center [776, 851] width 838 height 187
click at [825, 787] on button "Save & Share" at bounding box center [771, 777] width 138 height 38
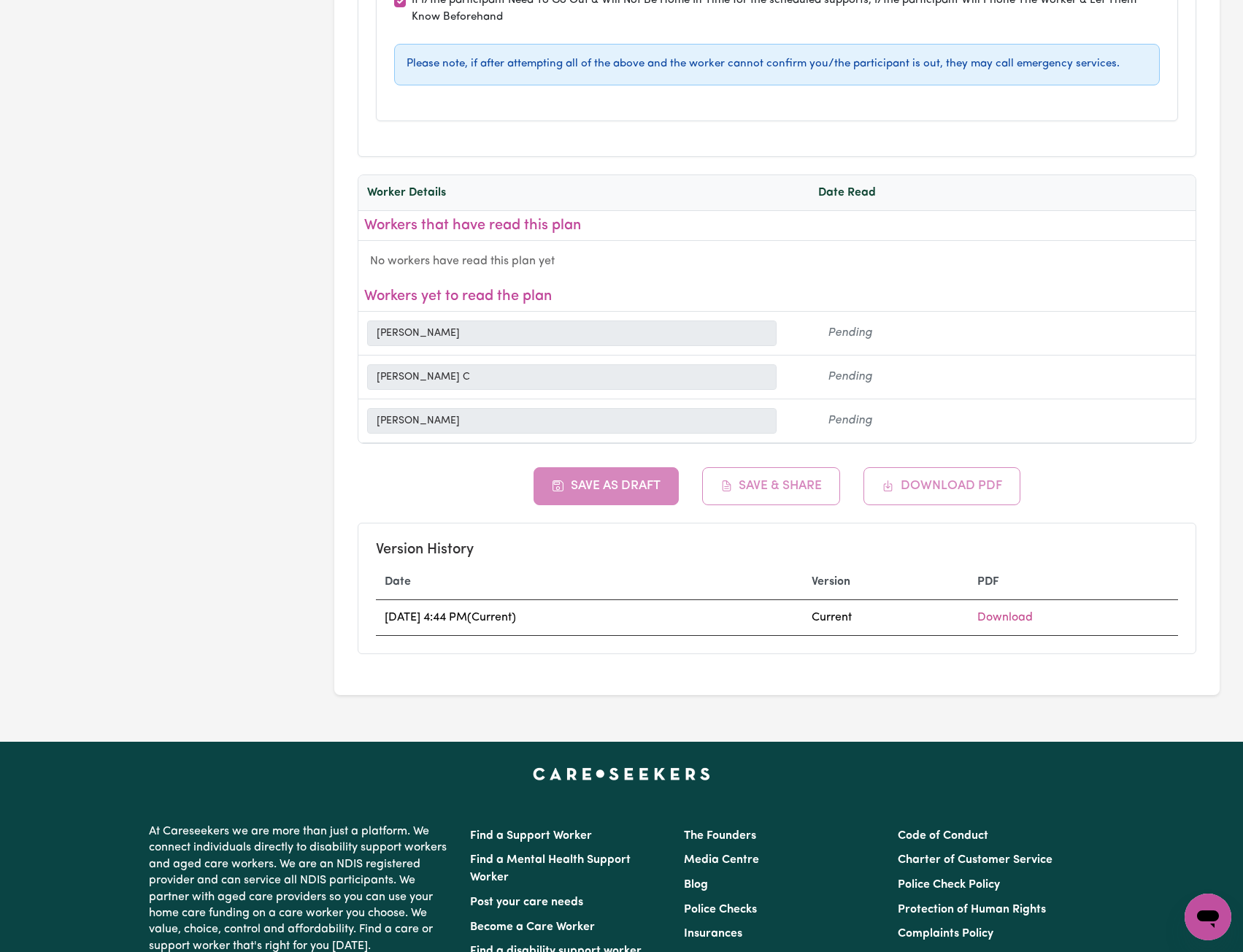
scroll to position [6718, 0]
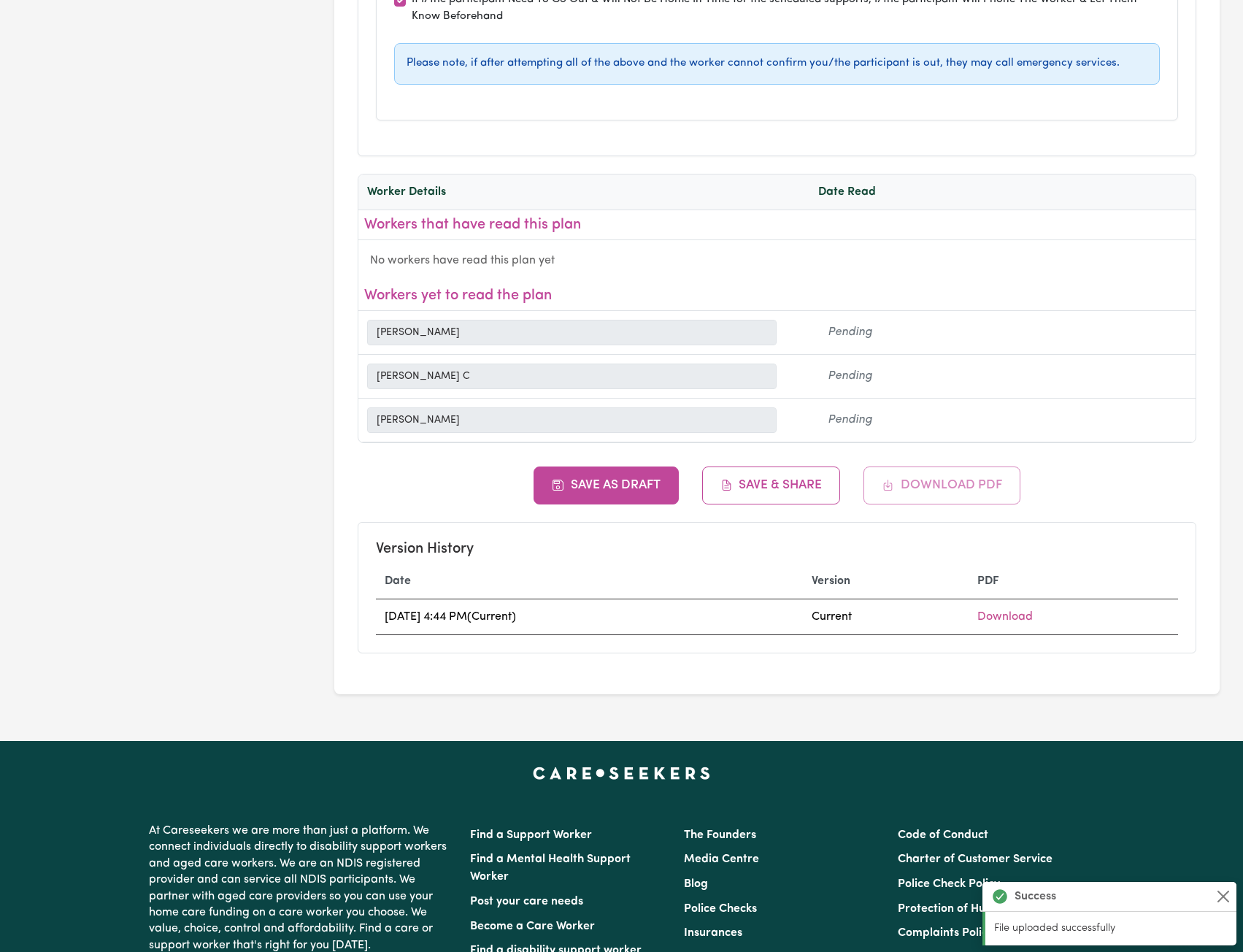
click at [938, 491] on div "Save as Draft Save & Share Download PDF Version History Date Version PDF [DATE]…" at bounding box center [776, 560] width 838 height 187
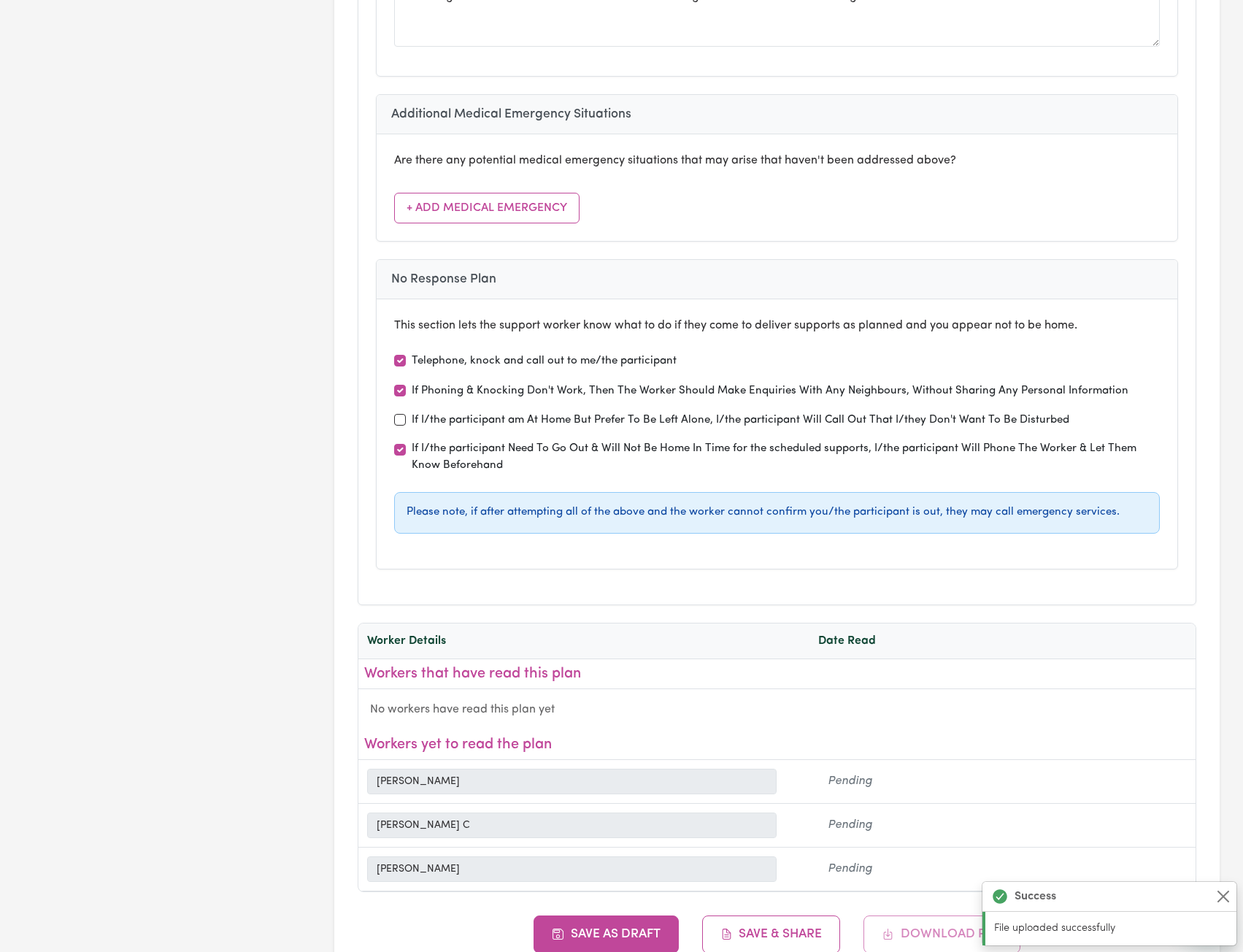
scroll to position [6207, 0]
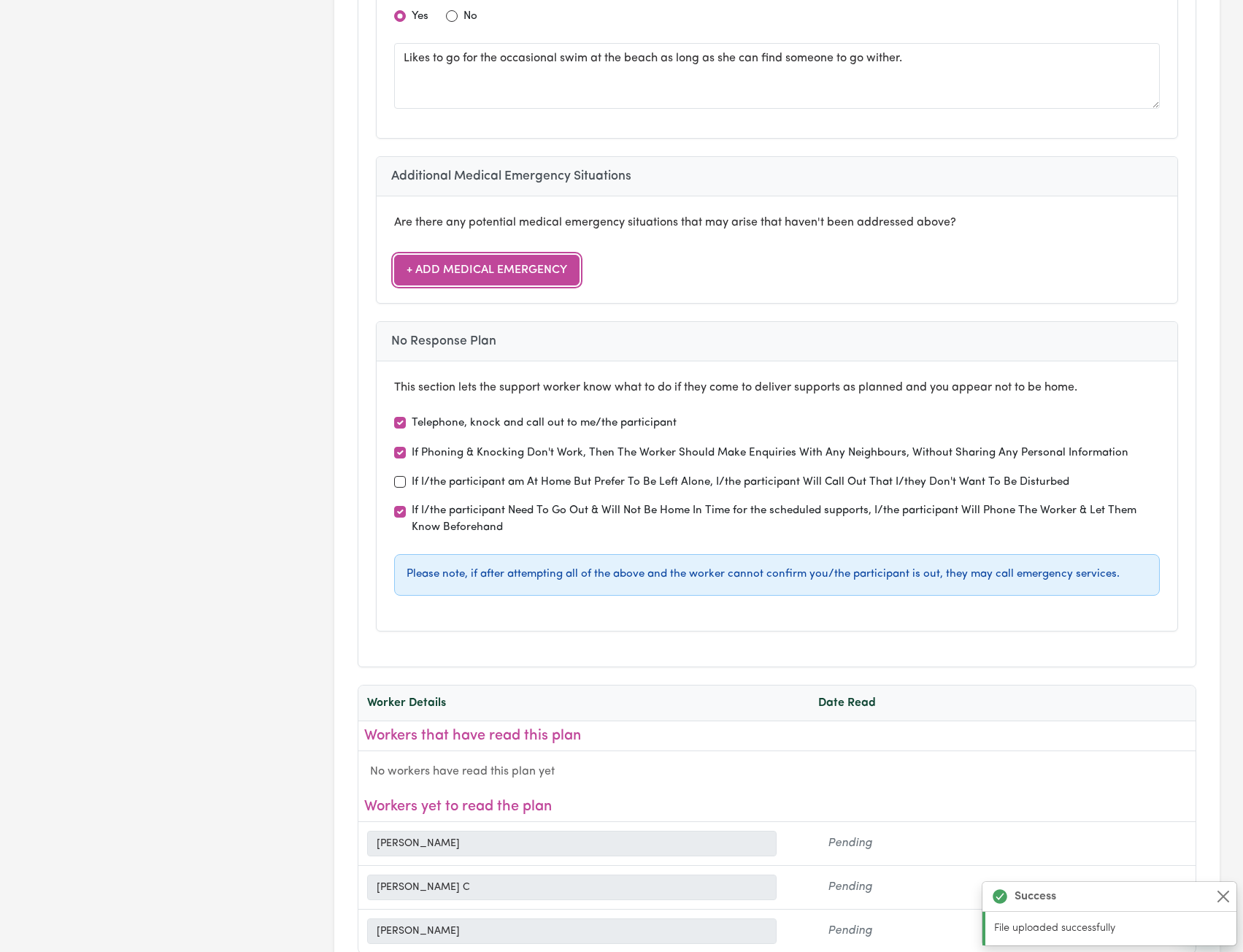
click at [469, 262] on button "+ Add Medical Emergency" at bounding box center [486, 270] width 185 height 31
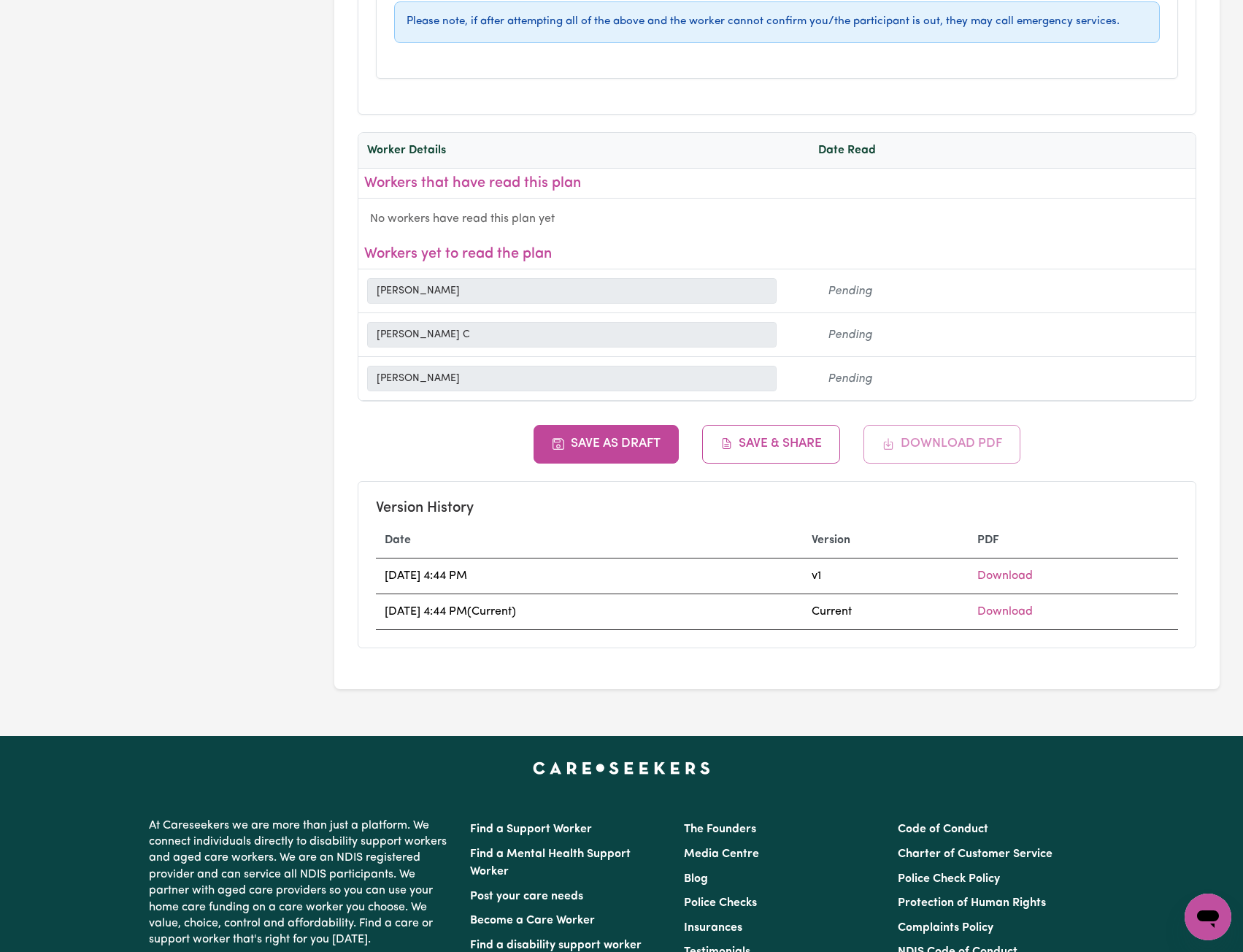
click at [944, 452] on div "Save as Draft Save & Share Download PDF Version History Date Version PDF [DATE]…" at bounding box center [776, 536] width 838 height 223
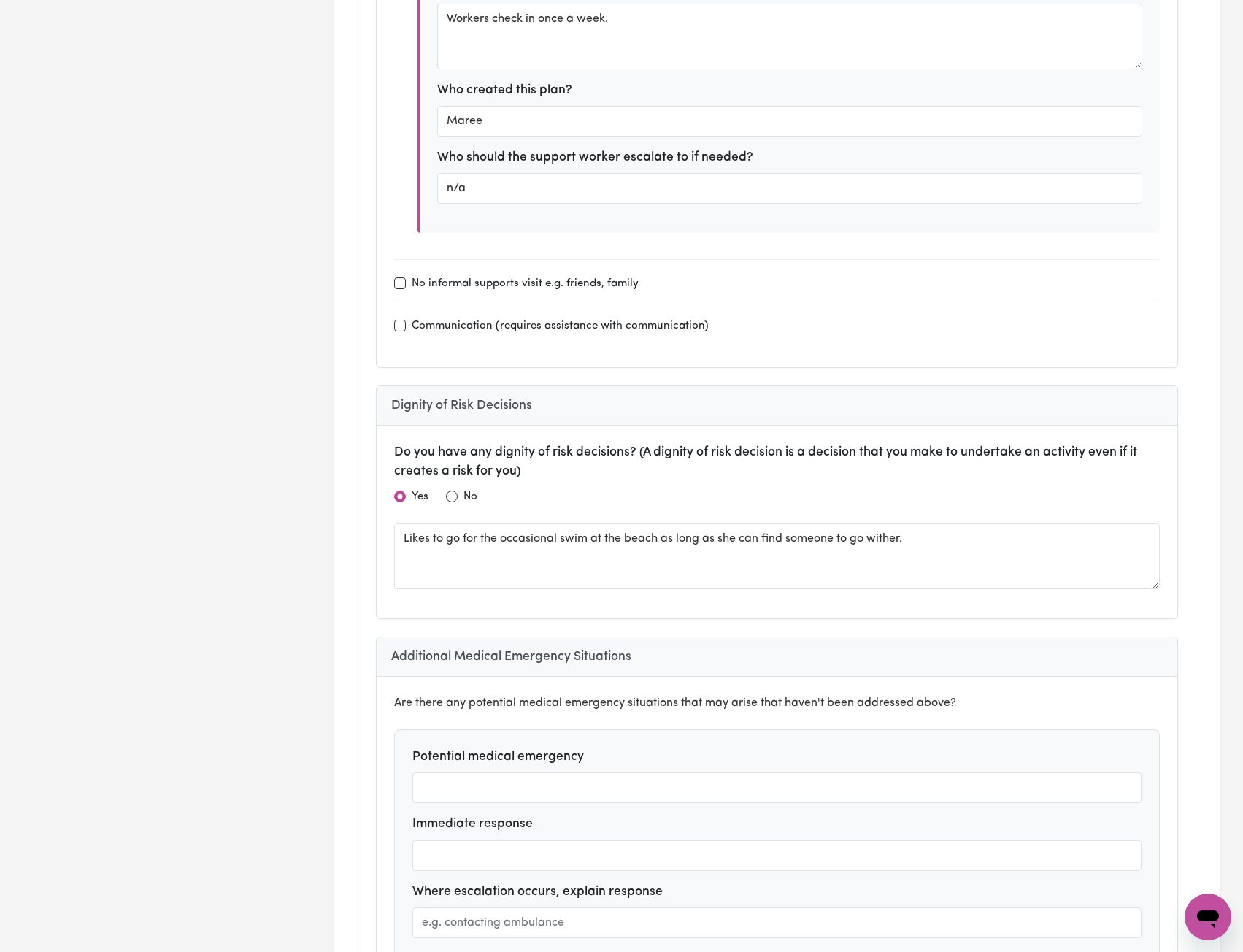
scroll to position [5695, 0]
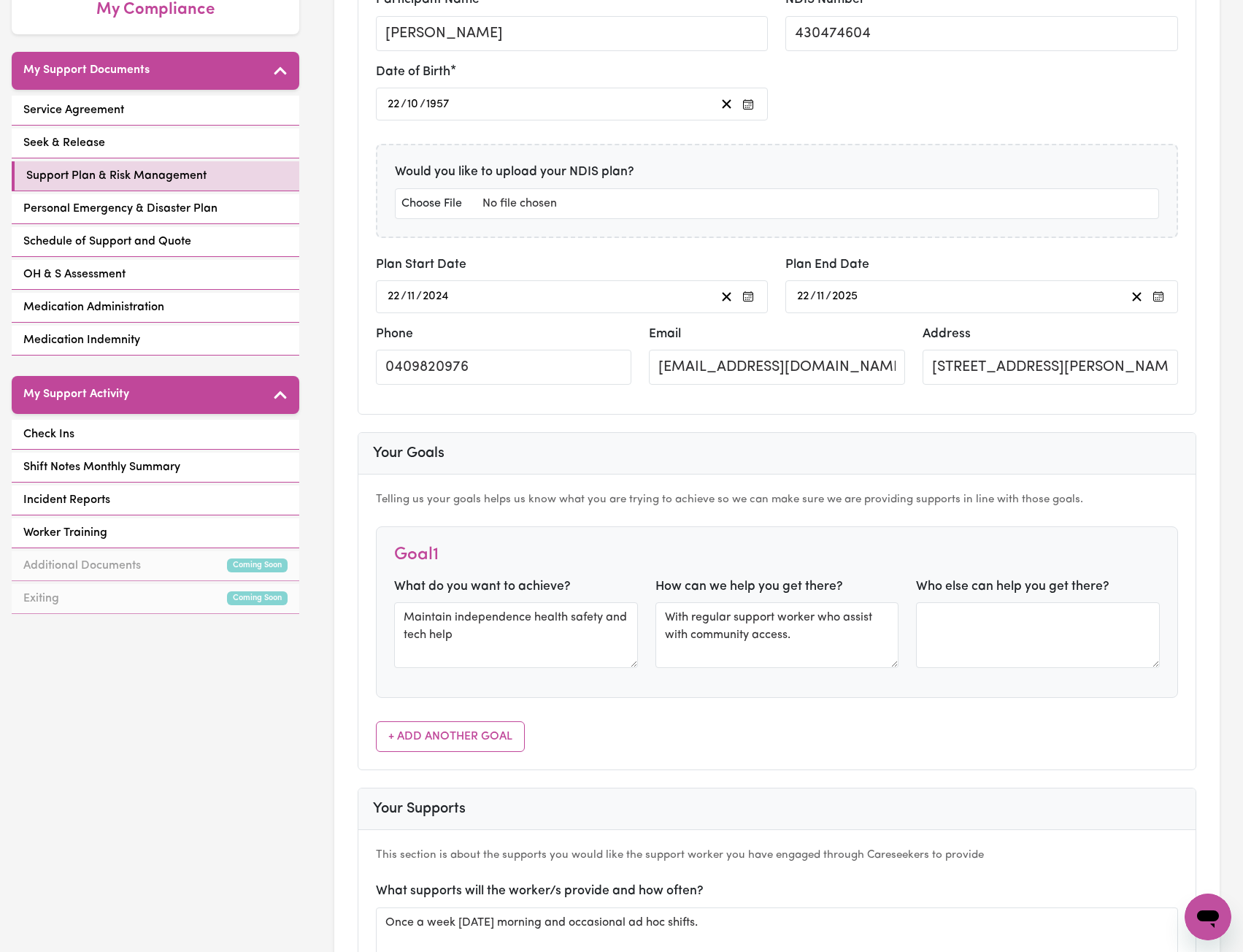
scroll to position [438, 0]
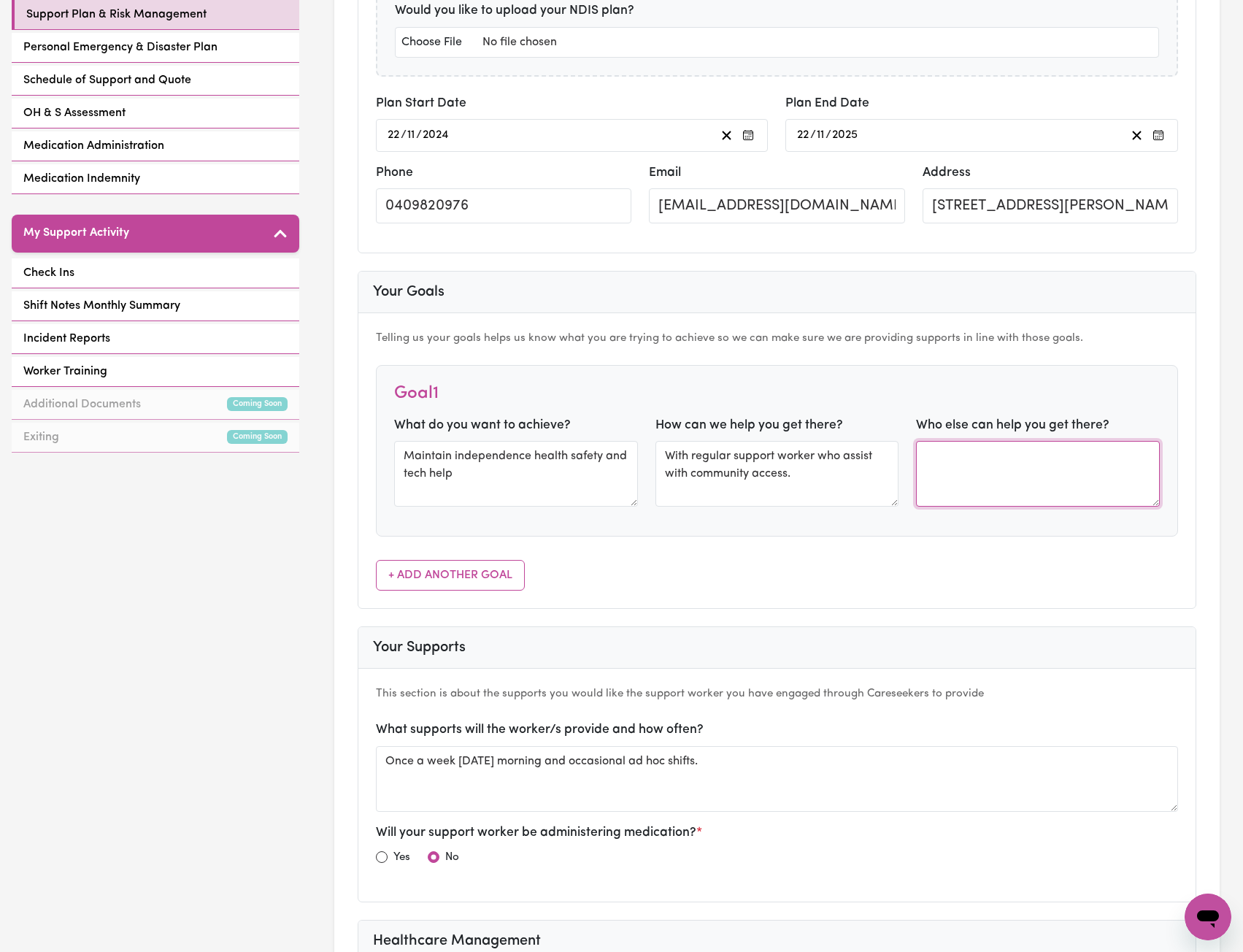
click at [1000, 478] on textarea at bounding box center [1038, 473] width 244 height 66
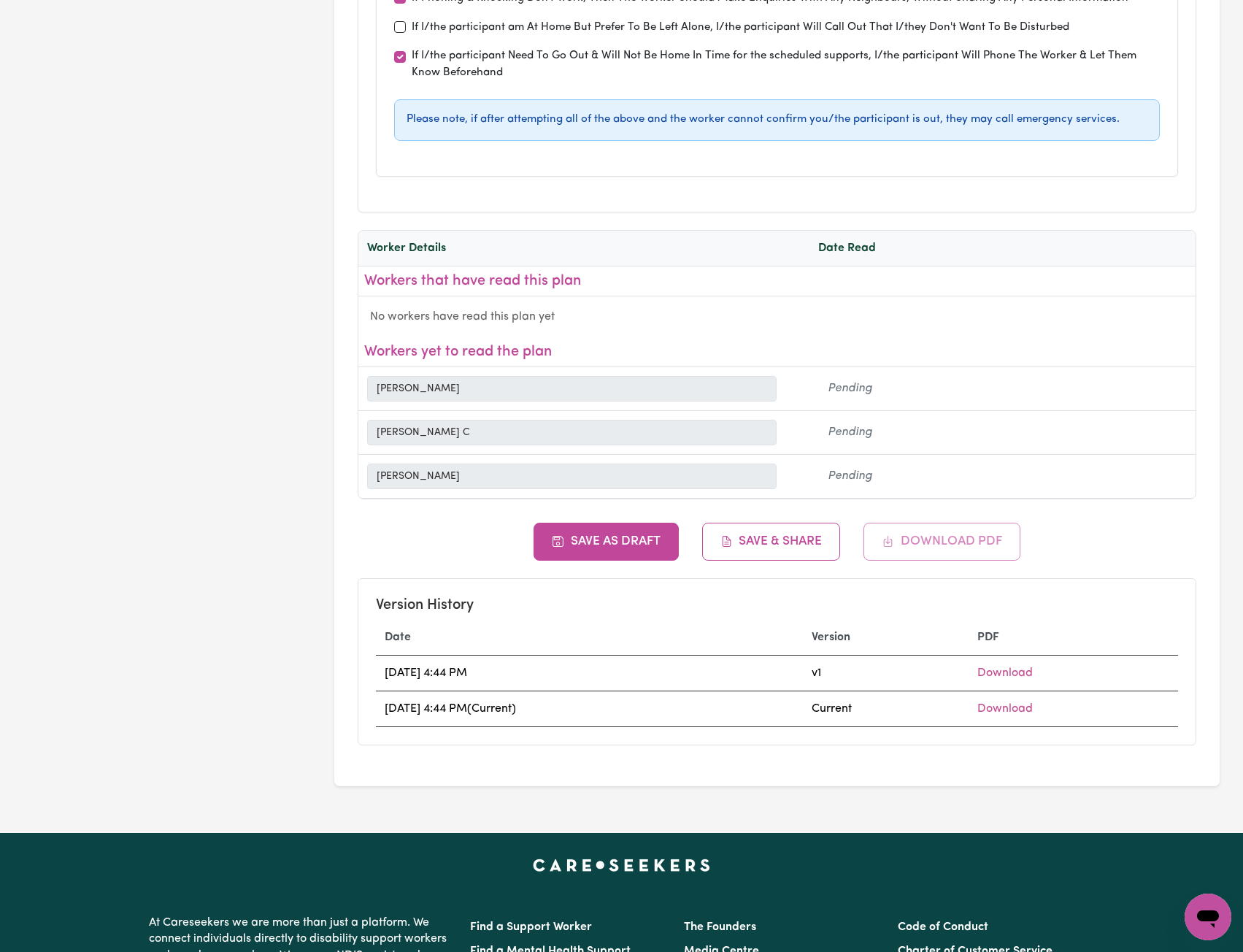
scroll to position [6693, 0]
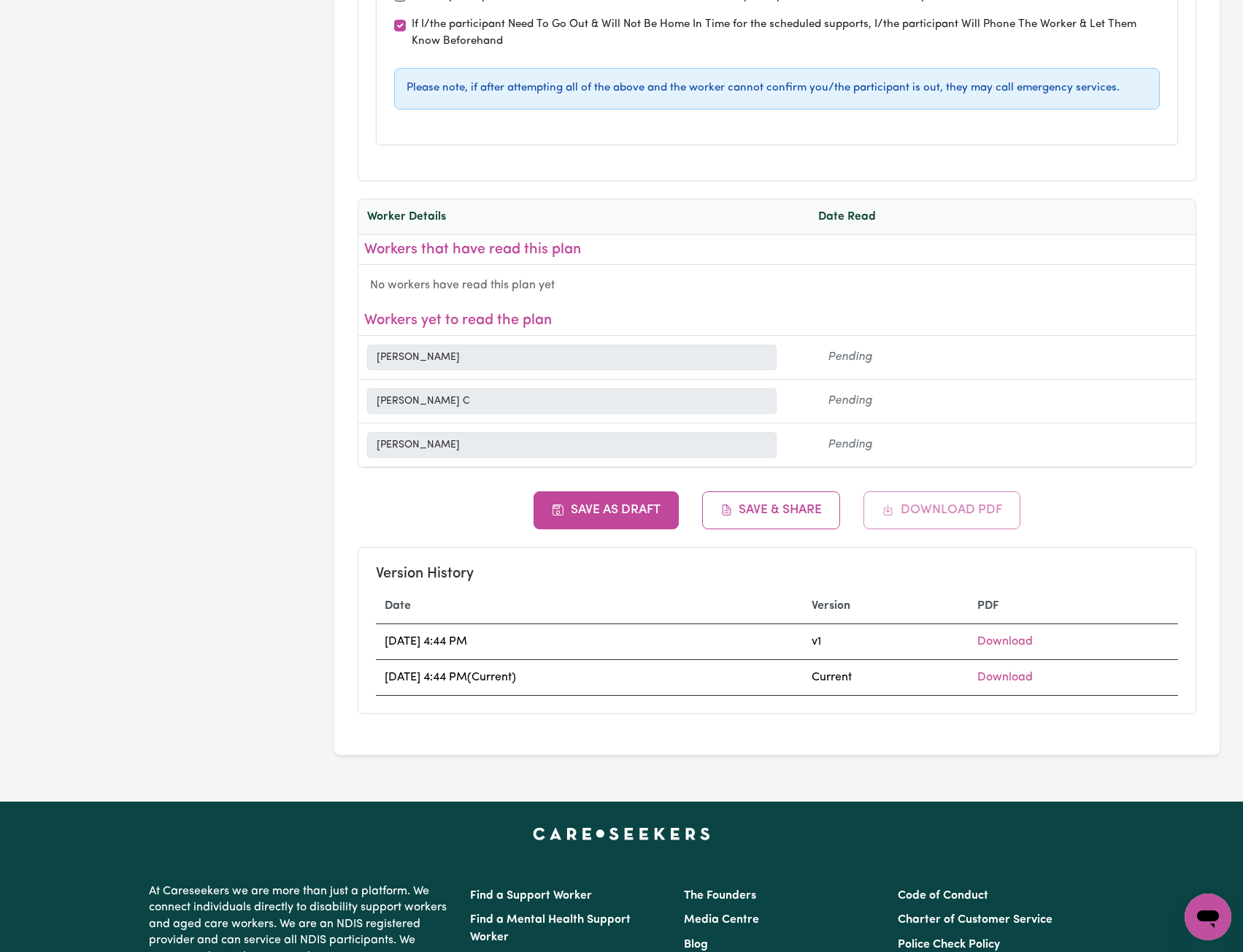
type textarea "."
click at [916, 501] on div "Save as Draft Save & Share Download PDF Version History Date Version PDF [DATE]…" at bounding box center [776, 603] width 838 height 223
click at [590, 518] on button "Save as Draft" at bounding box center [606, 510] width 145 height 38
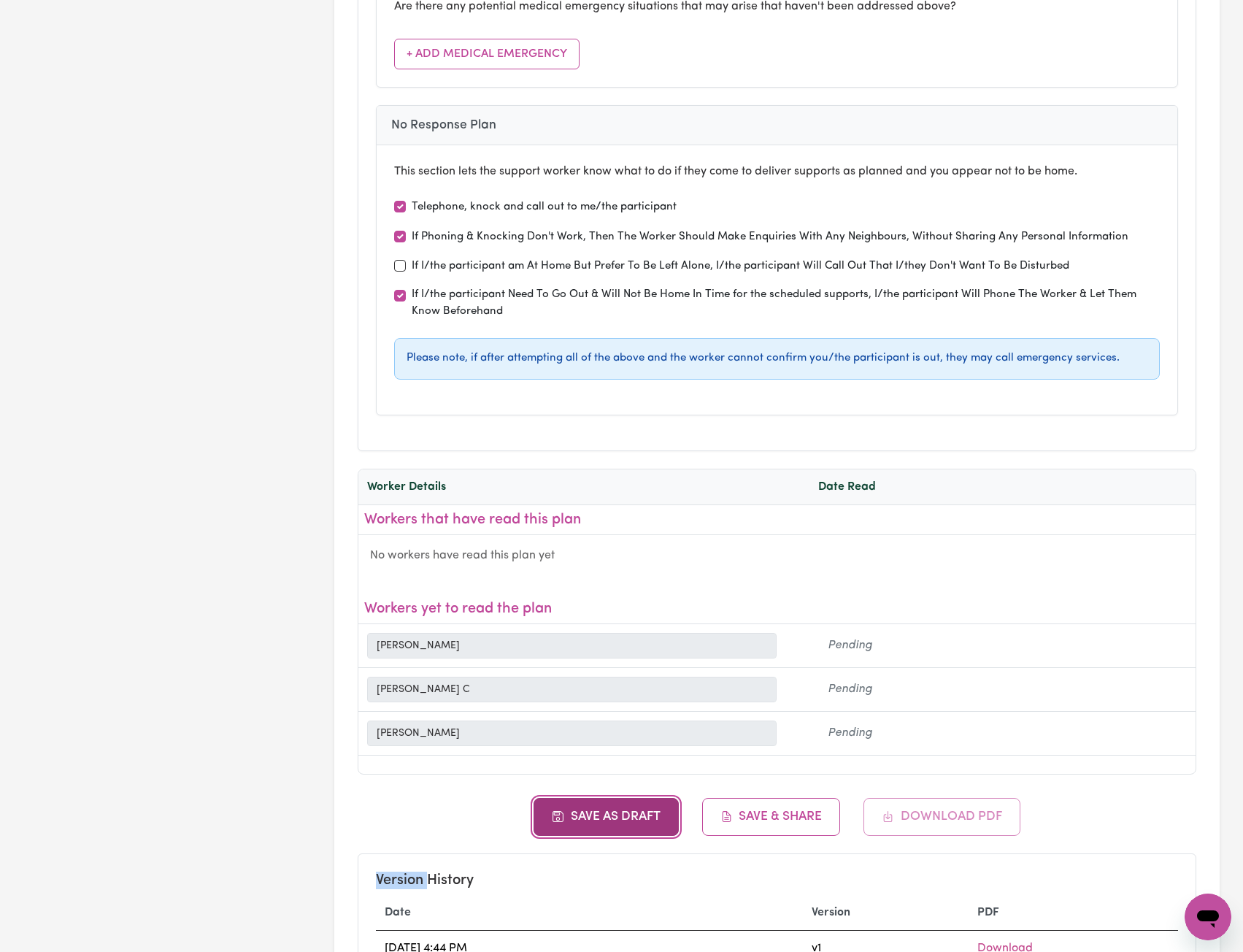
scroll to position [0, 0]
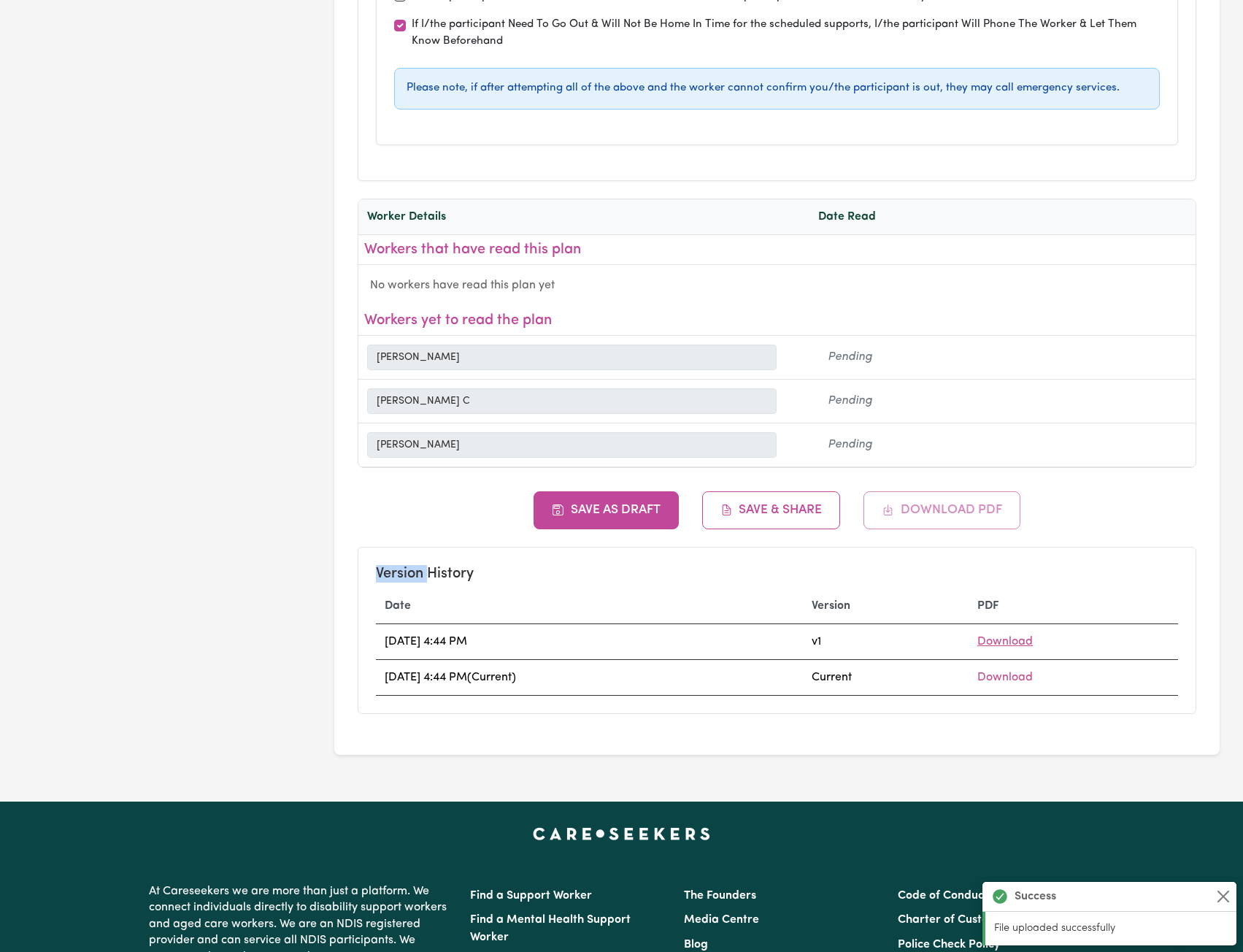
click at [1023, 639] on link "Download" at bounding box center [1005, 641] width 55 height 11
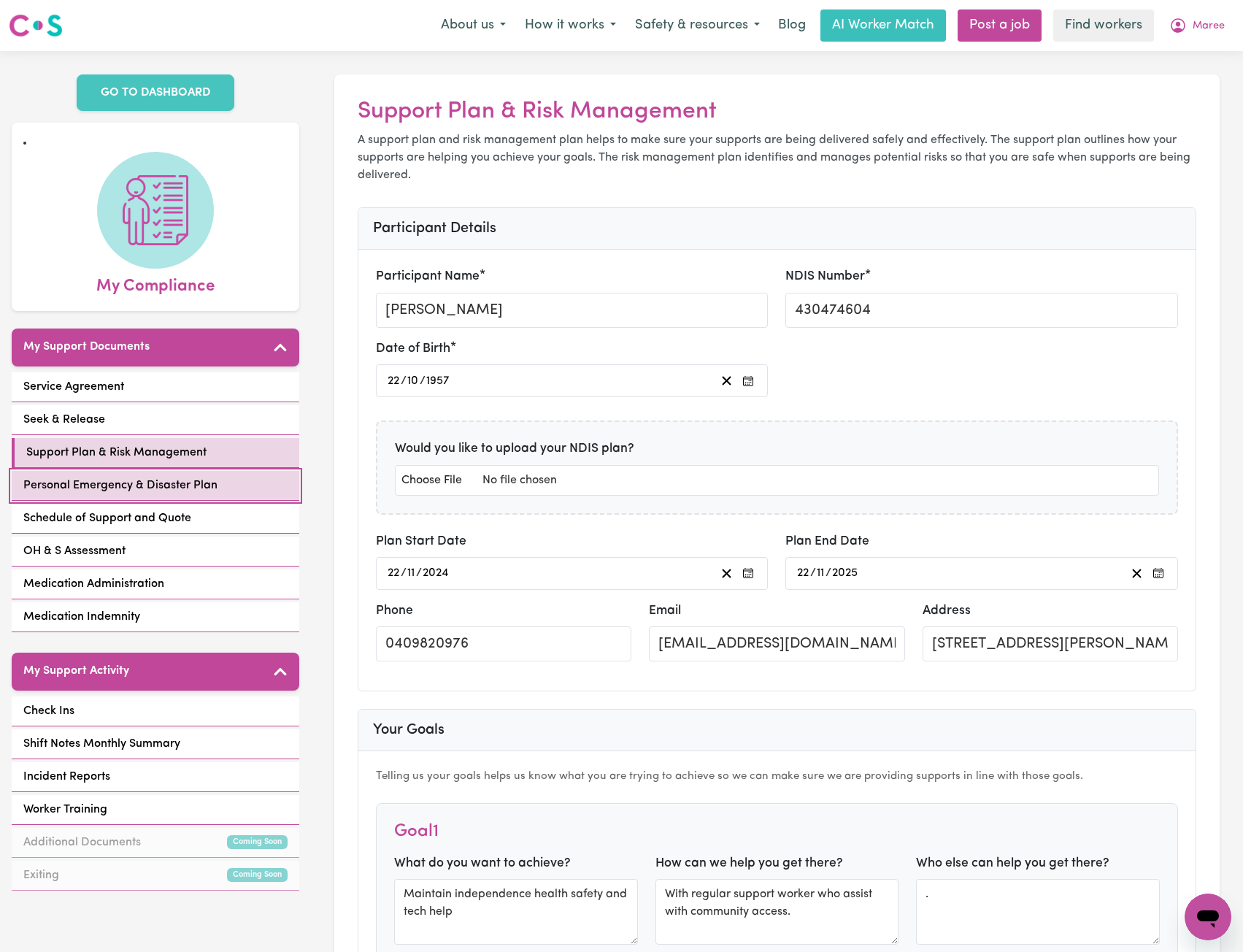
click at [179, 477] on span "Personal Emergency & Disaster Plan" at bounding box center [120, 485] width 194 height 17
select select "postpone"
select select "phone"
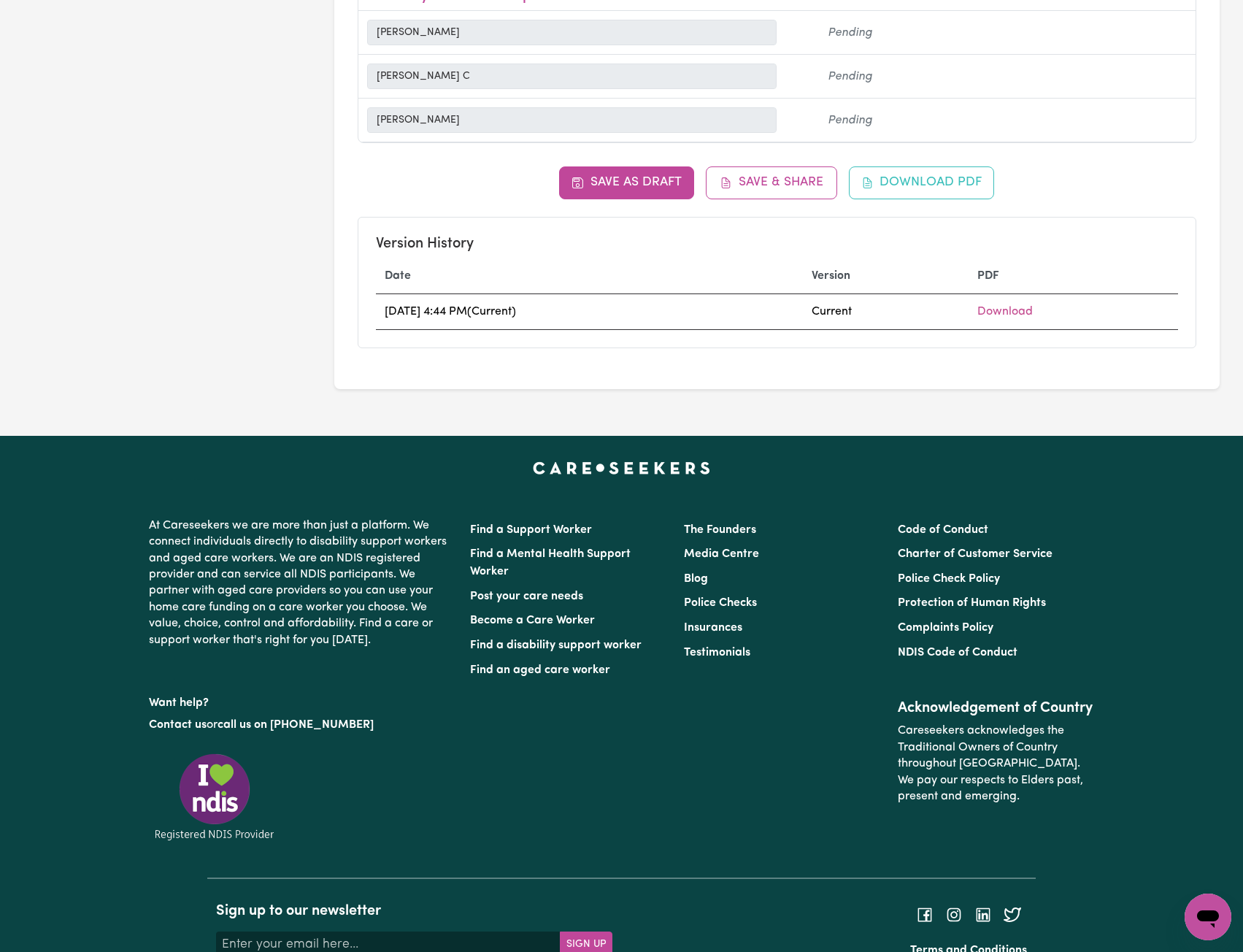
scroll to position [2309, 0]
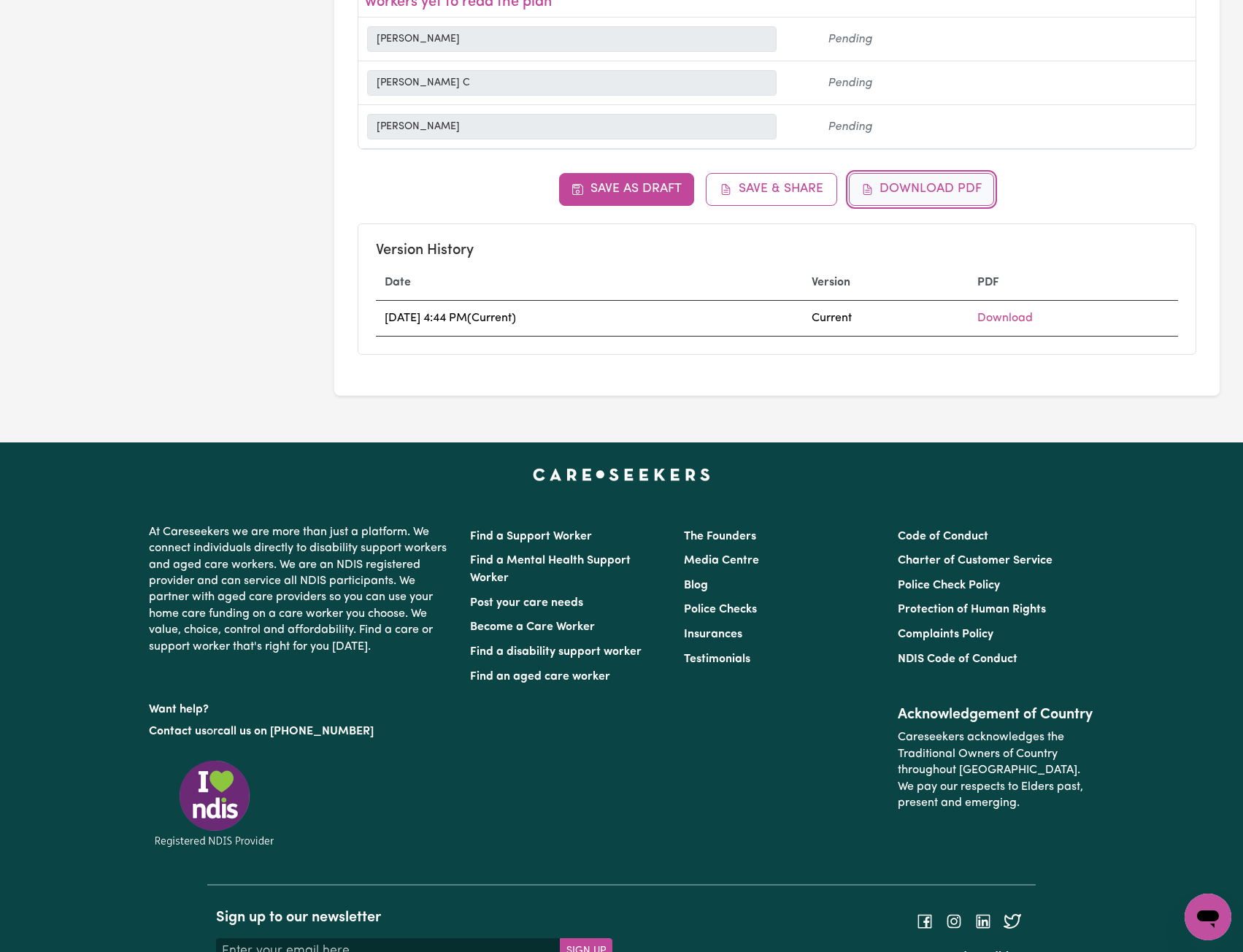
click at [909, 190] on button "Download PDF" at bounding box center [922, 189] width 146 height 32
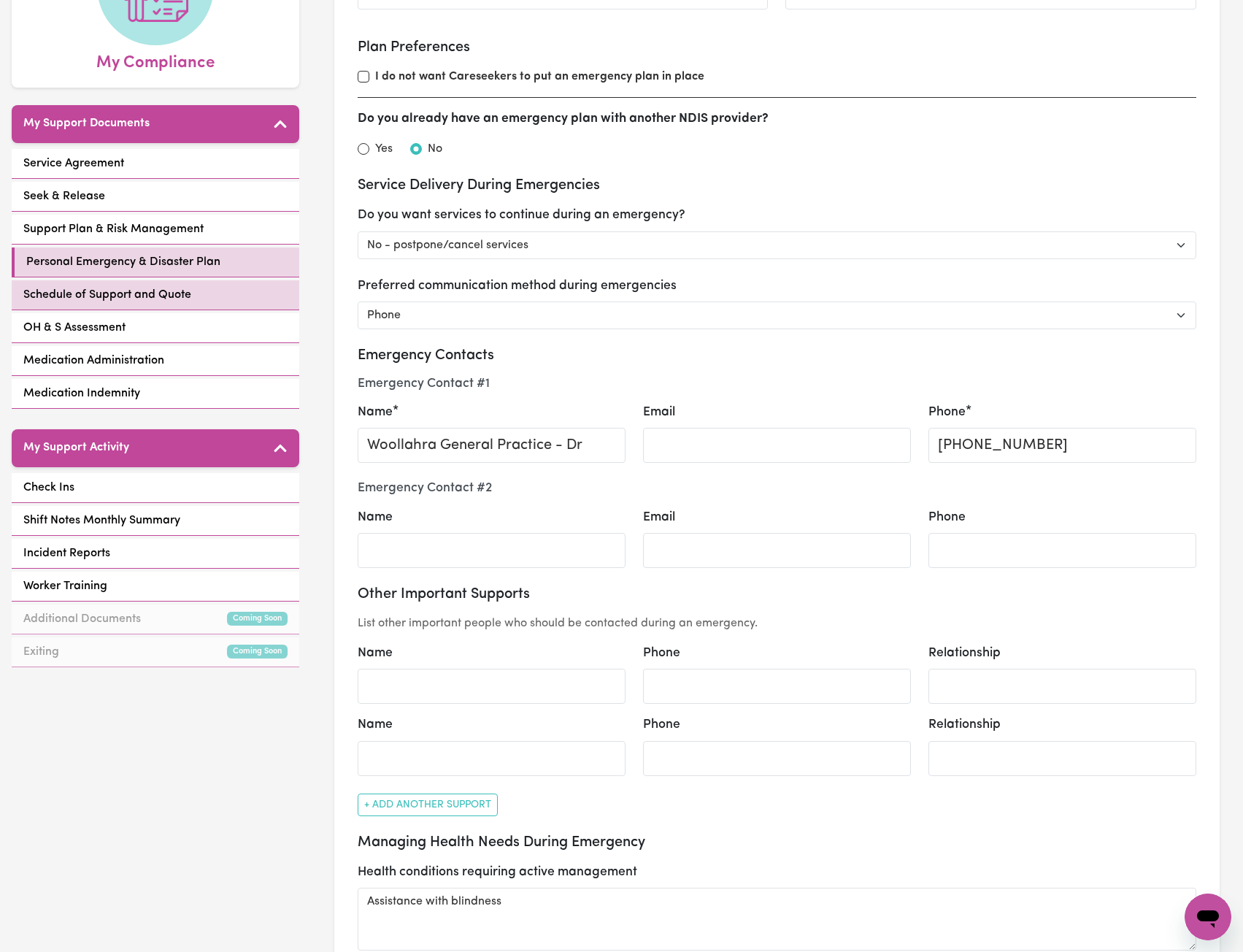
scroll to position [192, 0]
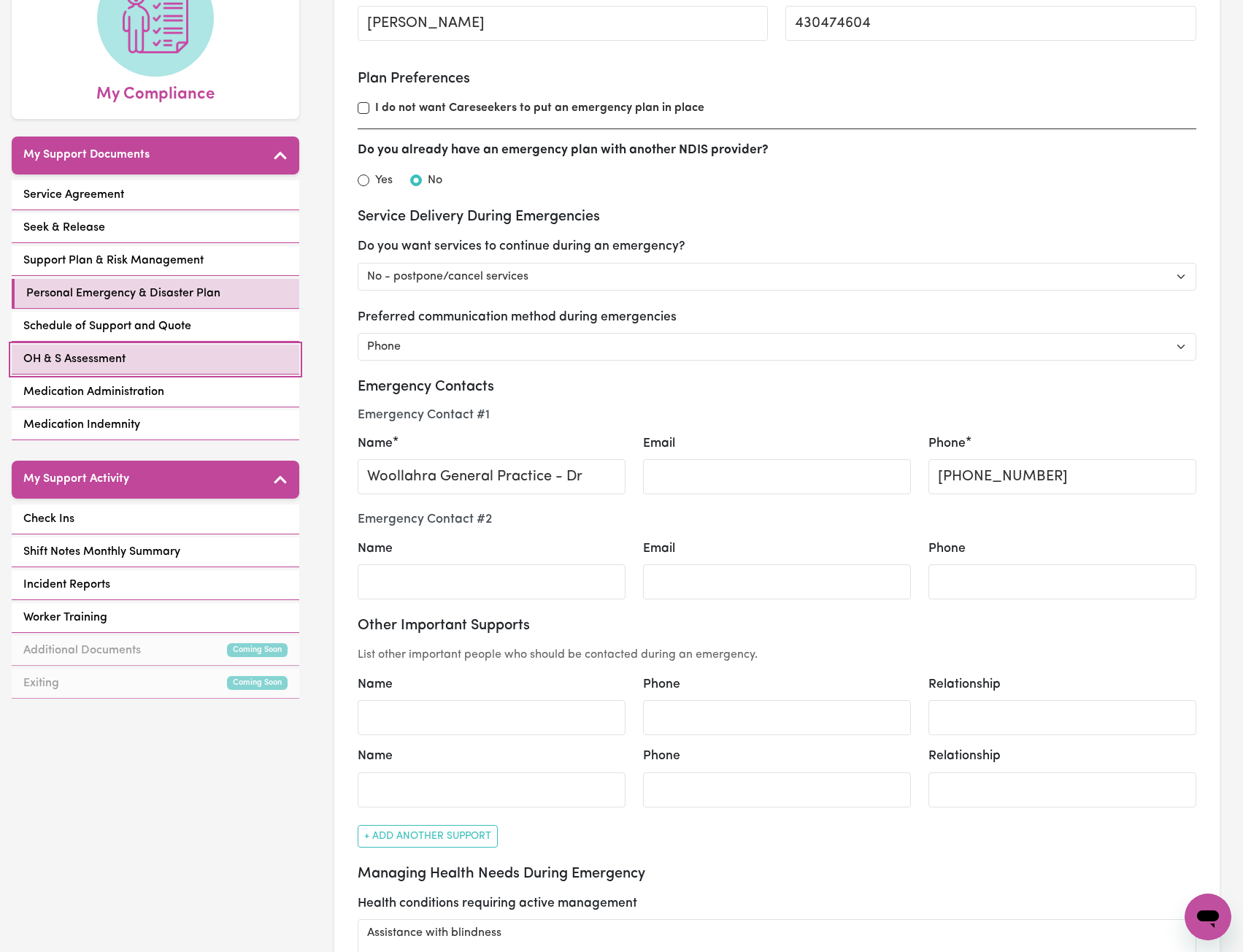
click at [129, 345] on link "OH & S Assessment" at bounding box center [155, 360] width 287 height 30
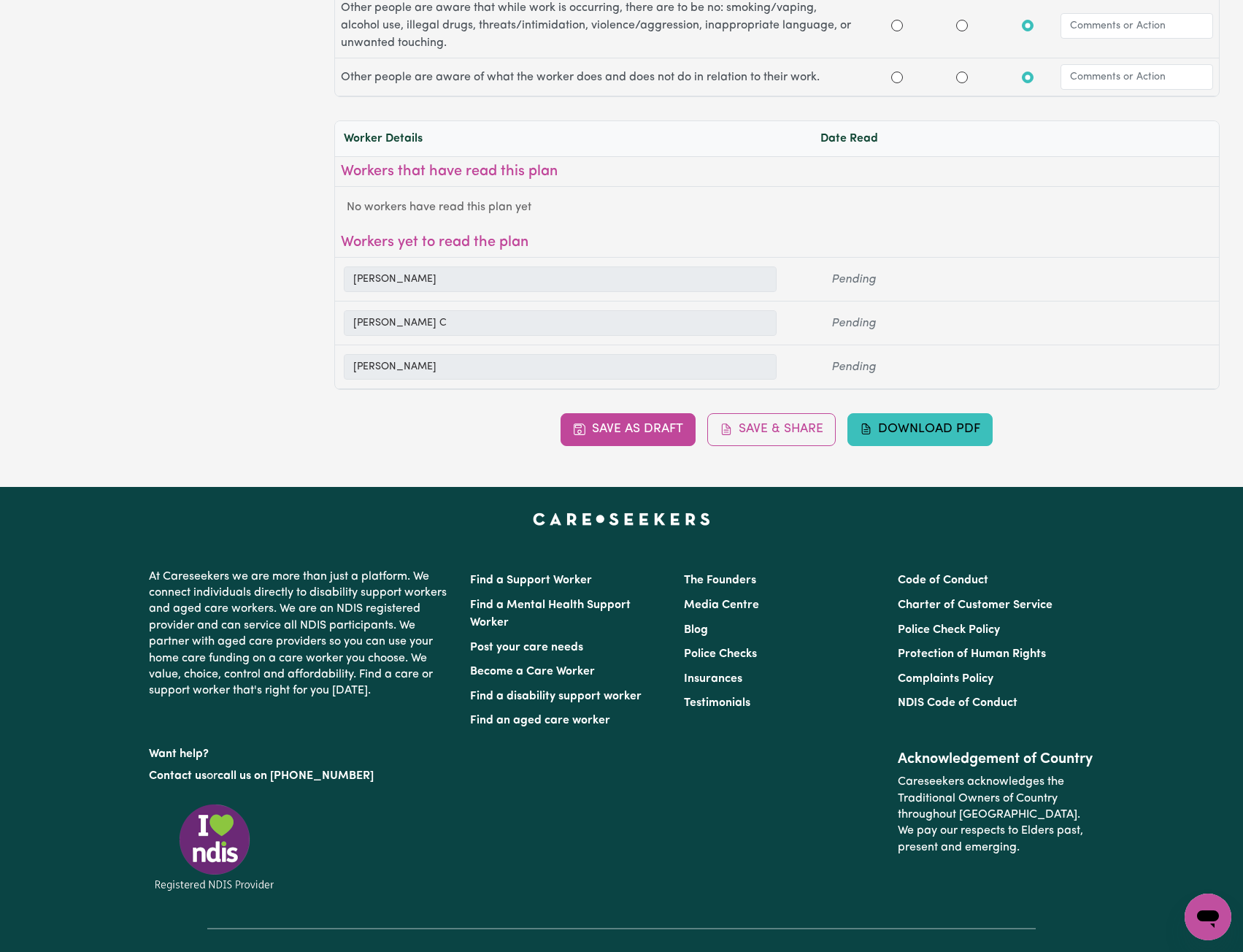
scroll to position [2327, 0]
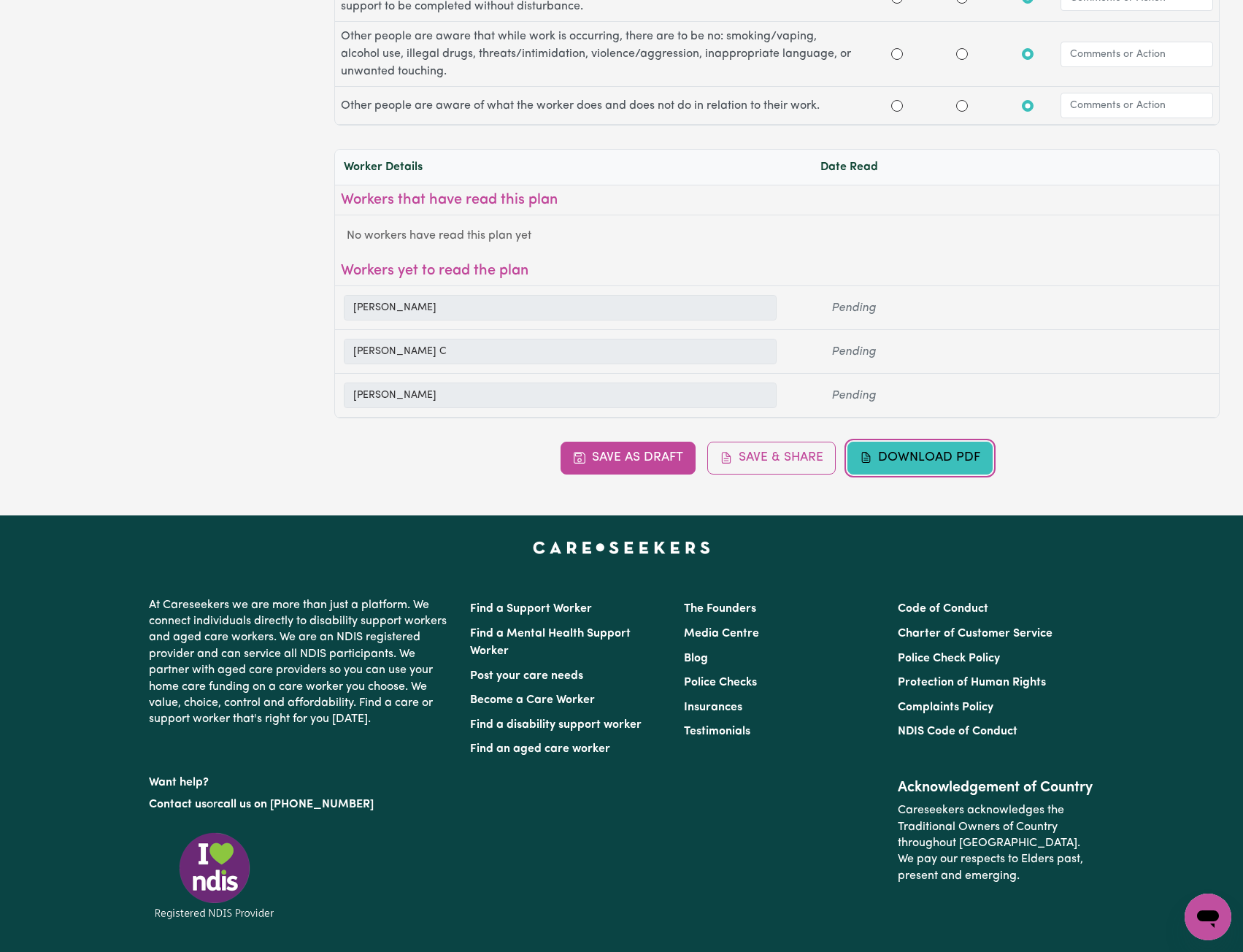
click at [901, 462] on button "Download PDF" at bounding box center [920, 457] width 146 height 32
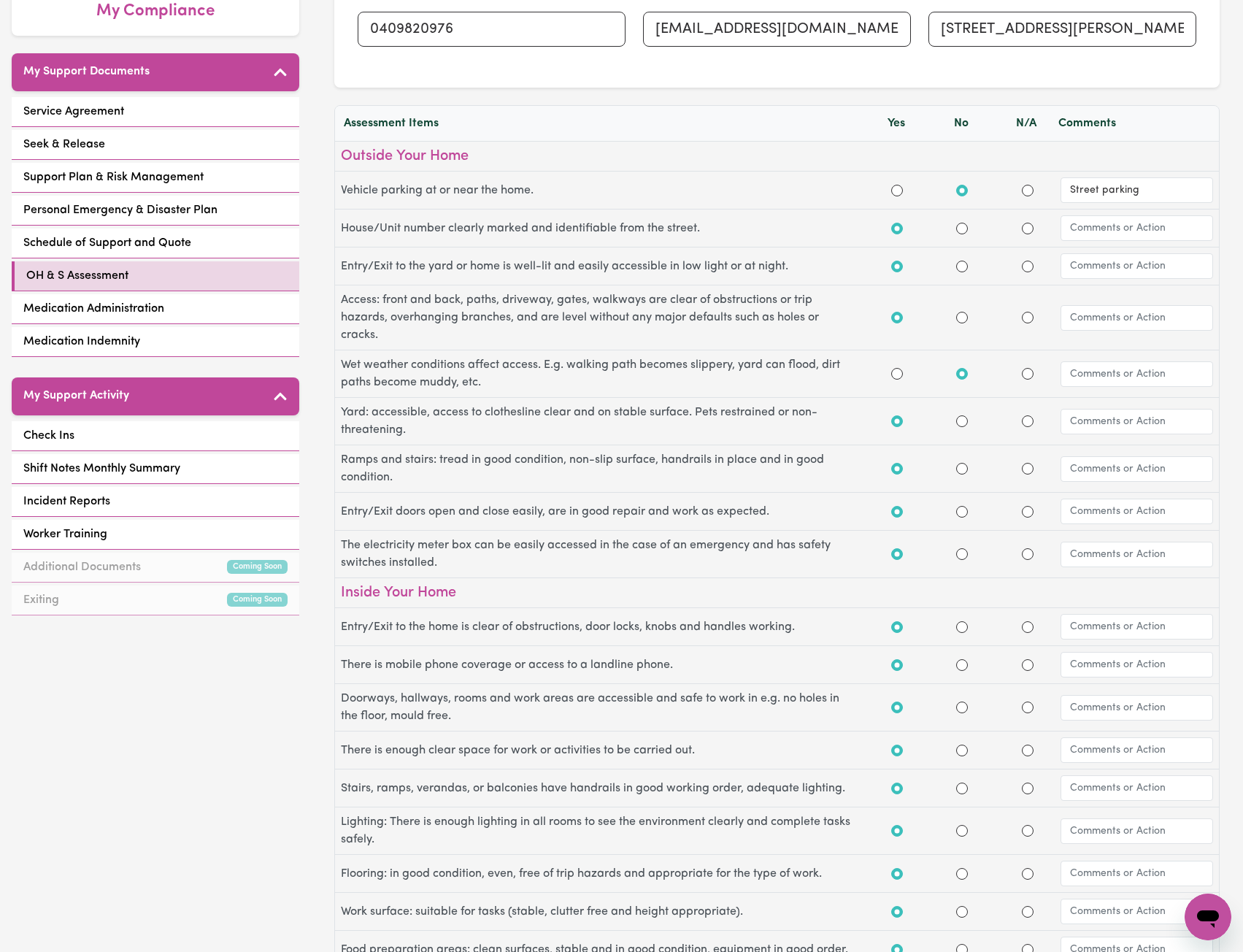
scroll to position [0, 0]
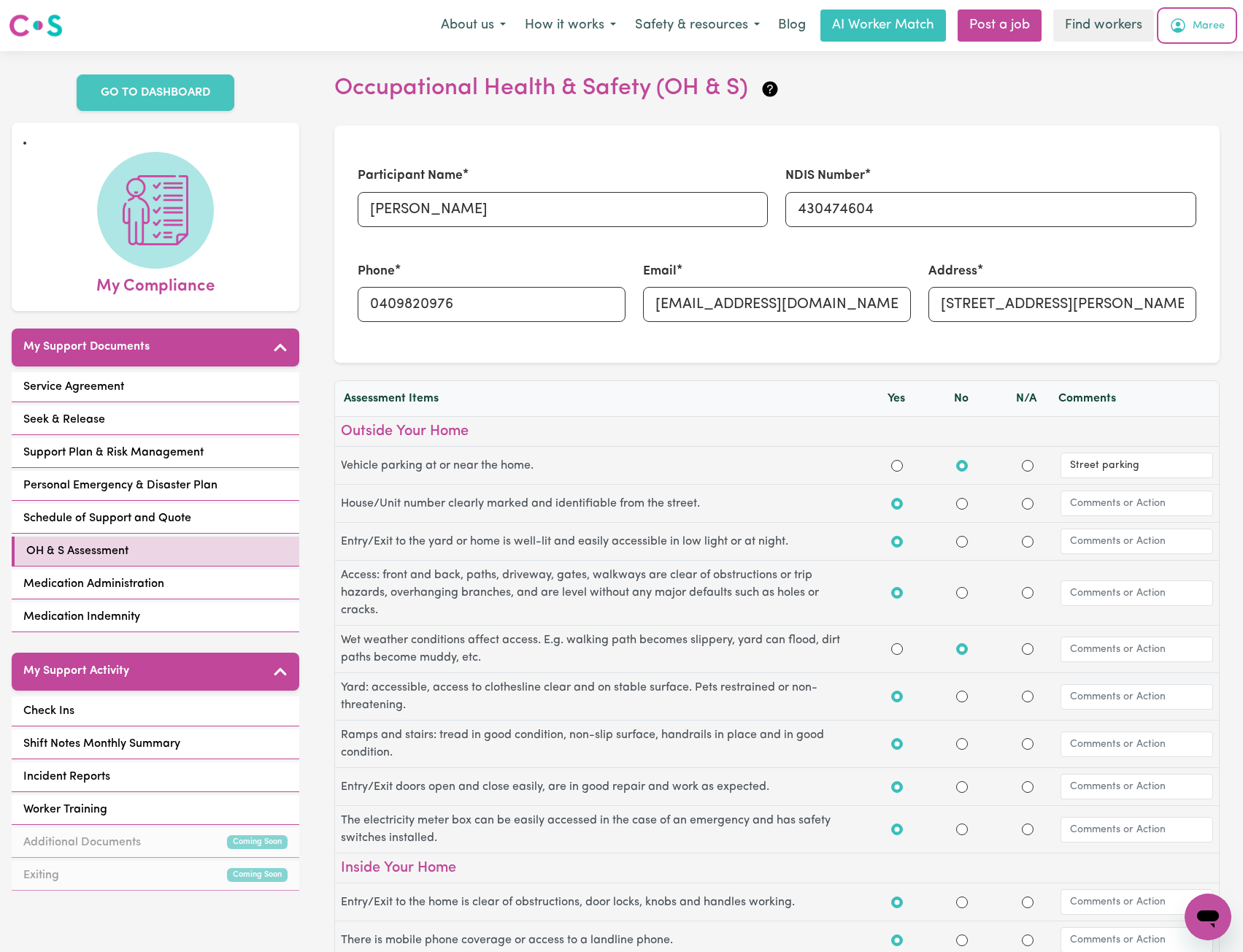
click at [1203, 28] on span "Maree" at bounding box center [1209, 26] width 32 height 16
click at [1173, 70] on link "My Dashboard" at bounding box center [1176, 57] width 116 height 28
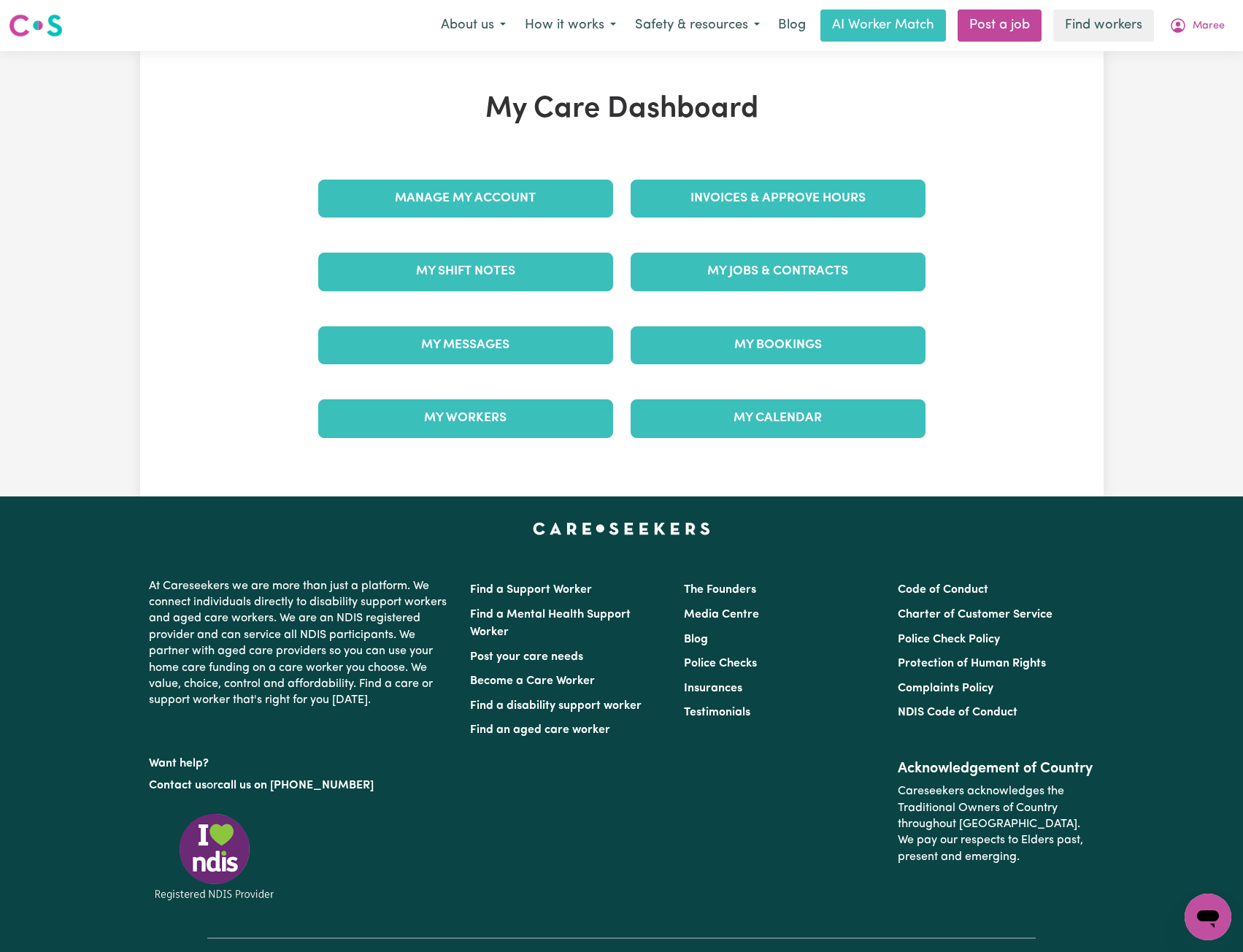
drag, startPoint x: 1208, startPoint y: 17, endPoint x: 1198, endPoint y: 41, distance: 26.0
click at [1208, 17] on button "Maree" at bounding box center [1197, 26] width 74 height 31
click at [1177, 80] on link "Logout" at bounding box center [1176, 84] width 116 height 28
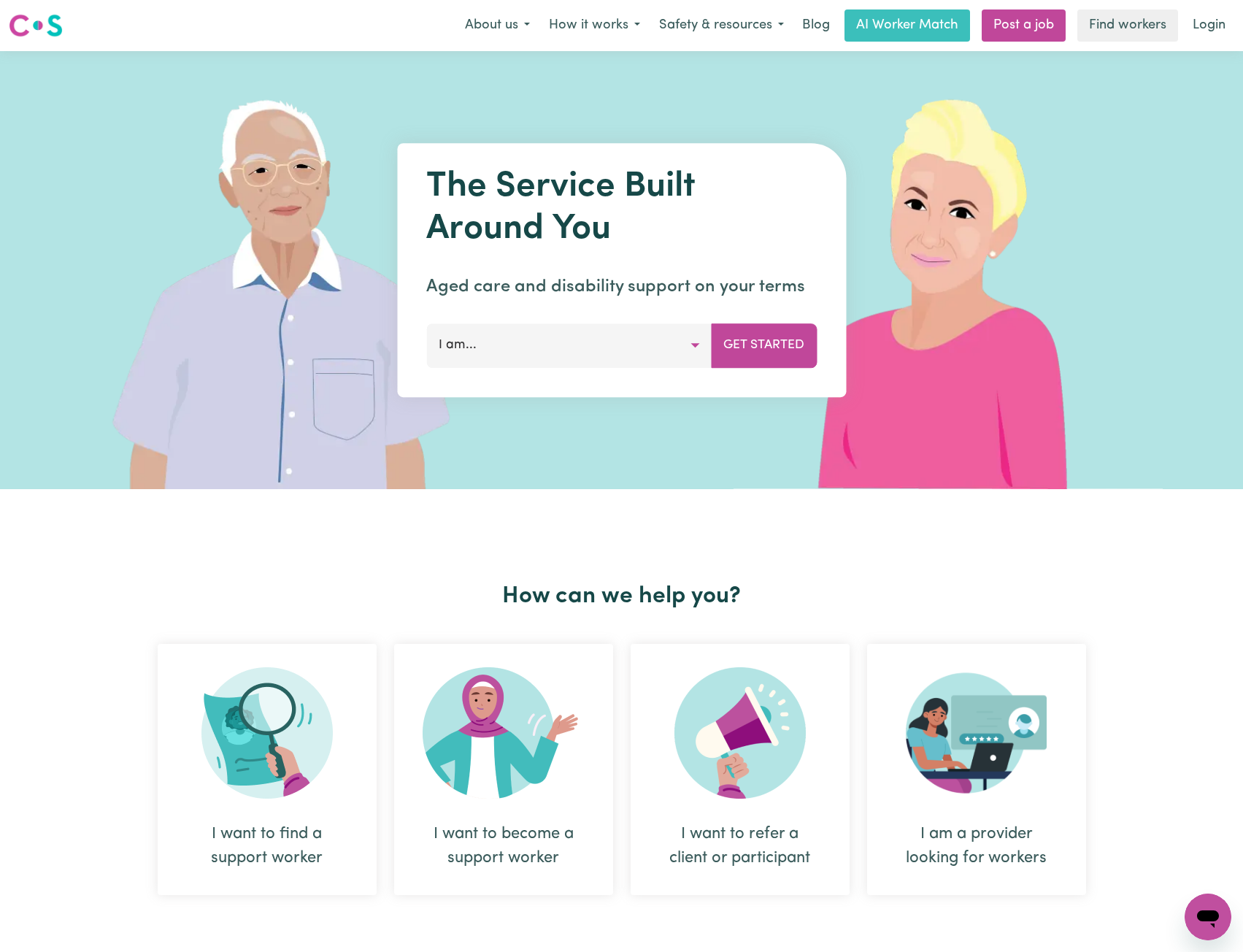
click at [1213, 29] on link "Login" at bounding box center [1209, 26] width 51 height 32
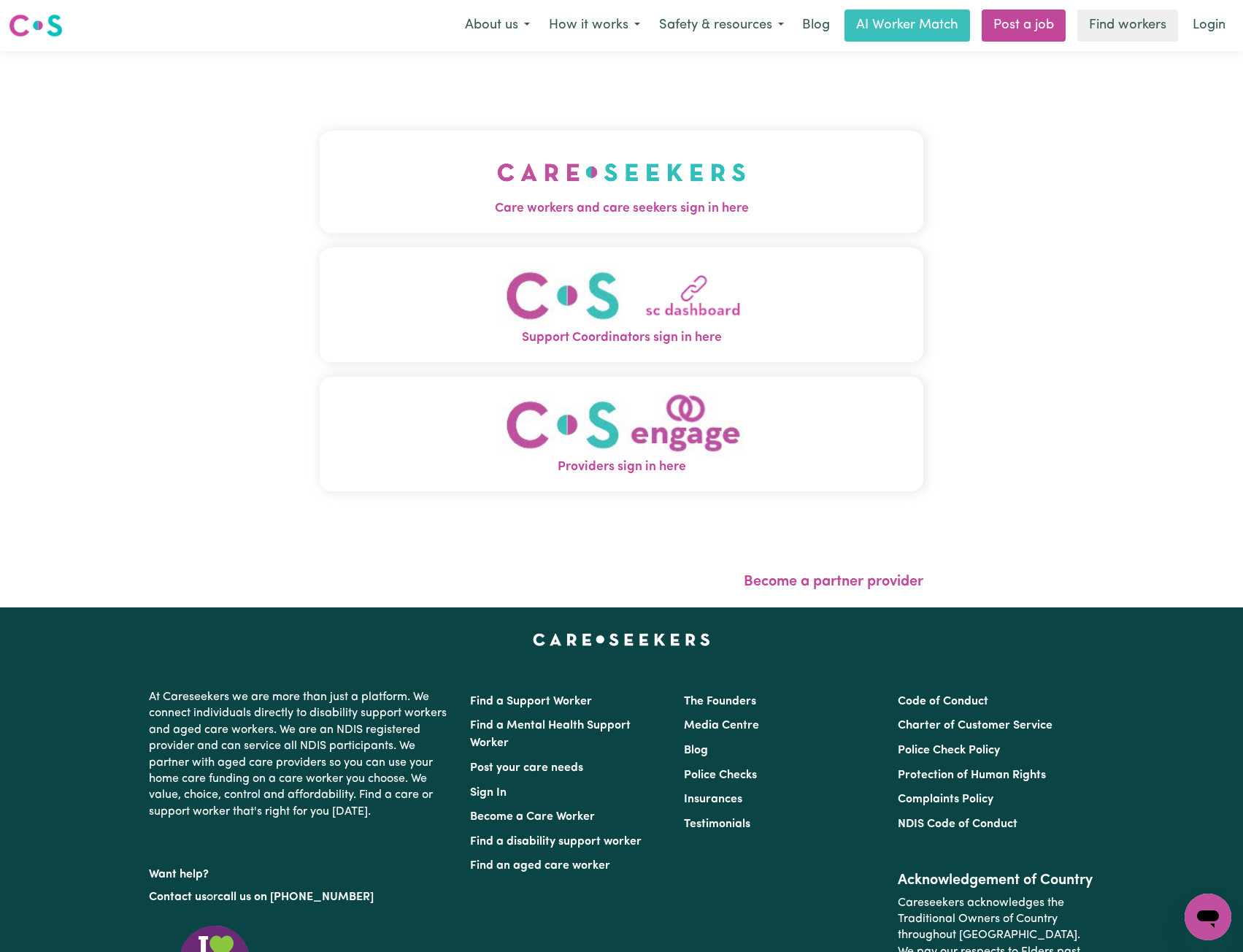
click at [498, 170] on img "Care workers and care seekers sign in here" at bounding box center [622, 172] width 249 height 54
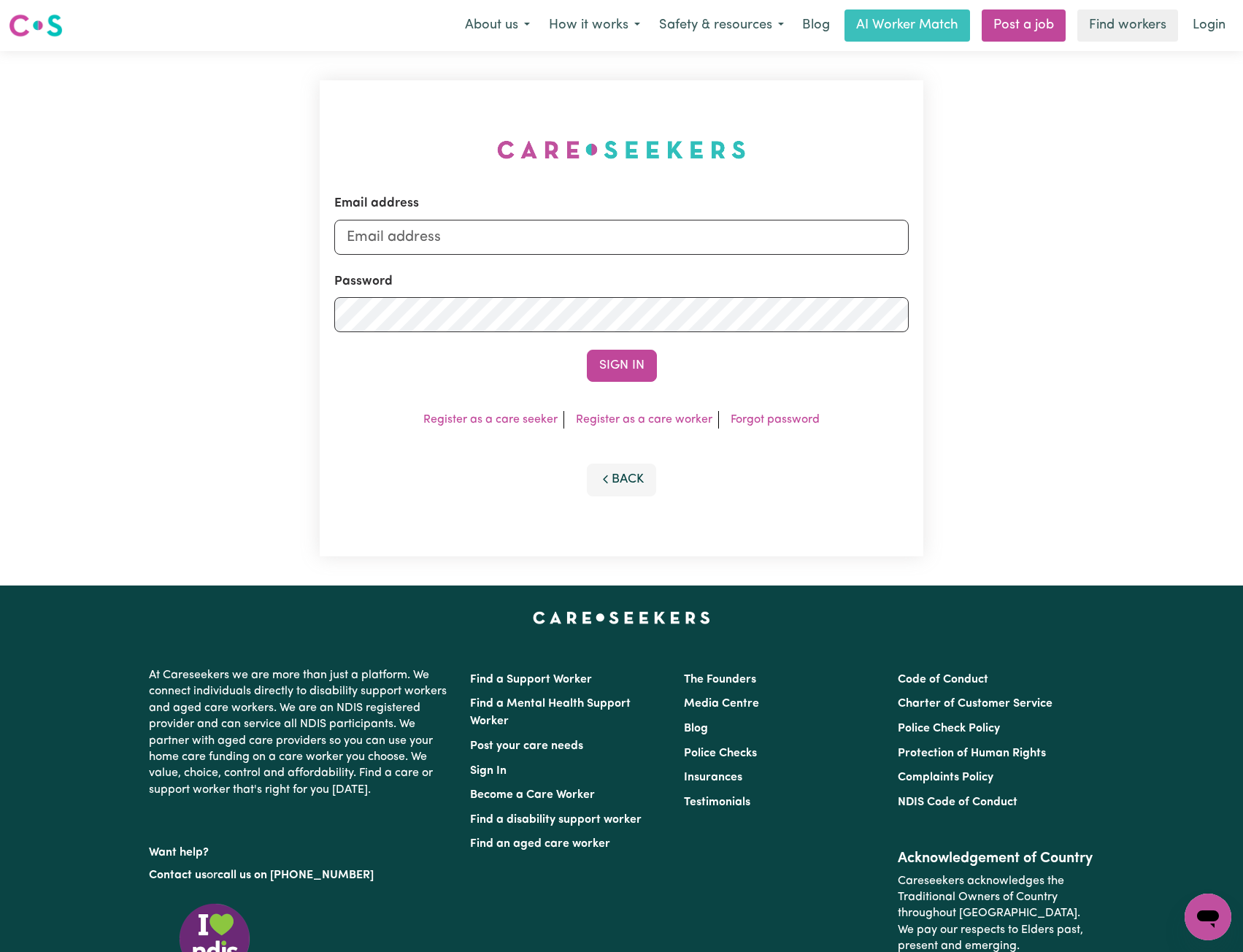
click at [584, 250] on div "Email address Password Sign In Register as a care seeker Register as a care wor…" at bounding box center [622, 318] width 605 height 476
click at [584, 249] on input "Email address" at bounding box center [622, 237] width 575 height 35
click at [569, 238] on input "Email address" at bounding box center [622, 237] width 575 height 35
drag, startPoint x: 420, startPoint y: 238, endPoint x: 657, endPoint y: 264, distance: 238.4
click at [656, 249] on input "superuser~ethan@careseekers.com.au" at bounding box center [622, 237] width 575 height 35
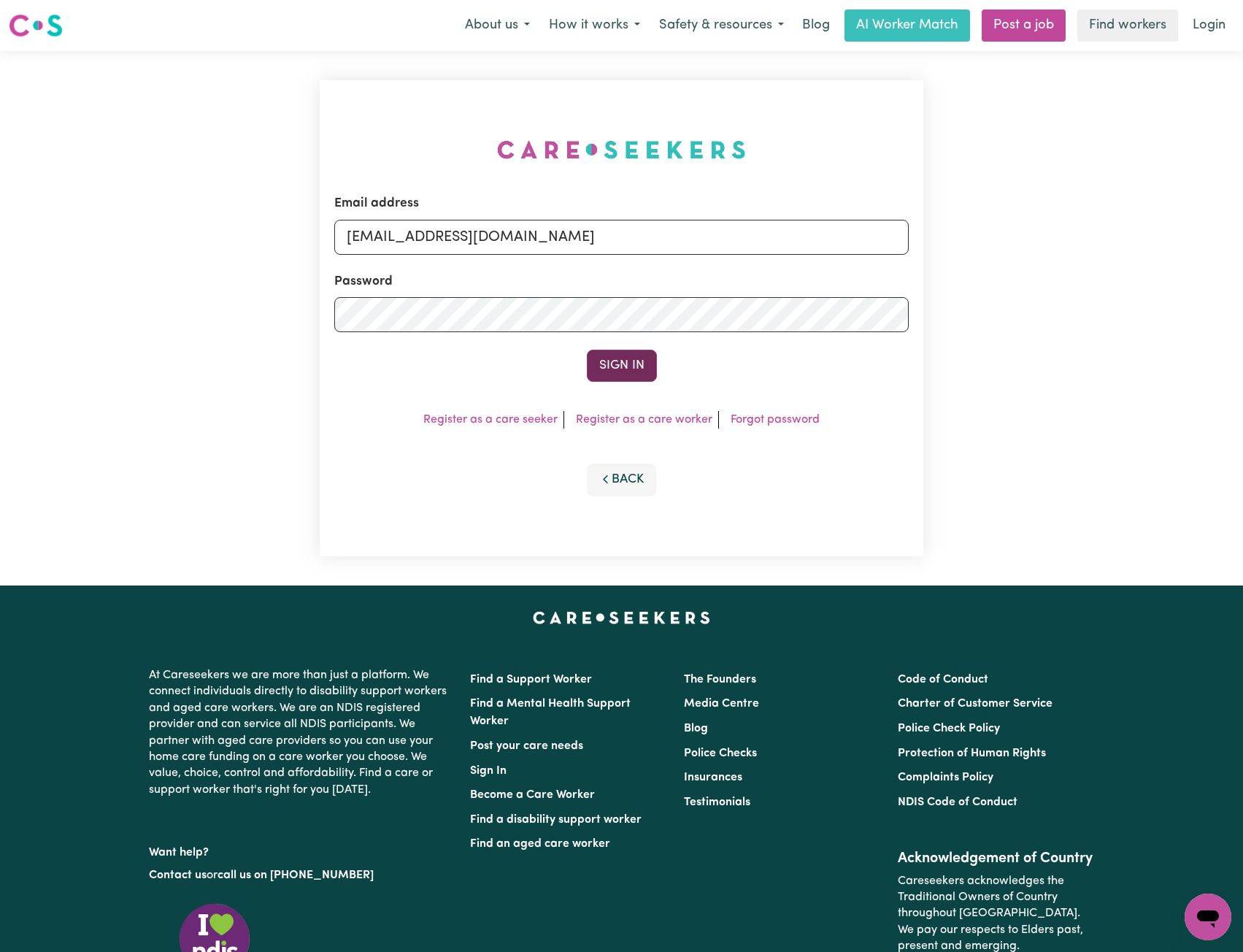
type input "superuser~scarlettprinceCW@careseekers.com.au"
click at [613, 353] on button "Sign In" at bounding box center [622, 366] width 70 height 32
